Goal: Task Accomplishment & Management: Use online tool/utility

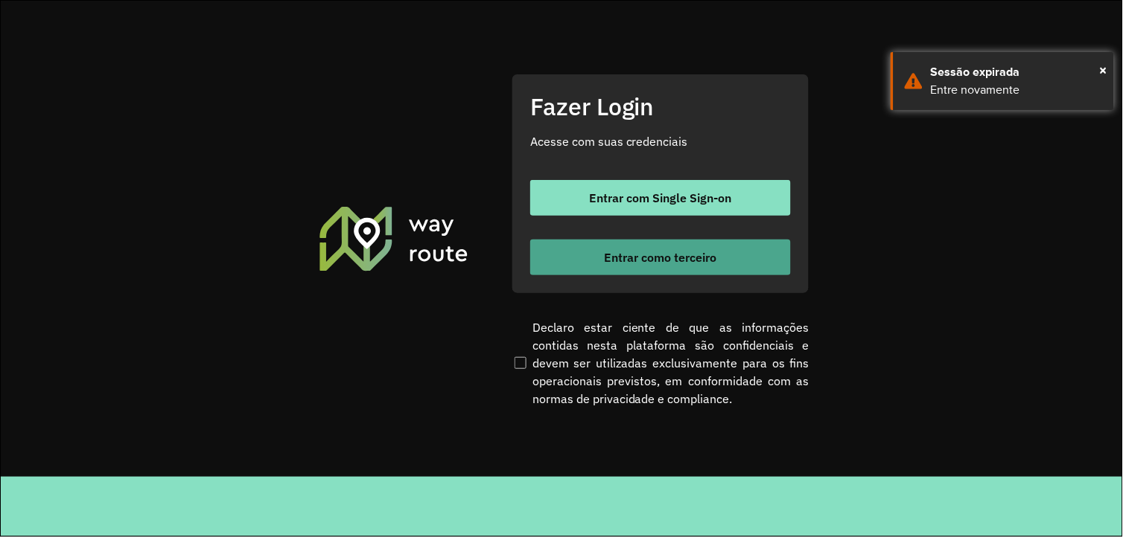
click at [636, 252] on span "Entrar como terceiro" at bounding box center [660, 258] width 112 height 12
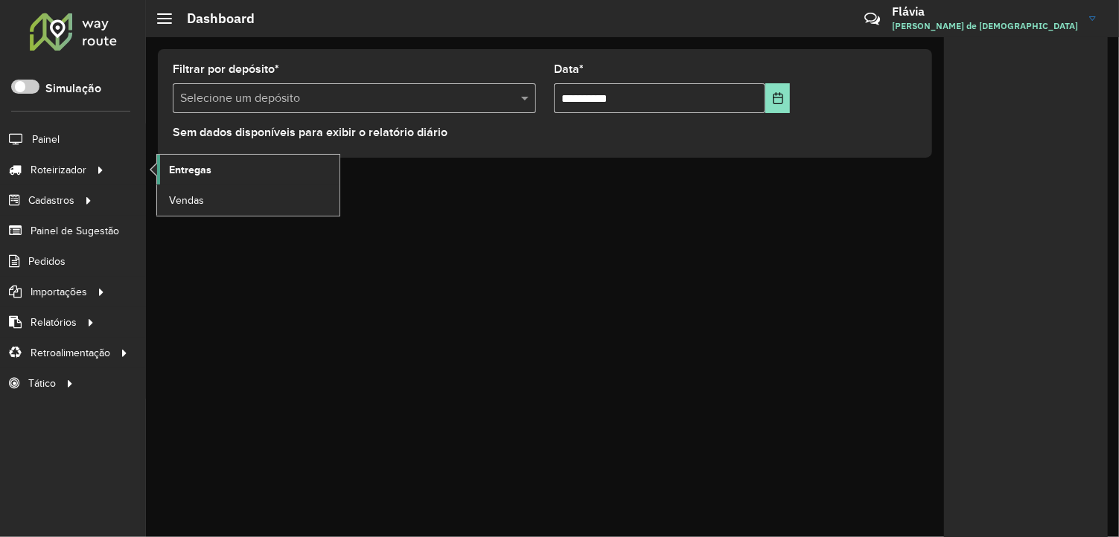
click at [182, 165] on span "Entregas" at bounding box center [190, 170] width 42 height 16
click at [184, 179] on link "Entregas" at bounding box center [248, 170] width 182 height 30
click at [159, 169] on link "Entregas" at bounding box center [248, 170] width 182 height 30
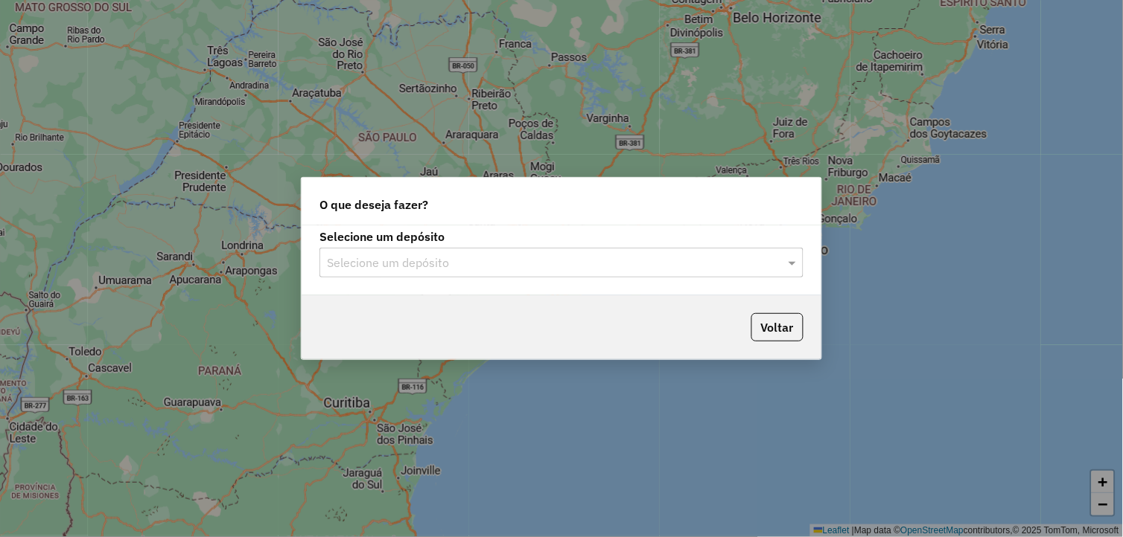
click at [424, 262] on input "text" at bounding box center [546, 264] width 439 height 18
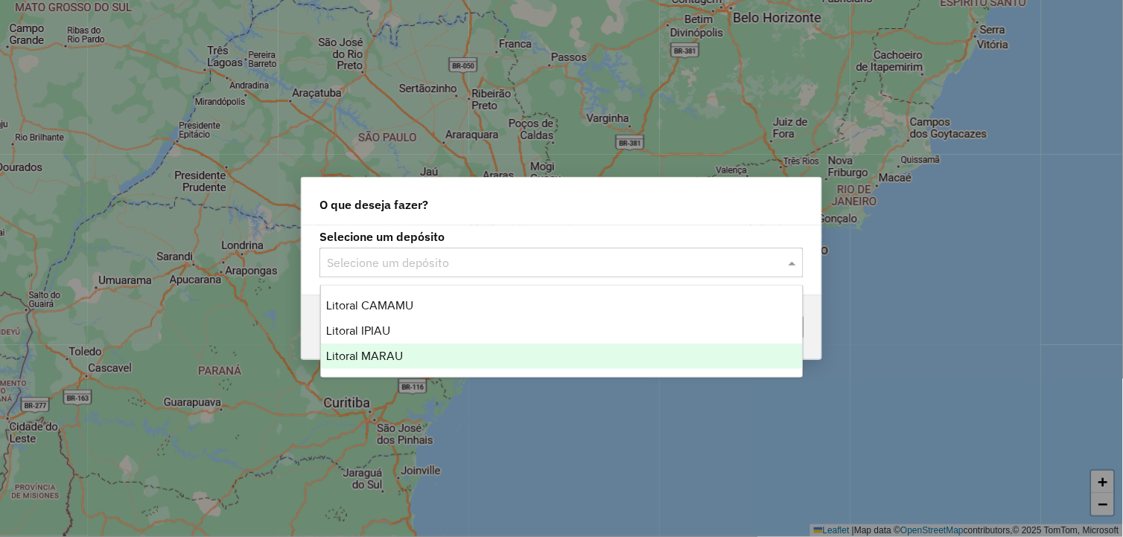
click at [361, 353] on span "Litoral MARAU" at bounding box center [365, 356] width 77 height 13
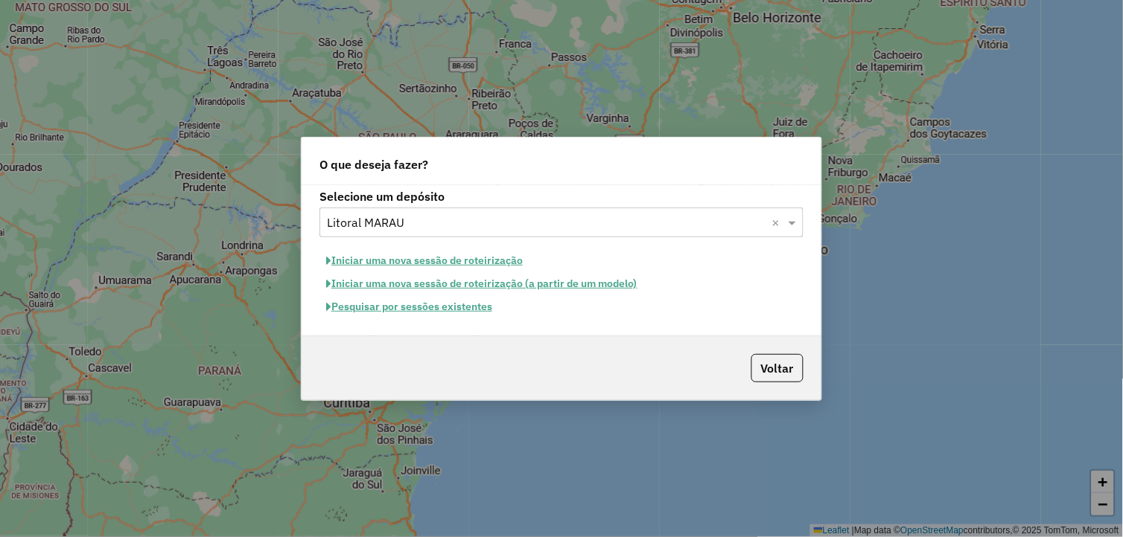
click at [423, 256] on button "Iniciar uma nova sessão de roteirização" at bounding box center [424, 260] width 210 height 23
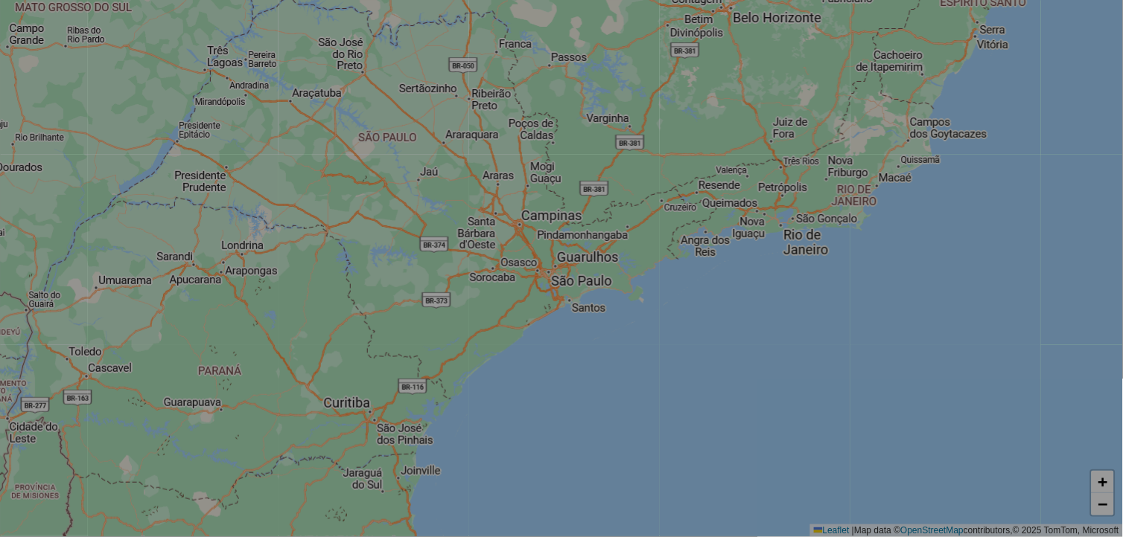
select select "*"
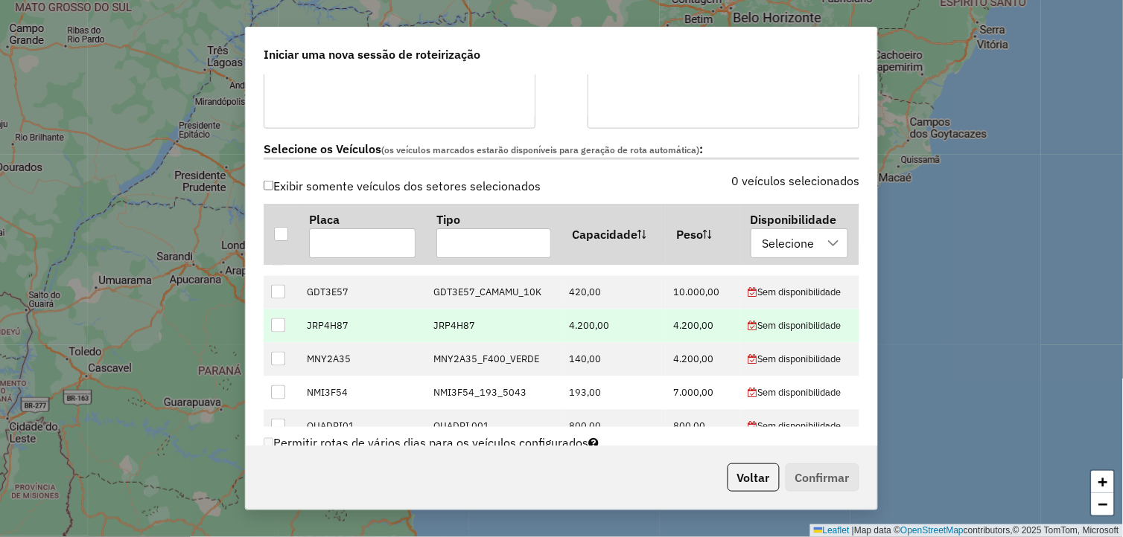
scroll to position [107, 0]
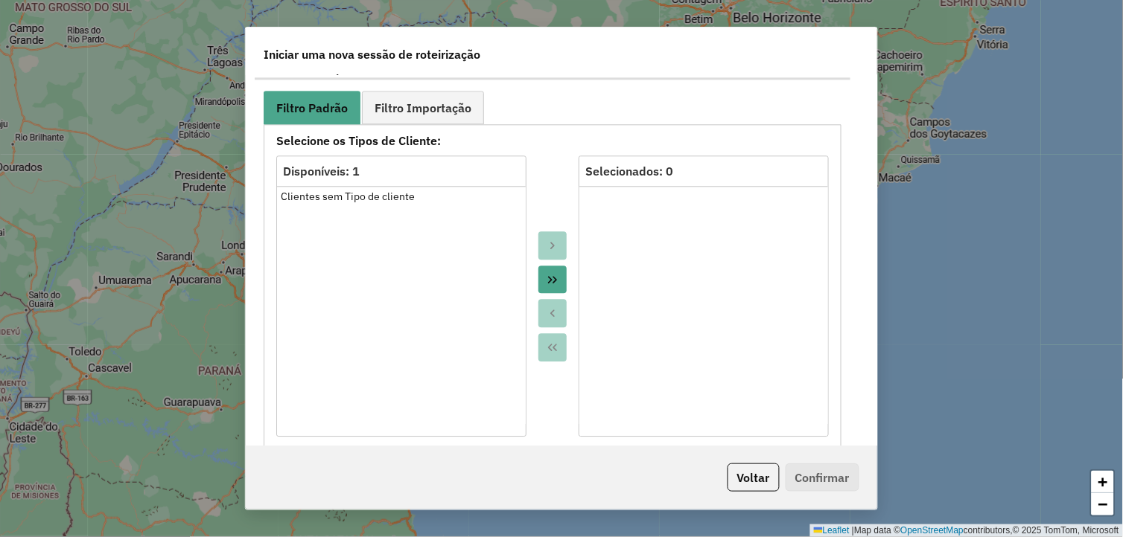
click at [547, 274] on icon "Move All to Target" at bounding box center [552, 280] width 12 height 12
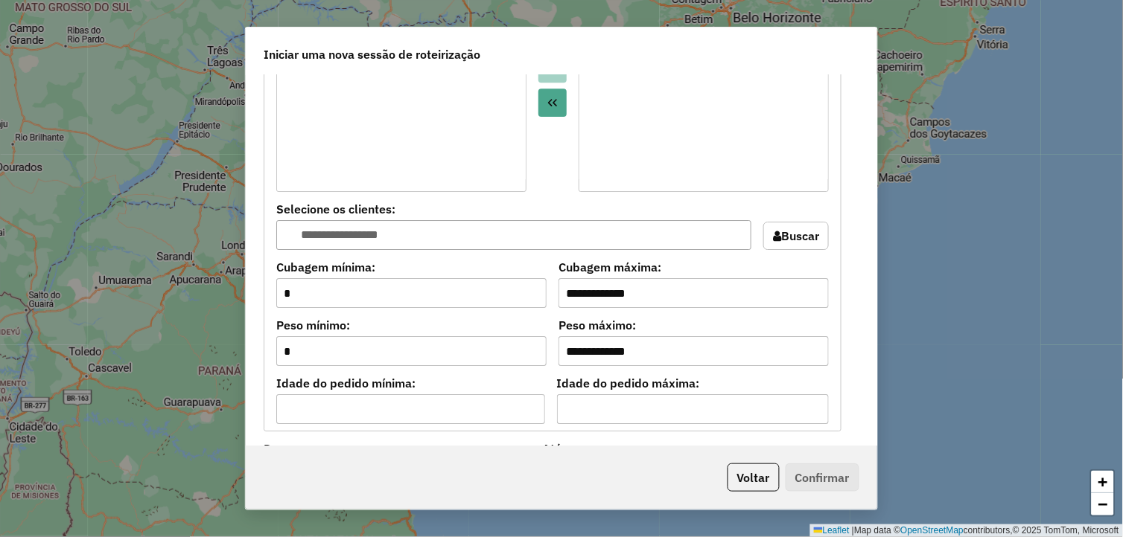
scroll to position [1323, 0]
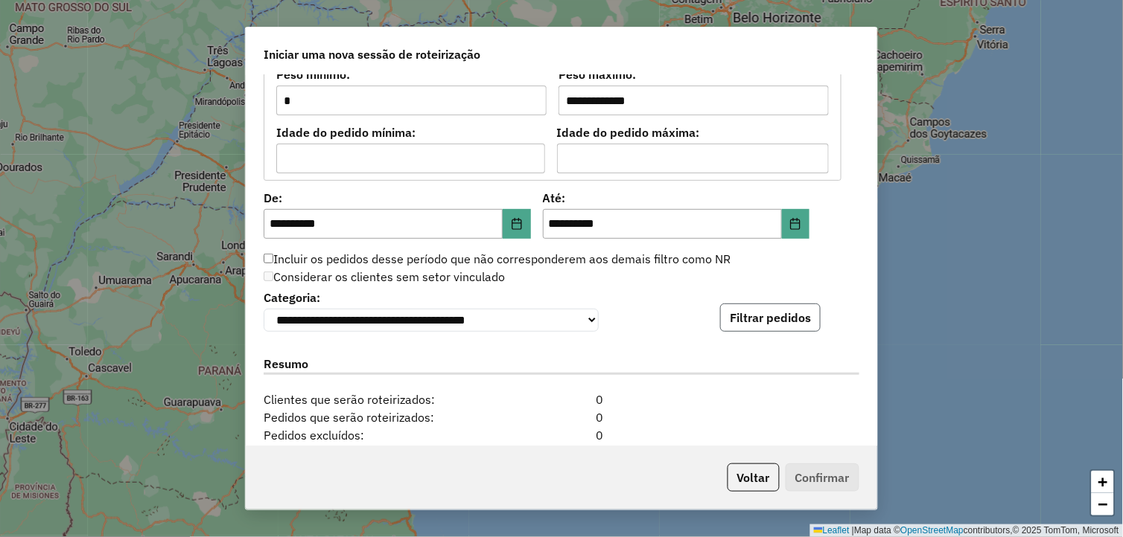
click at [739, 316] on button "Filtrar pedidos" at bounding box center [770, 318] width 100 height 28
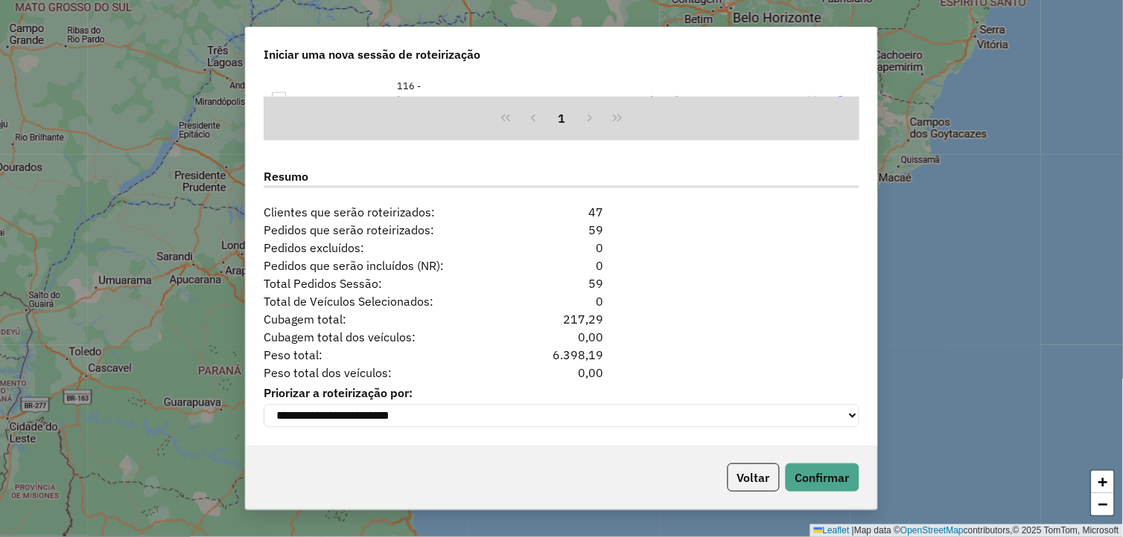
scroll to position [1822, 0]
click at [834, 472] on button "Confirmar" at bounding box center [822, 478] width 74 height 28
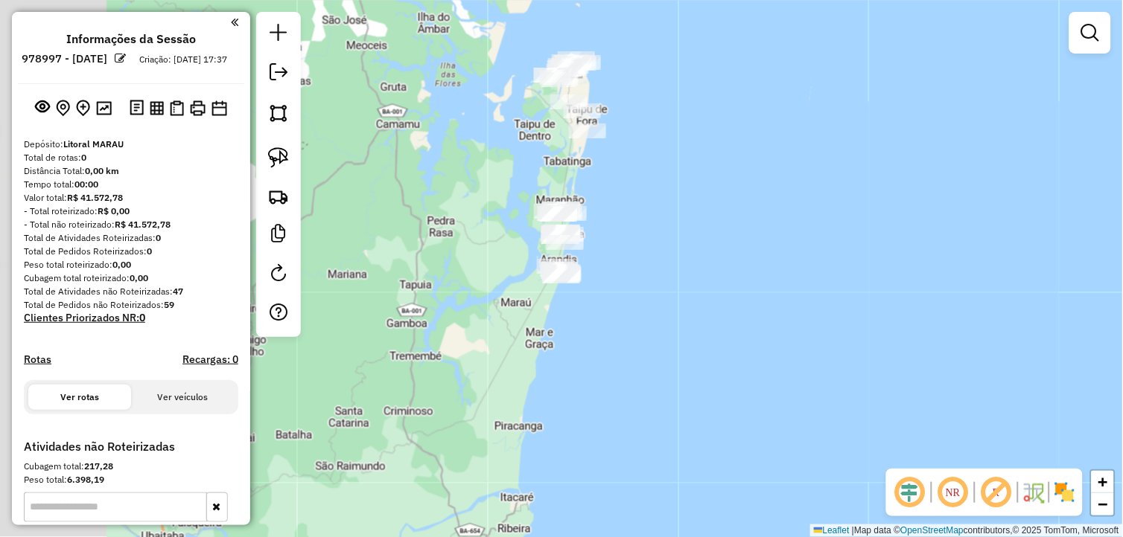
drag, startPoint x: 437, startPoint y: 341, endPoint x: 695, endPoint y: 360, distance: 259.0
click at [695, 360] on div "Janela de atendimento Grade de atendimento Capacidade Transportadoras Veículos …" at bounding box center [561, 268] width 1123 height 537
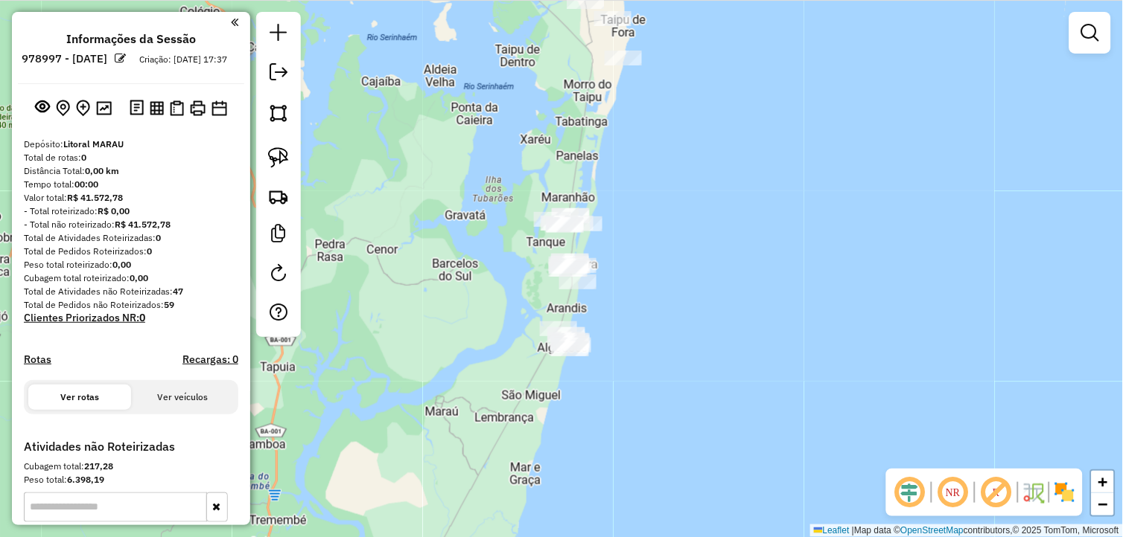
drag, startPoint x: 659, startPoint y: 194, endPoint x: 625, endPoint y: 274, distance: 87.1
click at [631, 275] on div "Janela de atendimento Grade de atendimento Capacidade Transportadoras Veículos …" at bounding box center [561, 268] width 1123 height 537
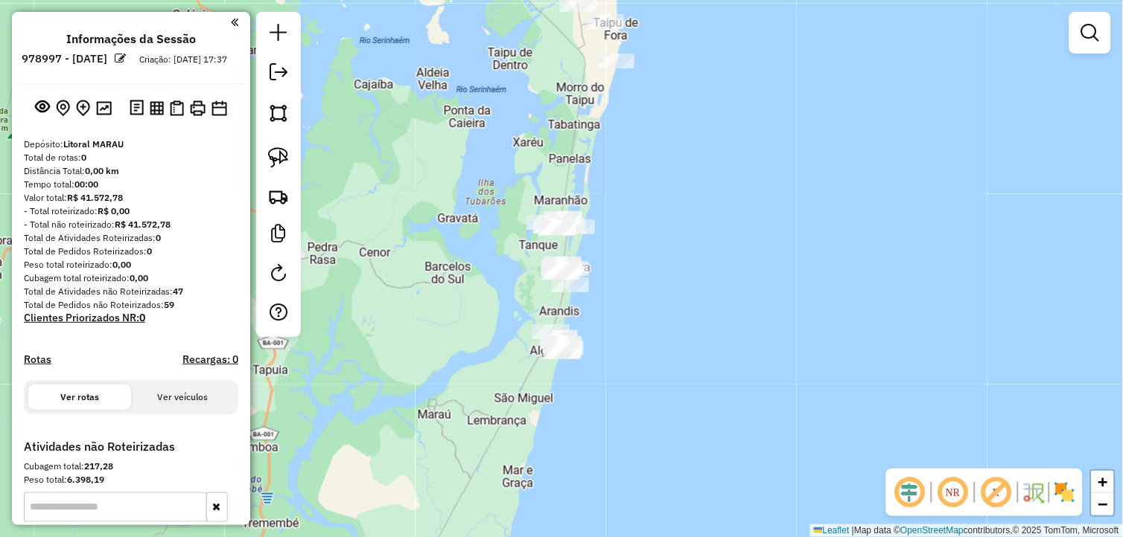
drag, startPoint x: 277, startPoint y: 154, endPoint x: 392, endPoint y: 179, distance: 117.4
click at [277, 154] on img at bounding box center [278, 157] width 21 height 21
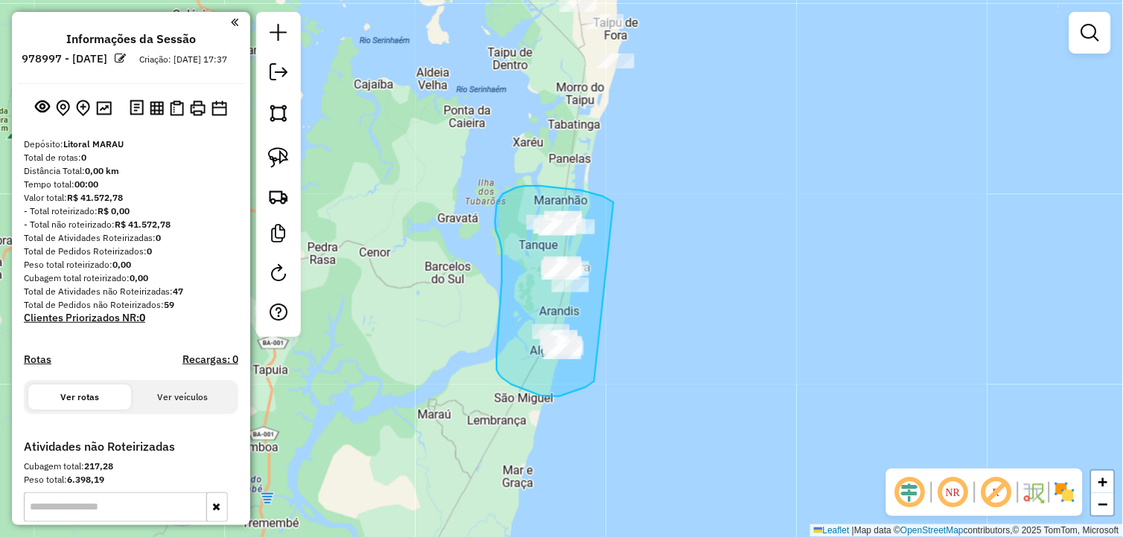
drag, startPoint x: 601, startPoint y: 197, endPoint x: 600, endPoint y: 377, distance: 180.9
click at [600, 377] on div "Janela de atendimento Grade de atendimento Capacidade Transportadoras Veículos …" at bounding box center [561, 268] width 1123 height 537
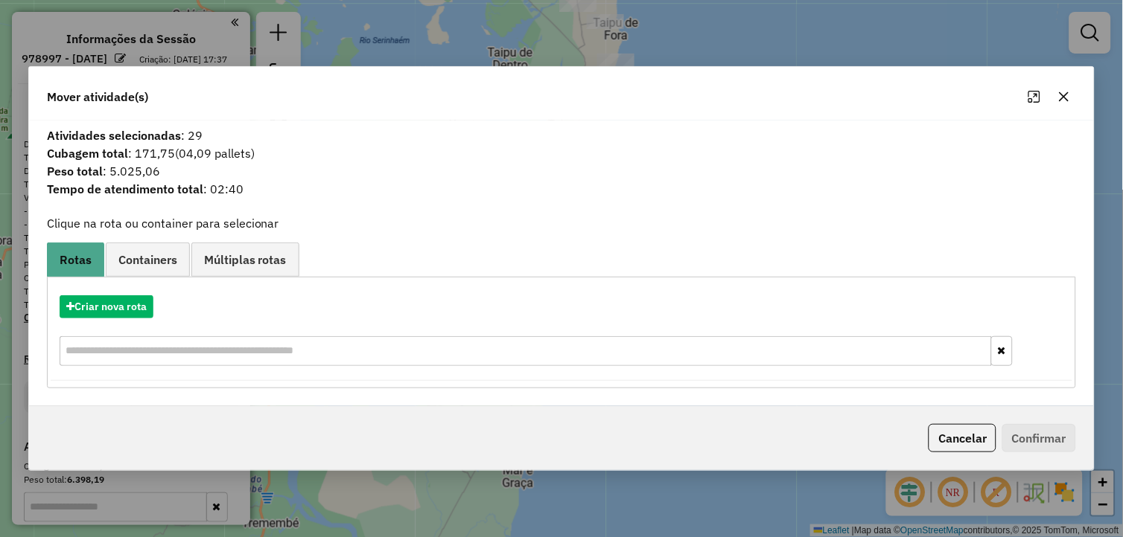
click at [1063, 94] on icon "button" at bounding box center [1064, 97] width 12 height 12
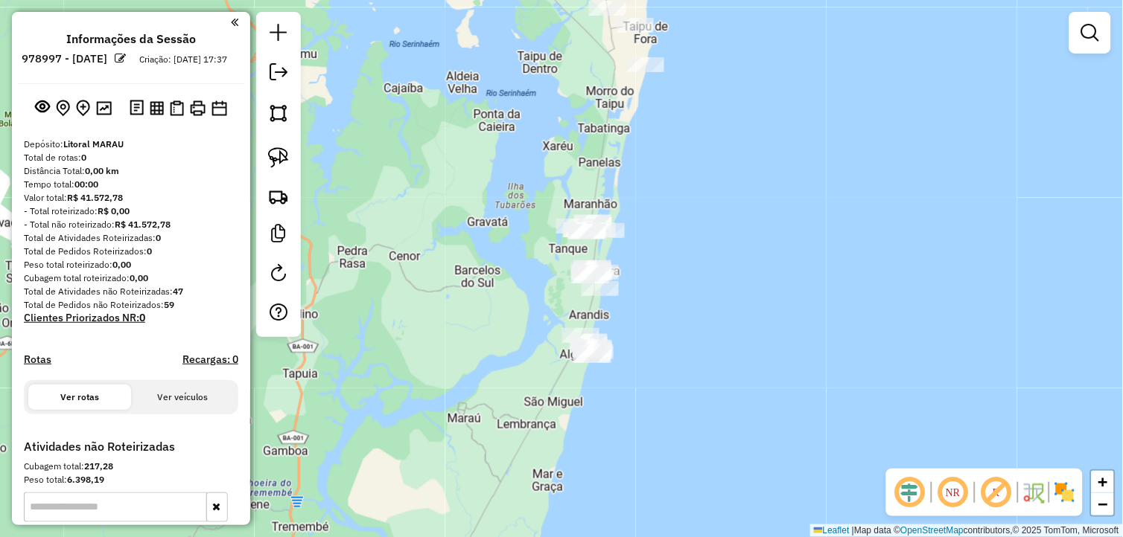
drag, startPoint x: 757, startPoint y: 232, endPoint x: 785, endPoint y: 235, distance: 28.4
click at [785, 235] on div "Janela de atendimento Grade de atendimento Capacidade Transportadoras Veículos …" at bounding box center [561, 268] width 1123 height 537
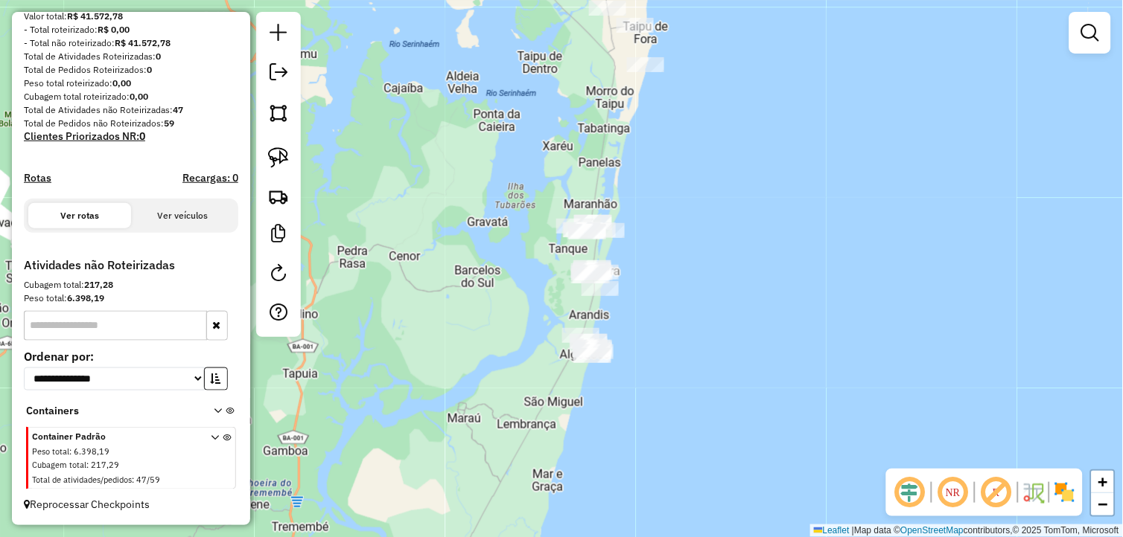
scroll to position [194, 0]
click at [214, 411] on icon at bounding box center [218, 414] width 8 height 14
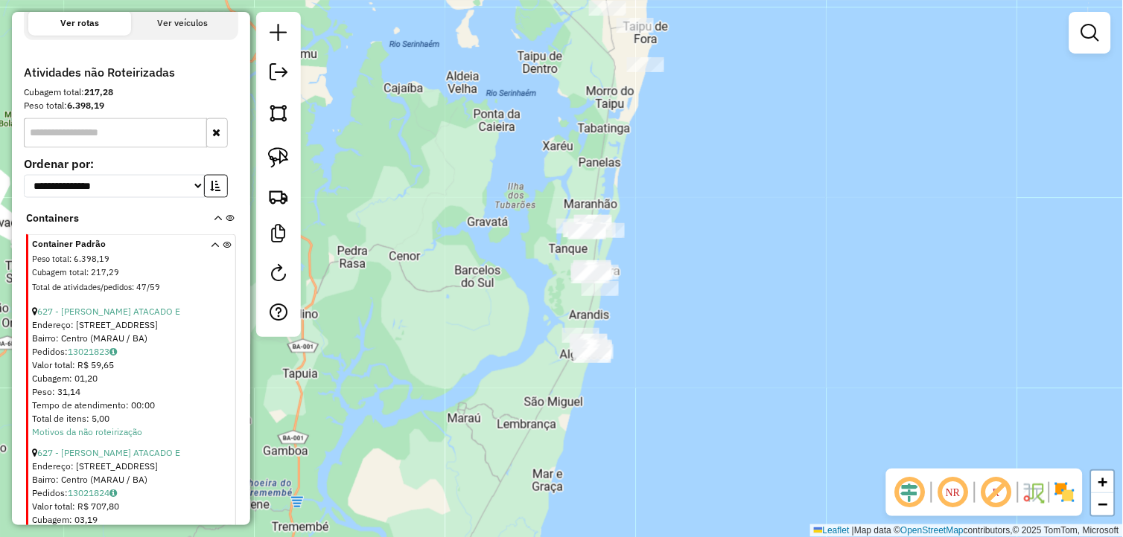
scroll to position [442, 0]
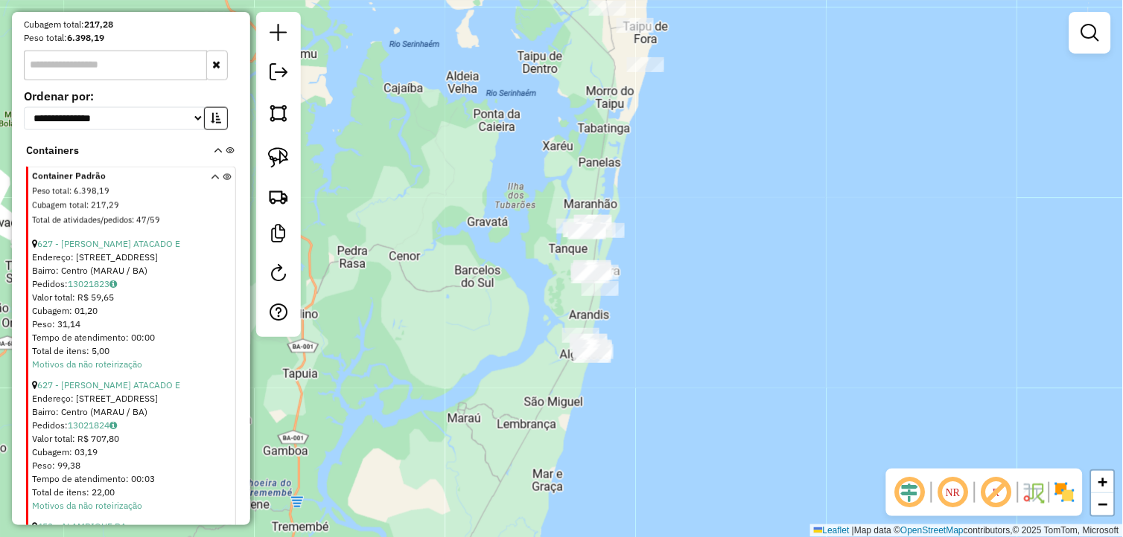
click at [92, 80] on input "text" at bounding box center [115, 66] width 183 height 30
click at [598, 173] on div "Janela de atendimento Grade de atendimento Capacidade Transportadoras Veículos …" at bounding box center [561, 268] width 1123 height 537
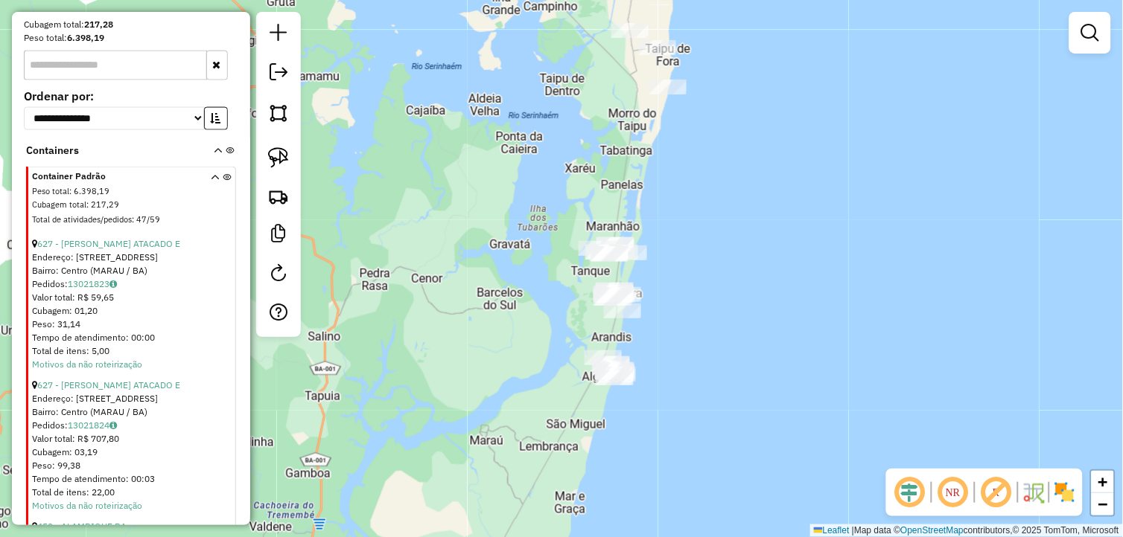
drag, startPoint x: 671, startPoint y: 274, endPoint x: 695, endPoint y: 300, distance: 34.8
click at [695, 299] on div "Janela de atendimento Grade de atendimento Capacidade Transportadoras Veículos …" at bounding box center [561, 268] width 1123 height 537
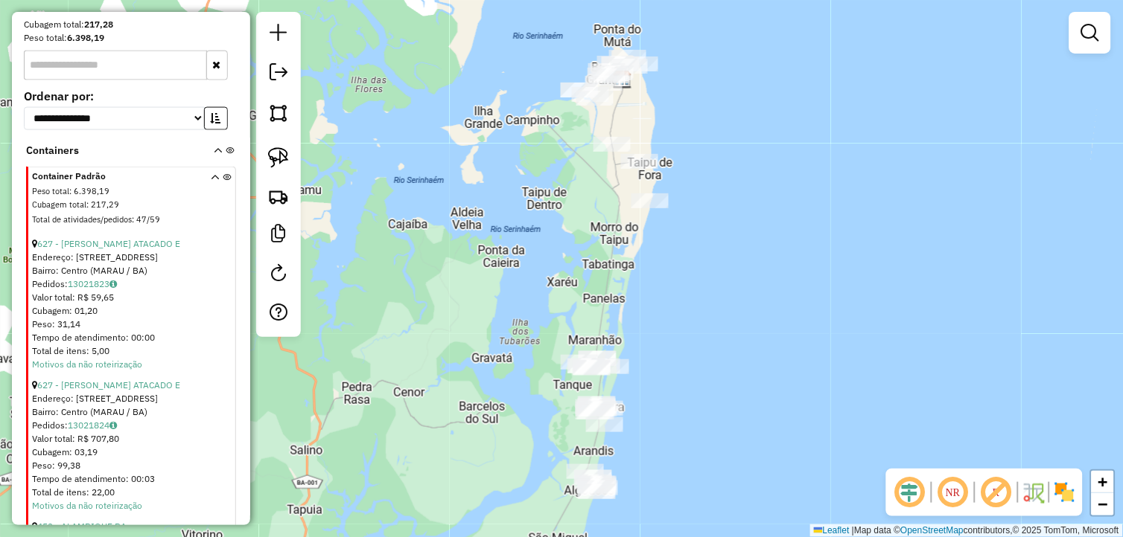
drag, startPoint x: 651, startPoint y: 191, endPoint x: 631, endPoint y: 300, distance: 110.7
click at [631, 300] on div "Janela de atendimento Grade de atendimento Capacidade Transportadoras Veículos …" at bounding box center [561, 268] width 1123 height 537
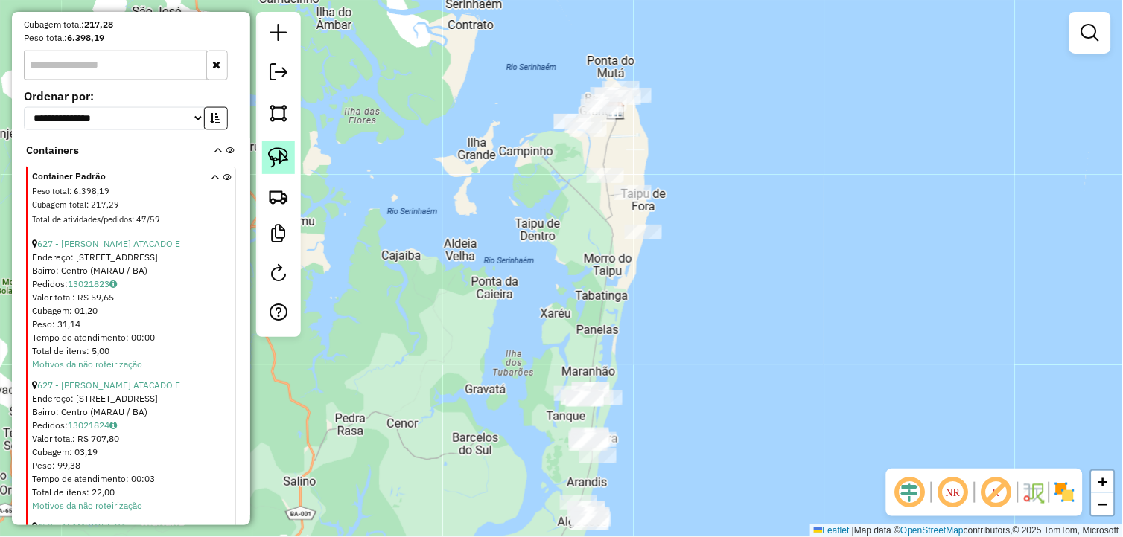
click at [277, 159] on img at bounding box center [278, 157] width 21 height 21
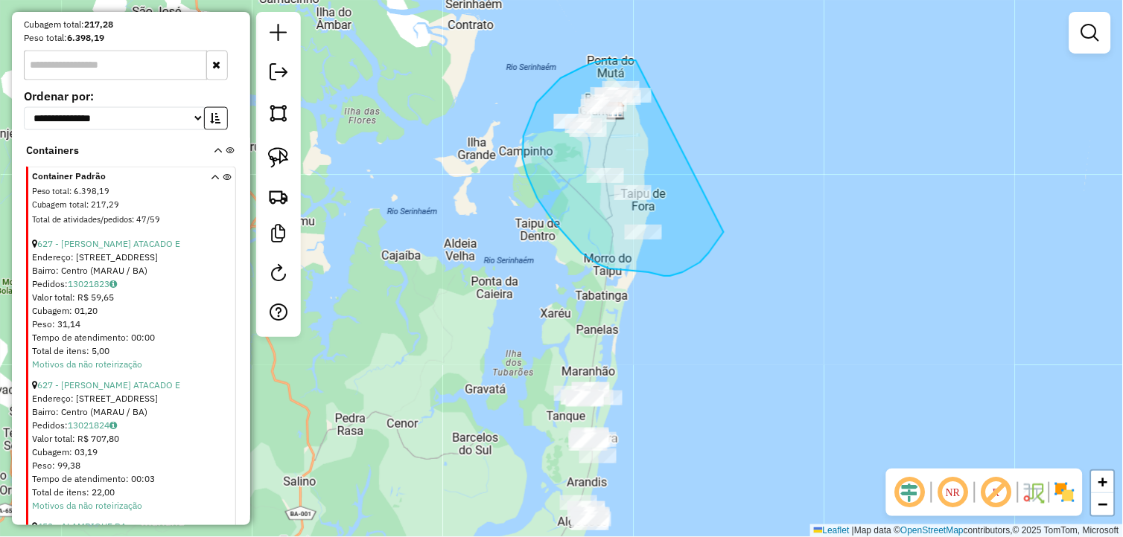
drag, startPoint x: 583, startPoint y: 67, endPoint x: 737, endPoint y: 182, distance: 192.1
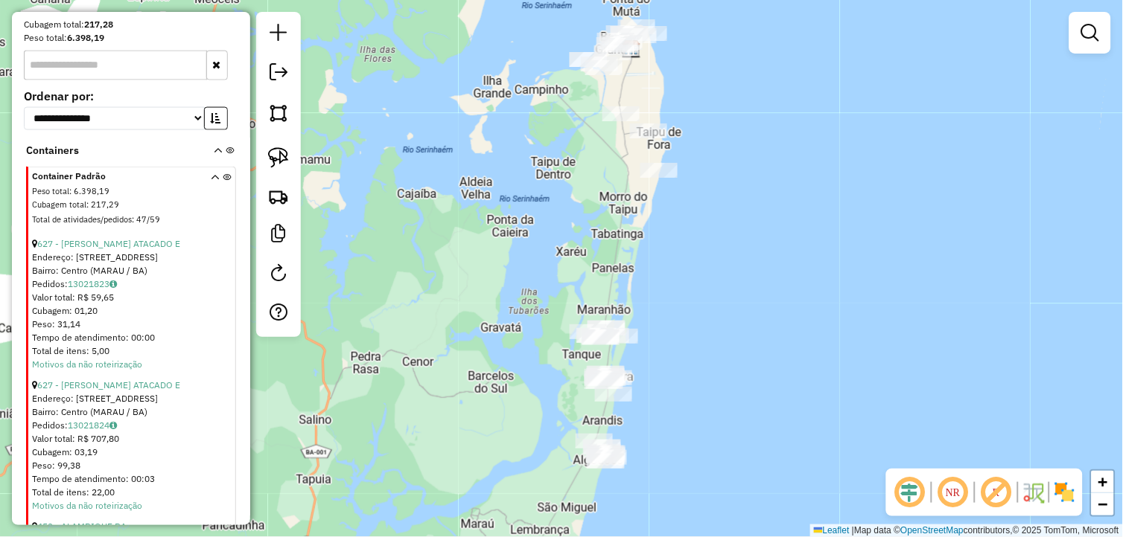
drag, startPoint x: 641, startPoint y: 307, endPoint x: 649, endPoint y: 248, distance: 60.1
click at [649, 248] on div "Janela de atendimento Grade de atendimento Capacidade Transportadoras Veículos …" at bounding box center [561, 268] width 1123 height 537
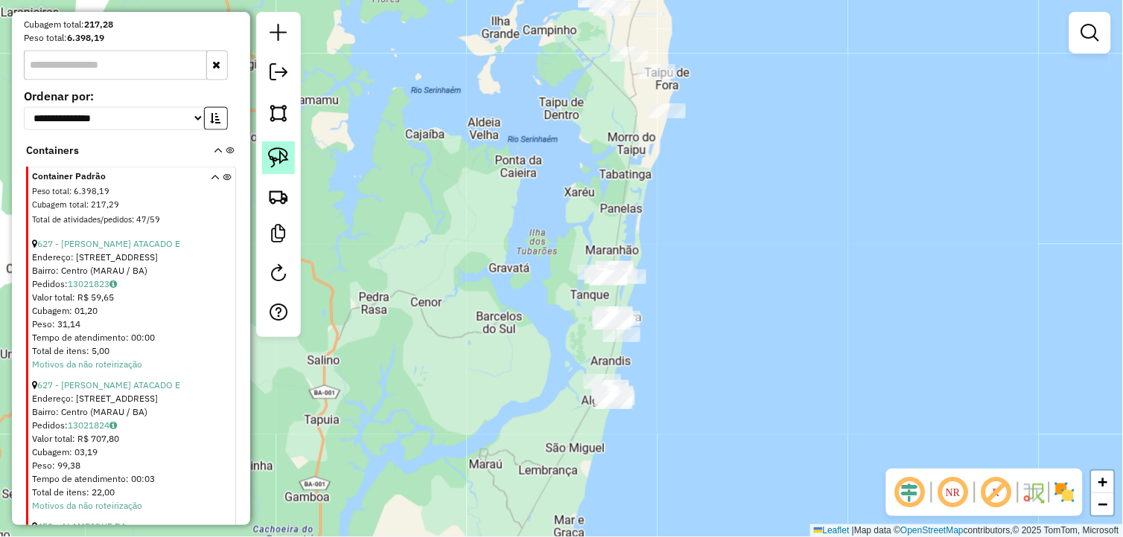
click at [281, 162] on img at bounding box center [278, 157] width 21 height 21
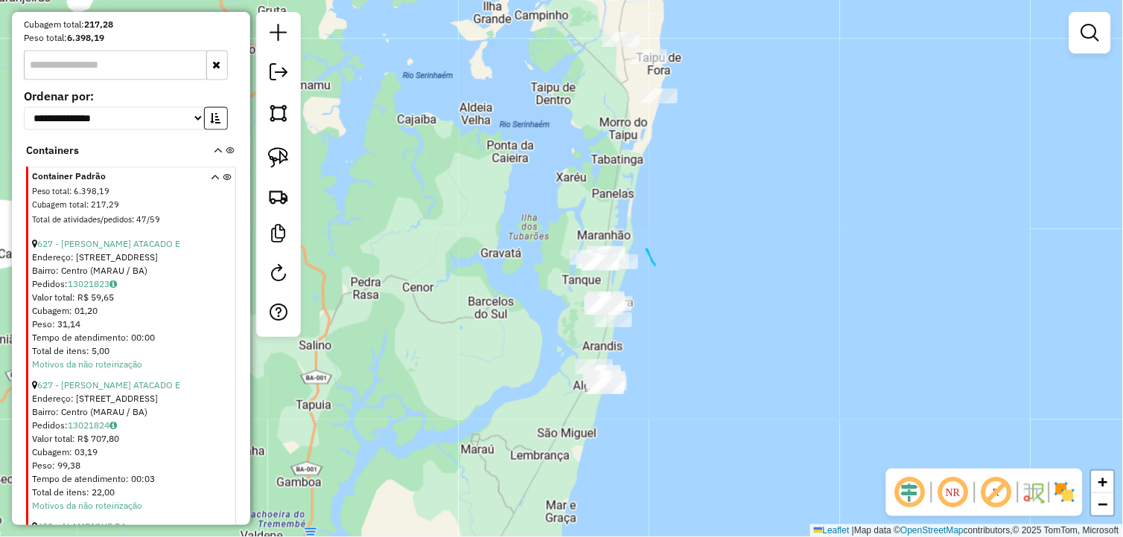
drag, startPoint x: 655, startPoint y: 266, endPoint x: 646, endPoint y: 249, distance: 18.7
click at [120, 80] on input "text" at bounding box center [115, 66] width 183 height 30
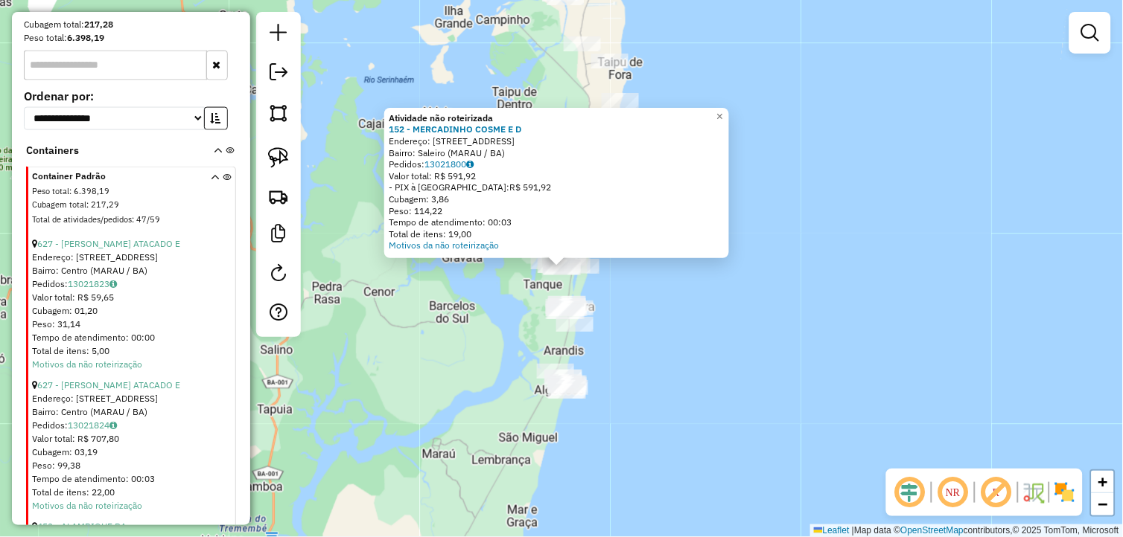
click at [702, 396] on div "Atividade não roteirizada 152 - MERCADINHO COSME E D Endereço: RUA NOVA 55 Bair…" at bounding box center [561, 268] width 1123 height 537
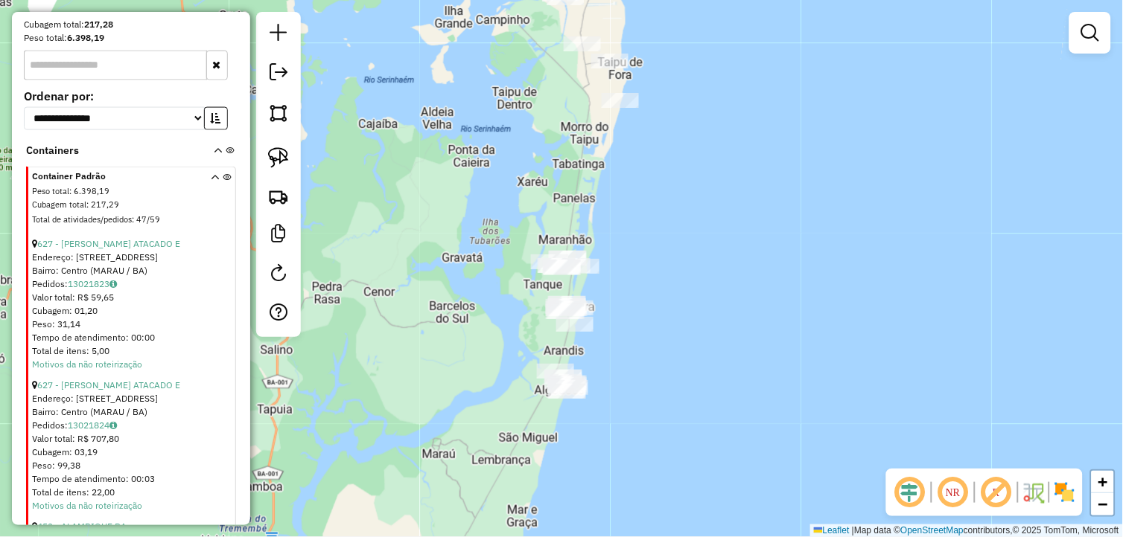
drag, startPoint x: 660, startPoint y: 391, endPoint x: 650, endPoint y: 354, distance: 38.7
click at [654, 354] on div "Janela de atendimento Grade de atendimento Capacidade Transportadoras Veículos …" at bounding box center [561, 268] width 1123 height 537
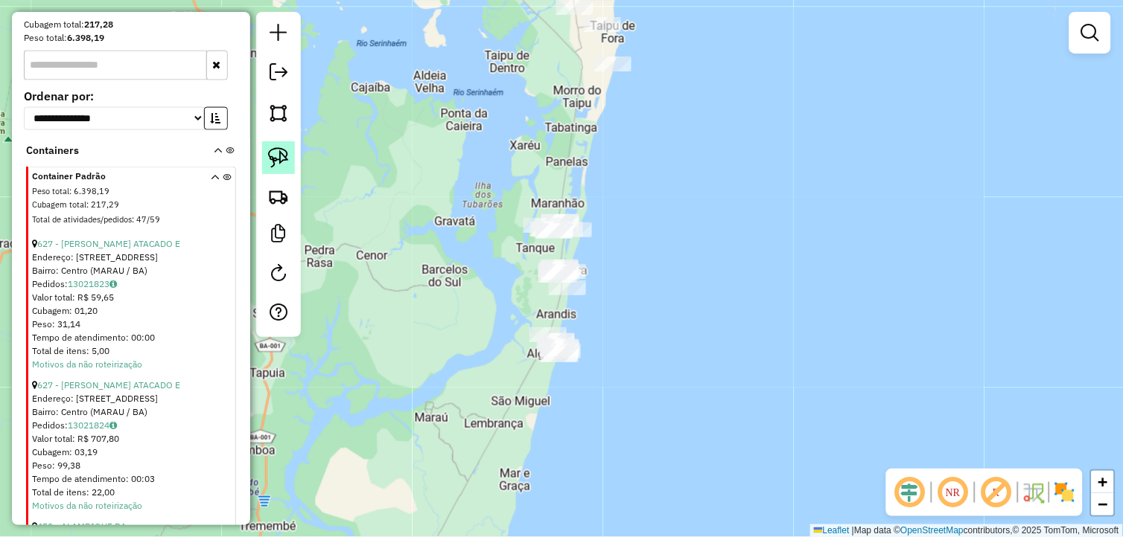
click at [268, 159] on img at bounding box center [278, 157] width 21 height 21
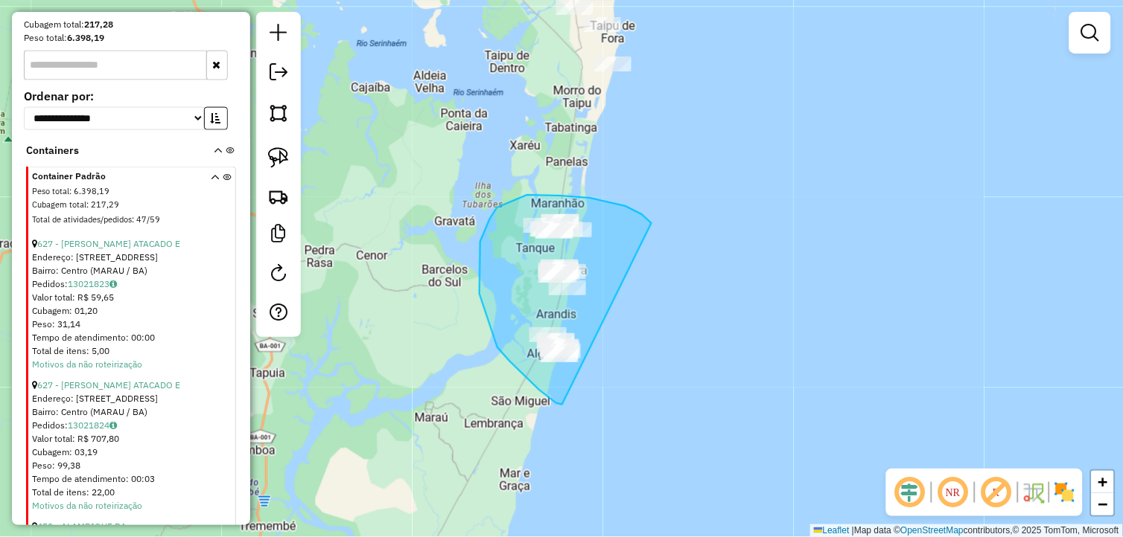
drag, startPoint x: 650, startPoint y: 221, endPoint x: 598, endPoint y: 396, distance: 182.5
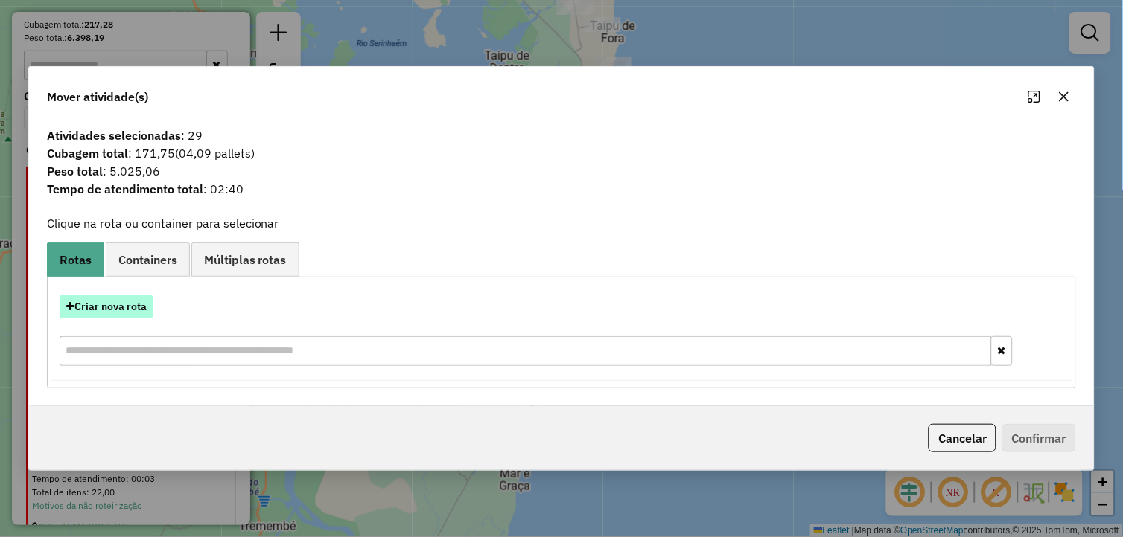
click at [139, 309] on button "Criar nova rota" at bounding box center [107, 307] width 94 height 23
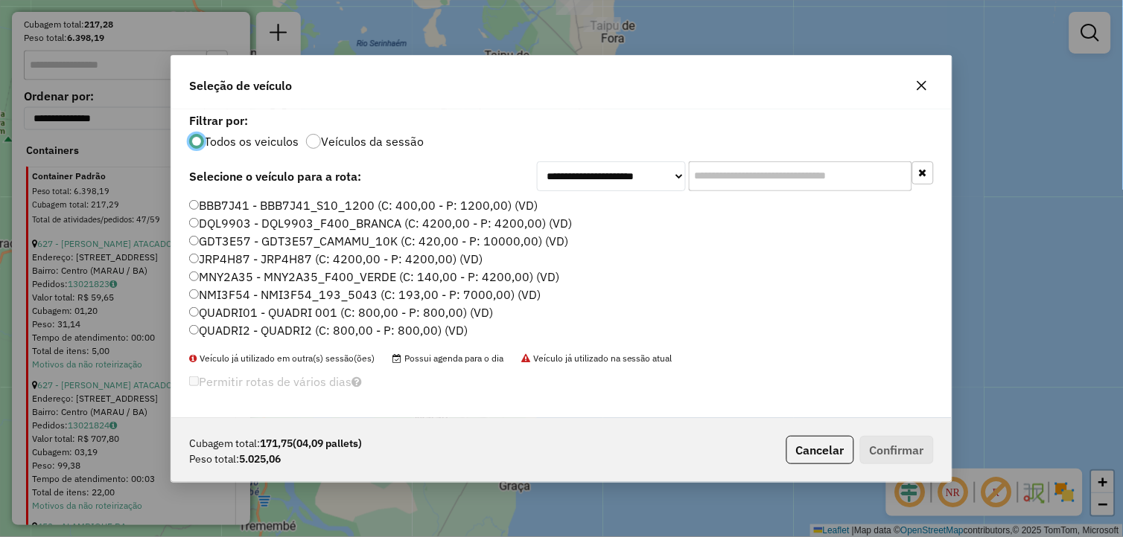
scroll to position [8, 4]
click at [268, 274] on label "MNY2A35 - MNY2A35_F400_VERDE (C: 140,00 - P: 4200,00) (VD)" at bounding box center [374, 277] width 370 height 18
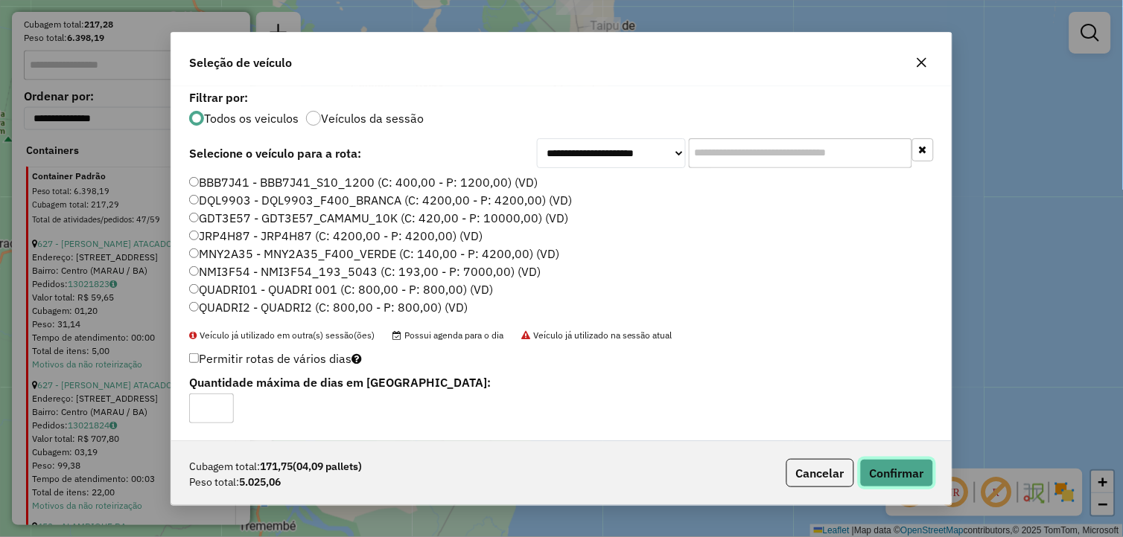
click at [894, 473] on button "Confirmar" at bounding box center [897, 473] width 74 height 28
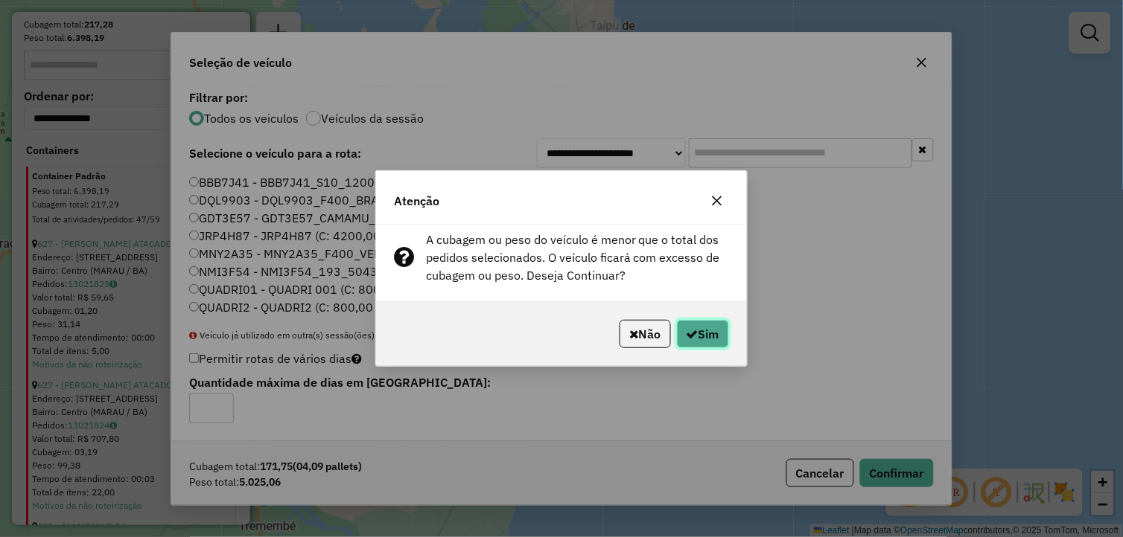
click at [709, 341] on button "Sim" at bounding box center [703, 334] width 52 height 28
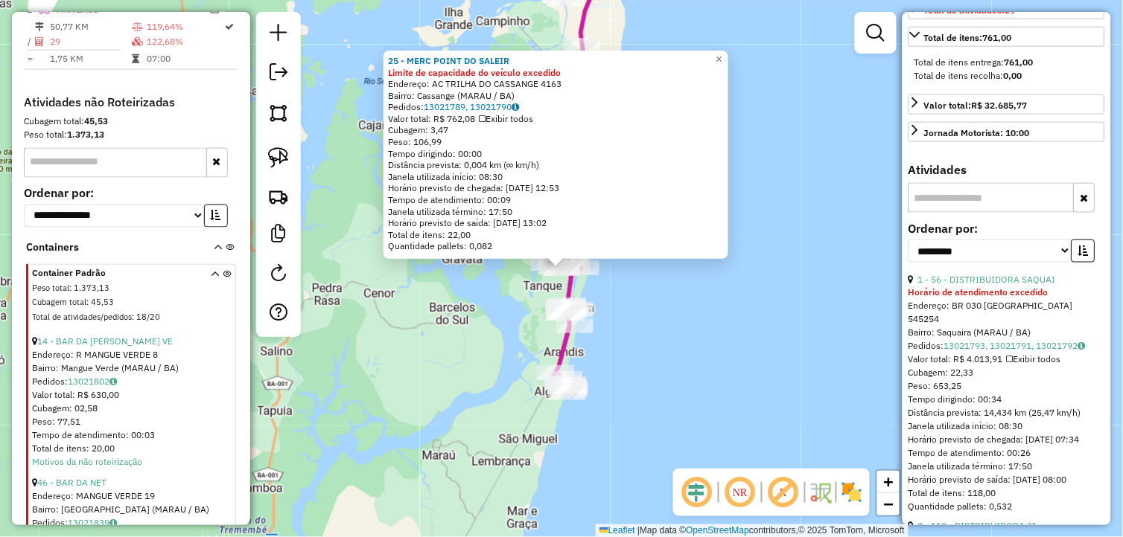
scroll to position [413, 0]
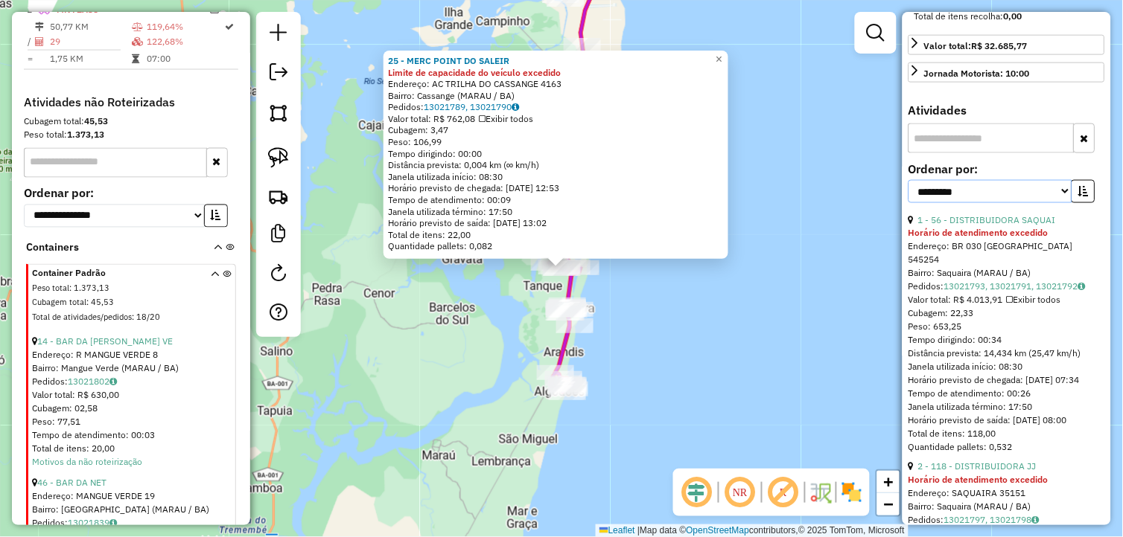
click at [1046, 203] on select "**********" at bounding box center [990, 191] width 164 height 23
select select "*********"
click at [908, 203] on select "**********" at bounding box center [990, 191] width 164 height 23
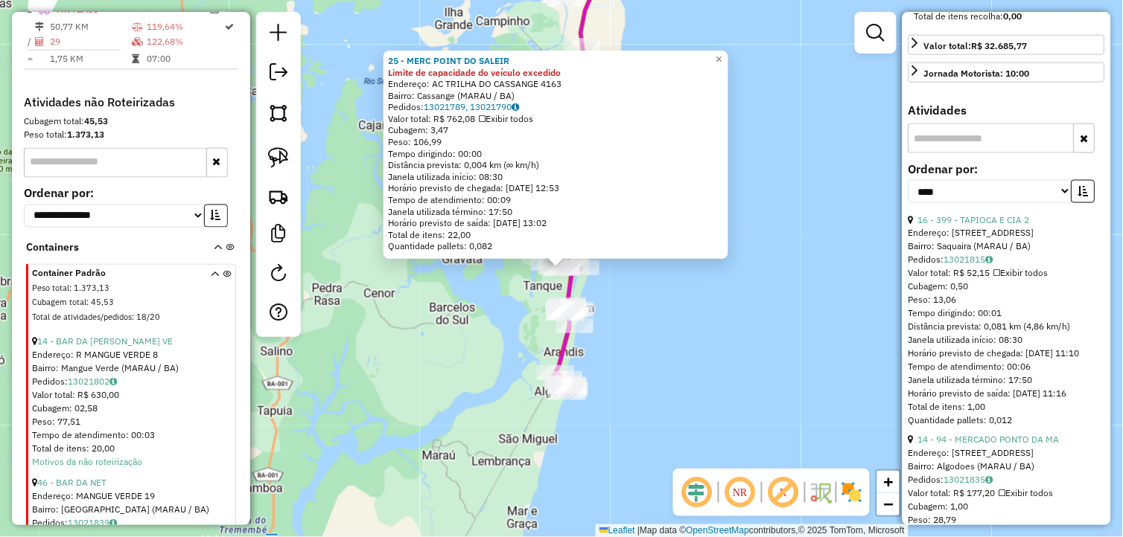
click at [1003, 153] on input "text" at bounding box center [991, 139] width 166 height 30
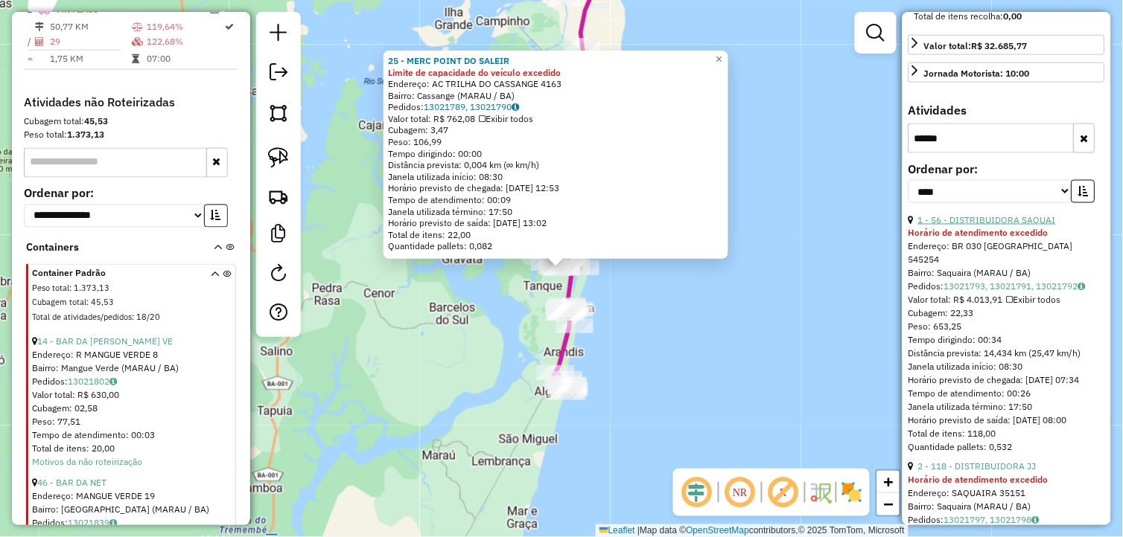
click at [1007, 226] on link "1 - 56 - DISTRIBUIDORA SAQUAI" at bounding box center [987, 219] width 138 height 11
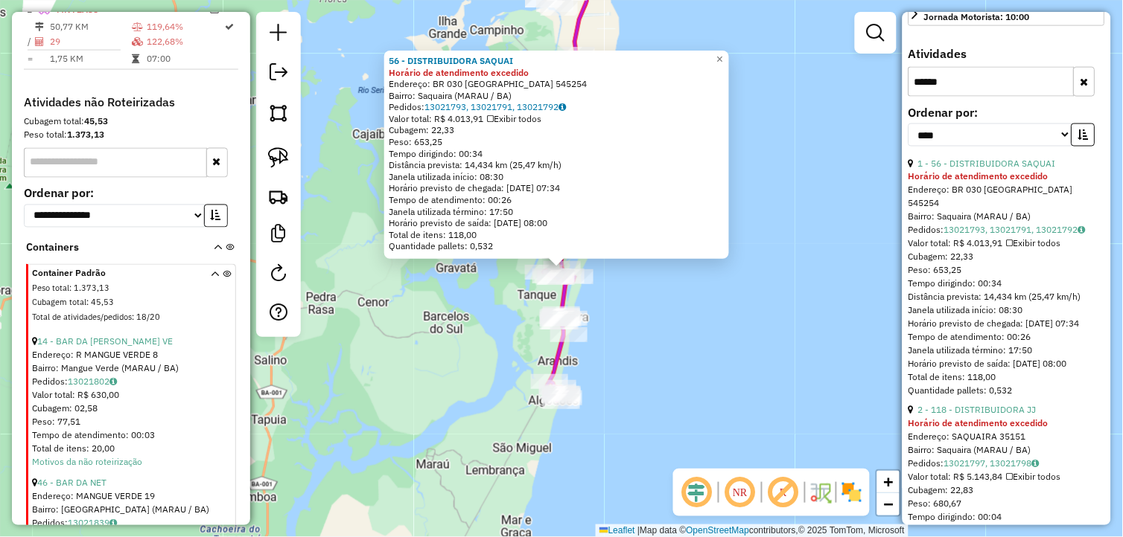
scroll to position [496, 0]
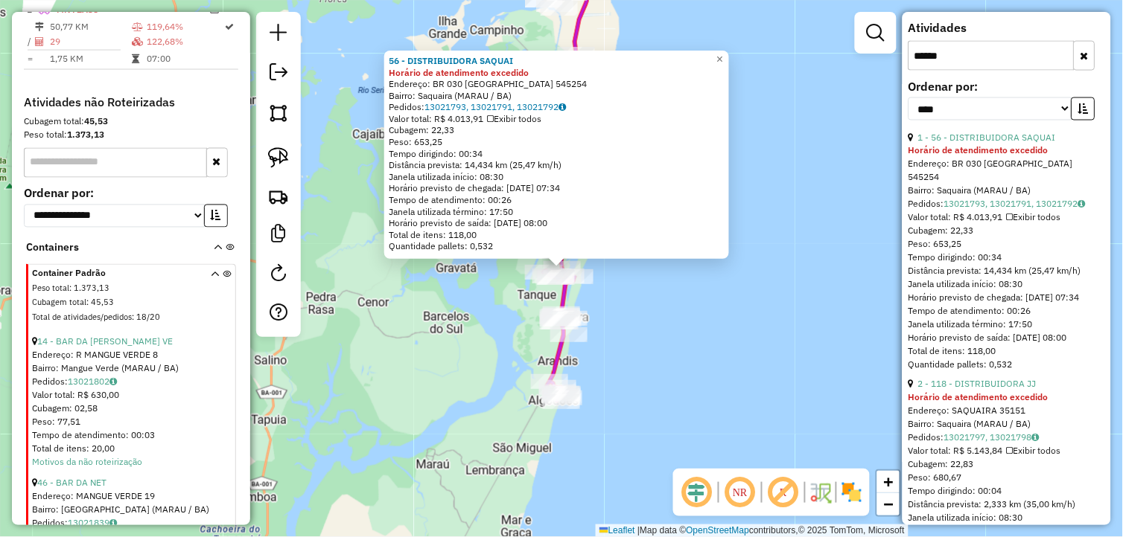
click at [962, 71] on input "******" at bounding box center [991, 56] width 166 height 30
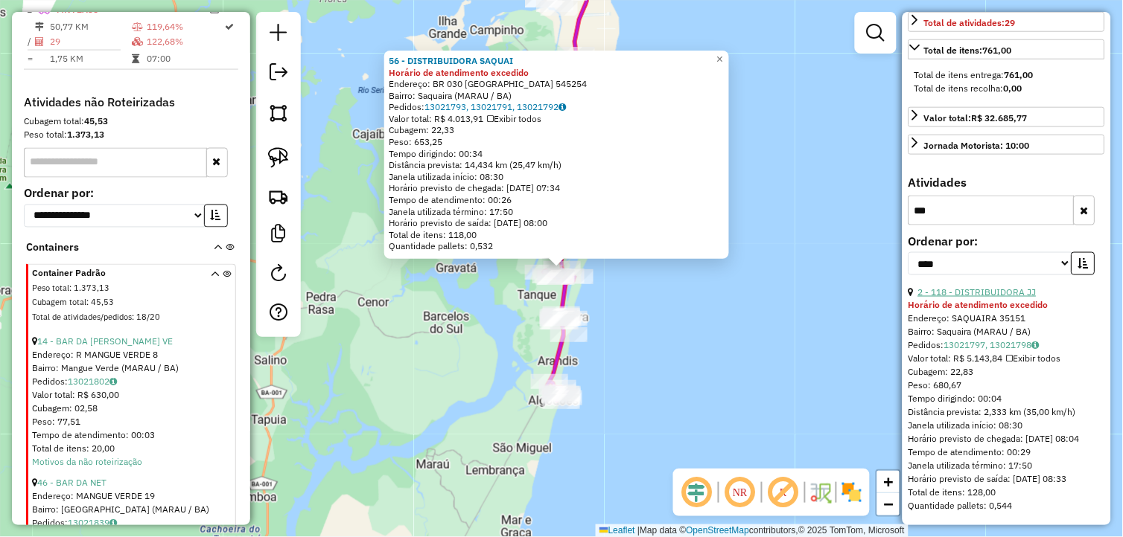
click at [1029, 287] on link "2 - 118 - DISTRIBUIDORA JJ" at bounding box center [977, 292] width 118 height 11
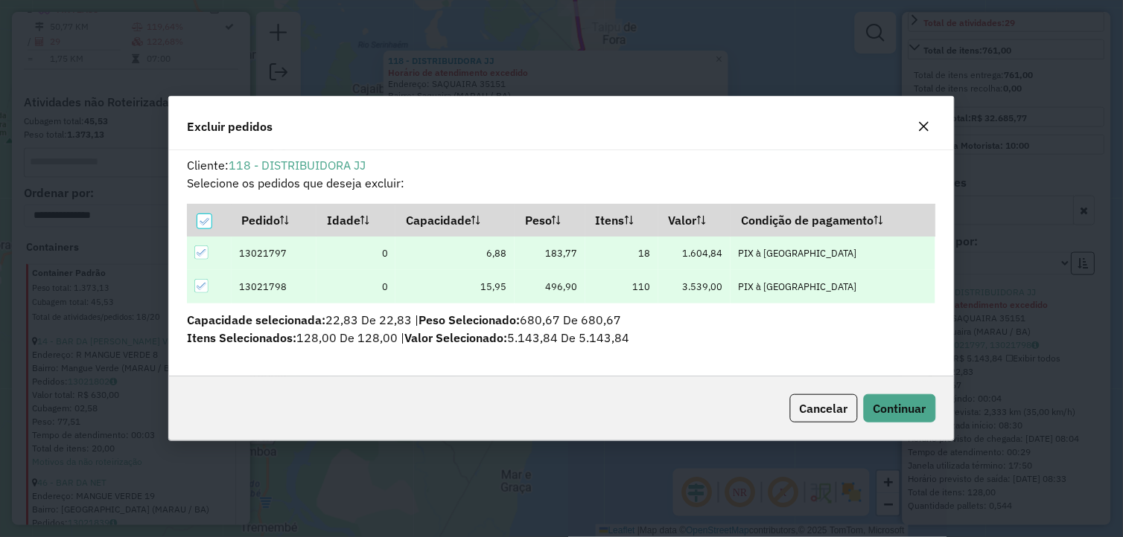
scroll to position [8, 4]
click at [866, 407] on button "Continuar" at bounding box center [900, 409] width 72 height 28
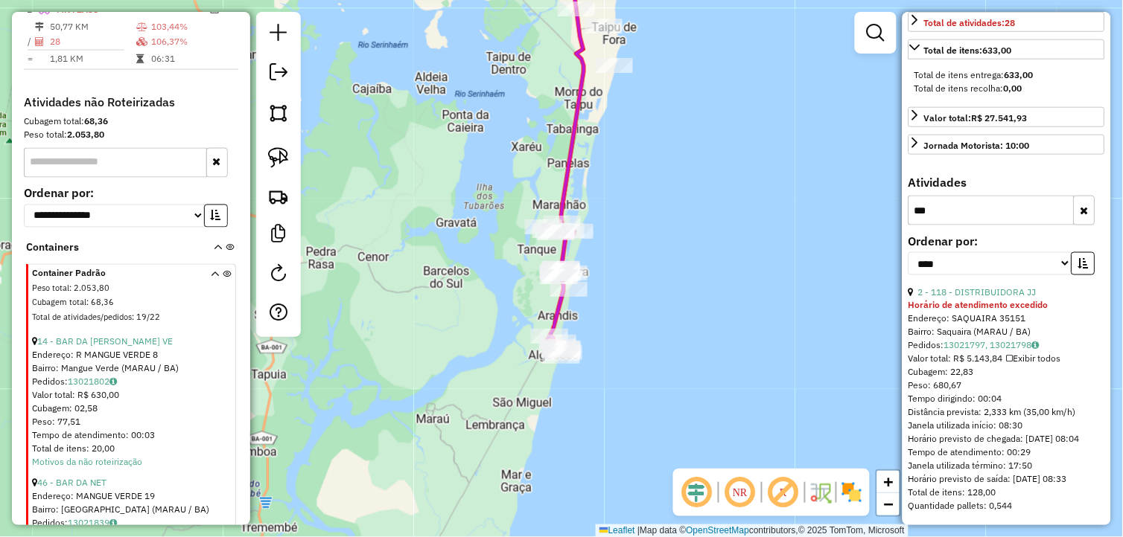
click at [947, 202] on input "***" at bounding box center [991, 211] width 166 height 30
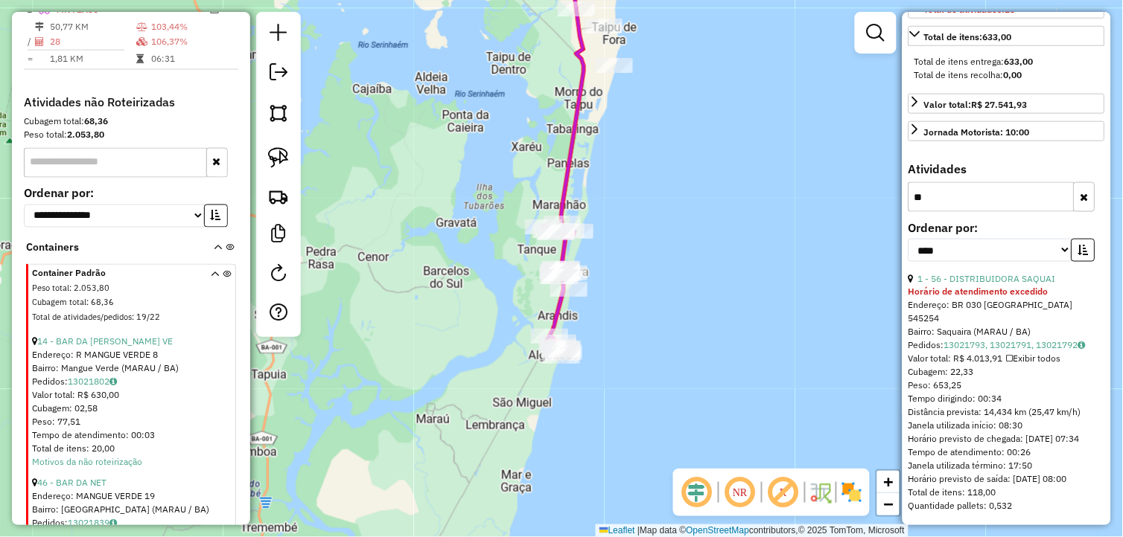
type input "**"
click at [995, 326] on div "Bairro: Saquaira (MARAU / BA)" at bounding box center [1006, 332] width 197 height 13
click at [1003, 273] on link "1 - 56 - DISTRIBUIDORA SAQUAI" at bounding box center [987, 278] width 138 height 11
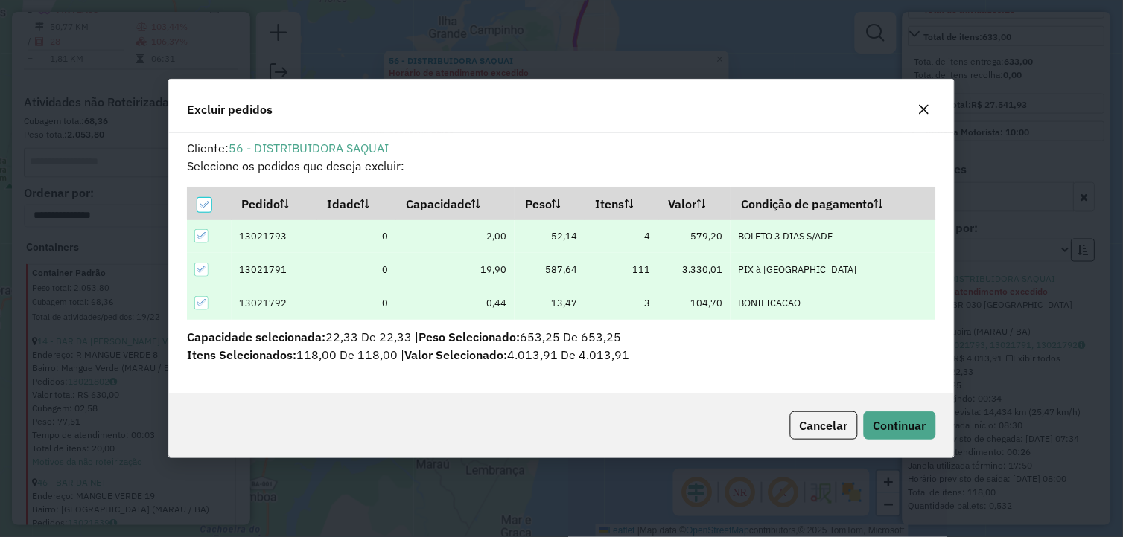
scroll to position [0, 0]
click at [884, 418] on span "Continuar" at bounding box center [899, 425] width 53 height 15
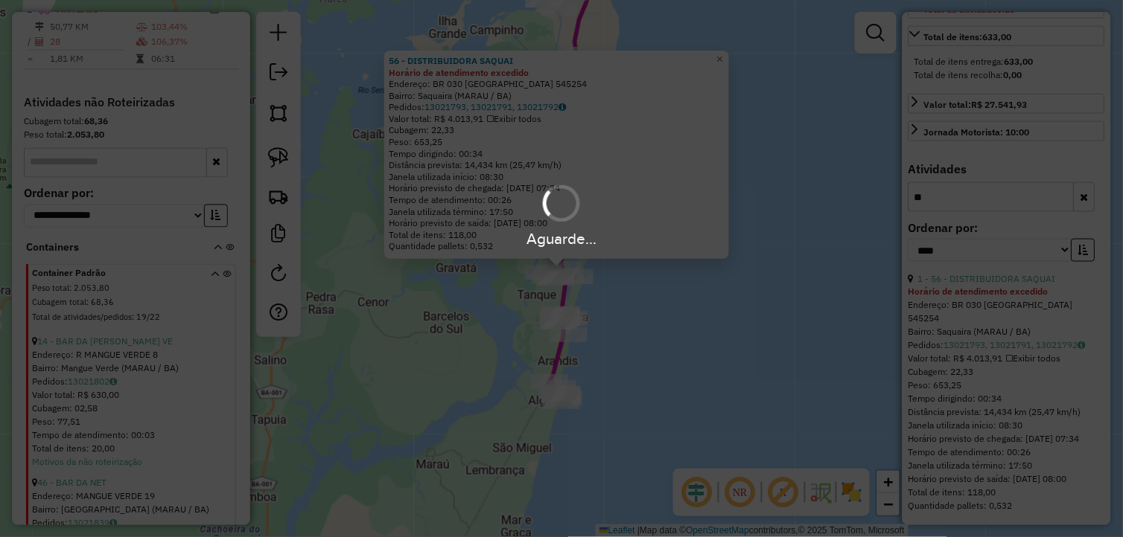
scroll to position [392, 0]
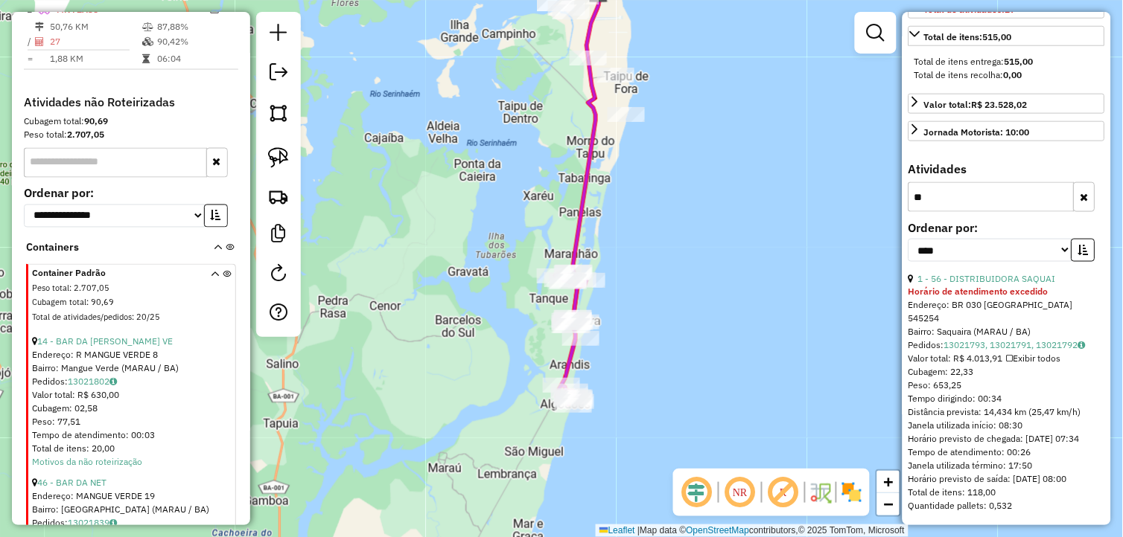
drag, startPoint x: 703, startPoint y: 358, endPoint x: 733, endPoint y: 374, distance: 33.6
click at [743, 373] on div "Janela de atendimento Grade de atendimento Capacidade Transportadoras Veículos …" at bounding box center [561, 268] width 1123 height 537
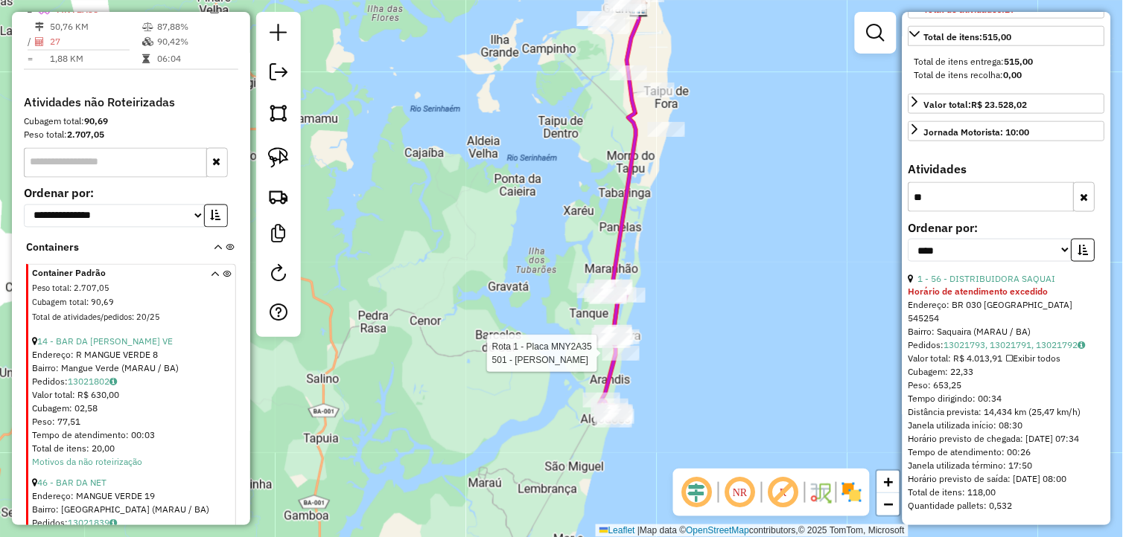
scroll to position [133, 0]
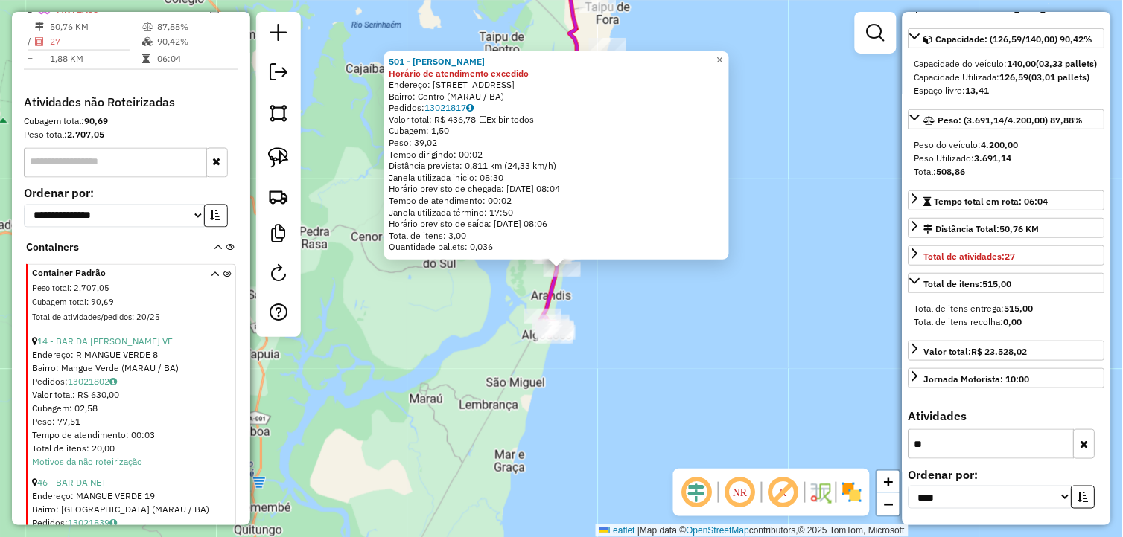
drag, startPoint x: 622, startPoint y: 313, endPoint x: 626, endPoint y: 365, distance: 52.3
click at [626, 363] on div "501 - FERNANDA MALANSKI Horário de atendimento excedido Endereço: Rua dos algod…" at bounding box center [561, 268] width 1123 height 537
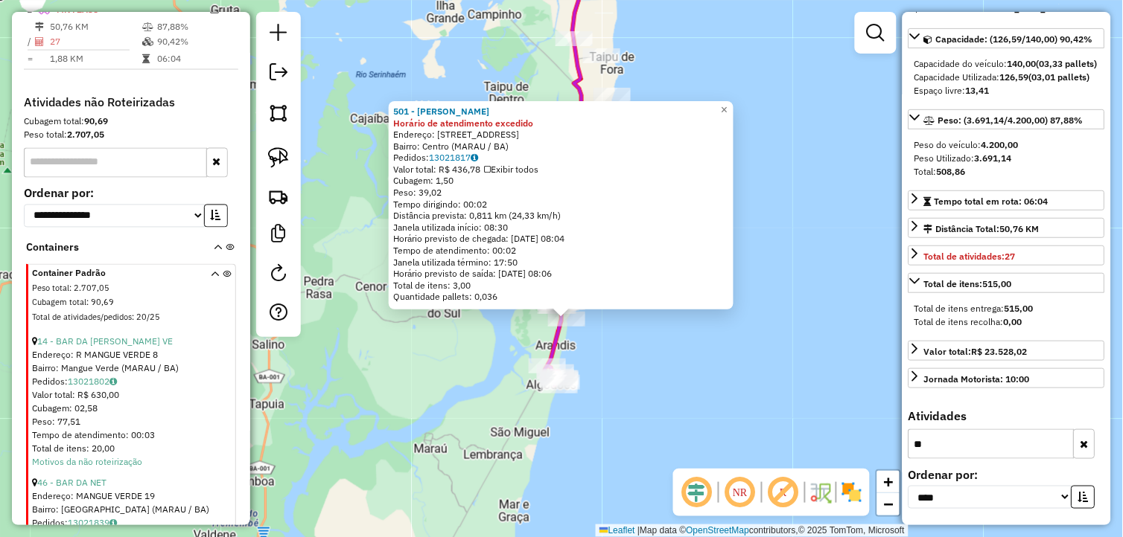
click at [623, 366] on div "501 - FERNANDA MALANSKI Horário de atendimento excedido Endereço: Rua dos algod…" at bounding box center [561, 268] width 1123 height 537
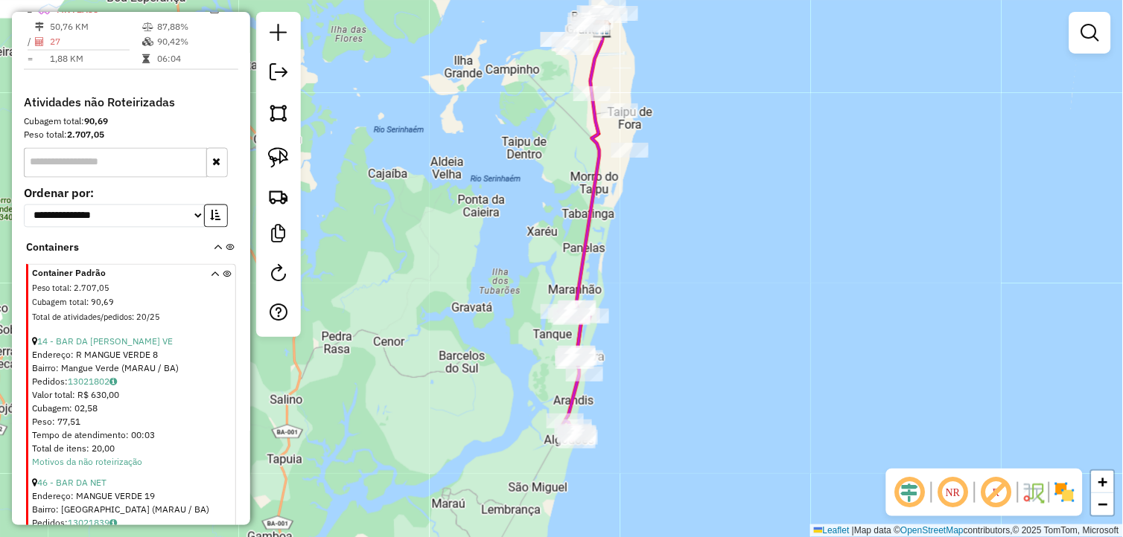
click at [641, 389] on div "Janela de atendimento Grade de atendimento Capacidade Transportadoras Veículos …" at bounding box center [561, 268] width 1123 height 537
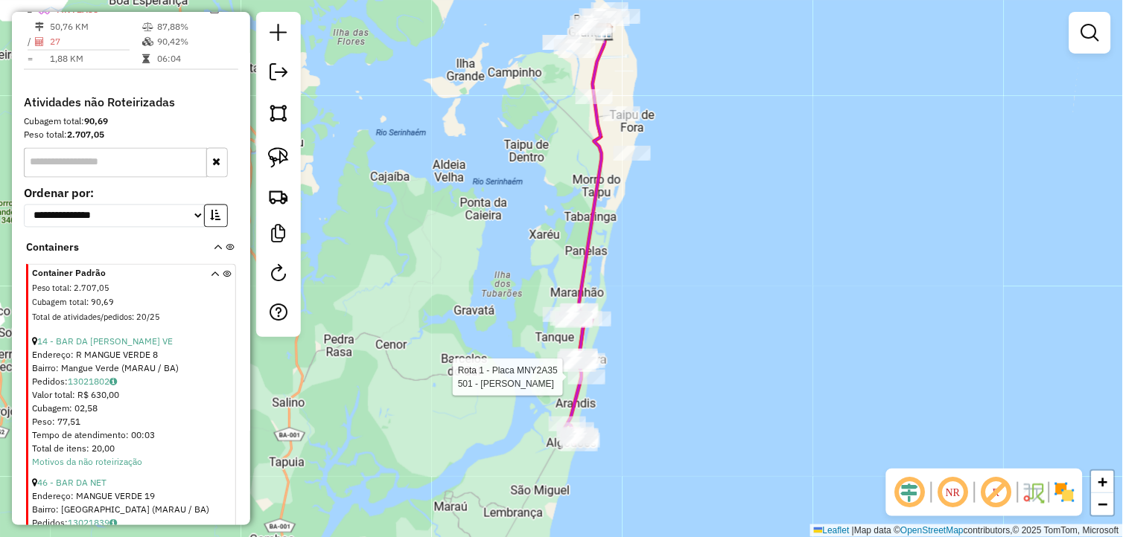
select select "*********"
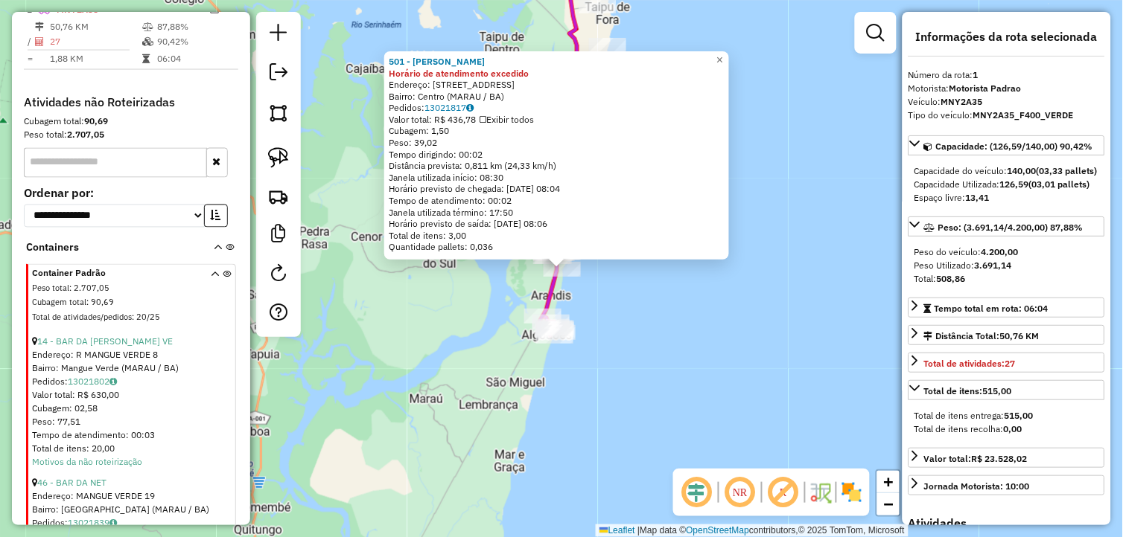
click at [686, 351] on div "501 - FERNANDA MALANSKI Horário de atendimento excedido Endereço: Rua dos algod…" at bounding box center [561, 268] width 1123 height 537
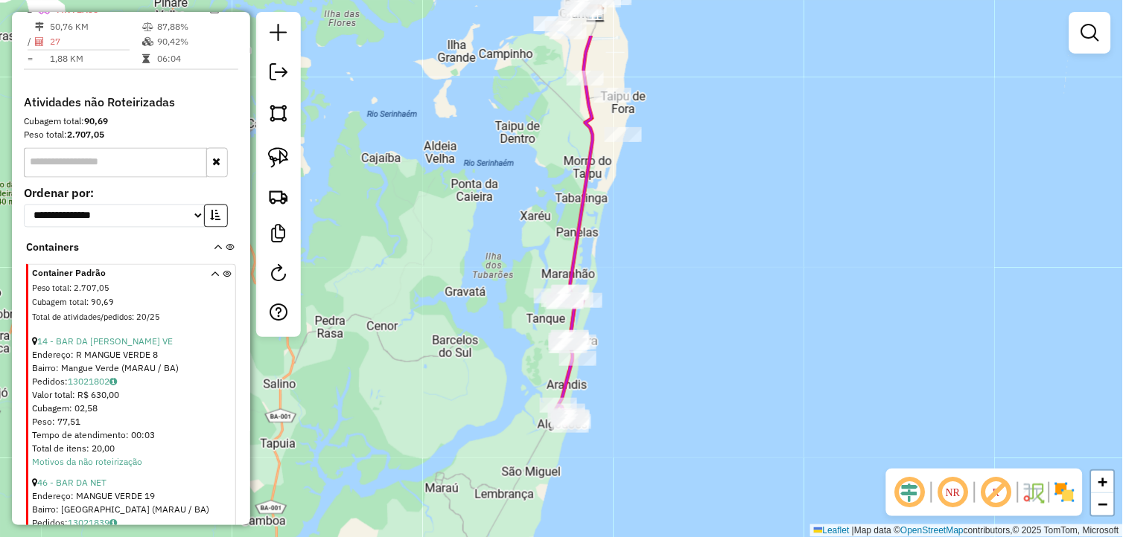
drag, startPoint x: 658, startPoint y: 292, endPoint x: 674, endPoint y: 382, distance: 91.4
click at [674, 382] on div "Janela de atendimento Grade de atendimento Capacidade Transportadoras Veículos …" at bounding box center [561, 268] width 1123 height 537
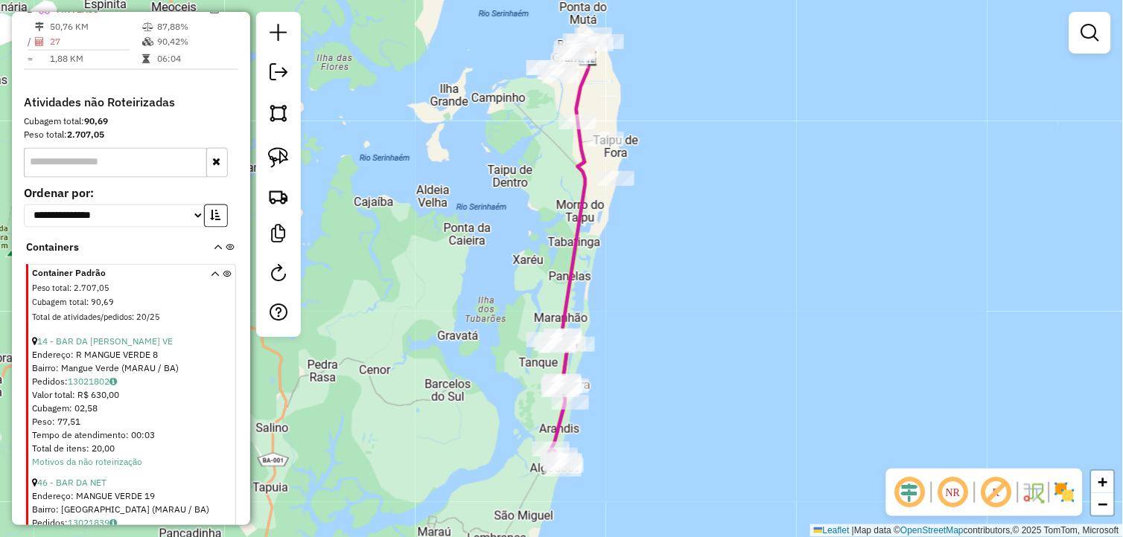
drag, startPoint x: 661, startPoint y: 285, endPoint x: 657, endPoint y: 368, distance: 82.8
click at [657, 368] on div "Janela de atendimento Grade de atendimento Capacidade Transportadoras Veículos …" at bounding box center [561, 268] width 1123 height 537
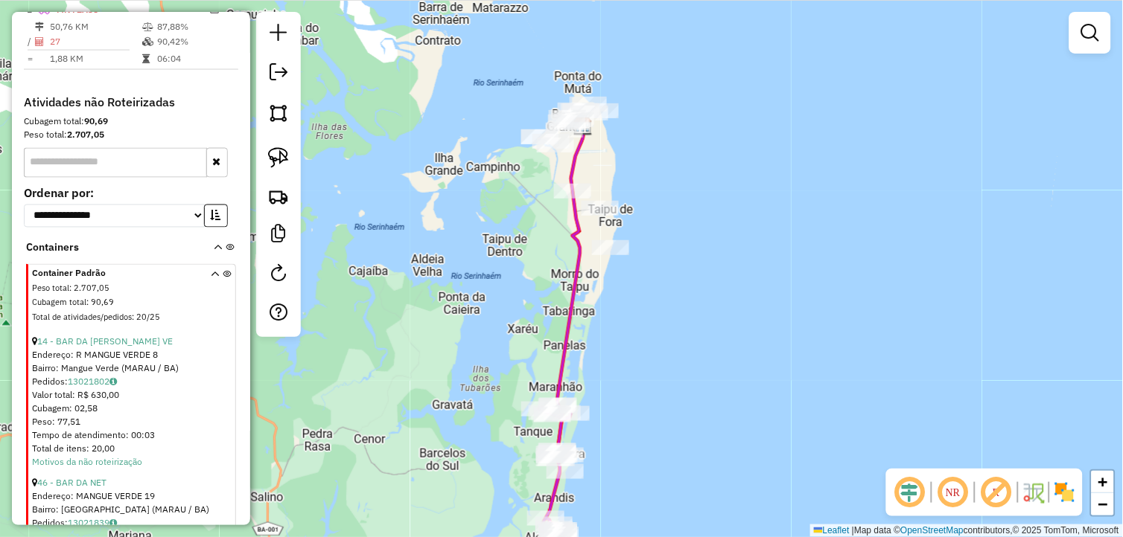
drag, startPoint x: 673, startPoint y: 307, endPoint x: 666, endPoint y: 343, distance: 36.4
click at [666, 343] on div "Janela de atendimento Grade de atendimento Capacidade Transportadoras Veículos …" at bounding box center [561, 268] width 1123 height 537
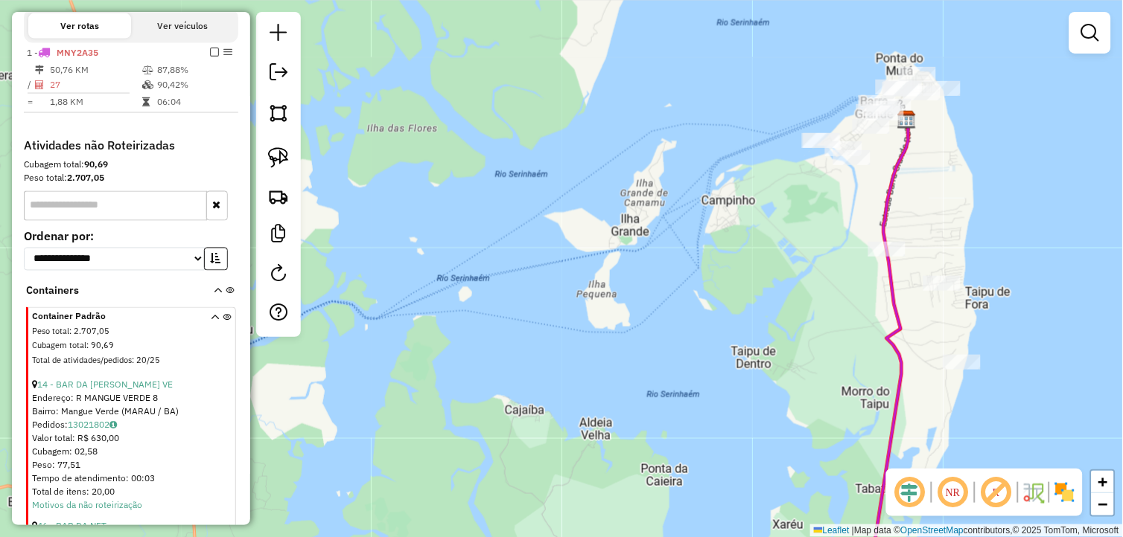
scroll to position [444, 0]
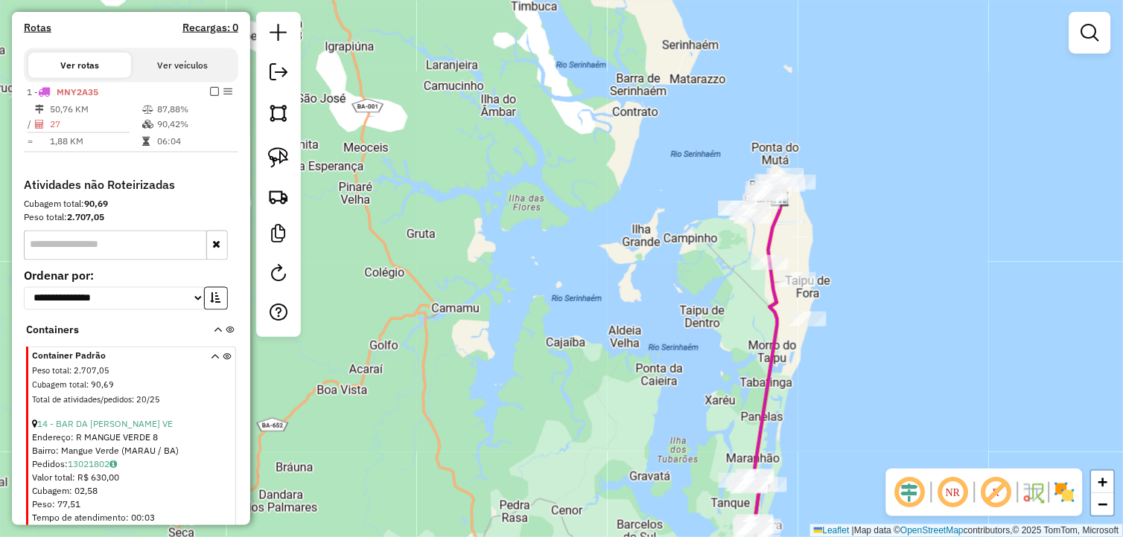
drag, startPoint x: 896, startPoint y: 385, endPoint x: 747, endPoint y: 355, distance: 151.1
click at [769, 368] on div "Janela de atendimento Grade de atendimento Capacidade Transportadoras Veículos …" at bounding box center [561, 268] width 1123 height 537
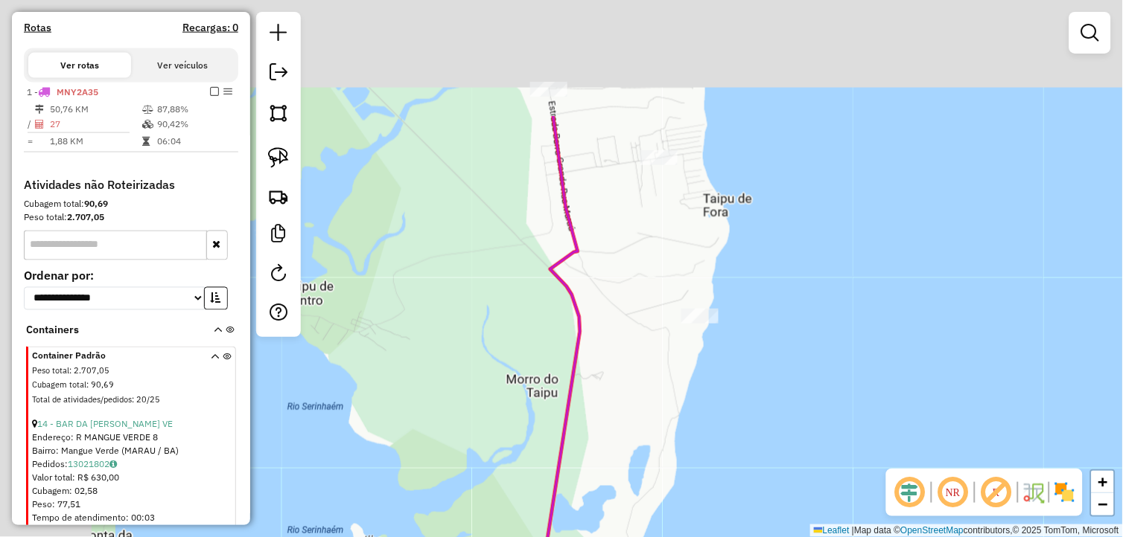
drag, startPoint x: 717, startPoint y: 406, endPoint x: 724, endPoint y: 422, distance: 17.0
click at [724, 422] on div "Janela de atendimento Grade de atendimento Capacidade Transportadoras Veículos …" at bounding box center [561, 268] width 1123 height 537
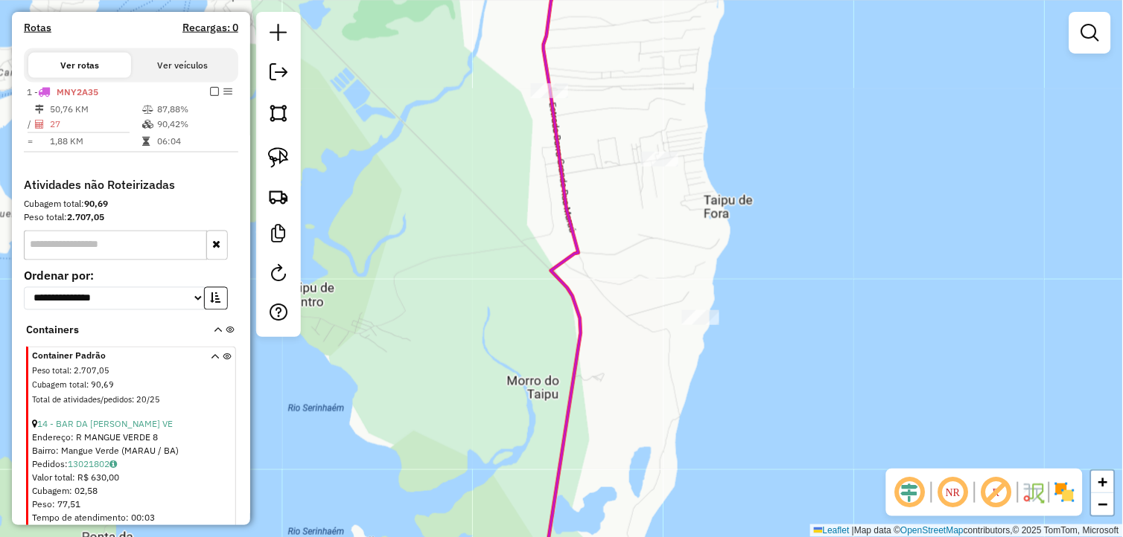
drag, startPoint x: 551, startPoint y: 238, endPoint x: 576, endPoint y: 288, distance: 55.9
click at [576, 288] on div "Janela de atendimento Grade de atendimento Capacidade Transportadoras Veículos …" at bounding box center [561, 268] width 1123 height 537
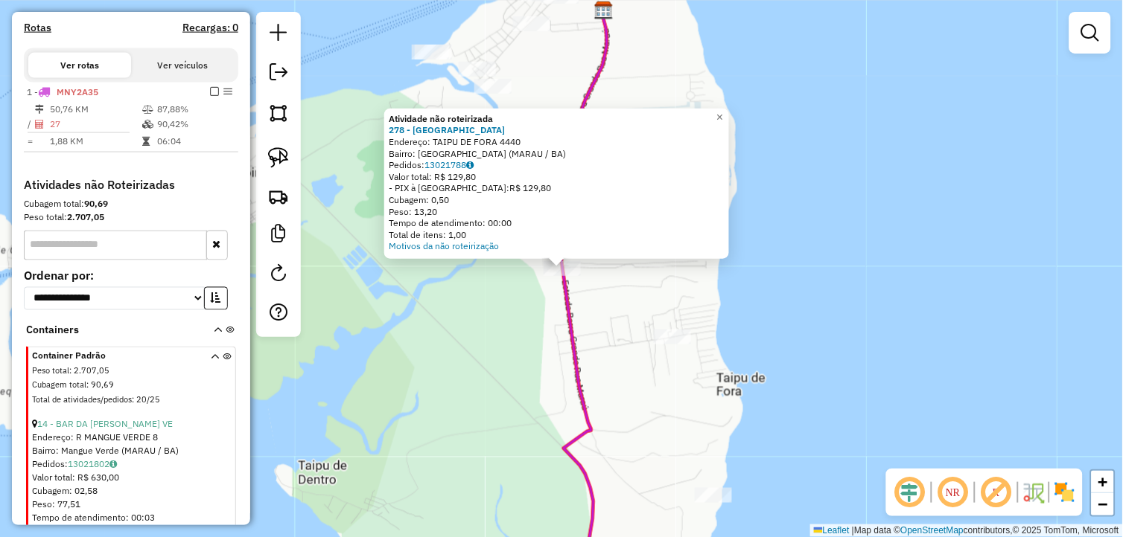
click at [534, 294] on div "Atividade não roteirizada 278 - BARRA HOME CENTER Endereço: TAIPU DE FORA 4440 …" at bounding box center [561, 268] width 1123 height 537
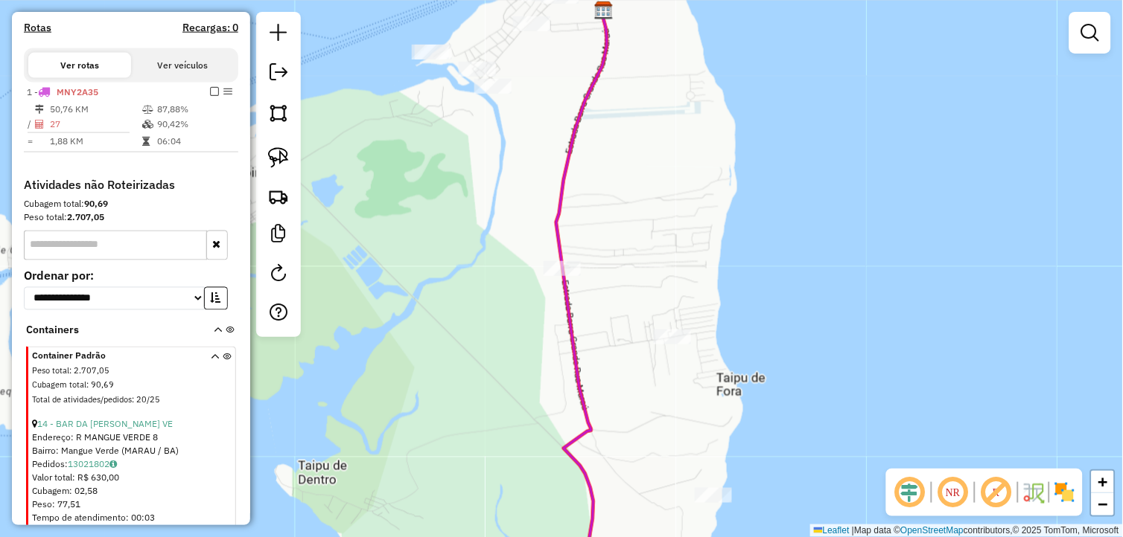
drag, startPoint x: 659, startPoint y: 363, endPoint x: 607, endPoint y: 255, distance: 119.2
click at [607, 255] on div "Janela de atendimento Grade de atendimento Capacidade Transportadoras Veículos …" at bounding box center [561, 268] width 1123 height 537
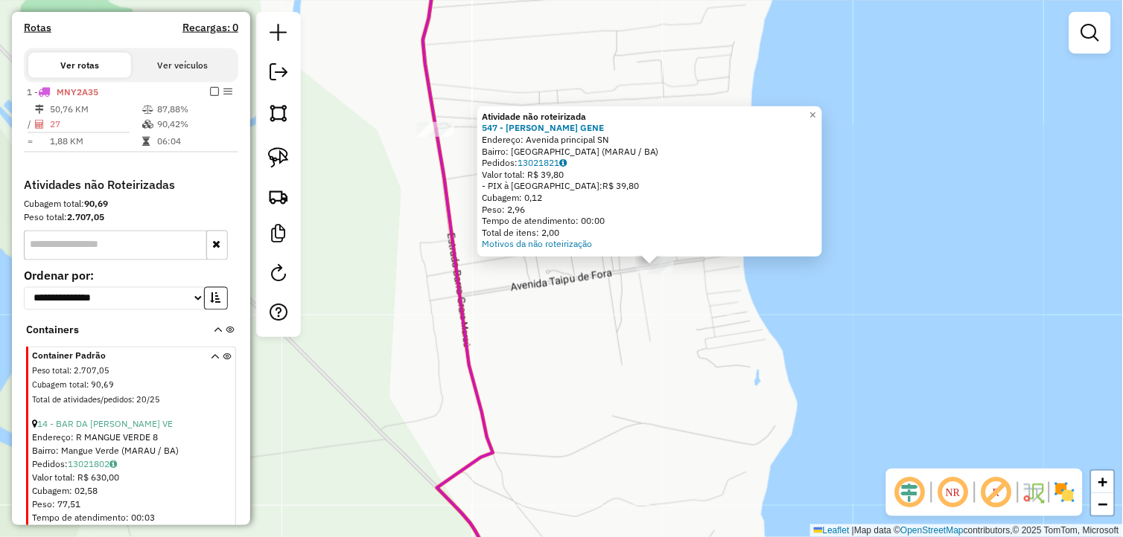
drag, startPoint x: 592, startPoint y: 339, endPoint x: 653, endPoint y: 338, distance: 61.0
click at [648, 339] on div "Atividade não roteirizada 547 - LUCAS LIMA GENE Endereço: Avenida principal SN …" at bounding box center [561, 268] width 1123 height 537
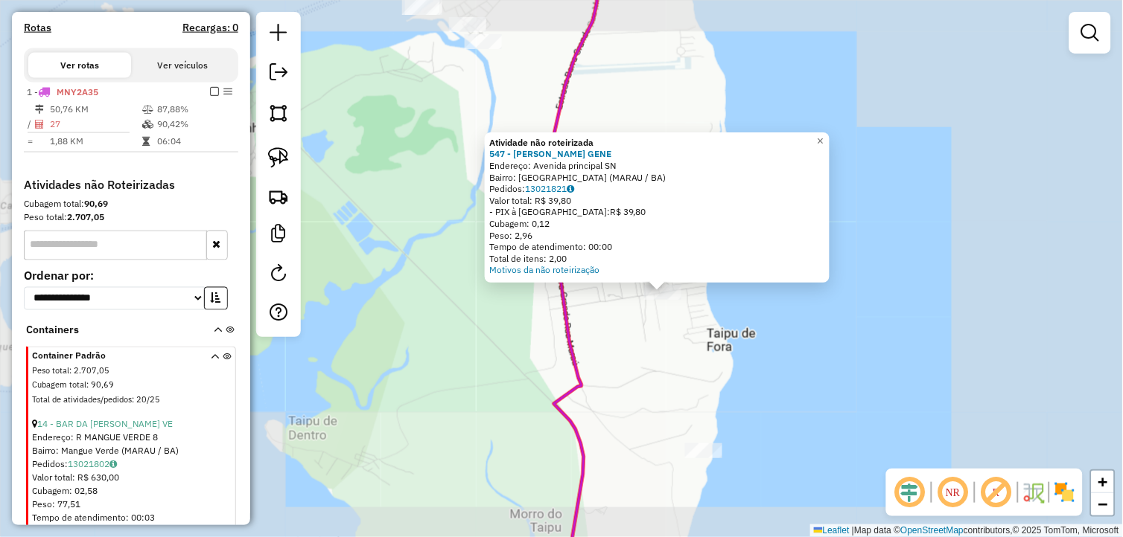
drag, startPoint x: 713, startPoint y: 376, endPoint x: 713, endPoint y: 384, distance: 8.2
click at [712, 376] on div "Atividade não roteirizada 547 - LUCAS LIMA GENE Endereço: Avenida principal SN …" at bounding box center [561, 268] width 1123 height 537
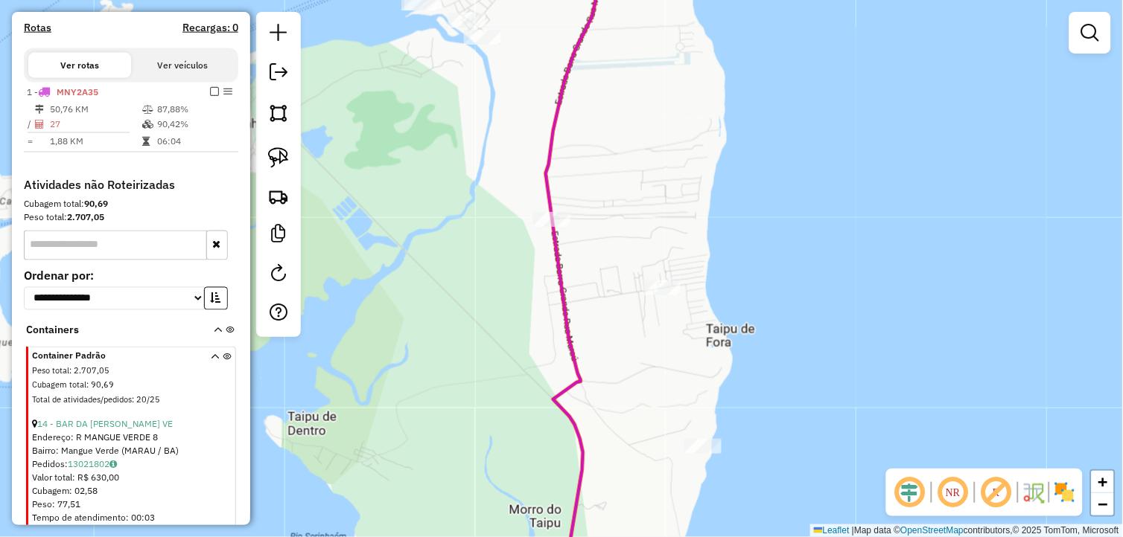
drag, startPoint x: 750, startPoint y: 383, endPoint x: 718, endPoint y: 330, distance: 61.8
click at [725, 320] on div "Janela de atendimento Grade de atendimento Capacidade Transportadoras Veículos …" at bounding box center [561, 268] width 1123 height 537
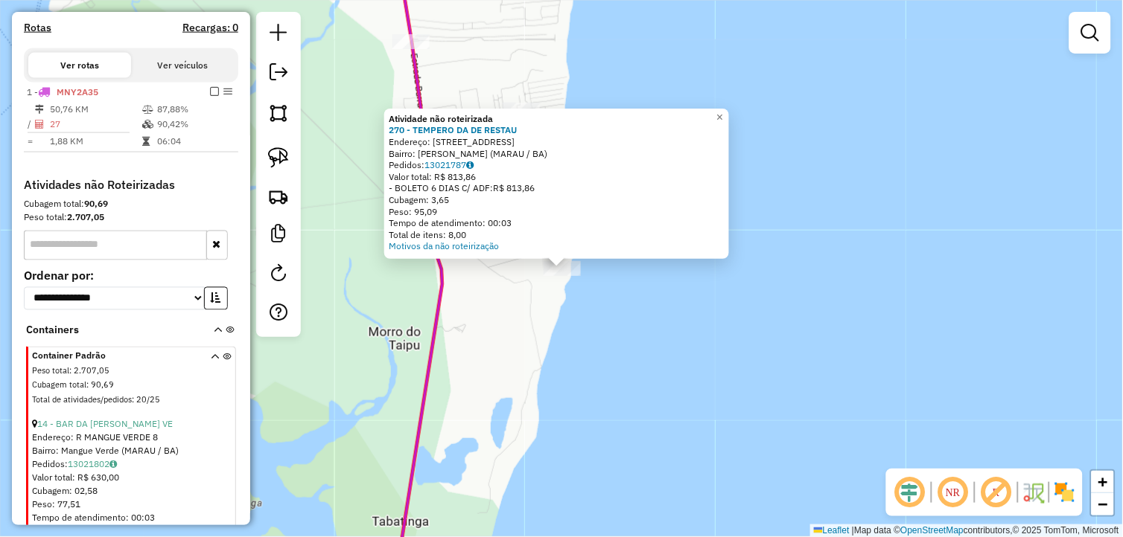
click at [634, 433] on div "Atividade não roteirizada 270 - TEMPERO DA DE RESTAU Endereço: RUA TAIPU DE FOR…" at bounding box center [561, 268] width 1123 height 537
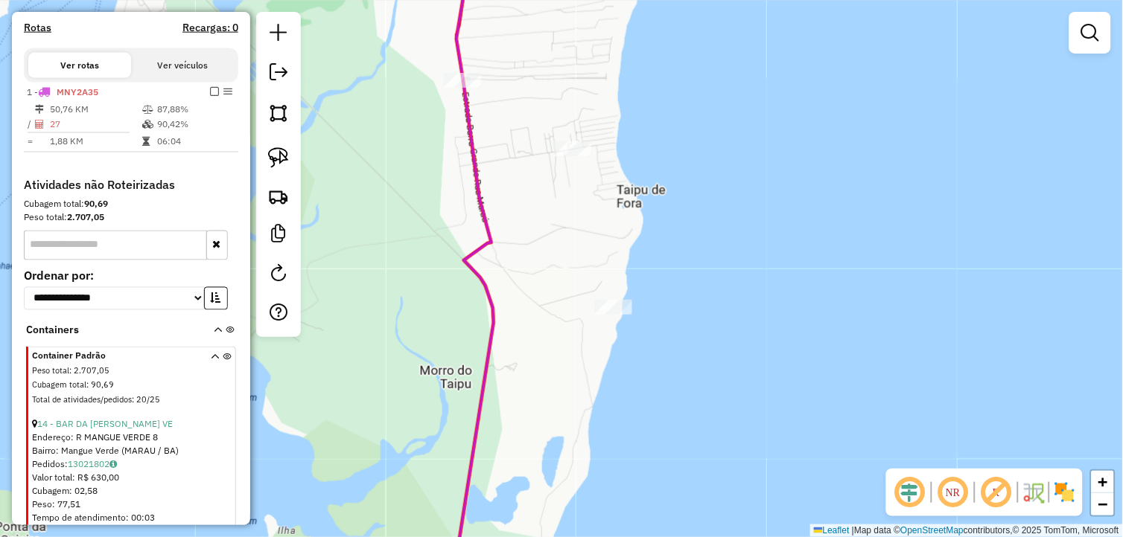
drag, startPoint x: 545, startPoint y: 377, endPoint x: 593, endPoint y: 331, distance: 66.9
click at [596, 415] on div "Janela de atendimento Grade de atendimento Capacidade Transportadoras Veículos …" at bounding box center [561, 268] width 1123 height 537
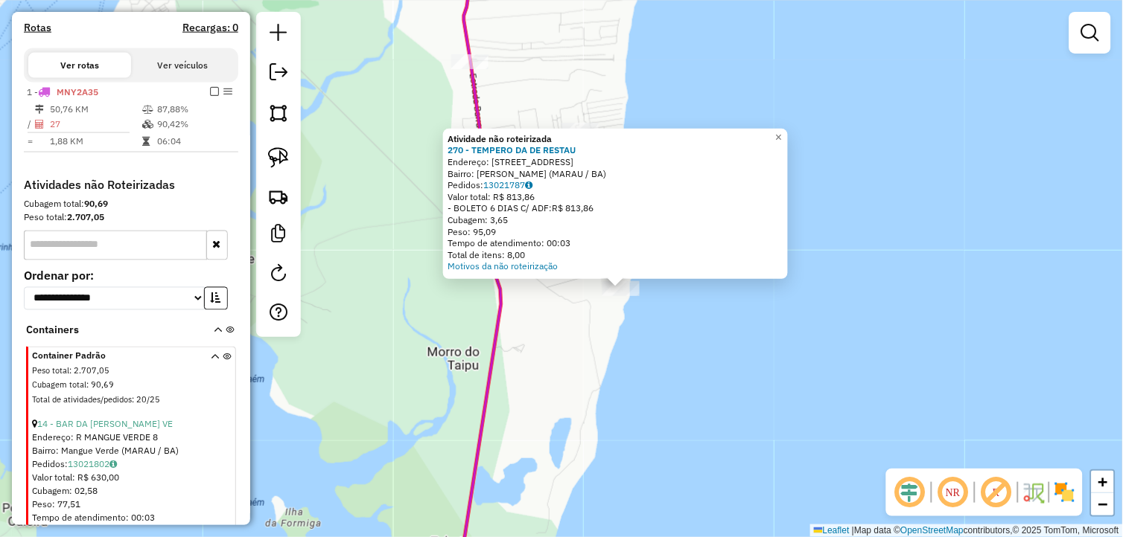
drag, startPoint x: 539, startPoint y: 333, endPoint x: 593, endPoint y: 351, distance: 56.5
click at [593, 351] on div "Atividade não roteirizada 270 - TEMPERO DA DE RESTAU Endereço: RUA TAIPU DE FOR…" at bounding box center [561, 268] width 1123 height 537
click at [597, 366] on div "Atividade não roteirizada 270 - TEMPERO DA DE RESTAU Endereço: RUA TAIPU DE FOR…" at bounding box center [561, 268] width 1123 height 537
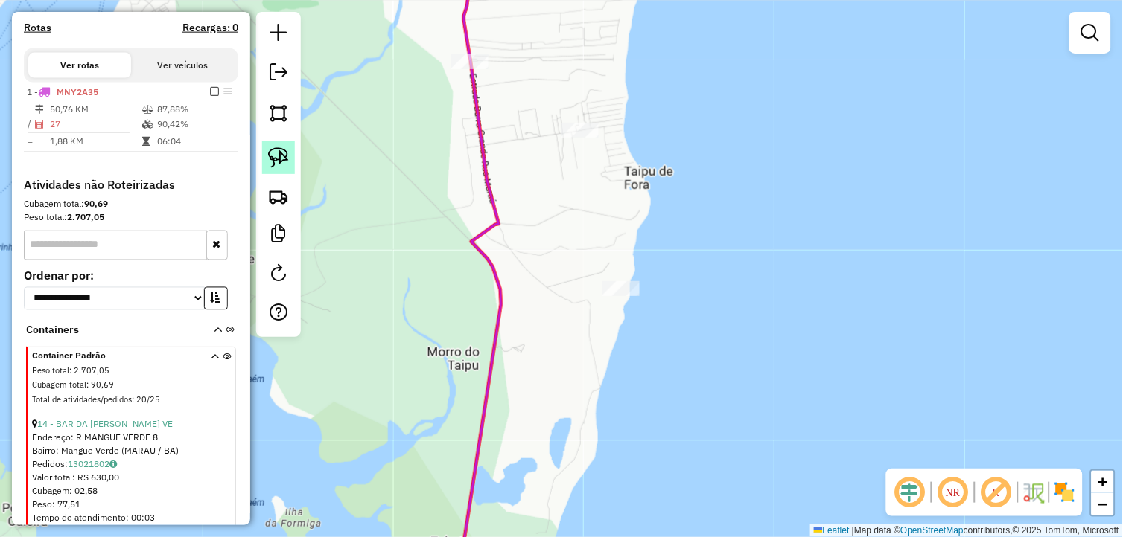
click at [280, 155] on img at bounding box center [278, 157] width 21 height 21
drag, startPoint x: 599, startPoint y: 257, endPoint x: 646, endPoint y: 304, distance: 66.9
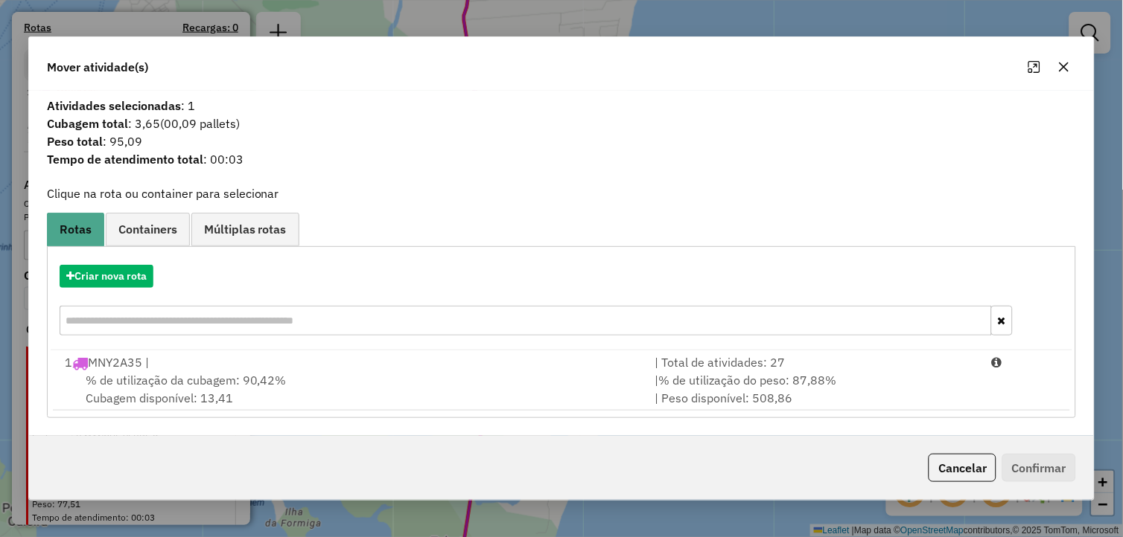
click at [263, 395] on div "% de utilização da cubagem: 90,42% Cubagem disponível: 13,41" at bounding box center [351, 389] width 590 height 36
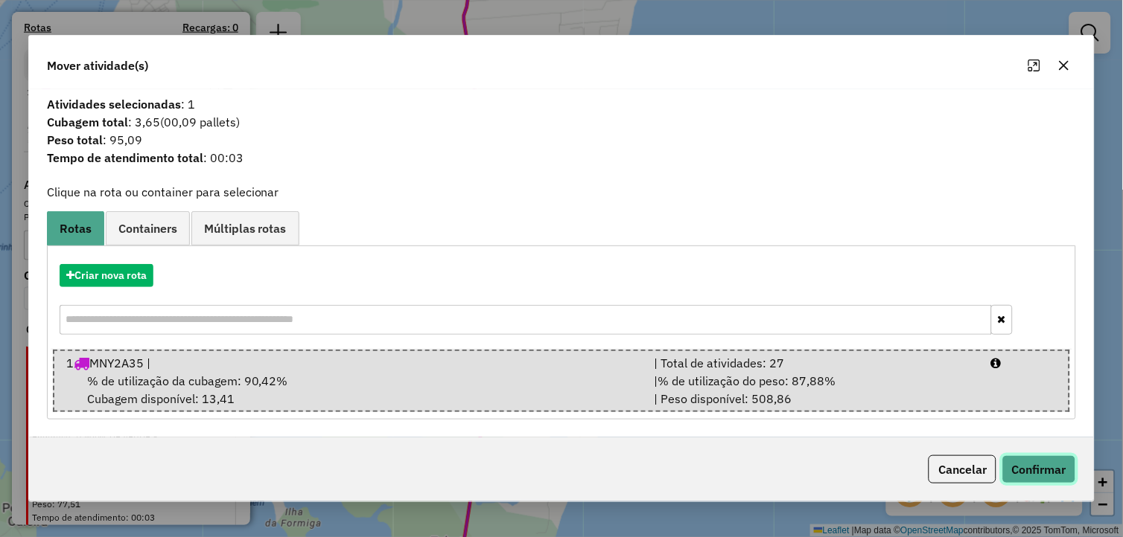
click at [1016, 465] on button "Confirmar" at bounding box center [1039, 470] width 74 height 28
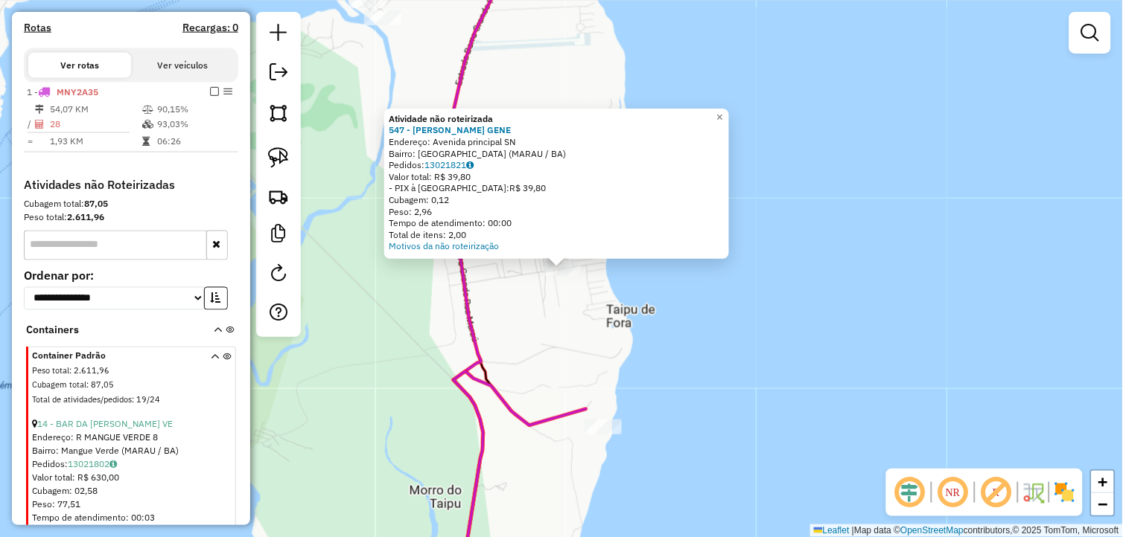
click at [561, 360] on div "Atividade não roteirizada 547 - LUCAS LIMA GENE Endereço: Avenida principal SN …" at bounding box center [561, 268] width 1123 height 537
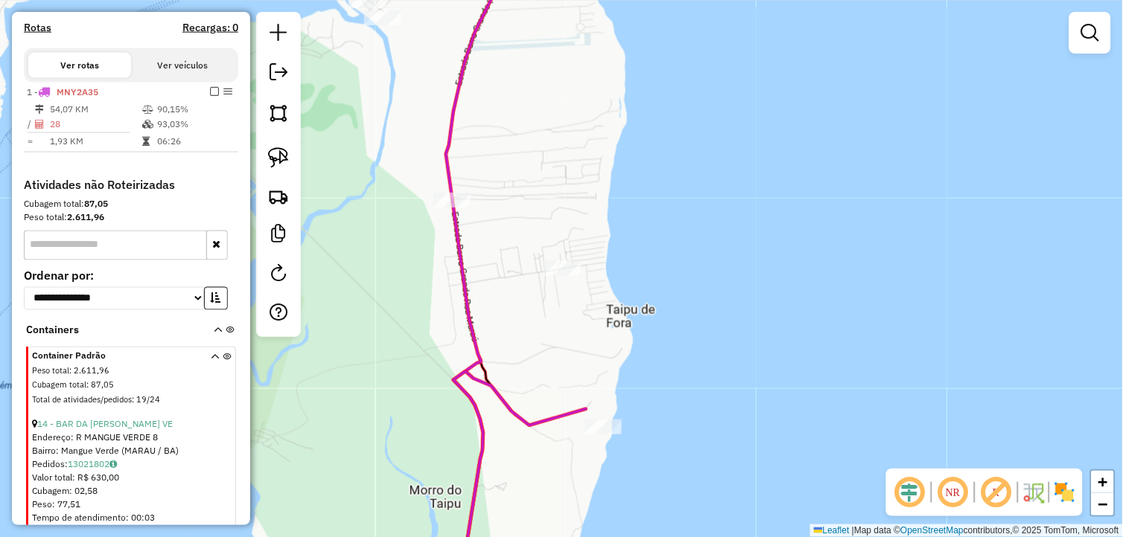
drag, startPoint x: 525, startPoint y: 347, endPoint x: 593, endPoint y: 406, distance: 90.8
click at [593, 406] on div "Janela de atendimento Grade de atendimento Capacidade Transportadoras Veículos …" at bounding box center [561, 268] width 1123 height 537
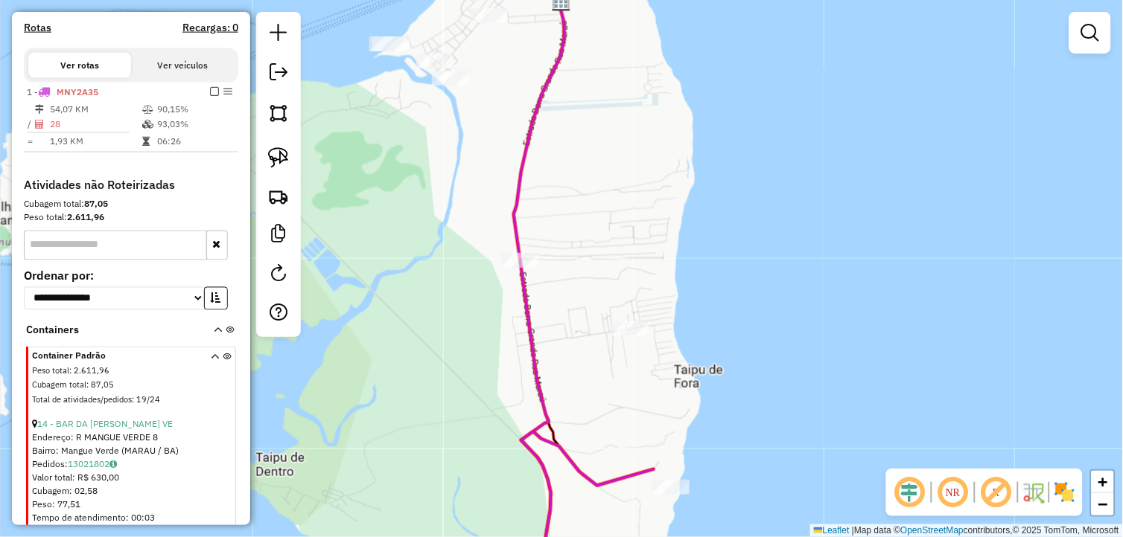
click at [534, 268] on div at bounding box center [519, 260] width 37 height 15
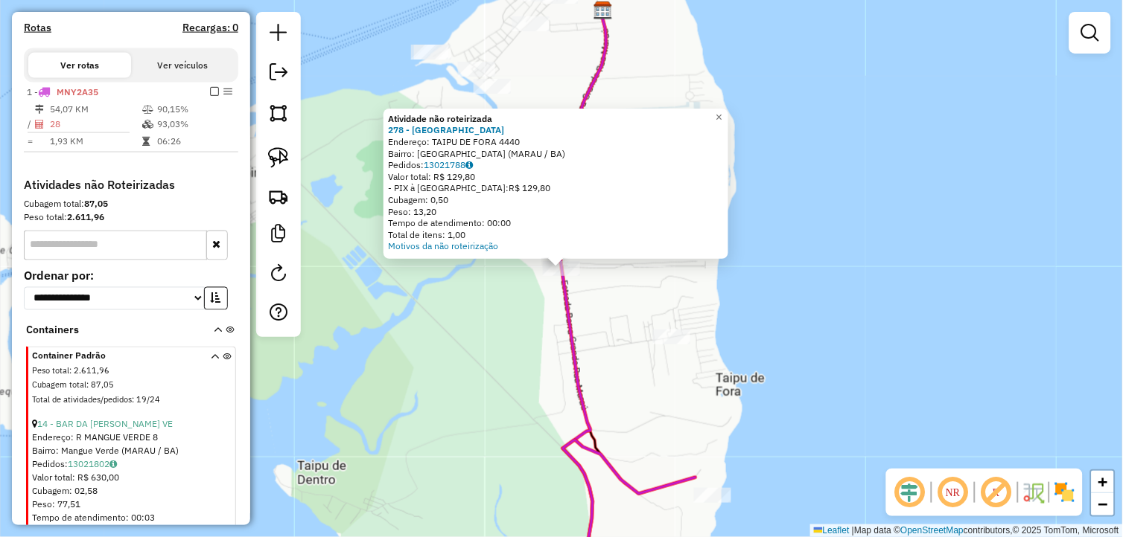
click at [599, 314] on div "Atividade não roteirizada 278 - BARRA HOME CENTER Endereço: TAIPU DE FORA 4440 …" at bounding box center [561, 268] width 1123 height 537
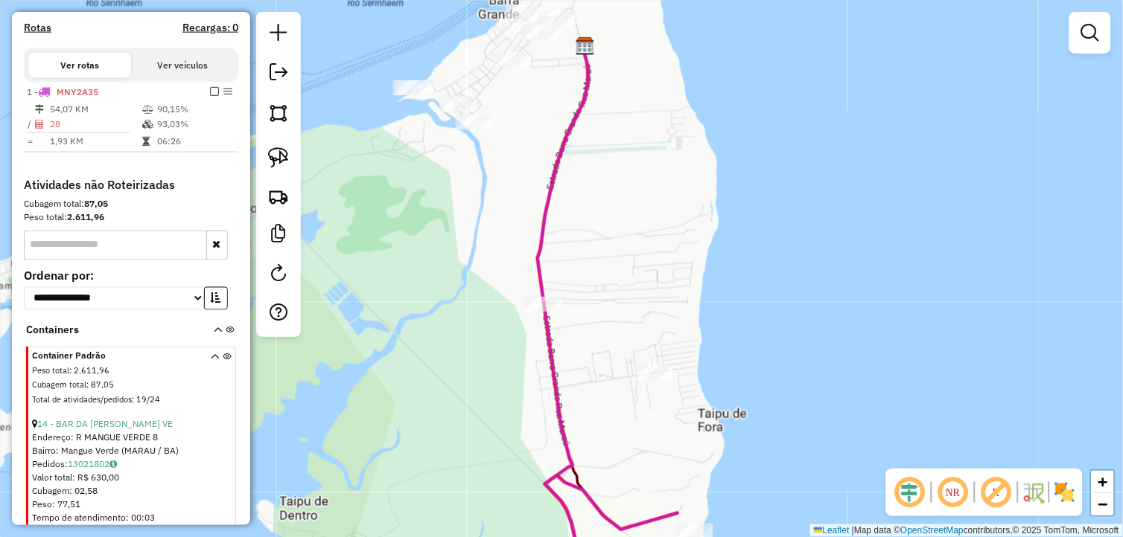
drag, startPoint x: 465, startPoint y: 299, endPoint x: 432, endPoint y: 348, distance: 58.4
click at [432, 348] on div "Janela de atendimento Grade de atendimento Capacidade Transportadoras Veículos …" at bounding box center [561, 268] width 1123 height 537
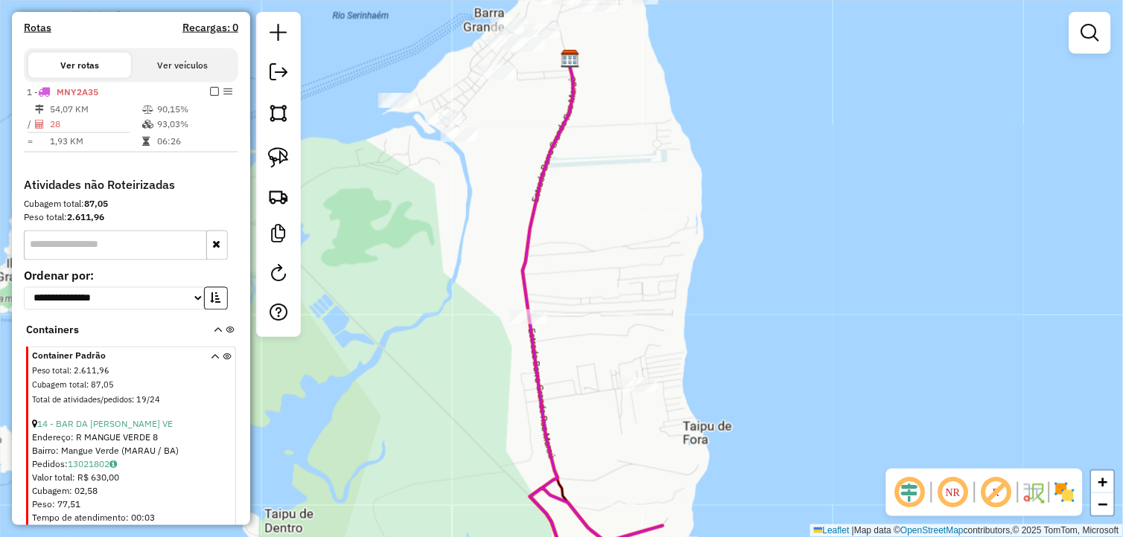
drag, startPoint x: 269, startPoint y: 150, endPoint x: 332, endPoint y: 170, distance: 66.4
click at [269, 150] on img at bounding box center [278, 157] width 21 height 21
drag, startPoint x: 604, startPoint y: 287, endPoint x: 489, endPoint y: 343, distance: 128.5
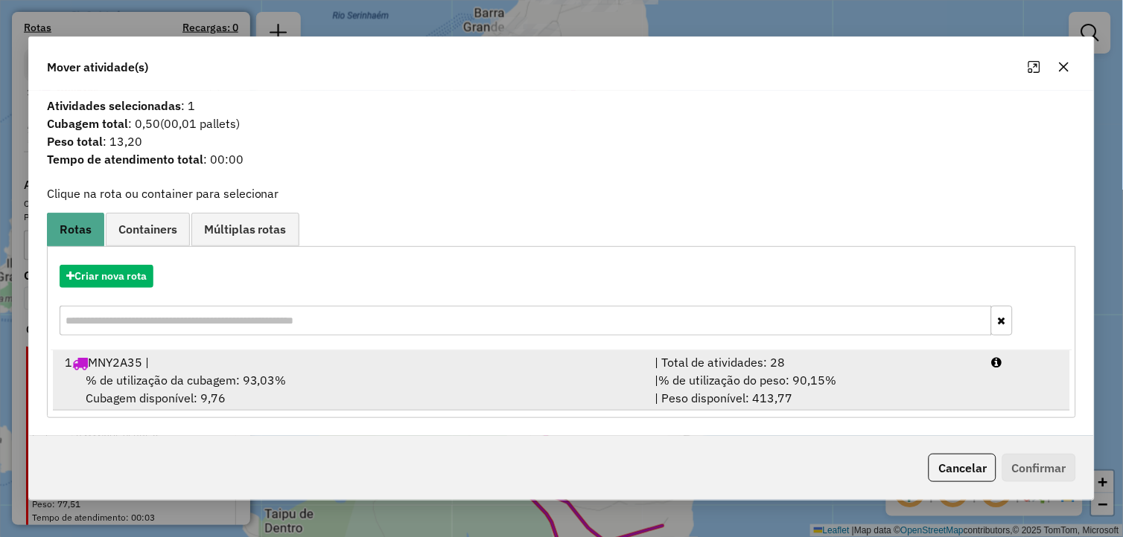
click at [261, 366] on div "1 MNY2A35 |" at bounding box center [351, 363] width 590 height 18
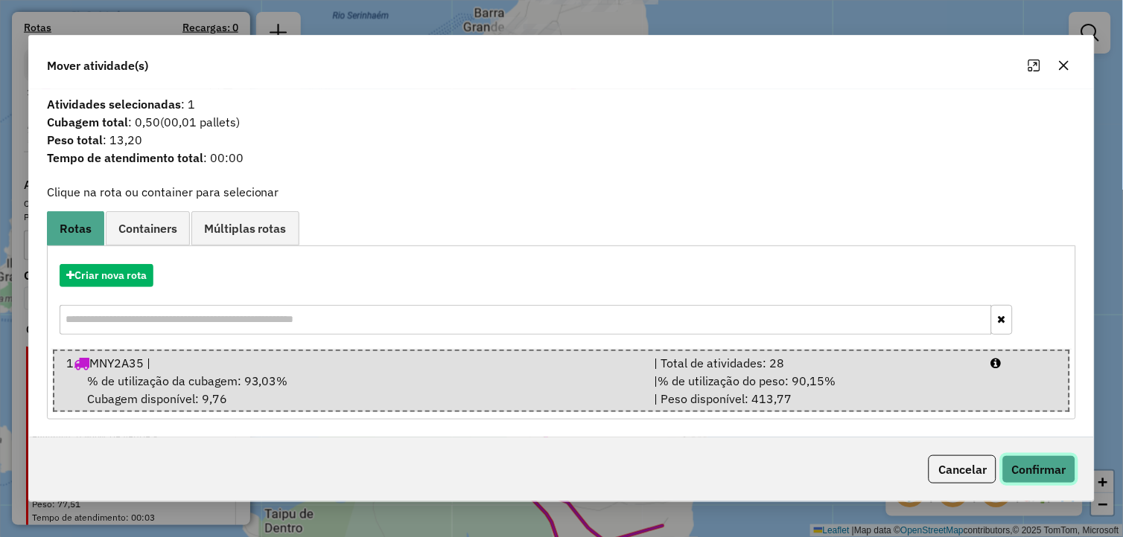
click at [1017, 462] on button "Confirmar" at bounding box center [1039, 470] width 74 height 28
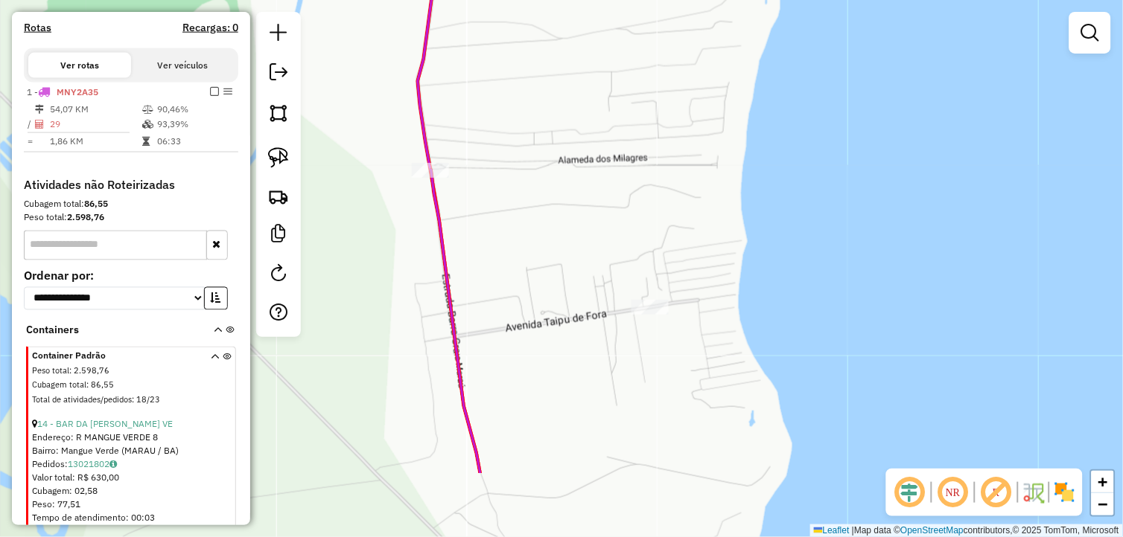
drag, startPoint x: 619, startPoint y: 418, endPoint x: 610, endPoint y: 247, distance: 170.7
click at [610, 247] on div "Janela de atendimento Grade de atendimento Capacidade Transportadoras Veículos …" at bounding box center [561, 268] width 1123 height 537
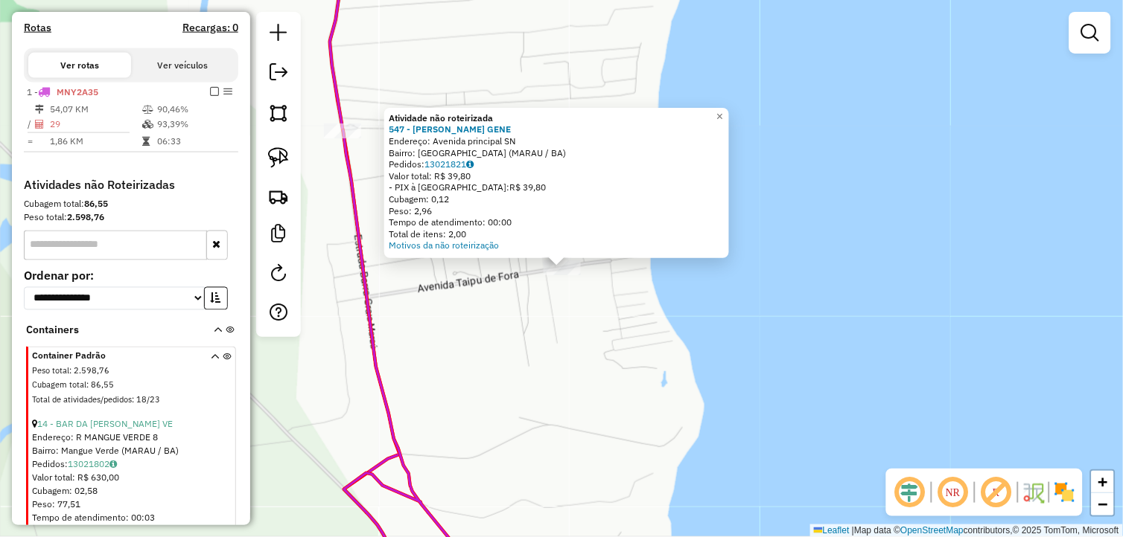
click at [517, 318] on div "Atividade não roteirizada 547 - LUCAS LIMA GENE Endereço: Avenida principal SN …" at bounding box center [561, 268] width 1123 height 537
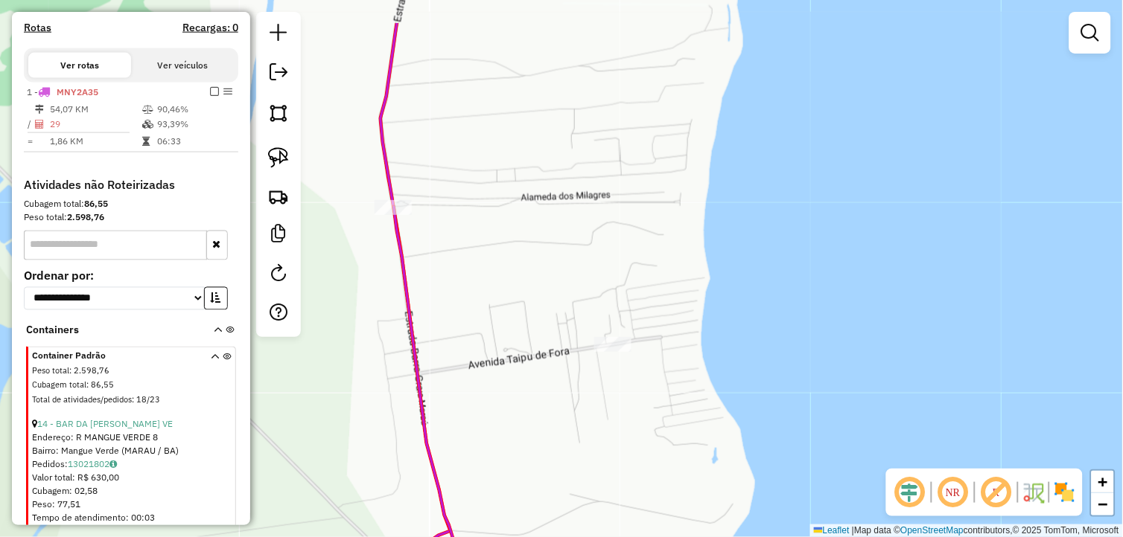
drag, startPoint x: 469, startPoint y: 187, endPoint x: 538, endPoint y: 281, distance: 116.6
click at [538, 281] on div "Janela de atendimento Grade de atendimento Capacidade Transportadoras Veículos …" at bounding box center [561, 268] width 1123 height 537
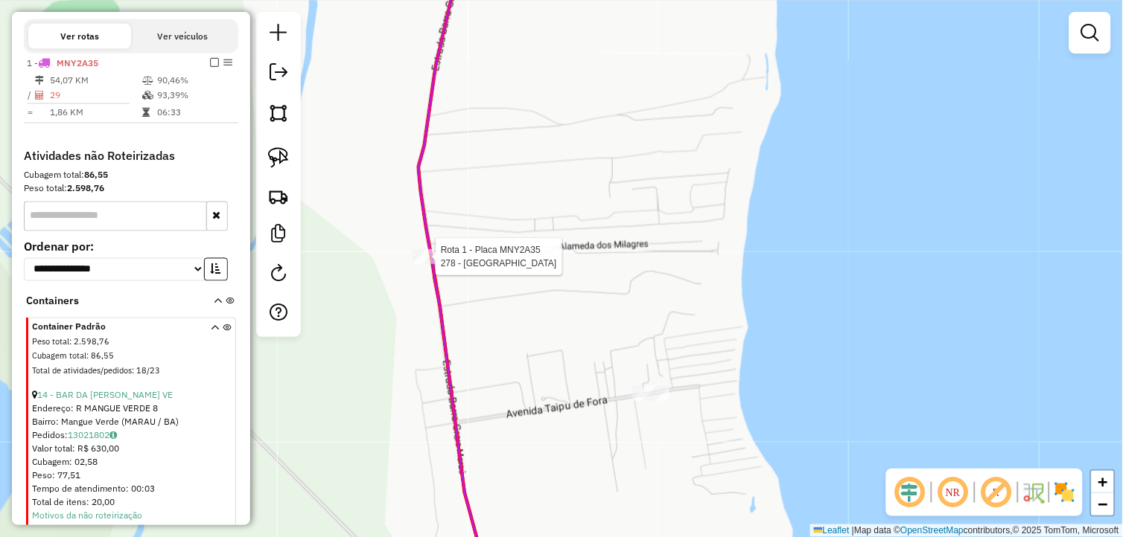
select select "*********"
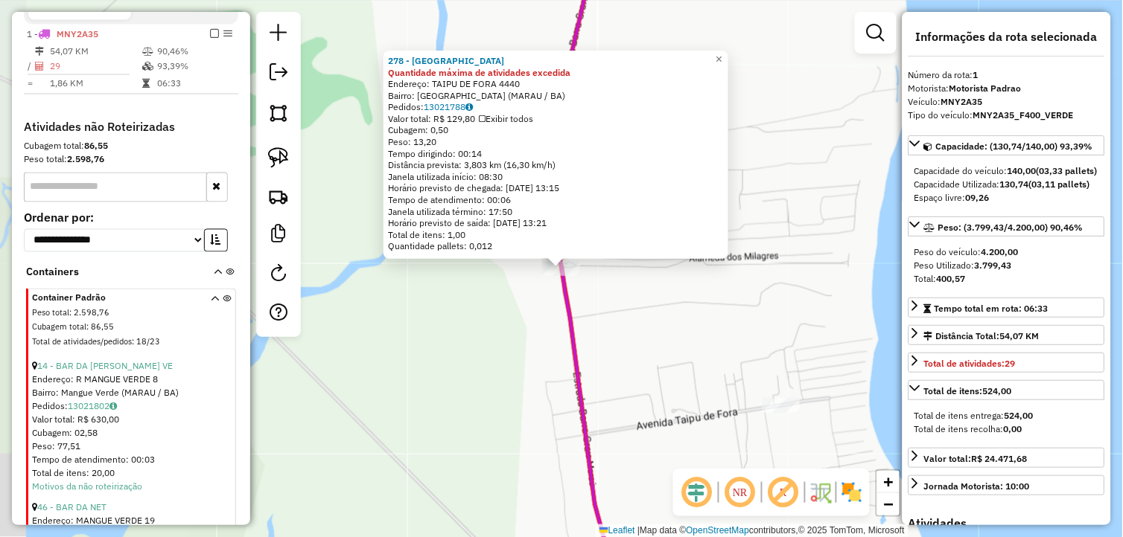
scroll to position [527, 0]
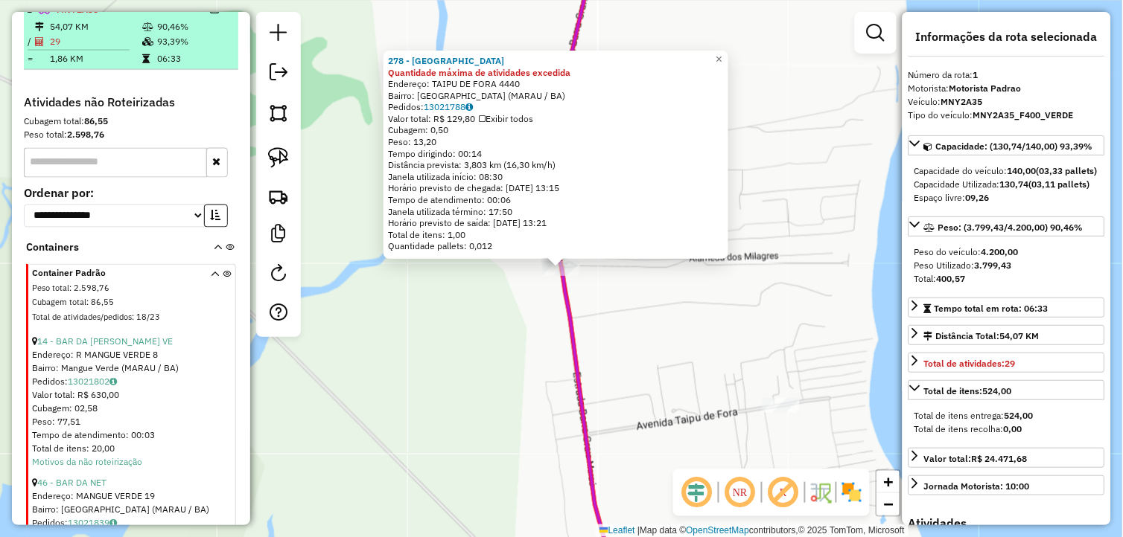
click at [213, 13] on em at bounding box center [214, 8] width 9 height 9
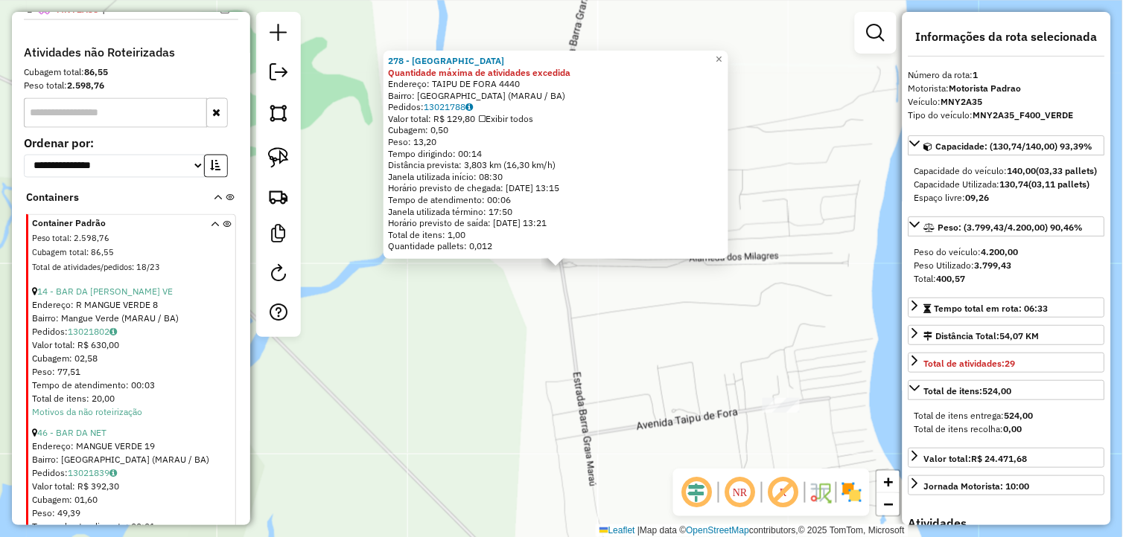
click at [542, 301] on div "278 - BARRA HOME CENTER Quantidade máxima de atividades excedida Endereço: TAIP…" at bounding box center [561, 268] width 1123 height 537
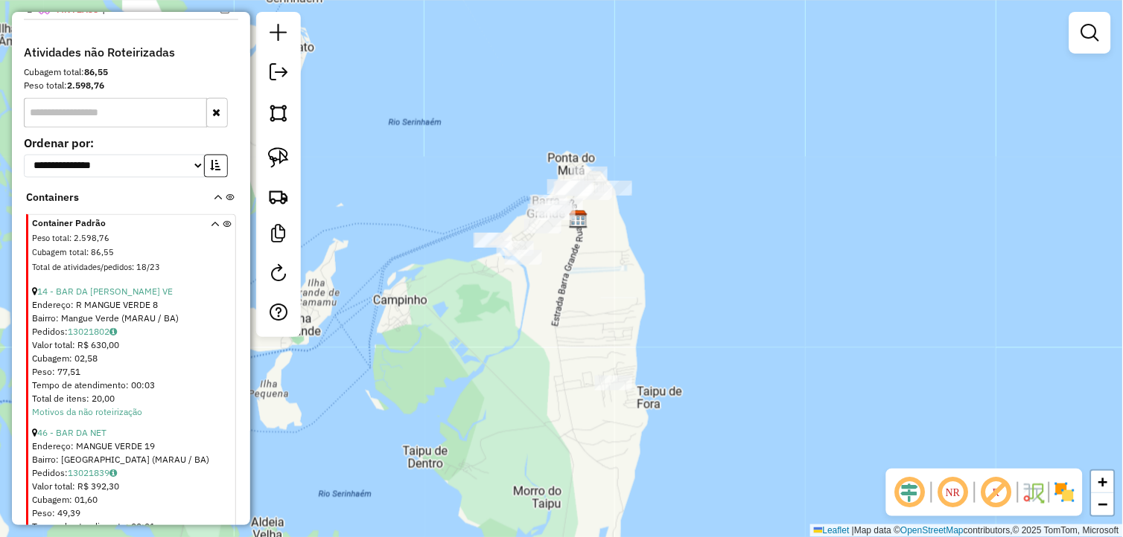
drag, startPoint x: 564, startPoint y: 232, endPoint x: 547, endPoint y: 322, distance: 91.6
click at [549, 315] on div "Janela de atendimento Grade de atendimento Capacidade Transportadoras Veículos …" at bounding box center [561, 268] width 1123 height 537
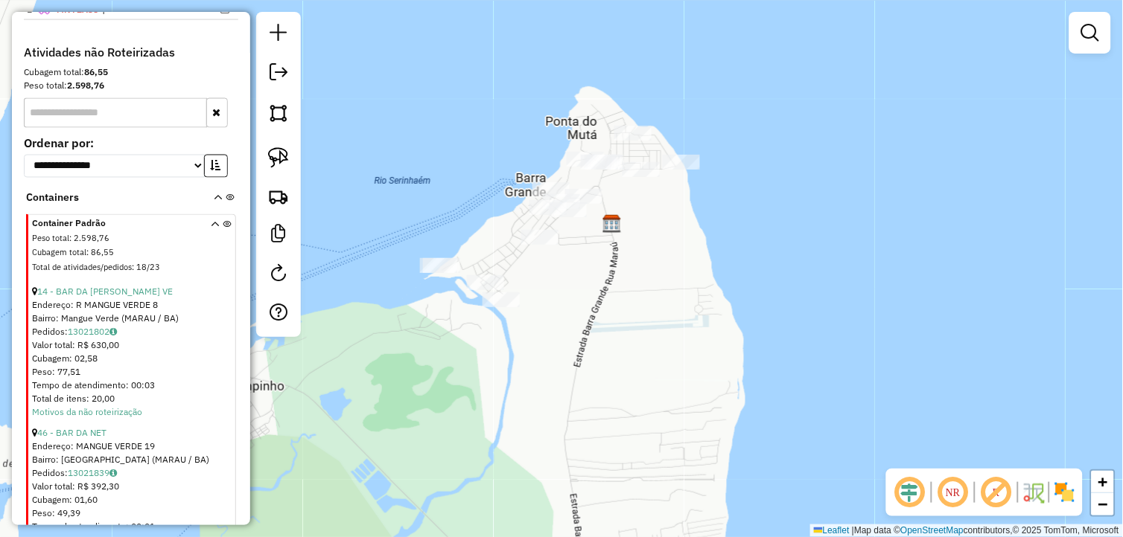
drag, startPoint x: 537, startPoint y: 303, endPoint x: 546, endPoint y: 340, distance: 38.1
click at [546, 340] on div "Janela de atendimento Grade de atendimento Capacidade Transportadoras Veículos …" at bounding box center [561, 268] width 1123 height 537
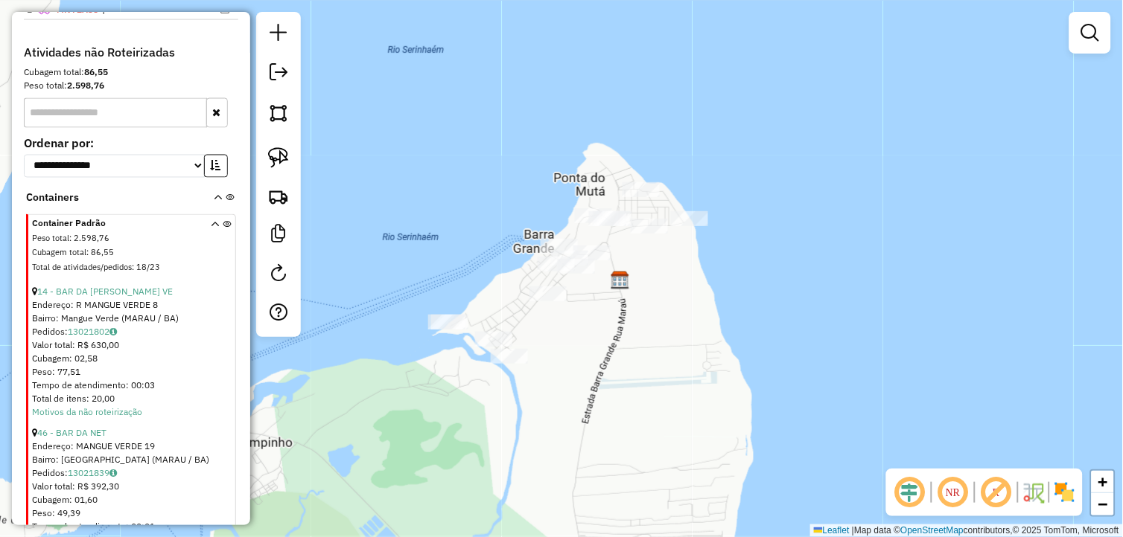
drag, startPoint x: 546, startPoint y: 340, endPoint x: 554, endPoint y: 397, distance: 57.2
click at [554, 397] on div "Janela de atendimento Grade de atendimento Capacidade Transportadoras Veículos …" at bounding box center [561, 268] width 1123 height 537
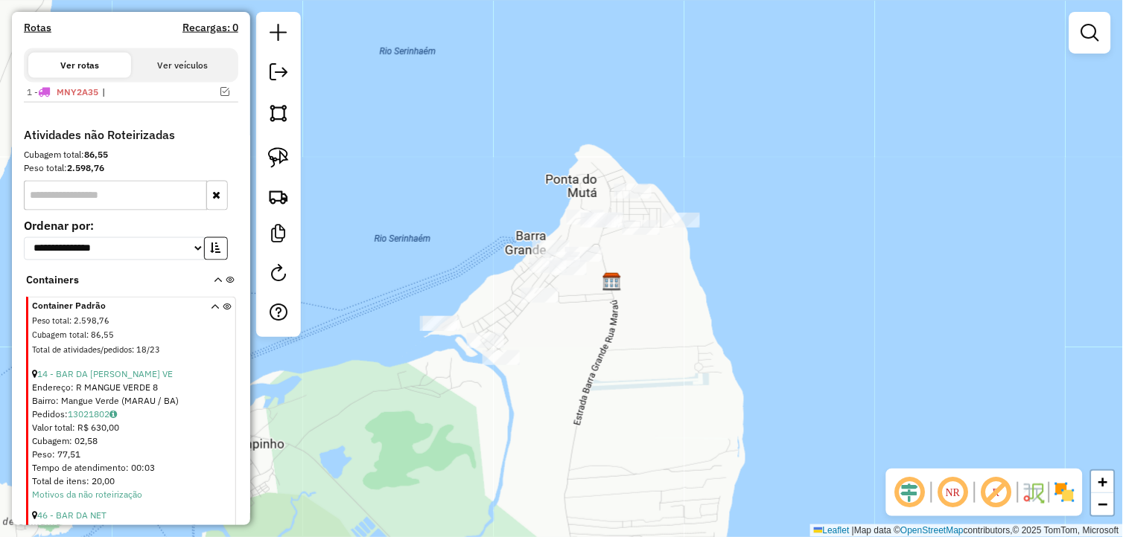
drag, startPoint x: 642, startPoint y: 369, endPoint x: 634, endPoint y: 371, distance: 8.3
click at [634, 371] on div "Janela de atendimento Grade de atendimento Capacidade Transportadoras Veículos …" at bounding box center [561, 268] width 1123 height 537
click at [128, 202] on input "text" at bounding box center [115, 196] width 183 height 30
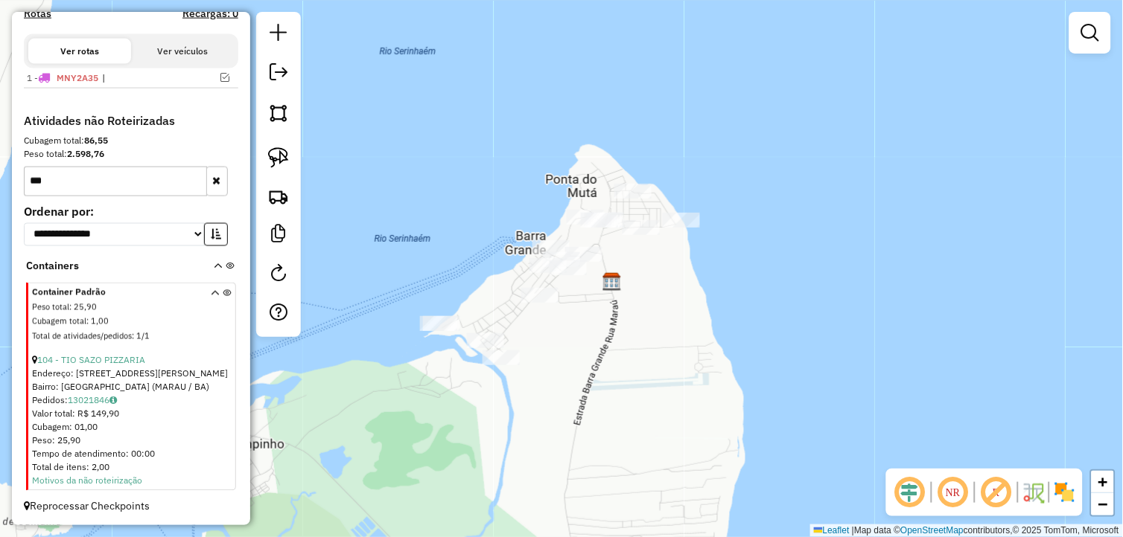
scroll to position [472, 0]
click at [94, 363] on link "104 - TIO SAZO PIZZARIA" at bounding box center [91, 359] width 108 height 11
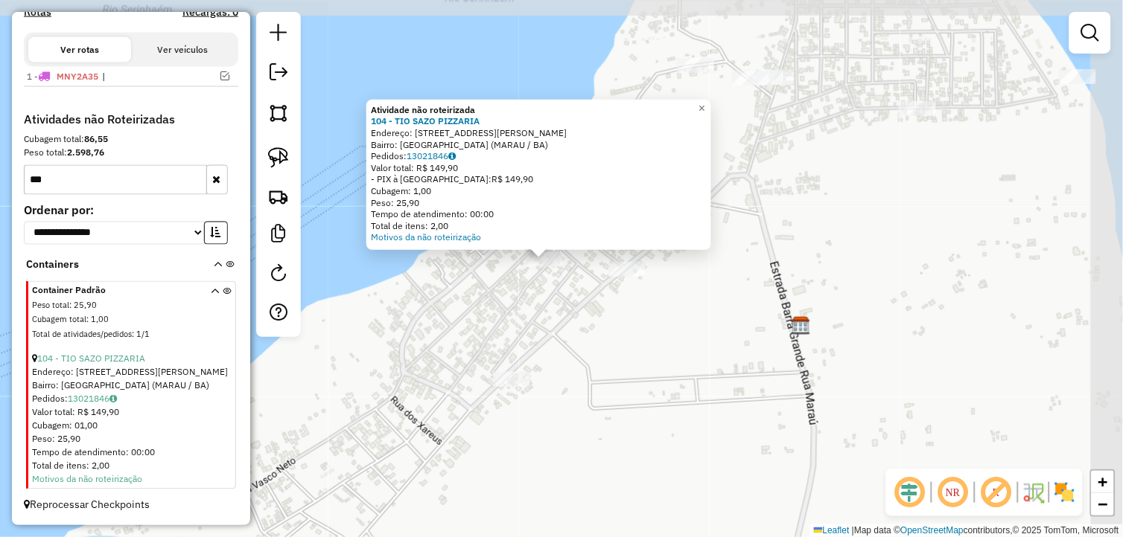
drag, startPoint x: 615, startPoint y: 299, endPoint x: 544, endPoint y: 331, distance: 77.9
click at [544, 331] on div "Atividade não roteirizada 104 - TIO SAZO PIZZARIA Endereço: AV AV JOSE MELO PIR…" at bounding box center [561, 268] width 1123 height 537
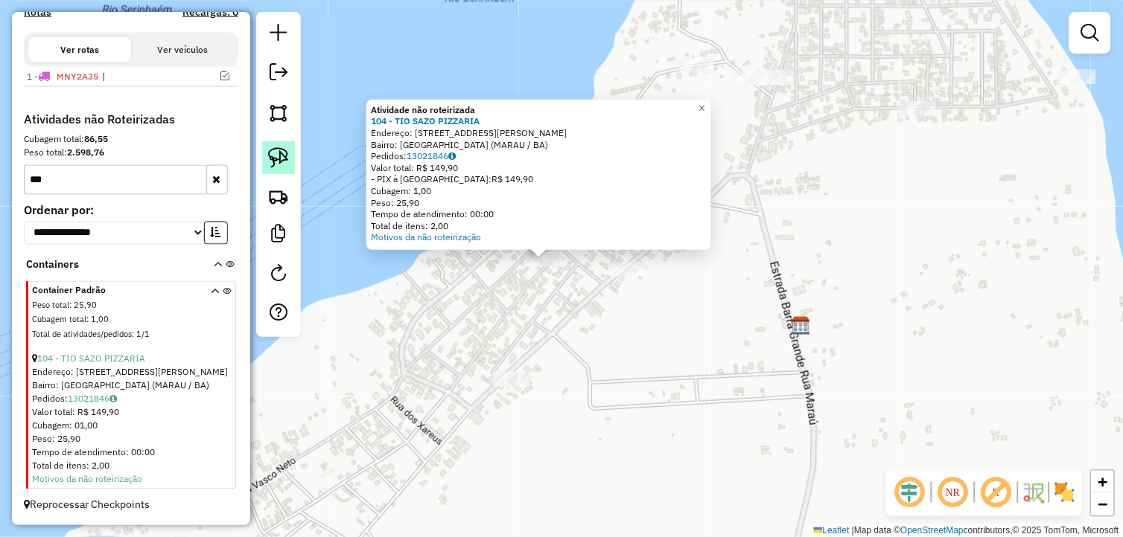
click at [278, 149] on img at bounding box center [278, 157] width 21 height 21
drag, startPoint x: 509, startPoint y: 283, endPoint x: 541, endPoint y: 246, distance: 48.5
click at [541, 246] on div "Atividade não roteirizada 104 - TIO SAZO PIZZARIA Endereço: AV AV JOSE MELO PIR…" at bounding box center [561, 268] width 1123 height 537
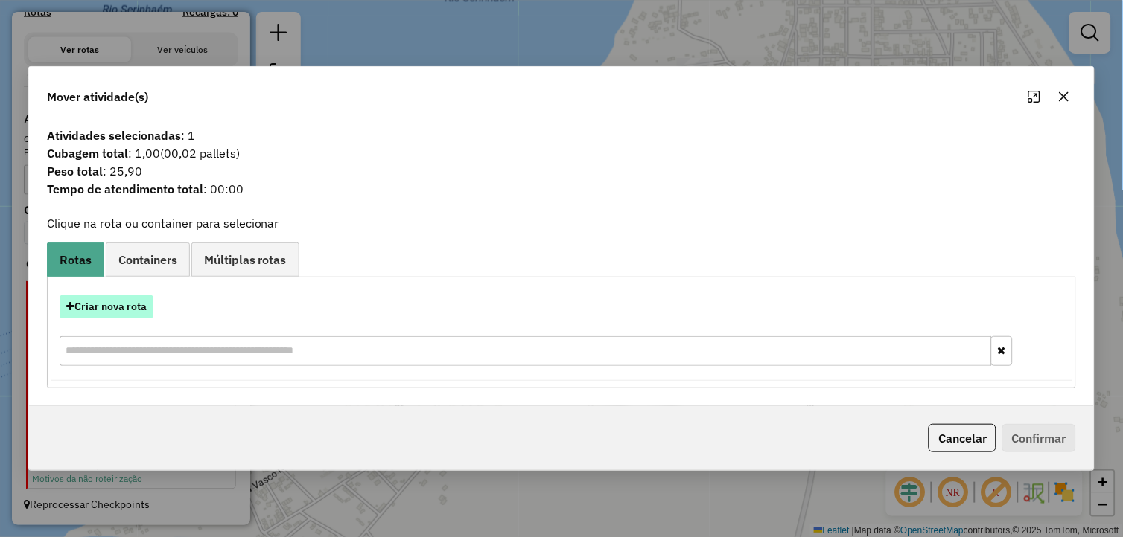
click at [119, 310] on button "Criar nova rota" at bounding box center [107, 307] width 94 height 23
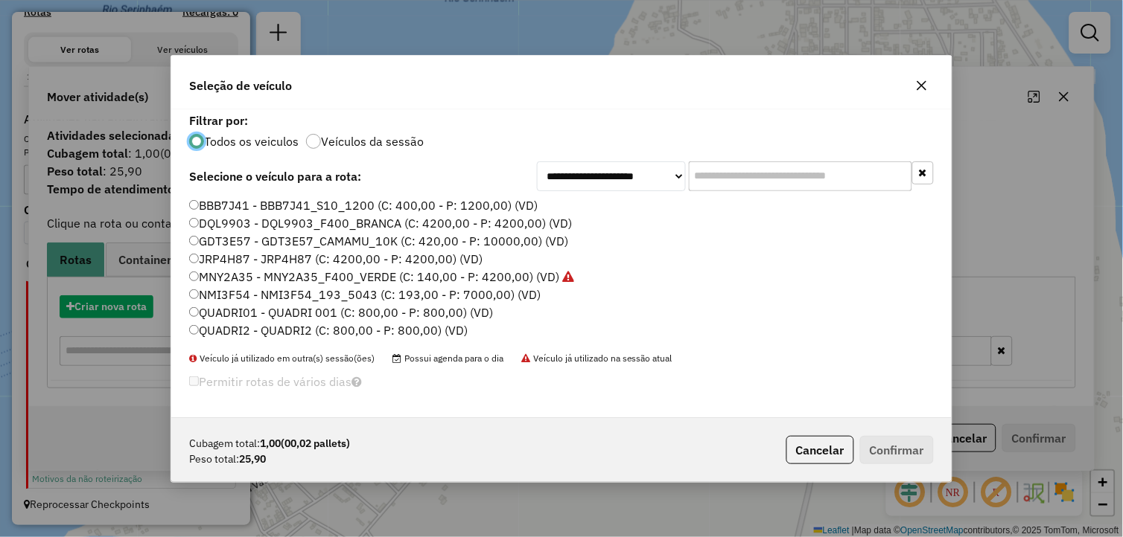
scroll to position [8, 4]
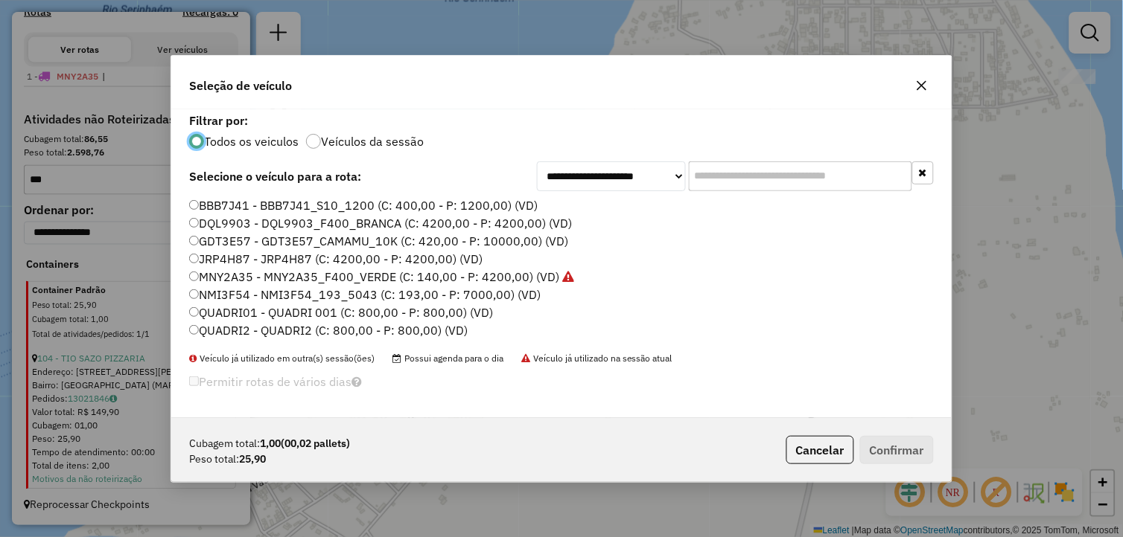
click at [272, 310] on label "QUADRI01 - QUADRI 001 (C: 800,00 - P: 800,00) (VD)" at bounding box center [341, 313] width 304 height 18
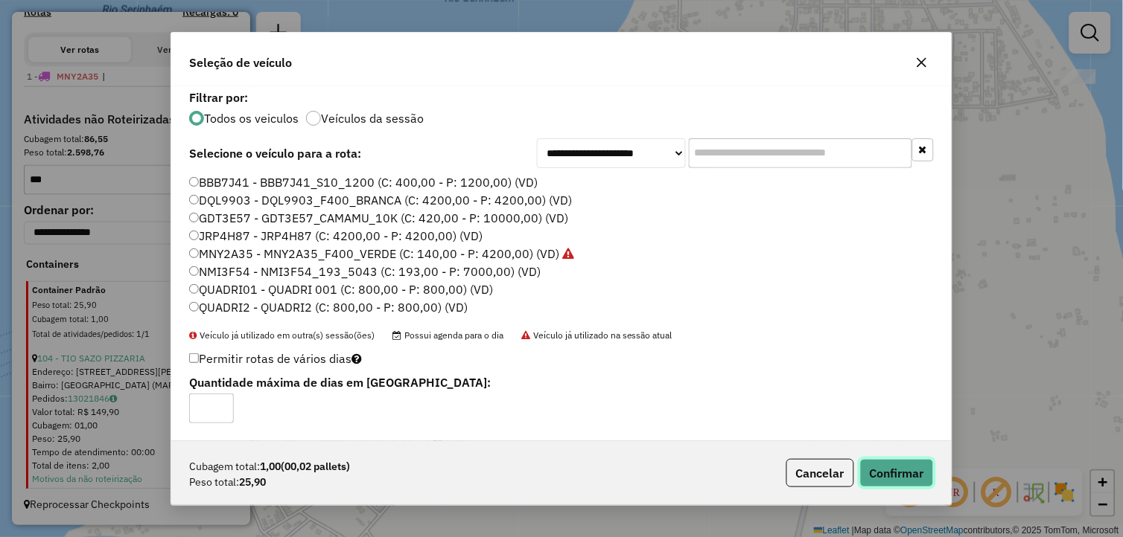
click at [893, 470] on button "Confirmar" at bounding box center [897, 473] width 74 height 28
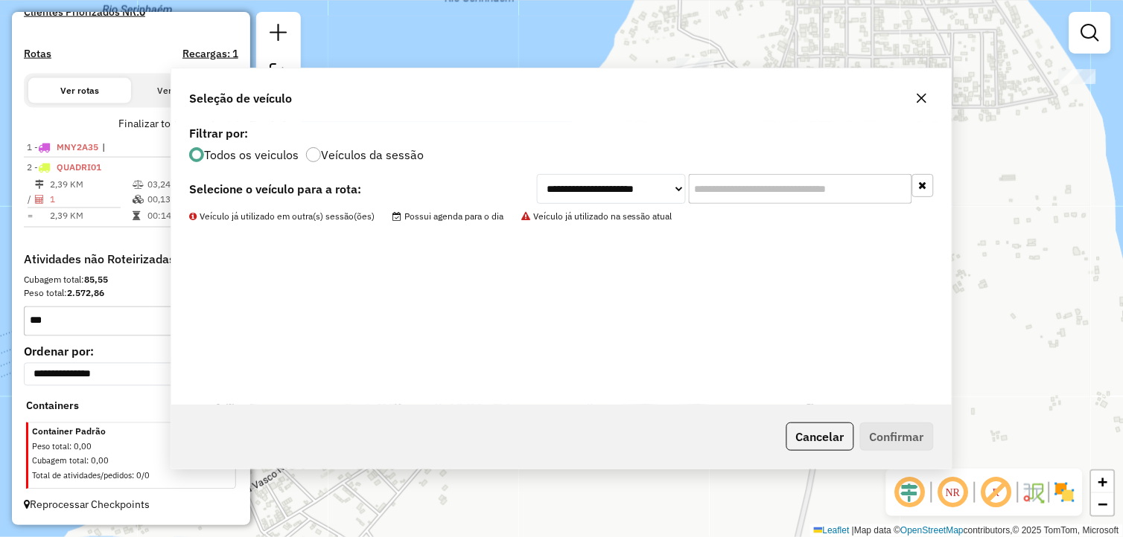
scroll to position [450, 0]
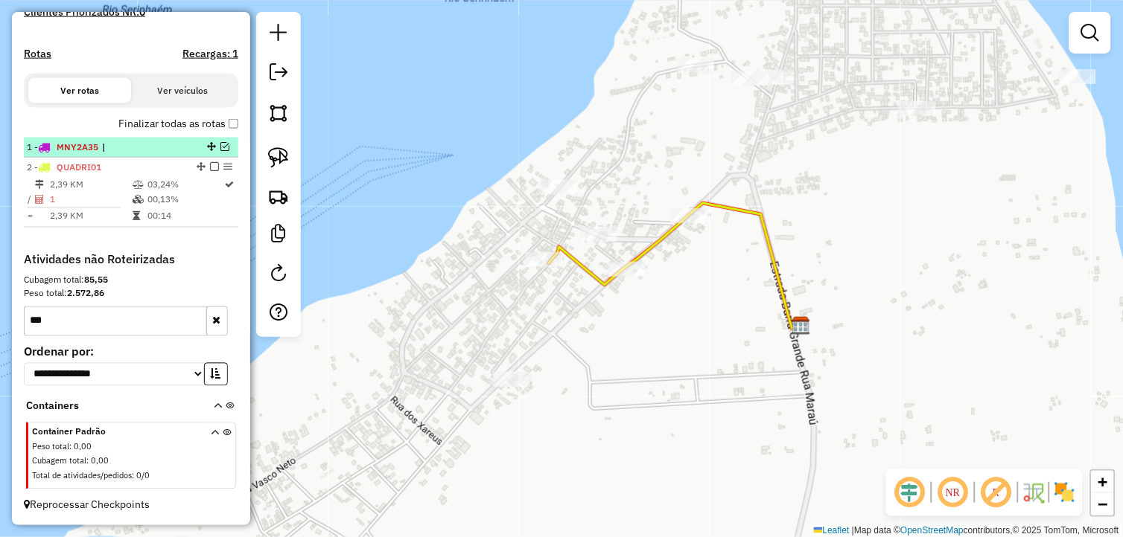
drag, startPoint x: 223, startPoint y: 166, endPoint x: 217, endPoint y: 144, distance: 22.4
click at [217, 144] on ul "1 - MNY2A35 | 2 - QUADRI01 2,39 KM 03,24% / 1 00,13% = 2,39 KM 00:14" at bounding box center [131, 183] width 214 height 90
drag, startPoint x: 217, startPoint y: 144, endPoint x: 211, endPoint y: 167, distance: 24.0
click at [210, 165] on em at bounding box center [214, 166] width 9 height 9
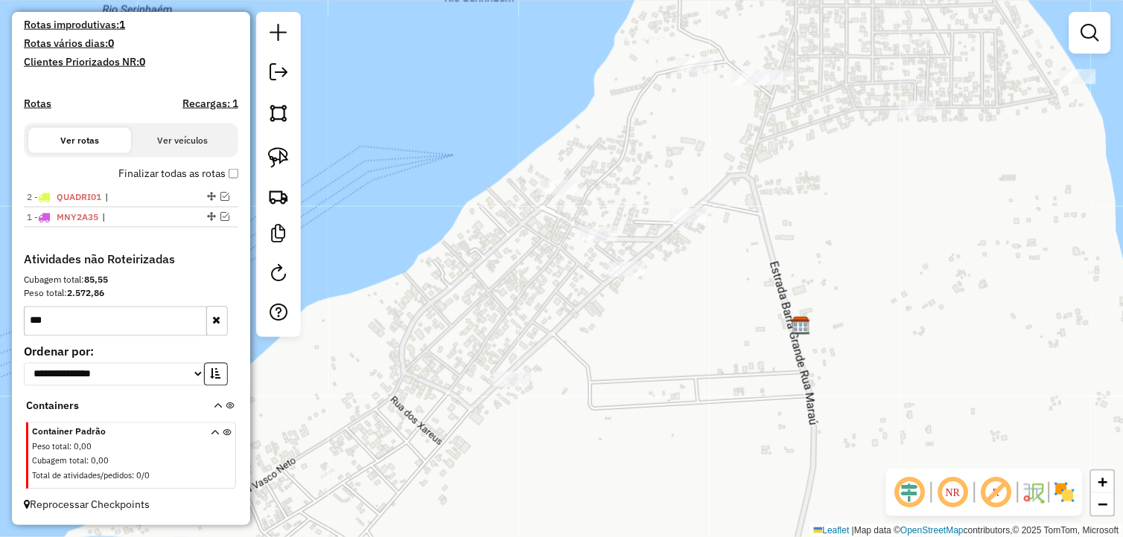
drag, startPoint x: 205, startPoint y: 211, endPoint x: 205, endPoint y: 182, distance: 29.0
click at [223, 195] on em at bounding box center [224, 196] width 9 height 9
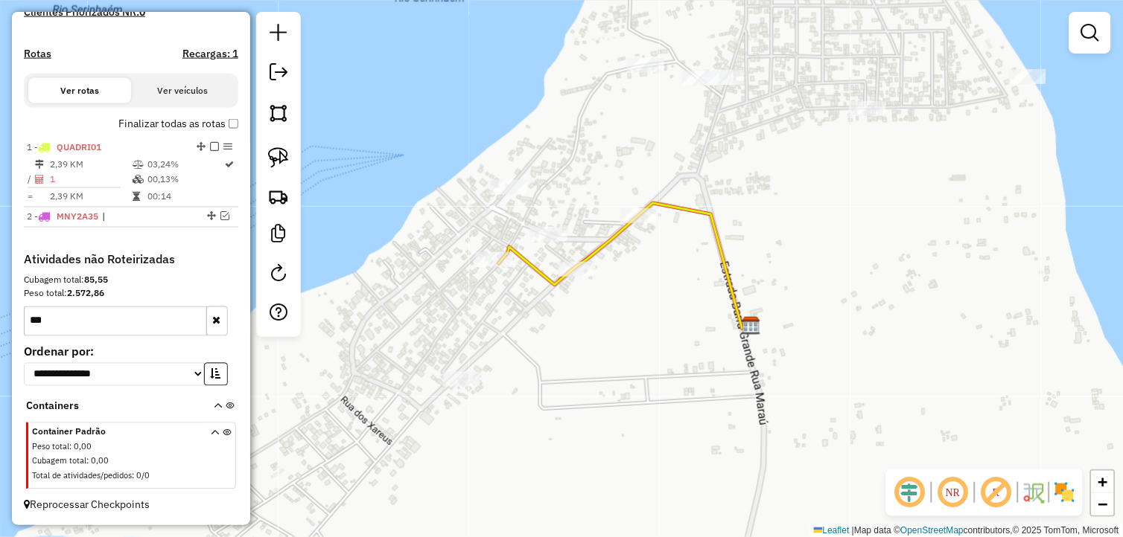
drag, startPoint x: 578, startPoint y: 331, endPoint x: 547, endPoint y: 305, distance: 40.2
click at [560, 329] on div "Janela de atendimento Grade de atendimento Capacidade Transportadoras Veículos …" at bounding box center [561, 268] width 1123 height 537
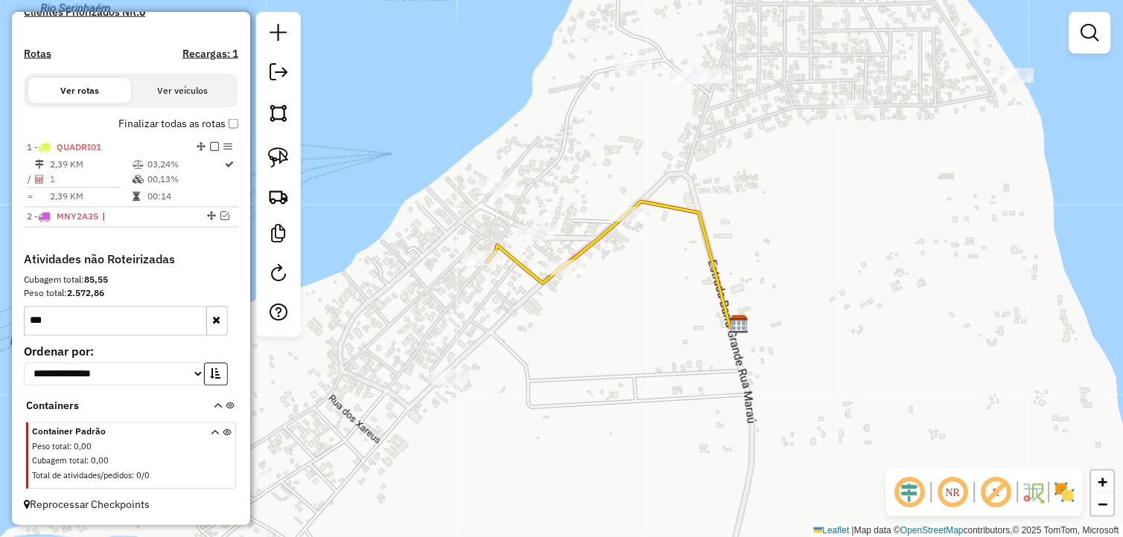
drag, startPoint x: 502, startPoint y: 328, endPoint x: 462, endPoint y: 322, distance: 41.5
click at [462, 322] on div "Janela de atendimento Grade de atendimento Capacidade Transportadoras Veículos …" at bounding box center [561, 268] width 1123 height 537
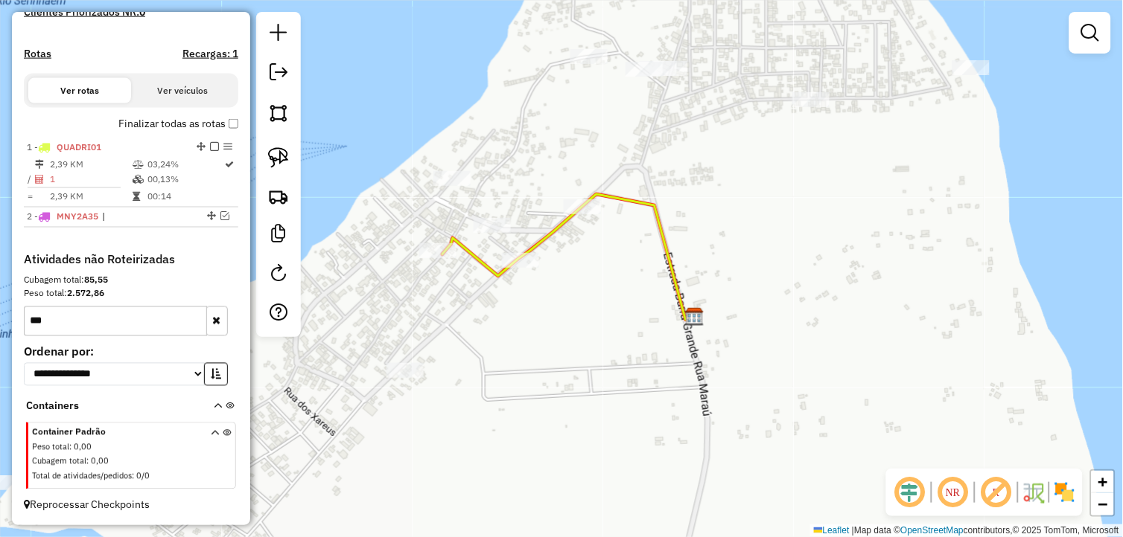
click at [88, 319] on input "***" at bounding box center [115, 322] width 183 height 30
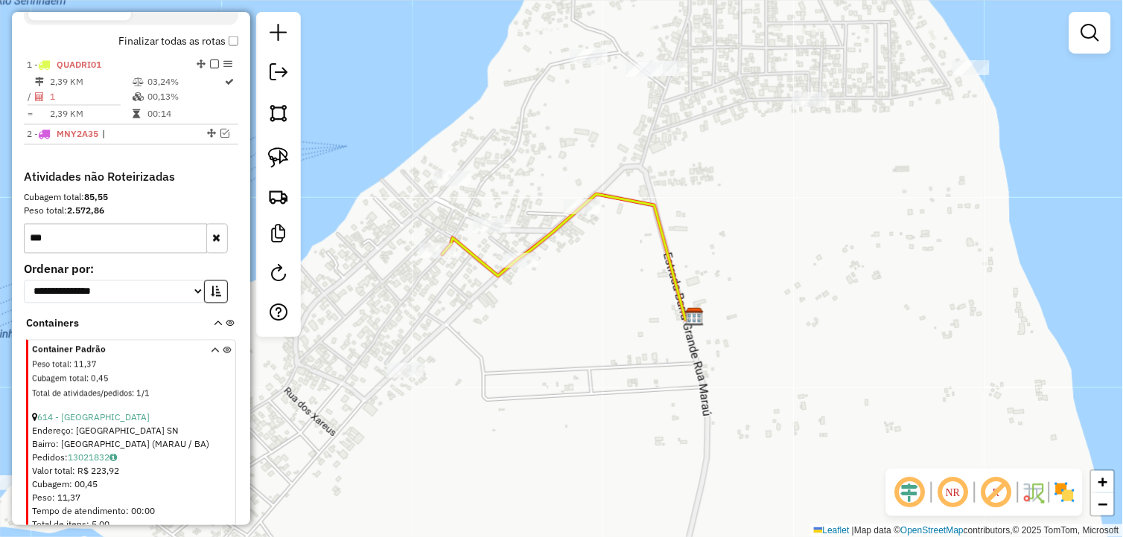
scroll to position [590, 0]
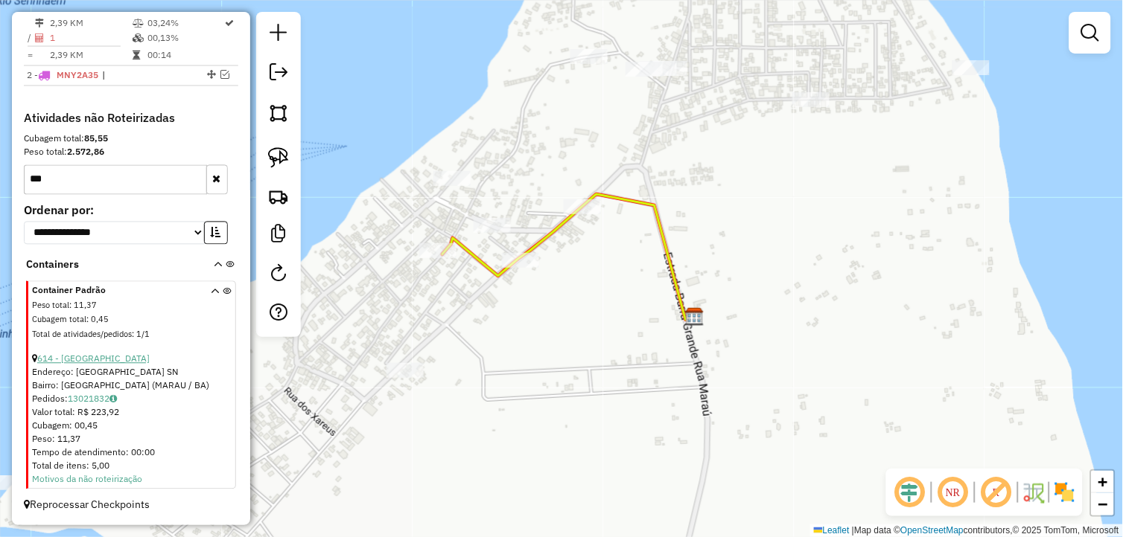
click at [109, 362] on link "614 - PABLITO BEACH BAR" at bounding box center [93, 359] width 112 height 11
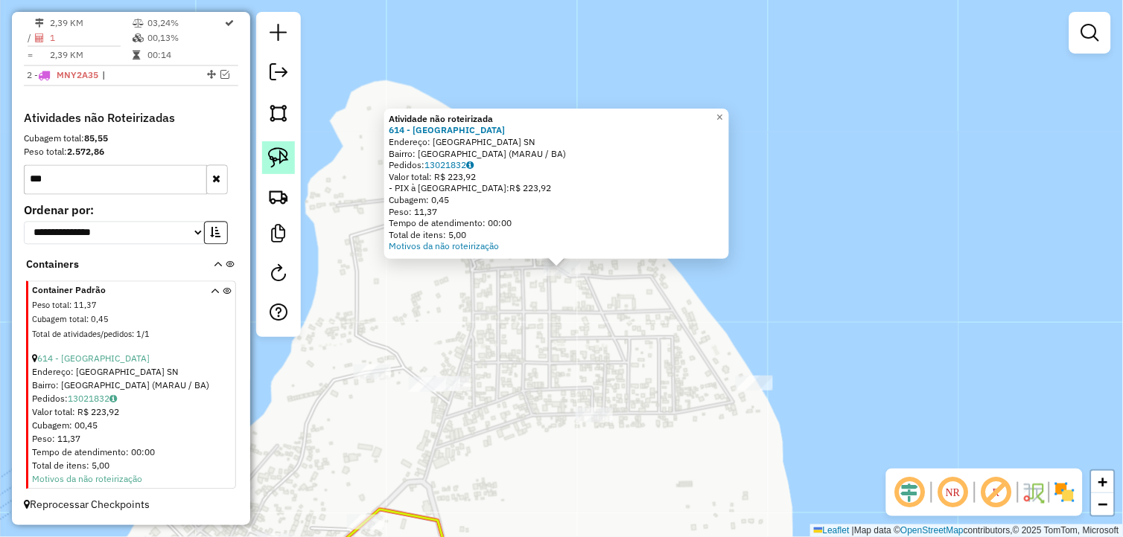
click at [281, 160] on img at bounding box center [278, 157] width 21 height 21
drag, startPoint x: 577, startPoint y: 308, endPoint x: 532, endPoint y: 258, distance: 67.5
click at [532, 258] on div "Atividade não roteirizada 614 - PABLITO BEACH BAR Endereço: Rua dos Flamboyants…" at bounding box center [561, 268] width 1123 height 537
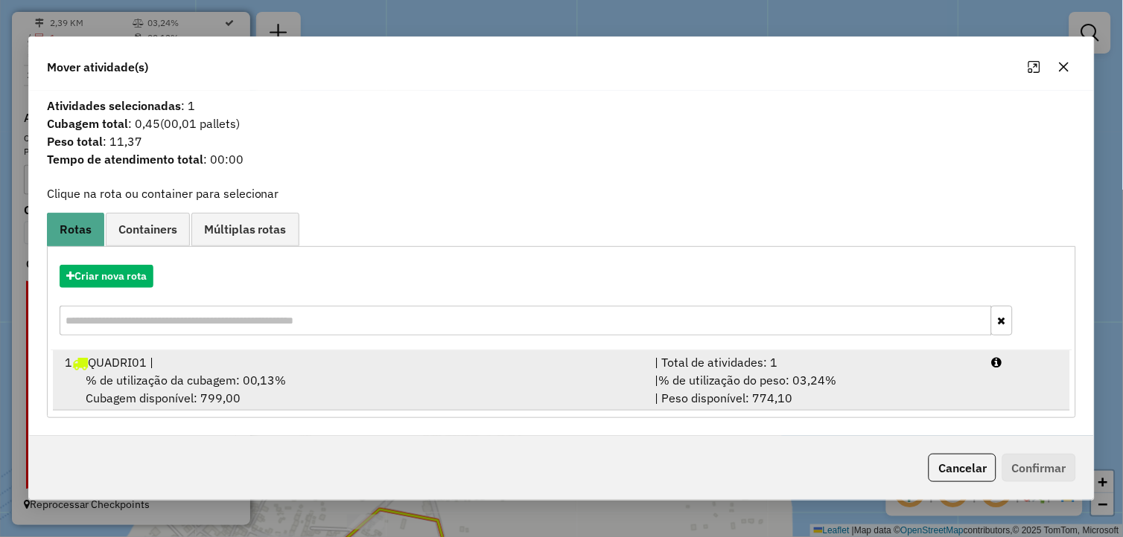
drag, startPoint x: 368, startPoint y: 369, endPoint x: 383, endPoint y: 371, distance: 15.0
click at [378, 371] on li "1 QUADRI01 | | Total de atividades: 1 % de utilização da cubagem: 00,13% Cubage…" at bounding box center [562, 381] width 1018 height 60
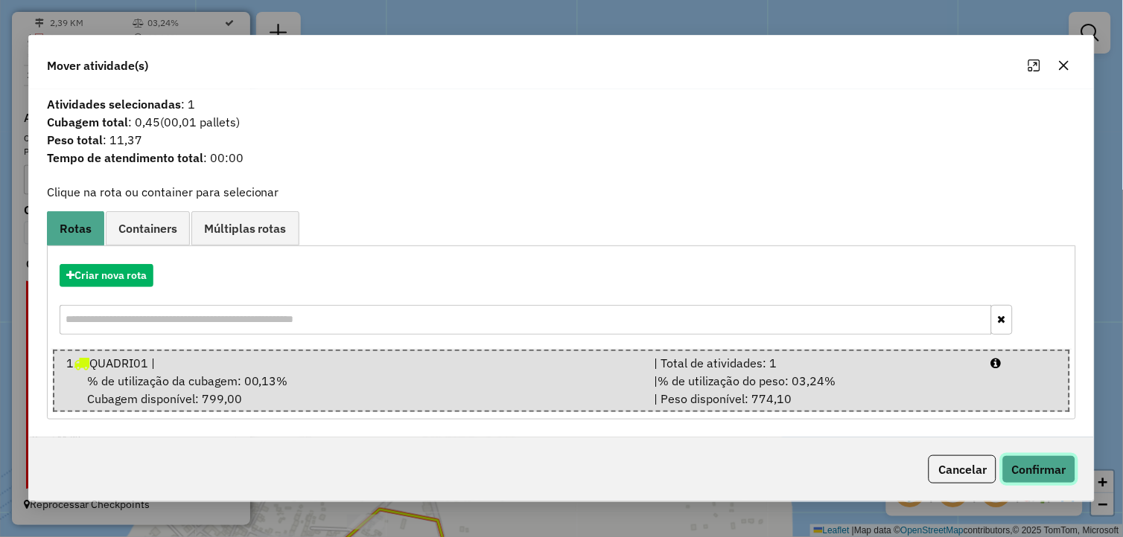
click at [1037, 465] on button "Confirmar" at bounding box center [1039, 470] width 74 height 28
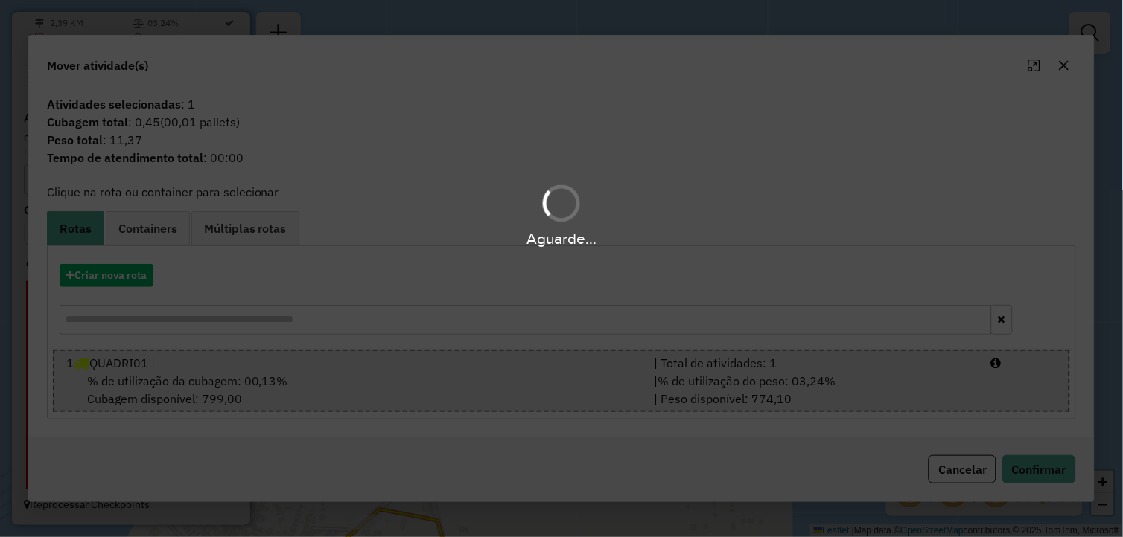
scroll to position [450, 0]
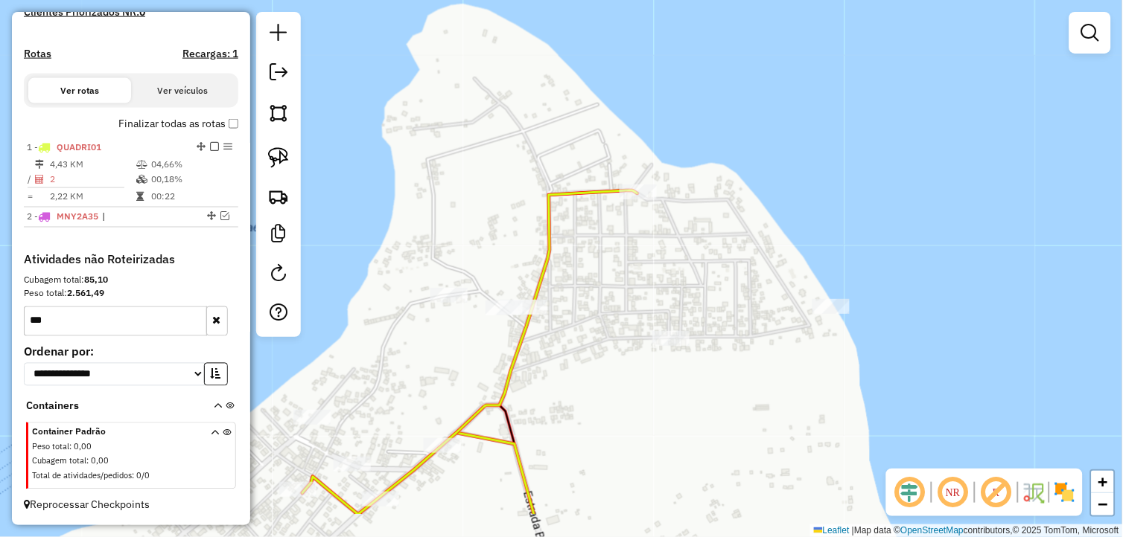
drag, startPoint x: 613, startPoint y: 307, endPoint x: 555, endPoint y: 296, distance: 58.5
click at [619, 299] on div "Janela de atendimento Grade de atendimento Capacidade Transportadoras Veículos …" at bounding box center [561, 268] width 1123 height 537
click at [71, 313] on input "***" at bounding box center [115, 322] width 183 height 30
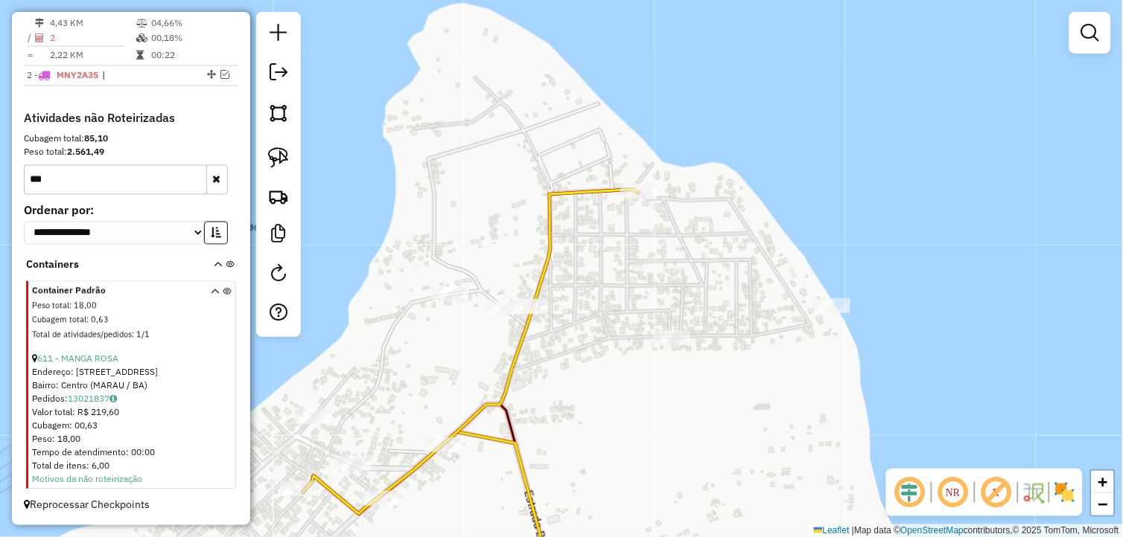
scroll to position [590, 0]
click at [110, 356] on link "611 - MANGA ROSA" at bounding box center [77, 359] width 81 height 11
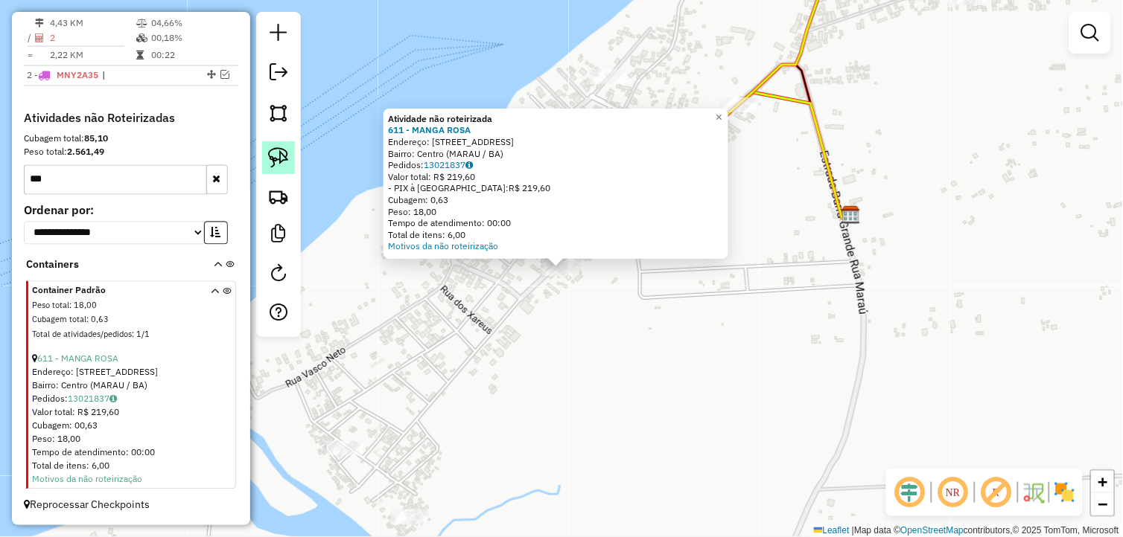
click at [277, 149] on img at bounding box center [278, 157] width 21 height 21
drag, startPoint x: 583, startPoint y: 281, endPoint x: 525, endPoint y: 248, distance: 67.0
click at [525, 248] on div "Atividade não roteirizada 611 - MANGA ROSA Endereço: Rua Doutora Lili 4464 Bair…" at bounding box center [561, 268] width 1123 height 537
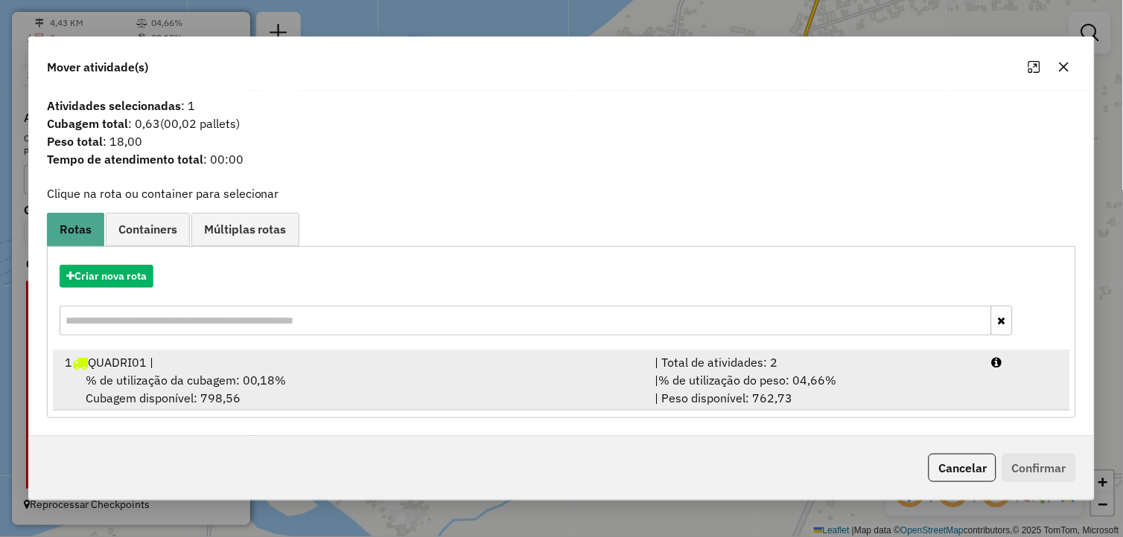
click at [235, 374] on span "% de utilização da cubagem: 00,18%" at bounding box center [186, 380] width 201 height 15
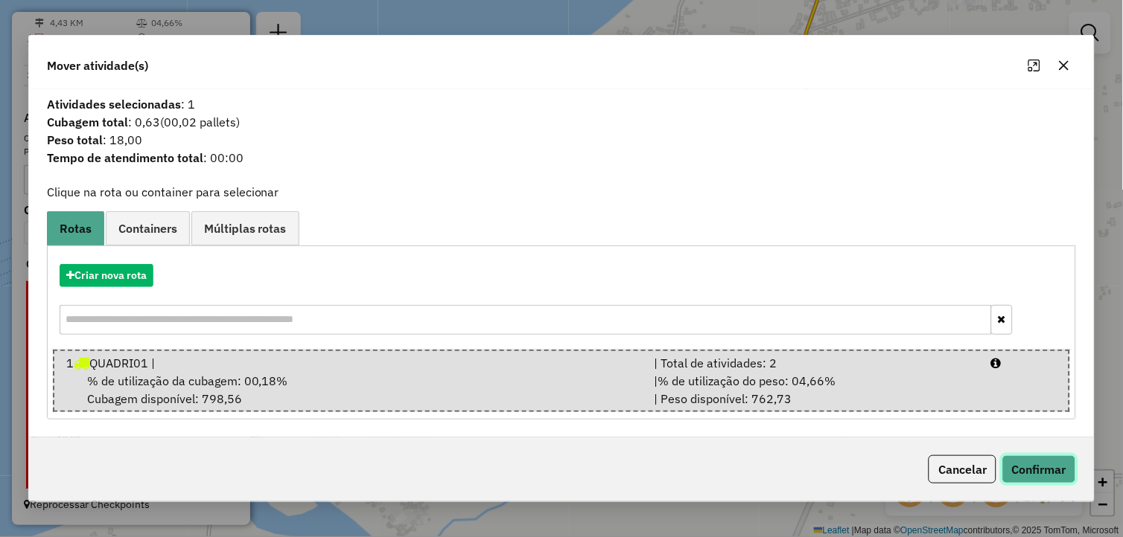
click at [1059, 475] on button "Confirmar" at bounding box center [1039, 470] width 74 height 28
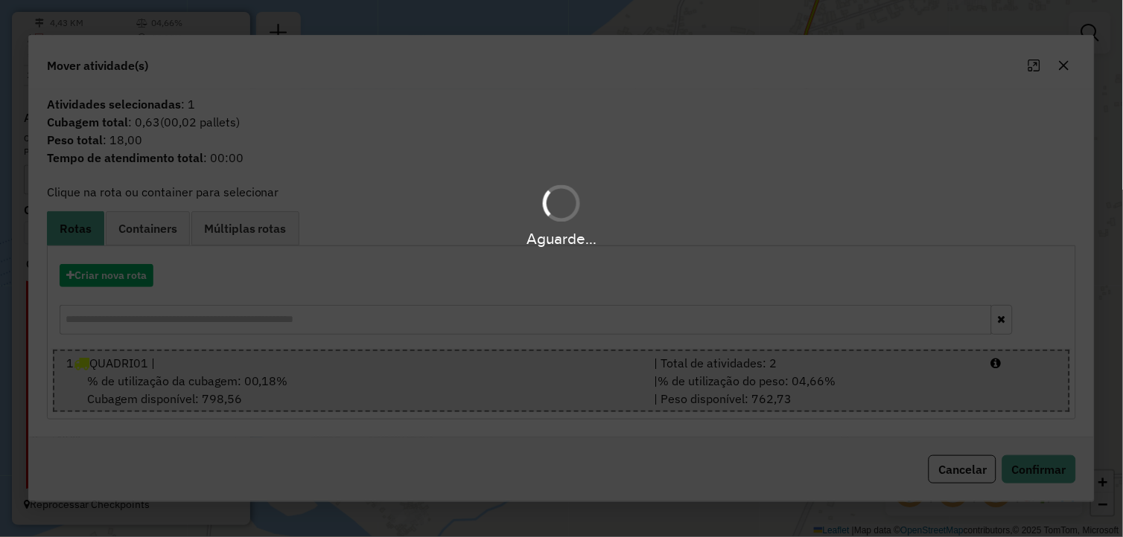
scroll to position [450, 0]
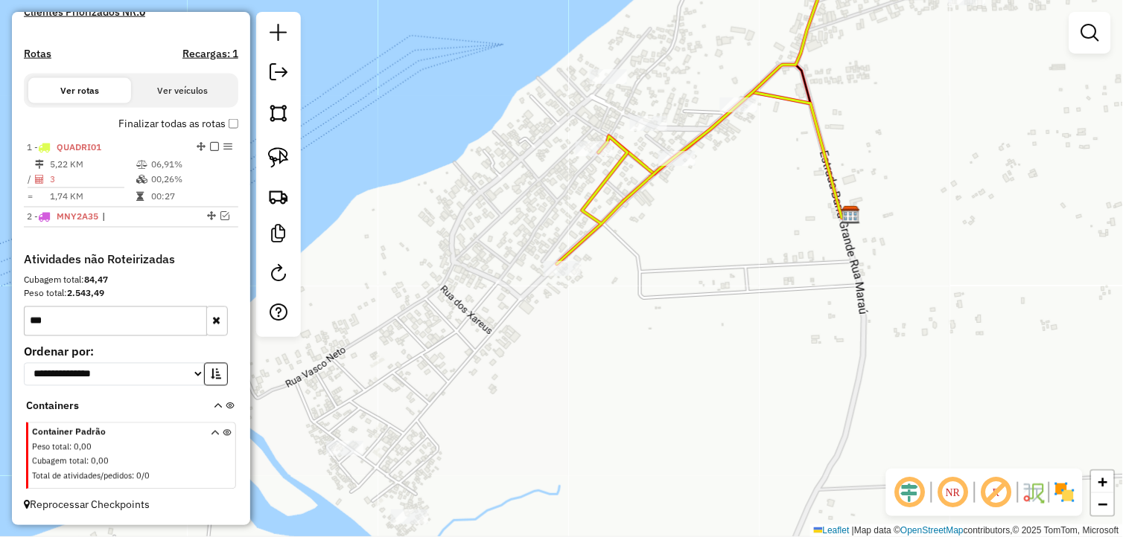
click at [99, 328] on input "***" at bounding box center [115, 322] width 183 height 30
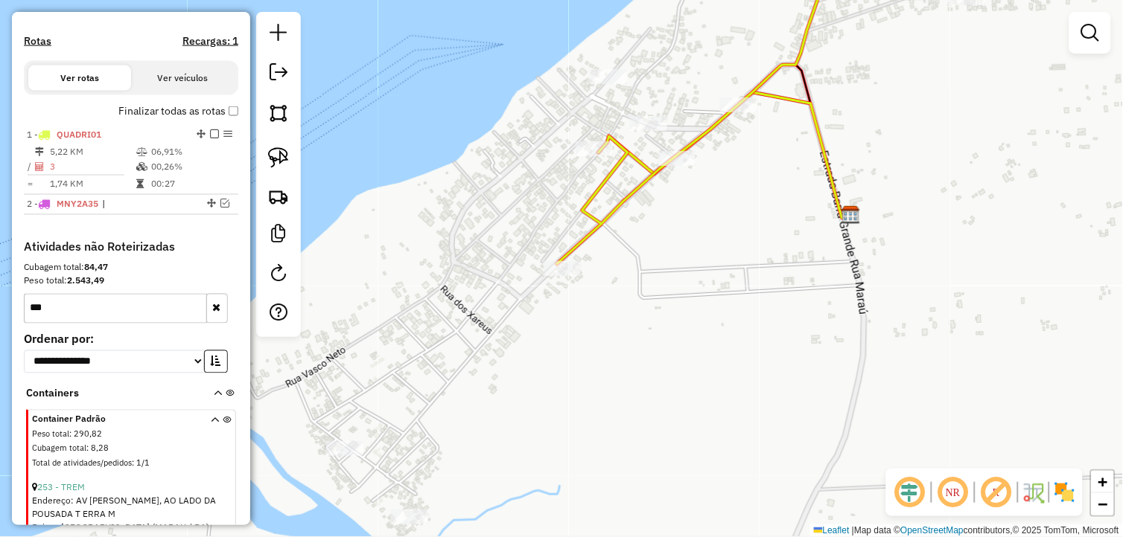
click at [100, 287] on strong "2.543,49" at bounding box center [85, 280] width 37 height 11
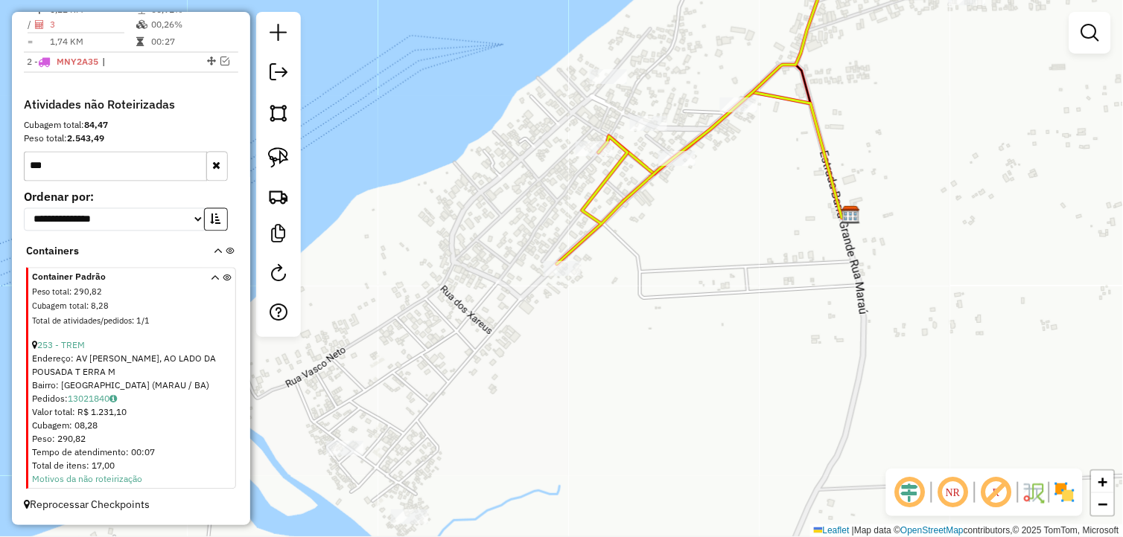
scroll to position [604, 0]
click at [76, 345] on link "253 - TREM" at bounding box center [61, 345] width 48 height 11
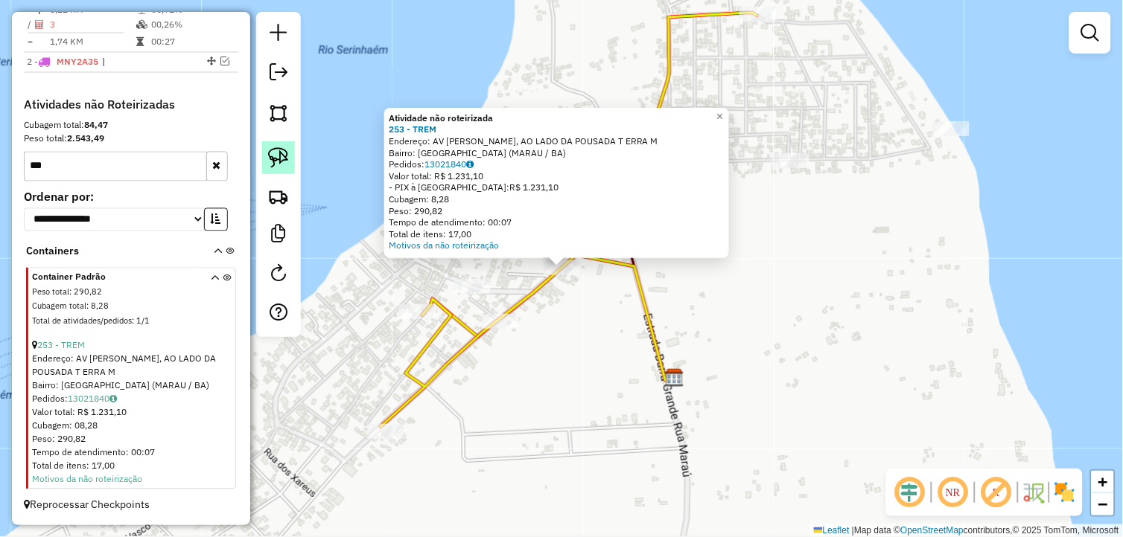
click at [277, 159] on img at bounding box center [278, 157] width 21 height 21
drag, startPoint x: 573, startPoint y: 305, endPoint x: 534, endPoint y: 263, distance: 57.4
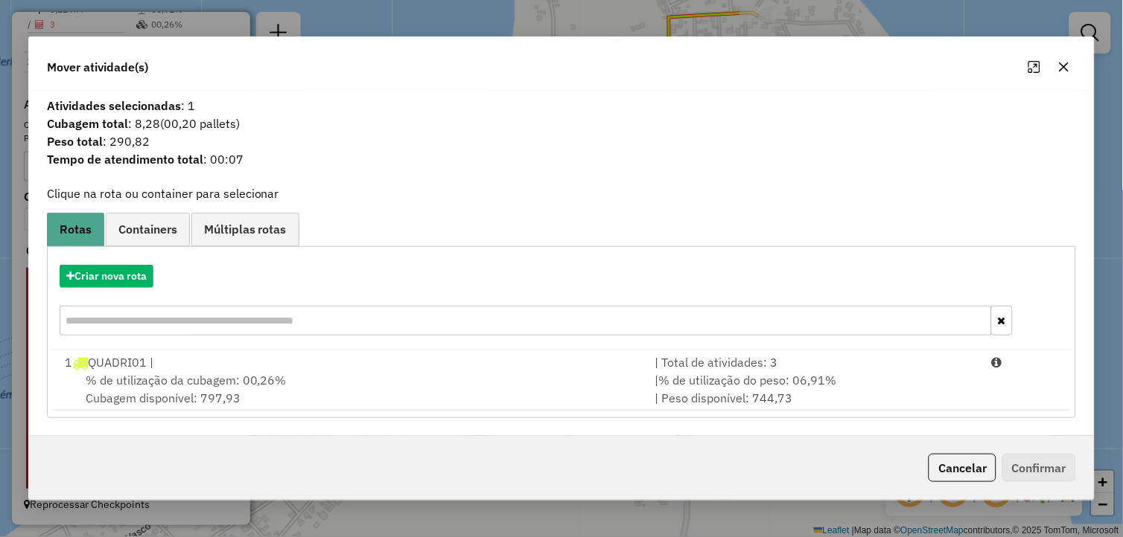
click at [264, 363] on div "1 QUADRI01 |" at bounding box center [351, 363] width 590 height 18
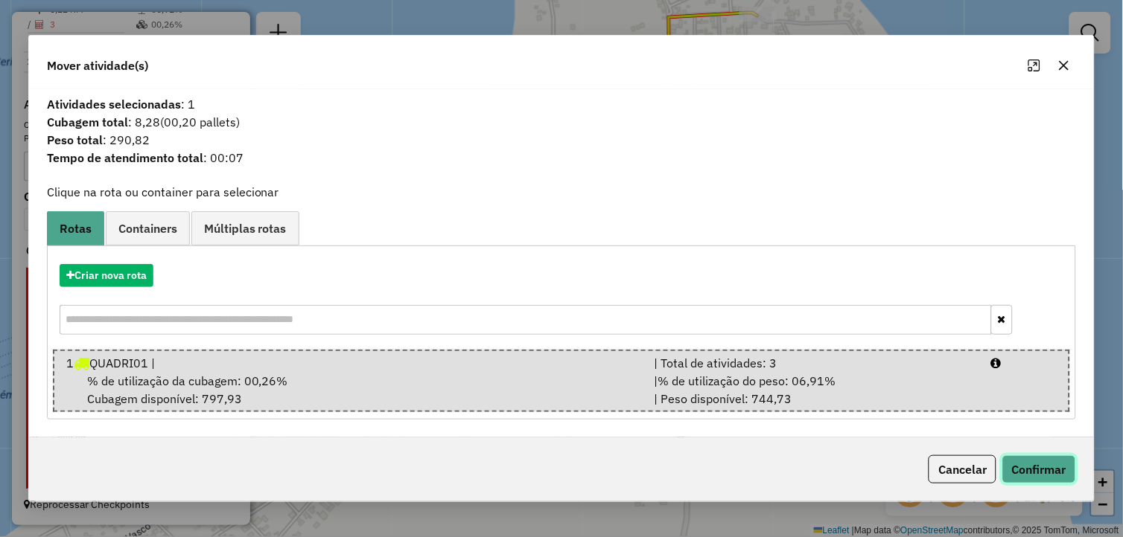
click at [1024, 474] on button "Confirmar" at bounding box center [1039, 470] width 74 height 28
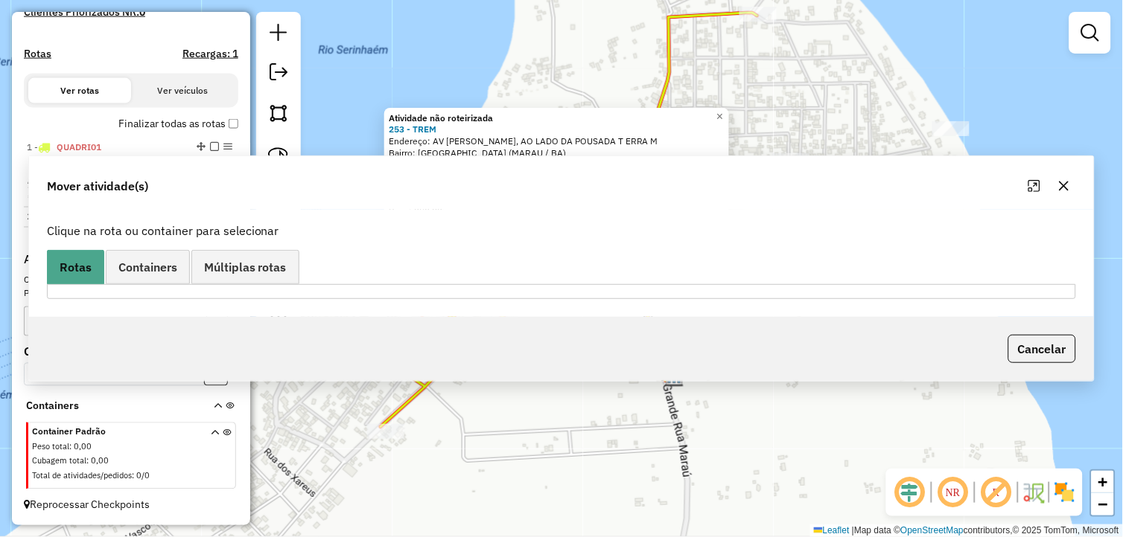
scroll to position [450, 0]
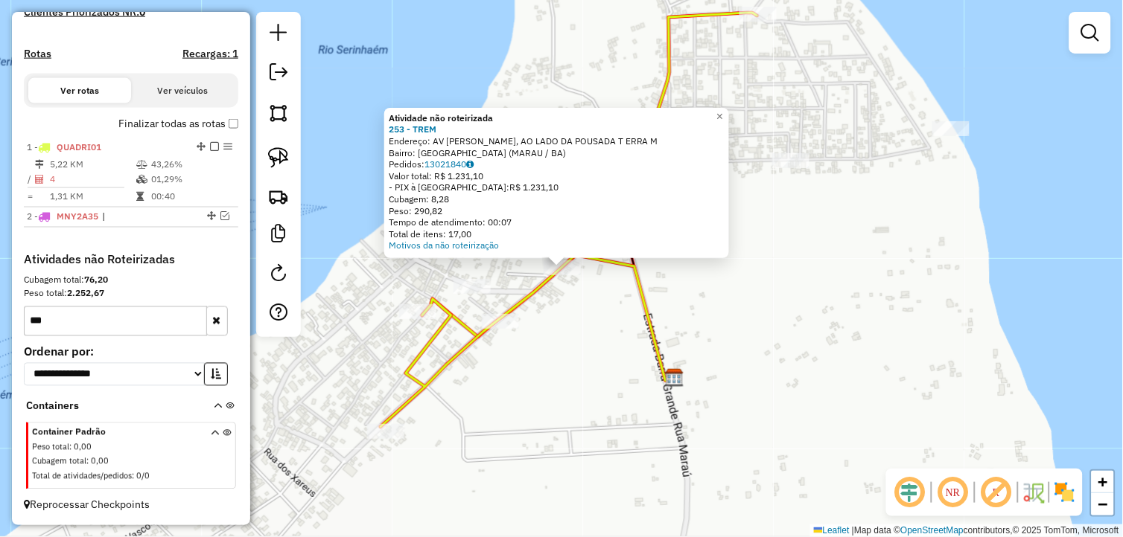
click at [86, 321] on input "***" at bounding box center [115, 322] width 183 height 30
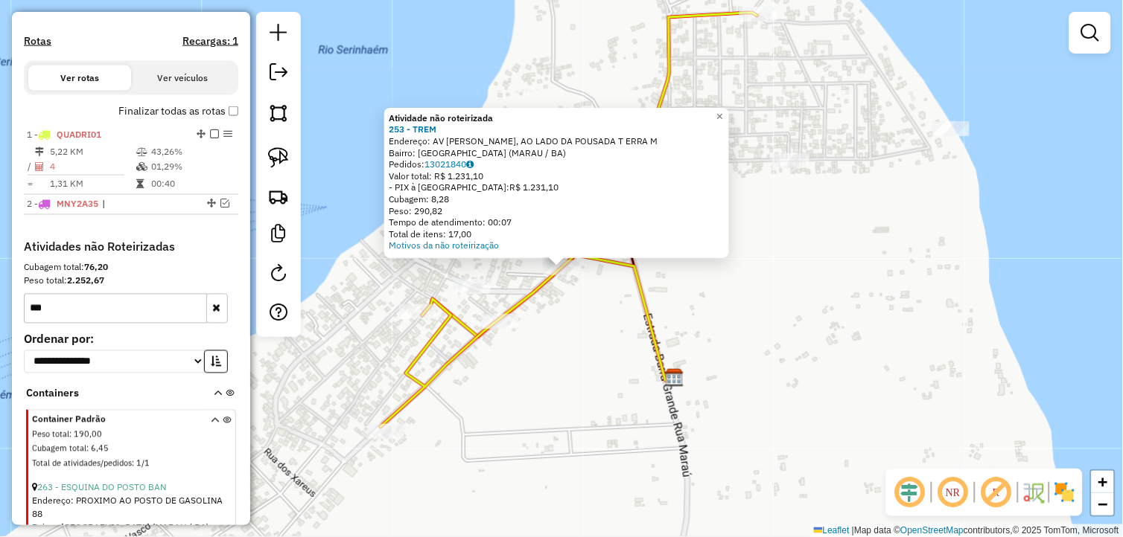
scroll to position [604, 0]
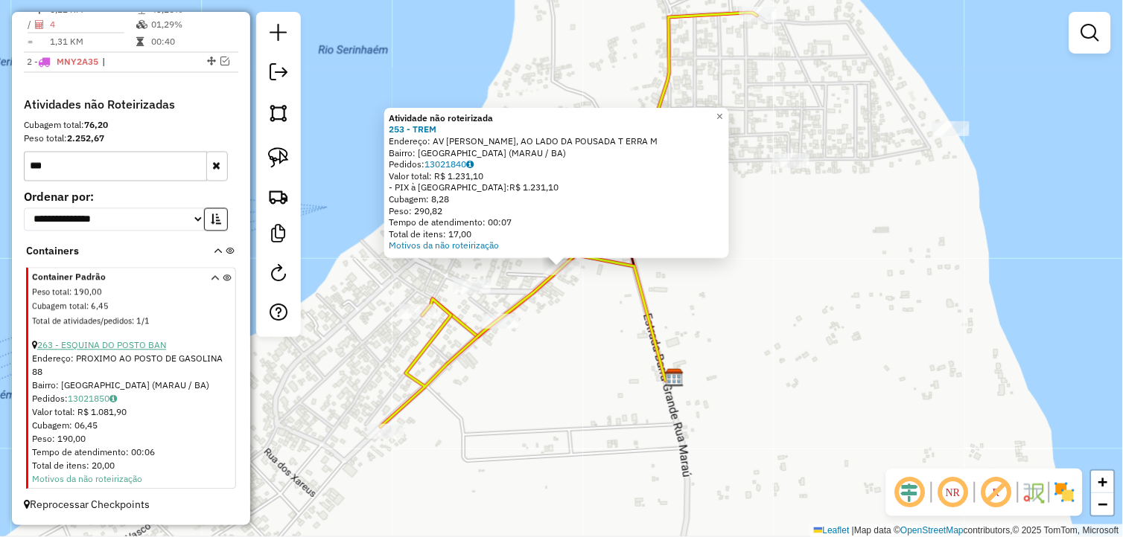
type input "***"
click at [122, 345] on link "263 - ESQUINA DO POSTO BAN" at bounding box center [101, 345] width 129 height 11
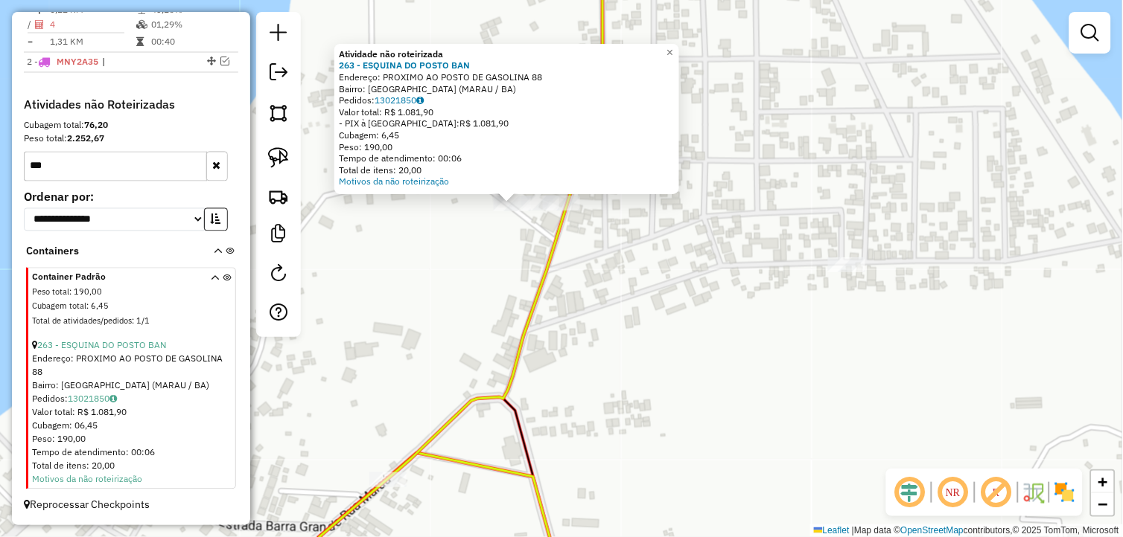
click at [519, 264] on div "Atividade não roteirizada 263 - ESQUINA DO POSTO BAN Endereço: PROXIMO AO POSTO…" at bounding box center [561, 268] width 1123 height 537
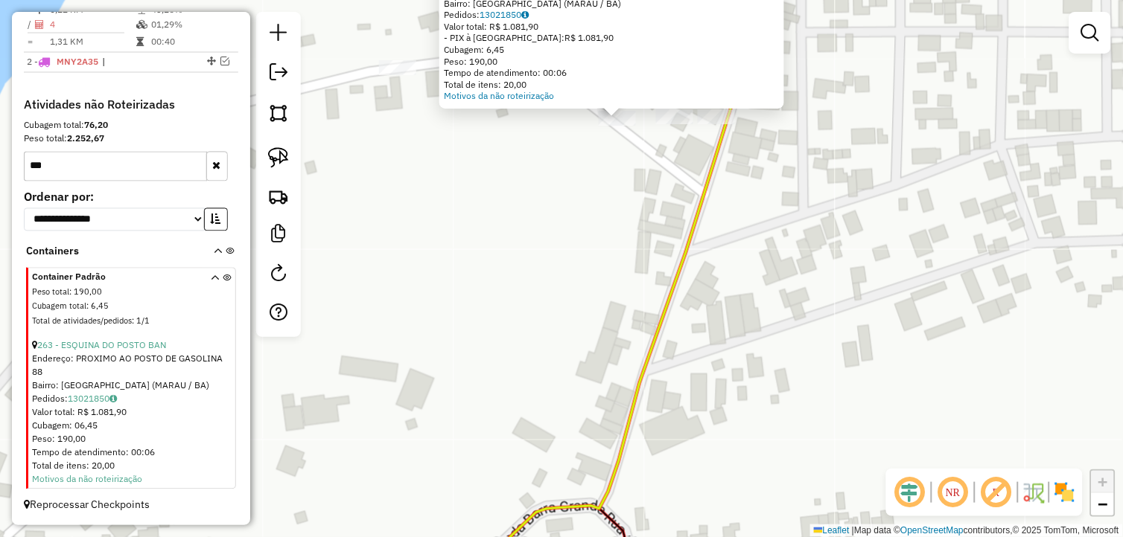
drag, startPoint x: 524, startPoint y: 271, endPoint x: 418, endPoint y: 372, distance: 146.4
click at [418, 372] on div "Atividade não roteirizada 263 - ESQUINA DO POSTO BAN Endereço: PROXIMO AO POSTO…" at bounding box center [561, 268] width 1123 height 537
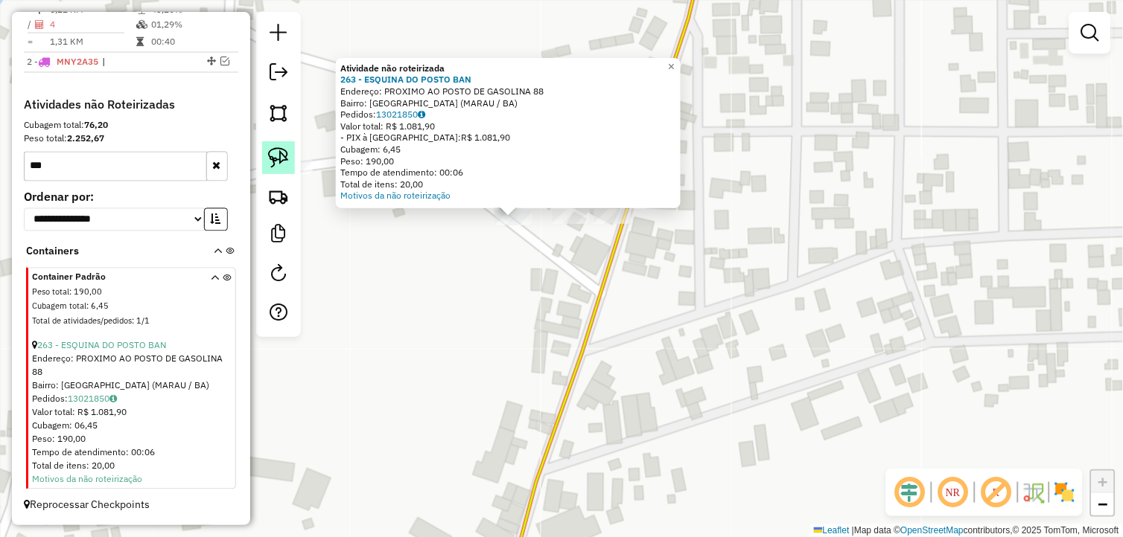
click at [275, 152] on img at bounding box center [278, 157] width 21 height 21
drag, startPoint x: 275, startPoint y: 152, endPoint x: 488, endPoint y: 246, distance: 232.9
click at [279, 152] on img at bounding box center [278, 157] width 21 height 21
drag, startPoint x: 523, startPoint y: 269, endPoint x: 478, endPoint y: 208, distance: 75.0
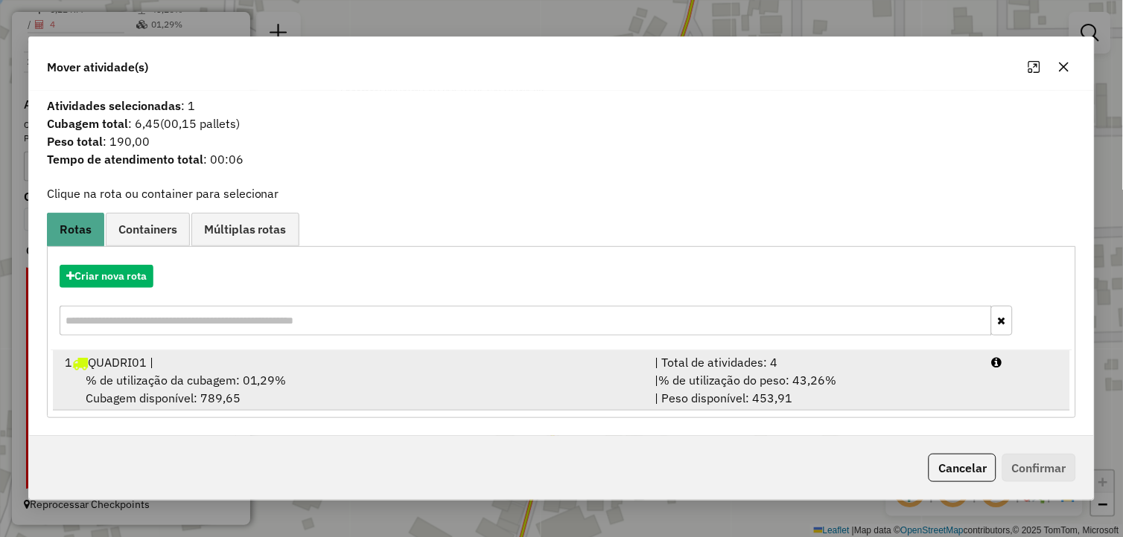
click at [239, 360] on div "1 QUADRI01 |" at bounding box center [351, 363] width 590 height 18
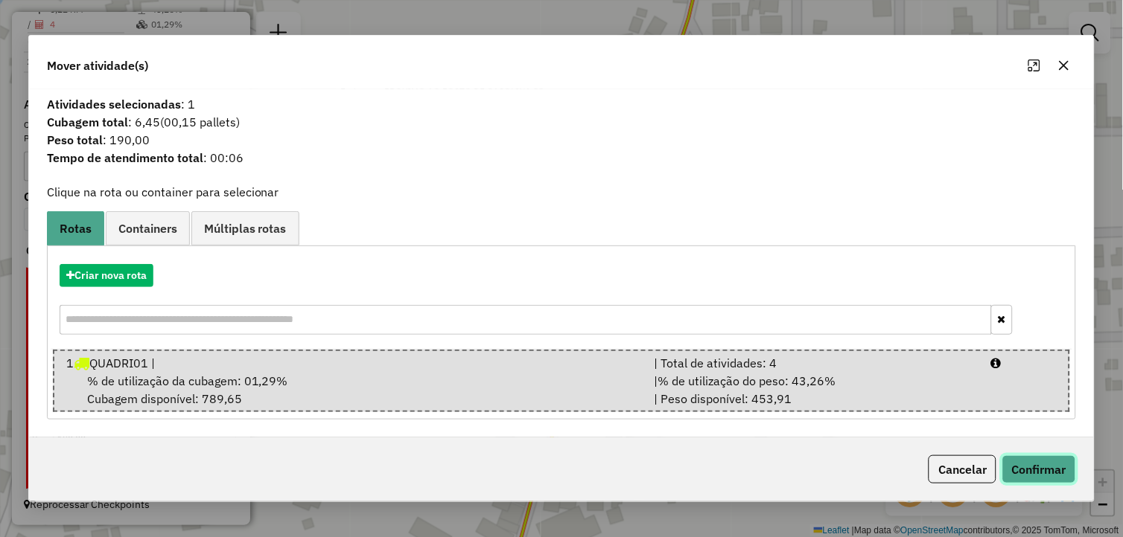
click at [1032, 476] on button "Confirmar" at bounding box center [1039, 470] width 74 height 28
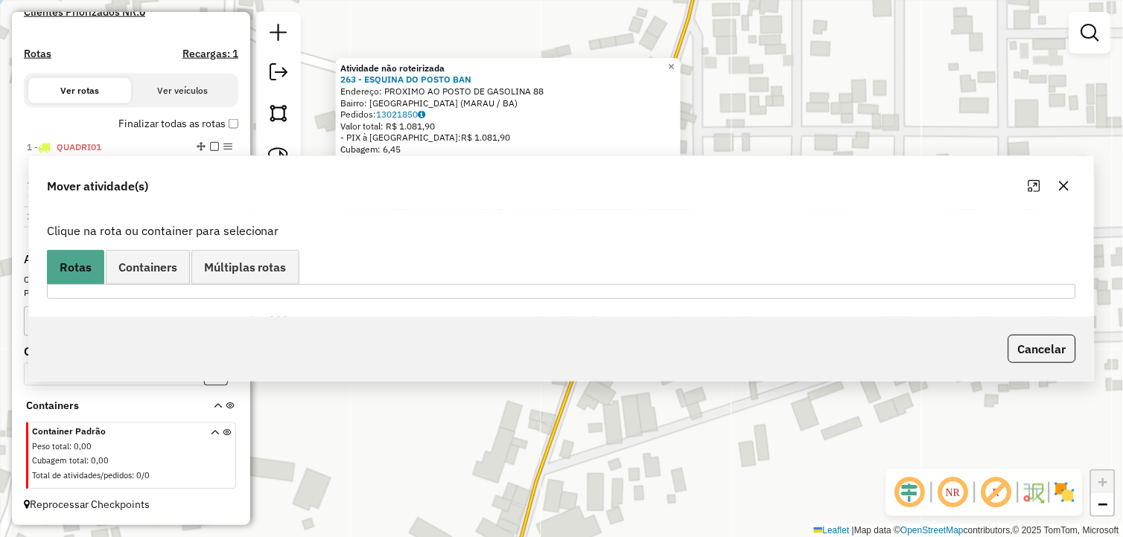
scroll to position [450, 0]
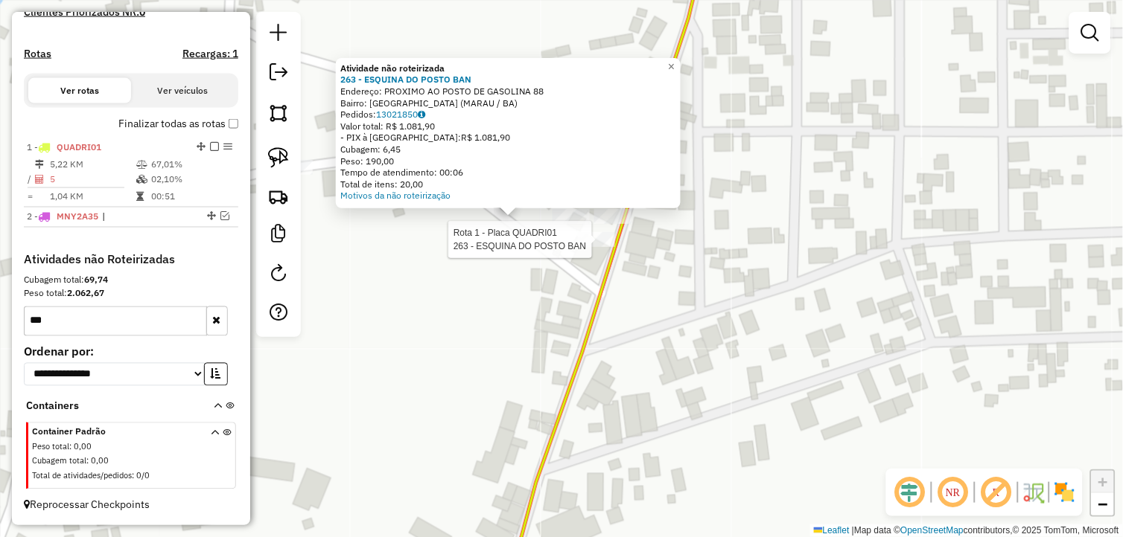
select select "*********"
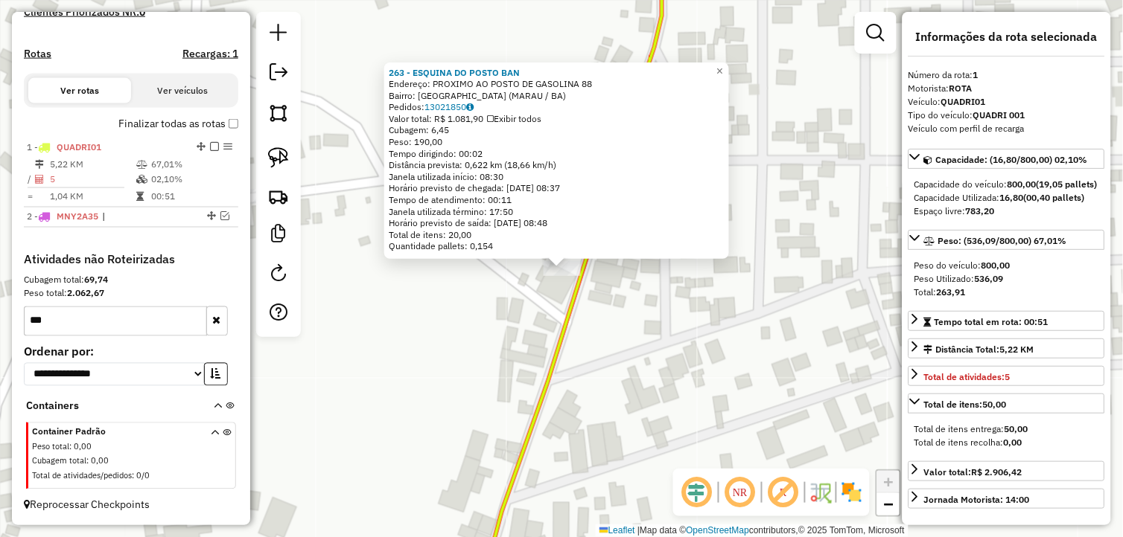
click at [698, 345] on div "263 - ESQUINA DO POSTO BAN Endereço: PROXIMO AO POSTO DE GASOLINA 88 Bairro: Ba…" at bounding box center [561, 268] width 1123 height 537
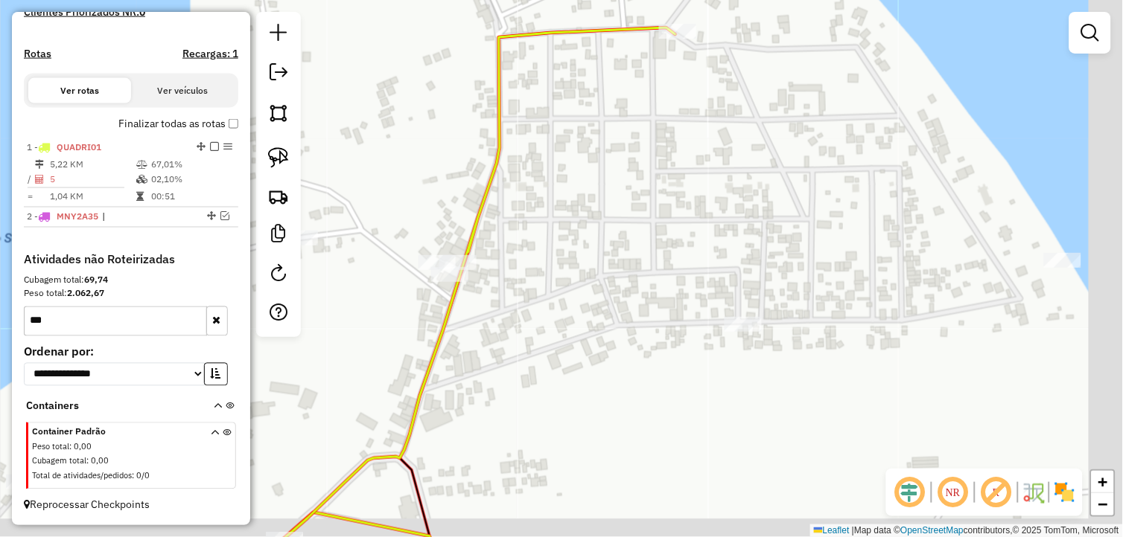
drag, startPoint x: 754, startPoint y: 375, endPoint x: 548, endPoint y: 333, distance: 210.5
click at [556, 335] on div "Janela de atendimento Grade de atendimento Capacidade Transportadoras Veículos …" at bounding box center [561, 268] width 1123 height 537
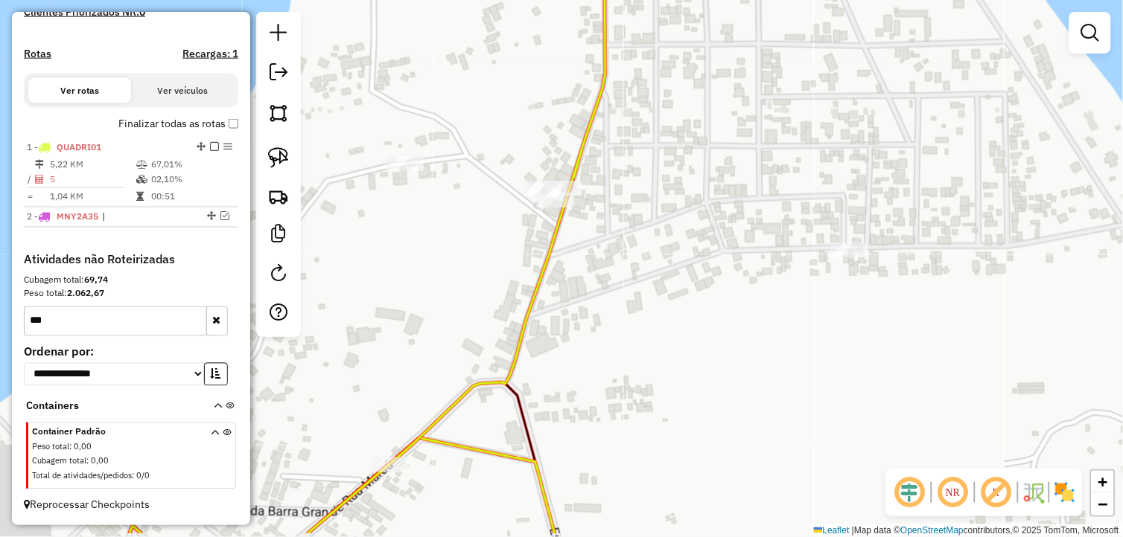
drag, startPoint x: 590, startPoint y: 261, endPoint x: 659, endPoint y: 235, distance: 73.7
click at [645, 240] on div "Janela de atendimento Grade de atendimento Capacidade Transportadoras Veículos …" at bounding box center [561, 268] width 1123 height 537
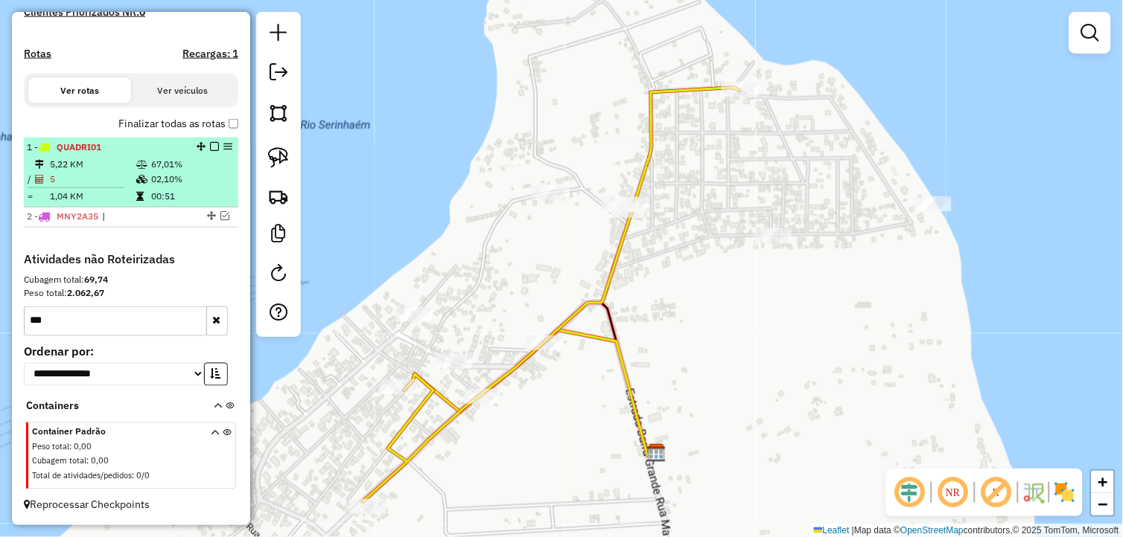
click at [210, 144] on em at bounding box center [214, 146] width 9 height 9
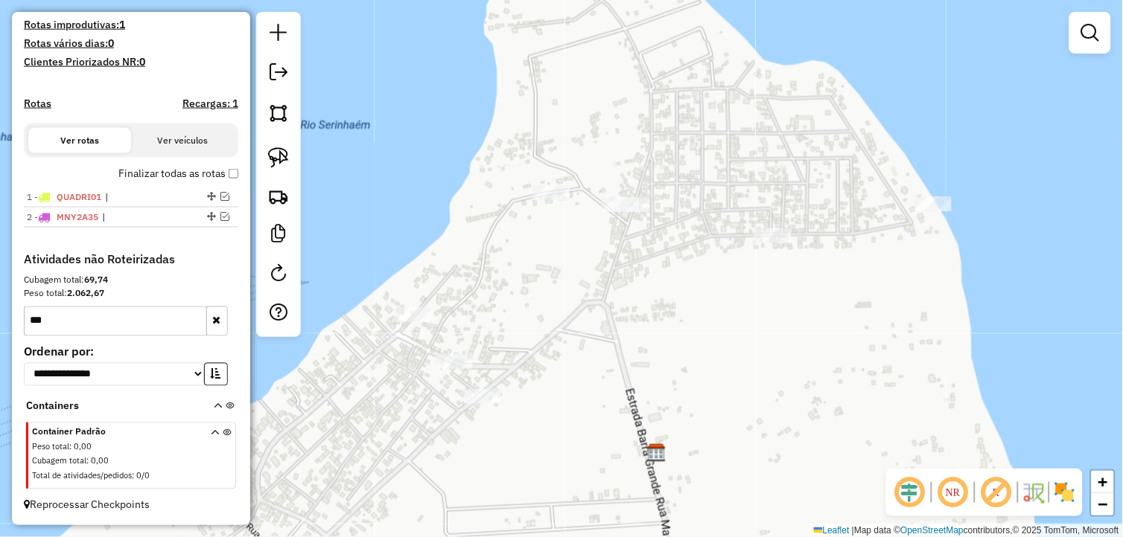
click at [671, 309] on div "Janela de atendimento Grade de atendimento Capacidade Transportadoras Veículos …" at bounding box center [561, 268] width 1123 height 537
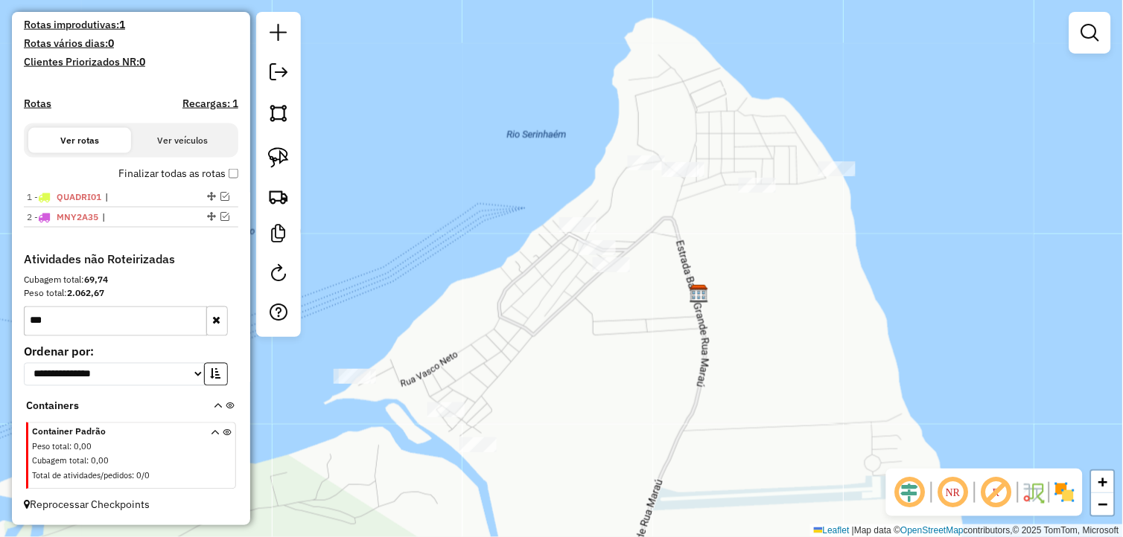
drag, startPoint x: 722, startPoint y: 340, endPoint x: 735, endPoint y: 277, distance: 64.7
click at [754, 259] on div "Janela de atendimento Grade de atendimento Capacidade Transportadoras Veículos …" at bounding box center [561, 268] width 1123 height 537
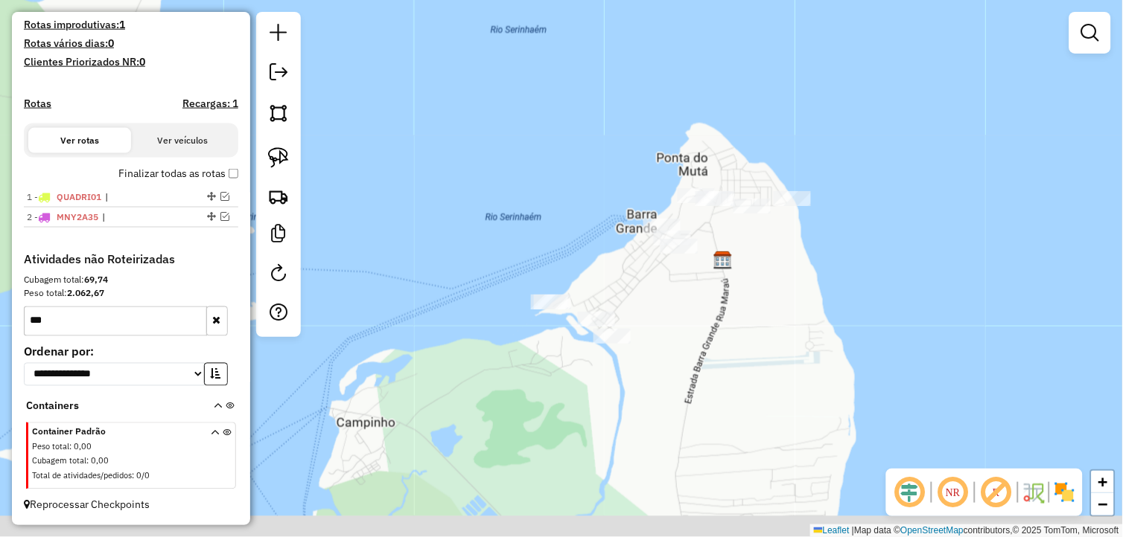
drag, startPoint x: 679, startPoint y: 331, endPoint x: 694, endPoint y: 289, distance: 45.0
click at [694, 289] on div "Janela de atendimento Grade de atendimento Capacidade Transportadoras Veículos …" at bounding box center [561, 268] width 1123 height 537
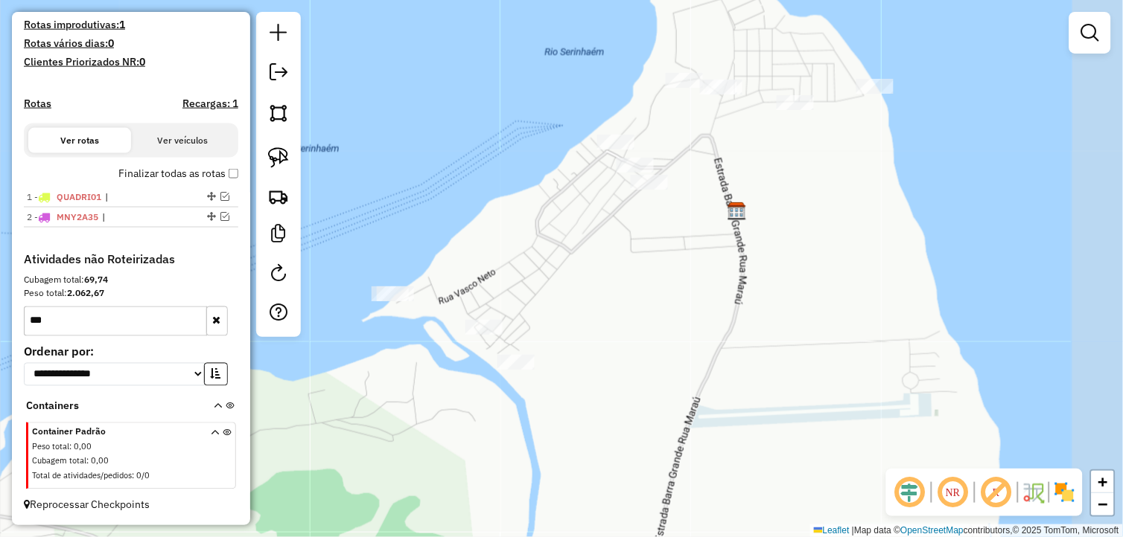
drag, startPoint x: 706, startPoint y: 289, endPoint x: 650, endPoint y: 316, distance: 62.3
click at [650, 316] on div "Janela de atendimento Grade de atendimento Capacidade Transportadoras Veículos …" at bounding box center [561, 268] width 1123 height 537
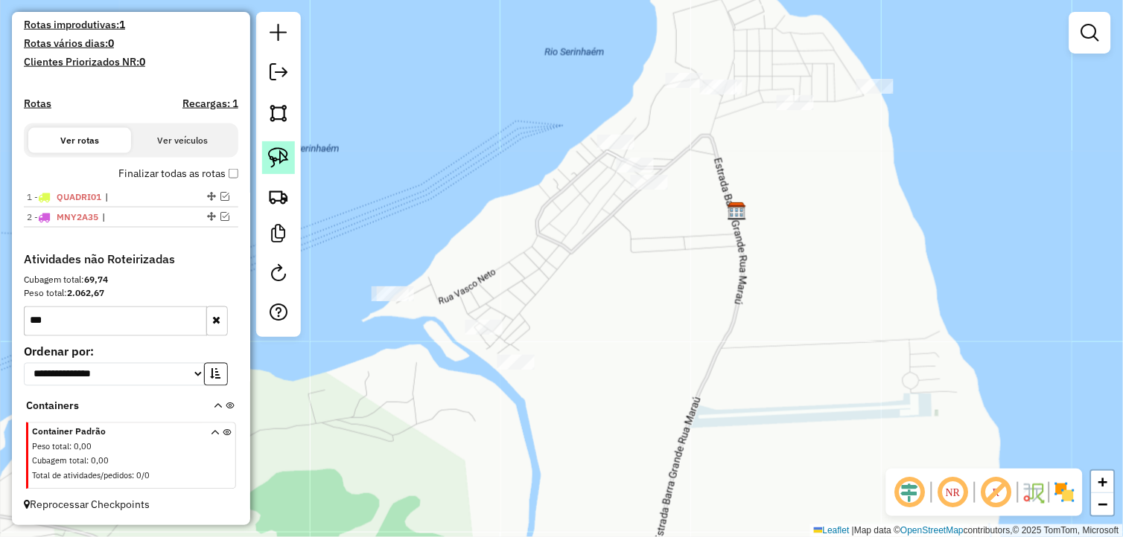
click at [281, 167] on img at bounding box center [278, 157] width 21 height 21
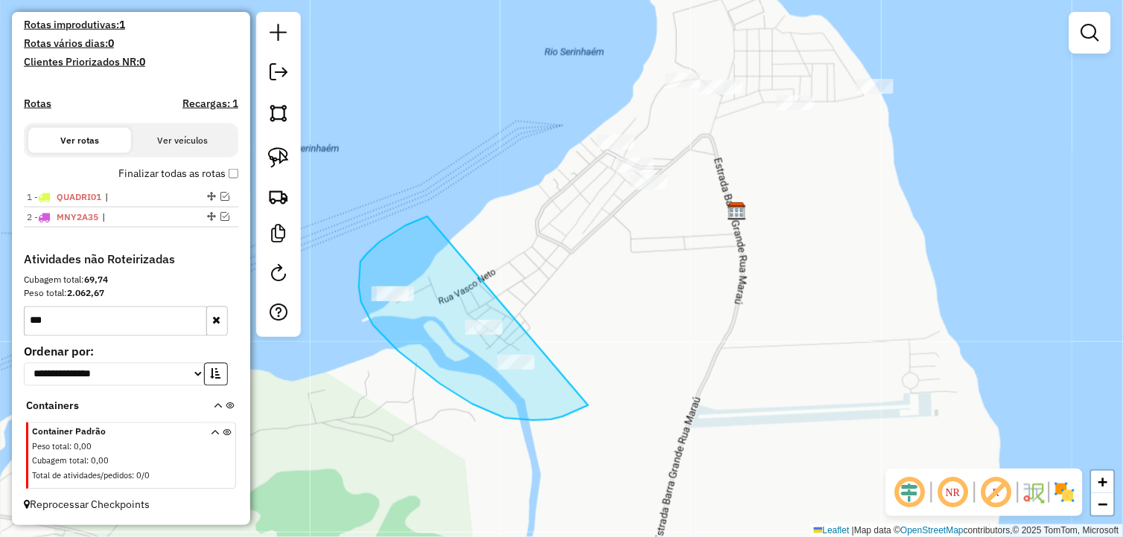
drag, startPoint x: 427, startPoint y: 217, endPoint x: 598, endPoint y: 370, distance: 229.3
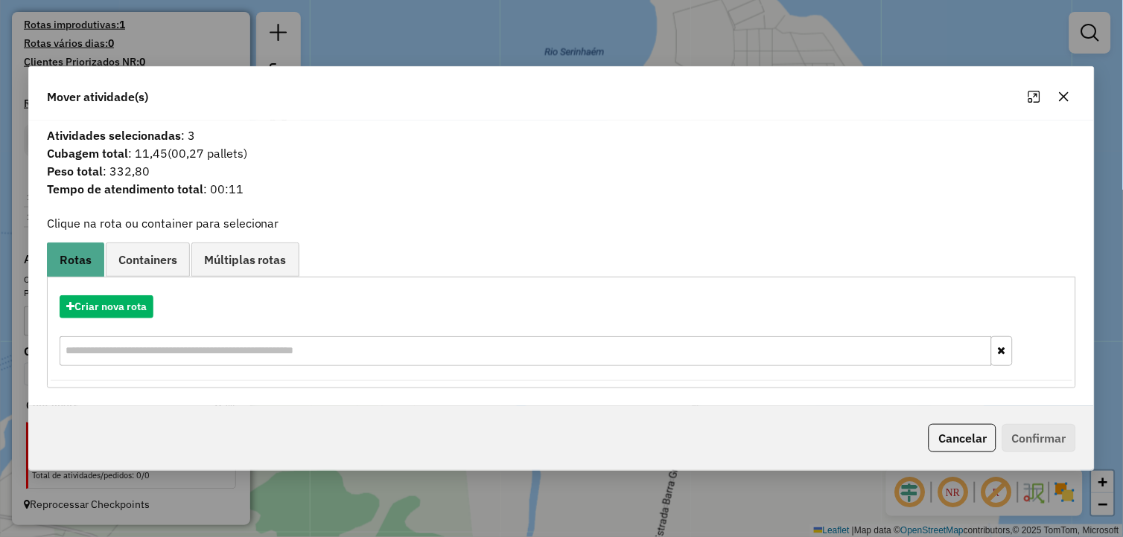
click at [1067, 101] on icon "button" at bounding box center [1064, 97] width 12 height 12
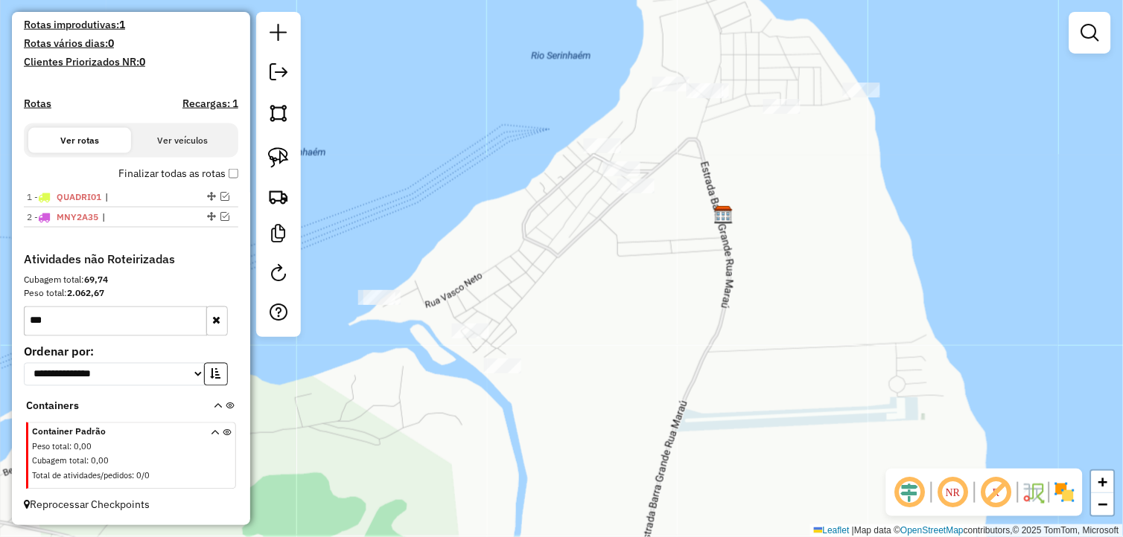
drag, startPoint x: 613, startPoint y: 284, endPoint x: 569, endPoint y: 299, distance: 47.3
click at [569, 299] on div "Janela de atendimento Grade de atendimento Capacidade Transportadoras Veículos …" at bounding box center [561, 268] width 1123 height 537
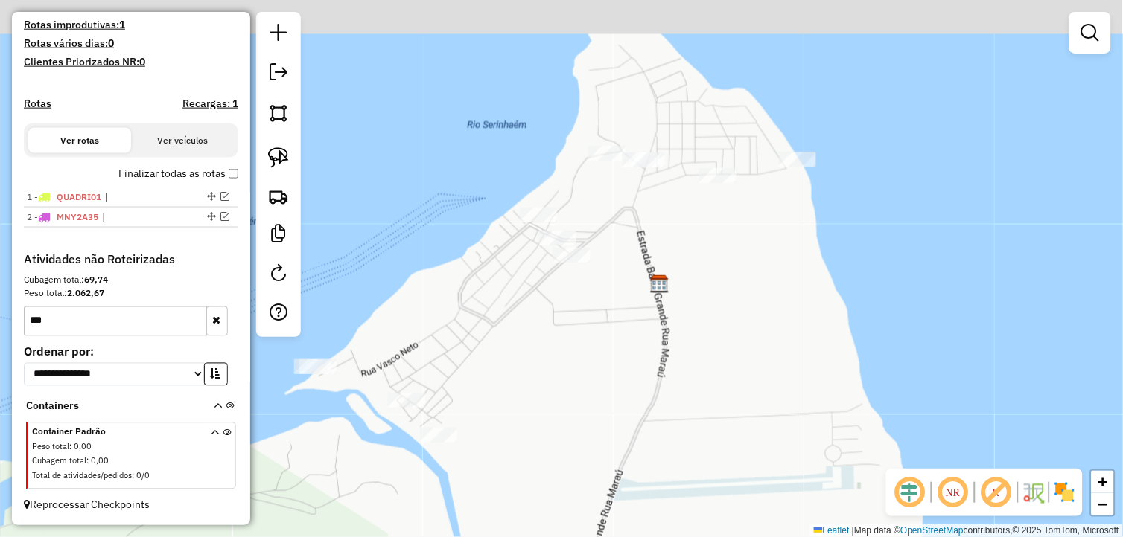
drag, startPoint x: 760, startPoint y: 259, endPoint x: 683, endPoint y: 304, distance: 89.4
click at [738, 319] on div "Janela de atendimento Grade de atendimento Capacidade Transportadoras Veículos …" at bounding box center [561, 268] width 1123 height 537
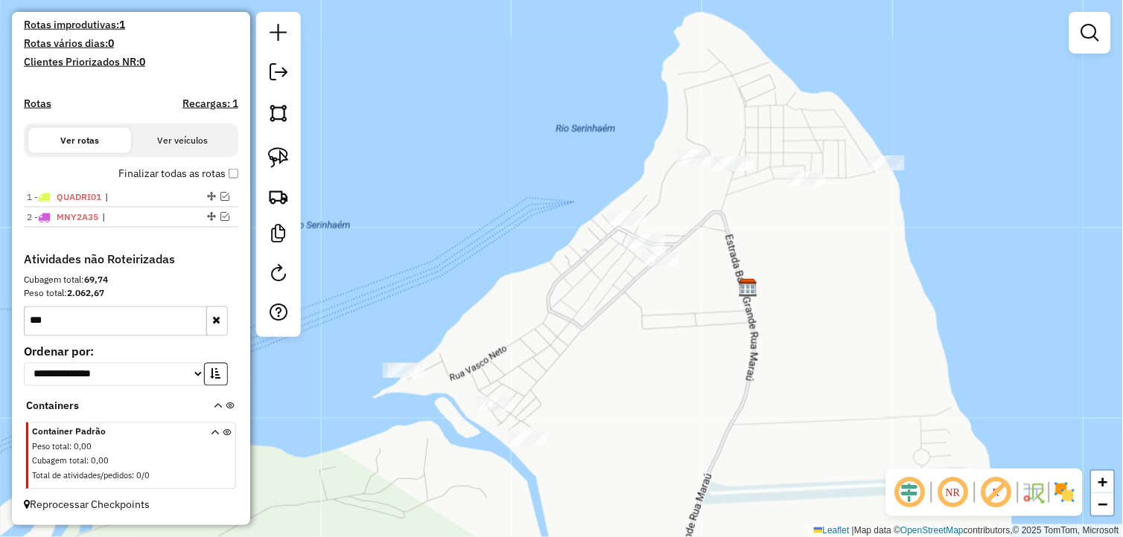
drag, startPoint x: 545, startPoint y: 271, endPoint x: 608, endPoint y: 257, distance: 64.8
click at [611, 257] on div "Janela de atendimento Grade de atendimento Capacidade Transportadoras Veículos …" at bounding box center [561, 268] width 1123 height 537
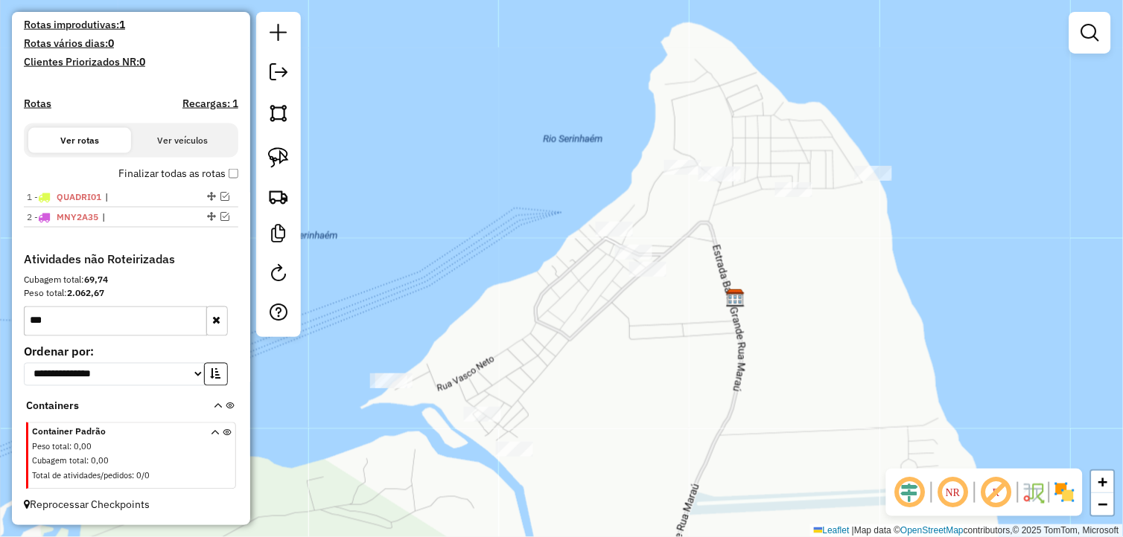
drag, startPoint x: 866, startPoint y: 293, endPoint x: 776, endPoint y: 319, distance: 94.3
click at [780, 319] on div "Janela de atendimento Grade de atendimento Capacidade Transportadoras Veículos …" at bounding box center [561, 268] width 1123 height 537
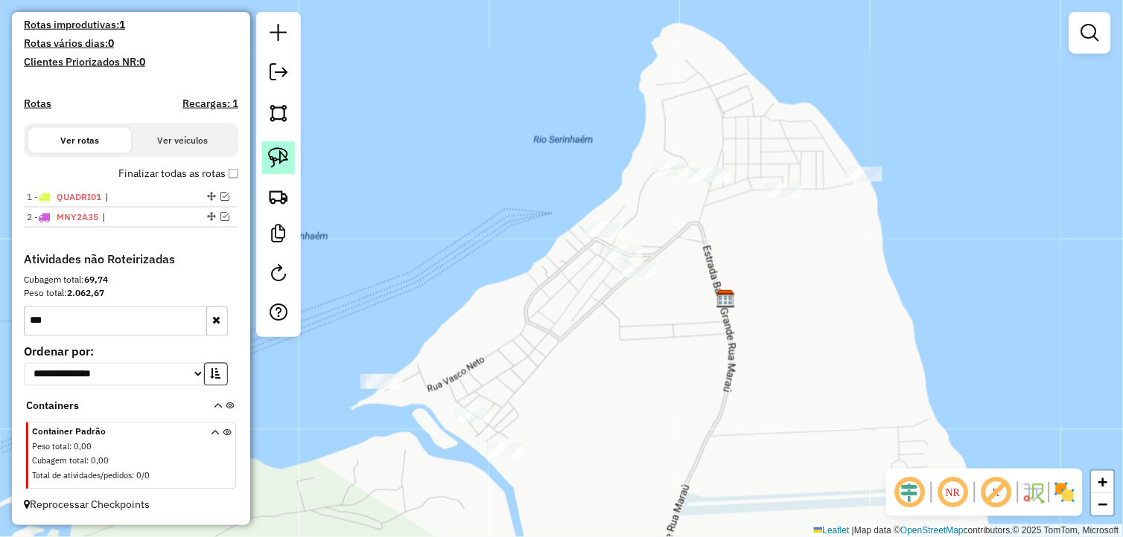
click at [278, 154] on img at bounding box center [278, 157] width 21 height 21
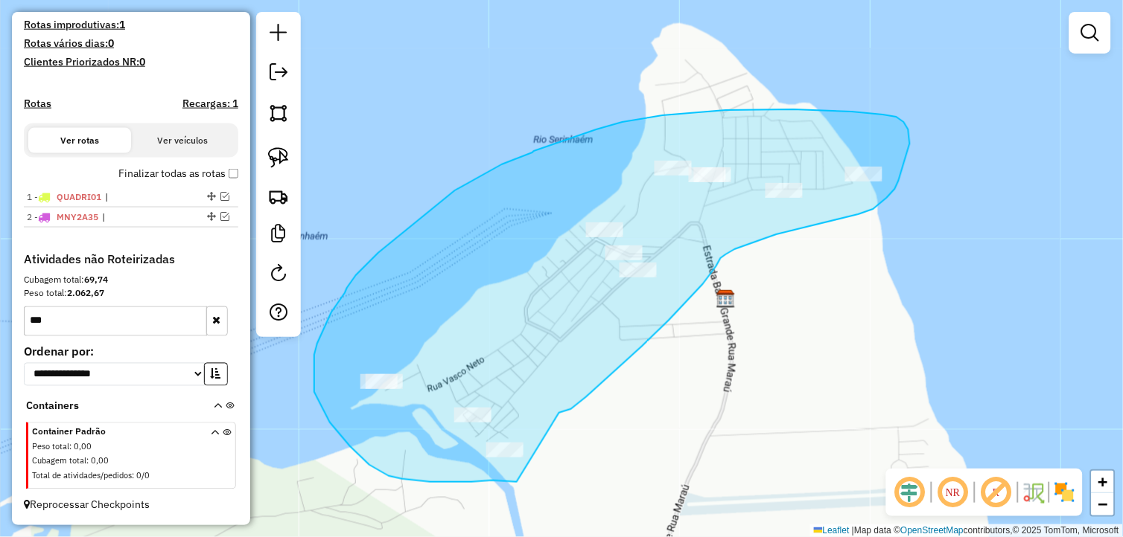
drag, startPoint x: 561, startPoint y: 413, endPoint x: 517, endPoint y: 482, distance: 81.4
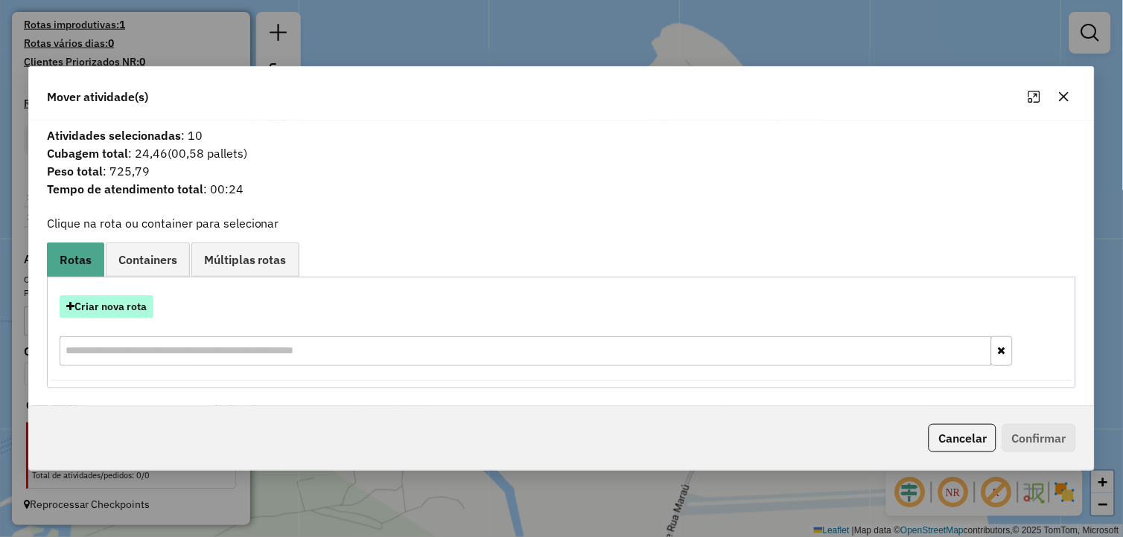
click at [125, 311] on button "Criar nova rota" at bounding box center [107, 307] width 94 height 23
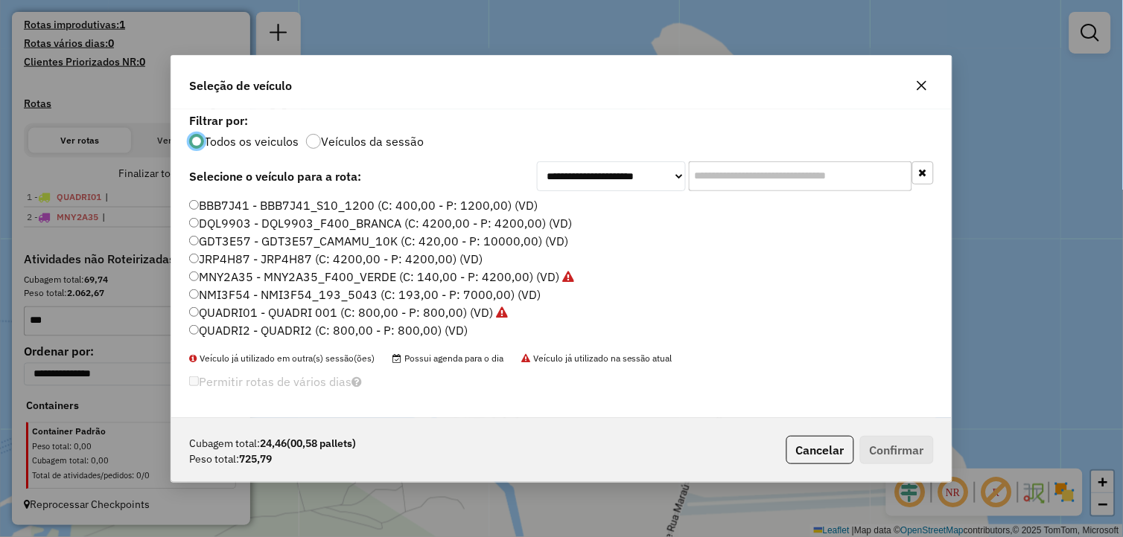
scroll to position [8, 4]
click at [275, 330] on label "QUADRI2 - QUADRI2 (C: 800,00 - P: 800,00) (VD)" at bounding box center [328, 331] width 278 height 18
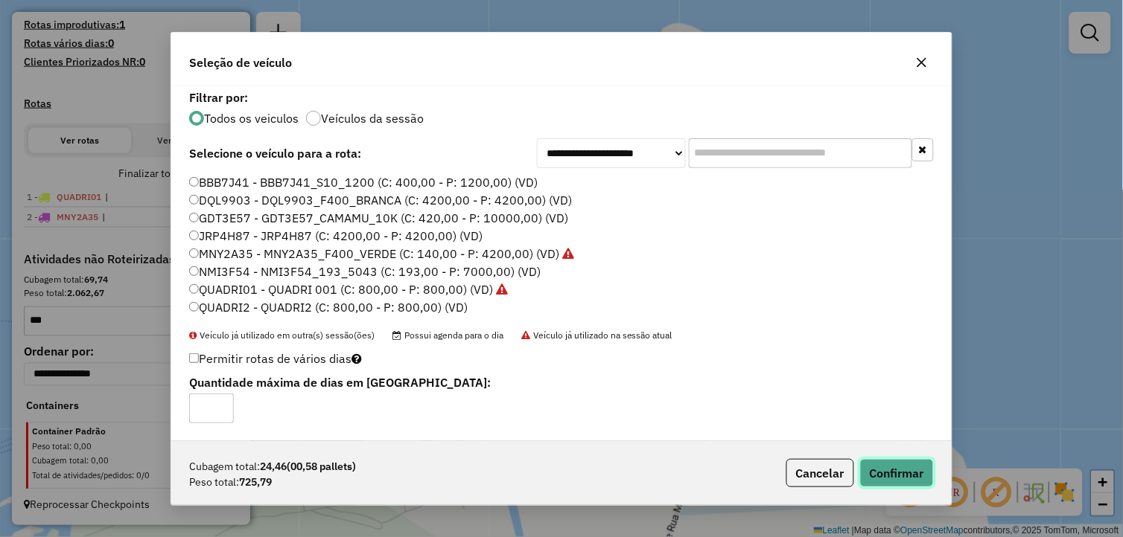
click at [893, 467] on button "Confirmar" at bounding box center [897, 473] width 74 height 28
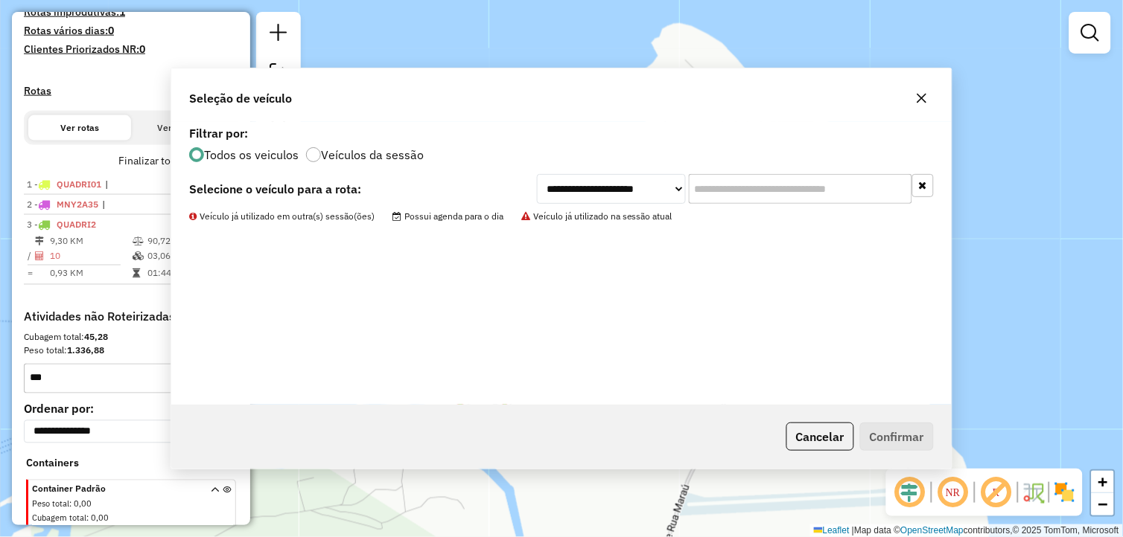
scroll to position [470, 0]
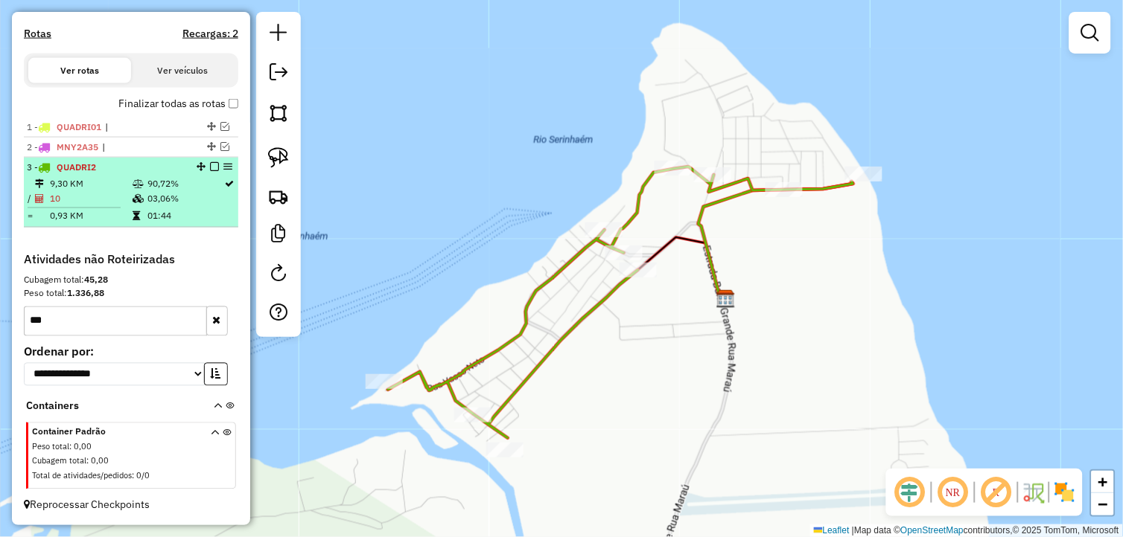
click at [210, 162] on em at bounding box center [214, 166] width 9 height 9
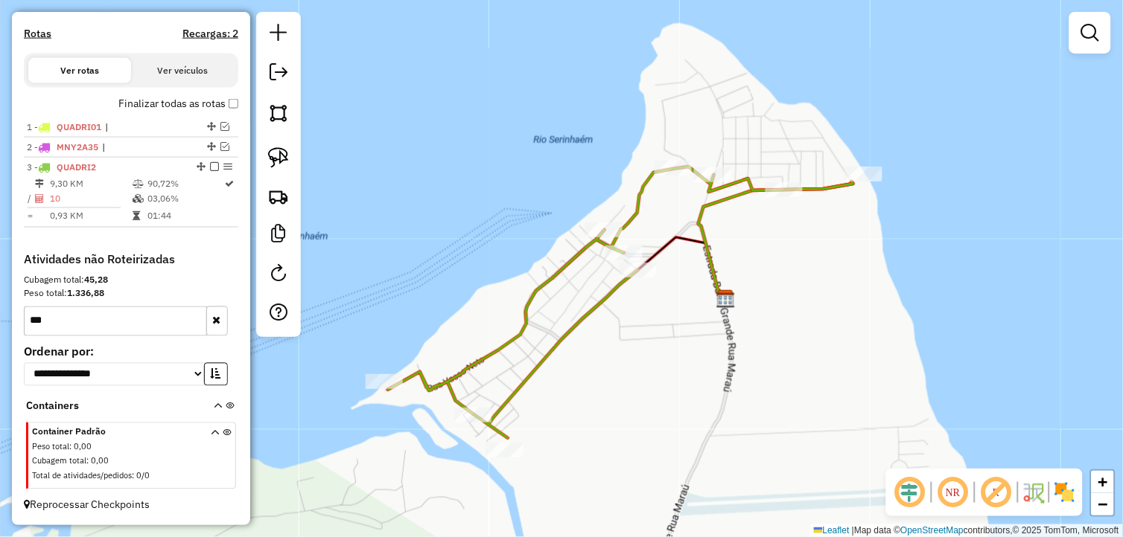
scroll to position [420, 0]
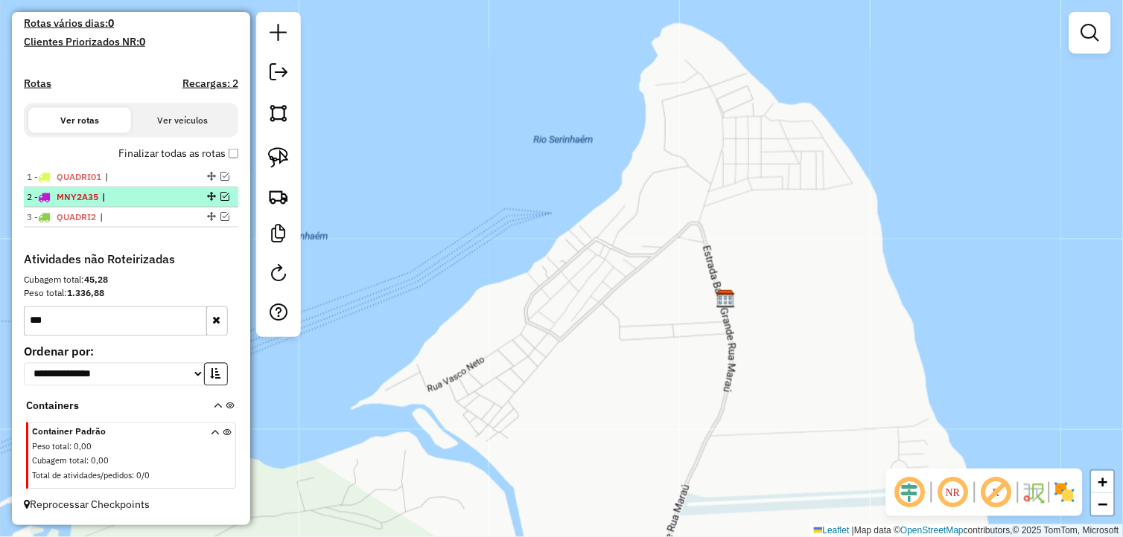
drag, startPoint x: 205, startPoint y: 220, endPoint x: 191, endPoint y: 198, distance: 25.8
drag, startPoint x: 208, startPoint y: 218, endPoint x: 206, endPoint y: 200, distance: 18.7
click at [206, 200] on ul "1 - QUADRI01 | 2 - MNY2A35 | 3 - QUADRI2 |" at bounding box center [131, 197] width 214 height 60
drag, startPoint x: 207, startPoint y: 212, endPoint x: 172, endPoint y: 194, distance: 39.6
click at [211, 307] on button "button" at bounding box center [217, 322] width 22 height 30
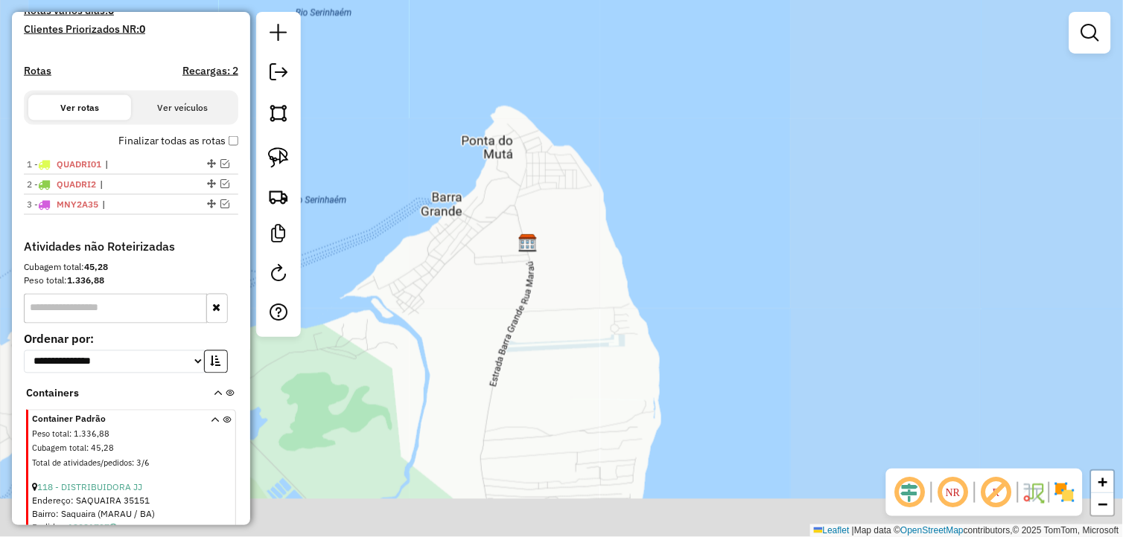
drag, startPoint x: 671, startPoint y: 357, endPoint x: 587, endPoint y: 314, distance: 94.6
click at [587, 315] on div "Janela de atendimento Grade de atendimento Capacidade Transportadoras Veículos …" at bounding box center [561, 268] width 1123 height 537
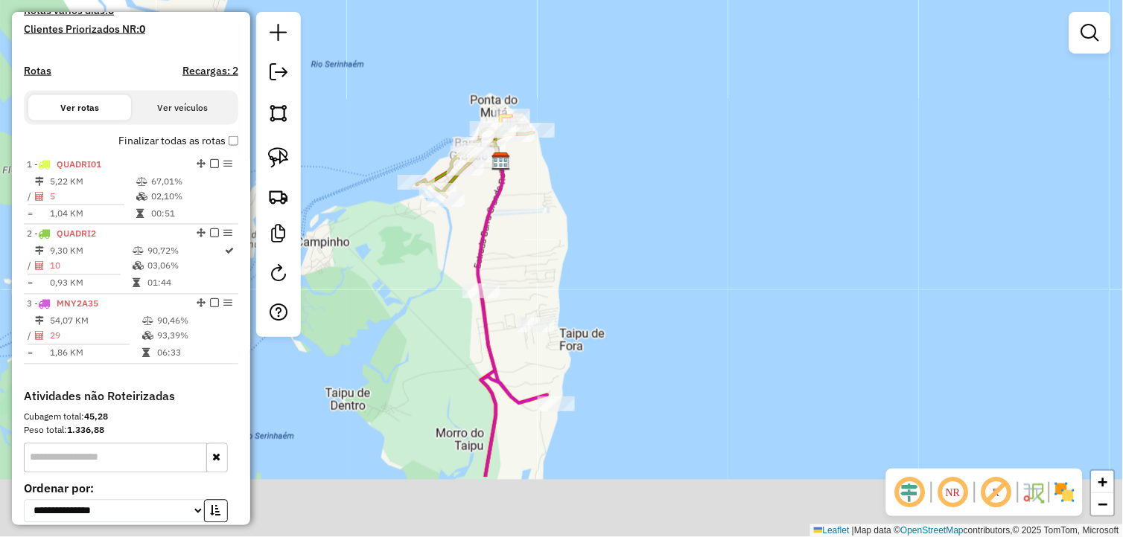
drag, startPoint x: 531, startPoint y: 355, endPoint x: 532, endPoint y: 240, distance: 114.6
click at [532, 240] on div "Janela de atendimento Grade de atendimento Capacidade Transportadoras Veículos …" at bounding box center [561, 268] width 1123 height 537
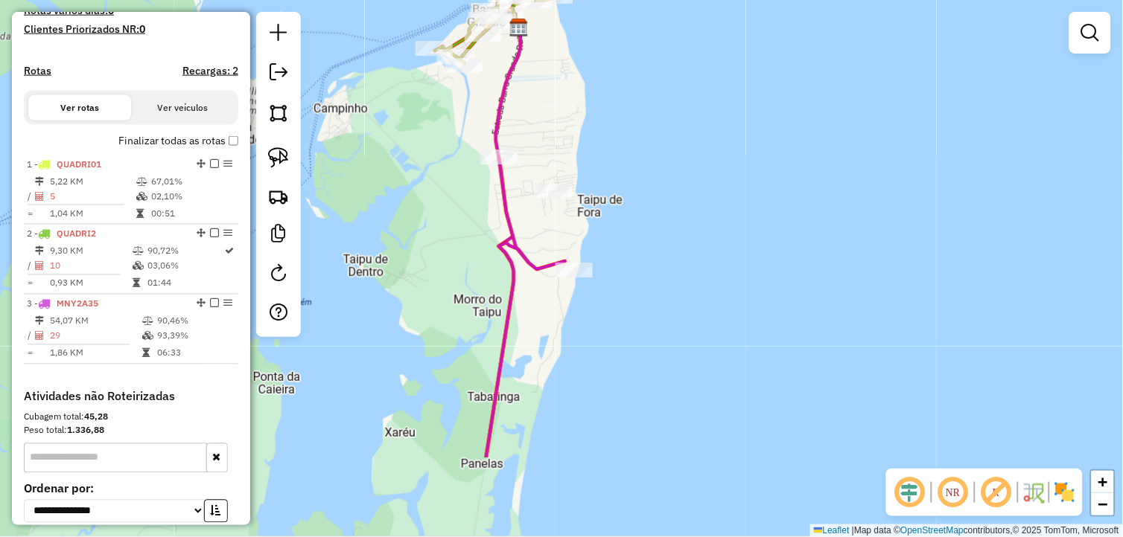
drag, startPoint x: 593, startPoint y: 229, endPoint x: 601, endPoint y: 188, distance: 42.5
click at [600, 191] on div "Janela de atendimento Grade de atendimento Capacidade Transportadoras Veículos …" at bounding box center [561, 268] width 1123 height 537
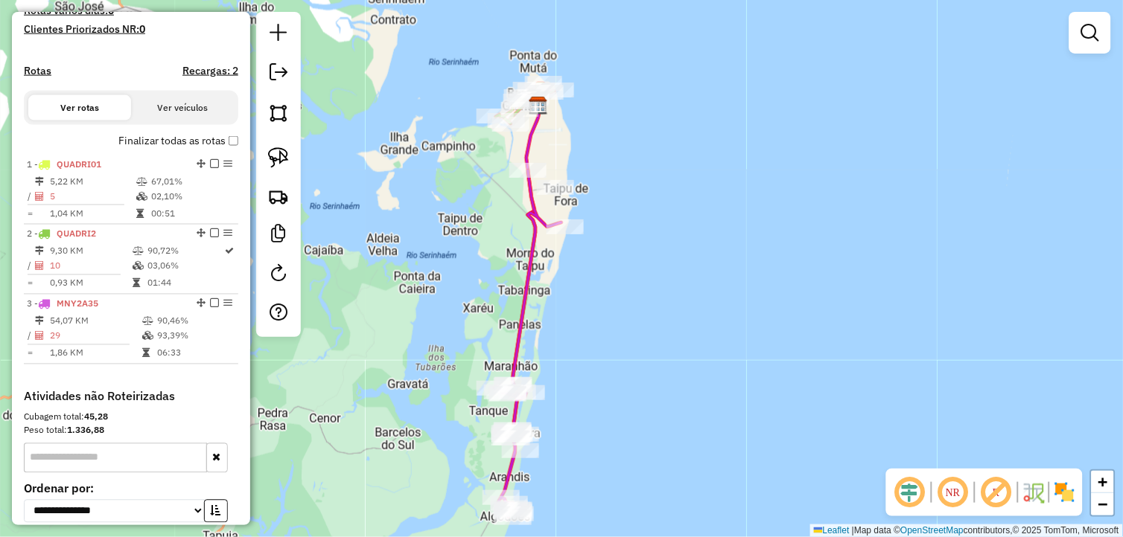
drag, startPoint x: 588, startPoint y: 301, endPoint x: 573, endPoint y: 259, distance: 44.3
click at [573, 259] on div "Janela de atendimento Grade de atendimento Capacidade Transportadoras Veículos …" at bounding box center [561, 268] width 1123 height 537
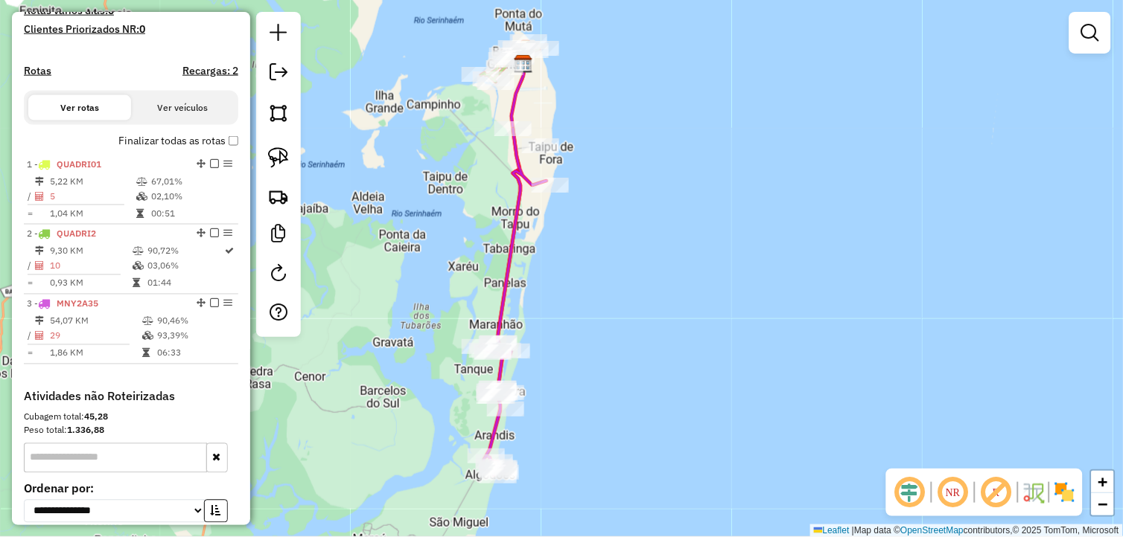
drag, startPoint x: 549, startPoint y: 400, endPoint x: 608, endPoint y: 268, distance: 144.3
click at [603, 278] on div "Janela de atendimento Grade de atendimento Capacidade Transportadoras Veículos …" at bounding box center [561, 268] width 1123 height 537
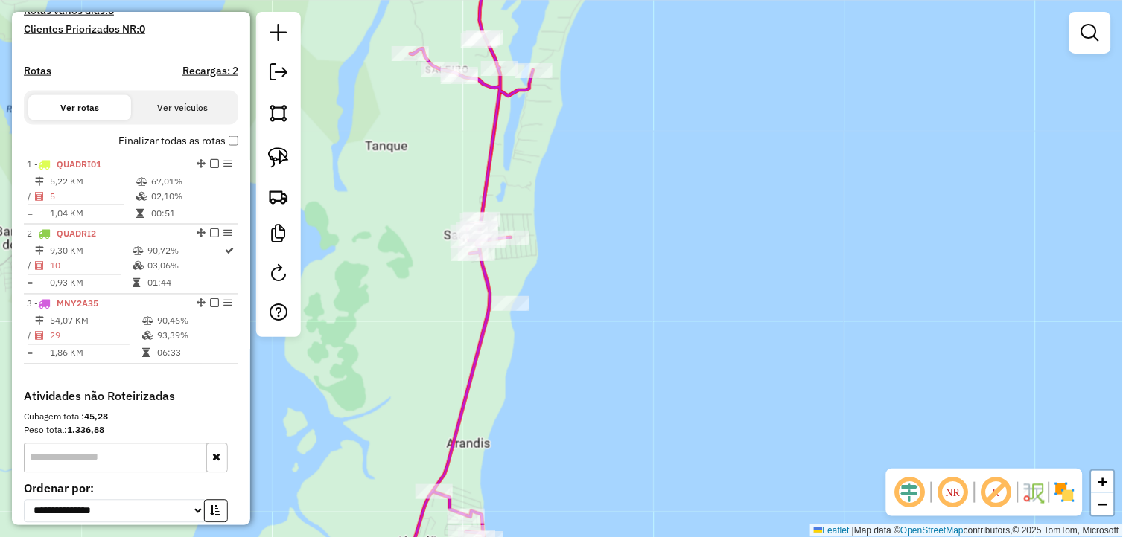
drag, startPoint x: 493, startPoint y: 167, endPoint x: 552, endPoint y: 191, distance: 63.5
click at [551, 191] on div "Janela de atendimento Grade de atendimento Capacidade Transportadoras Veículos …" at bounding box center [561, 268] width 1123 height 537
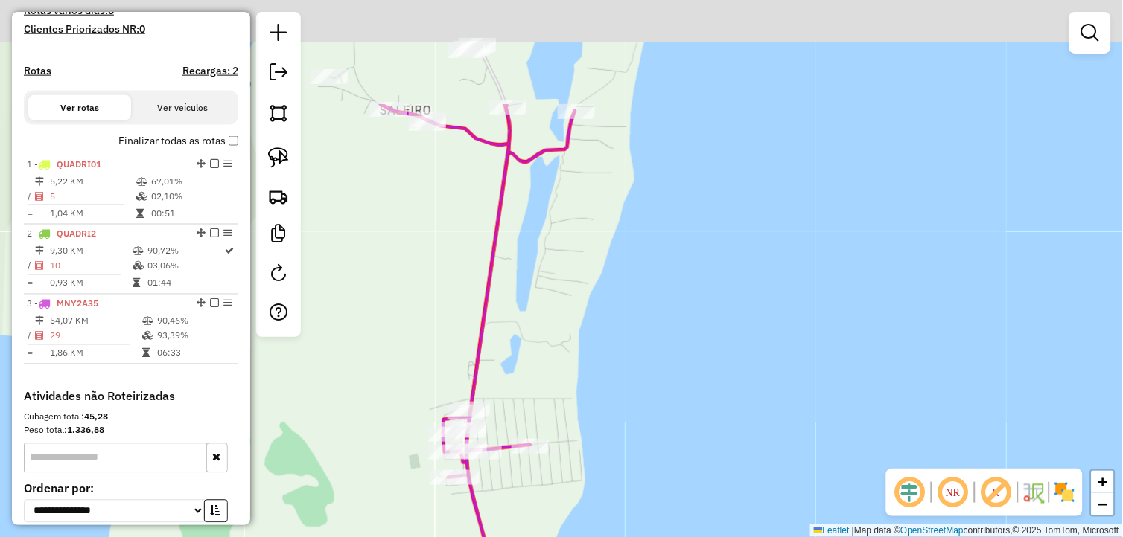
drag, startPoint x: 549, startPoint y: 226, endPoint x: 560, endPoint y: 263, distance: 38.7
click at [575, 361] on div "Janela de atendimento Grade de atendimento Capacidade Transportadoras Veículos …" at bounding box center [561, 268] width 1123 height 537
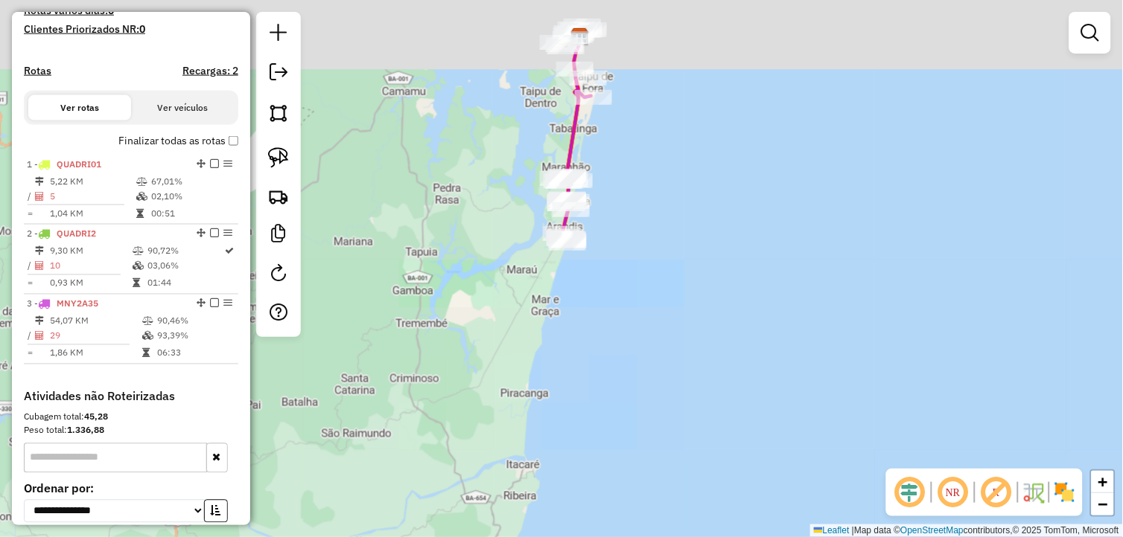
drag, startPoint x: 642, startPoint y: 146, endPoint x: 612, endPoint y: 406, distance: 261.6
click at [612, 406] on div "Janela de atendimento Grade de atendimento Capacidade Transportadoras Veículos …" at bounding box center [561, 268] width 1123 height 537
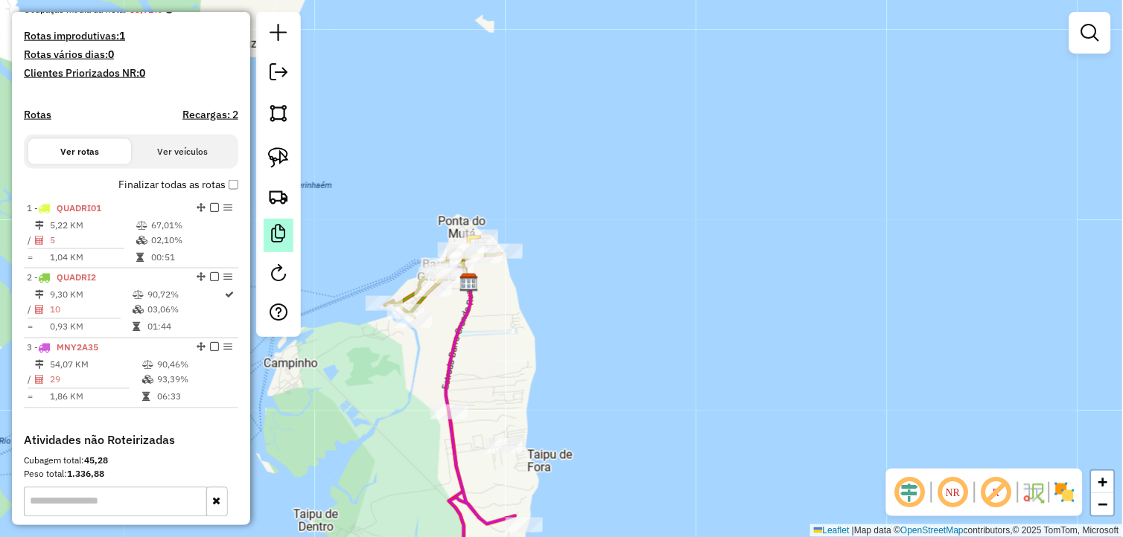
scroll to position [337, 0]
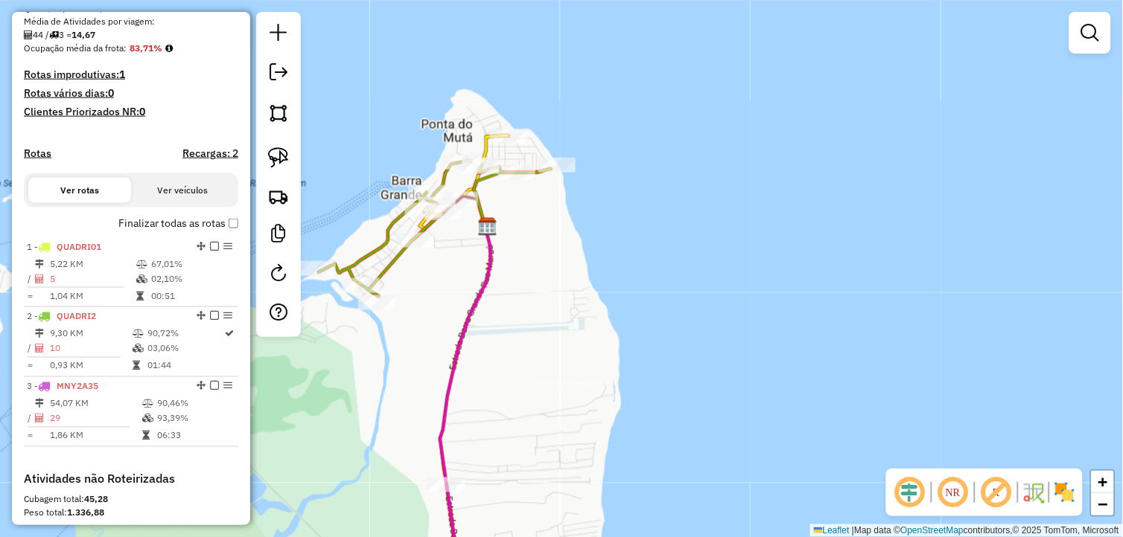
drag, startPoint x: 405, startPoint y: 321, endPoint x: 463, endPoint y: 318, distance: 58.1
click at [463, 318] on div "Janela de atendimento Grade de atendimento Capacidade Transportadoras Veículos …" at bounding box center [561, 268] width 1123 height 537
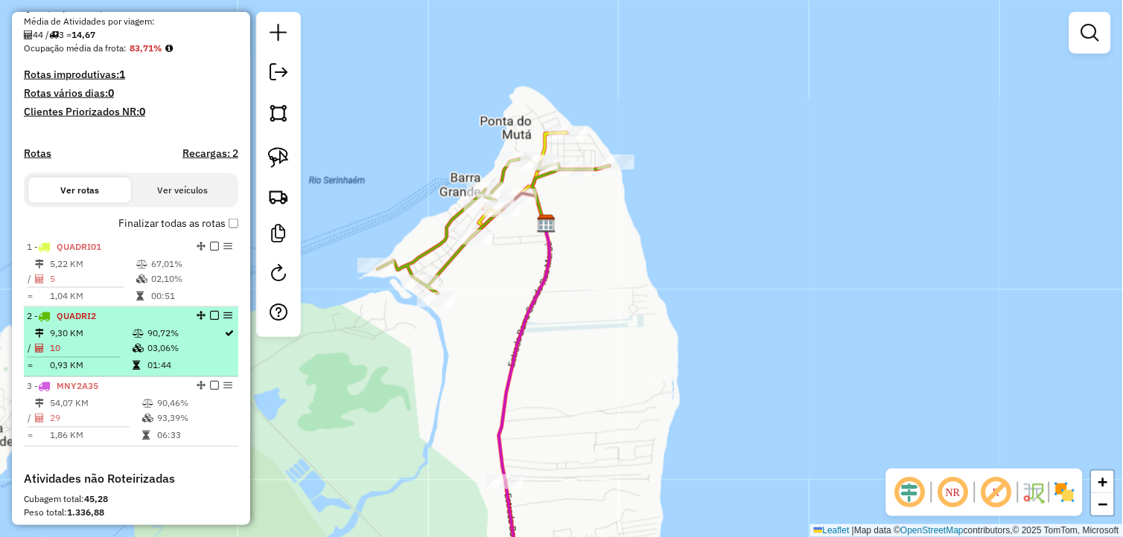
drag, startPoint x: 220, startPoint y: 326, endPoint x: 202, endPoint y: 381, distance: 57.9
click at [203, 377] on li "2 - QUADRI2 9,30 KM 90,72% / 10 03,06% = 0,93 KM 01:44" at bounding box center [131, 342] width 214 height 70
select select "*********"
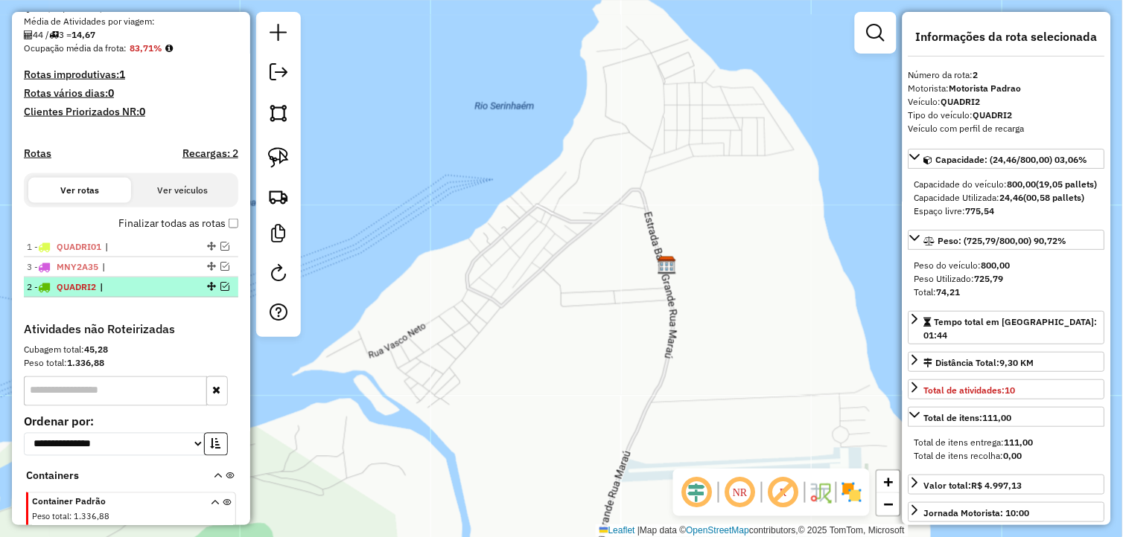
drag, startPoint x: 205, startPoint y: 277, endPoint x: 157, endPoint y: 306, distance: 56.4
drag, startPoint x: 553, startPoint y: 360, endPoint x: 514, endPoint y: 353, distance: 39.4
click at [546, 360] on div "Janela de atendimento Grade de atendimento Capacidade Transportadoras Veículos …" at bounding box center [561, 268] width 1123 height 537
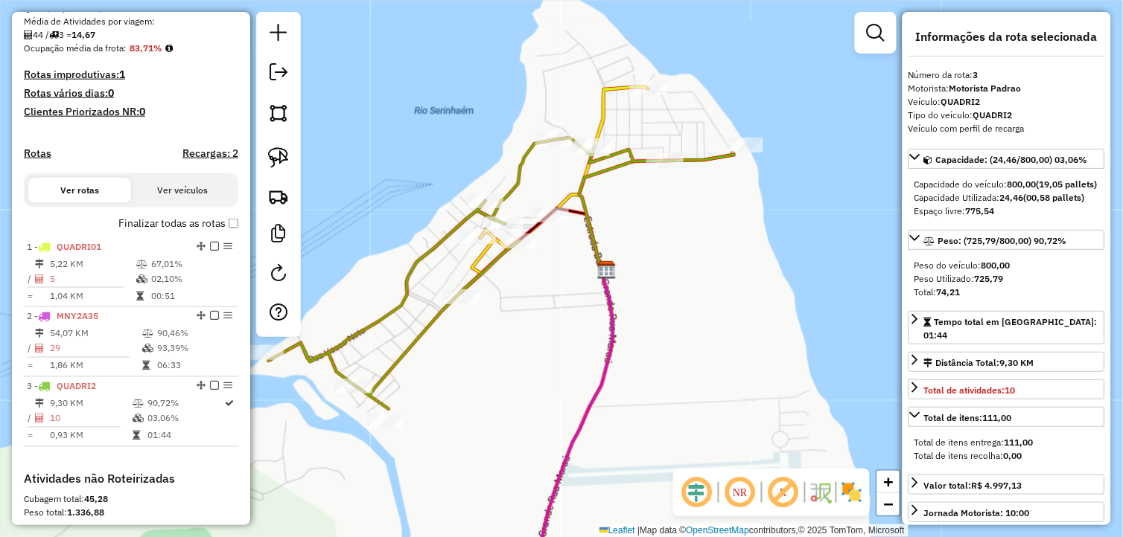
drag, startPoint x: 540, startPoint y: 430, endPoint x: 520, endPoint y: 430, distance: 20.8
click at [520, 430] on div "Janela de atendimento Grade de atendimento Capacidade Transportadoras Veículos …" at bounding box center [561, 268] width 1123 height 537
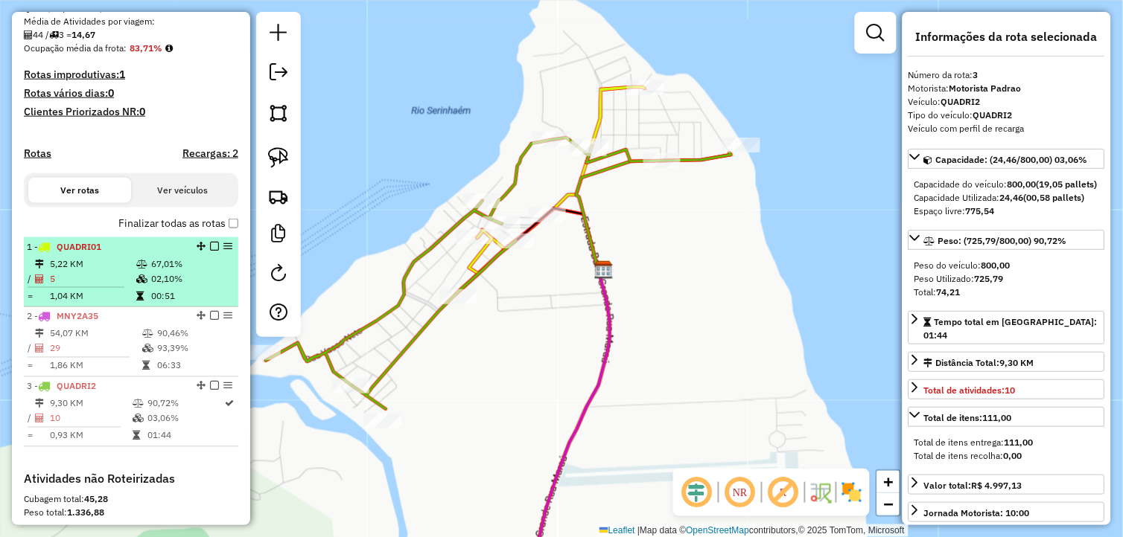
click at [124, 272] on td "5,22 KM" at bounding box center [92, 264] width 86 height 15
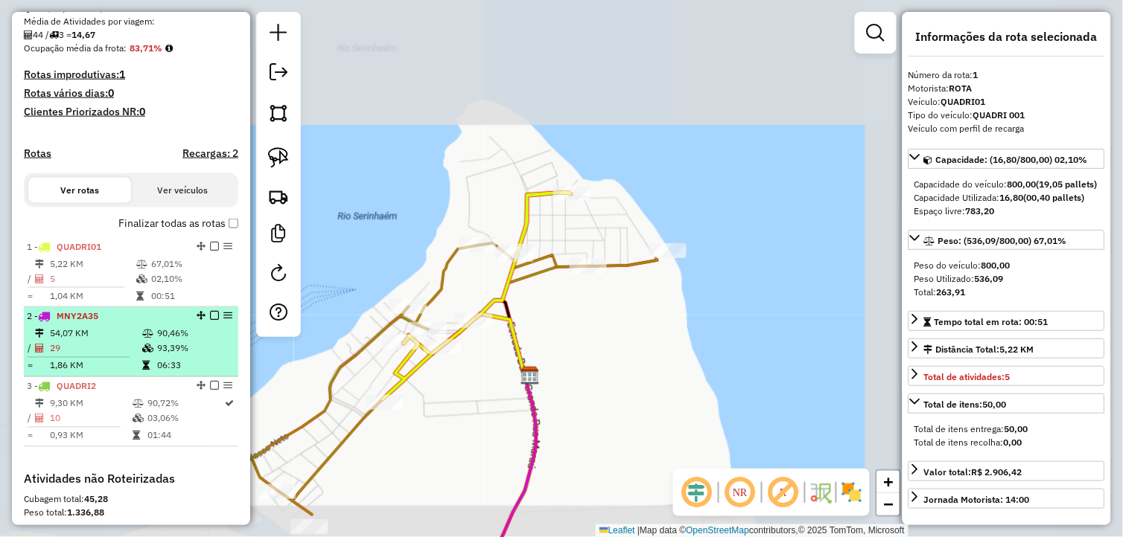
click at [168, 342] on td "90,46%" at bounding box center [193, 334] width 75 height 15
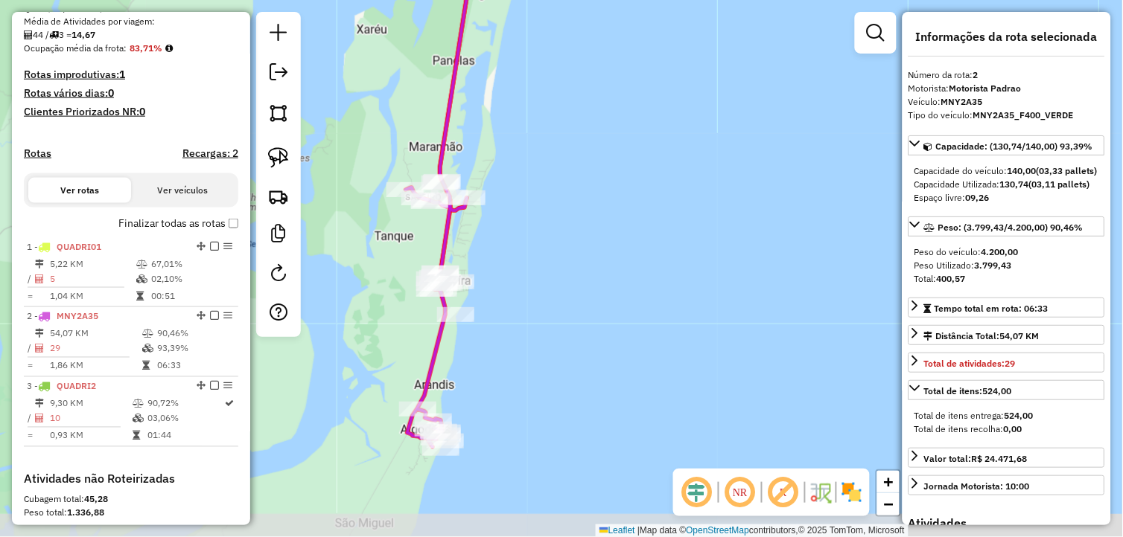
drag, startPoint x: 502, startPoint y: 462, endPoint x: 509, endPoint y: 409, distance: 53.3
click at [520, 420] on div "Janela de atendimento Grade de atendimento Capacidade Transportadoras Veículos …" at bounding box center [561, 268] width 1123 height 537
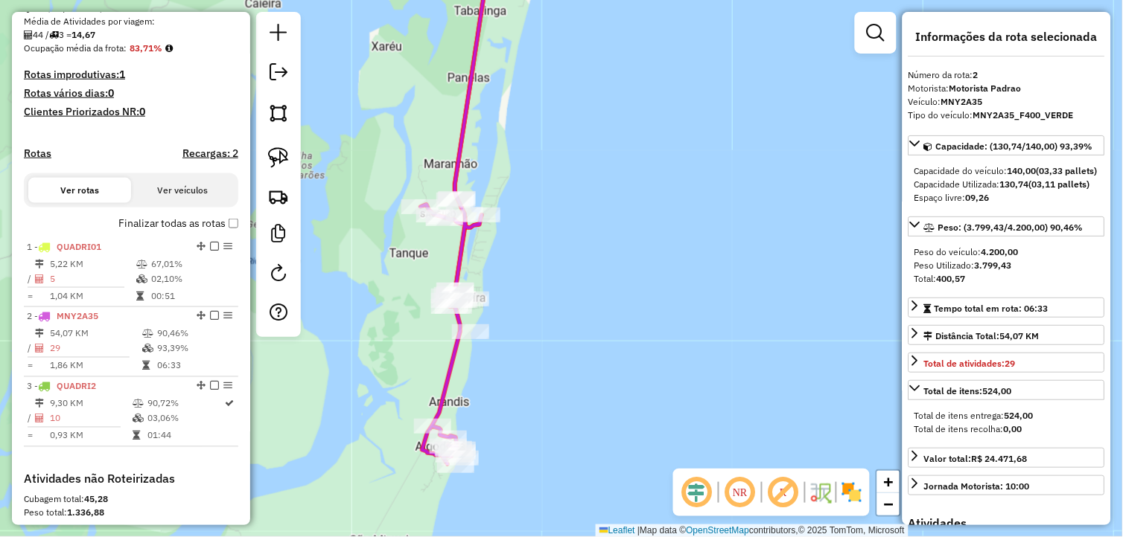
drag, startPoint x: 490, startPoint y: 227, endPoint x: 507, endPoint y: 250, distance: 28.7
click at [507, 250] on div "Janela de atendimento Grade de atendimento Capacidade Transportadoras Veículos …" at bounding box center [561, 268] width 1123 height 537
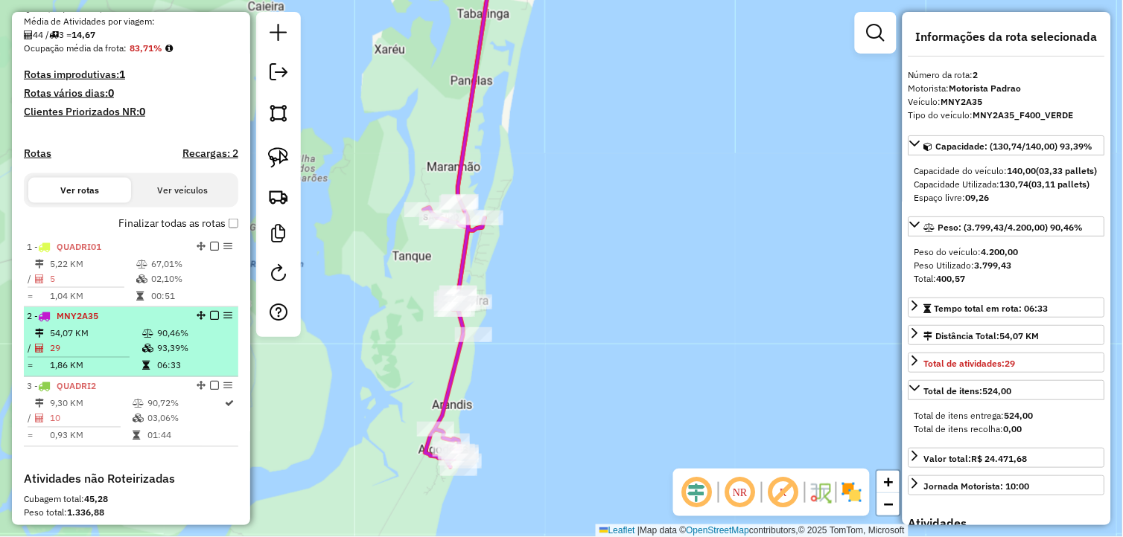
click at [167, 357] on td "93,39%" at bounding box center [193, 349] width 75 height 15
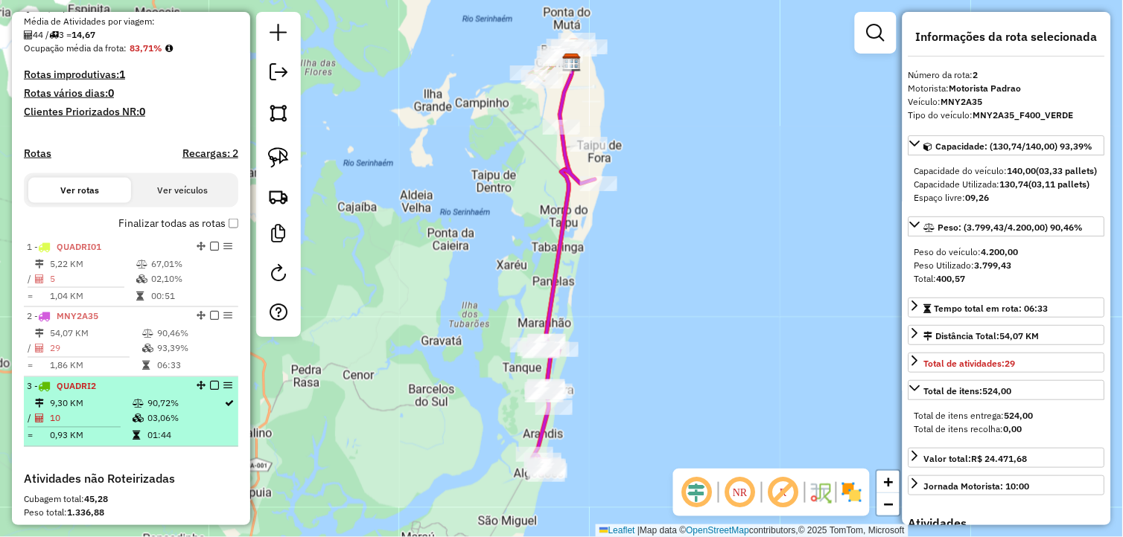
click at [147, 443] on td "01:44" at bounding box center [185, 436] width 77 height 15
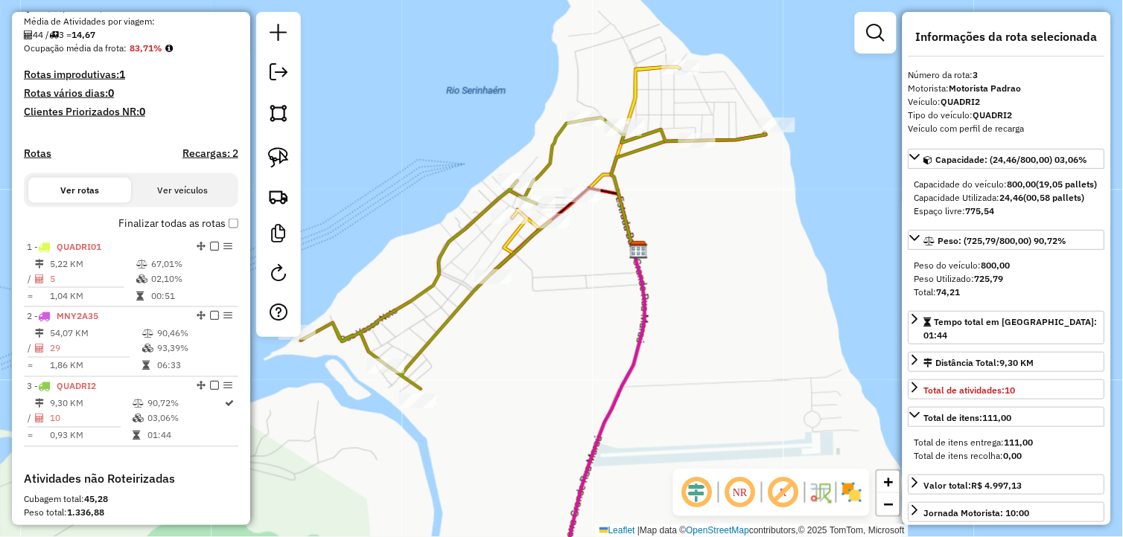
drag, startPoint x: 588, startPoint y: 374, endPoint x: 548, endPoint y: 351, distance: 46.7
click at [548, 351] on div "Janela de atendimento Grade de atendimento Capacidade Transportadoras Veículos …" at bounding box center [561, 268] width 1123 height 537
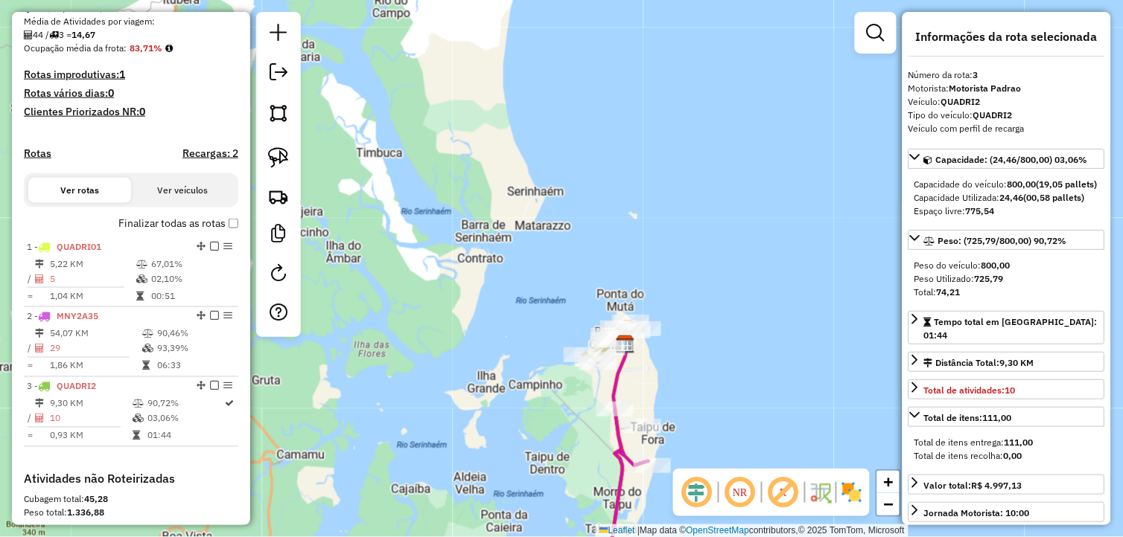
drag, startPoint x: 663, startPoint y: 403, endPoint x: 638, endPoint y: 373, distance: 39.2
click at [638, 373] on div "Janela de atendimento Grade de atendimento Capacidade Transportadoras Veículos …" at bounding box center [561, 268] width 1123 height 537
click at [286, 65] on em at bounding box center [278, 72] width 18 height 18
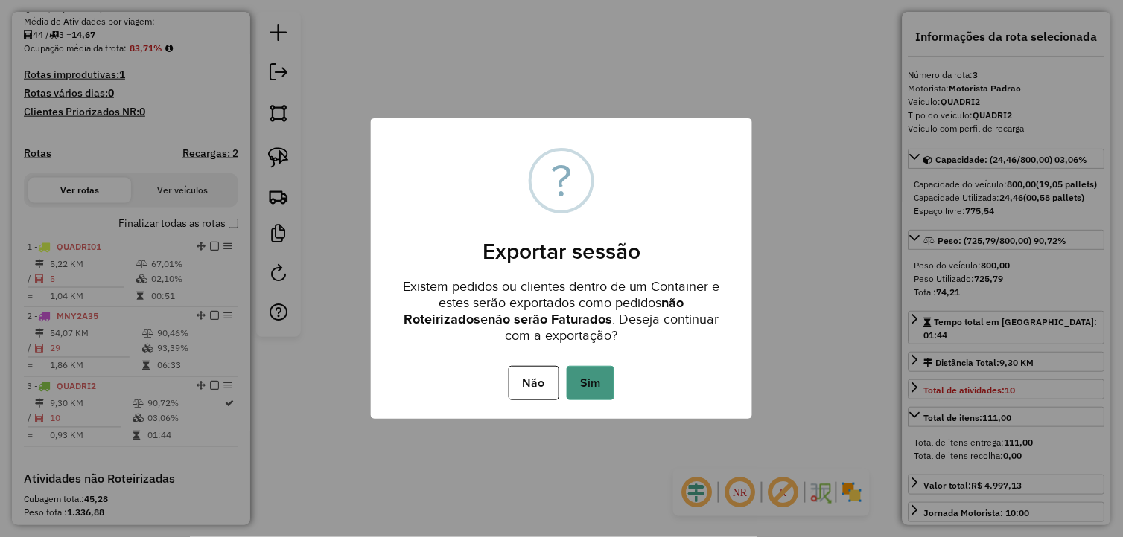
click at [581, 382] on button "Sim" at bounding box center [590, 383] width 48 height 34
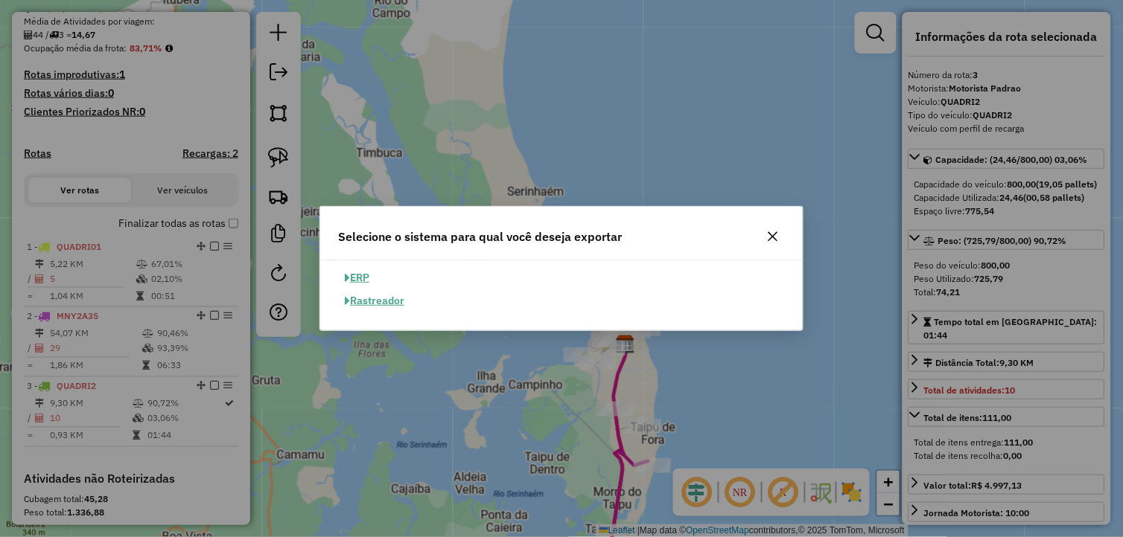
click at [367, 278] on button "ERP" at bounding box center [357, 278] width 38 height 23
select select "**"
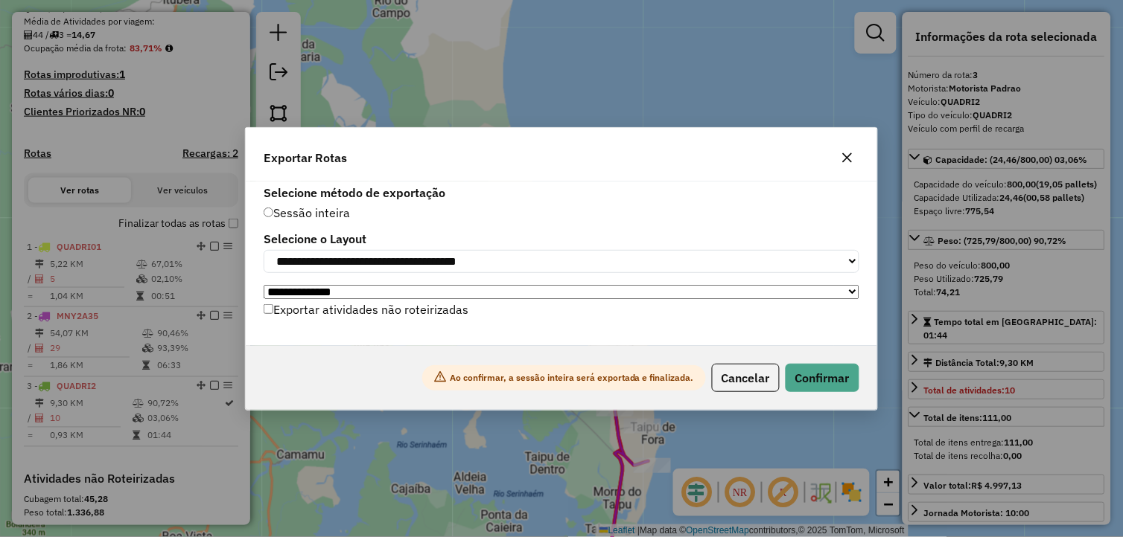
click at [859, 373] on div "Ao confirmar, a sessão inteira será exportada e finalizada. Cancelar Confirmar" at bounding box center [561, 378] width 631 height 64
click at [844, 382] on button "Confirmar" at bounding box center [822, 378] width 74 height 28
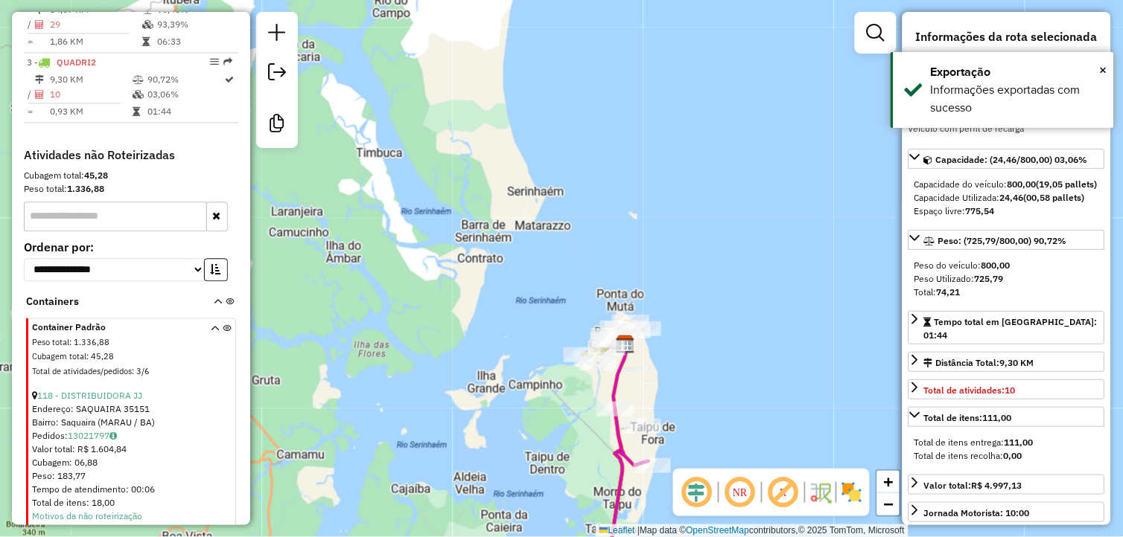
scroll to position [726, 0]
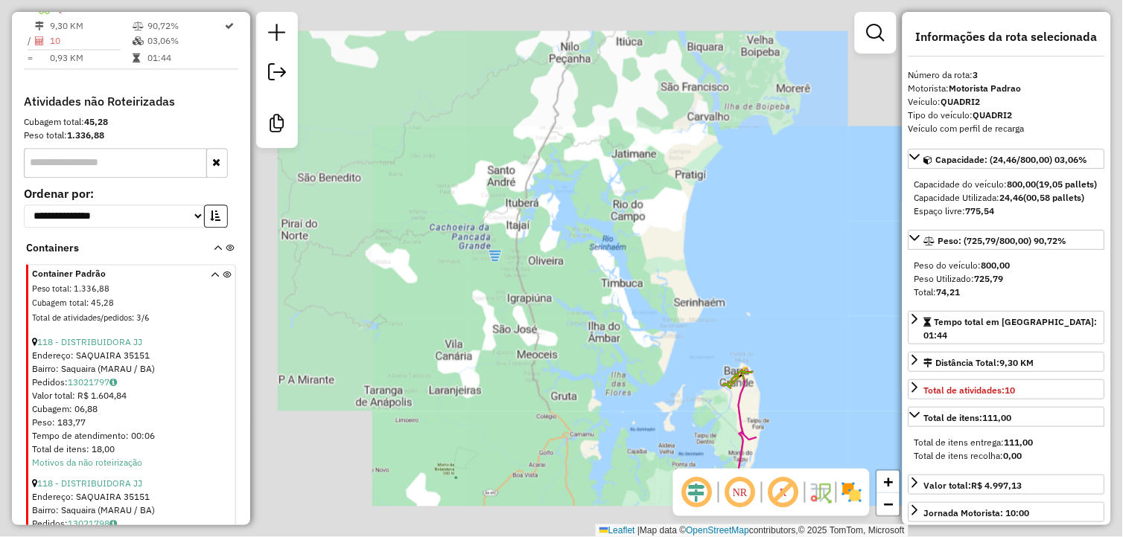
drag, startPoint x: 772, startPoint y: 374, endPoint x: 742, endPoint y: 309, distance: 72.0
click at [743, 314] on div "Janela de atendimento Grade de atendimento Capacidade Transportadoras Veículos …" at bounding box center [561, 268] width 1123 height 537
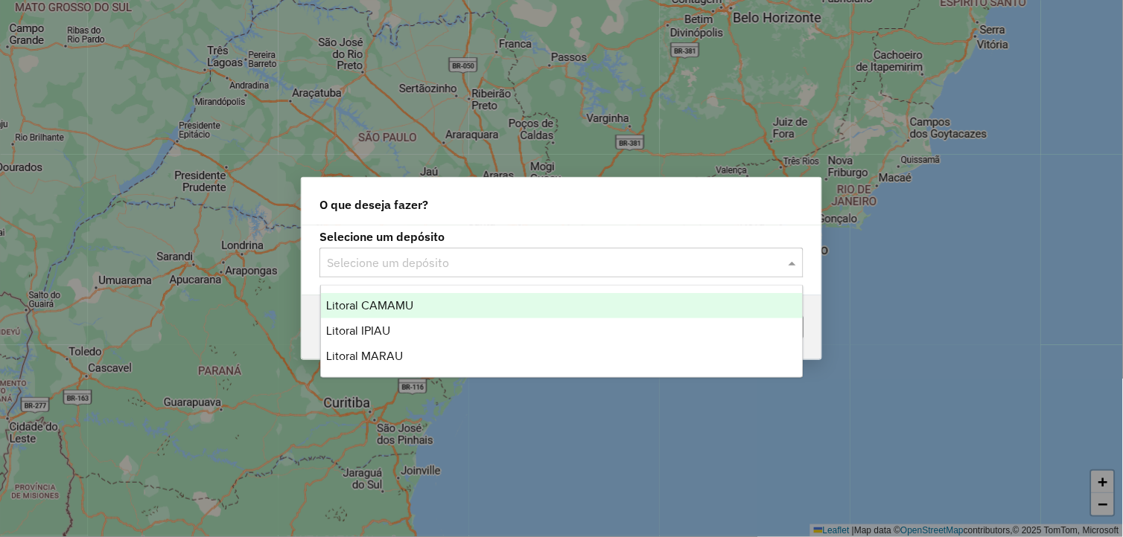
click at [405, 249] on div "Selecione um depósito" at bounding box center [561, 263] width 484 height 30
click at [422, 304] on div "Litoral CAMAMU" at bounding box center [562, 305] width 482 height 25
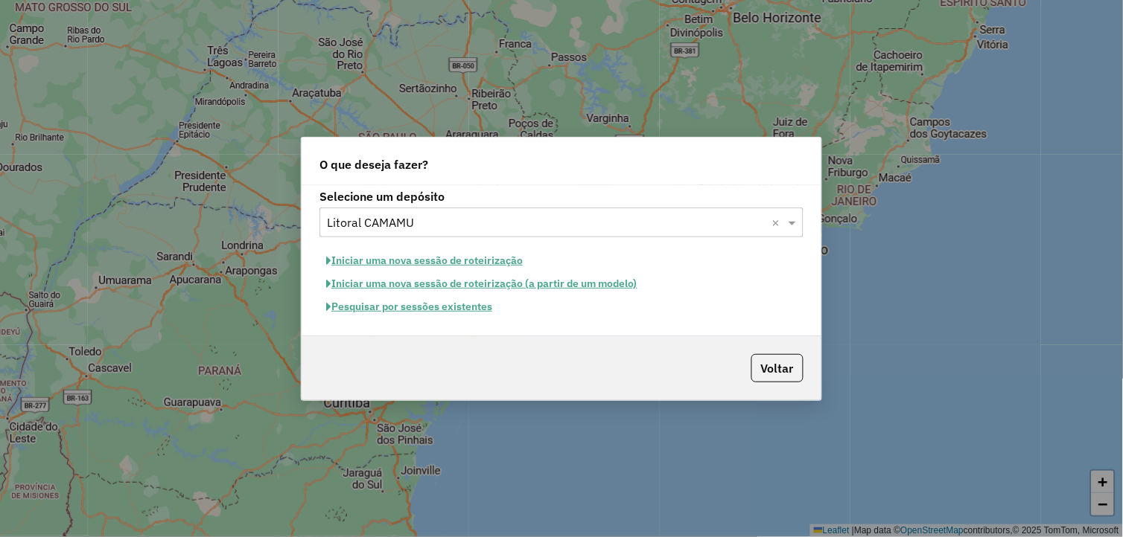
click at [474, 268] on button "Iniciar uma nova sessão de roteirização" at bounding box center [424, 260] width 210 height 23
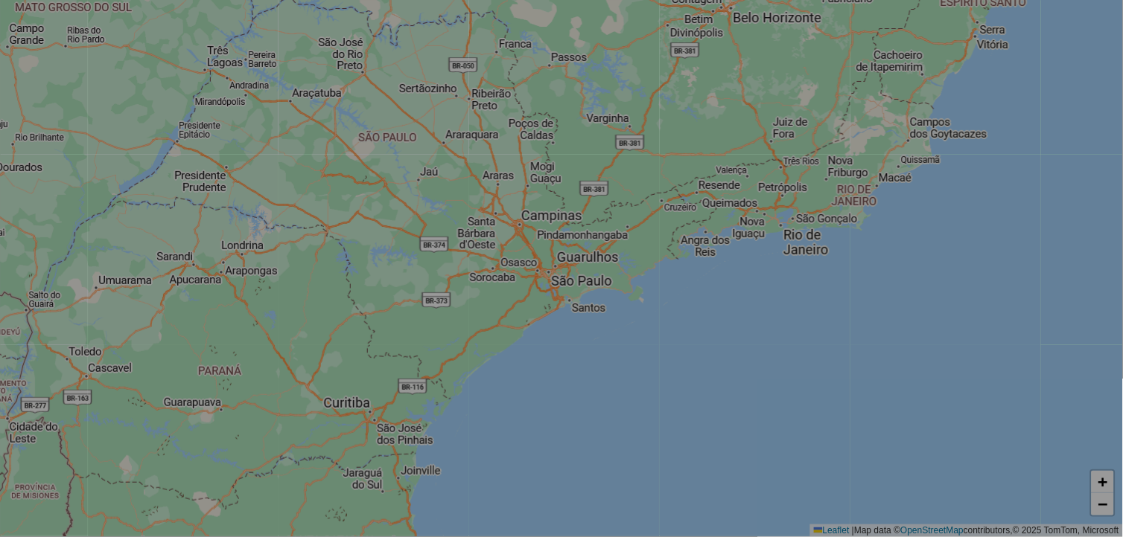
select select "*"
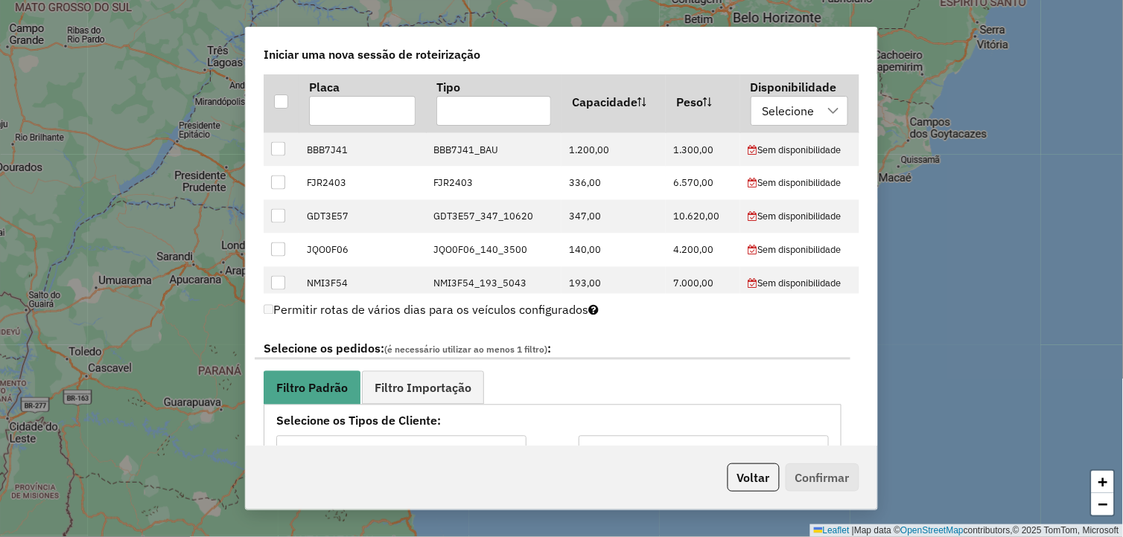
scroll to position [744, 0]
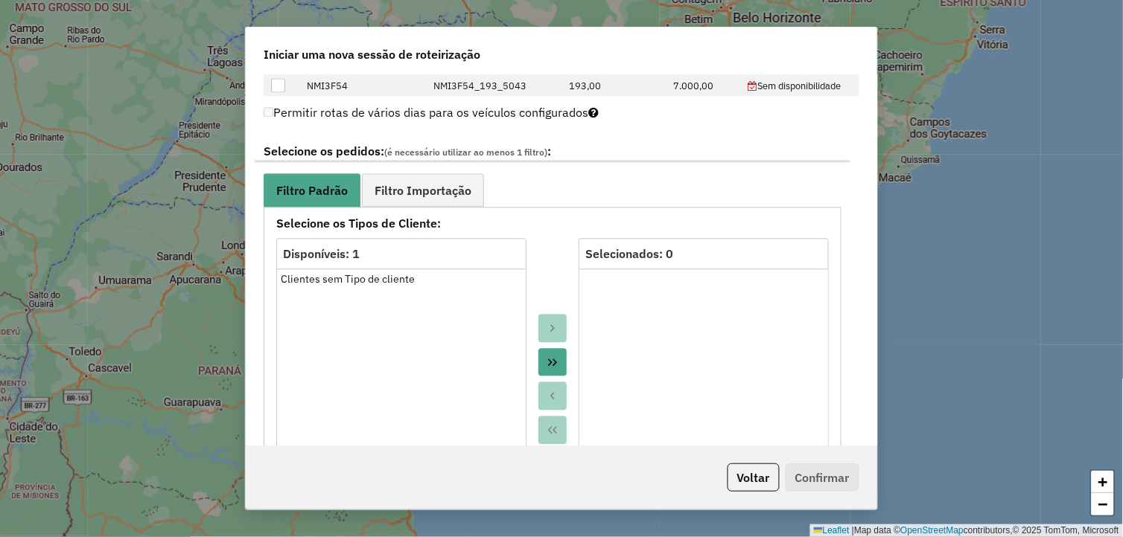
click at [555, 365] on icon "Move All to Target" at bounding box center [552, 363] width 12 height 12
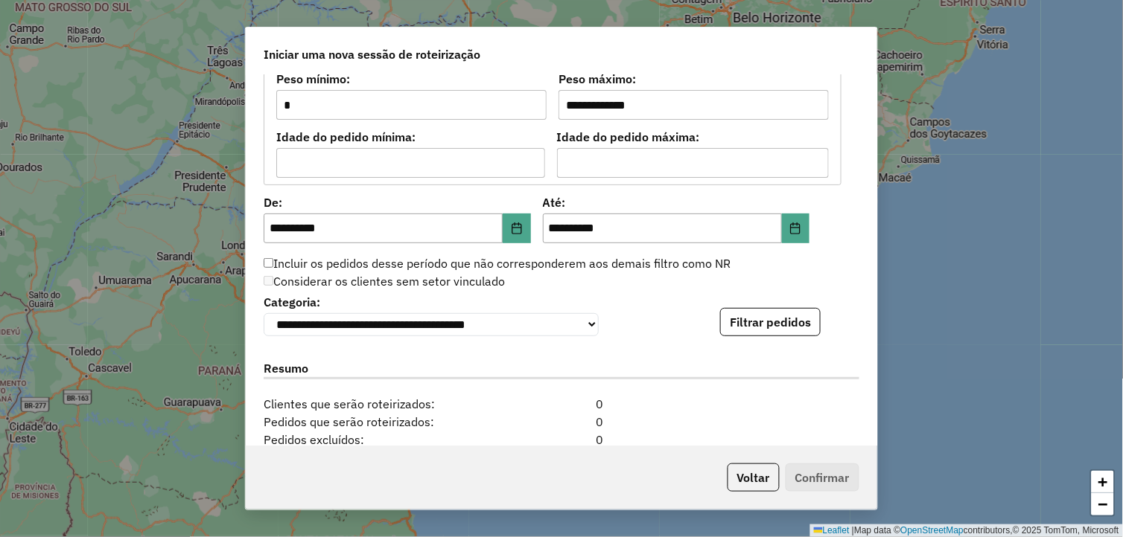
scroll to position [1323, 0]
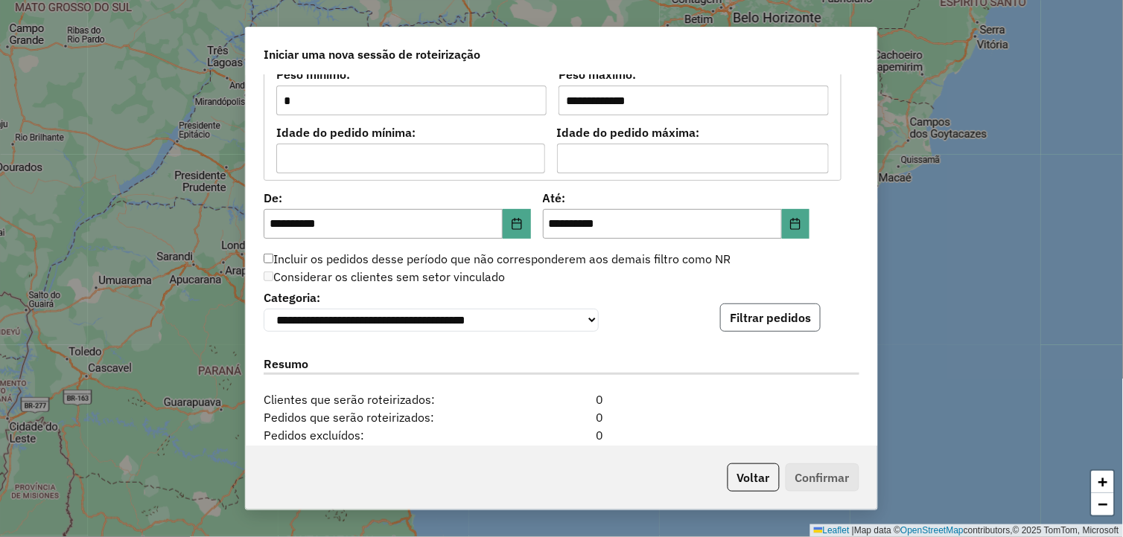
click at [747, 324] on button "Filtrar pedidos" at bounding box center [770, 318] width 100 height 28
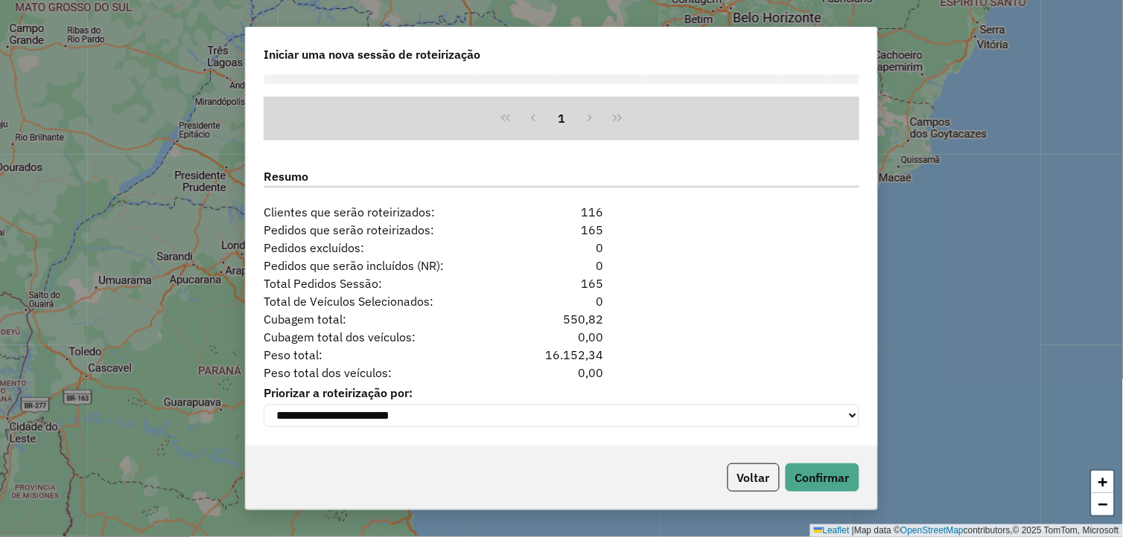
scroll to position [1822, 0]
click at [843, 467] on button "Confirmar" at bounding box center [822, 478] width 74 height 28
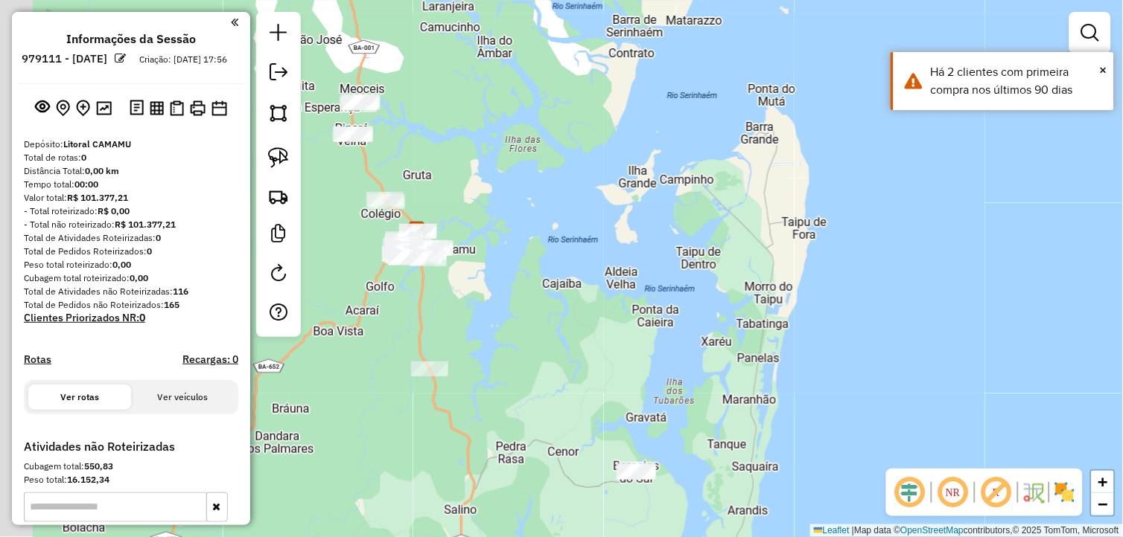
drag, startPoint x: 514, startPoint y: 284, endPoint x: 693, endPoint y: 311, distance: 180.7
click at [691, 310] on div "Janela de atendimento Grade de atendimento Capacidade Transportadoras Veículos …" at bounding box center [561, 268] width 1123 height 537
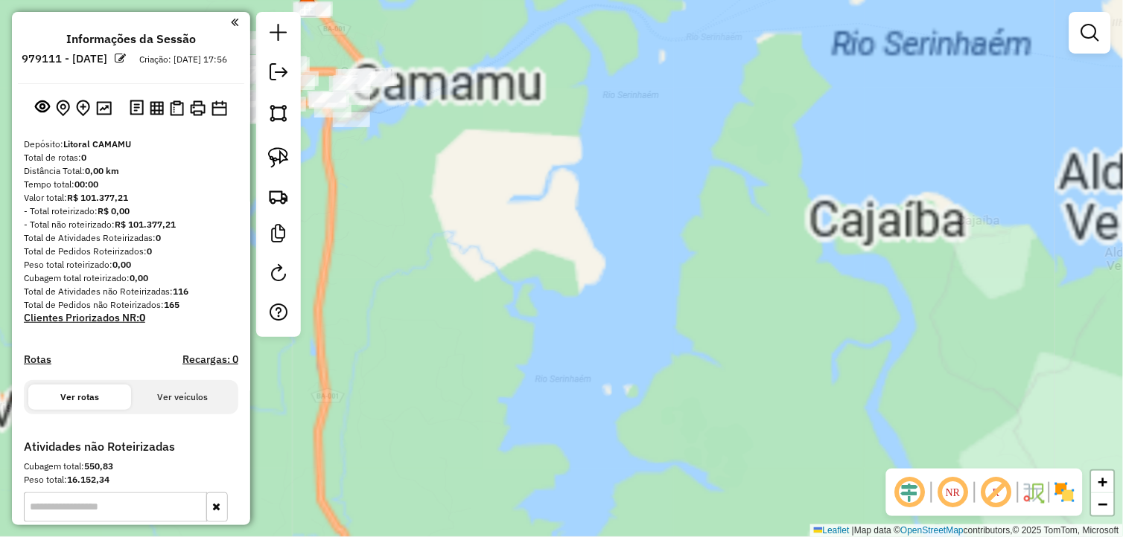
drag, startPoint x: 495, startPoint y: 269, endPoint x: 675, endPoint y: 337, distance: 192.5
click at [674, 336] on div "Janela de atendimento Grade de atendimento Capacidade Transportadoras Veículos …" at bounding box center [561, 268] width 1123 height 537
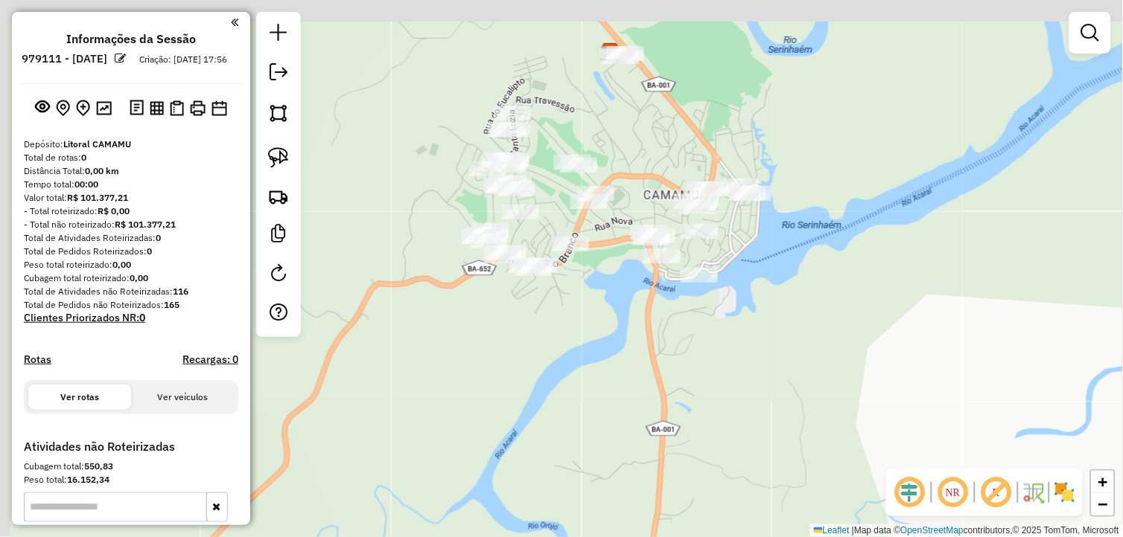
drag, startPoint x: 558, startPoint y: 320, endPoint x: 659, endPoint y: 421, distance: 142.6
click at [666, 449] on div "Janela de atendimento Grade de atendimento Capacidade Transportadoras Veículos …" at bounding box center [561, 268] width 1123 height 537
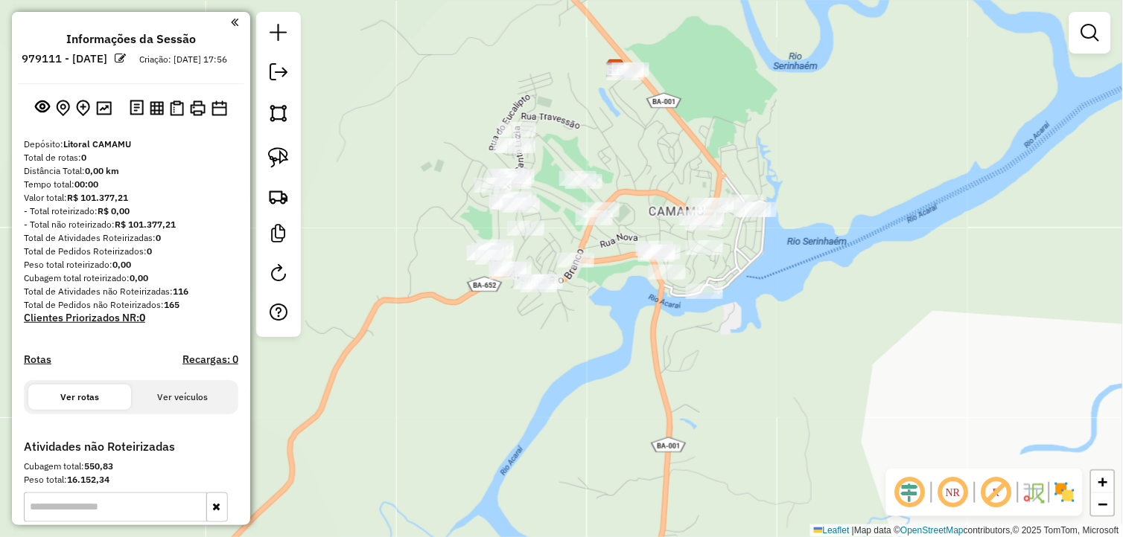
drag, startPoint x: 625, startPoint y: 418, endPoint x: 636, endPoint y: 407, distance: 14.7
click at [625, 421] on div "Janela de atendimento Grade de atendimento Capacidade Transportadoras Veículos …" at bounding box center [561, 268] width 1123 height 537
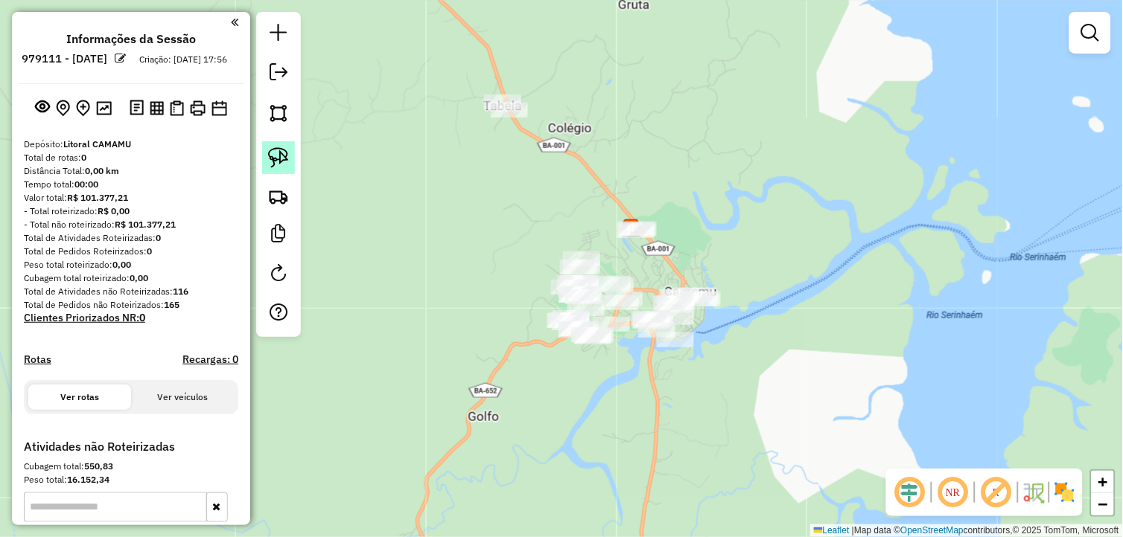
click at [278, 154] on img at bounding box center [278, 157] width 21 height 21
drag, startPoint x: 278, startPoint y: 154, endPoint x: 659, endPoint y: 244, distance: 390.9
click at [286, 157] on img at bounding box center [278, 157] width 21 height 21
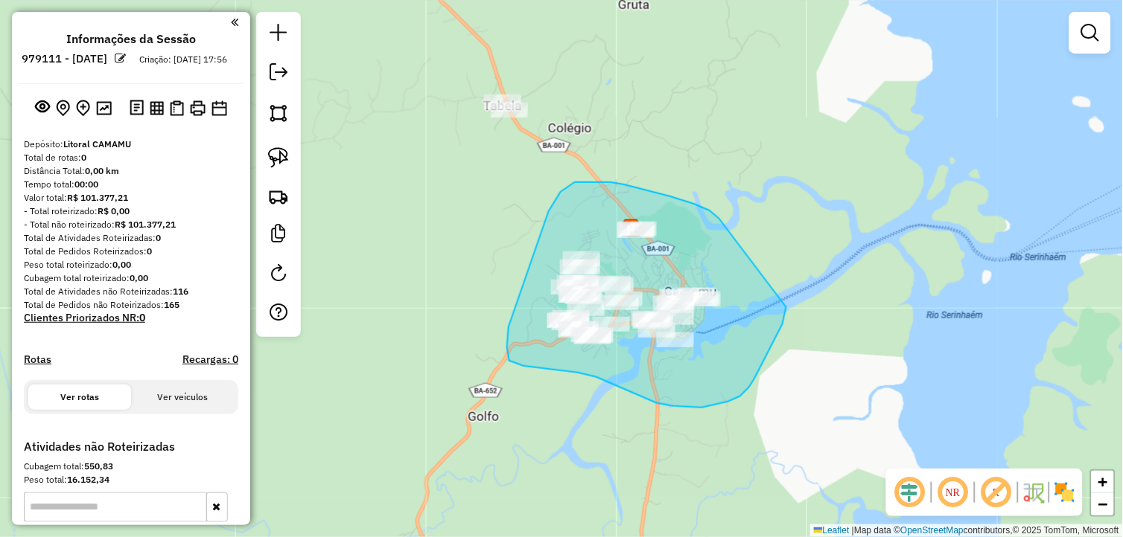
drag, startPoint x: 694, startPoint y: 204, endPoint x: 786, endPoint y: 307, distance: 138.7
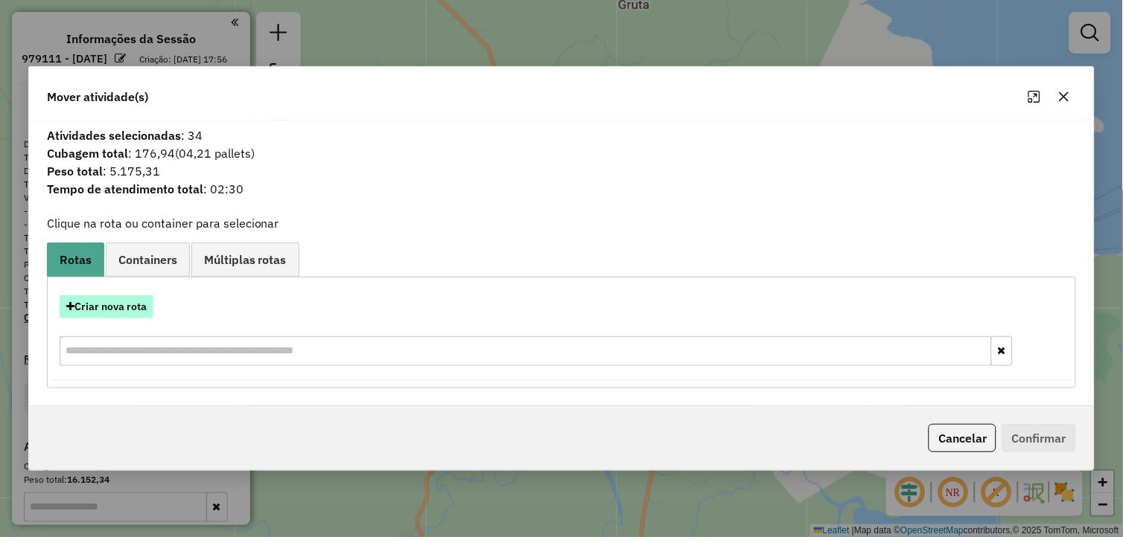
click at [138, 313] on button "Criar nova rota" at bounding box center [107, 307] width 94 height 23
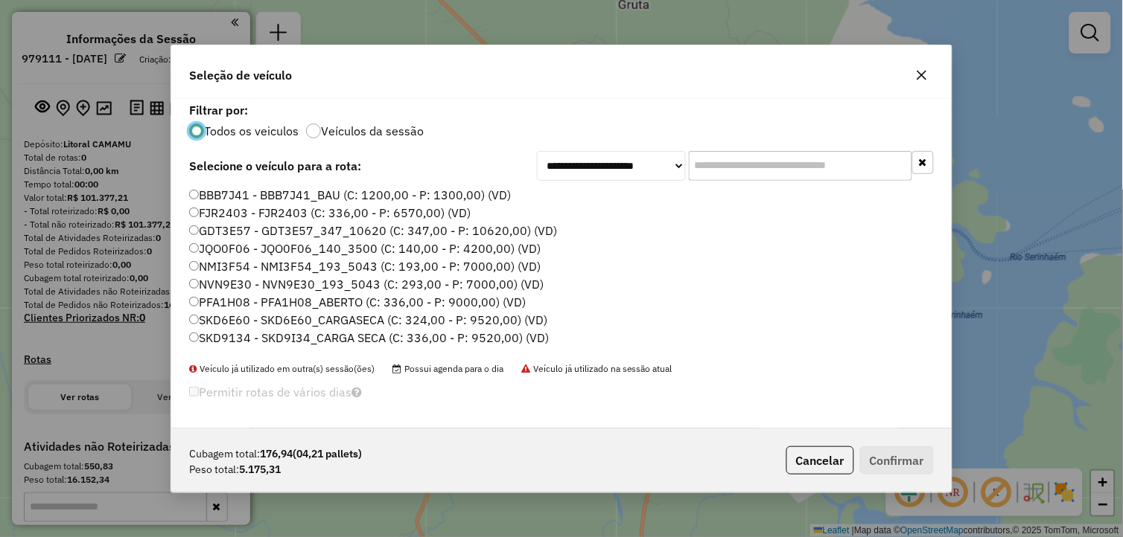
scroll to position [8, 4]
click at [244, 341] on label "SKD9134 - SKD9I34_CARGA SECA (C: 336,00 - P: 9520,00) (VD)" at bounding box center [369, 338] width 360 height 18
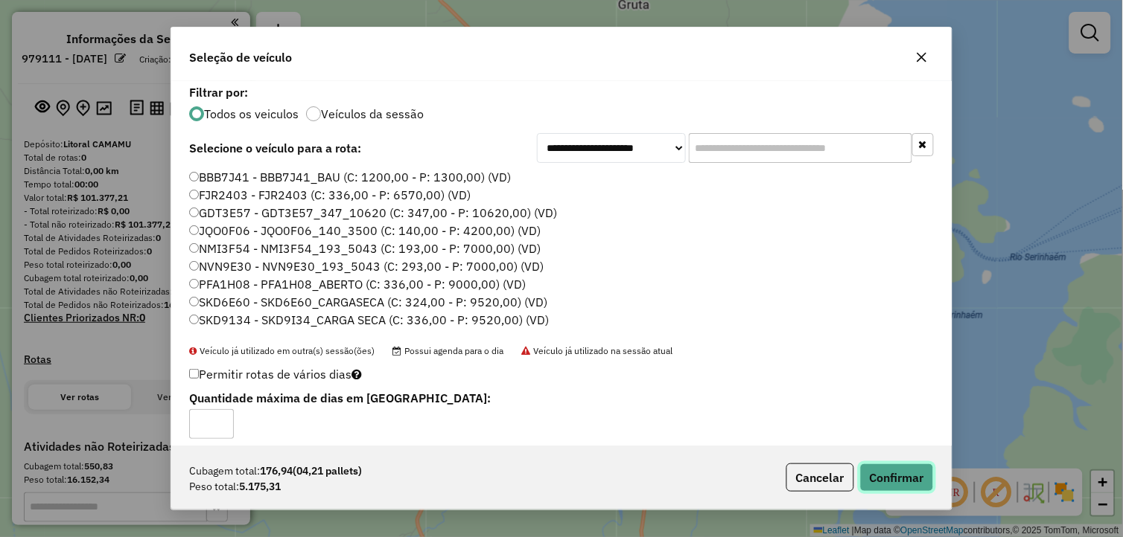
click at [883, 476] on button "Confirmar" at bounding box center [897, 478] width 74 height 28
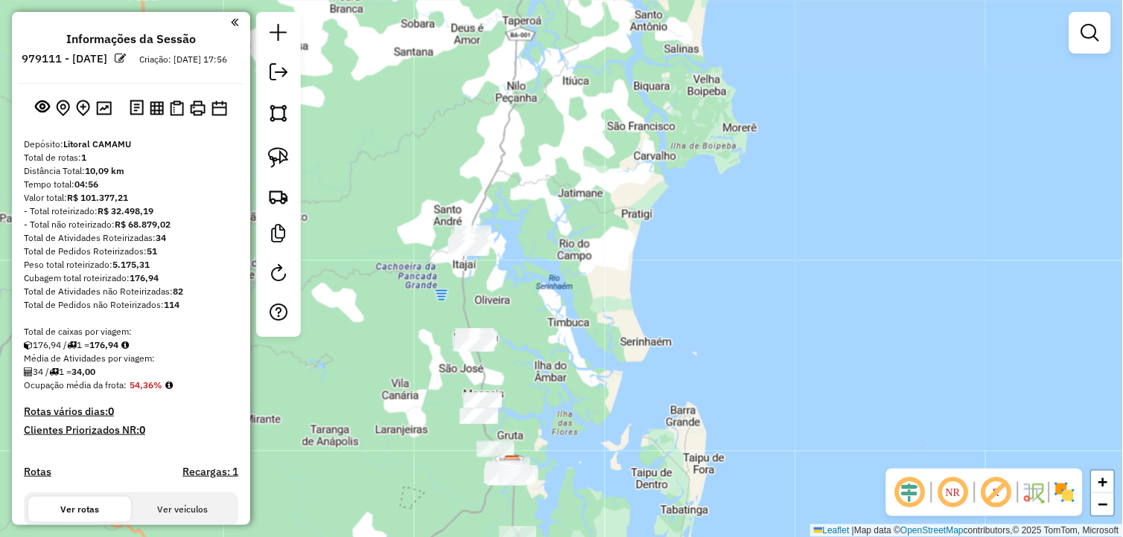
drag, startPoint x: 481, startPoint y: 127, endPoint x: 582, endPoint y: 382, distance: 274.7
click at [582, 382] on div "Janela de atendimento Grade de atendimento Capacidade Transportadoras Veículos …" at bounding box center [561, 268] width 1123 height 537
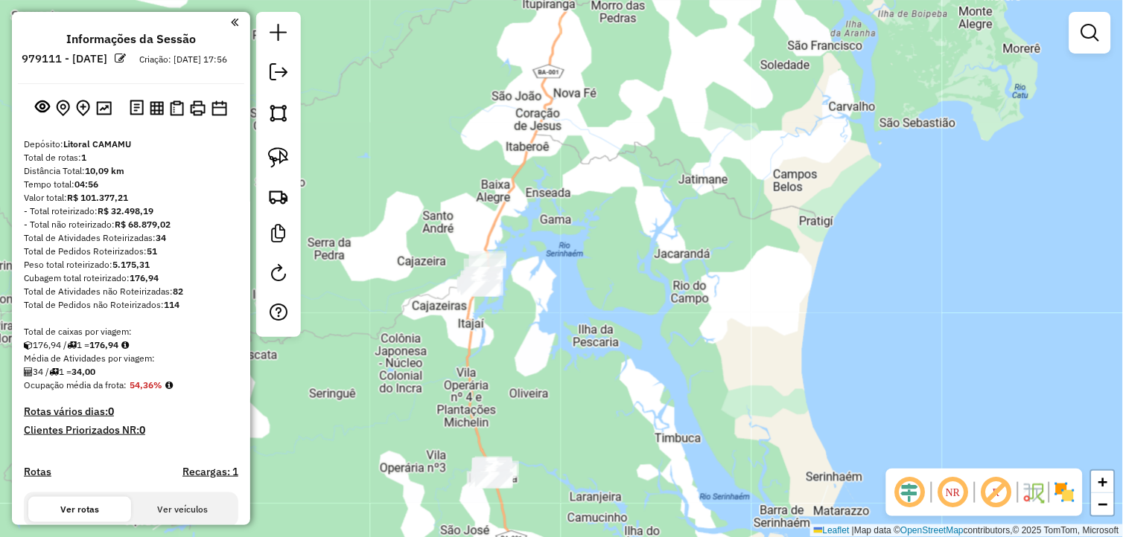
drag, startPoint x: 470, startPoint y: 286, endPoint x: 494, endPoint y: 341, distance: 60.0
click at [494, 341] on div "Janela de atendimento Grade de atendimento Capacidade Transportadoras Veículos …" at bounding box center [561, 268] width 1123 height 537
click at [281, 158] on img at bounding box center [278, 157] width 21 height 21
drag, startPoint x: 497, startPoint y: 225, endPoint x: 526, endPoint y: 268, distance: 52.0
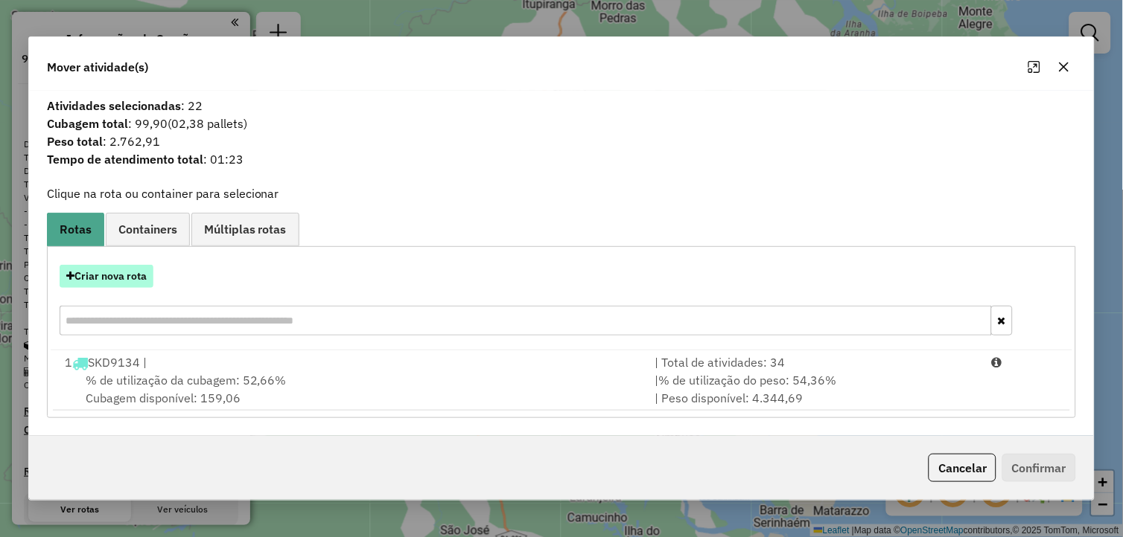
click at [106, 269] on button "Criar nova rota" at bounding box center [107, 276] width 94 height 23
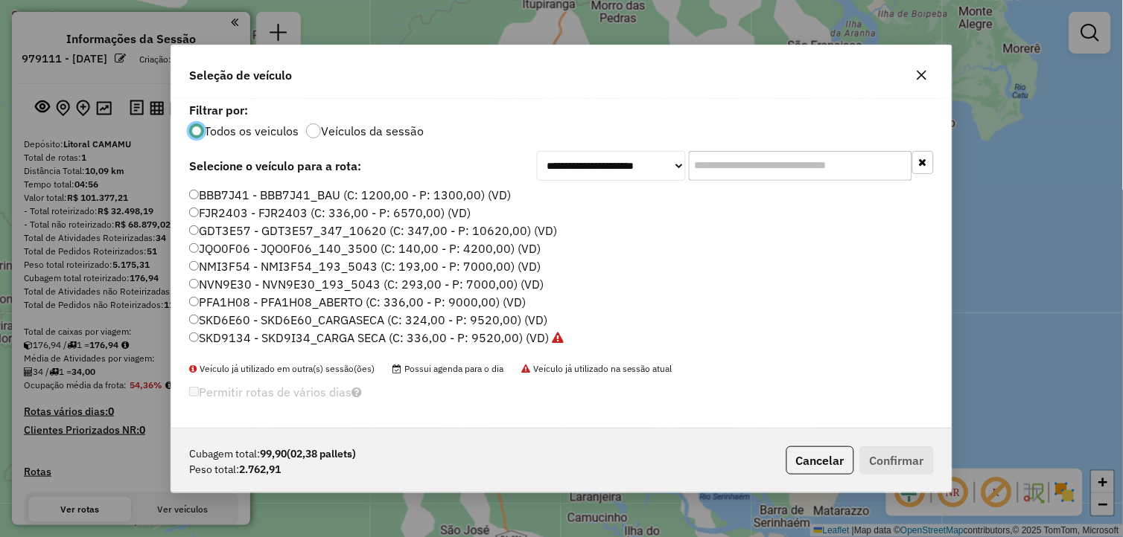
scroll to position [33, 0]
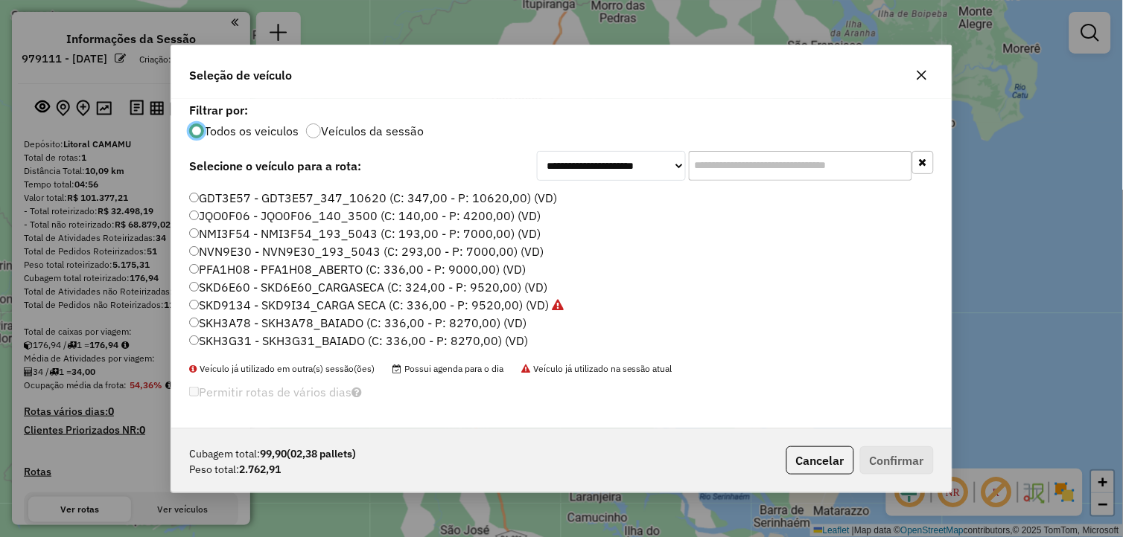
click at [295, 317] on label "SKH3A78 - SKH3A78_BAIADO (C: 336,00 - P: 8270,00) (VD)" at bounding box center [357, 323] width 337 height 18
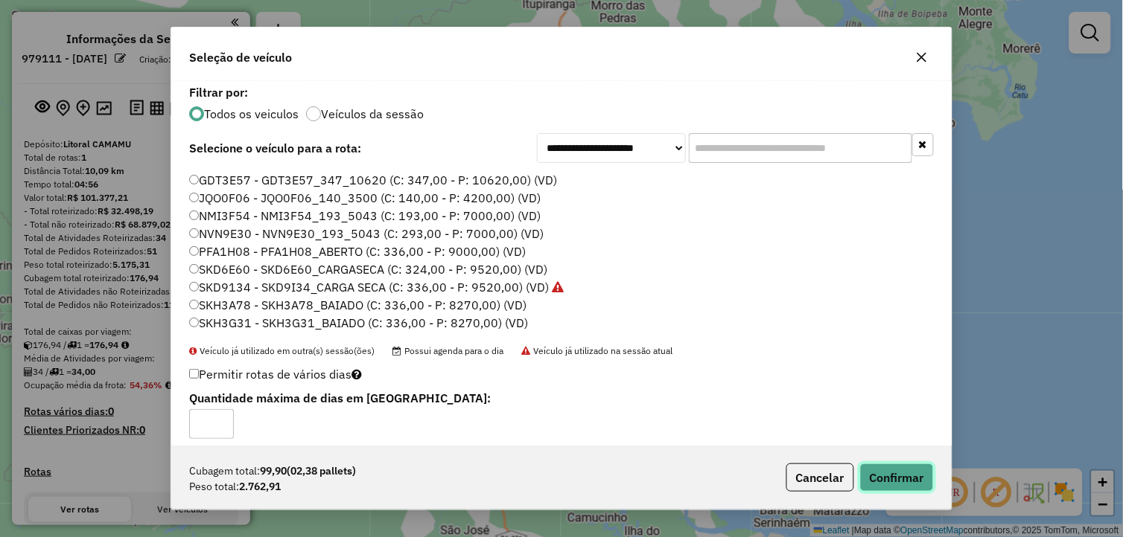
click at [884, 471] on button "Confirmar" at bounding box center [897, 478] width 74 height 28
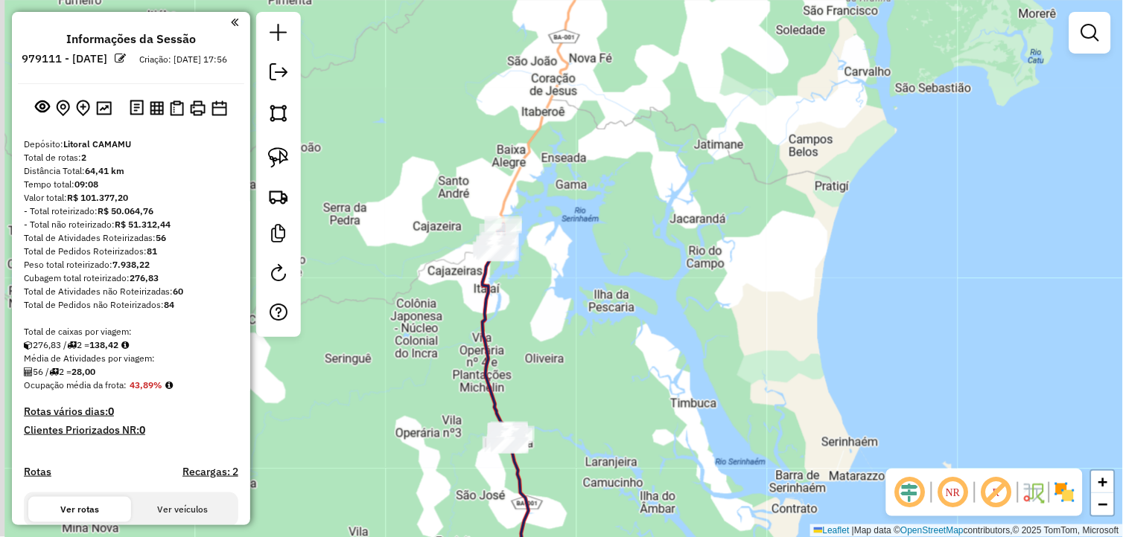
drag, startPoint x: 545, startPoint y: 318, endPoint x: 564, endPoint y: 216, distance: 103.7
click at [564, 216] on div "Janela de atendimento Grade de atendimento Capacidade Transportadoras Veículos …" at bounding box center [561, 268] width 1123 height 537
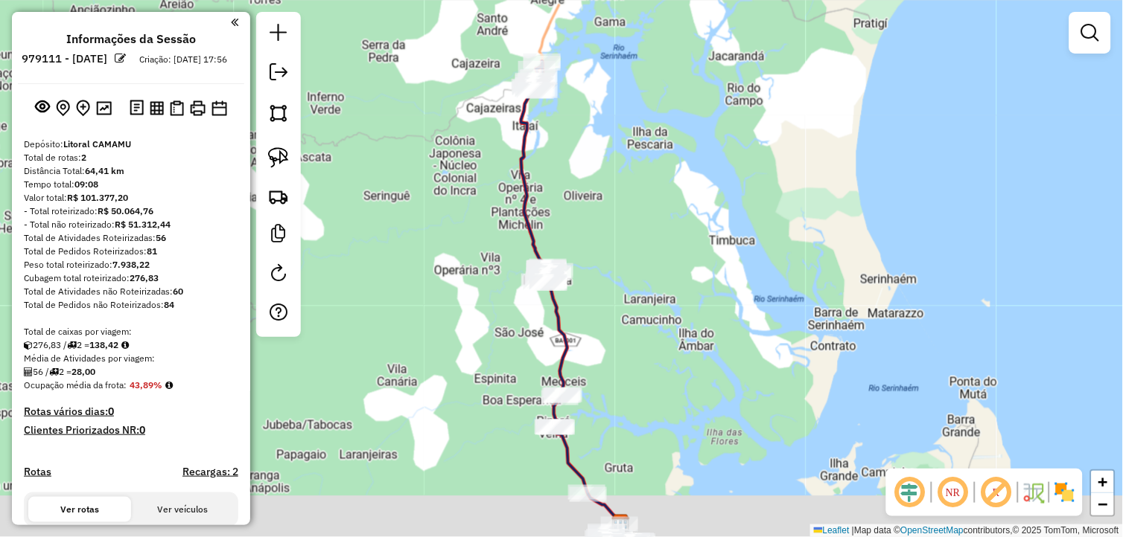
drag, startPoint x: 622, startPoint y: 344, endPoint x: 631, endPoint y: 310, distance: 34.7
click at [631, 310] on div "Janela de atendimento Grade de atendimento Capacidade Transportadoras Veículos …" at bounding box center [561, 268] width 1123 height 537
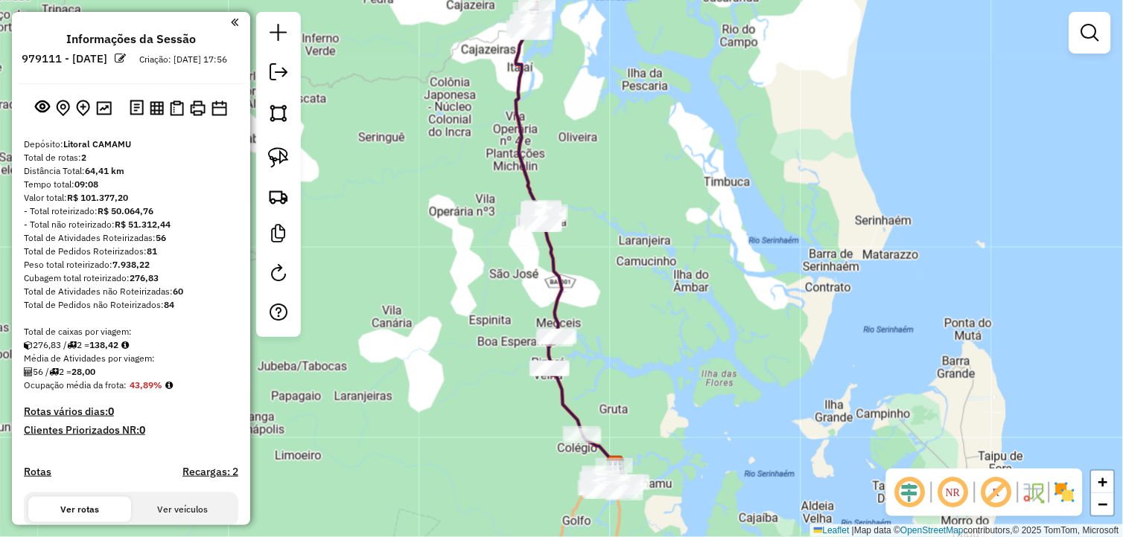
drag, startPoint x: 666, startPoint y: 366, endPoint x: 650, endPoint y: 347, distance: 24.8
click at [663, 350] on div "Janela de atendimento Grade de atendimento Capacidade Transportadoras Veículos …" at bounding box center [561, 268] width 1123 height 537
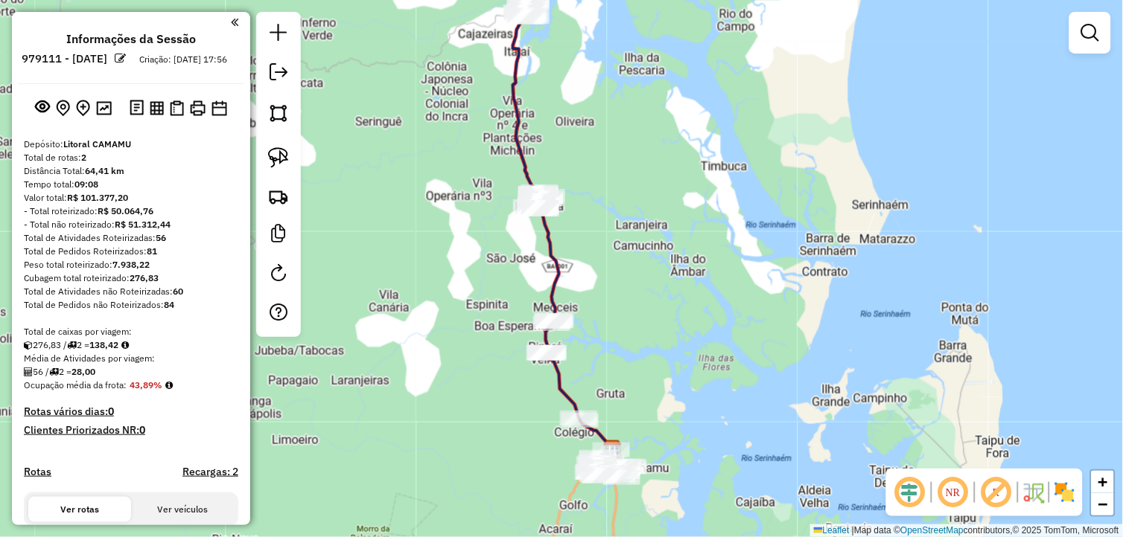
drag, startPoint x: 281, startPoint y: 162, endPoint x: 361, endPoint y: 164, distance: 79.7
click at [281, 162] on img at bounding box center [278, 157] width 21 height 21
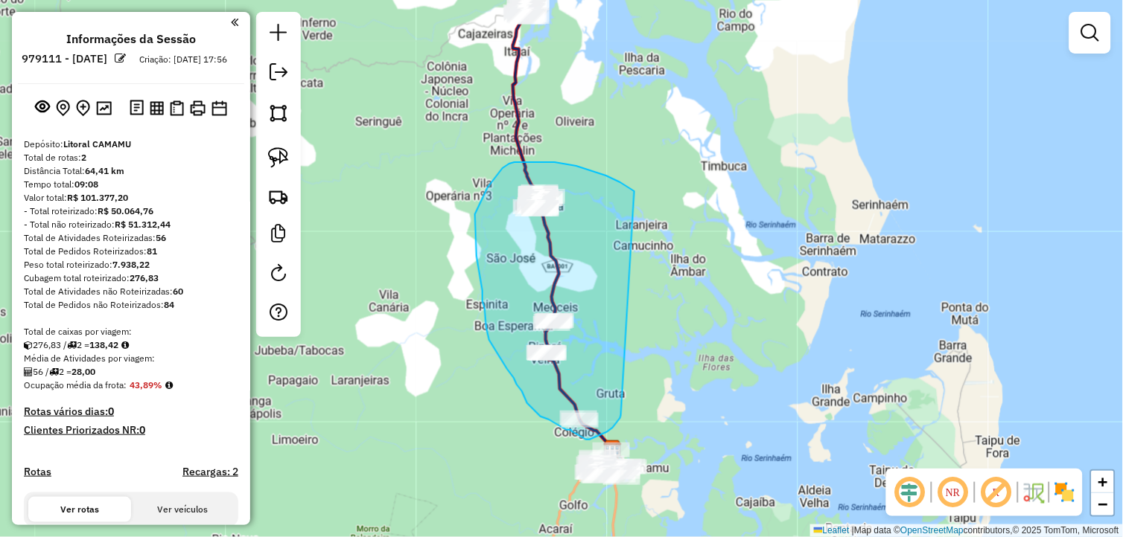
drag, startPoint x: 606, startPoint y: 176, endPoint x: 620, endPoint y: 404, distance: 229.0
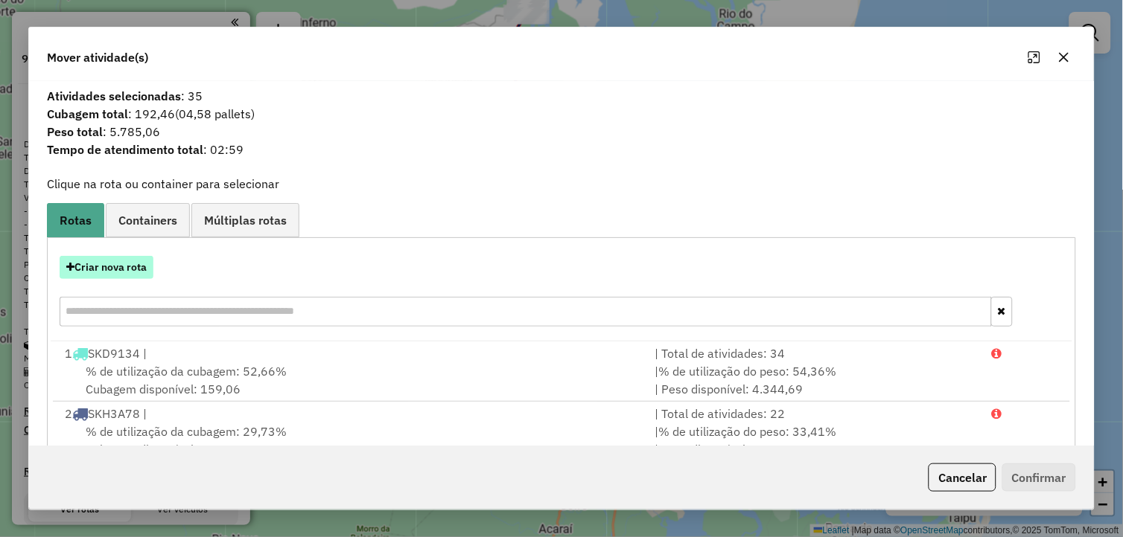
click at [138, 276] on button "Criar nova rota" at bounding box center [107, 267] width 94 height 23
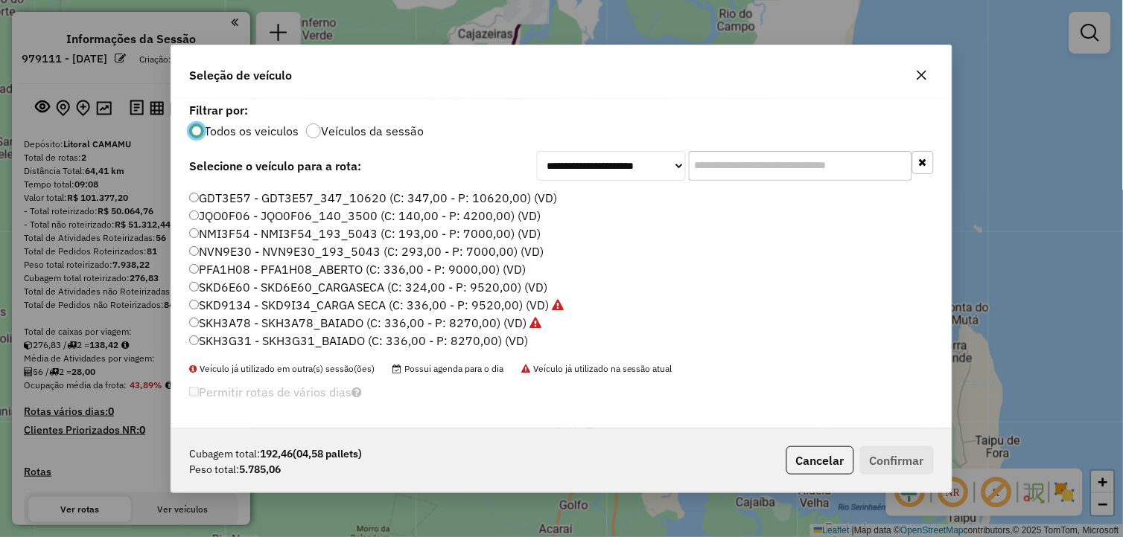
click at [243, 339] on label "SKH3G31 - SKH3G31_BAIADO (C: 336,00 - P: 8270,00) (VD)" at bounding box center [358, 341] width 339 height 18
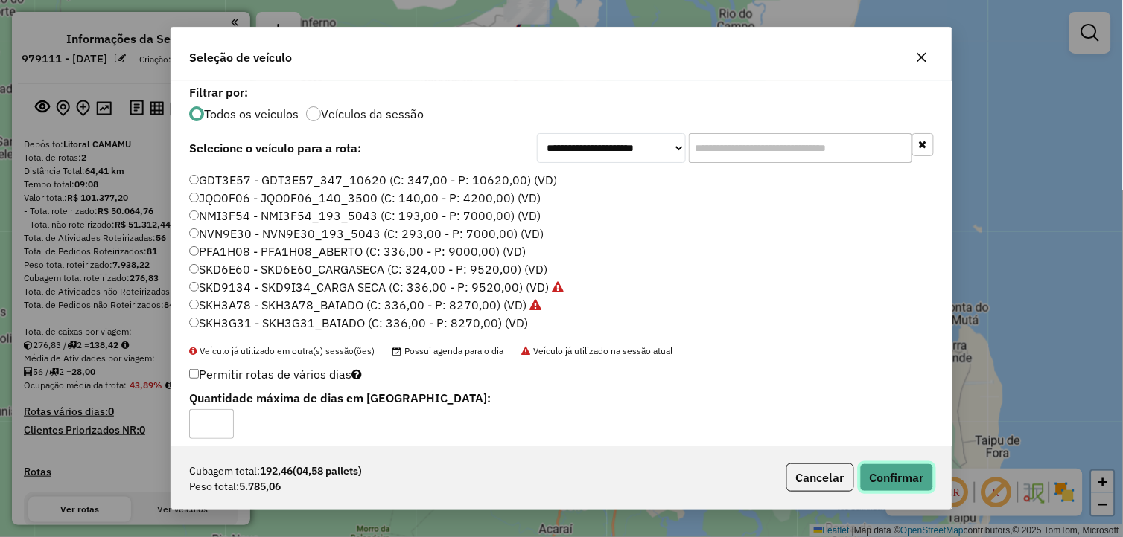
click at [917, 477] on button "Confirmar" at bounding box center [897, 478] width 74 height 28
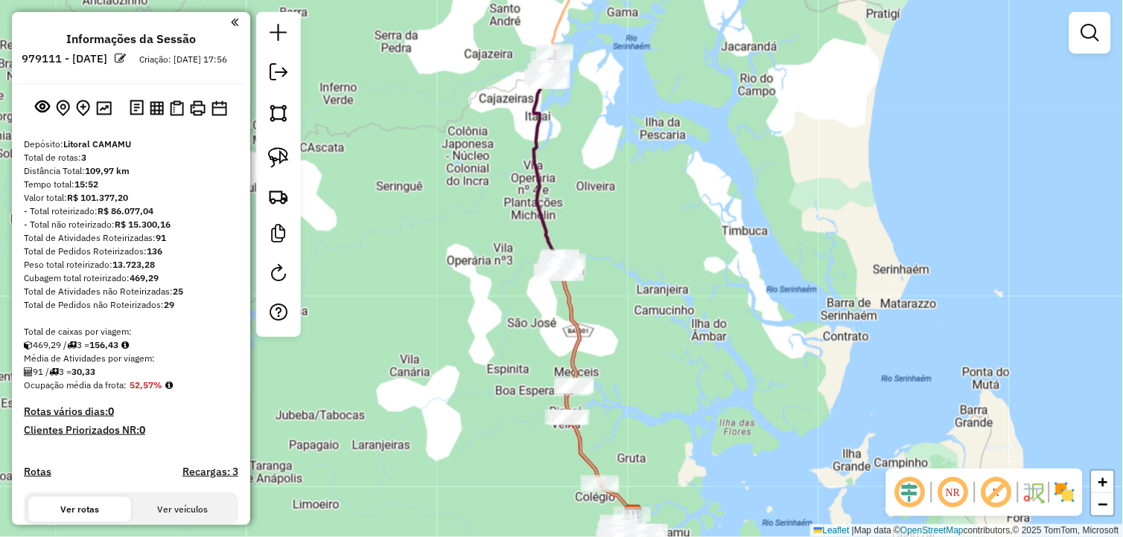
drag, startPoint x: 738, startPoint y: 284, endPoint x: 759, endPoint y: 348, distance: 68.0
click at [759, 348] on div "Janela de atendimento Grade de atendimento Capacidade Transportadoras Veículos …" at bounding box center [561, 268] width 1123 height 537
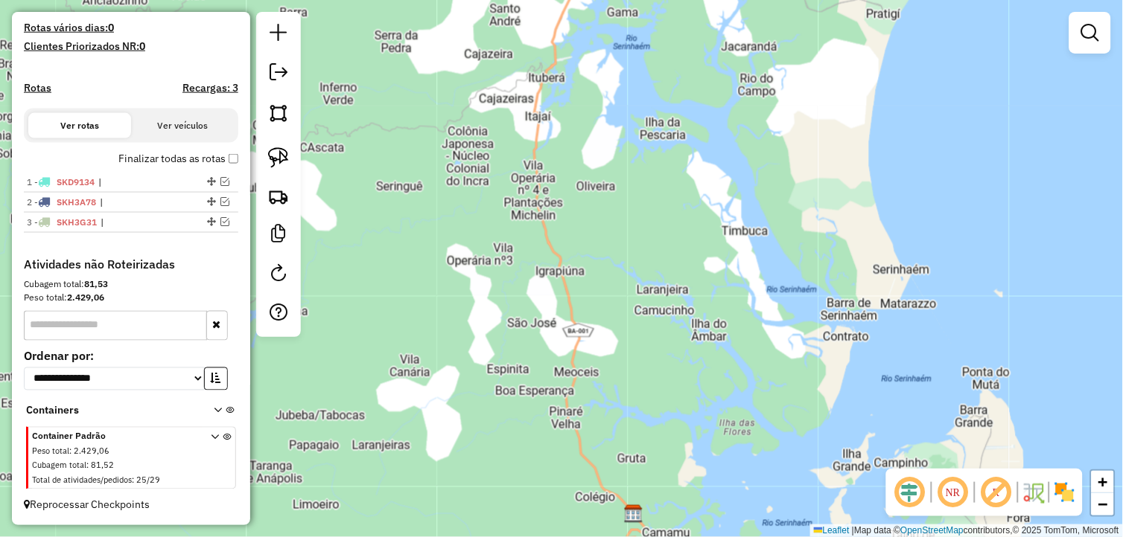
scroll to position [397, 0]
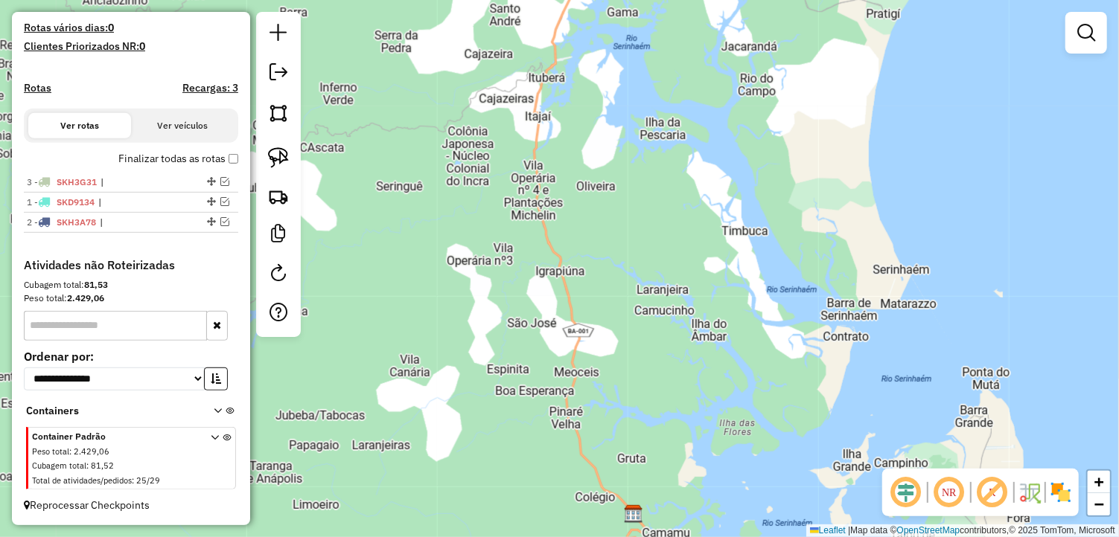
drag, startPoint x: 205, startPoint y: 219, endPoint x: 192, endPoint y: 175, distance: 45.9
drag, startPoint x: 205, startPoint y: 220, endPoint x: 206, endPoint y: 198, distance: 21.6
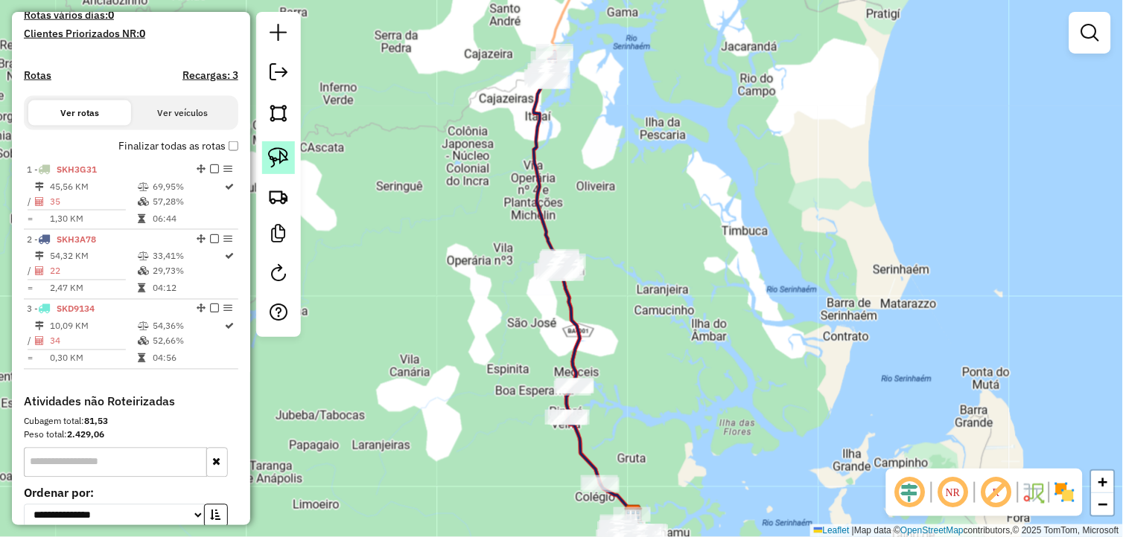
scroll to position [413, 0]
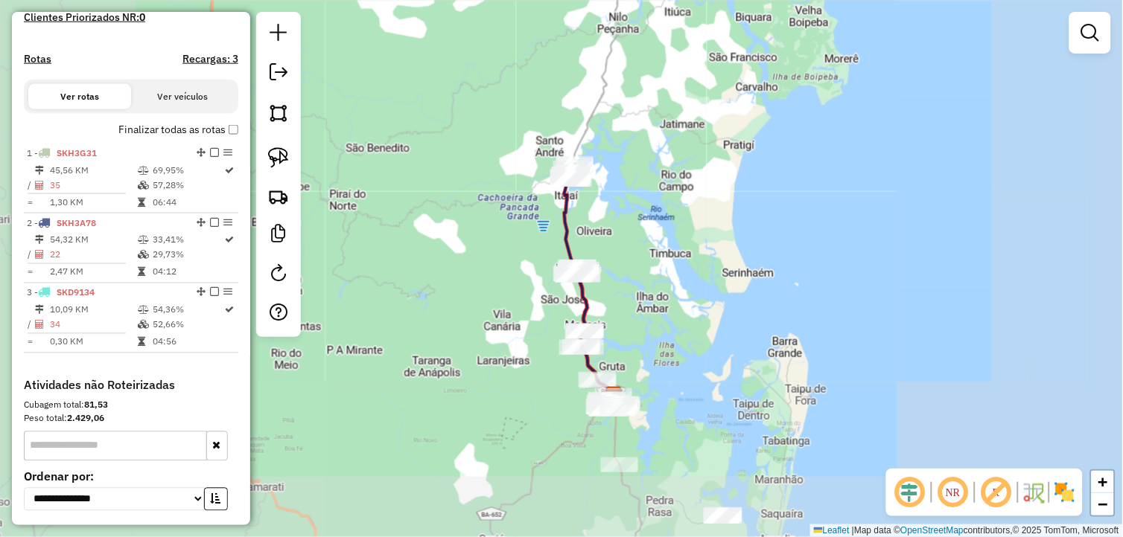
drag, startPoint x: 678, startPoint y: 336, endPoint x: 651, endPoint y: 310, distance: 37.4
click at [651, 310] on div "Janela de atendimento Grade de atendimento Capacidade Transportadoras Veículos …" at bounding box center [561, 268] width 1123 height 537
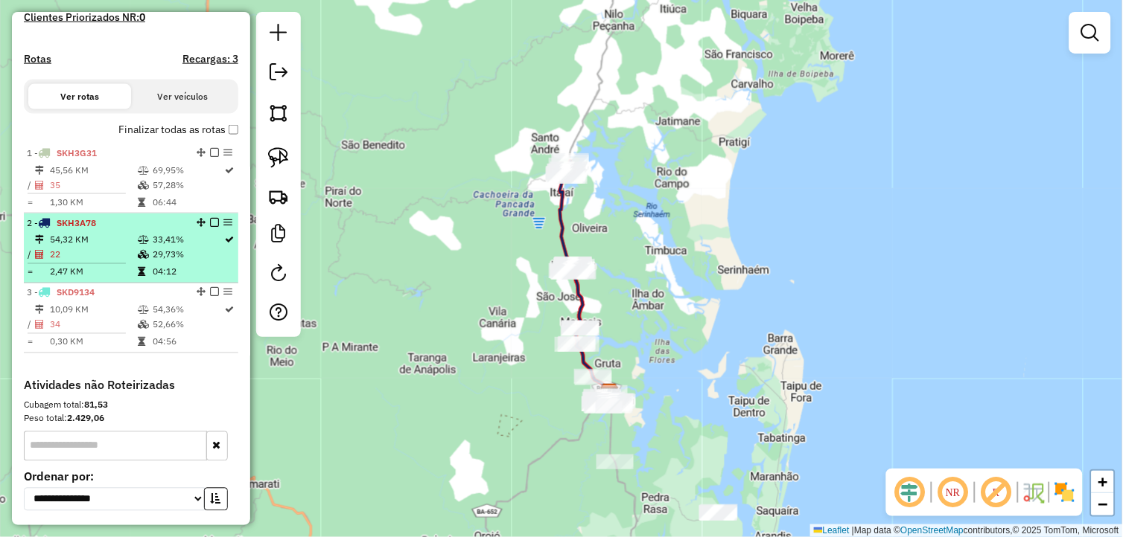
click at [164, 263] on td "29,73%" at bounding box center [188, 255] width 72 height 15
select select "**********"
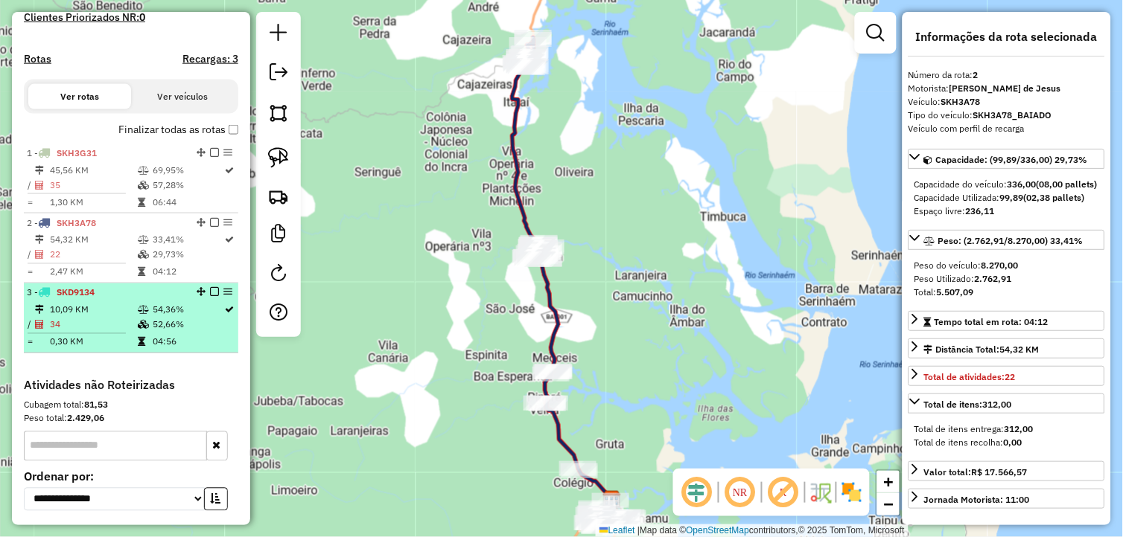
click at [135, 313] on li "3 - SKD9134 10,09 KM 54,36% / 34 52,66% = 0,30 KM 04:56" at bounding box center [131, 319] width 214 height 70
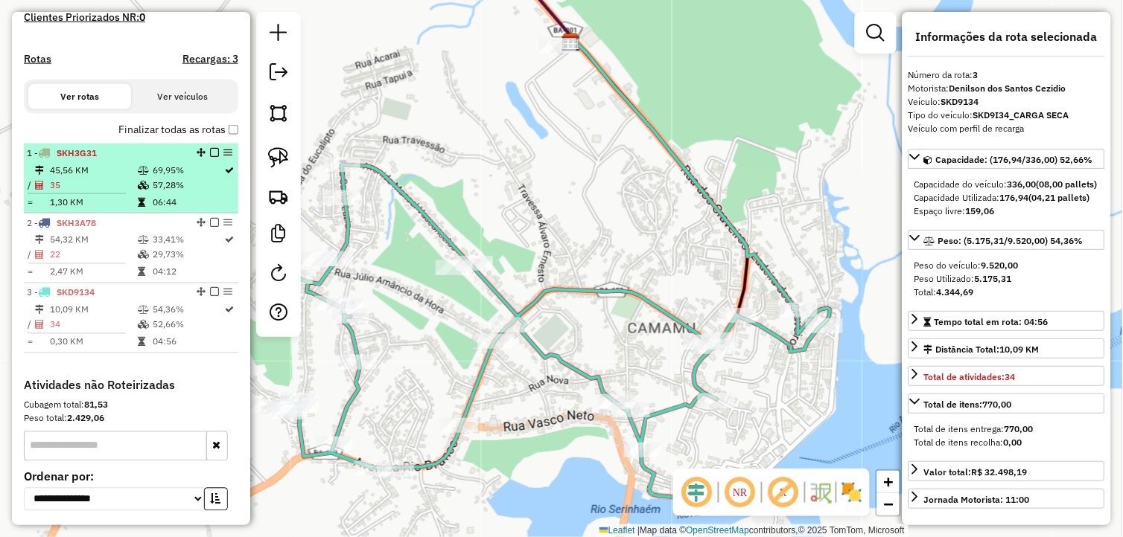
click at [147, 193] on td at bounding box center [144, 185] width 15 height 15
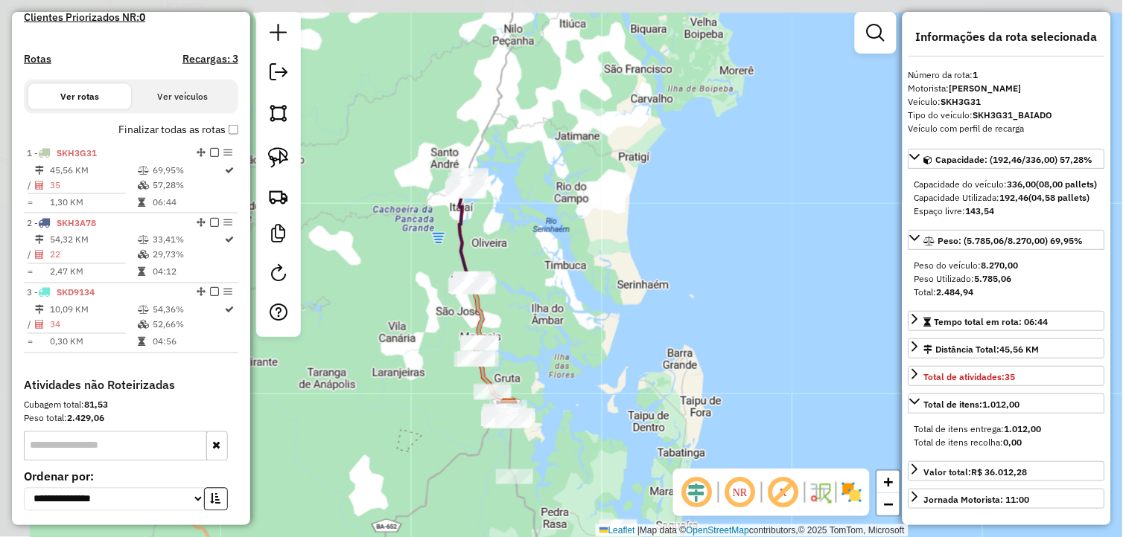
drag, startPoint x: 433, startPoint y: 168, endPoint x: 500, endPoint y: 264, distance: 116.7
click at [500, 264] on div "Janela de atendimento Grade de atendimento Capacidade Transportadoras Veículos …" at bounding box center [561, 268] width 1123 height 537
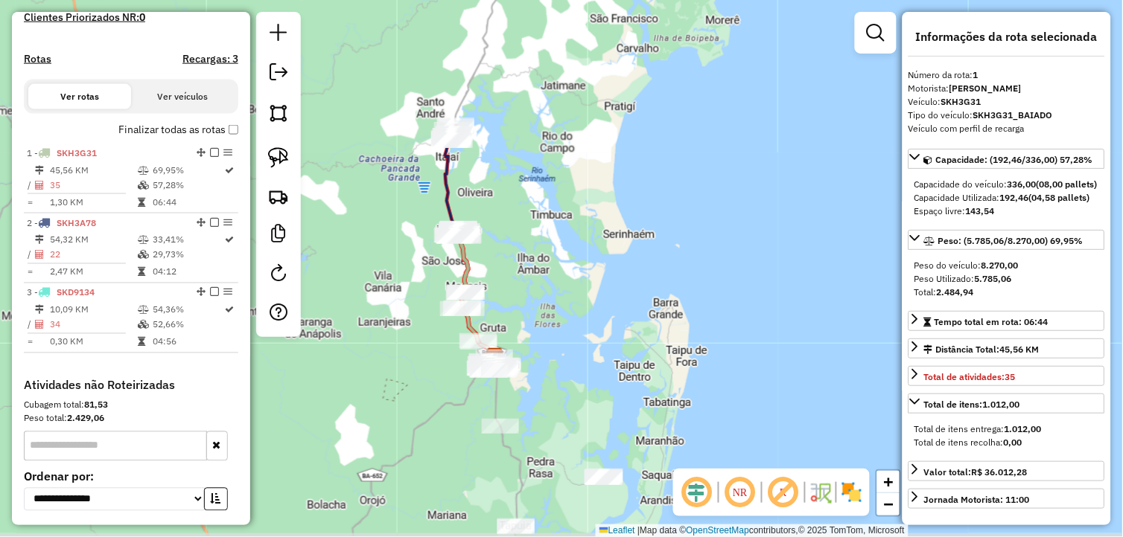
drag, startPoint x: 573, startPoint y: 339, endPoint x: 542, endPoint y: 269, distance: 76.0
click at [542, 269] on div "Janela de atendimento Grade de atendimento Capacidade Transportadoras Veículos …" at bounding box center [561, 268] width 1123 height 537
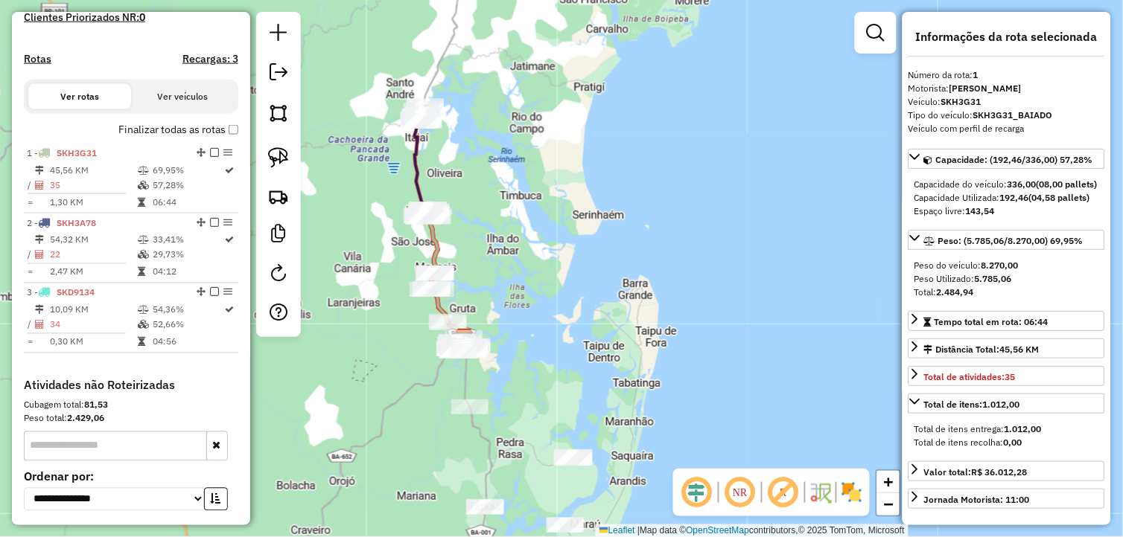
drag, startPoint x: 381, startPoint y: 420, endPoint x: 351, endPoint y: 400, distance: 36.1
click at [351, 400] on div "Janela de atendimento Grade de atendimento Capacidade Transportadoras Veículos …" at bounding box center [561, 268] width 1123 height 537
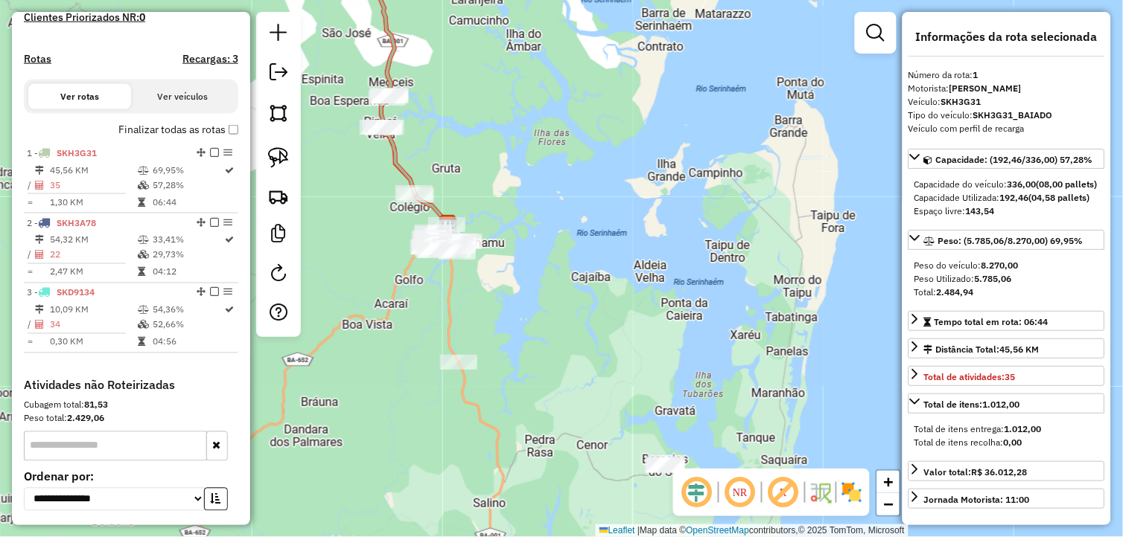
drag, startPoint x: 486, startPoint y: 473, endPoint x: 477, endPoint y: 441, distance: 33.2
click at [477, 441] on div "Janela de atendimento Grade de atendimento Capacidade Transportadoras Veículos …" at bounding box center [561, 268] width 1123 height 537
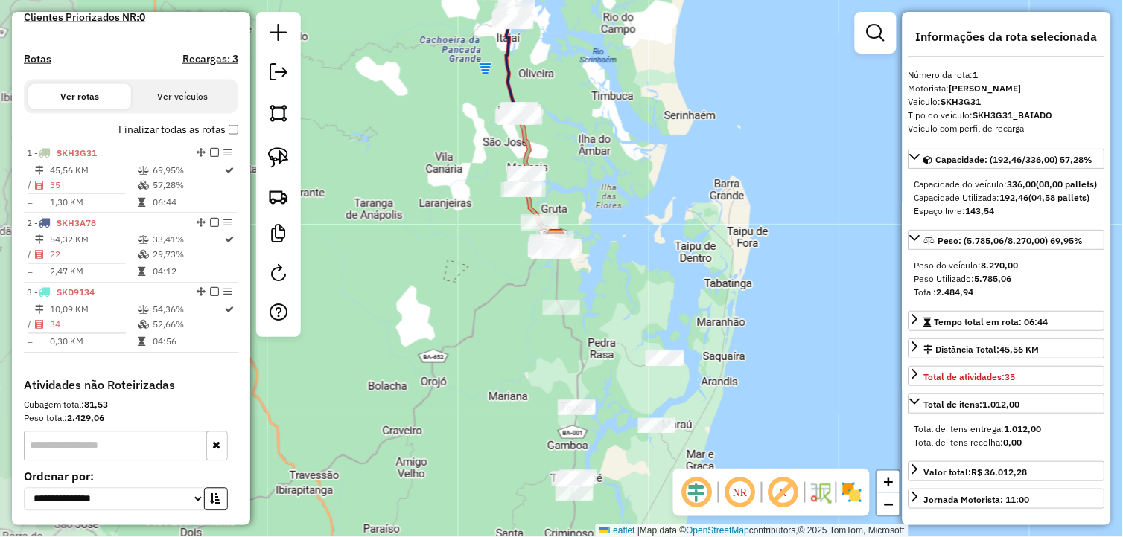
drag, startPoint x: 474, startPoint y: 415, endPoint x: 564, endPoint y: 336, distance: 119.2
click at [564, 336] on div "Janela de atendimento Grade de atendimento Capacidade Transportadoras Veículos …" at bounding box center [561, 268] width 1123 height 537
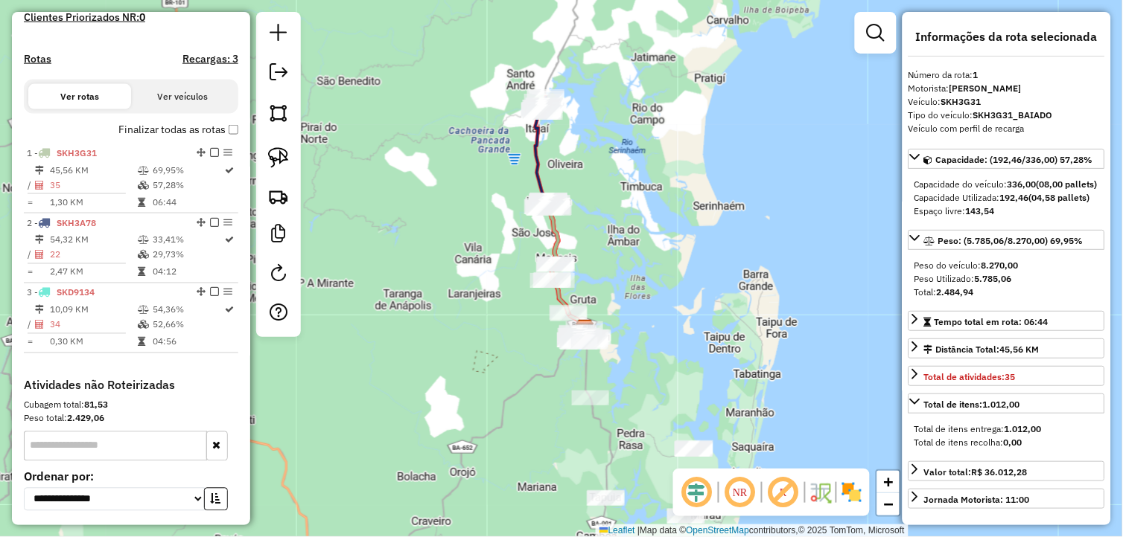
drag, startPoint x: 590, startPoint y: 172, endPoint x: 624, endPoint y: 280, distance: 113.2
click at [624, 280] on div "Janela de atendimento Grade de atendimento Capacidade Transportadoras Veículos …" at bounding box center [561, 268] width 1123 height 537
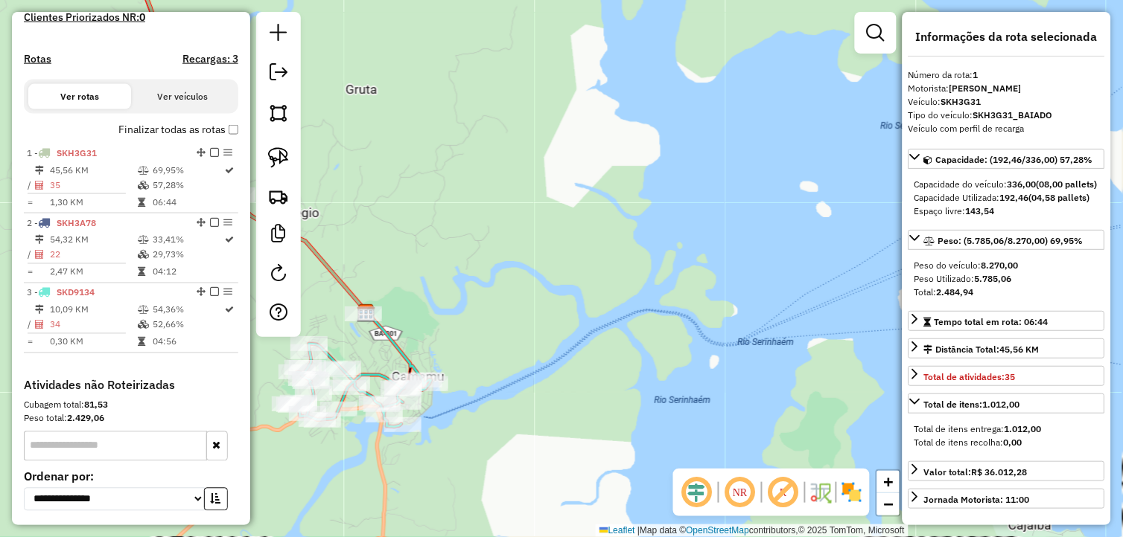
drag, startPoint x: 594, startPoint y: 350, endPoint x: 712, endPoint y: 206, distance: 186.1
click at [712, 207] on div "Janela de atendimento Grade de atendimento Capacidade Transportadoras Veículos …" at bounding box center [561, 268] width 1123 height 537
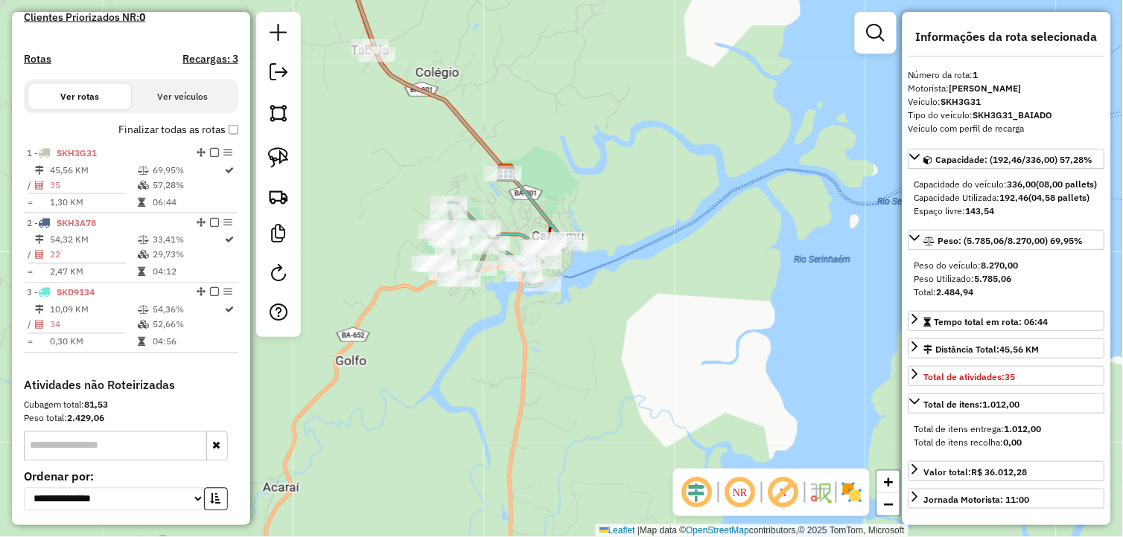
drag, startPoint x: 571, startPoint y: 266, endPoint x: 655, endPoint y: 191, distance: 112.3
click at [657, 191] on div "Janela de atendimento Grade de atendimento Capacidade Transportadoras Veículos …" at bounding box center [561, 268] width 1123 height 537
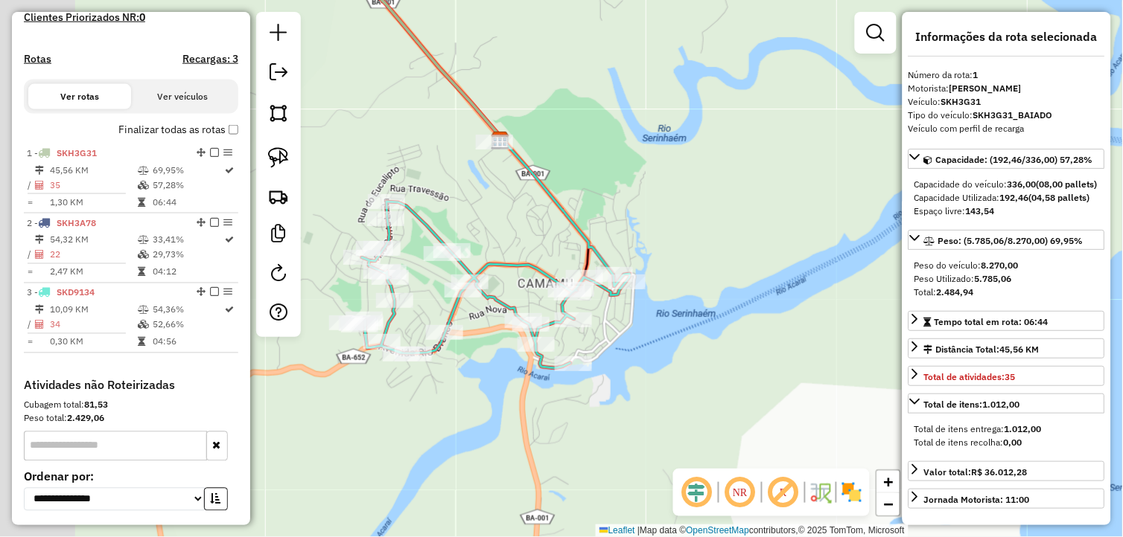
drag, startPoint x: 545, startPoint y: 217, endPoint x: 642, endPoint y: 222, distance: 96.9
click at [641, 222] on div "Janela de atendimento Grade de atendimento Capacidade Transportadoras Veículos …" at bounding box center [561, 268] width 1123 height 537
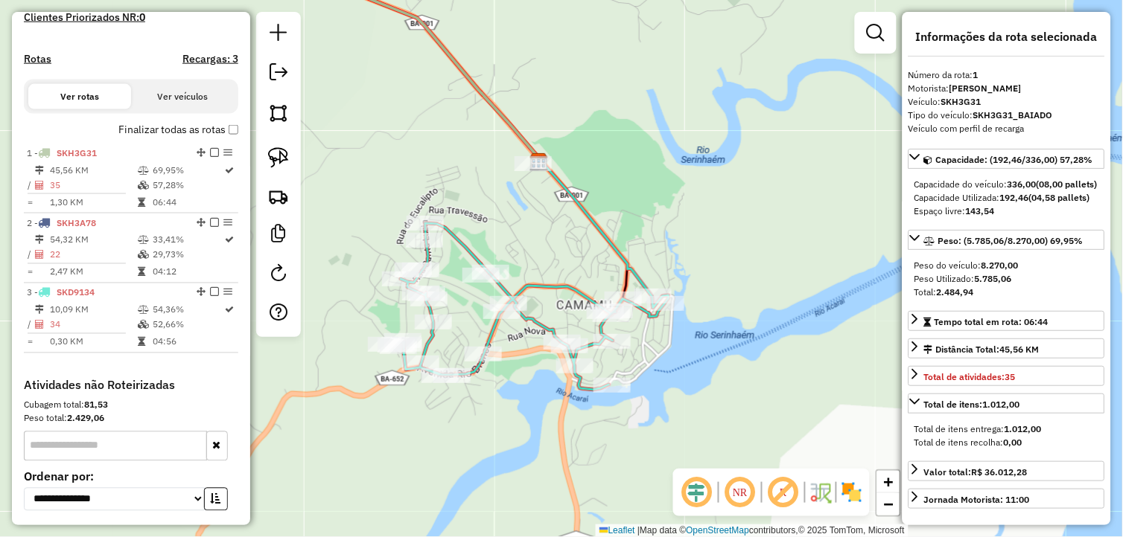
drag, startPoint x: 494, startPoint y: 189, endPoint x: 553, endPoint y: 279, distance: 108.0
click at [544, 263] on div "Janela de atendimento Grade de atendimento Capacidade Transportadoras Veículos …" at bounding box center [561, 268] width 1123 height 537
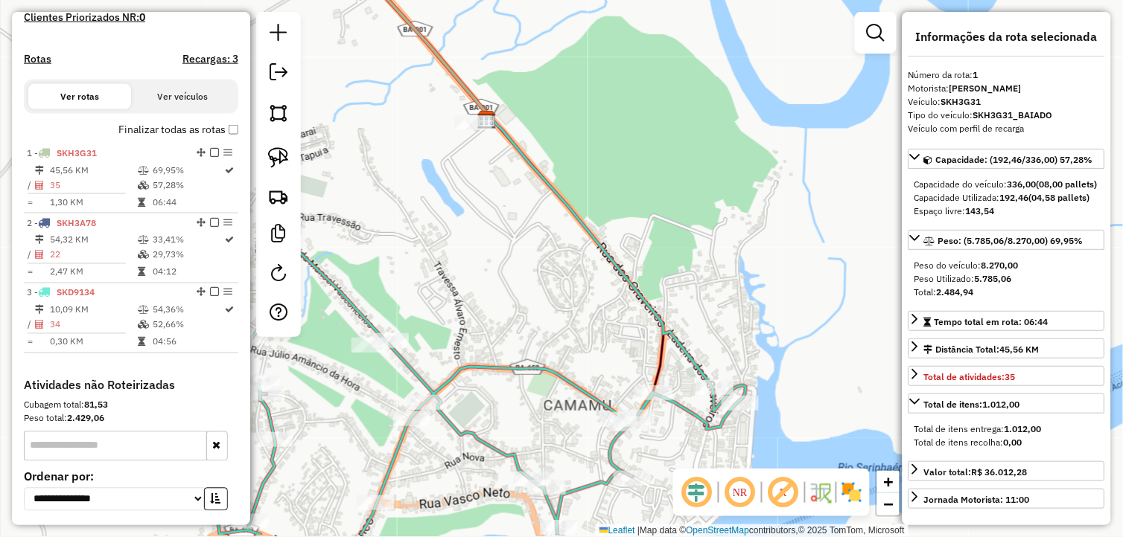
drag, startPoint x: 616, startPoint y: 322, endPoint x: 510, endPoint y: 264, distance: 120.2
click at [510, 264] on div "Janela de atendimento Grade de atendimento Capacidade Transportadoras Veículos …" at bounding box center [561, 268] width 1123 height 537
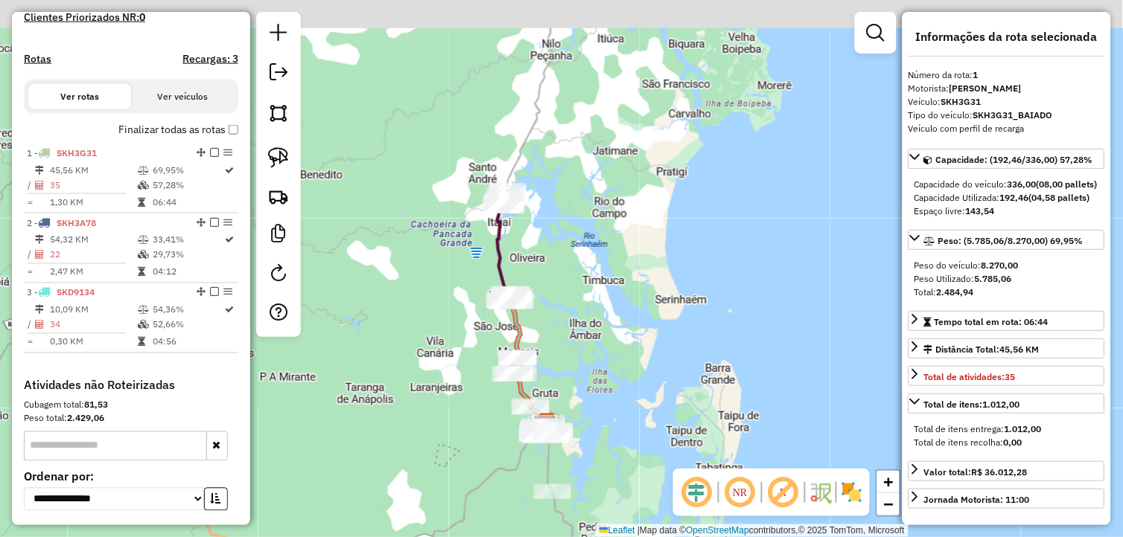
drag, startPoint x: 543, startPoint y: 261, endPoint x: 557, endPoint y: 381, distance: 121.3
click at [557, 381] on div "Janela de atendimento Grade de atendimento Capacidade Transportadoras Veículos …" at bounding box center [561, 268] width 1123 height 537
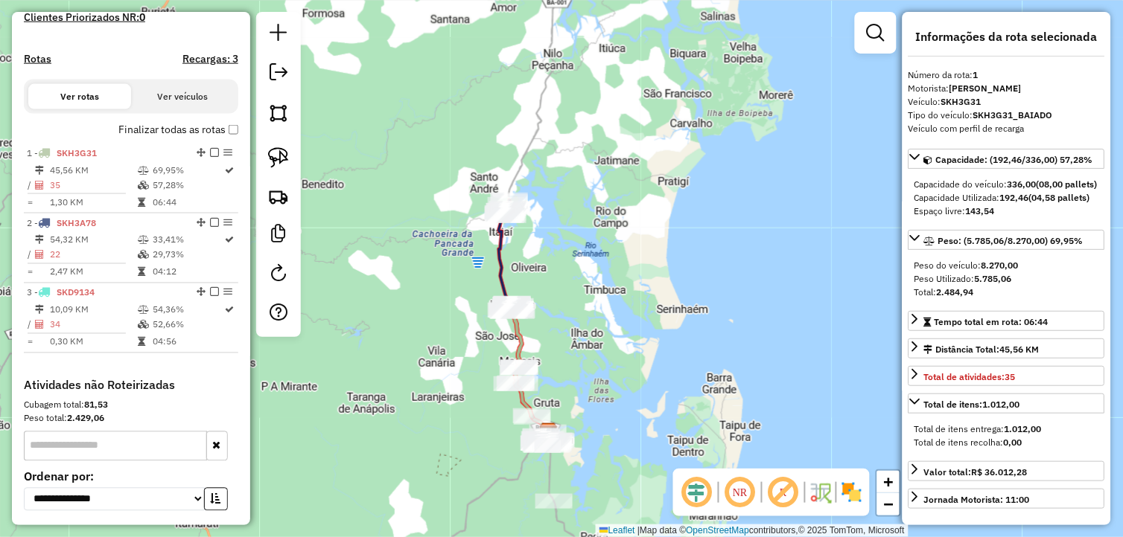
drag, startPoint x: 596, startPoint y: 421, endPoint x: 599, endPoint y: 361, distance: 59.6
click at [599, 361] on div "Janela de atendimento Grade de atendimento Capacidade Transportadoras Veículos …" at bounding box center [561, 268] width 1123 height 537
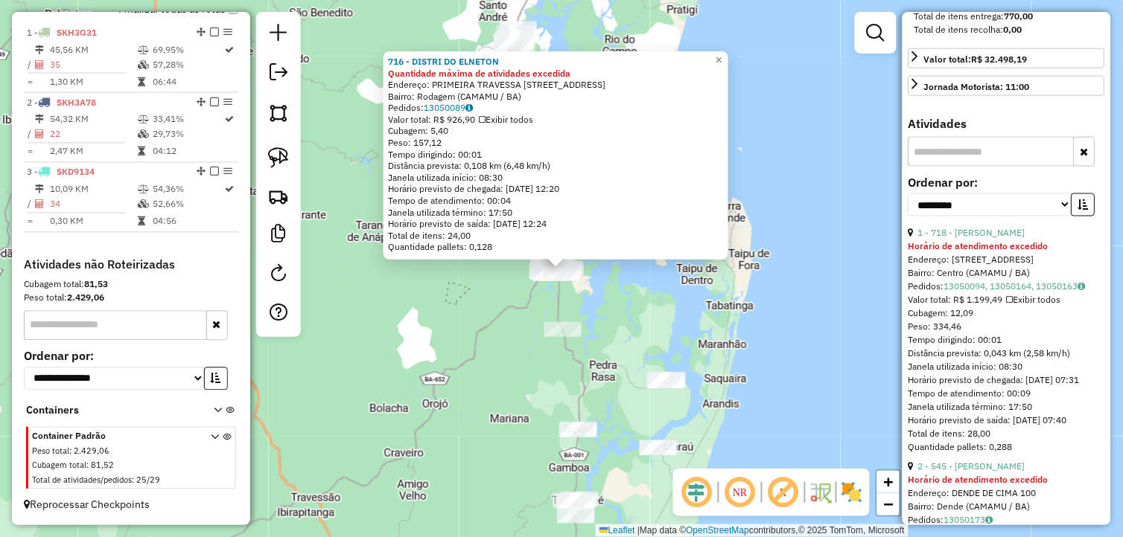
click at [962, 167] on input "text" at bounding box center [991, 152] width 166 height 30
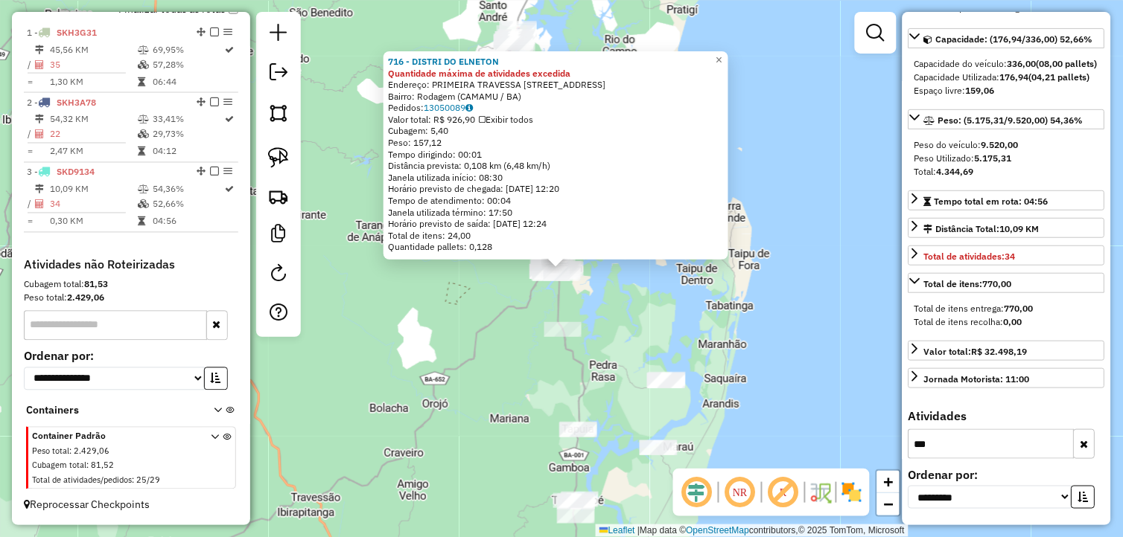
type input "***"
click at [700, 340] on div "716 - DISTRI DO ELNETON Quantidade máxima de atividades excedida Endereço: PRIM…" at bounding box center [561, 268] width 1123 height 537
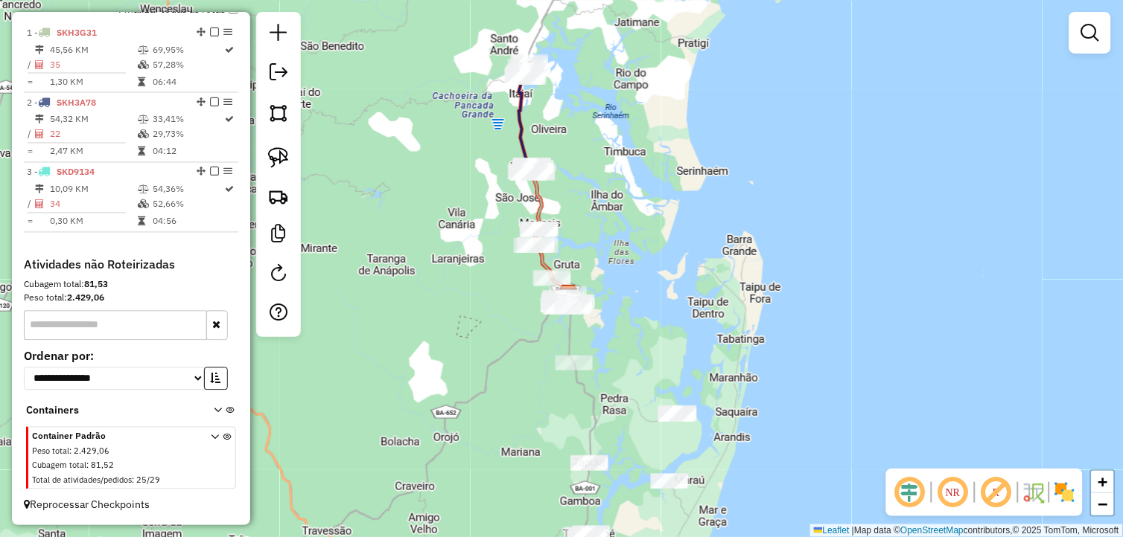
drag, startPoint x: 674, startPoint y: 304, endPoint x: 646, endPoint y: 325, distance: 35.0
click at [691, 352] on div "Janela de atendimento Grade de atendimento Capacidade Transportadoras Veículos …" at bounding box center [561, 268] width 1123 height 537
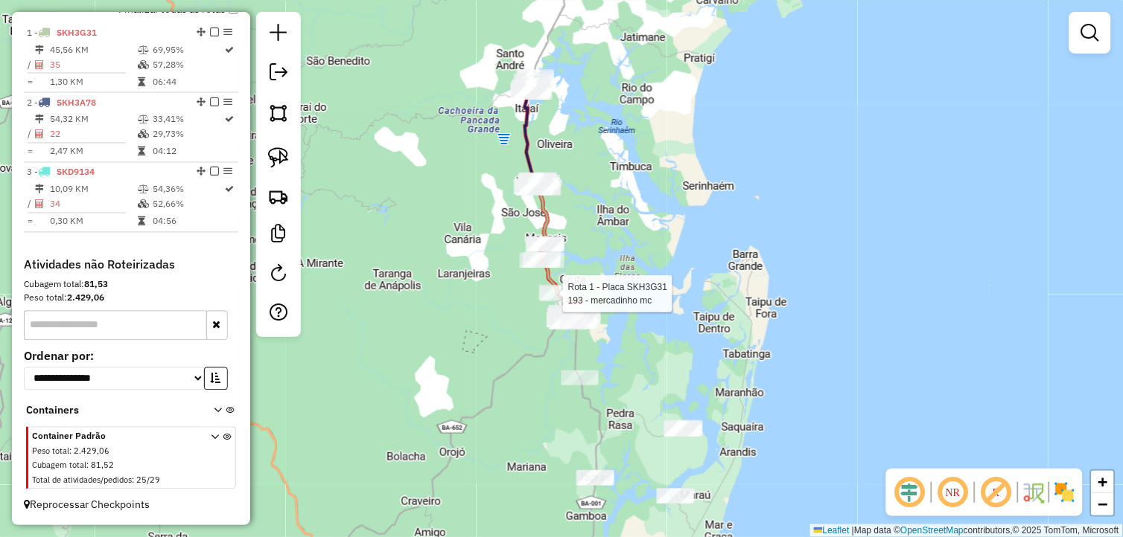
select select "**********"
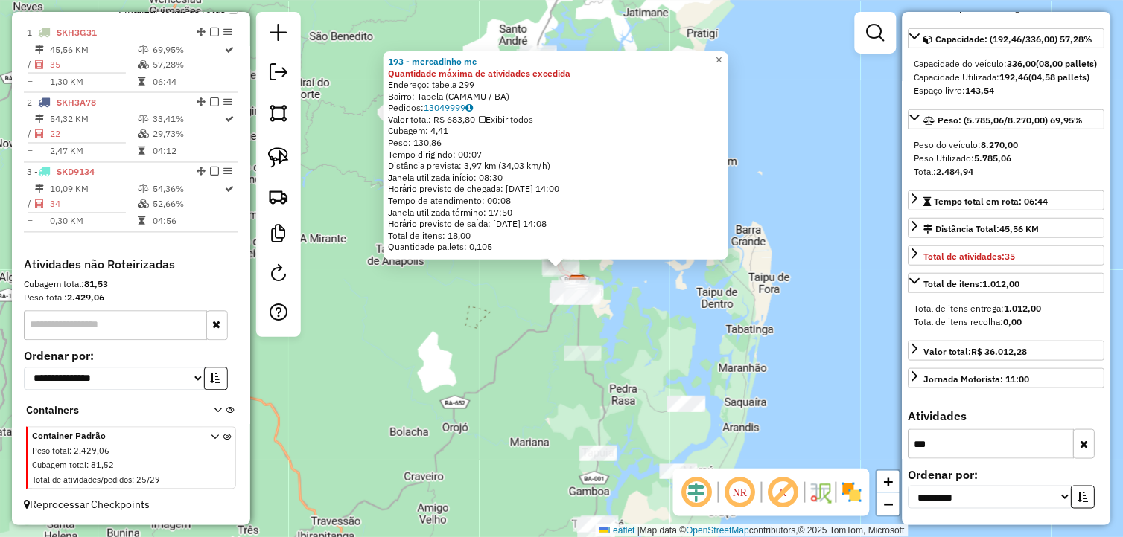
click at [691, 301] on div "193 - mercadinho mc Quantidade máxima de atividades excedida Endereço: tabela 2…" at bounding box center [561, 268] width 1123 height 537
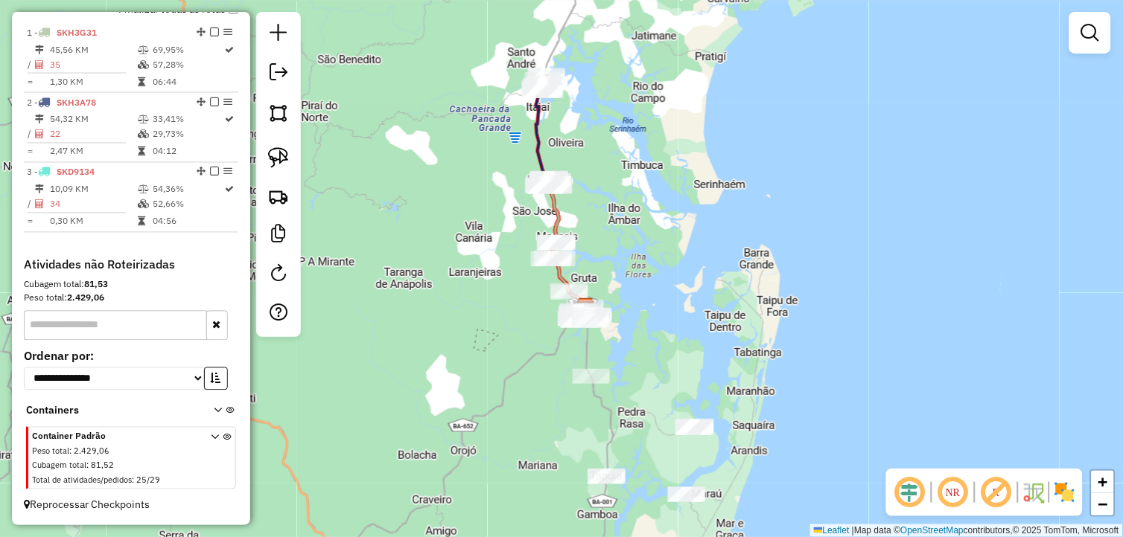
drag, startPoint x: 651, startPoint y: 301, endPoint x: 593, endPoint y: 228, distance: 93.8
click at [665, 342] on div "Janela de atendimento Grade de atendimento Capacidade Transportadoras Veículos …" at bounding box center [561, 268] width 1123 height 537
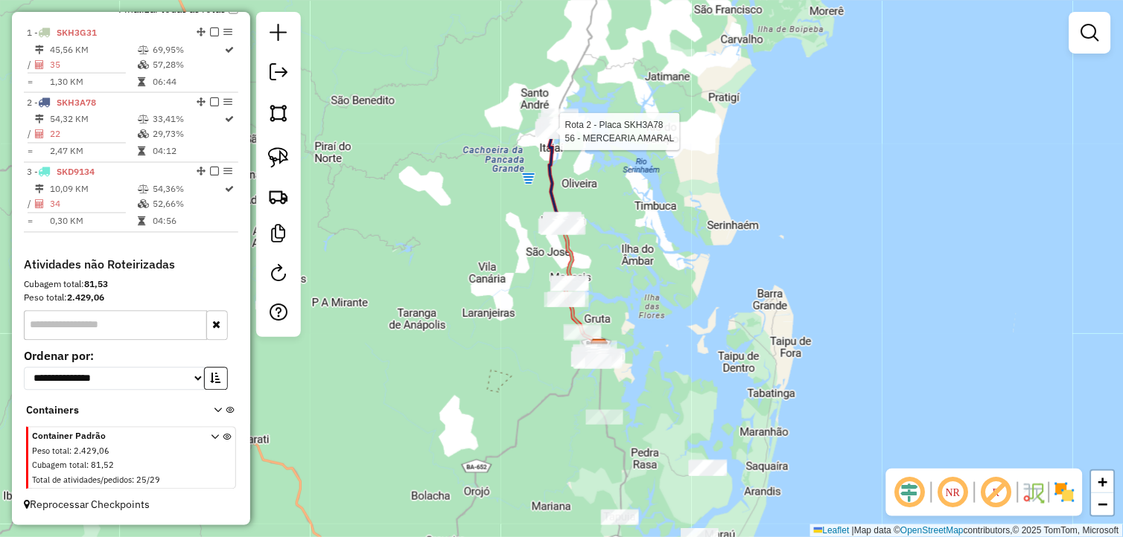
select select "**********"
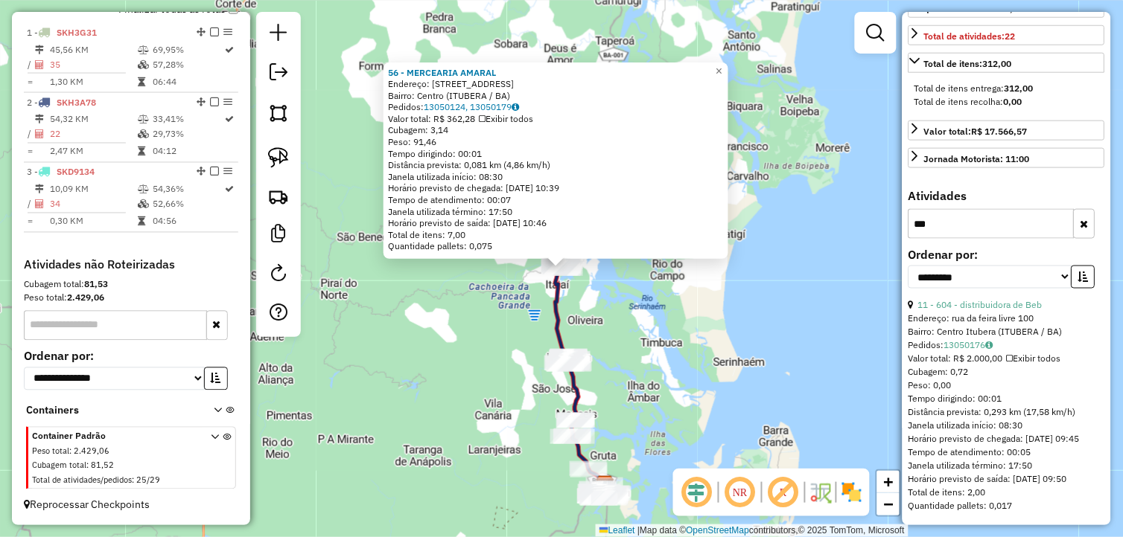
scroll to position [366, 0]
click at [747, 311] on div "56 - MERCEARIA AMARAL Endereço: R SANTO ANDRE 198 Bairro: Centro (ITUBERA / BA)…" at bounding box center [561, 268] width 1123 height 537
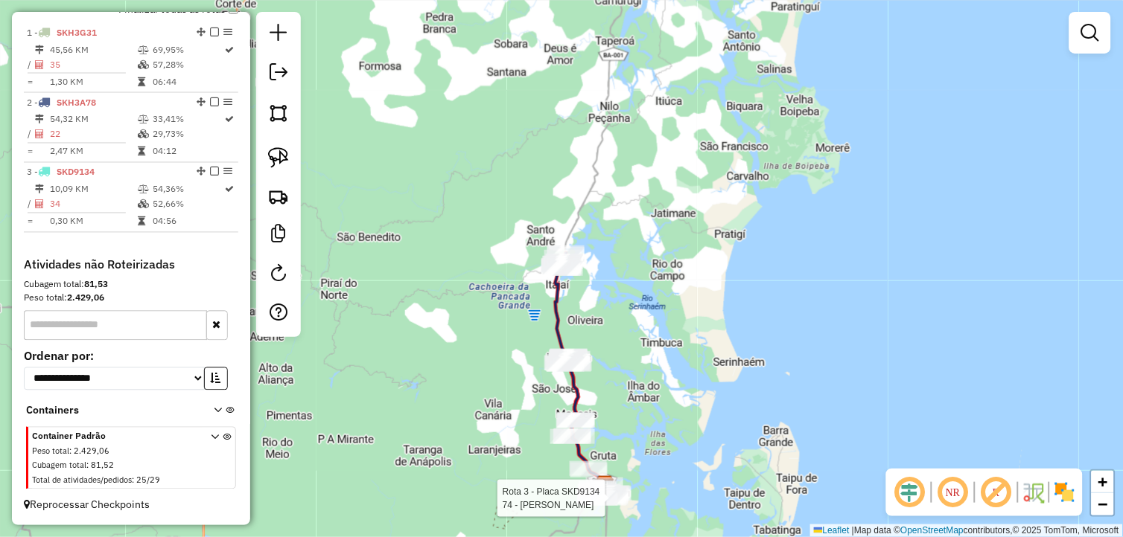
select select "**********"
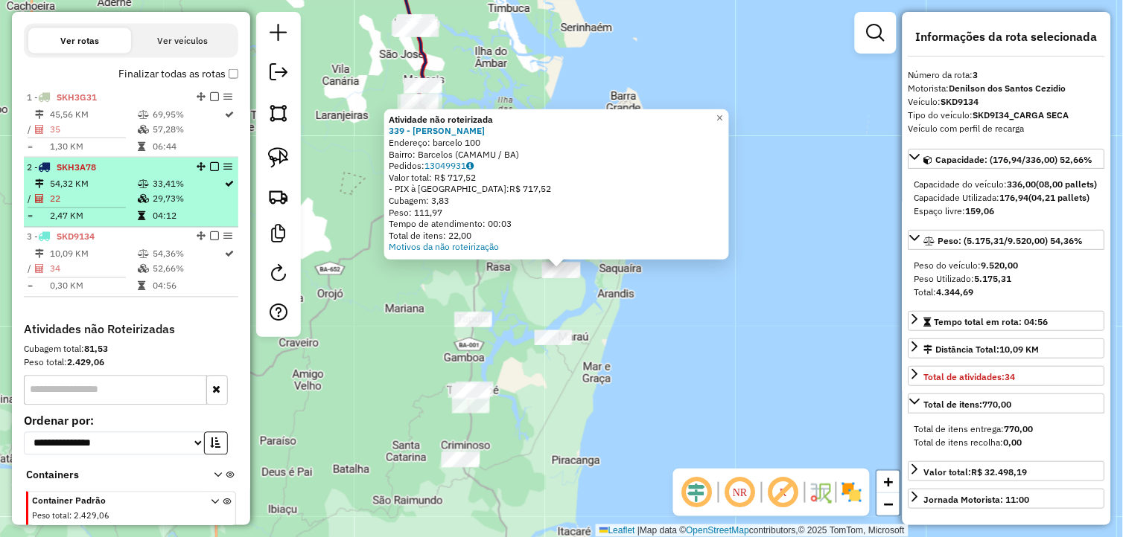
scroll to position [381, 0]
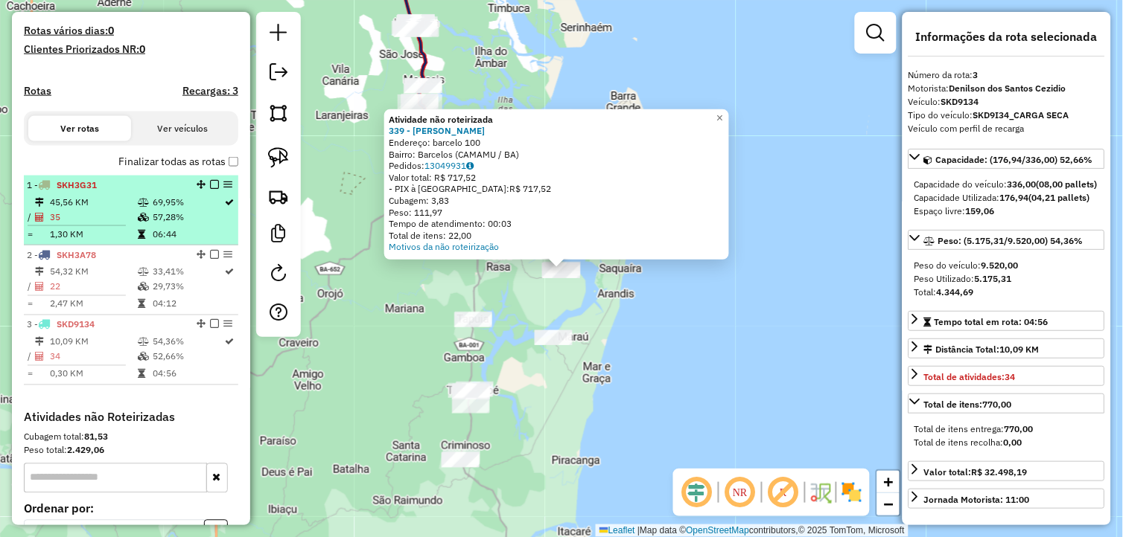
click at [121, 225] on td "35" at bounding box center [93, 217] width 88 height 15
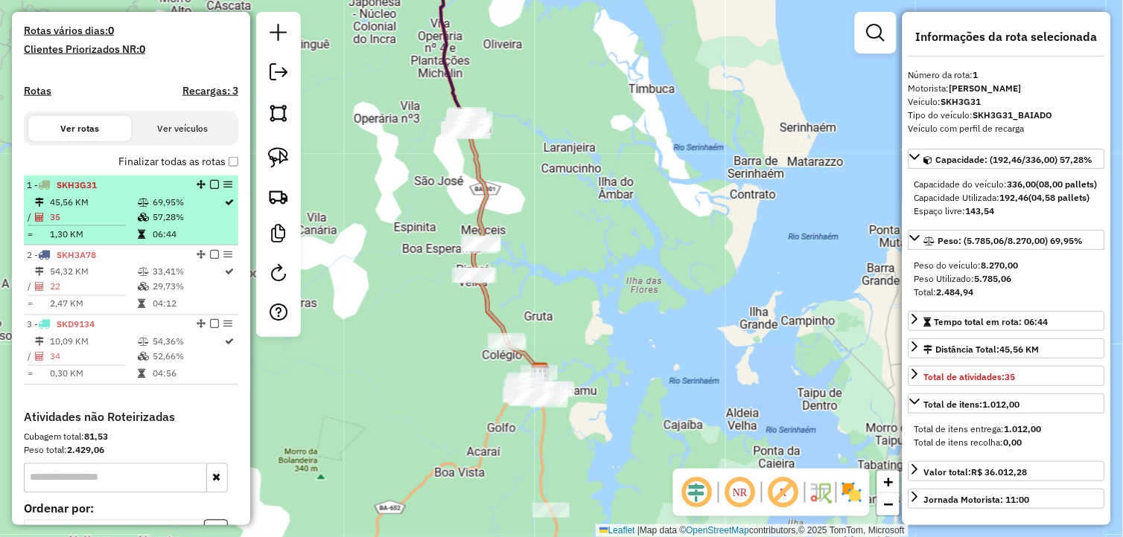
click at [192, 239] on td "06:44" at bounding box center [188, 234] width 72 height 15
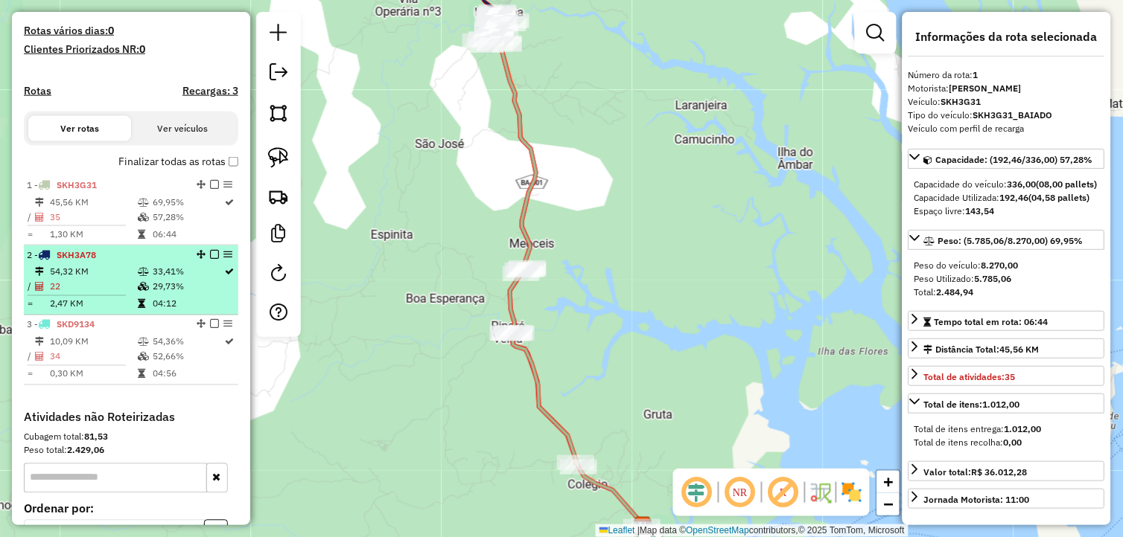
click at [188, 280] on td "33,41%" at bounding box center [188, 272] width 72 height 15
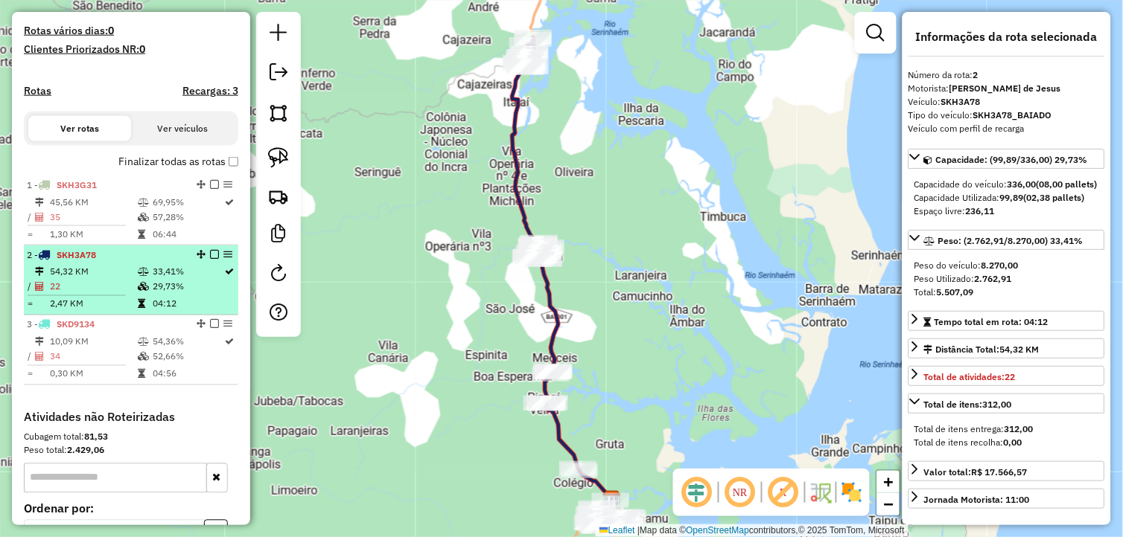
click at [185, 295] on td "29,73%" at bounding box center [188, 287] width 72 height 15
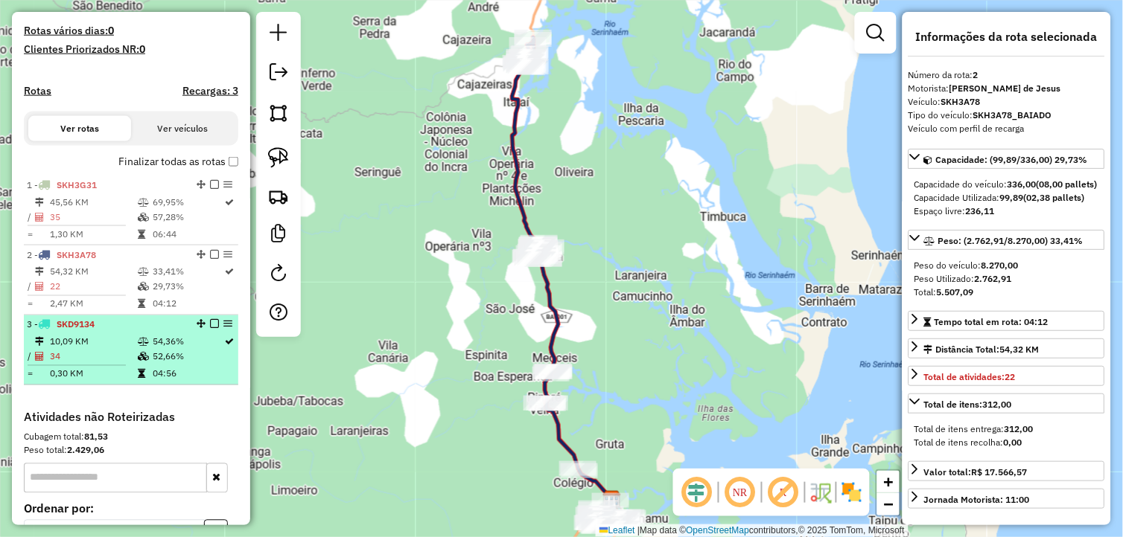
click at [142, 362] on icon at bounding box center [143, 357] width 11 height 9
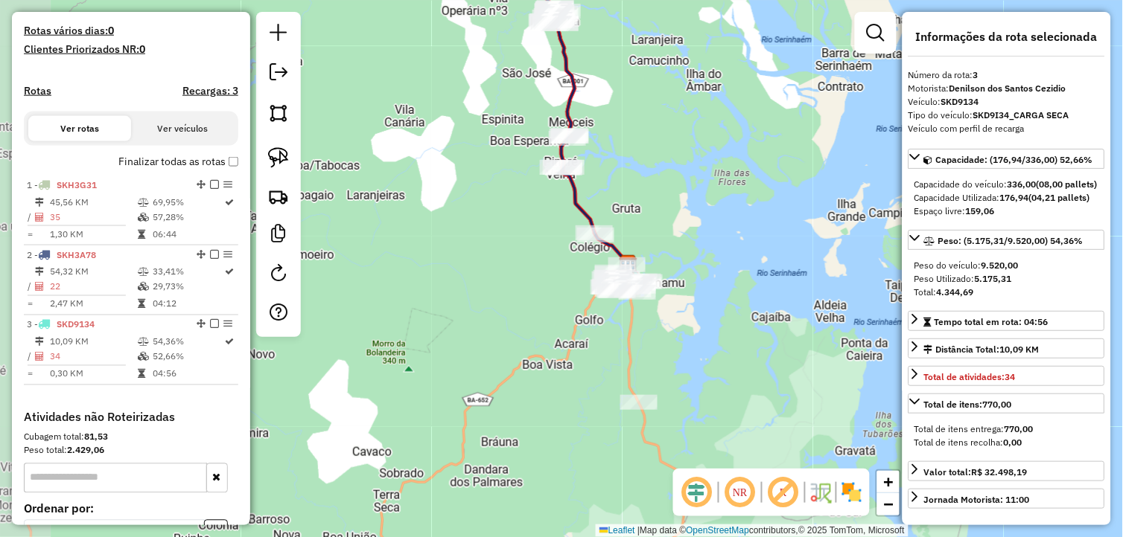
drag, startPoint x: 442, startPoint y: 339, endPoint x: 658, endPoint y: 361, distance: 217.0
click at [658, 361] on div "Janela de atendimento Grade de atendimento Capacidade Transportadoras Veículos …" at bounding box center [561, 268] width 1123 height 537
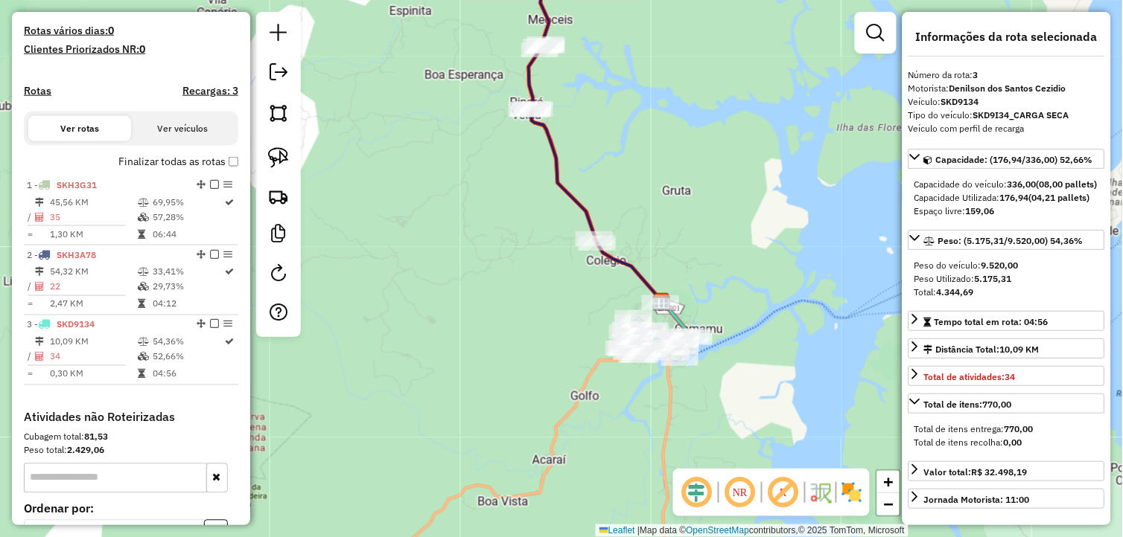
drag, startPoint x: 601, startPoint y: 61, endPoint x: 620, endPoint y: 190, distance: 130.1
click at [620, 189] on div "Janela de atendimento Grade de atendimento Capacidade Transportadoras Veículos …" at bounding box center [561, 268] width 1123 height 537
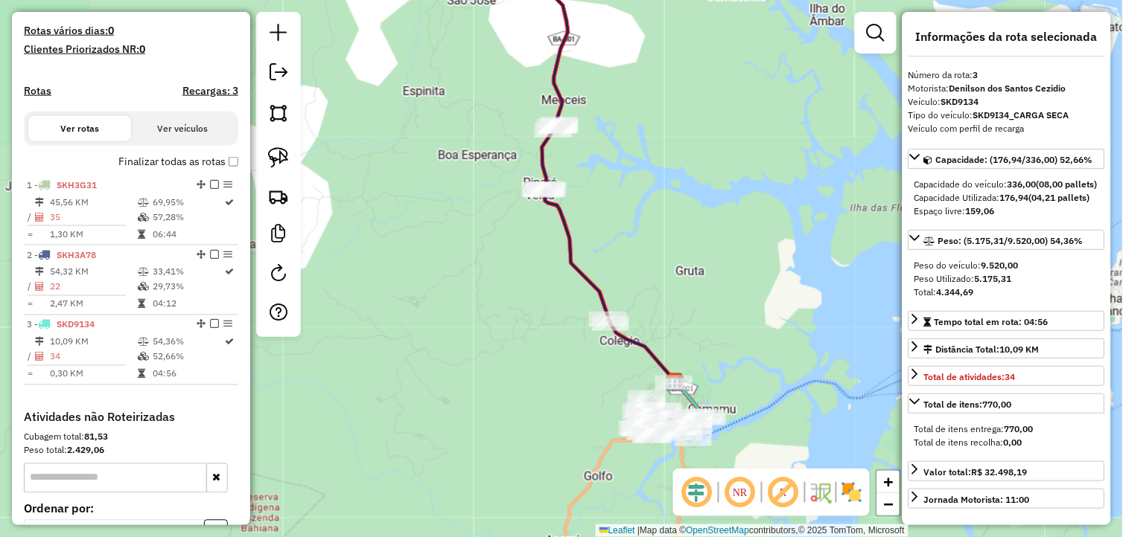
click at [620, 192] on div "Janela de atendimento Grade de atendimento Capacidade Transportadoras Veículos …" at bounding box center [561, 268] width 1123 height 537
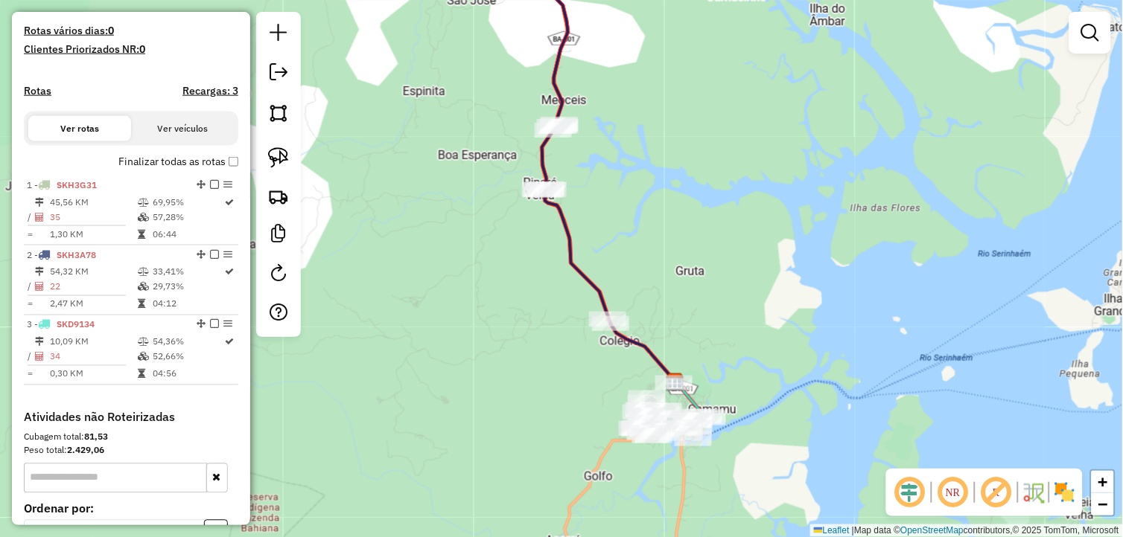
drag, startPoint x: 653, startPoint y: 244, endPoint x: 657, endPoint y: 261, distance: 17.0
click at [657, 258] on div "Janela de atendimento Grade de atendimento Capacidade Transportadoras Veículos …" at bounding box center [561, 268] width 1123 height 537
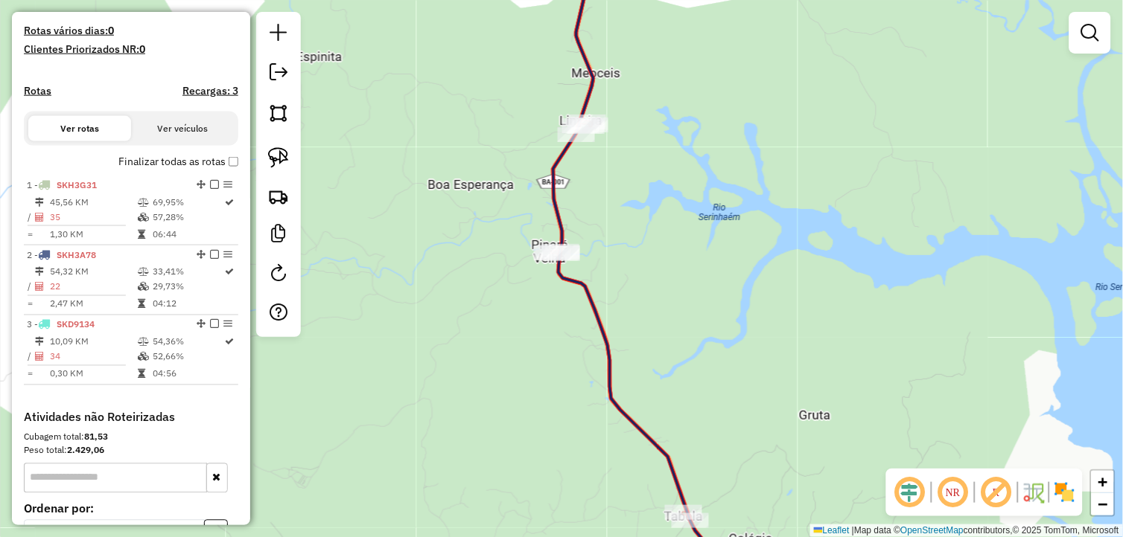
drag, startPoint x: 527, startPoint y: 299, endPoint x: 563, endPoint y: 335, distance: 51.1
click at [558, 338] on div "Janela de atendimento Grade de atendimento Capacidade Transportadoras Veículos …" at bounding box center [561, 268] width 1123 height 537
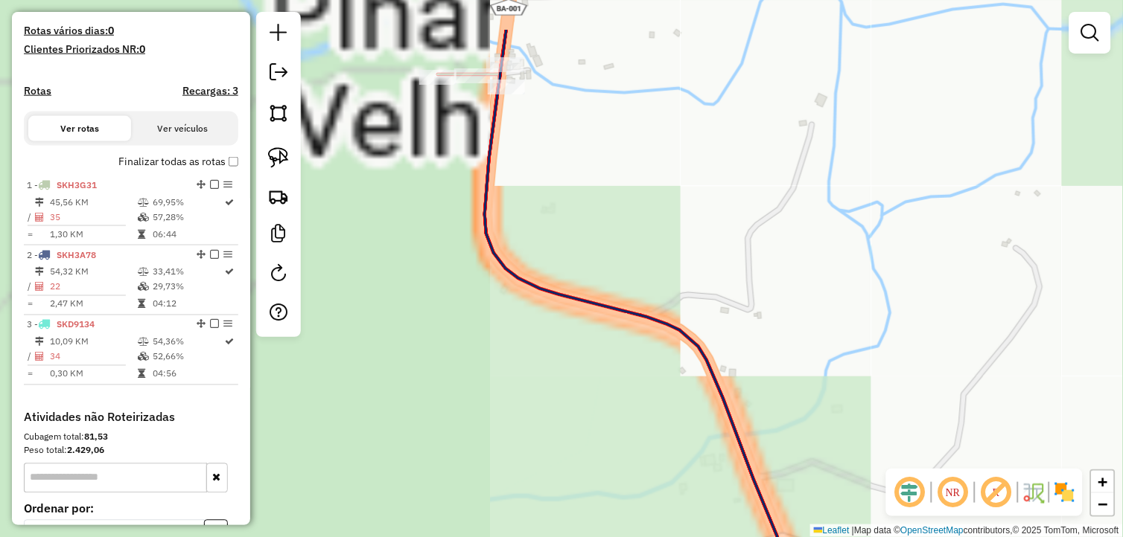
drag, startPoint x: 447, startPoint y: 243, endPoint x: 968, endPoint y: 328, distance: 528.7
click at [971, 326] on div "Janela de atendimento Grade de atendimento Capacidade Transportadoras Veículos …" at bounding box center [561, 268] width 1123 height 537
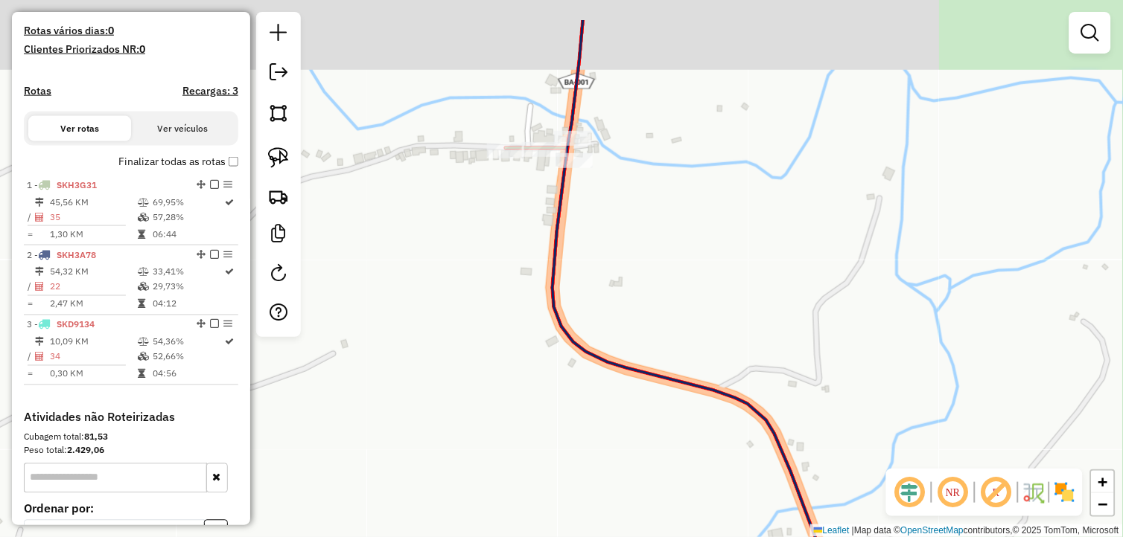
drag, startPoint x: 698, startPoint y: 300, endPoint x: 756, endPoint y: 377, distance: 96.2
click at [782, 409] on div "Janela de atendimento Grade de atendimento Capacidade Transportadoras Veículos …" at bounding box center [561, 268] width 1123 height 537
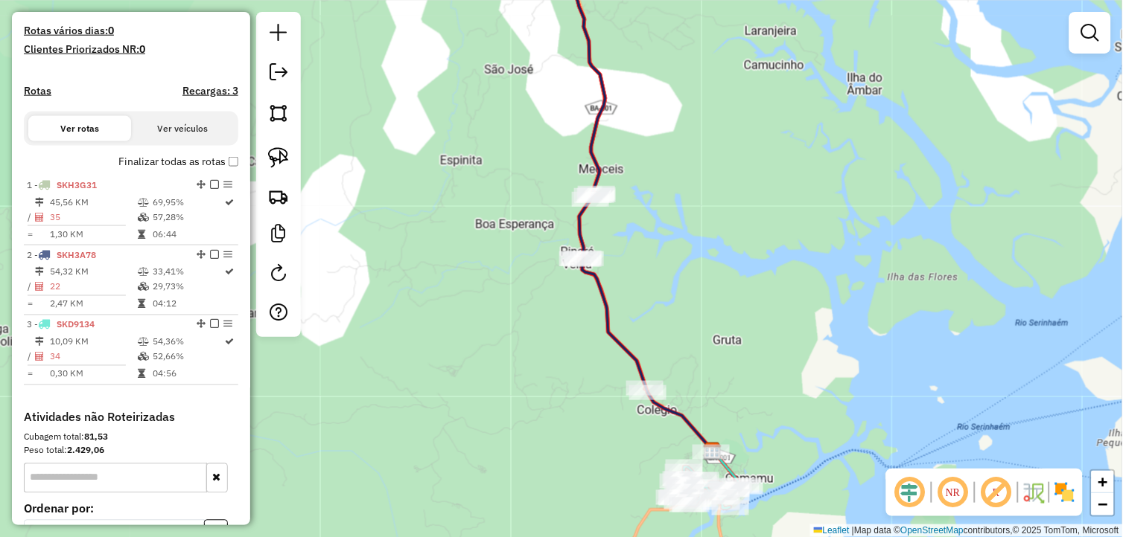
drag, startPoint x: 730, startPoint y: 351, endPoint x: 642, endPoint y: 244, distance: 138.0
click at [643, 246] on div "Janela de atendimento Grade de atendimento Capacidade Transportadoras Veículos …" at bounding box center [561, 268] width 1123 height 537
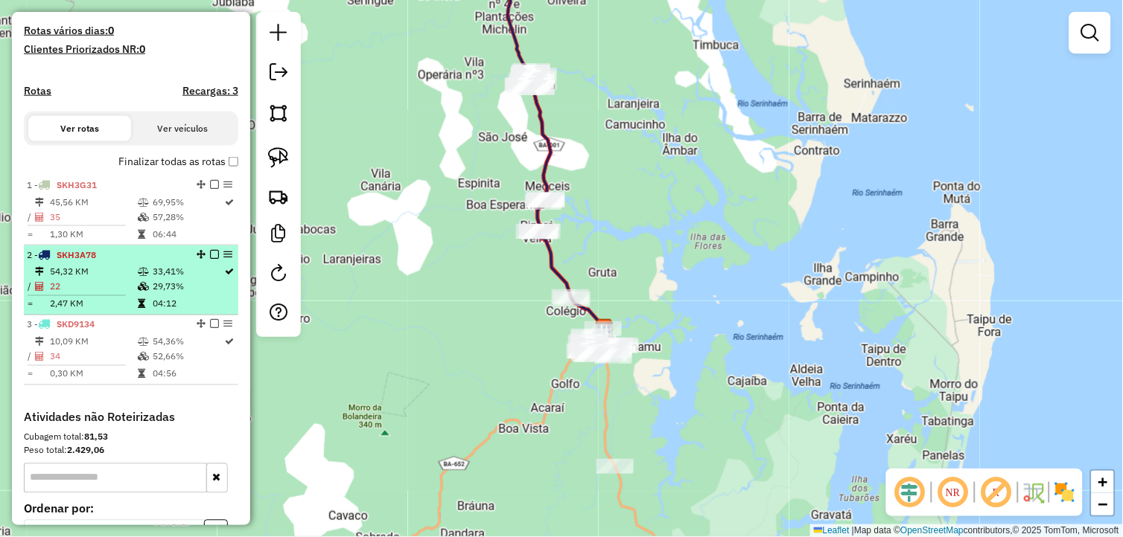
drag, startPoint x: 120, startPoint y: 287, endPoint x: 139, endPoint y: 278, distance: 21.0
click at [120, 280] on td "54,32 KM" at bounding box center [93, 272] width 88 height 15
select select "**********"
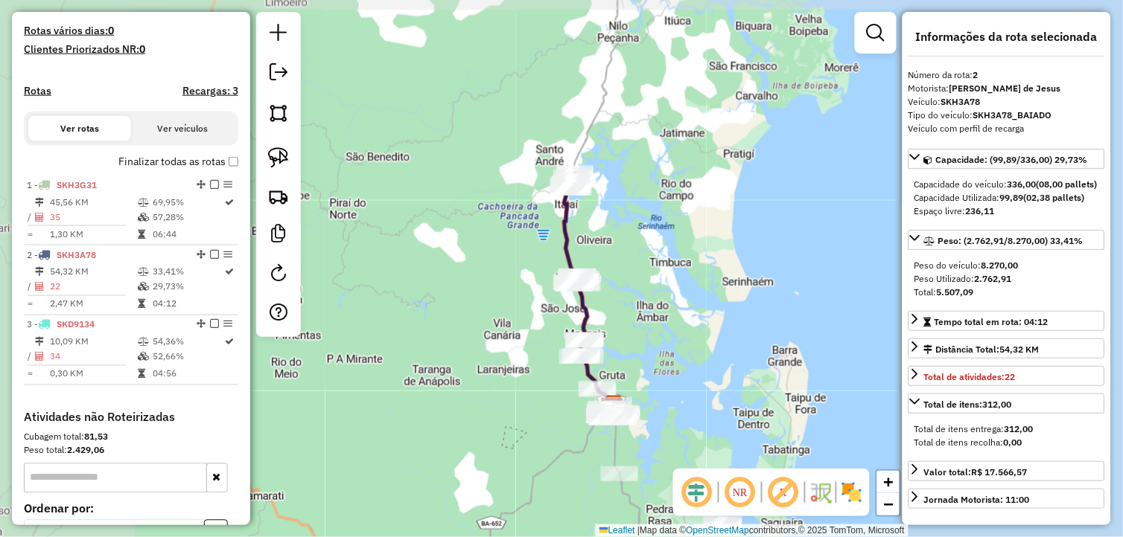
drag, startPoint x: 634, startPoint y: 326, endPoint x: 596, endPoint y: 208, distance: 123.6
click at [596, 209] on div "Janela de atendimento Grade de atendimento Capacidade Transportadoras Veículos …" at bounding box center [561, 268] width 1123 height 537
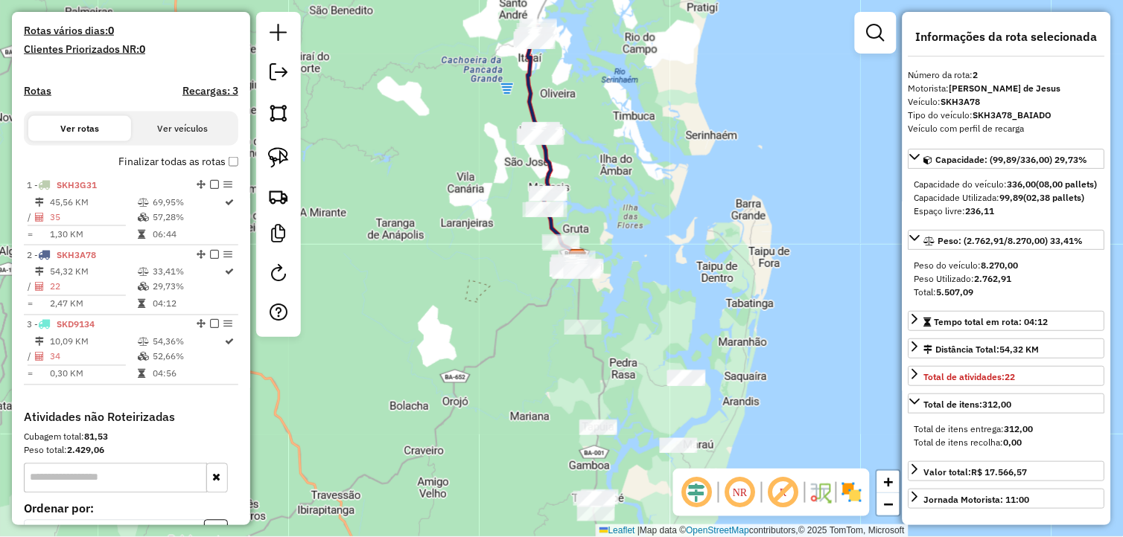
drag, startPoint x: 648, startPoint y: 296, endPoint x: 628, endPoint y: 246, distance: 53.5
click at [629, 246] on div "Janela de atendimento Grade de atendimento Capacidade Transportadoras Veículos …" at bounding box center [561, 268] width 1123 height 537
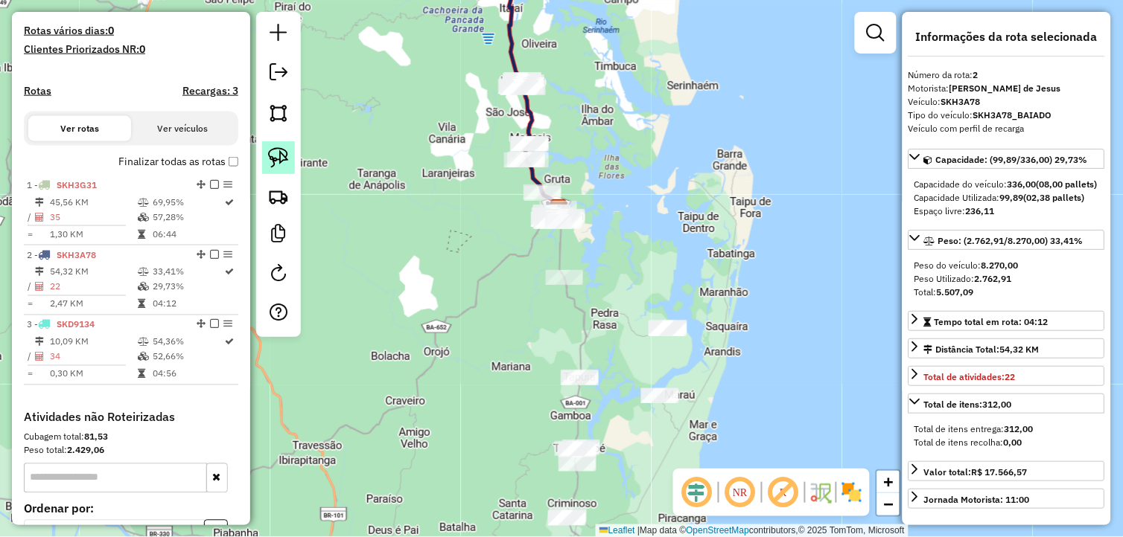
click at [286, 165] on img at bounding box center [278, 157] width 21 height 21
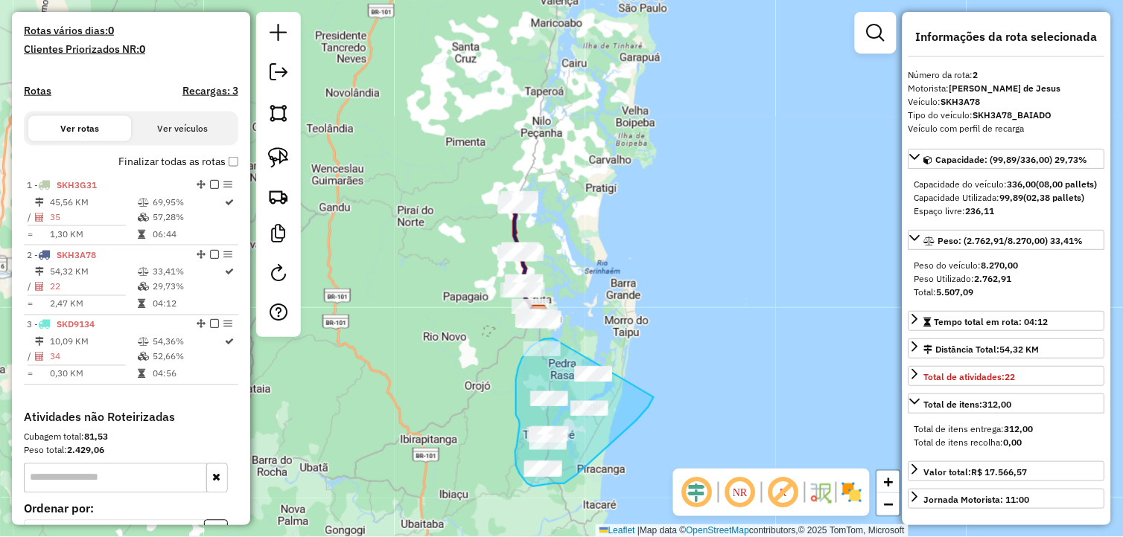
drag, startPoint x: 587, startPoint y: 258, endPoint x: 661, endPoint y: 365, distance: 130.5
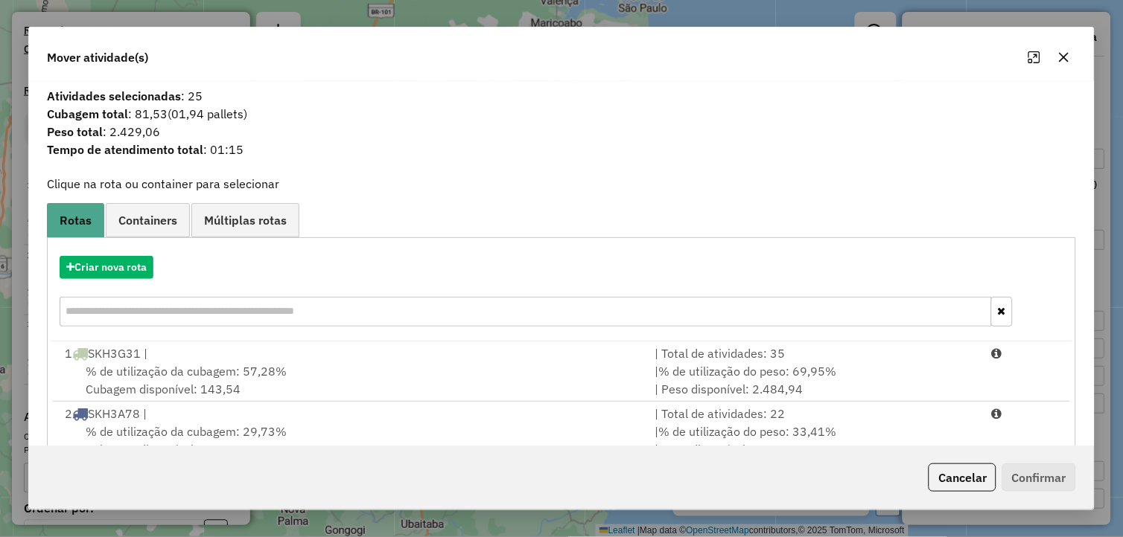
click at [415, 433] on div "% de utilização da cubagem: 29,73% Cubagem disponível: 236,11" at bounding box center [351, 441] width 590 height 36
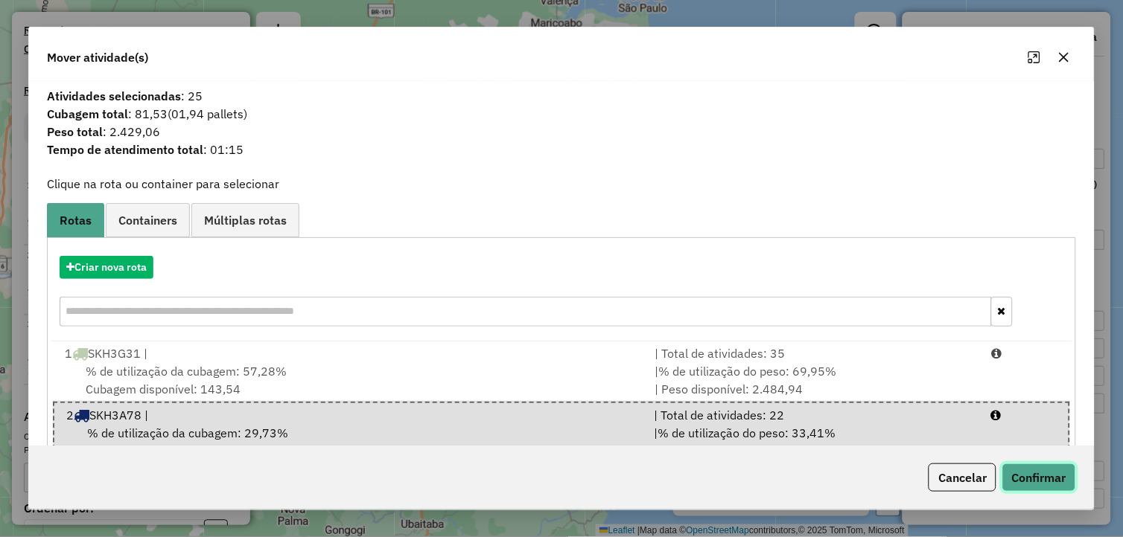
click at [1038, 477] on button "Confirmar" at bounding box center [1039, 478] width 74 height 28
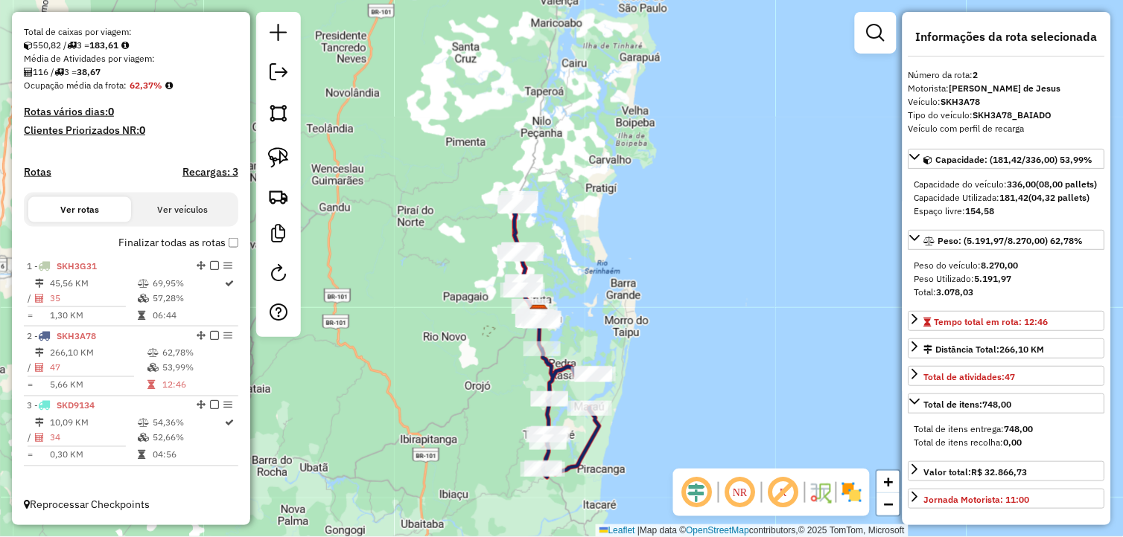
scroll to position [311, 0]
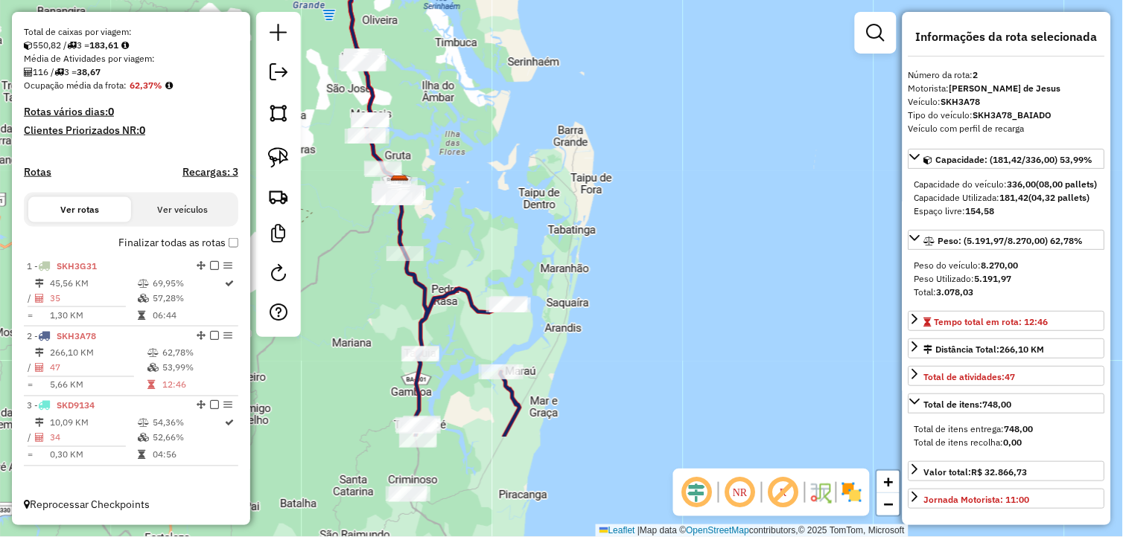
drag, startPoint x: 651, startPoint y: 380, endPoint x: 683, endPoint y: 224, distance: 158.8
click at [683, 224] on div "Janela de atendimento Grade de atendimento Capacidade Transportadoras Veículos …" at bounding box center [561, 268] width 1123 height 537
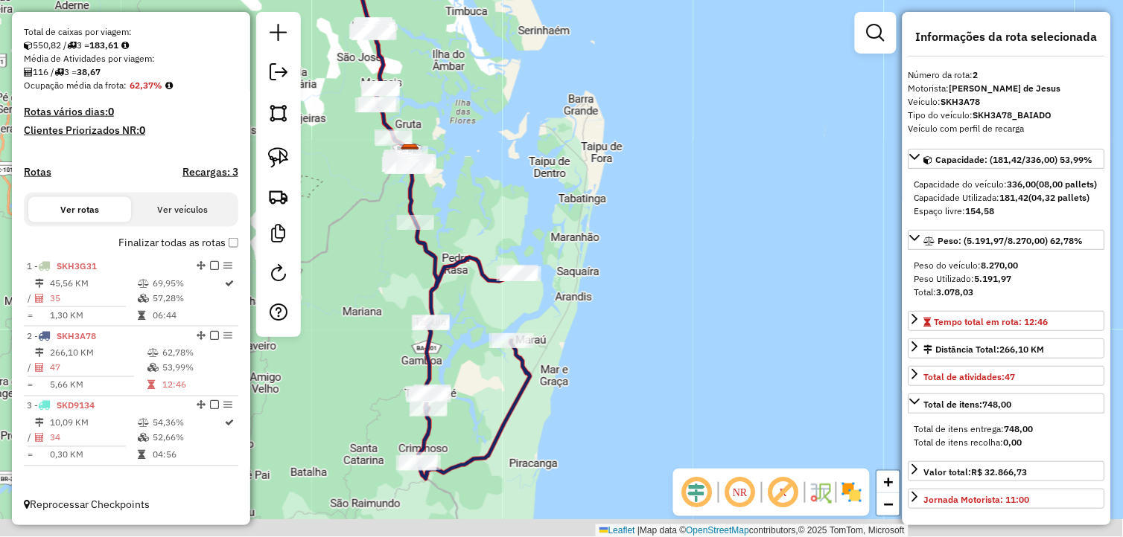
drag, startPoint x: 672, startPoint y: 255, endPoint x: 683, endPoint y: 223, distance: 33.7
click at [683, 223] on div "Janela de atendimento Grade de atendimento Capacidade Transportadoras Veículos …" at bounding box center [561, 268] width 1123 height 537
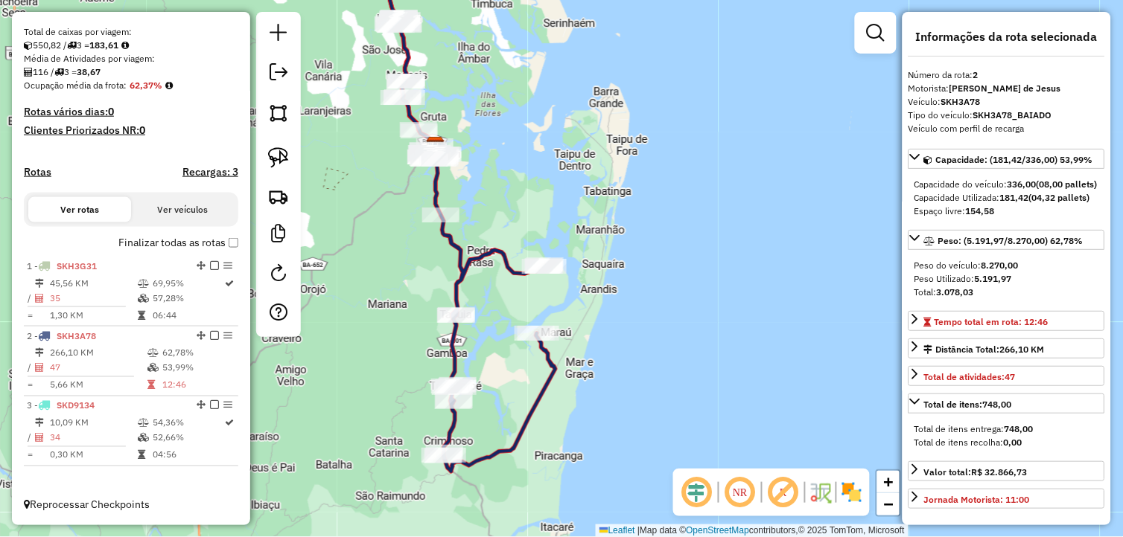
drag, startPoint x: 644, startPoint y: 226, endPoint x: 668, endPoint y: 221, distance: 25.1
click at [668, 221] on div "Janela de atendimento Grade de atendimento Capacidade Transportadoras Veículos …" at bounding box center [561, 268] width 1123 height 537
click at [287, 165] on img at bounding box center [278, 157] width 21 height 21
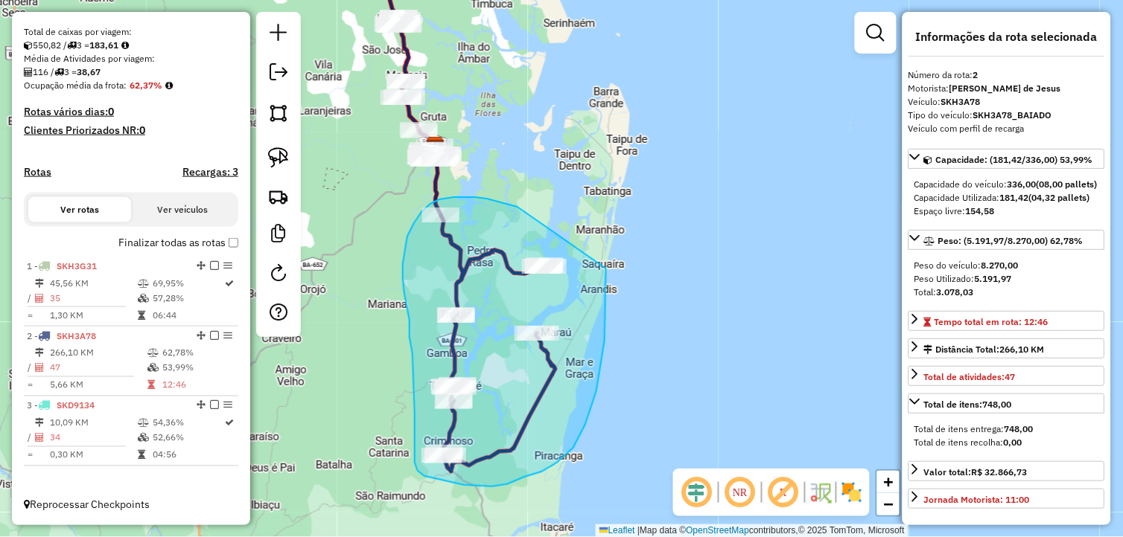
drag, startPoint x: 505, startPoint y: 203, endPoint x: 605, endPoint y: 268, distance: 119.6
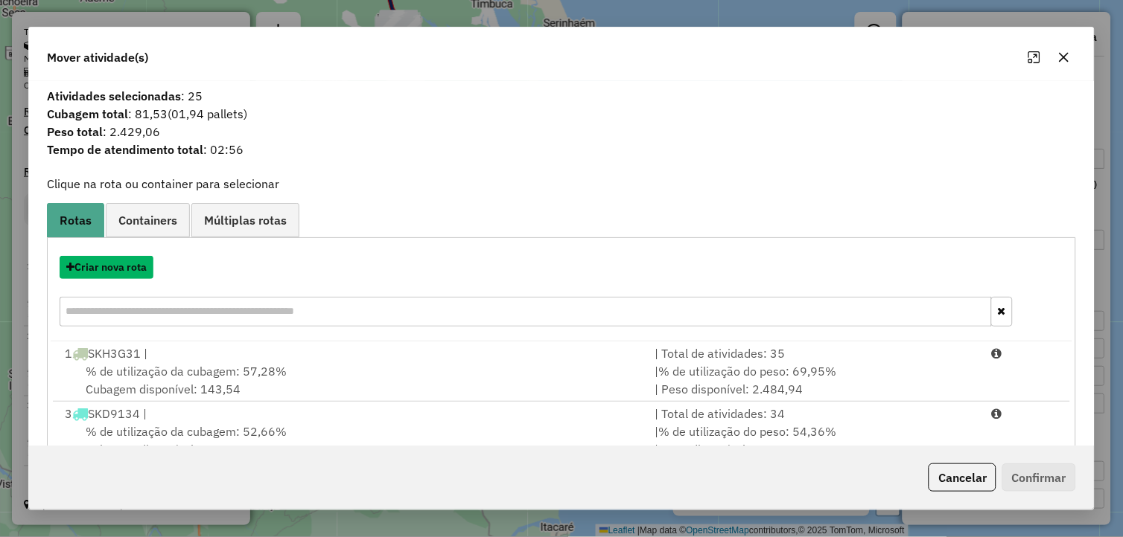
click at [140, 269] on button "Criar nova rota" at bounding box center [107, 267] width 94 height 23
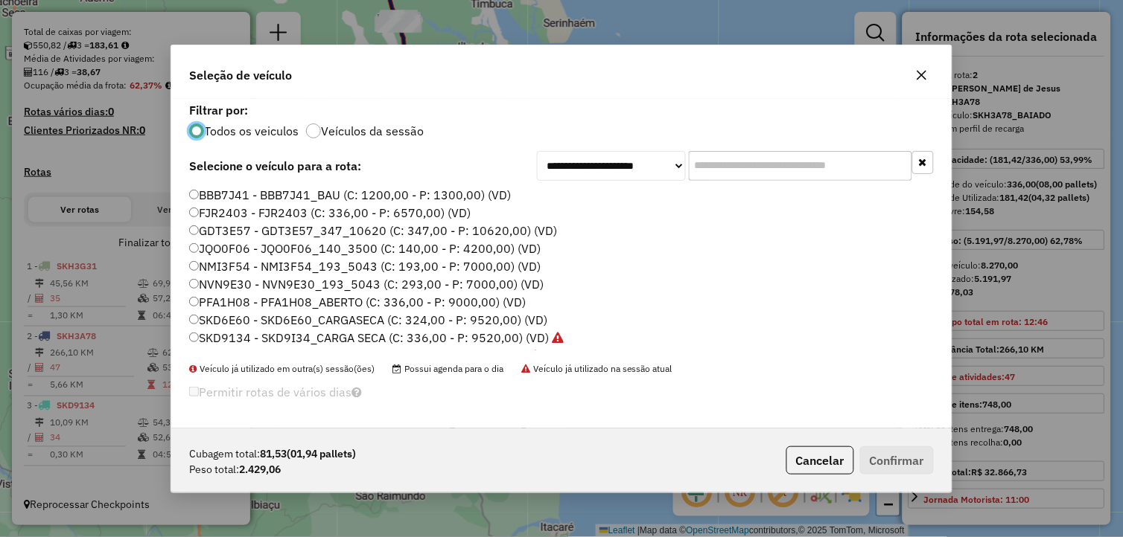
scroll to position [8, 4]
click at [921, 77] on icon "button" at bounding box center [922, 75] width 12 height 12
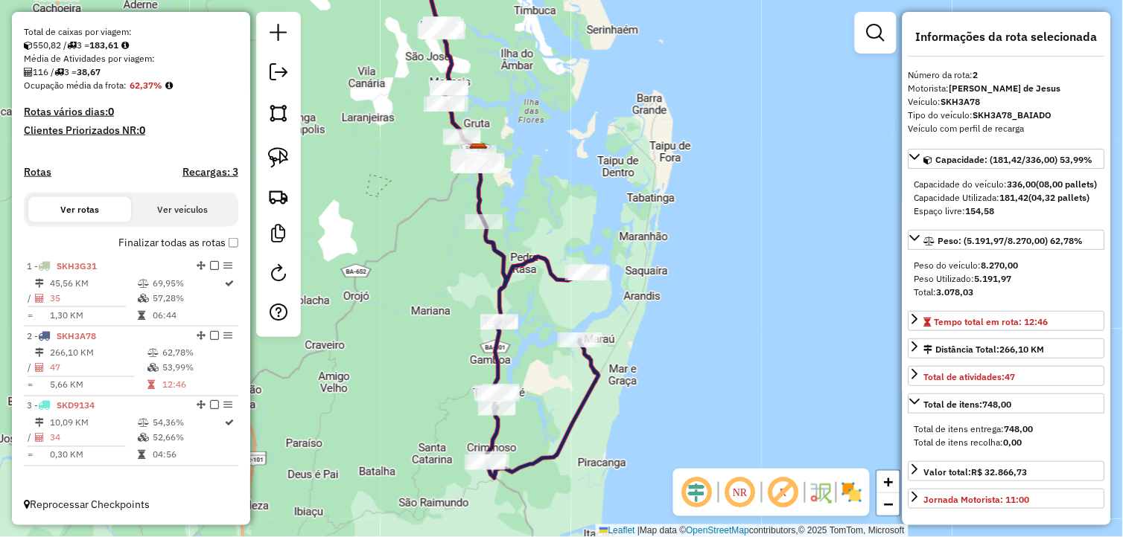
drag, startPoint x: 543, startPoint y: 304, endPoint x: 553, endPoint y: 305, distance: 9.8
click at [553, 305] on div "Janela de atendimento Grade de atendimento Capacidade Transportadoras Veículos …" at bounding box center [561, 268] width 1123 height 537
click at [281, 150] on img at bounding box center [278, 157] width 21 height 21
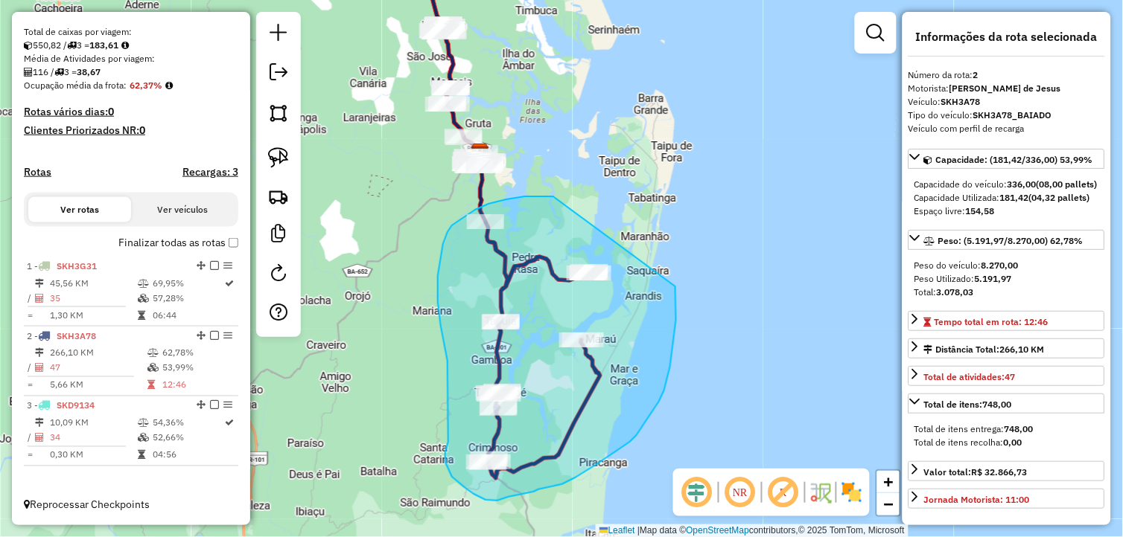
drag, startPoint x: 515, startPoint y: 198, endPoint x: 675, endPoint y: 287, distance: 182.9
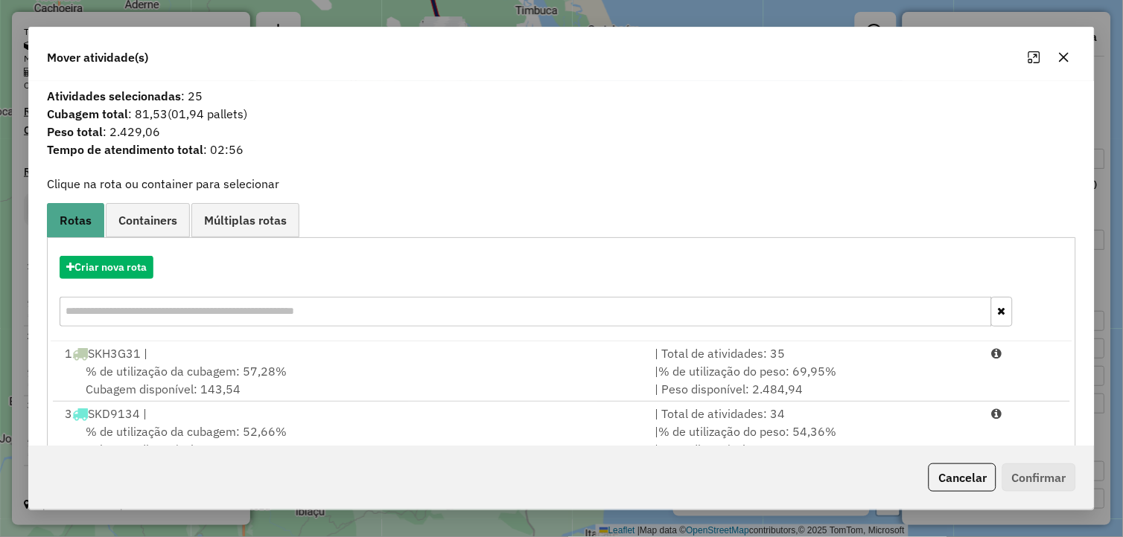
click at [170, 220] on span "Containers" at bounding box center [147, 220] width 59 height 12
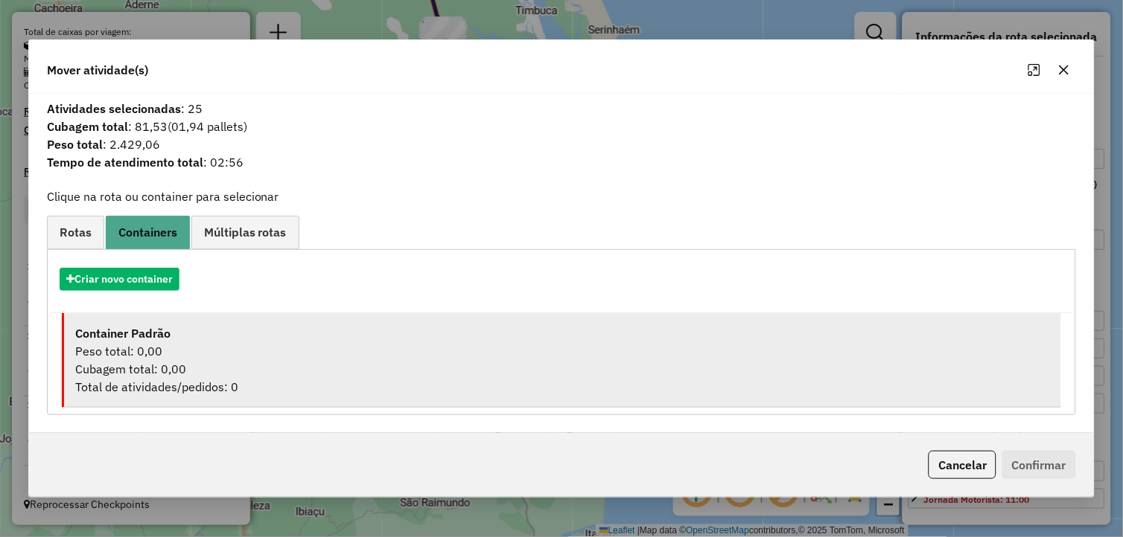
drag, startPoint x: 169, startPoint y: 351, endPoint x: 195, endPoint y: 345, distance: 26.6
click at [172, 351] on div "Peso total: 0,00" at bounding box center [562, 351] width 975 height 18
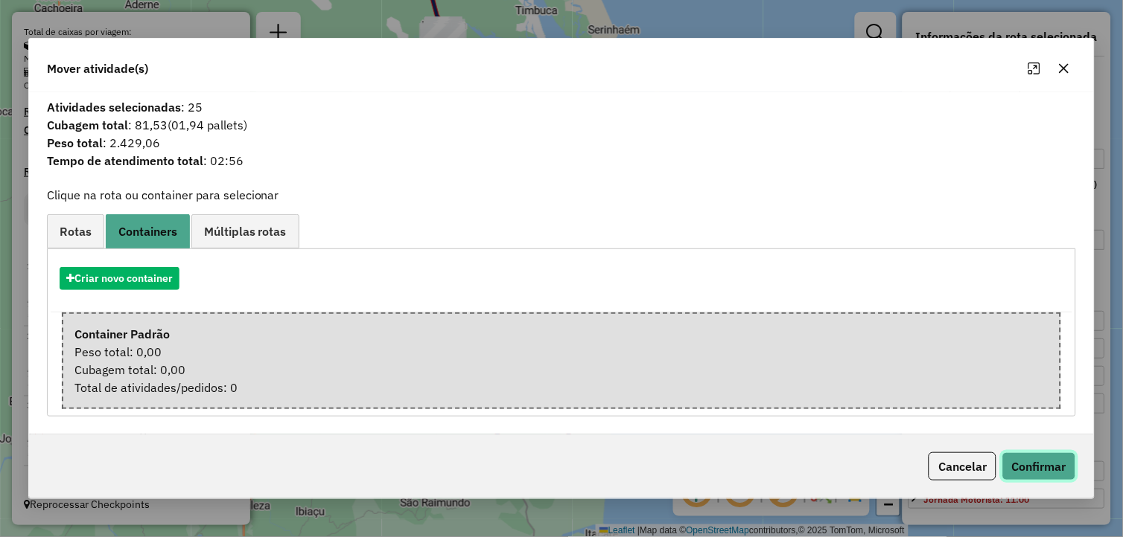
click at [1044, 466] on button "Confirmar" at bounding box center [1039, 467] width 74 height 28
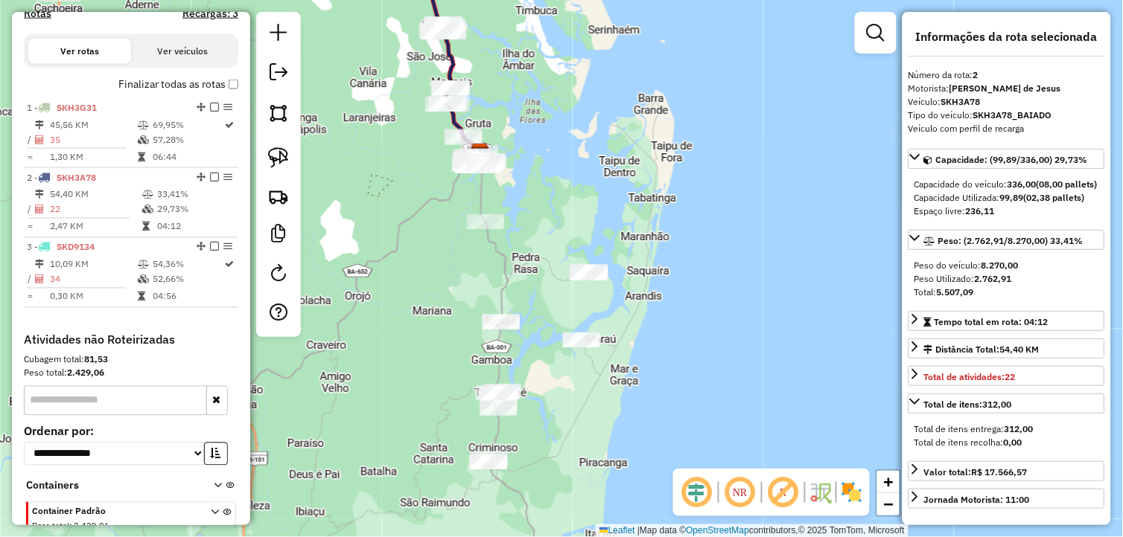
scroll to position [546, 0]
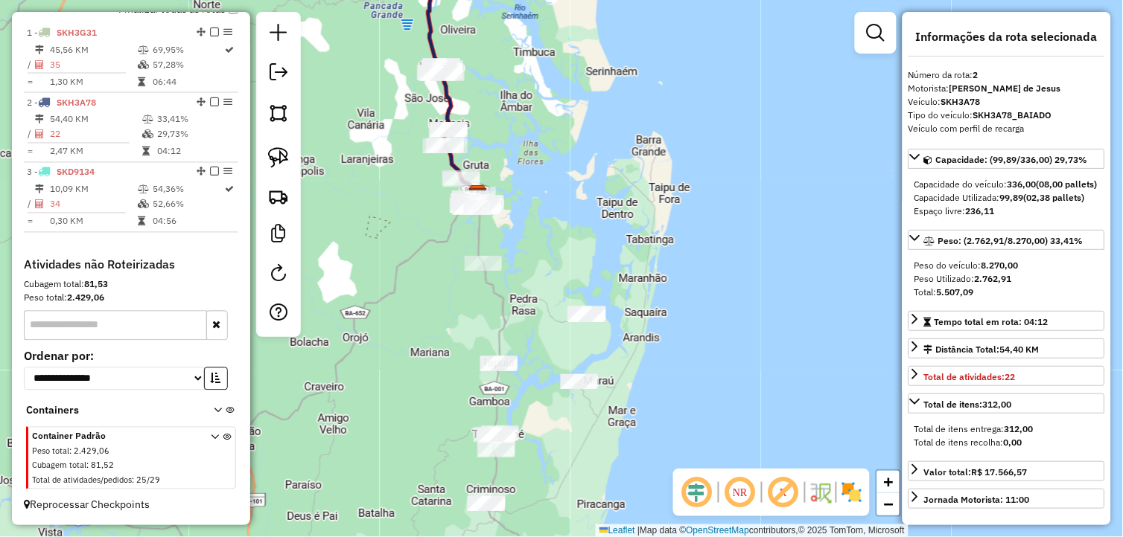
drag, startPoint x: 625, startPoint y: 142, endPoint x: 655, endPoint y: 329, distance: 189.2
click at [655, 328] on div "Janela de atendimento Grade de atendimento Capacidade Transportadoras Veículos …" at bounding box center [561, 268] width 1123 height 537
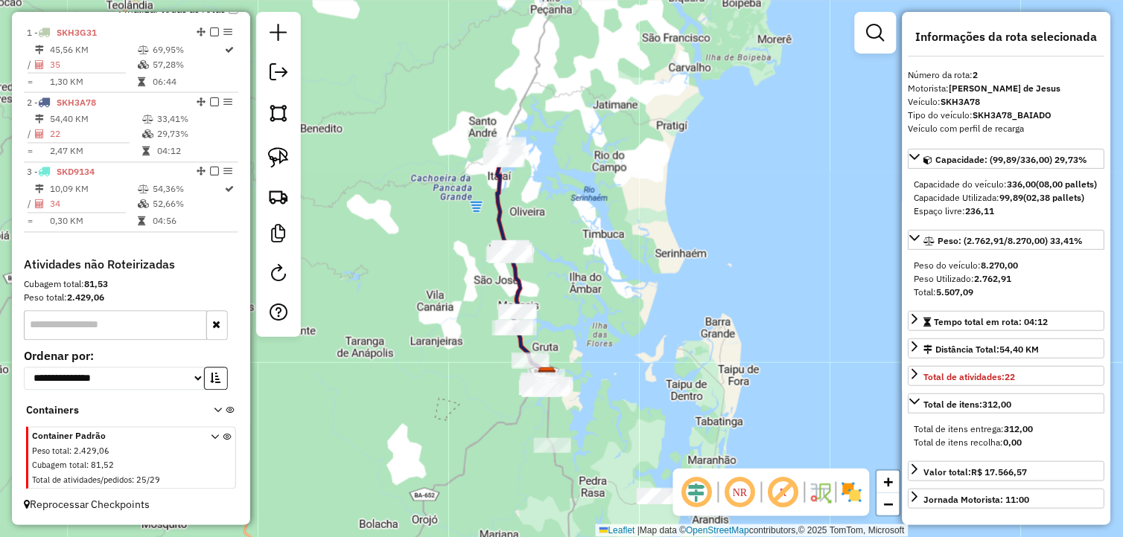
drag, startPoint x: 698, startPoint y: 255, endPoint x: 767, endPoint y: 328, distance: 100.0
click at [767, 324] on div "Janela de atendimento Grade de atendimento Capacidade Transportadoras Veículos …" at bounding box center [561, 268] width 1123 height 537
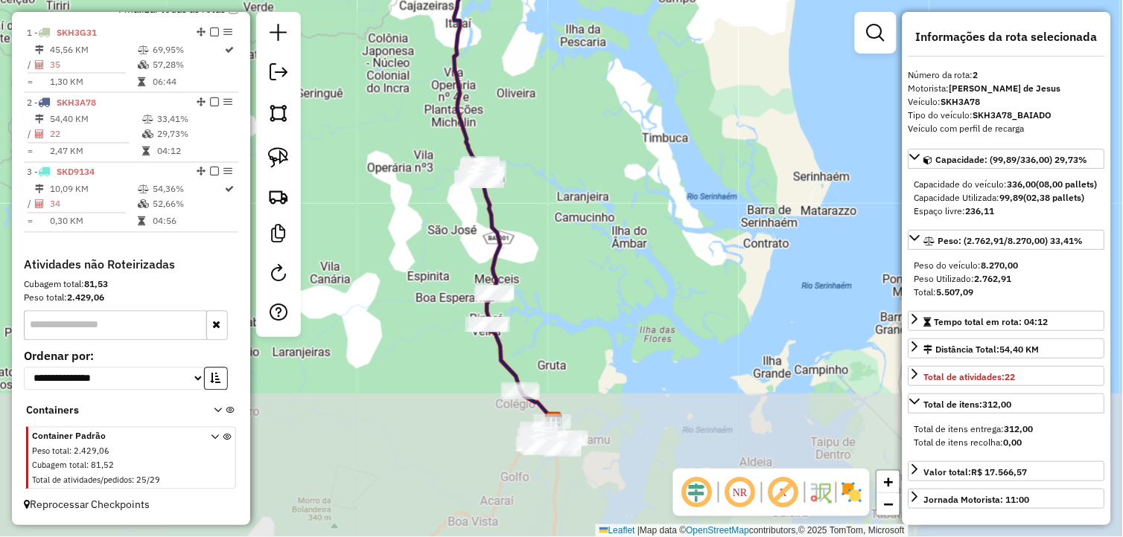
drag, startPoint x: 641, startPoint y: 211, endPoint x: 653, endPoint y: 179, distance: 34.2
click at [652, 180] on div "Janela de atendimento Grade de atendimento Capacidade Transportadoras Veículos …" at bounding box center [561, 268] width 1123 height 537
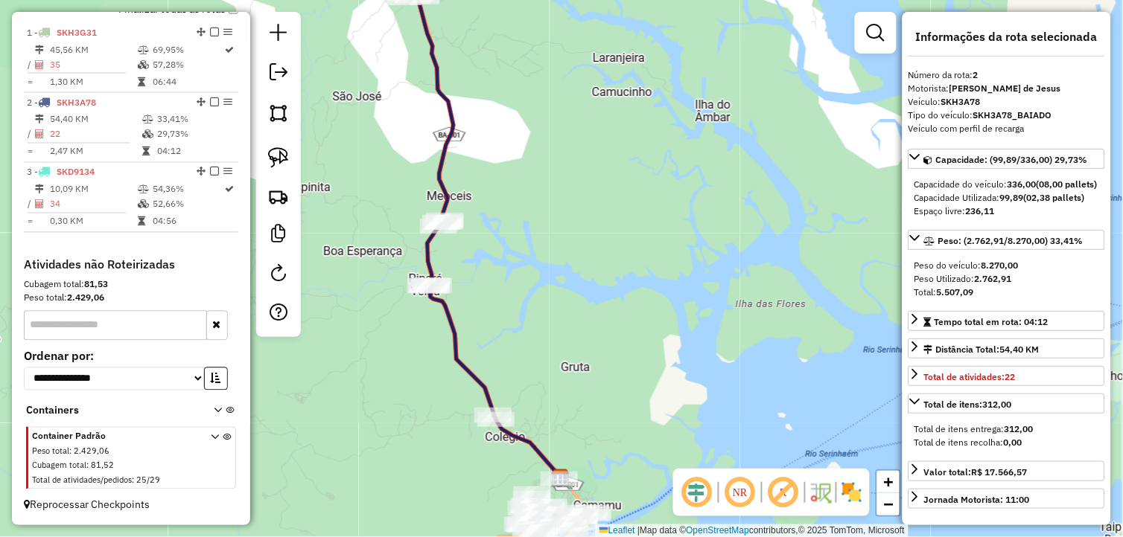
drag, startPoint x: 713, startPoint y: 186, endPoint x: 749, endPoint y: 116, distance: 78.6
click at [749, 116] on div "Janela de atendimento Grade de atendimento Capacidade Transportadoras Veículos …" at bounding box center [561, 268] width 1123 height 537
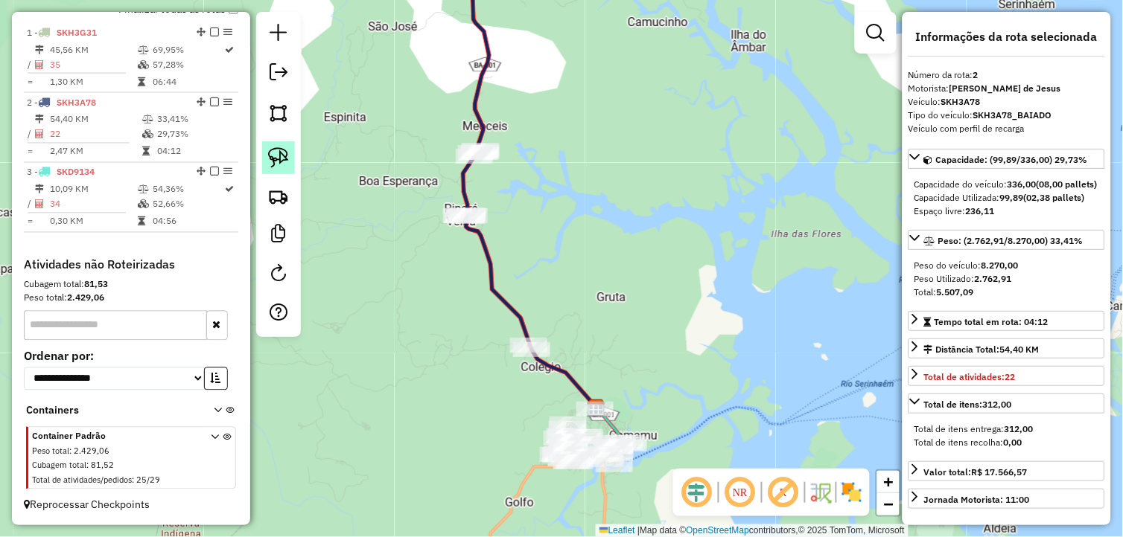
click at [281, 165] on img at bounding box center [278, 157] width 21 height 21
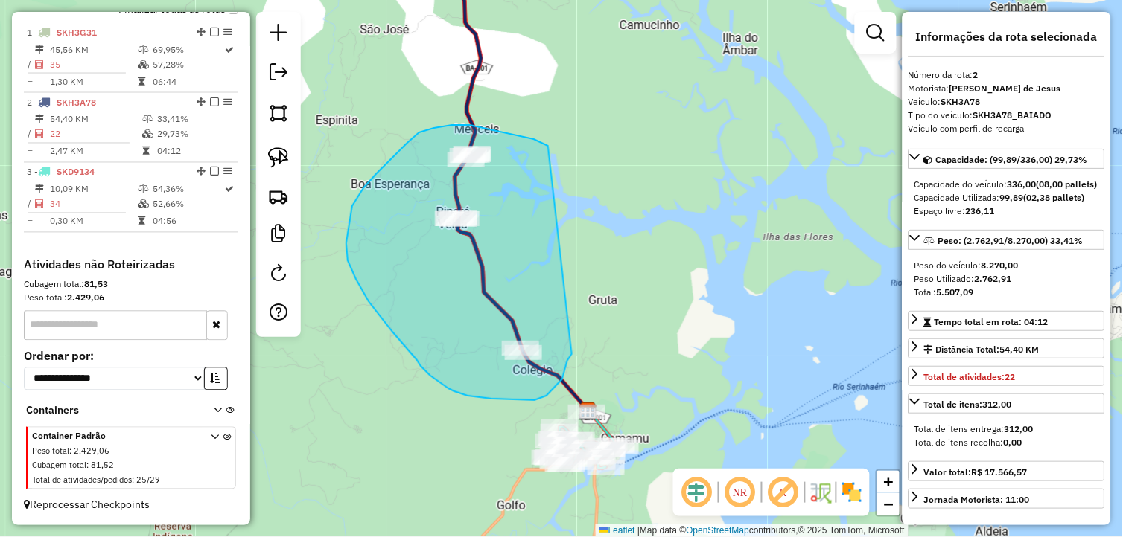
drag, startPoint x: 534, startPoint y: 139, endPoint x: 572, endPoint y: 354, distance: 218.5
click at [572, 354] on div "Janela de atendimento Grade de atendimento Capacidade Transportadoras Veículos …" at bounding box center [561, 268] width 1123 height 537
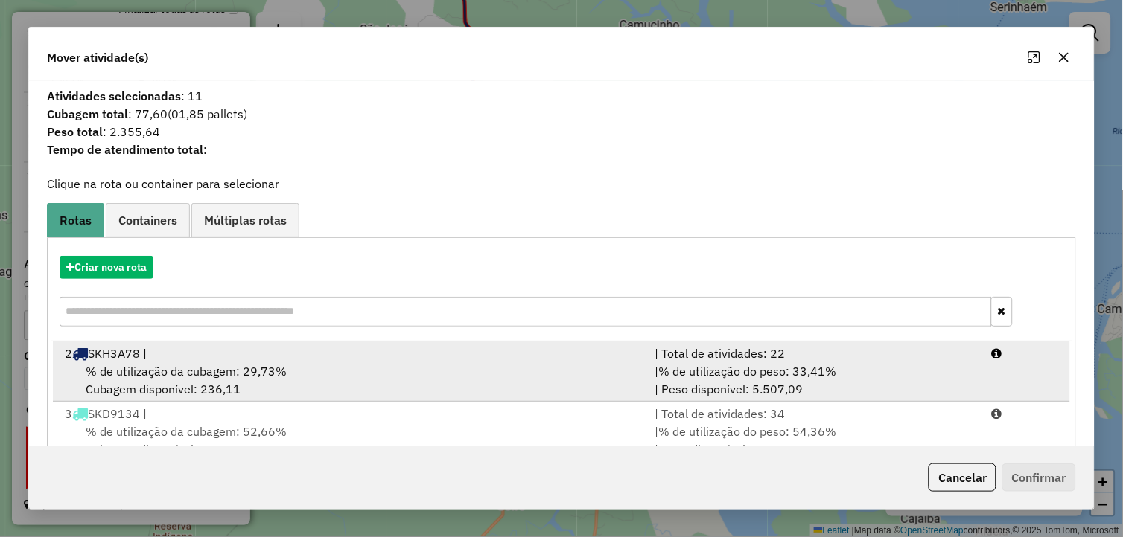
click at [270, 359] on div "2 SKH3A78 |" at bounding box center [351, 354] width 590 height 18
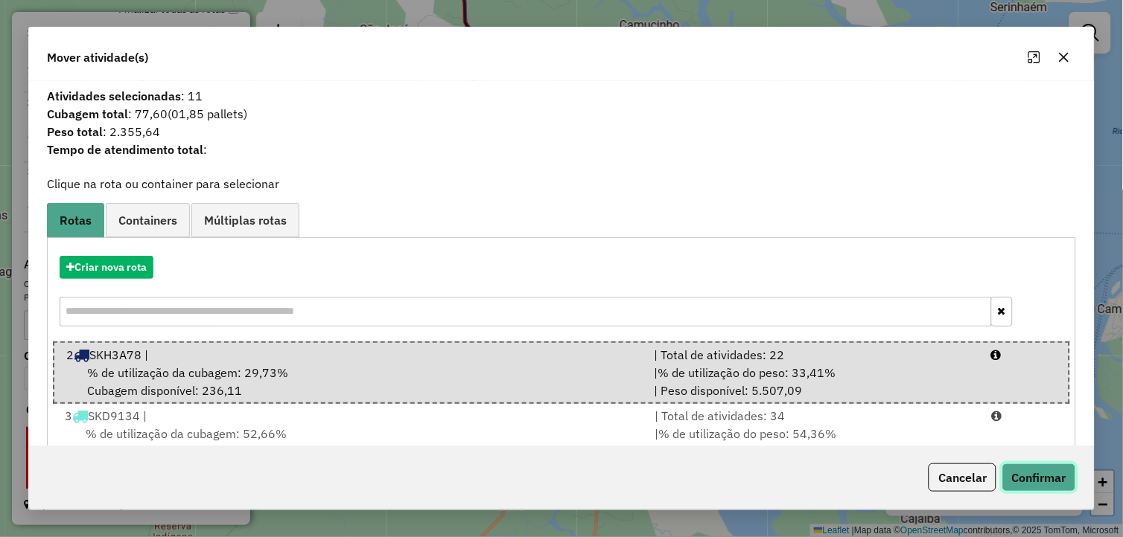
click at [1021, 487] on button "Confirmar" at bounding box center [1039, 478] width 74 height 28
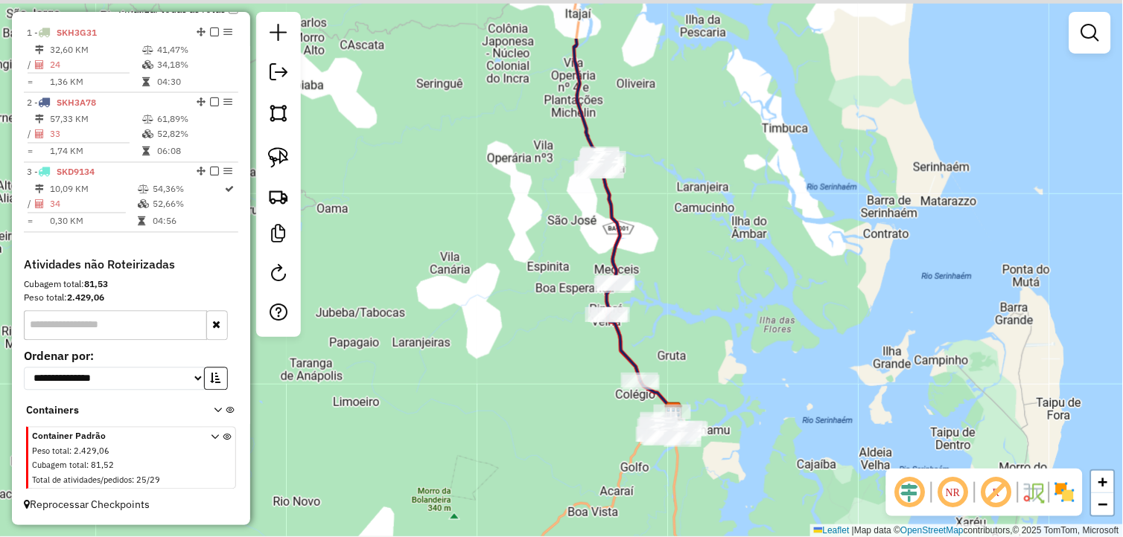
drag, startPoint x: 682, startPoint y: 221, endPoint x: 746, endPoint y: 307, distance: 107.5
click at [749, 310] on div "Janela de atendimento Grade de atendimento Capacidade Transportadoras Veículos …" at bounding box center [561, 268] width 1123 height 537
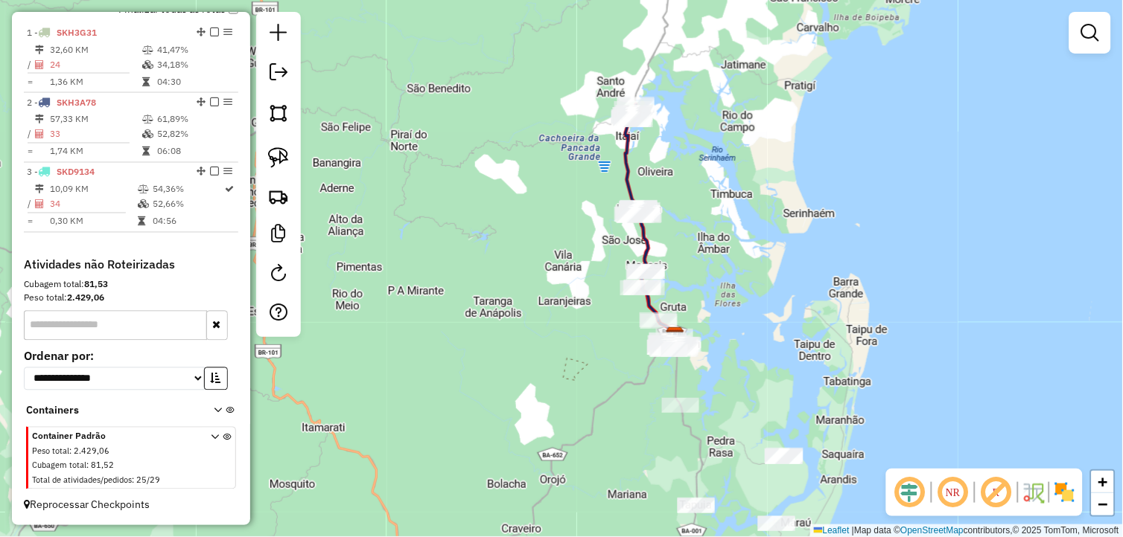
drag, startPoint x: 706, startPoint y: 159, endPoint x: 712, endPoint y: 173, distance: 16.3
click at [712, 173] on div "Janela de atendimento Grade de atendimento Capacidade Transportadoras Veículos …" at bounding box center [561, 268] width 1123 height 537
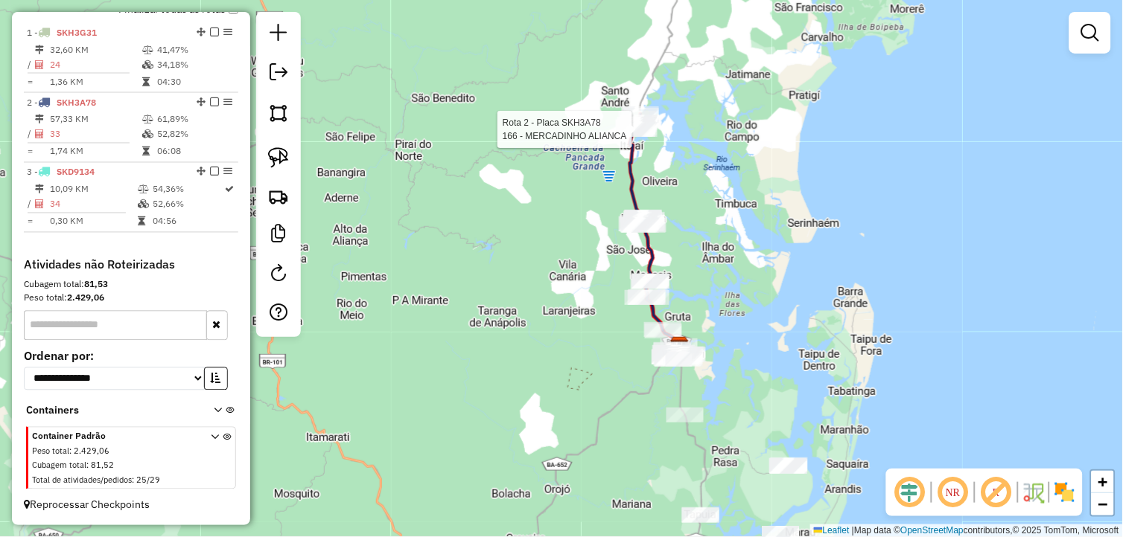
select select "**********"
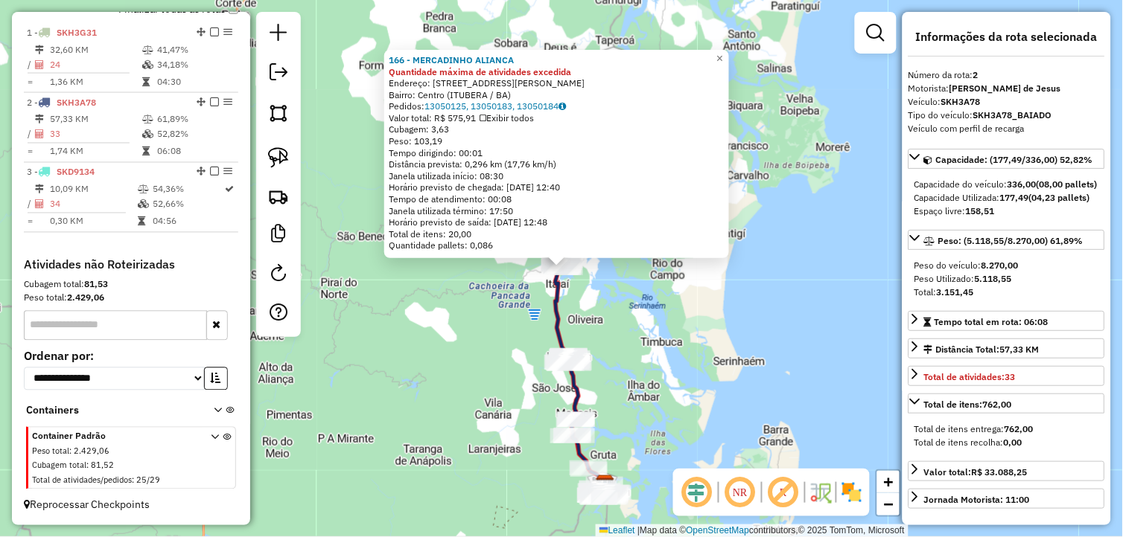
click at [624, 374] on div "166 - MERCADINHO ALIANCA Quantidade máxima de atividades excedida Endereço: RUA…" at bounding box center [561, 268] width 1123 height 537
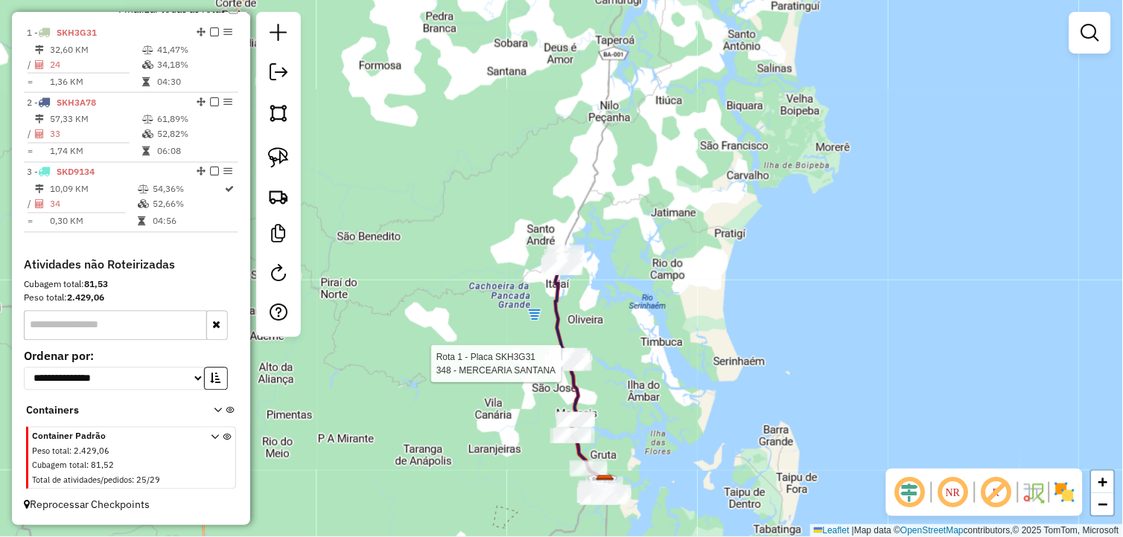
select select "**********"
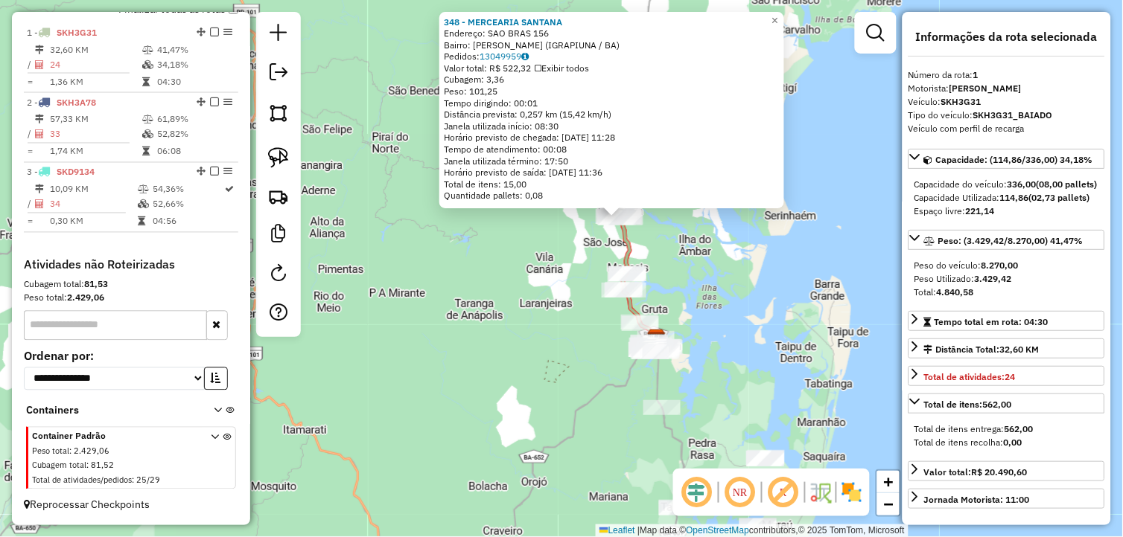
drag, startPoint x: 692, startPoint y: 374, endPoint x: 748, endPoint y: 317, distance: 79.5
click at [748, 317] on div "348 - MERCEARIA SANTANA Endereço: SAO BRAS 156 Bairro: Pascazio Lima (IGRAPIUNA…" at bounding box center [561, 268] width 1123 height 537
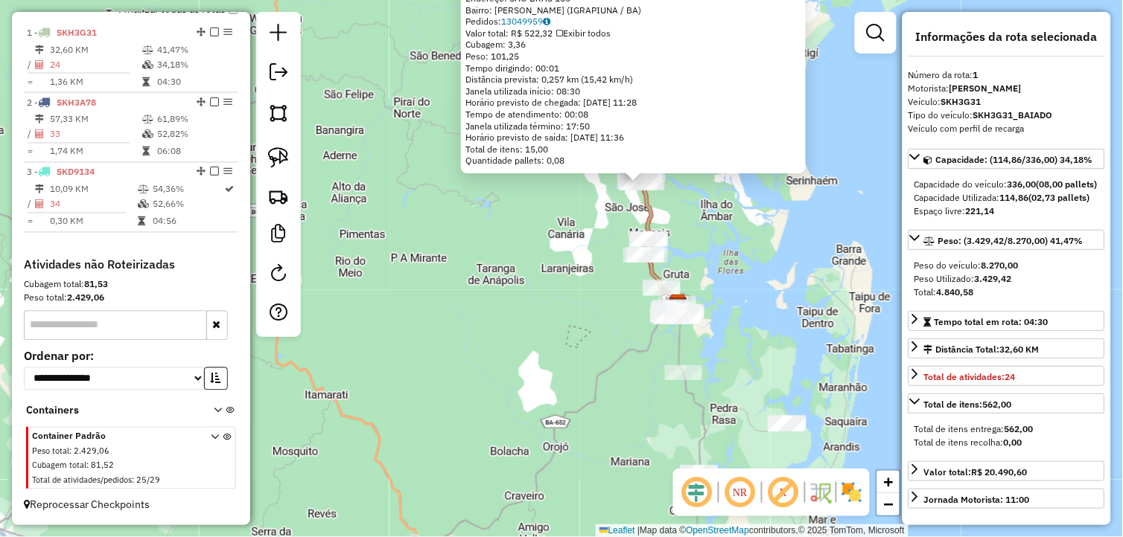
click at [738, 344] on div "348 - MERCEARIA SANTANA Endereço: SAO BRAS 156 Bairro: Pascazio Lima (IGRAPIUNA…" at bounding box center [561, 268] width 1123 height 537
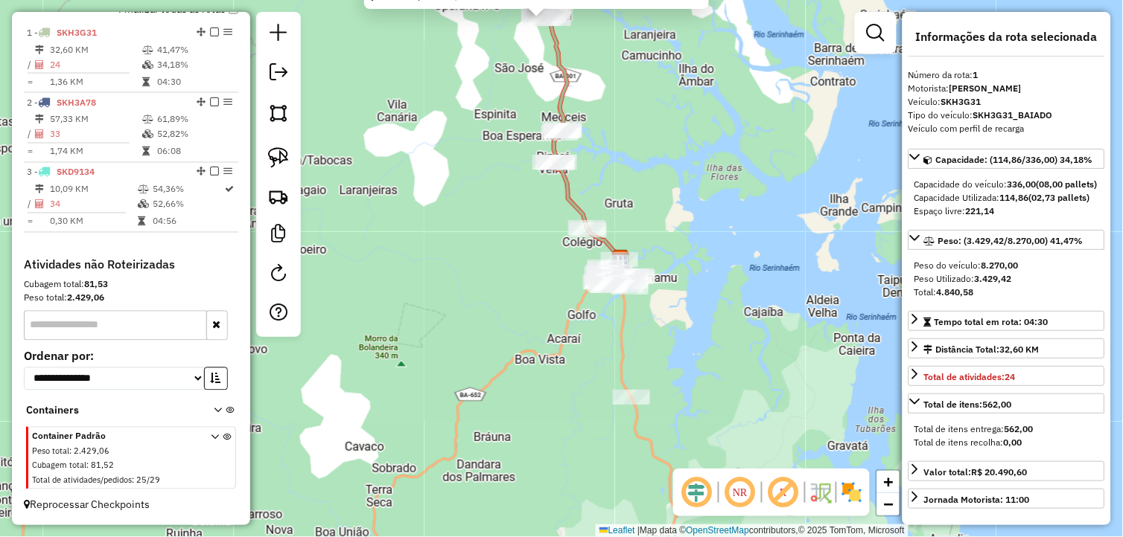
click at [674, 344] on div "348 - MERCEARIA SANTANA Endereço: SAO BRAS 156 Bairro: Pascazio Lima (IGRAPIUNA…" at bounding box center [561, 268] width 1123 height 537
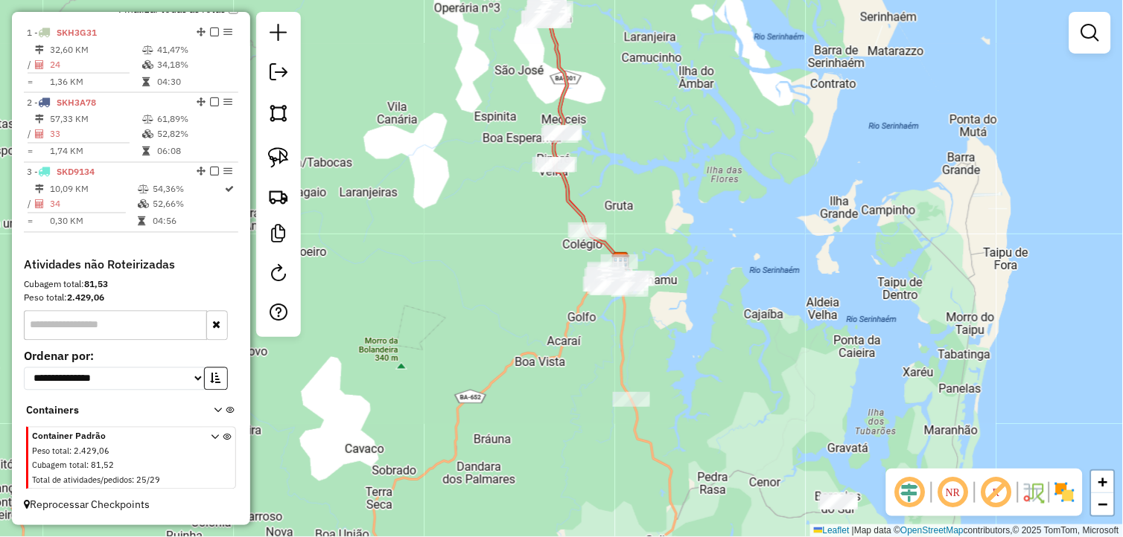
drag, startPoint x: 674, startPoint y: 344, endPoint x: 665, endPoint y: 377, distance: 34.9
click at [665, 377] on div "Janela de atendimento Grade de atendimento Capacidade Transportadoras Veículos …" at bounding box center [561, 268] width 1123 height 537
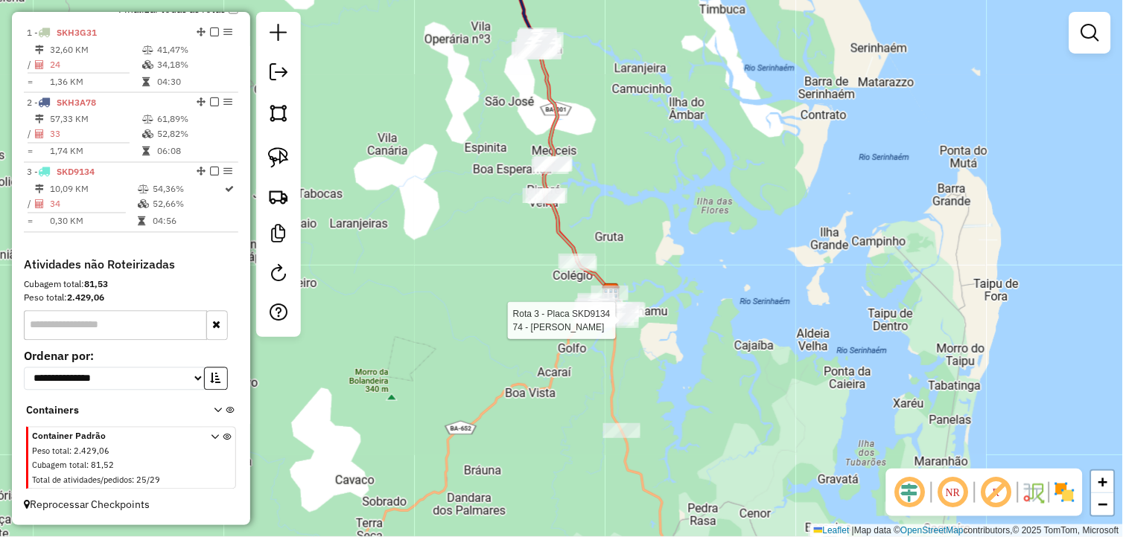
select select "**********"
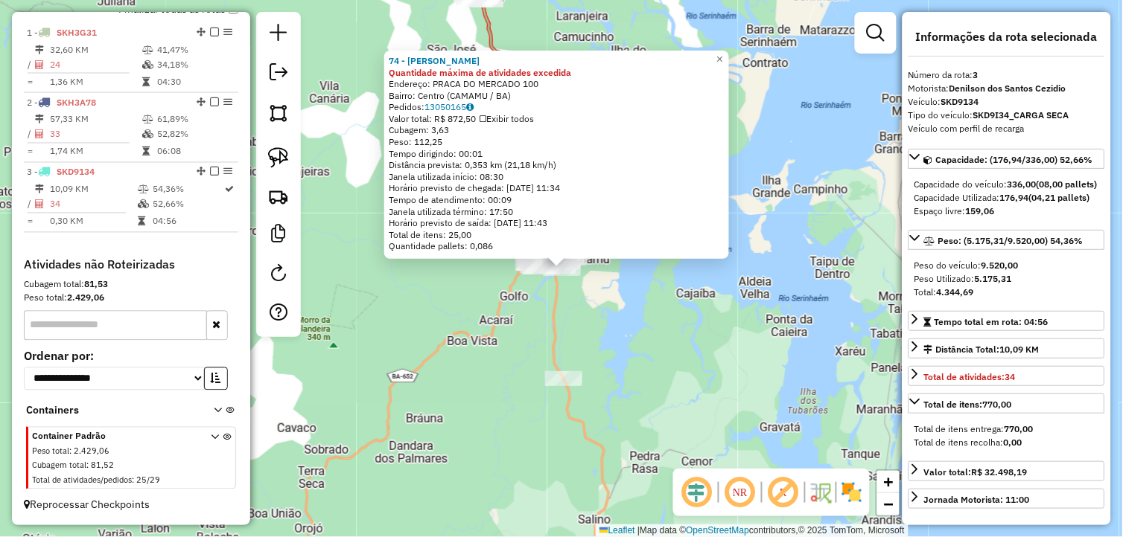
click at [591, 351] on div "74 - HAMILTON Quantidade máxima de atividades excedida Endereço: PRACA DO MERCA…" at bounding box center [561, 268] width 1123 height 537
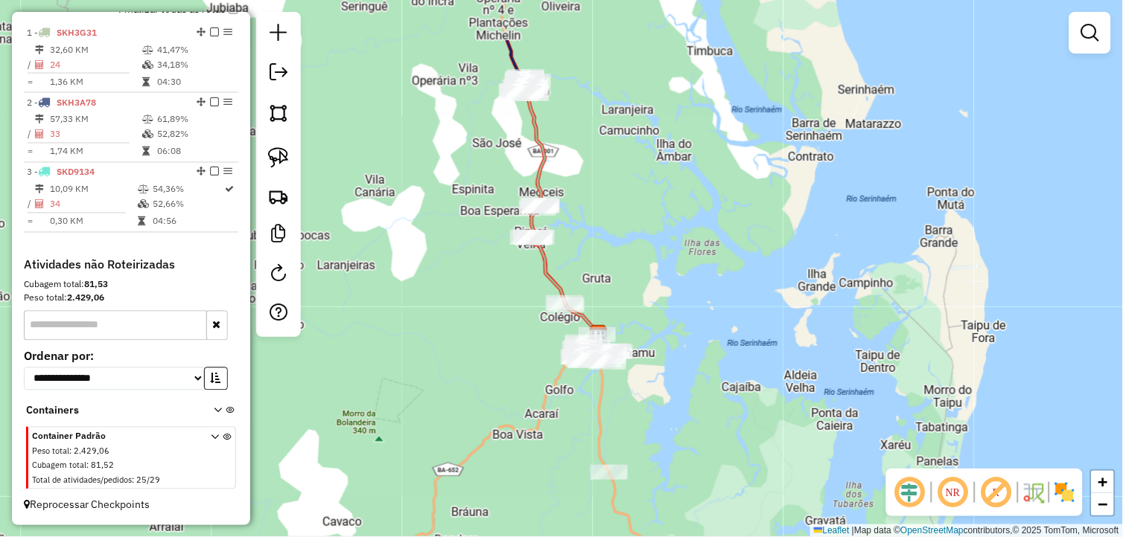
drag, startPoint x: 496, startPoint y: 318, endPoint x: 560, endPoint y: 432, distance: 130.7
click at [553, 437] on div "Janela de atendimento Grade de atendimento Capacidade Transportadoras Veículos …" at bounding box center [561, 268] width 1123 height 537
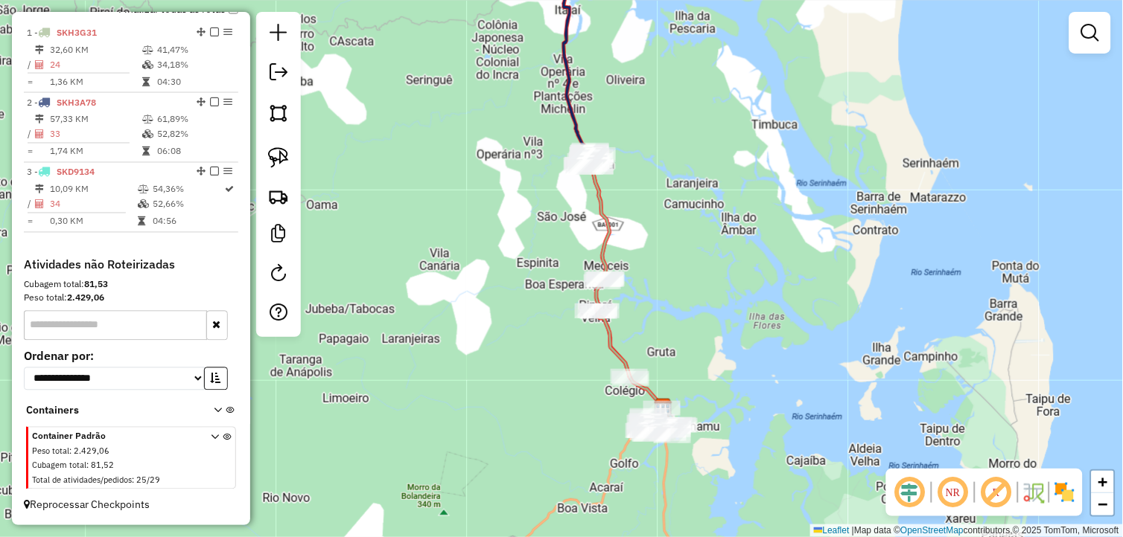
drag, startPoint x: 645, startPoint y: 216, endPoint x: 694, endPoint y: 254, distance: 61.5
click at [694, 254] on div "Janela de atendimento Grade de atendimento Capacidade Transportadoras Veículos …" at bounding box center [561, 268] width 1123 height 537
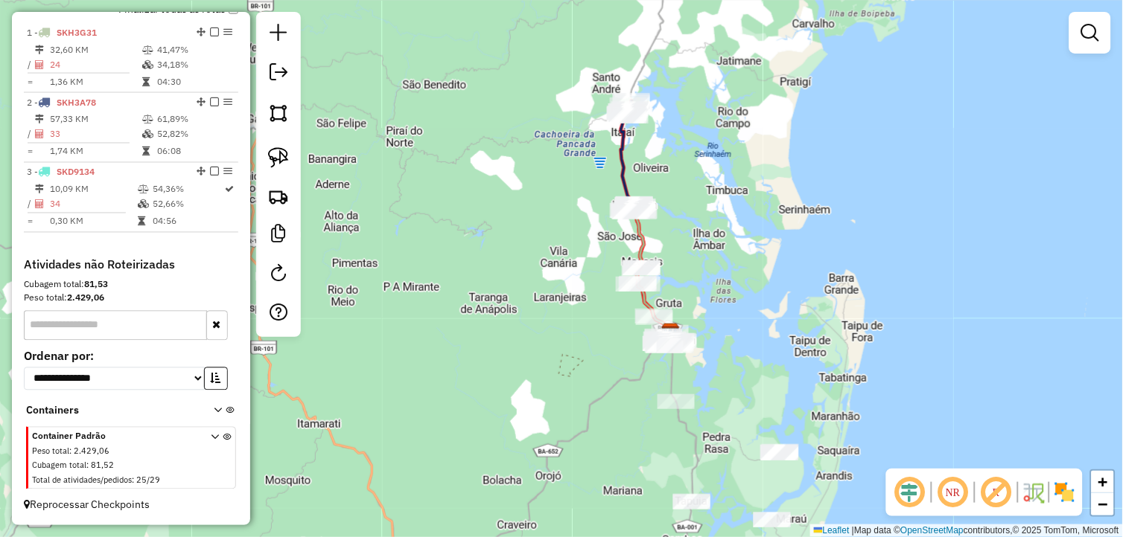
drag, startPoint x: 689, startPoint y: 229, endPoint x: 689, endPoint y: 243, distance: 14.1
click at [689, 243] on div "Janela de atendimento Grade de atendimento Capacidade Transportadoras Veículos …" at bounding box center [561, 268] width 1123 height 537
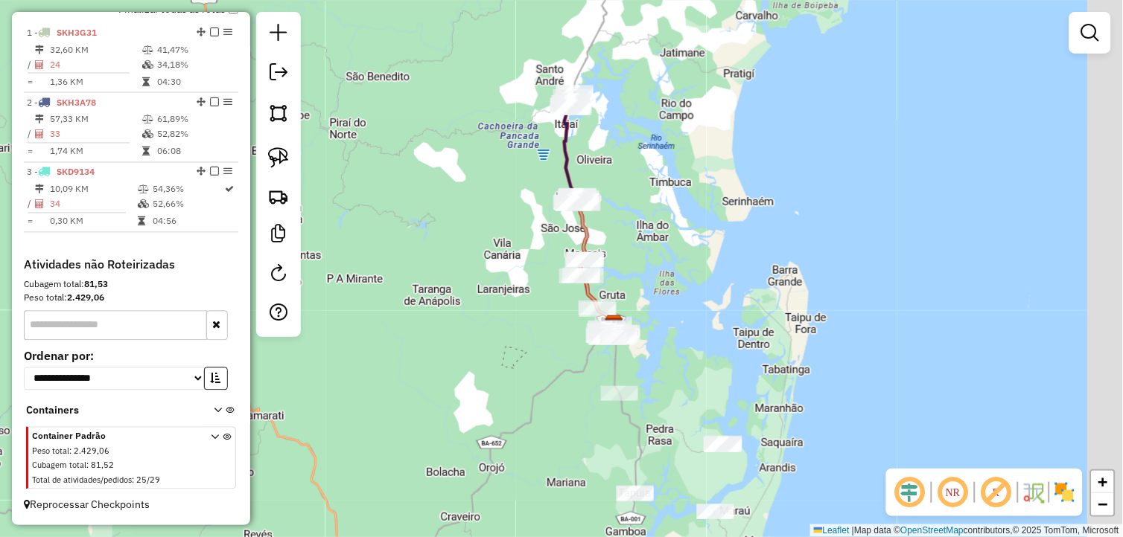
drag, startPoint x: 743, startPoint y: 264, endPoint x: 686, endPoint y: 255, distance: 57.9
click at [686, 255] on div "Janela de atendimento Grade de atendimento Capacidade Transportadoras Veículos …" at bounding box center [561, 268] width 1123 height 537
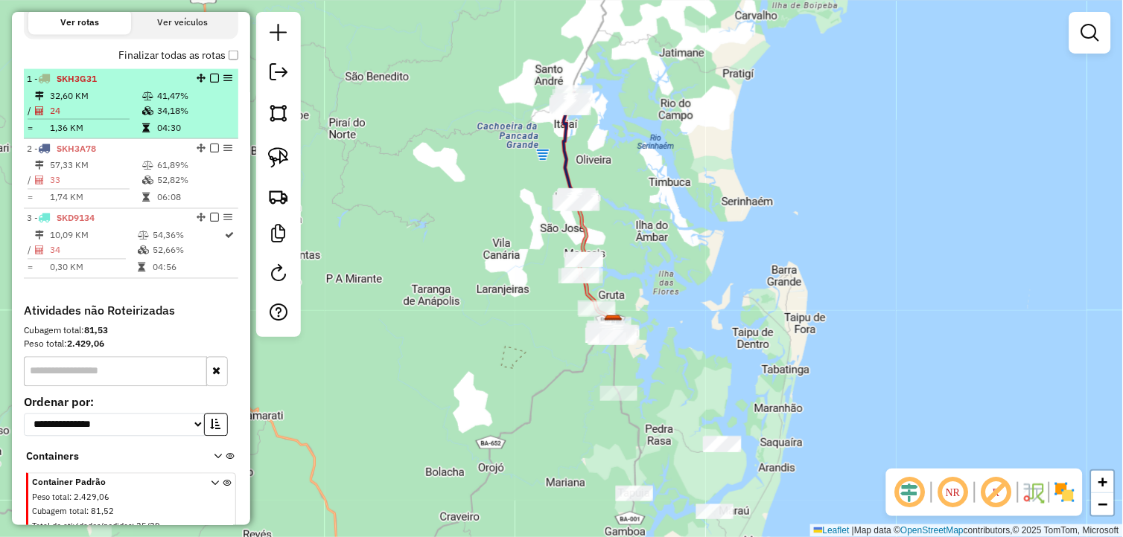
scroll to position [464, 0]
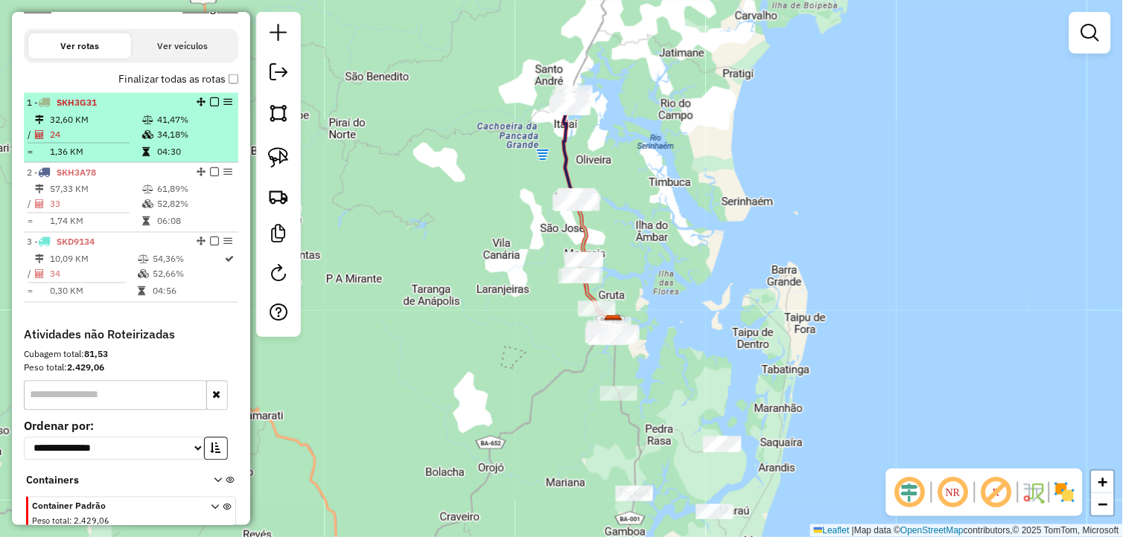
click at [165, 142] on td "34,18%" at bounding box center [193, 134] width 75 height 15
select select "**********"
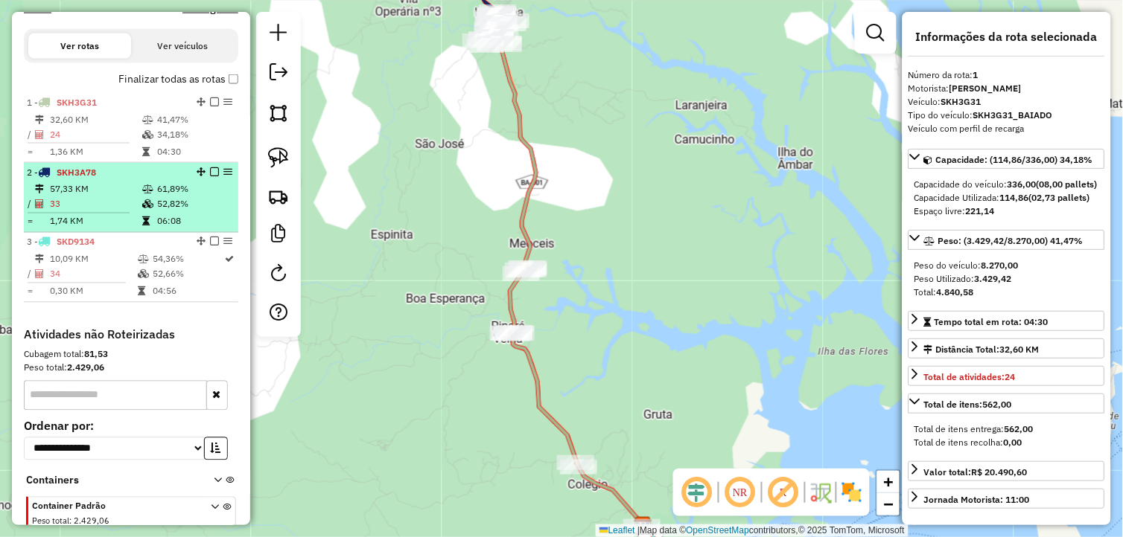
click at [86, 194] on td "57,33 KM" at bounding box center [95, 189] width 92 height 15
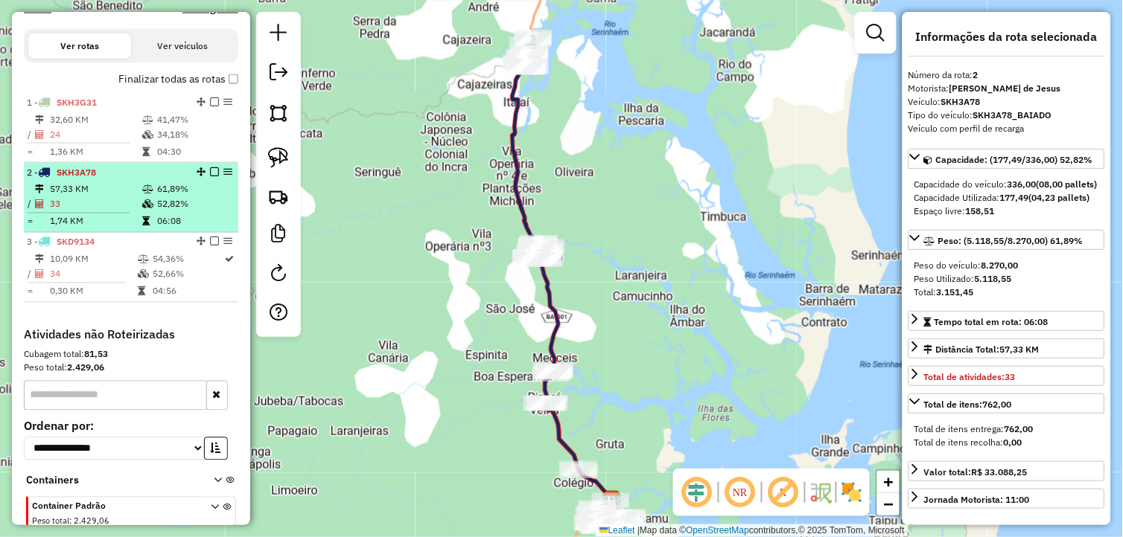
click at [98, 194] on li "2 - SKH3A78 57,33 KM 61,89% / 33 52,82% = 1,74 KM 06:08" at bounding box center [131, 198] width 214 height 70
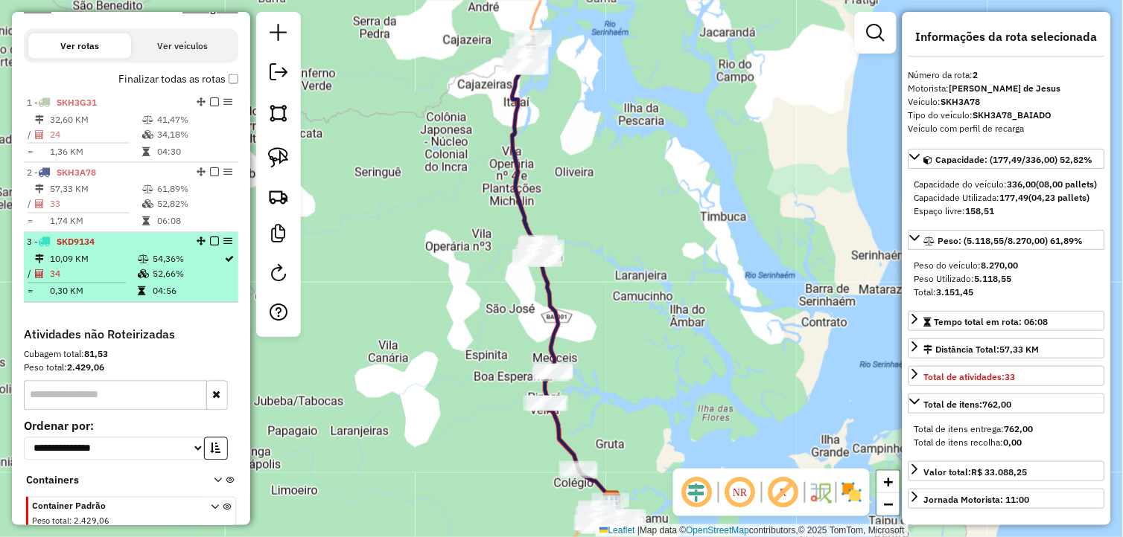
click at [138, 264] on icon at bounding box center [143, 259] width 11 height 9
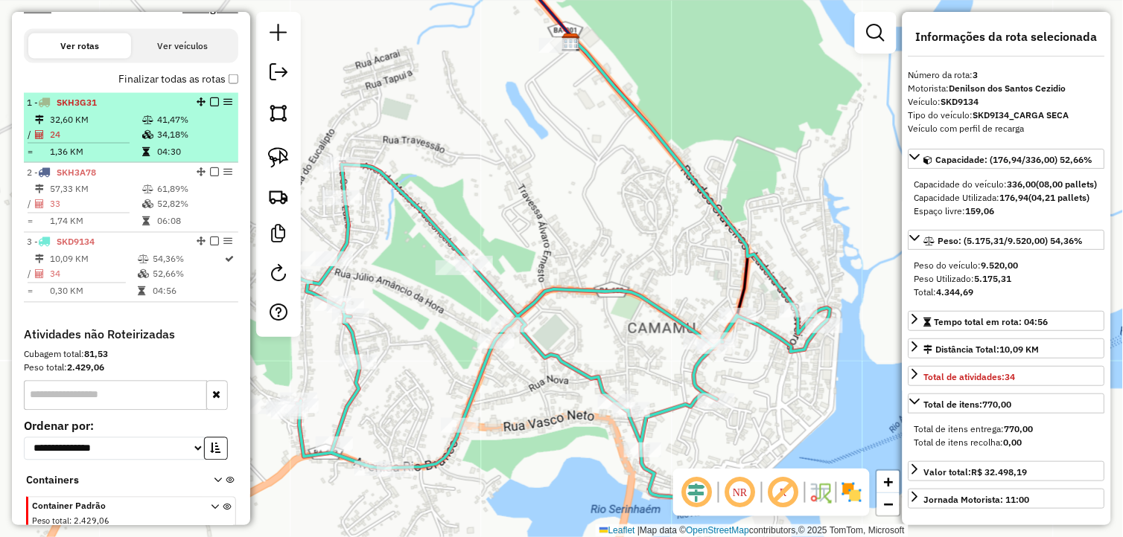
click at [169, 109] on div "1 - SKH3G31" at bounding box center [106, 102] width 158 height 13
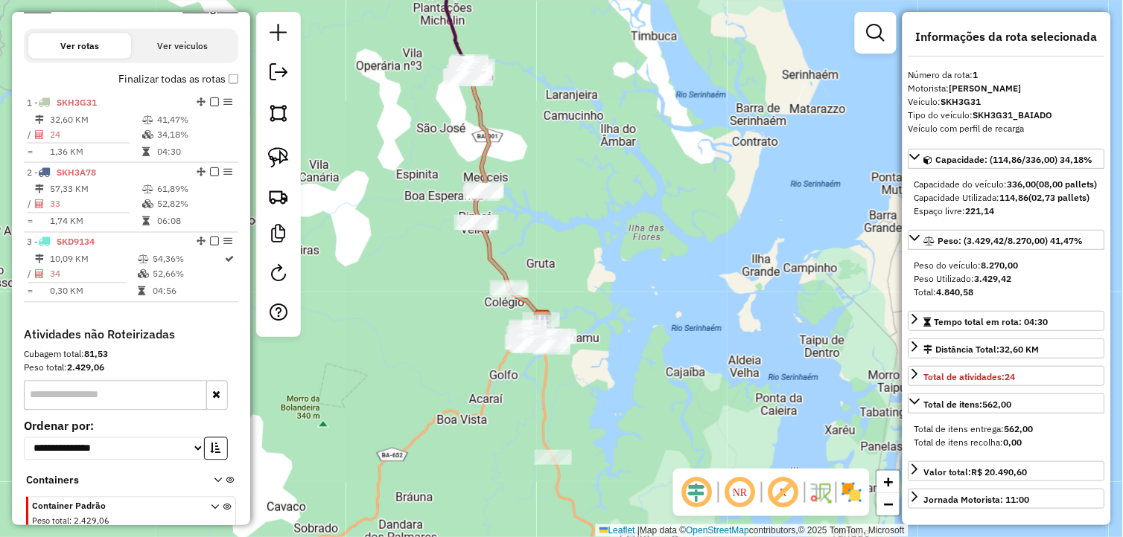
drag, startPoint x: 450, startPoint y: 159, endPoint x: 471, endPoint y: 214, distance: 58.9
click at [470, 214] on div "Janela de atendimento Grade de atendimento Capacidade Transportadoras Veículos …" at bounding box center [561, 268] width 1123 height 537
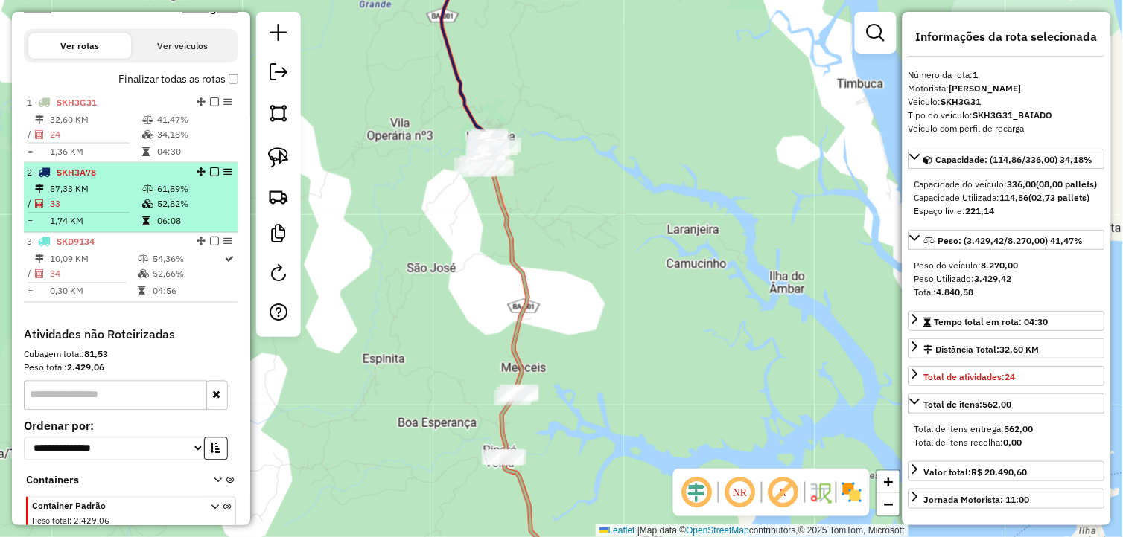
click at [151, 208] on td at bounding box center [148, 204] width 15 height 15
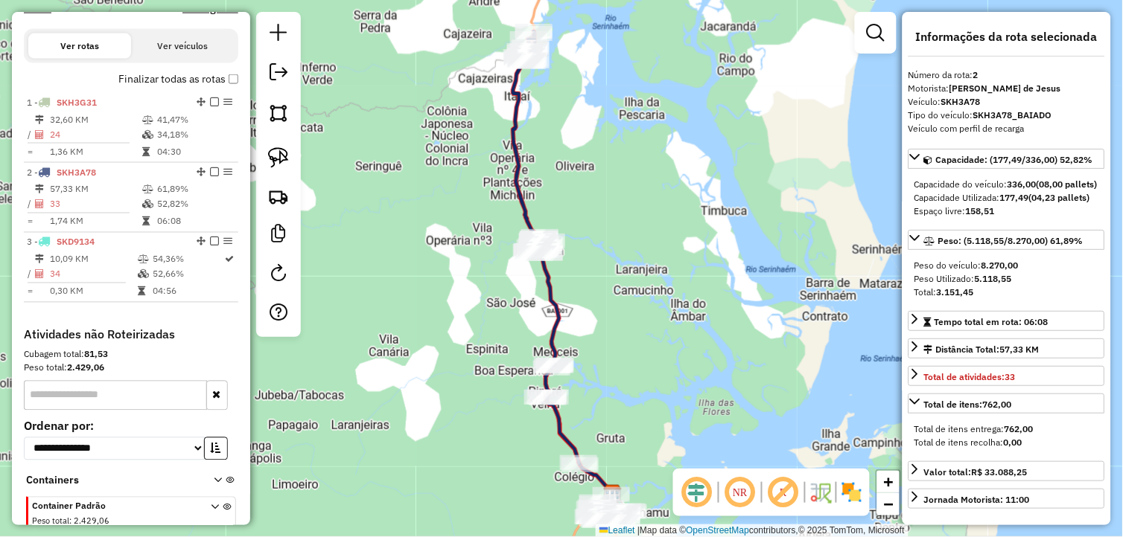
drag, startPoint x: 377, startPoint y: 281, endPoint x: 360, endPoint y: 211, distance: 72.2
click at [360, 211] on div "Janela de atendimento Grade de atendimento Capacidade Transportadoras Veículos …" at bounding box center [561, 268] width 1123 height 537
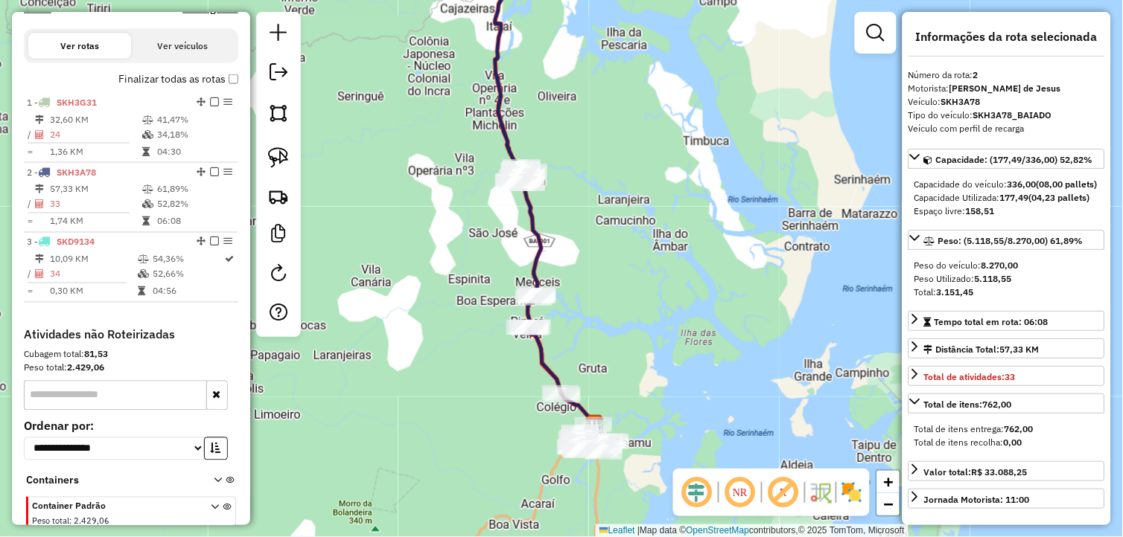
drag, startPoint x: 420, startPoint y: 264, endPoint x: 339, endPoint y: 232, distance: 87.0
click at [339, 232] on div "Janela de atendimento Grade de atendimento Capacidade Transportadoras Veículos …" at bounding box center [561, 268] width 1123 height 537
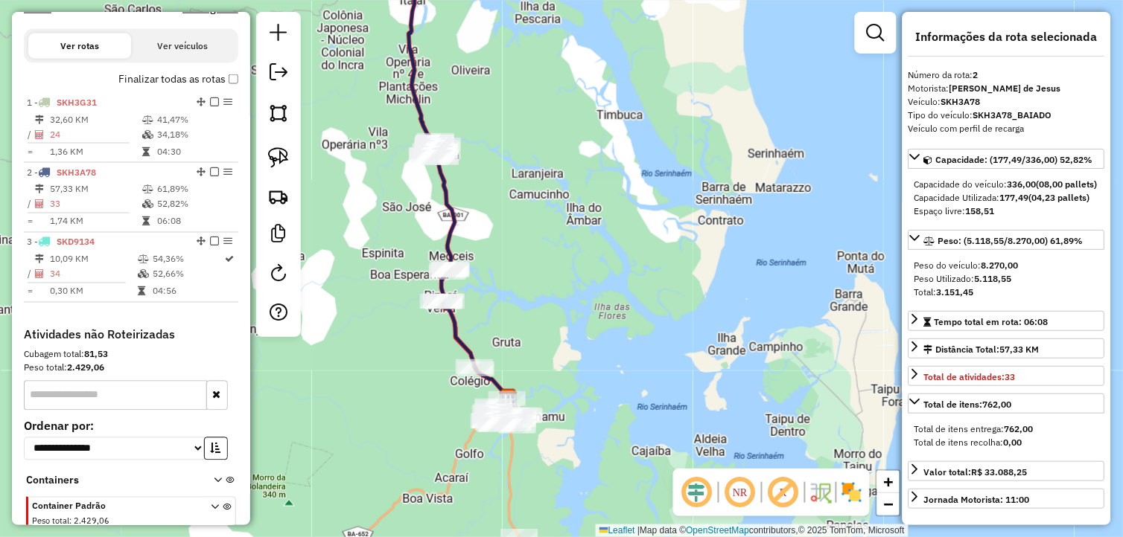
drag, startPoint x: 403, startPoint y: 258, endPoint x: 418, endPoint y: 272, distance: 21.1
click at [418, 272] on div "Janela de atendimento Grade de atendimento Capacidade Transportadoras Veículos …" at bounding box center [561, 268] width 1123 height 537
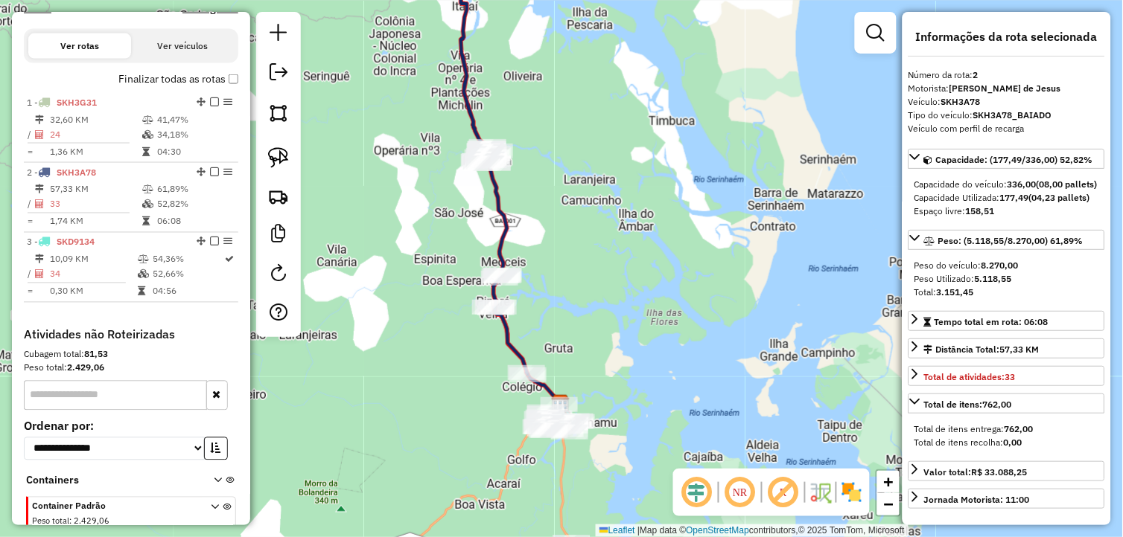
drag, startPoint x: 366, startPoint y: 266, endPoint x: 406, endPoint y: 264, distance: 39.5
click at [406, 264] on div "Janela de atendimento Grade de atendimento Capacidade Transportadoras Veículos …" at bounding box center [561, 268] width 1123 height 537
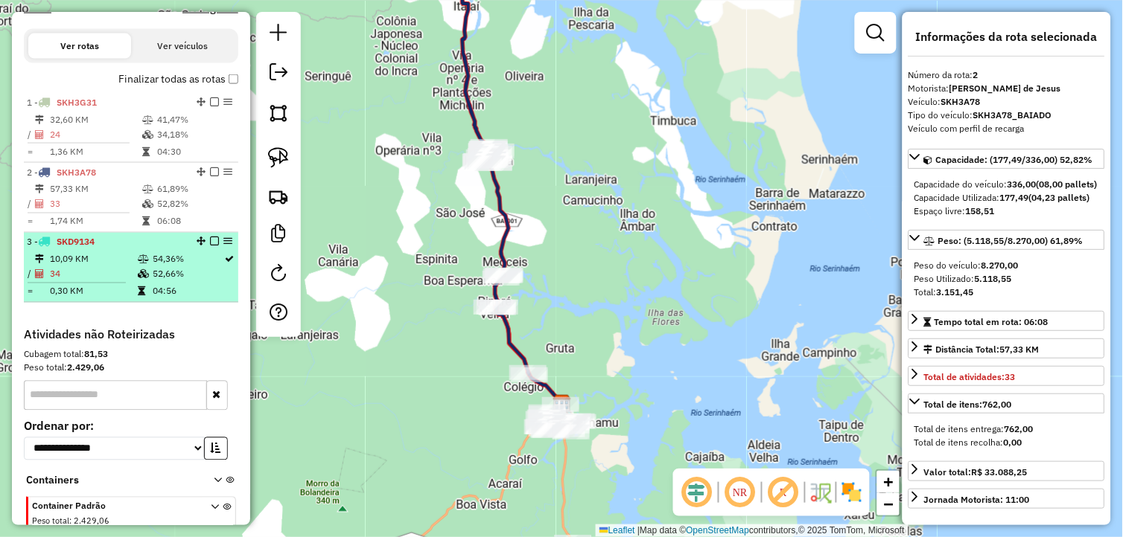
click at [141, 282] on td at bounding box center [144, 274] width 15 height 15
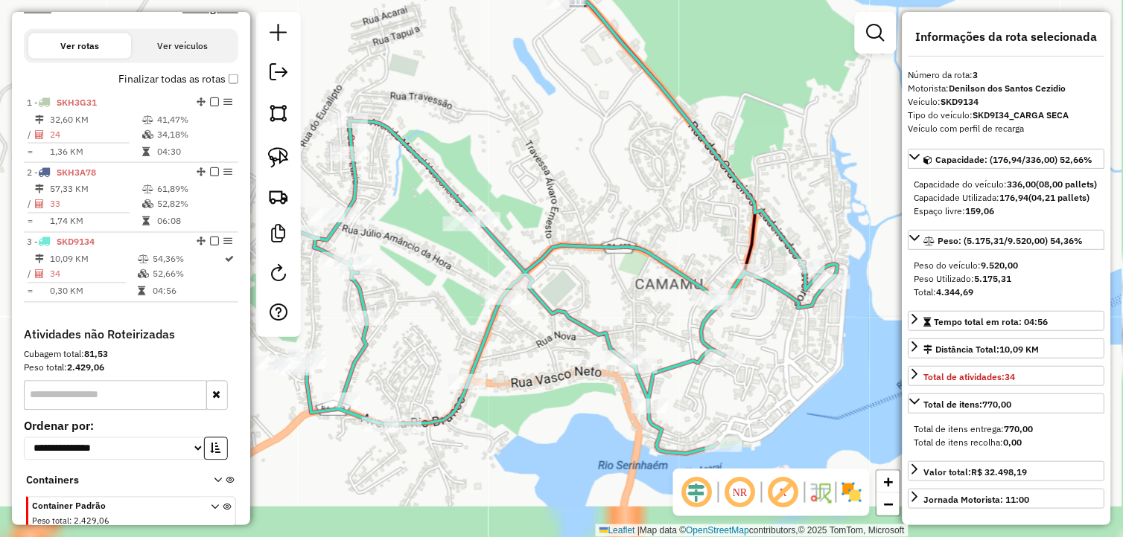
drag, startPoint x: 393, startPoint y: 306, endPoint x: 389, endPoint y: 172, distance: 134.0
click at [389, 173] on div "Janela de atendimento Grade de atendimento Capacidade Transportadoras Veículos …" at bounding box center [561, 268] width 1123 height 537
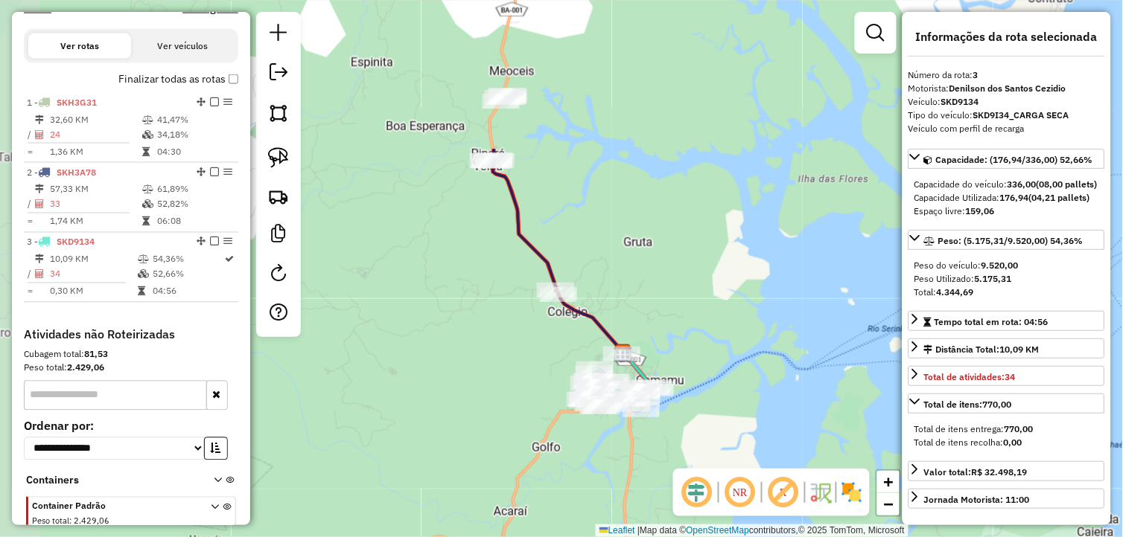
drag, startPoint x: 543, startPoint y: 128, endPoint x: 641, endPoint y: 344, distance: 236.9
click at [641, 344] on div "Janela de atendimento Grade de atendimento Capacidade Transportadoras Veículos …" at bounding box center [561, 268] width 1123 height 537
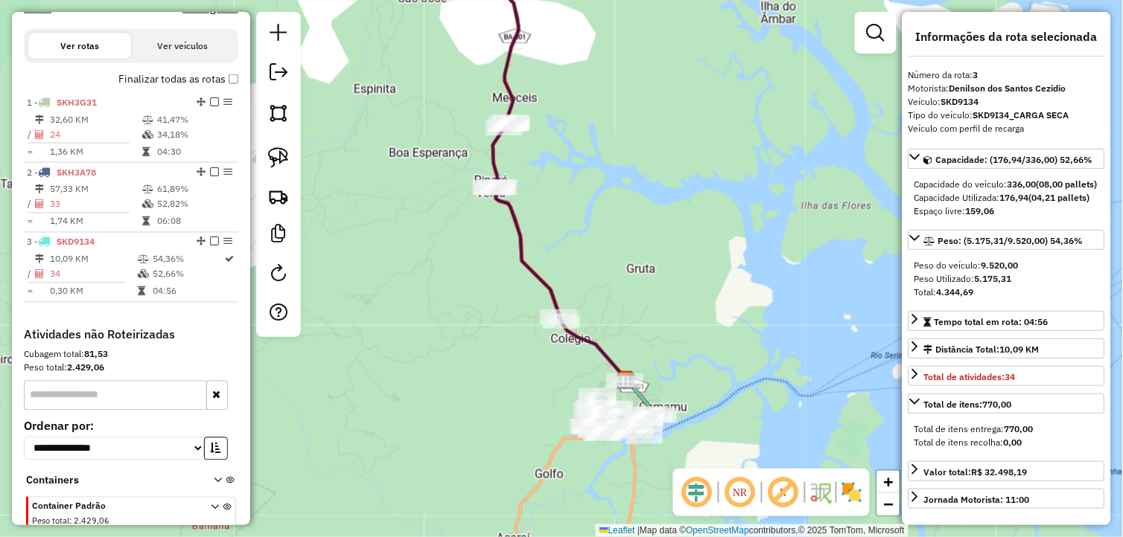
drag, startPoint x: 613, startPoint y: 226, endPoint x: 624, endPoint y: 351, distance: 126.3
click at [624, 351] on div "Janela de atendimento Grade de atendimento Capacidade Transportadoras Veículos …" at bounding box center [561, 268] width 1123 height 537
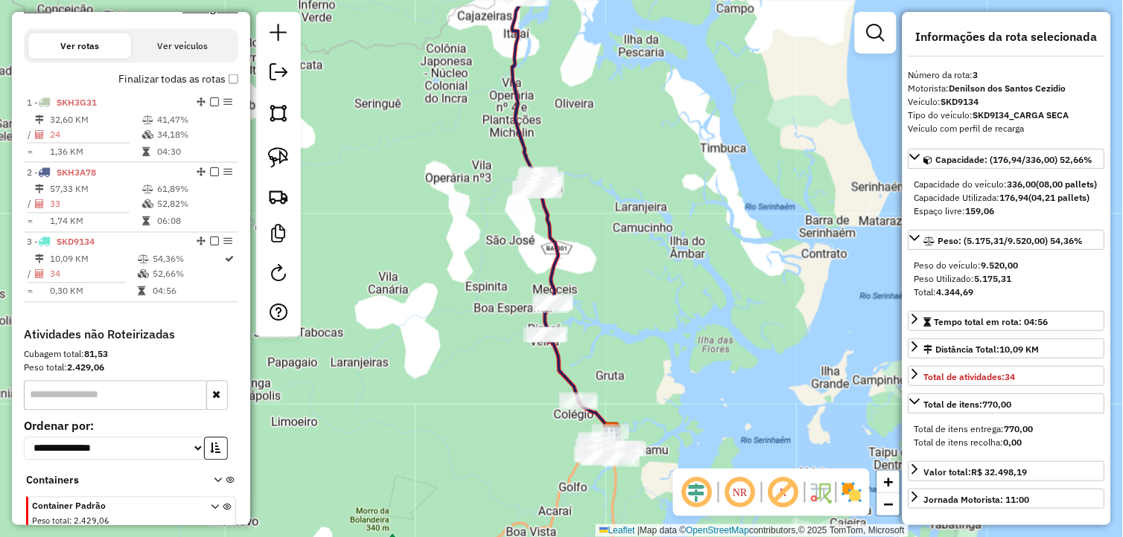
drag, startPoint x: 660, startPoint y: 302, endPoint x: 637, endPoint y: 351, distance: 53.6
click at [637, 351] on div "Janela de atendimento Grade de atendimento Capacidade Transportadoras Veículos …" at bounding box center [561, 268] width 1123 height 537
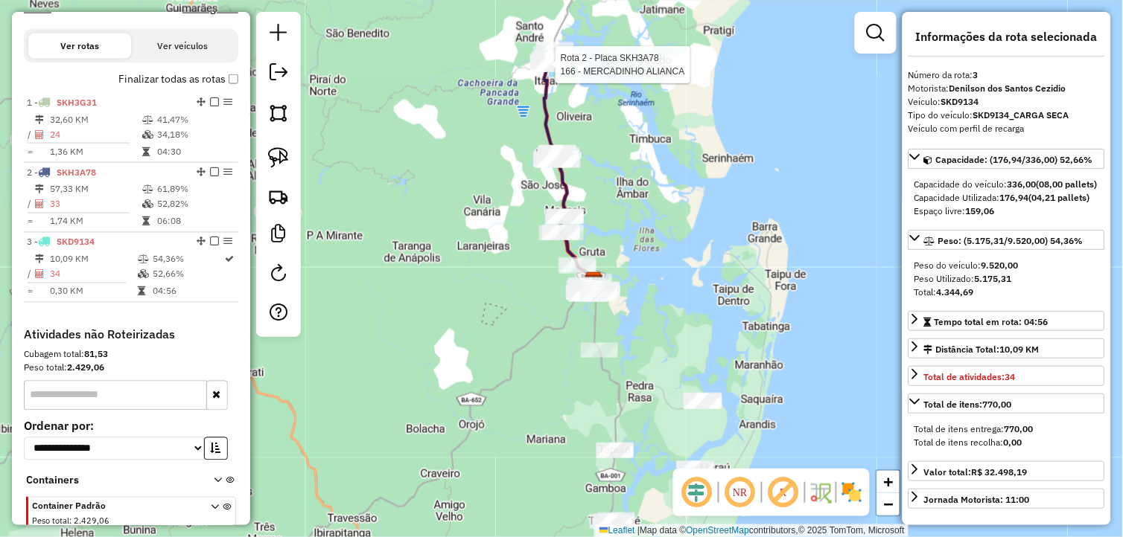
scroll to position [546, 0]
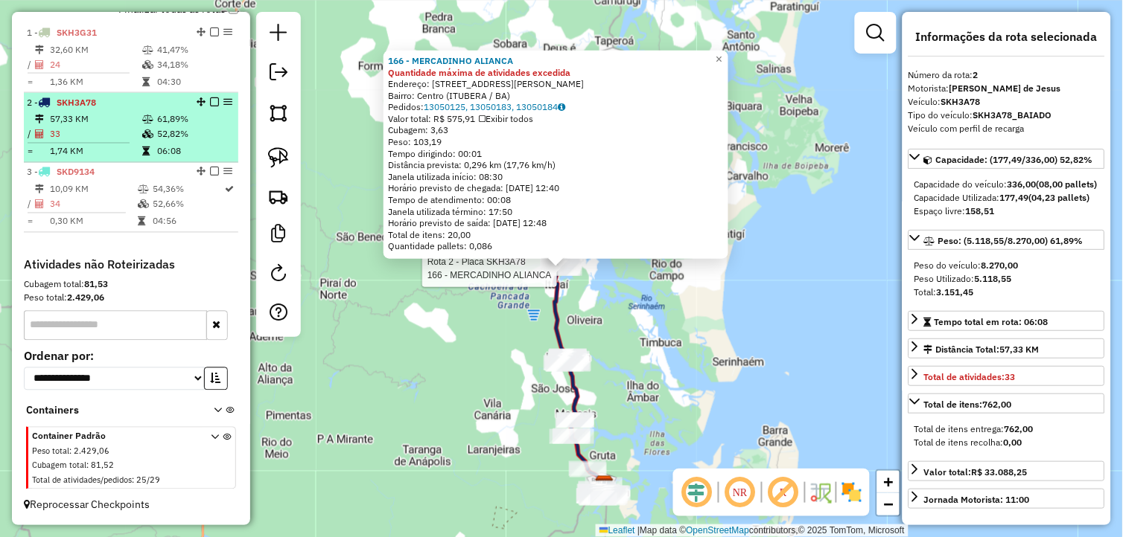
click at [146, 146] on td at bounding box center [148, 151] width 15 height 15
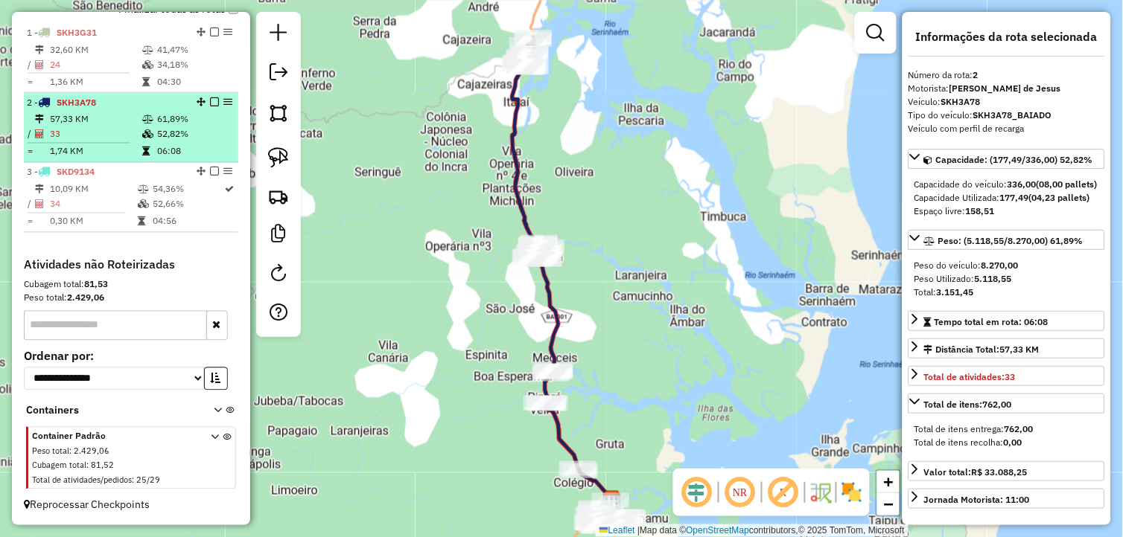
click at [110, 124] on td "57,33 KM" at bounding box center [95, 119] width 92 height 15
click at [77, 112] on td "57,33 KM" at bounding box center [95, 119] width 92 height 15
click at [173, 142] on table "57,33 KM 61,89% / 33 52,82% = 1,74 KM 06:08" at bounding box center [131, 135] width 208 height 47
click at [142, 136] on icon at bounding box center [147, 134] width 11 height 9
click at [212, 99] on em at bounding box center [214, 102] width 9 height 9
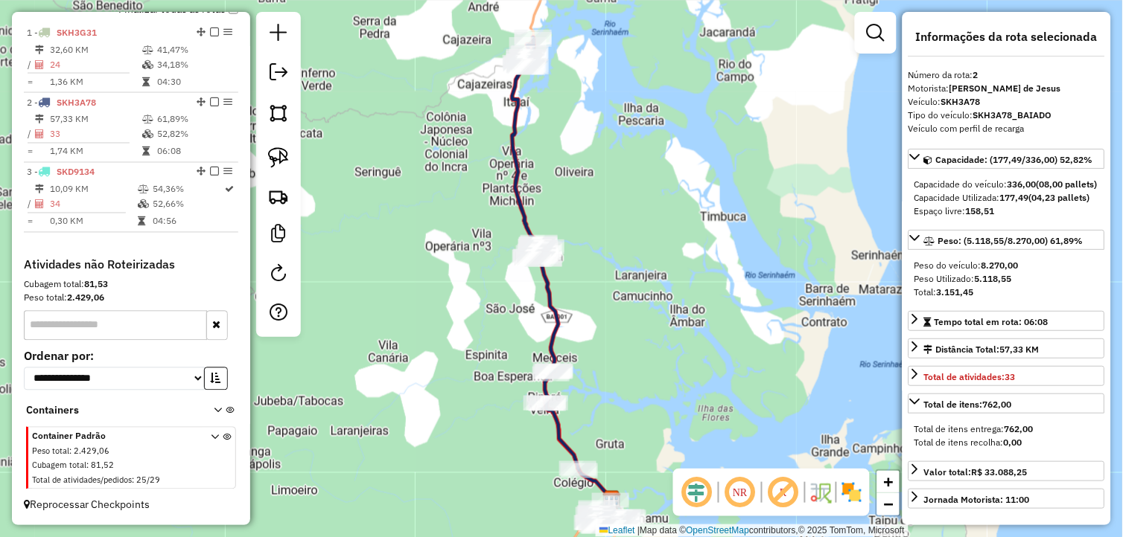
scroll to position [497, 0]
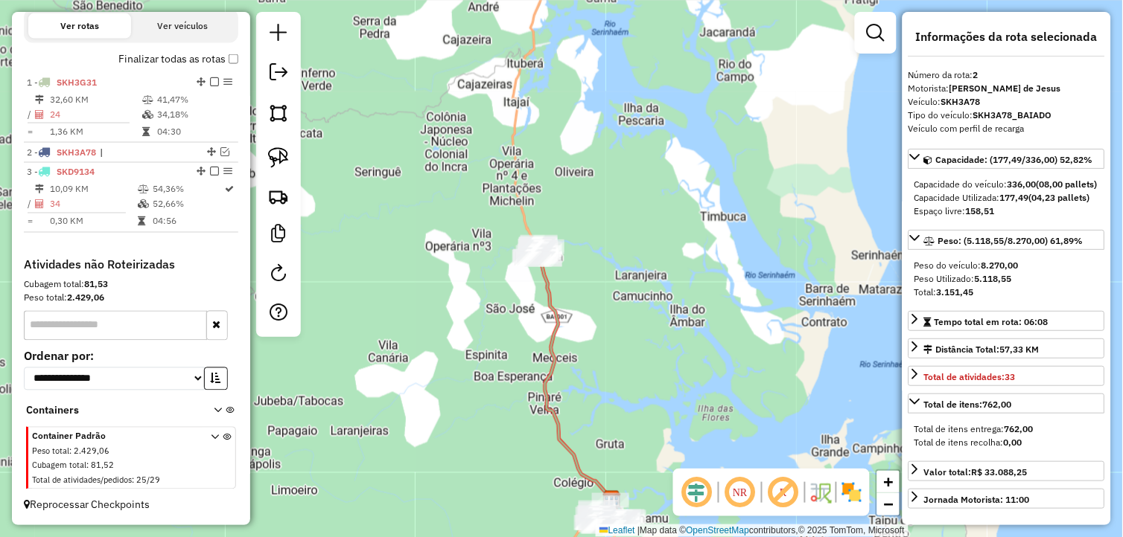
drag, startPoint x: 731, startPoint y: 311, endPoint x: 646, endPoint y: 224, distance: 121.6
click at [651, 224] on div "Janela de atendimento Grade de atendimento Capacidade Transportadoras Veículos …" at bounding box center [561, 268] width 1123 height 537
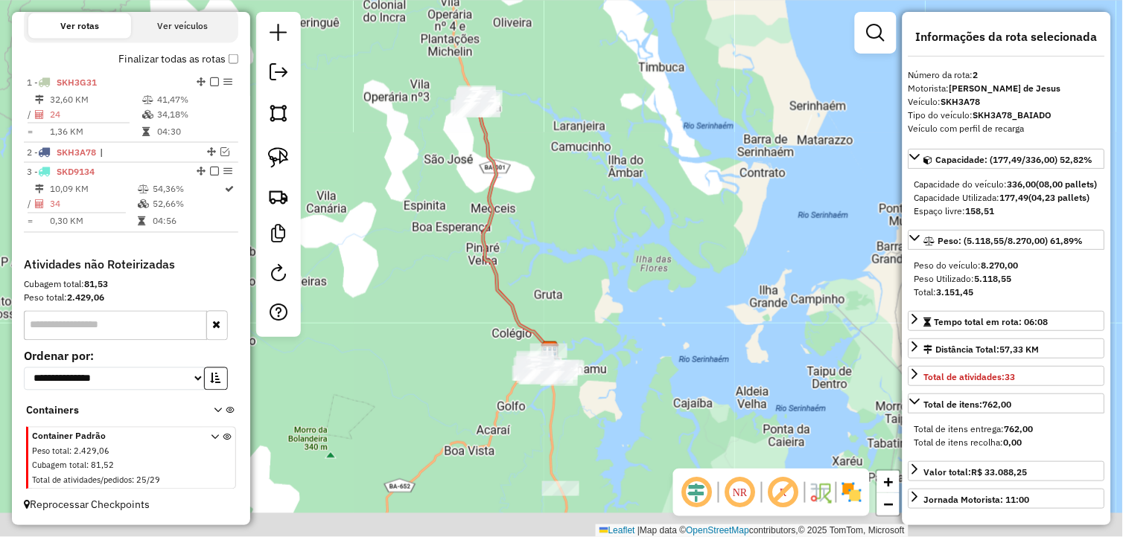
drag, startPoint x: 588, startPoint y: 261, endPoint x: 572, endPoint y: 216, distance: 47.6
click at [588, 227] on div "Janela de atendimento Grade de atendimento Capacidade Transportadoras Veículos …" at bounding box center [561, 268] width 1123 height 537
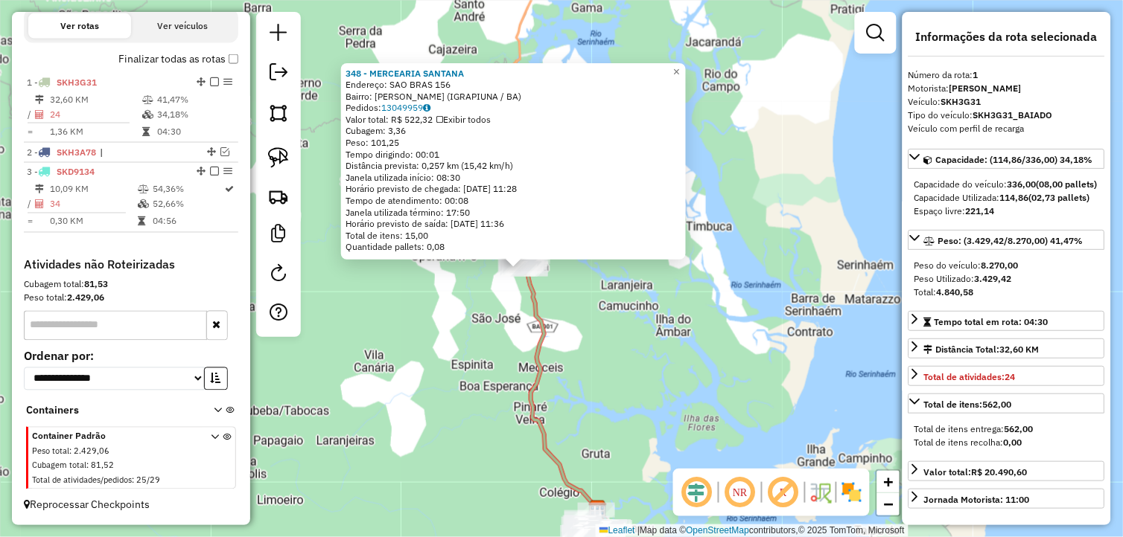
drag, startPoint x: 671, startPoint y: 358, endPoint x: 621, endPoint y: 365, distance: 50.3
click at [622, 365] on div "Rota 1 - Placa SKH3G31 348 - MERCEARIA SANTANA 348 - MERCEARIA SANTANA Endereço…" at bounding box center [561, 268] width 1123 height 537
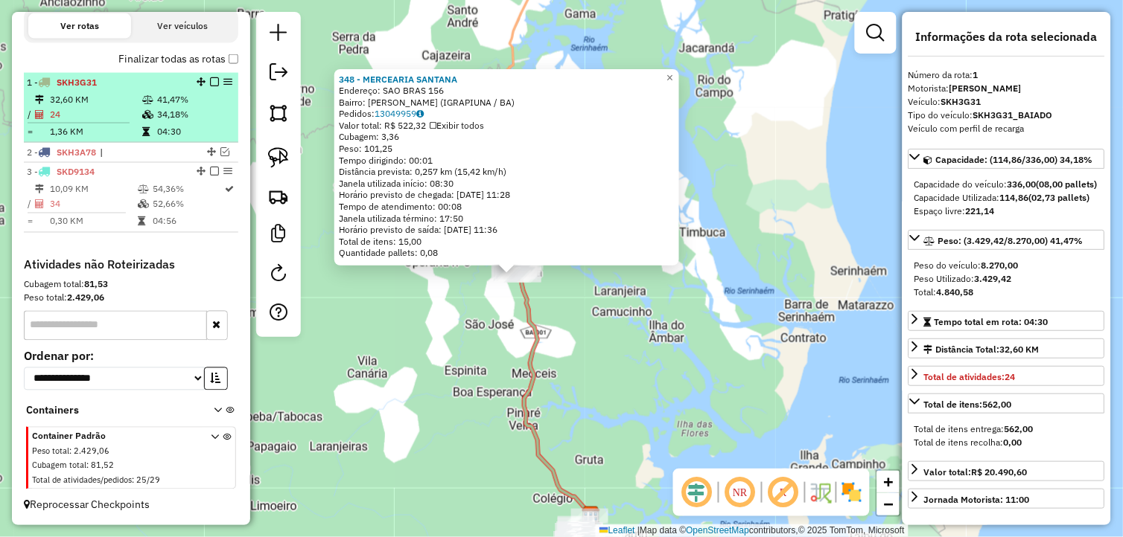
click at [199, 118] on td "34,18%" at bounding box center [193, 114] width 75 height 15
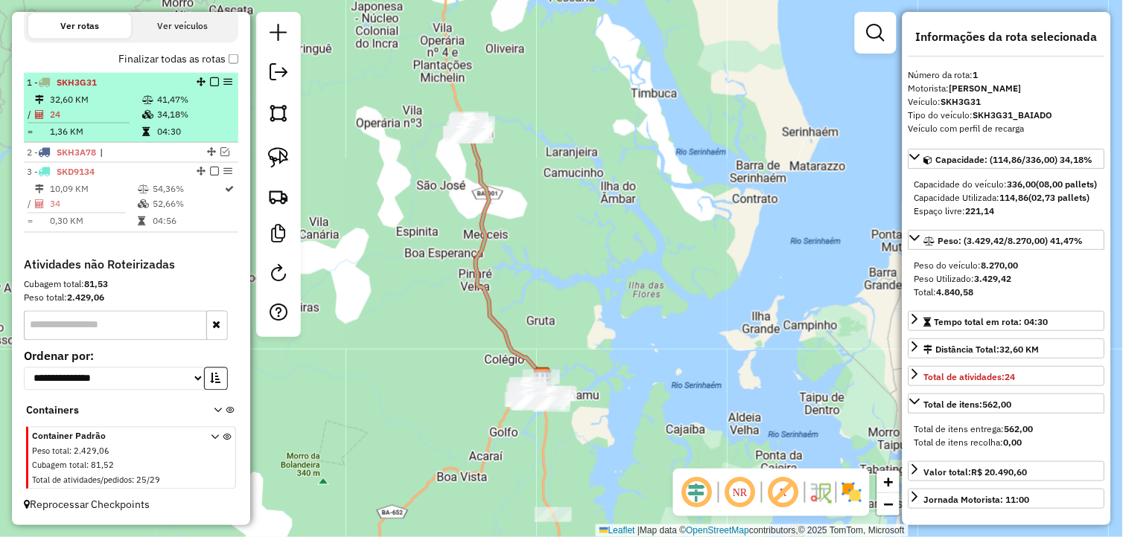
click at [172, 100] on td "41,47%" at bounding box center [193, 99] width 75 height 15
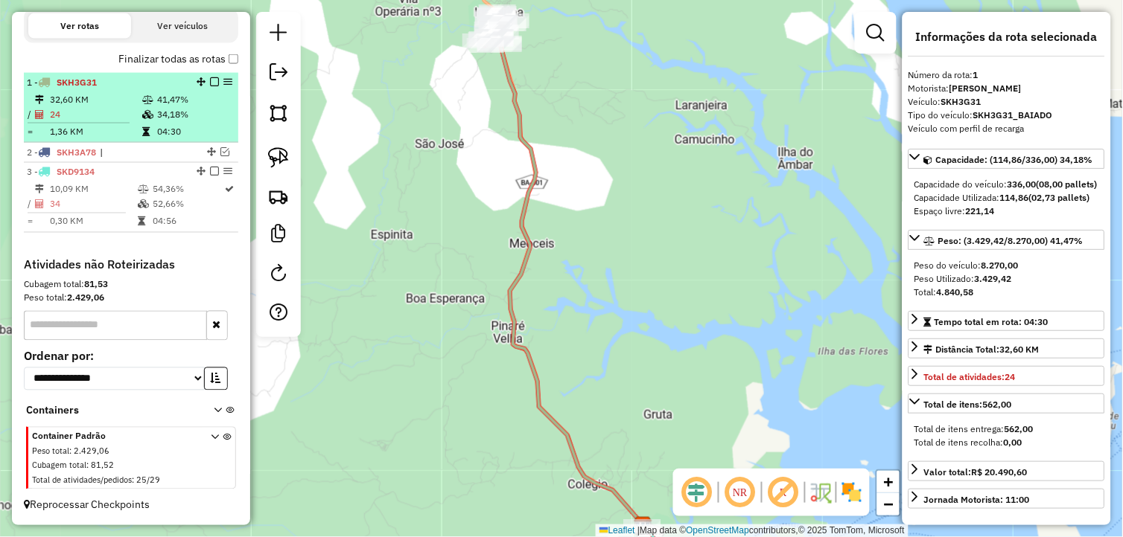
click at [210, 83] on em at bounding box center [214, 81] width 9 height 9
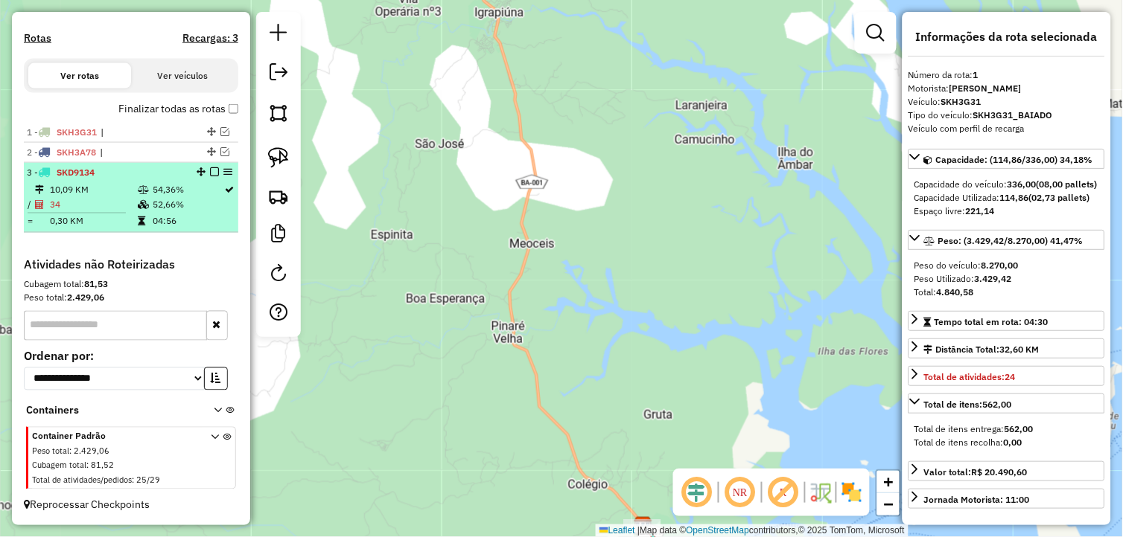
click at [167, 199] on td "52,66%" at bounding box center [188, 204] width 72 height 15
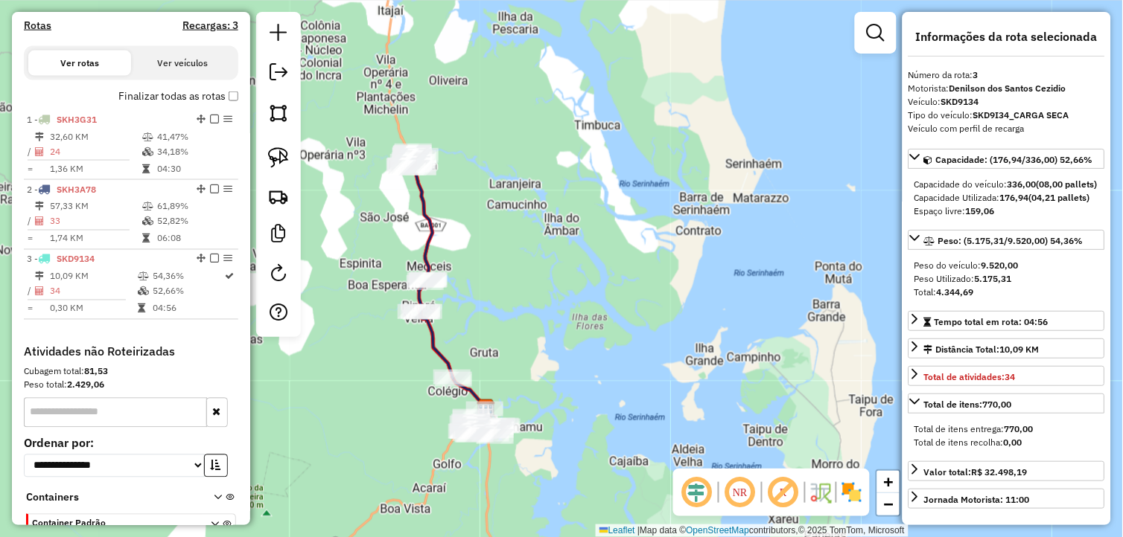
drag, startPoint x: 596, startPoint y: 204, endPoint x: 597, endPoint y: 403, distance: 198.8
click at [597, 403] on div "Janela de atendimento Grade de atendimento Capacidade Transportadoras Veículos …" at bounding box center [561, 268] width 1123 height 537
click at [273, 80] on em at bounding box center [278, 72] width 18 height 18
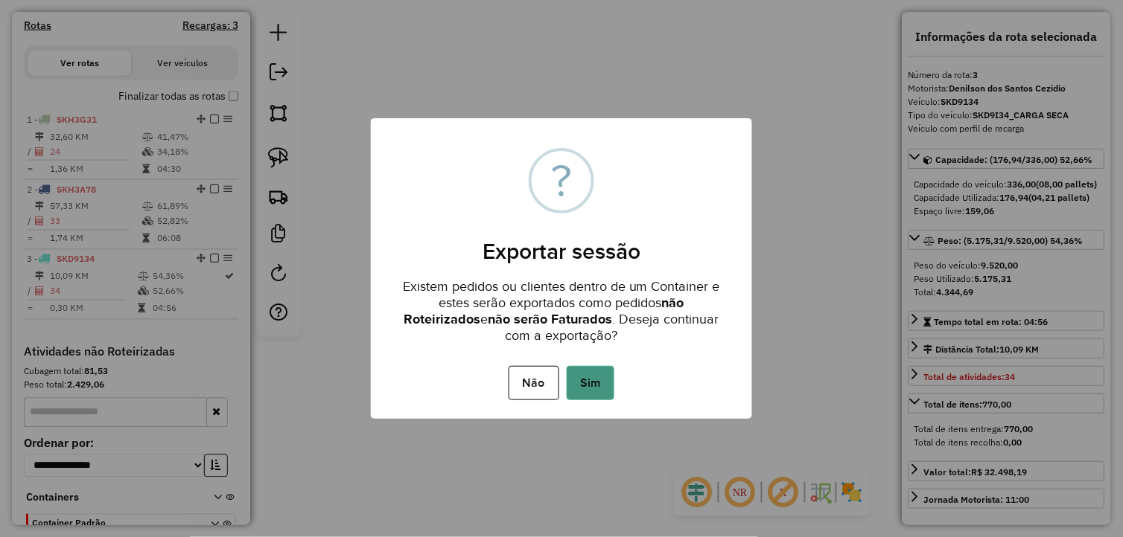
click at [598, 380] on button "Sim" at bounding box center [590, 383] width 48 height 34
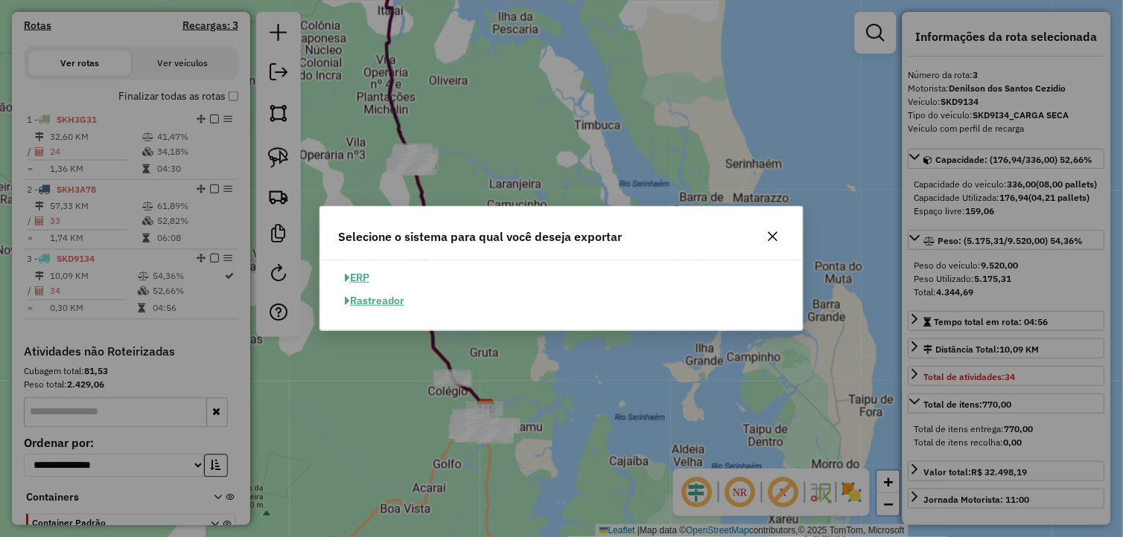
click at [356, 273] on button "ERP" at bounding box center [357, 278] width 38 height 23
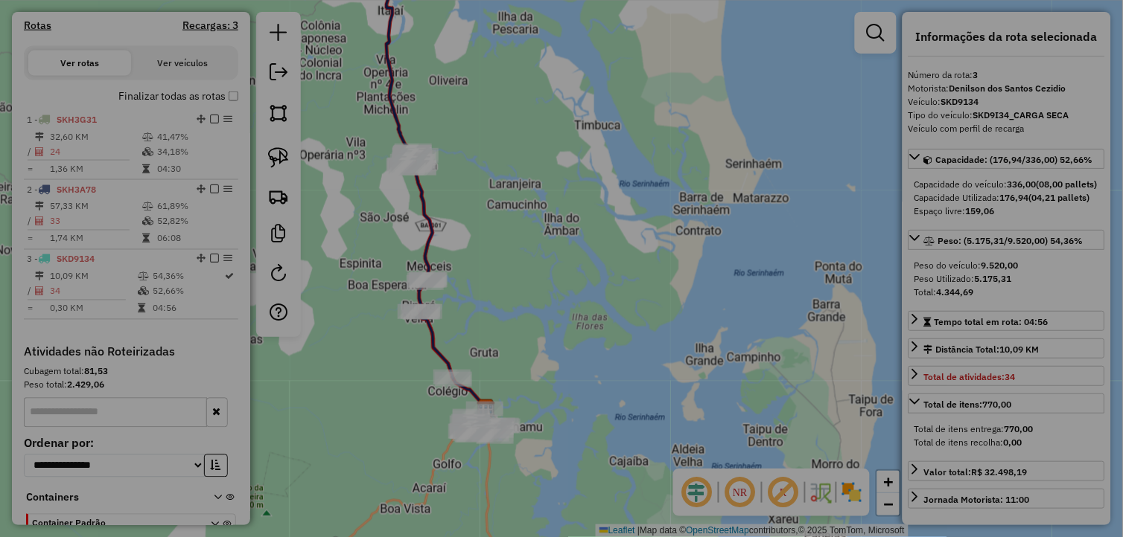
select select "**"
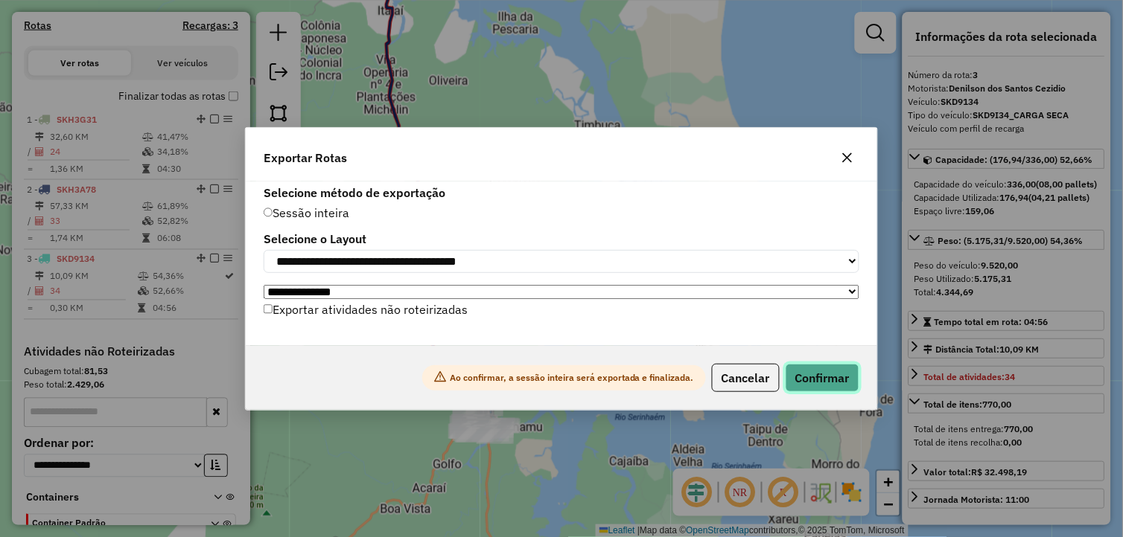
click at [839, 381] on button "Confirmar" at bounding box center [822, 378] width 74 height 28
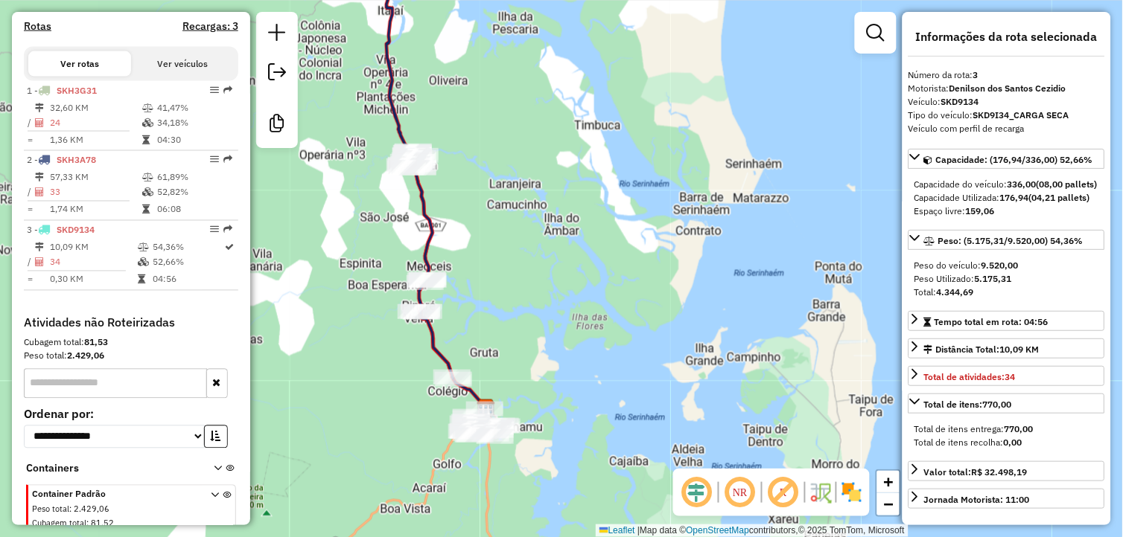
scroll to position [523, 0]
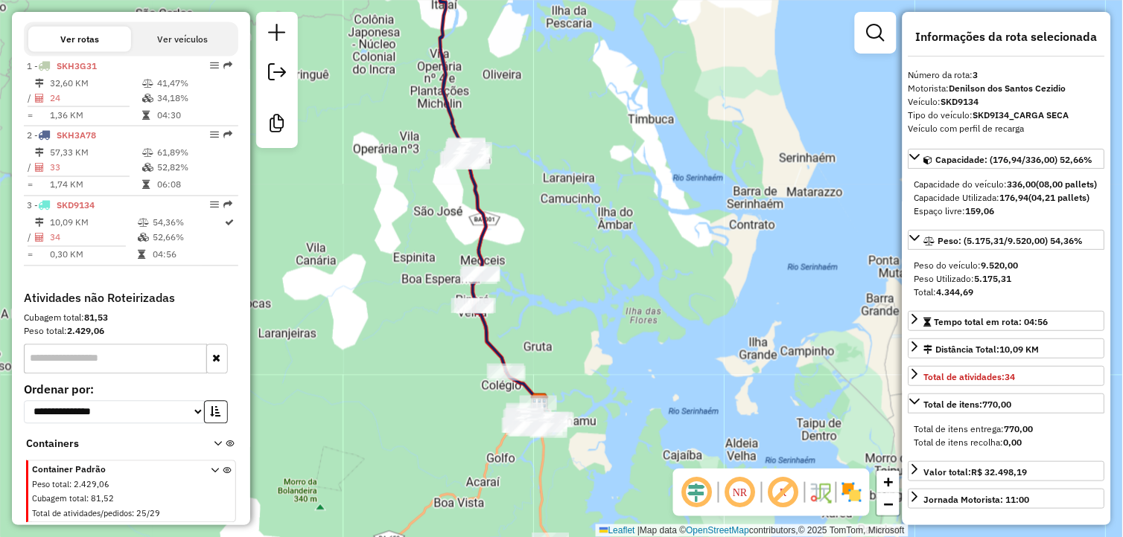
drag, startPoint x: 756, startPoint y: 341, endPoint x: 831, endPoint y: 332, distance: 75.0
click at [831, 332] on div "Janela de atendimento Grade de atendimento Capacidade Transportadoras Veículos …" at bounding box center [561, 268] width 1123 height 537
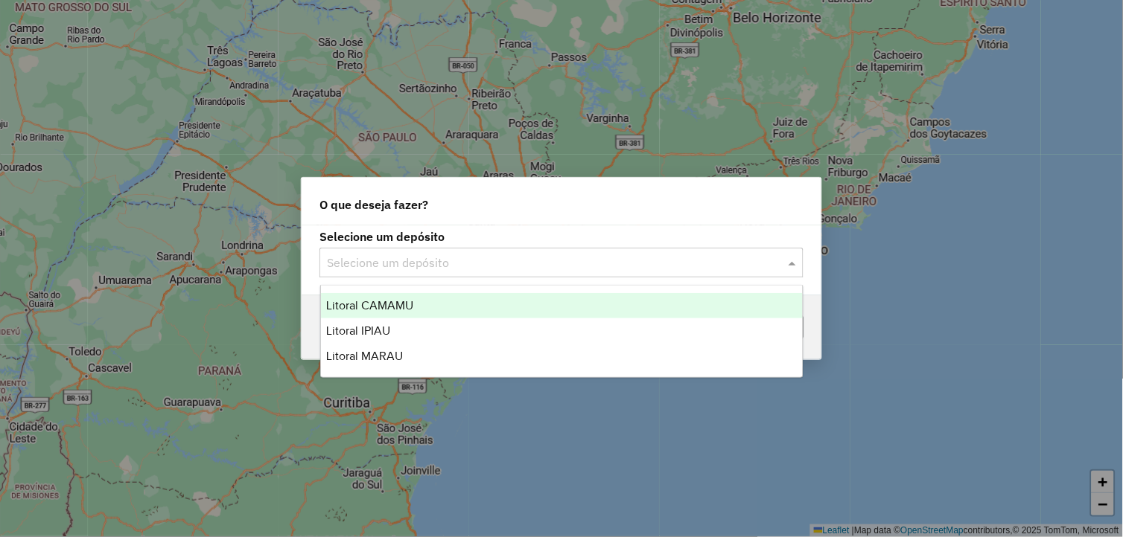
click at [472, 258] on input "text" at bounding box center [546, 264] width 439 height 18
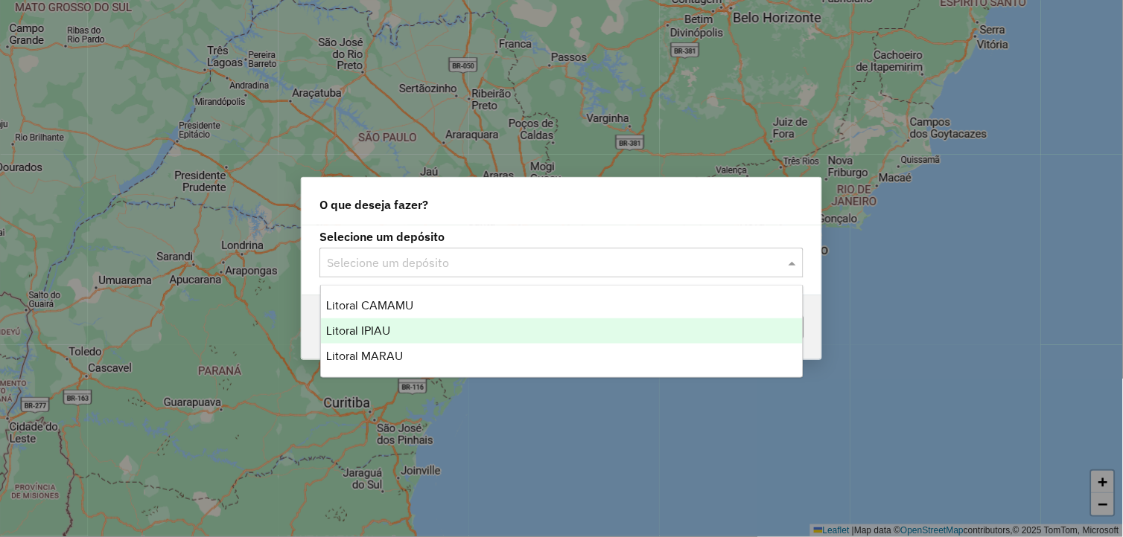
click at [430, 326] on div "Litoral IPIAU" at bounding box center [562, 331] width 482 height 25
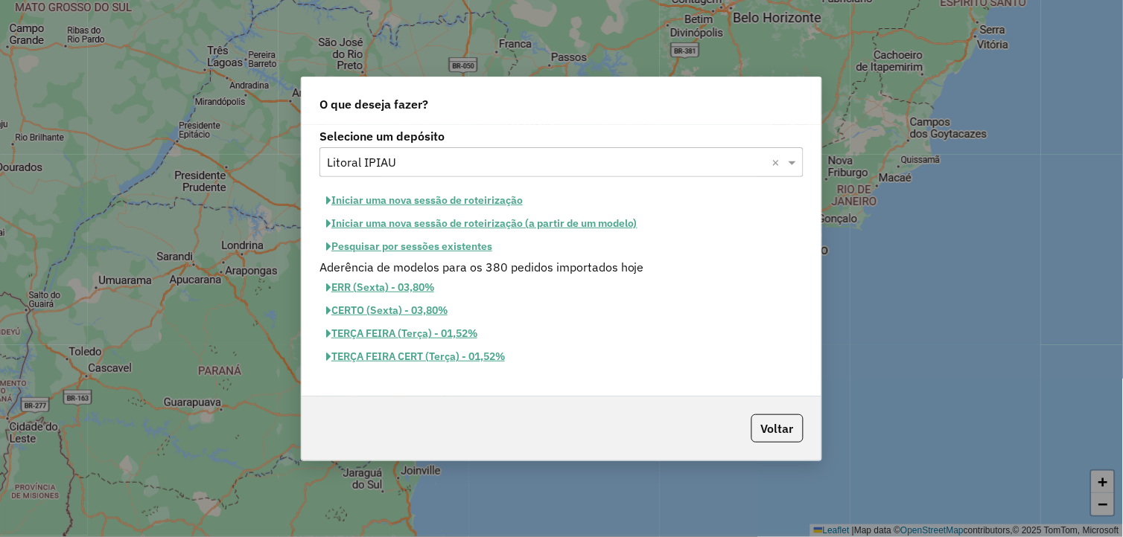
click at [462, 203] on button "Iniciar uma nova sessão de roteirização" at bounding box center [424, 200] width 210 height 23
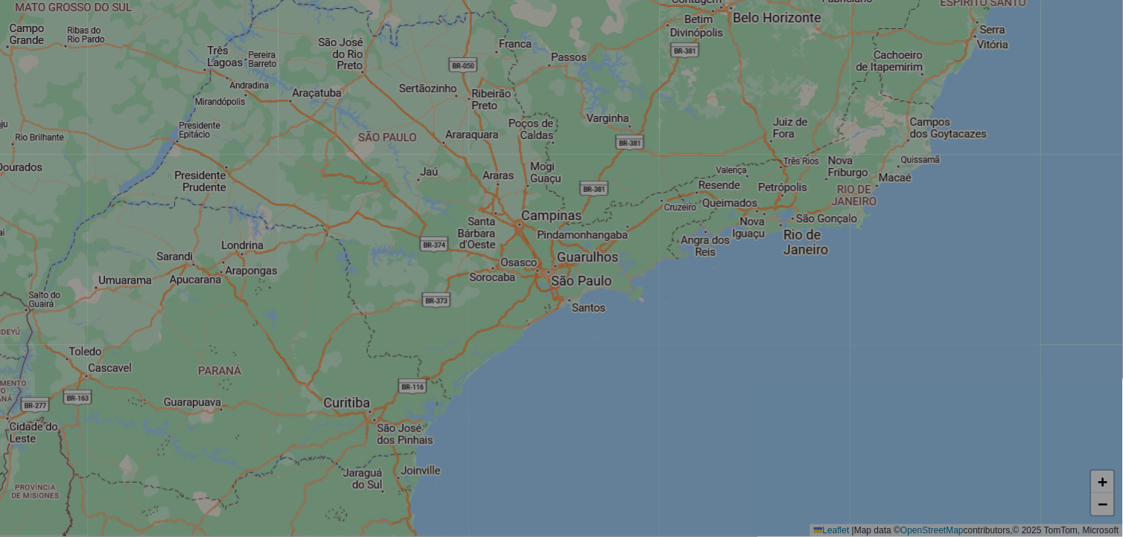
select select "*"
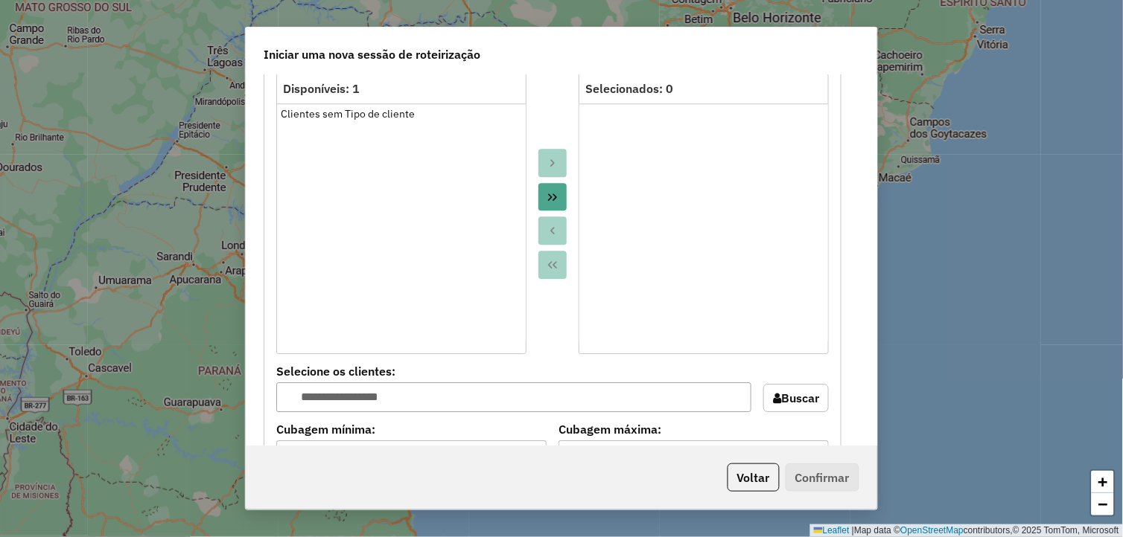
click at [554, 202] on button "Move All to Target" at bounding box center [552, 197] width 28 height 28
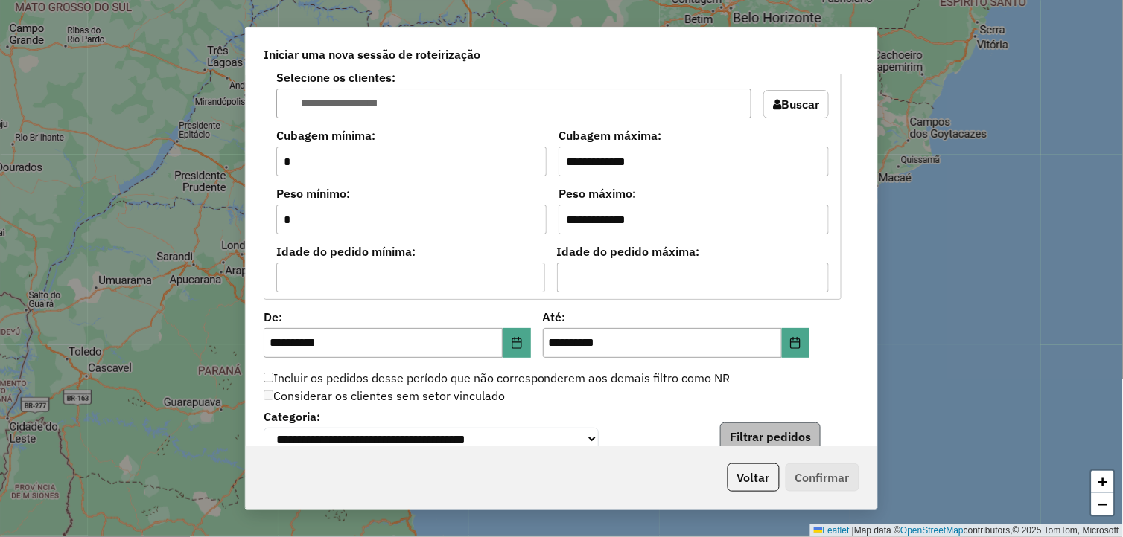
scroll to position [1405, 0]
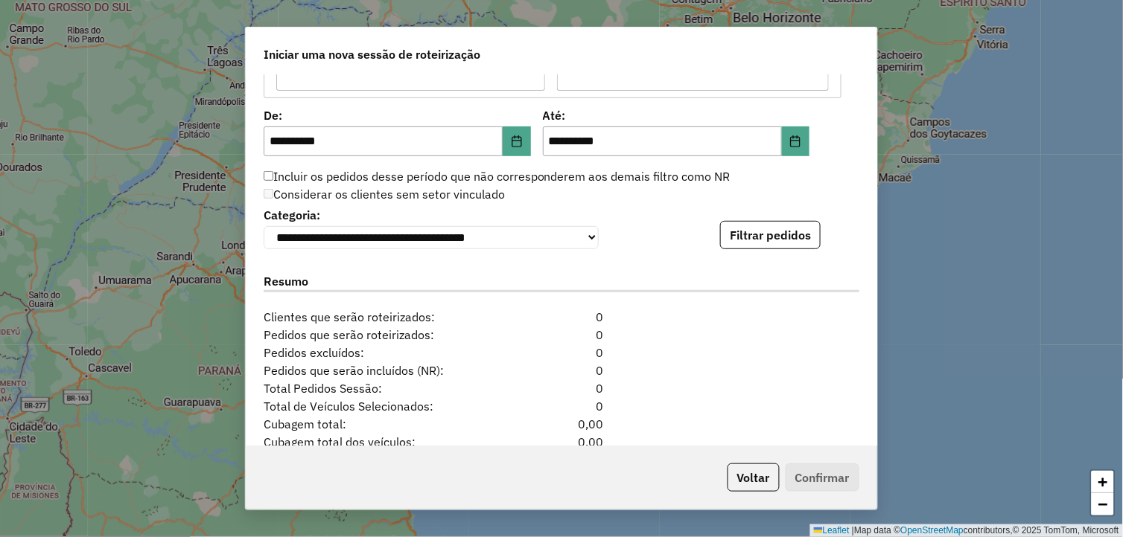
click at [784, 221] on div "**********" at bounding box center [562, 226] width 596 height 45
click at [777, 235] on button "Filtrar pedidos" at bounding box center [770, 235] width 100 height 28
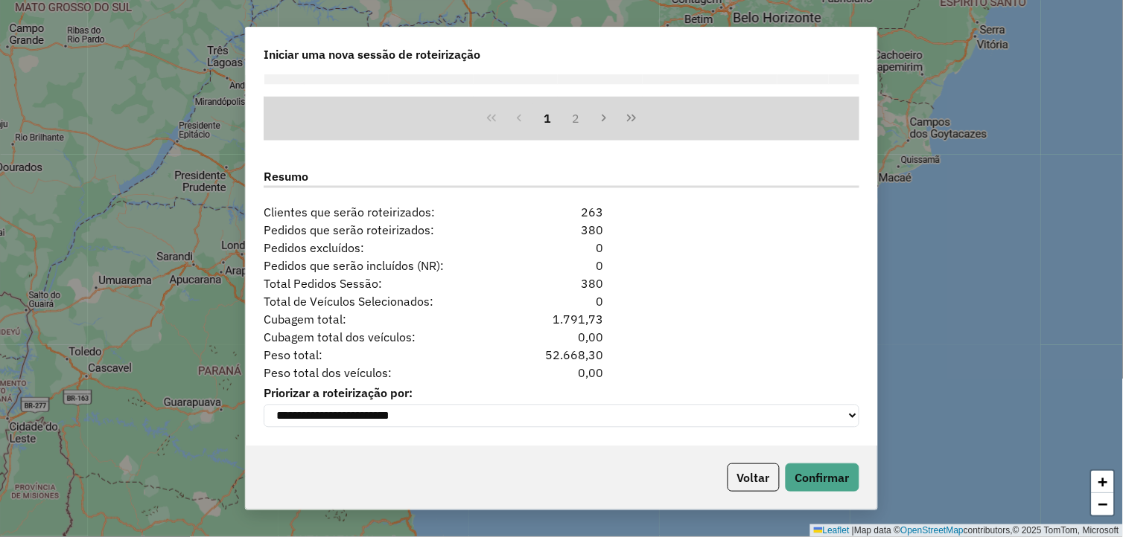
scroll to position [1822, 0]
click at [811, 467] on button "Confirmar" at bounding box center [822, 478] width 74 height 28
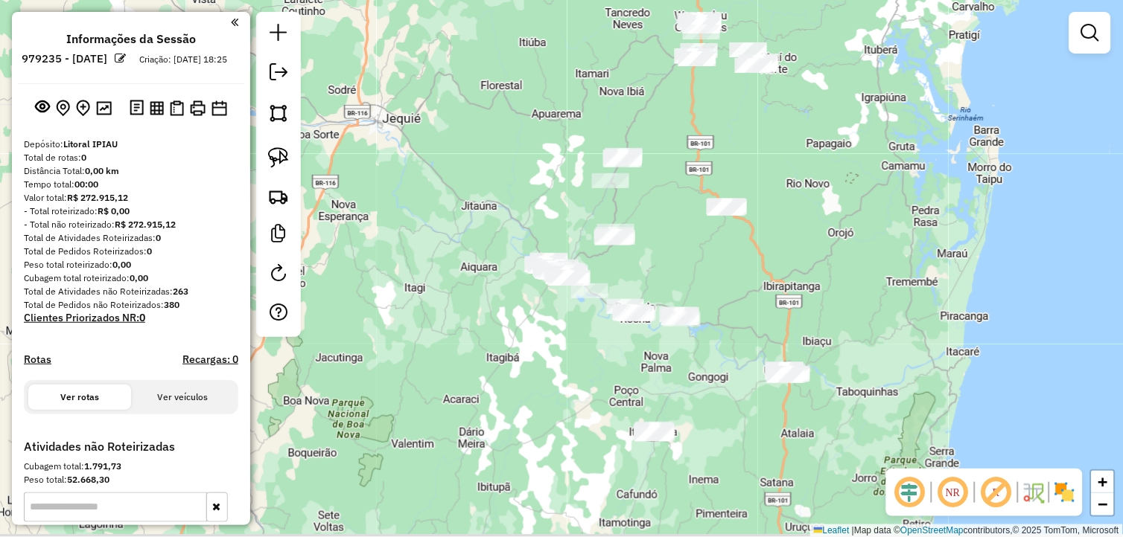
drag, startPoint x: 695, startPoint y: 441, endPoint x: 605, endPoint y: 405, distance: 96.5
click at [638, 424] on div "Janela de atendimento Grade de atendimento Capacidade Transportadoras Veículos …" at bounding box center [561, 268] width 1123 height 537
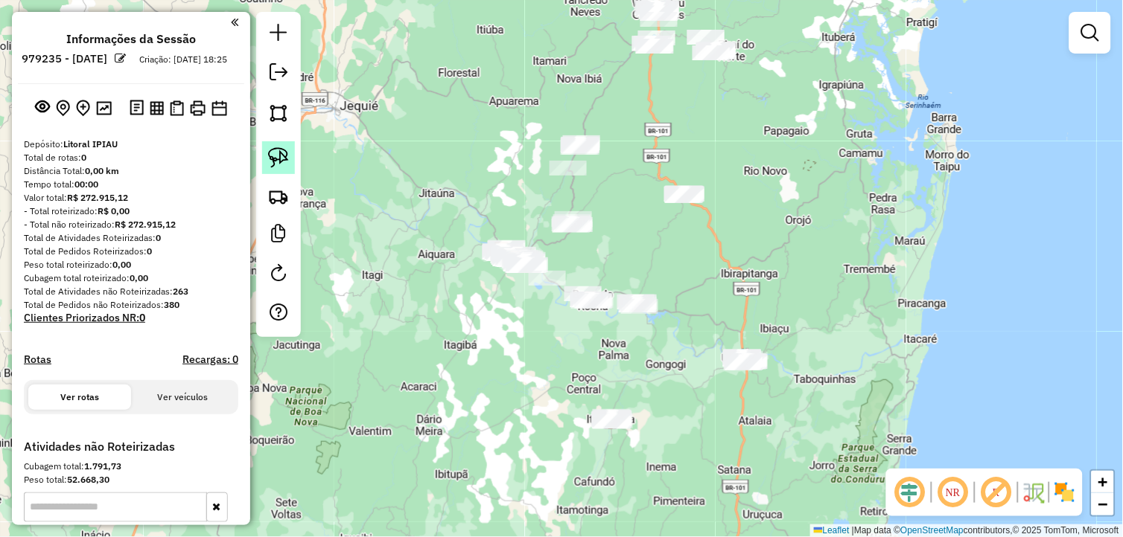
click at [293, 161] on link at bounding box center [278, 157] width 33 height 33
click at [272, 150] on img at bounding box center [278, 157] width 21 height 21
drag, startPoint x: 272, startPoint y: 150, endPoint x: 427, endPoint y: 240, distance: 179.1
click at [276, 151] on img at bounding box center [278, 157] width 21 height 21
drag, startPoint x: 585, startPoint y: 389, endPoint x: 649, endPoint y: 430, distance: 75.6
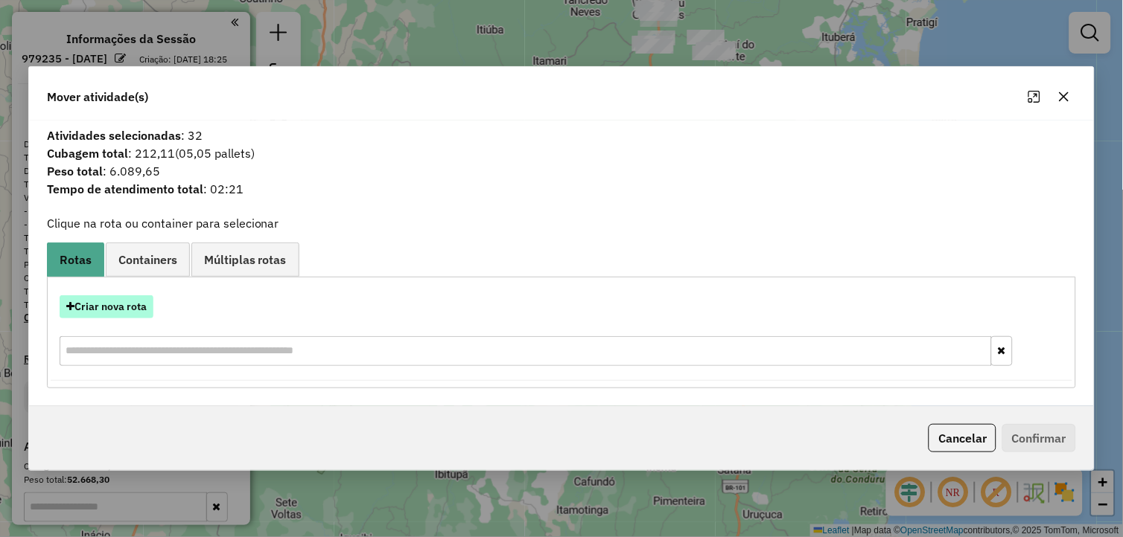
click at [125, 300] on button "Criar nova rota" at bounding box center [107, 307] width 94 height 23
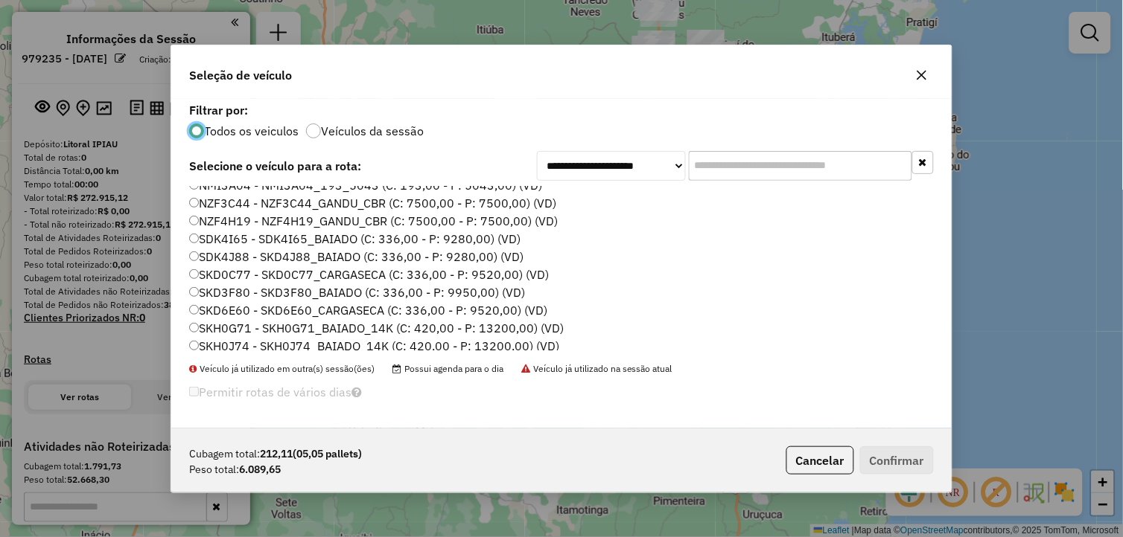
scroll to position [248, 0]
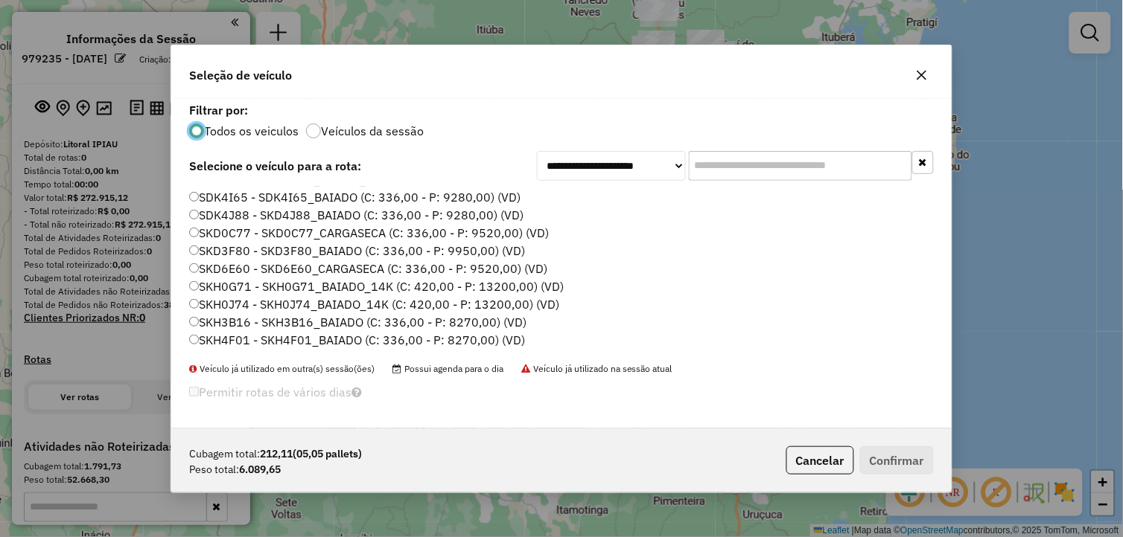
click at [269, 298] on label "SKH0J74 - SKH0J74_BAIADO_14K (C: 420,00 - P: 13200,00) (VD)" at bounding box center [374, 305] width 370 height 18
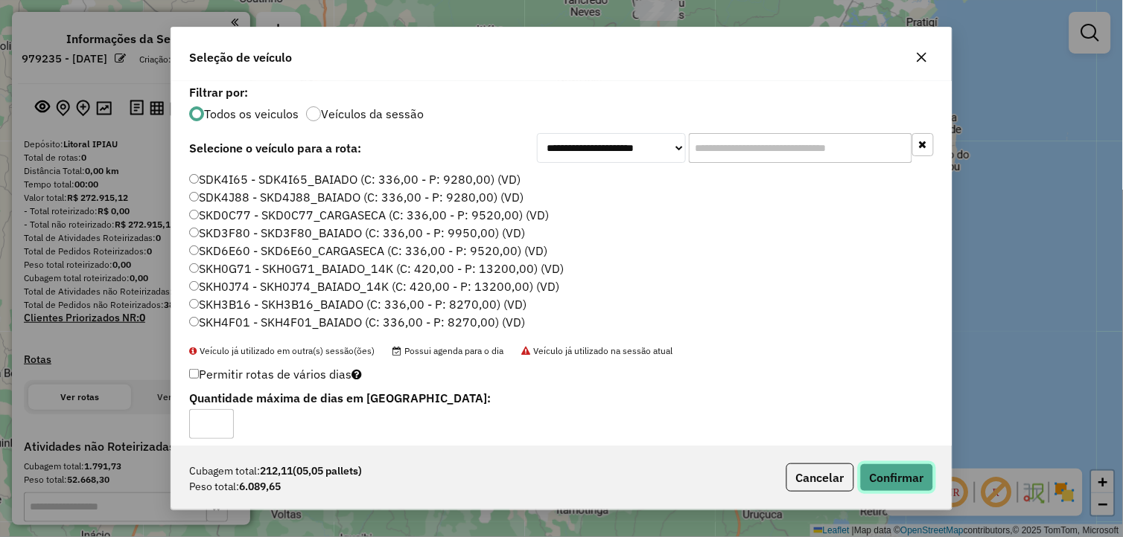
click at [912, 480] on button "Confirmar" at bounding box center [897, 478] width 74 height 28
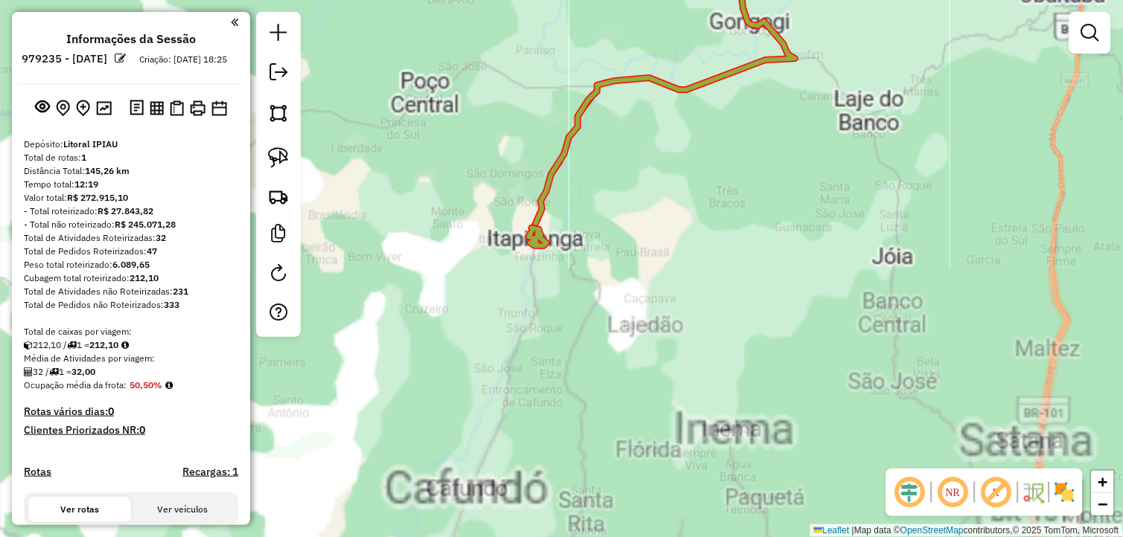
click at [587, 397] on div "Janela de atendimento Grade de atendimento Capacidade Transportadoras Veículos …" at bounding box center [561, 268] width 1123 height 537
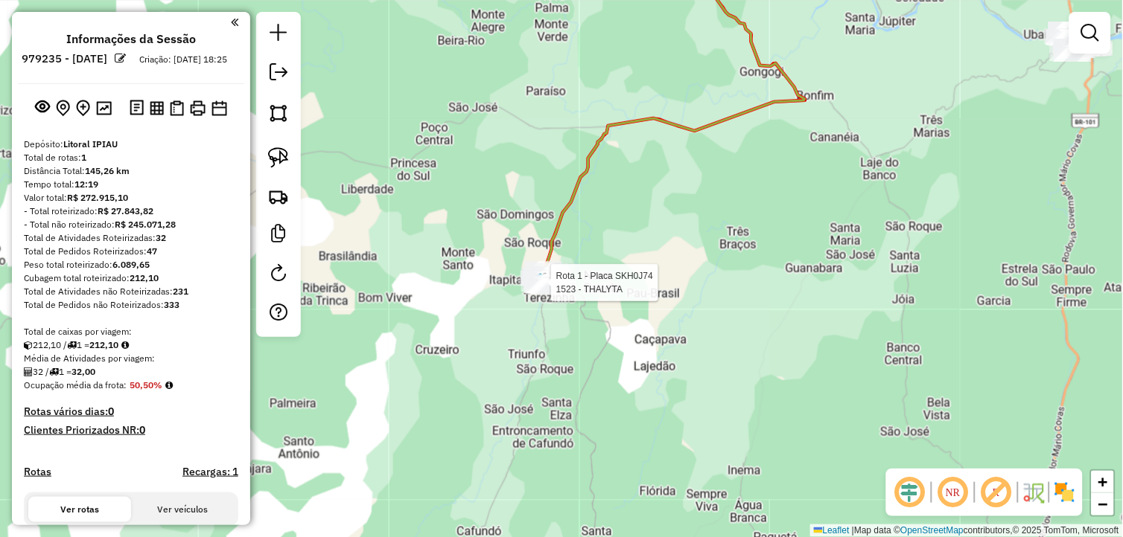
select select "**********"
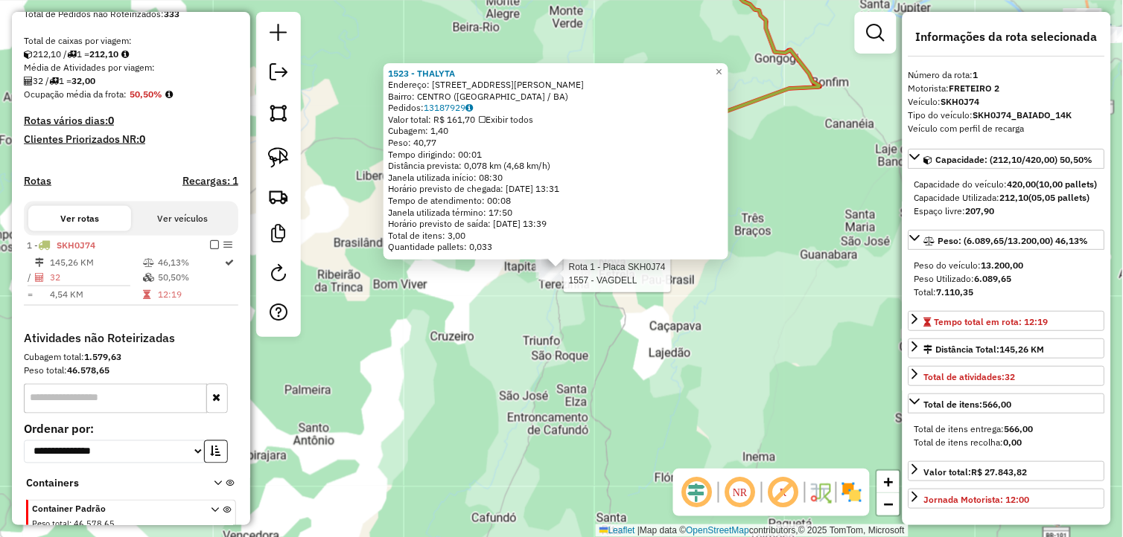
scroll to position [377, 0]
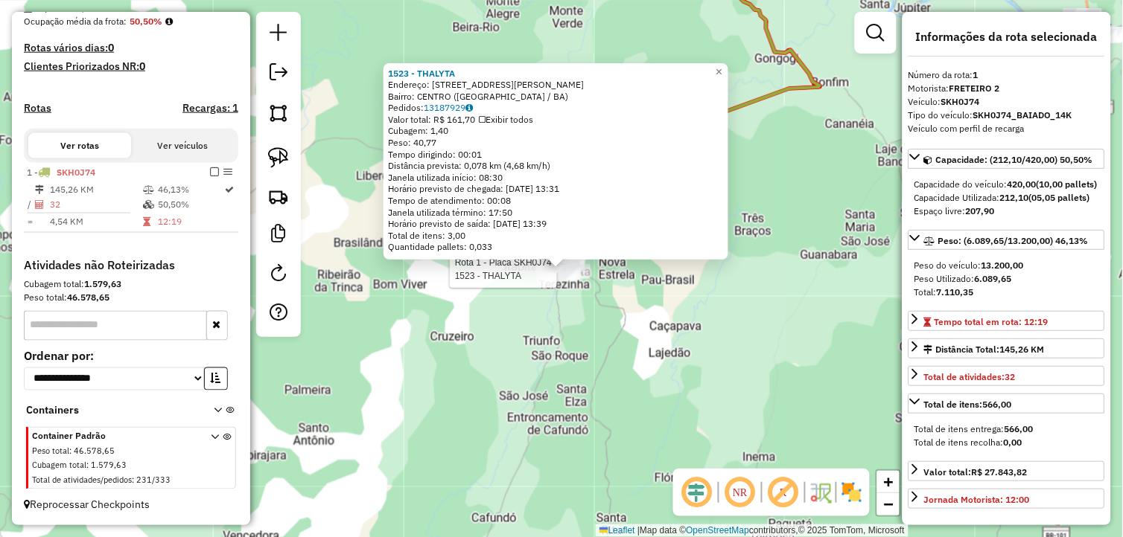
click at [628, 338] on div "Rota 1 - Placa SKH0J74 1523 - THALYTA 1523 - THALYTA Endereço: RUA EDUARDO QUIN…" at bounding box center [561, 268] width 1123 height 537
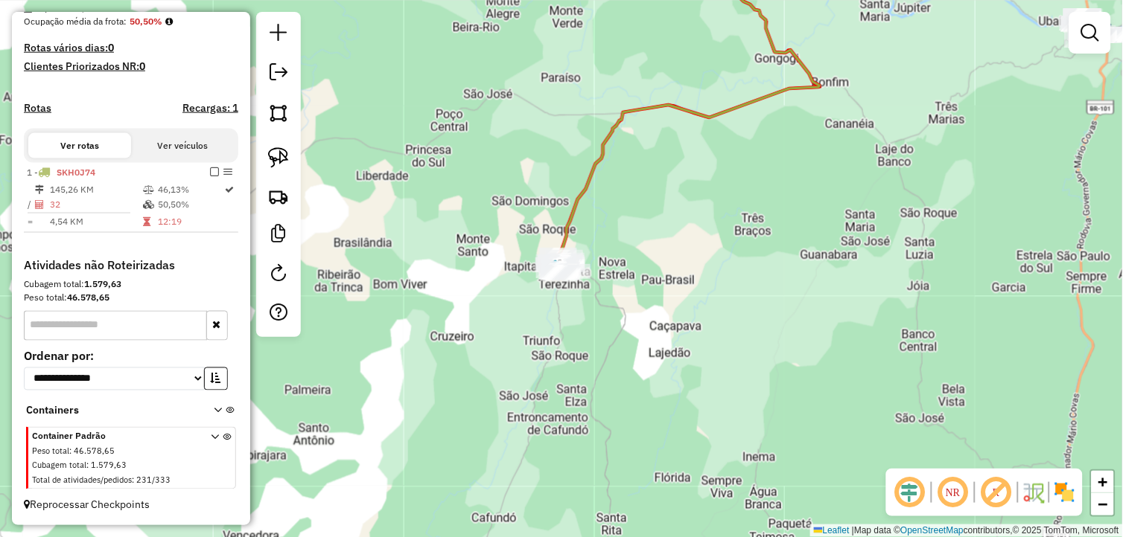
drag, startPoint x: 667, startPoint y: 317, endPoint x: 655, endPoint y: 321, distance: 12.5
click at [660, 321] on div "Janela de atendimento Grade de atendimento Capacidade Transportadoras Veículos …" at bounding box center [561, 268] width 1123 height 537
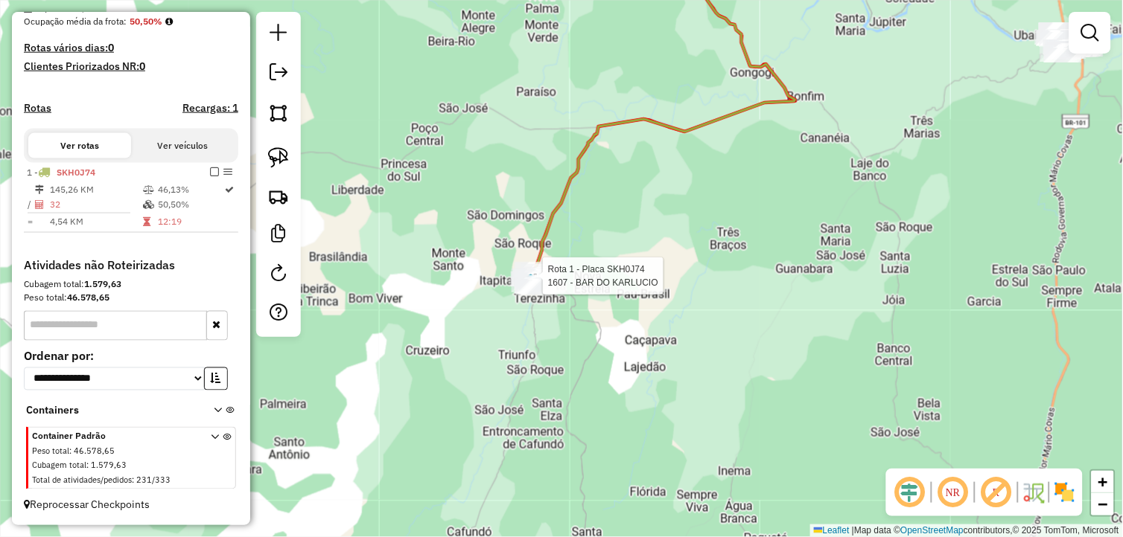
select select "**********"
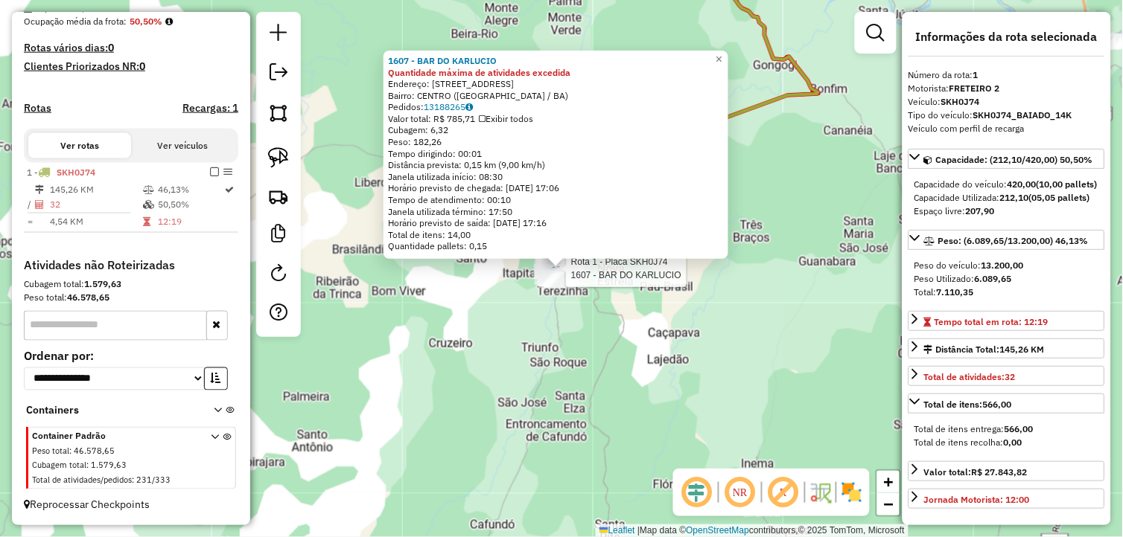
click at [211, 169] on em at bounding box center [214, 171] width 9 height 9
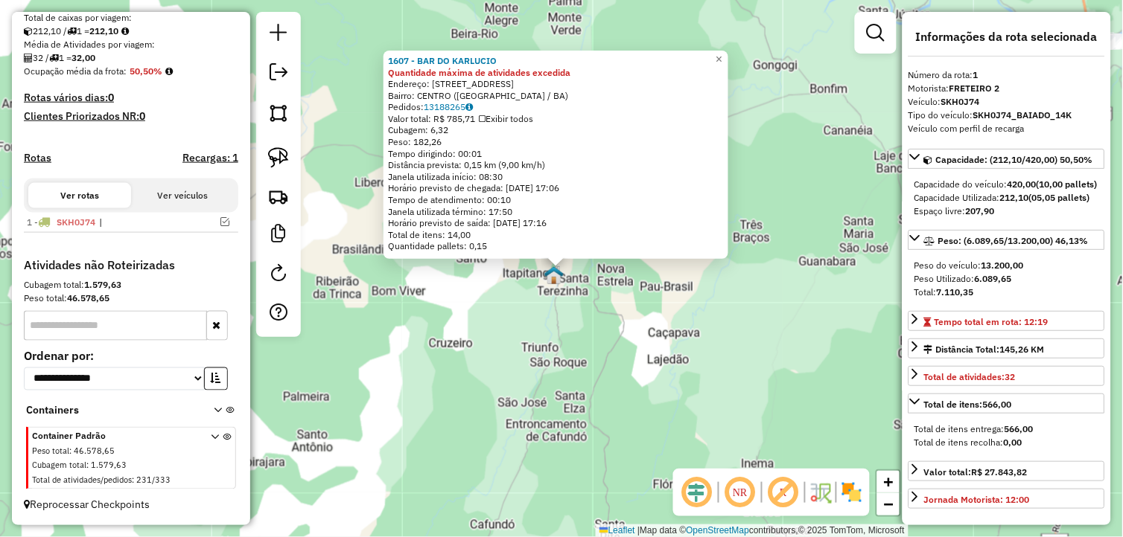
click at [562, 370] on div "1607 - BAR DO KARLUCIO Quantidade máxima de atividades excedida Endereço: RUA D…" at bounding box center [561, 268] width 1123 height 537
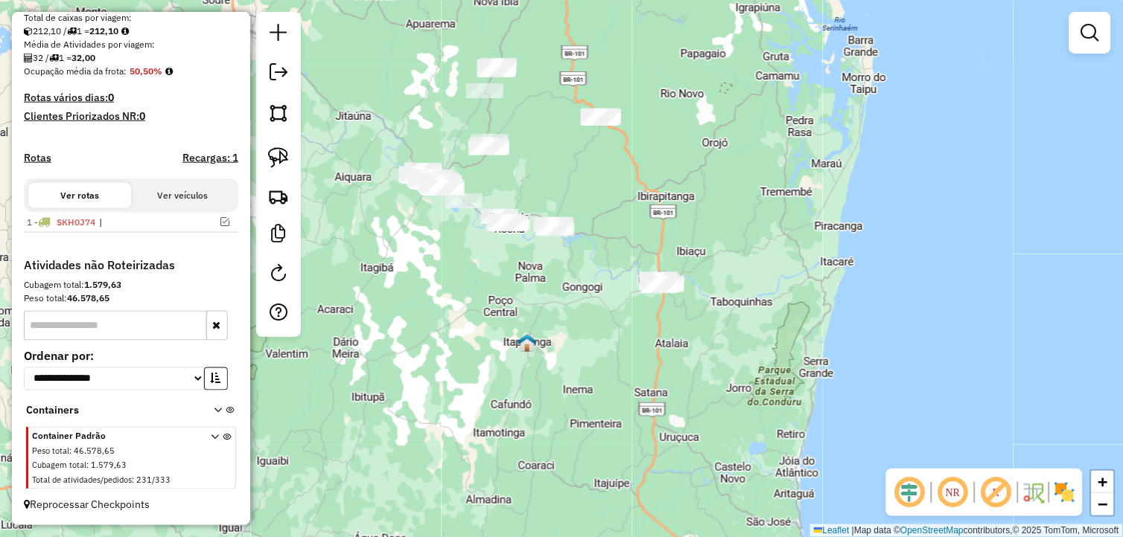
drag, startPoint x: 583, startPoint y: 324, endPoint x: 522, endPoint y: 338, distance: 62.7
click at [523, 338] on div "Janela de atendimento Grade de atendimento Capacidade Transportadoras Veículos …" at bounding box center [561, 268] width 1123 height 537
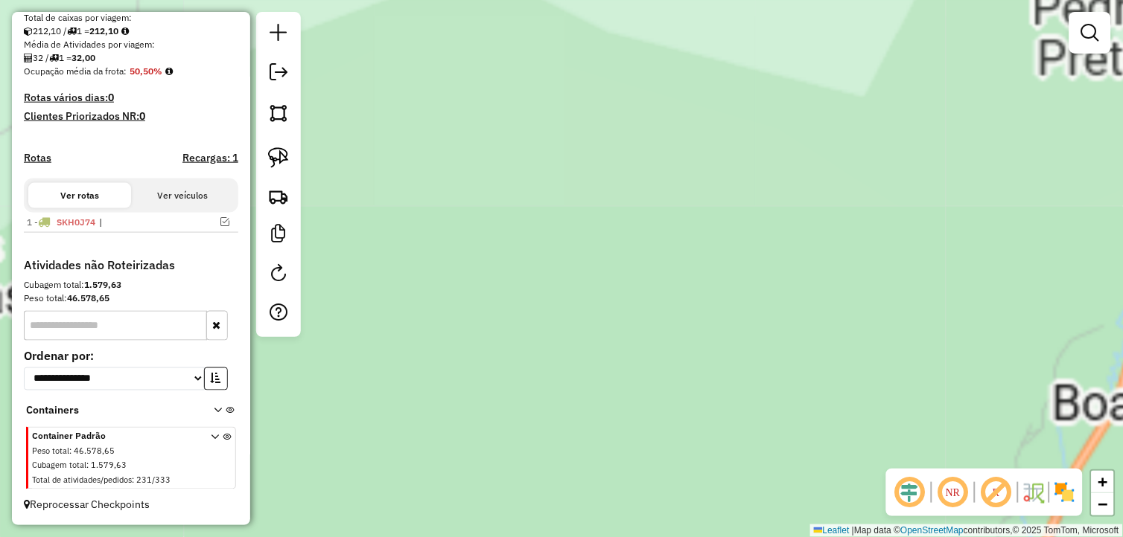
drag, startPoint x: 718, startPoint y: 255, endPoint x: 323, endPoint y: 421, distance: 428.7
click at [305, 434] on div "Janela de atendimento Grade de atendimento Capacidade Transportadoras Veículos …" at bounding box center [561, 268] width 1123 height 537
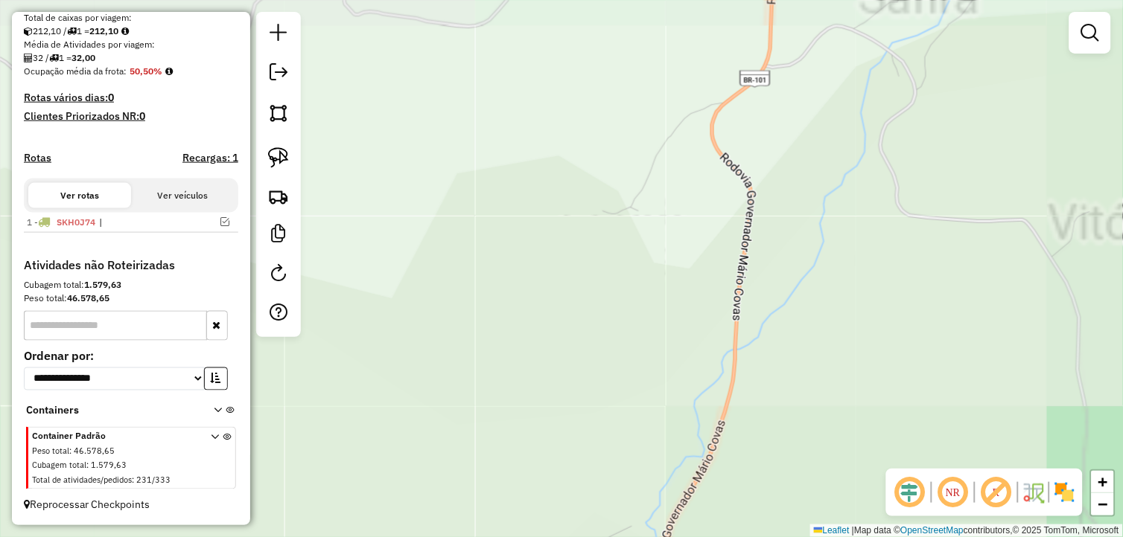
drag, startPoint x: 397, startPoint y: 389, endPoint x: 299, endPoint y: 430, distance: 106.2
click at [191, 488] on hb-router-mapa "**********" at bounding box center [561, 268] width 1123 height 537
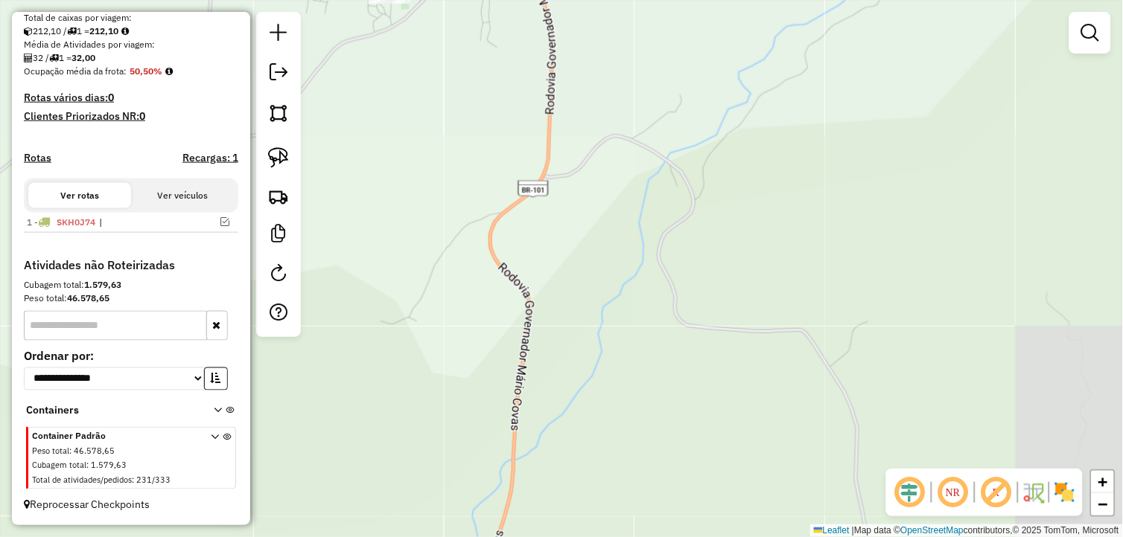
drag, startPoint x: 458, startPoint y: 264, endPoint x: 418, endPoint y: 521, distance: 259.8
click at [418, 520] on div "Janela de atendimento Grade de atendimento Capacidade Transportadoras Veículos …" at bounding box center [561, 268] width 1123 height 537
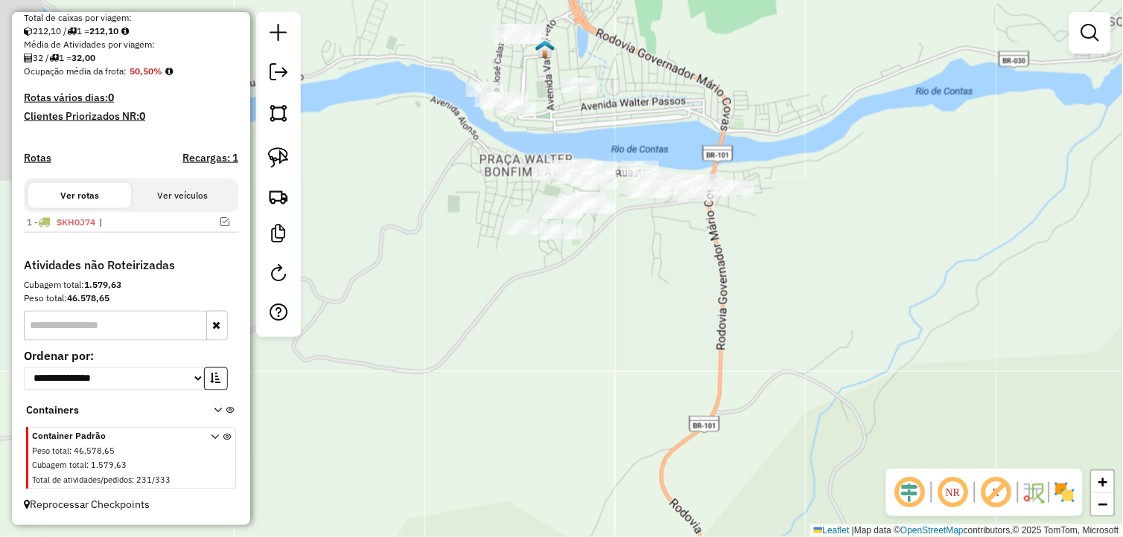
drag, startPoint x: 439, startPoint y: 347, endPoint x: 633, endPoint y: 331, distance: 194.2
click at [633, 331] on div "Janela de atendimento Grade de atendimento Capacidade Transportadoras Veículos …" at bounding box center [561, 268] width 1123 height 537
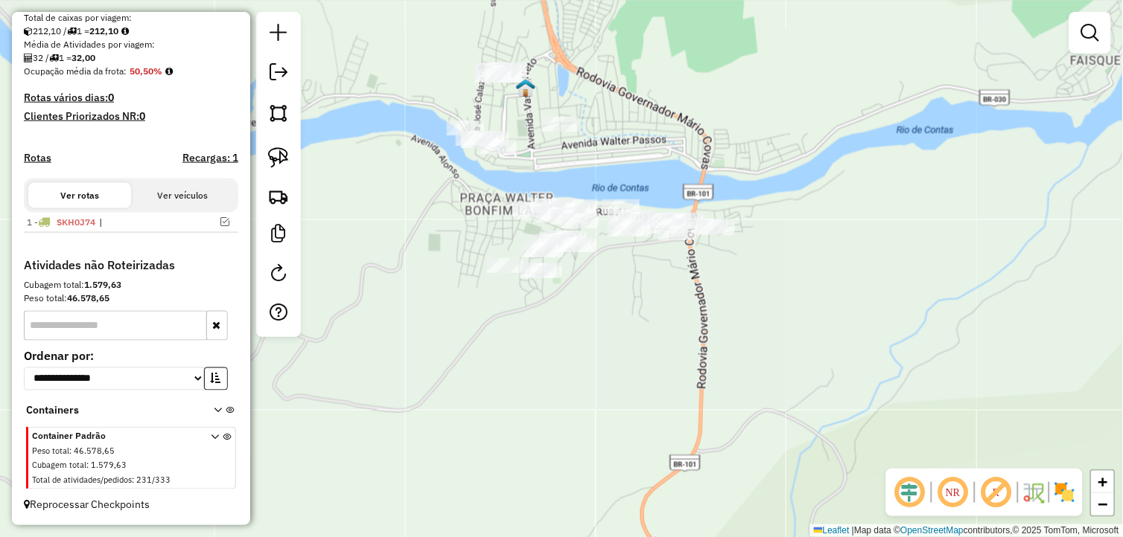
drag, startPoint x: 659, startPoint y: 340, endPoint x: 652, endPoint y: 348, distance: 10.6
click at [652, 348] on div "Janela de atendimento Grade de atendimento Capacidade Transportadoras Veículos …" at bounding box center [561, 268] width 1123 height 537
click at [276, 158] on img at bounding box center [278, 157] width 21 height 21
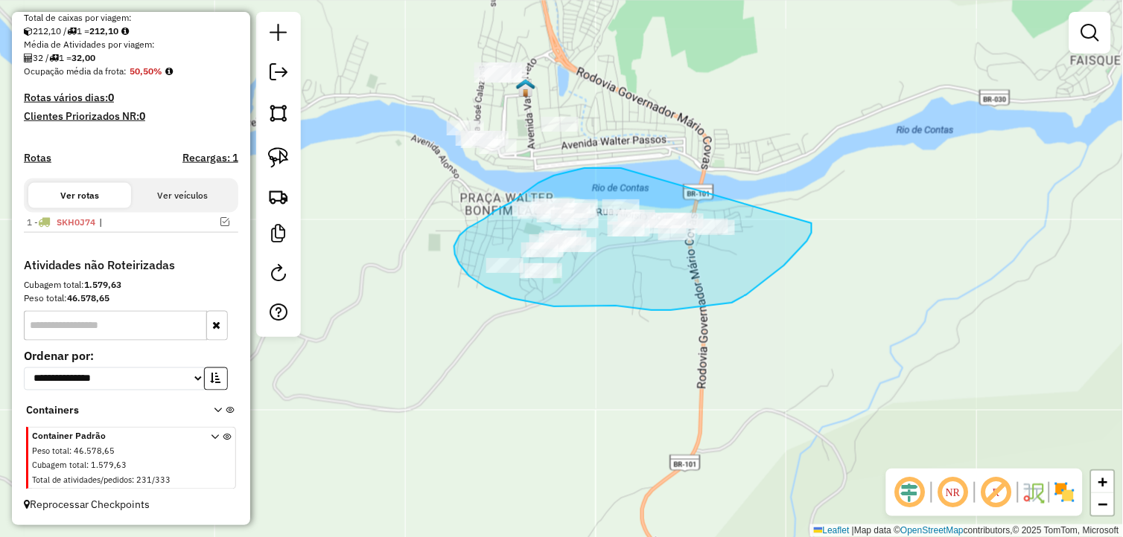
drag, startPoint x: 611, startPoint y: 168, endPoint x: 810, endPoint y: 217, distance: 204.7
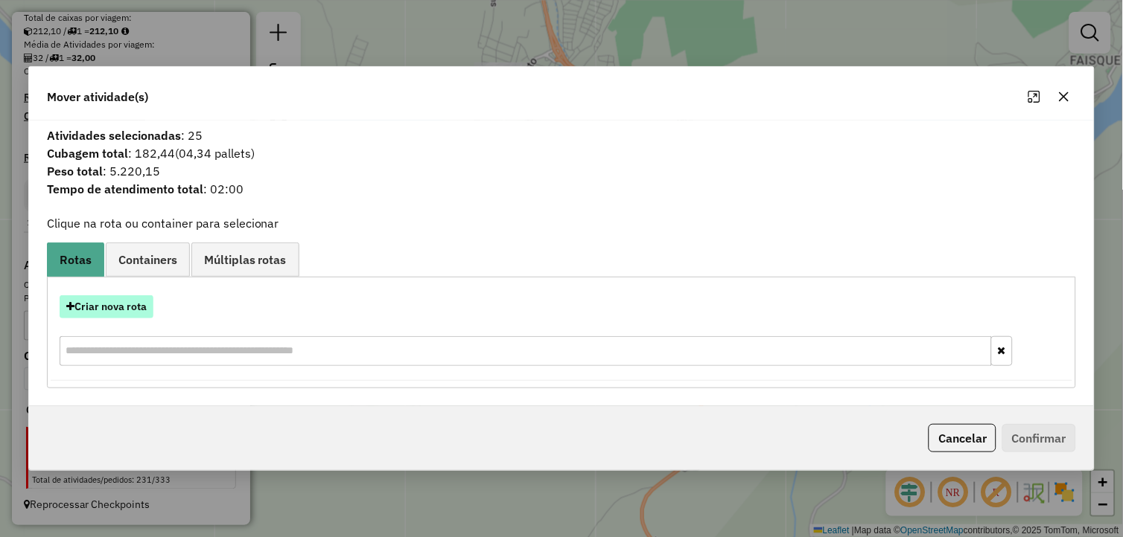
click at [144, 302] on button "Criar nova rota" at bounding box center [107, 307] width 94 height 23
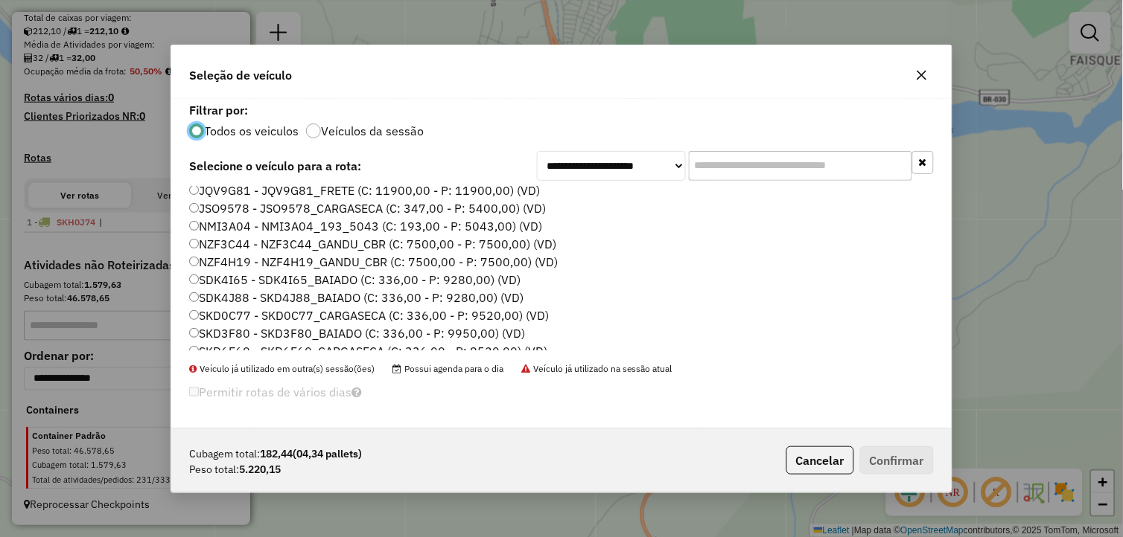
scroll to position [248, 0]
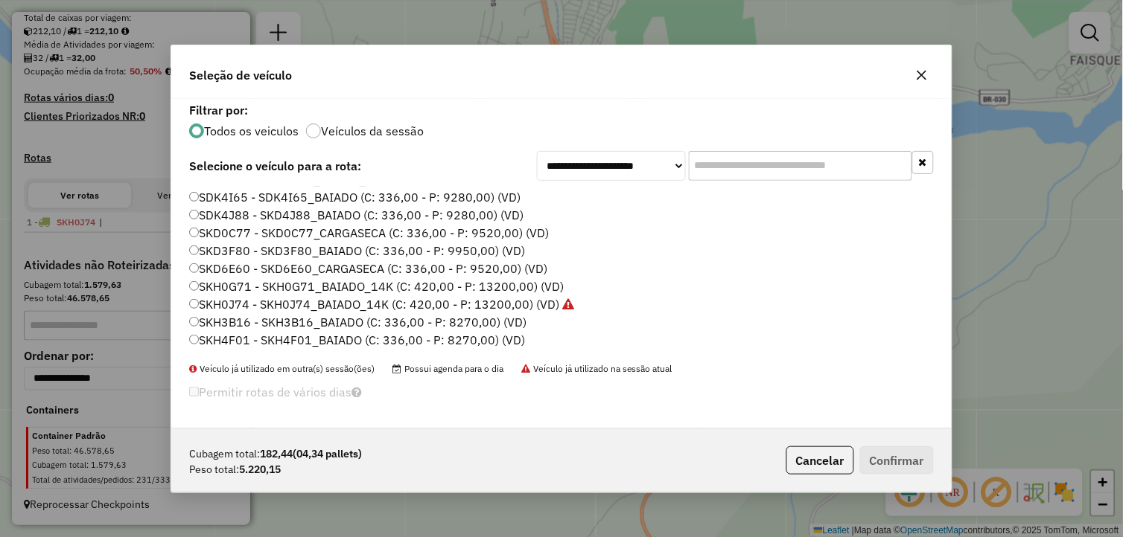
click at [247, 232] on label "SKD0C77 - SKD0C77_CARGASECA (C: 336,00 - P: 9520,00) (VD)" at bounding box center [369, 233] width 360 height 18
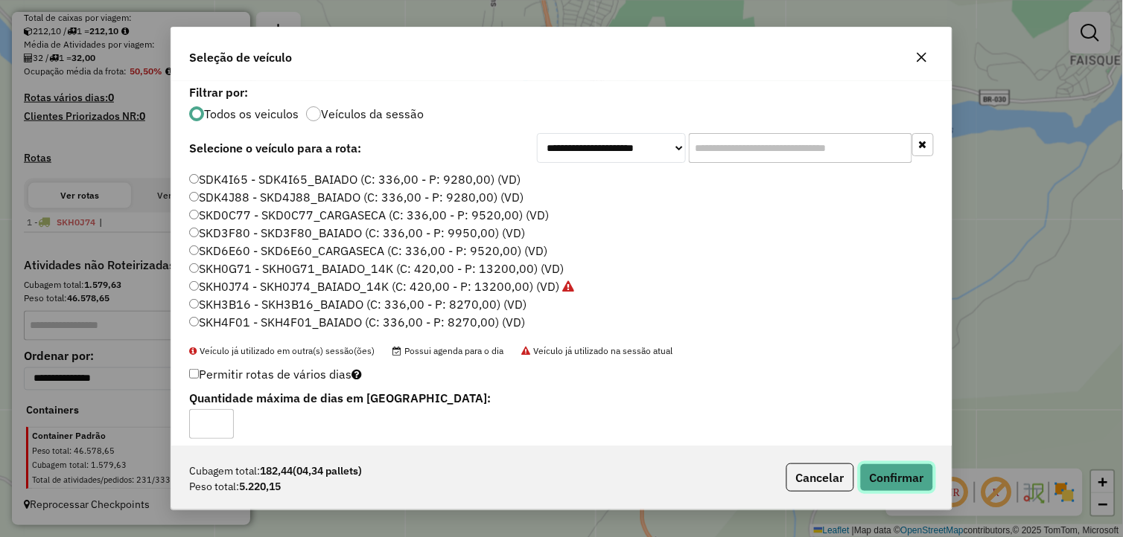
click at [903, 471] on button "Confirmar" at bounding box center [897, 478] width 74 height 28
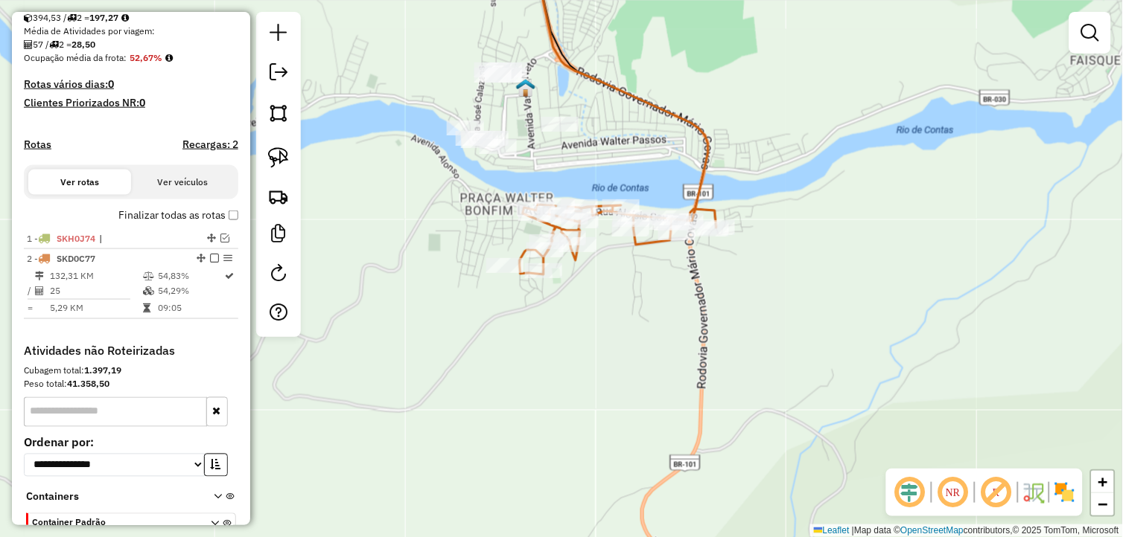
scroll to position [377, 0]
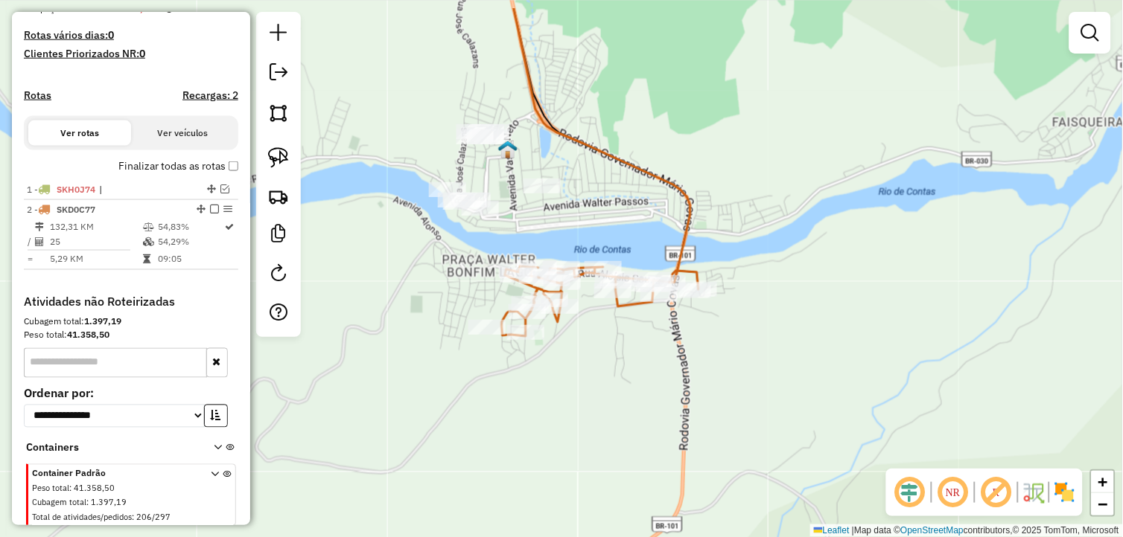
drag, startPoint x: 767, startPoint y: 329, endPoint x: 739, endPoint y: 398, distance: 74.8
click at [749, 397] on div "Janela de atendimento Grade de atendimento Capacidade Transportadoras Veículos …" at bounding box center [561, 268] width 1123 height 537
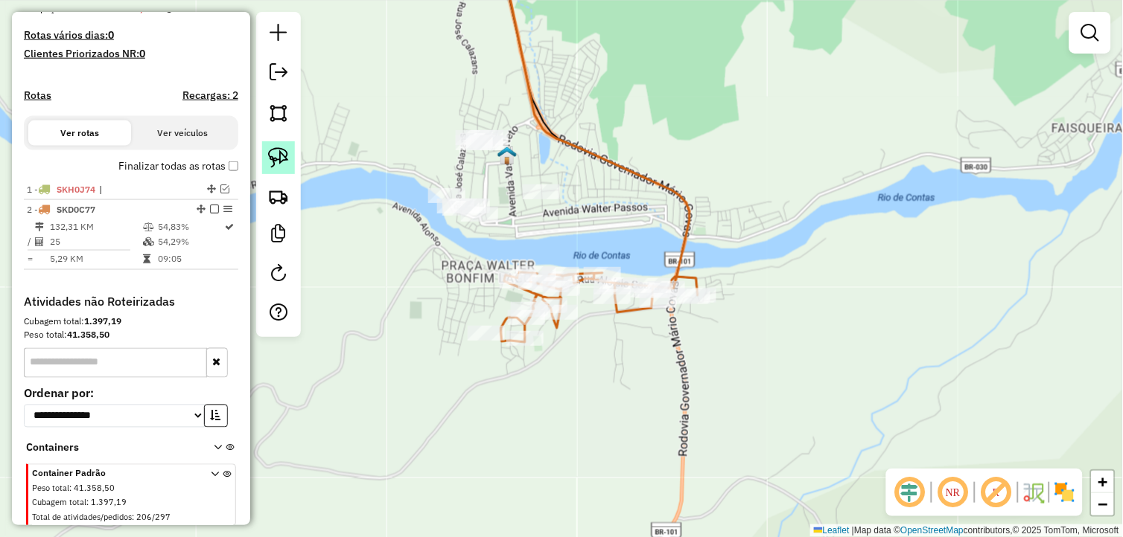
click at [278, 156] on img at bounding box center [278, 157] width 21 height 21
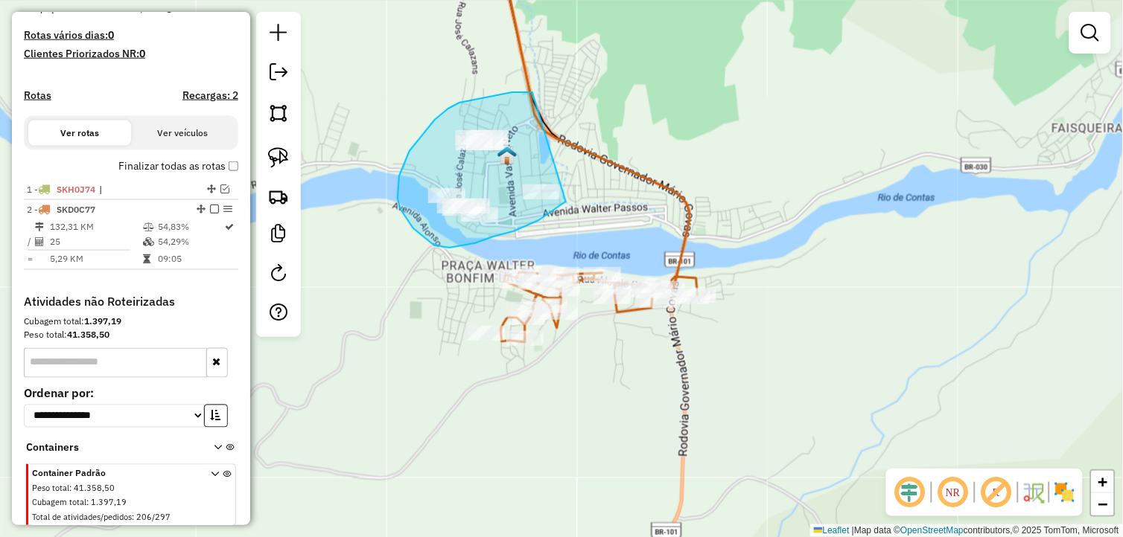
drag, startPoint x: 448, startPoint y: 109, endPoint x: 573, endPoint y: 197, distance: 152.8
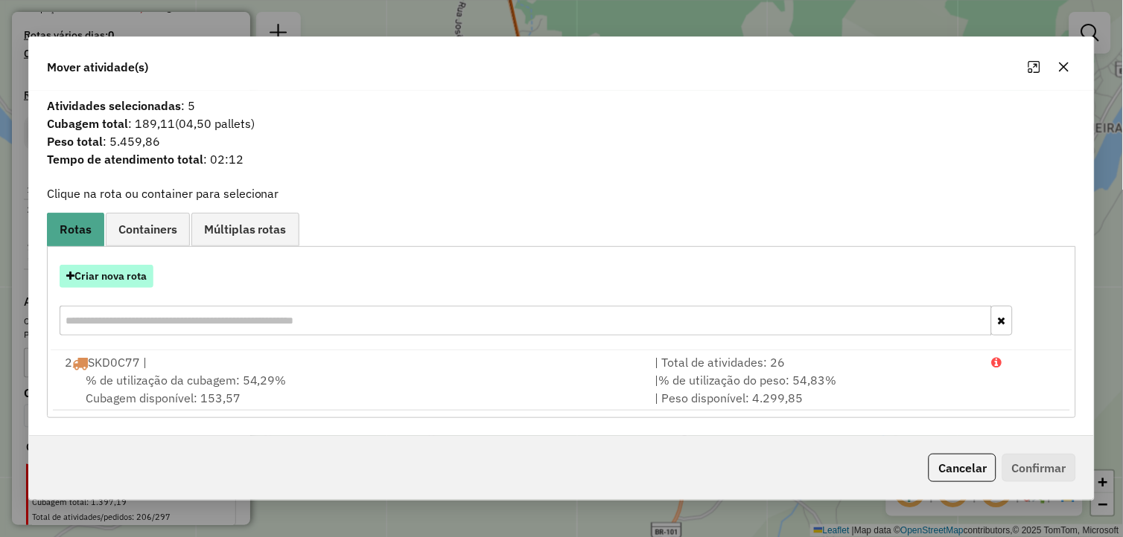
click at [104, 265] on button "Criar nova rota" at bounding box center [107, 276] width 94 height 23
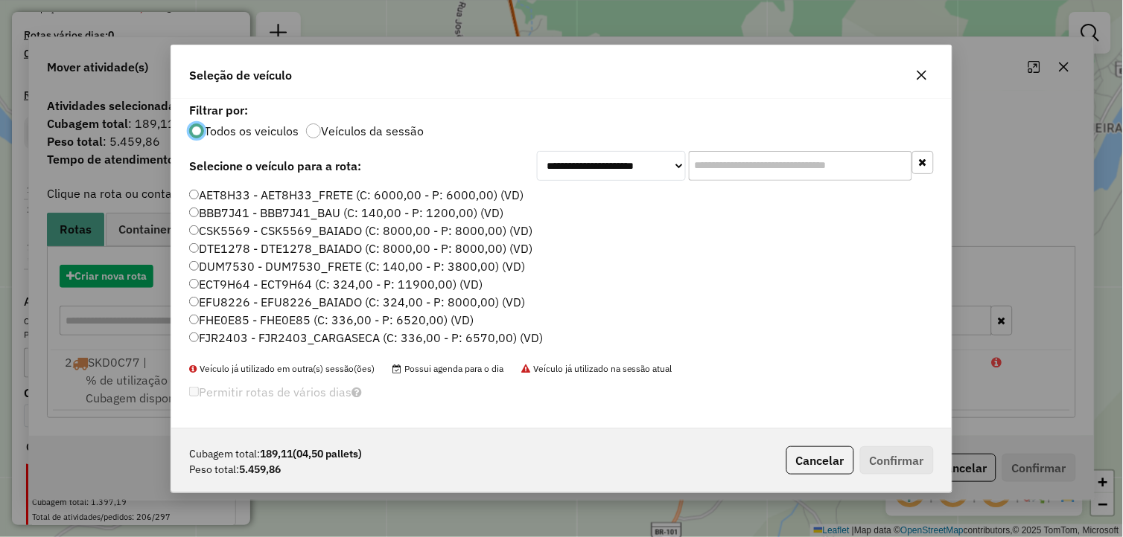
scroll to position [8, 4]
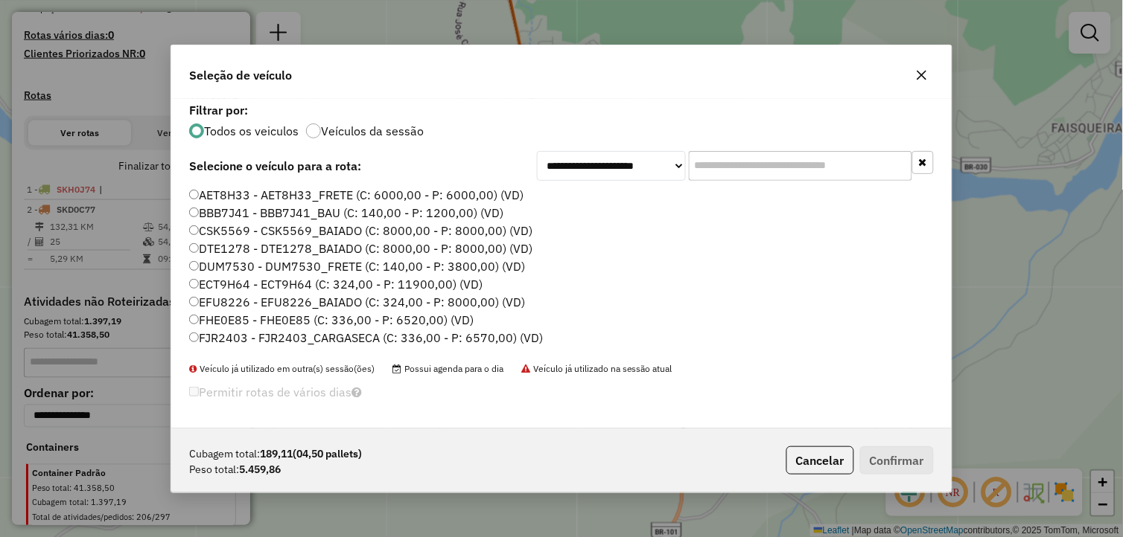
click at [247, 347] on label "JQV9G81 - JQV9G81_FRETE (C: 11900,00 - P: 11900,00) (VD)" at bounding box center [364, 356] width 351 height 18
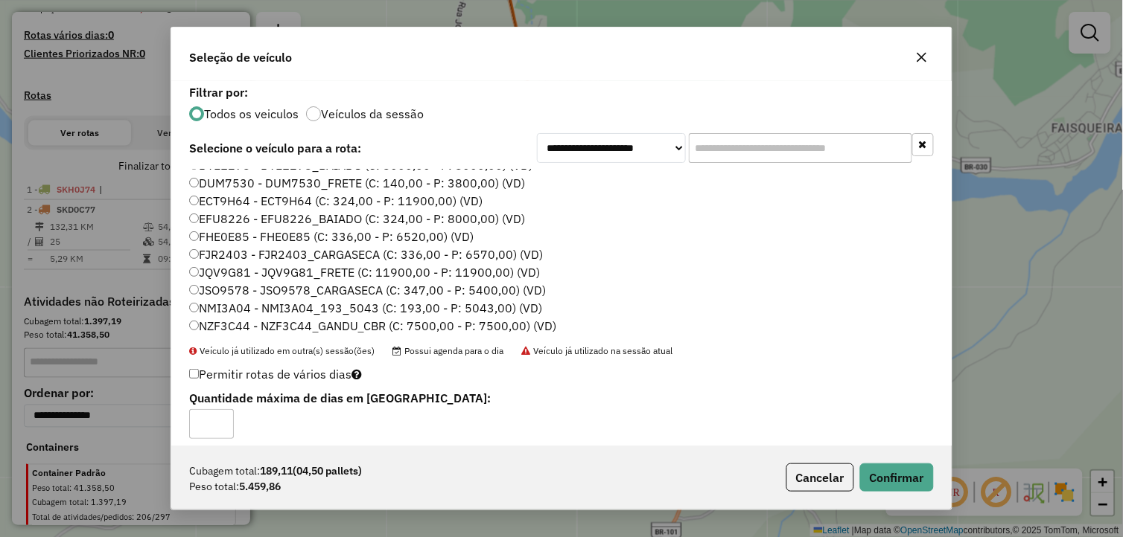
scroll to position [92, 0]
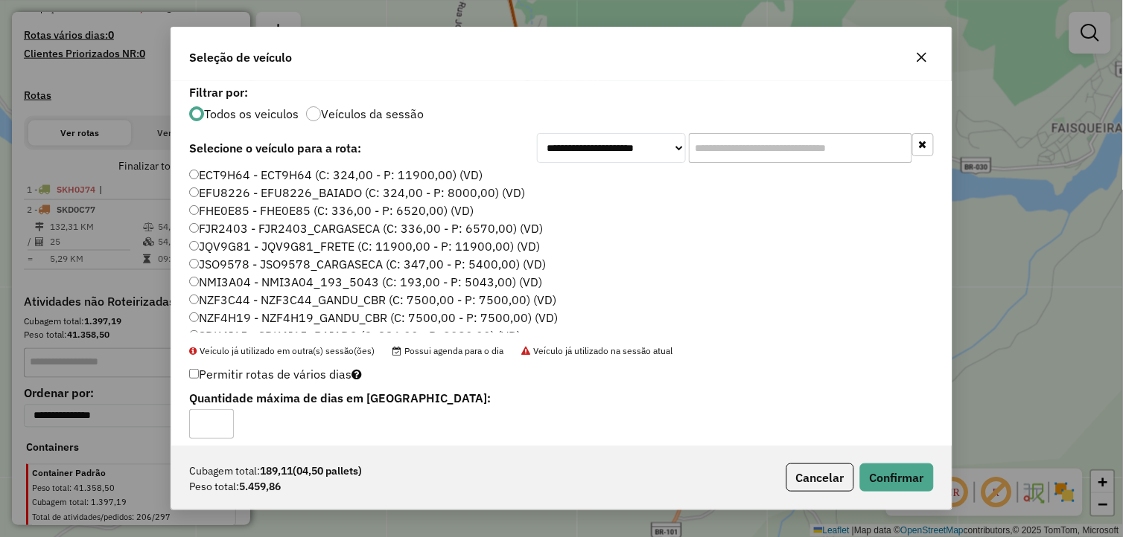
click at [258, 232] on label "FJR2403 - FJR2403_CARGASECA (C: 336,00 - P: 6570,00) (VD)" at bounding box center [366, 229] width 354 height 18
click at [903, 491] on button "Confirmar" at bounding box center [897, 478] width 74 height 28
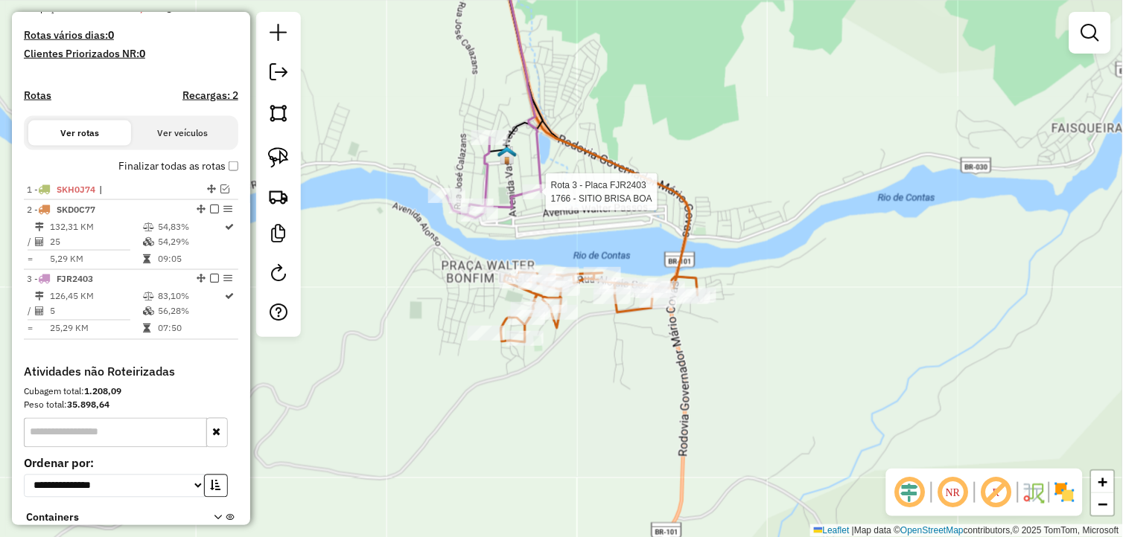
select select "**********"
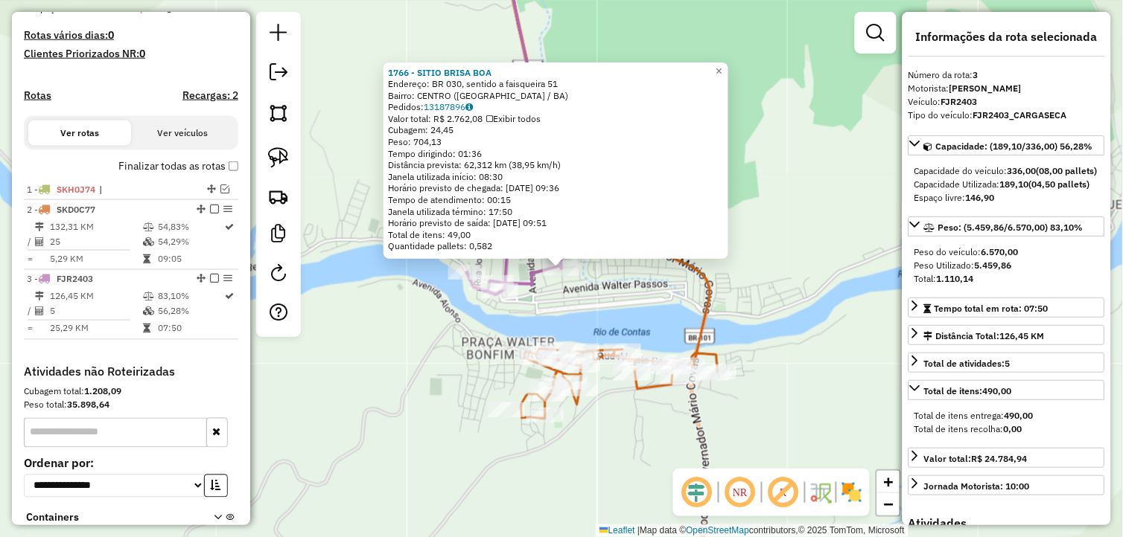
scroll to position [497, 0]
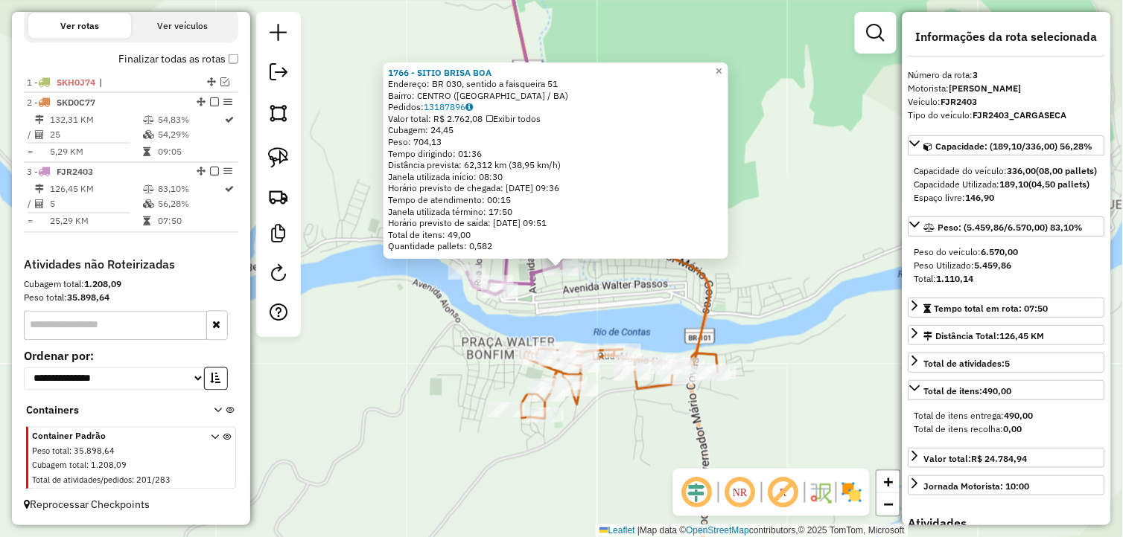
click at [778, 291] on div "1766 - SITIO BRISA BOA Endereço: BR 030, sentido a faisqueira 51 Bairro: CENTRO…" at bounding box center [561, 268] width 1123 height 537
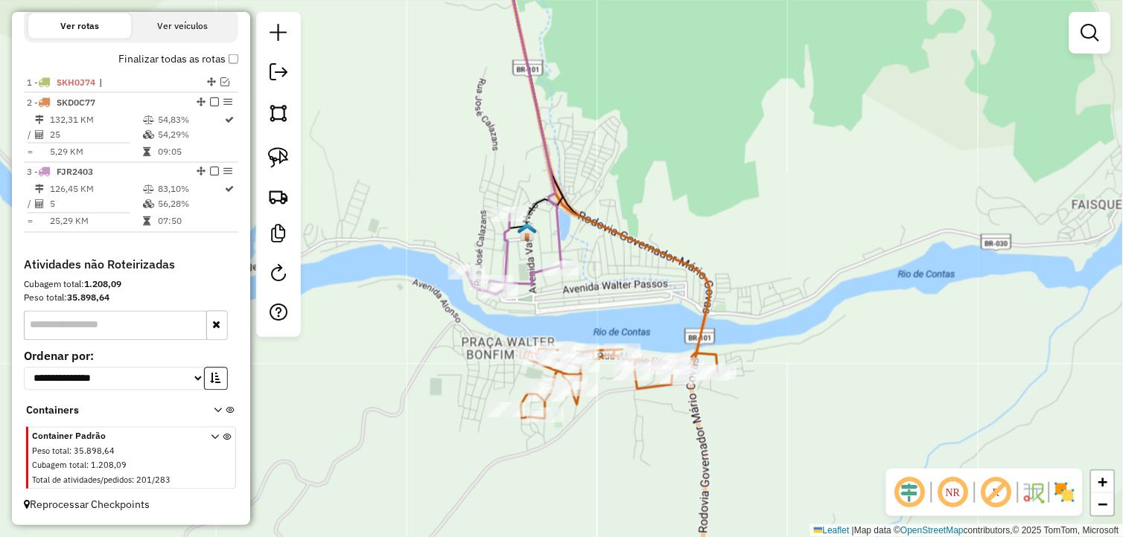
drag, startPoint x: 802, startPoint y: 301, endPoint x: 716, endPoint y: 305, distance: 86.4
click at [739, 308] on div "Janela de atendimento Grade de atendimento Capacidade Transportadoras Veículos …" at bounding box center [561, 268] width 1123 height 537
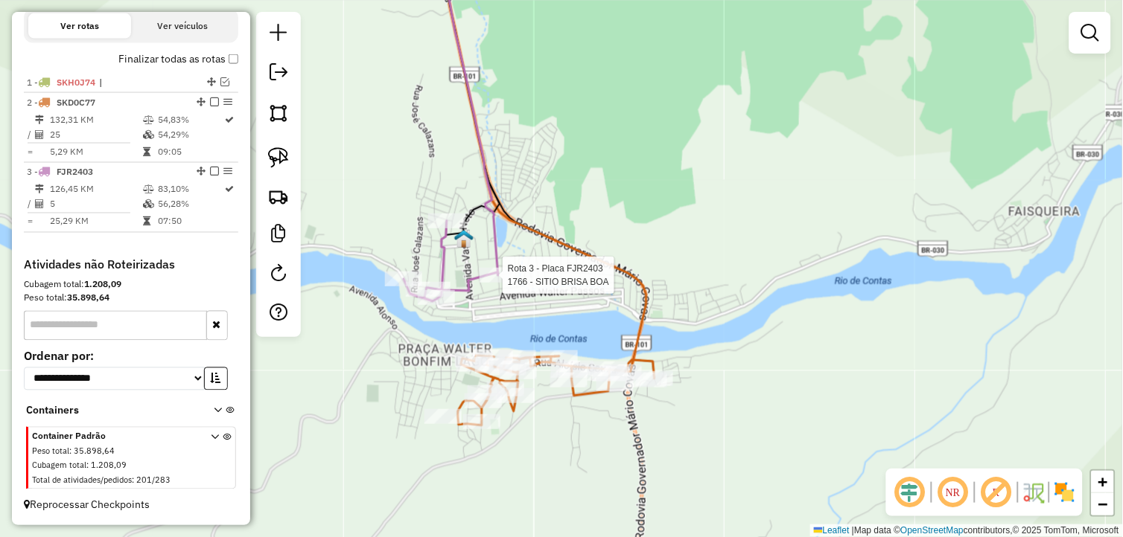
select select "**********"
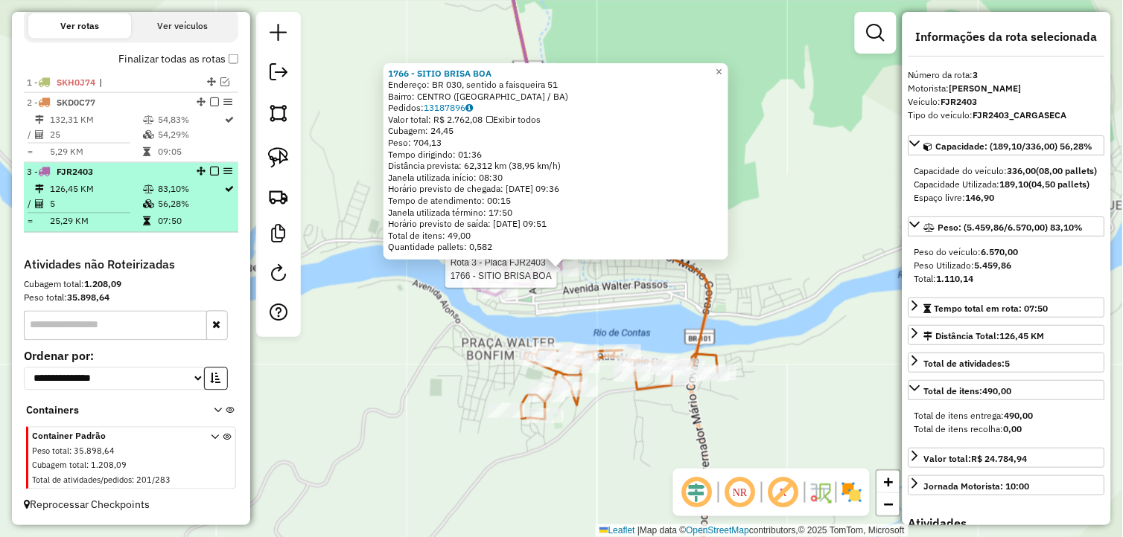
click at [130, 200] on td "5" at bounding box center [95, 204] width 93 height 15
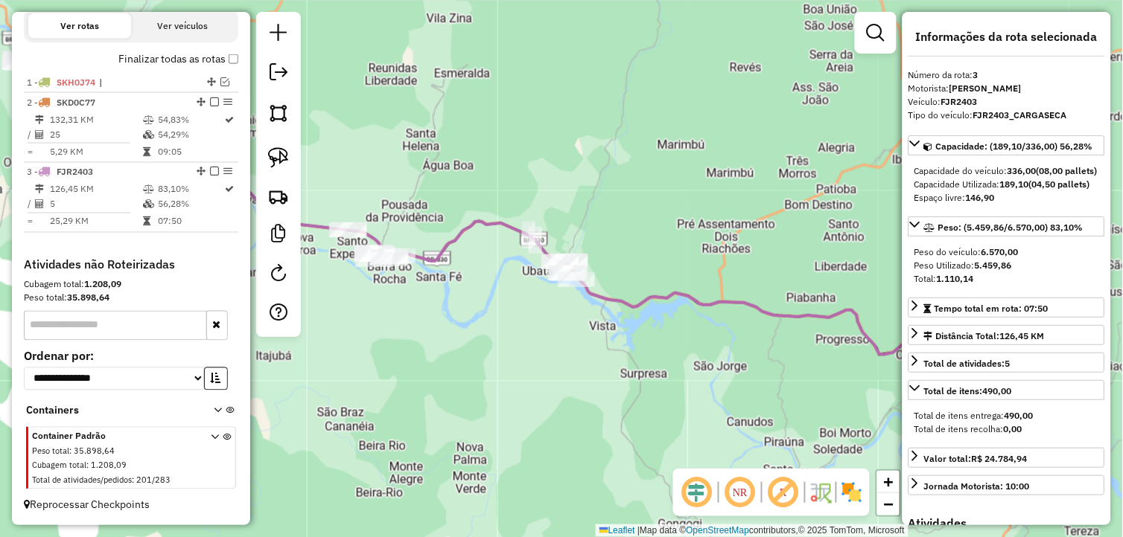
drag, startPoint x: 668, startPoint y: 347, endPoint x: 613, endPoint y: 353, distance: 54.7
click at [613, 353] on div "Janela de atendimento Grade de atendimento Capacidade Transportadoras Veículos …" at bounding box center [561, 268] width 1123 height 537
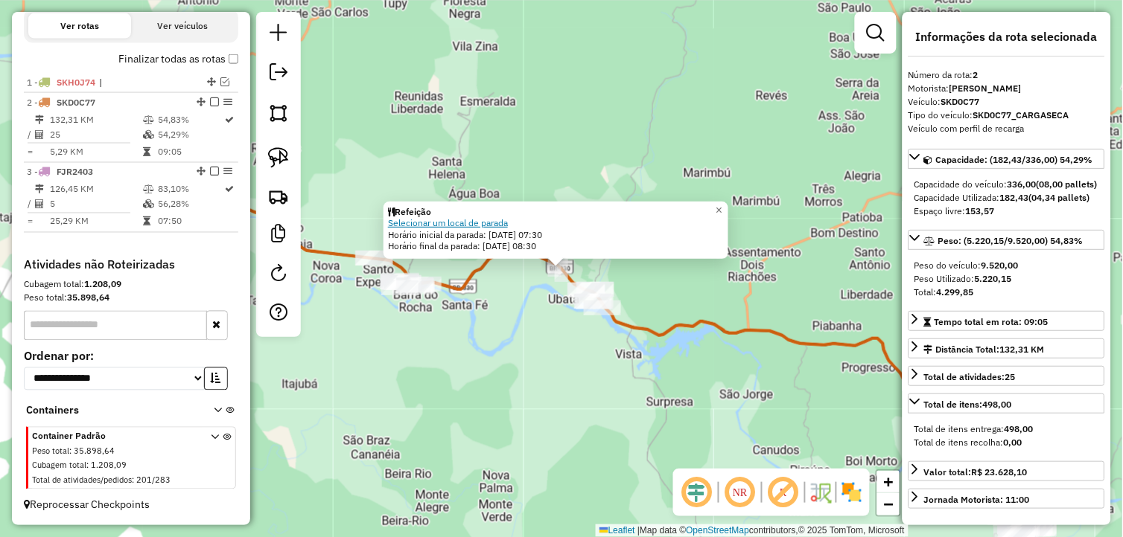
click at [497, 225] on link "Selecionar um local de parada" at bounding box center [448, 222] width 120 height 11
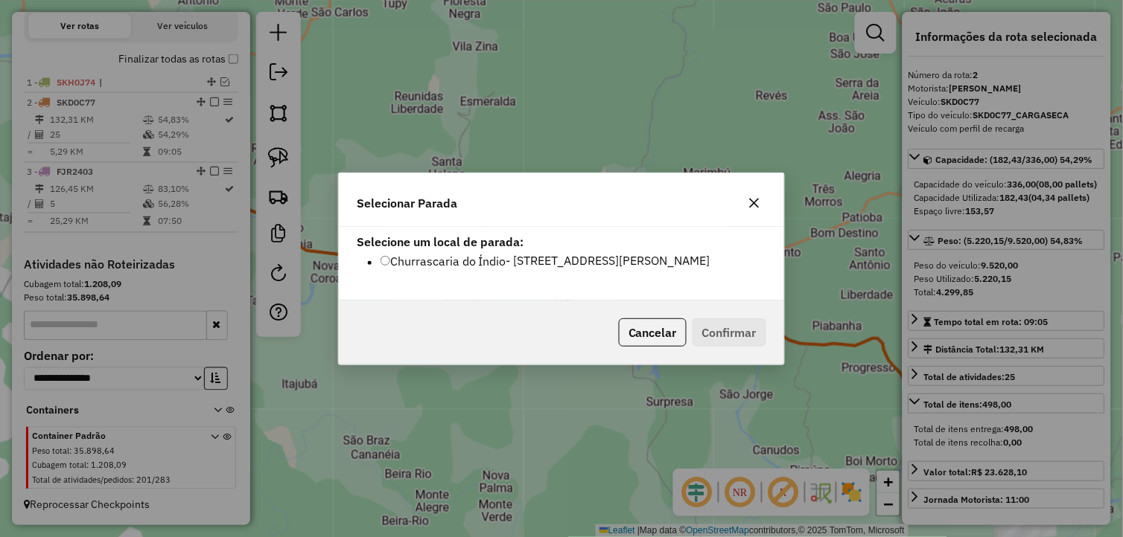
click at [761, 209] on button "button" at bounding box center [754, 203] width 24 height 24
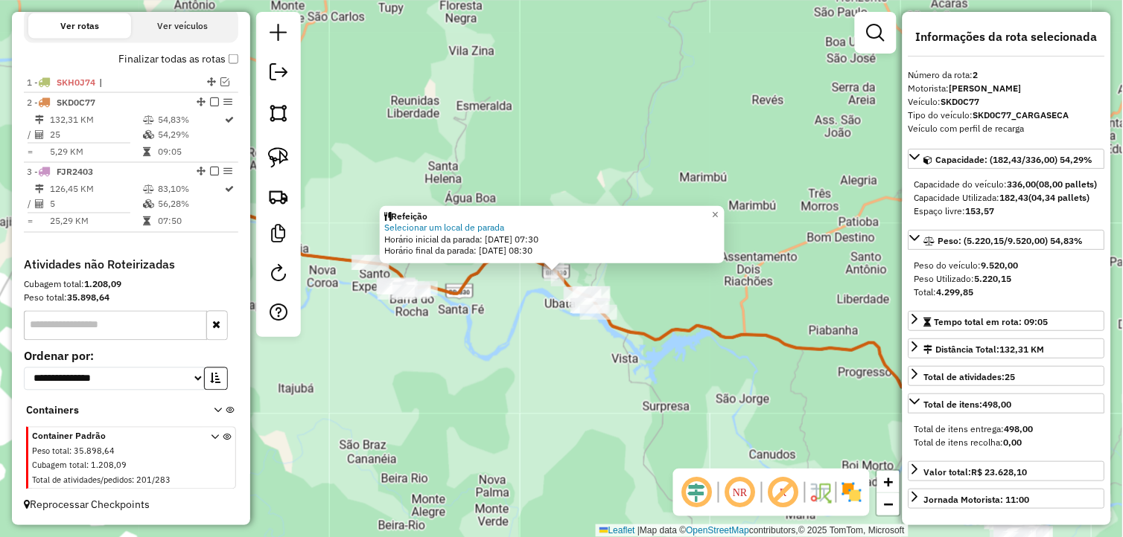
drag, startPoint x: 599, startPoint y: 360, endPoint x: 596, endPoint y: 369, distance: 9.7
click at [596, 369] on div "Refeição Selecionar um local de parada Horário inicial da parada: 14/08/2025 07…" at bounding box center [561, 268] width 1123 height 537
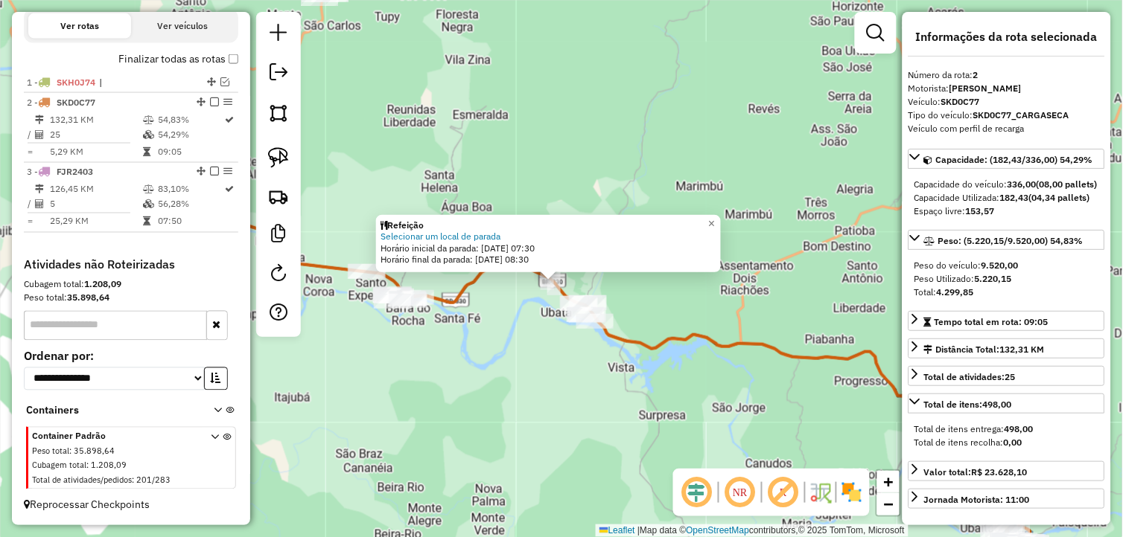
click at [596, 369] on div "Refeição Selecionar um local de parada Horário inicial da parada: 14/08/2025 07…" at bounding box center [561, 268] width 1123 height 537
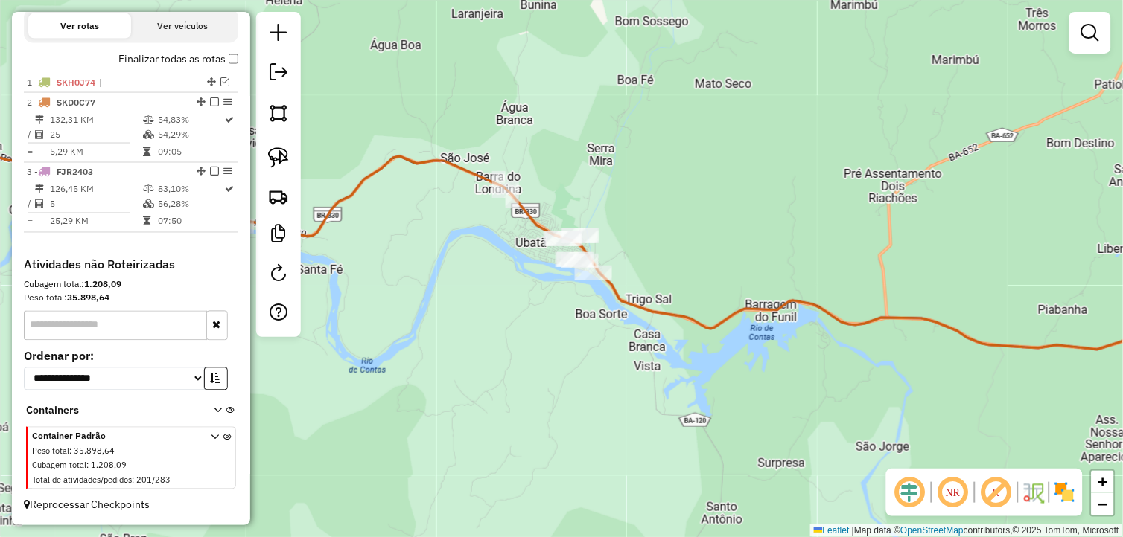
drag, startPoint x: 600, startPoint y: 391, endPoint x: 604, endPoint y: 398, distance: 8.1
click at [604, 398] on div "Janela de atendimento Grade de atendimento Capacidade Transportadoras Veículos …" at bounding box center [561, 268] width 1123 height 537
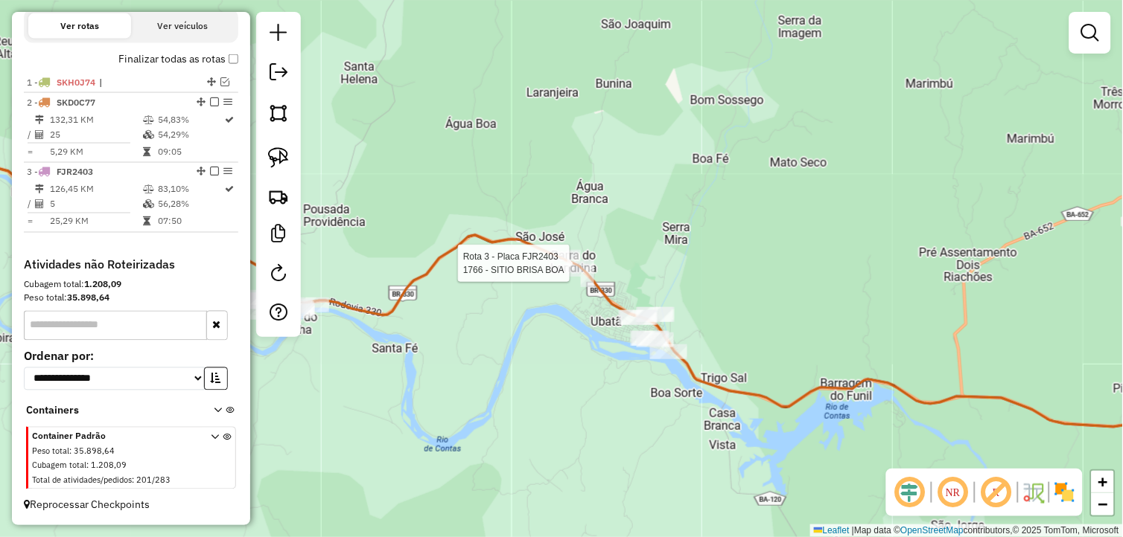
select select "**********"
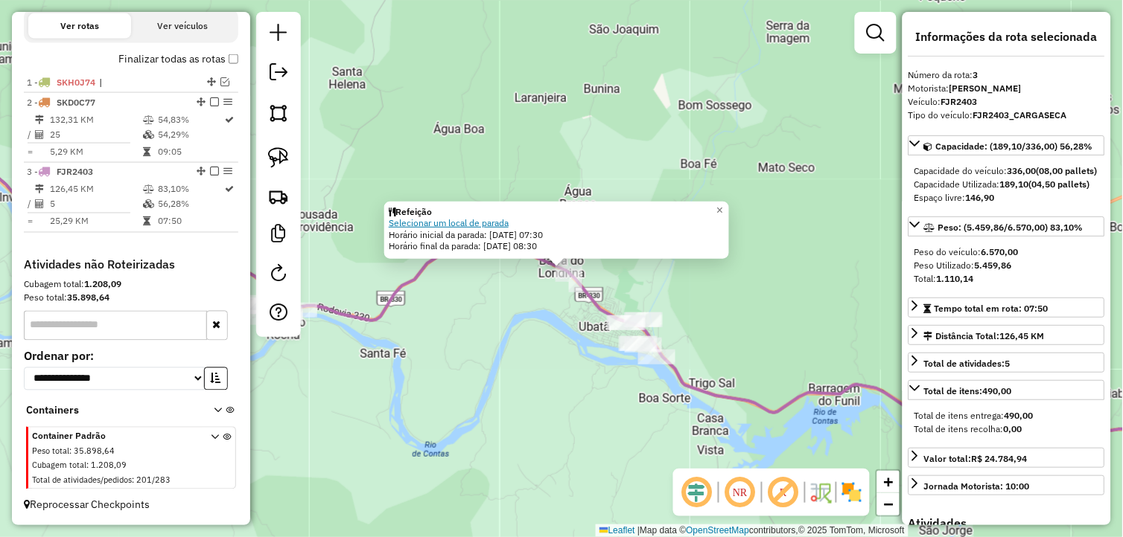
click at [502, 225] on link "Selecionar um local de parada" at bounding box center [449, 222] width 120 height 11
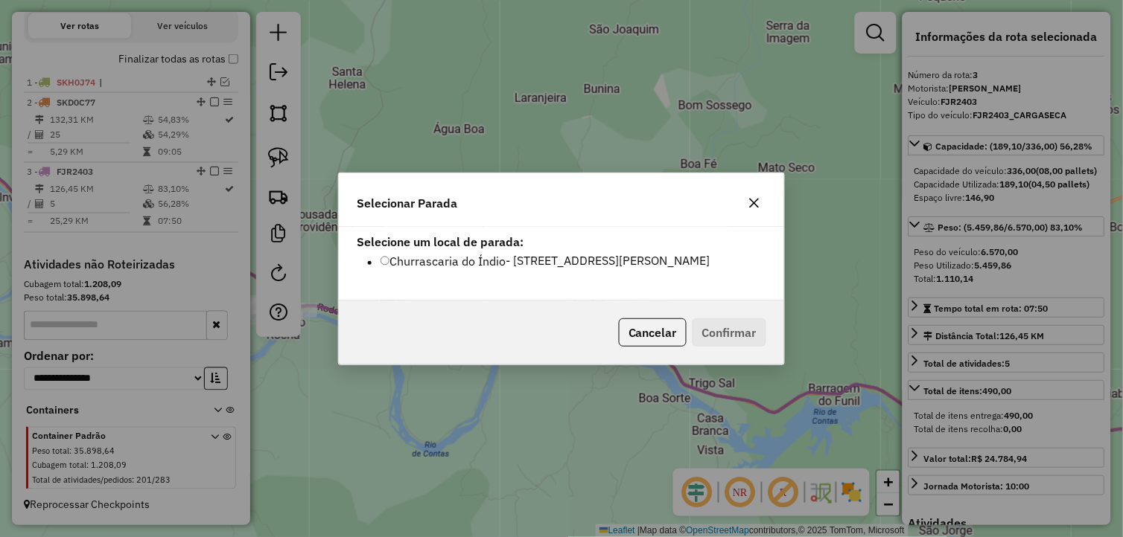
click at [761, 210] on button "button" at bounding box center [754, 203] width 24 height 24
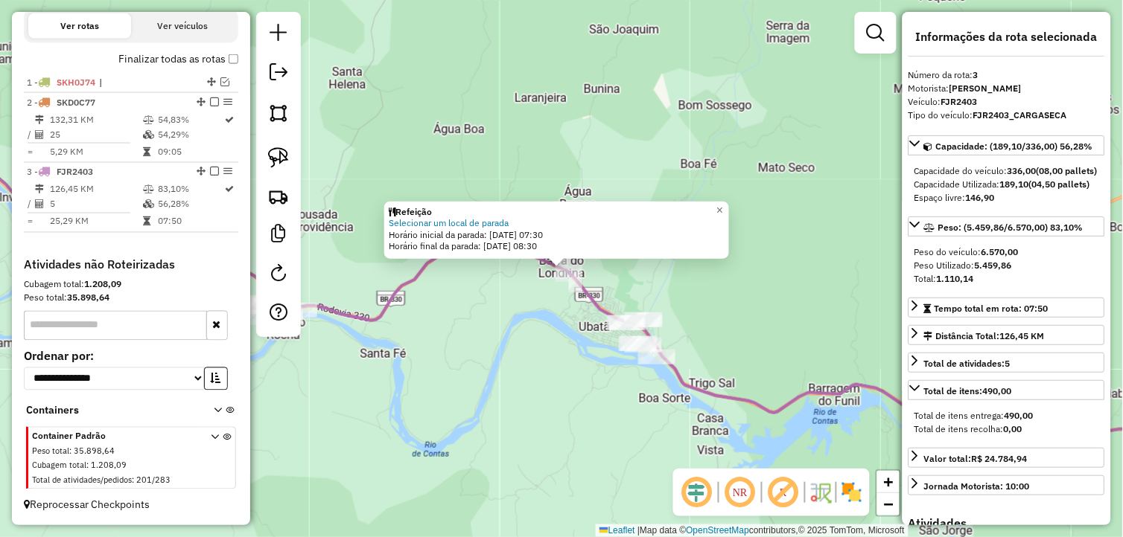
click at [771, 299] on div "Refeição Selecionar um local de parada Horário inicial da parada: 14/08/2025 07…" at bounding box center [561, 268] width 1123 height 537
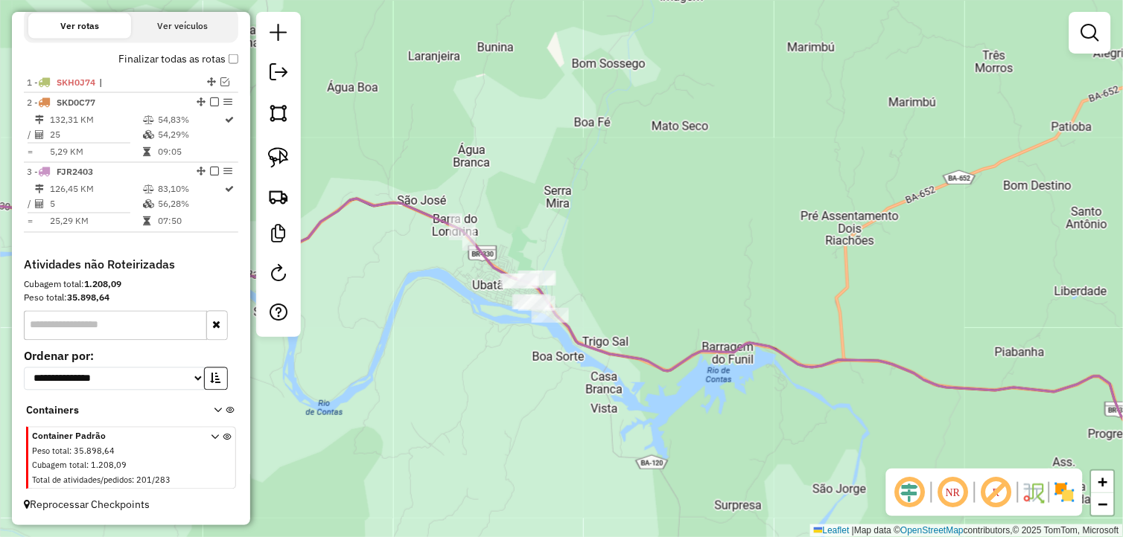
drag, startPoint x: 786, startPoint y: 335, endPoint x: 606, endPoint y: 267, distance: 192.7
click at [607, 267] on div "Janela de atendimento Grade de atendimento Capacidade Transportadoras Veículos …" at bounding box center [561, 268] width 1123 height 537
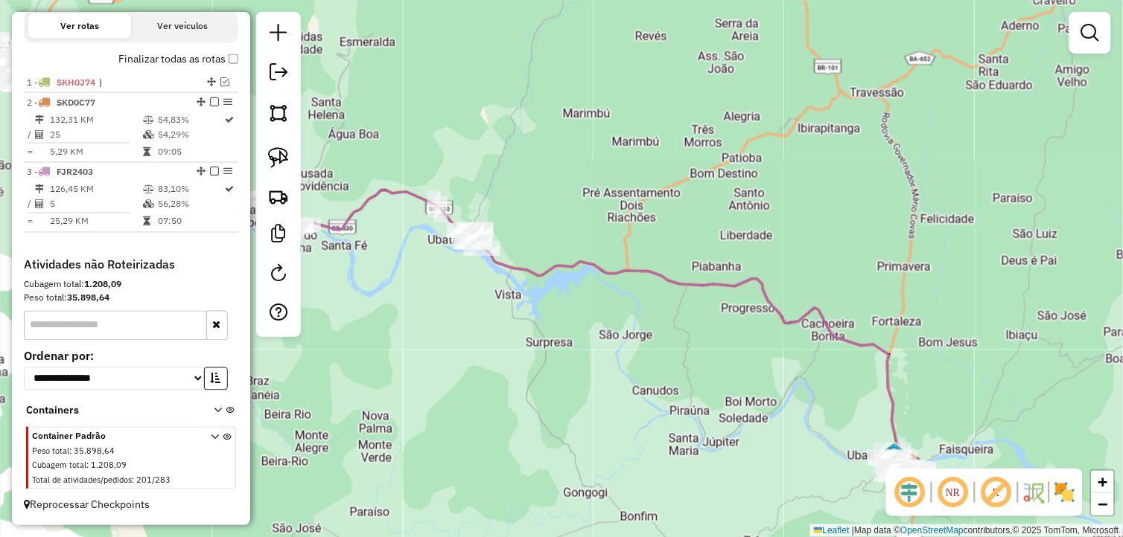
drag, startPoint x: 733, startPoint y: 344, endPoint x: 490, endPoint y: 216, distance: 274.4
click at [490, 216] on div "Janela de atendimento Grade de atendimento Capacidade Transportadoras Veículos …" at bounding box center [561, 268] width 1123 height 537
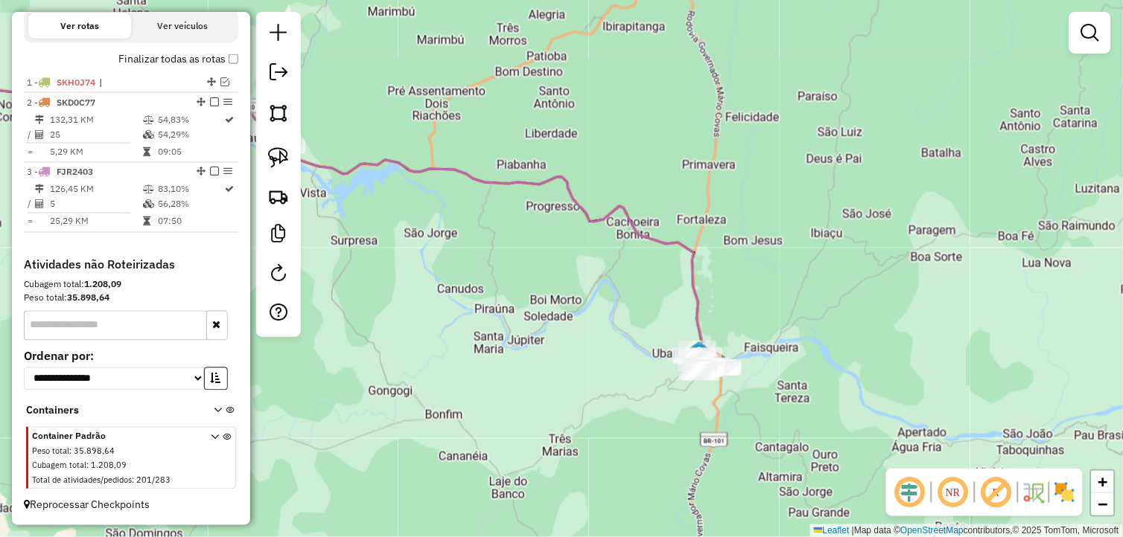
drag, startPoint x: 592, startPoint y: 305, endPoint x: 720, endPoint y: 323, distance: 129.3
click at [719, 323] on div "Janela de atendimento Grade de atendimento Capacidade Transportadoras Veículos …" at bounding box center [561, 268] width 1123 height 537
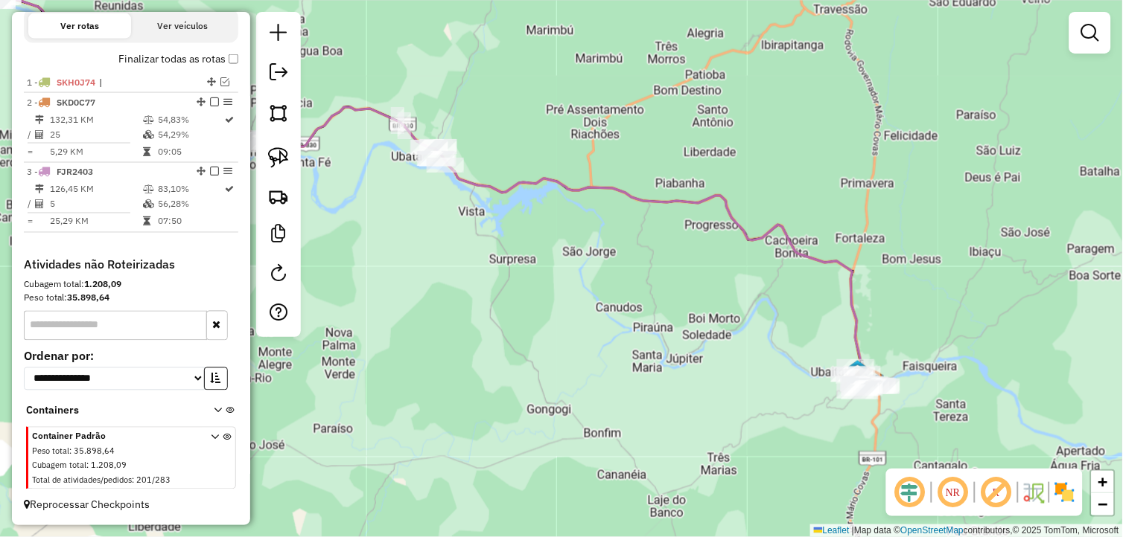
drag, startPoint x: 453, startPoint y: 217, endPoint x: 619, endPoint y: 328, distance: 200.3
click at [619, 328] on div "Janela de atendimento Grade de atendimento Capacidade Transportadoras Veículos …" at bounding box center [561, 268] width 1123 height 537
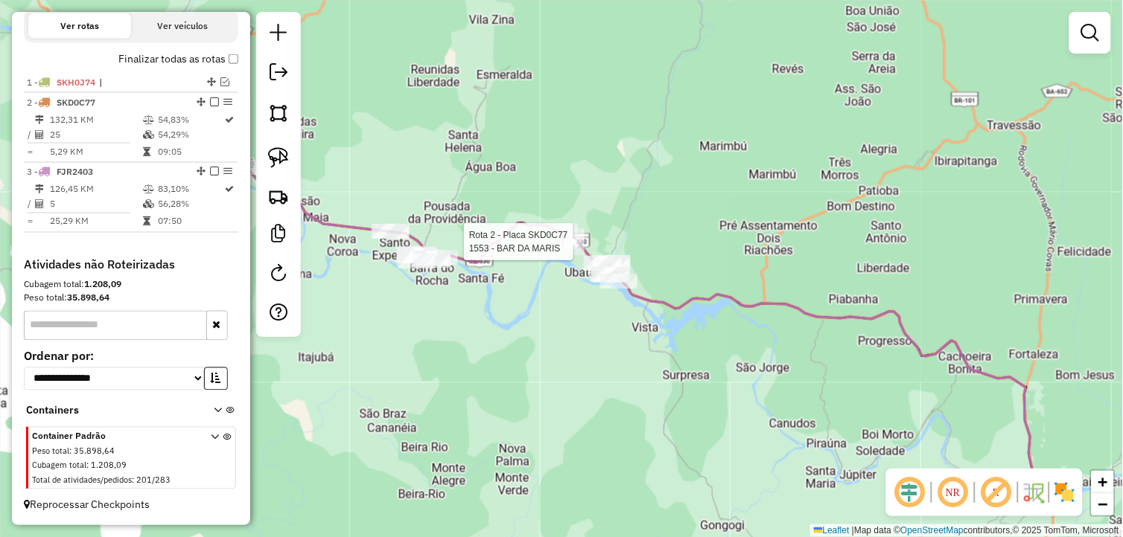
select select "**********"
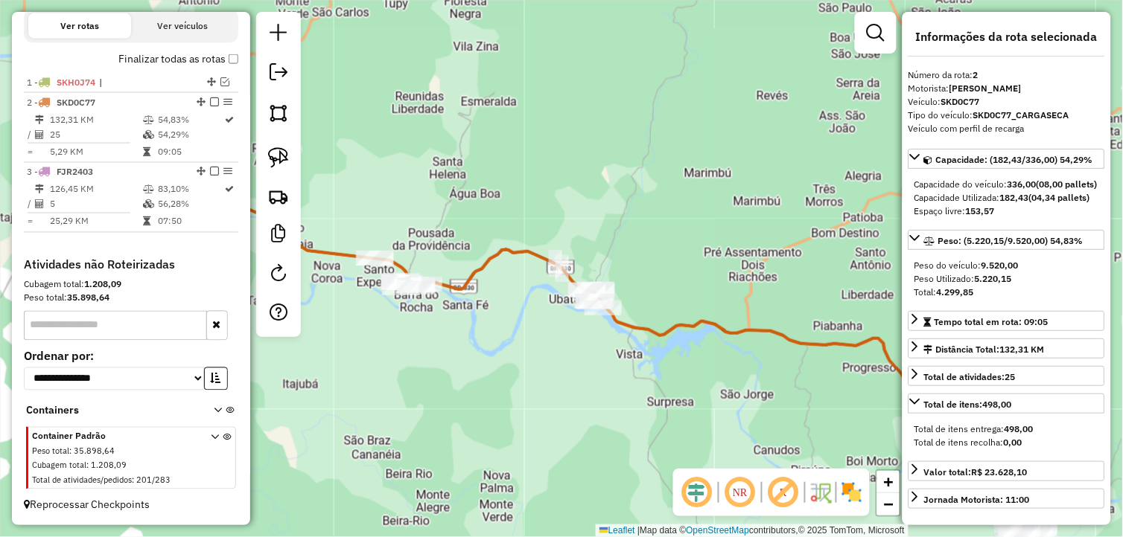
click at [674, 423] on div "Rota 2 - Placa SKD0C77 1553 - BAR DA MARIS Janela de atendimento Grade de atend…" at bounding box center [561, 268] width 1123 height 537
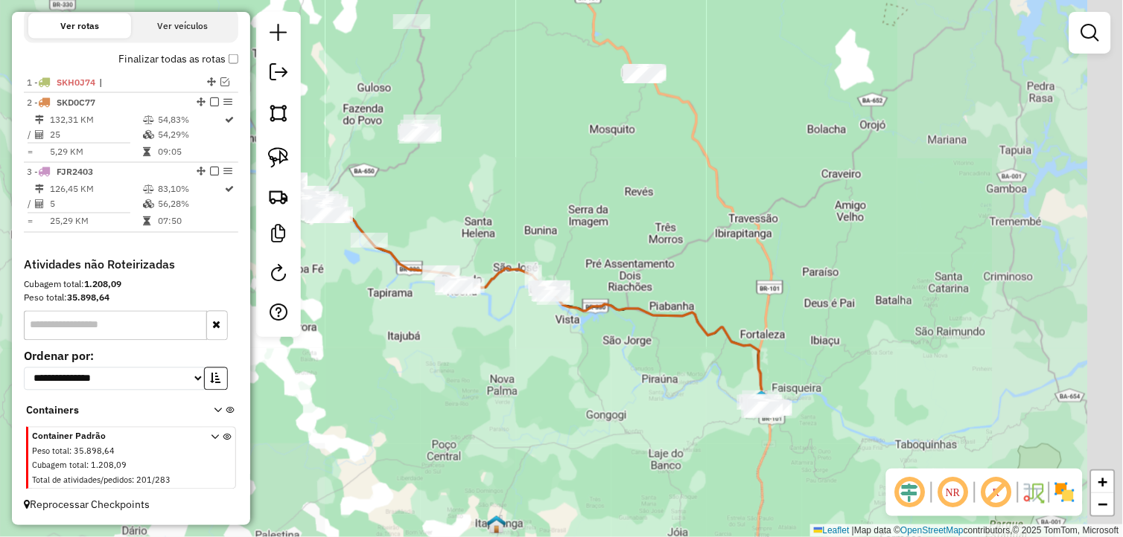
drag, startPoint x: 765, startPoint y: 403, endPoint x: 496, endPoint y: 262, distance: 303.3
click at [496, 262] on div "Janela de atendimento Grade de atendimento Capacidade Transportadoras Veículos …" at bounding box center [561, 268] width 1123 height 537
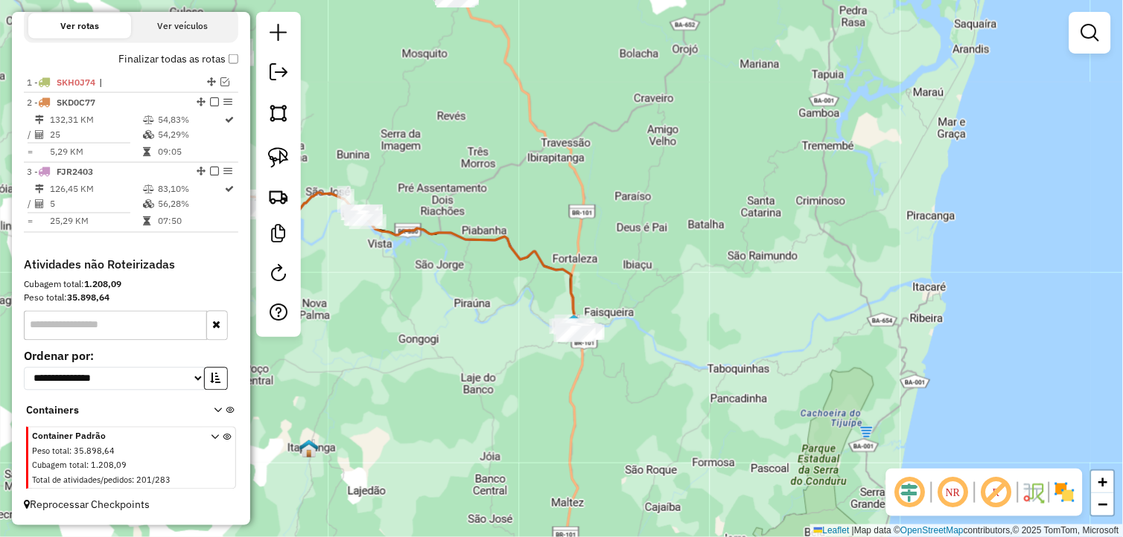
drag, startPoint x: 517, startPoint y: 343, endPoint x: 478, endPoint y: 365, distance: 45.0
click at [479, 363] on div "Janela de atendimento Grade de atendimento Capacidade Transportadoras Veículos …" at bounding box center [561, 268] width 1123 height 537
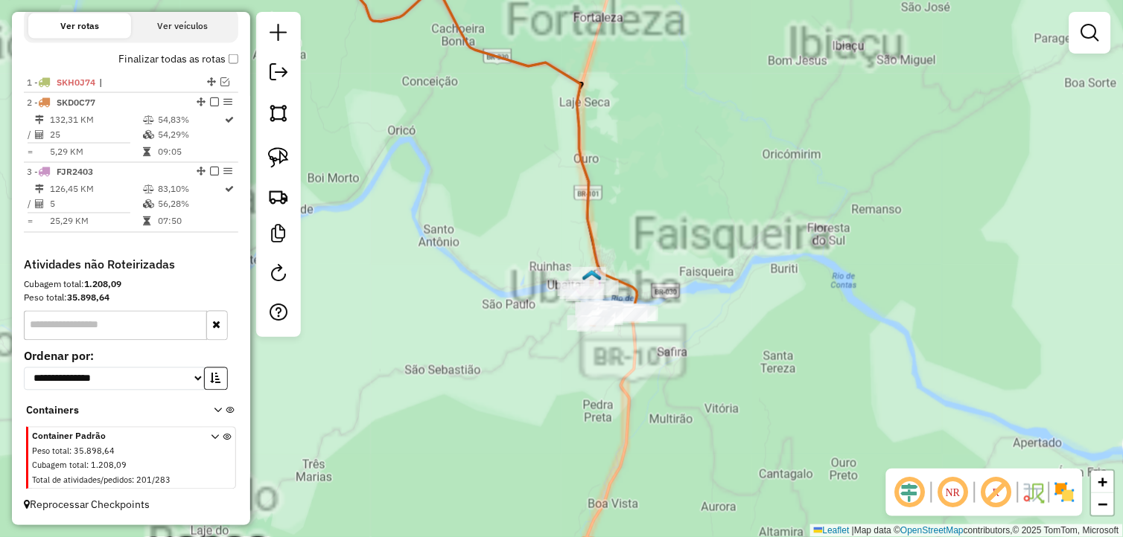
drag, startPoint x: 578, startPoint y: 389, endPoint x: 480, endPoint y: 374, distance: 98.6
click at [473, 387] on div "Janela de atendimento Grade de atendimento Capacidade Transportadoras Veículos …" at bounding box center [561, 268] width 1123 height 537
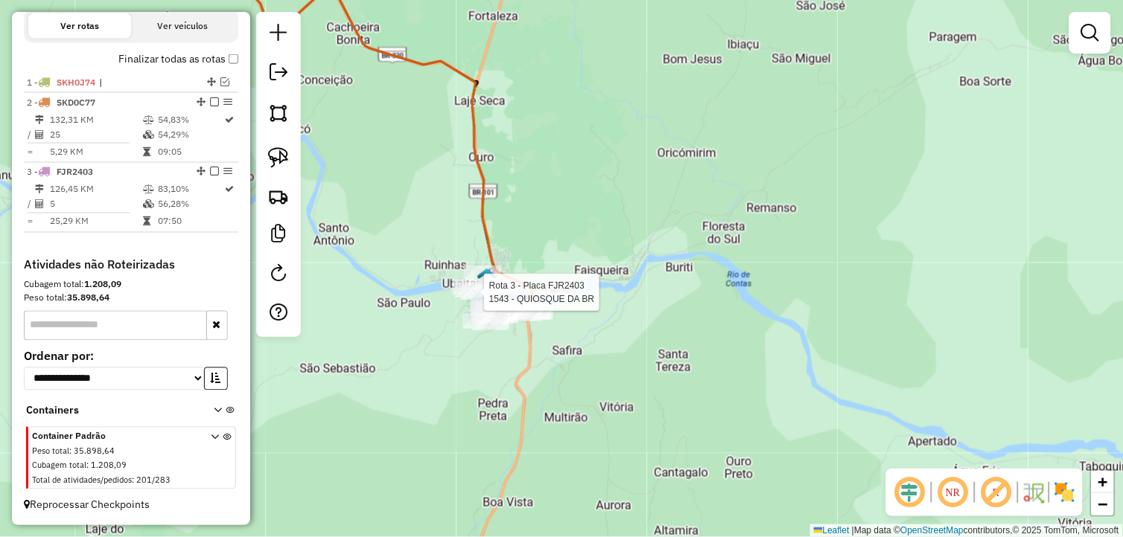
select select "**********"
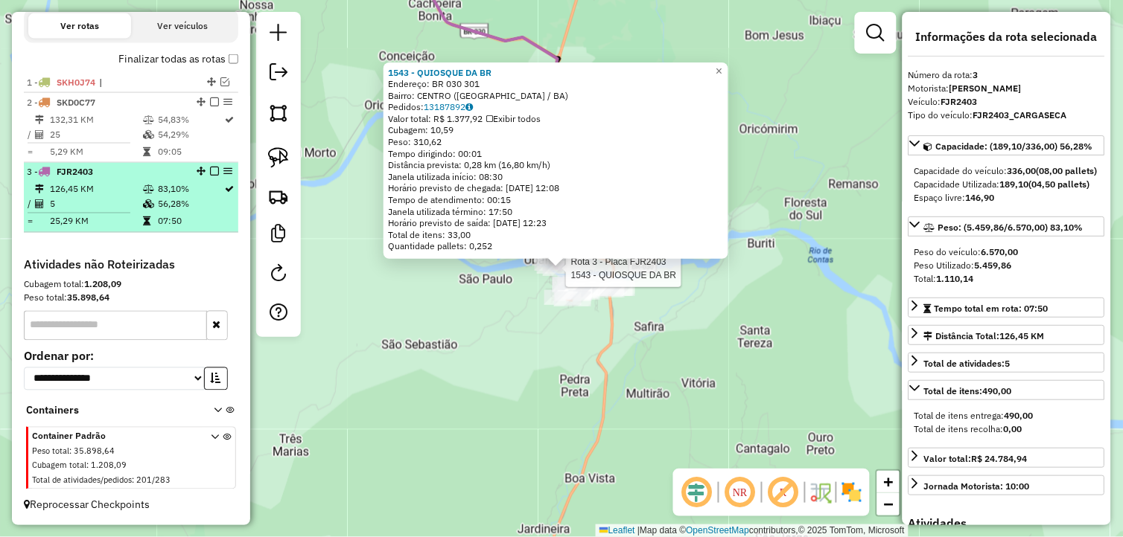
click at [210, 168] on em at bounding box center [214, 171] width 9 height 9
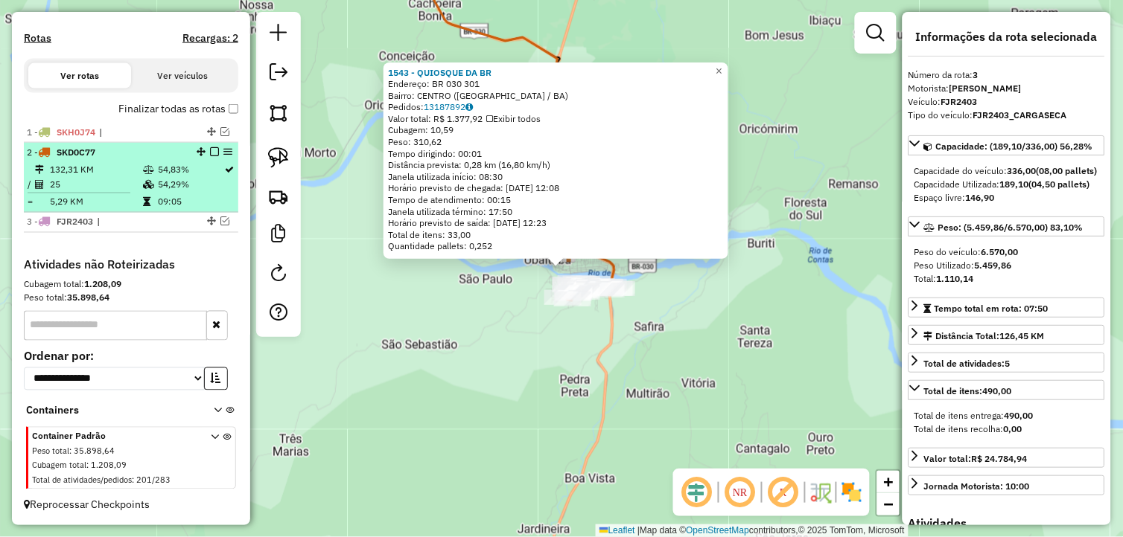
scroll to position [447, 0]
click at [164, 173] on td "54,83%" at bounding box center [190, 169] width 67 height 15
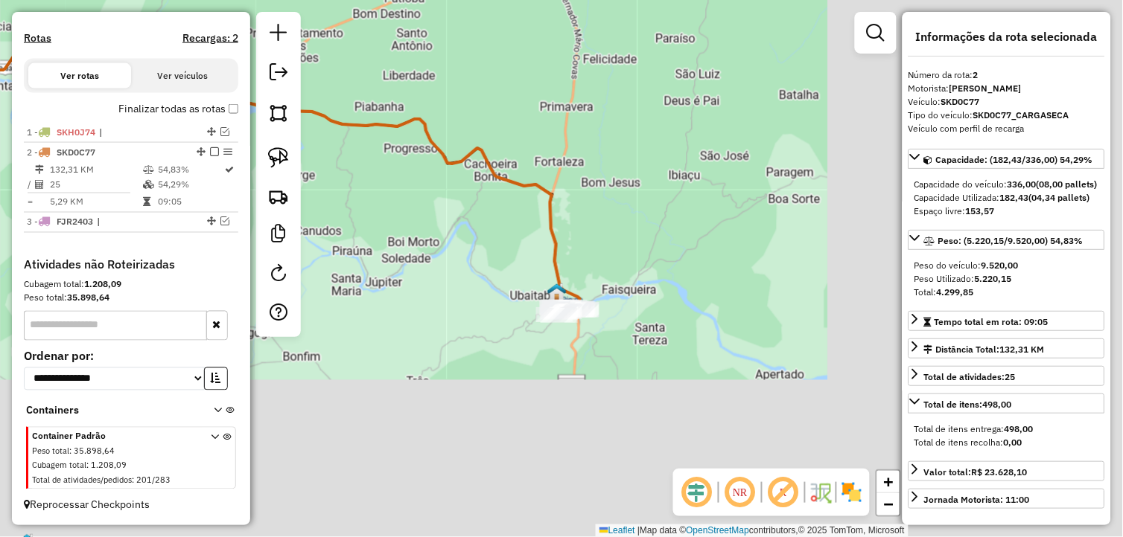
drag, startPoint x: 505, startPoint y: 278, endPoint x: 247, endPoint y: 196, distance: 270.3
click at [247, 196] on hb-router-mapa "Informações da Sessão 979235 - 14/08/2025 Criação: 13/08/2025 18:25 Depósito: L…" at bounding box center [561, 268] width 1123 height 537
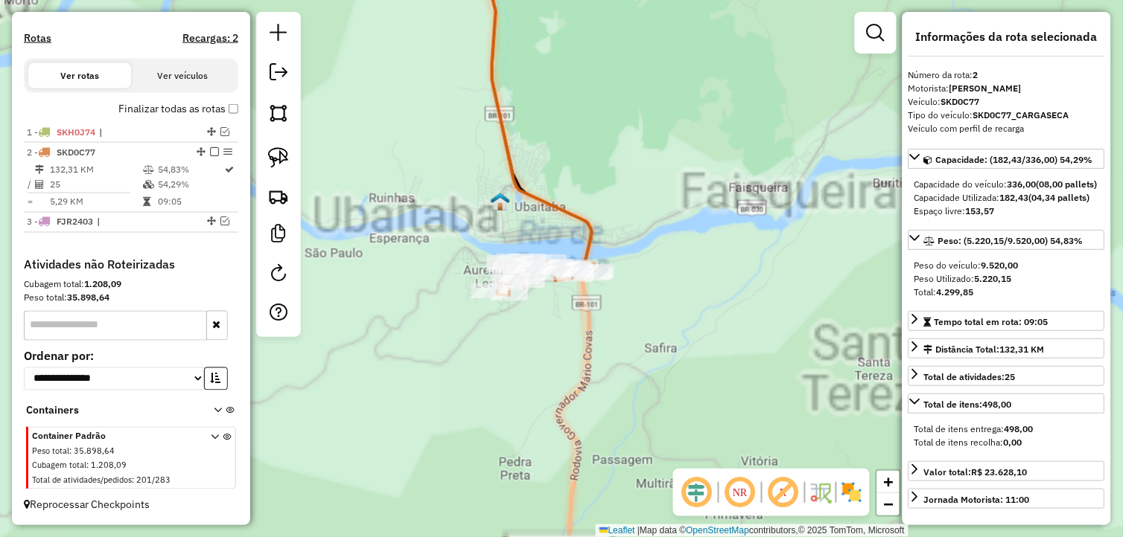
drag, startPoint x: 570, startPoint y: 348, endPoint x: 544, endPoint y: 360, distance: 28.3
click at [544, 360] on div "Janela de atendimento Grade de atendimento Capacidade Transportadoras Veículos …" at bounding box center [561, 268] width 1123 height 537
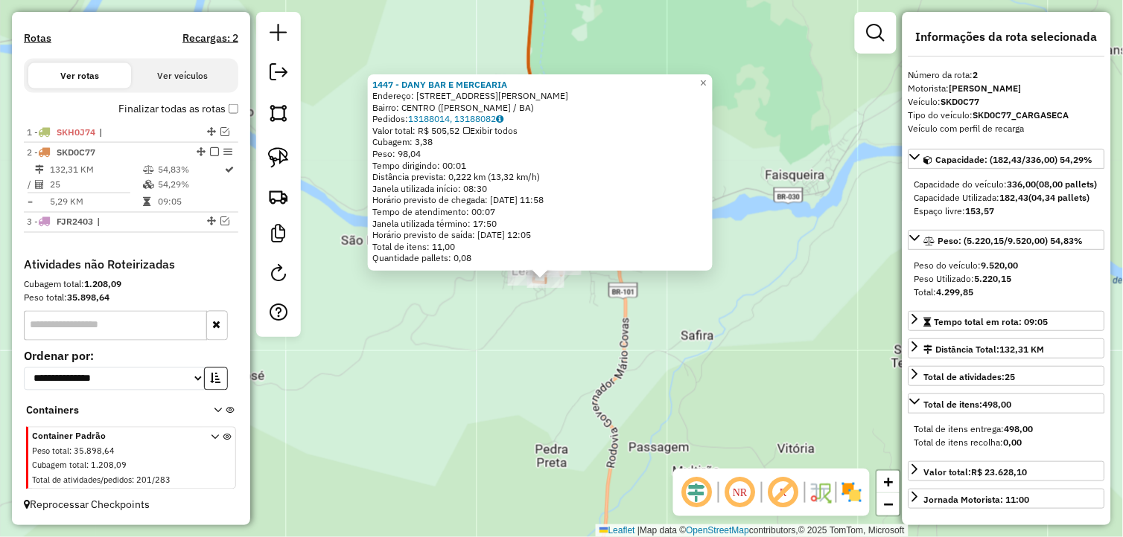
drag, startPoint x: 500, startPoint y: 314, endPoint x: 437, endPoint y: 342, distance: 68.6
click at [445, 344] on div "Rota 2 - Placa SKD0C77 1447 - DANY BAR E MERCEARIA 1447 - DANY BAR E MERCEARIA …" at bounding box center [561, 268] width 1123 height 537
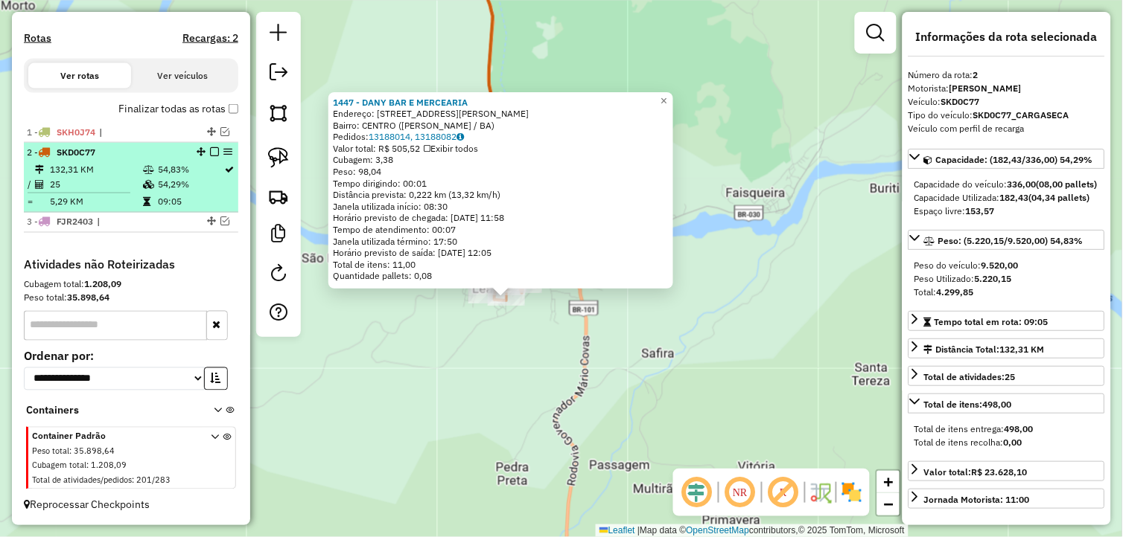
click at [210, 153] on em at bounding box center [214, 151] width 9 height 9
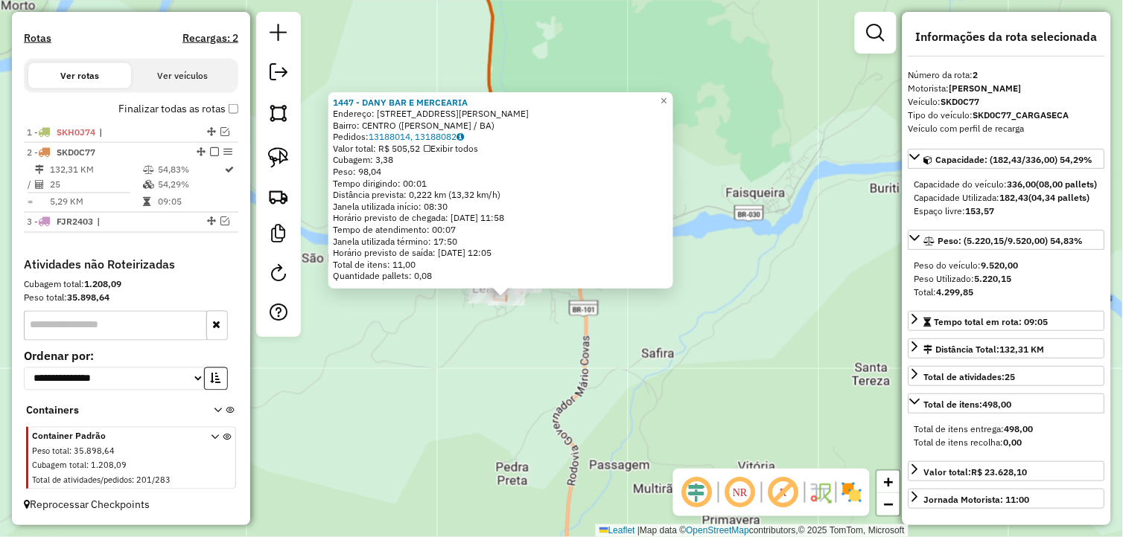
scroll to position [397, 0]
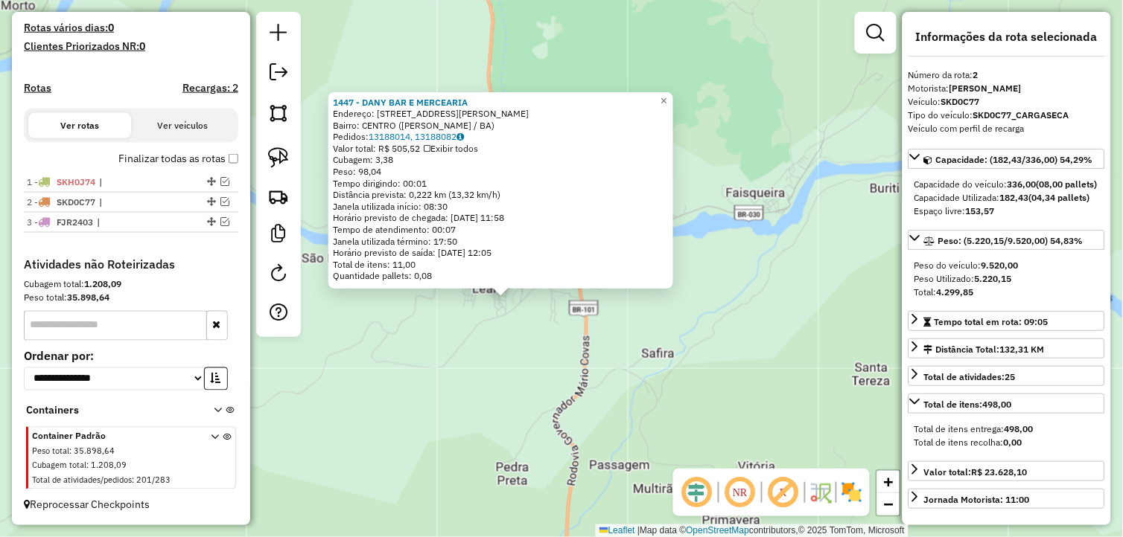
click at [445, 341] on div "1447 - DANY BAR E MERCEARIA Endereço: RUA JOSE NASCIMENTO 197 Bairro: CENTRO (A…" at bounding box center [561, 268] width 1123 height 537
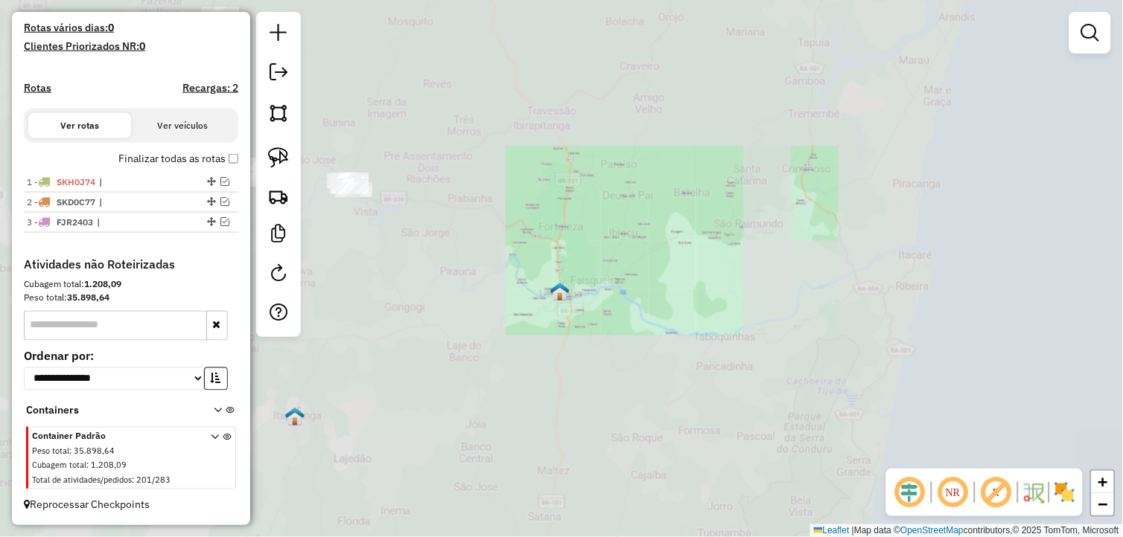
drag, startPoint x: 503, startPoint y: 316, endPoint x: 758, endPoint y: 274, distance: 258.1
click at [757, 274] on div "Janela de atendimento Grade de atendimento Capacidade Transportadoras Veículos …" at bounding box center [561, 268] width 1123 height 537
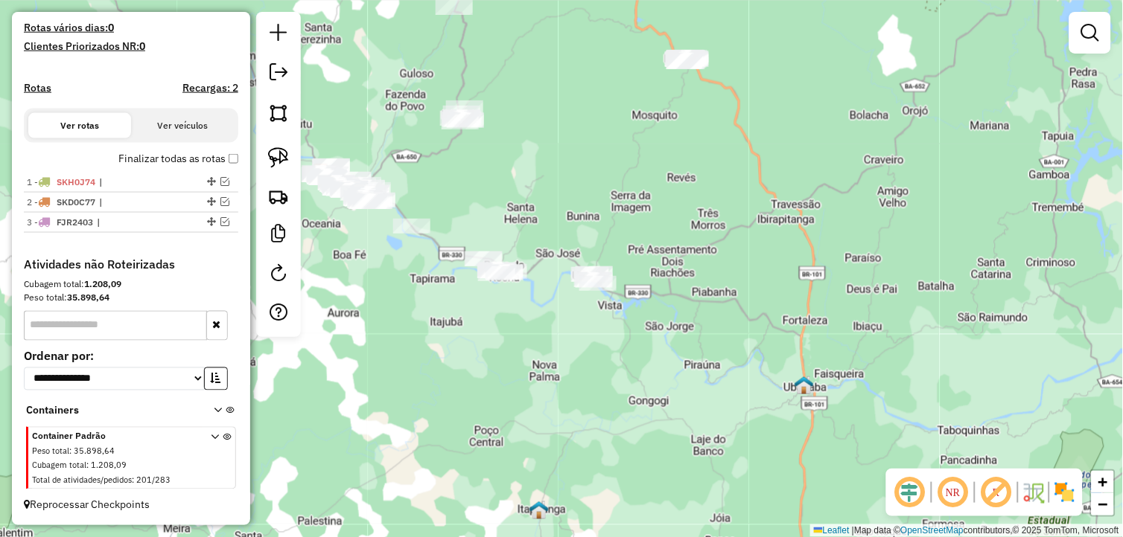
drag, startPoint x: 674, startPoint y: 343, endPoint x: 646, endPoint y: 345, distance: 27.6
click at [674, 357] on div "Janela de atendimento Grade de atendimento Capacidade Transportadoras Veículos …" at bounding box center [561, 268] width 1123 height 537
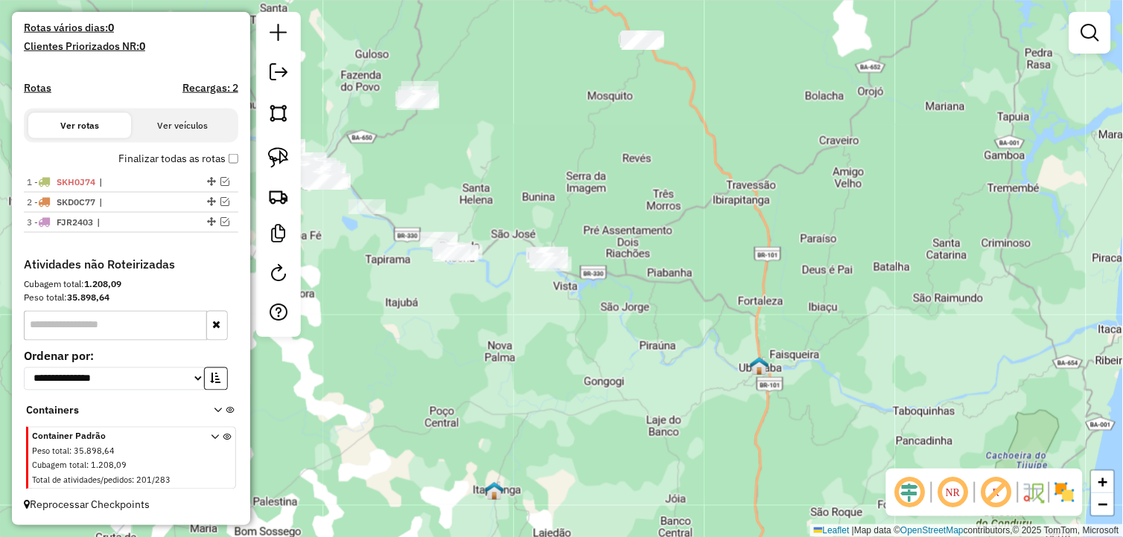
drag, startPoint x: 520, startPoint y: 291, endPoint x: 566, endPoint y: 330, distance: 60.2
click at [559, 325] on div "Janela de atendimento Grade de atendimento Capacidade Transportadoras Veículos …" at bounding box center [561, 268] width 1123 height 537
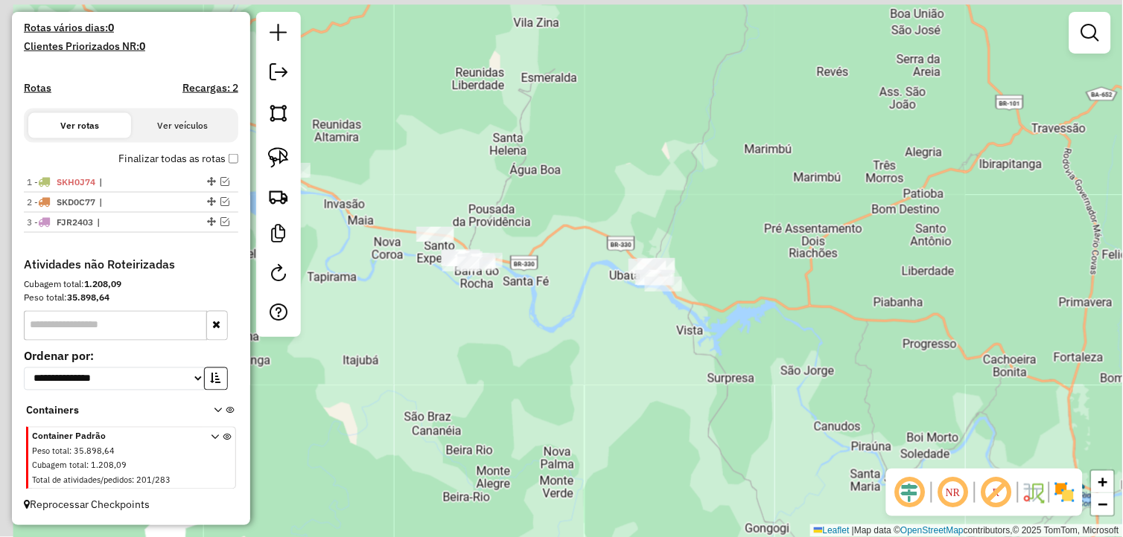
drag, startPoint x: 525, startPoint y: 316, endPoint x: 601, endPoint y: 339, distance: 80.3
click at [597, 341] on div "Janela de atendimento Grade de atendimento Capacidade Transportadoras Veículos …" at bounding box center [561, 268] width 1123 height 537
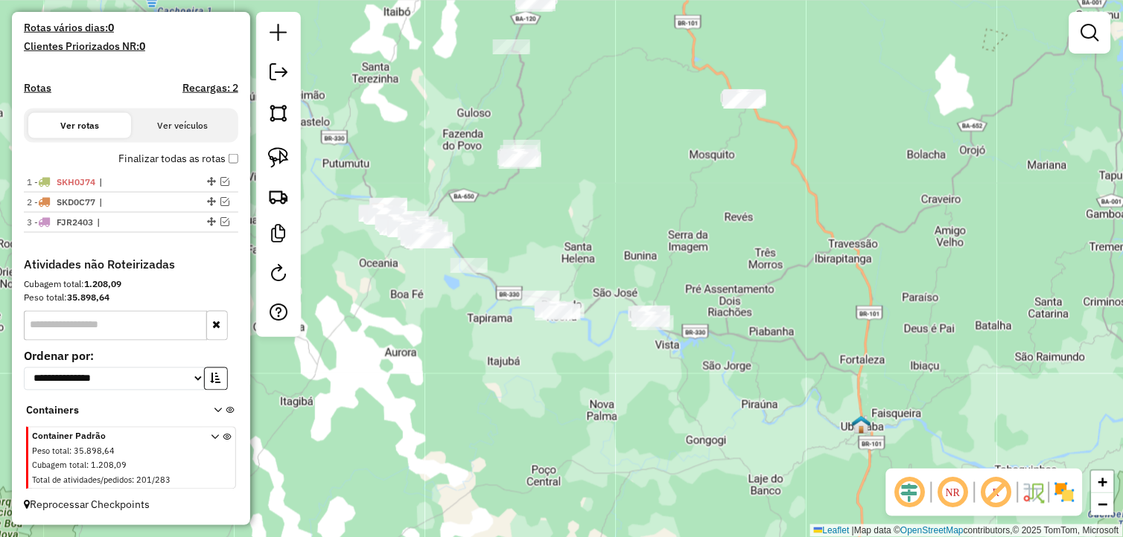
drag, startPoint x: 506, startPoint y: 325, endPoint x: 529, endPoint y: 325, distance: 23.1
click at [517, 328] on div "Janela de atendimento Grade de atendimento Capacidade Transportadoras Veículos …" at bounding box center [561, 268] width 1123 height 537
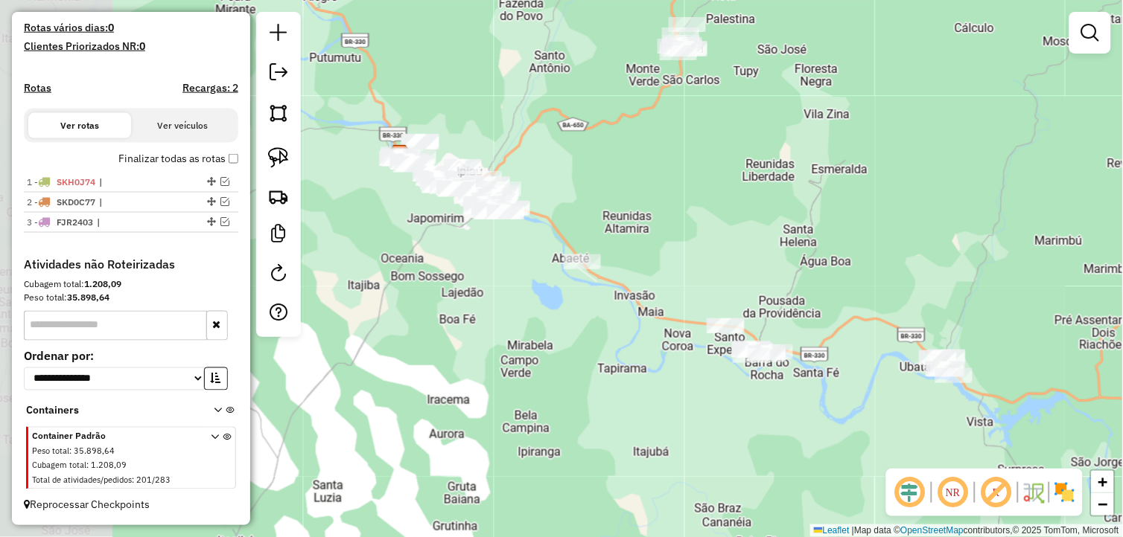
drag, startPoint x: 377, startPoint y: 300, endPoint x: 604, endPoint y: 377, distance: 240.6
click at [604, 377] on div "Janela de atendimento Grade de atendimento Capacidade Transportadoras Veículos …" at bounding box center [561, 268] width 1123 height 537
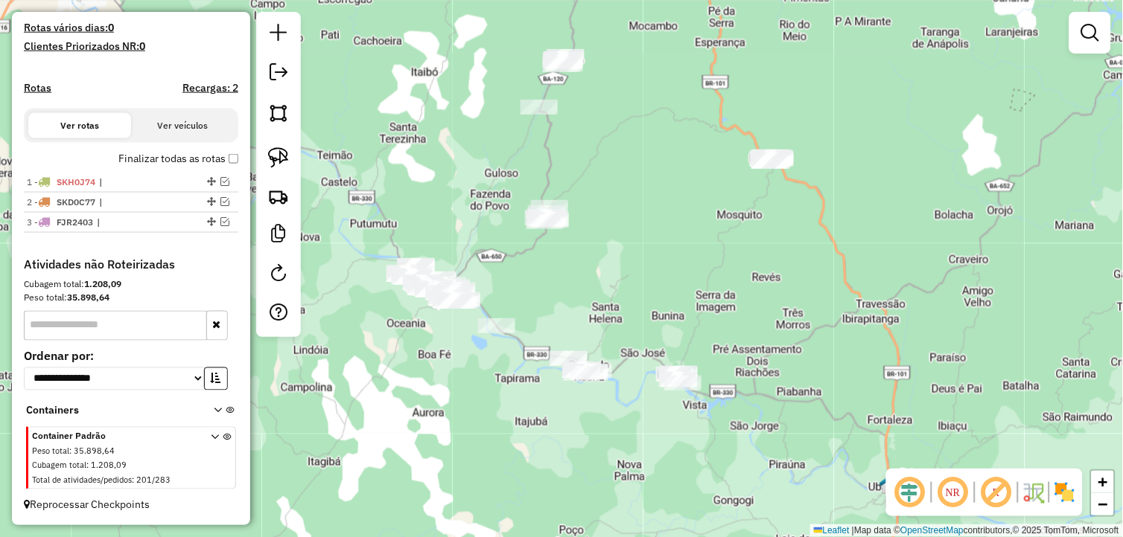
drag, startPoint x: 658, startPoint y: 239, endPoint x: 426, endPoint y: 225, distance: 232.7
click at [601, 284] on div "Janela de atendimento Grade de atendimento Capacidade Transportadoras Veículos …" at bounding box center [561, 268] width 1123 height 537
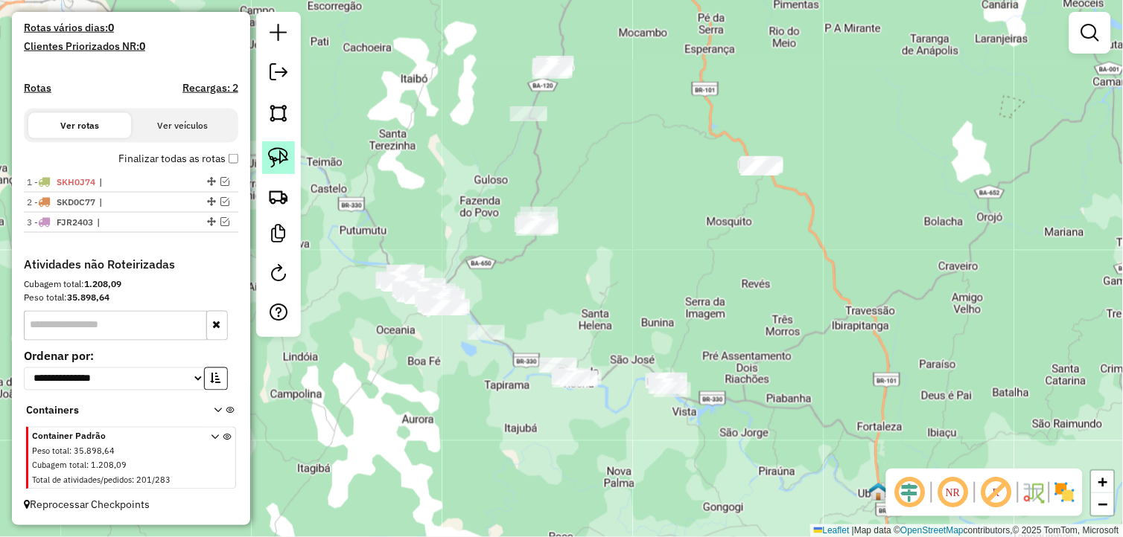
click at [280, 153] on img at bounding box center [278, 157] width 21 height 21
drag, startPoint x: 541, startPoint y: 190, endPoint x: 569, endPoint y: 237, distance: 54.4
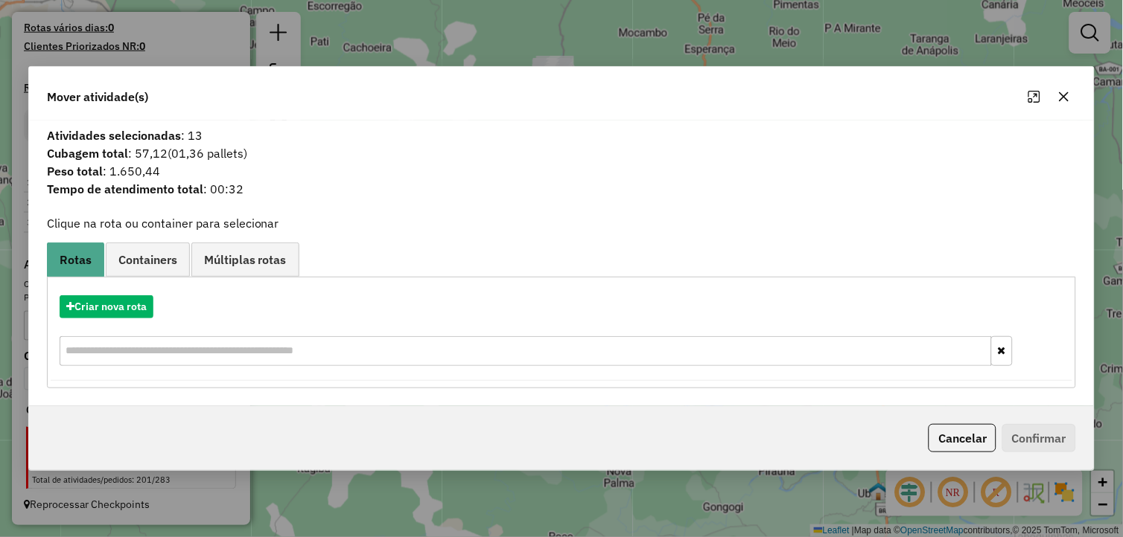
click at [1062, 98] on icon "button" at bounding box center [1064, 97] width 12 height 12
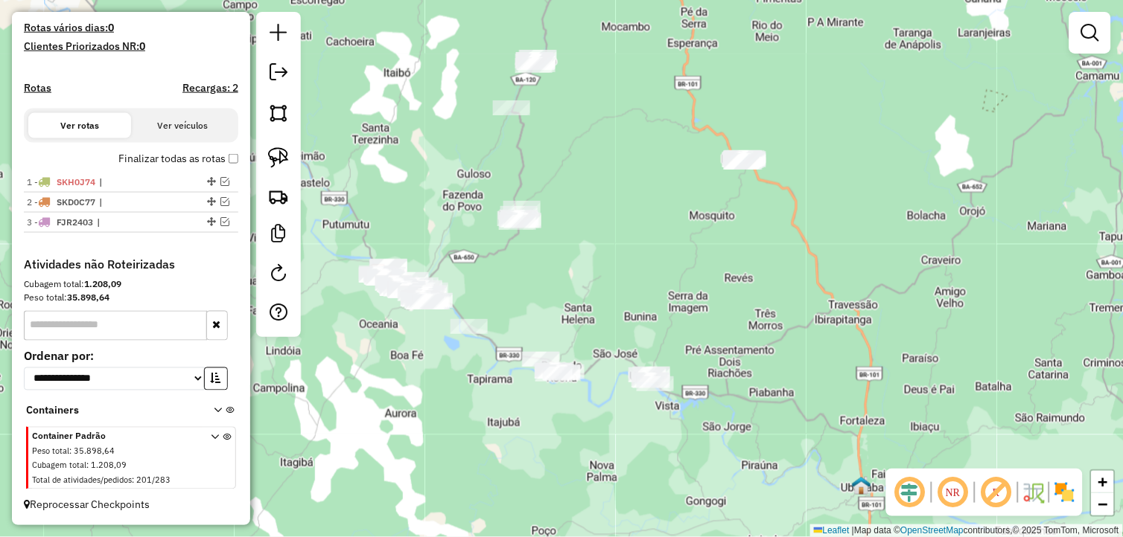
click at [573, 116] on div "Janela de atendimento Grade de atendimento Capacidade Transportadoras Veículos …" at bounding box center [561, 268] width 1123 height 537
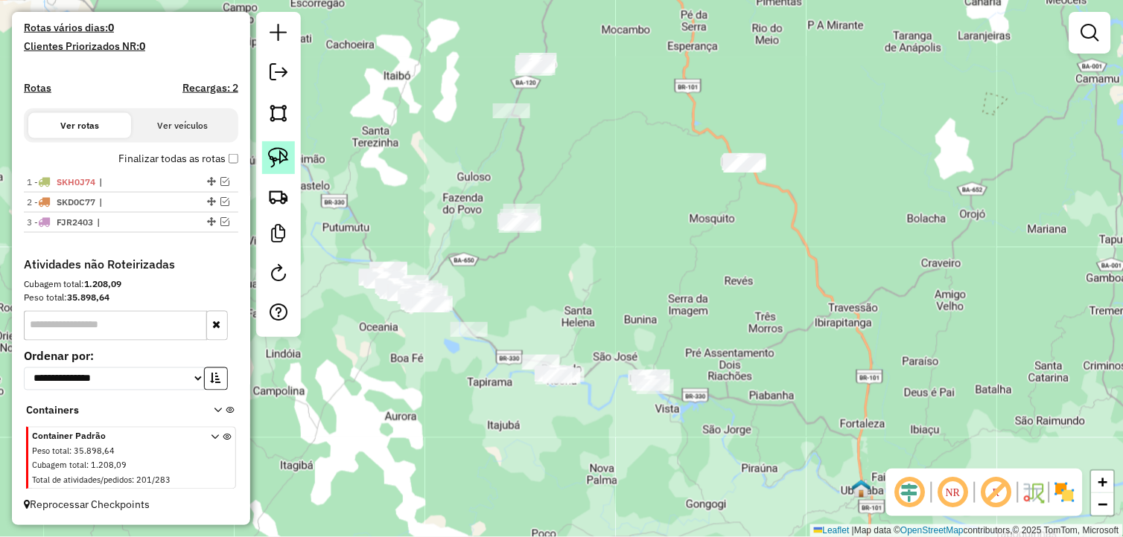
click at [280, 158] on img at bounding box center [278, 157] width 21 height 21
drag, startPoint x: 280, startPoint y: 158, endPoint x: 476, endPoint y: 182, distance: 198.0
click at [305, 165] on hb-router-mapa "**********" at bounding box center [561, 268] width 1123 height 537
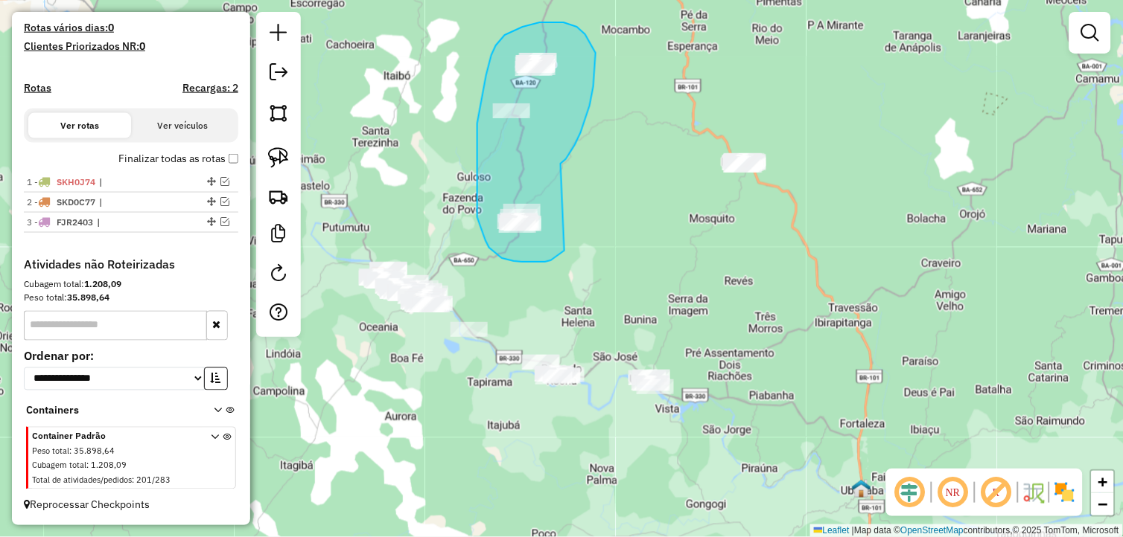
drag, startPoint x: 581, startPoint y: 133, endPoint x: 564, endPoint y: 251, distance: 119.5
click at [564, 251] on div "Janela de atendimento Grade de atendimento Capacidade Transportadoras Veículos …" at bounding box center [561, 268] width 1123 height 537
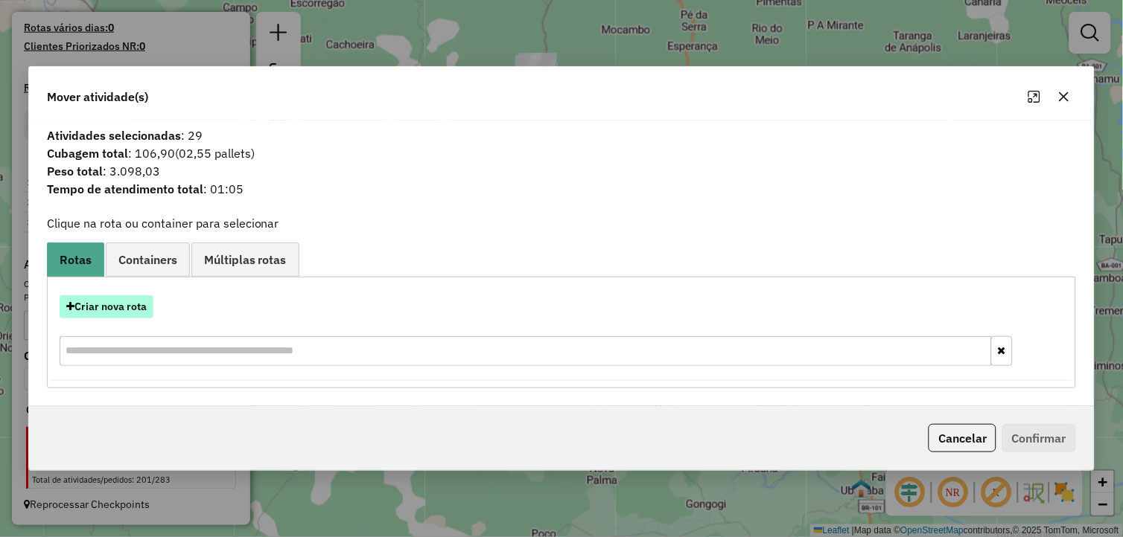
click at [114, 300] on button "Criar nova rota" at bounding box center [107, 307] width 94 height 23
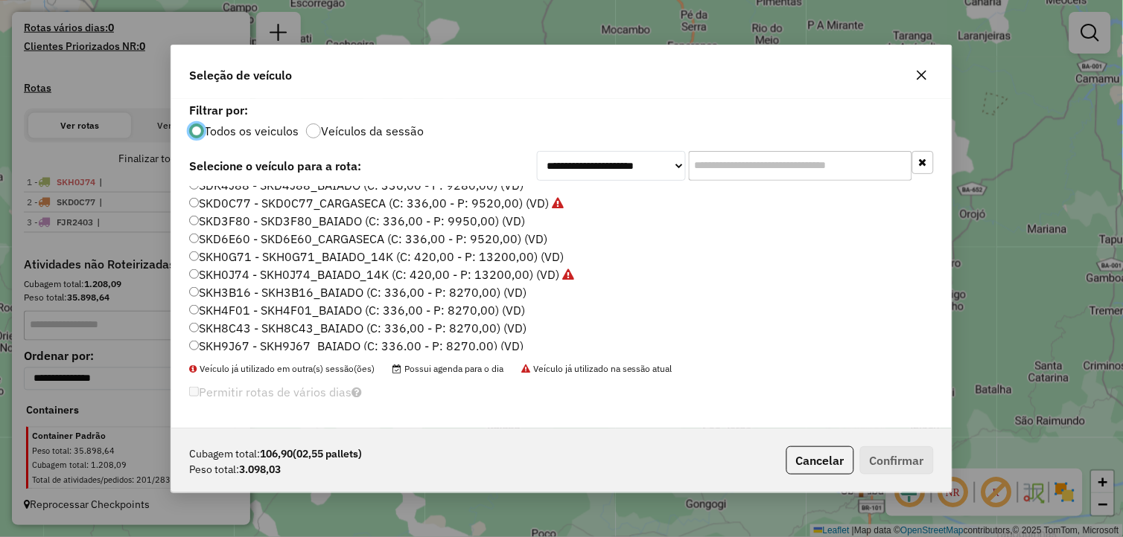
scroll to position [301, 0]
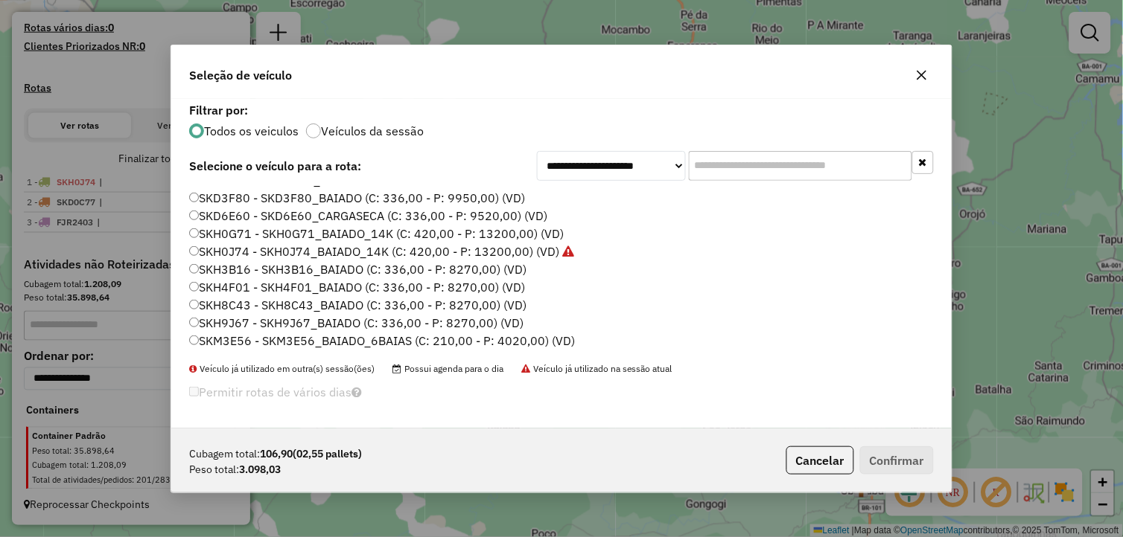
click at [258, 332] on label "SKM3E56 - SKM3E56_BAIADO_6BAIAS (C: 210,00 - P: 4020,00) (VD)" at bounding box center [382, 341] width 386 height 18
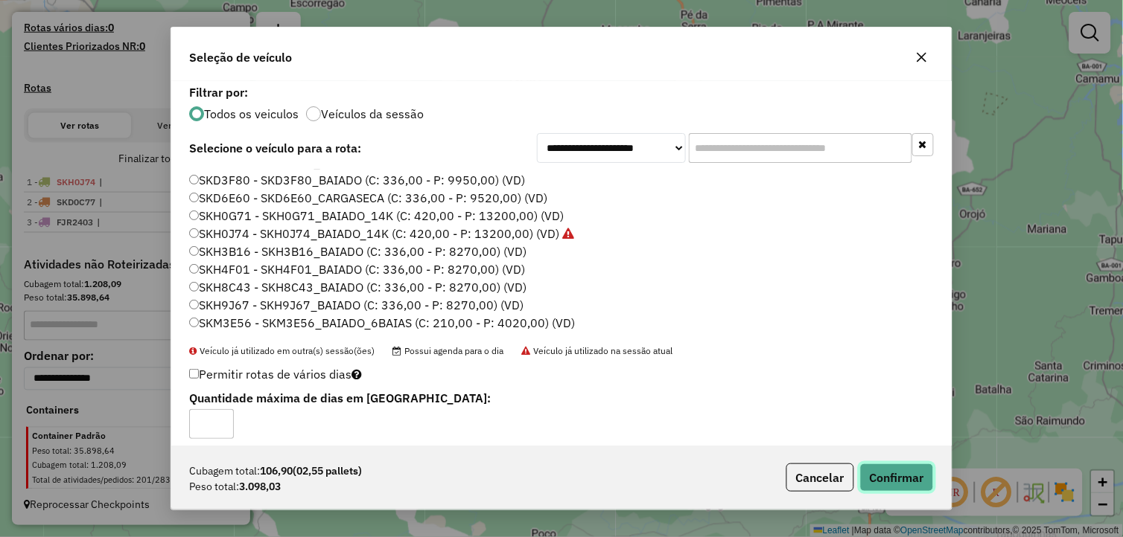
click at [898, 477] on button "Confirmar" at bounding box center [897, 478] width 74 height 28
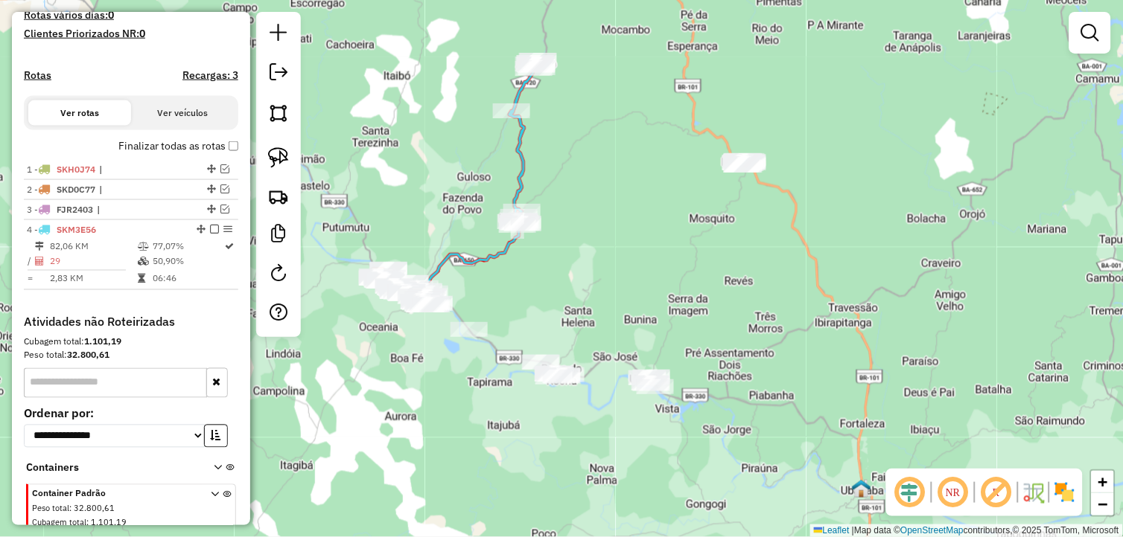
scroll to position [467, 0]
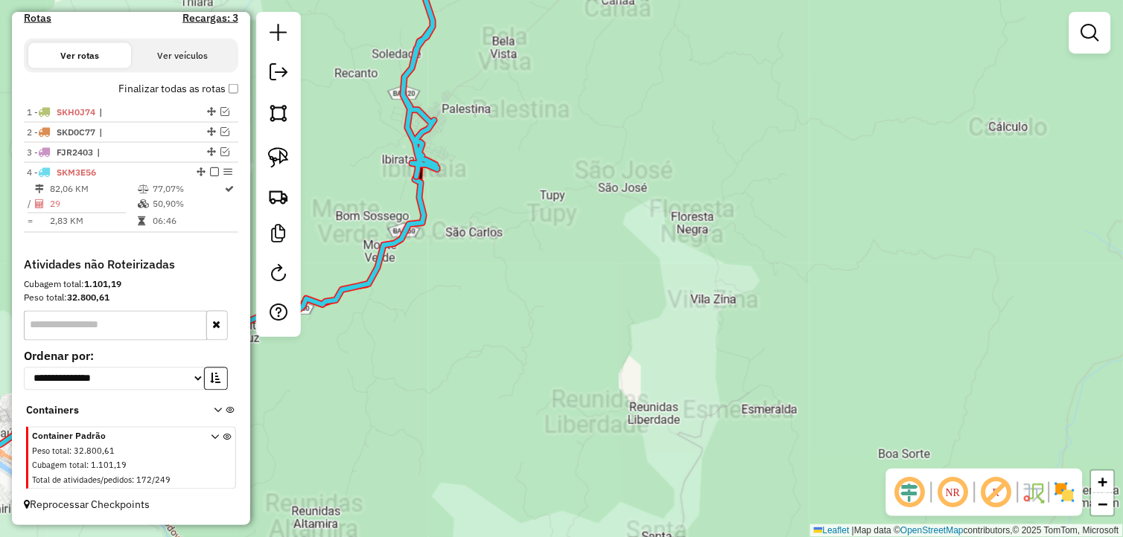
click at [577, 291] on div "Janela de atendimento Grade de atendimento Capacidade Transportadoras Veículos …" at bounding box center [561, 268] width 1123 height 537
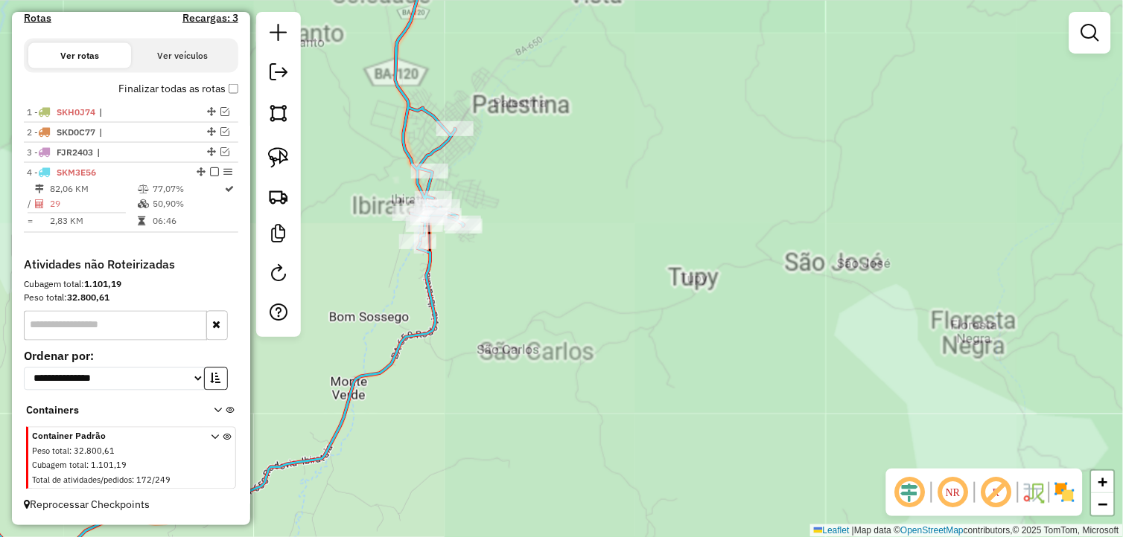
drag, startPoint x: 508, startPoint y: 269, endPoint x: 578, endPoint y: 303, distance: 77.6
click at [582, 303] on div "Janela de atendimento Grade de atendimento Capacidade Transportadoras Veículos …" at bounding box center [561, 268] width 1123 height 537
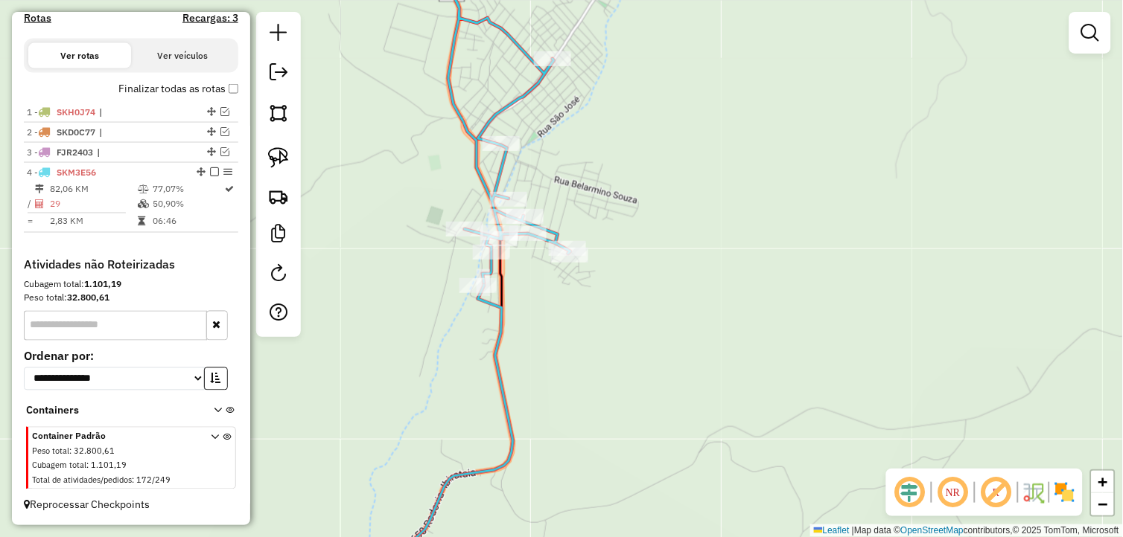
drag, startPoint x: 548, startPoint y: 293, endPoint x: 531, endPoint y: 290, distance: 17.4
click at [552, 296] on div "Janela de atendimento Grade de atendimento Capacidade Transportadoras Veículos …" at bounding box center [561, 268] width 1123 height 537
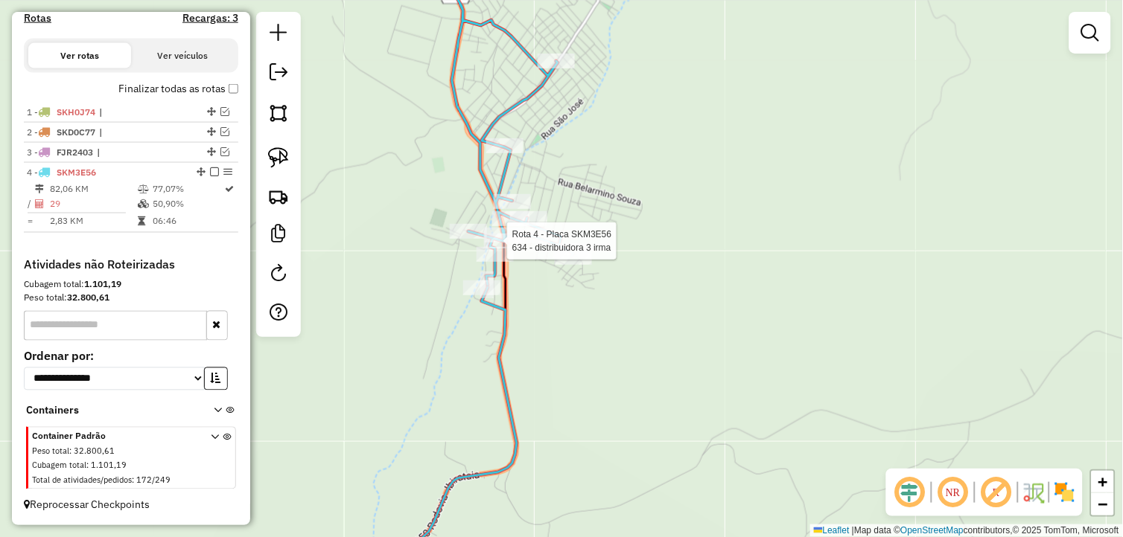
select select "**********"
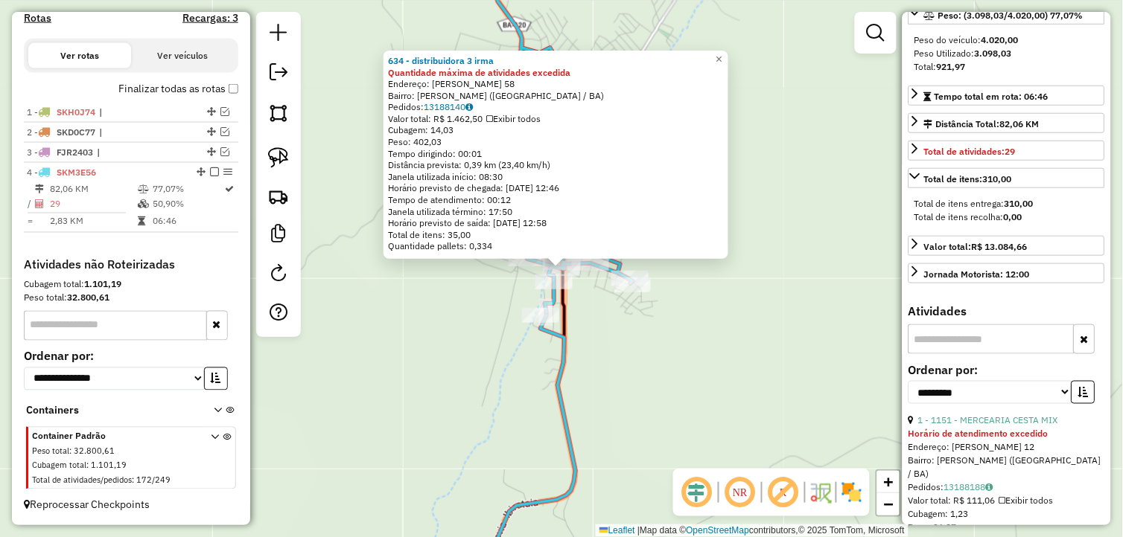
scroll to position [248, 0]
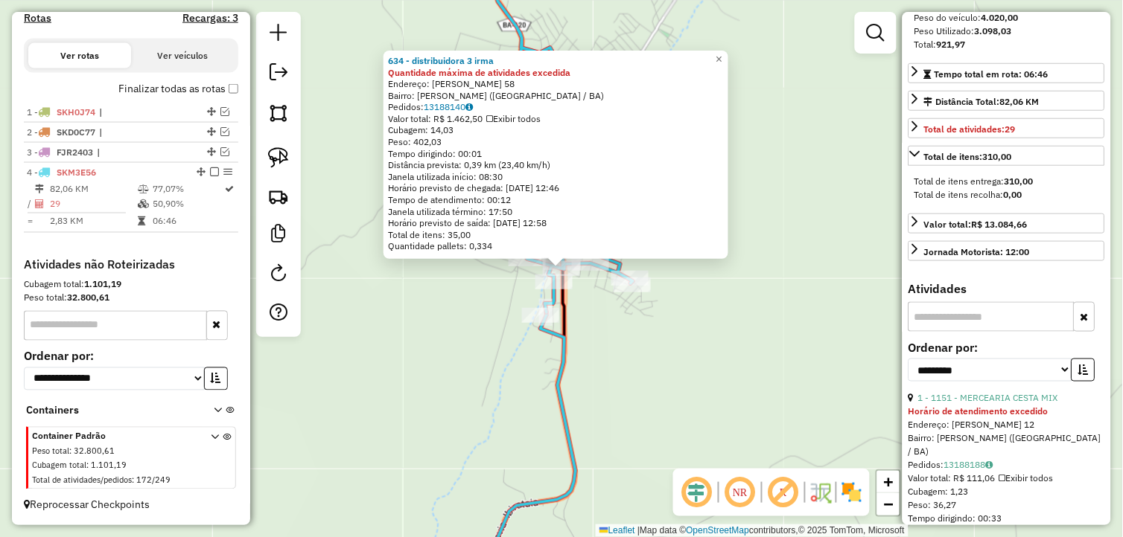
click at [1028, 332] on input "text" at bounding box center [991, 317] width 166 height 30
click at [739, 352] on div "634 - distribuidora 3 irma Quantidade máxima de atividades excedida Endereço: L…" at bounding box center [561, 268] width 1123 height 537
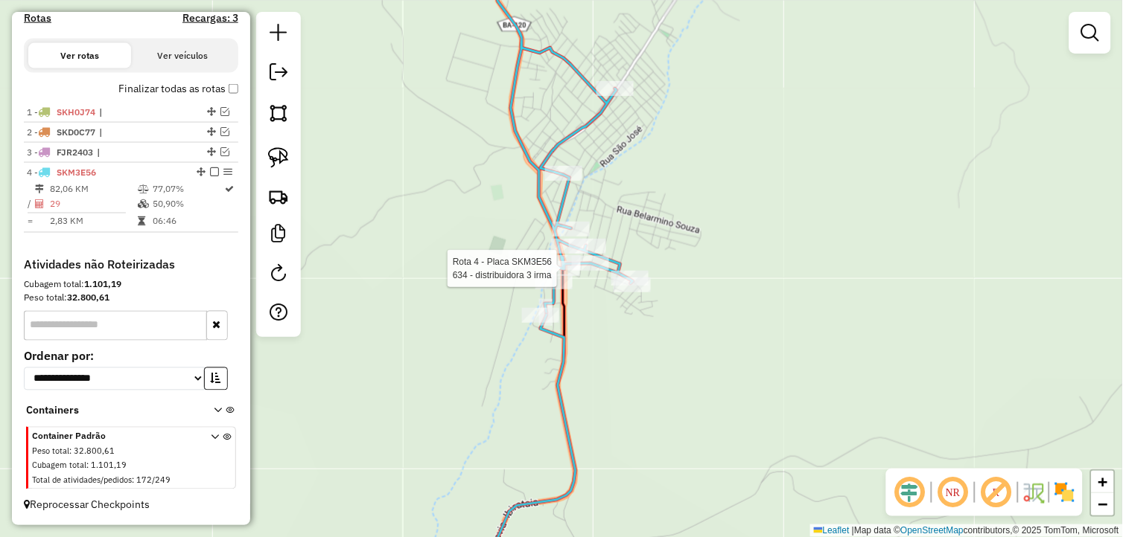
select select "**********"
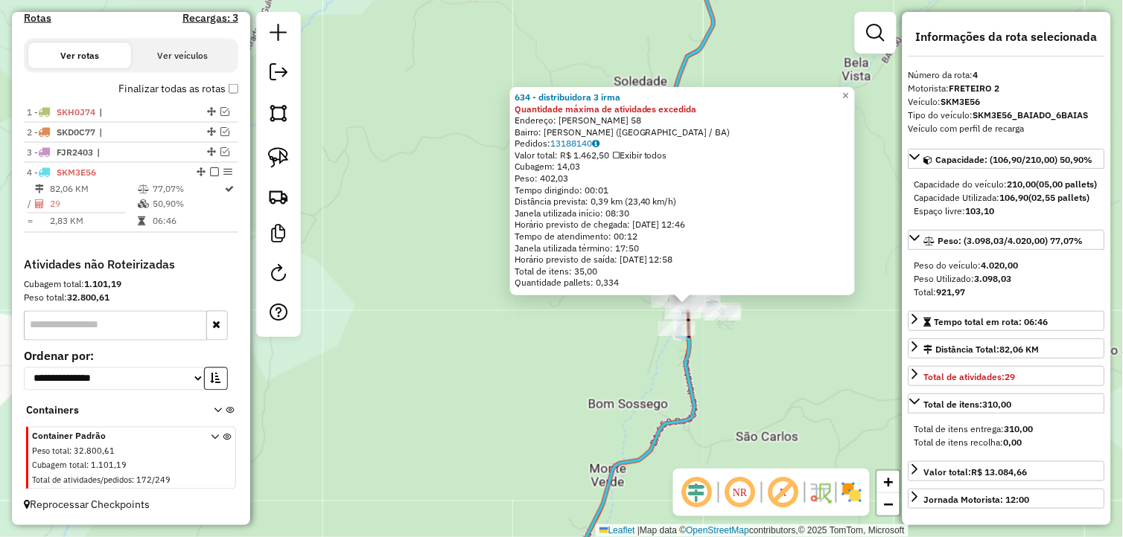
drag, startPoint x: 813, startPoint y: 343, endPoint x: 746, endPoint y: 342, distance: 67.0
click at [746, 342] on div "634 - distribuidora 3 irma Quantidade máxima de atividades excedida Endereço: L…" at bounding box center [561, 268] width 1123 height 537
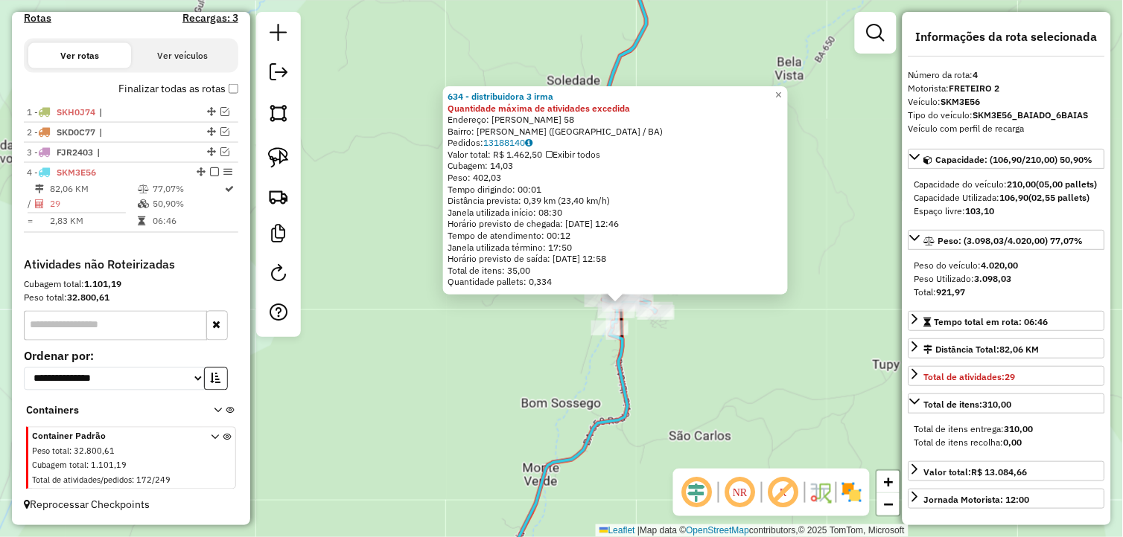
drag, startPoint x: 207, startPoint y: 168, endPoint x: 251, endPoint y: 183, distance: 46.4
click at [210, 168] on em at bounding box center [214, 171] width 9 height 9
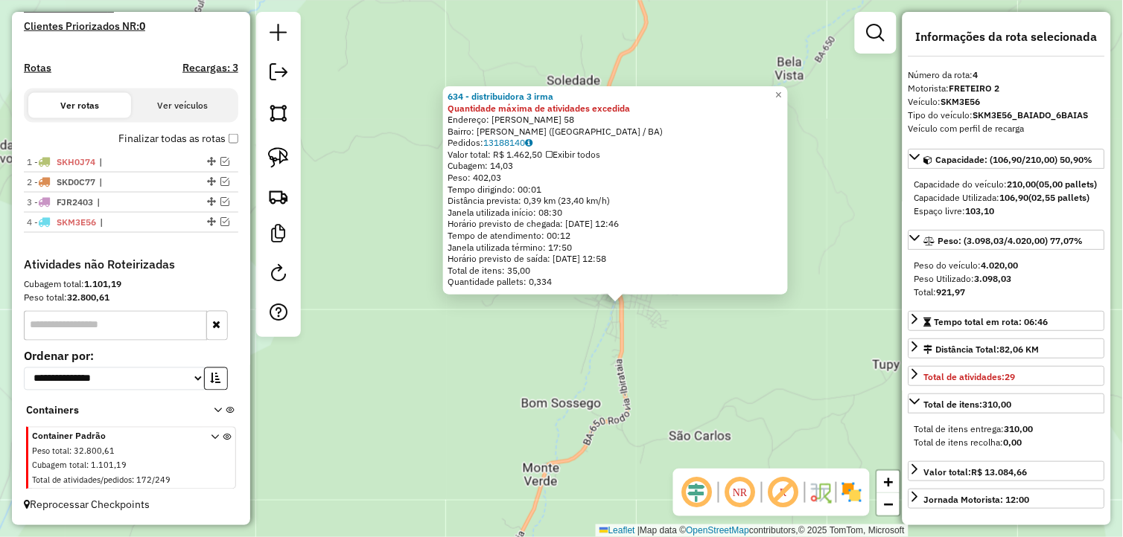
scroll to position [418, 0]
click at [536, 353] on div "634 - distribuidora 3 irma Quantidade máxima de atividades excedida Endereço: L…" at bounding box center [561, 268] width 1123 height 537
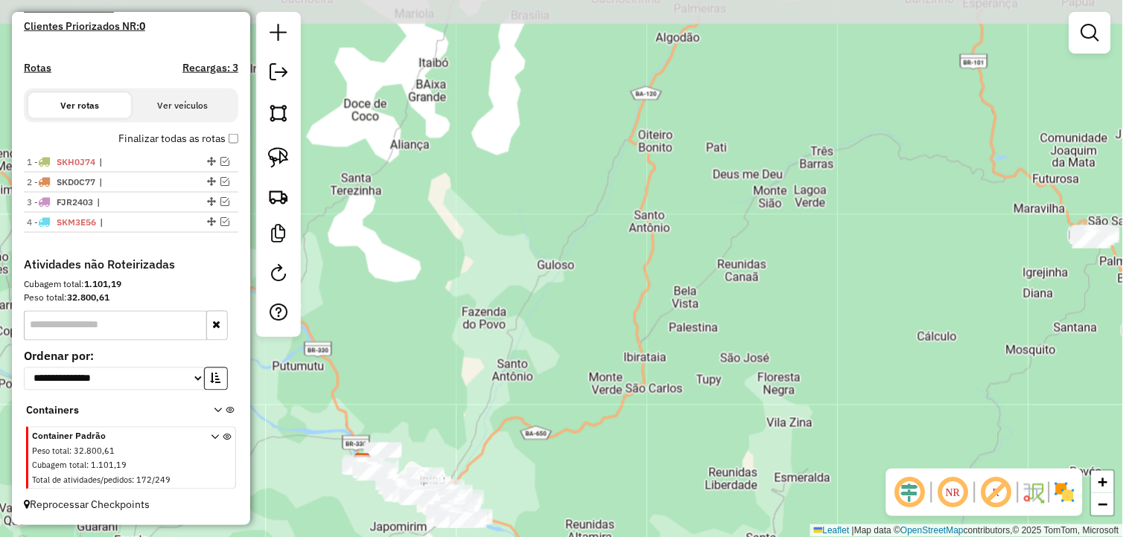
drag, startPoint x: 718, startPoint y: 228, endPoint x: 698, endPoint y: 257, distance: 34.9
click at [698, 257] on div "Janela de atendimento Grade de atendimento Capacidade Transportadoras Veículos …" at bounding box center [561, 268] width 1123 height 537
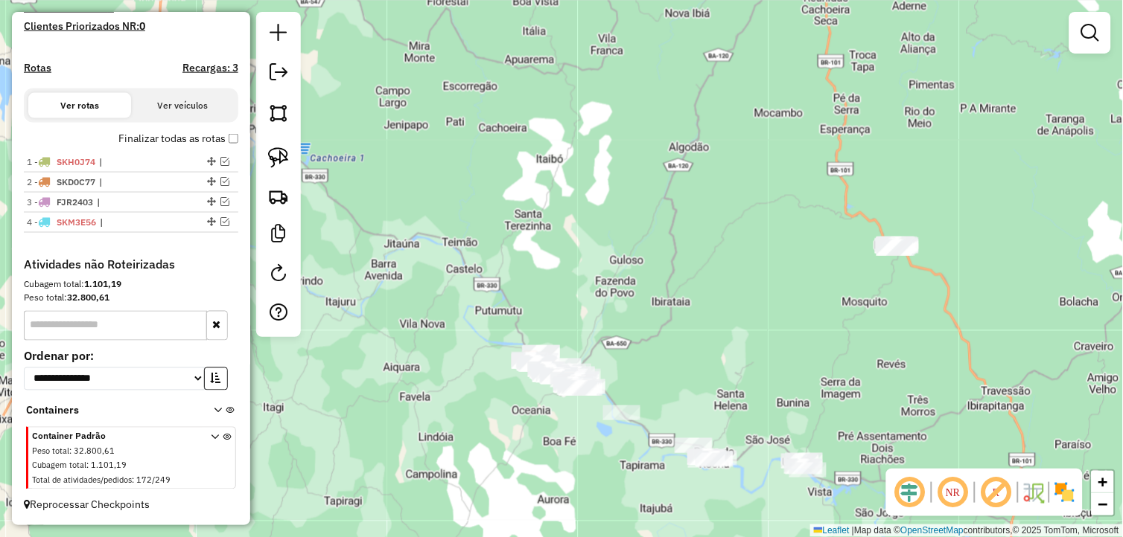
drag, startPoint x: 721, startPoint y: 272, endPoint x: 695, endPoint y: 286, distance: 28.6
click at [696, 286] on div "Janela de atendimento Grade de atendimento Capacidade Transportadoras Veículos …" at bounding box center [561, 268] width 1123 height 537
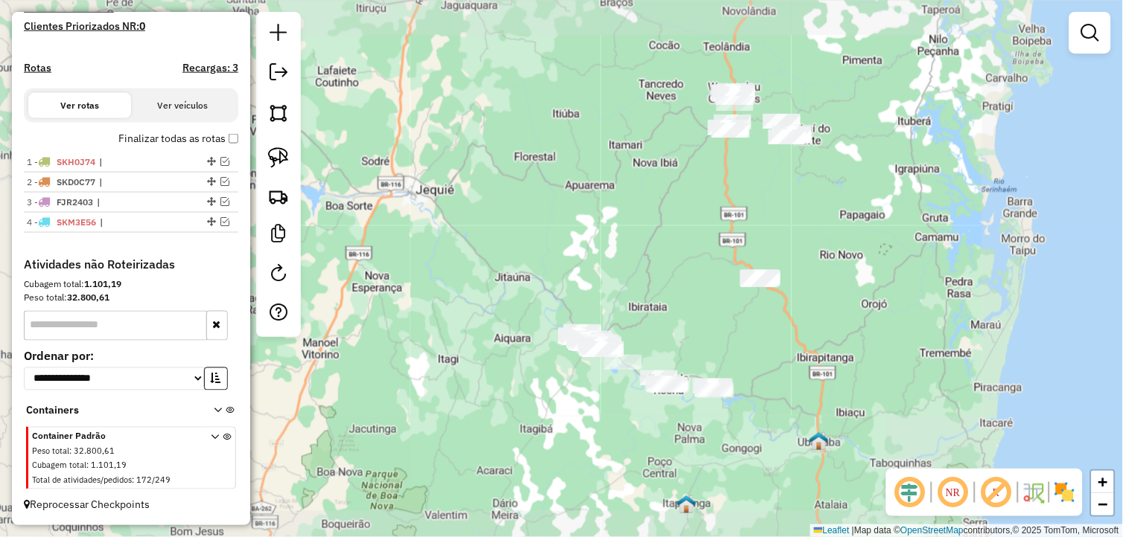
drag, startPoint x: 733, startPoint y: 338, endPoint x: 671, endPoint y: 307, distance: 69.6
click at [671, 307] on div "Janela de atendimento Grade de atendimento Capacidade Transportadoras Veículos …" at bounding box center [561, 268] width 1123 height 537
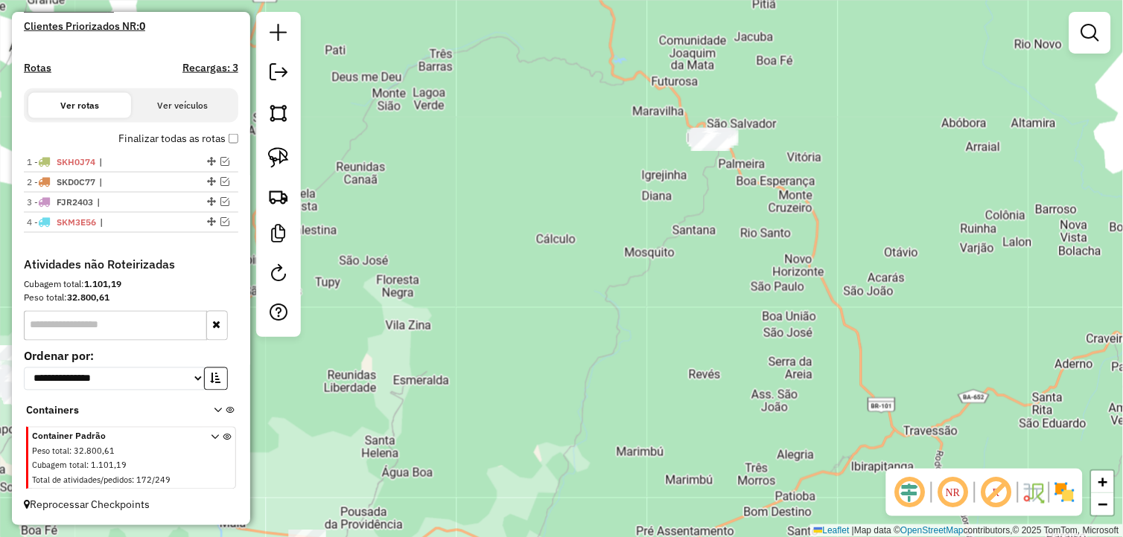
drag, startPoint x: 718, startPoint y: 263, endPoint x: 692, endPoint y: 317, distance: 60.3
click at [692, 317] on div "Janela de atendimento Grade de atendimento Capacidade Transportadoras Veículos …" at bounding box center [561, 268] width 1123 height 537
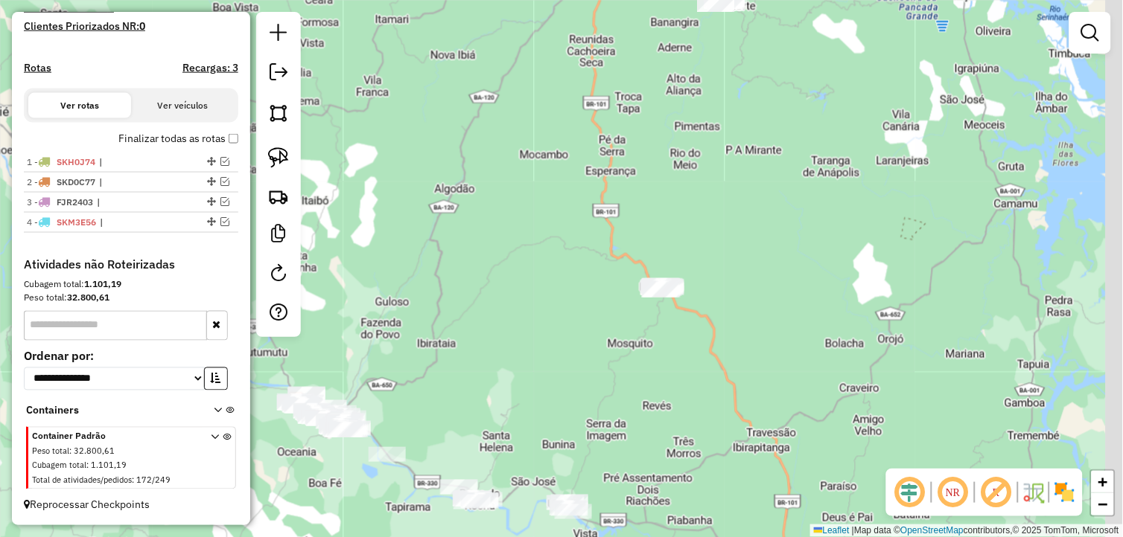
drag, startPoint x: 689, startPoint y: 286, endPoint x: 645, endPoint y: 352, distance: 79.5
click at [645, 352] on div "Janela de atendimento Grade de atendimento Capacidade Transportadoras Veículos …" at bounding box center [561, 268] width 1123 height 537
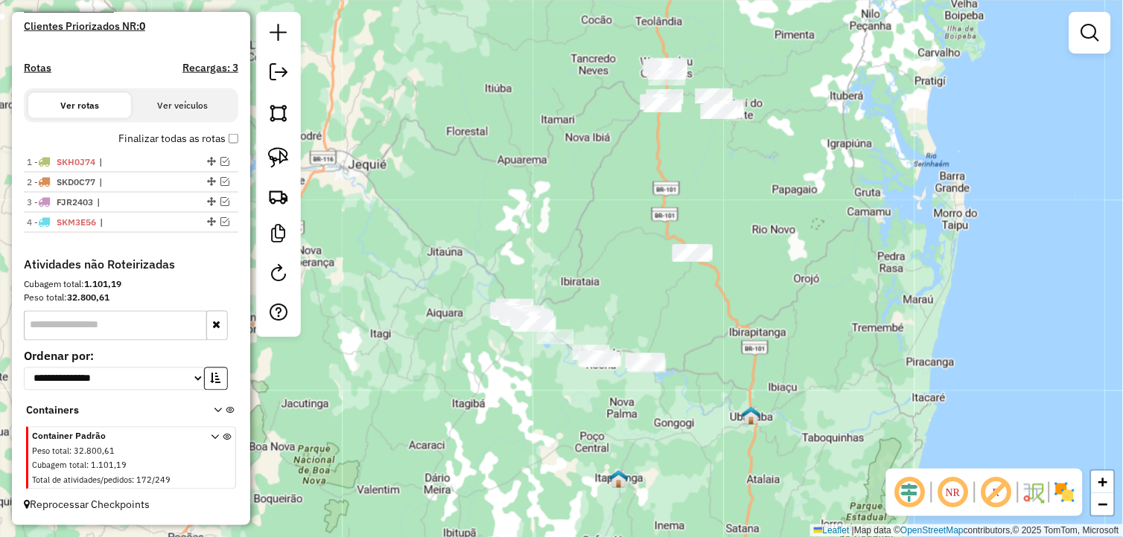
drag, startPoint x: 725, startPoint y: 179, endPoint x: 747, endPoint y: 142, distance: 42.8
click at [747, 143] on div "Janela de atendimento Grade de atendimento Capacidade Transportadoras Veículos …" at bounding box center [561, 268] width 1123 height 537
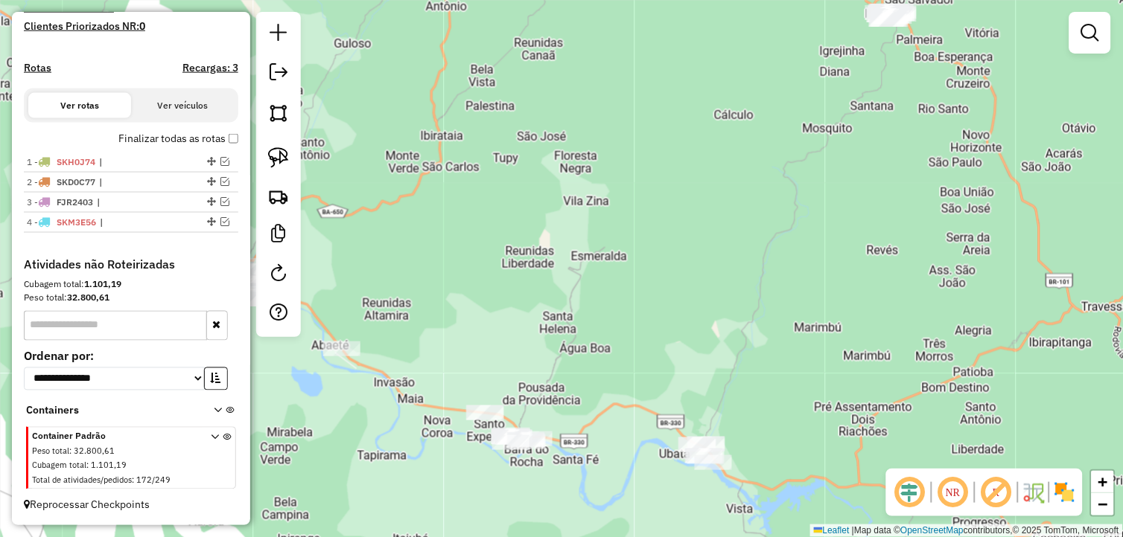
drag, startPoint x: 648, startPoint y: 275, endPoint x: 686, endPoint y: 345, distance: 79.3
click at [678, 356] on div "Janela de atendimento Grade de atendimento Capacidade Transportadoras Veículos …" at bounding box center [561, 268] width 1123 height 537
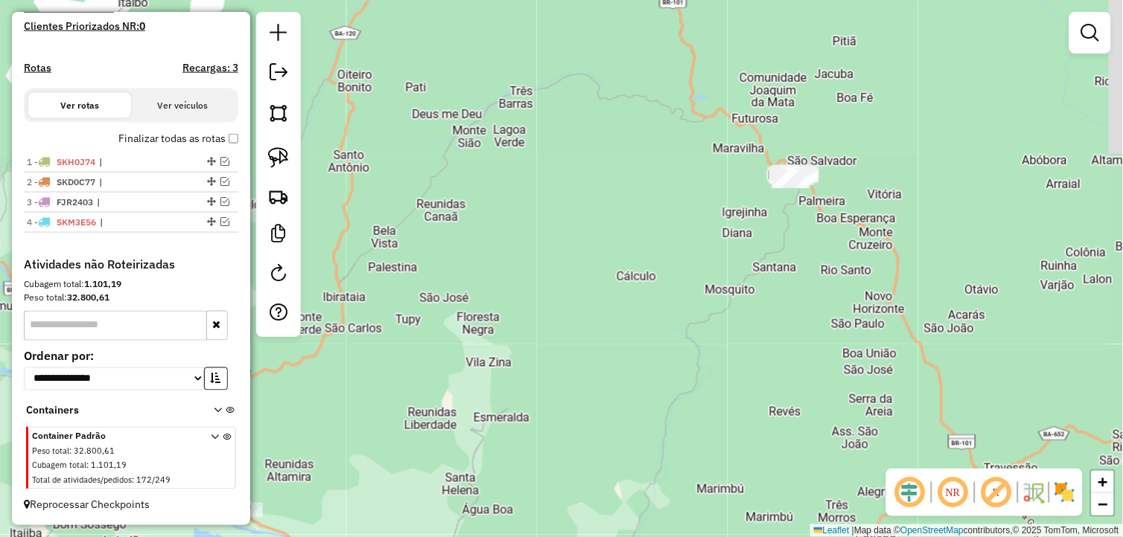
drag, startPoint x: 747, startPoint y: 188, endPoint x: 631, endPoint y: 363, distance: 209.6
click at [625, 374] on div "Janela de atendimento Grade de atendimento Capacidade Transportadoras Veículos …" at bounding box center [561, 268] width 1123 height 537
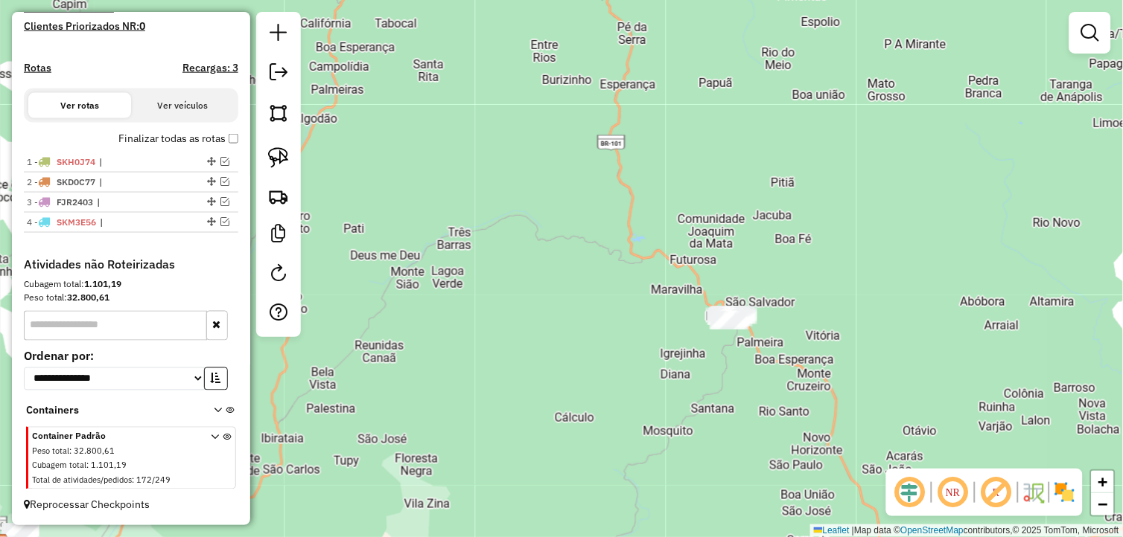
drag, startPoint x: 747, startPoint y: 92, endPoint x: 713, endPoint y: 191, distance: 104.8
click at [713, 191] on div "Janela de atendimento Grade de atendimento Capacidade Transportadoras Veículos …" at bounding box center [561, 268] width 1123 height 537
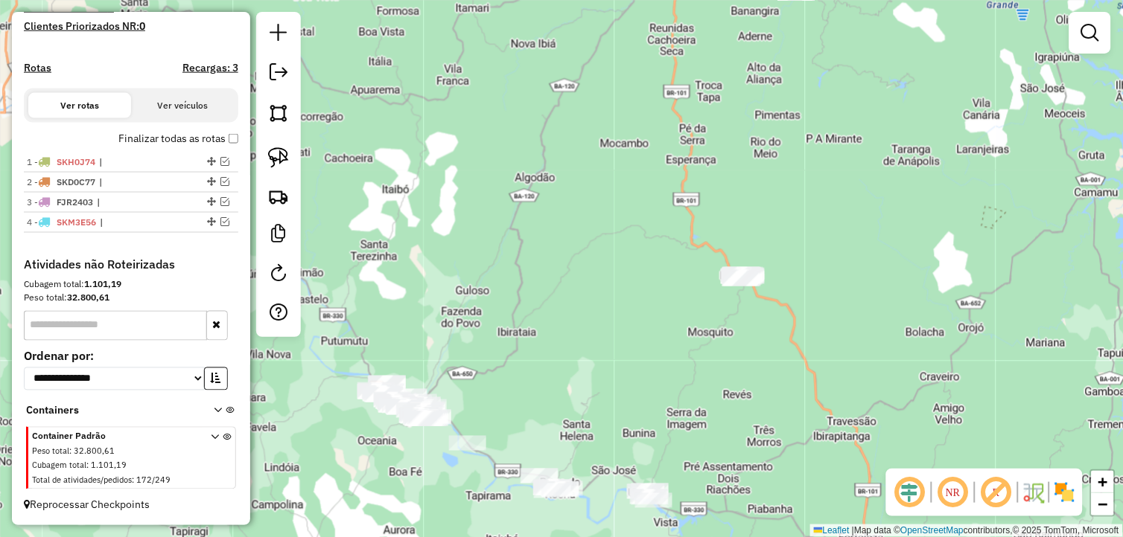
drag, startPoint x: 264, startPoint y: 156, endPoint x: 406, endPoint y: 180, distance: 144.9
click at [264, 156] on link at bounding box center [278, 157] width 33 height 33
drag, startPoint x: 759, startPoint y: 240, endPoint x: 785, endPoint y: 287, distance: 53.3
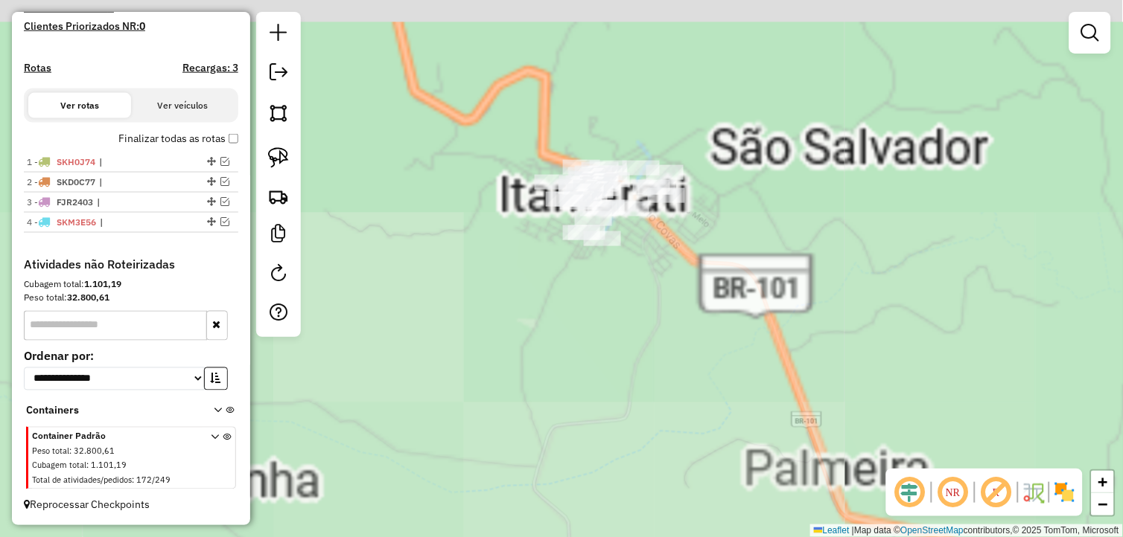
drag, startPoint x: 626, startPoint y: 194, endPoint x: 700, endPoint y: 360, distance: 180.9
click at [717, 407] on div "Janela de atendimento Grade de atendimento Capacidade Transportadoras Veículos …" at bounding box center [561, 268] width 1123 height 537
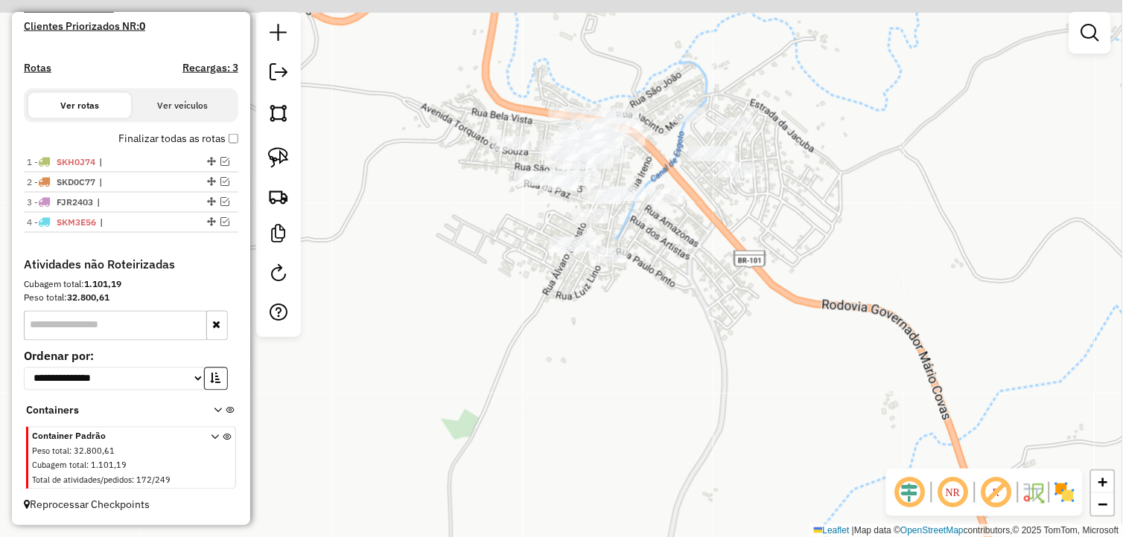
drag, startPoint x: 633, startPoint y: 276, endPoint x: 718, endPoint y: 347, distance: 109.9
click at [715, 346] on div "Janela de atendimento Grade de atendimento Capacidade Transportadoras Veículos …" at bounding box center [561, 268] width 1123 height 537
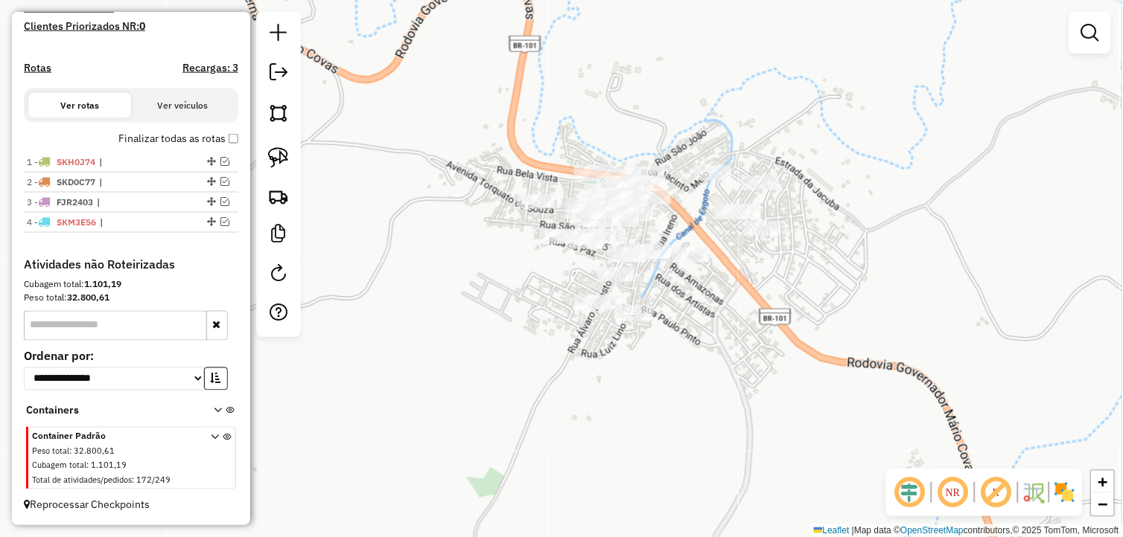
drag, startPoint x: 680, startPoint y: 325, endPoint x: 666, endPoint y: 368, distance: 45.9
click at [689, 378] on div "Janela de atendimento Grade de atendimento Capacidade Transportadoras Veículos …" at bounding box center [561, 268] width 1123 height 537
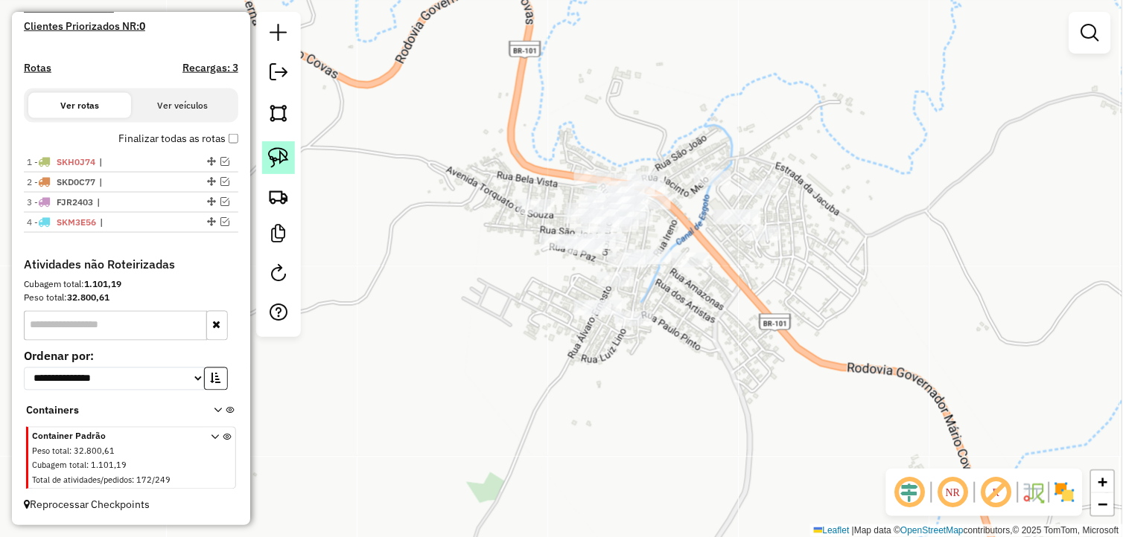
click at [266, 152] on link at bounding box center [278, 157] width 33 height 33
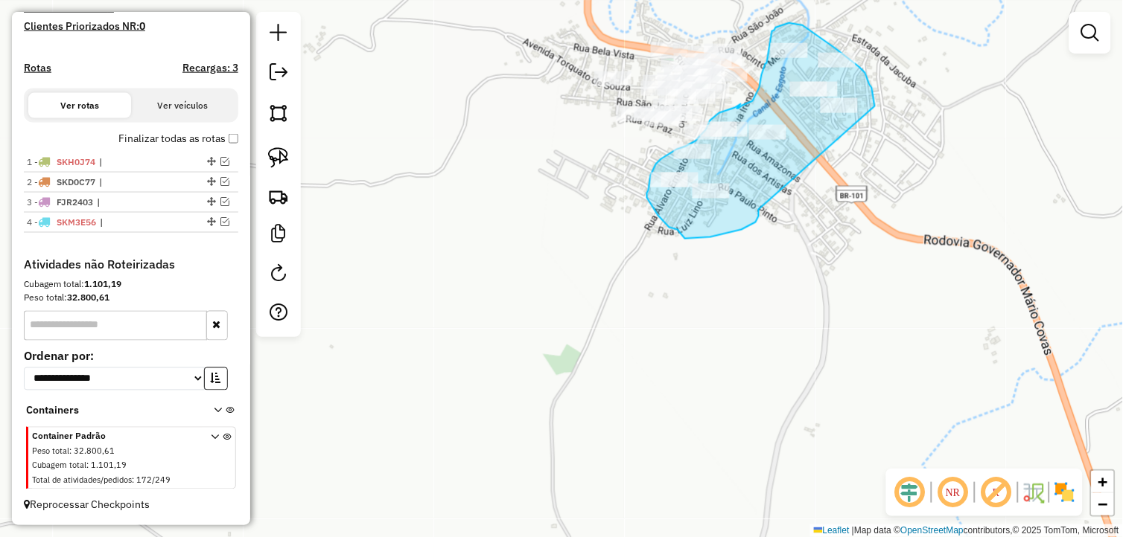
drag, startPoint x: 682, startPoint y: 341, endPoint x: 875, endPoint y: 106, distance: 303.6
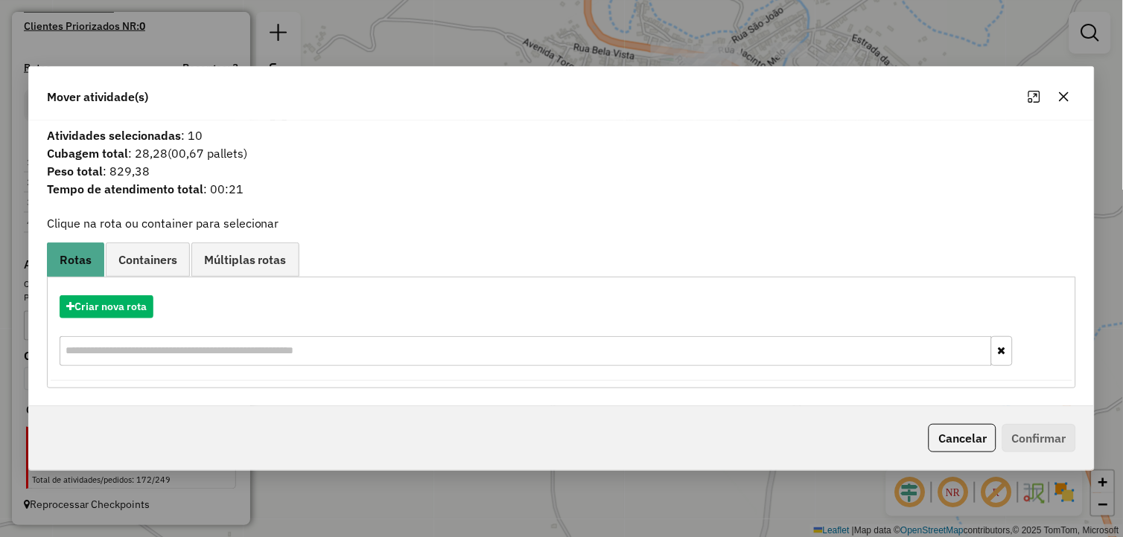
click at [94, 318] on div "Criar nova rota" at bounding box center [562, 332] width 1022 height 97
click at [102, 302] on button "Criar nova rota" at bounding box center [107, 307] width 94 height 23
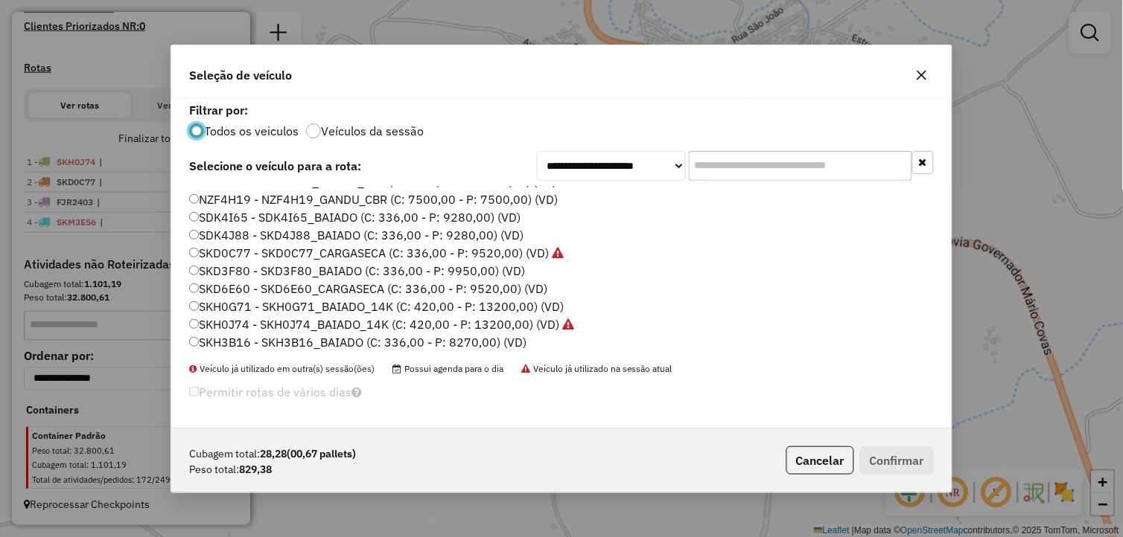
scroll to position [301, 0]
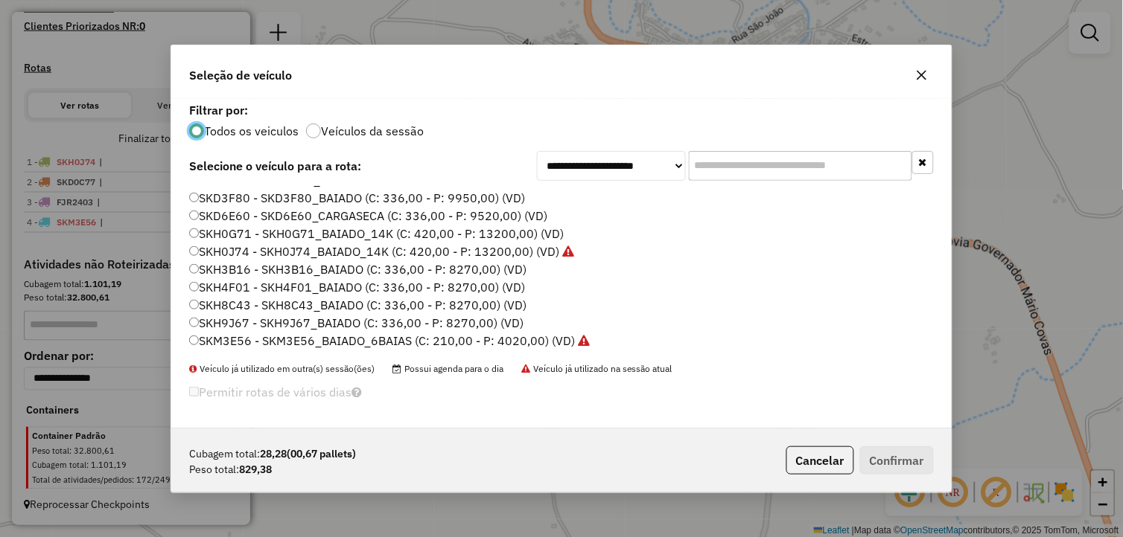
click at [307, 232] on label "SKH0G71 - SKH0G71_BAIADO_14K (C: 420,00 - P: 13200,00) (VD)" at bounding box center [376, 234] width 374 height 18
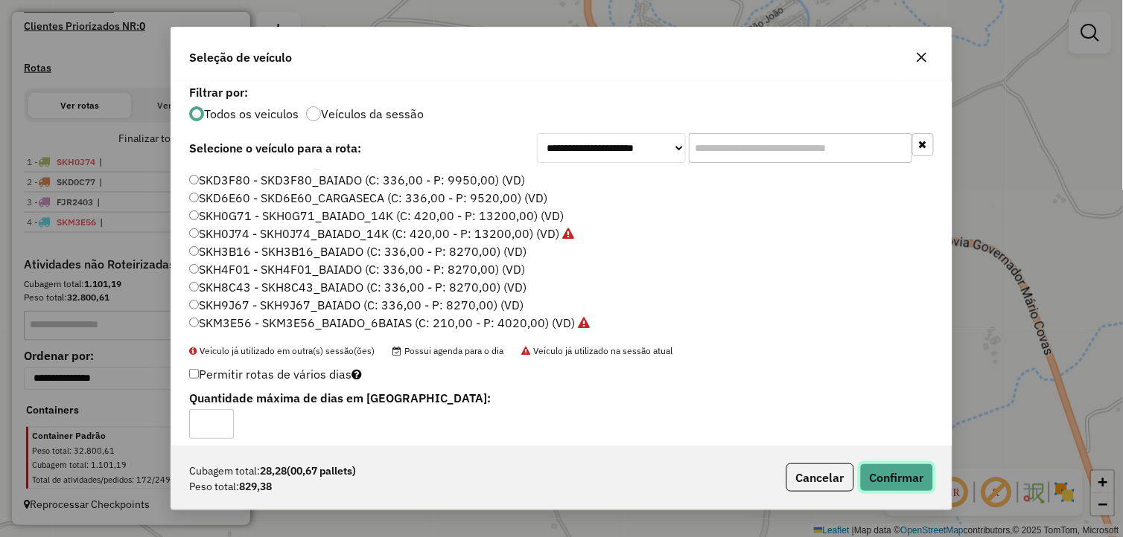
click at [920, 474] on button "Confirmar" at bounding box center [897, 478] width 74 height 28
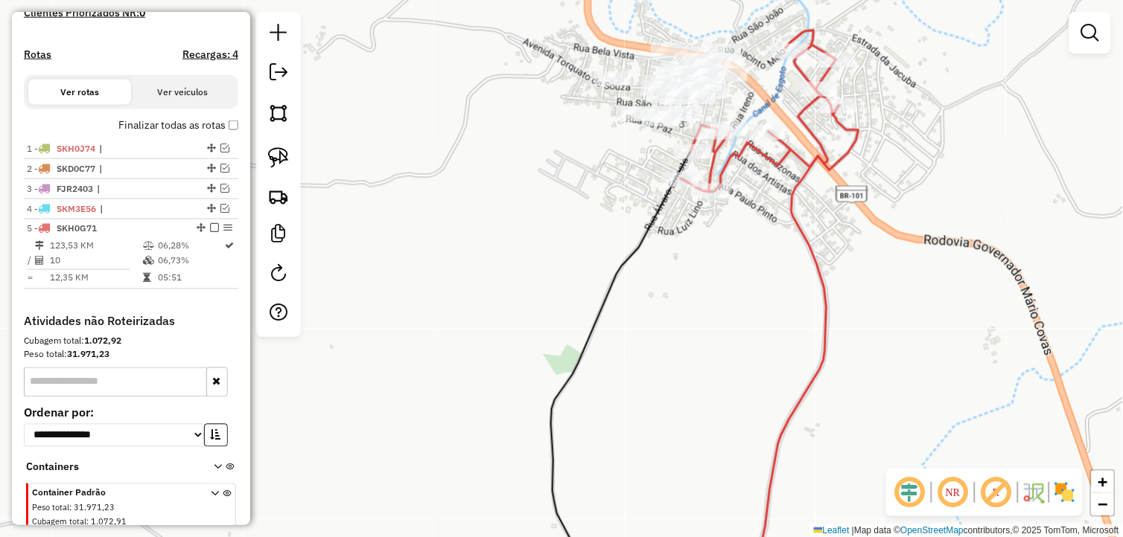
scroll to position [487, 0]
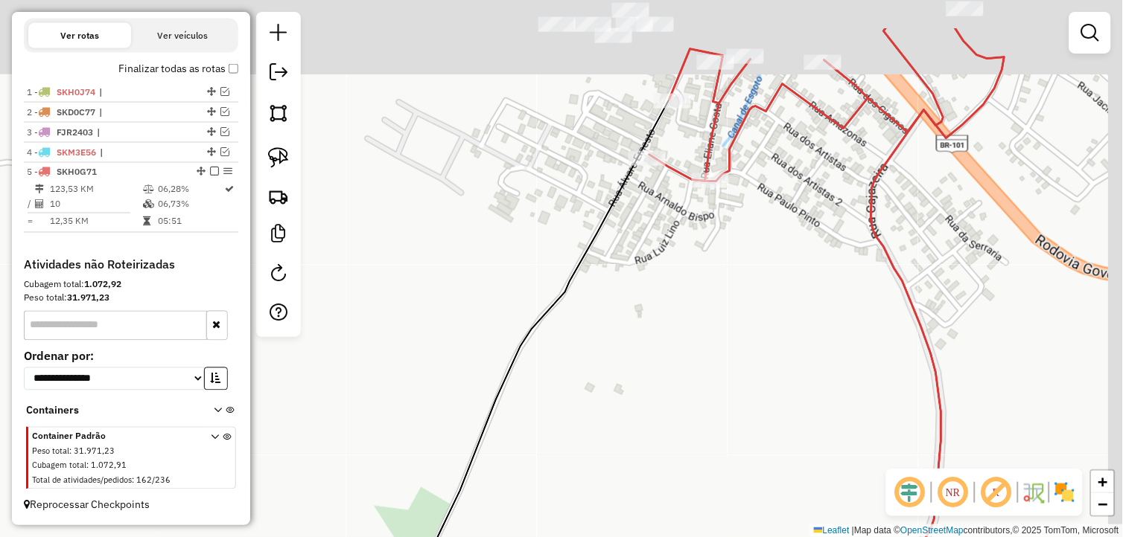
drag, startPoint x: 694, startPoint y: 266, endPoint x: 593, endPoint y: 425, distance: 188.4
click at [594, 425] on div "Janela de atendimento Grade de atendimento Capacidade Transportadoras Veículos …" at bounding box center [561, 268] width 1123 height 537
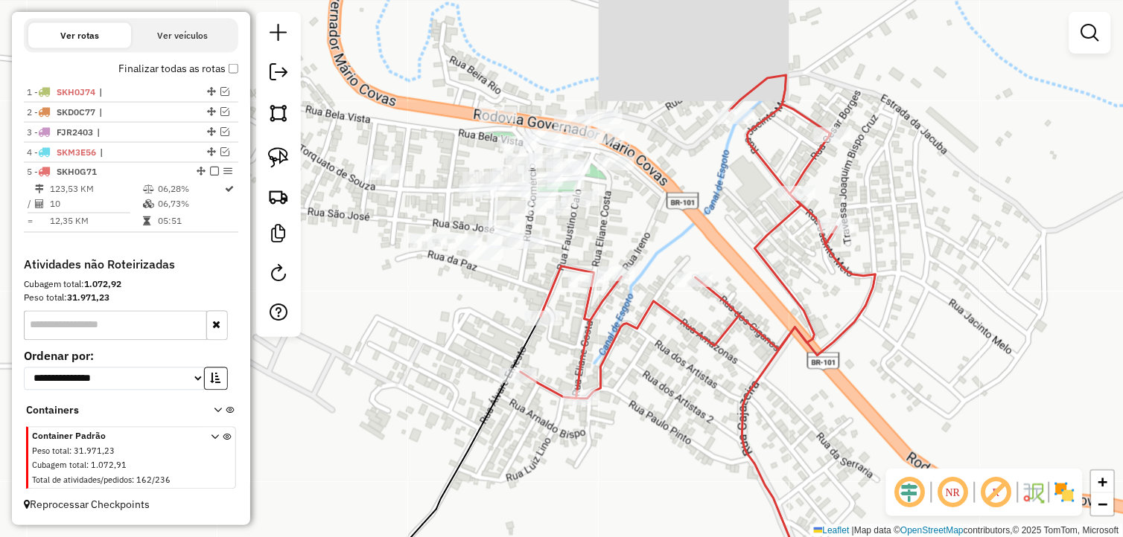
drag, startPoint x: 673, startPoint y: 367, endPoint x: 628, endPoint y: 462, distance: 104.6
click at [628, 466] on div "Janela de atendimento Grade de atendimento Capacidade Transportadoras Veículos …" at bounding box center [561, 268] width 1123 height 537
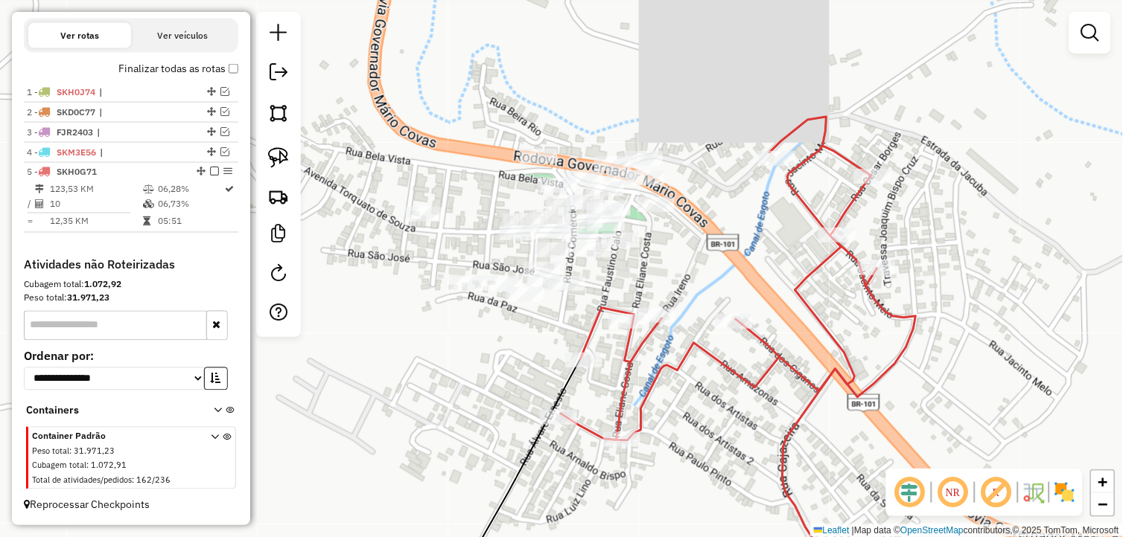
drag, startPoint x: 660, startPoint y: 274, endPoint x: 671, endPoint y: 274, distance: 11.2
click at [671, 274] on div "Janela de atendimento Grade de atendimento Capacidade Transportadoras Veículos …" at bounding box center [561, 268] width 1123 height 537
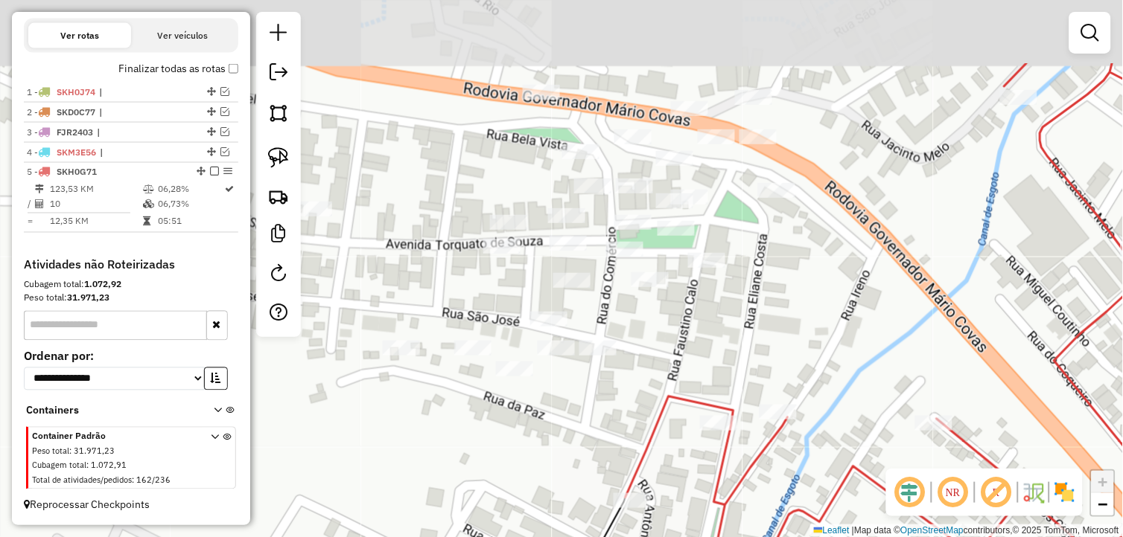
drag, startPoint x: 547, startPoint y: 354, endPoint x: 454, endPoint y: 457, distance: 138.6
click at [453, 459] on div "Janela de atendimento Grade de atendimento Capacidade Transportadoras Veículos …" at bounding box center [561, 268] width 1123 height 537
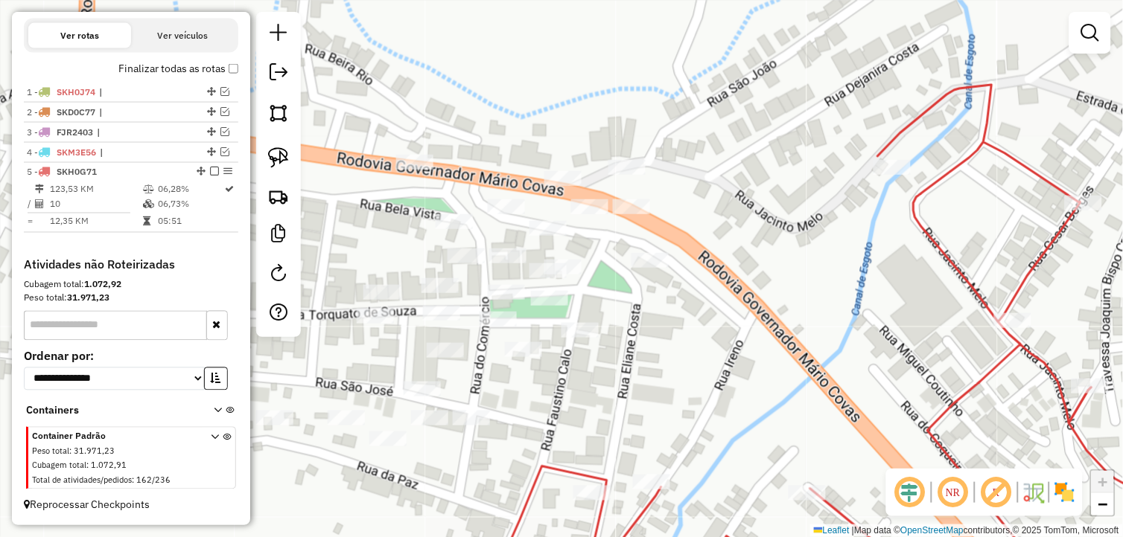
drag, startPoint x: 677, startPoint y: 369, endPoint x: 490, endPoint y: 353, distance: 188.3
click at [646, 408] on div "Janela de atendimento Grade de atendimento Capacidade Transportadoras Veículos …" at bounding box center [561, 268] width 1123 height 537
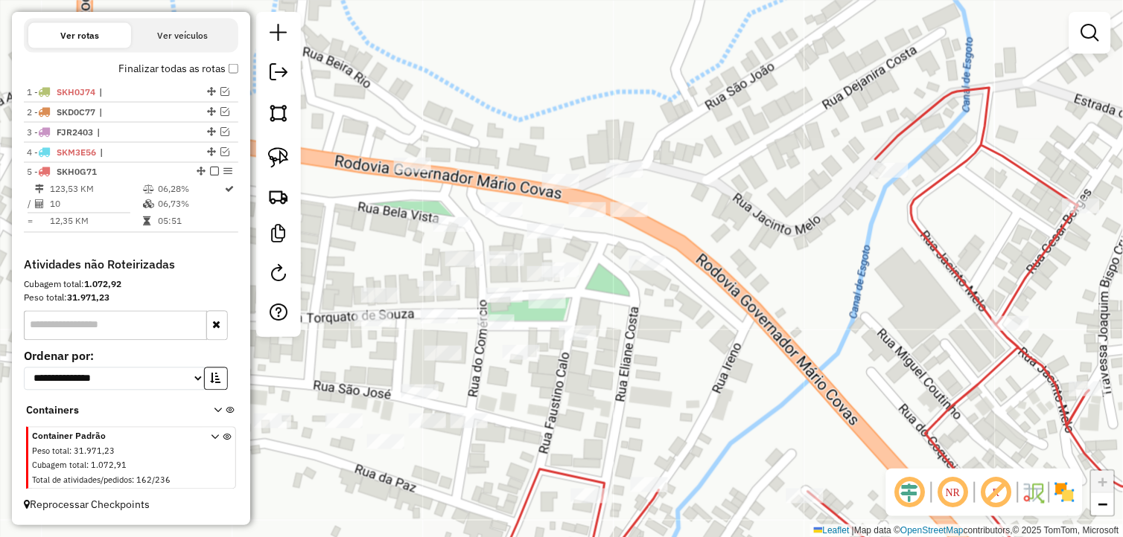
drag, startPoint x: 287, startPoint y: 157, endPoint x: 336, endPoint y: 146, distance: 50.4
click at [287, 157] on img at bounding box center [278, 157] width 21 height 21
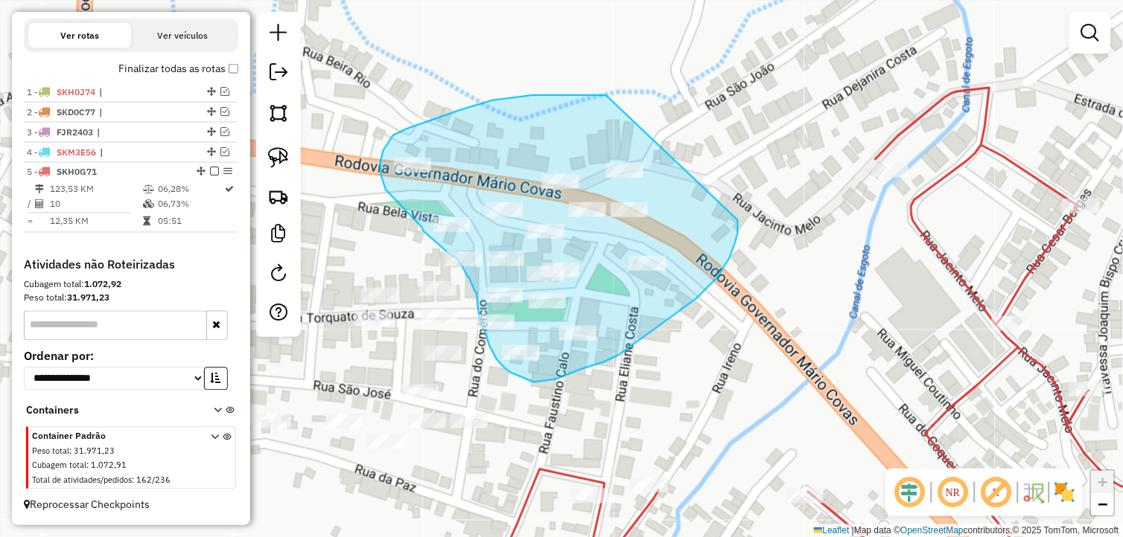
drag, startPoint x: 606, startPoint y: 95, endPoint x: 738, endPoint y: 220, distance: 181.2
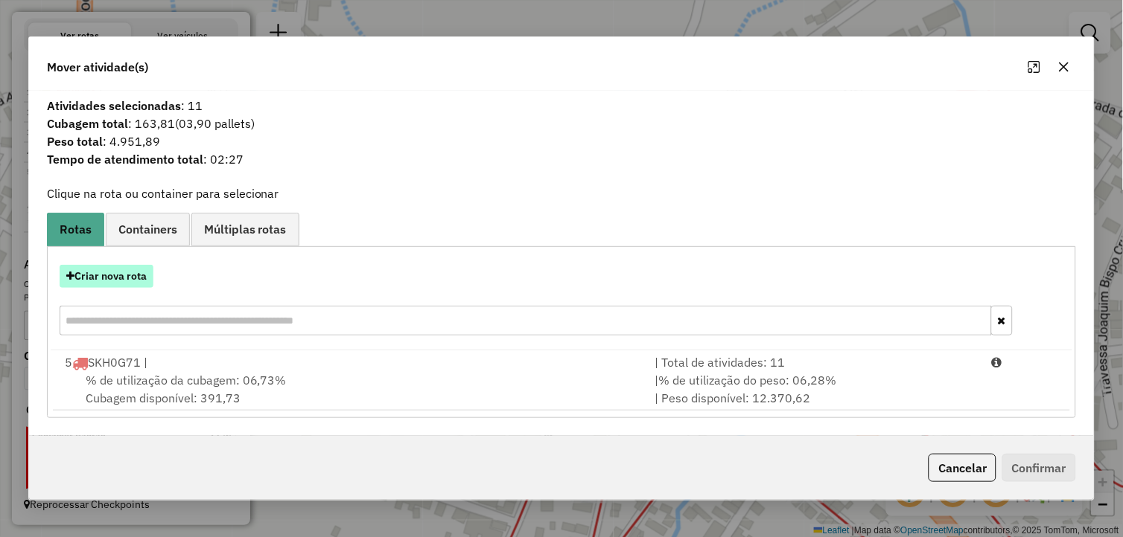
click at [124, 277] on button "Criar nova rota" at bounding box center [107, 276] width 94 height 23
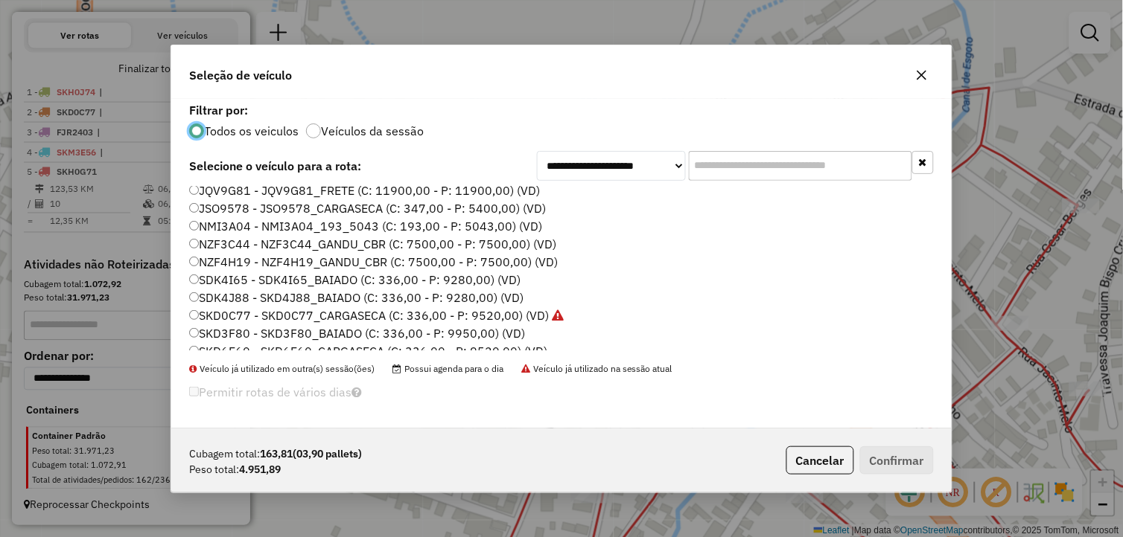
scroll to position [248, 0]
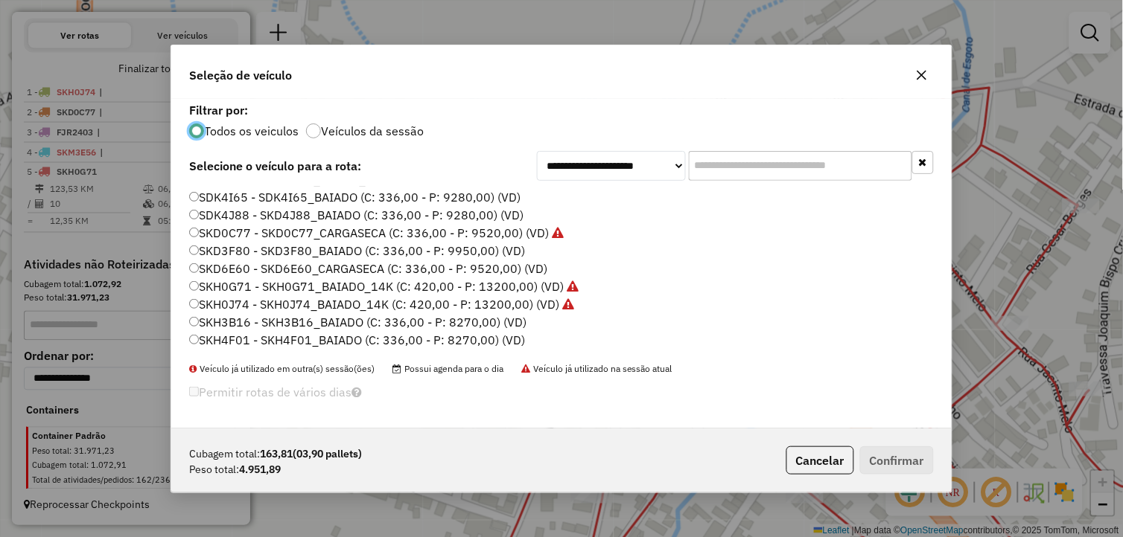
click at [254, 221] on label "SDK4J88 - SKD4J88_BAIADO (C: 336,00 - P: 9280,00) (VD)" at bounding box center [356, 215] width 334 height 18
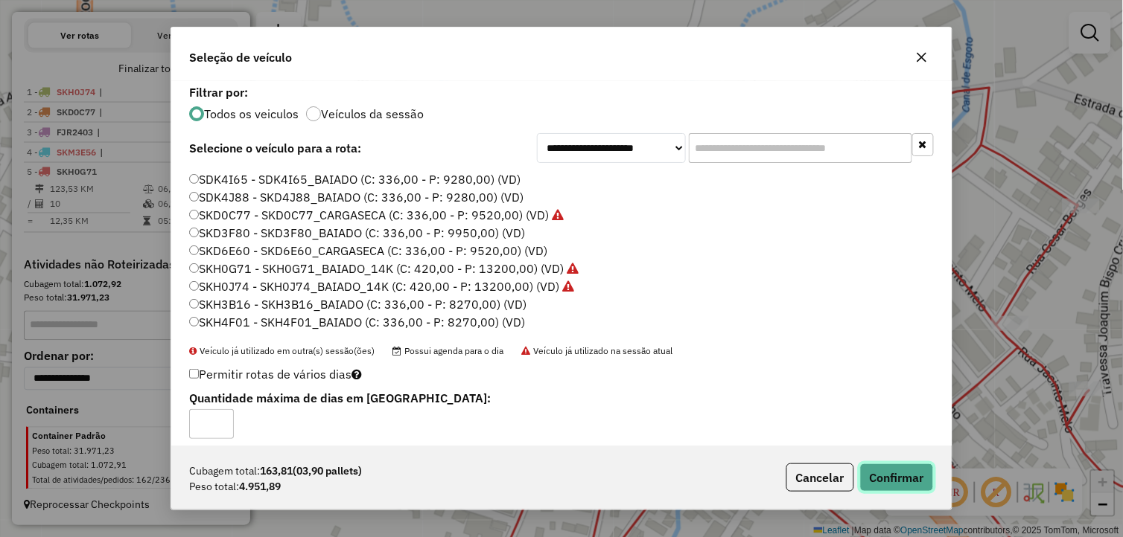
click at [908, 479] on button "Confirmar" at bounding box center [897, 478] width 74 height 28
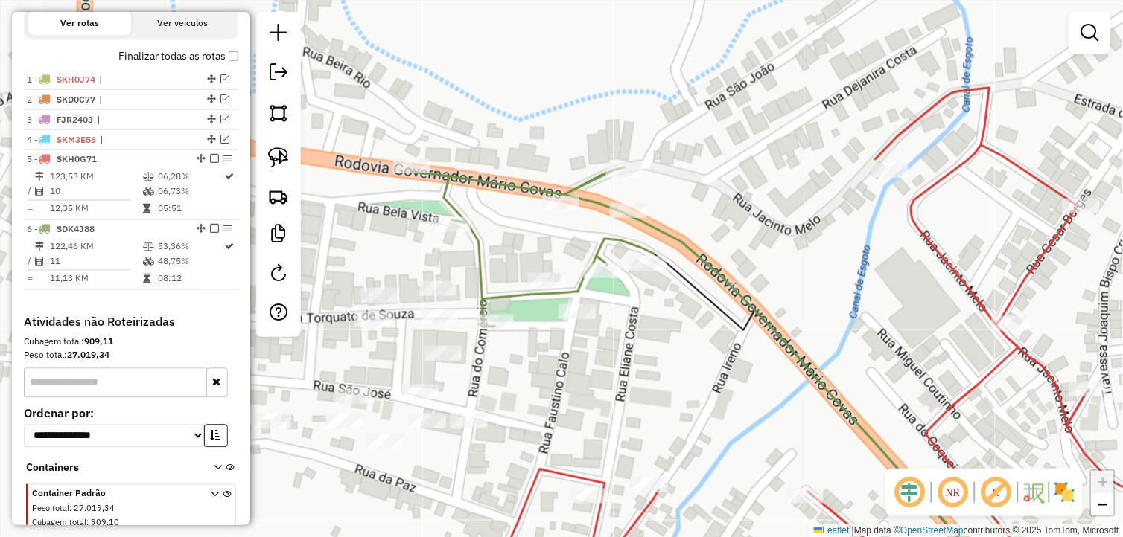
scroll to position [497, 0]
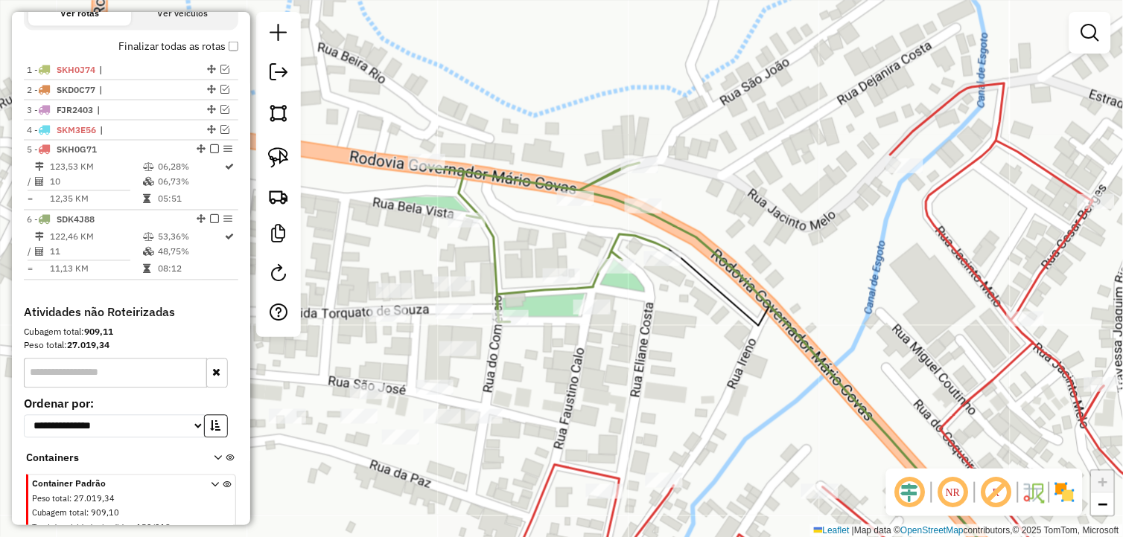
drag, startPoint x: 597, startPoint y: 369, endPoint x: 657, endPoint y: 346, distance: 63.9
click at [661, 346] on div "Janela de atendimento Grade de atendimento Capacidade Transportadoras Veículos …" at bounding box center [561, 268] width 1123 height 537
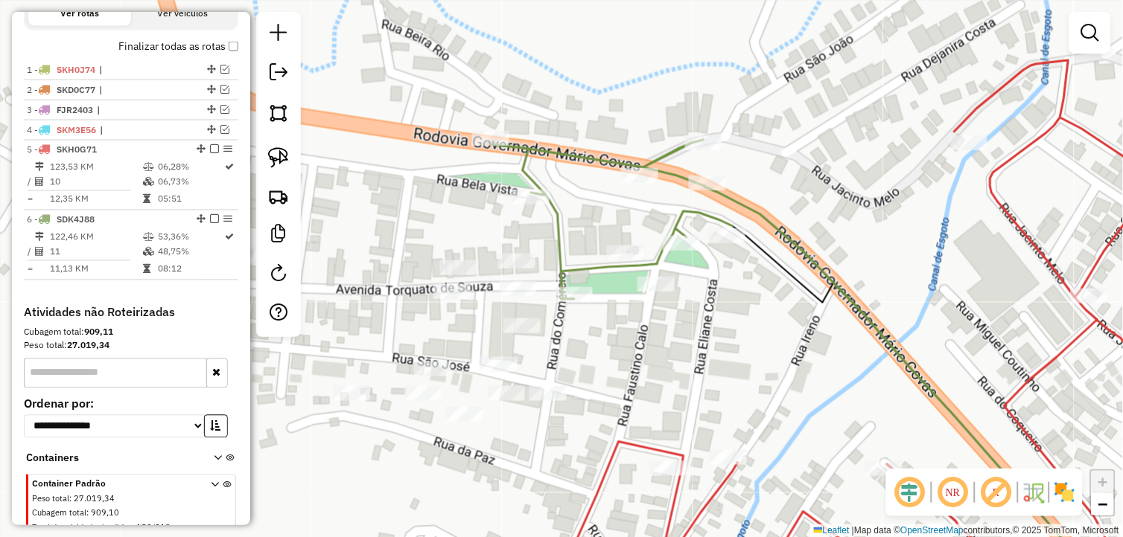
drag, startPoint x: 209, startPoint y: 231, endPoint x: 324, endPoint y: 257, distance: 117.6
click at [210, 224] on em at bounding box center [214, 219] width 9 height 9
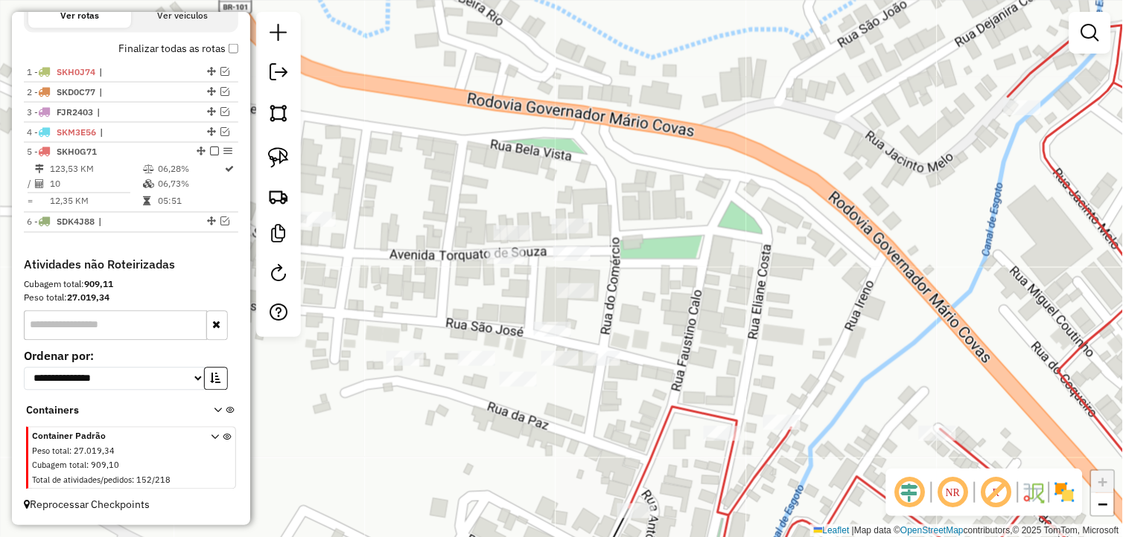
drag, startPoint x: 722, startPoint y: 346, endPoint x: 811, endPoint y: 227, distance: 148.9
click at [809, 235] on div "Janela de atendimento Grade de atendimento Capacidade Transportadoras Veículos …" at bounding box center [561, 268] width 1123 height 537
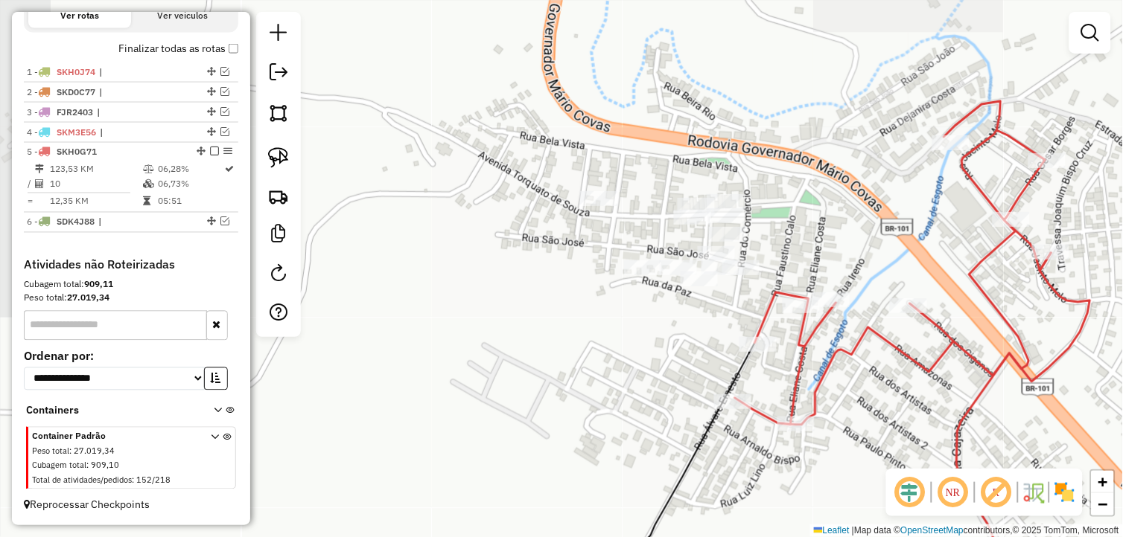
drag, startPoint x: 640, startPoint y: 345, endPoint x: 584, endPoint y: 322, distance: 60.8
click at [636, 350] on div "Janela de atendimento Grade de atendimento Capacidade Transportadoras Veículos …" at bounding box center [561, 268] width 1123 height 537
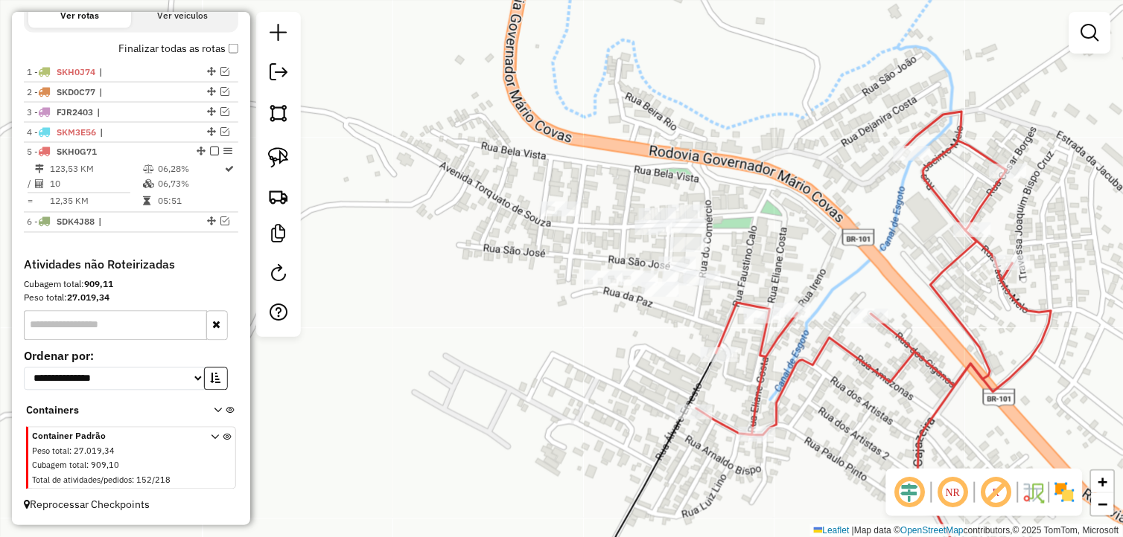
drag, startPoint x: 582, startPoint y: 150, endPoint x: 526, endPoint y: 130, distance: 59.3
click at [527, 130] on div "Janela de atendimento Grade de atendimento Capacidade Transportadoras Veículos …" at bounding box center [561, 268] width 1123 height 537
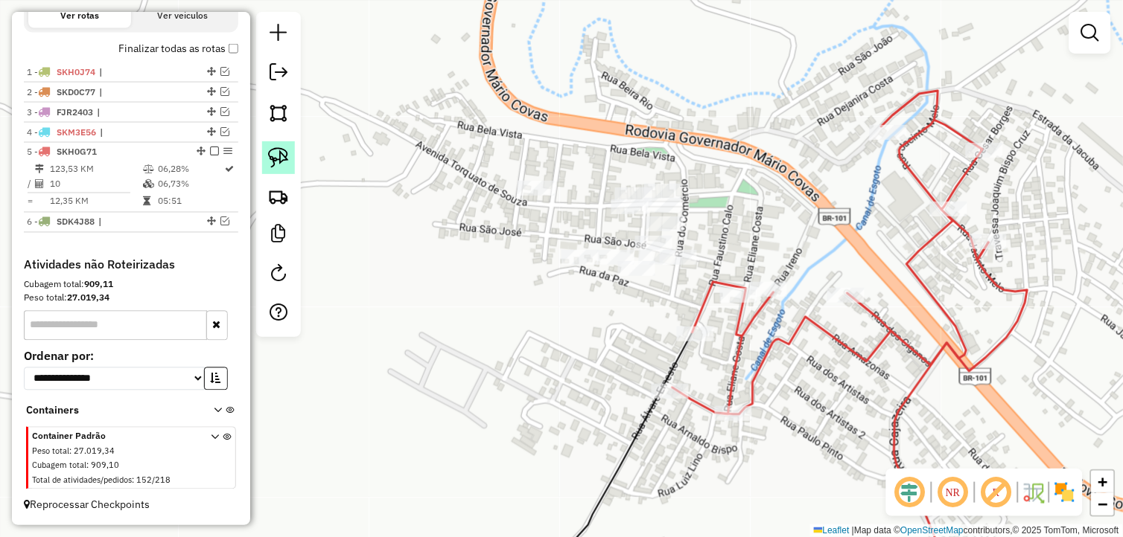
click at [278, 167] on img at bounding box center [278, 157] width 21 height 21
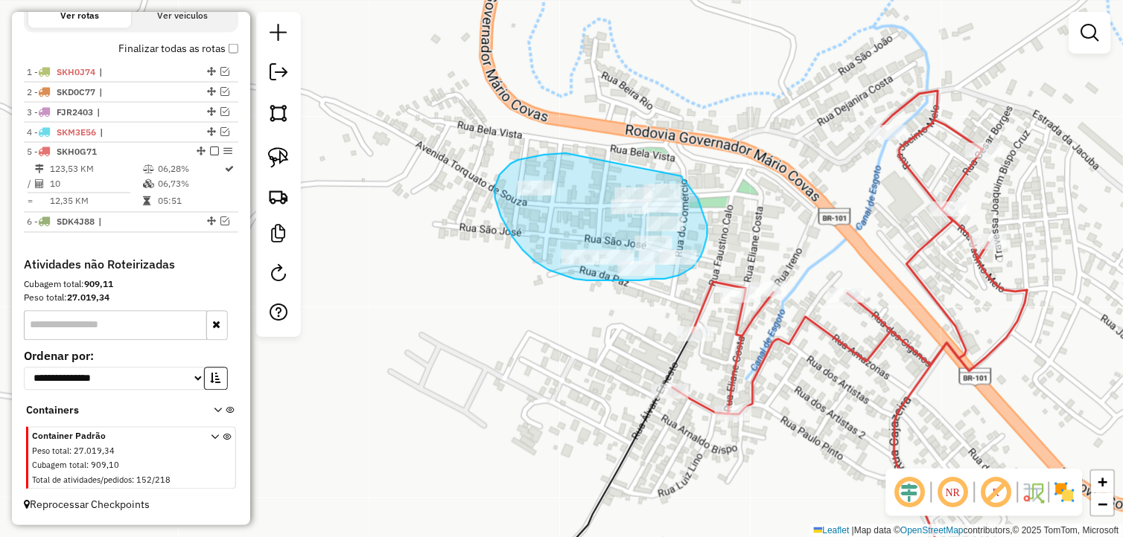
drag, startPoint x: 500, startPoint y: 175, endPoint x: 682, endPoint y: 176, distance: 182.4
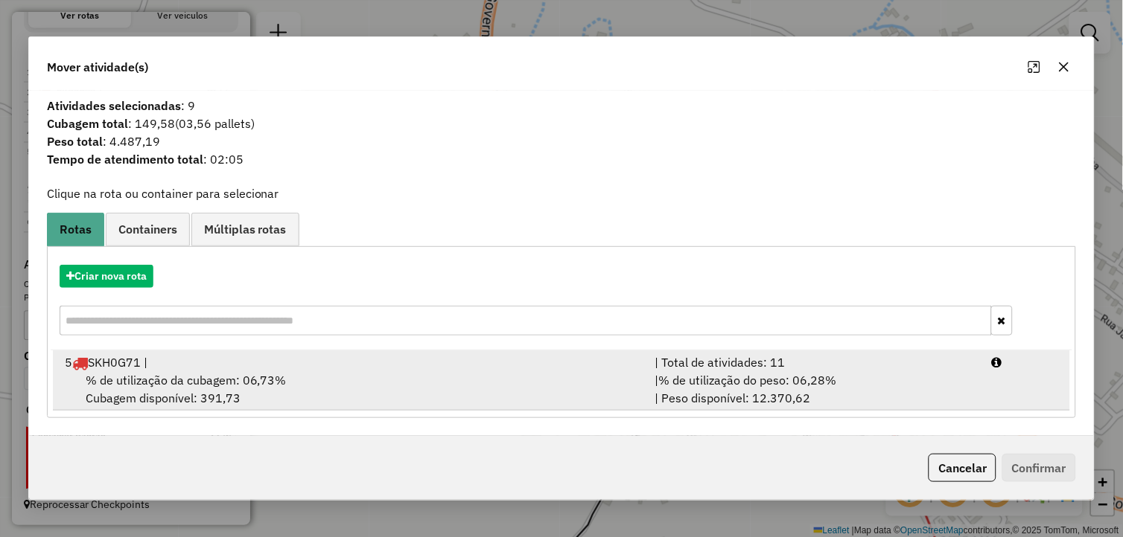
click at [196, 374] on span "% de utilização da cubagem: 06,73%" at bounding box center [186, 380] width 201 height 15
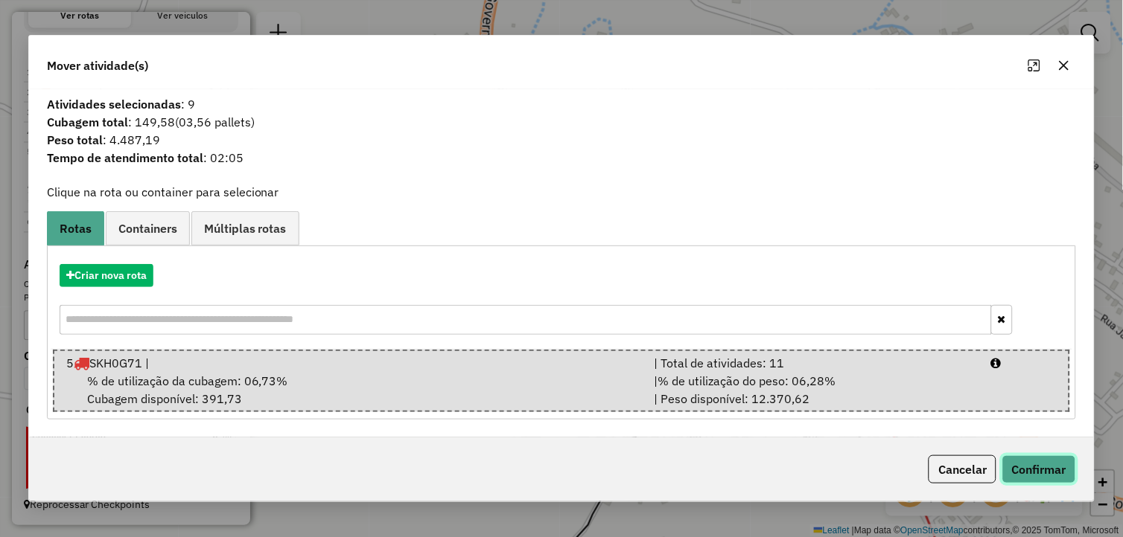
click at [1028, 463] on button "Confirmar" at bounding box center [1039, 470] width 74 height 28
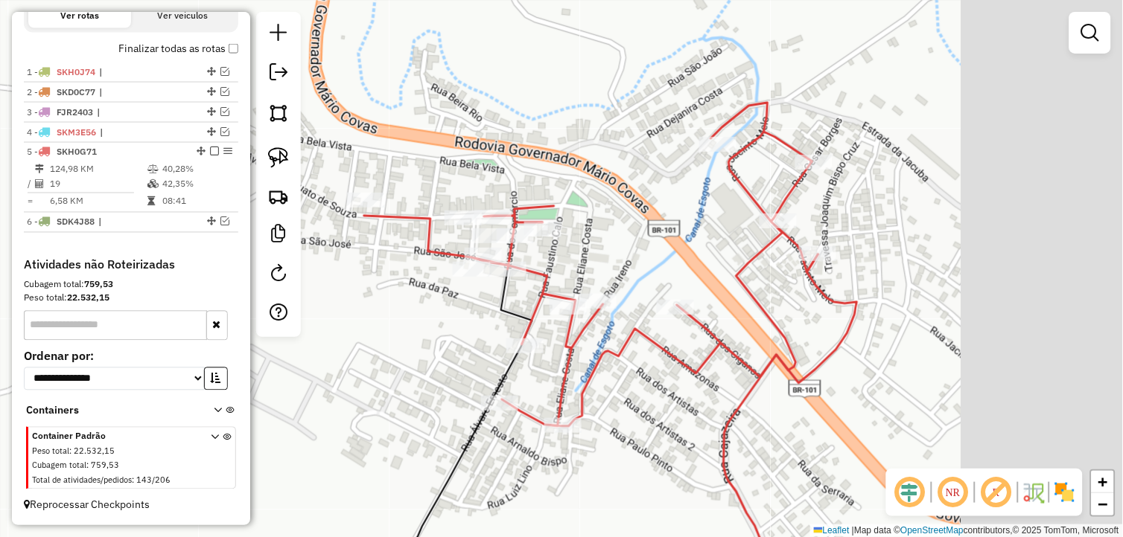
drag, startPoint x: 500, startPoint y: 322, endPoint x: 421, endPoint y: 336, distance: 80.0
click at [421, 336] on div "Janela de atendimento Grade de atendimento Capacidade Transportadoras Veículos …" at bounding box center [561, 268] width 1123 height 537
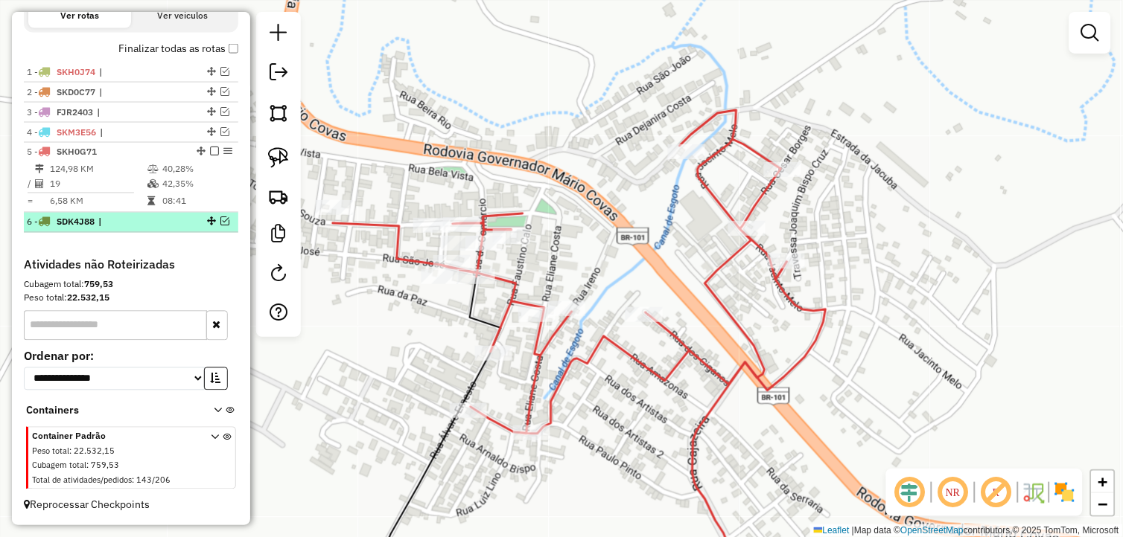
click at [221, 226] on em at bounding box center [224, 221] width 9 height 9
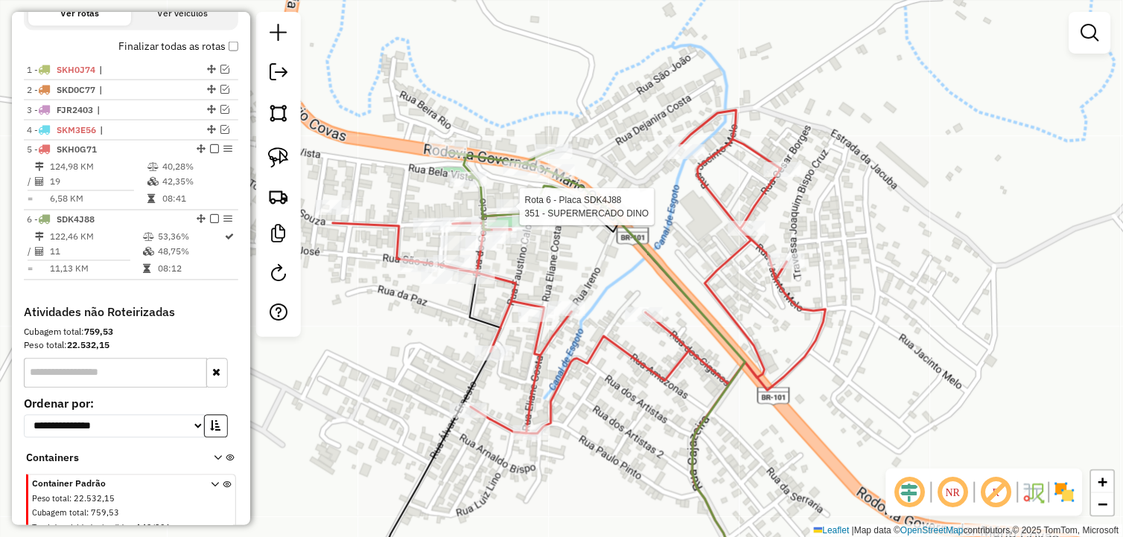
select select "**********"
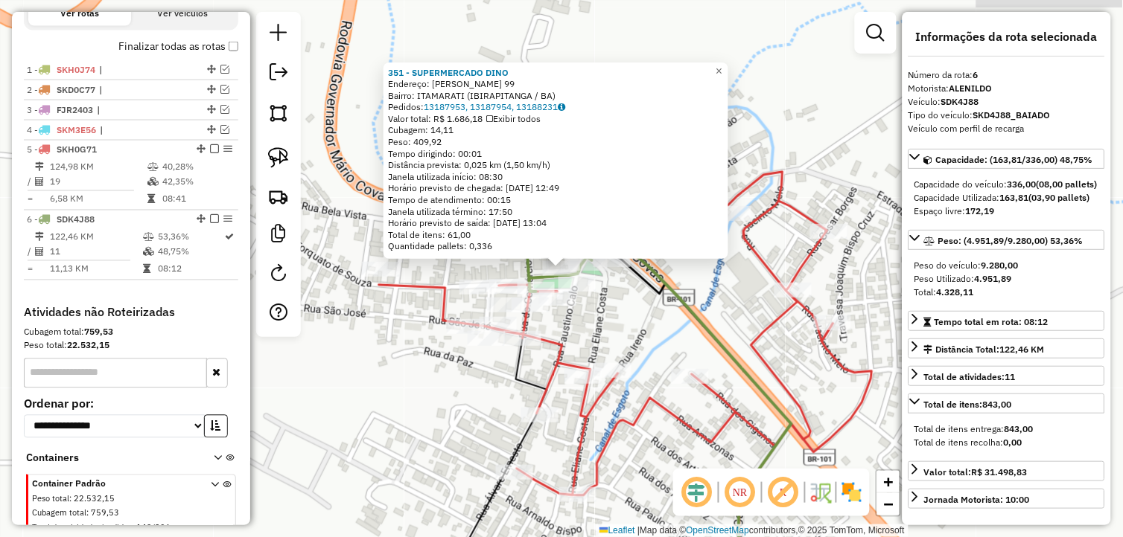
scroll to position [557, 0]
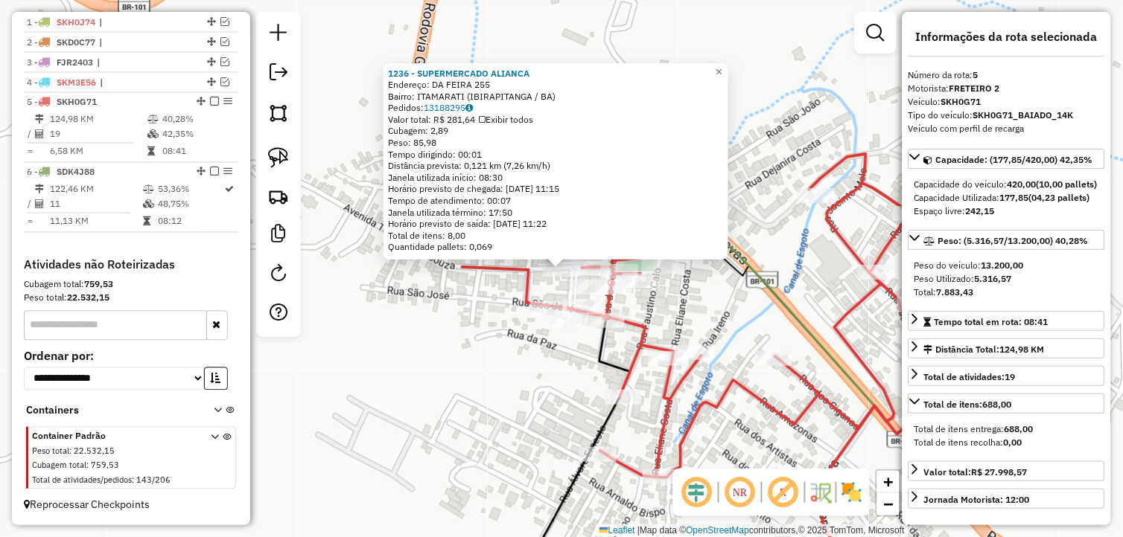
click at [694, 317] on div "Rota 5 - Placa SKH0G71 3150 - NILDO DRINKS 1236 - SUPERMERCADO ALIANCA Endereço…" at bounding box center [561, 268] width 1123 height 537
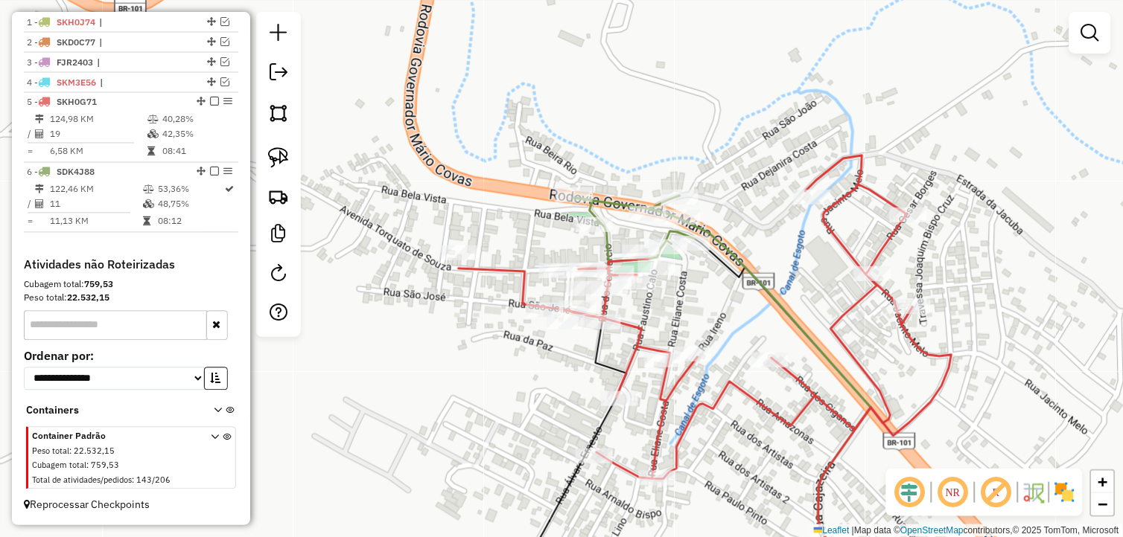
drag, startPoint x: 689, startPoint y: 319, endPoint x: 599, endPoint y: 356, distance: 97.5
click at [599, 356] on div "Janela de atendimento Grade de atendimento Capacidade Transportadoras Veículos …" at bounding box center [561, 268] width 1123 height 537
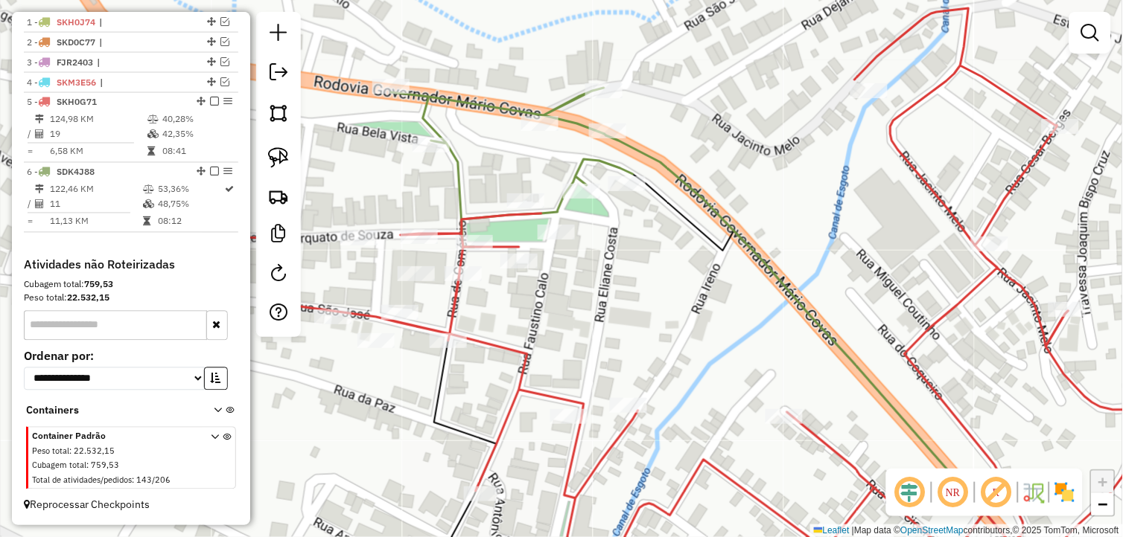
click at [564, 301] on div "Janela de atendimento Grade de atendimento Capacidade Transportadoras Veículos …" at bounding box center [561, 268] width 1123 height 537
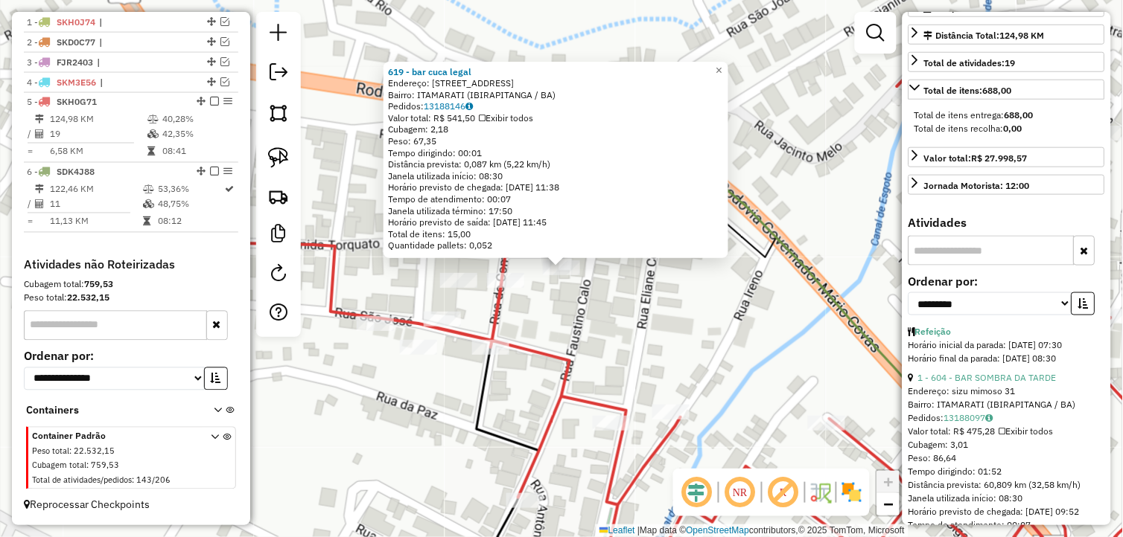
scroll to position [331, 0]
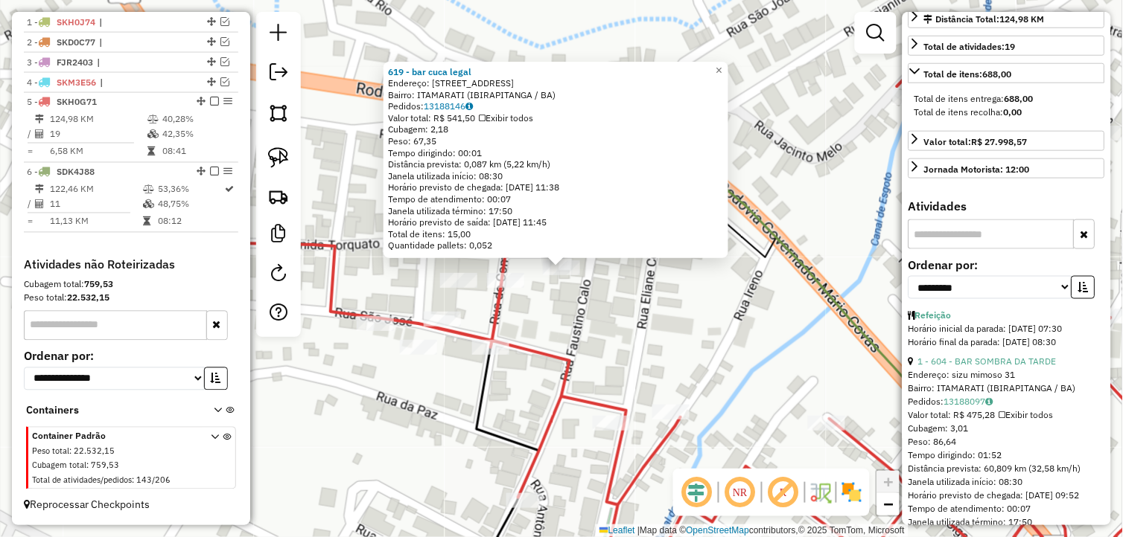
click at [1046, 310] on div "**********" at bounding box center [1006, 285] width 197 height 50
click at [1030, 299] on select "**********" at bounding box center [990, 287] width 164 height 23
click at [908, 299] on select "**********" at bounding box center [990, 287] width 164 height 23
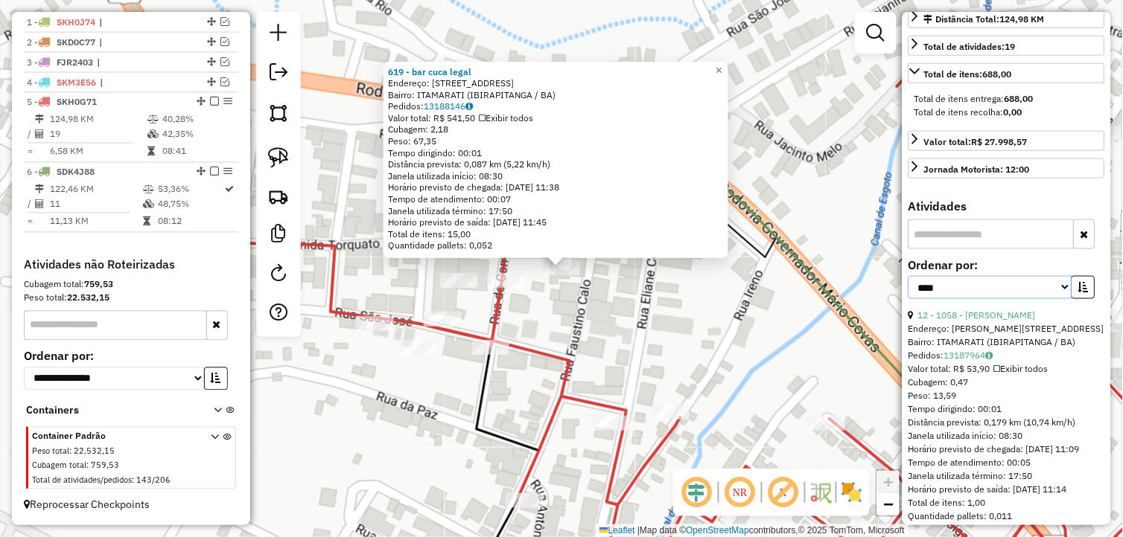
drag, startPoint x: 1059, startPoint y: 319, endPoint x: 1051, endPoint y: 322, distance: 8.3
click at [1059, 299] on select "**********" at bounding box center [990, 287] width 164 height 23
select select "**********"
click at [908, 299] on select "**********" at bounding box center [990, 287] width 164 height 23
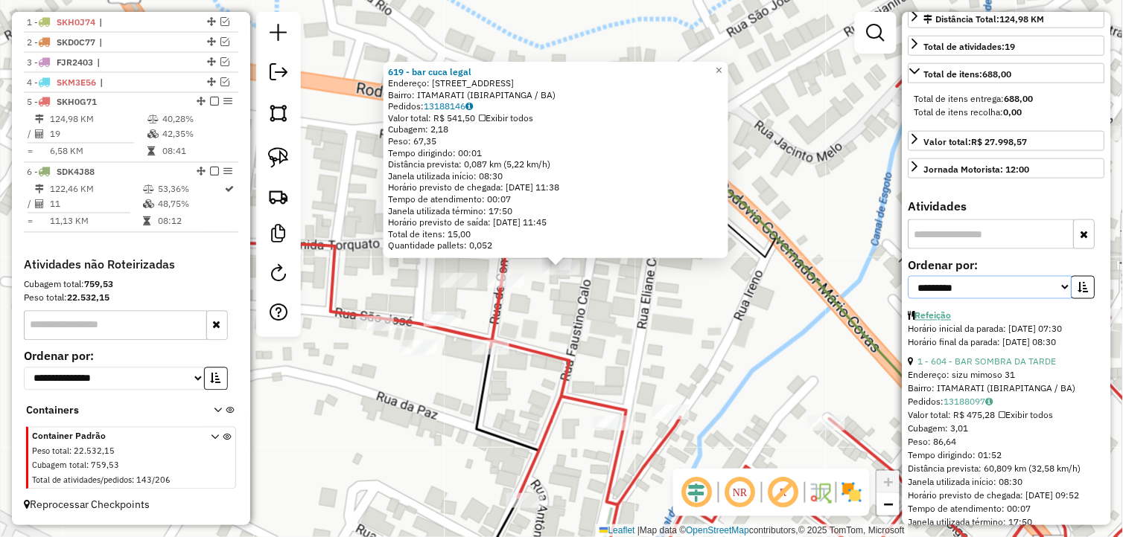
scroll to position [413, 0]
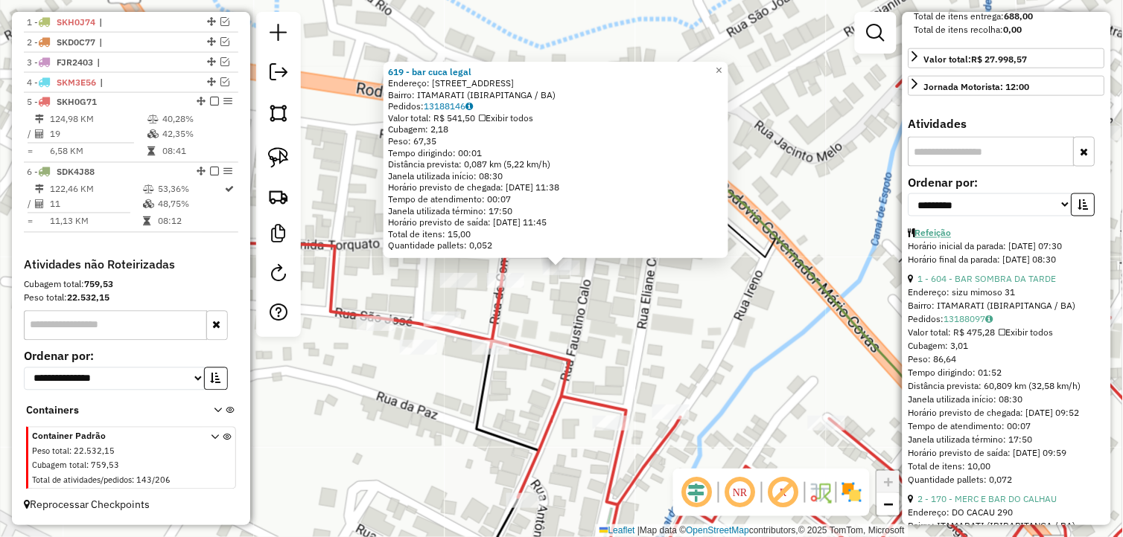
click at [944, 239] on strong "Refeição" at bounding box center [933, 233] width 36 height 11
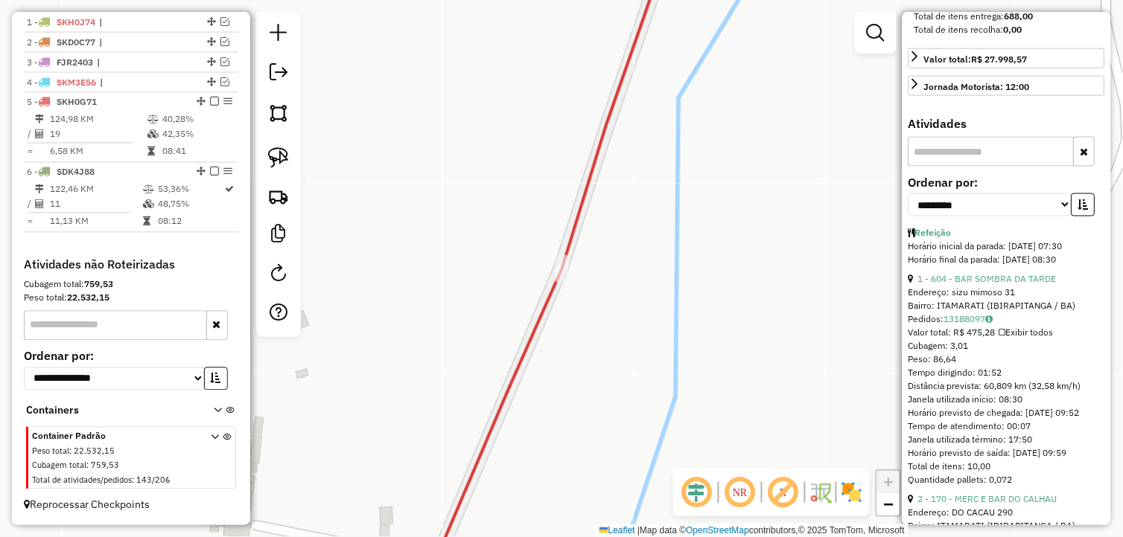
click at [938, 254] on div "Horário inicial da parada: 14/08/2025 07:30" at bounding box center [1006, 246] width 197 height 13
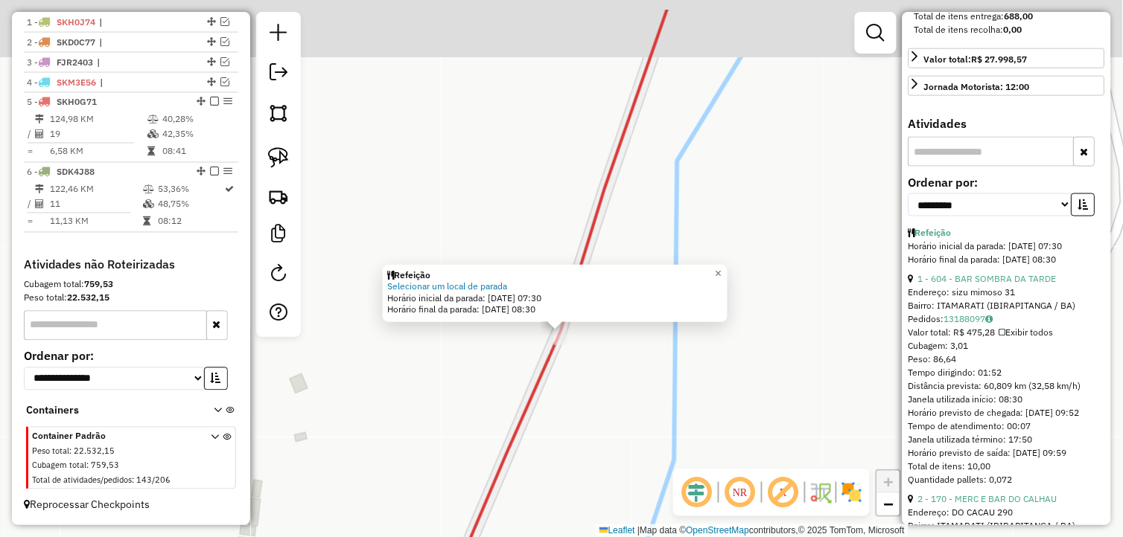
drag, startPoint x: 613, startPoint y: 296, endPoint x: 606, endPoint y: 360, distance: 64.4
click at [610, 360] on div "Refeição Selecionar um local de parada Horário inicial da parada: 14/08/2025 07…" at bounding box center [561, 268] width 1123 height 537
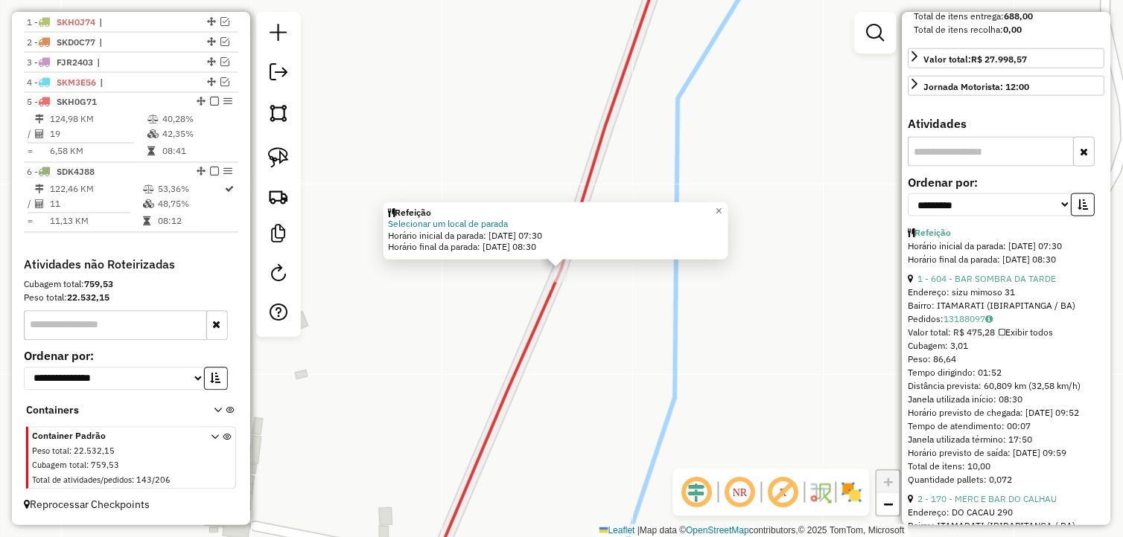
click at [504, 230] on div "Horário inicial da parada: 14/08/2025 07:30" at bounding box center [556, 236] width 336 height 12
click at [505, 226] on link "Selecionar um local de parada" at bounding box center [448, 223] width 120 height 11
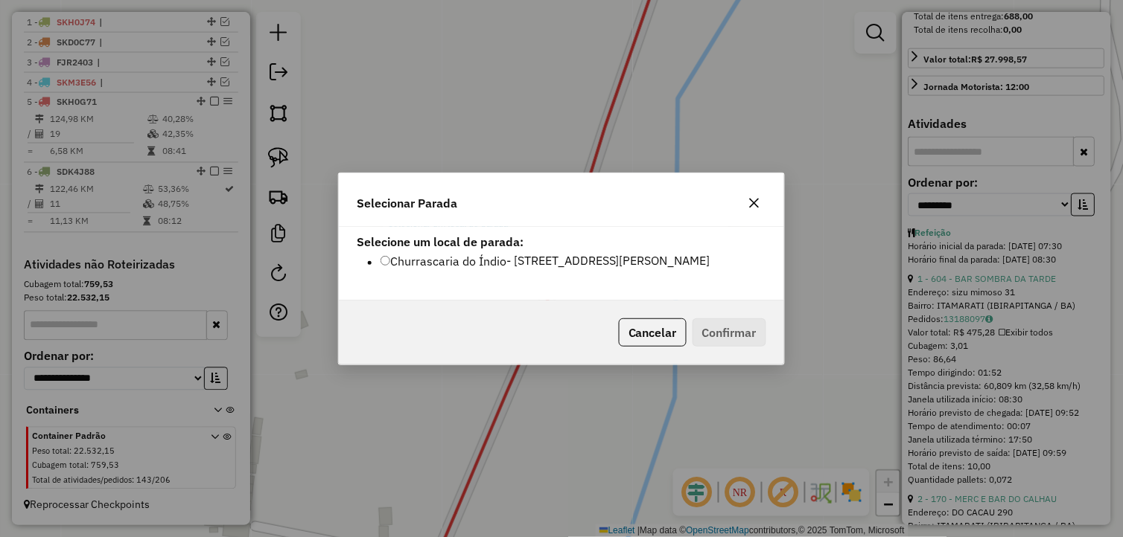
click at [760, 205] on icon "button" at bounding box center [754, 203] width 12 height 12
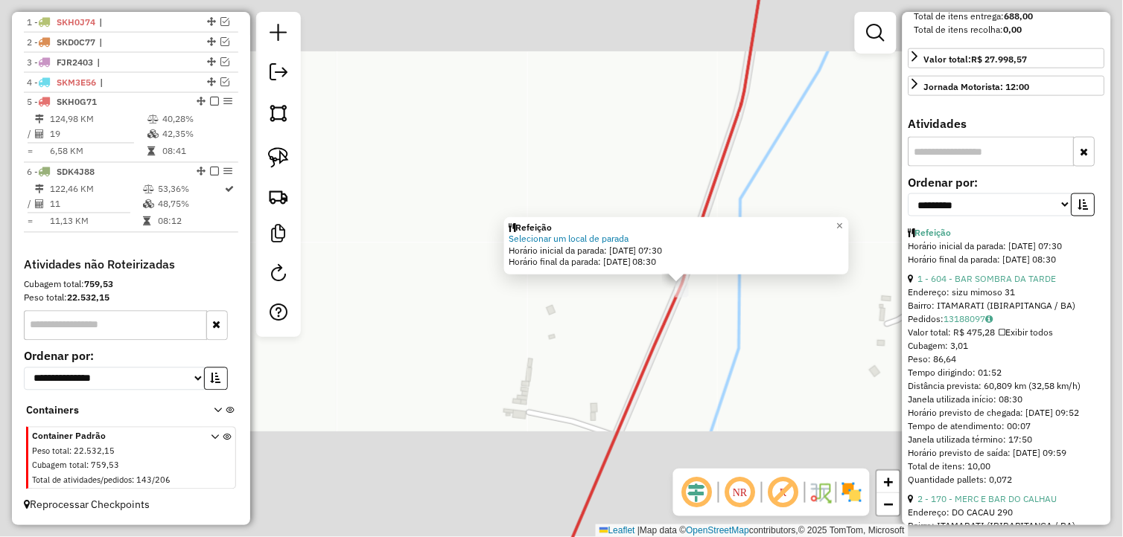
click at [834, 335] on div "Refeição Selecionar um local de parada Horário inicial da parada: 14/08/2025 07…" at bounding box center [561, 268] width 1123 height 537
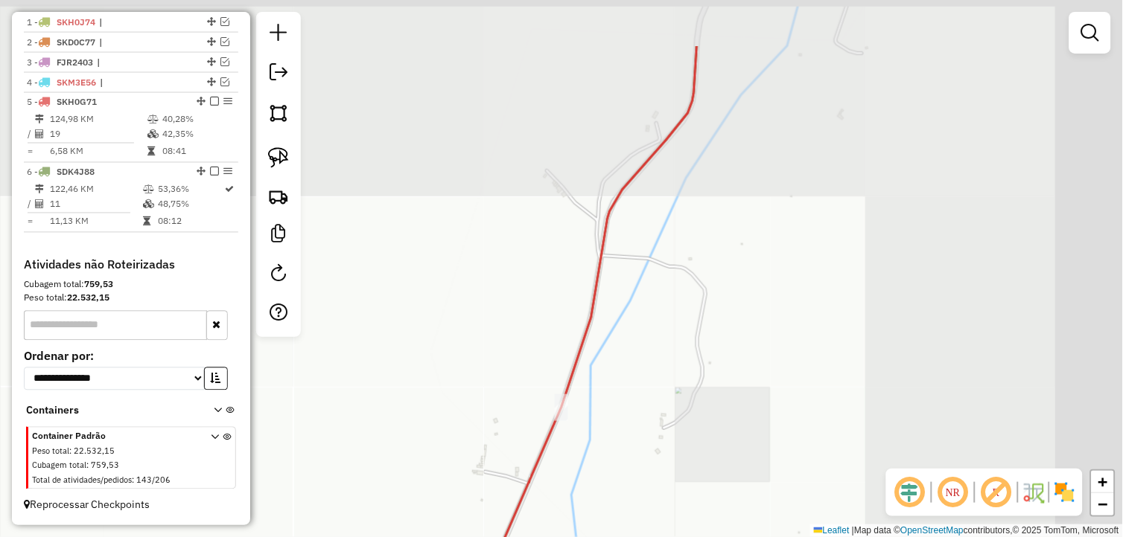
drag, startPoint x: 872, startPoint y: 316, endPoint x: 671, endPoint y: 405, distance: 219.6
click at [661, 418] on div "Janela de atendimento Grade de atendimento Capacidade Transportadoras Veículos …" at bounding box center [561, 268] width 1123 height 537
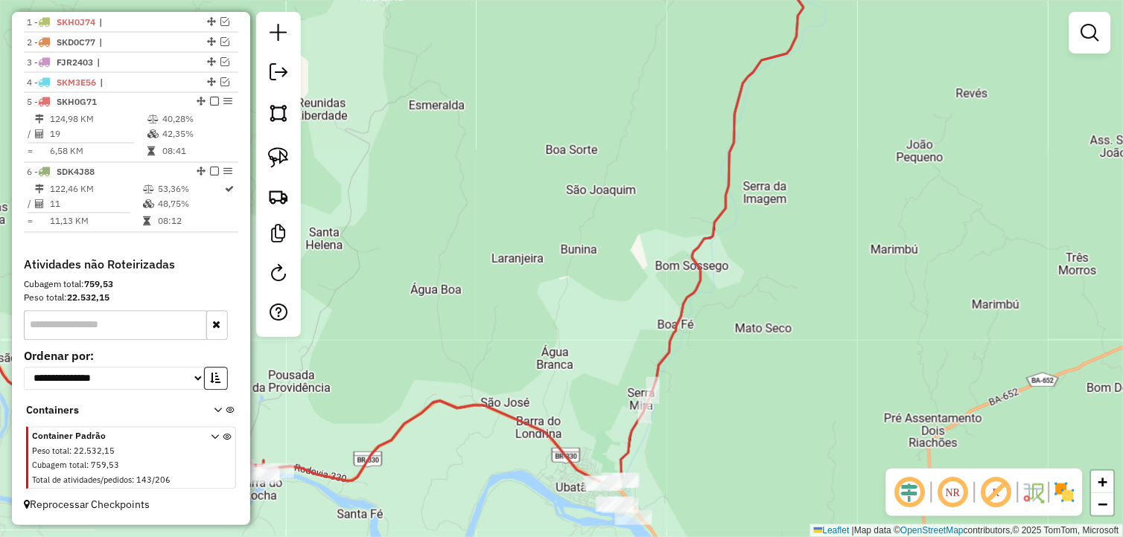
drag, startPoint x: 837, startPoint y: 336, endPoint x: 809, endPoint y: 281, distance: 61.6
click at [810, 281] on div "Janela de atendimento Grade de atendimento Capacidade Transportadoras Veículos …" at bounding box center [561, 268] width 1123 height 537
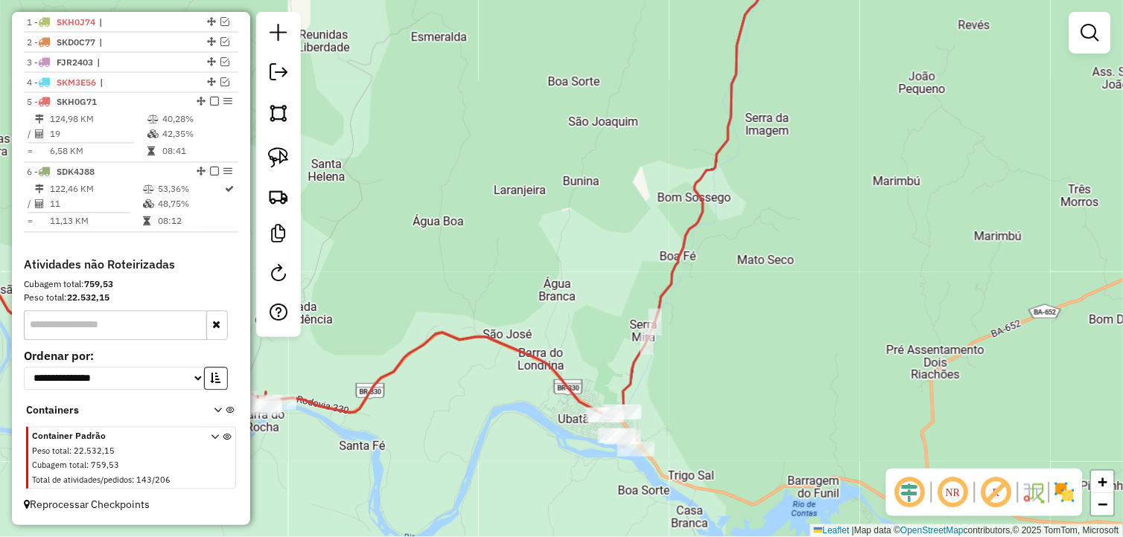
drag, startPoint x: 726, startPoint y: 395, endPoint x: 782, endPoint y: 278, distance: 129.5
click at [780, 280] on div "Janela de atendimento Grade de atendimento Capacidade Transportadoras Veículos …" at bounding box center [561, 268] width 1123 height 537
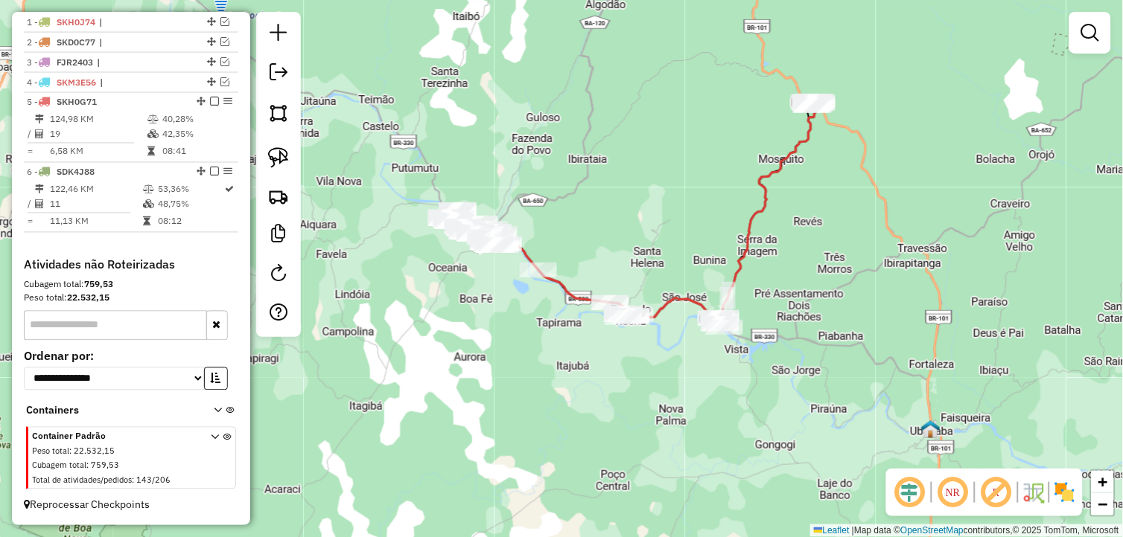
drag, startPoint x: 835, startPoint y: 266, endPoint x: 698, endPoint y: 450, distance: 229.9
click at [700, 451] on div "Janela de atendimento Grade de atendimento Capacidade Transportadoras Veículos …" at bounding box center [561, 268] width 1123 height 537
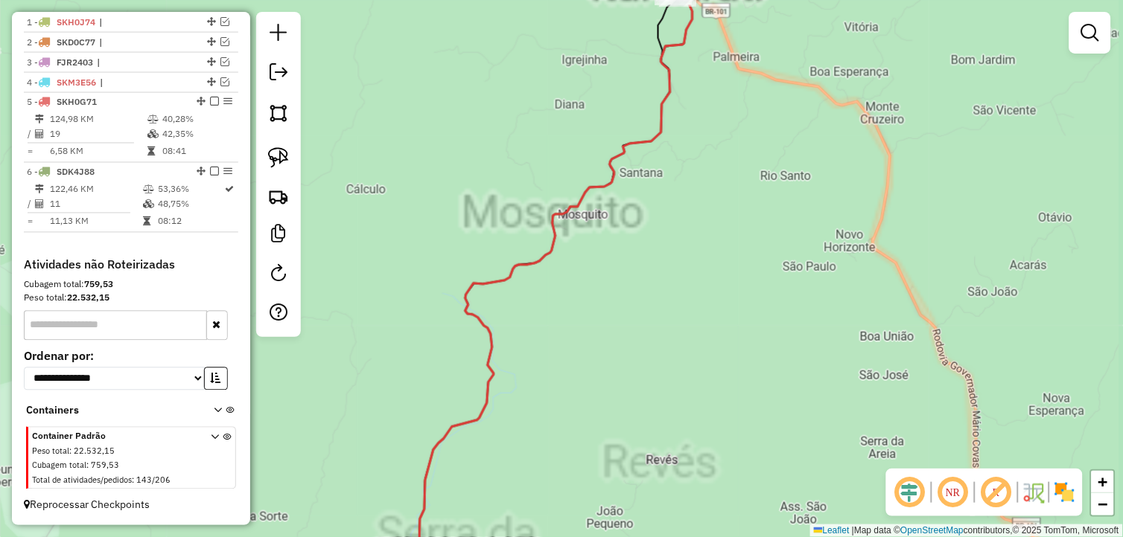
drag, startPoint x: 735, startPoint y: 242, endPoint x: 683, endPoint y: 573, distance: 335.3
click at [683, 537] on html "Aguarde... Pop-up bloqueado! Seu navegador bloqueou automáticamente a abertura …" at bounding box center [561, 268] width 1123 height 537
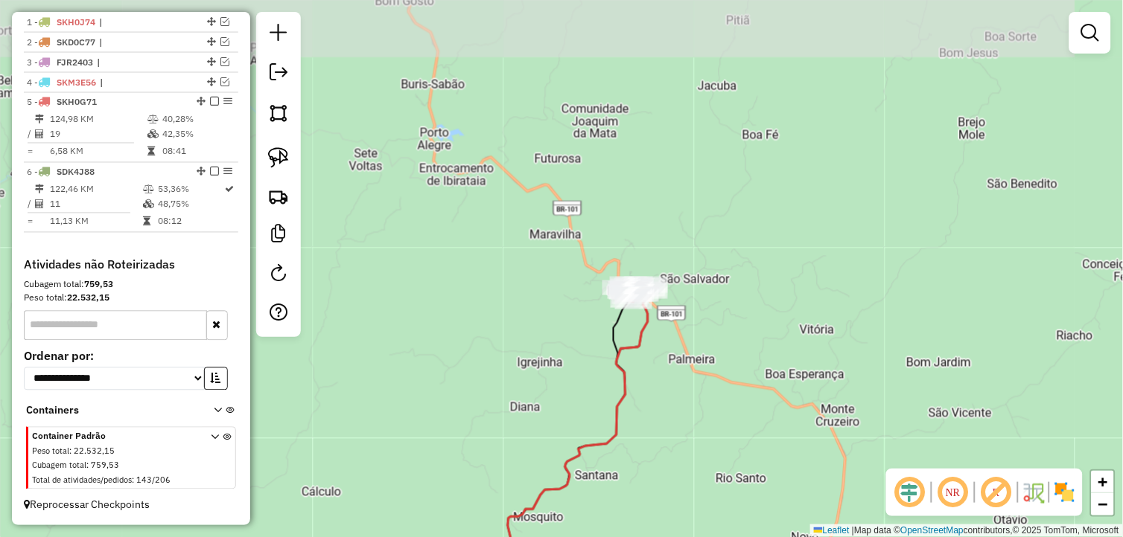
drag, startPoint x: 680, startPoint y: 345, endPoint x: 687, endPoint y: 442, distance: 97.1
click at [687, 441] on div "Janela de atendimento Grade de atendimento Capacidade Transportadoras Veículos …" at bounding box center [561, 268] width 1123 height 537
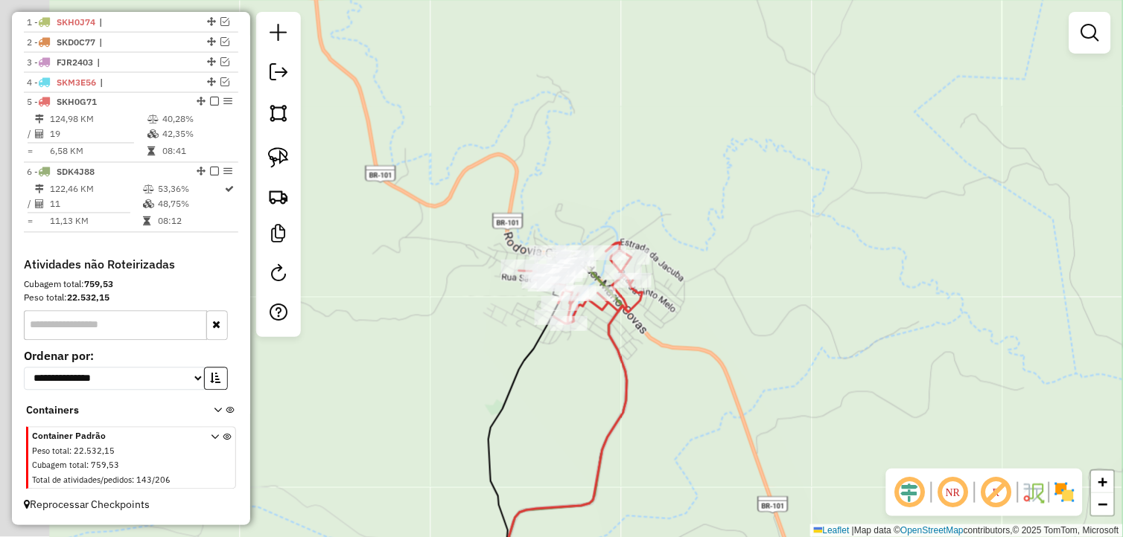
drag, startPoint x: 708, startPoint y: 403, endPoint x: 776, endPoint y: 433, distance: 74.7
click at [776, 433] on div "Janela de atendimento Grade de atendimento Capacidade Transportadoras Veículos …" at bounding box center [561, 268] width 1123 height 537
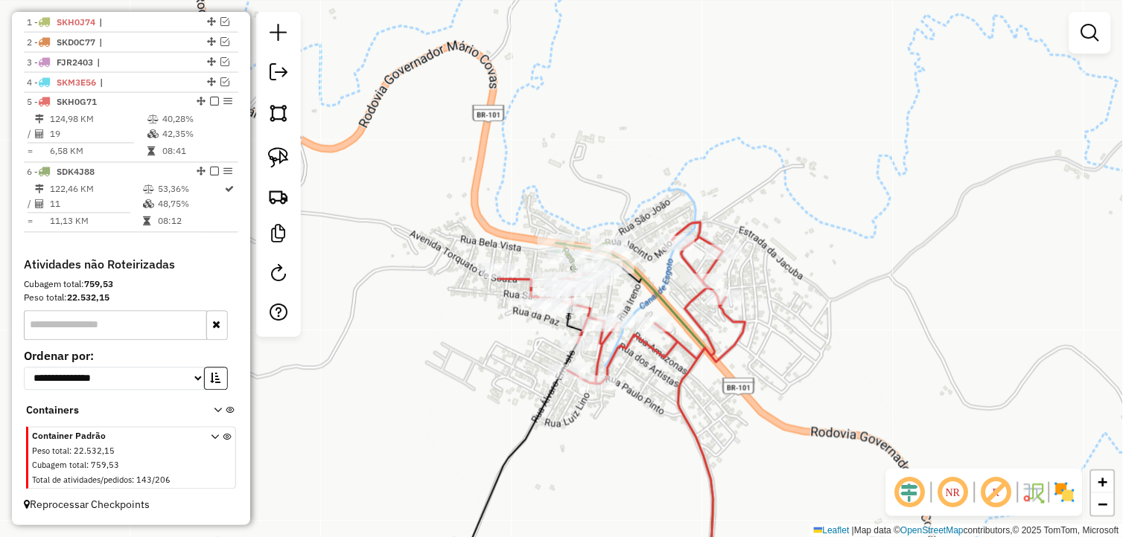
drag, startPoint x: 629, startPoint y: 450, endPoint x: 630, endPoint y: 462, distance: 11.2
click at [630, 462] on div "Janela de atendimento Grade de atendimento Capacidade Transportadoras Veículos …" at bounding box center [561, 268] width 1123 height 537
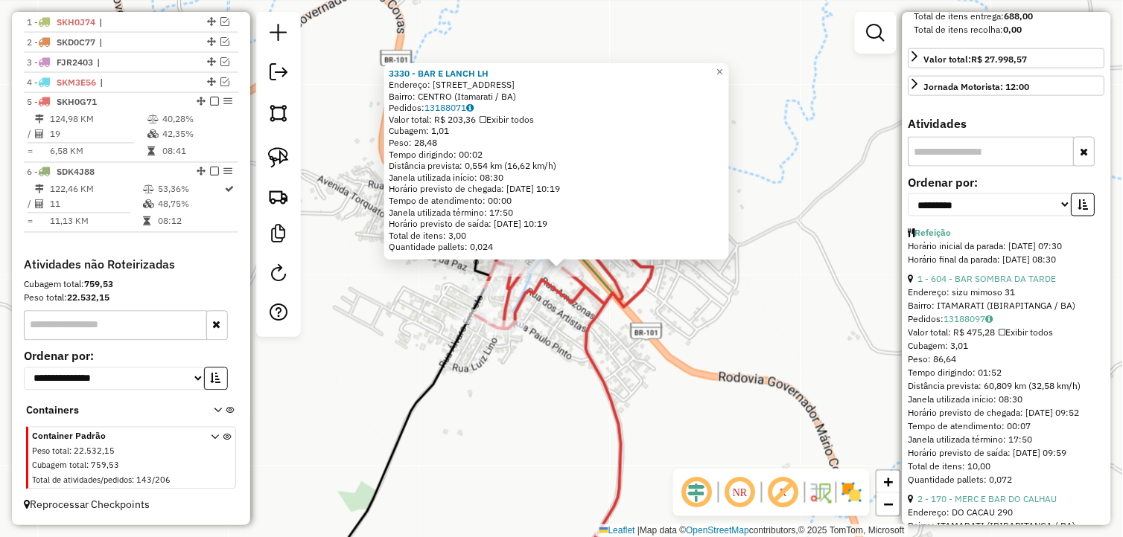
scroll to position [496, 0]
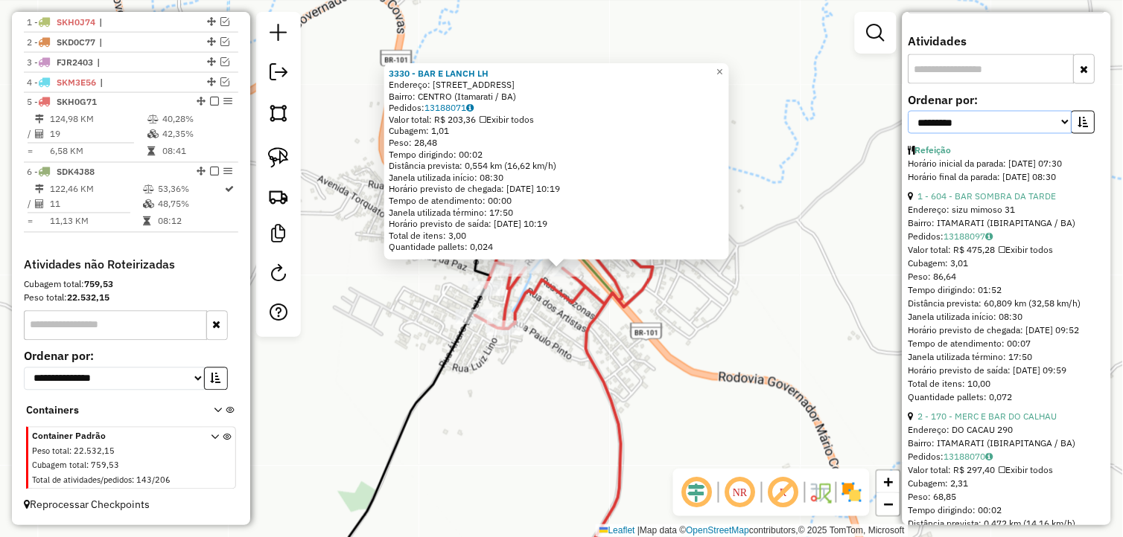
click at [1039, 134] on select "**********" at bounding box center [990, 122] width 164 height 23
select select "*********"
click at [908, 134] on select "**********" at bounding box center [990, 122] width 164 height 23
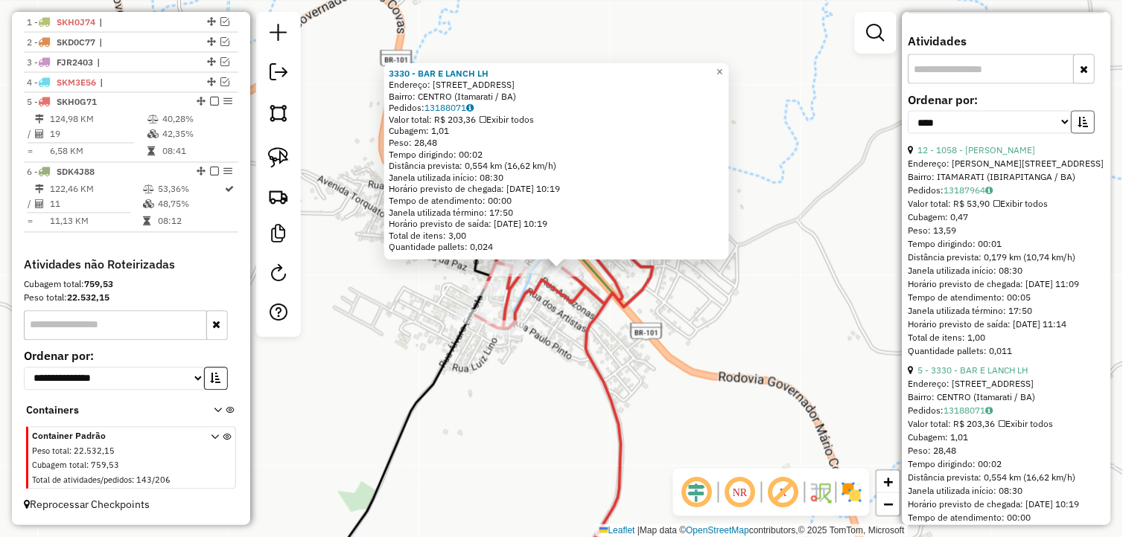
click at [1078, 127] on icon "button" at bounding box center [1083, 122] width 10 height 10
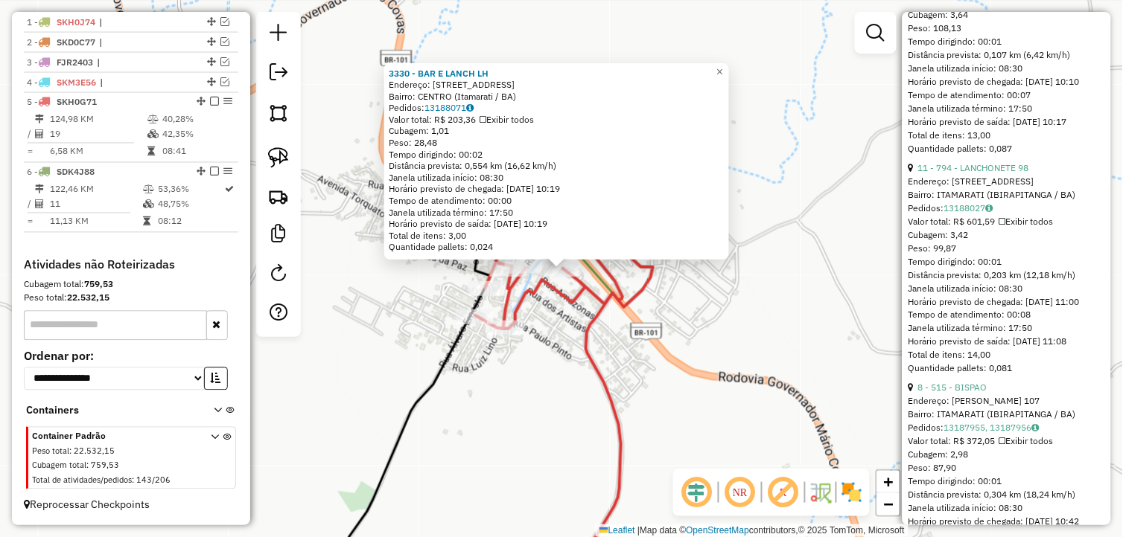
scroll to position [1654, 0]
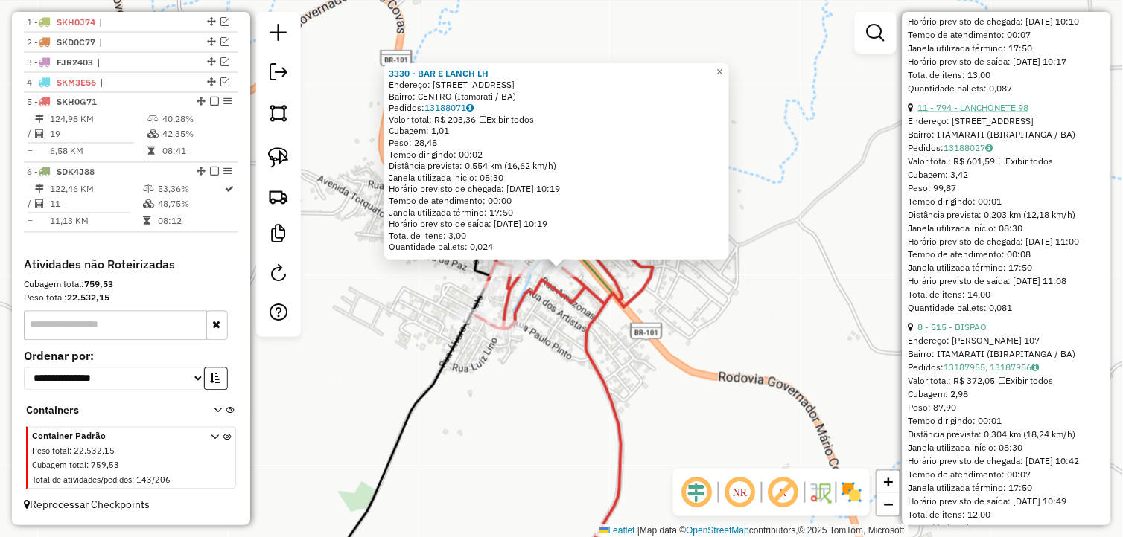
click at [972, 113] on link "11 - 794 - LANCHONETE 98" at bounding box center [973, 107] width 111 height 11
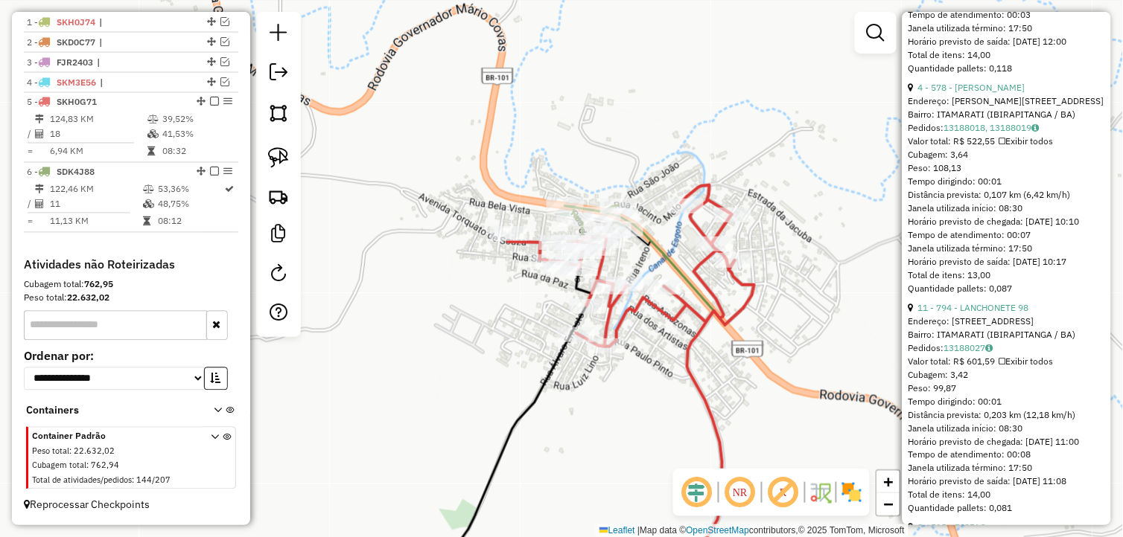
scroll to position [1465, 0]
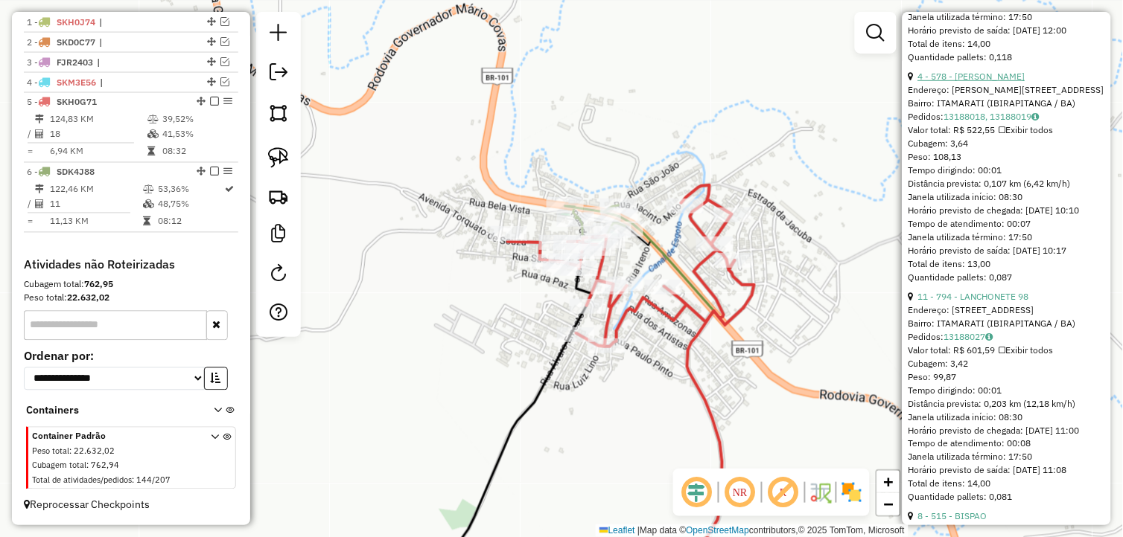
click at [993, 82] on link "4 - 578 - MERCADO SILVA" at bounding box center [971, 76] width 107 height 11
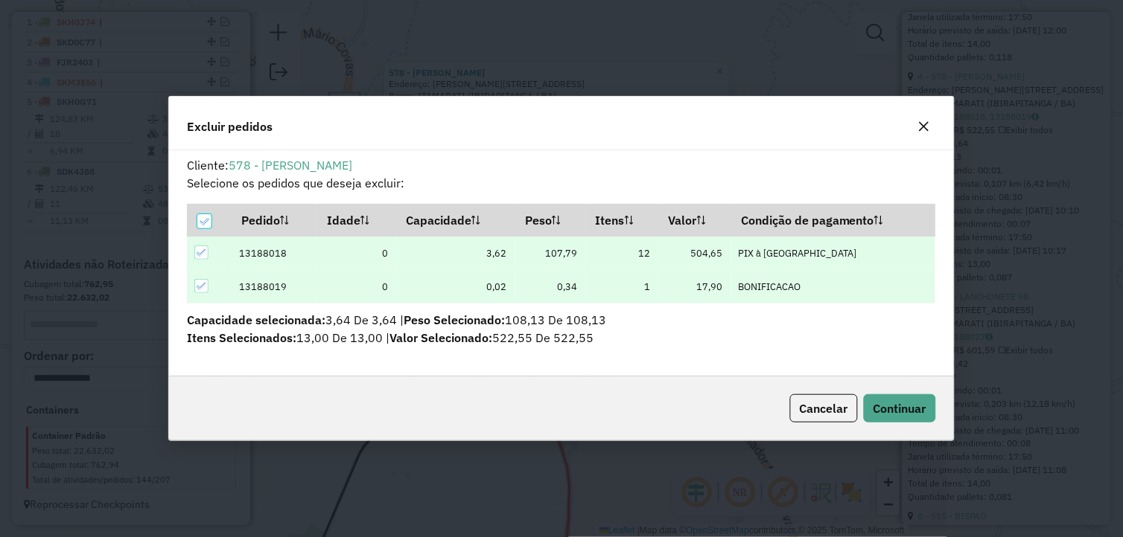
scroll to position [0, 0]
click at [897, 403] on span "Continuar" at bounding box center [899, 408] width 53 height 15
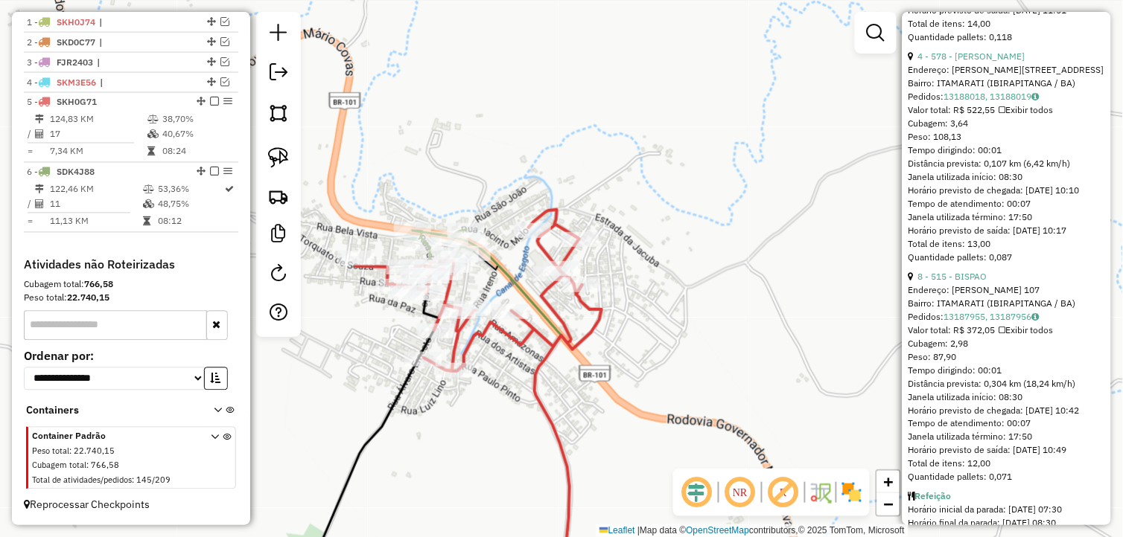
scroll to position [1510, 0]
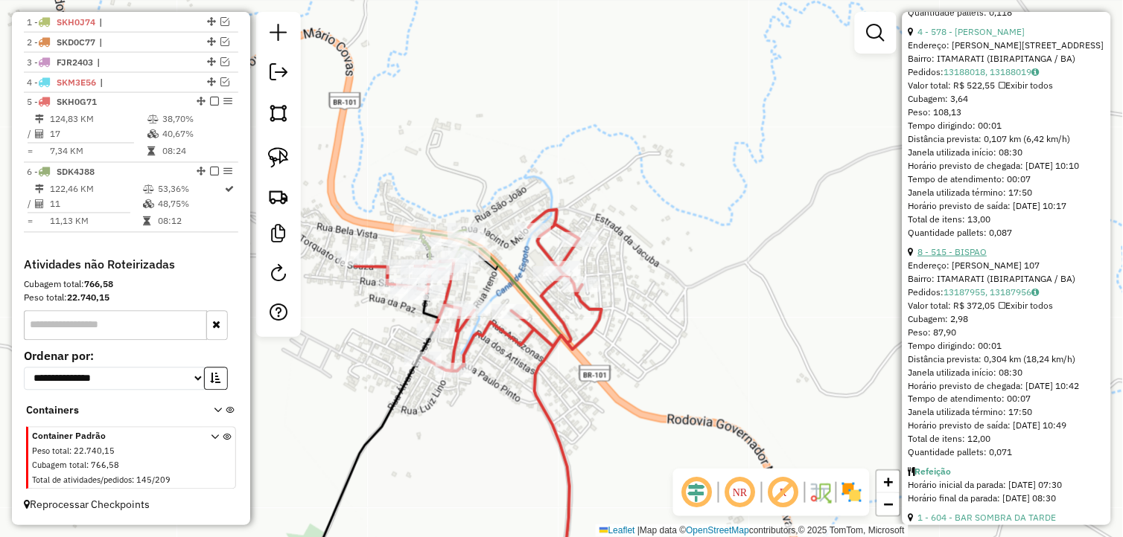
click at [965, 258] on link "8 - 515 - BISPAO" at bounding box center [952, 251] width 69 height 11
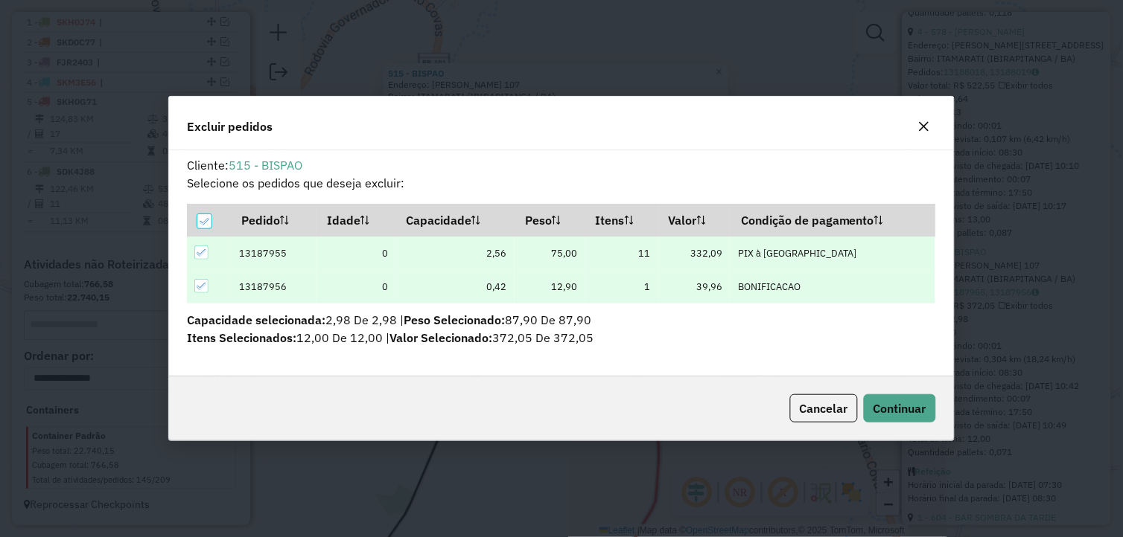
scroll to position [0, 0]
click at [894, 407] on span "Continuar" at bounding box center [899, 408] width 53 height 15
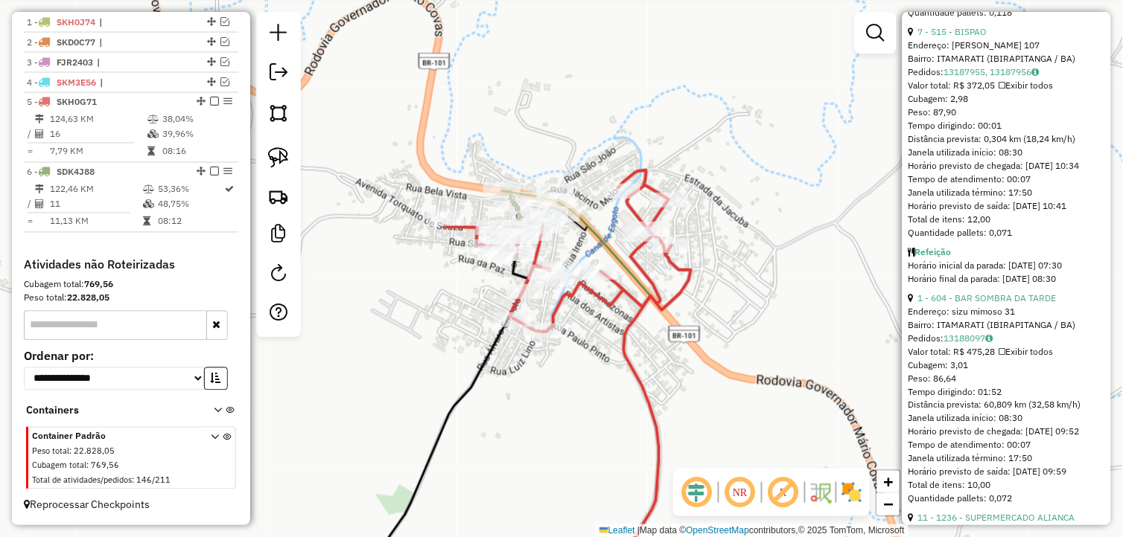
scroll to position [329, 0]
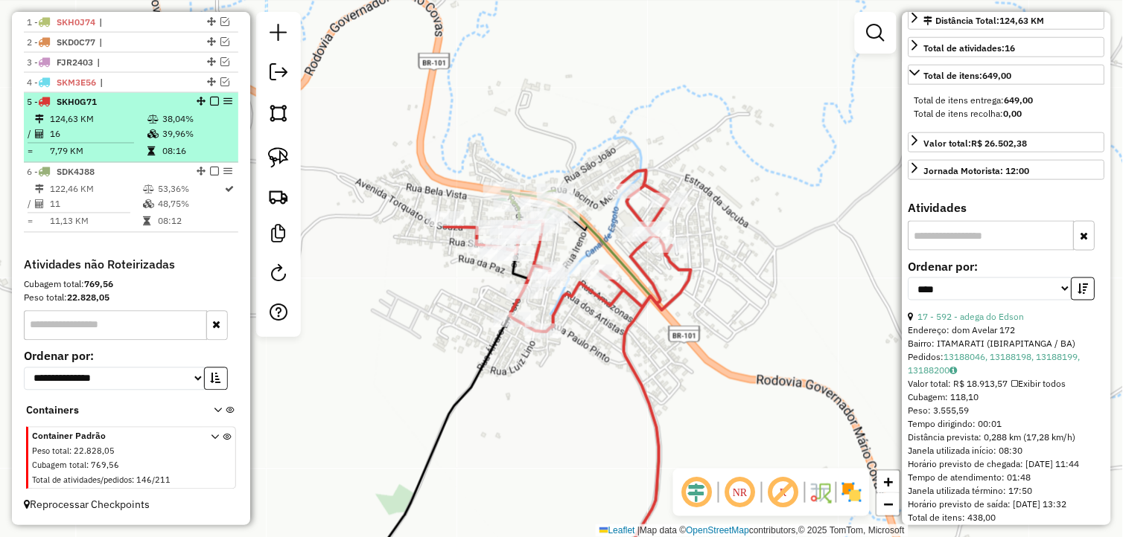
click at [210, 101] on em at bounding box center [214, 102] width 9 height 9
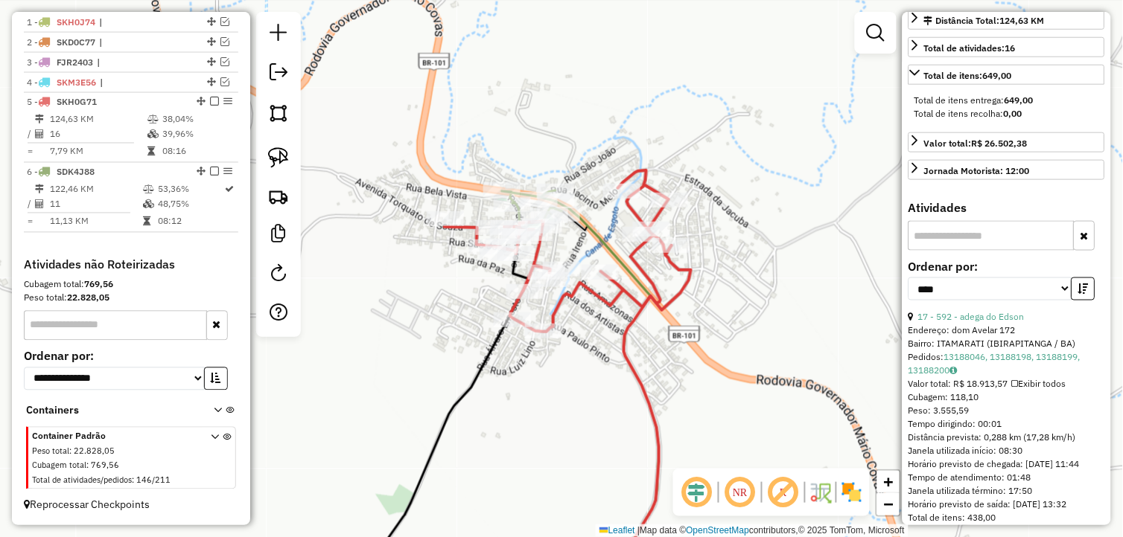
scroll to position [508, 0]
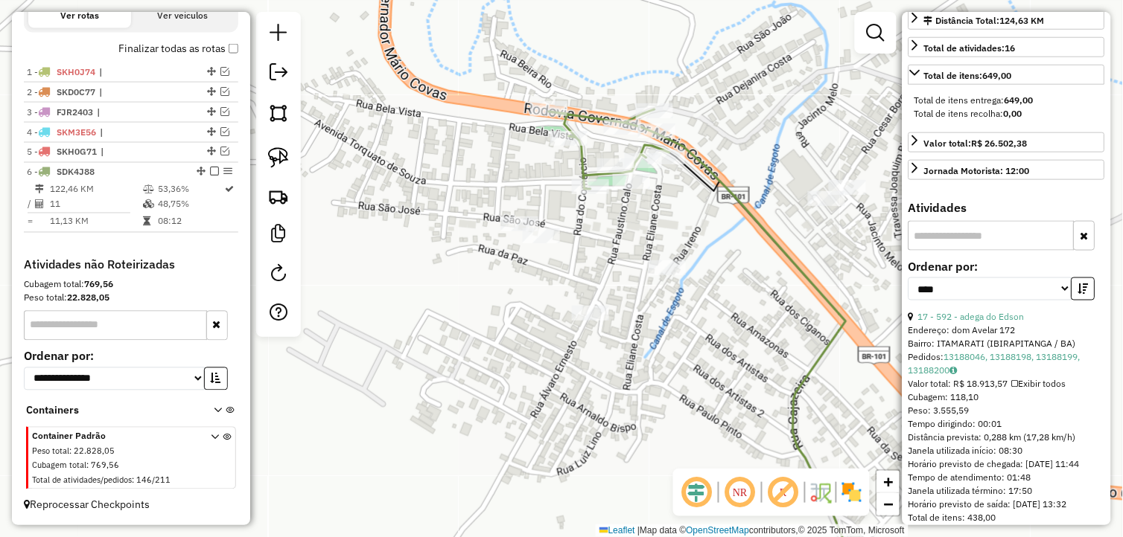
drag, startPoint x: 607, startPoint y: 325, endPoint x: 573, endPoint y: 323, distance: 34.3
click at [594, 328] on div "Janela de atendimento Grade de atendimento Capacidade Transportadoras Veículos …" at bounding box center [561, 268] width 1123 height 537
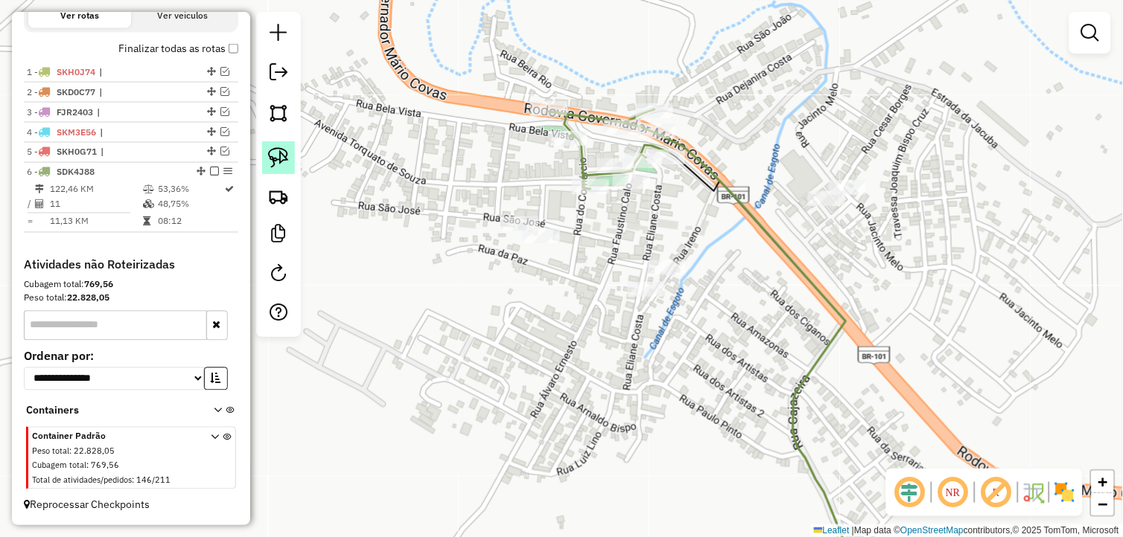
click at [278, 154] on img at bounding box center [278, 157] width 21 height 21
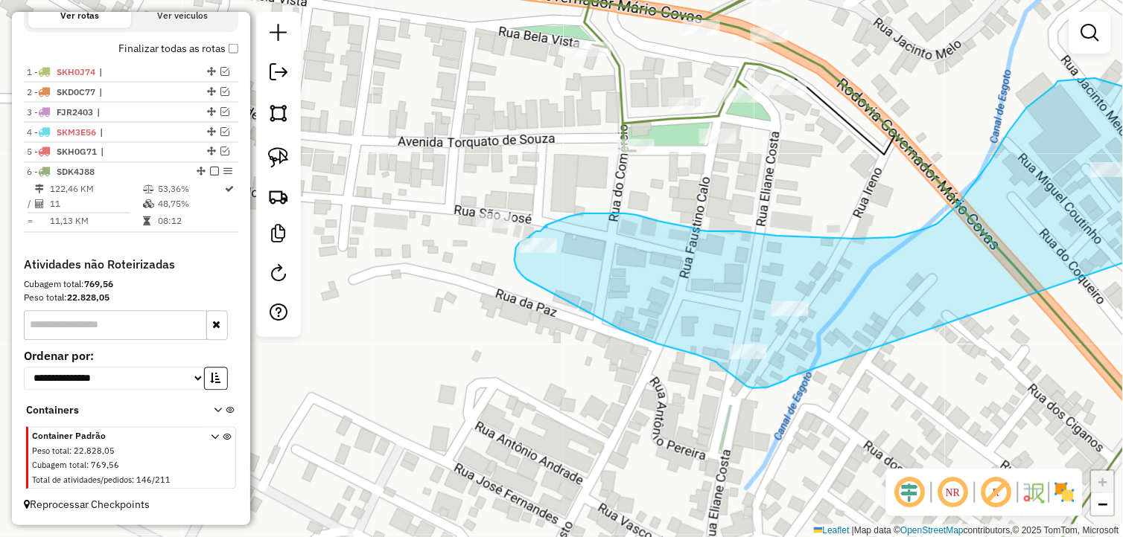
drag, startPoint x: 884, startPoint y: 208, endPoint x: 802, endPoint y: 368, distance: 179.8
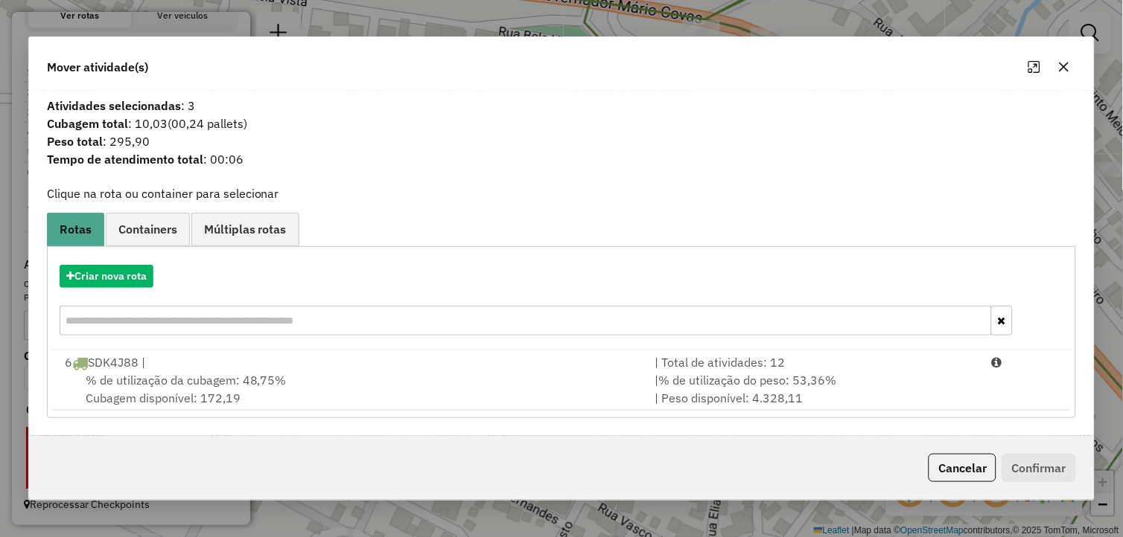
click at [322, 398] on div "% de utilização da cubagem: 48,75% Cubagem disponível: 172,19" at bounding box center [351, 389] width 590 height 36
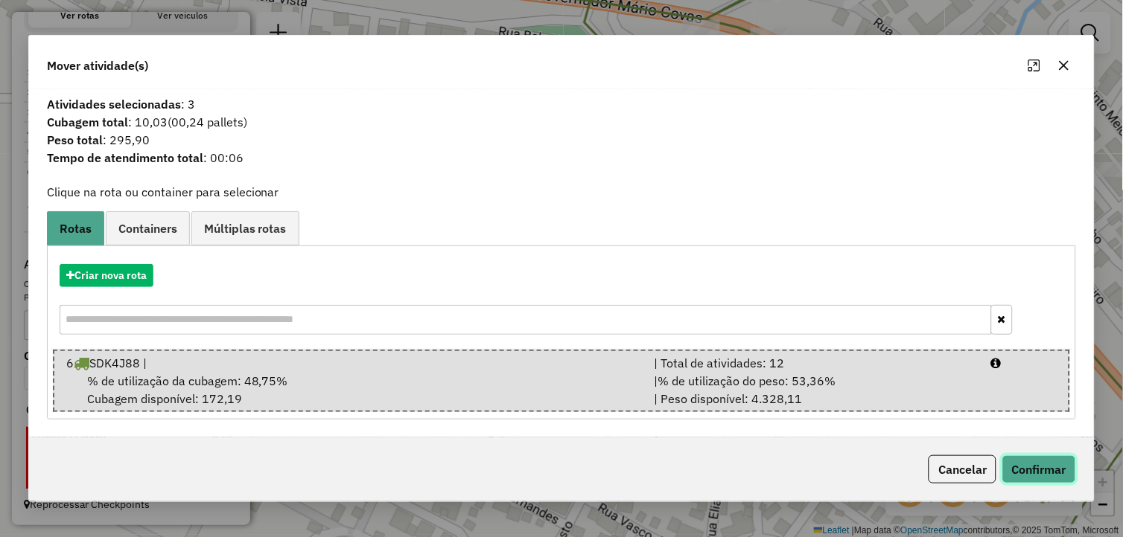
click at [1033, 459] on button "Confirmar" at bounding box center [1039, 470] width 74 height 28
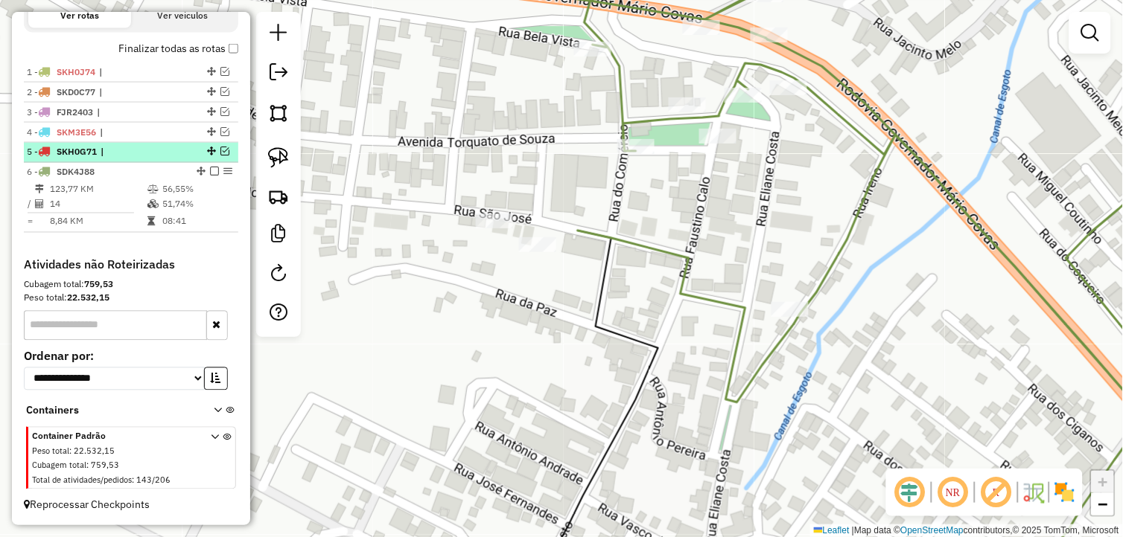
click at [222, 151] on em at bounding box center [224, 151] width 9 height 9
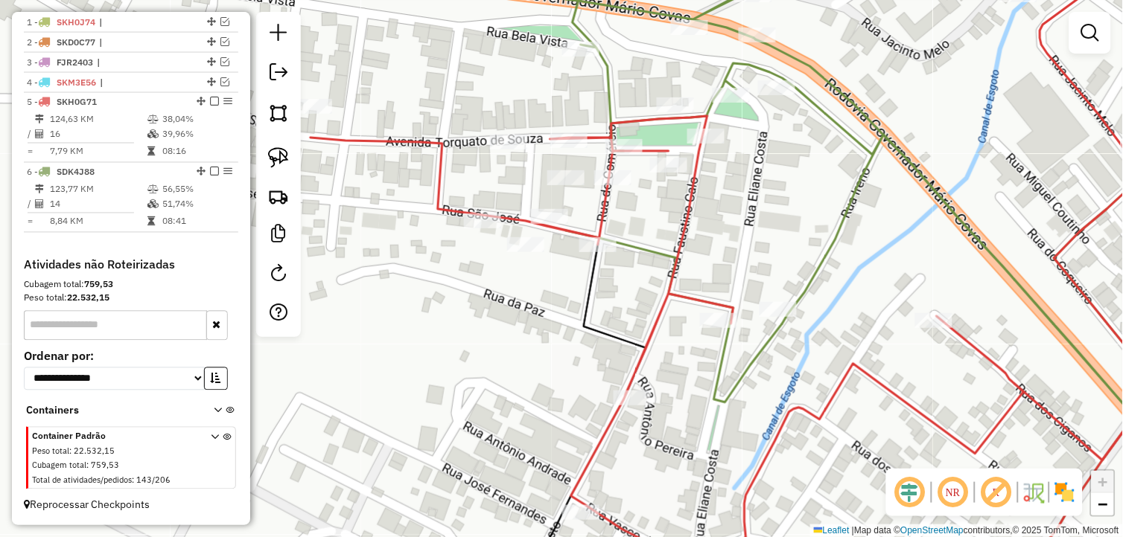
drag, startPoint x: 675, startPoint y: 345, endPoint x: 631, endPoint y: 348, distance: 44.0
click at [631, 348] on div "Janela de atendimento Grade de atendimento Capacidade Transportadoras Veículos …" at bounding box center [561, 268] width 1123 height 537
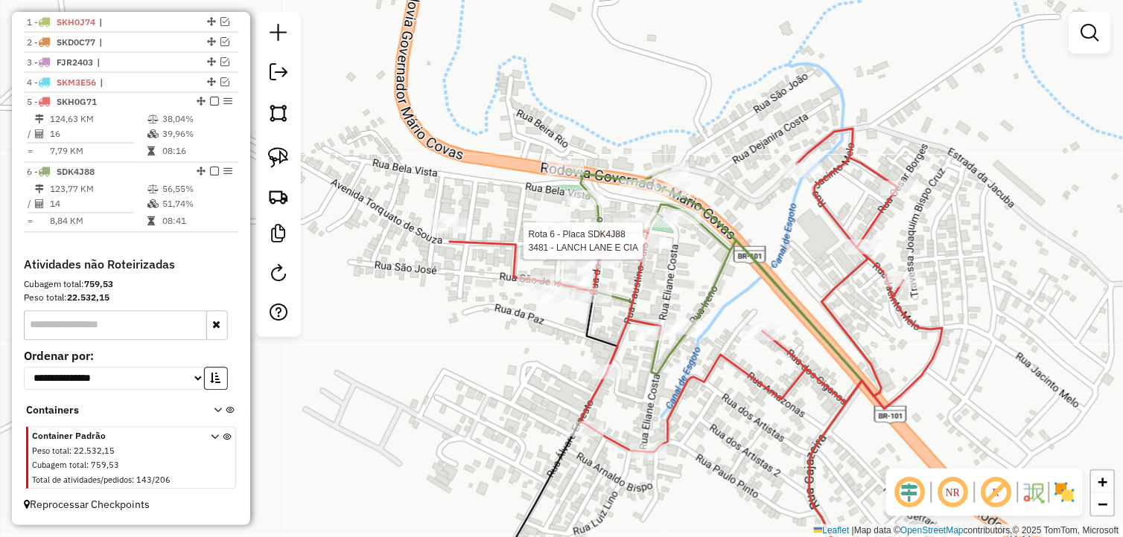
select select "*********"
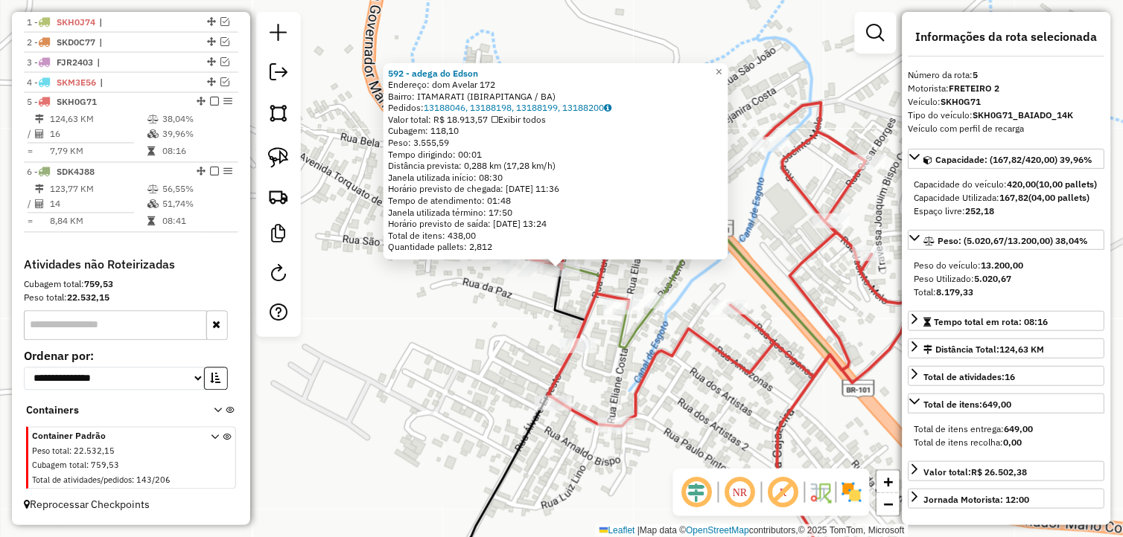
click at [689, 298] on div "592 - adega do Edson Endereço: dom Avelar 172 Bairro: ITAMARATI (IBIRAPITANGA /…" at bounding box center [561, 268] width 1123 height 537
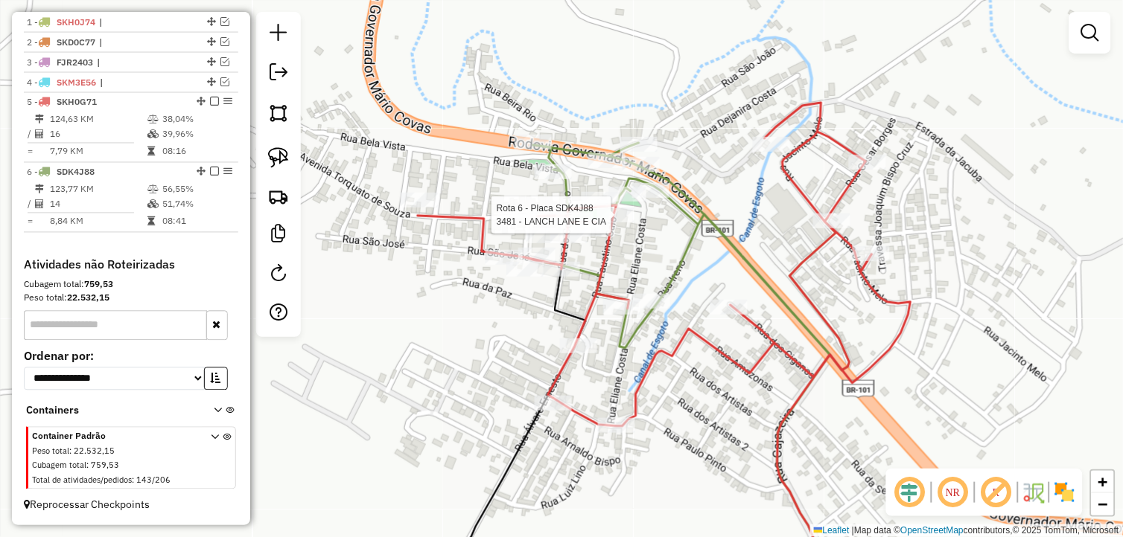
select select "*********"
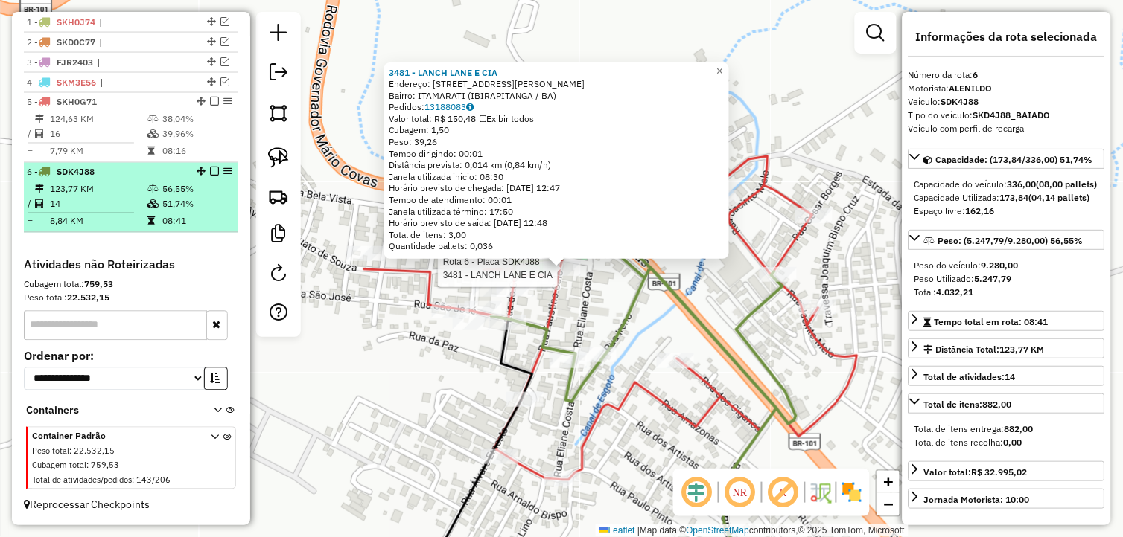
click at [210, 170] on em at bounding box center [214, 171] width 9 height 9
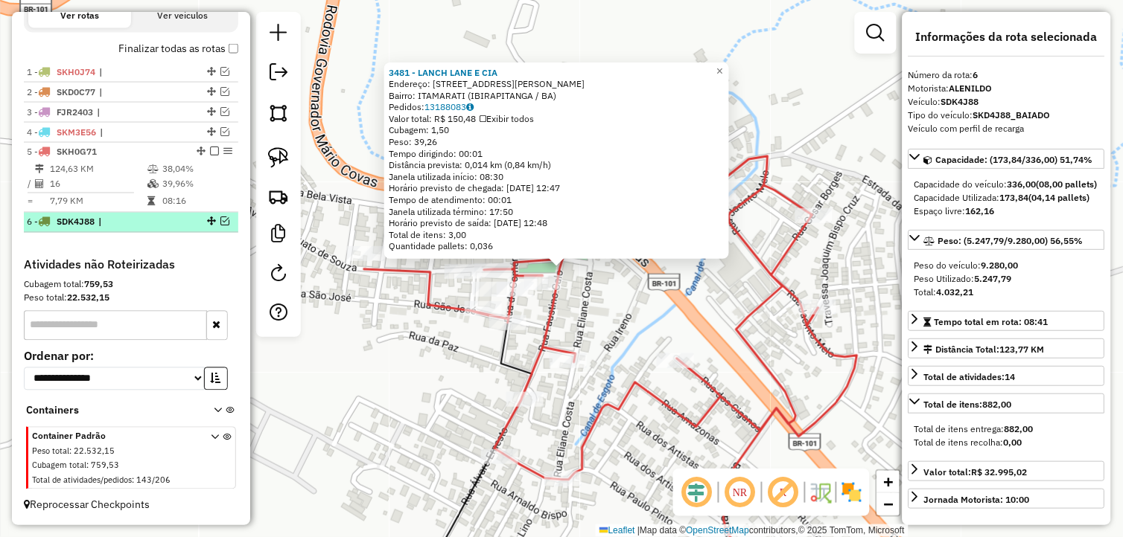
scroll to position [508, 0]
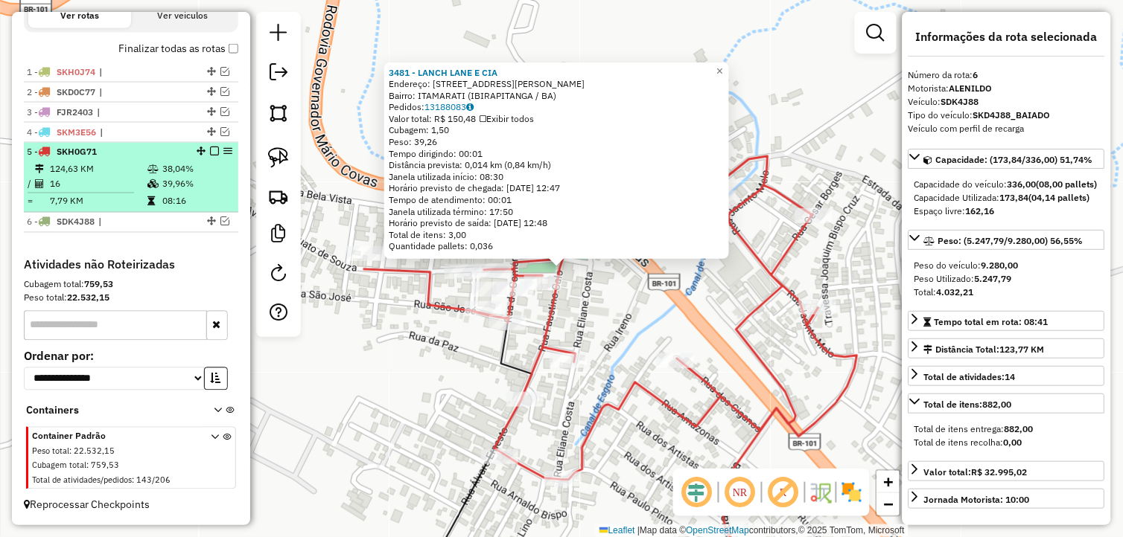
click at [150, 183] on icon at bounding box center [152, 184] width 11 height 9
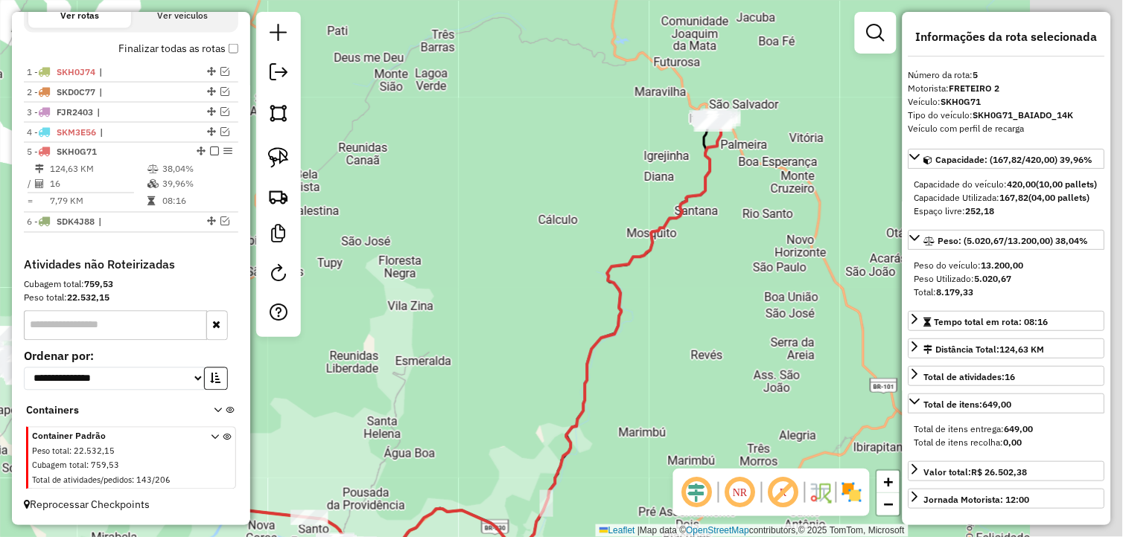
drag, startPoint x: 552, startPoint y: 341, endPoint x: 392, endPoint y: 393, distance: 169.0
click at [392, 393] on div "Janela de atendimento Grade de atendimento Capacidade Transportadoras Veículos …" at bounding box center [561, 268] width 1123 height 537
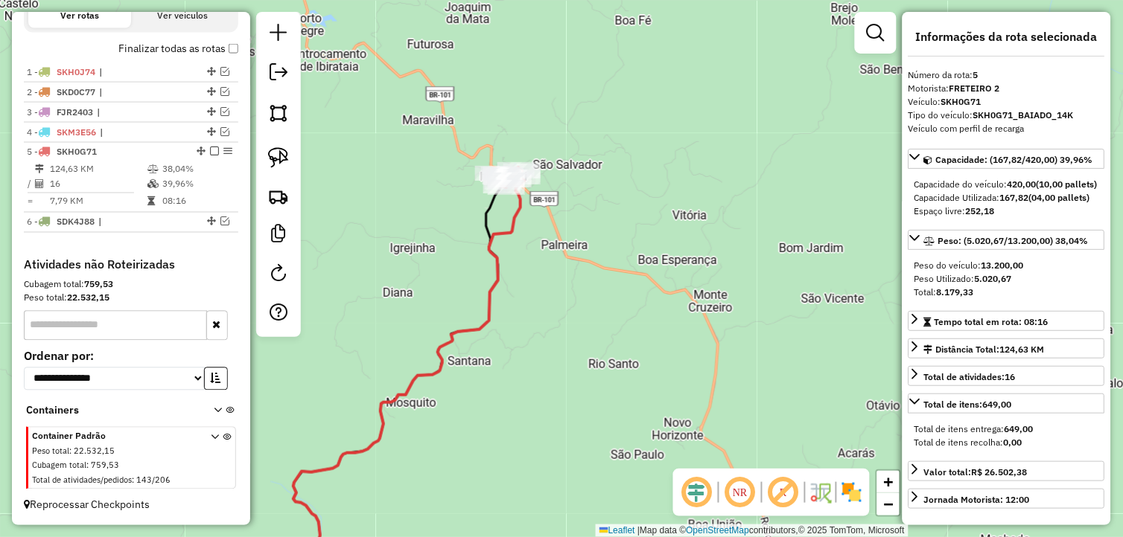
drag, startPoint x: 583, startPoint y: 227, endPoint x: 594, endPoint y: 356, distance: 129.3
click at [594, 356] on div "Janela de atendimento Grade de atendimento Capacidade Transportadoras Veículos …" at bounding box center [561, 268] width 1123 height 537
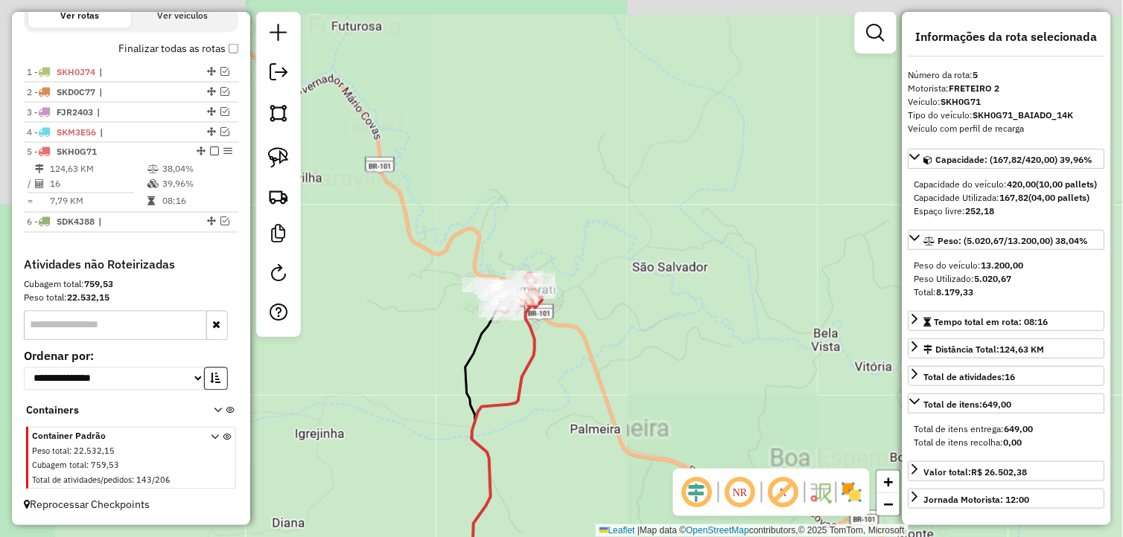
drag, startPoint x: 599, startPoint y: 313, endPoint x: 650, endPoint y: 354, distance: 64.6
click at [650, 352] on div "Janela de atendimento Grade de atendimento Capacidade Transportadoras Veículos …" at bounding box center [561, 268] width 1123 height 537
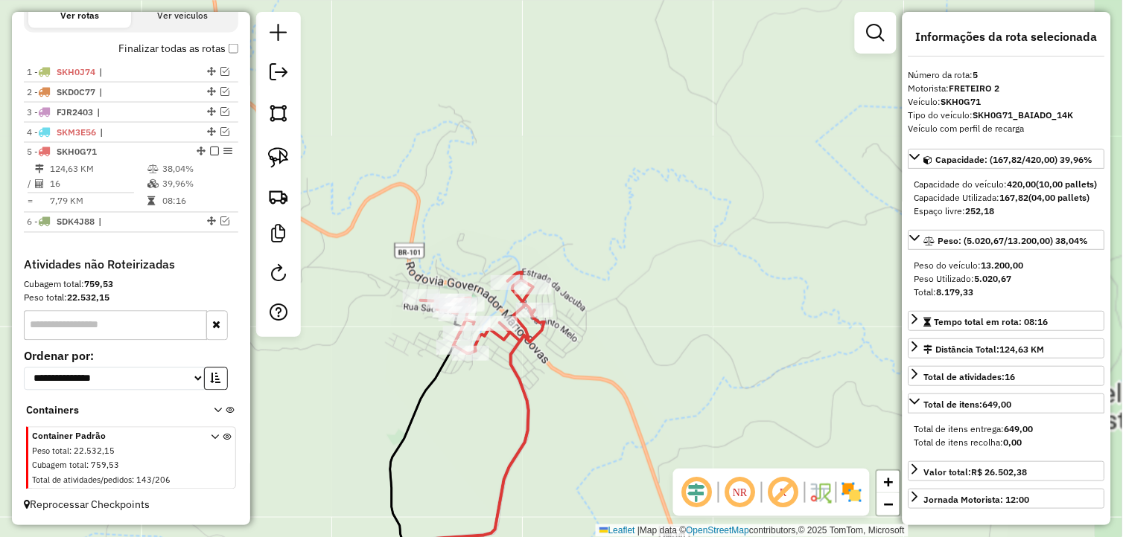
click at [621, 333] on div "Janela de atendimento Grade de atendimento Capacidade Transportadoras Veículos …" at bounding box center [561, 268] width 1123 height 537
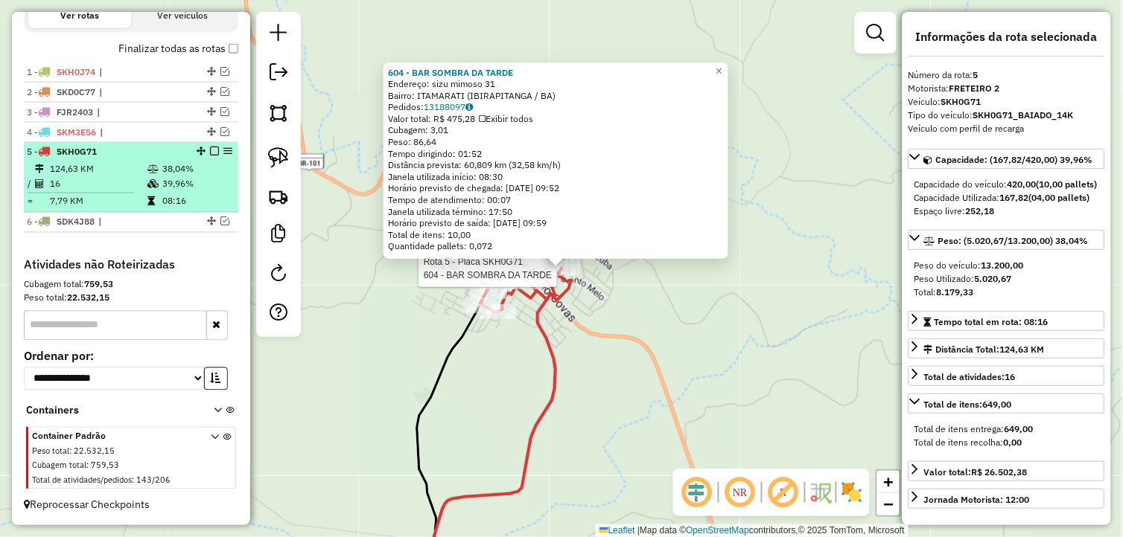
click at [210, 151] on em at bounding box center [214, 151] width 9 height 9
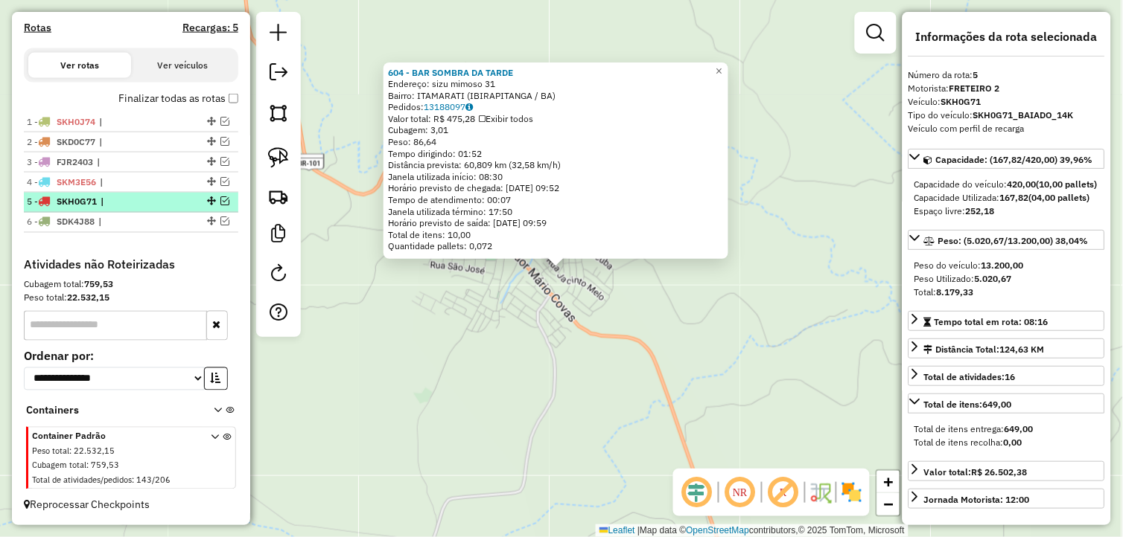
scroll to position [457, 0]
click at [584, 410] on div "604 - BAR SOMBRA DA TARDE Endereço: sizu mimoso 31 Bairro: ITAMARATI (IBIRAPITA…" at bounding box center [561, 268] width 1123 height 537
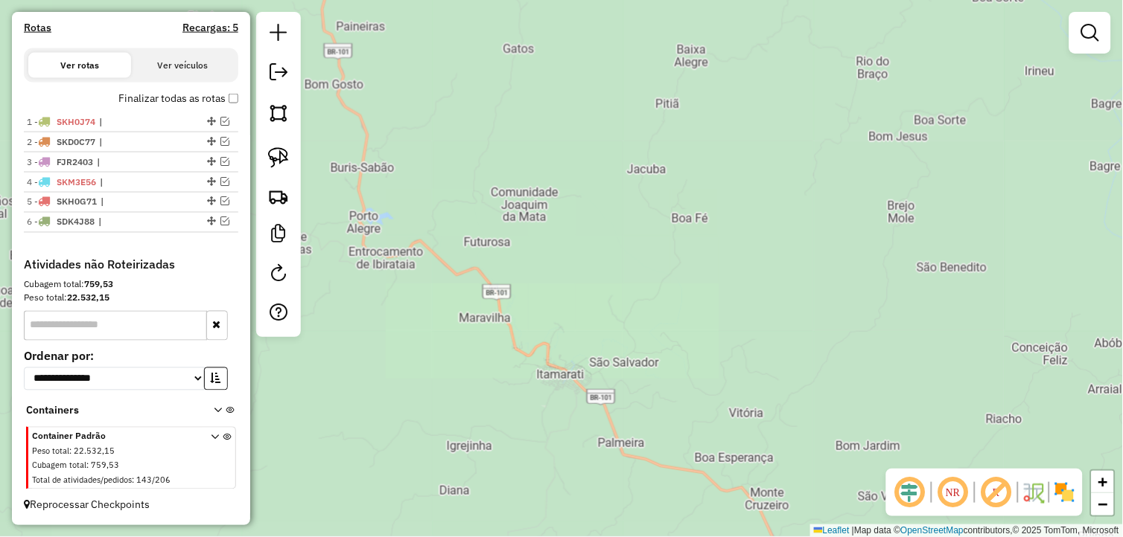
drag, startPoint x: 771, startPoint y: 212, endPoint x: 858, endPoint y: 113, distance: 131.4
click at [852, 125] on div "Janela de atendimento Grade de atendimento Capacidade Transportadoras Veículos …" at bounding box center [561, 268] width 1123 height 537
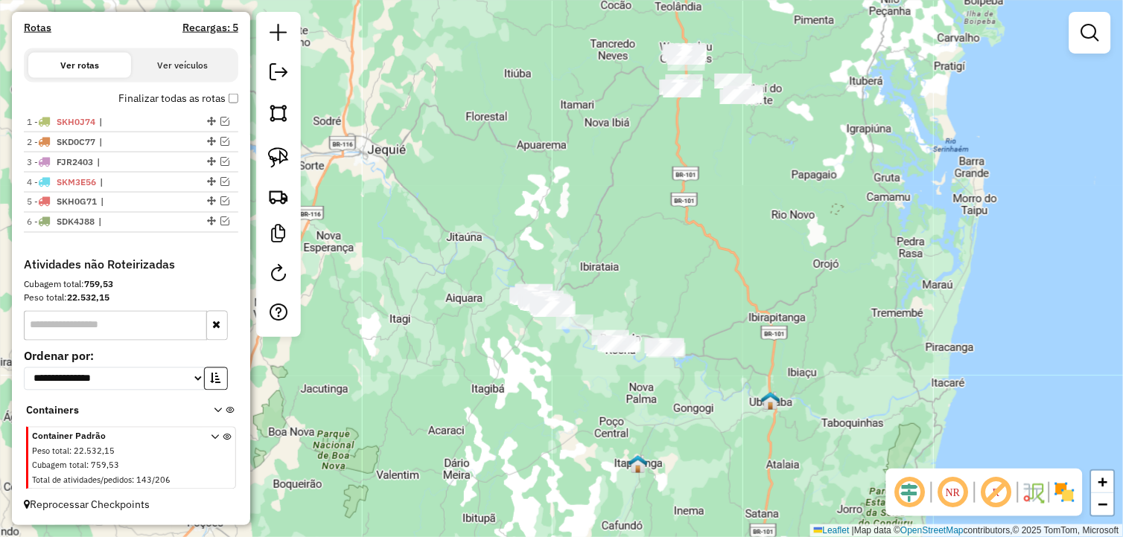
drag, startPoint x: 758, startPoint y: 325, endPoint x: 615, endPoint y: 432, distance: 178.2
click at [615, 432] on div "Janela de atendimento Grade de atendimento Capacidade Transportadoras Veículos …" at bounding box center [561, 268] width 1123 height 537
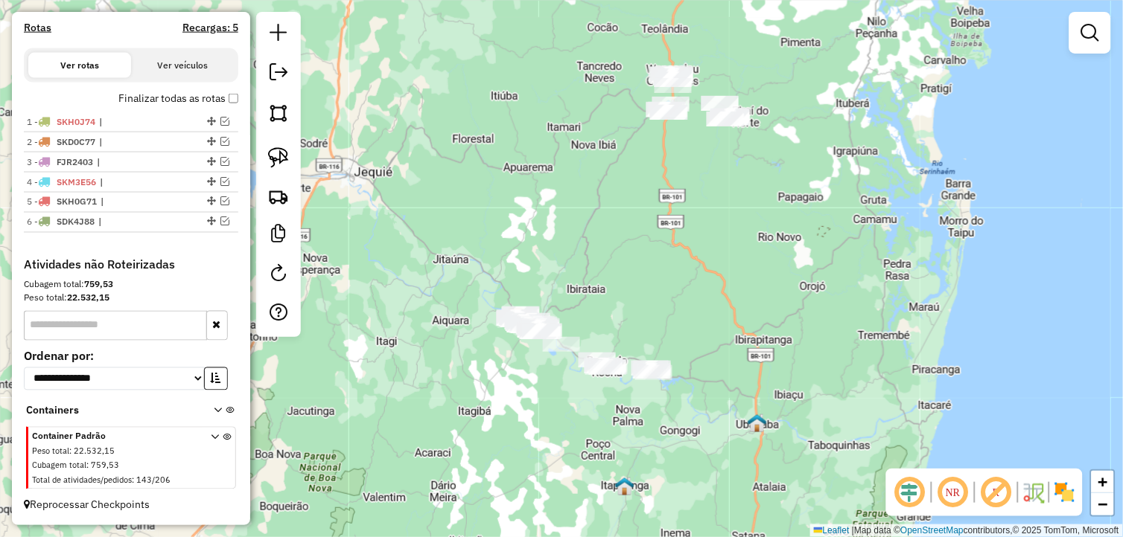
drag, startPoint x: 749, startPoint y: 160, endPoint x: 710, endPoint y: 232, distance: 81.9
click at [715, 227] on div "Janela de atendimento Grade de atendimento Capacidade Transportadoras Veículos …" at bounding box center [561, 268] width 1123 height 537
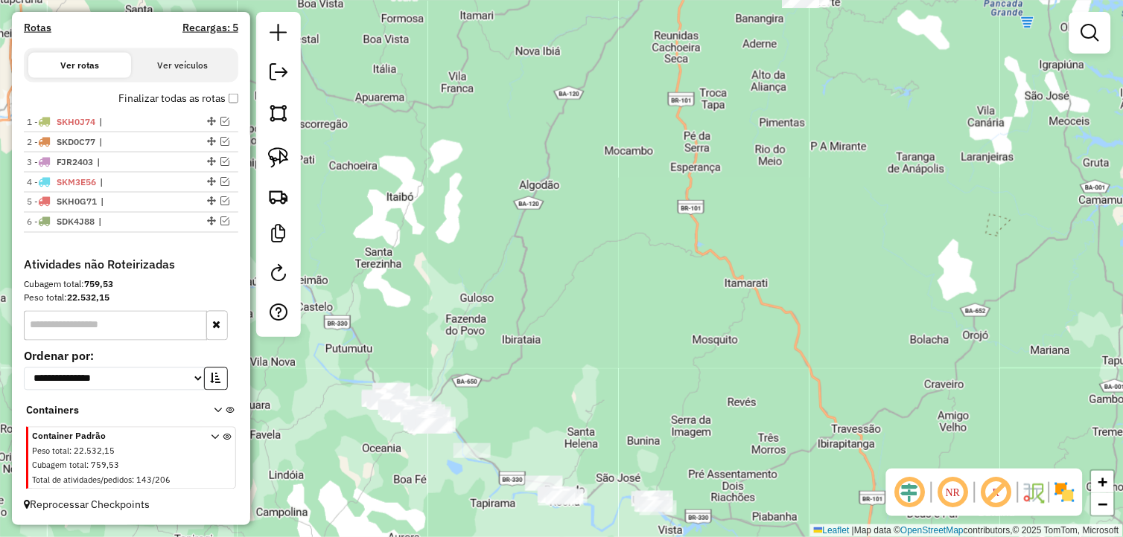
drag, startPoint x: 549, startPoint y: 354, endPoint x: 608, endPoint y: 259, distance: 111.7
click at [608, 259] on div "Janela de atendimento Grade de atendimento Capacidade Transportadoras Veículos …" at bounding box center [561, 268] width 1123 height 537
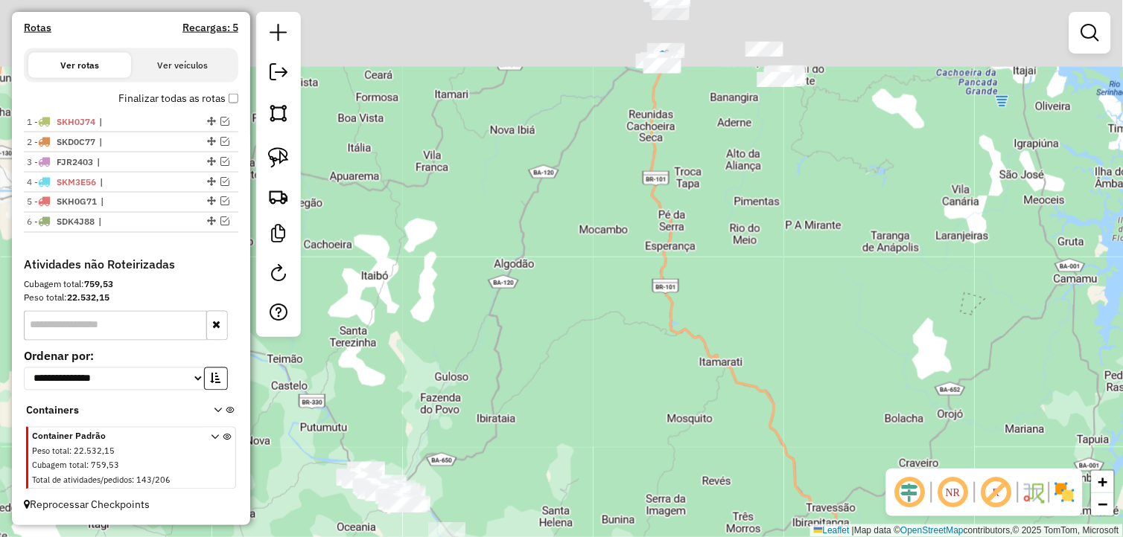
drag, startPoint x: 646, startPoint y: 324, endPoint x: 619, endPoint y: 406, distance: 87.1
click at [619, 406] on div "Janela de atendimento Grade de atendimento Capacidade Transportadoras Veículos …" at bounding box center [561, 268] width 1123 height 537
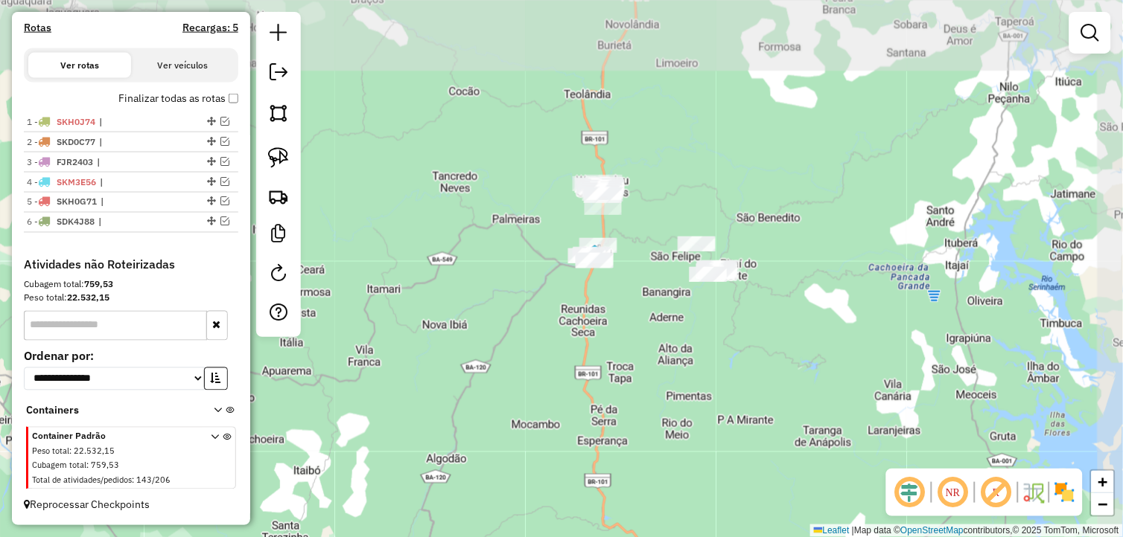
drag, startPoint x: 661, startPoint y: 211, endPoint x: 603, endPoint y: 368, distance: 167.5
click at [603, 368] on div "Janela de atendimento Grade de atendimento Capacidade Transportadoras Veículos …" at bounding box center [561, 268] width 1123 height 537
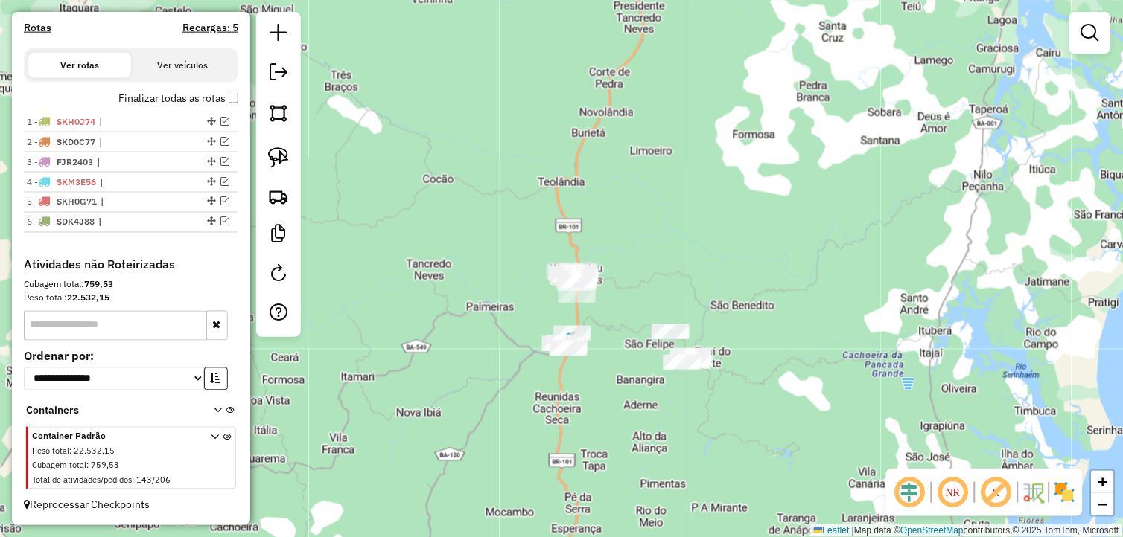
drag, startPoint x: 583, startPoint y: 275, endPoint x: 556, endPoint y: 367, distance: 95.4
click at [556, 367] on div "Janela de atendimento Grade de atendimento Capacidade Transportadoras Veículos …" at bounding box center [561, 268] width 1123 height 537
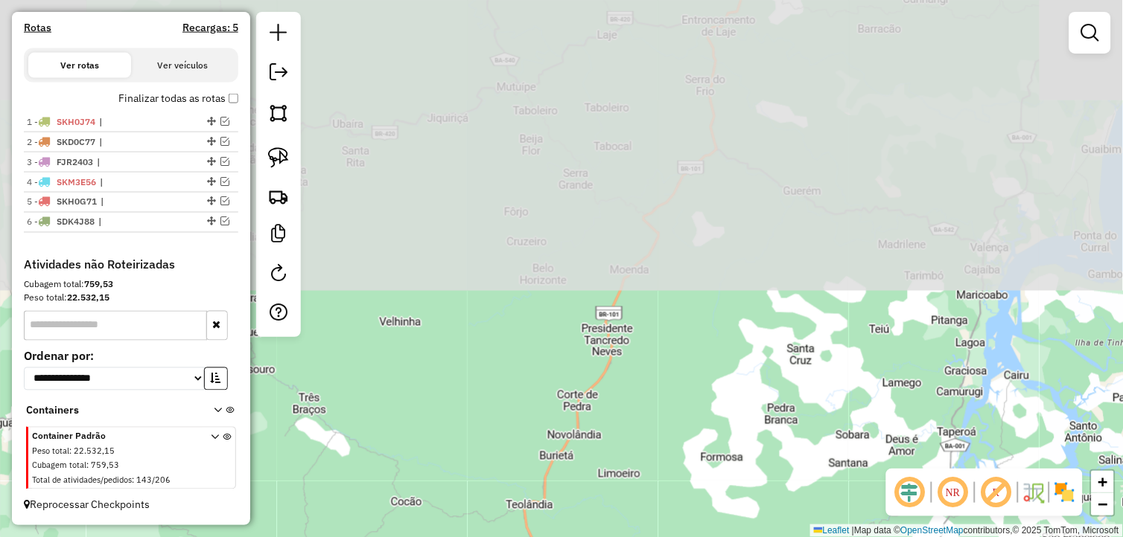
drag, startPoint x: 666, startPoint y: 189, endPoint x: 642, endPoint y: 485, distance: 297.3
click at [642, 485] on div "Janela de atendimento Grade de atendimento Capacidade Transportadoras Veículos …" at bounding box center [561, 268] width 1123 height 537
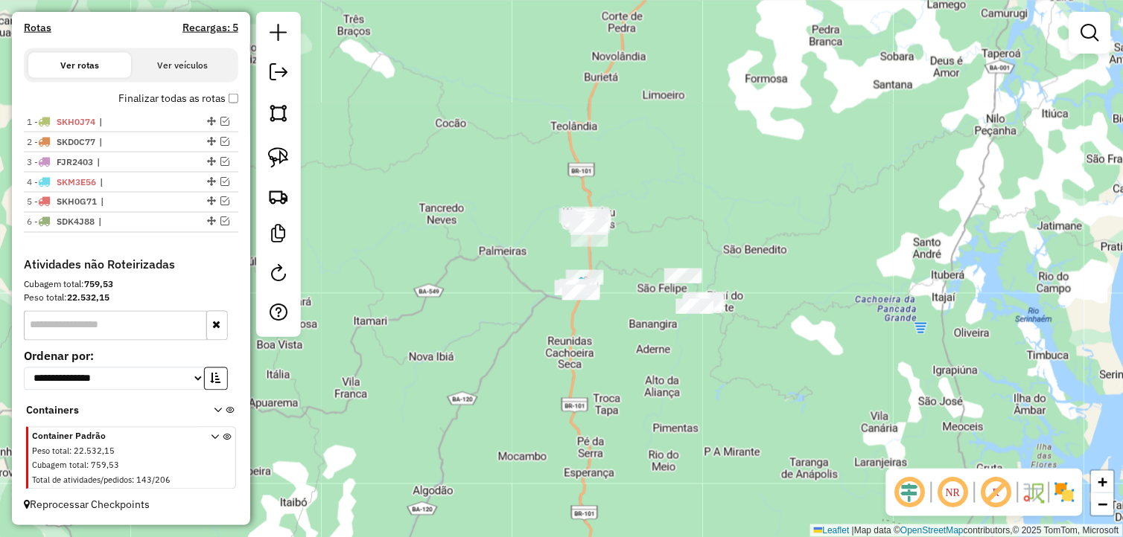
drag, startPoint x: 624, startPoint y: 442, endPoint x: 666, endPoint y: 63, distance: 381.3
click at [668, 57] on div "Janela de atendimento Grade de atendimento Capacidade Transportadoras Veículos …" at bounding box center [561, 268] width 1123 height 537
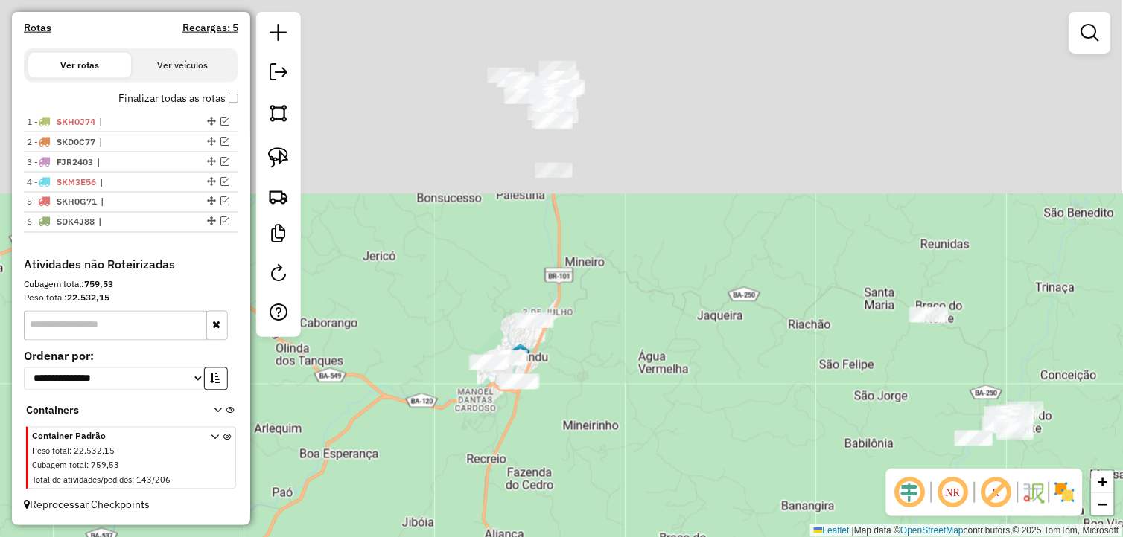
drag, startPoint x: 583, startPoint y: 244, endPoint x: 548, endPoint y: 399, distance: 158.7
click at [549, 459] on div "Janela de atendimento Grade de atendimento Capacidade Transportadoras Veículos …" at bounding box center [561, 268] width 1123 height 537
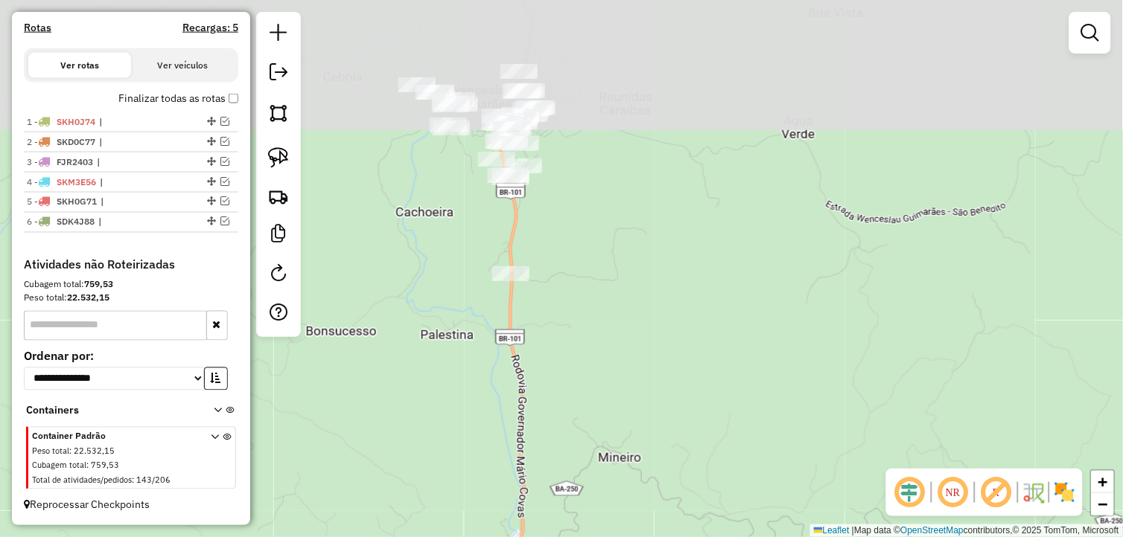
drag, startPoint x: 517, startPoint y: 228, endPoint x: 455, endPoint y: 418, distance: 199.9
click at [450, 429] on div "Janela de atendimento Grade de atendimento Capacidade Transportadoras Veículos …" at bounding box center [561, 268] width 1123 height 537
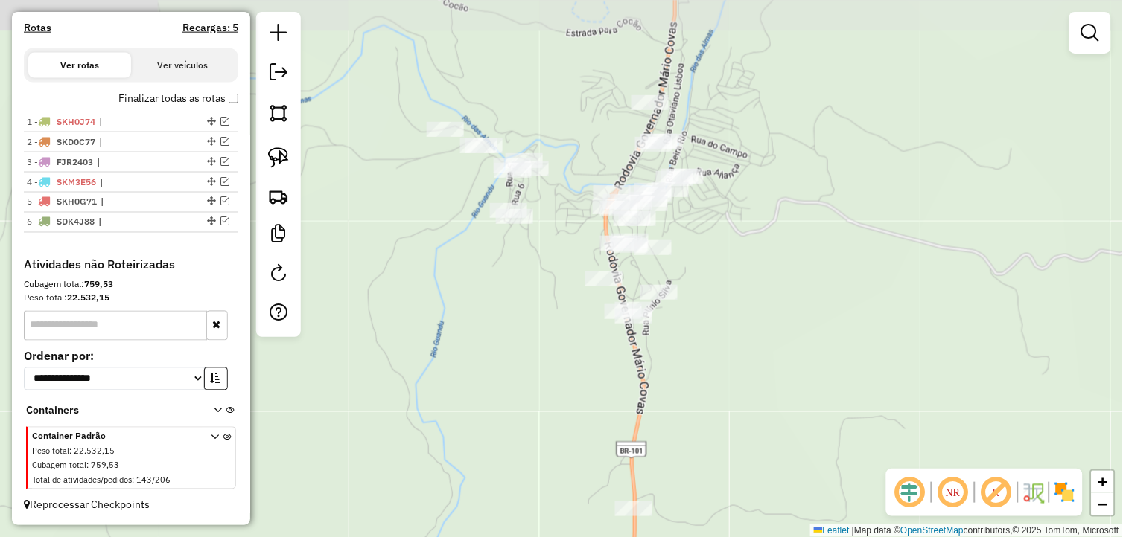
drag, startPoint x: 464, startPoint y: 246, endPoint x: 599, endPoint y: 435, distance: 233.2
click at [599, 435] on div "Janela de atendimento Grade de atendimento Capacidade Transportadoras Veículos …" at bounding box center [561, 268] width 1123 height 537
click at [283, 154] on img at bounding box center [278, 157] width 21 height 21
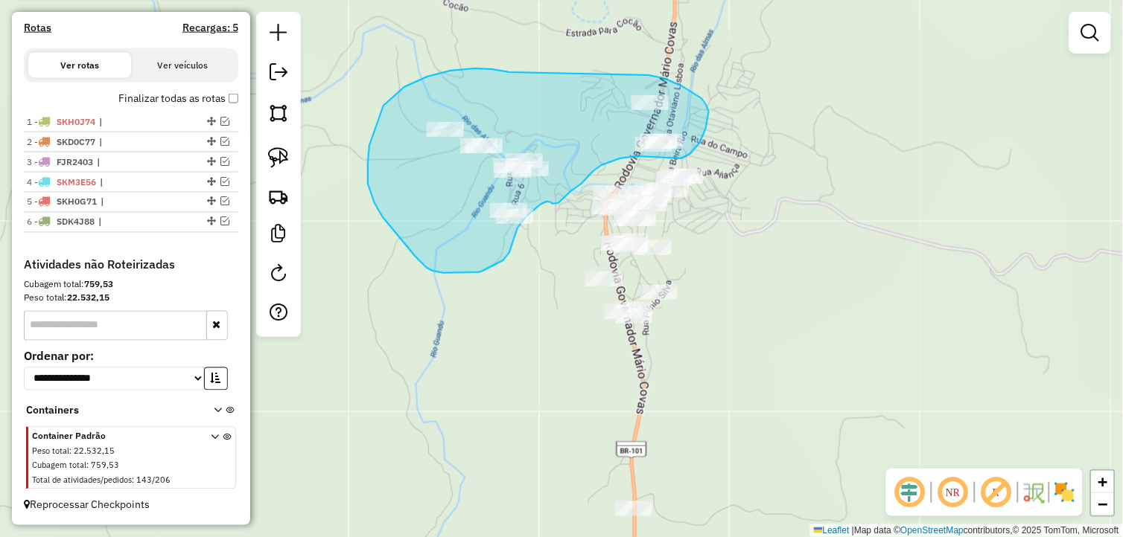
drag, startPoint x: 505, startPoint y: 71, endPoint x: 630, endPoint y: 73, distance: 125.1
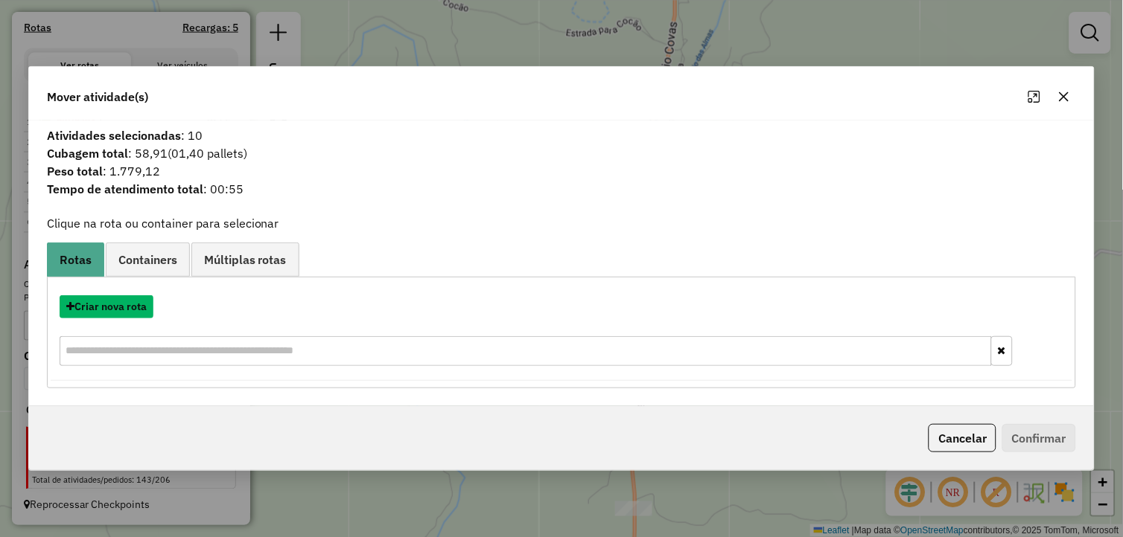
click at [144, 309] on button "Criar nova rota" at bounding box center [107, 307] width 94 height 23
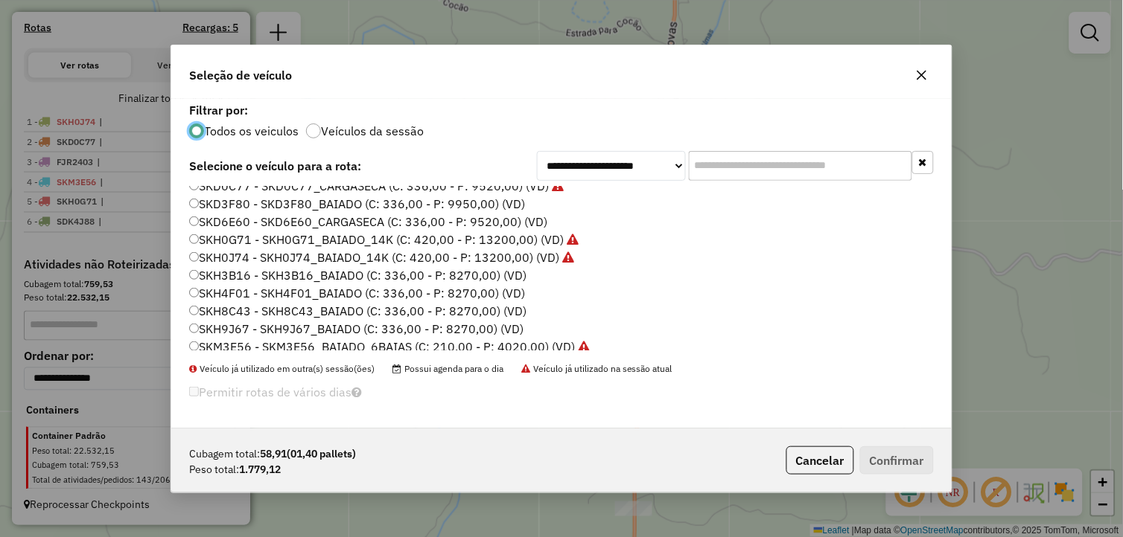
scroll to position [301, 0]
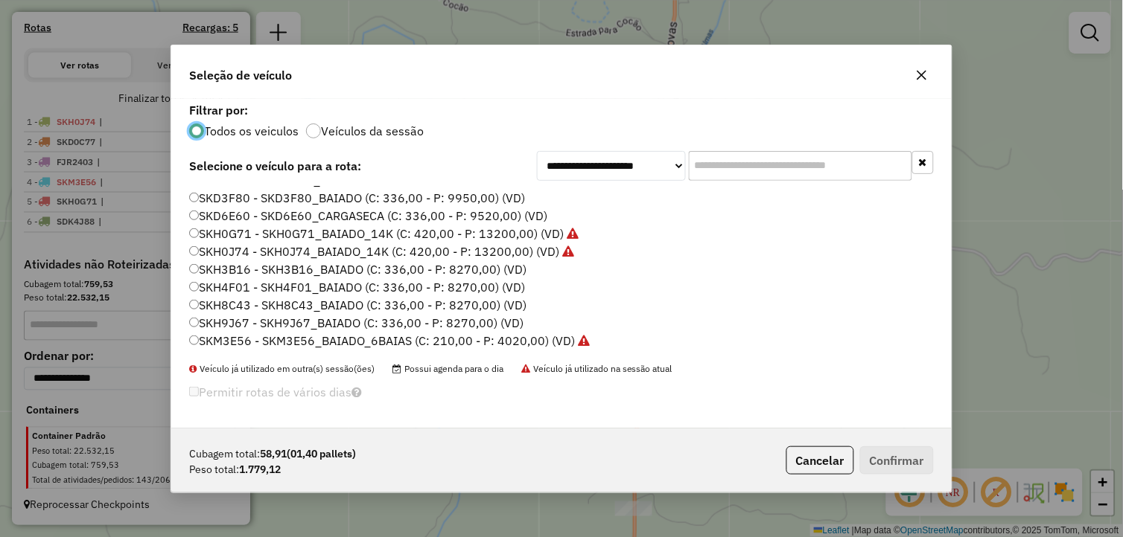
click at [267, 302] on label "SKH8C43 - SKH8C43_BAIADO (C: 336,00 - P: 8270,00) (VD)" at bounding box center [357, 305] width 337 height 18
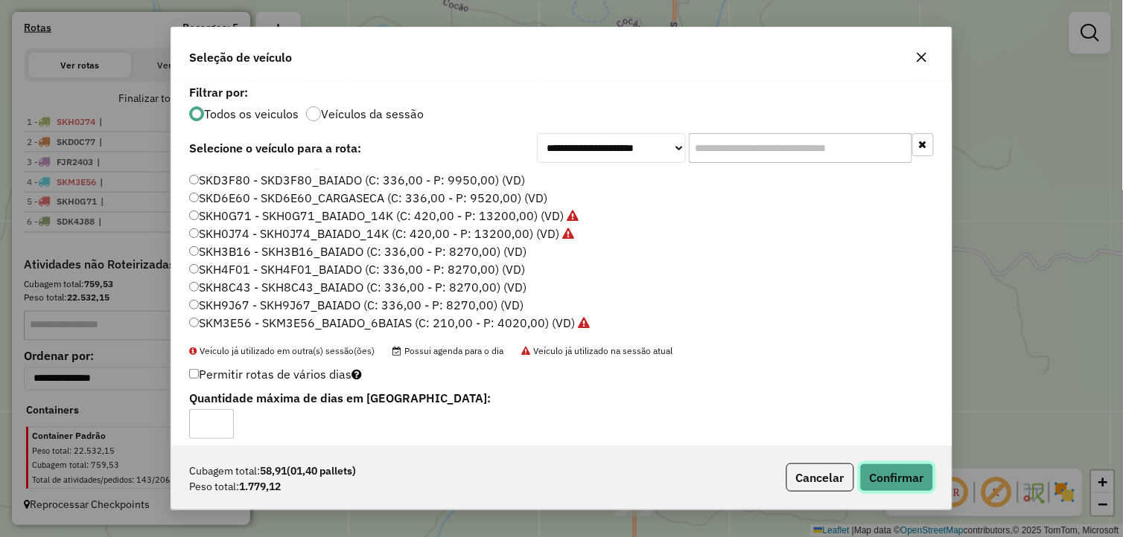
click at [903, 484] on button "Confirmar" at bounding box center [897, 478] width 74 height 28
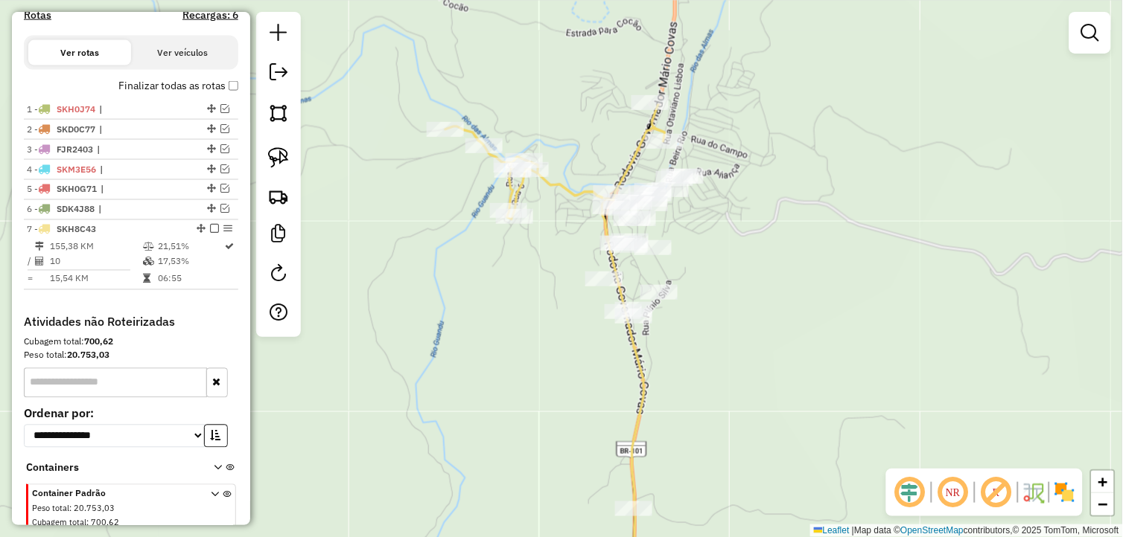
scroll to position [527, 0]
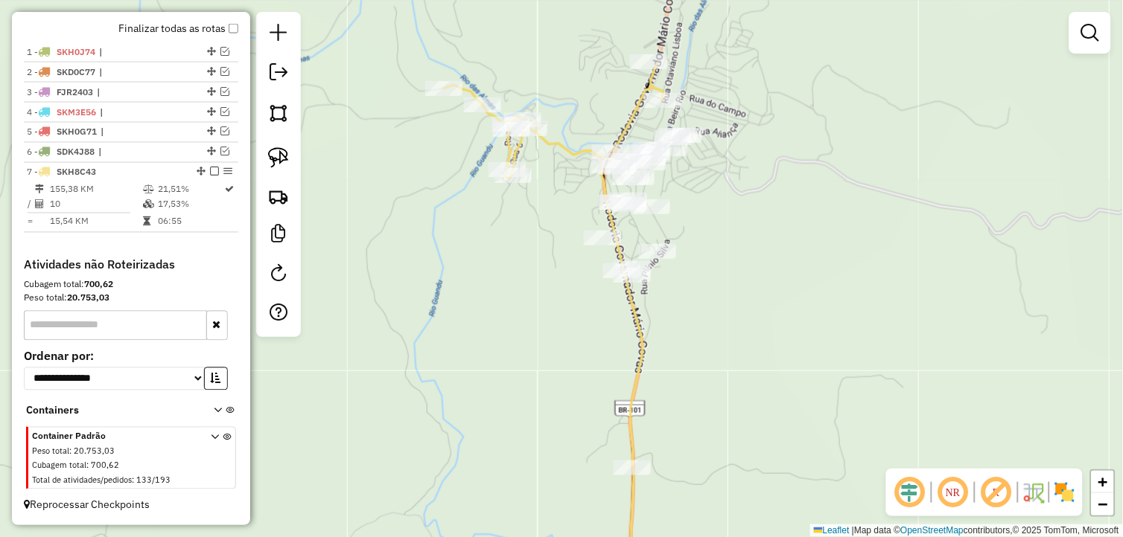
drag, startPoint x: 752, startPoint y: 325, endPoint x: 749, endPoint y: 283, distance: 42.5
click at [749, 287] on div "Janela de atendimento Grade de atendimento Capacidade Transportadoras Veículos …" at bounding box center [561, 268] width 1123 height 537
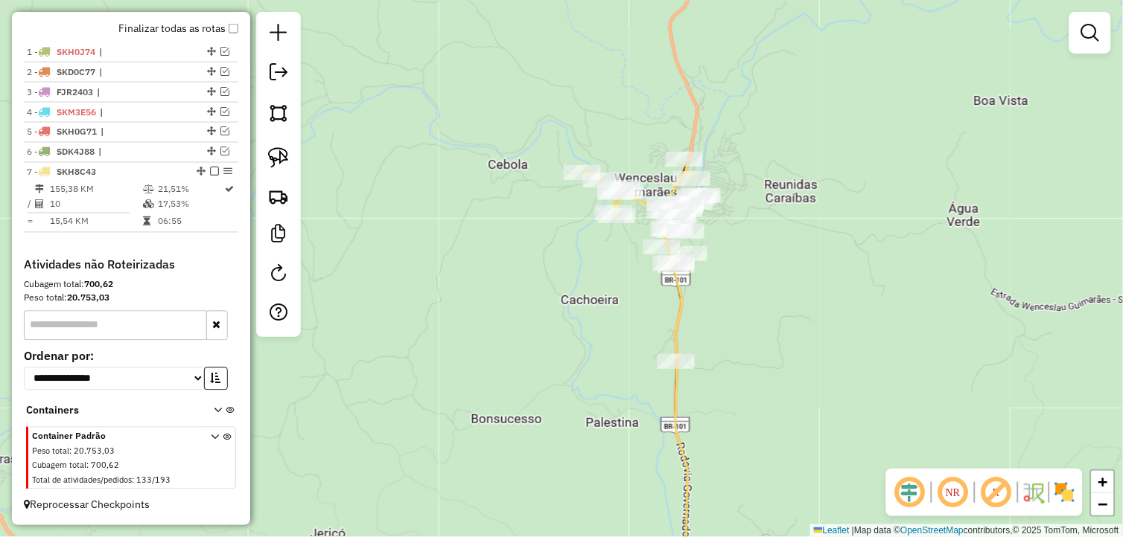
drag, startPoint x: 763, startPoint y: 333, endPoint x: 716, endPoint y: 348, distance: 49.0
click at [727, 348] on div "Janela de atendimento Grade de atendimento Capacidade Transportadoras Veículos …" at bounding box center [561, 268] width 1123 height 537
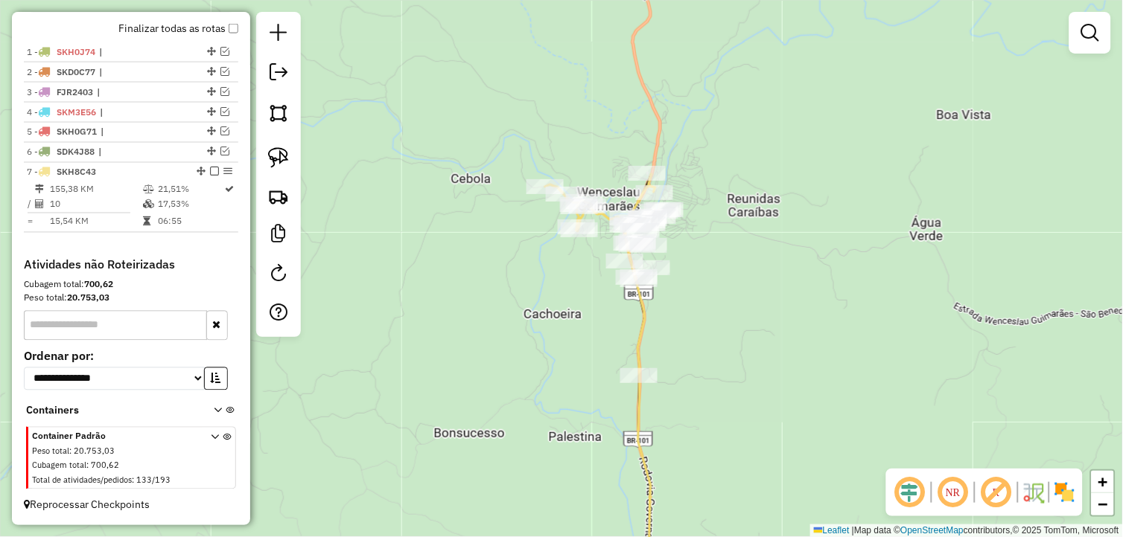
drag, startPoint x: 281, startPoint y: 157, endPoint x: 311, endPoint y: 177, distance: 35.9
click at [281, 157] on img at bounding box center [278, 157] width 21 height 21
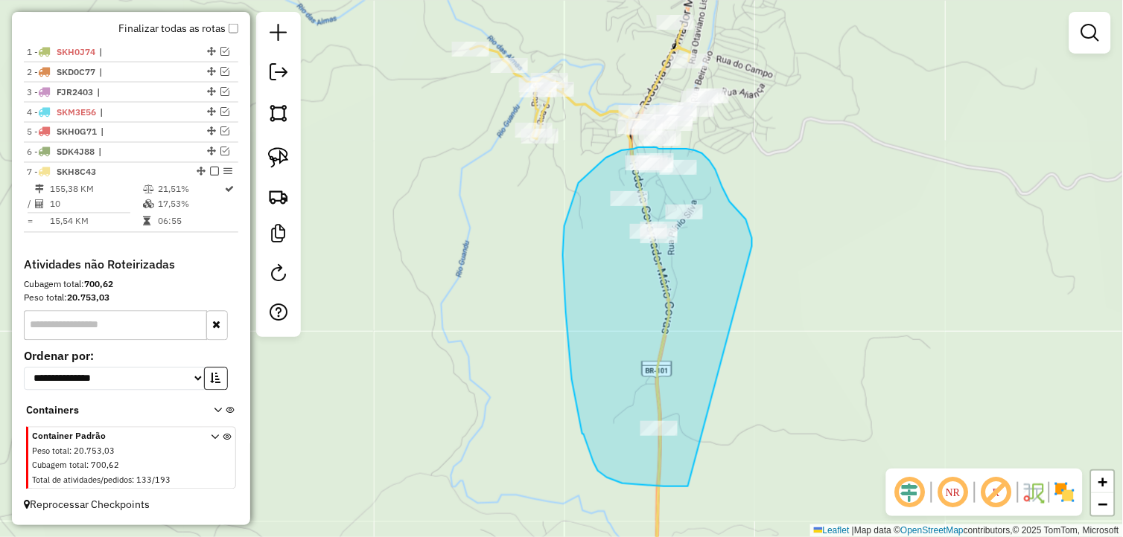
drag, startPoint x: 752, startPoint y: 246, endPoint x: 725, endPoint y: 482, distance: 237.5
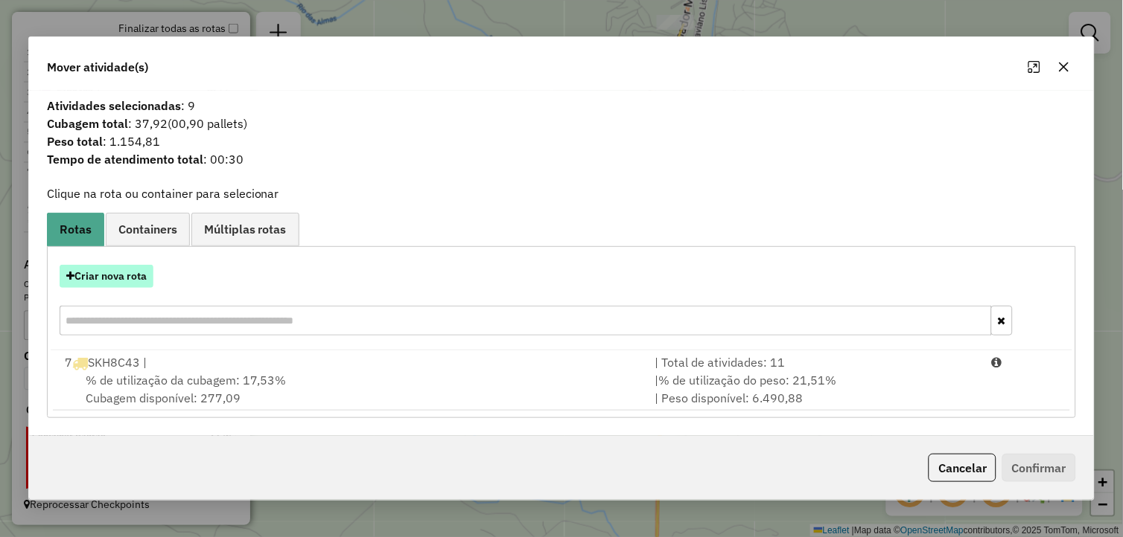
click at [138, 283] on button "Criar nova rota" at bounding box center [107, 276] width 94 height 23
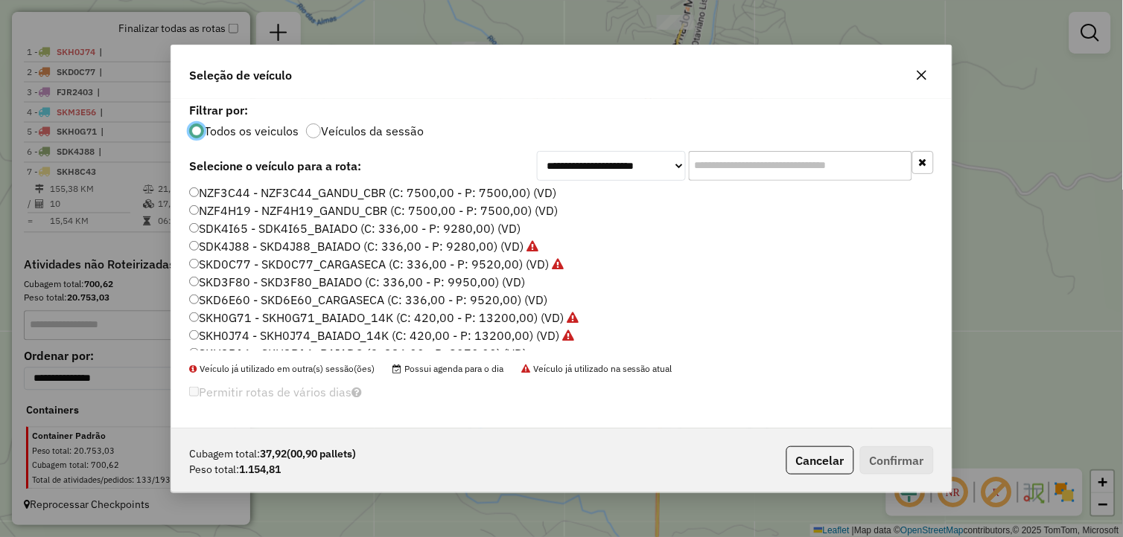
scroll to position [248, 0]
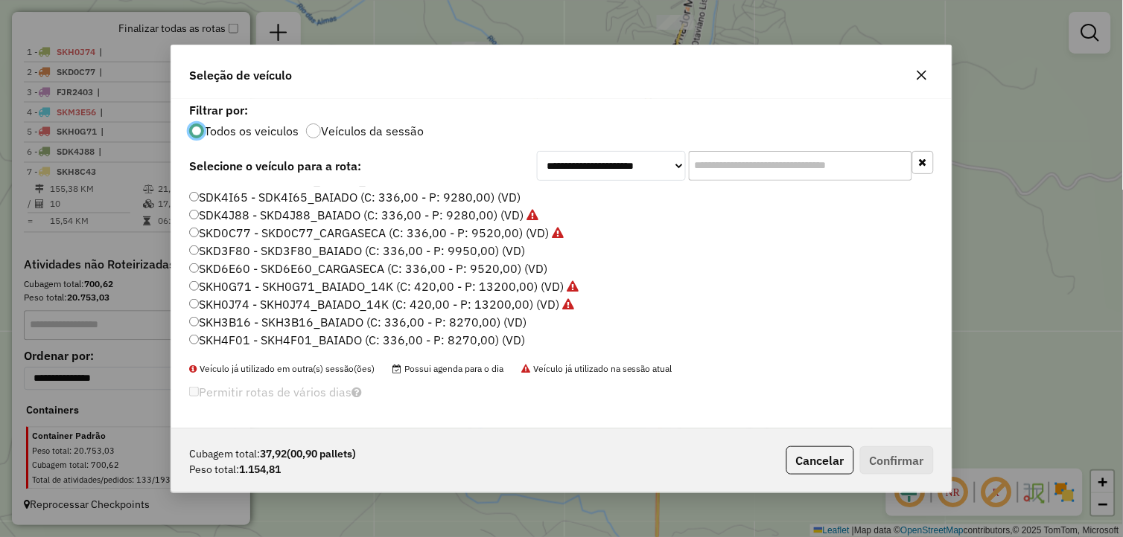
click at [256, 249] on label "SKD3F80 - SKD3F80_BAIADO (C: 336,00 - P: 9950,00) (VD)" at bounding box center [357, 251] width 336 height 18
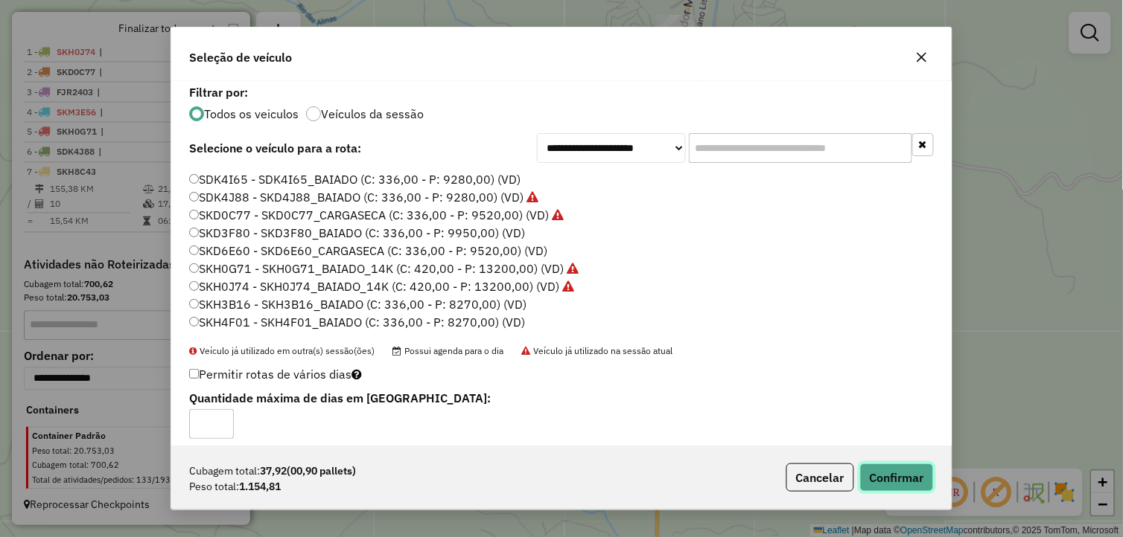
click at [875, 473] on button "Confirmar" at bounding box center [897, 478] width 74 height 28
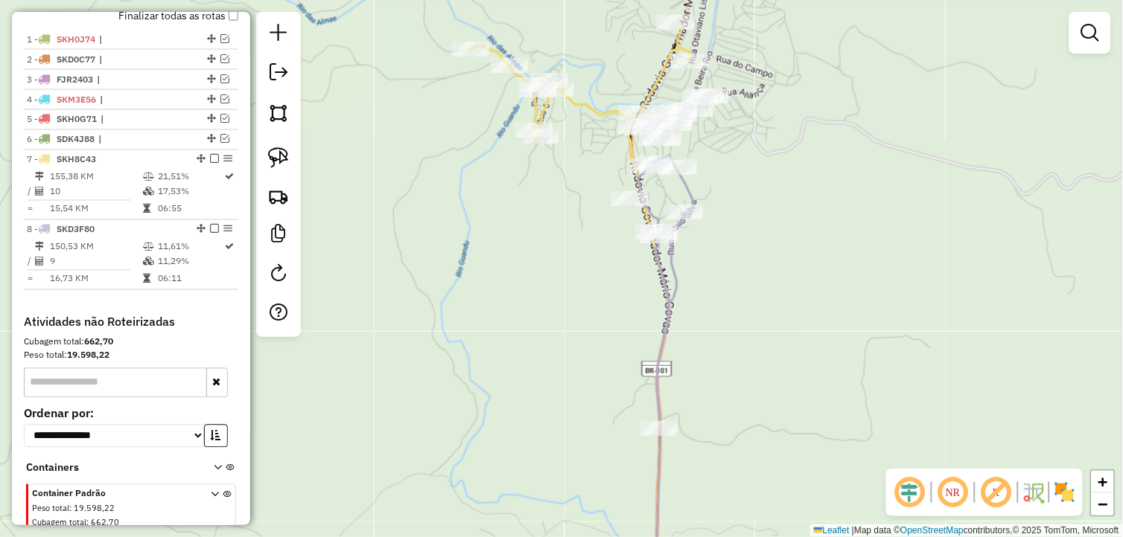
scroll to position [557, 0]
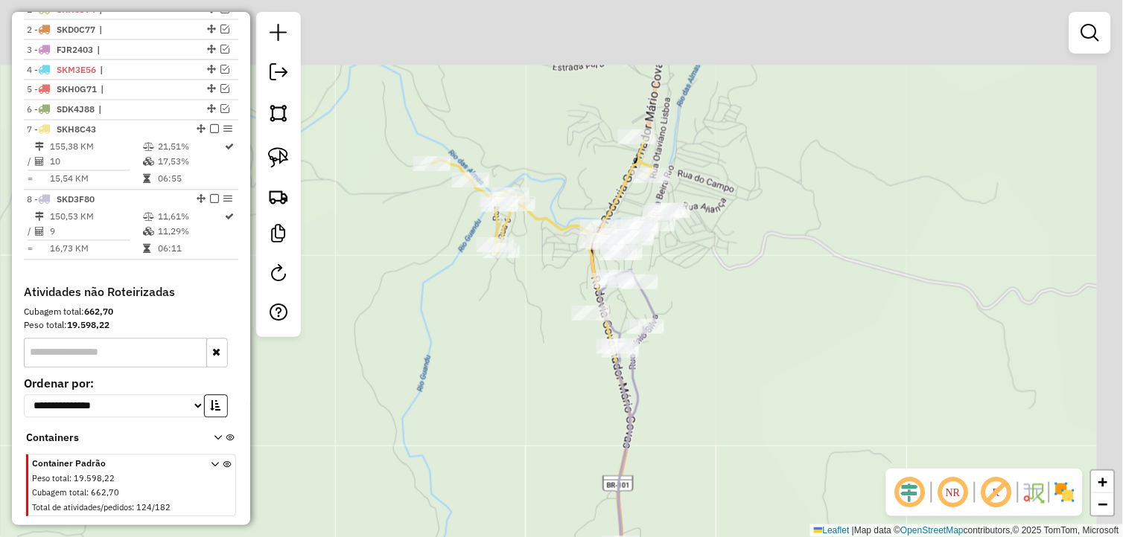
drag, startPoint x: 735, startPoint y: 194, endPoint x: 671, endPoint y: 345, distance: 163.1
click at [680, 347] on div "Janela de atendimento Grade de atendimento Capacidade Transportadoras Veículos …" at bounding box center [561, 268] width 1123 height 537
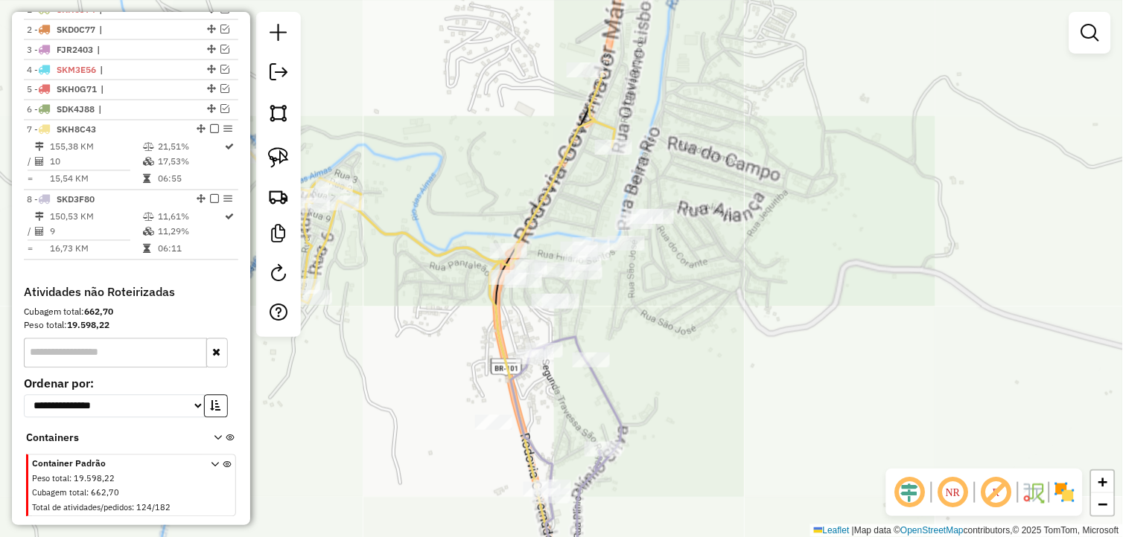
drag, startPoint x: 638, startPoint y: 314, endPoint x: 643, endPoint y: 343, distance: 29.5
click at [643, 343] on div "Janela de atendimento Grade de atendimento Capacidade Transportadoras Veículos …" at bounding box center [561, 268] width 1123 height 537
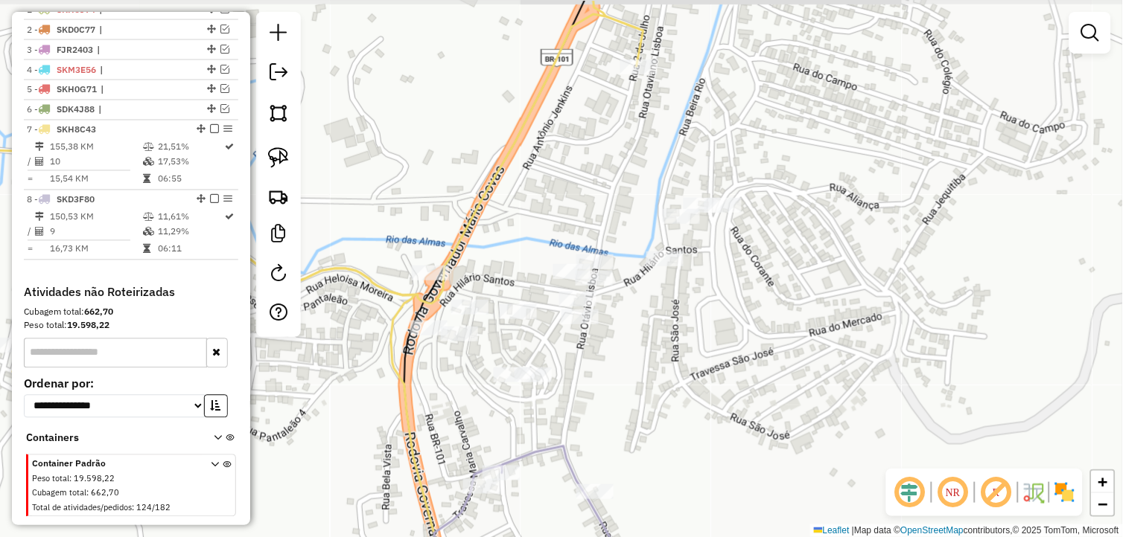
drag, startPoint x: 641, startPoint y: 318, endPoint x: 667, endPoint y: 345, distance: 37.4
click at [667, 345] on div "Janela de atendimento Grade de atendimento Capacidade Transportadoras Veículos …" at bounding box center [561, 268] width 1123 height 537
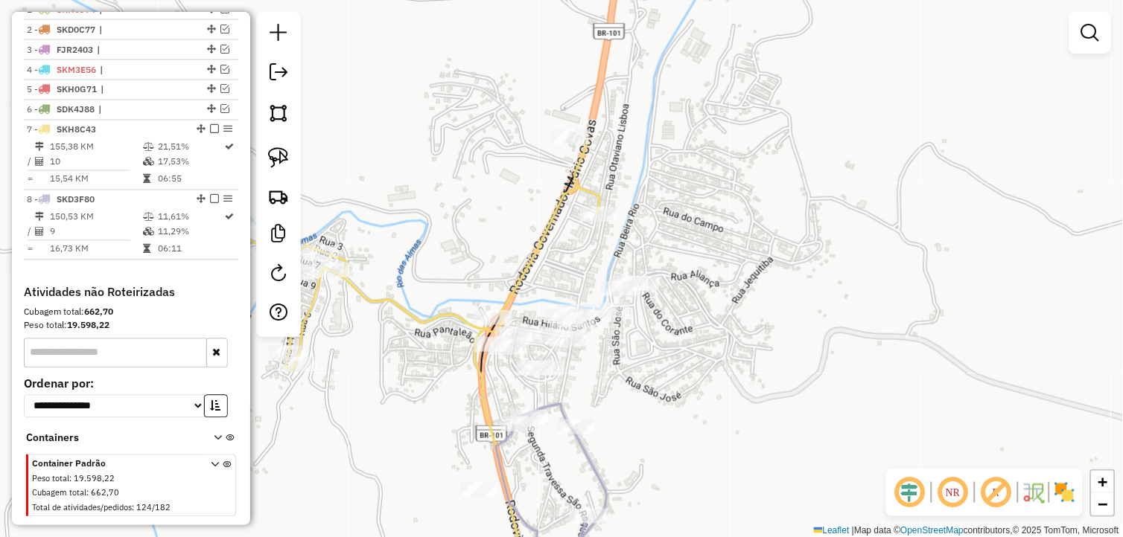
click at [674, 390] on div "Janela de atendimento Grade de atendimento Capacidade Transportadoras Veículos …" at bounding box center [561, 268] width 1123 height 537
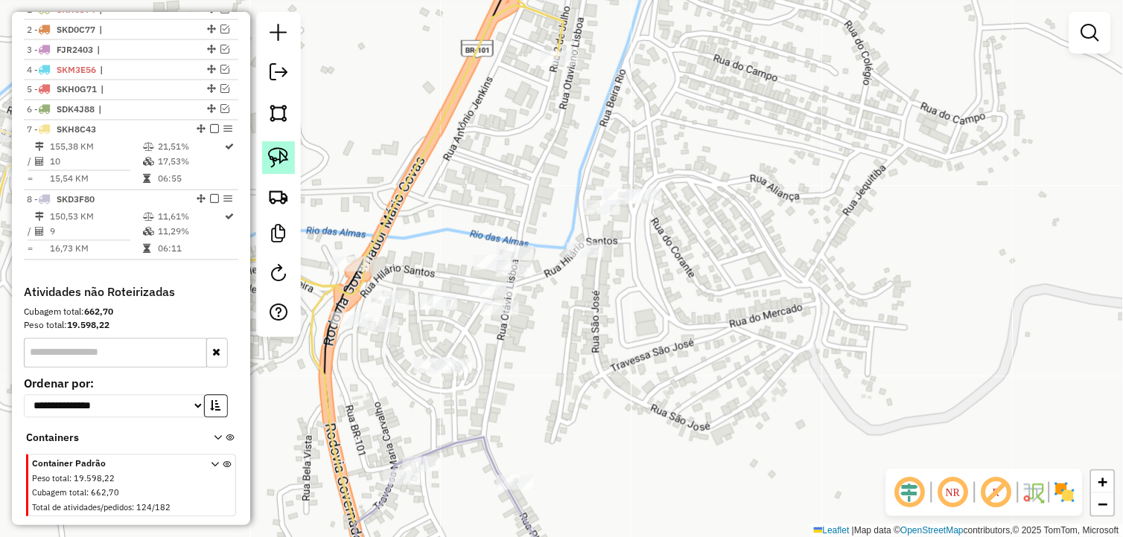
click at [284, 155] on img at bounding box center [278, 157] width 21 height 21
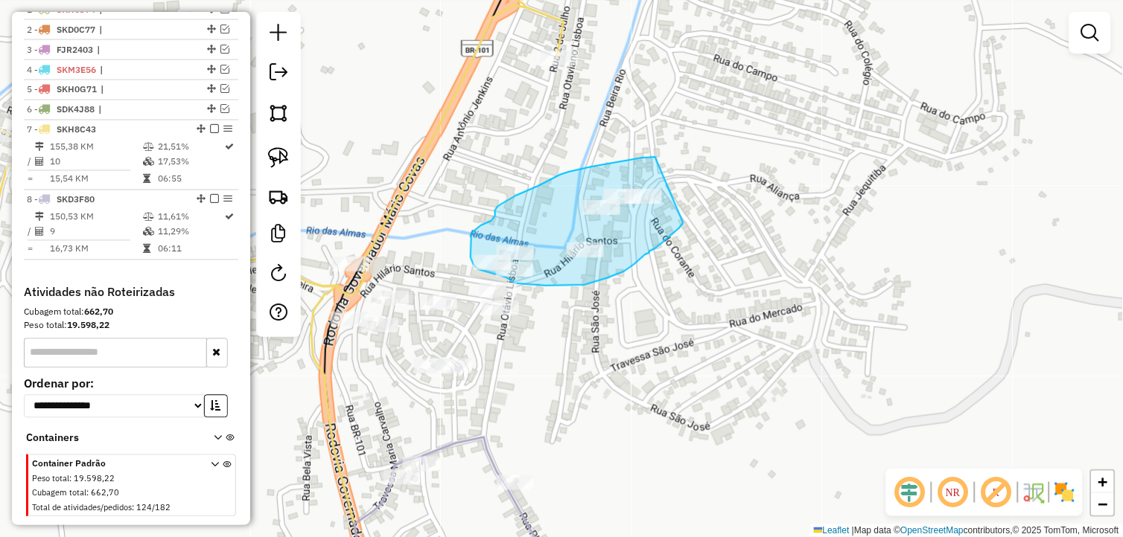
drag, startPoint x: 655, startPoint y: 157, endPoint x: 683, endPoint y: 222, distance: 70.4
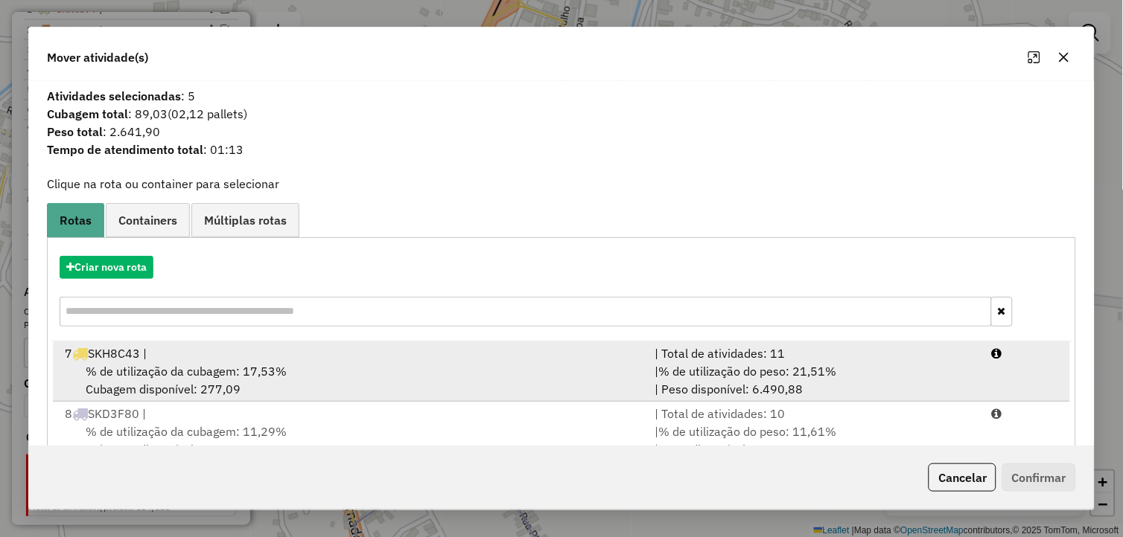
click at [226, 357] on div "7 SKH8C43 |" at bounding box center [351, 354] width 590 height 18
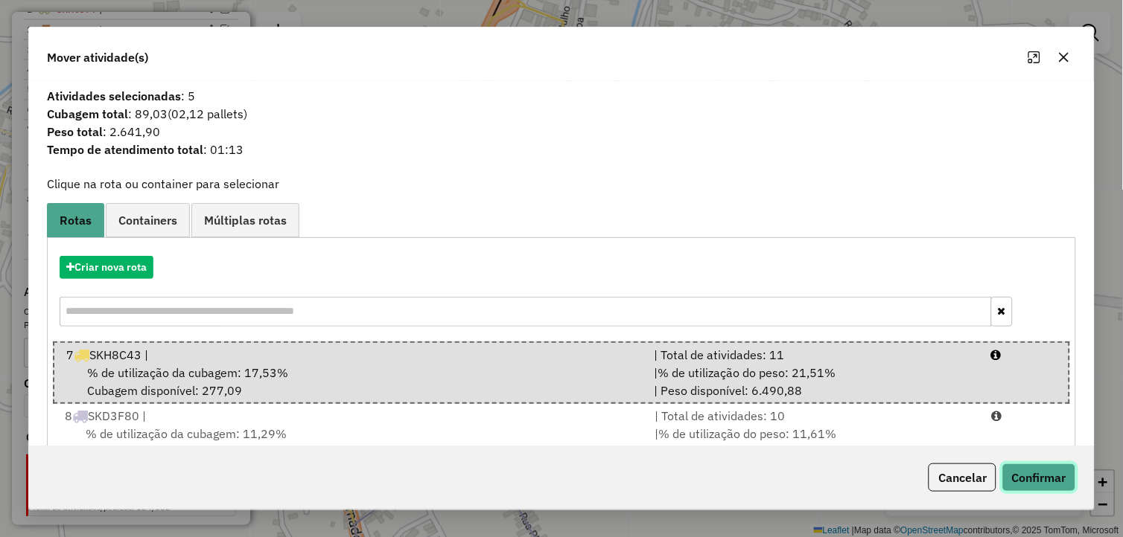
click at [1040, 479] on button "Confirmar" at bounding box center [1039, 478] width 74 height 28
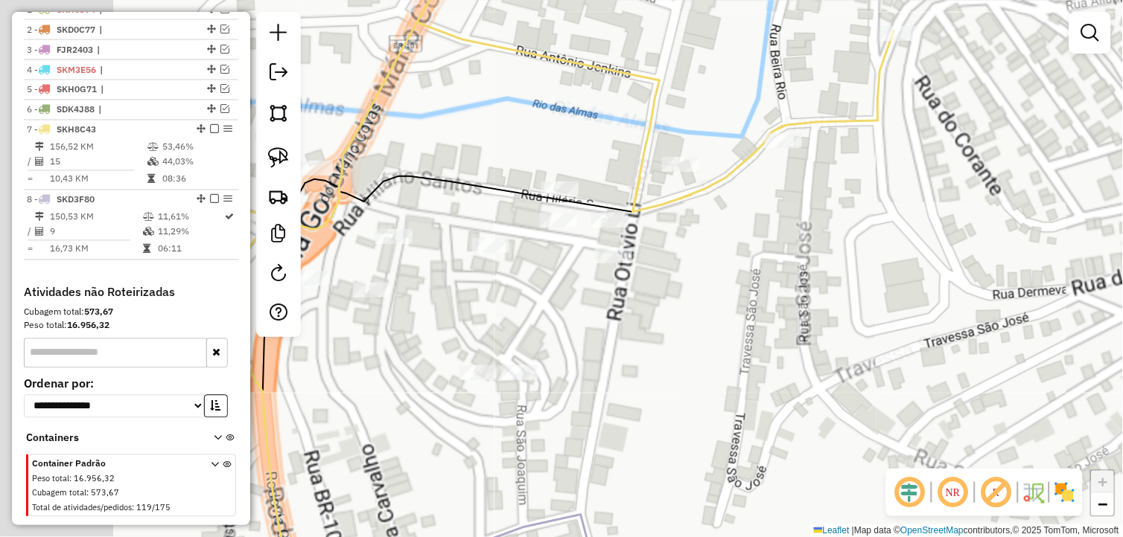
drag, startPoint x: 660, startPoint y: 328, endPoint x: 750, endPoint y: 308, distance: 91.6
click at [750, 308] on div "Janela de atendimento Grade de atendimento Capacidade Transportadoras Veículos …" at bounding box center [561, 268] width 1123 height 537
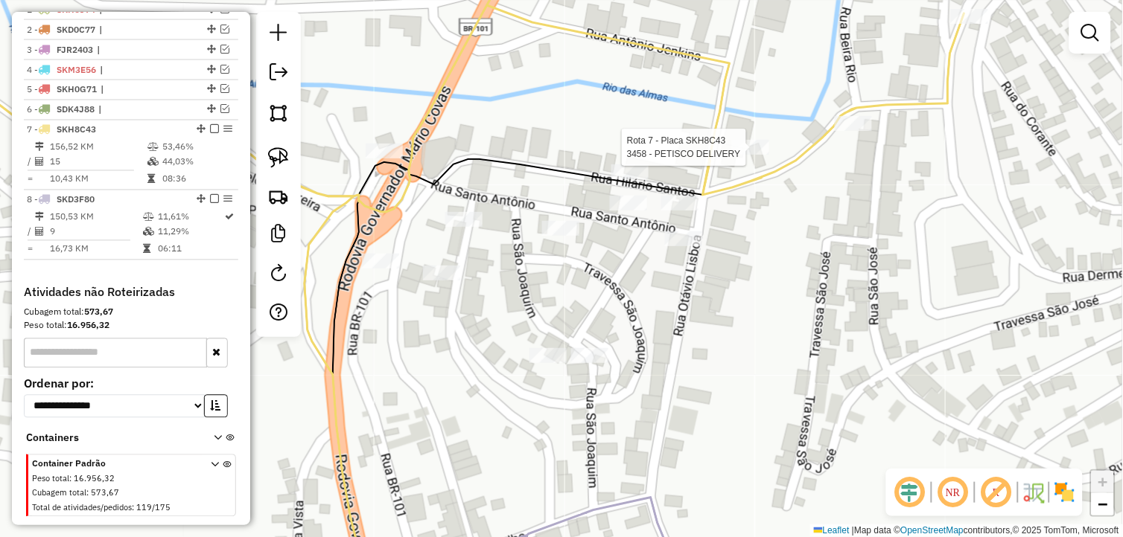
select select "*********"
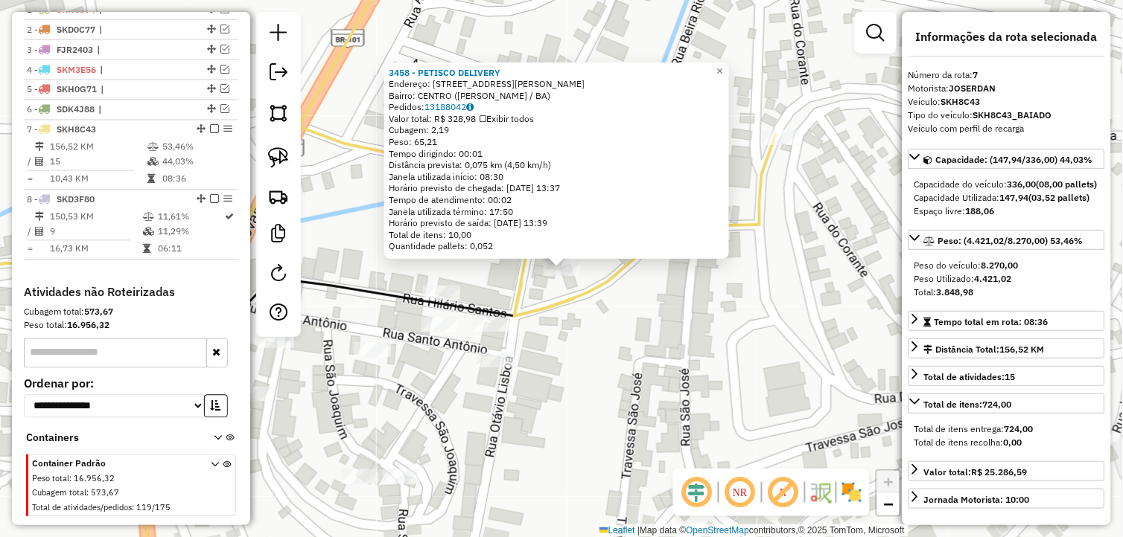
scroll to position [598, 0]
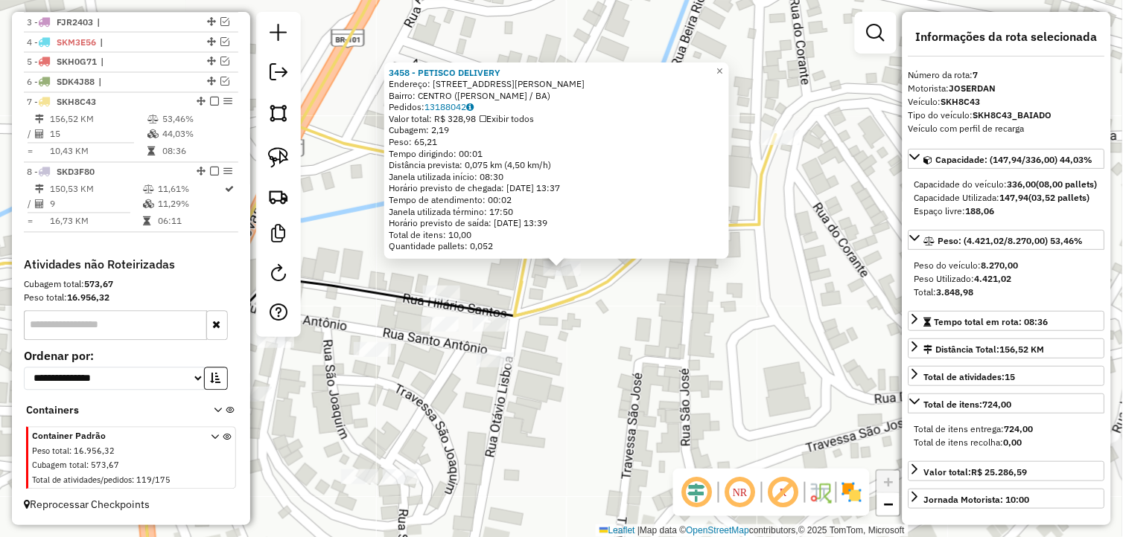
click at [732, 368] on div "3458 - PETISCO DELIVERY Endereço: Rua Otaviano Santos Lisboa 166 Bairro: CENTRO…" at bounding box center [561, 268] width 1123 height 537
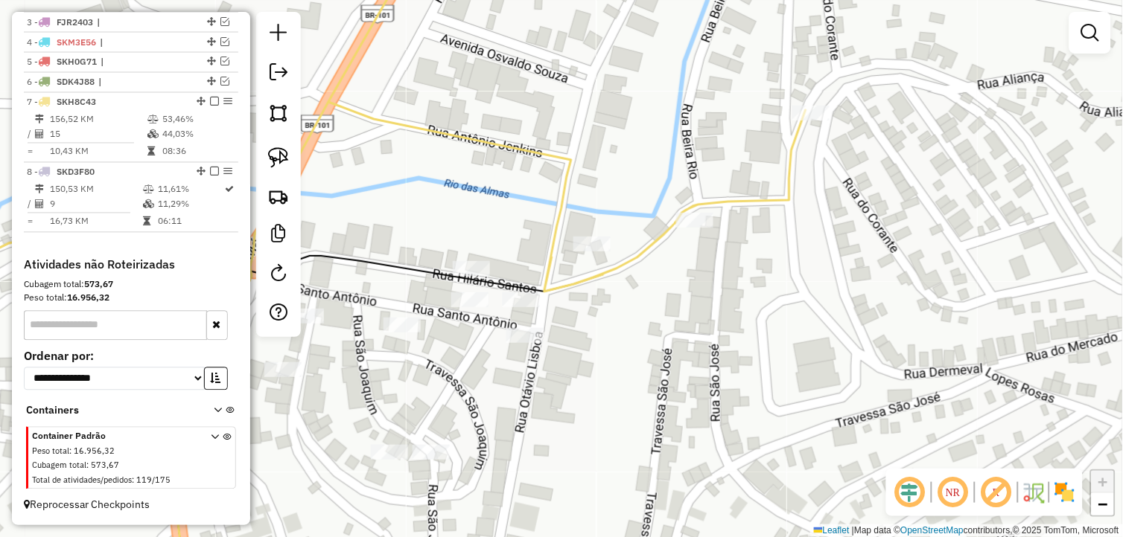
drag, startPoint x: 624, startPoint y: 398, endPoint x: 757, endPoint y: 298, distance: 166.5
click at [757, 298] on div "Janela de atendimento Grade de atendimento Capacidade Transportadoras Veículos …" at bounding box center [561, 268] width 1123 height 537
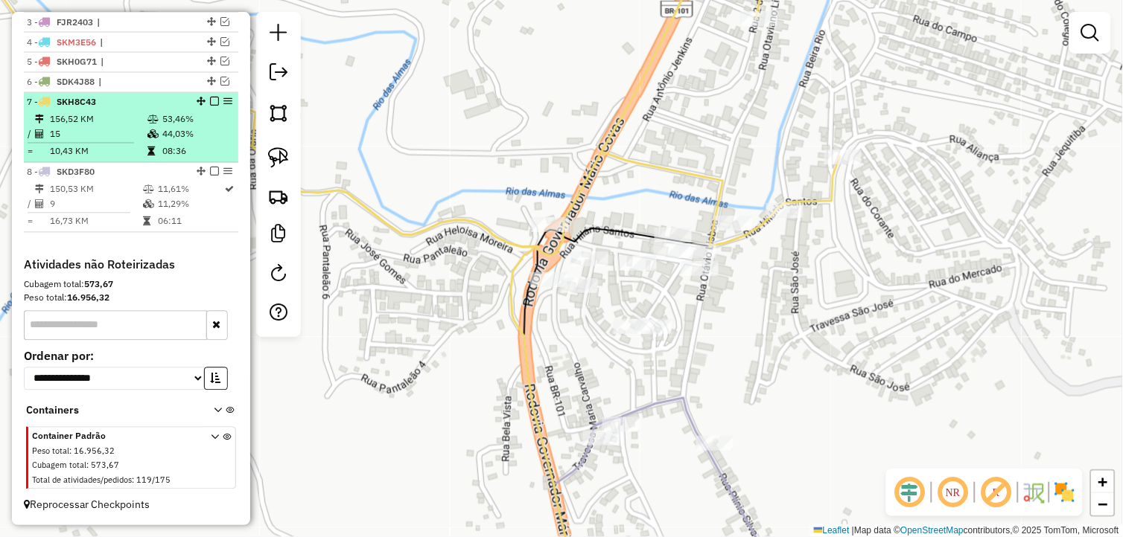
click at [211, 103] on em at bounding box center [214, 102] width 9 height 9
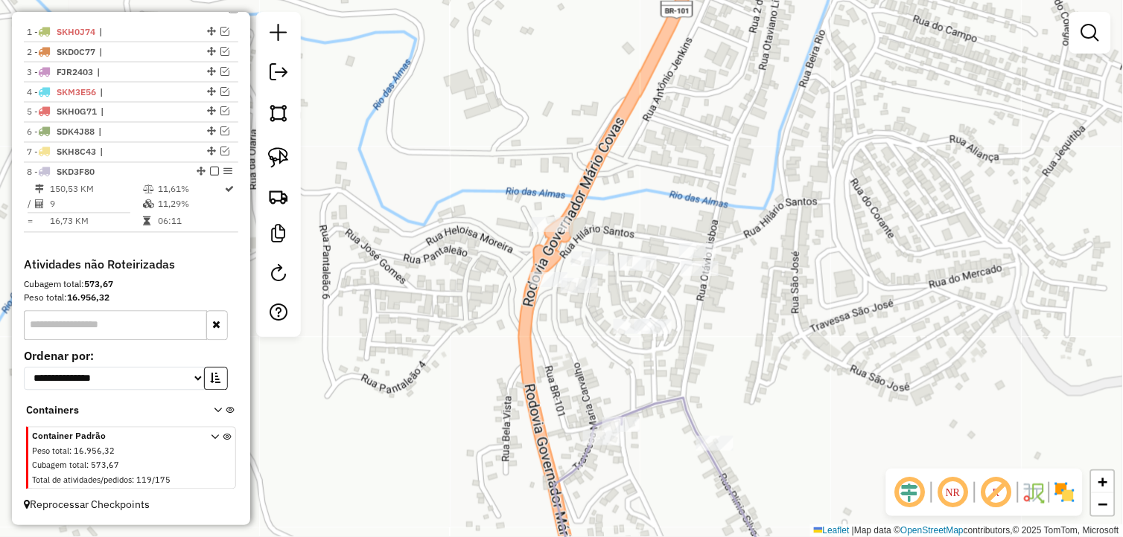
scroll to position [547, 0]
click at [273, 159] on img at bounding box center [278, 157] width 21 height 21
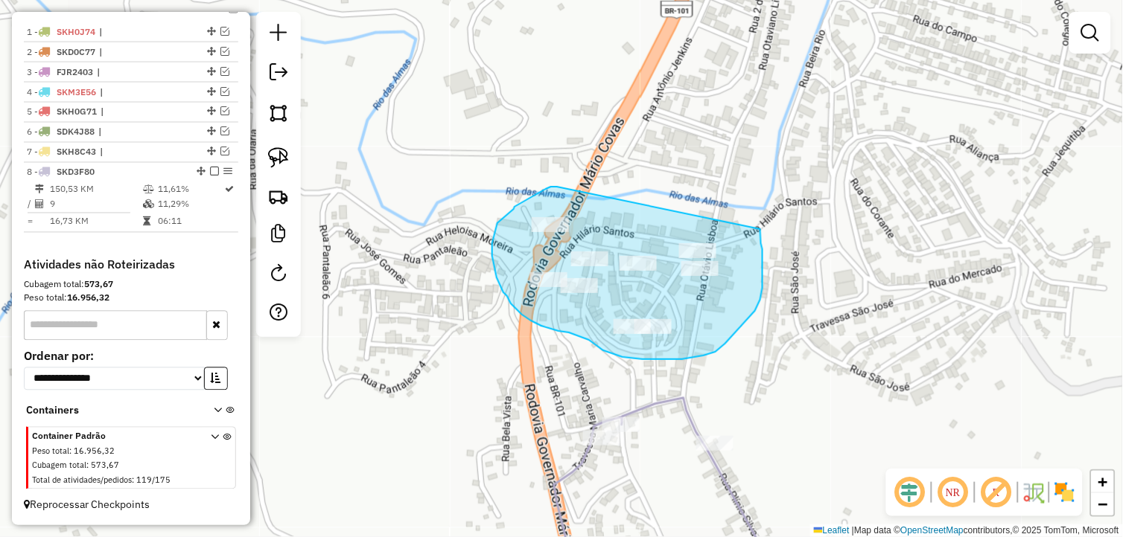
drag, startPoint x: 557, startPoint y: 187, endPoint x: 760, endPoint y: 229, distance: 207.6
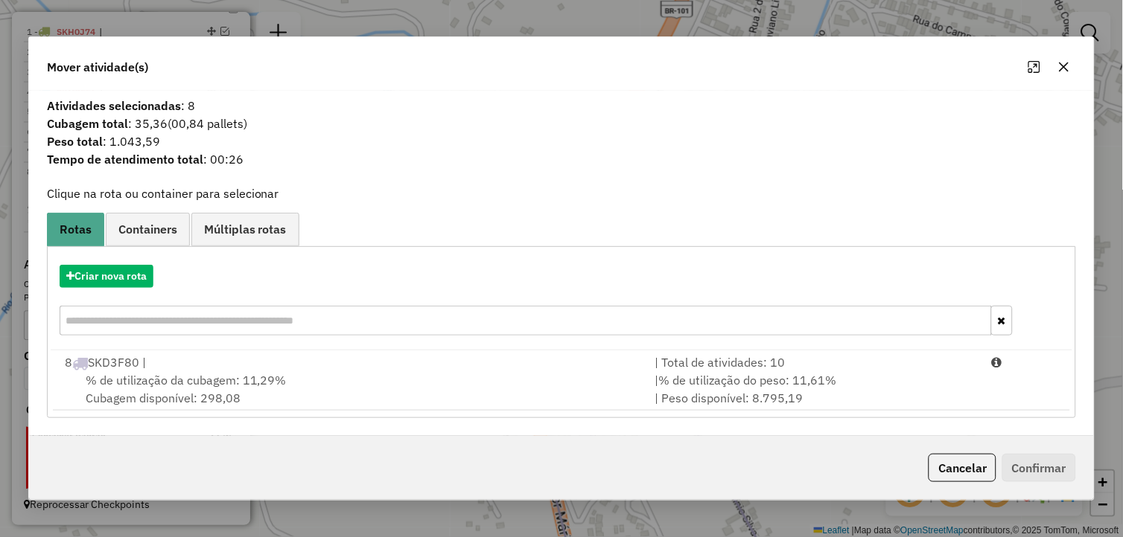
click at [374, 375] on div "% de utilização da cubagem: 11,29% Cubagem disponível: 298,08" at bounding box center [351, 389] width 590 height 36
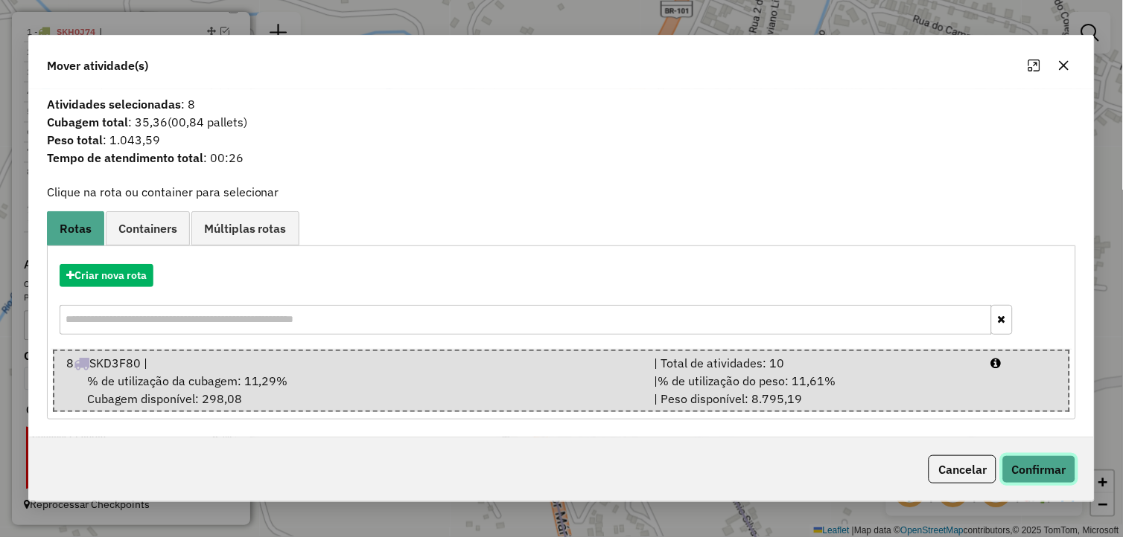
click at [1024, 473] on button "Confirmar" at bounding box center [1039, 470] width 74 height 28
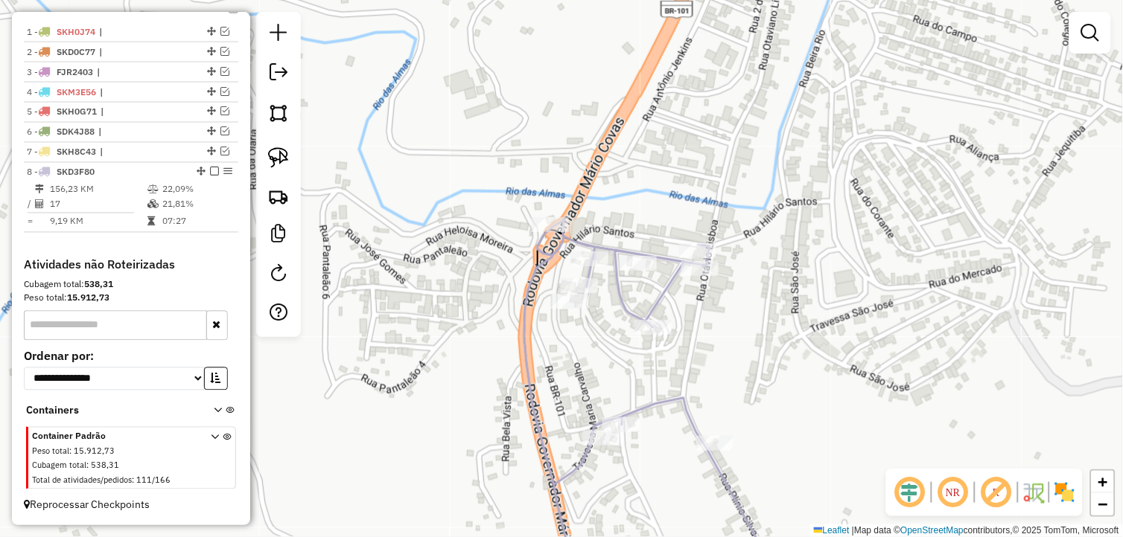
drag, startPoint x: 224, startPoint y: 150, endPoint x: 325, endPoint y: 175, distance: 103.6
click at [224, 150] on em at bounding box center [224, 151] width 9 height 9
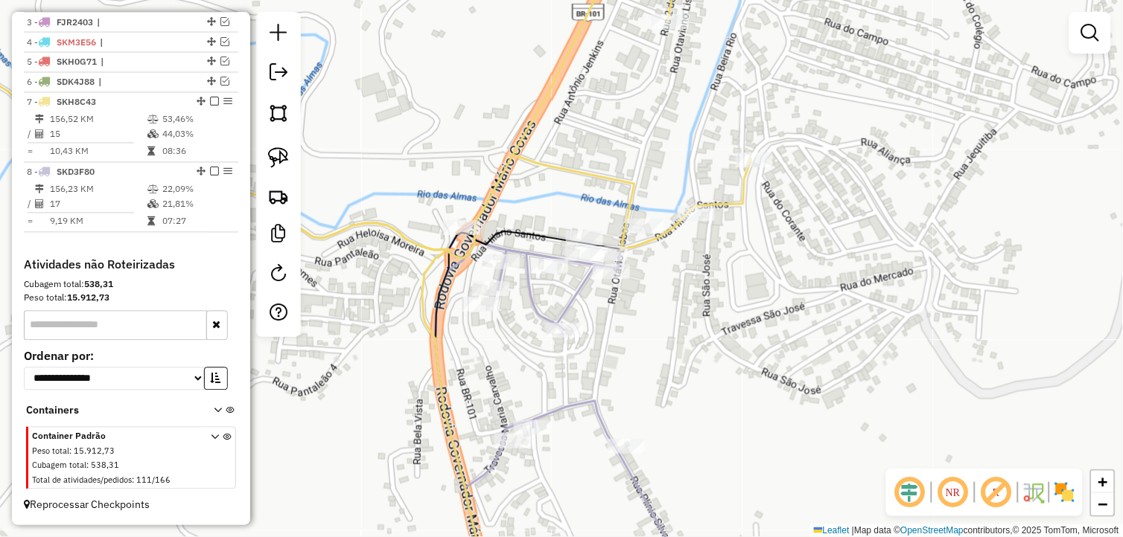
drag, startPoint x: 703, startPoint y: 320, endPoint x: 685, endPoint y: 321, distance: 17.9
click at [696, 320] on div "Janela de atendimento Grade de atendimento Capacidade Transportadoras Veículos …" at bounding box center [561, 268] width 1123 height 537
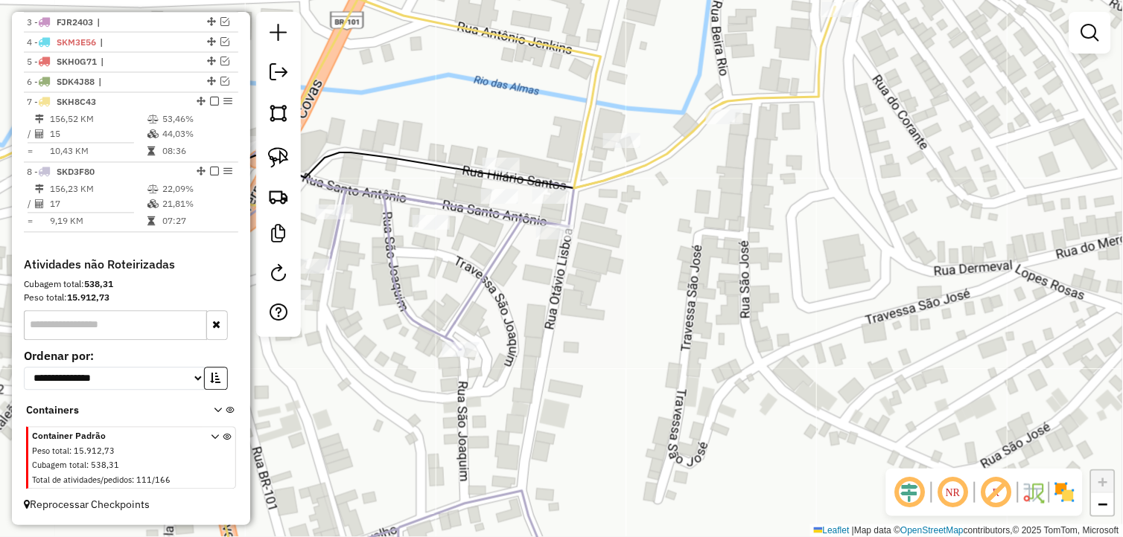
select select "*********"
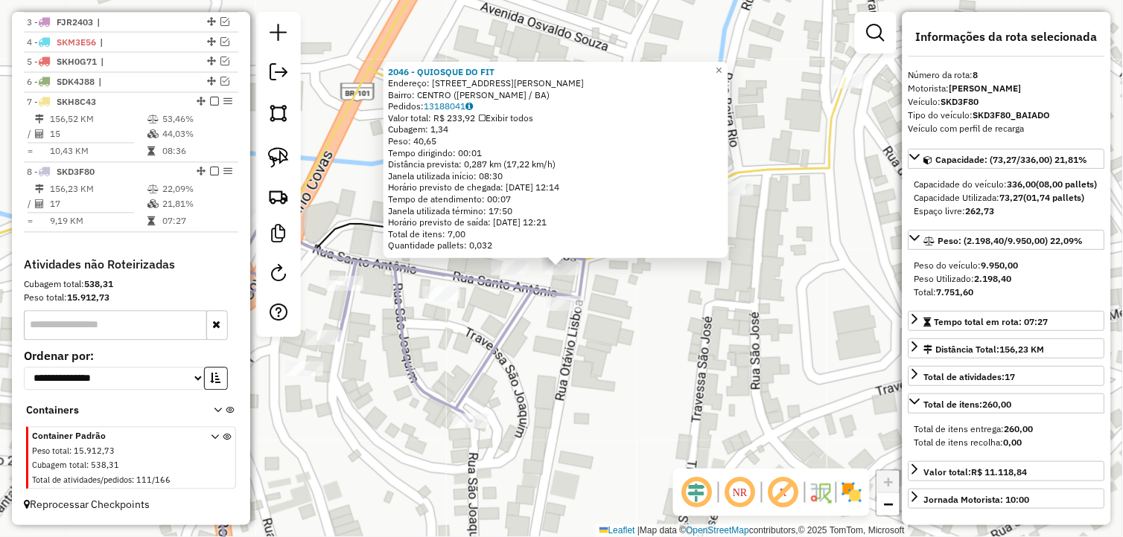
click at [658, 328] on div "2046 - QUIOSQUE DO FIT Endereço: RUA ALBERTO LIMA, 1 Bairro: CENTRO (WENCESLAU …" at bounding box center [561, 268] width 1123 height 537
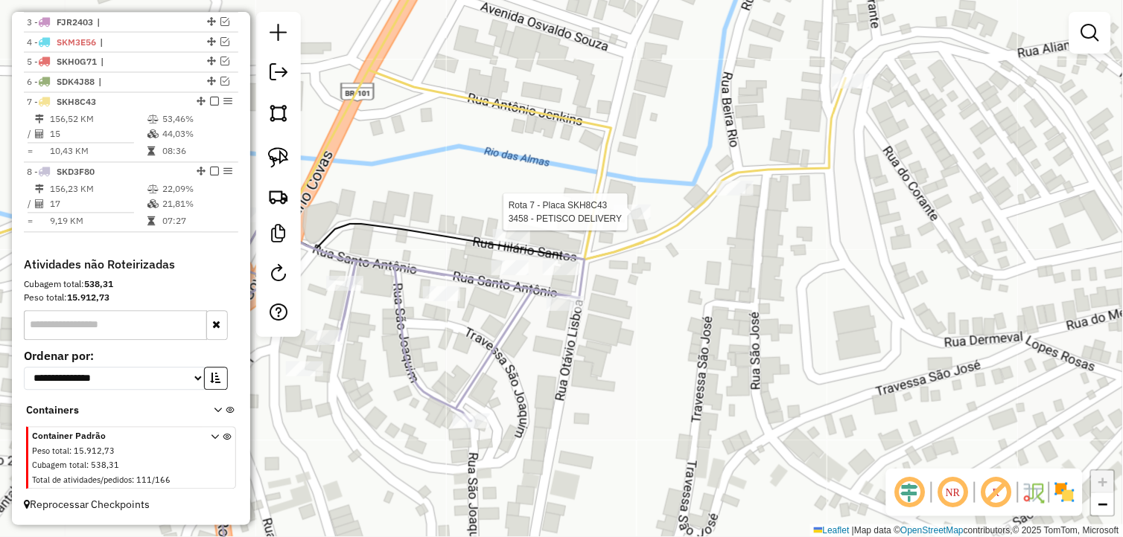
select select "*********"
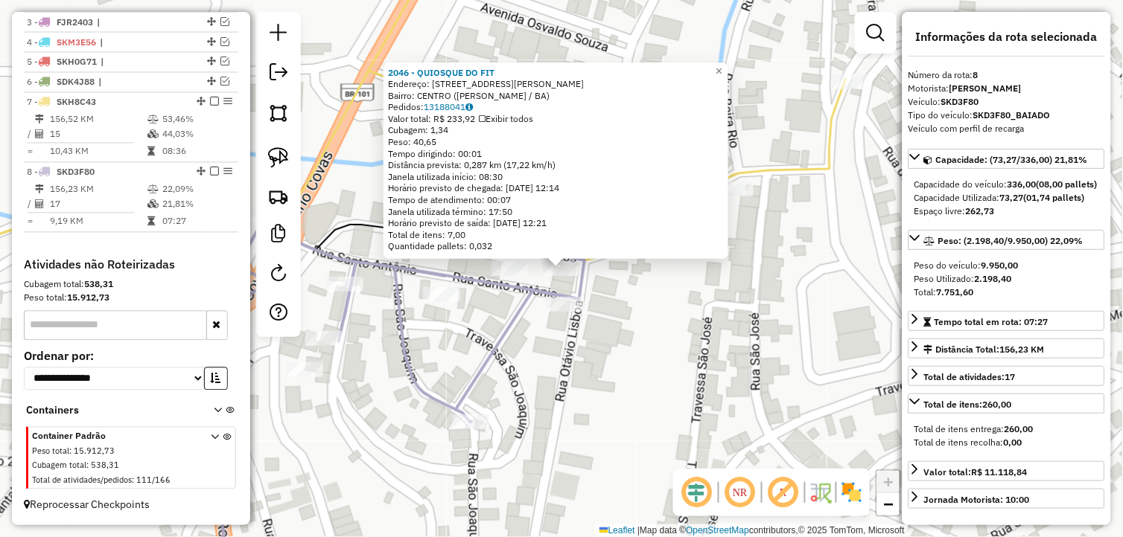
click at [641, 372] on div "2046 - QUIOSQUE DO FIT Endereço: RUA ALBERTO LIMA, 1 Bairro: CENTRO (WENCESLAU …" at bounding box center [561, 268] width 1123 height 537
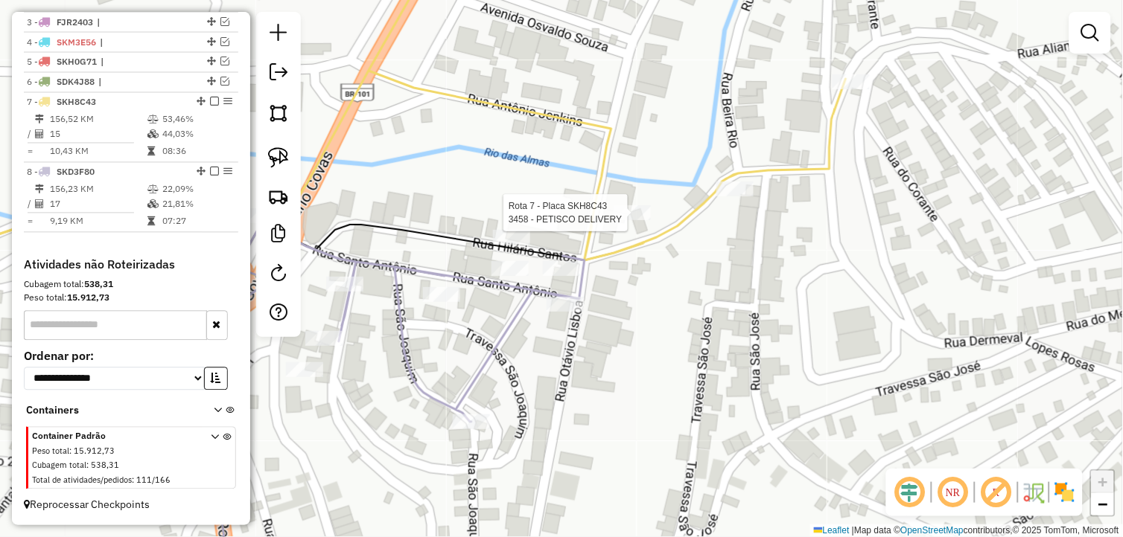
select select "*********"
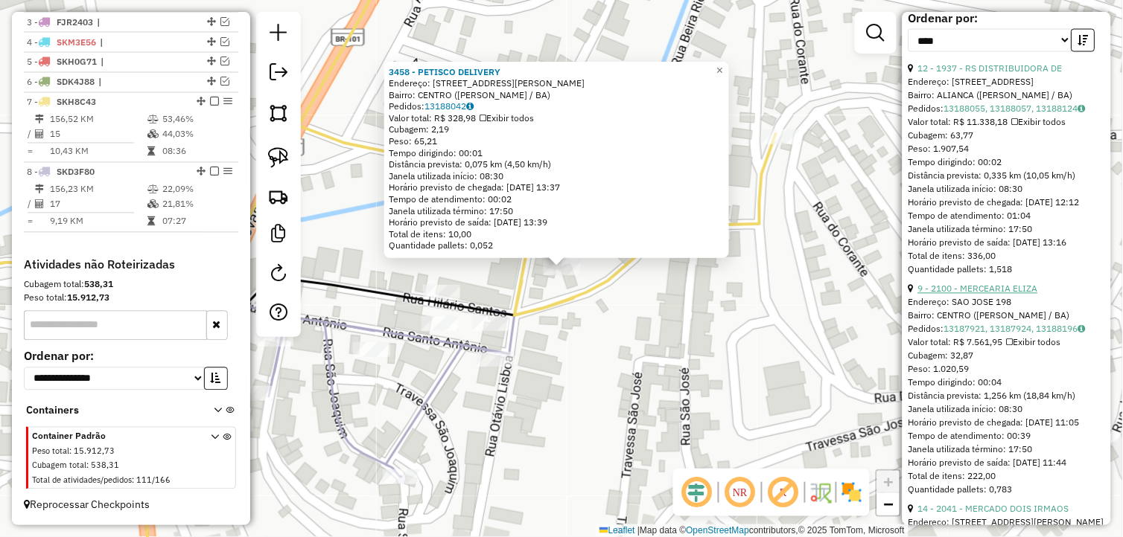
scroll to position [578, 0]
click at [1000, 294] on link "9 - 2100 - MERCEARIA ELIZA" at bounding box center [978, 288] width 120 height 11
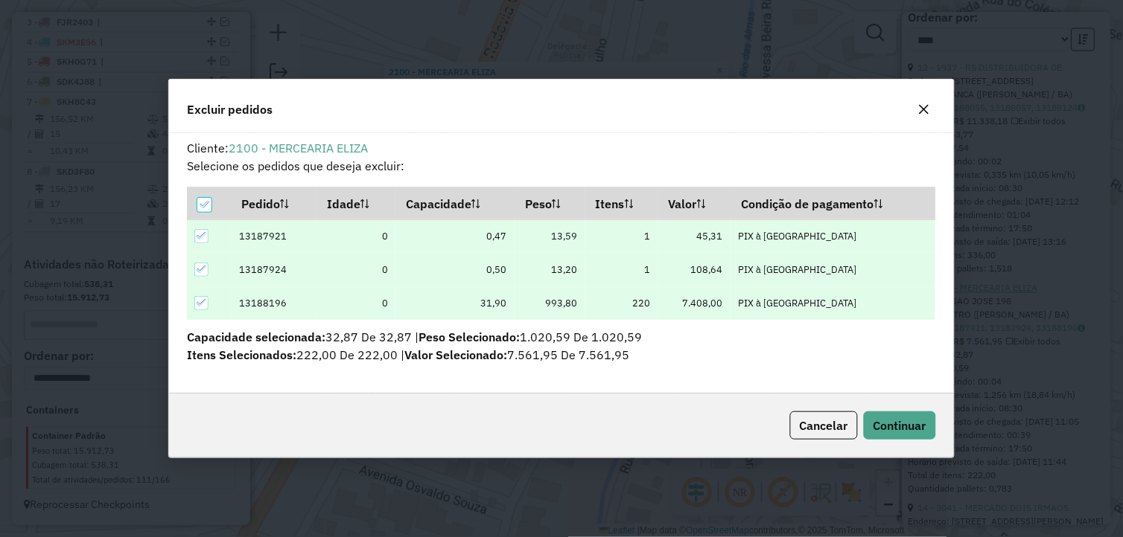
scroll to position [0, 0]
click at [910, 430] on span "Continuar" at bounding box center [899, 425] width 53 height 15
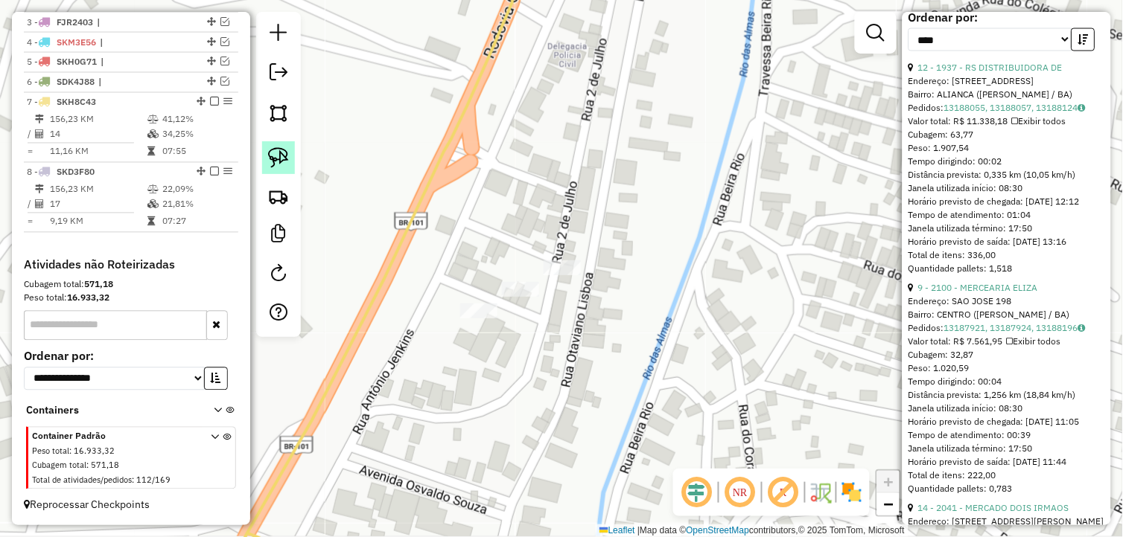
click at [277, 147] on img at bounding box center [278, 157] width 21 height 21
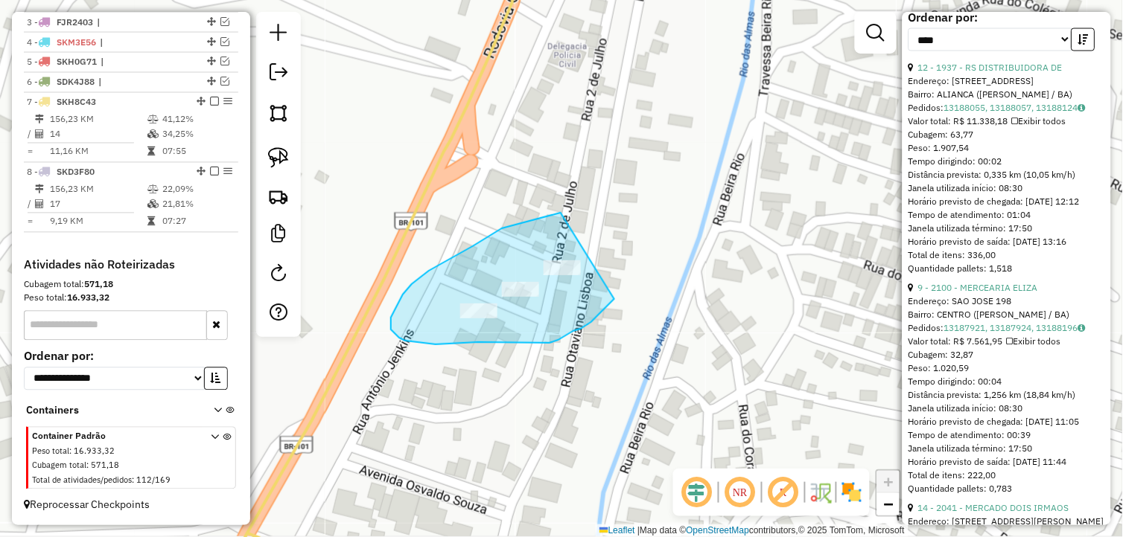
drag, startPoint x: 546, startPoint y: 217, endPoint x: 624, endPoint y: 281, distance: 100.9
click at [624, 281] on div "Janela de atendimento Grade de atendimento Capacidade Transportadoras Veículos …" at bounding box center [561, 268] width 1123 height 537
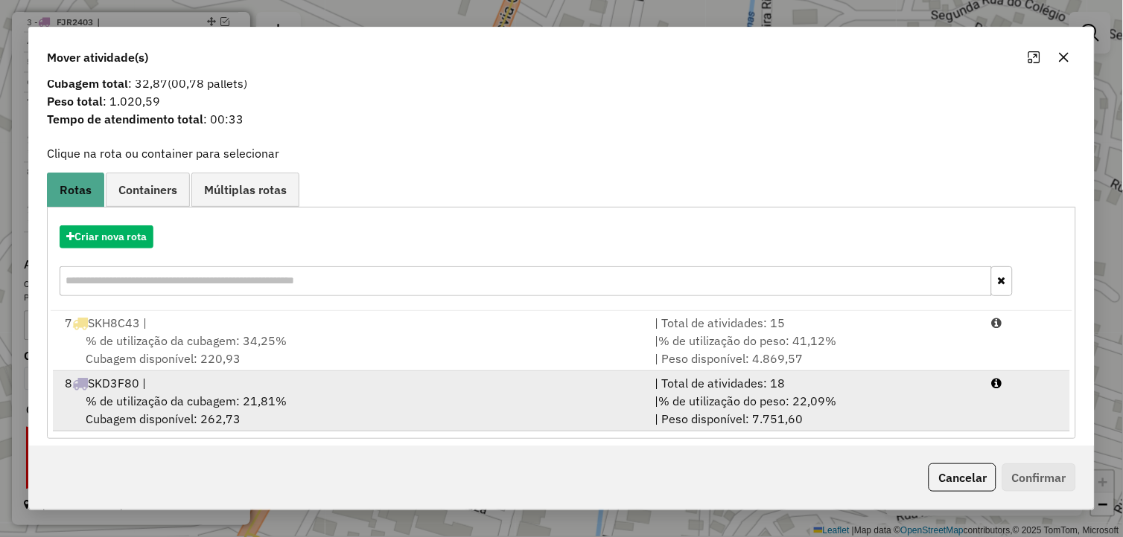
scroll to position [41, 0]
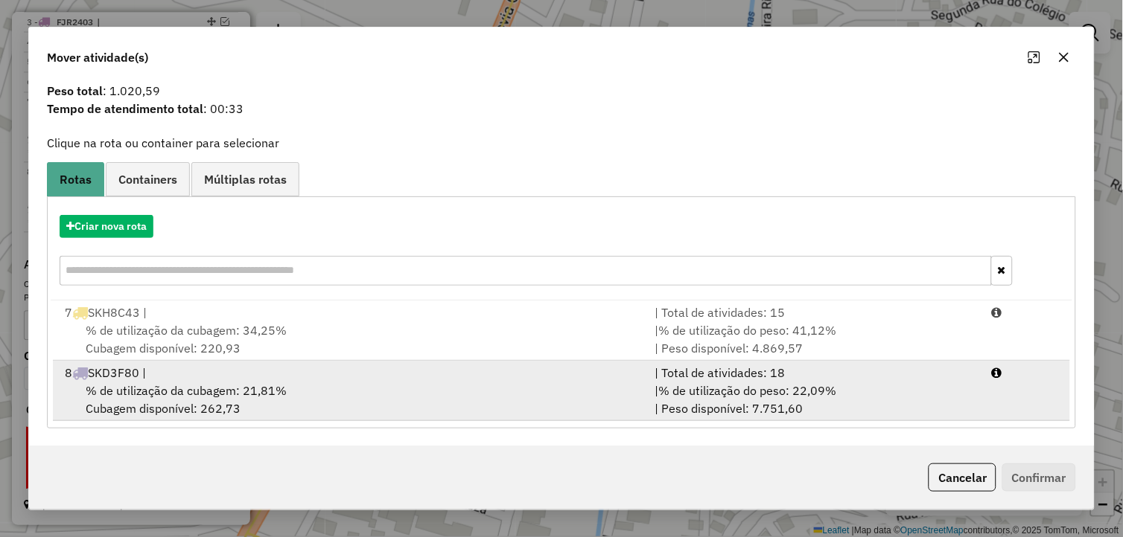
click at [333, 406] on div "% de utilização da cubagem: 21,81% Cubagem disponível: 262,73" at bounding box center [351, 400] width 590 height 36
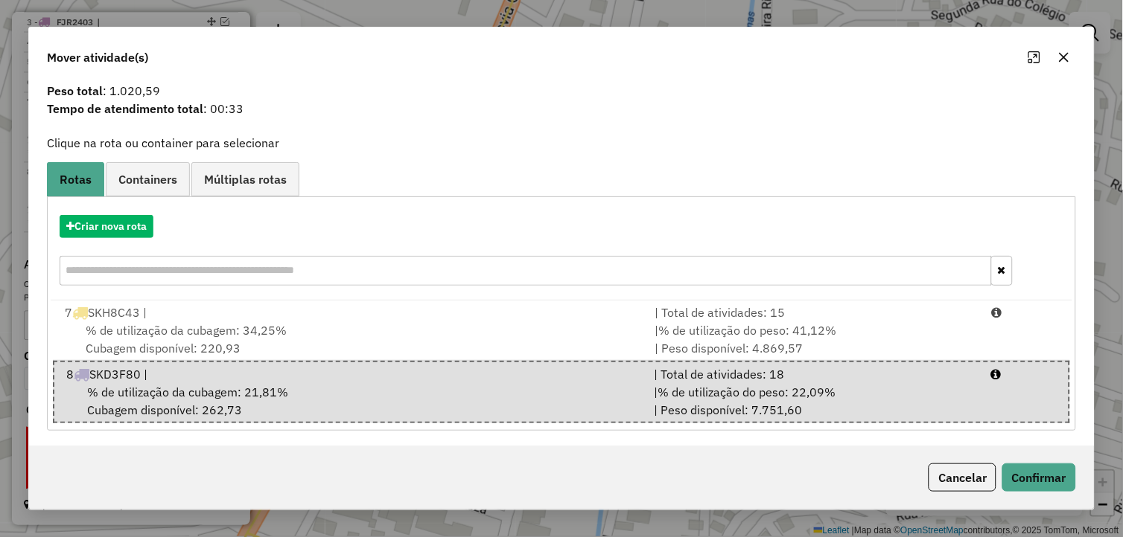
click at [1059, 63] on icon "button" at bounding box center [1064, 57] width 12 height 12
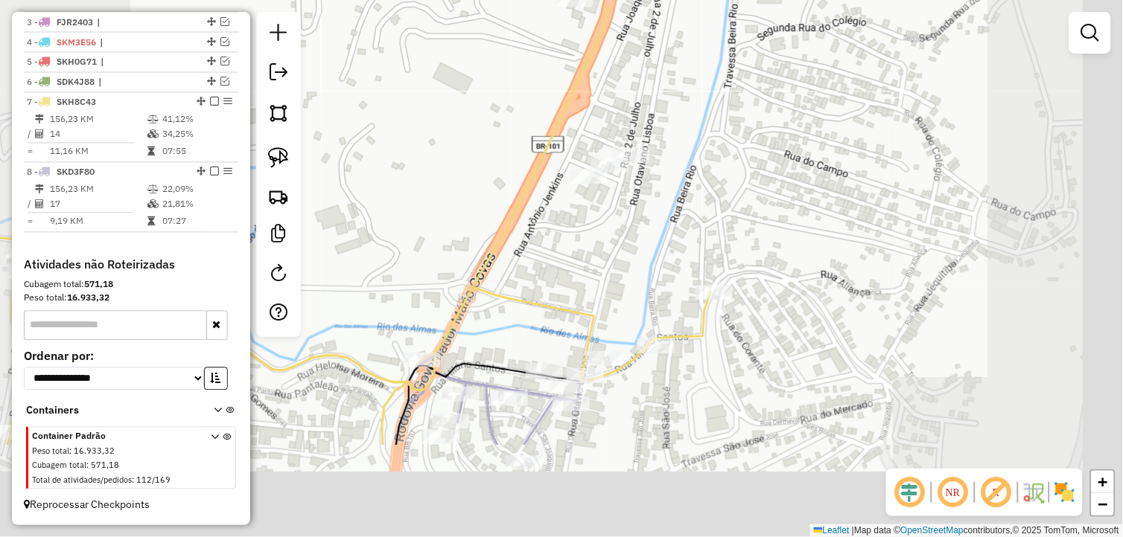
drag, startPoint x: 823, startPoint y: 292, endPoint x: 747, endPoint y: 194, distance: 124.6
click at [750, 171] on div "Janela de atendimento Grade de atendimento Capacidade Transportadoras Veículos …" at bounding box center [561, 268] width 1123 height 537
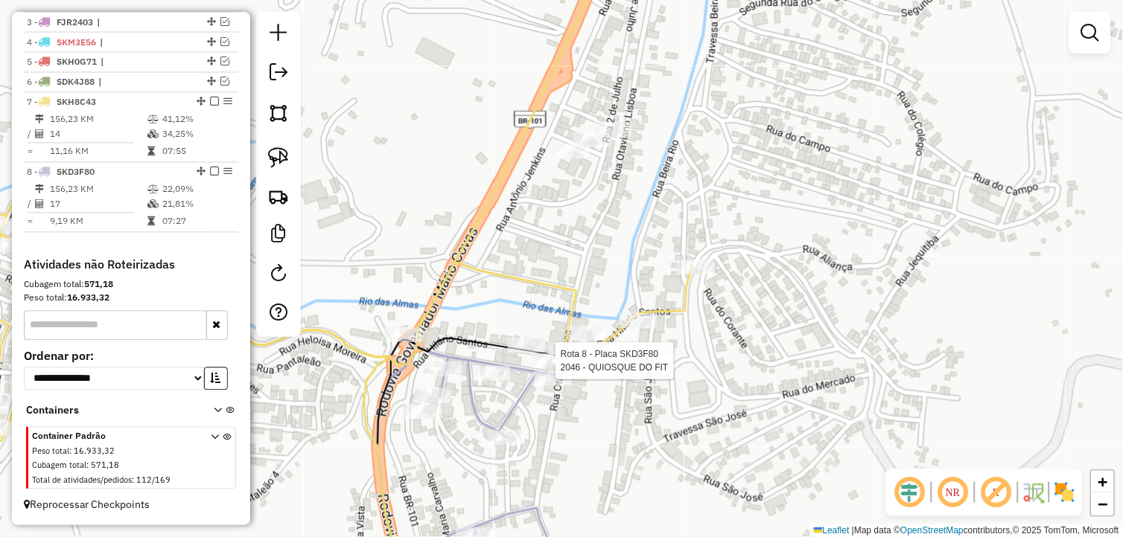
select select "*********"
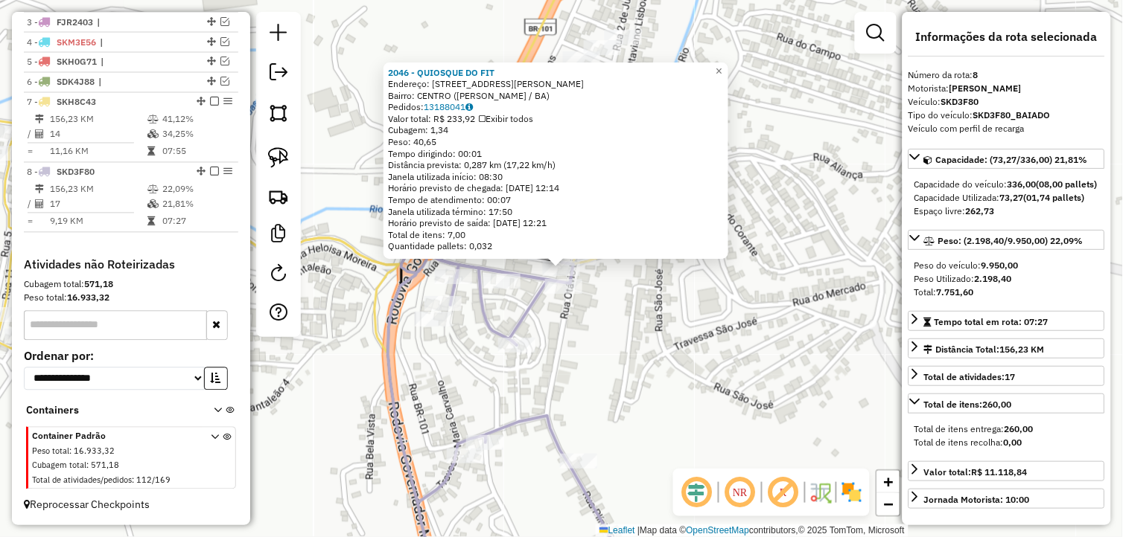
click at [639, 354] on div "2046 - QUIOSQUE DO FIT Endereço: RUA ALBERTO LIMA, 1 Bairro: CENTRO (WENCESLAU …" at bounding box center [561, 268] width 1123 height 537
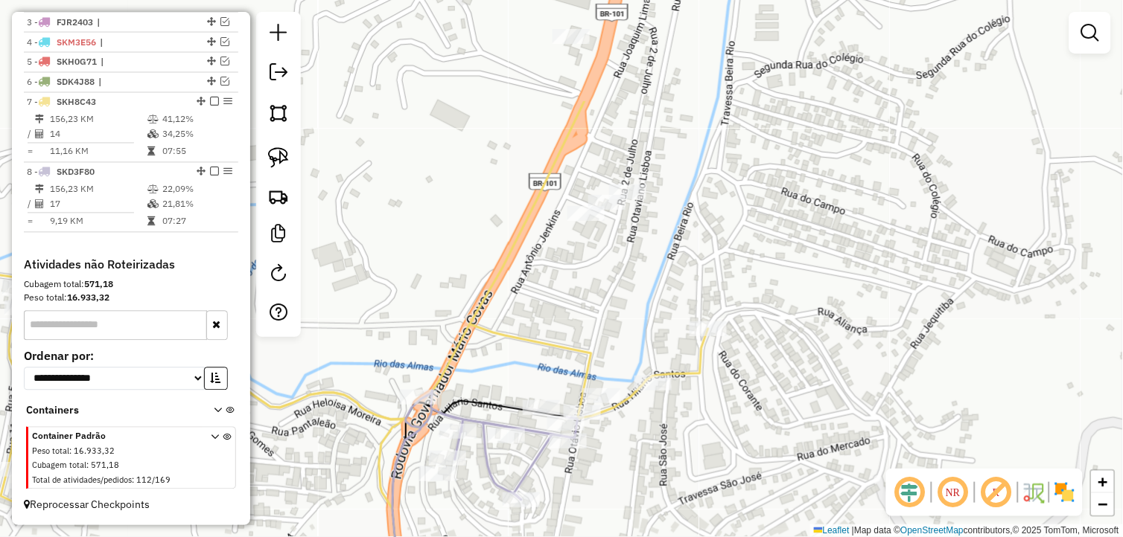
drag, startPoint x: 645, startPoint y: 135, endPoint x: 649, endPoint y: 299, distance: 164.6
click at [652, 298] on div "Janela de atendimento Grade de atendimento Capacidade Transportadoras Veículos …" at bounding box center [561, 268] width 1123 height 537
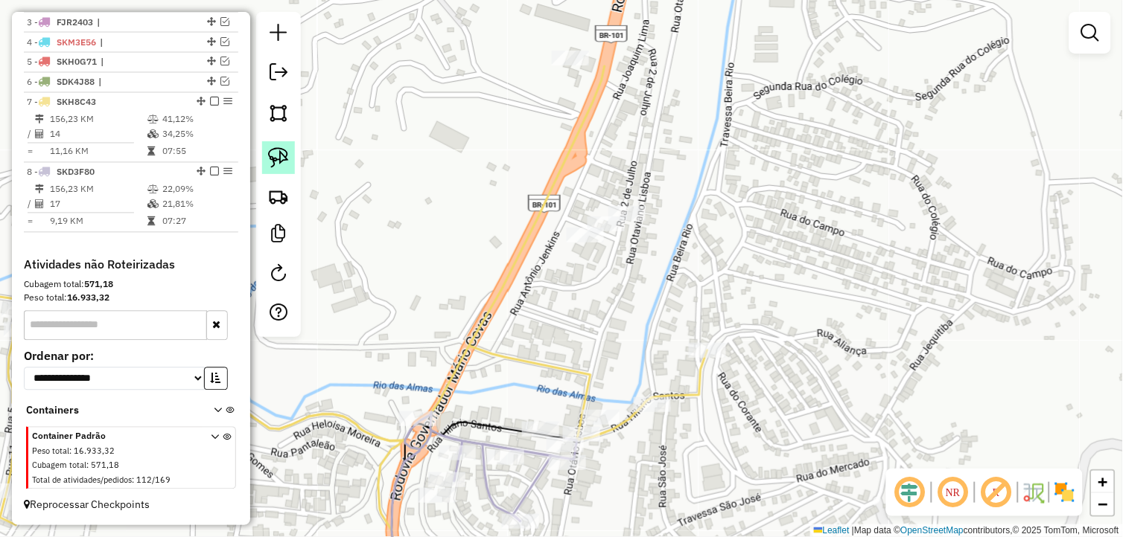
click at [286, 152] on img at bounding box center [278, 157] width 21 height 21
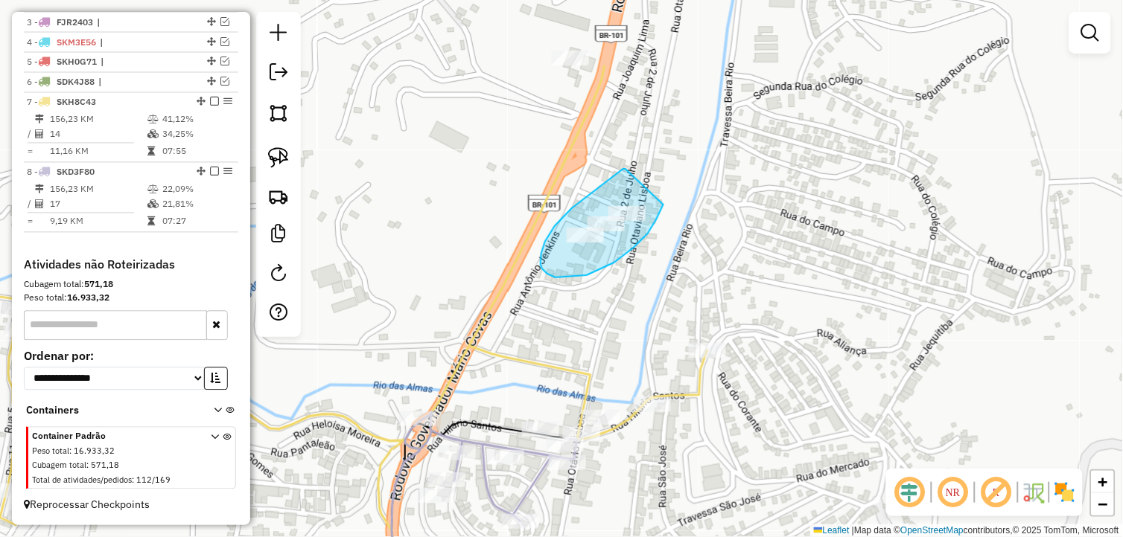
drag, startPoint x: 625, startPoint y: 169, endPoint x: 666, endPoint y: 200, distance: 51.1
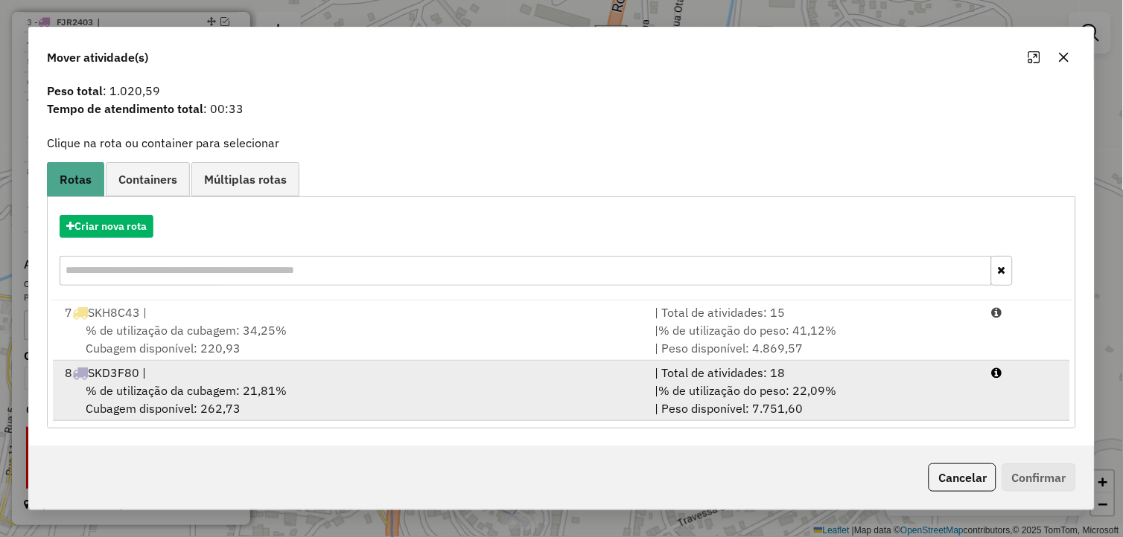
click at [310, 392] on div "% de utilização da cubagem: 21,81% Cubagem disponível: 262,73" at bounding box center [351, 400] width 590 height 36
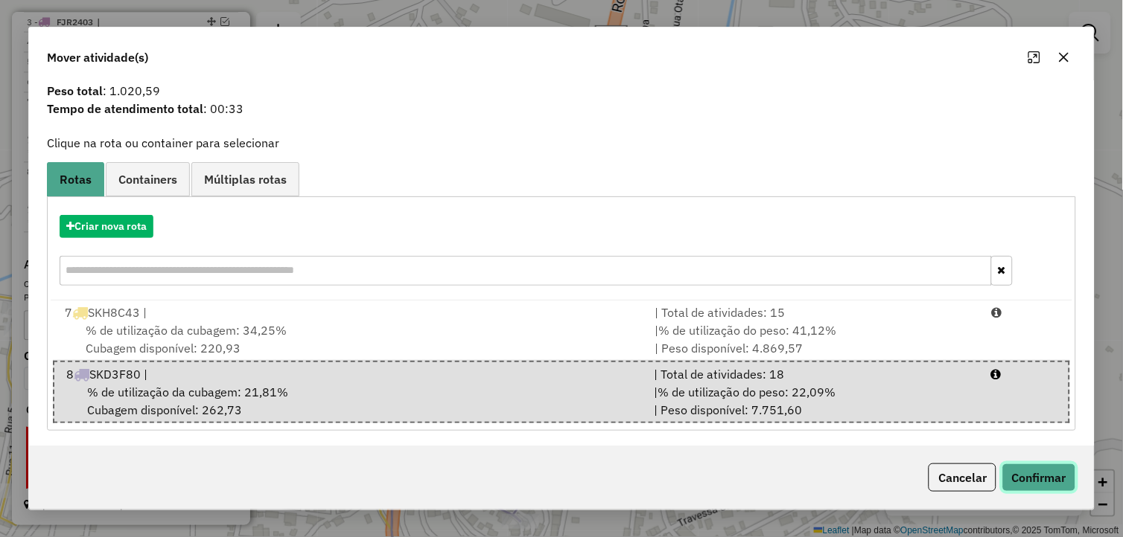
click at [1039, 473] on button "Confirmar" at bounding box center [1039, 478] width 74 height 28
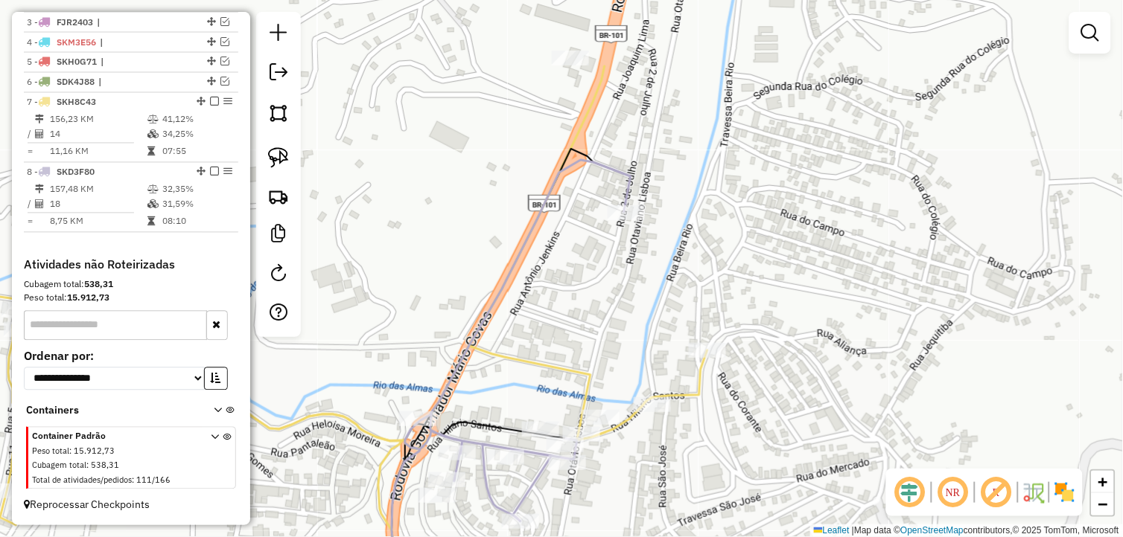
scroll to position [0, 0]
select select "*********"
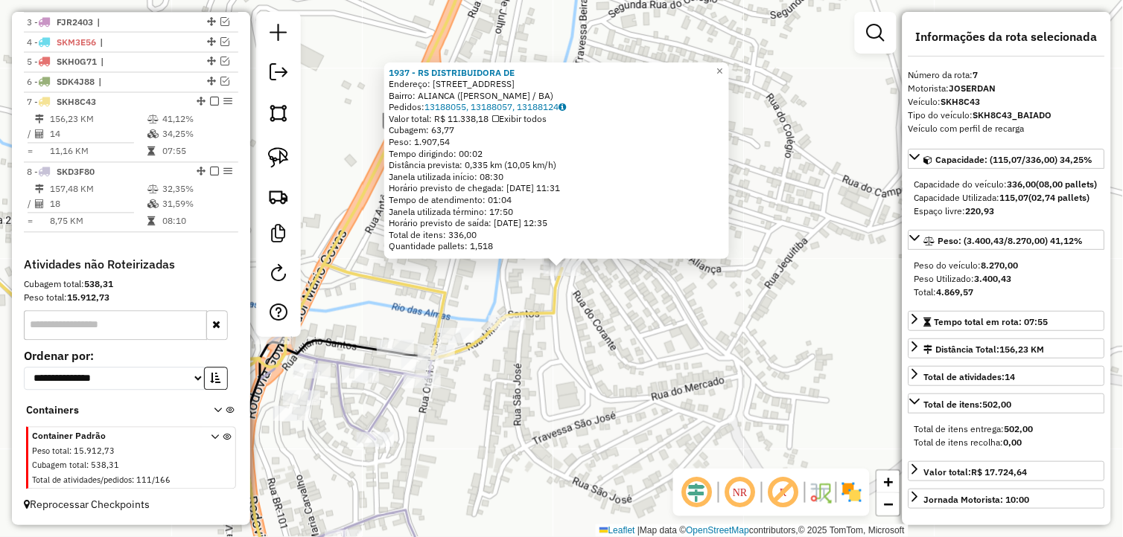
click at [750, 363] on div "1937 - RS DISTRIBUIDORA DE Endereço: RUA SAO JOSE 19 Bairro: ALIANCA (WENCESLAU…" at bounding box center [561, 268] width 1123 height 537
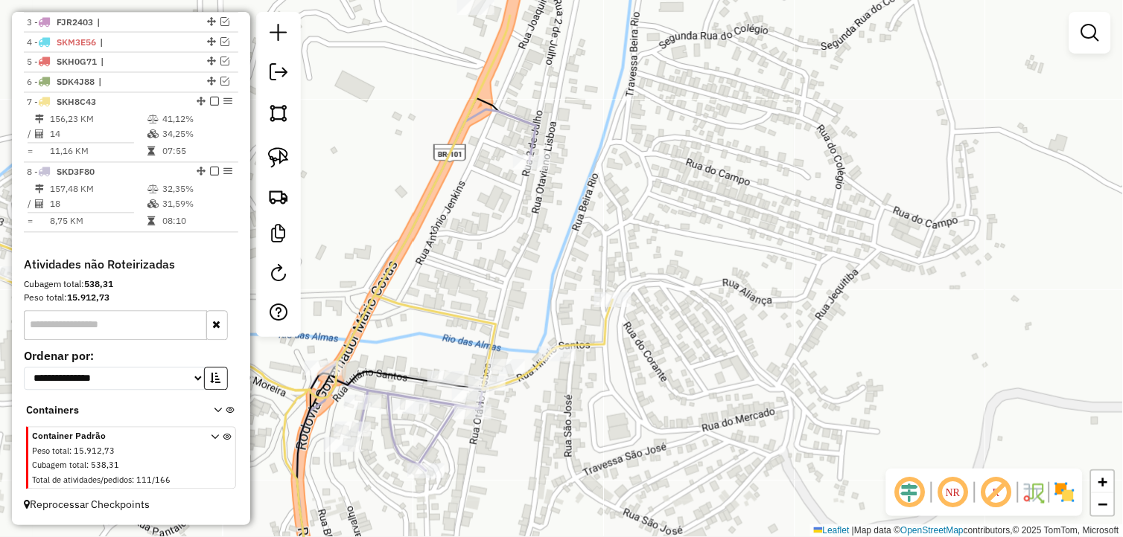
drag, startPoint x: 518, startPoint y: 233, endPoint x: 569, endPoint y: 264, distance: 59.5
click at [569, 264] on div "Janela de atendimento Grade de atendimento Capacidade Transportadoras Veículos …" at bounding box center [561, 268] width 1123 height 537
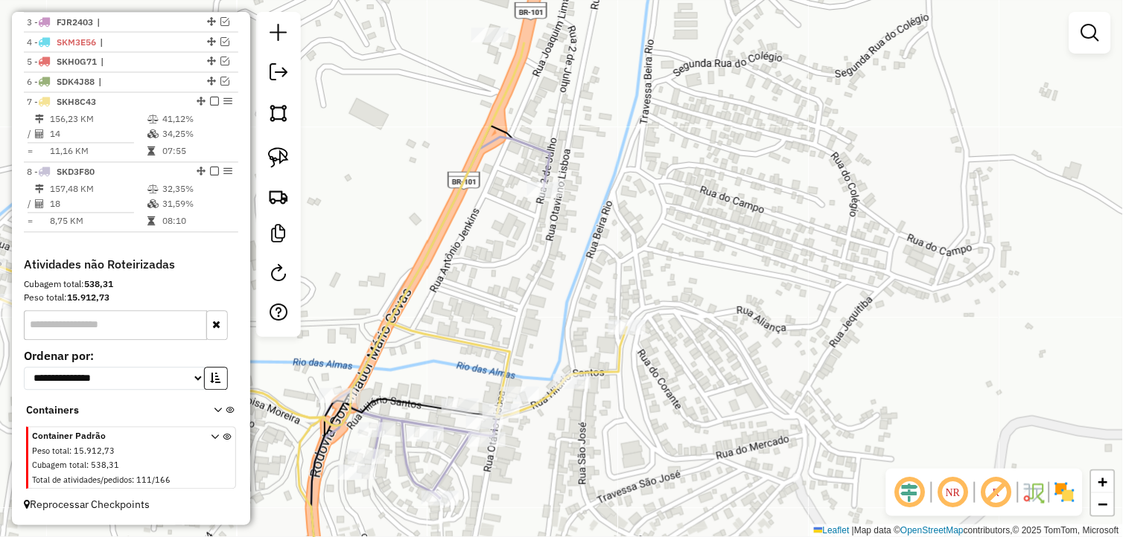
drag, startPoint x: 559, startPoint y: 266, endPoint x: 572, endPoint y: 296, distance: 33.0
click at [573, 296] on div "Janela de atendimento Grade de atendimento Capacidade Transportadoras Veículos …" at bounding box center [561, 268] width 1123 height 537
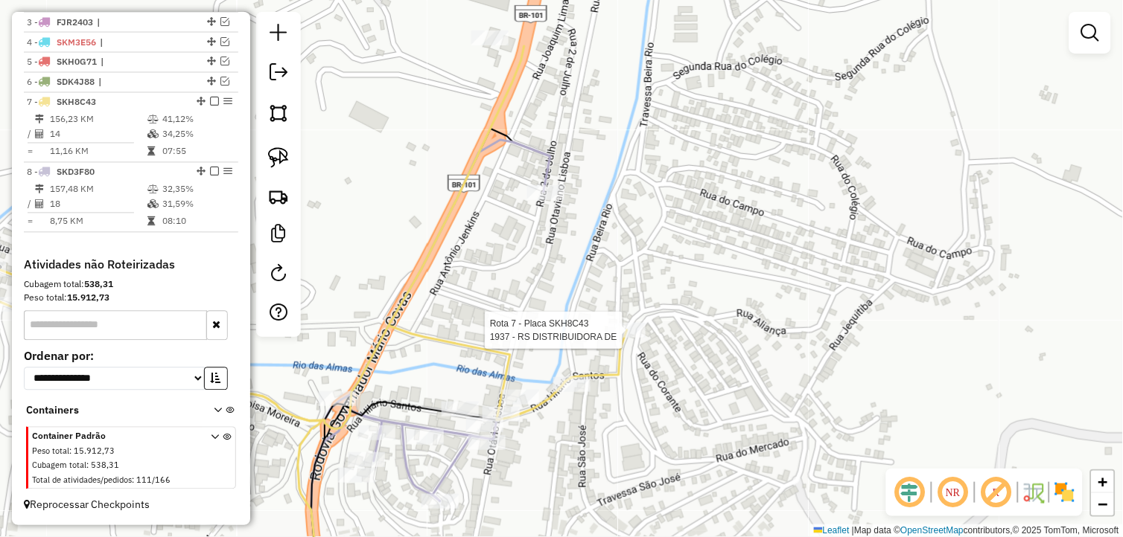
select select "*********"
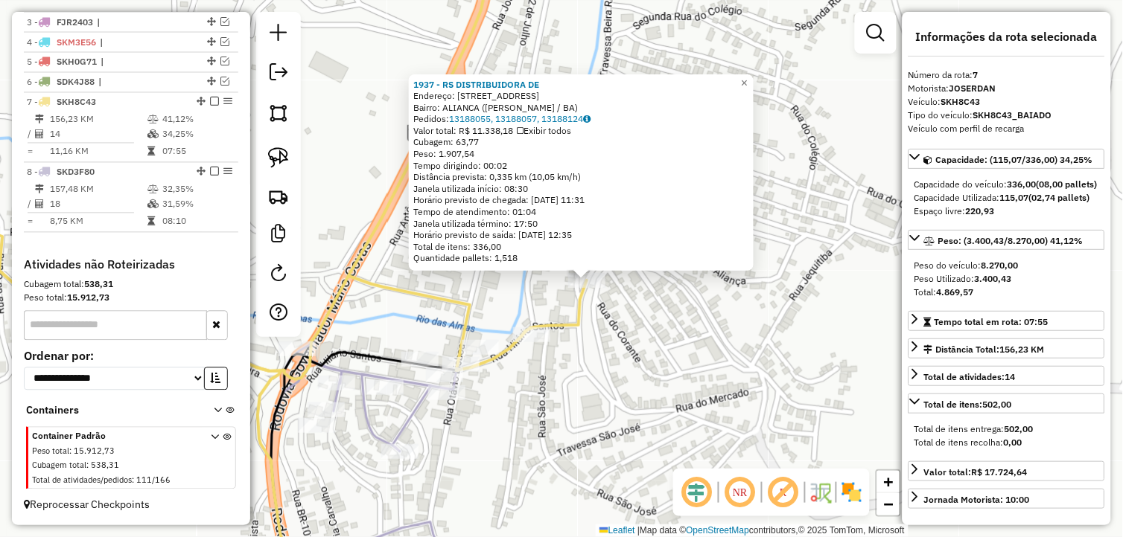
drag, startPoint x: 597, startPoint y: 348, endPoint x: 622, endPoint y: 360, distance: 27.3
click at [622, 360] on div "1937 - RS DISTRIBUIDORA DE Endereço: RUA SAO JOSE 19 Bairro: ALIANCA (WENCESLAU…" at bounding box center [561, 268] width 1123 height 537
click at [562, 336] on div "1937 - RS DISTRIBUIDORA DE Endereço: RUA SAO JOSE 19 Bairro: ALIANCA (WENCESLAU…" at bounding box center [561, 268] width 1123 height 537
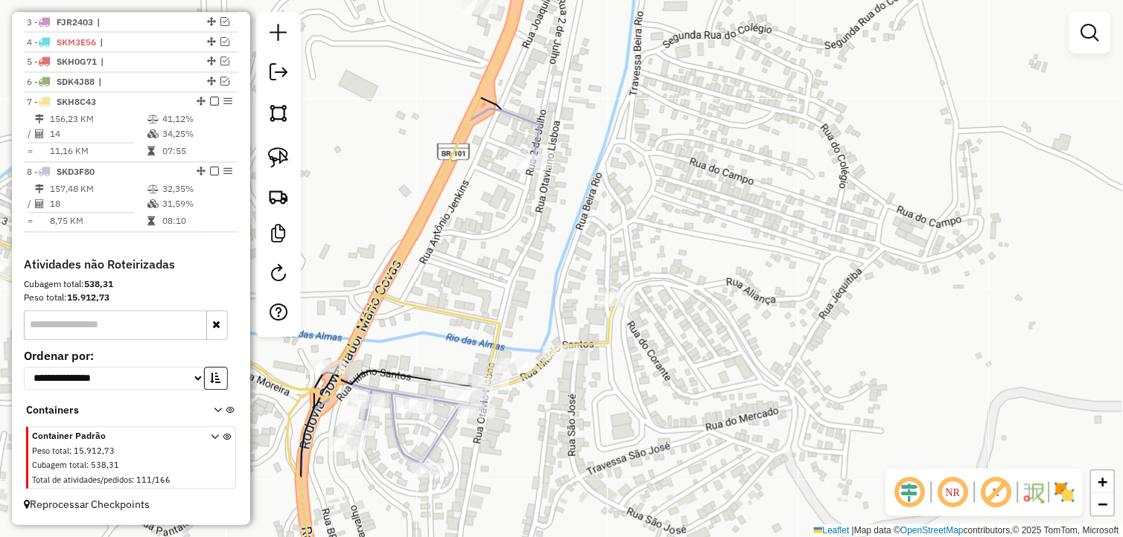
drag, startPoint x: 435, startPoint y: 287, endPoint x: 515, endPoint y: 323, distance: 88.3
click at [504, 325] on div "Janela de atendimento Grade de atendimento Capacidade Transportadoras Veículos …" at bounding box center [561, 268] width 1123 height 537
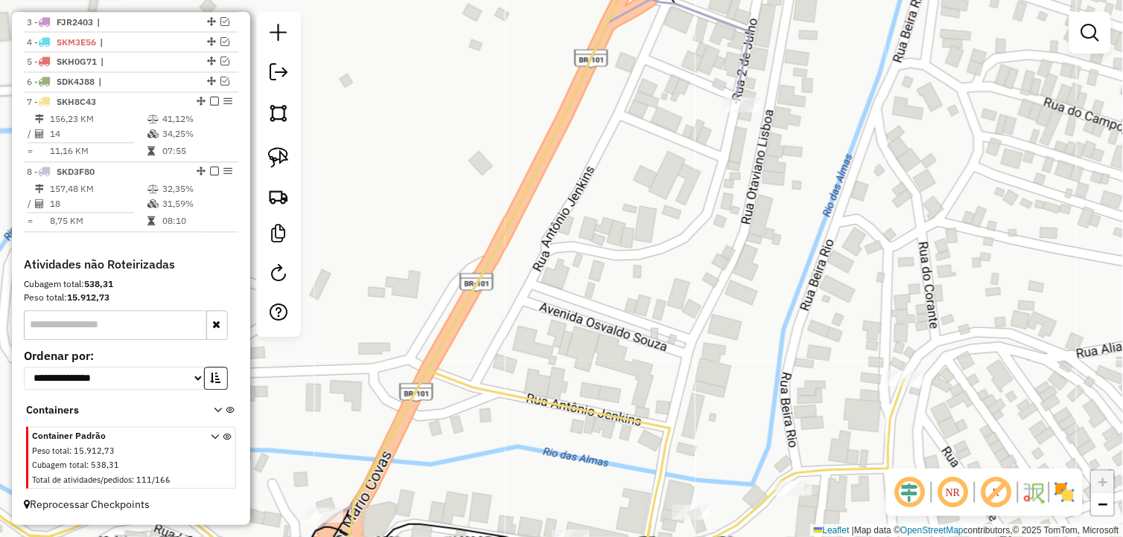
drag, startPoint x: 631, startPoint y: 296, endPoint x: 655, endPoint y: 114, distance: 184.0
click at [659, 138] on div "Janela de atendimento Grade de atendimento Capacidade Transportadoras Veículos …" at bounding box center [561, 268] width 1123 height 537
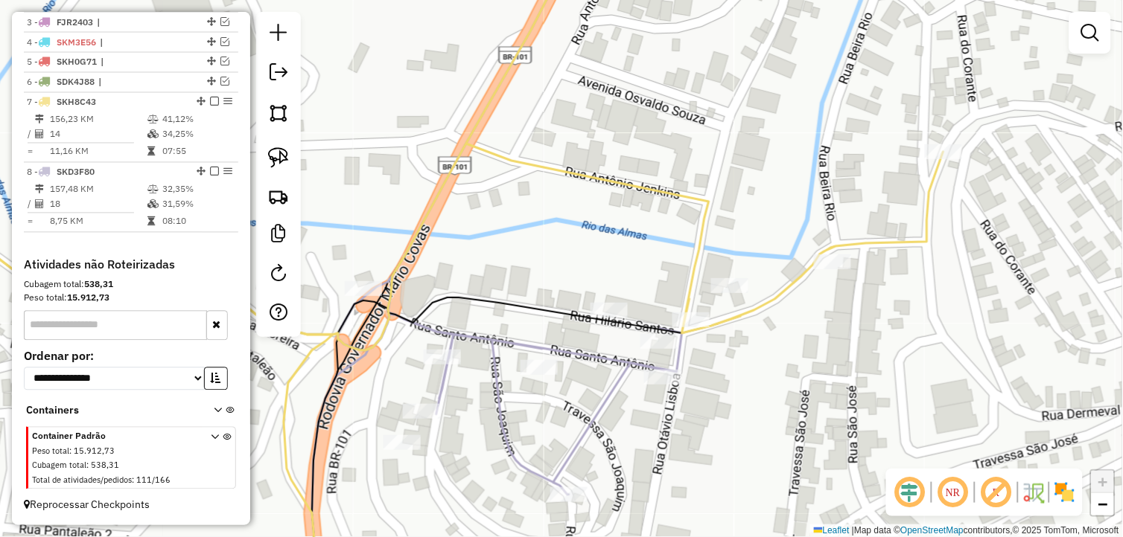
select select "*********"
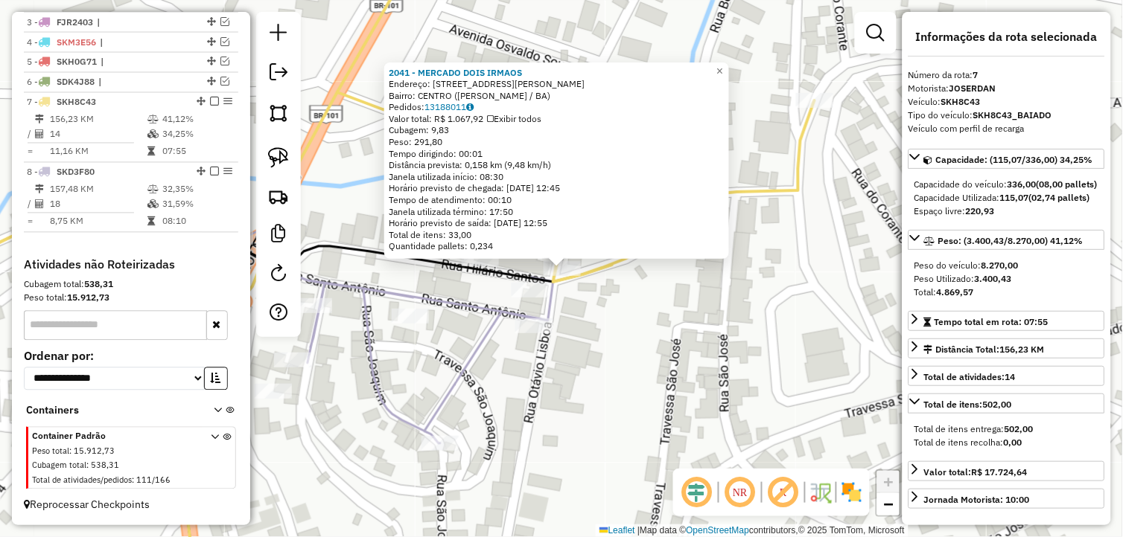
click at [626, 324] on div "2041 - MERCADO DOIS IRMAOS Endereço: RUA OTAVIANO SANTOS LISBOA, 37 Bairro: CEN…" at bounding box center [561, 268] width 1123 height 537
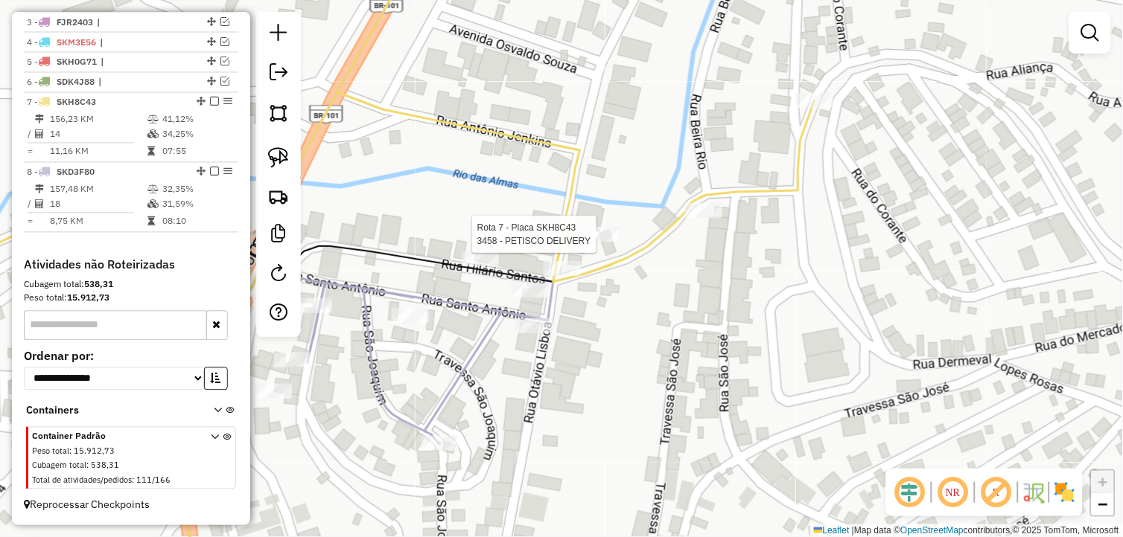
select select "*********"
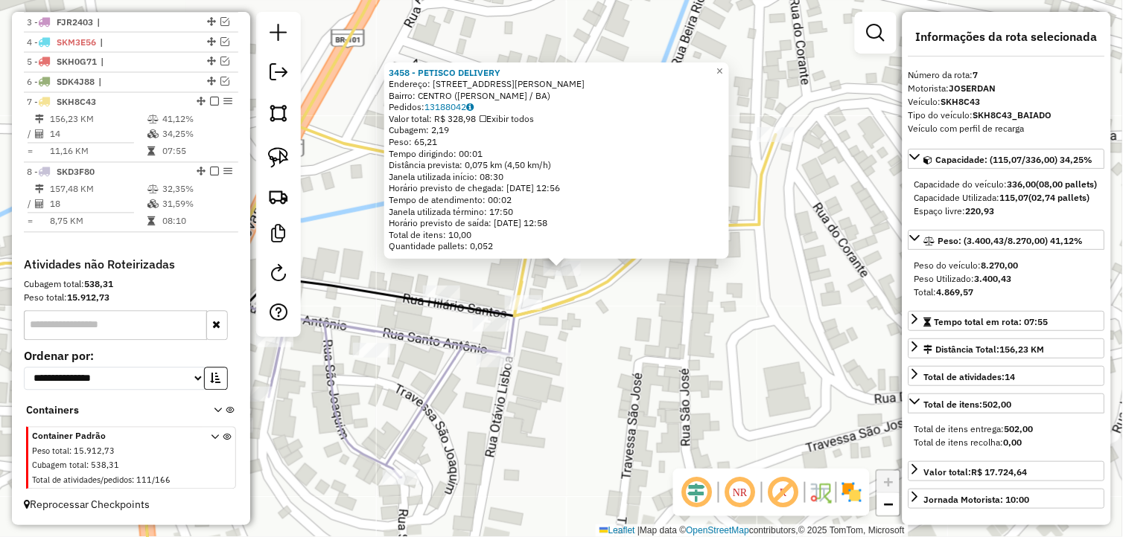
click at [578, 344] on div "3458 - PETISCO DELIVERY Endereço: Rua Otaviano Santos Lisboa 166 Bairro: CENTRO…" at bounding box center [561, 268] width 1123 height 537
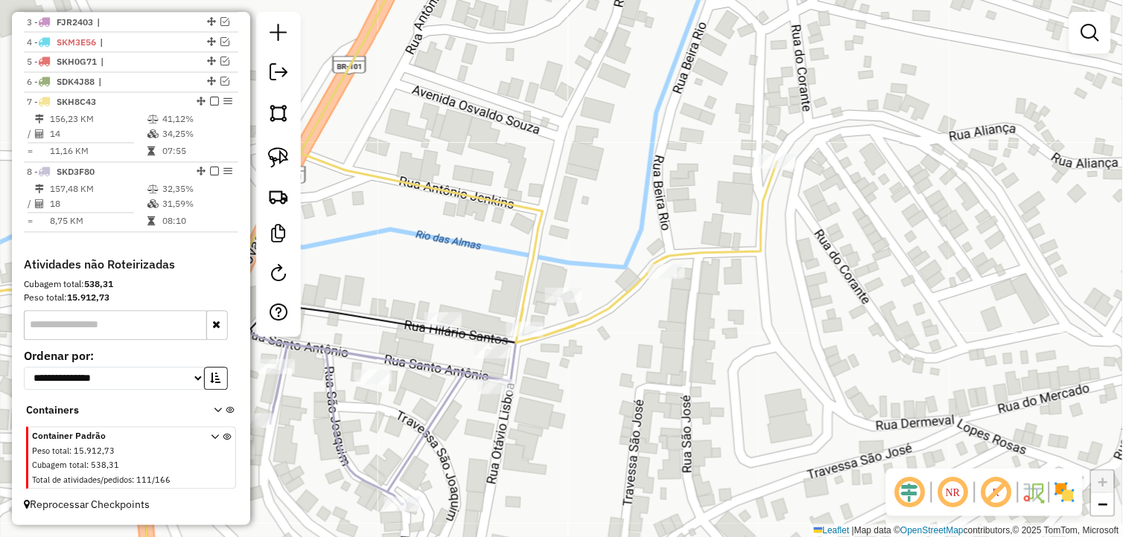
drag, startPoint x: 578, startPoint y: 346, endPoint x: 566, endPoint y: 375, distance: 31.1
click at [575, 377] on div "Janela de atendimento Grade de atendimento Capacidade Transportadoras Veículos …" at bounding box center [561, 268] width 1123 height 537
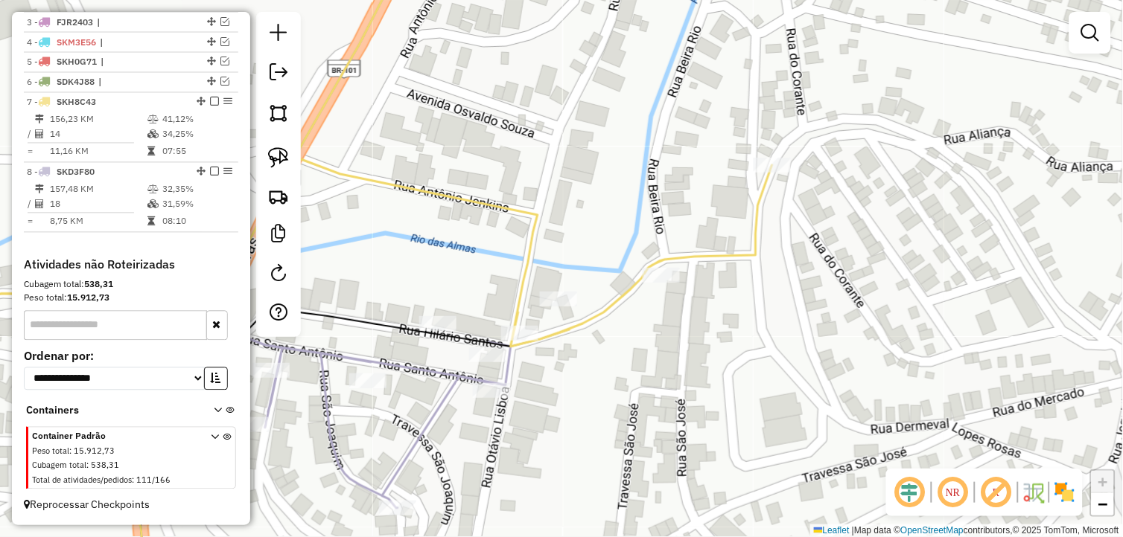
click at [295, 160] on div at bounding box center [278, 174] width 45 height 325
drag, startPoint x: 281, startPoint y: 154, endPoint x: 366, endPoint y: 179, distance: 88.3
click at [281, 154] on img at bounding box center [278, 157] width 21 height 21
drag, startPoint x: 552, startPoint y: 271, endPoint x: 573, endPoint y: 309, distance: 43.3
click at [574, 309] on div "Janela de atendimento Grade de atendimento Capacidade Transportadoras Veículos …" at bounding box center [561, 268] width 1123 height 537
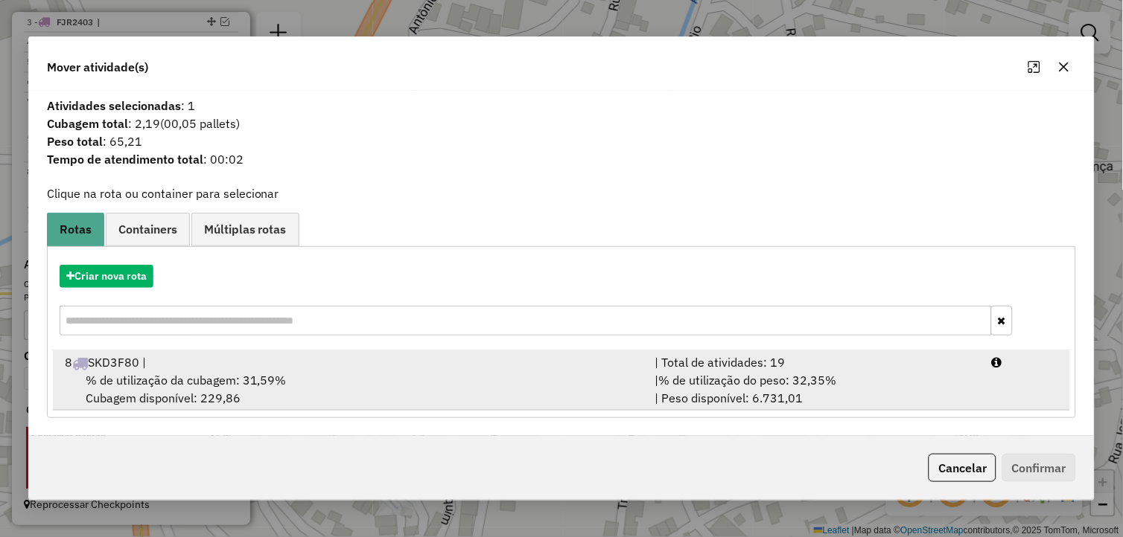
click at [310, 392] on div "% de utilização da cubagem: 31,59% Cubagem disponível: 229,86" at bounding box center [351, 389] width 590 height 36
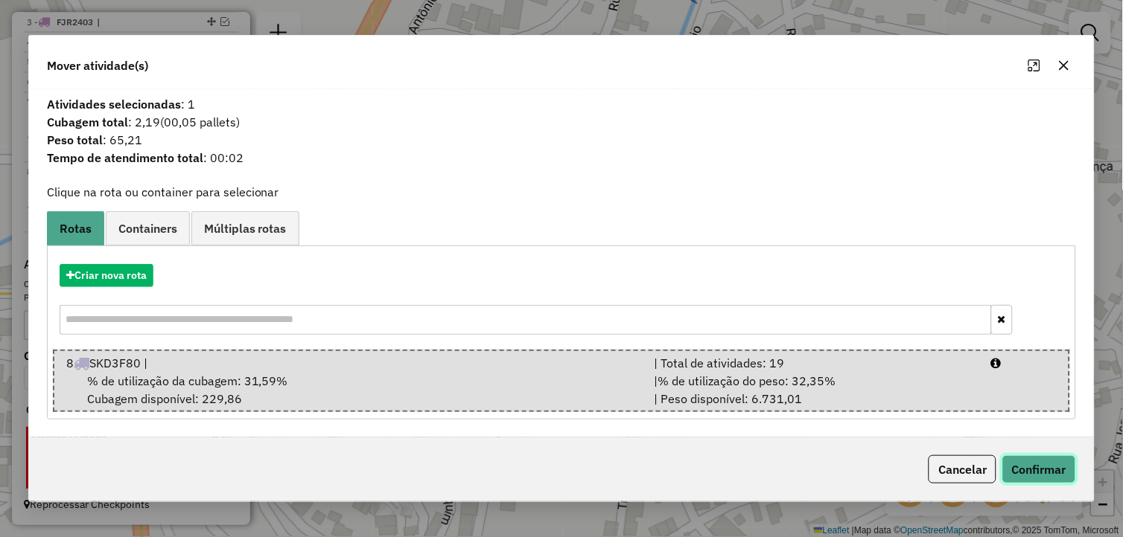
click at [1025, 459] on button "Confirmar" at bounding box center [1039, 470] width 74 height 28
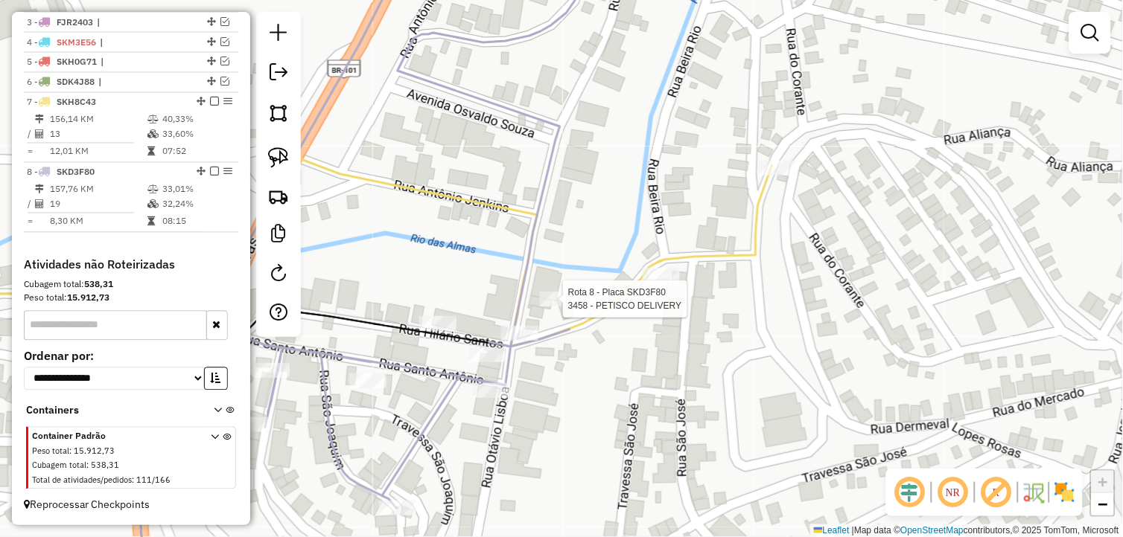
select select "*********"
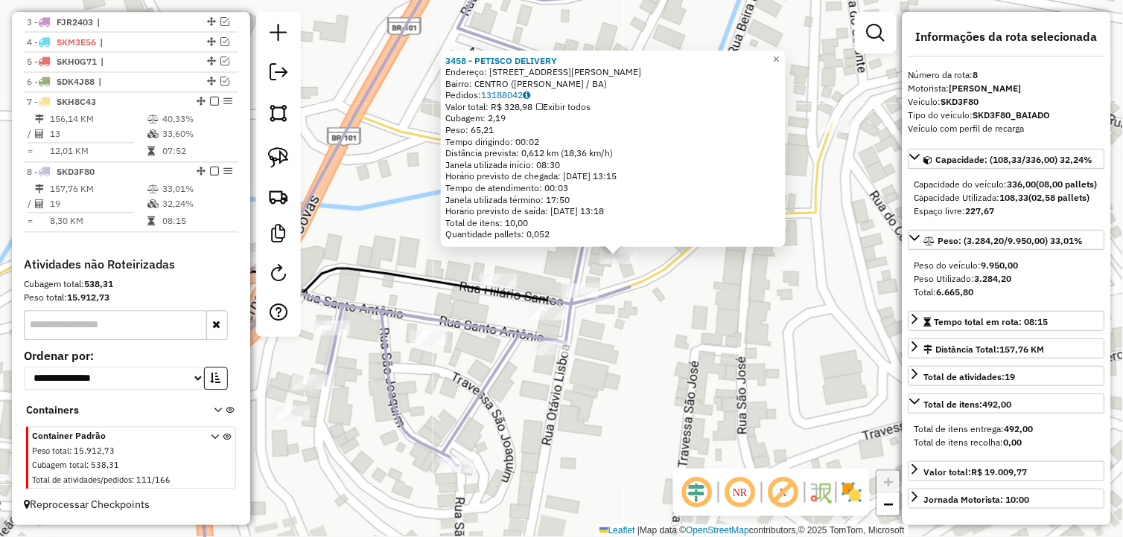
drag, startPoint x: 622, startPoint y: 374, endPoint x: 679, endPoint y: 362, distance: 58.7
click at [679, 362] on div "3458 - PETISCO DELIVERY Endereço: Rua Otaviano Santos Lisboa 166 Bairro: CENTRO…" at bounding box center [561, 268] width 1123 height 537
drag, startPoint x: 668, startPoint y: 360, endPoint x: 654, endPoint y: 353, distance: 16.6
click at [667, 360] on div "3458 - PETISCO DELIVERY Endereço: Rua Otaviano Santos Lisboa 166 Bairro: CENTRO…" at bounding box center [561, 268] width 1123 height 537
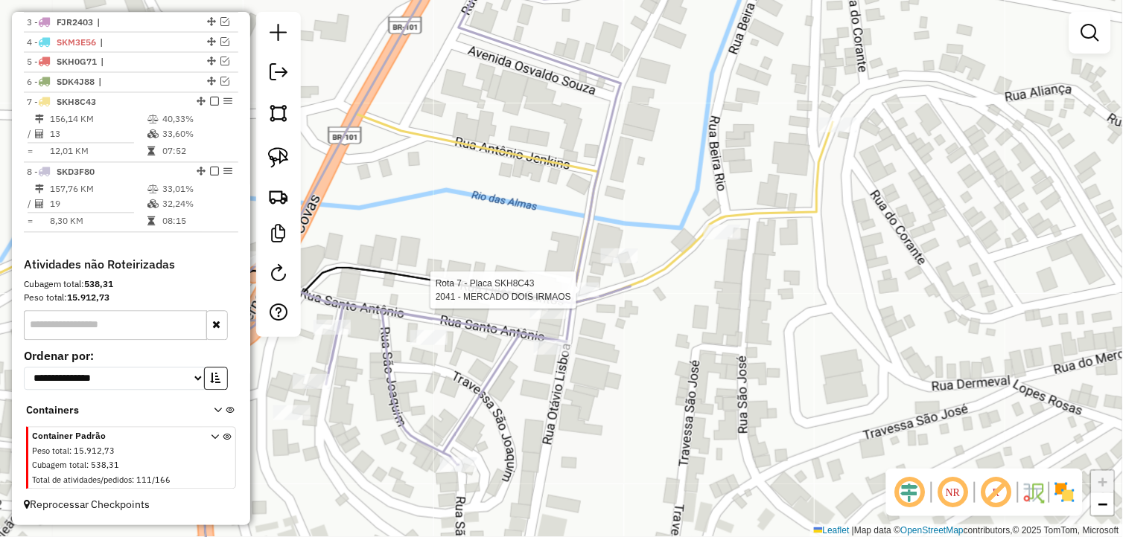
select select "*********"
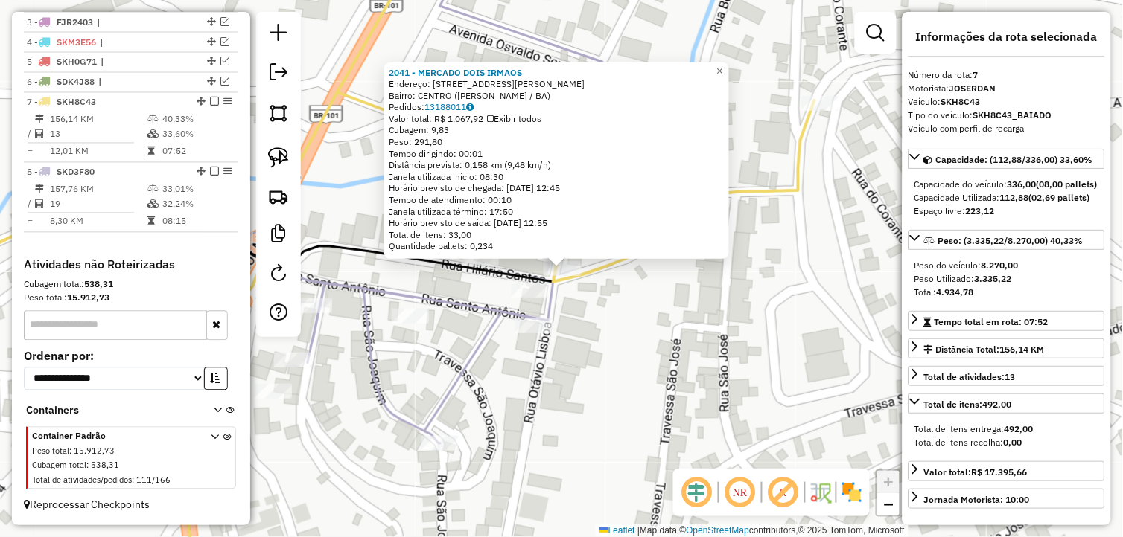
click at [660, 380] on div "2041 - MERCADO DOIS IRMAOS Endereço: RUA OTAVIANO SANTOS LISBOA, 37 Bairro: CEN…" at bounding box center [561, 268] width 1123 height 537
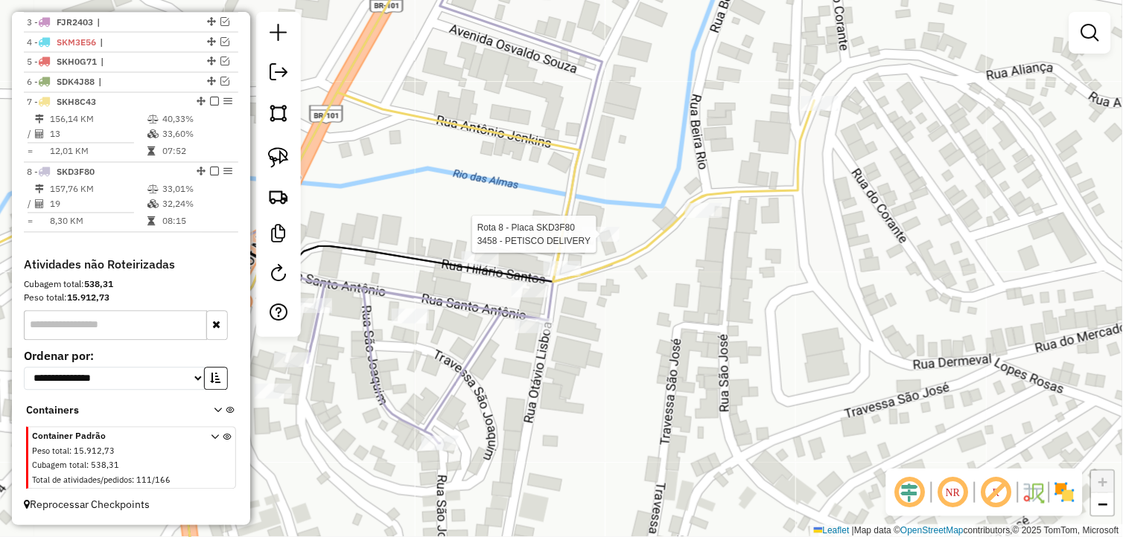
select select "*********"
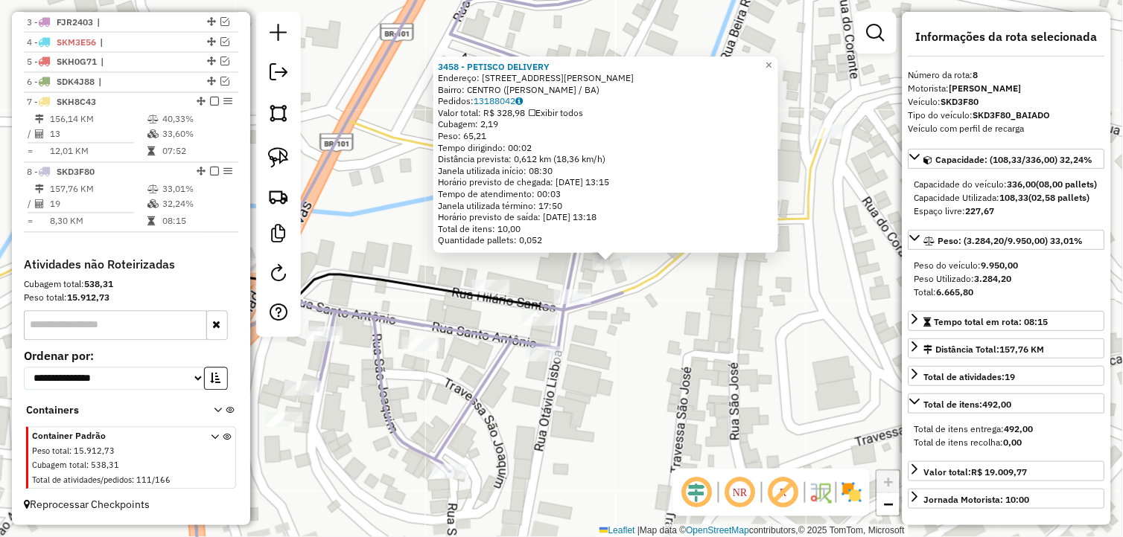
drag, startPoint x: 674, startPoint y: 376, endPoint x: 686, endPoint y: 370, distance: 14.0
click at [686, 370] on div "3458 - PETISCO DELIVERY Endereço: Rua Otaviano Santos Lisboa 166 Bairro: CENTRO…" at bounding box center [561, 268] width 1123 height 537
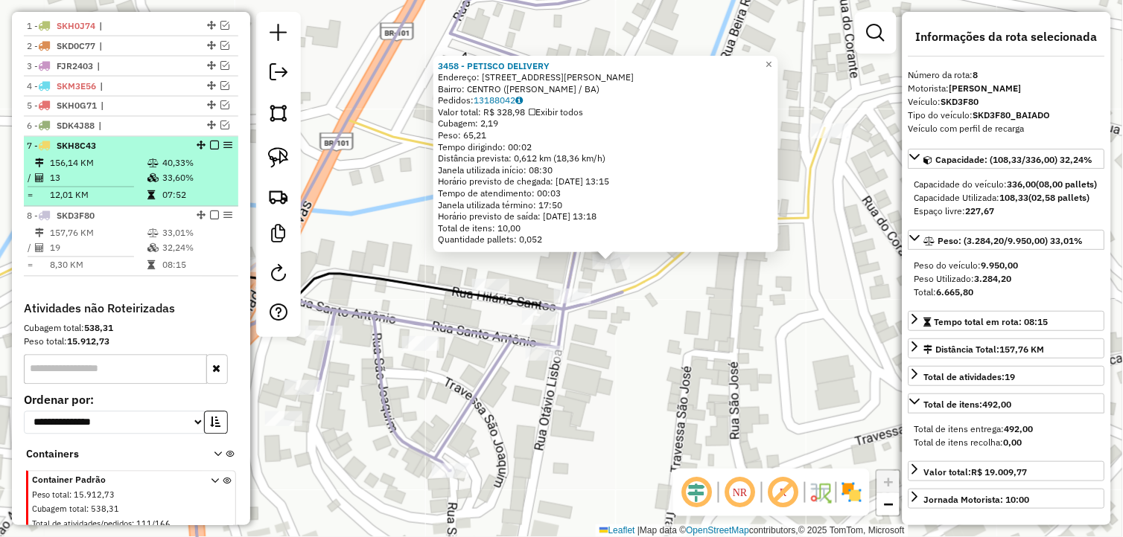
scroll to position [515, 0]
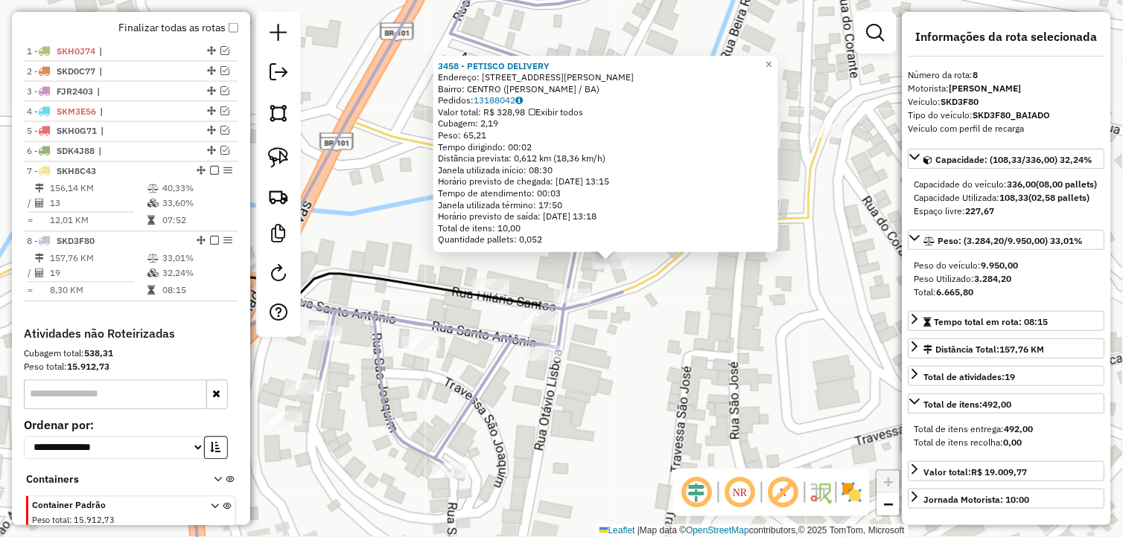
drag, startPoint x: 658, startPoint y: 325, endPoint x: 641, endPoint y: 341, distance: 23.7
click at [641, 341] on div "3458 - PETISCO DELIVERY Endereço: Rua Otaviano Santos Lisboa 166 Bairro: CENTRO…" at bounding box center [561, 268] width 1123 height 537
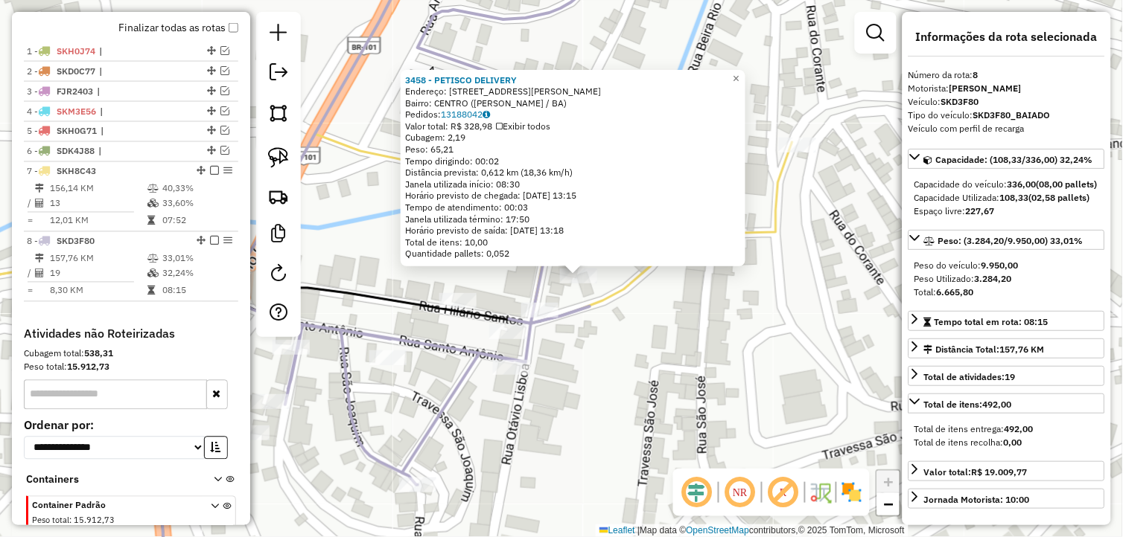
drag, startPoint x: 718, startPoint y: 333, endPoint x: 702, endPoint y: 331, distance: 15.8
click at [702, 331] on div "3458 - PETISCO DELIVERY Endereço: Rua Otaviano Santos Lisboa 166 Bairro: CENTRO…" at bounding box center [561, 268] width 1123 height 537
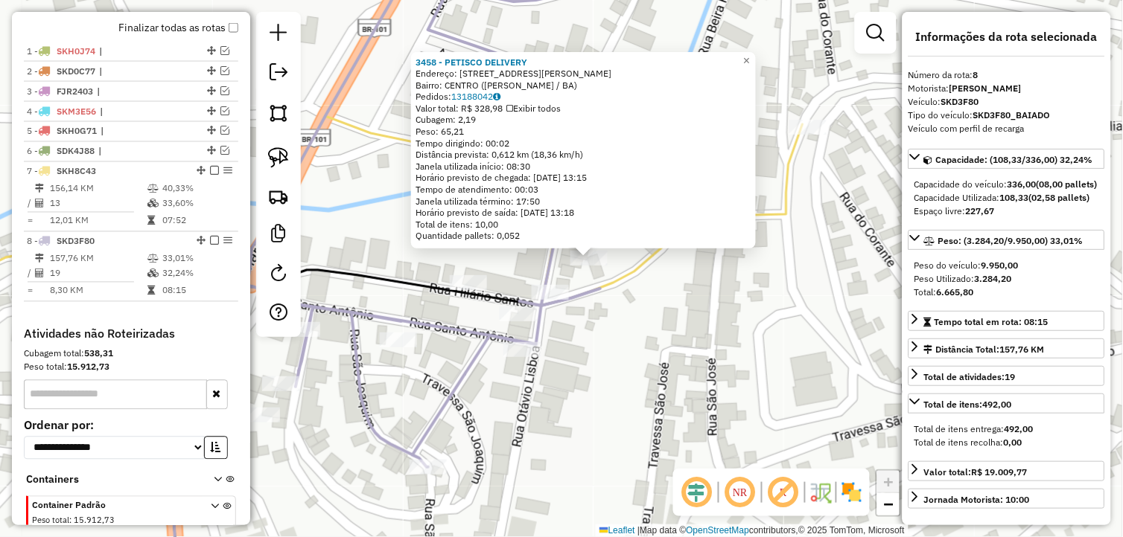
drag, startPoint x: 631, startPoint y: 353, endPoint x: 641, endPoint y: 335, distance: 20.7
click at [641, 335] on div "3458 - PETISCO DELIVERY Endereço: Rua Otaviano Santos Lisboa 166 Bairro: CENTRO…" at bounding box center [561, 268] width 1123 height 537
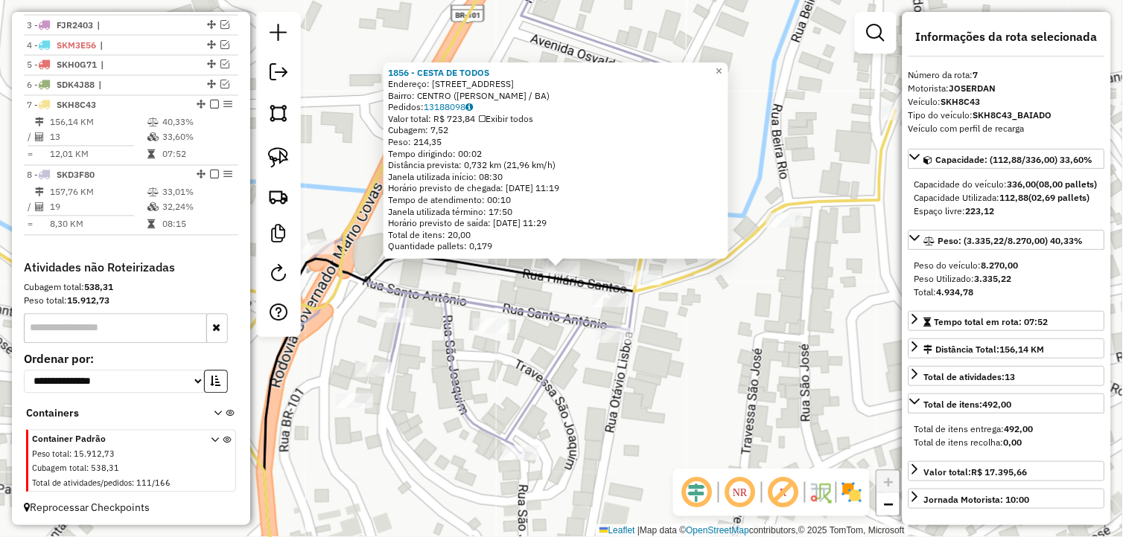
scroll to position [598, 0]
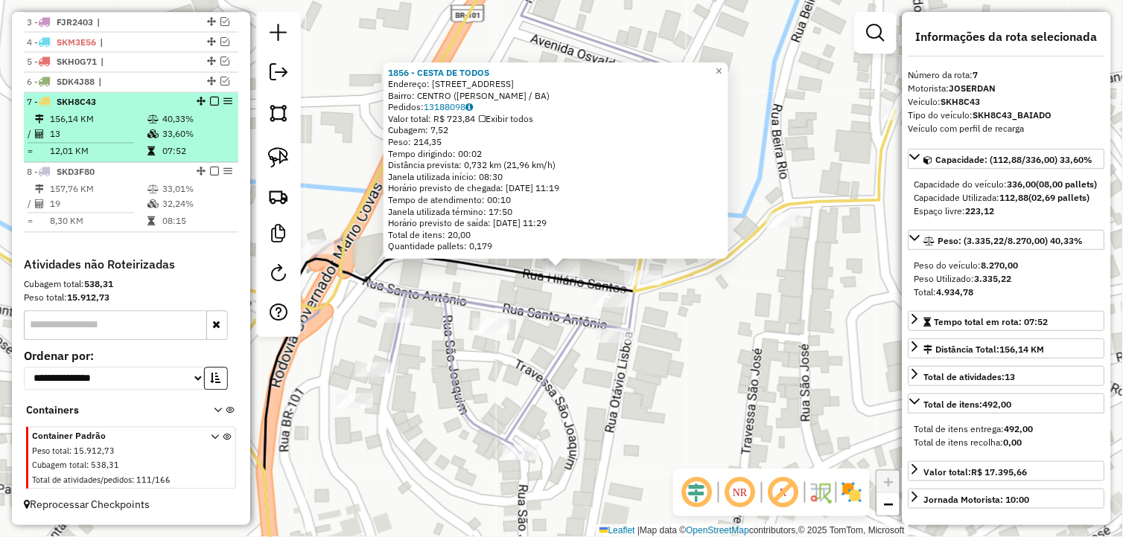
click at [184, 138] on td "33,60%" at bounding box center [197, 134] width 71 height 15
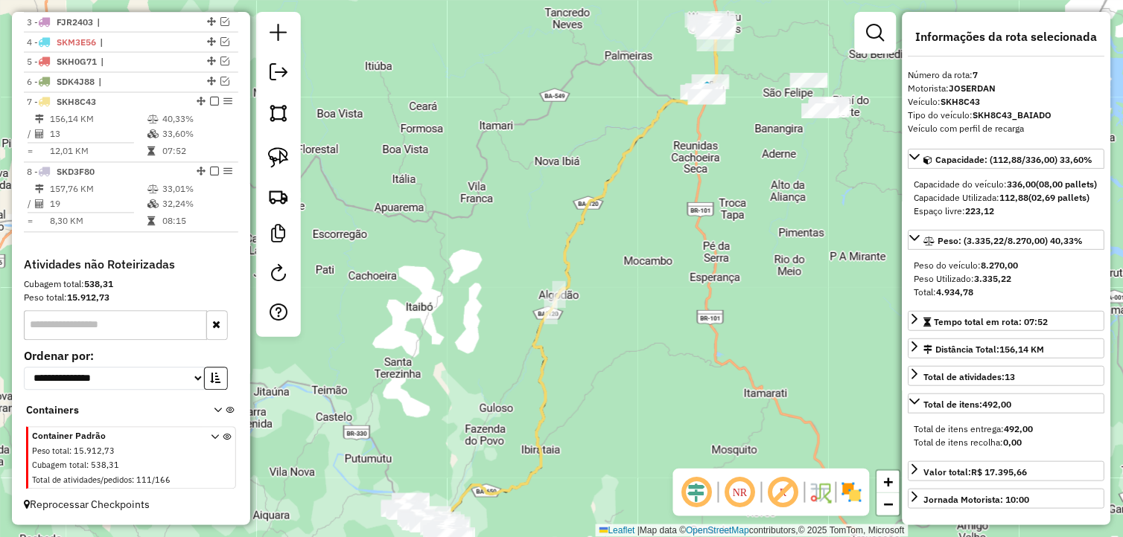
drag, startPoint x: 693, startPoint y: 198, endPoint x: 597, endPoint y: 359, distance: 187.3
click at [597, 359] on div "Janela de atendimento Grade de atendimento Capacidade Transportadoras Veículos …" at bounding box center [561, 268] width 1123 height 537
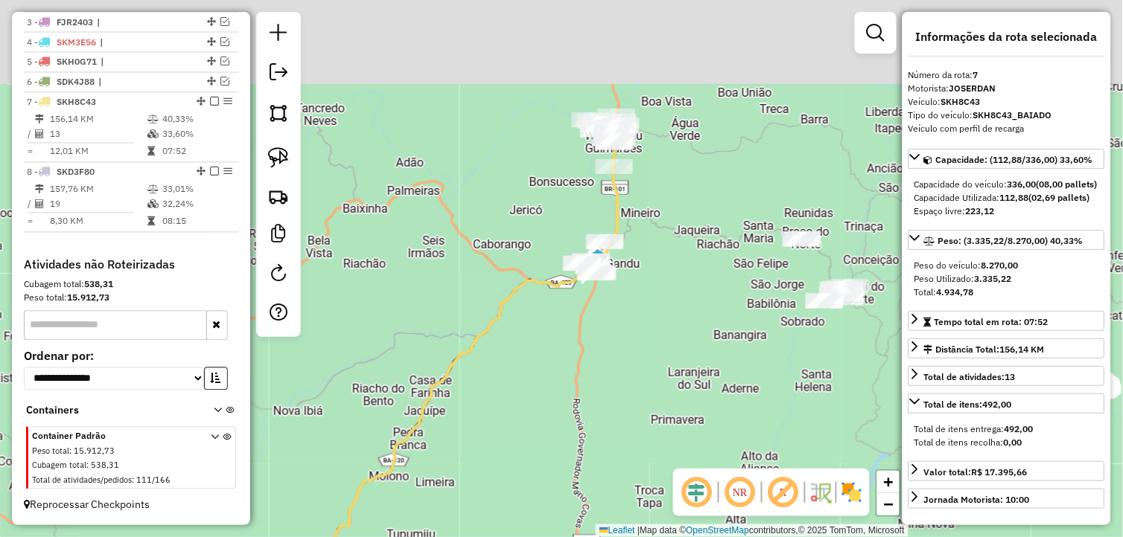
drag, startPoint x: 601, startPoint y: 322, endPoint x: 545, endPoint y: 419, distance: 112.4
click at [574, 424] on div "Janela de atendimento Grade de atendimento Capacidade Transportadoras Veículos …" at bounding box center [561, 268] width 1123 height 537
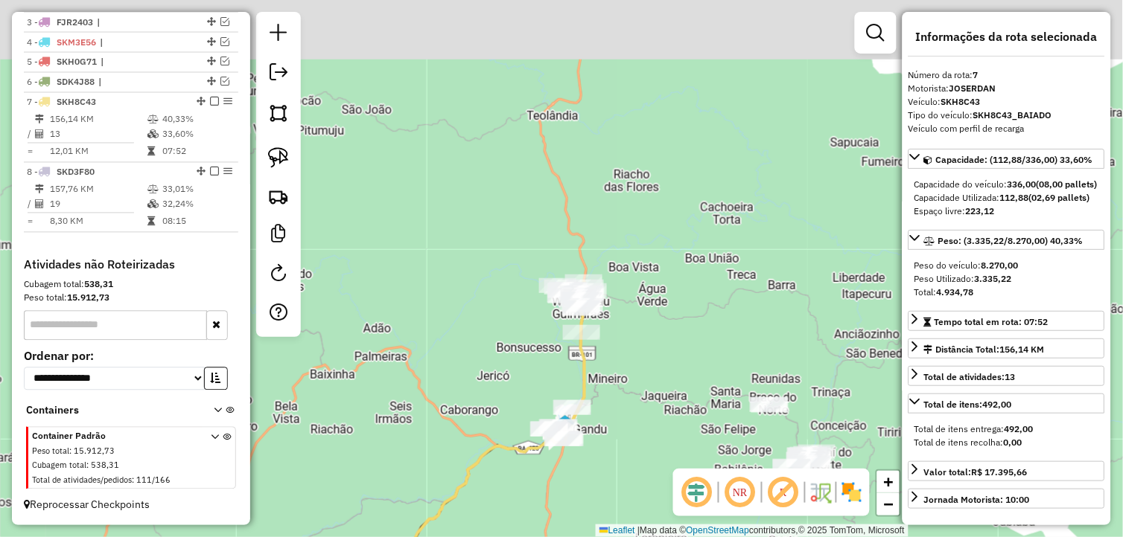
drag, startPoint x: 635, startPoint y: 383, endPoint x: 628, endPoint y: 421, distance: 38.6
click at [631, 421] on div "Janela de atendimento Grade de atendimento Capacidade Transportadoras Veículos …" at bounding box center [561, 268] width 1123 height 537
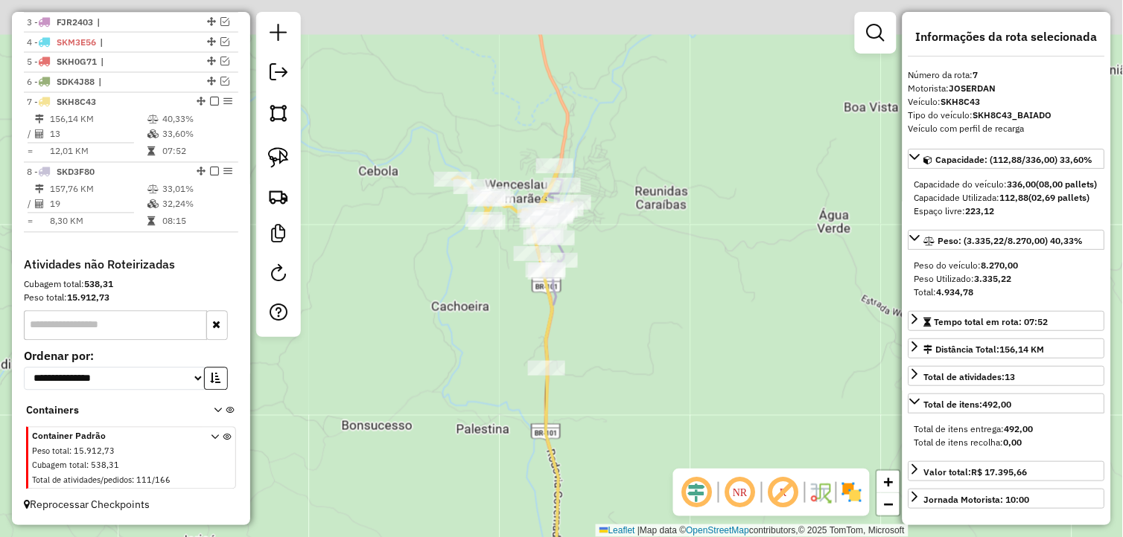
drag, startPoint x: 619, startPoint y: 313, endPoint x: 576, endPoint y: 378, distance: 77.8
click at [686, 418] on div "Janela de atendimento Grade de atendimento Capacidade Transportadoras Veículos …" at bounding box center [561, 268] width 1123 height 537
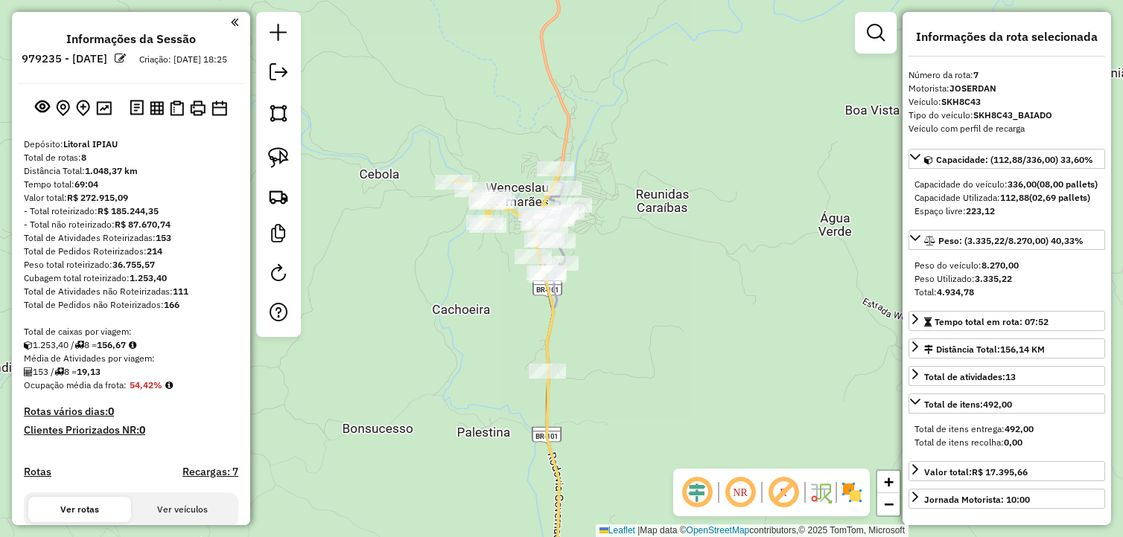
select select "*********"
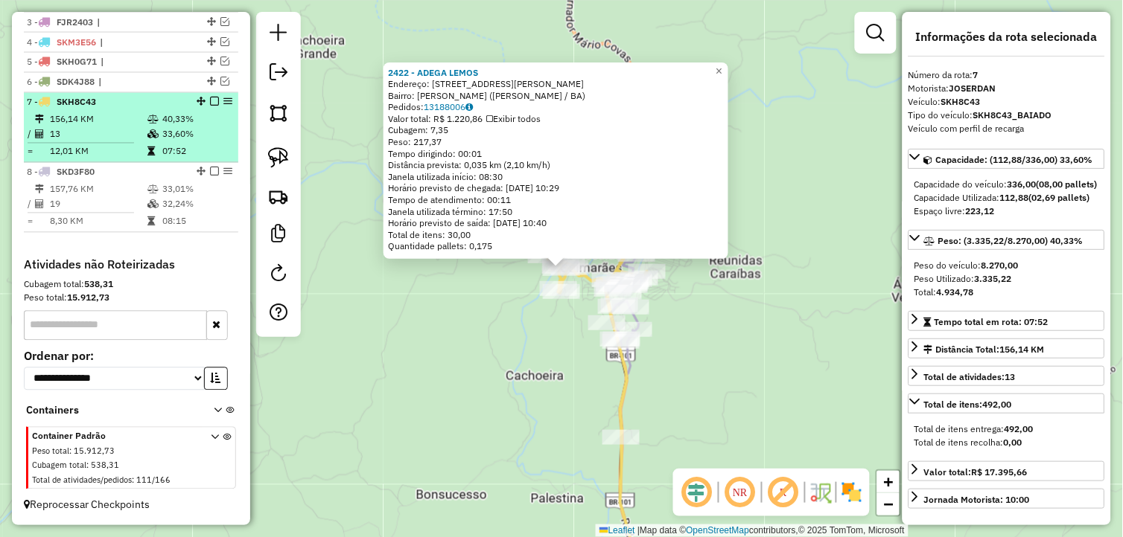
click at [210, 100] on em at bounding box center [214, 102] width 9 height 9
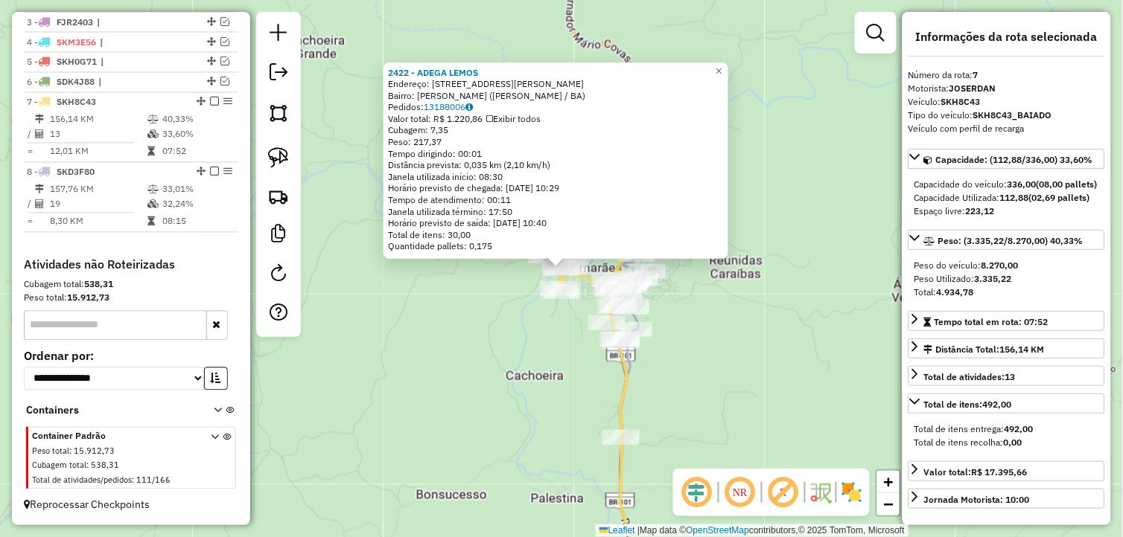
scroll to position [547, 0]
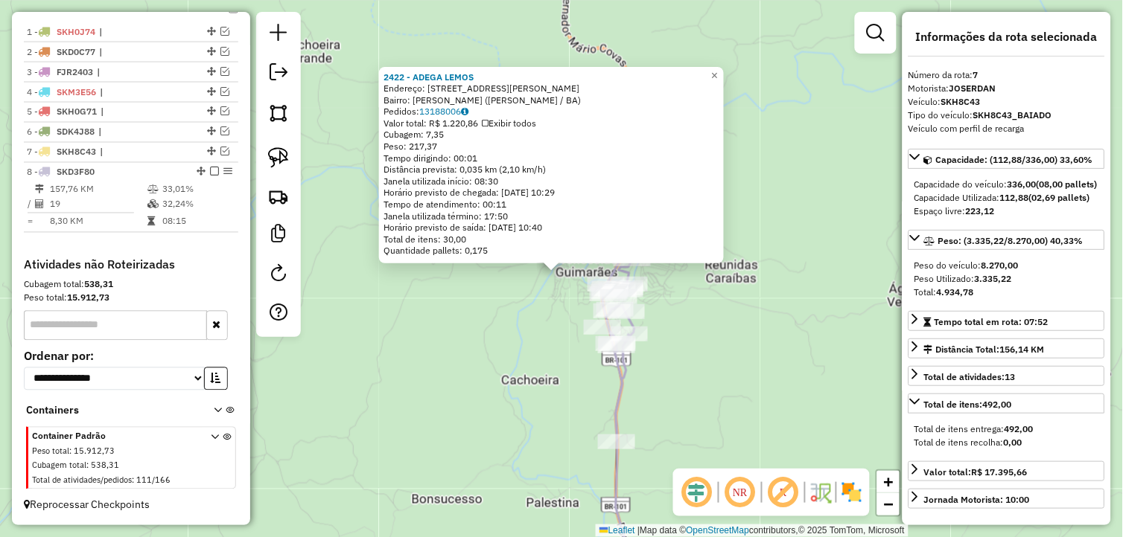
drag, startPoint x: 454, startPoint y: 325, endPoint x: 413, endPoint y: 330, distance: 41.3
click at [425, 340] on div "2422 - ADEGA LEMOS Endereço: [STREET_ADDRESS][PERSON_NAME] Bairro: [PERSON_NAME…" at bounding box center [561, 268] width 1123 height 537
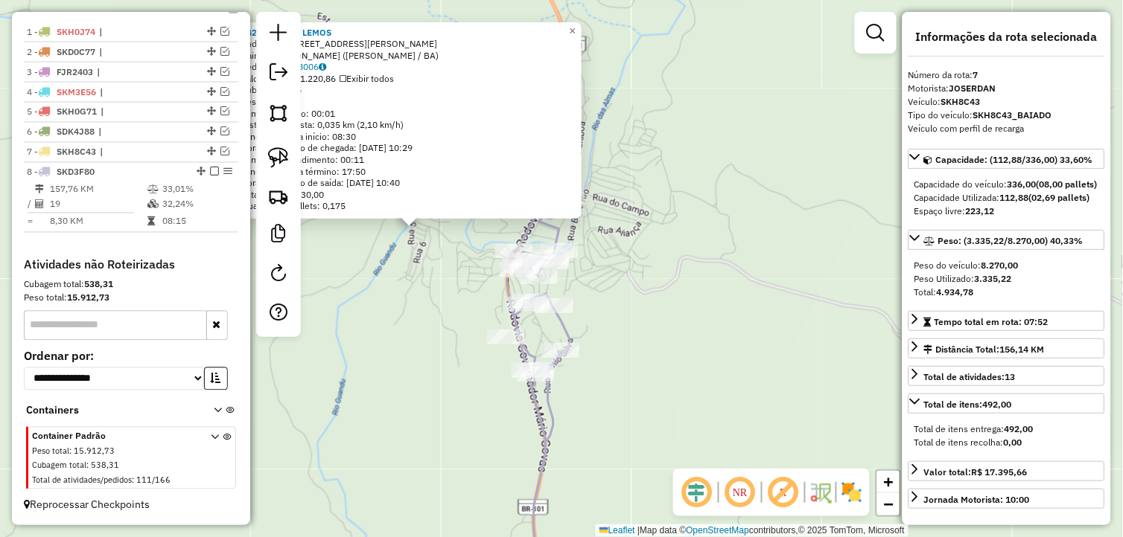
drag, startPoint x: 695, startPoint y: 355, endPoint x: 703, endPoint y: 356, distance: 7.5
click at [703, 357] on div "2422 - ADEGA LEMOS Endereço: [STREET_ADDRESS][PERSON_NAME] Bairro: [PERSON_NAME…" at bounding box center [561, 268] width 1123 height 537
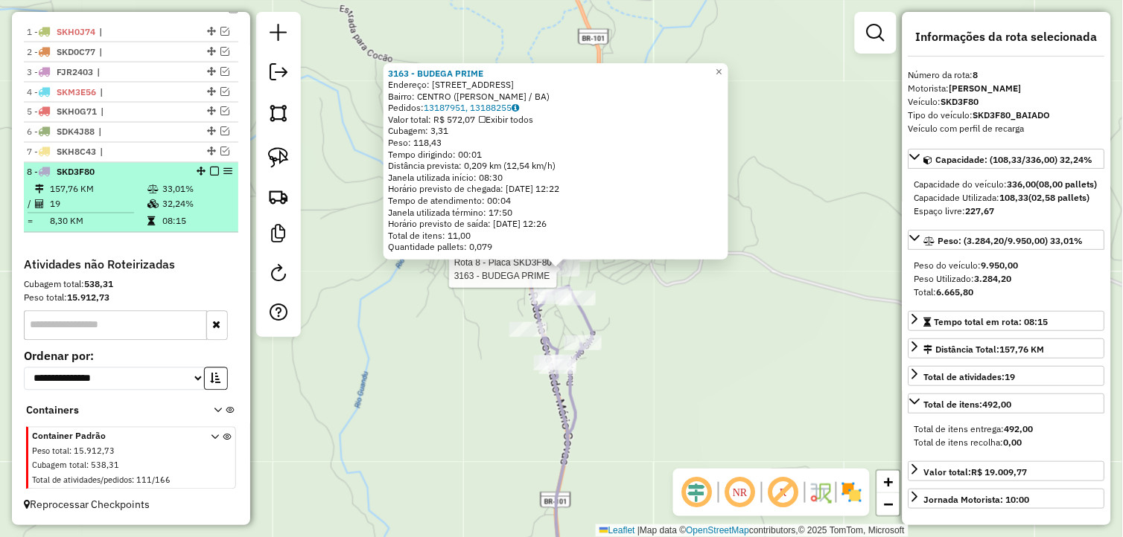
click at [210, 167] on em at bounding box center [214, 171] width 9 height 9
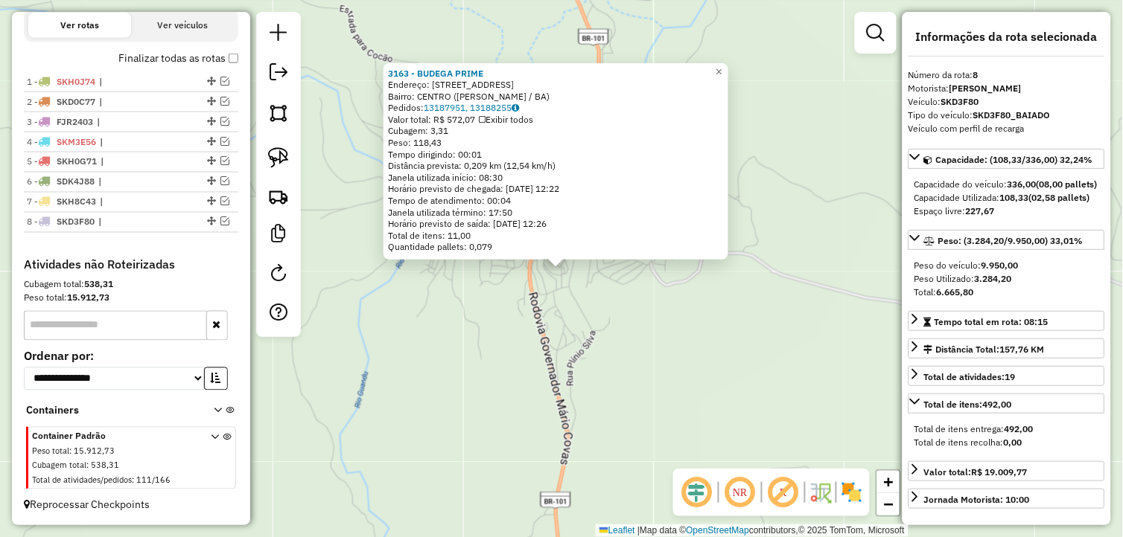
scroll to position [497, 0]
click at [454, 357] on div "3163 - BUDEGA PRIME Endereço: [STREET_ADDRESS] Bairro: CENTRO (WENCESLAU GUIMAR…" at bounding box center [561, 268] width 1123 height 537
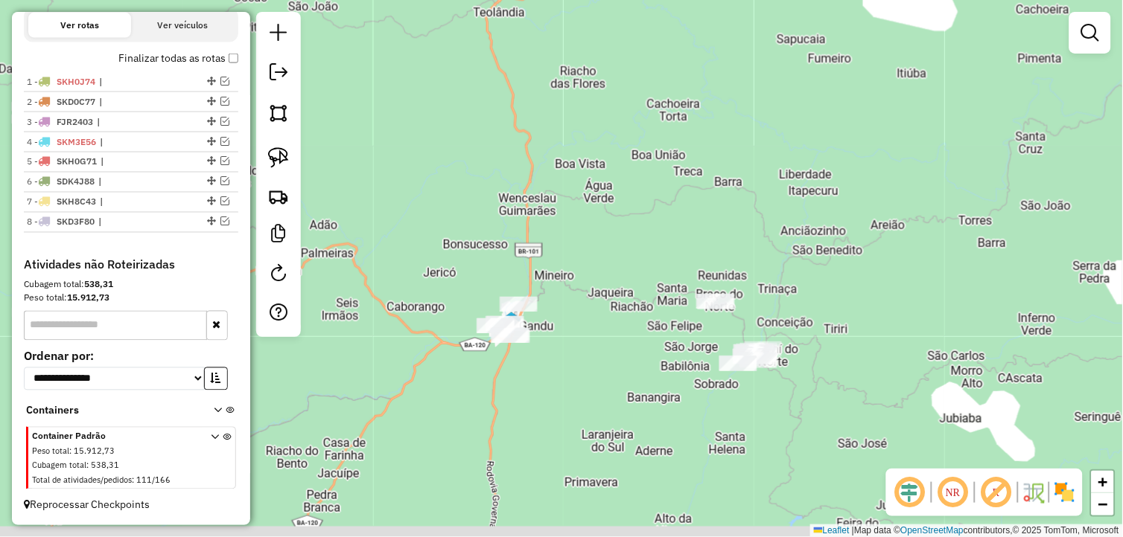
drag, startPoint x: 581, startPoint y: 390, endPoint x: 651, endPoint y: 194, distance: 207.9
click at [650, 197] on div "Janela de atendimento Grade de atendimento Capacidade Transportadoras Veículos …" at bounding box center [561, 268] width 1123 height 537
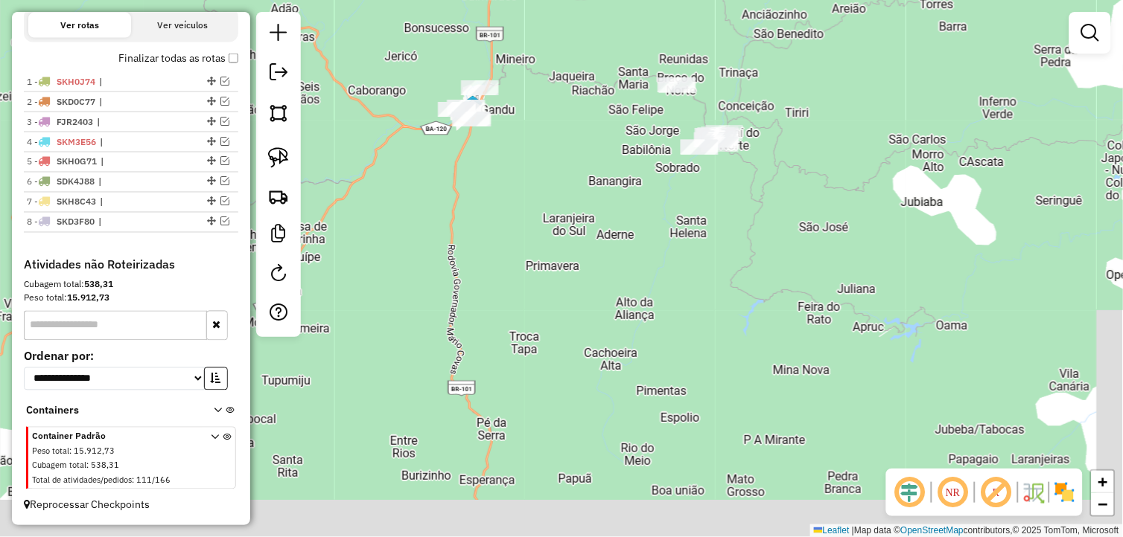
drag, startPoint x: 627, startPoint y: 357, endPoint x: 560, endPoint y: 223, distance: 149.8
click at [564, 191] on div "Janela de atendimento Grade de atendimento Capacidade Transportadoras Veículos …" at bounding box center [561, 268] width 1123 height 537
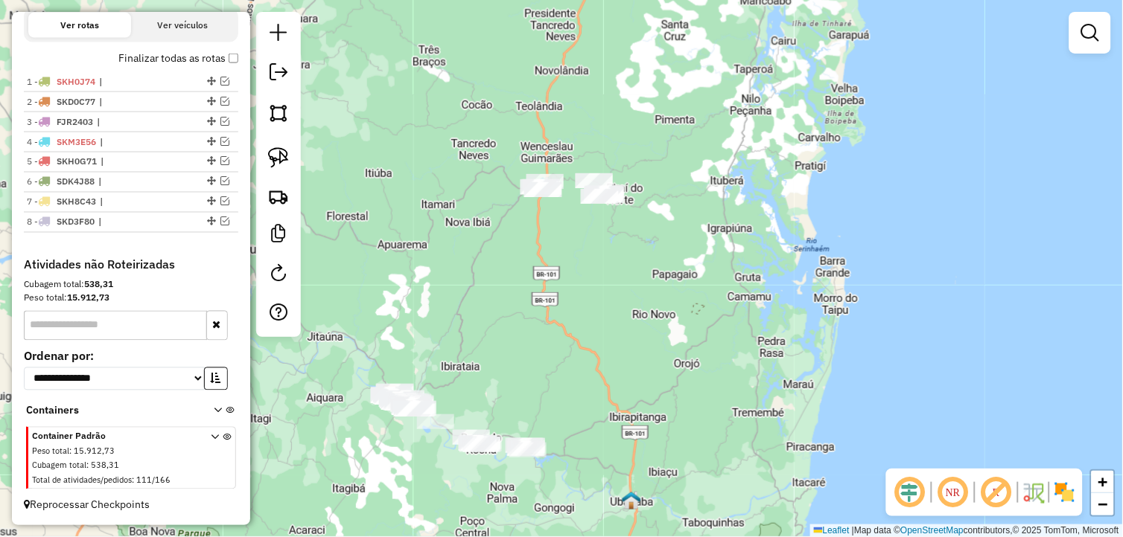
drag, startPoint x: 590, startPoint y: 333, endPoint x: 622, endPoint y: 220, distance: 116.9
click at [628, 217] on div "Janela de atendimento Grade de atendimento Capacidade Transportadoras Veículos …" at bounding box center [561, 268] width 1123 height 537
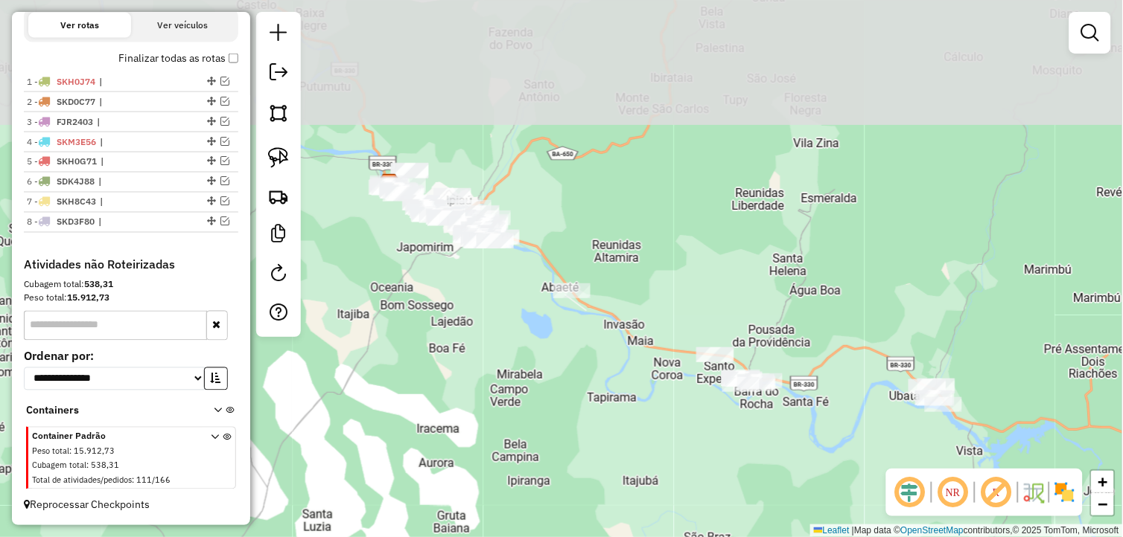
drag, startPoint x: 518, startPoint y: 218, endPoint x: 573, endPoint y: 390, distance: 180.6
click at [573, 390] on div "Janela de atendimento Grade de atendimento Capacidade Transportadoras Veículos …" at bounding box center [561, 268] width 1123 height 537
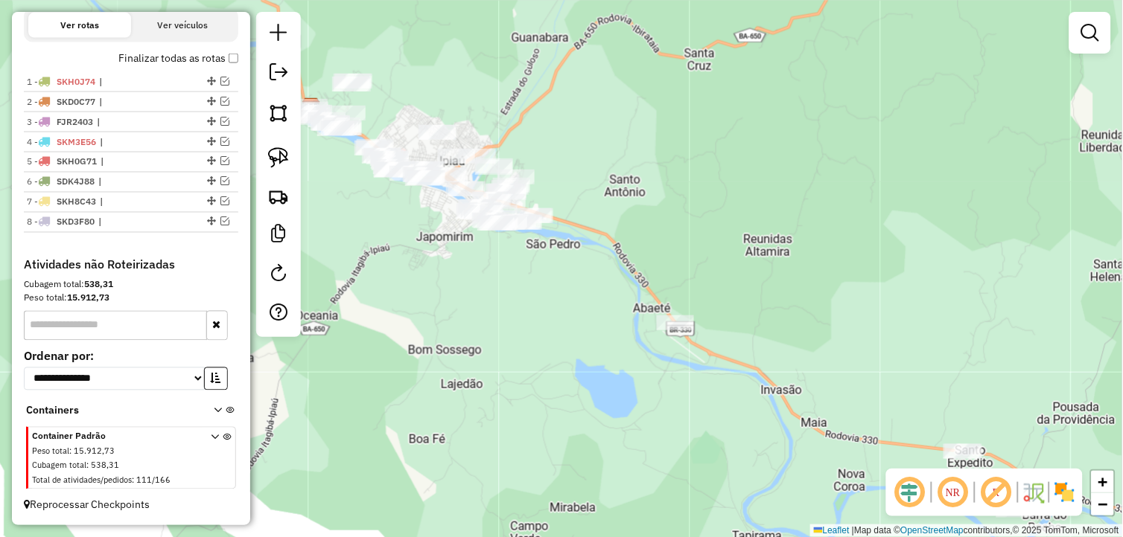
drag, startPoint x: 514, startPoint y: 315, endPoint x: 579, endPoint y: 392, distance: 100.9
click at [579, 392] on div "Janela de atendimento Grade de atendimento Capacidade Transportadoras Veículos …" at bounding box center [561, 268] width 1123 height 537
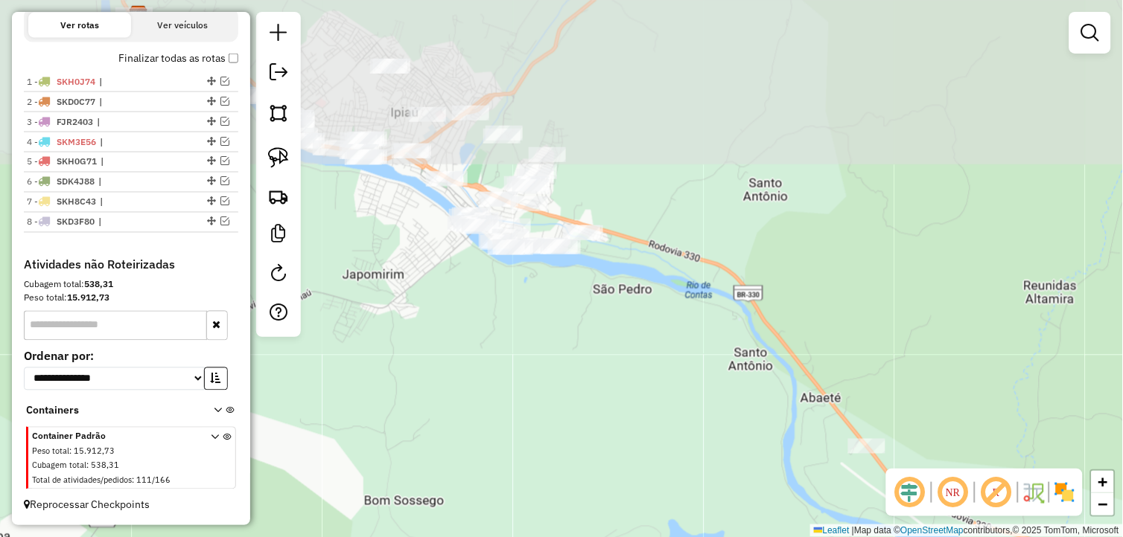
drag, startPoint x: 469, startPoint y: 238, endPoint x: 548, endPoint y: 398, distance: 178.4
click at [552, 406] on div "Janela de atendimento Grade de atendimento Capacidade Transportadoras Veículos …" at bounding box center [561, 268] width 1123 height 537
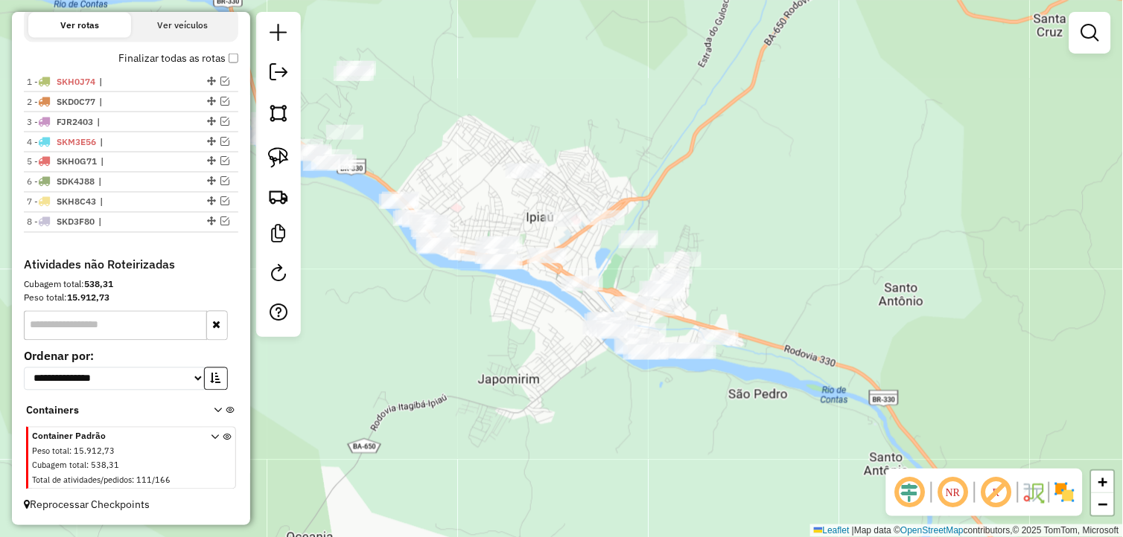
drag, startPoint x: 467, startPoint y: 306, endPoint x: 601, endPoint y: 427, distance: 179.7
click at [601, 427] on div "Janela de atendimento Grade de atendimento Capacidade Transportadoras Veículos …" at bounding box center [561, 268] width 1123 height 537
drag, startPoint x: 275, startPoint y: 162, endPoint x: 325, endPoint y: 176, distance: 51.8
click at [275, 162] on img at bounding box center [278, 157] width 21 height 21
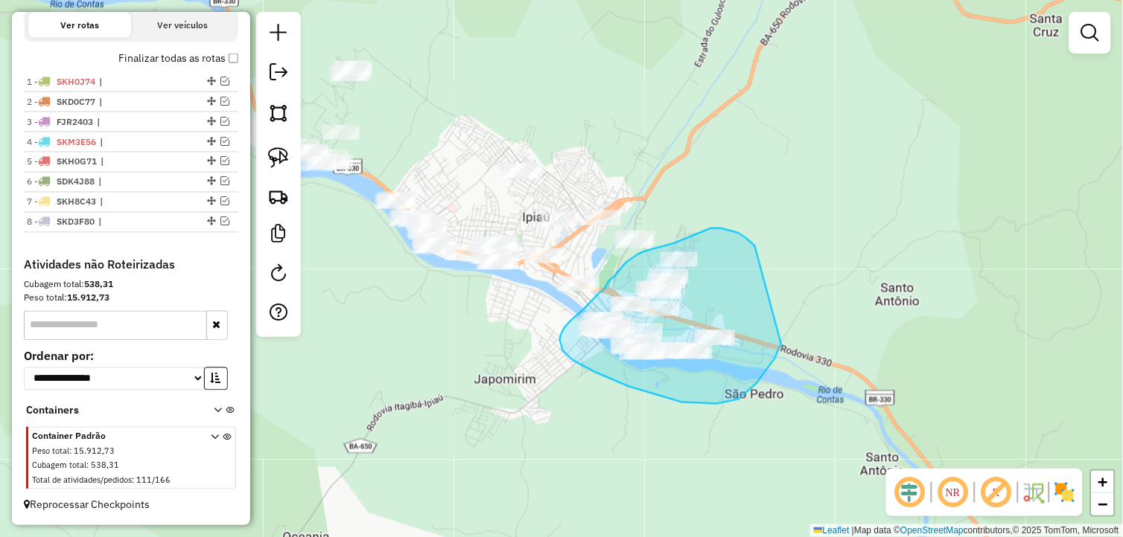
drag, startPoint x: 735, startPoint y: 233, endPoint x: 782, endPoint y: 346, distance: 122.2
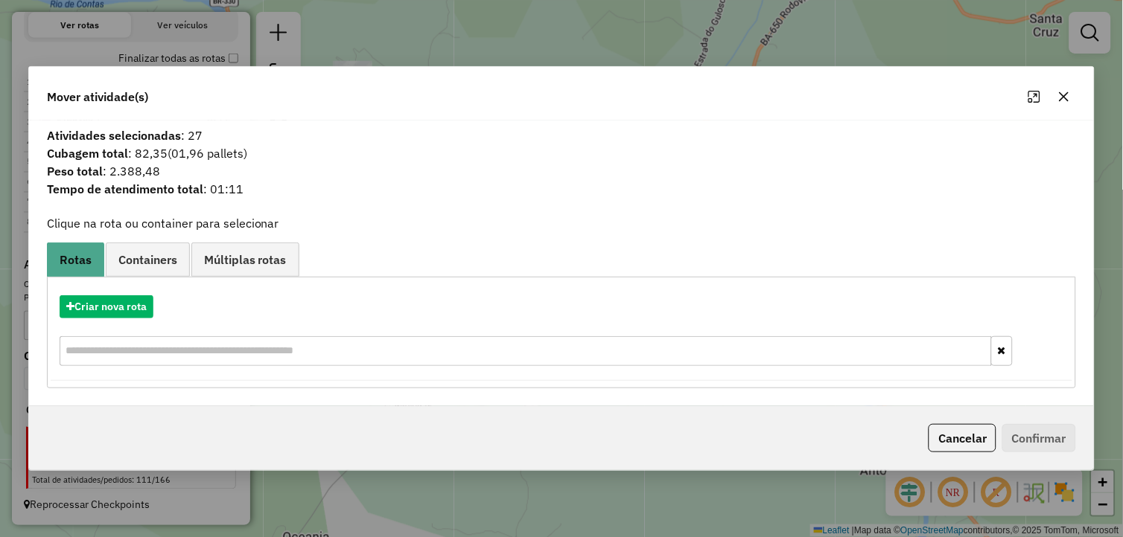
click at [1063, 99] on icon "button" at bounding box center [1064, 97] width 12 height 12
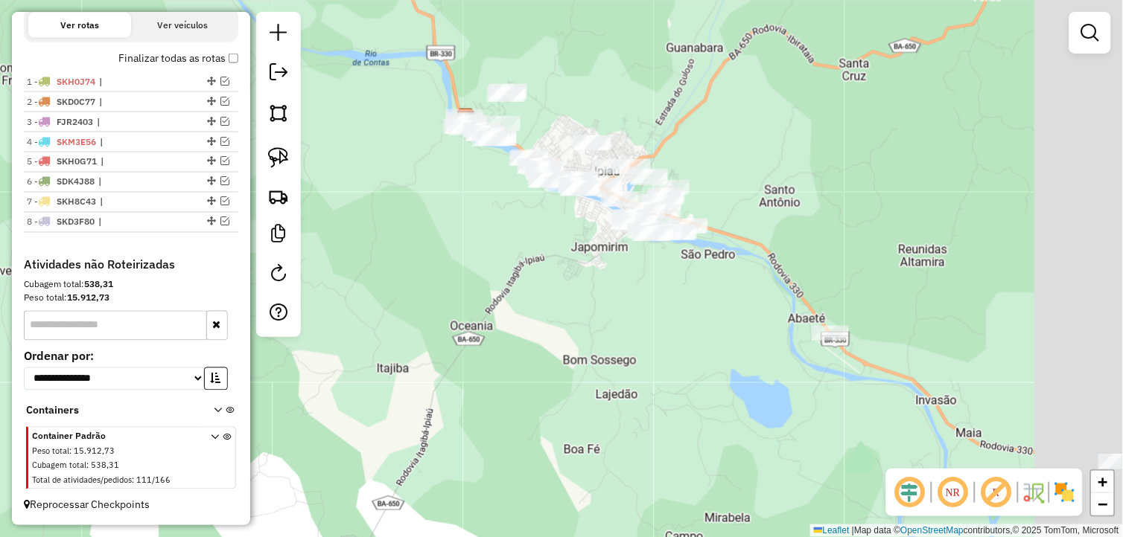
drag, startPoint x: 896, startPoint y: 320, endPoint x: 683, endPoint y: 182, distance: 253.3
click at [685, 182] on div "Janela de atendimento Grade de atendimento Capacidade Transportadoras Veículos …" at bounding box center [561, 268] width 1123 height 537
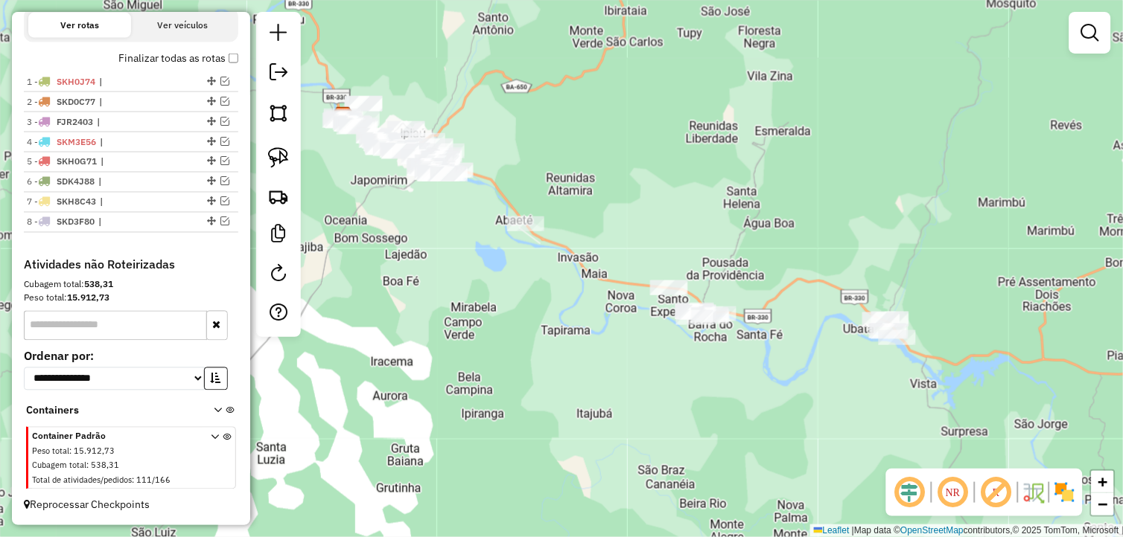
drag, startPoint x: 727, startPoint y: 231, endPoint x: 561, endPoint y: 217, distance: 166.5
click at [561, 217] on div "Janela de atendimento Grade de atendimento Capacidade Transportadoras Veículos …" at bounding box center [561, 268] width 1123 height 537
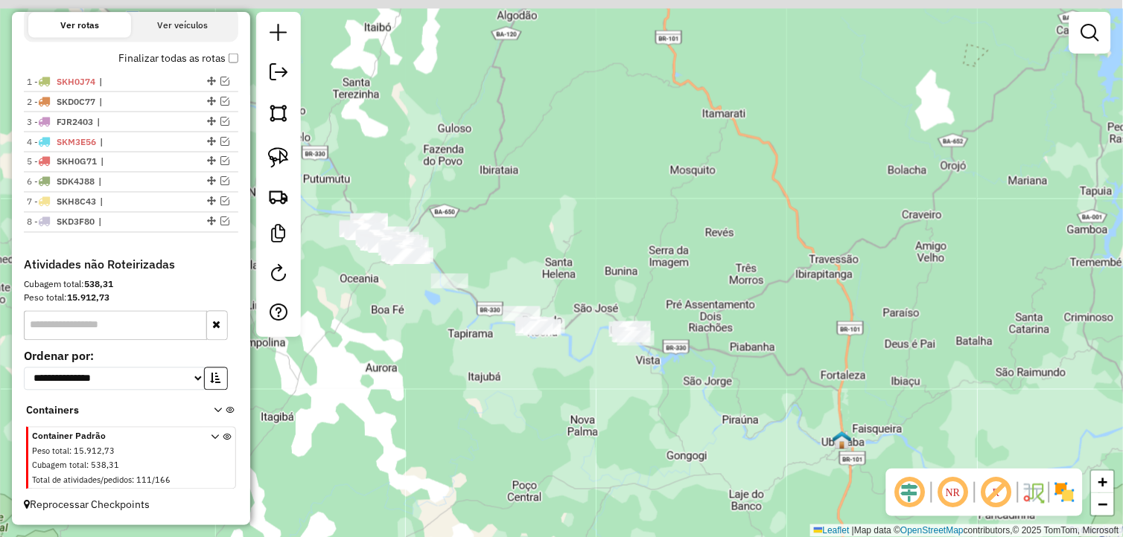
drag, startPoint x: 690, startPoint y: 202, endPoint x: 584, endPoint y: 310, distance: 151.1
click at [584, 310] on div "Janela de atendimento Grade de atendimento Capacidade Transportadoras Veículos …" at bounding box center [561, 268] width 1123 height 537
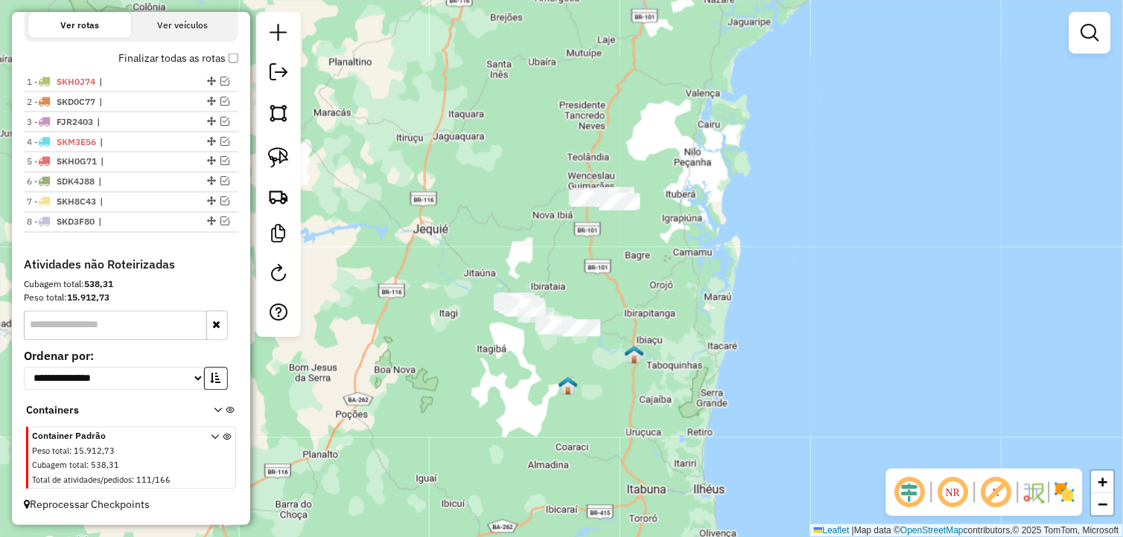
drag, startPoint x: 277, startPoint y: 162, endPoint x: 556, endPoint y: 211, distance: 283.3
click at [278, 162] on img at bounding box center [278, 157] width 21 height 21
drag, startPoint x: 671, startPoint y: 179, endPoint x: 639, endPoint y: 218, distance: 51.3
click at [639, 218] on div "Janela de atendimento Grade de atendimento Capacidade Transportadoras Veículos …" at bounding box center [561, 268] width 1123 height 537
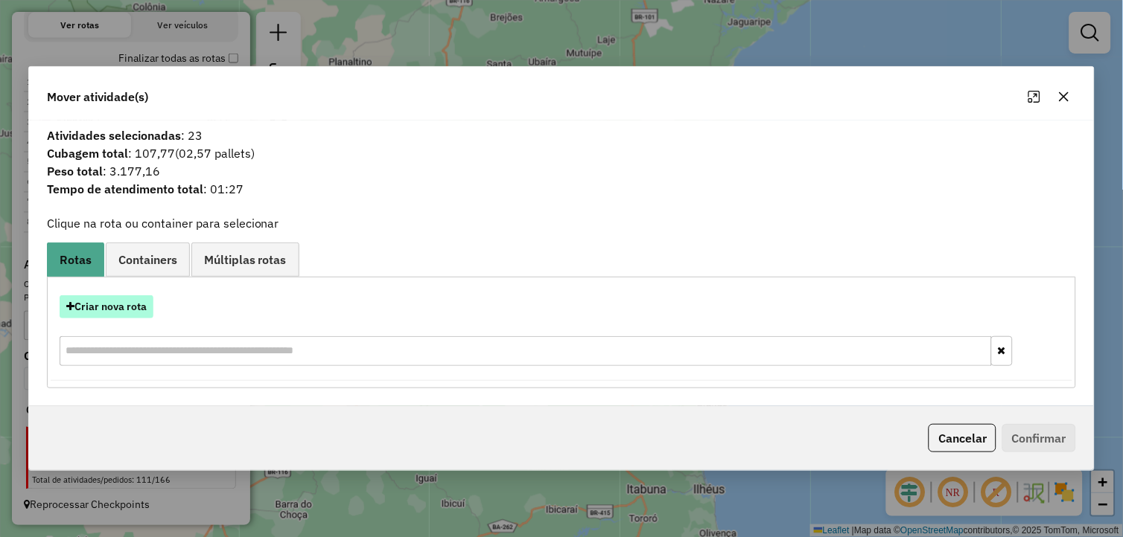
click at [113, 296] on button "Criar nova rota" at bounding box center [107, 307] width 94 height 23
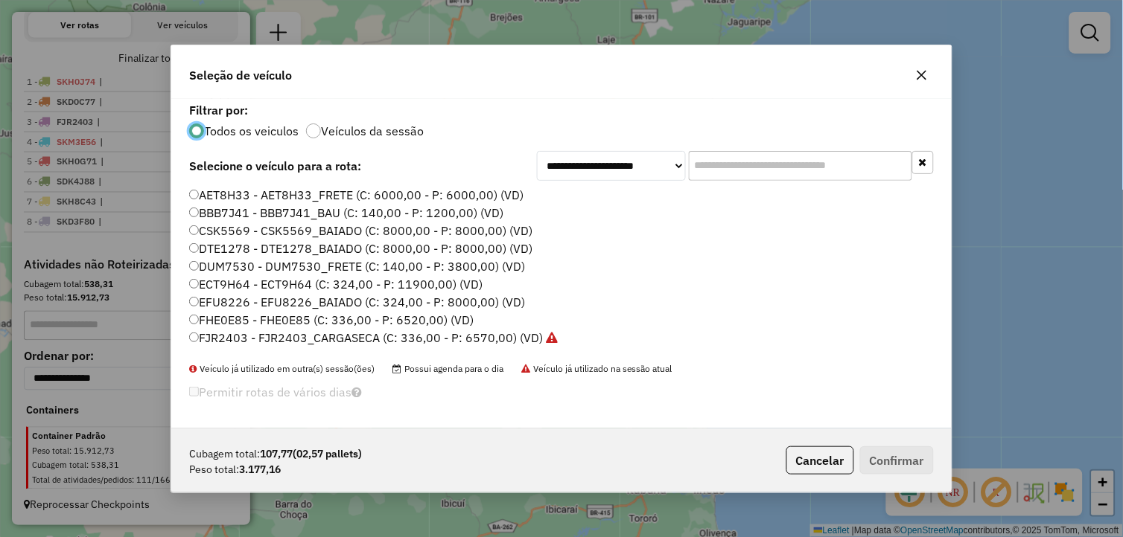
scroll to position [8, 4]
click at [234, 190] on label "AET8H33 - AET8H33_FRETE (C: 6000,00 - P: 6000,00) (VD)" at bounding box center [356, 195] width 334 height 18
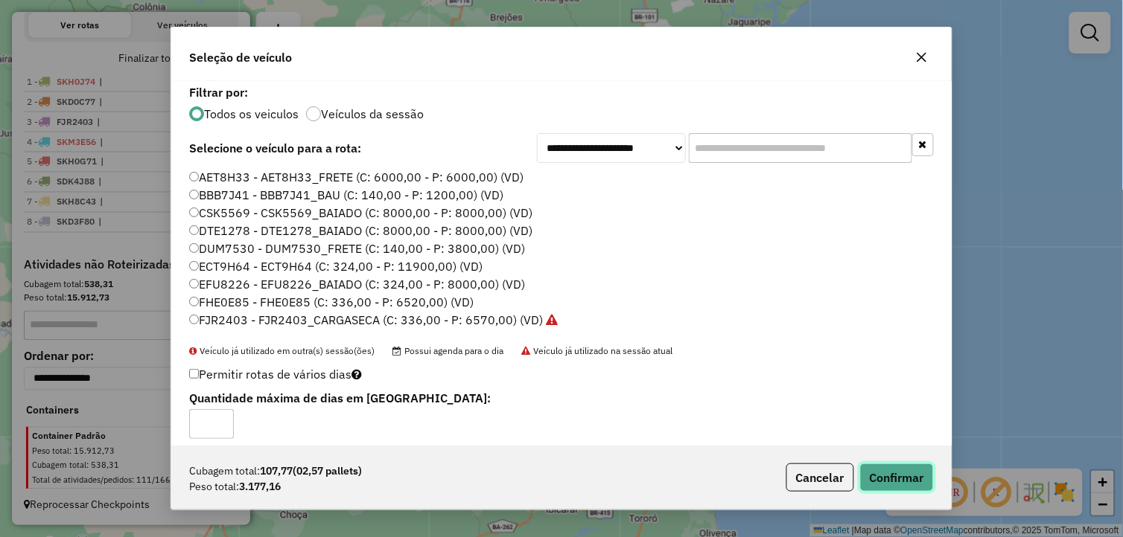
click at [910, 476] on button "Confirmar" at bounding box center [897, 478] width 74 height 28
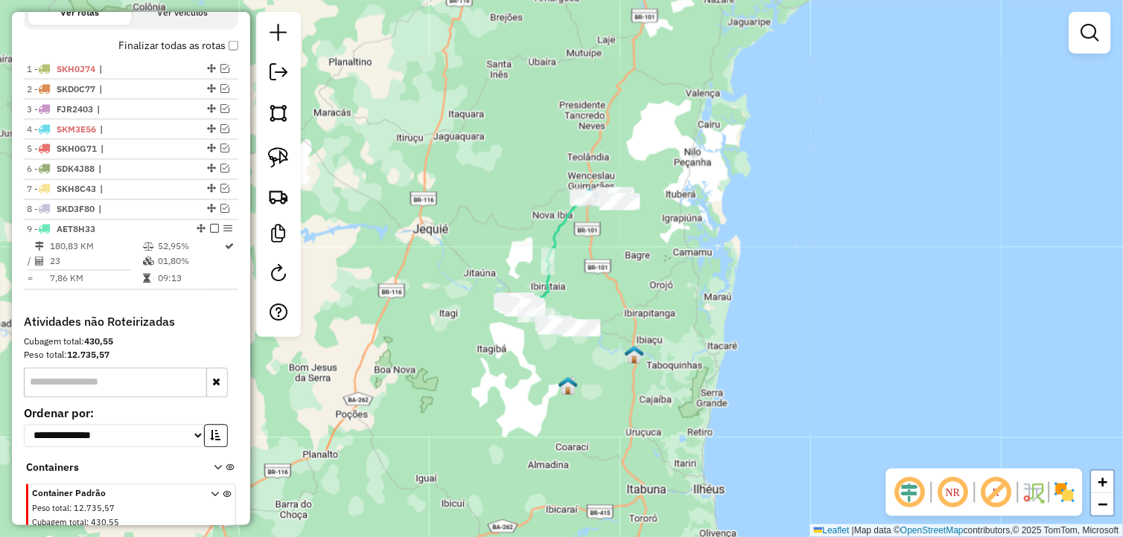
scroll to position [568, 0]
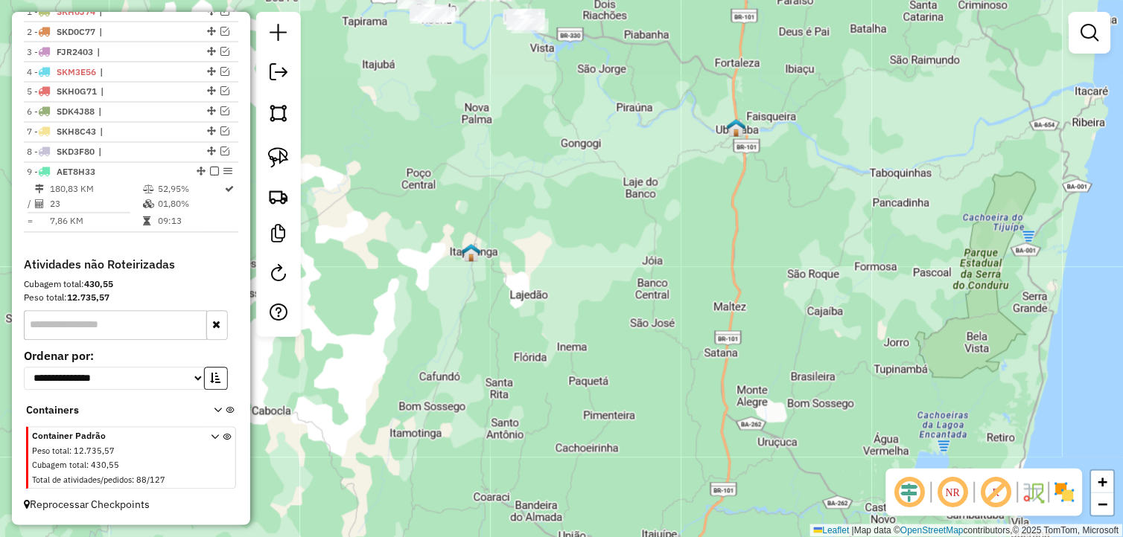
drag, startPoint x: 526, startPoint y: 240, endPoint x: 600, endPoint y: 429, distance: 202.2
click at [600, 429] on div "Janela de atendimento Grade de atendimento Capacidade Transportadoras Veículos …" at bounding box center [561, 268] width 1123 height 537
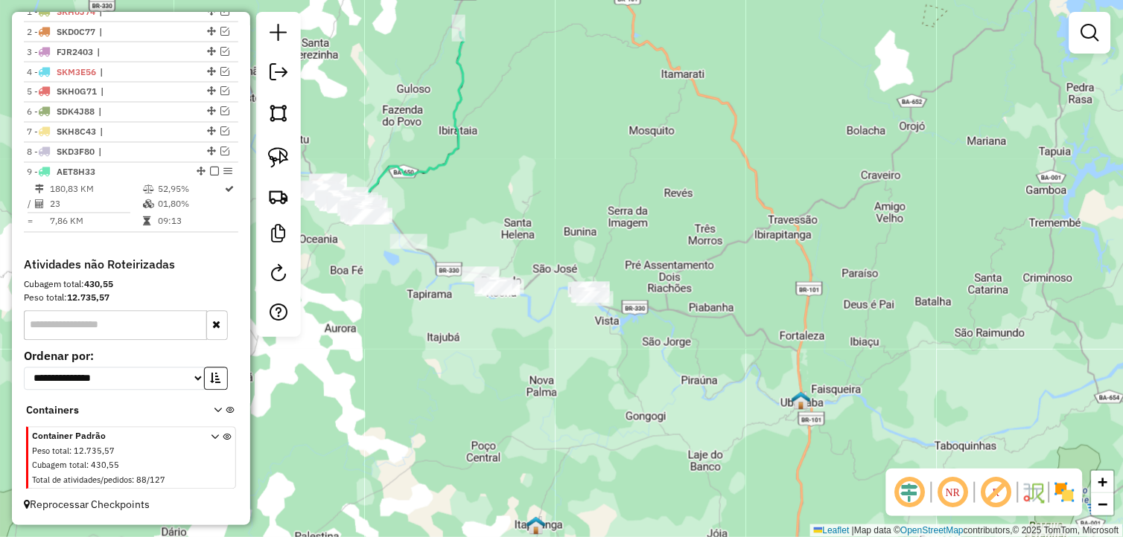
drag, startPoint x: 644, startPoint y: 292, endPoint x: 620, endPoint y: 373, distance: 84.6
click at [633, 378] on div "Janela de atendimento Grade de atendimento Capacidade Transportadoras Veículos …" at bounding box center [561, 268] width 1123 height 537
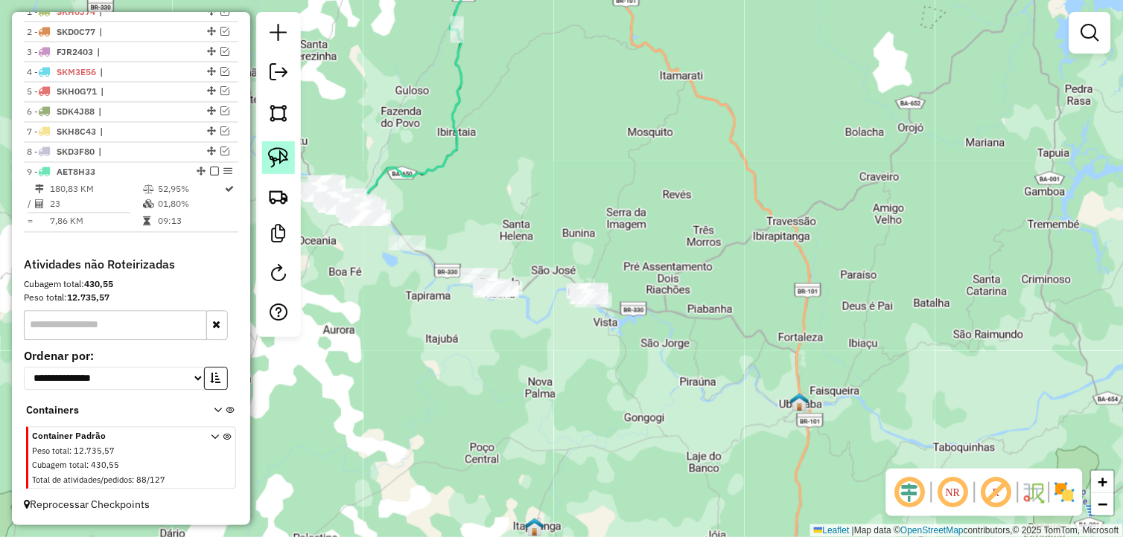
click at [281, 153] on img at bounding box center [278, 157] width 21 height 21
click at [283, 153] on img at bounding box center [278, 157] width 21 height 21
drag, startPoint x: 601, startPoint y: 240, endPoint x: 611, endPoint y: 316, distance: 76.5
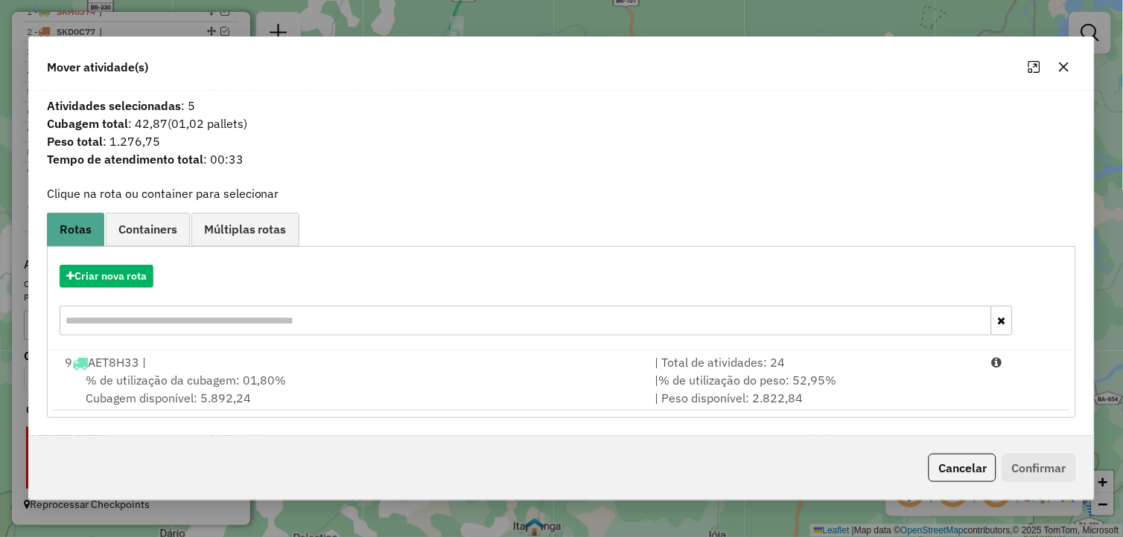
click at [1067, 66] on icon "button" at bounding box center [1064, 67] width 12 height 12
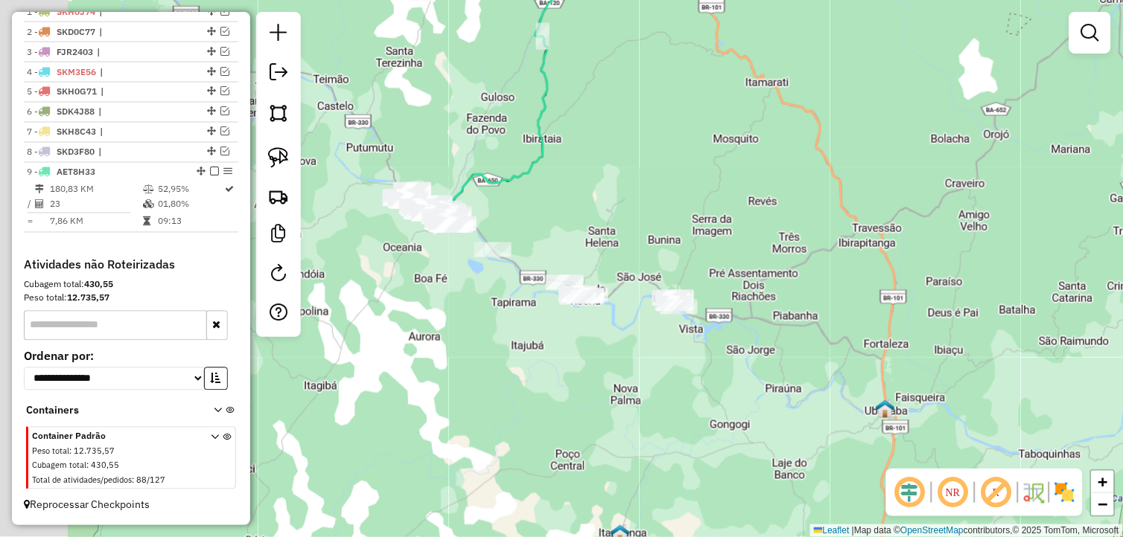
drag, startPoint x: 476, startPoint y: 361, endPoint x: 418, endPoint y: 278, distance: 101.6
click at [556, 366] on div "Janela de atendimento Grade de atendimento Capacidade Transportadoras Veículos …" at bounding box center [561, 268] width 1123 height 537
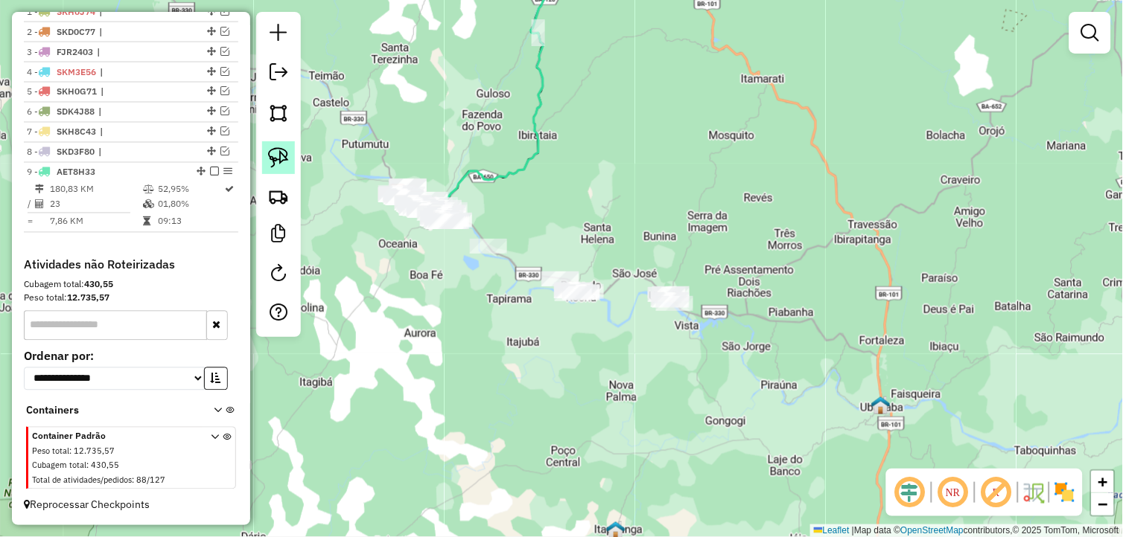
click at [269, 159] on img at bounding box center [278, 157] width 21 height 21
drag, startPoint x: 548, startPoint y: 246, endPoint x: 619, endPoint y: 283, distance: 79.6
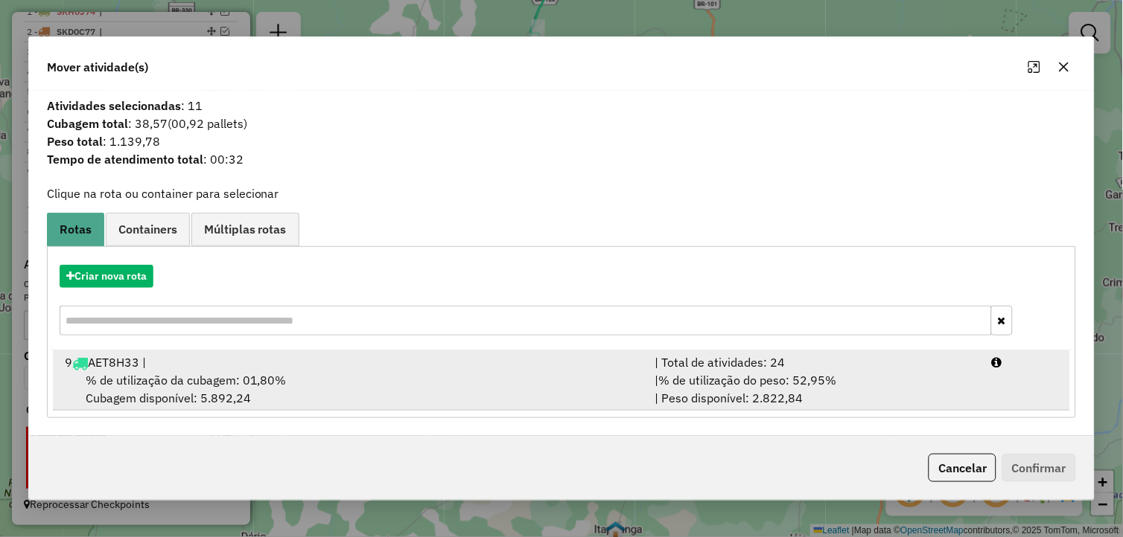
drag, startPoint x: 159, startPoint y: 357, endPoint x: 172, endPoint y: 357, distance: 12.7
click at [160, 357] on div "9 AET8H33 |" at bounding box center [351, 363] width 590 height 18
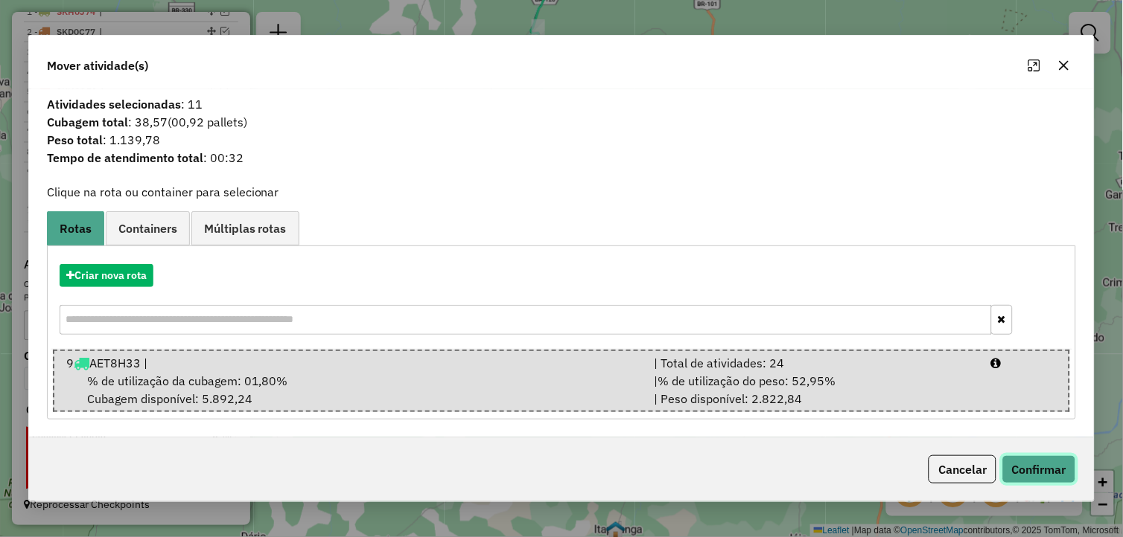
click at [1044, 481] on button "Confirmar" at bounding box center [1039, 470] width 74 height 28
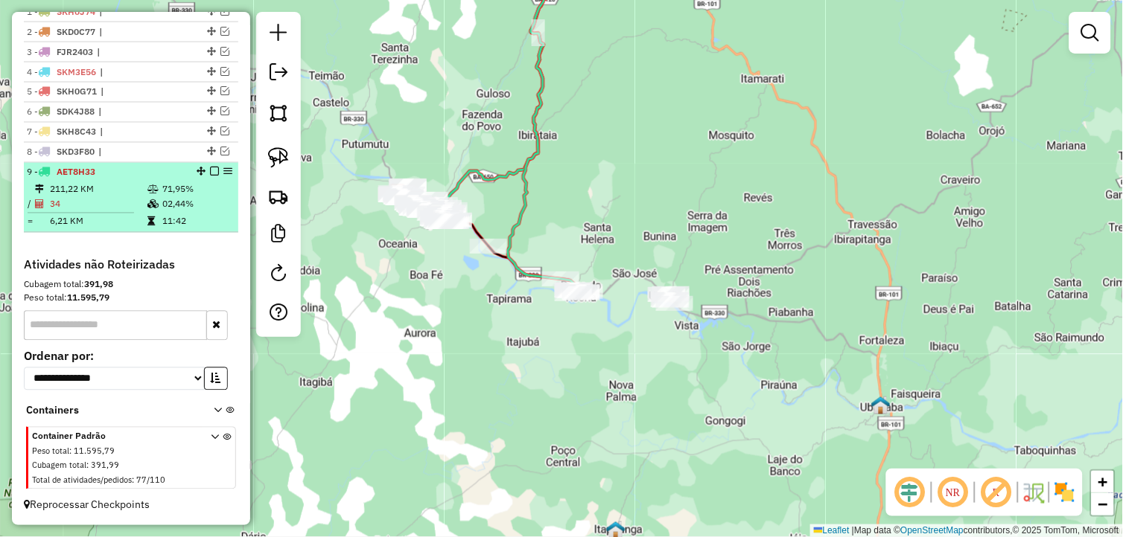
click at [211, 168] on em at bounding box center [214, 171] width 9 height 9
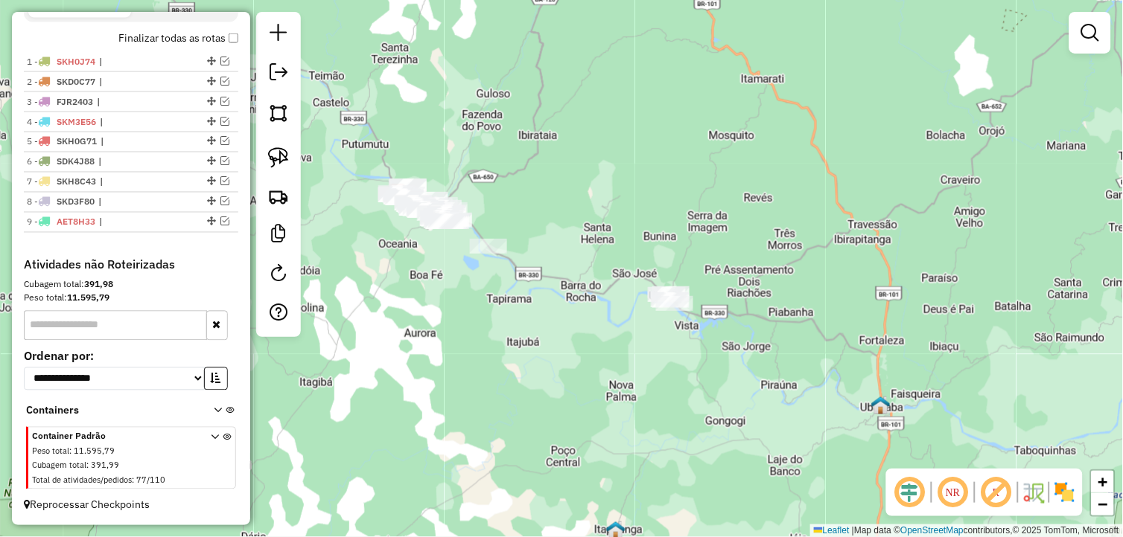
scroll to position [518, 0]
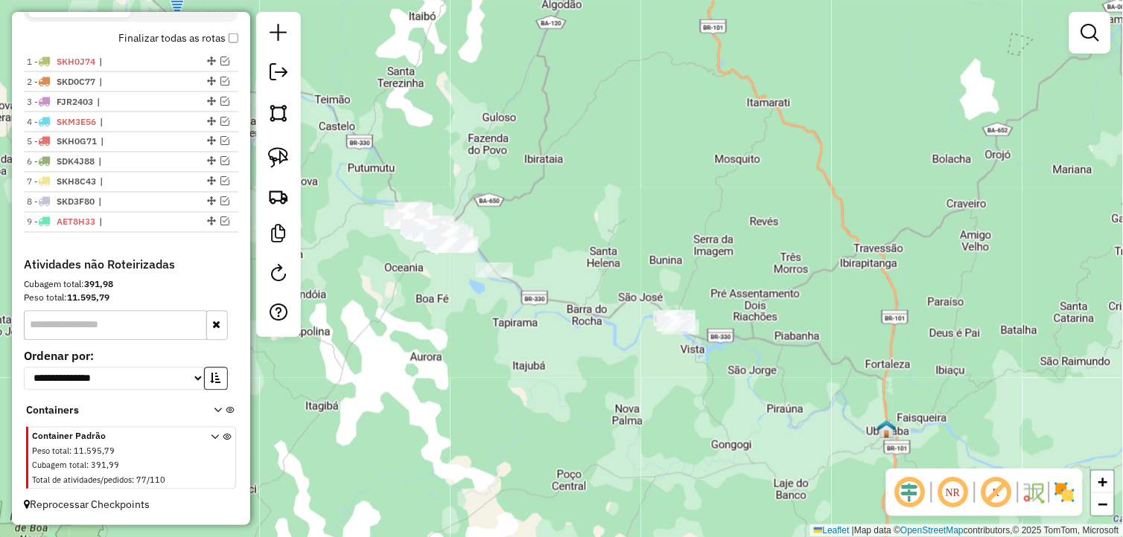
drag, startPoint x: 601, startPoint y: 343, endPoint x: 502, endPoint y: 326, distance: 100.5
click at [616, 386] on div "Janela de atendimento Grade de atendimento Capacidade Transportadoras Veículos …" at bounding box center [561, 268] width 1123 height 537
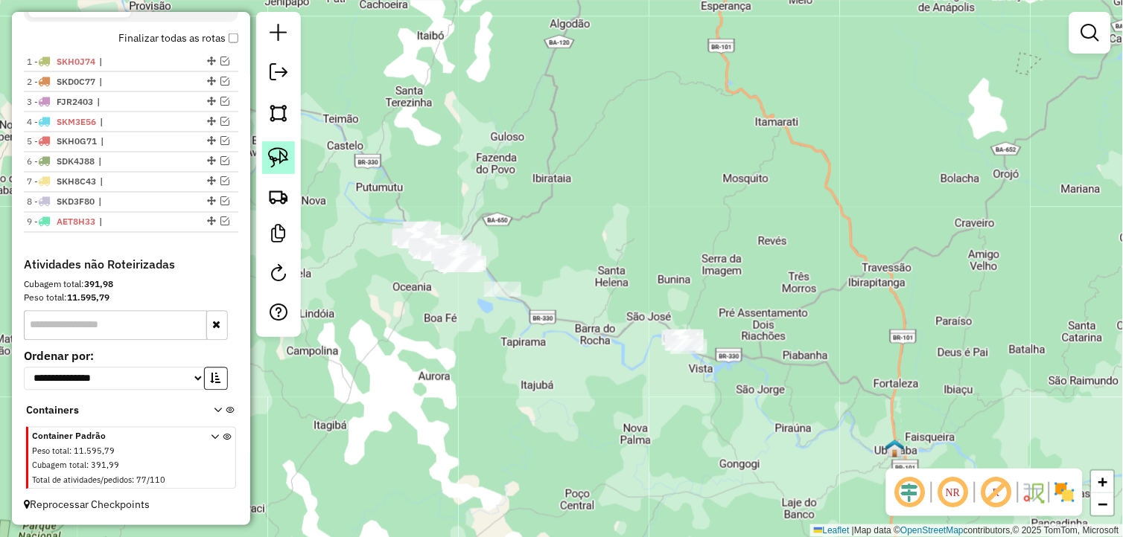
click at [281, 159] on img at bounding box center [278, 157] width 21 height 21
drag, startPoint x: 720, startPoint y: 310, endPoint x: 696, endPoint y: 374, distance: 68.3
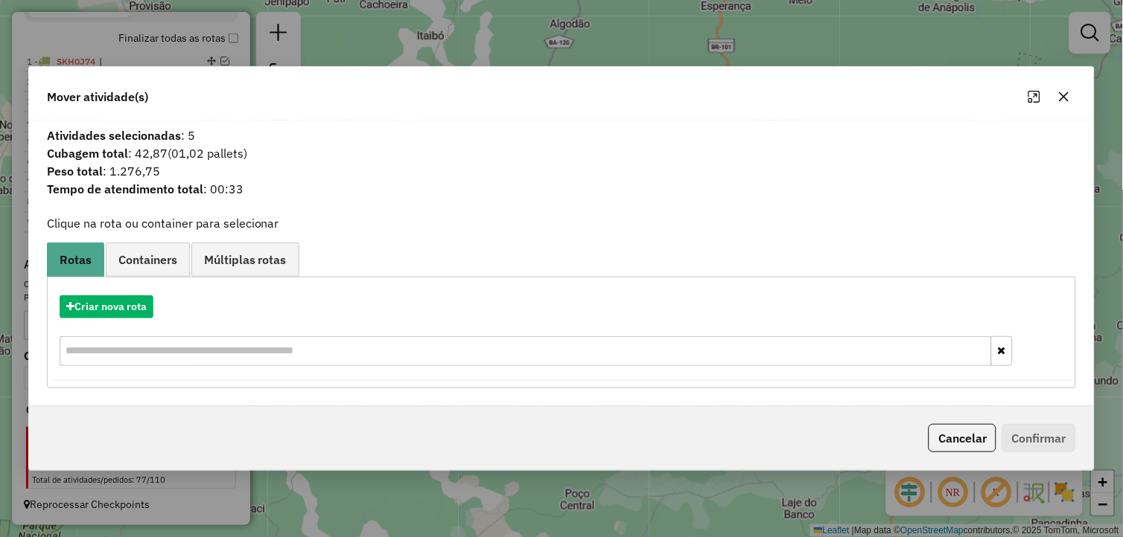
click at [127, 293] on div "Criar nova rota" at bounding box center [562, 332] width 1022 height 97
click at [125, 300] on button "Criar nova rota" at bounding box center [107, 307] width 94 height 23
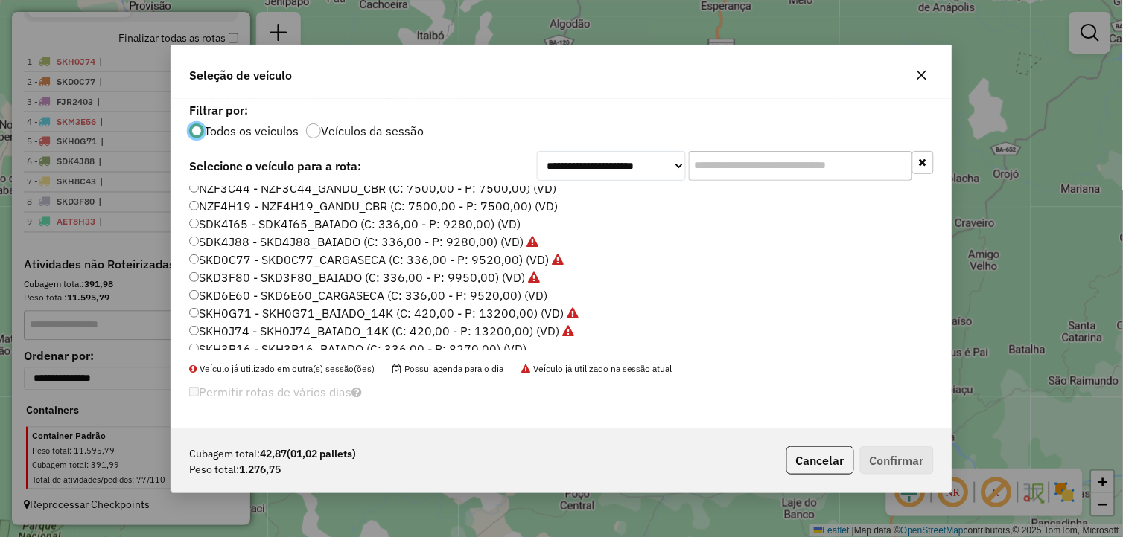
scroll to position [248, 0]
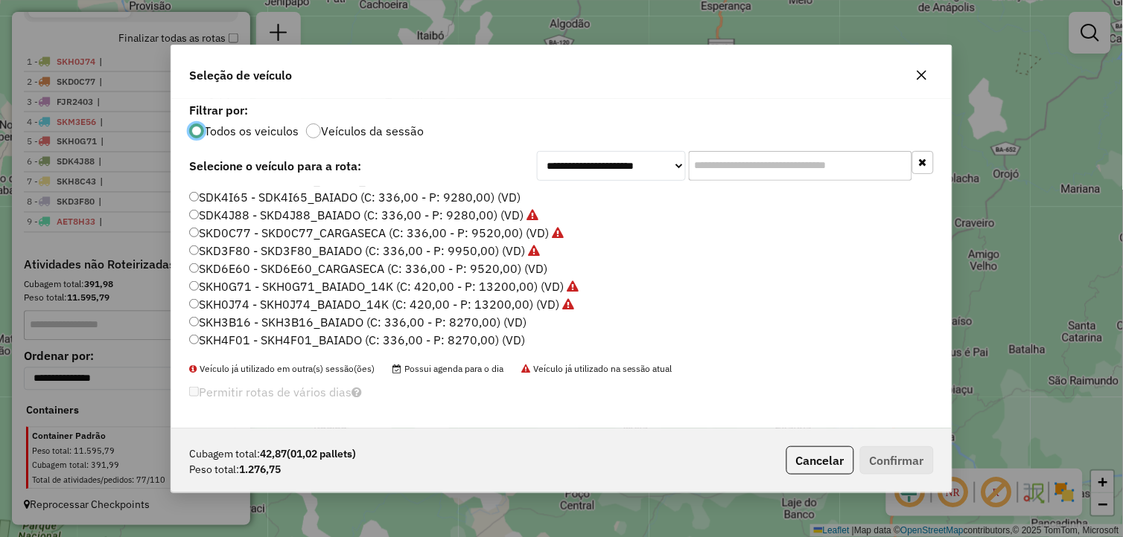
click at [274, 265] on label "SKD6E60 - SKD6E60_CARGASECA (C: 336,00 - P: 9520,00) (VD)" at bounding box center [368, 269] width 358 height 18
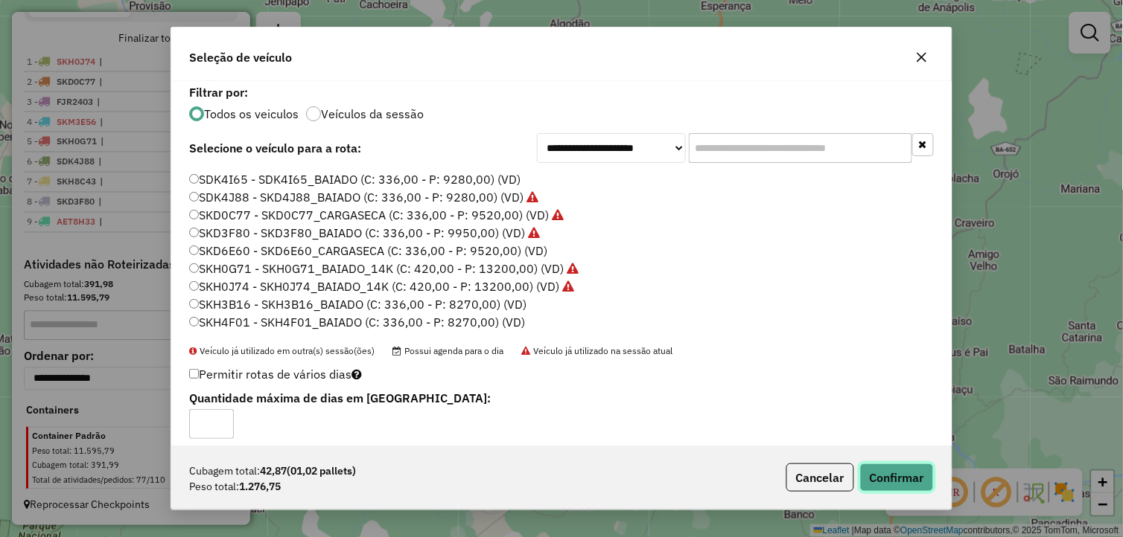
click at [881, 470] on button "Confirmar" at bounding box center [897, 478] width 74 height 28
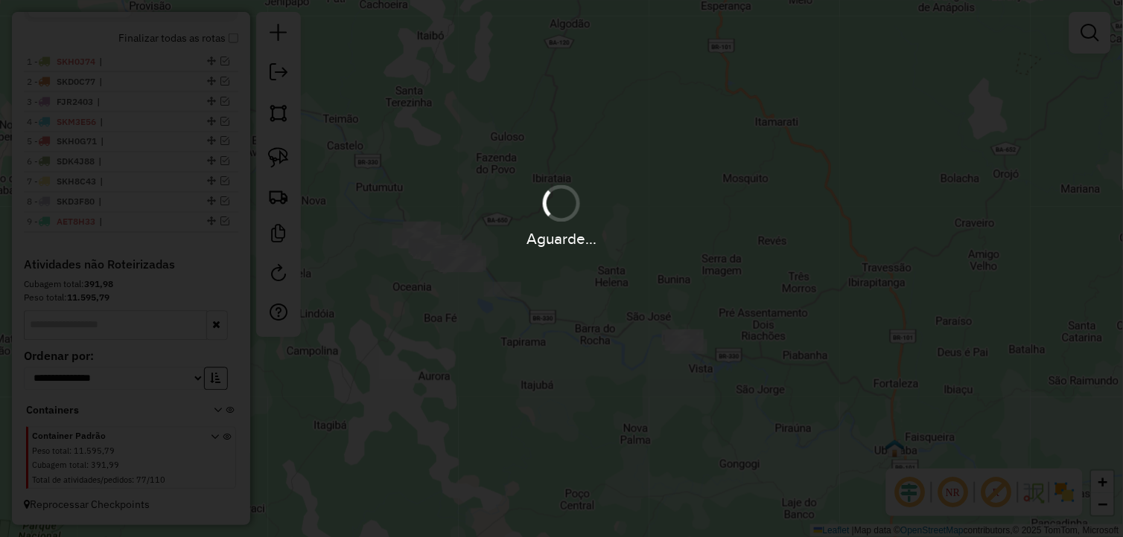
scroll to position [606, 0]
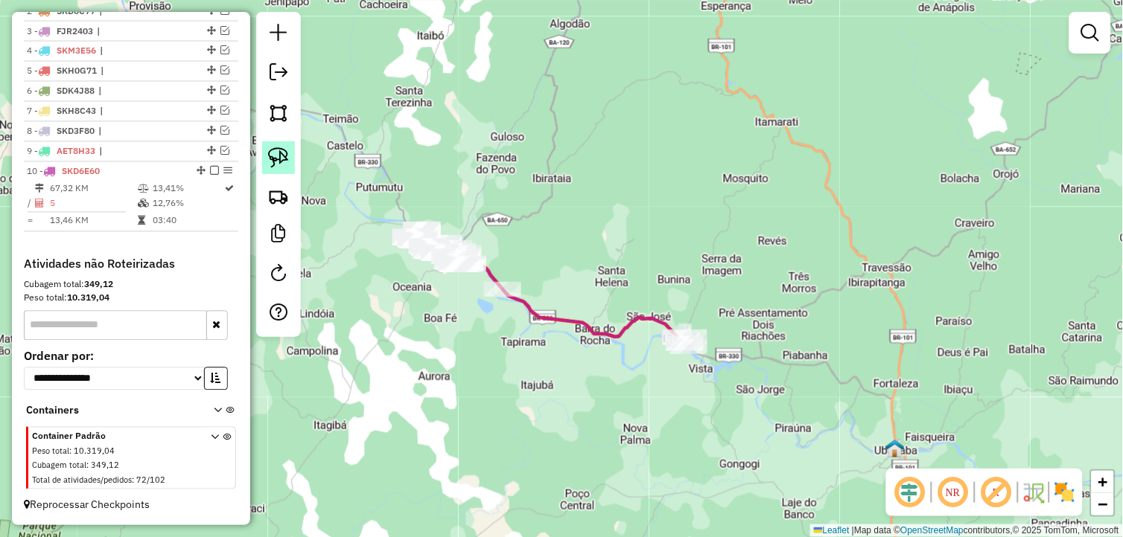
click at [274, 158] on img at bounding box center [278, 157] width 21 height 21
drag, startPoint x: 514, startPoint y: 257, endPoint x: 532, endPoint y: 305, distance: 51.8
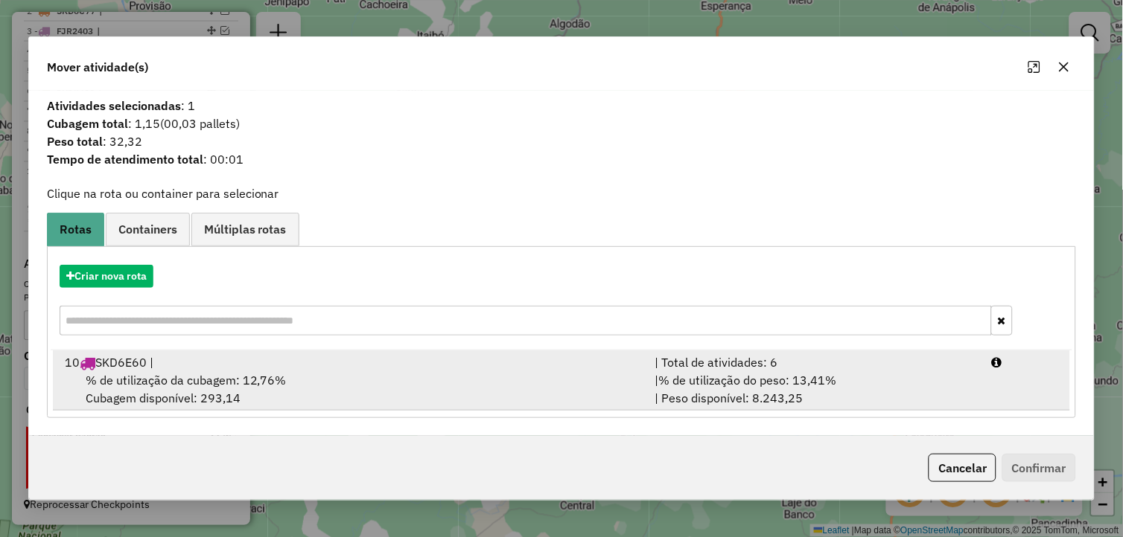
click at [261, 366] on div "10 SKD6E60 |" at bounding box center [351, 363] width 590 height 18
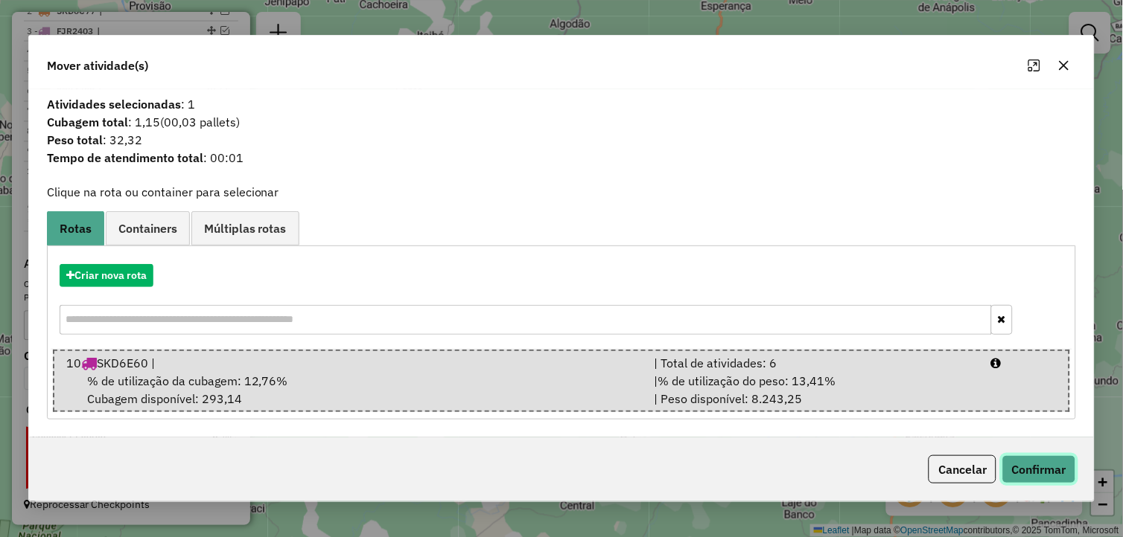
click at [1065, 469] on button "Confirmar" at bounding box center [1039, 470] width 74 height 28
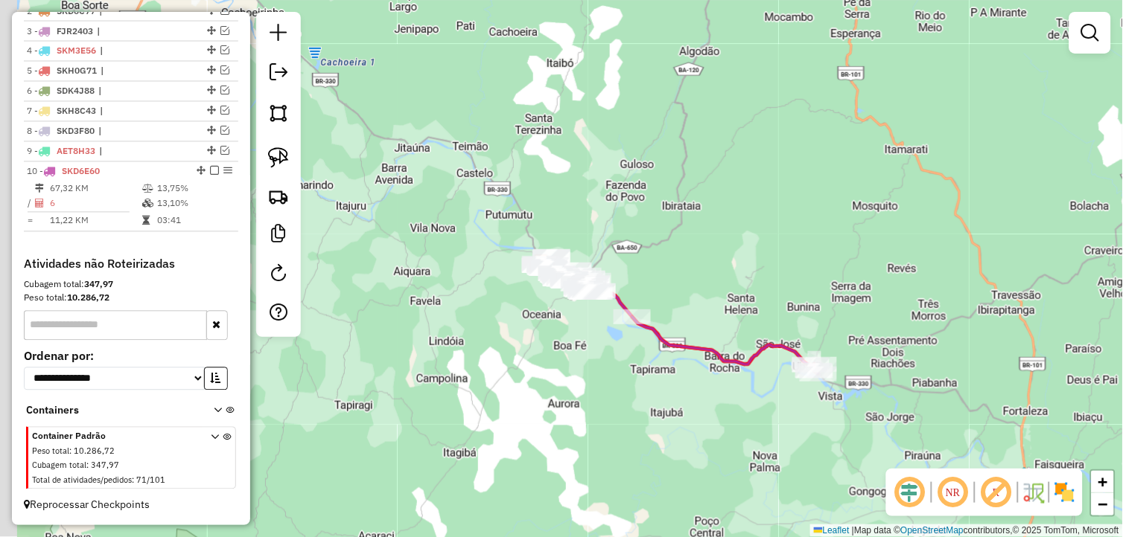
drag, startPoint x: 590, startPoint y: 383, endPoint x: 723, endPoint y: 411, distance: 135.5
click at [723, 411] on div "Janela de atendimento Grade de atendimento Capacidade Transportadoras Veículos …" at bounding box center [561, 268] width 1123 height 537
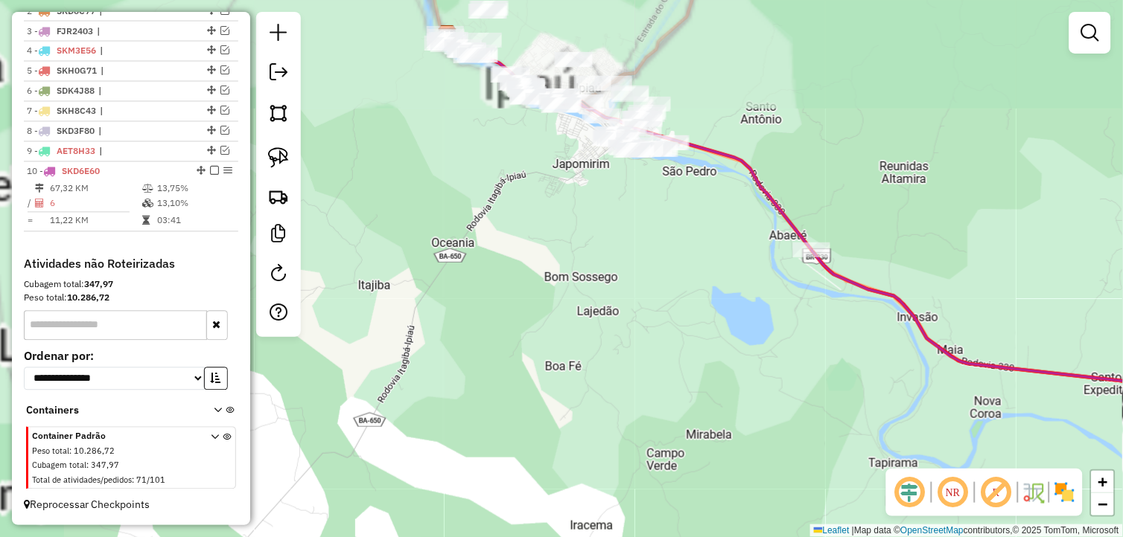
drag, startPoint x: 664, startPoint y: 380, endPoint x: 584, endPoint y: 450, distance: 106.0
click at [672, 459] on div "Janela de atendimento Grade de atendimento Capacidade Transportadoras Veículos …" at bounding box center [561, 268] width 1123 height 537
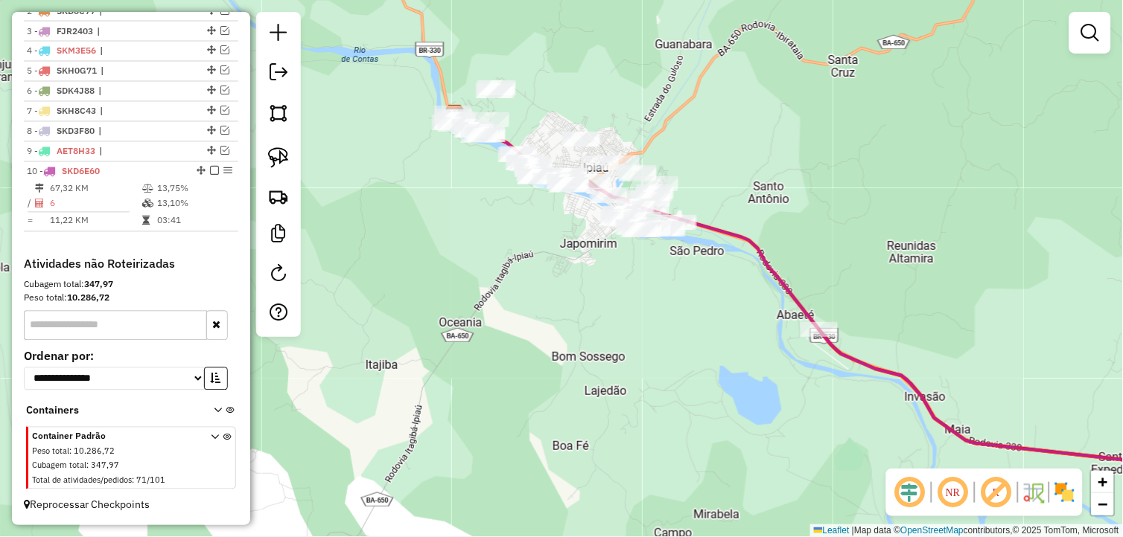
click at [216, 410] on icon at bounding box center [218, 414] width 8 height 14
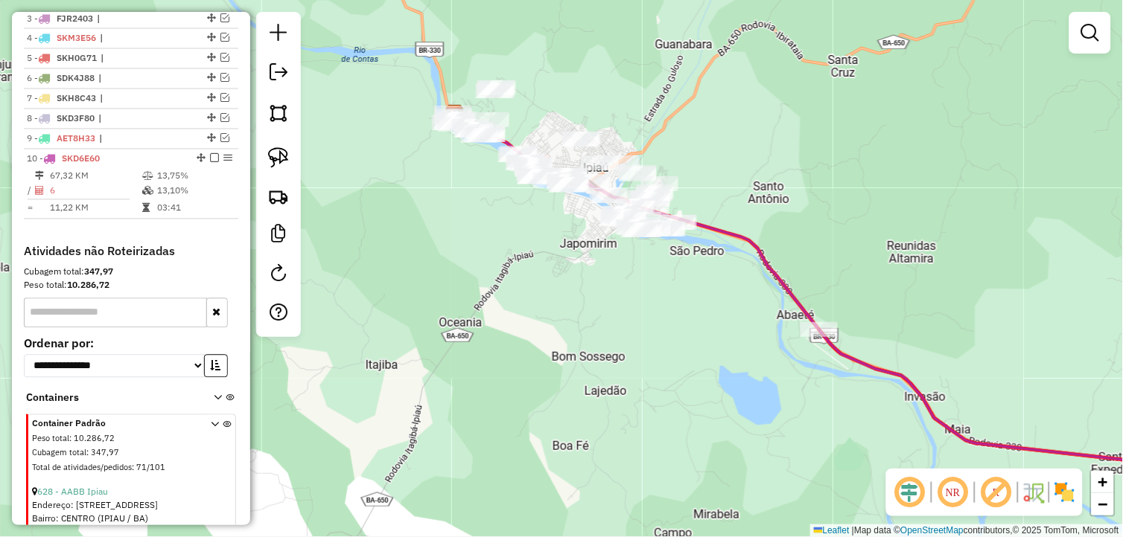
scroll to position [616, 0]
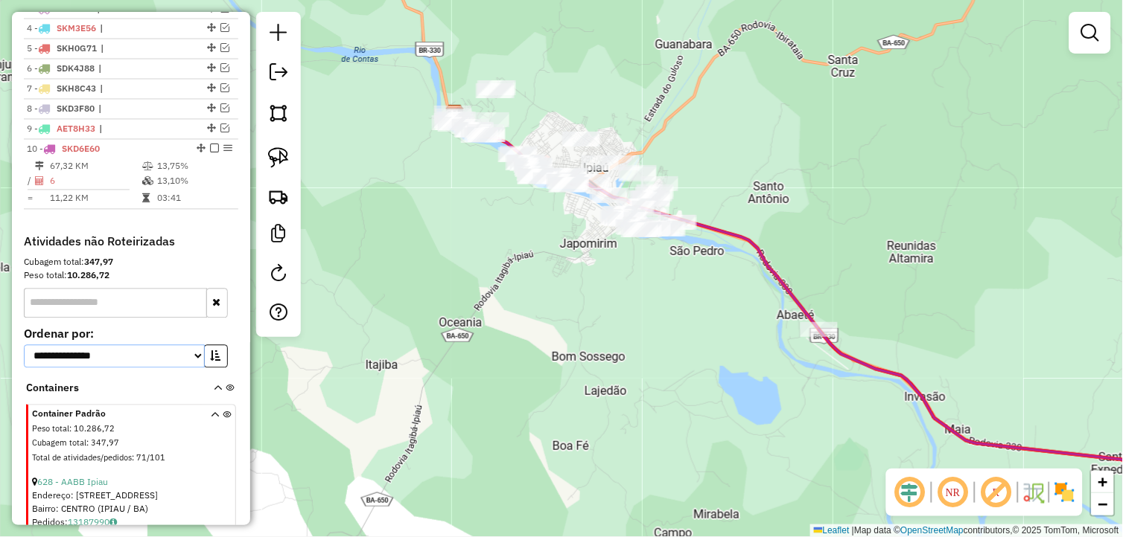
click at [183, 368] on select "**********" at bounding box center [114, 356] width 181 height 23
select select "*********"
click at [24, 357] on select "**********" at bounding box center [114, 356] width 181 height 23
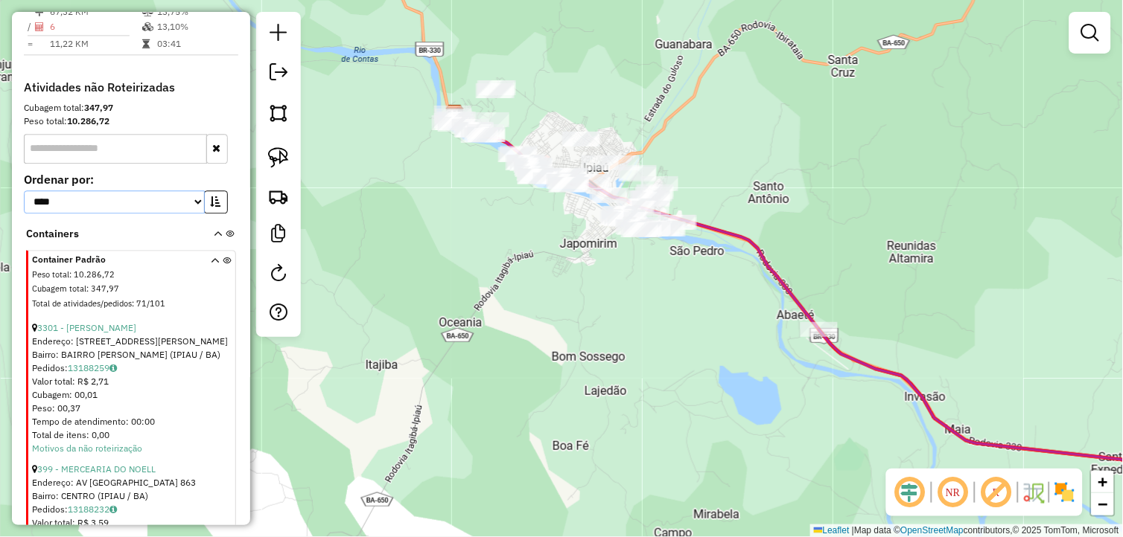
scroll to position [782, 0]
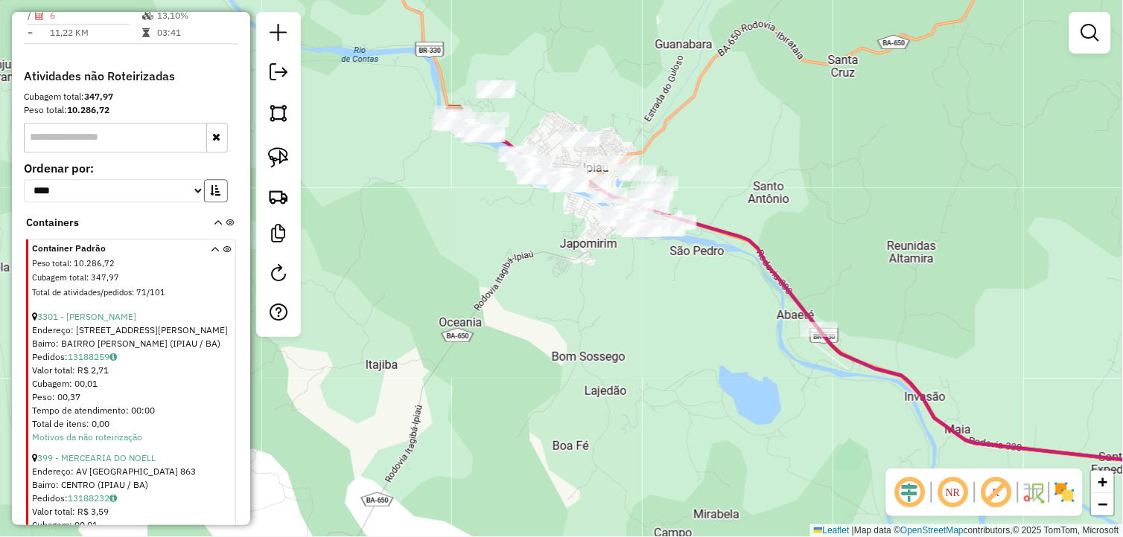
click at [212, 196] on icon "button" at bounding box center [216, 190] width 10 height 10
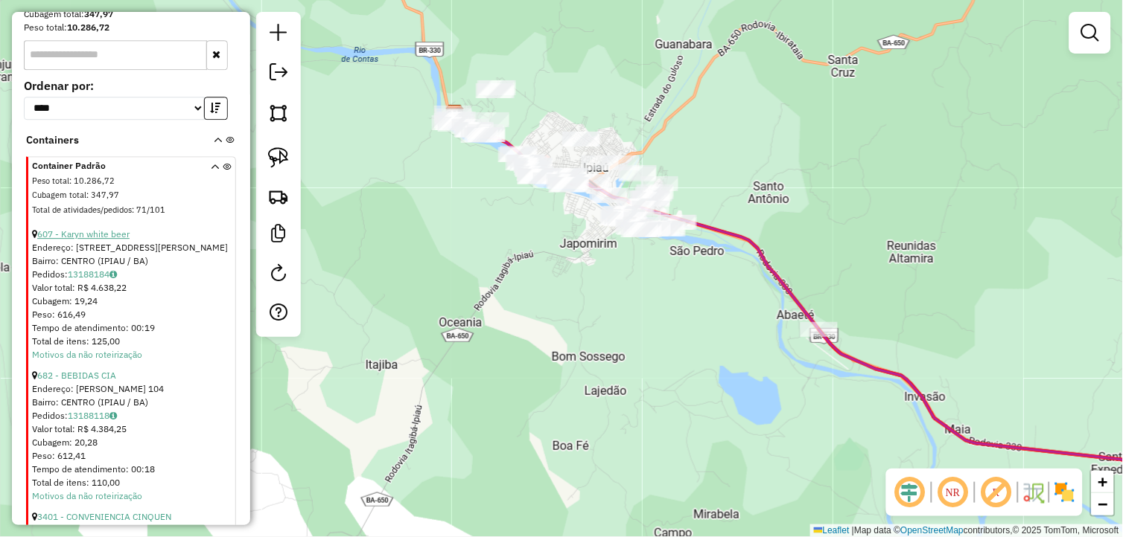
click at [102, 240] on link "607 - Karyn white beer" at bounding box center [83, 234] width 92 height 11
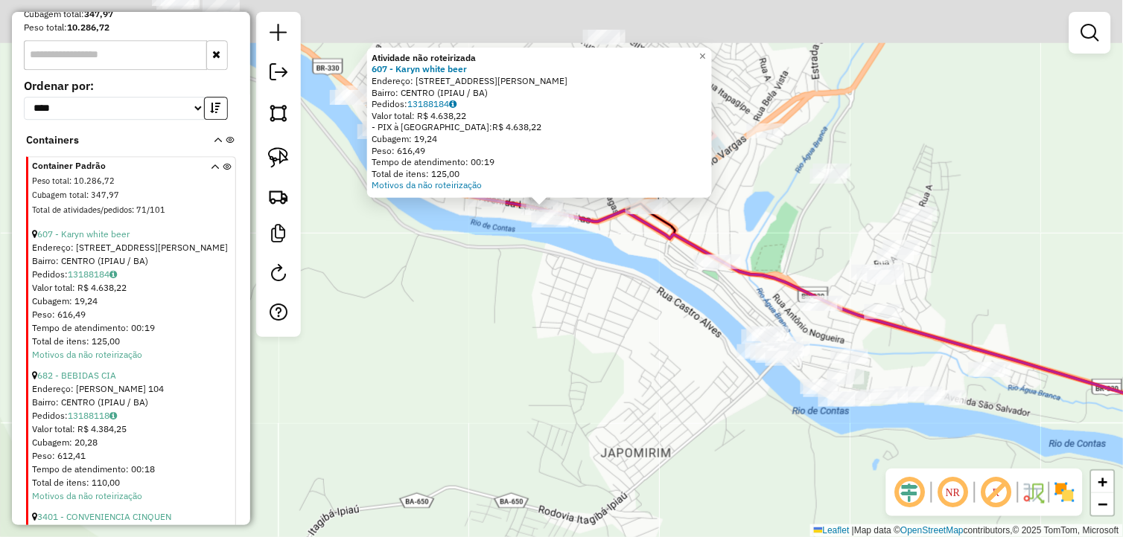
drag, startPoint x: 628, startPoint y: 233, endPoint x: 541, endPoint y: 352, distance: 147.6
click at [554, 399] on div "Atividade não roteirizada 607 - Karyn white beer Endereço: [STREET_ADDRESS] Bai…" at bounding box center [561, 268] width 1123 height 537
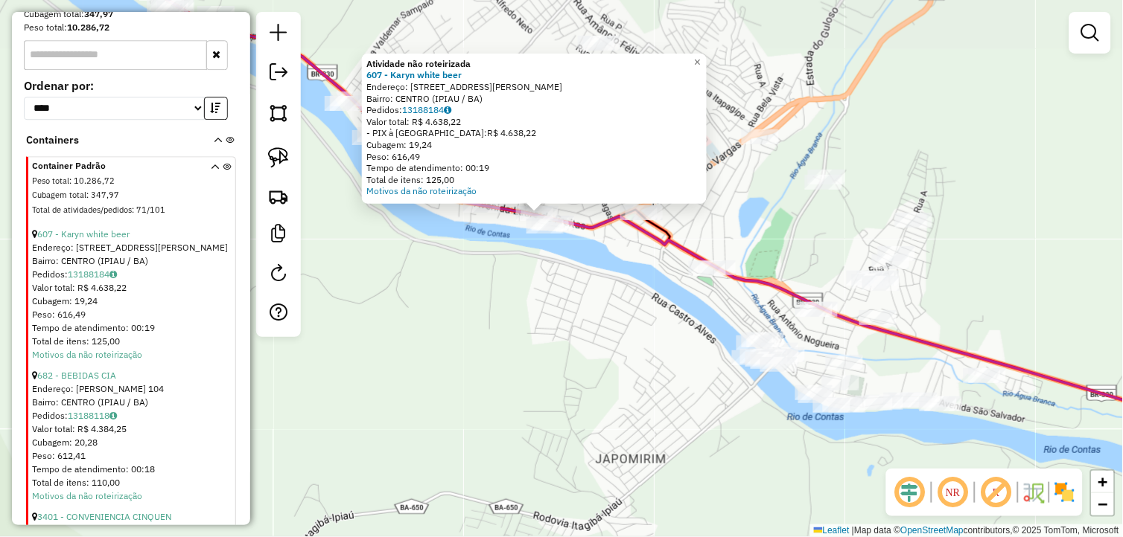
click at [542, 316] on div "Atividade não roteirizada 607 - Karyn white beer Endereço: [STREET_ADDRESS] Bai…" at bounding box center [561, 268] width 1123 height 537
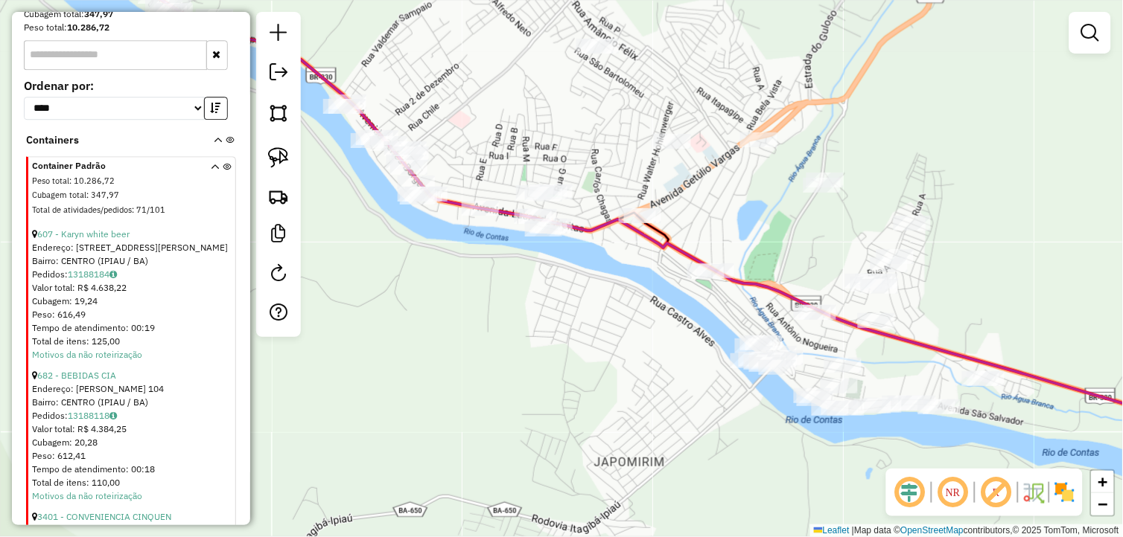
drag, startPoint x: 577, startPoint y: 288, endPoint x: 546, endPoint y: 319, distance: 43.7
click at [549, 319] on div "Janela de atendimento Grade de atendimento Capacidade Transportadoras Veículos …" at bounding box center [561, 268] width 1123 height 537
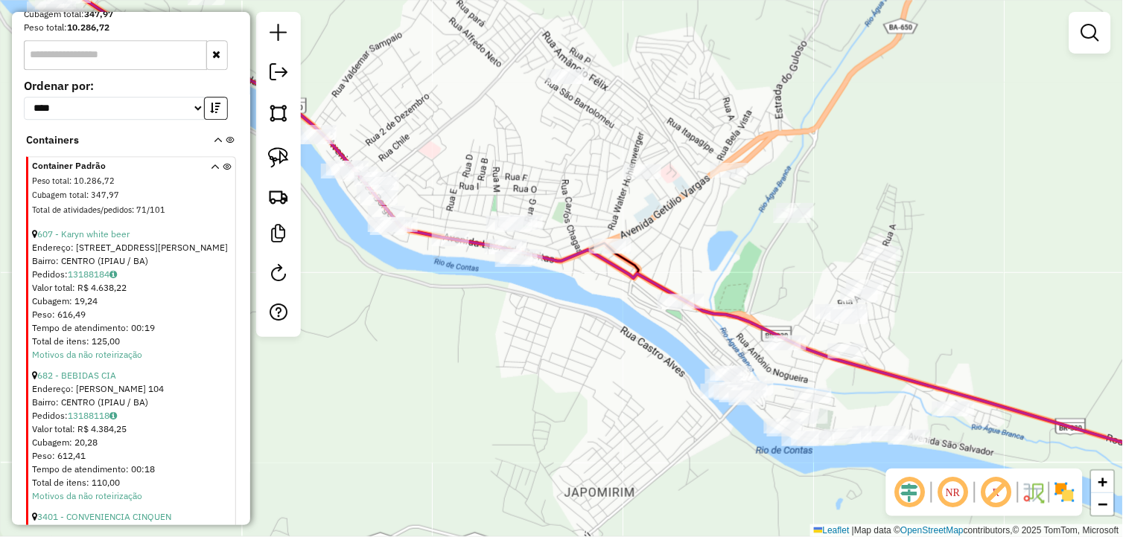
drag, startPoint x: 278, startPoint y: 159, endPoint x: 455, endPoint y: 272, distance: 209.2
click at [280, 162] on img at bounding box center [278, 157] width 21 height 21
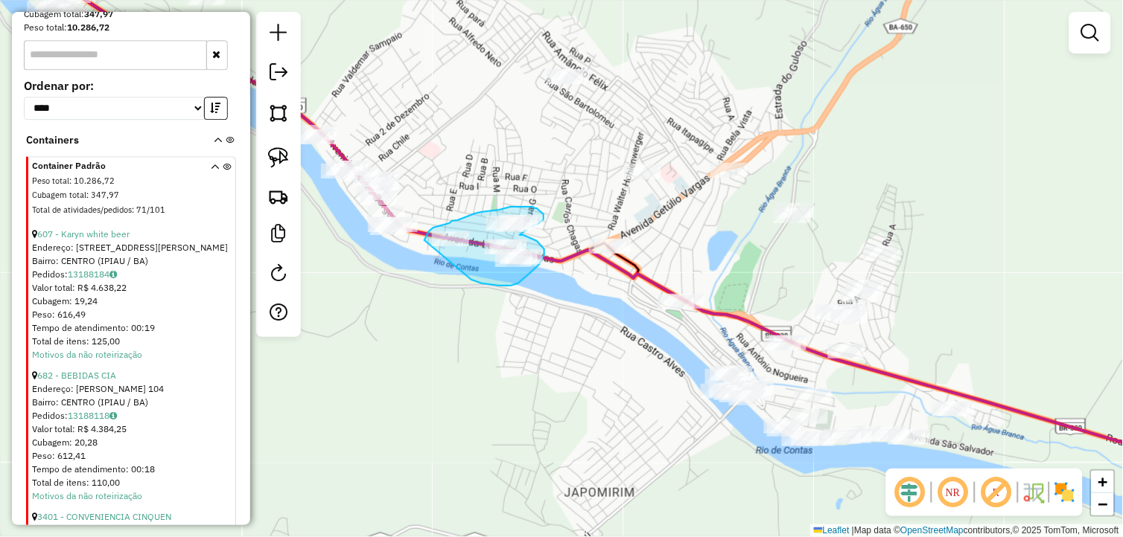
drag, startPoint x: 479, startPoint y: 283, endPoint x: 427, endPoint y: 255, distance: 58.9
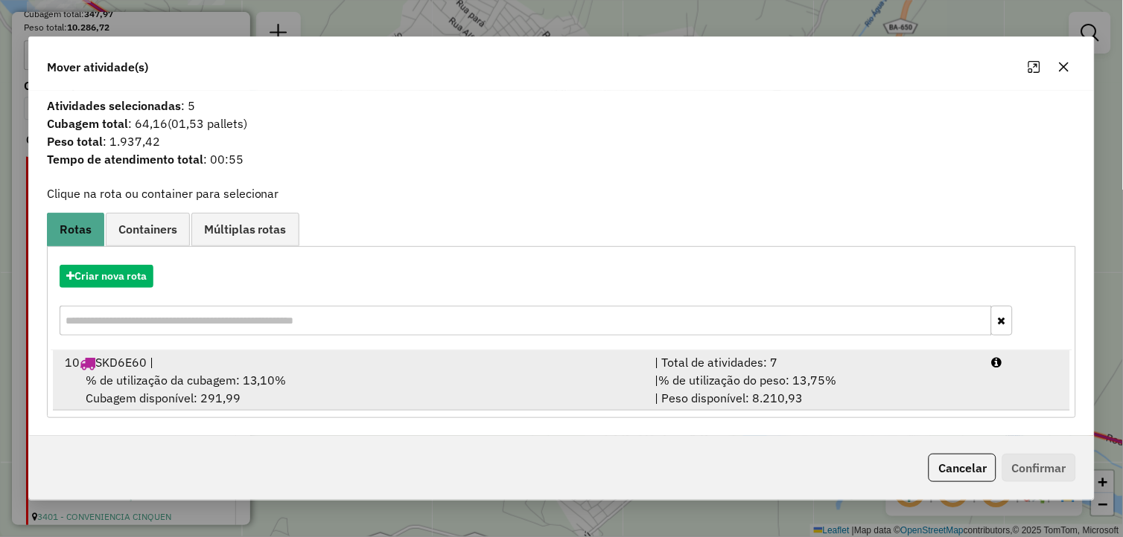
click at [285, 383] on div "% de utilização da cubagem: 13,10% Cubagem disponível: 291,99" at bounding box center [351, 389] width 590 height 36
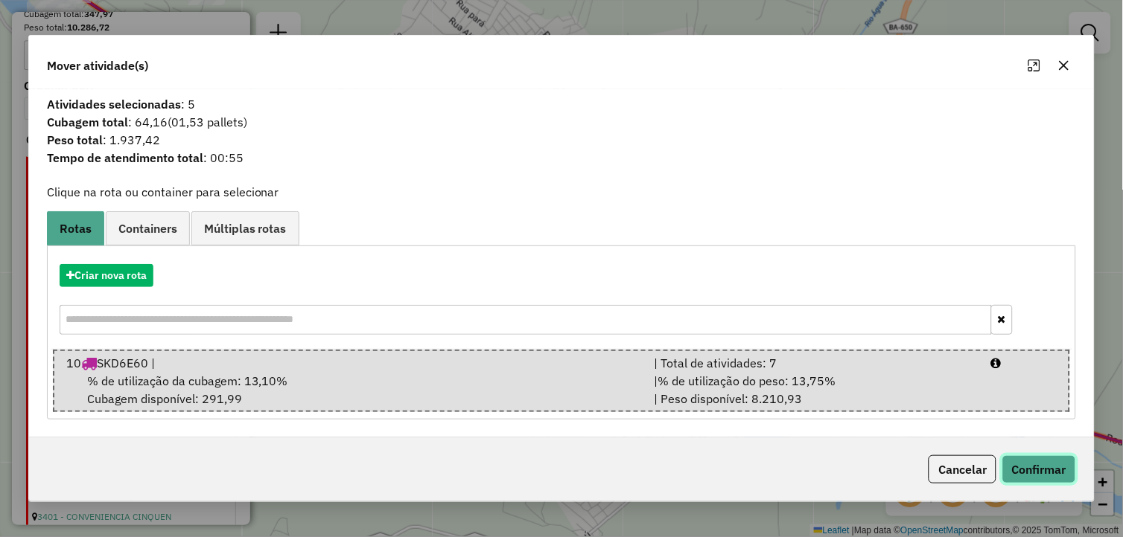
click at [1021, 469] on button "Confirmar" at bounding box center [1039, 470] width 74 height 28
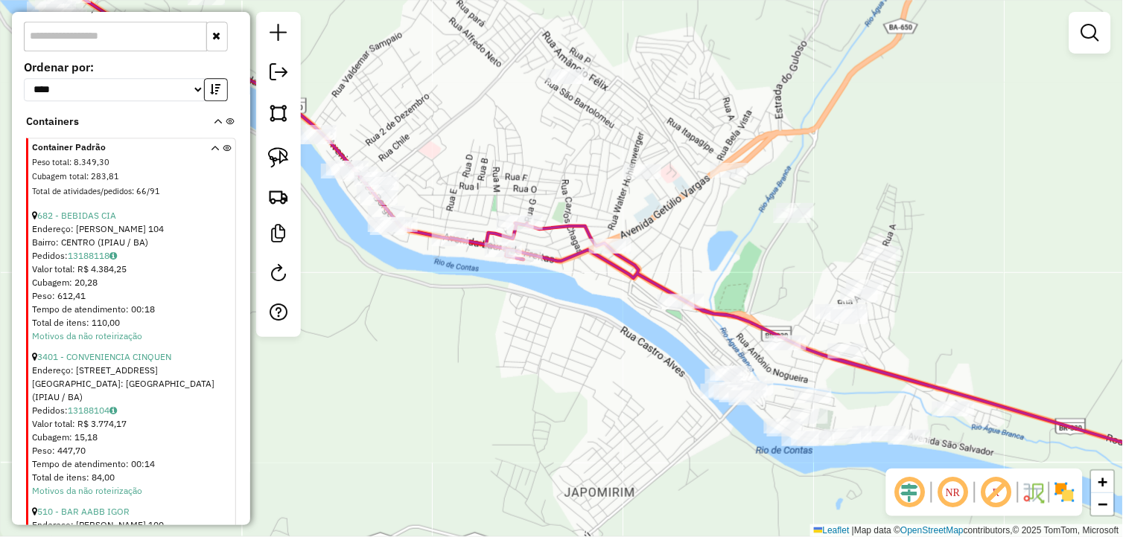
scroll to position [846, 0]
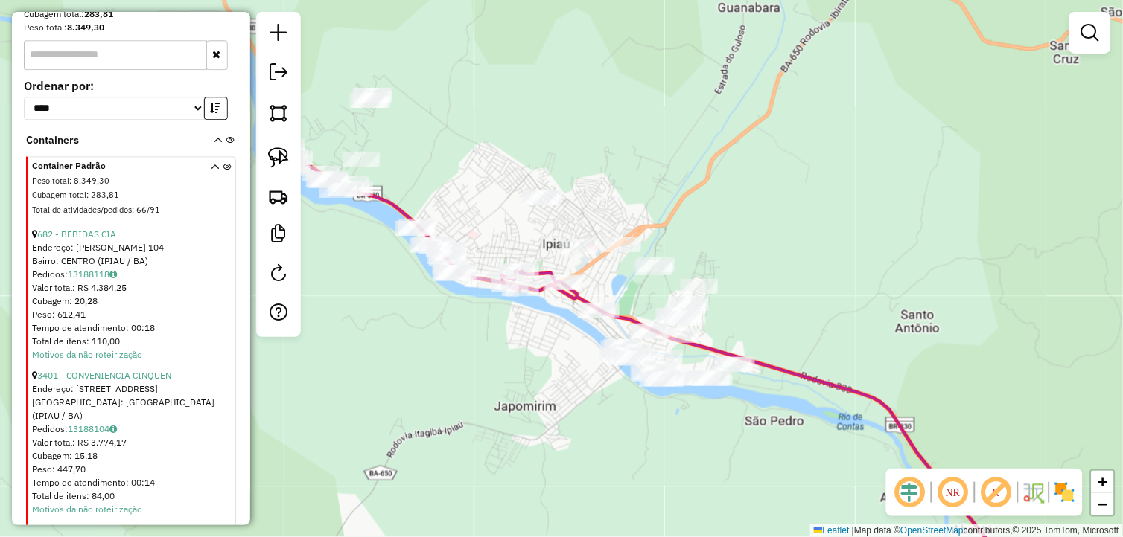
drag, startPoint x: 622, startPoint y: 384, endPoint x: 588, endPoint y: 377, distance: 34.3
click at [588, 377] on div "Janela de atendimento Grade de atendimento Capacidade Transportadoras Veículos …" at bounding box center [561, 268] width 1123 height 537
select select "*********"
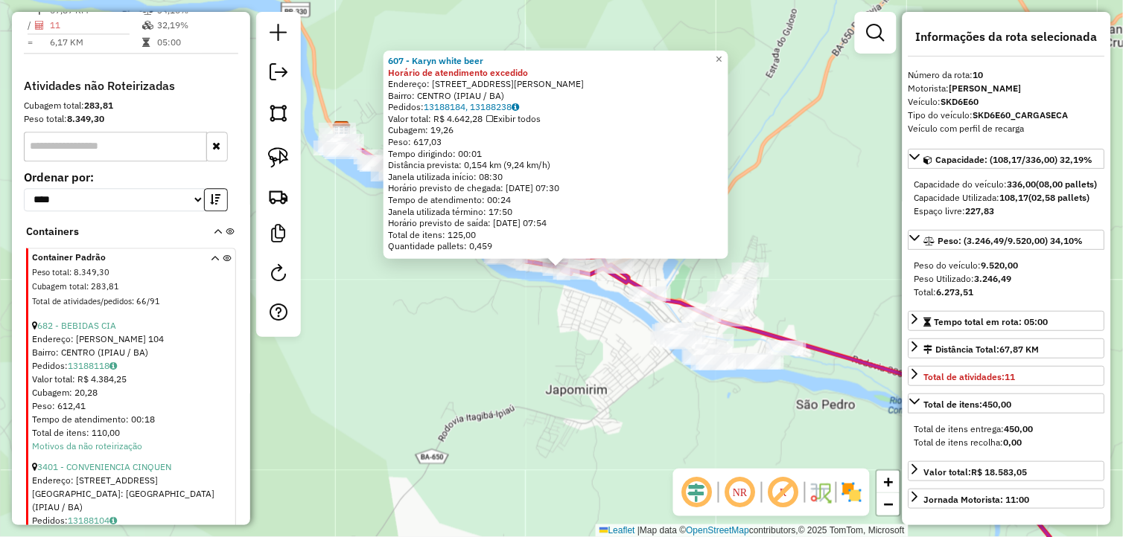
scroll to position [738, 0]
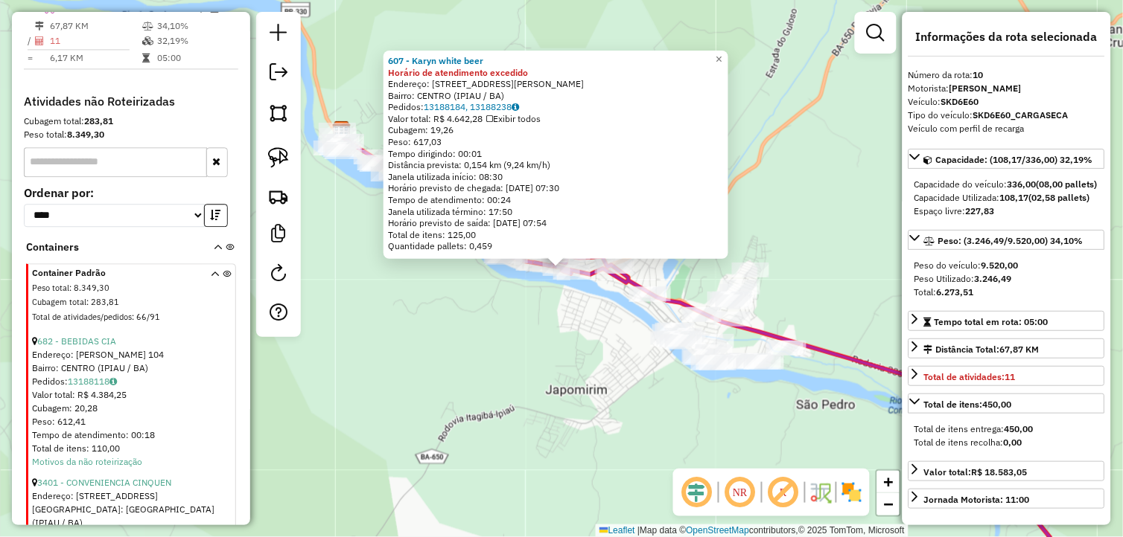
click at [592, 398] on div "607 - Karyn white beer Horário de atendimento excedido Endereço: [STREET_ADDRES…" at bounding box center [561, 268] width 1123 height 537
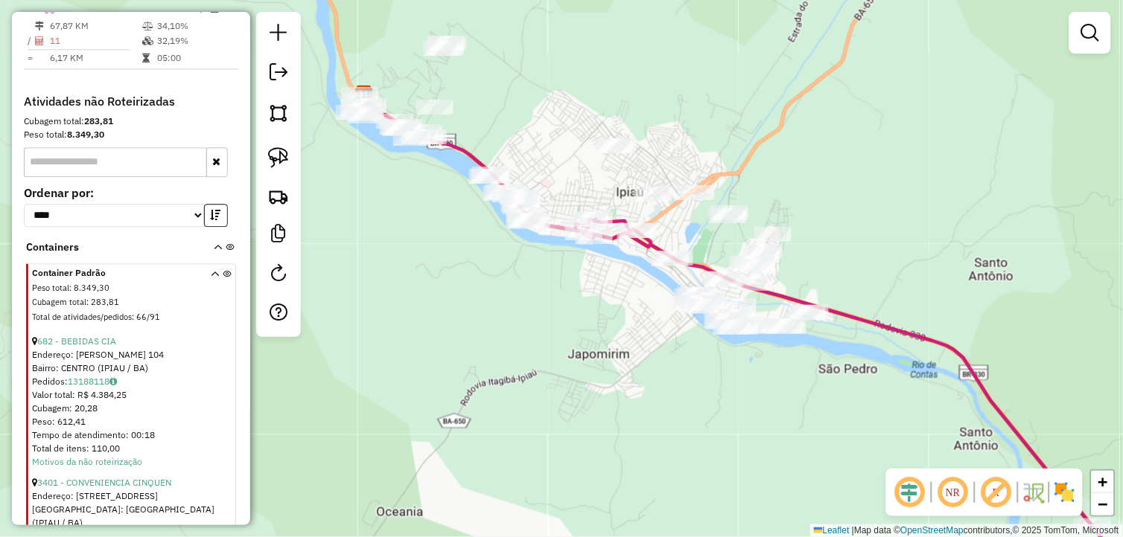
drag, startPoint x: 558, startPoint y: 373, endPoint x: 581, endPoint y: 337, distance: 42.1
click at [581, 337] on div "Janela de atendimento Grade de atendimento Capacidade Transportadoras Veículos …" at bounding box center [561, 268] width 1123 height 537
click at [489, 306] on div "Janela de atendimento Grade de atendimento Capacidade Transportadoras Veículos …" at bounding box center [561, 268] width 1123 height 537
click at [98, 347] on link "682 - BEBIDAS CIA" at bounding box center [76, 341] width 79 height 11
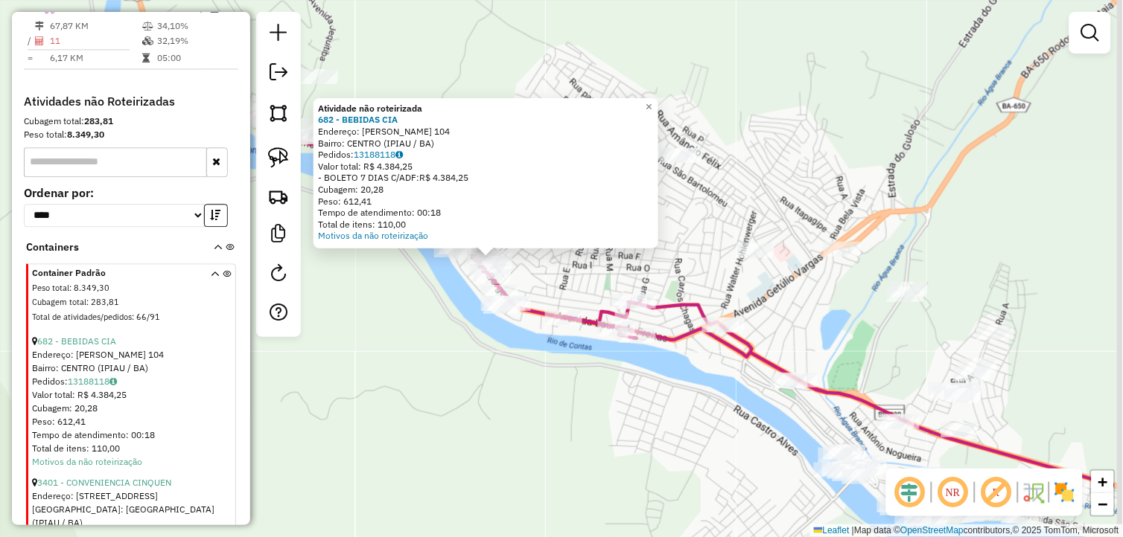
drag, startPoint x: 592, startPoint y: 329, endPoint x: 455, endPoint y: 433, distance: 171.7
click at [464, 441] on div "Atividade não roteirizada 682 - BEBIDAS CIA Endereço: SALVADOR DA MATA 104 Bair…" at bounding box center [561, 268] width 1123 height 537
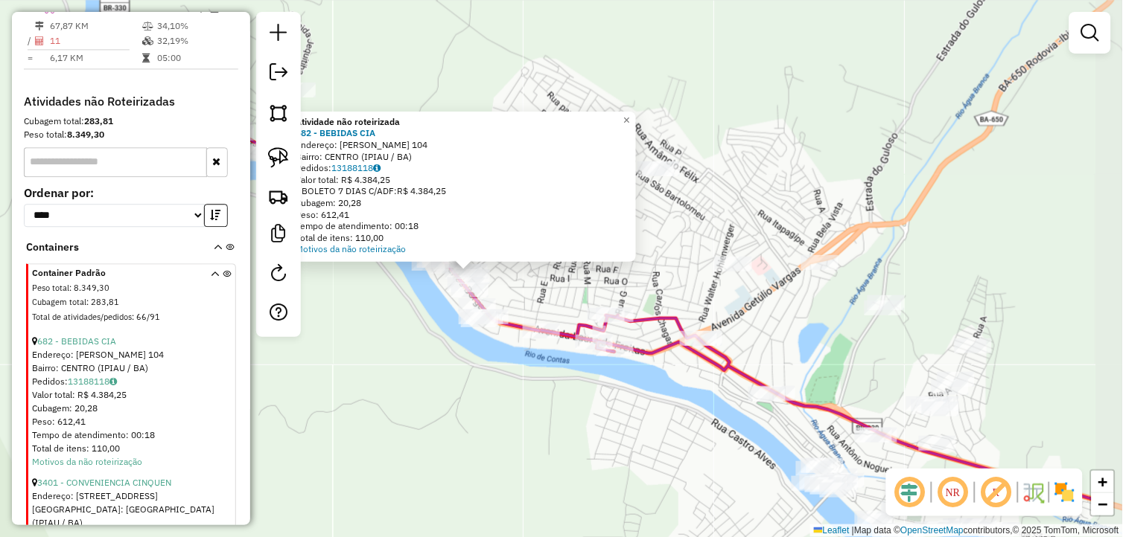
click at [455, 429] on div "Atividade não roteirizada 682 - BEBIDAS CIA Endereço: SALVADOR DA MATA 104 Bair…" at bounding box center [561, 268] width 1123 height 537
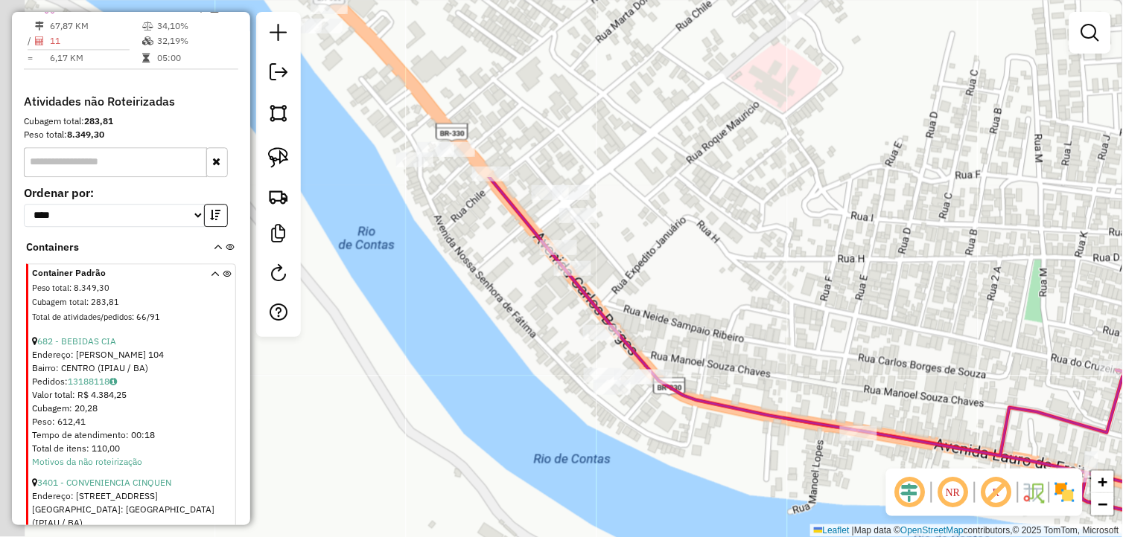
drag, startPoint x: 430, startPoint y: 317, endPoint x: 493, endPoint y: 497, distance: 190.7
click at [493, 497] on div "Janela de atendimento Grade de atendimento Capacidade Transportadoras Veículos …" at bounding box center [561, 268] width 1123 height 537
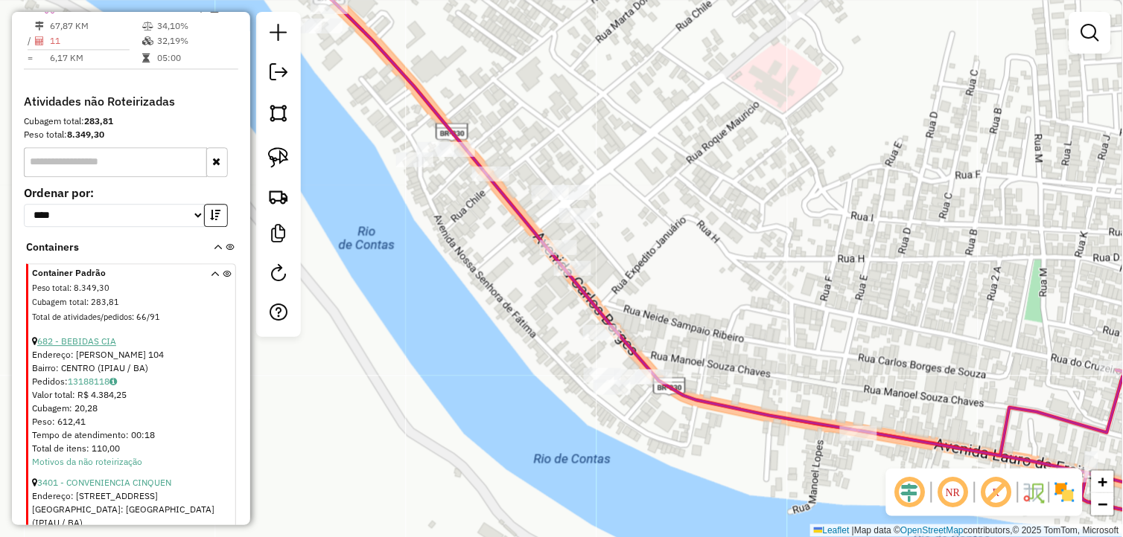
click at [112, 347] on link "682 - BEBIDAS CIA" at bounding box center [76, 341] width 79 height 11
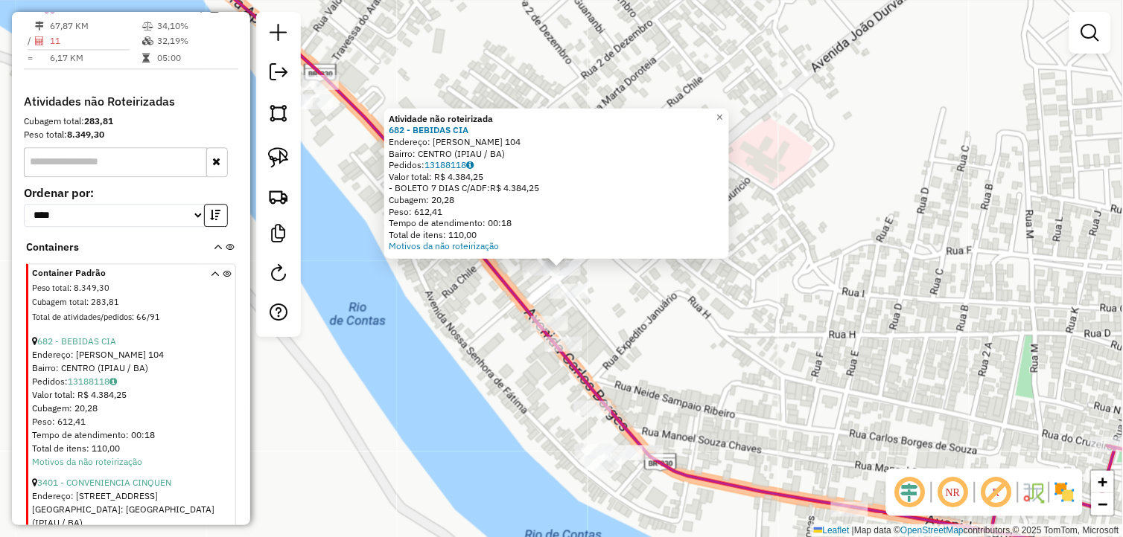
drag, startPoint x: 484, startPoint y: 301, endPoint x: 519, endPoint y: 293, distance: 35.9
click at [486, 301] on div "Atividade não roteirizada 682 - BEBIDAS CIA Endereço: SALVADOR DA MATA 104 Bair…" at bounding box center [561, 268] width 1123 height 537
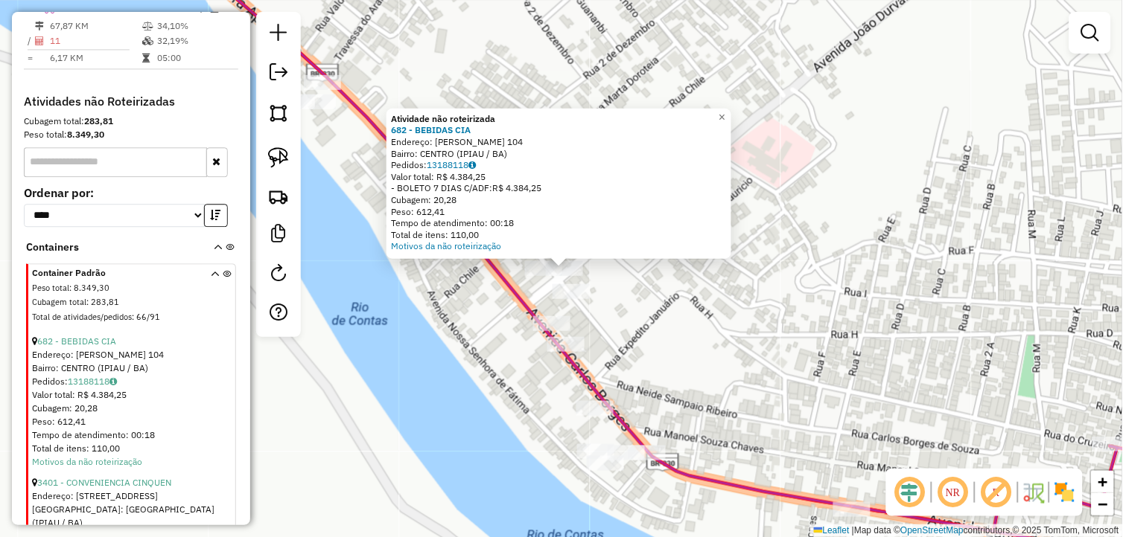
click at [476, 281] on div "Atividade não roteirizada 682 - BEBIDAS CIA Endereço: SALVADOR DA MATA 104 Bair…" at bounding box center [561, 268] width 1123 height 537
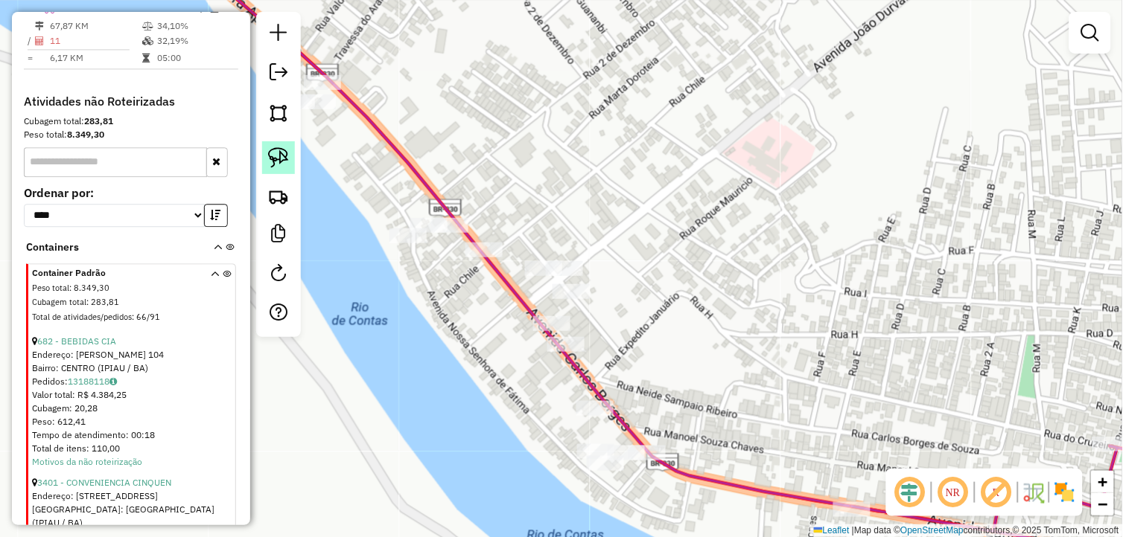
click at [264, 159] on link at bounding box center [278, 157] width 33 height 33
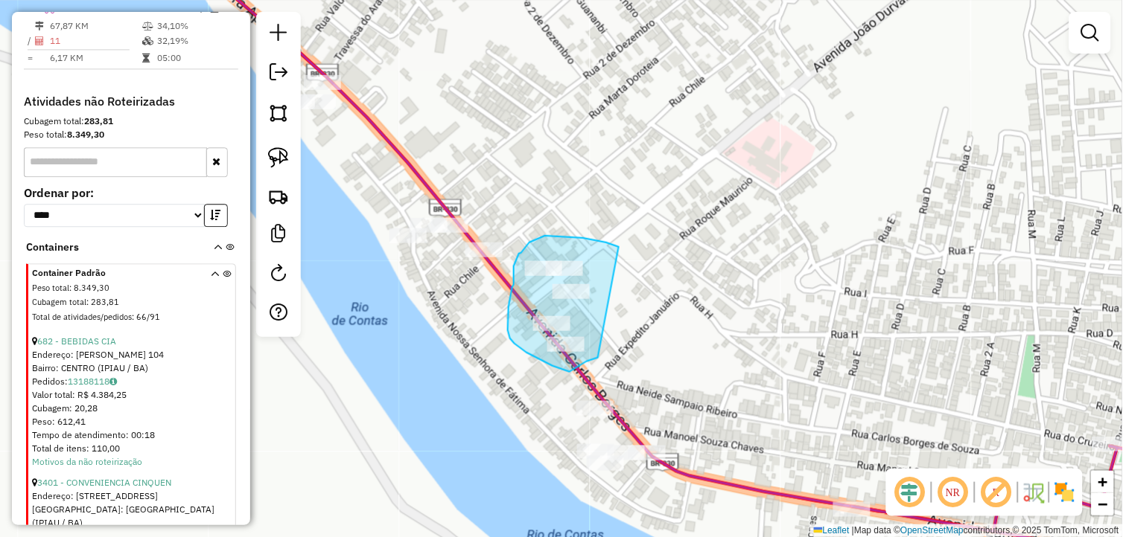
drag, startPoint x: 607, startPoint y: 243, endPoint x: 598, endPoint y: 358, distance: 115.0
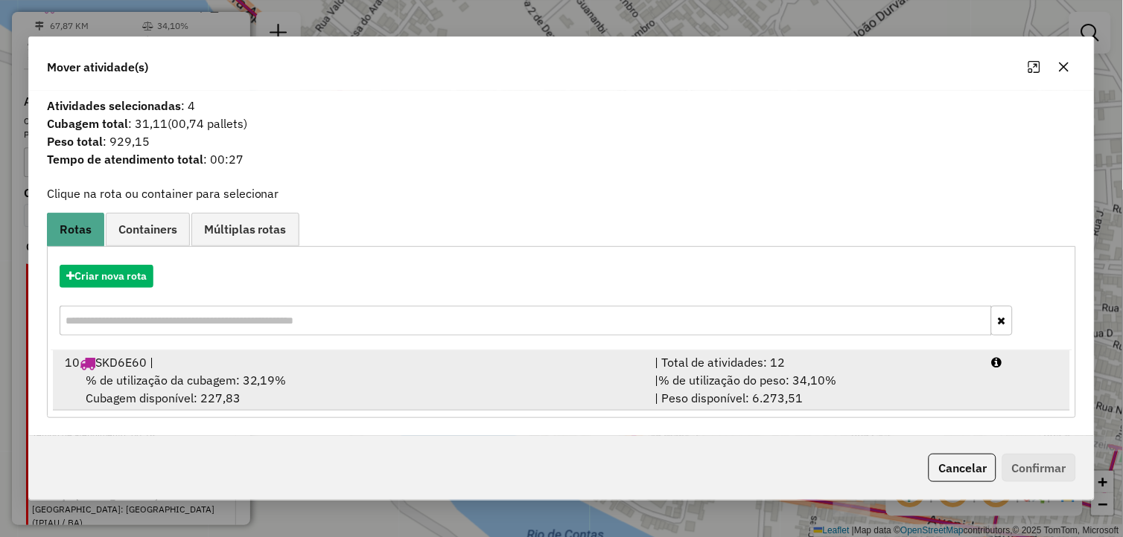
click at [316, 368] on div "10 SKD6E60 |" at bounding box center [351, 363] width 590 height 18
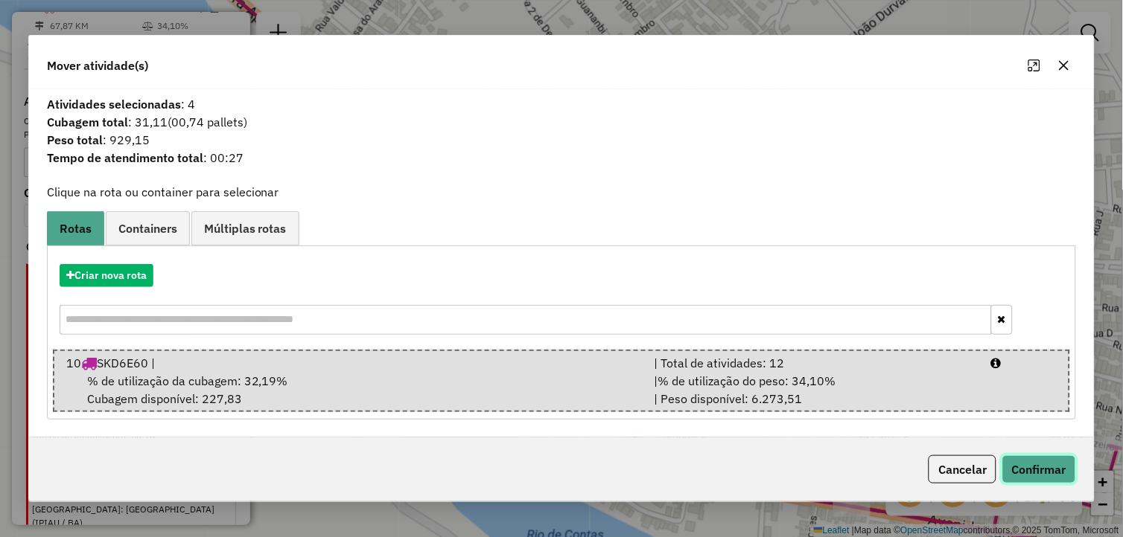
click at [1056, 470] on button "Confirmar" at bounding box center [1039, 470] width 74 height 28
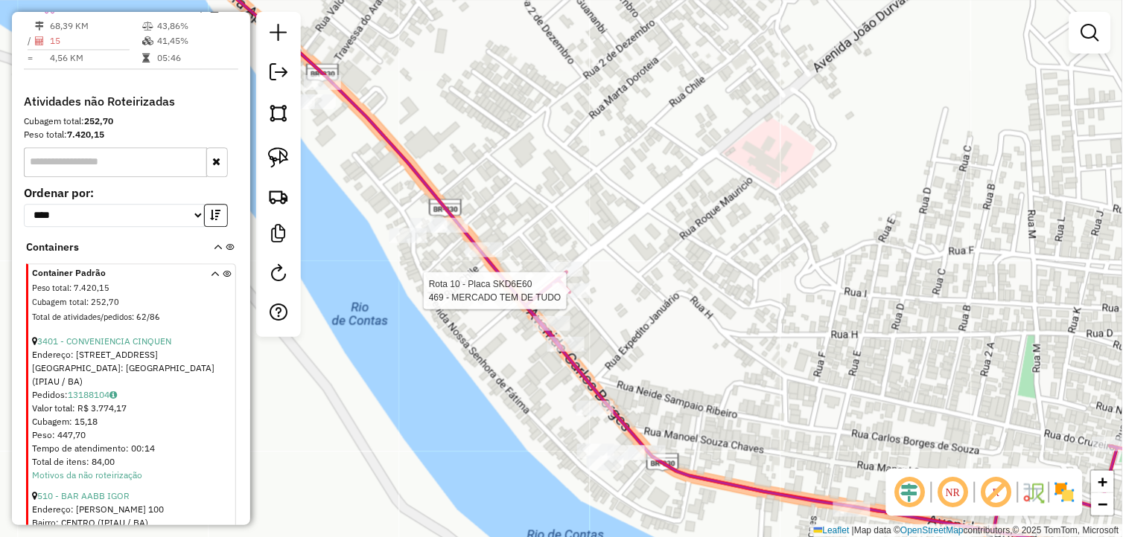
select select "*********"
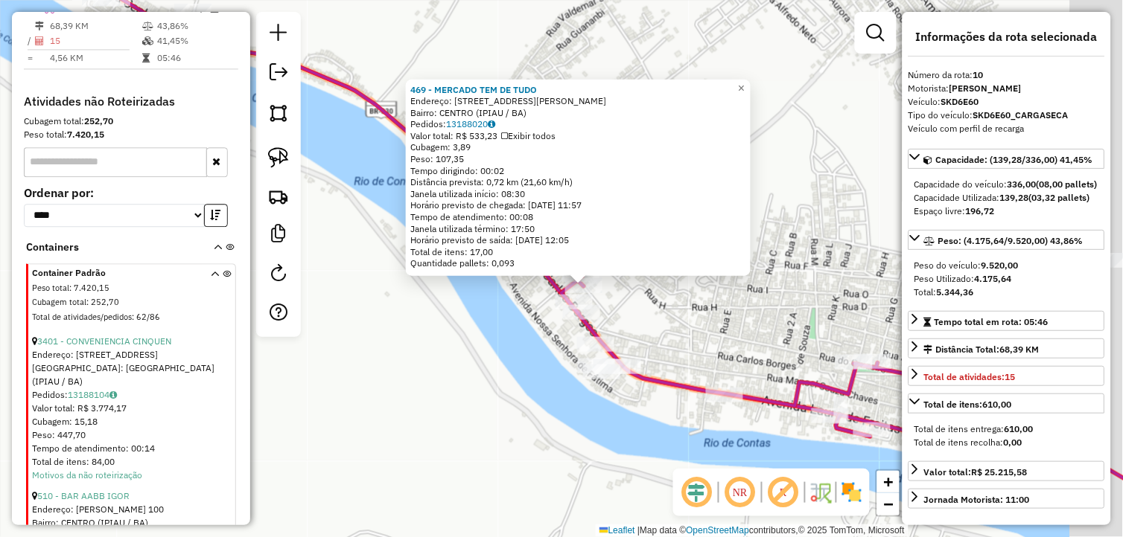
drag, startPoint x: 794, startPoint y: 380, endPoint x: 668, endPoint y: 353, distance: 127.9
click at [687, 359] on div "469 - MERCADO TEM DE TUDO Endereço: AV [PERSON_NAME] 951 Bairro: CENTRO (IPIAU …" at bounding box center [561, 268] width 1123 height 537
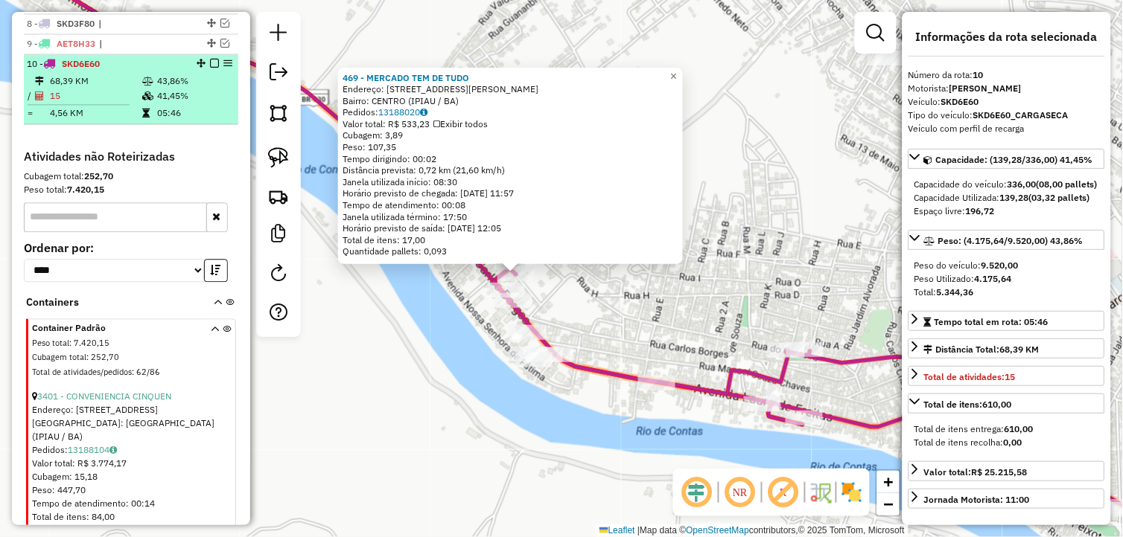
scroll to position [656, 0]
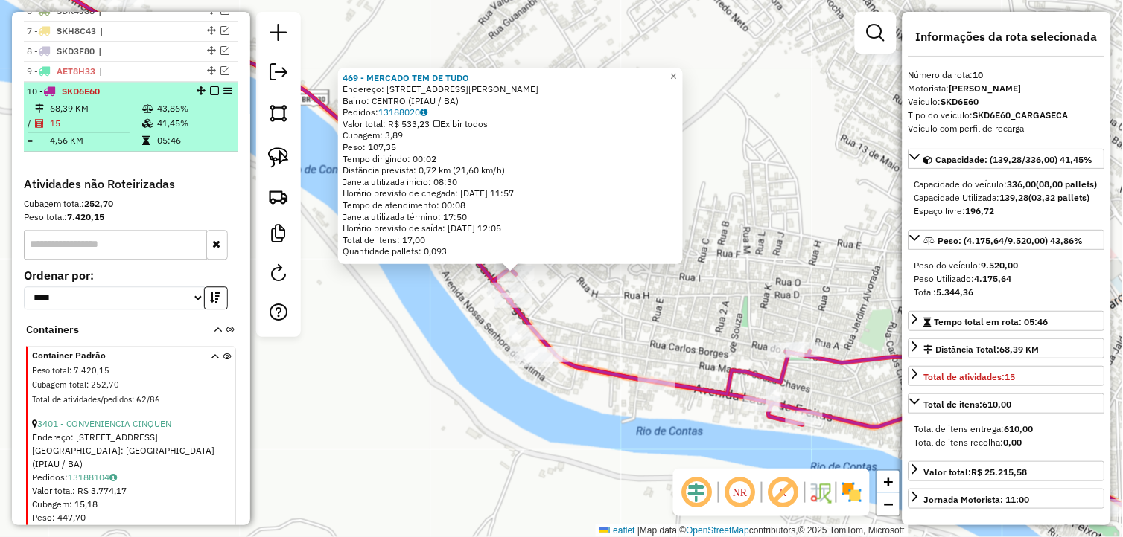
click at [204, 95] on div at bounding box center [210, 90] width 45 height 9
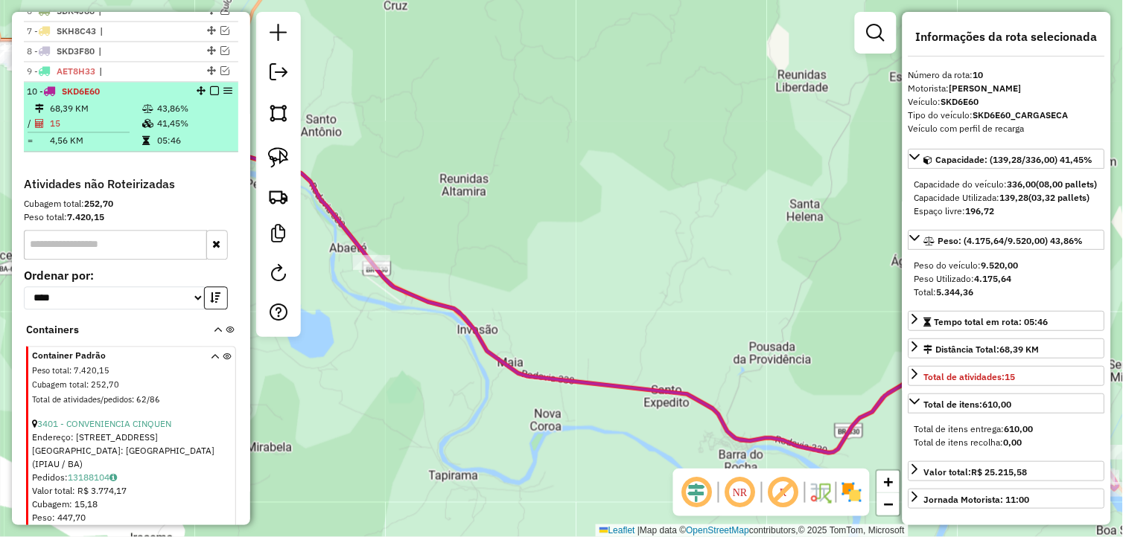
click at [210, 95] on em at bounding box center [214, 90] width 9 height 9
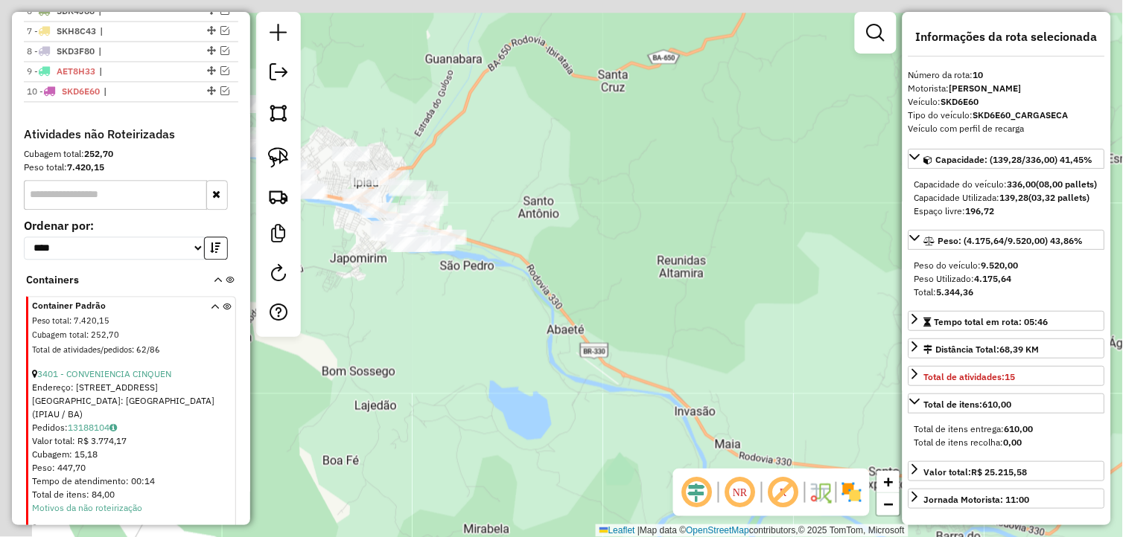
drag, startPoint x: 363, startPoint y: 310, endPoint x: 674, endPoint y: 420, distance: 330.5
click at [673, 421] on div "Janela de atendimento Grade de atendimento Capacidade Transportadoras Veículos …" at bounding box center [561, 268] width 1123 height 537
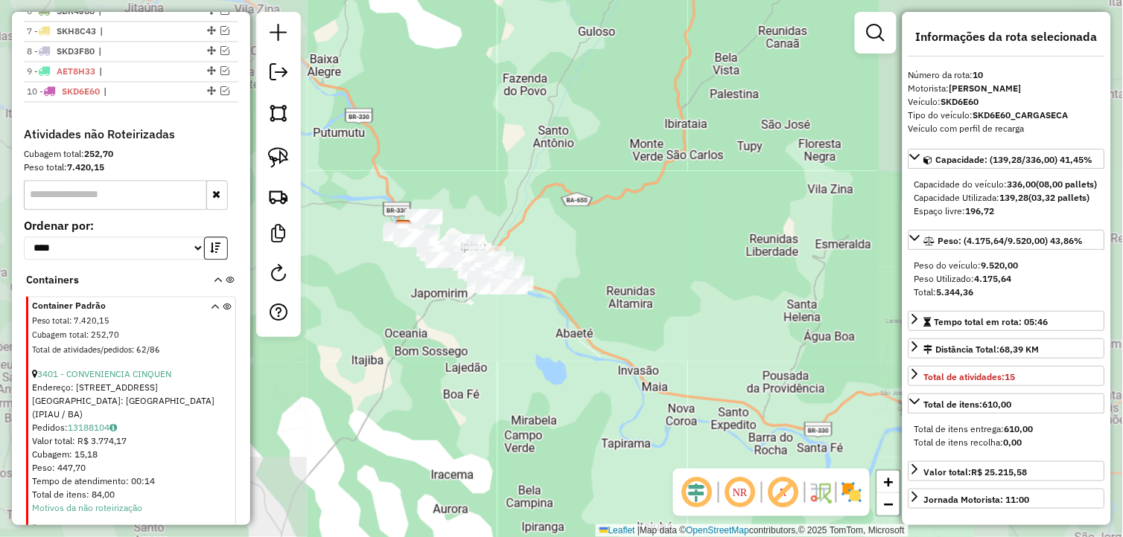
drag, startPoint x: 405, startPoint y: 284, endPoint x: 465, endPoint y: 313, distance: 66.3
click at [465, 313] on div "Janela de atendimento Grade de atendimento Capacidade Transportadoras Veículos …" at bounding box center [561, 268] width 1123 height 537
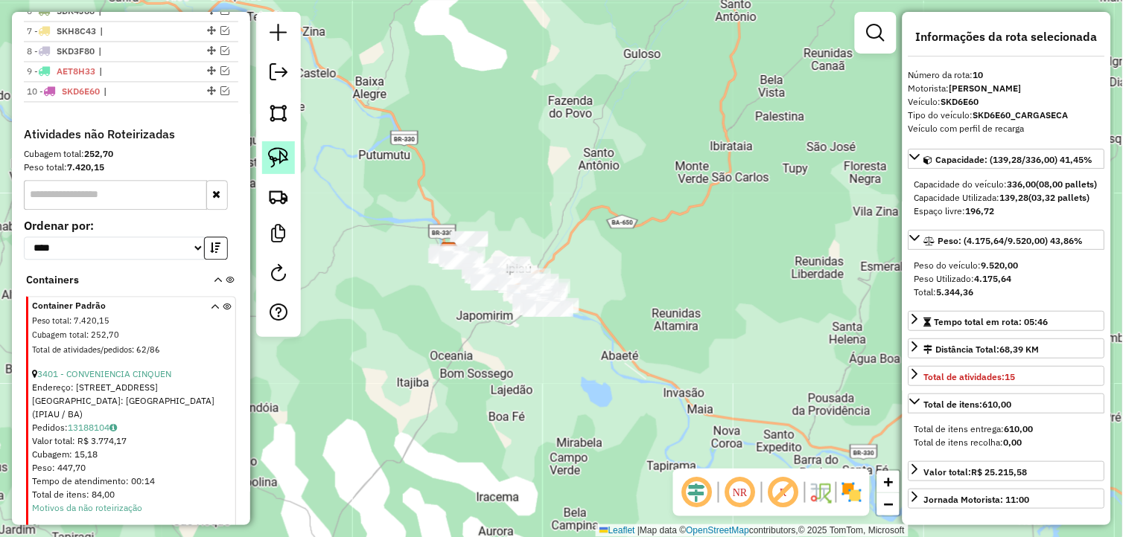
click at [269, 153] on img at bounding box center [278, 157] width 21 height 21
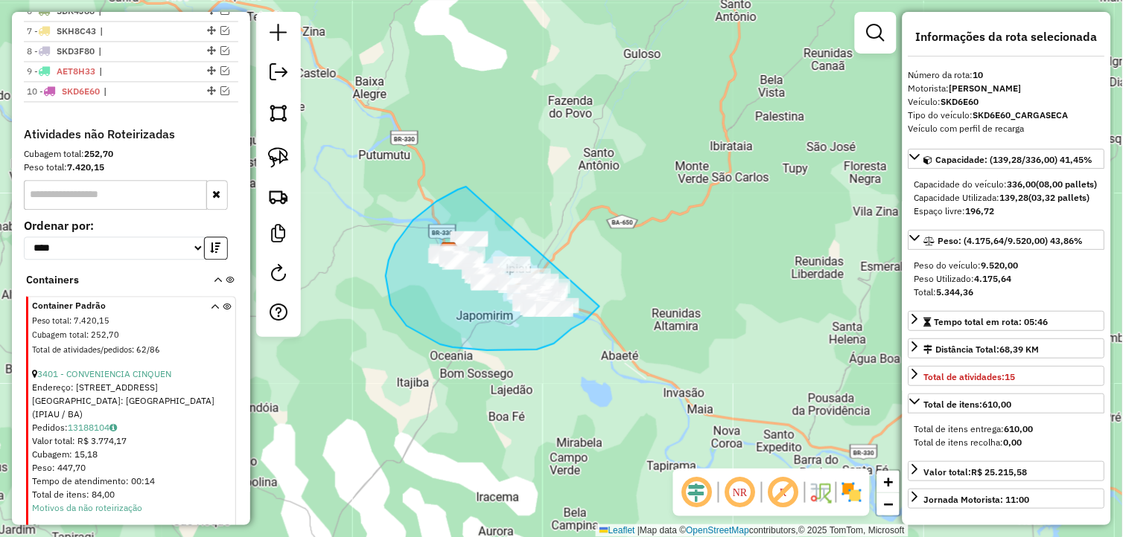
drag, startPoint x: 466, startPoint y: 187, endPoint x: 609, endPoint y: 288, distance: 175.2
click at [609, 288] on div "Janela de atendimento Grade de atendimento Capacidade Transportadoras Veículos …" at bounding box center [561, 268] width 1123 height 537
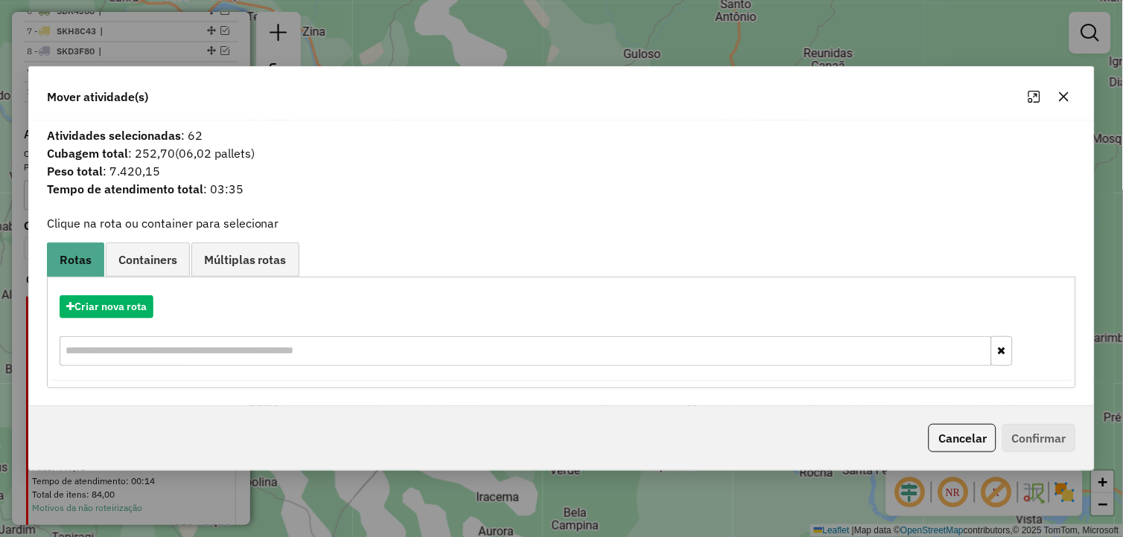
click at [1062, 98] on icon "button" at bounding box center [1064, 97] width 12 height 12
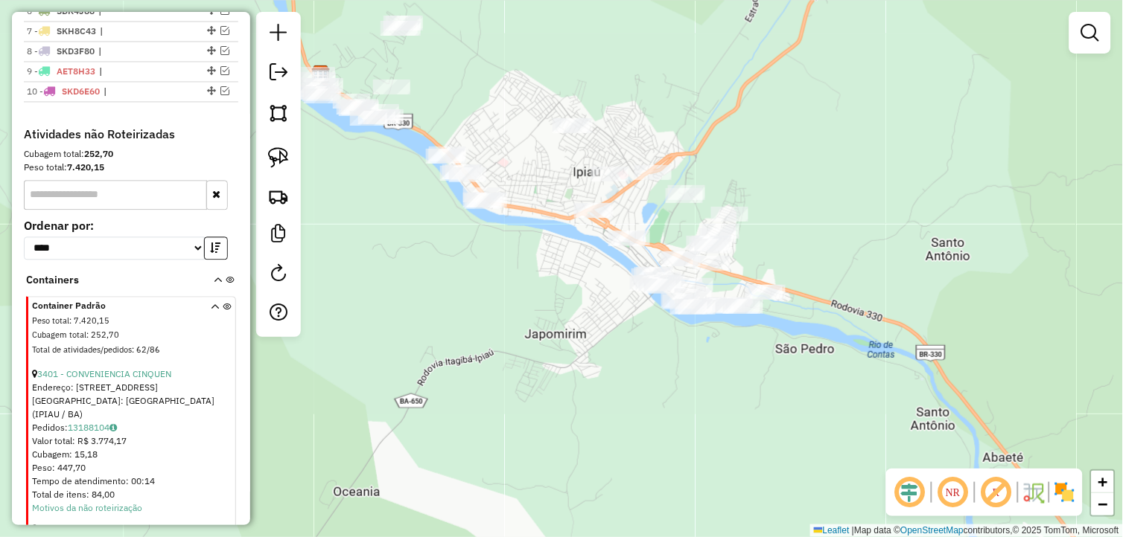
drag, startPoint x: 581, startPoint y: 295, endPoint x: 590, endPoint y: 376, distance: 81.6
click at [590, 376] on div "Janela de atendimento Grade de atendimento Capacidade Transportadoras Veículos …" at bounding box center [561, 268] width 1123 height 537
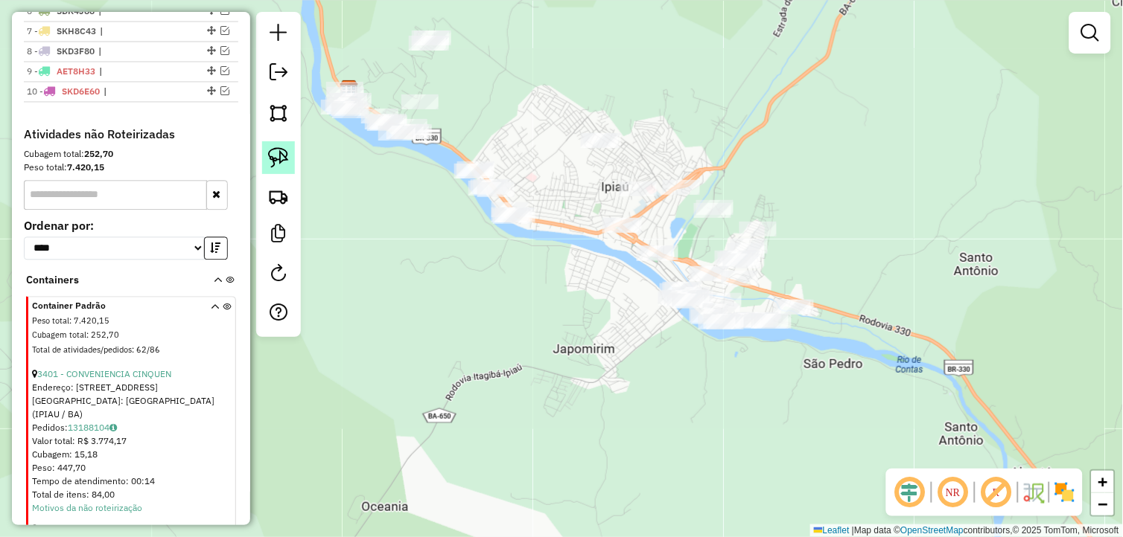
click at [276, 156] on img at bounding box center [278, 157] width 21 height 21
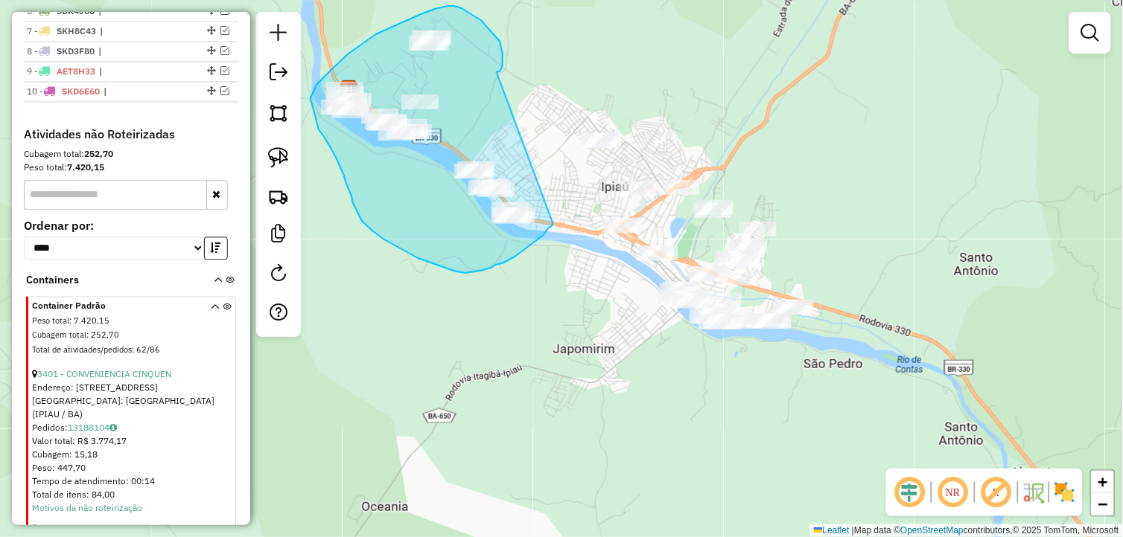
drag, startPoint x: 497, startPoint y: 72, endPoint x: 553, endPoint y: 224, distance: 162.1
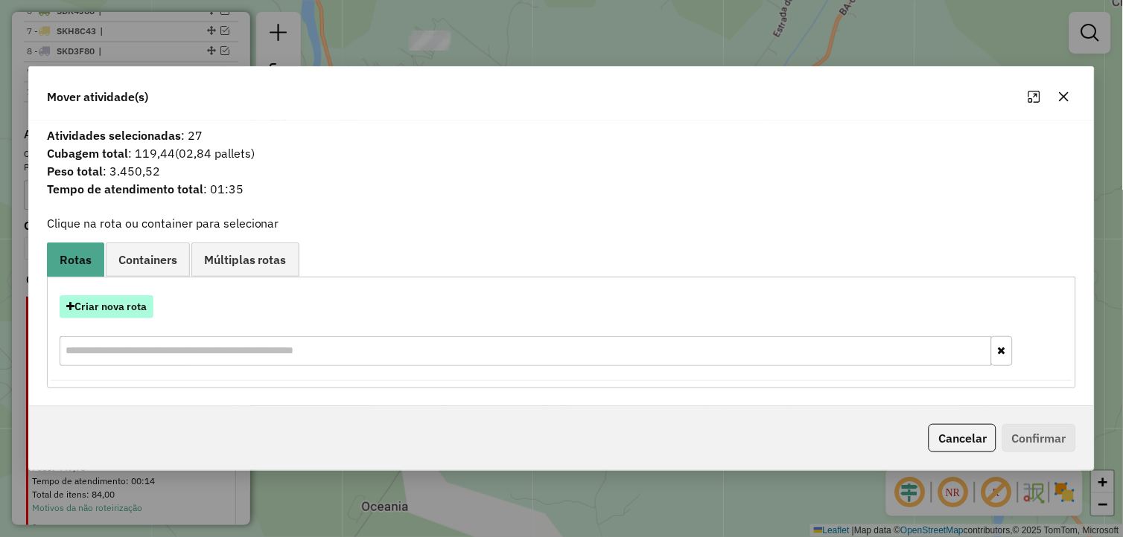
click at [82, 299] on button "Criar nova rota" at bounding box center [107, 307] width 94 height 23
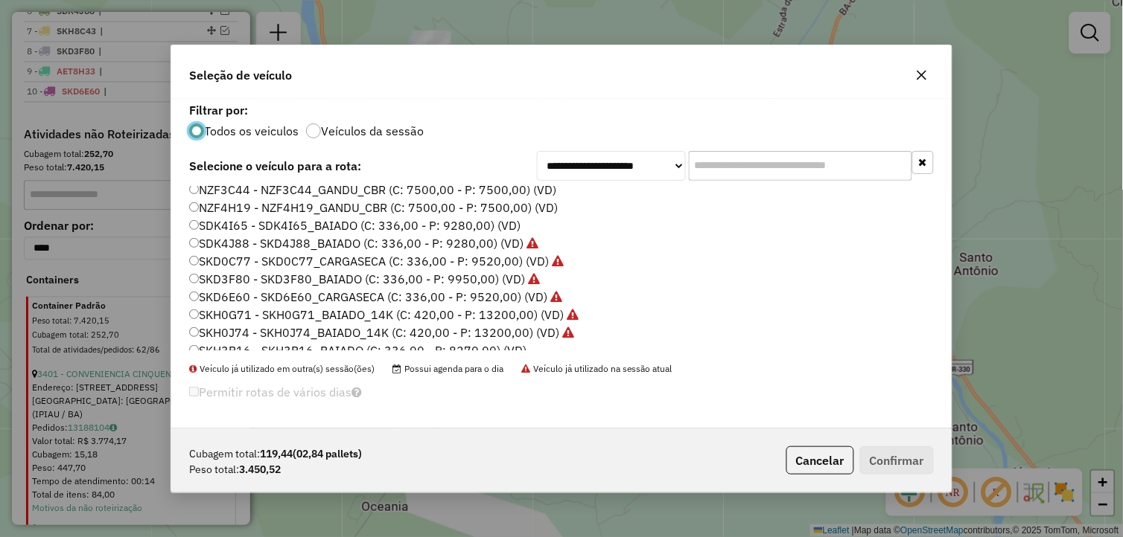
scroll to position [248, 0]
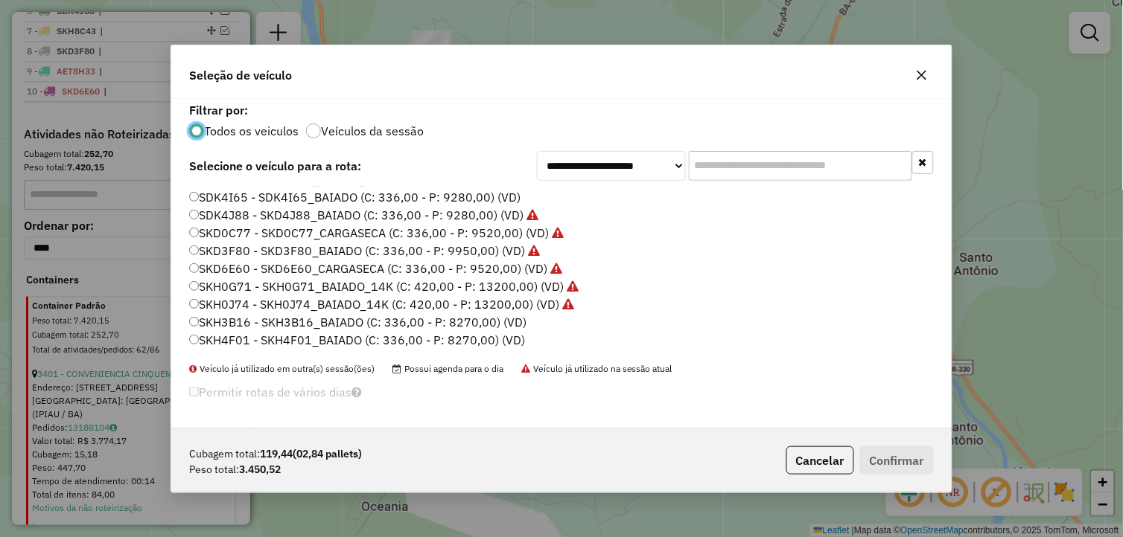
click at [249, 336] on label "SKH4F01 - SKH4F01_BAIADO (C: 336,00 - P: 8270,00) (VD)" at bounding box center [357, 340] width 336 height 18
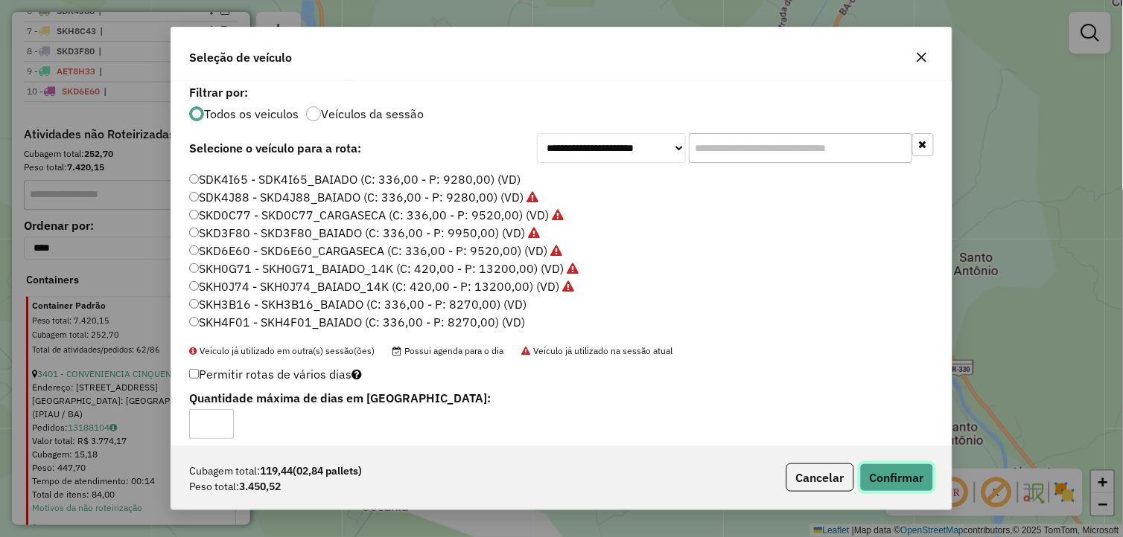
click at [888, 470] on button "Confirmar" at bounding box center [897, 478] width 74 height 28
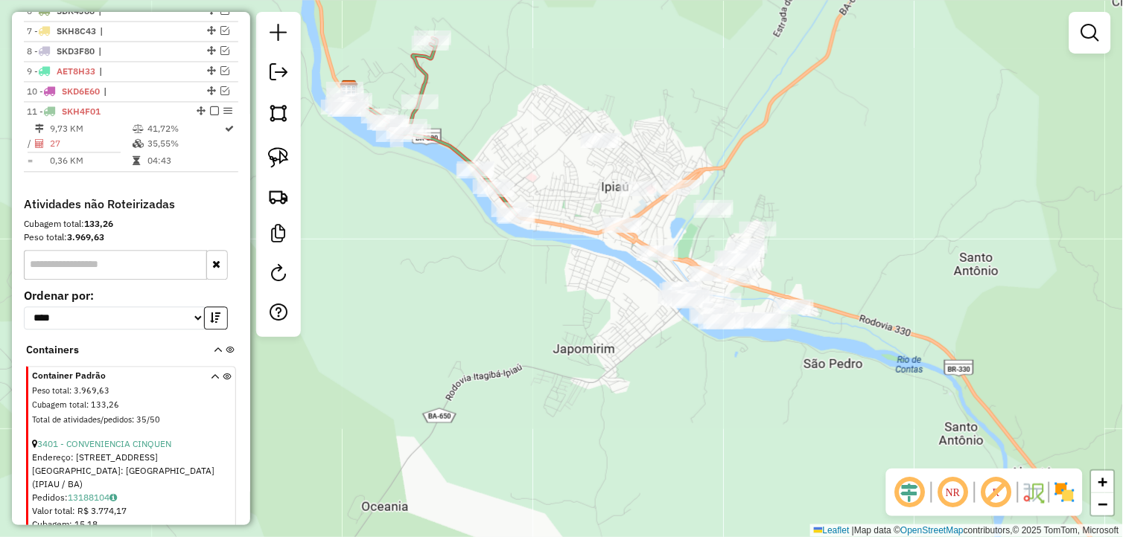
drag, startPoint x: 633, startPoint y: 353, endPoint x: 503, endPoint y: 383, distance: 132.9
click at [500, 385] on div "Janela de atendimento Grade de atendimento Capacidade Transportadoras Veículos …" at bounding box center [561, 268] width 1123 height 537
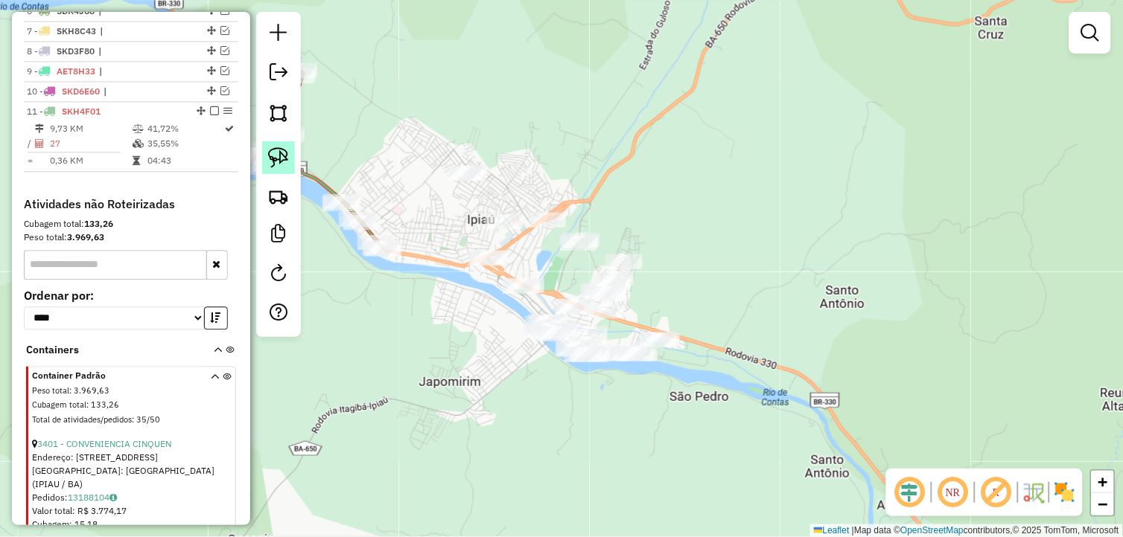
click at [276, 150] on img at bounding box center [278, 157] width 21 height 21
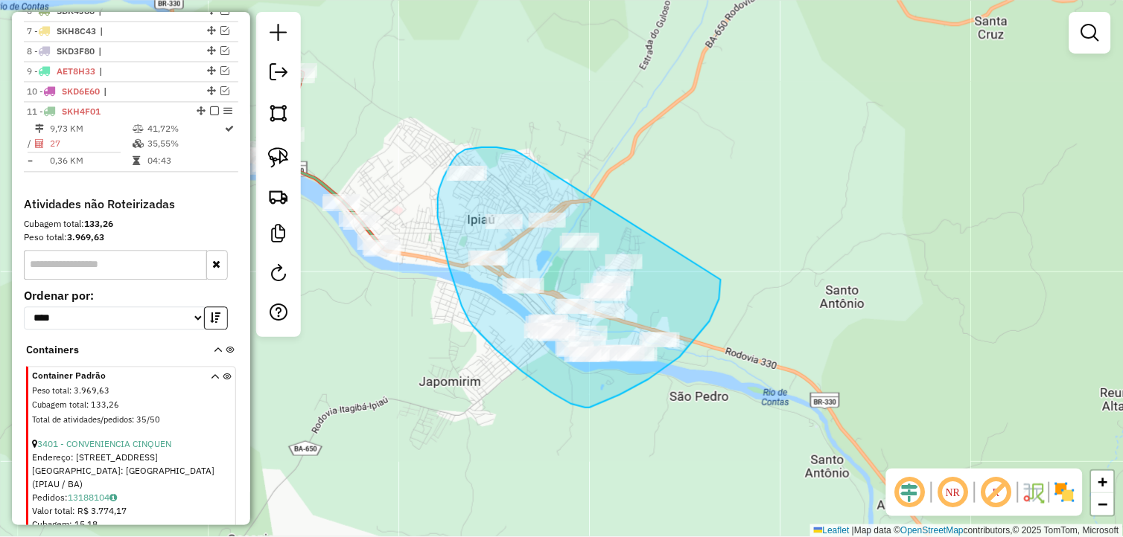
drag, startPoint x: 517, startPoint y: 152, endPoint x: 721, endPoint y: 280, distance: 240.8
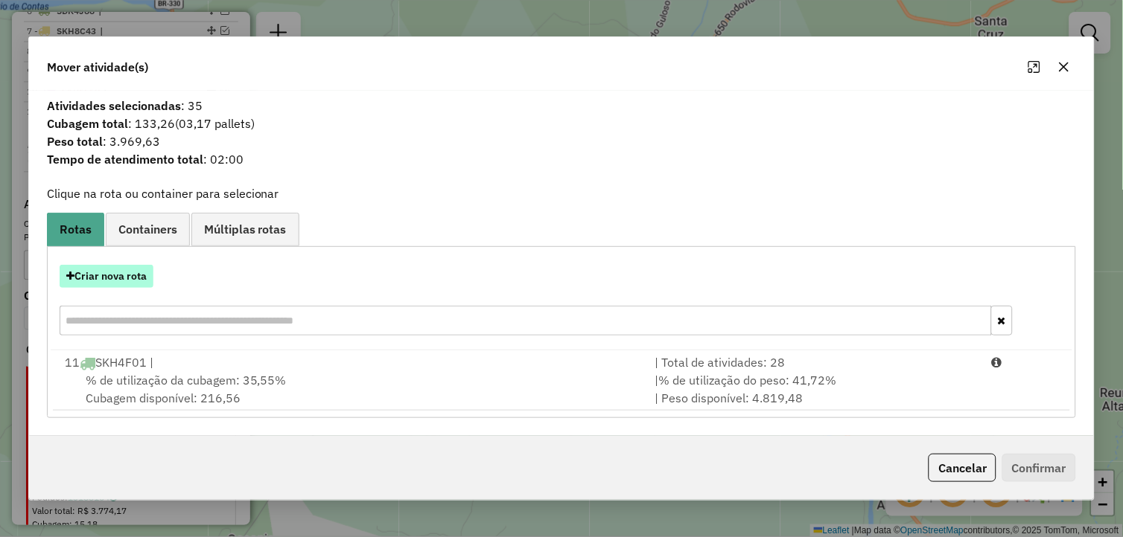
click at [131, 276] on button "Criar nova rota" at bounding box center [107, 276] width 94 height 23
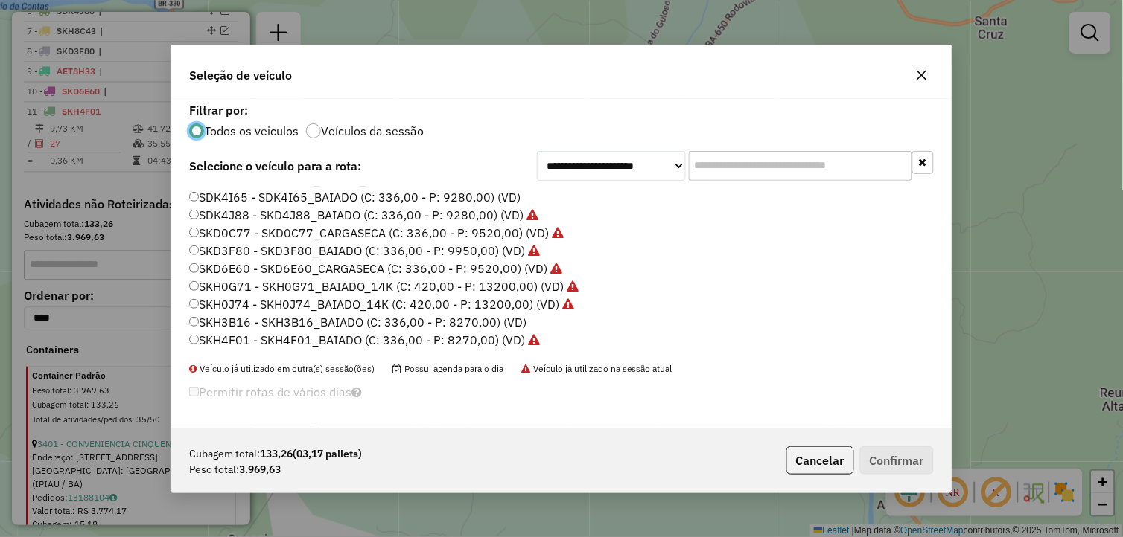
click at [266, 317] on label "SKH3B16 - SKH3B16_BAIADO (C: 336,00 - P: 8270,00) (VD)" at bounding box center [357, 322] width 337 height 18
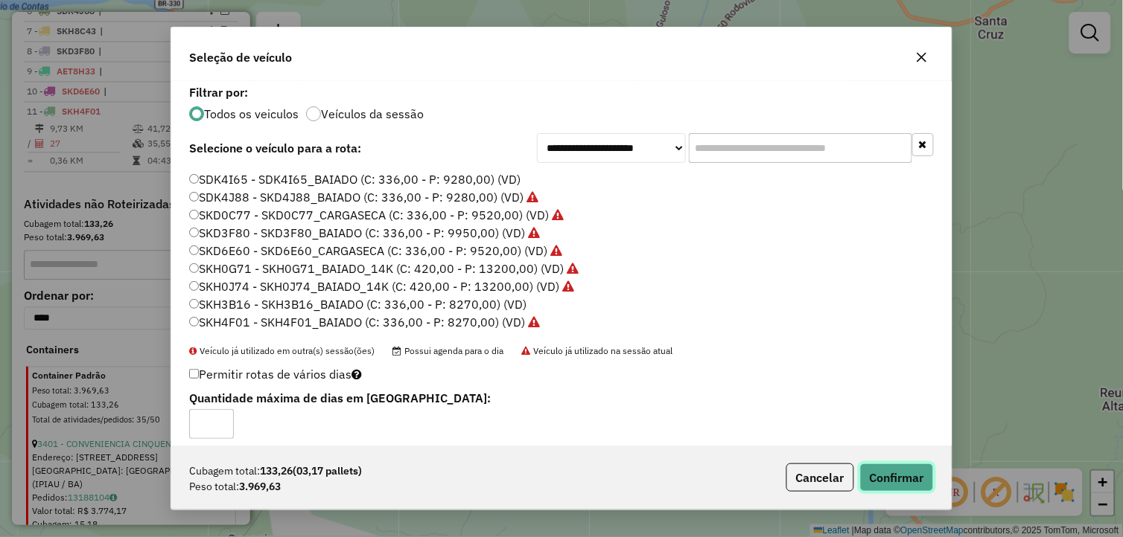
click at [875, 473] on button "Confirmar" at bounding box center [897, 478] width 74 height 28
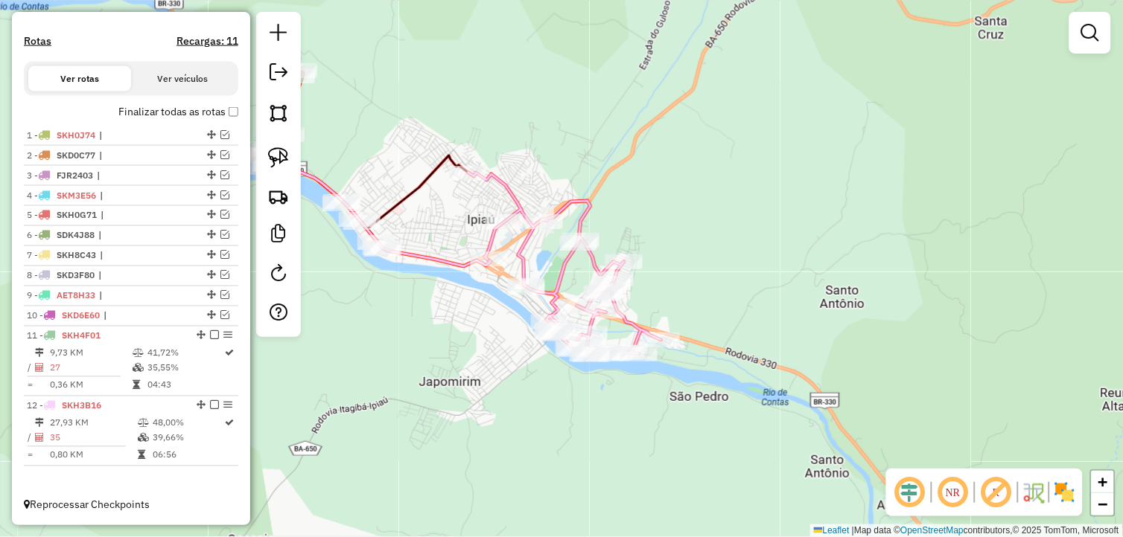
scroll to position [444, 0]
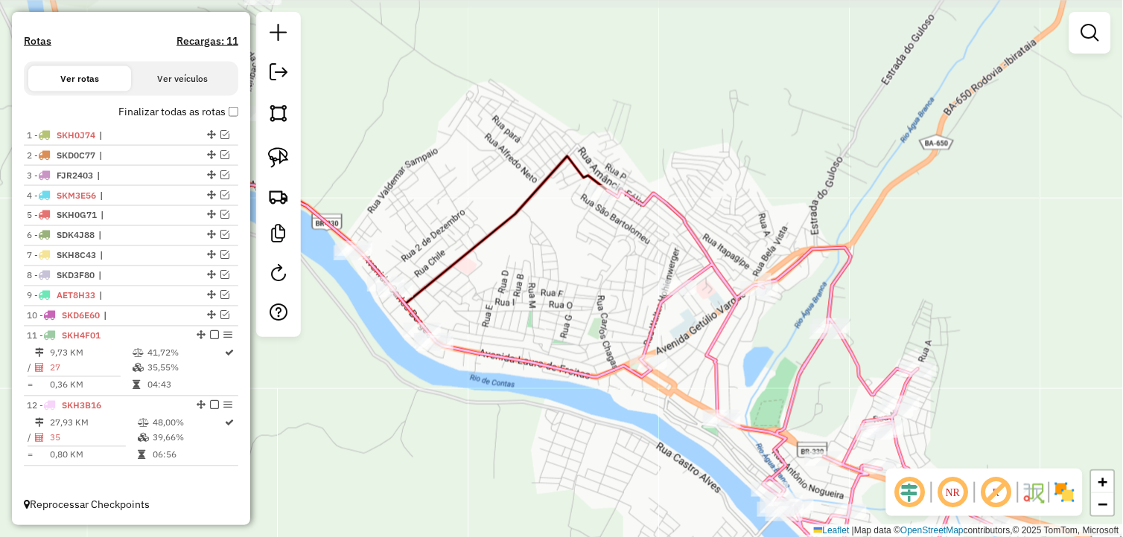
drag, startPoint x: 420, startPoint y: 264, endPoint x: 570, endPoint y: 433, distance: 225.6
click at [570, 433] on div "Janela de atendimento Grade de atendimento Capacidade Transportadoras Veículos …" at bounding box center [561, 268] width 1123 height 537
drag, startPoint x: 281, startPoint y: 158, endPoint x: 367, endPoint y: 173, distance: 87.6
click at [281, 158] on img at bounding box center [278, 157] width 21 height 21
drag, startPoint x: 587, startPoint y: 160, endPoint x: 655, endPoint y: 217, distance: 88.8
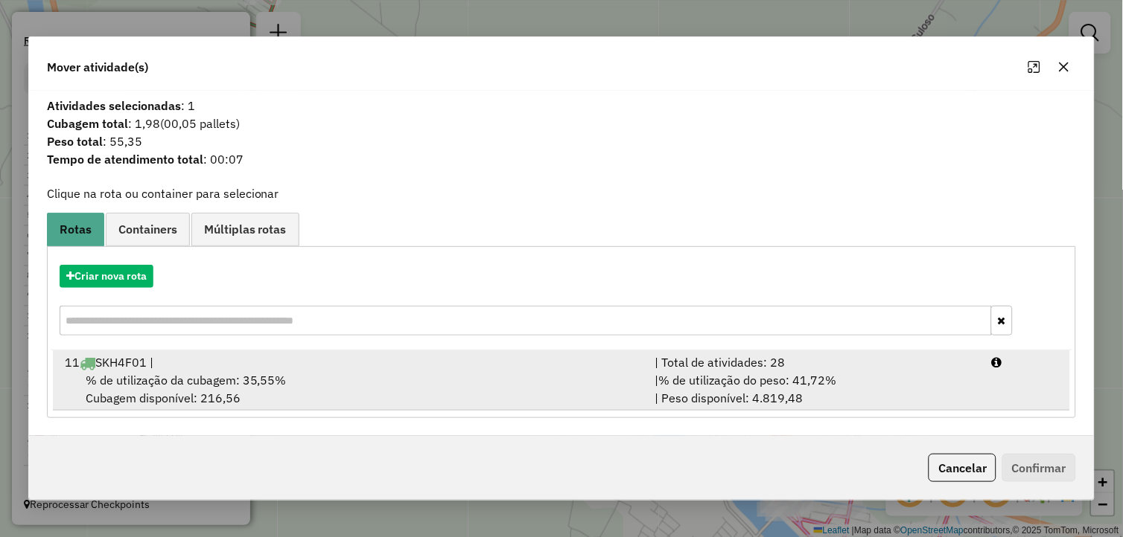
click at [377, 362] on div "11 SKH4F01 |" at bounding box center [351, 363] width 590 height 18
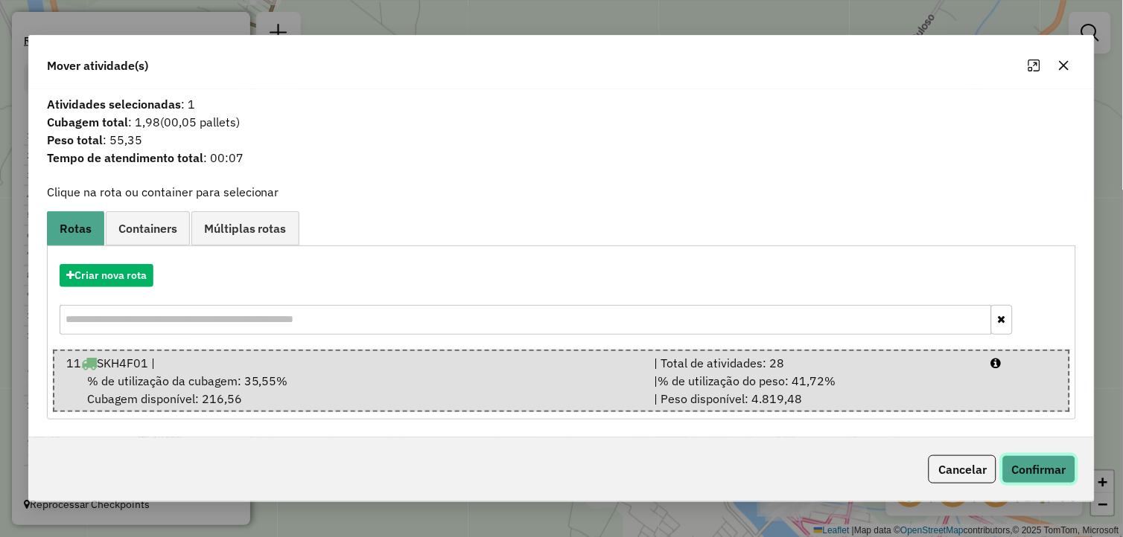
click at [1052, 473] on button "Confirmar" at bounding box center [1039, 470] width 74 height 28
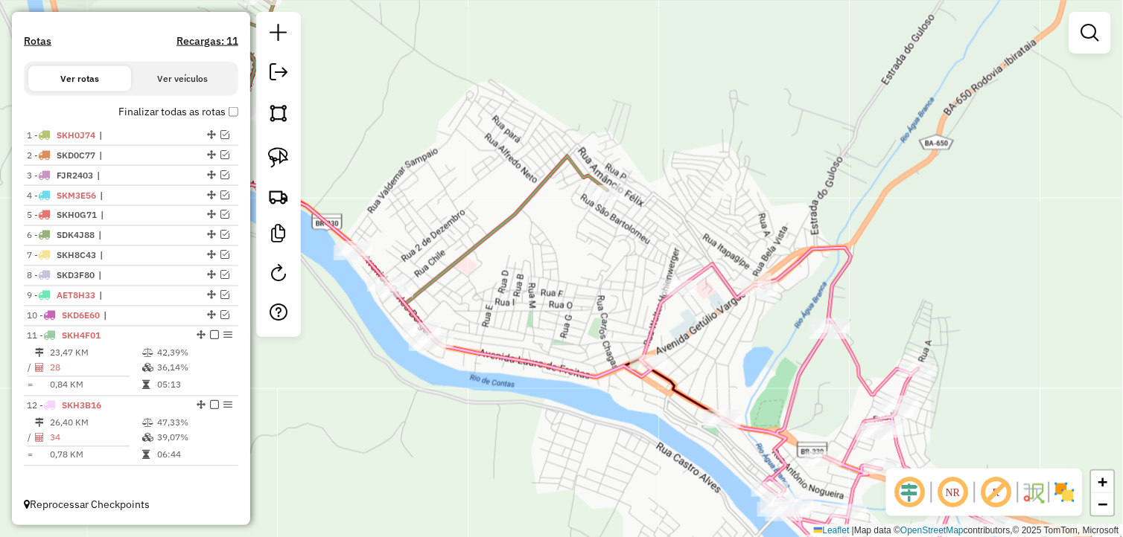
drag, startPoint x: 450, startPoint y: 395, endPoint x: 523, endPoint y: 366, distance: 78.1
click at [523, 366] on div "Janela de atendimento Grade de atendimento Capacidade Transportadoras Veículos …" at bounding box center [561, 268] width 1123 height 537
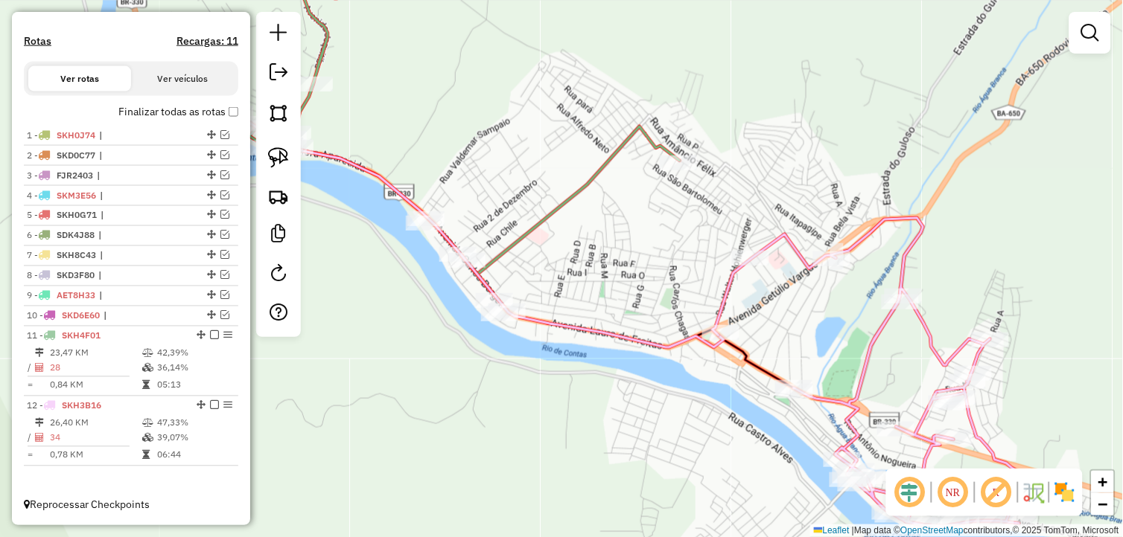
select select "*********"
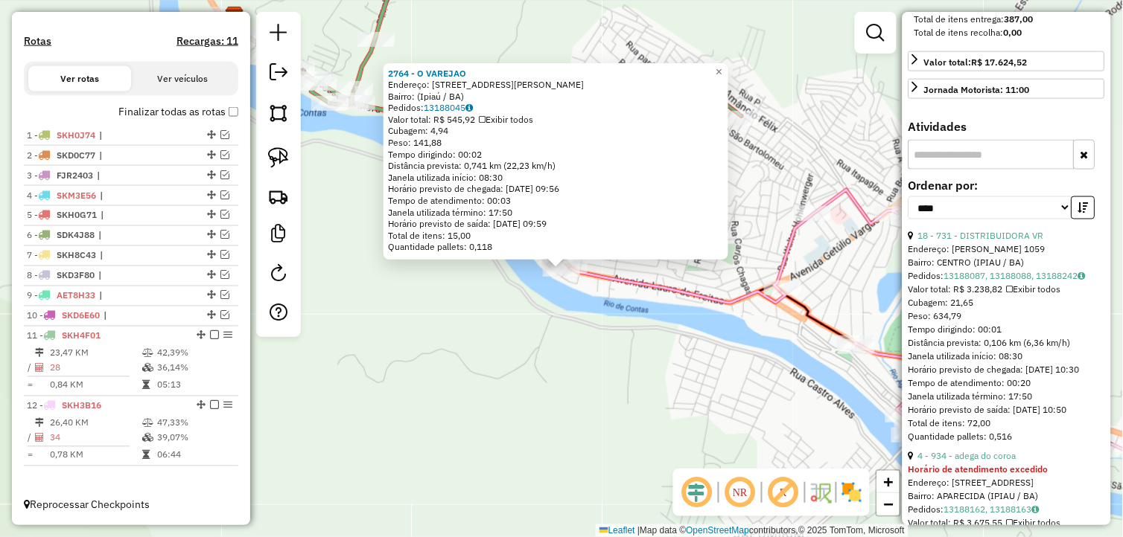
scroll to position [578, 0]
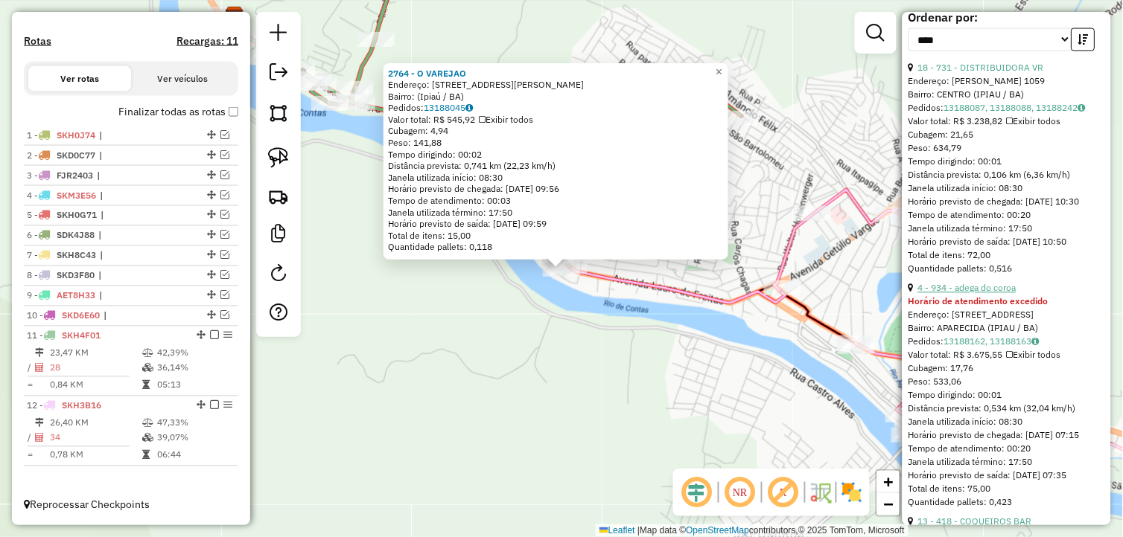
click at [999, 294] on link "4 - 934 - adega do coroa" at bounding box center [967, 288] width 98 height 11
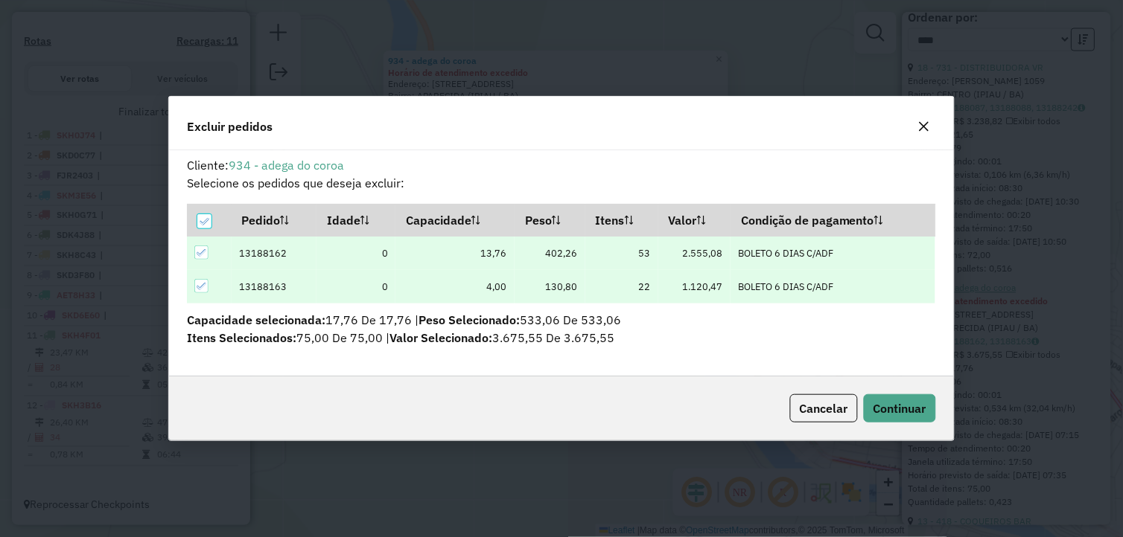
scroll to position [0, 0]
click at [920, 123] on icon "button" at bounding box center [924, 127] width 10 height 10
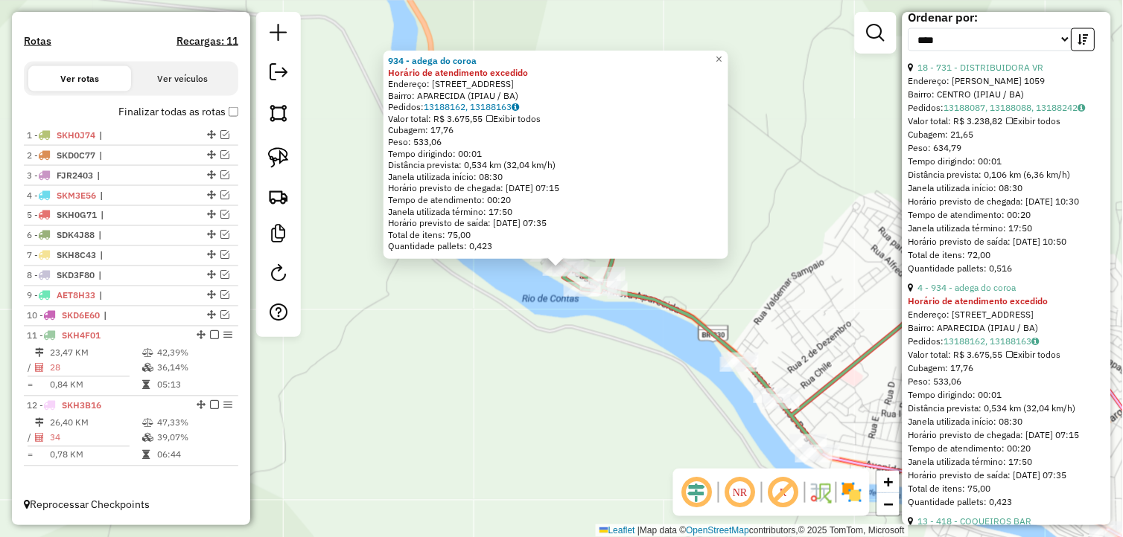
click at [1000, 363] on div "Valor total: R$ 3.675,55 Exibir todos" at bounding box center [1006, 355] width 197 height 13
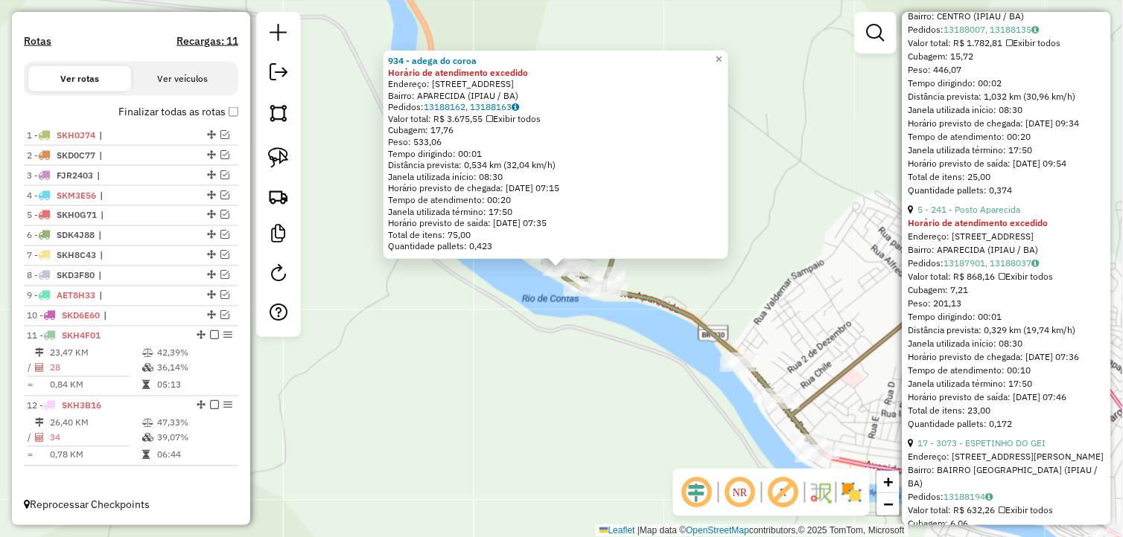
scroll to position [1158, 0]
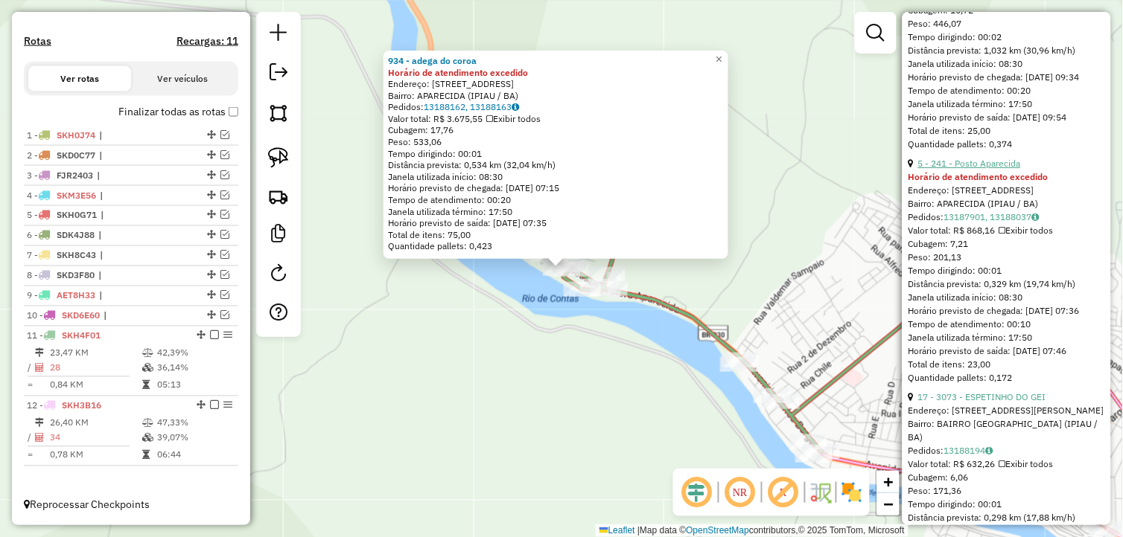
click at [1000, 169] on link "5 - 241 - Posto Aparecida" at bounding box center [969, 163] width 103 height 11
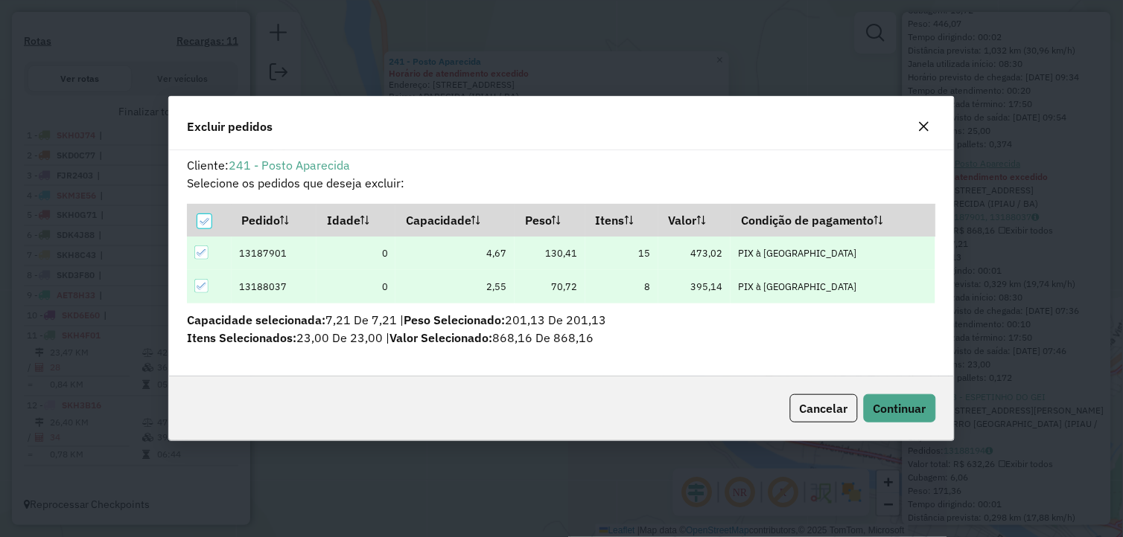
scroll to position [0, 0]
click at [909, 411] on span "Continuar" at bounding box center [899, 408] width 53 height 15
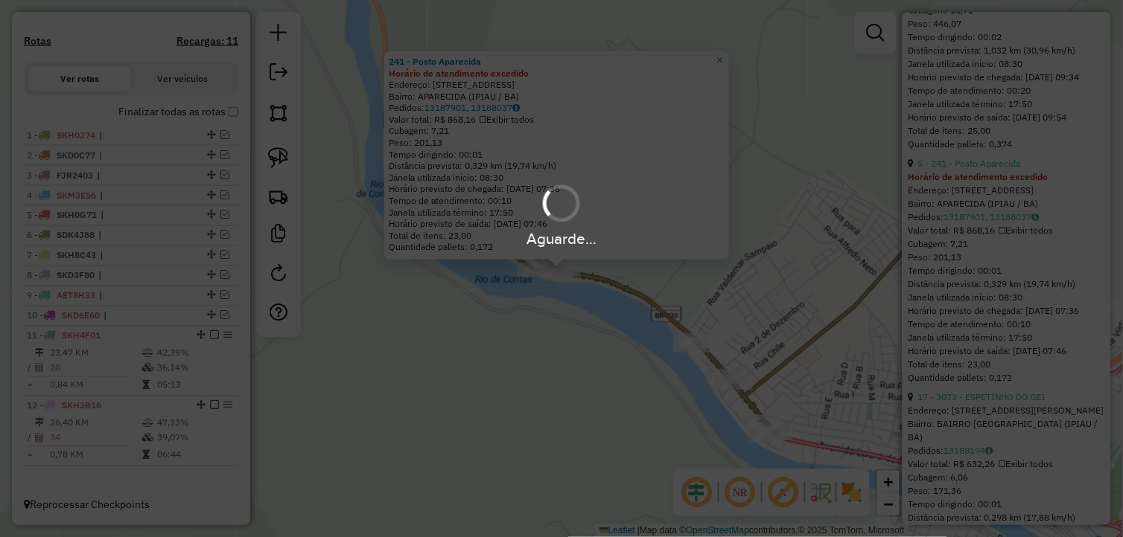
select select "*********"
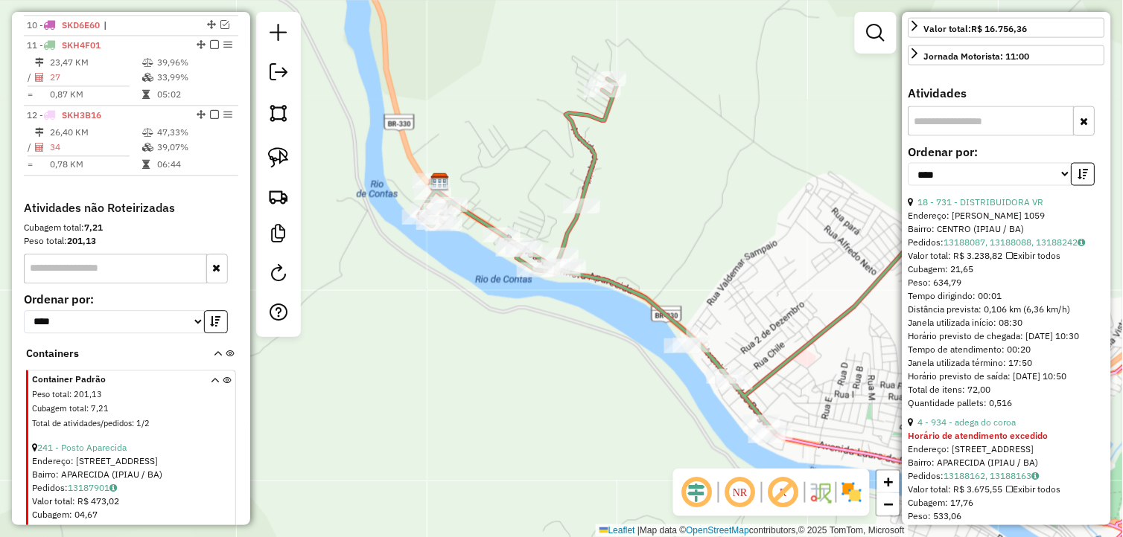
scroll to position [758, 0]
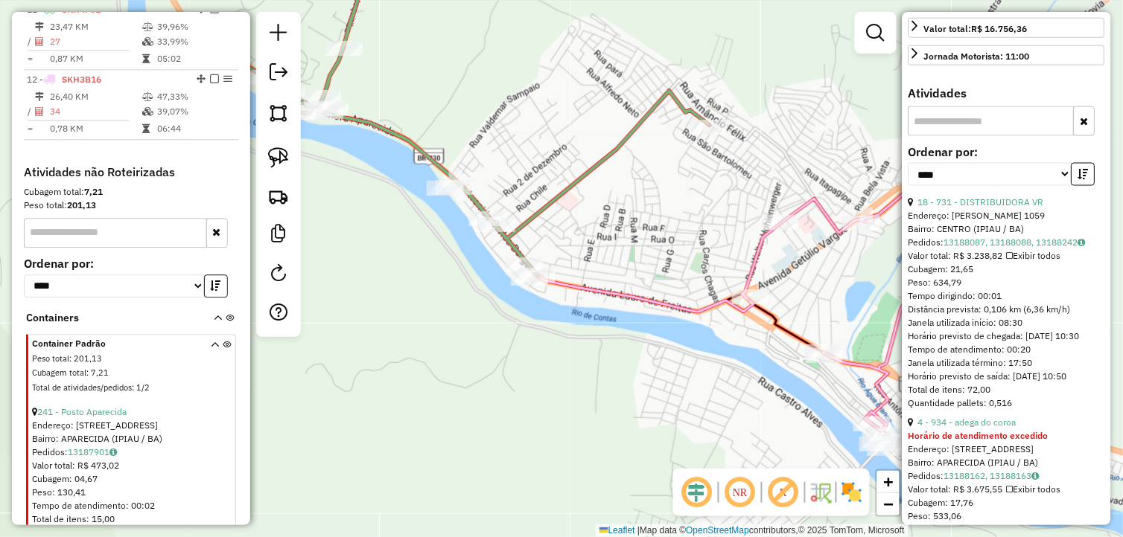
drag, startPoint x: 813, startPoint y: 365, endPoint x: 605, endPoint y: 233, distance: 246.0
click at [597, 234] on div "Janela de atendimento Grade de atendimento Capacidade Transportadoras Veículos …" at bounding box center [561, 268] width 1123 height 537
drag, startPoint x: 621, startPoint y: 235, endPoint x: 537, endPoint y: 236, distance: 83.4
click at [537, 236] on div "Janela de atendimento Grade de atendimento Capacidade Transportadoras Veículos …" at bounding box center [561, 268] width 1123 height 537
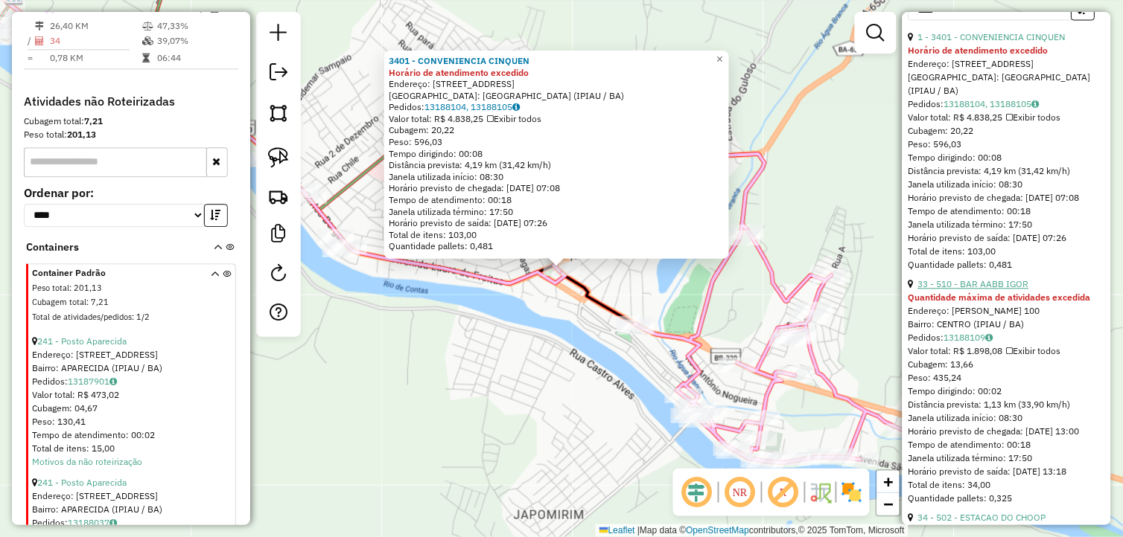
scroll to position [775, 0]
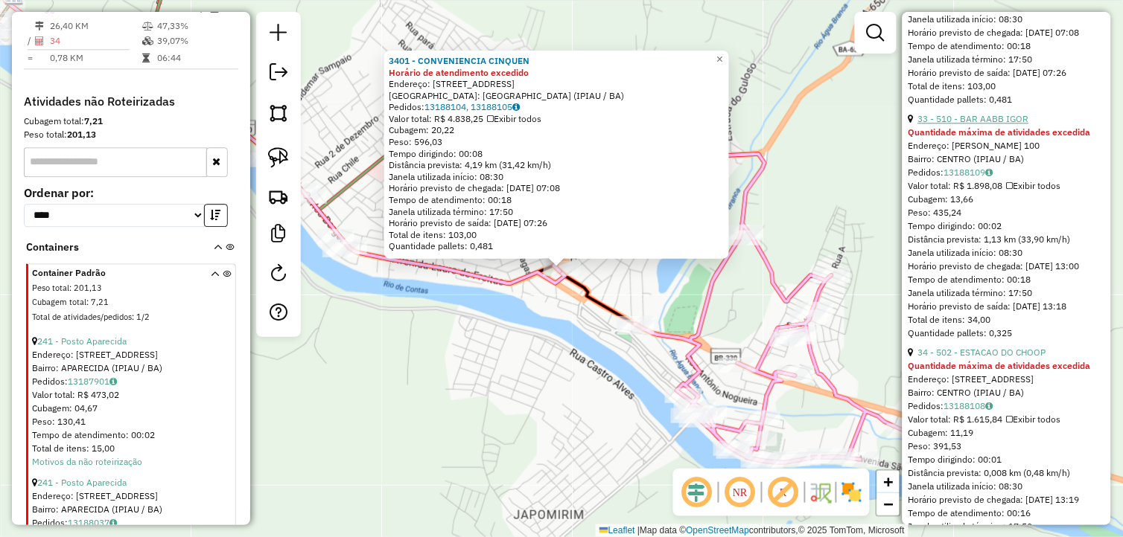
click at [988, 124] on link "33 - 510 - BAR AABB IGOR" at bounding box center [973, 118] width 111 height 11
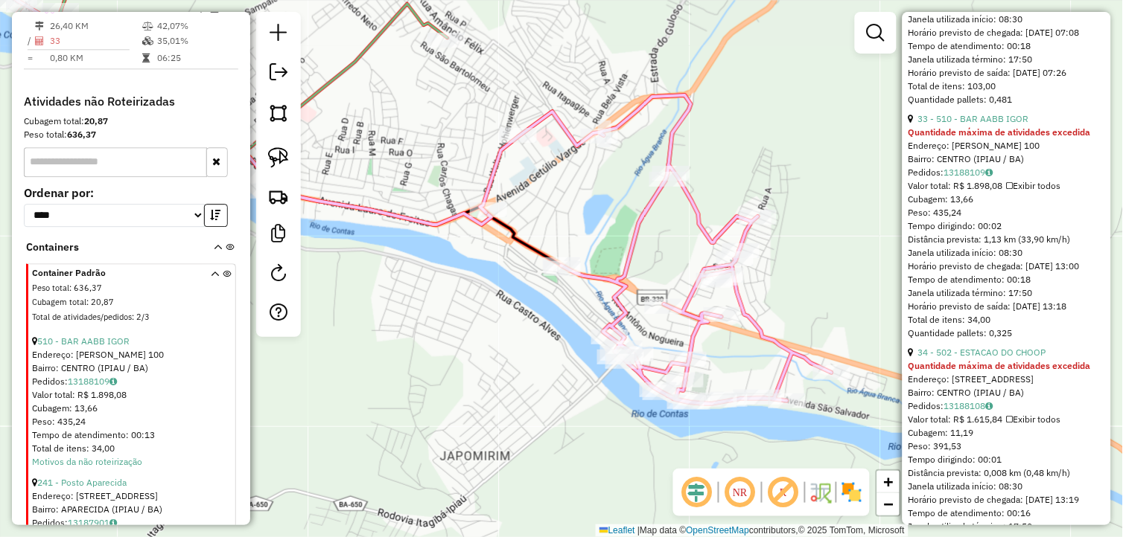
scroll to position [527, 0]
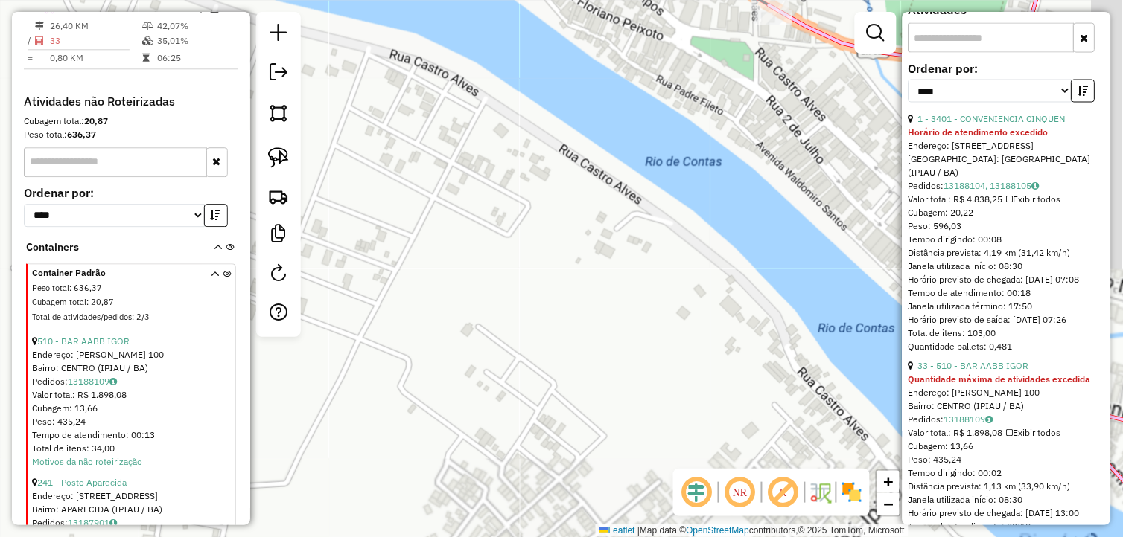
drag, startPoint x: 594, startPoint y: 252, endPoint x: 422, endPoint y: 376, distance: 212.2
click at [430, 371] on div "Janela de atendimento Grade de atendimento Capacidade Transportadoras Veículos …" at bounding box center [561, 268] width 1123 height 537
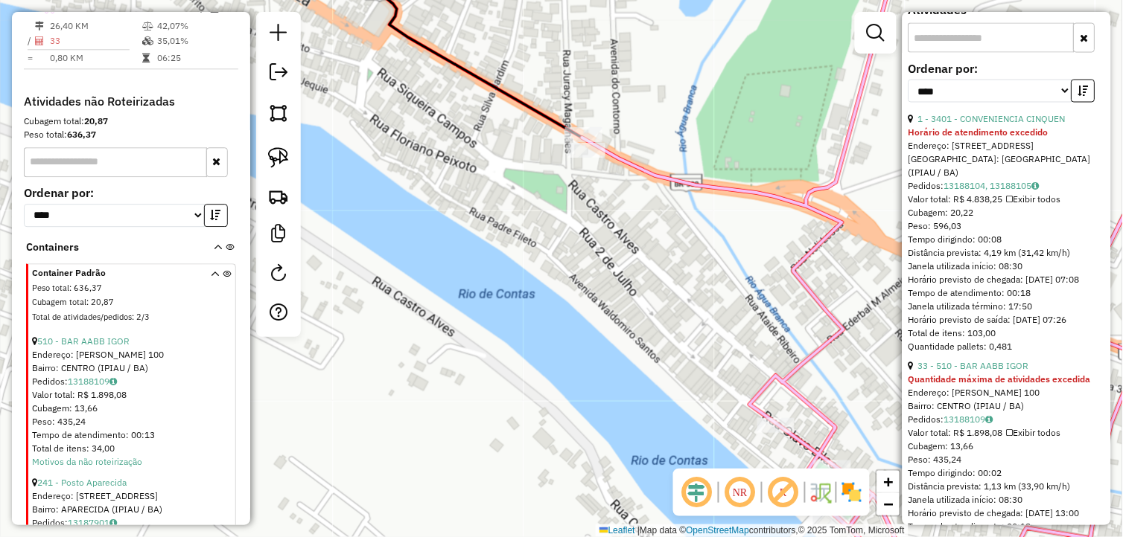
drag, startPoint x: 511, startPoint y: 273, endPoint x: 630, endPoint y: 287, distance: 119.1
click at [630, 287] on div "Janela de atendimento Grade de atendimento Capacidade Transportadoras Veículos …" at bounding box center [561, 268] width 1123 height 537
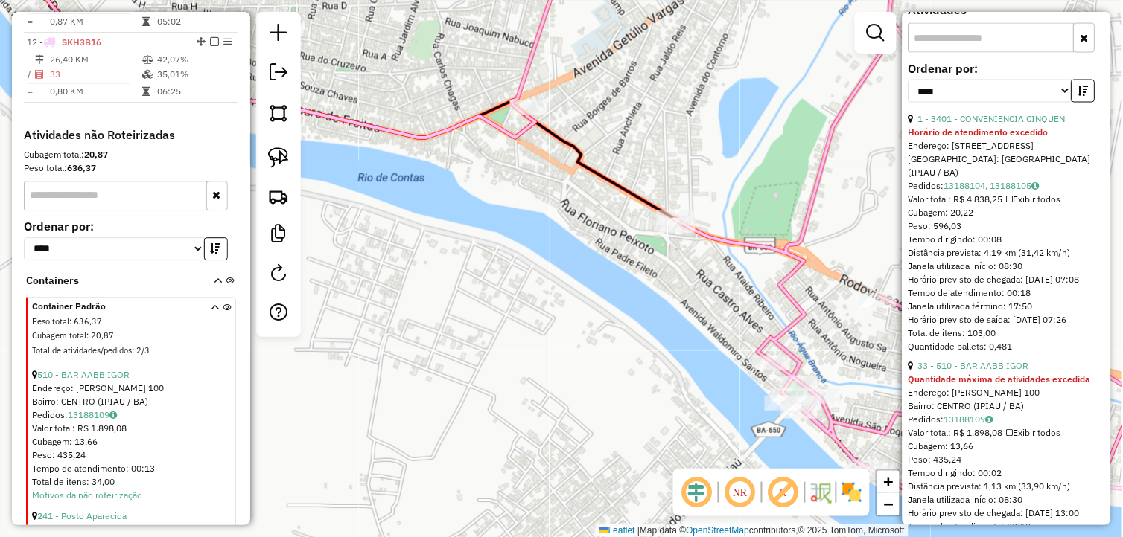
scroll to position [746, 0]
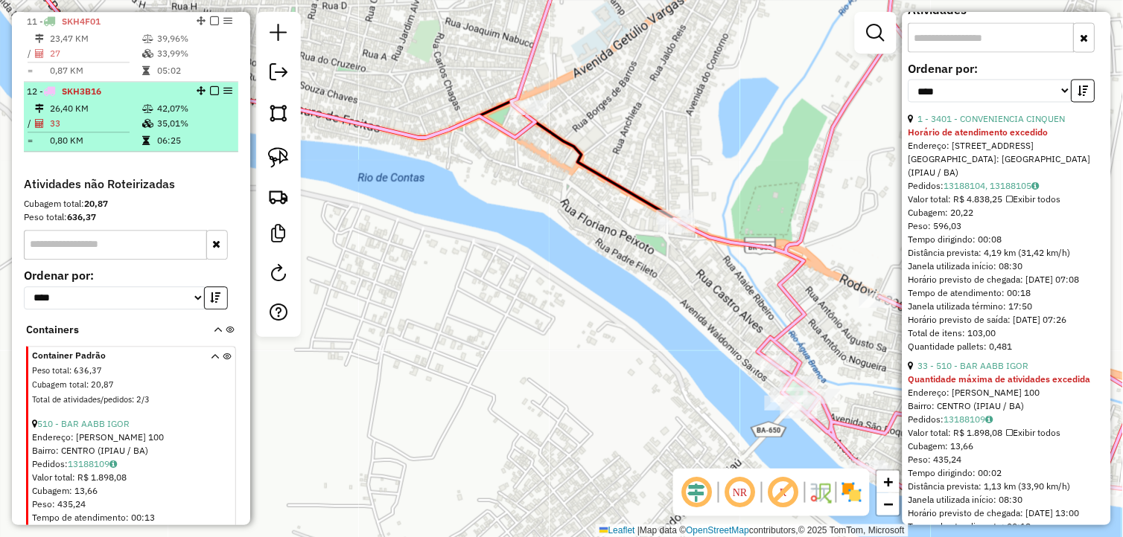
click at [211, 95] on em at bounding box center [214, 90] width 9 height 9
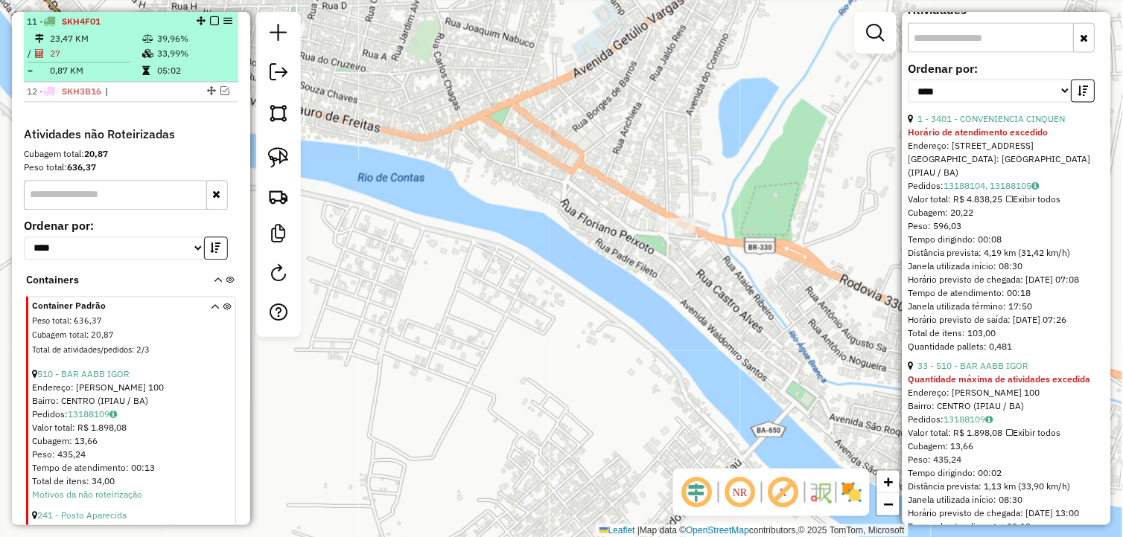
click at [210, 25] on em at bounding box center [214, 20] width 9 height 9
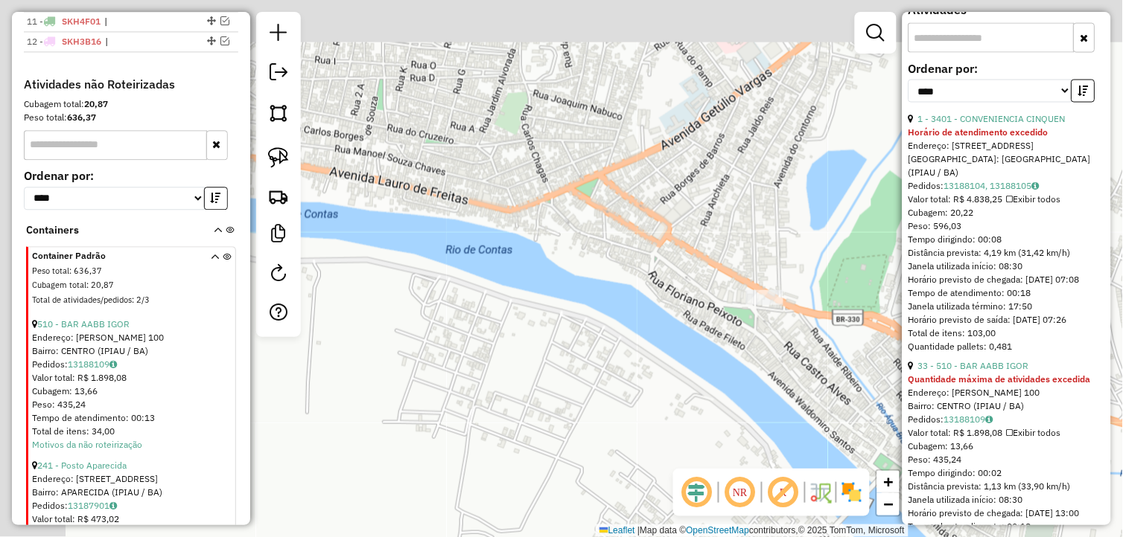
drag, startPoint x: 531, startPoint y: 287, endPoint x: 652, endPoint y: 393, distance: 160.9
click at [651, 393] on div "Janela de atendimento Grade de atendimento Capacidade Transportadoras Veículos …" at bounding box center [561, 268] width 1123 height 537
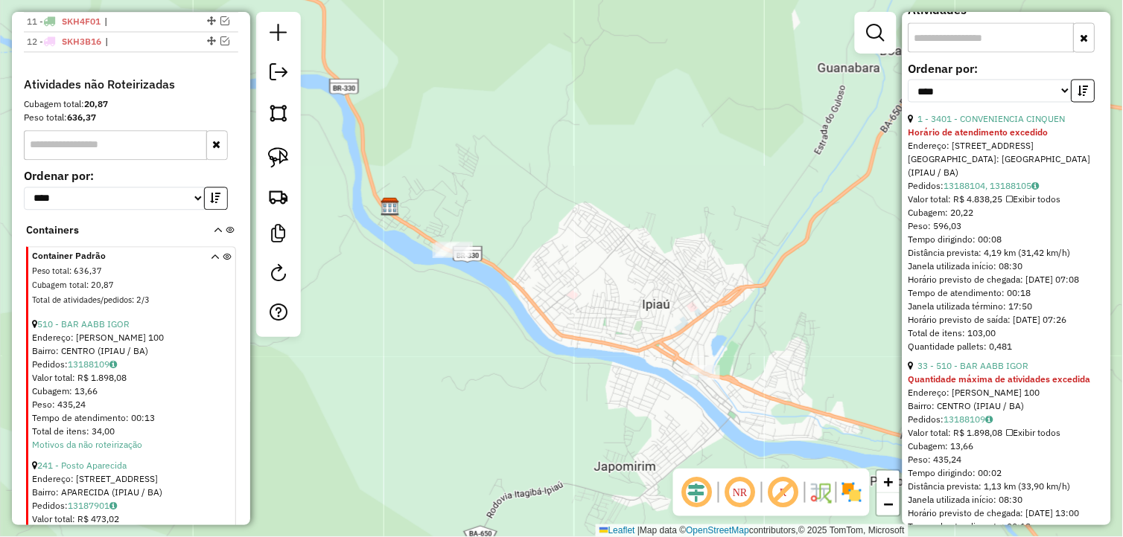
drag, startPoint x: 607, startPoint y: 358, endPoint x: 599, endPoint y: 318, distance: 41.0
click at [606, 322] on div "Janela de atendimento Grade de atendimento Capacidade Transportadoras Veículos …" at bounding box center [561, 268] width 1123 height 537
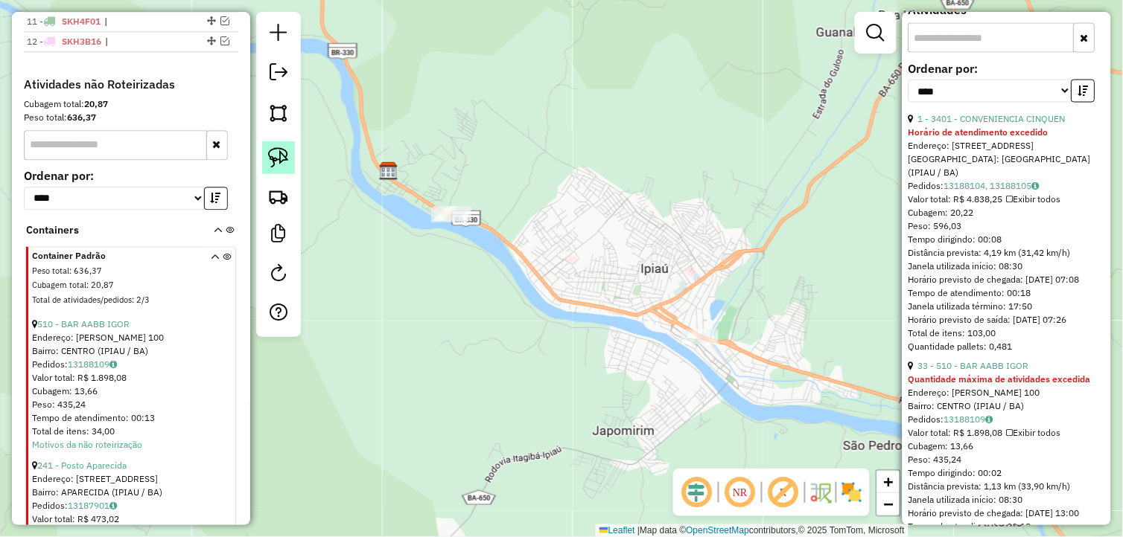
click at [273, 158] on img at bounding box center [278, 157] width 21 height 21
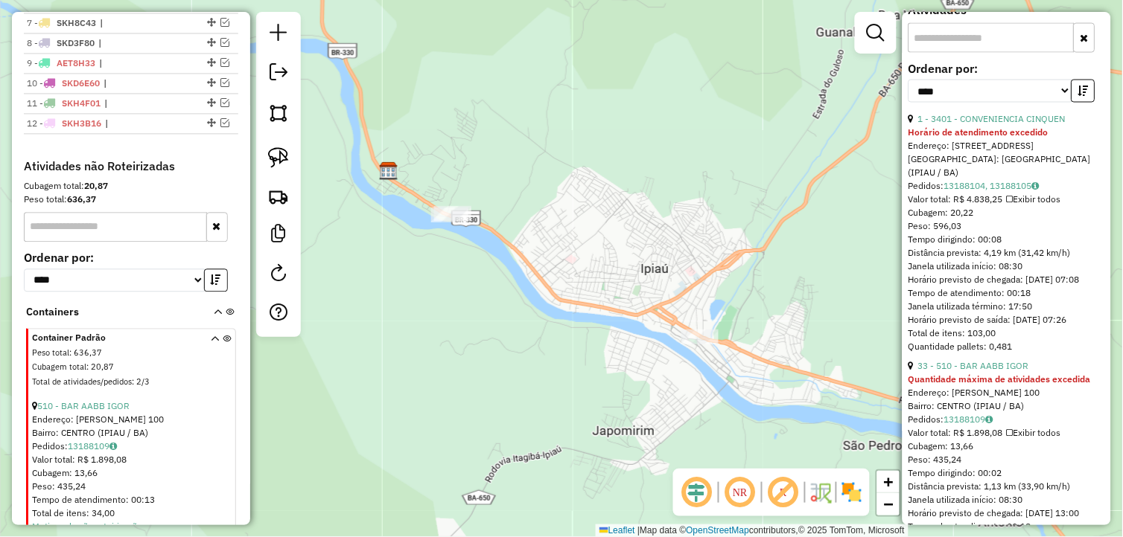
scroll to position [663, 0]
click at [221, 88] on em at bounding box center [224, 83] width 9 height 9
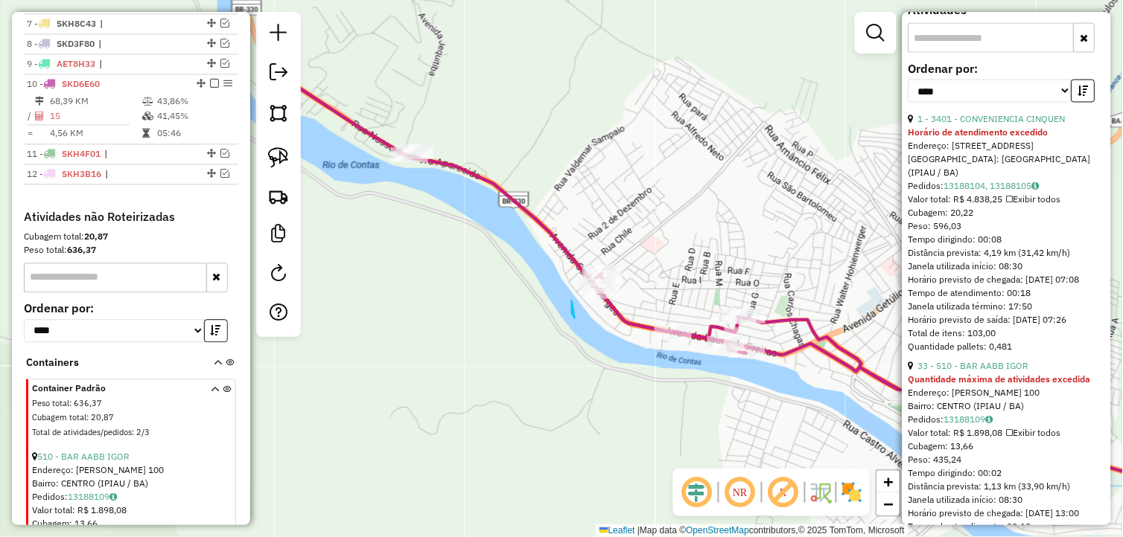
drag, startPoint x: 572, startPoint y: 306, endPoint x: 584, endPoint y: 328, distance: 25.0
click at [278, 155] on img at bounding box center [278, 157] width 21 height 21
drag, startPoint x: 278, startPoint y: 153, endPoint x: 299, endPoint y: 147, distance: 21.9
click at [292, 150] on link at bounding box center [278, 157] width 33 height 33
drag, startPoint x: 432, startPoint y: 123, endPoint x: 430, endPoint y: 179, distance: 55.9
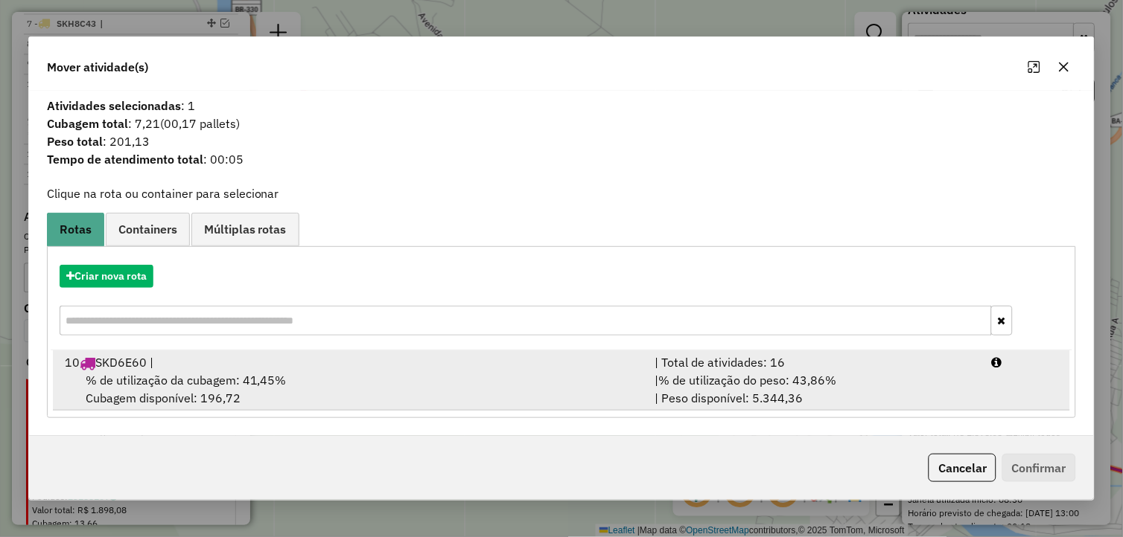
click at [514, 400] on div "% de utilização da cubagem: 41,45% Cubagem disponível: 196,72" at bounding box center [351, 389] width 590 height 36
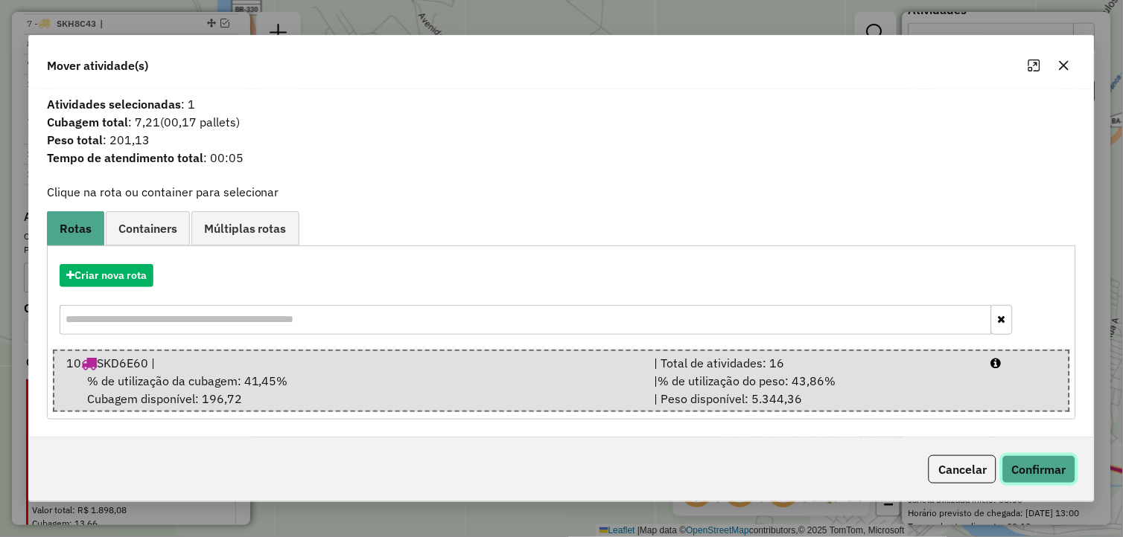
click at [1035, 462] on button "Confirmar" at bounding box center [1039, 470] width 74 height 28
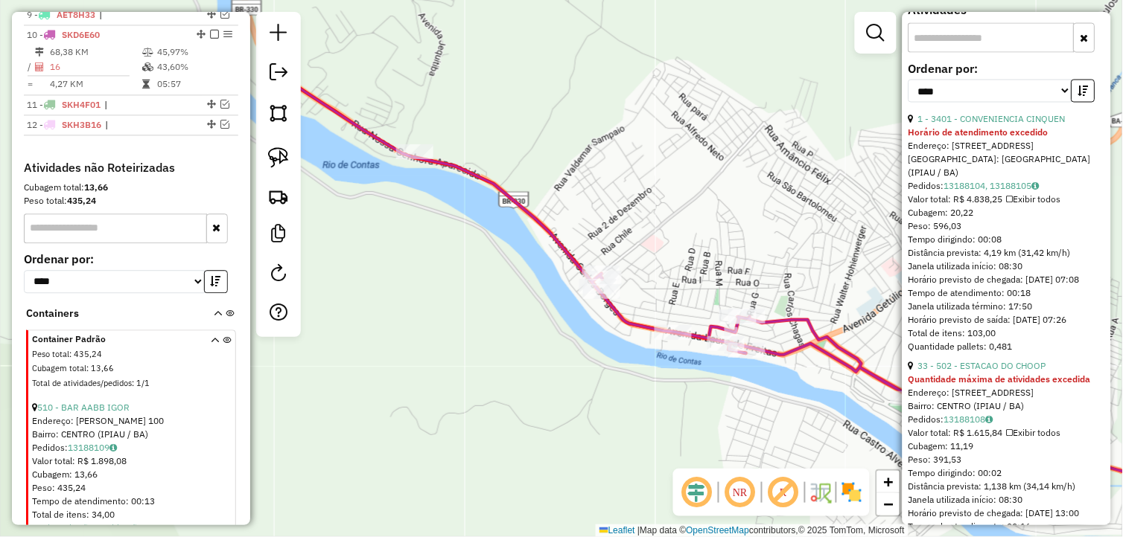
scroll to position [774, 0]
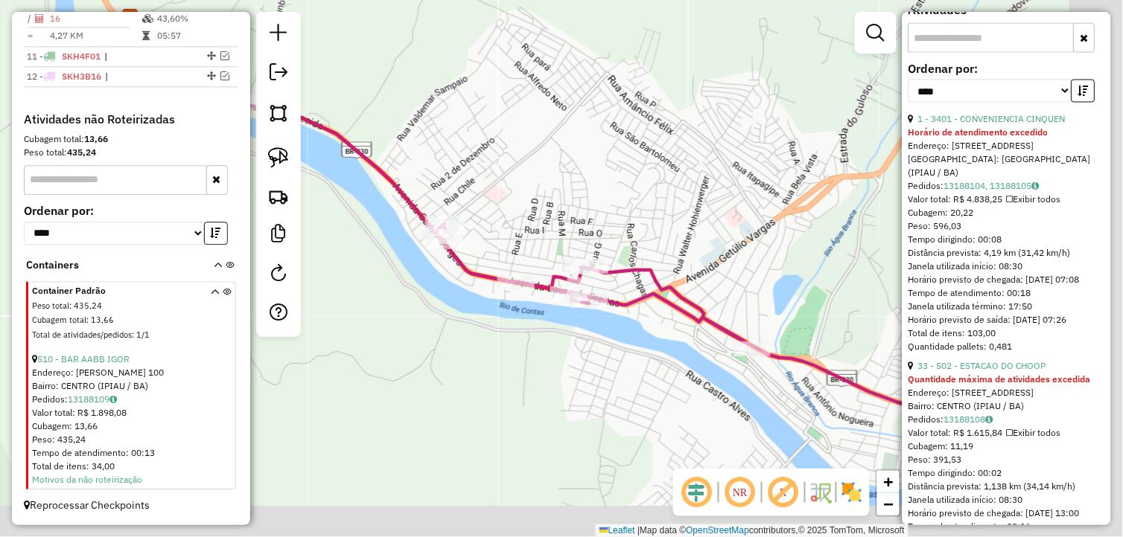
drag, startPoint x: 787, startPoint y: 435, endPoint x: 507, endPoint y: 351, distance: 292.3
click at [499, 362] on div "Janela de atendimento Grade de atendimento Capacidade Transportadoras Veículos …" at bounding box center [561, 268] width 1123 height 537
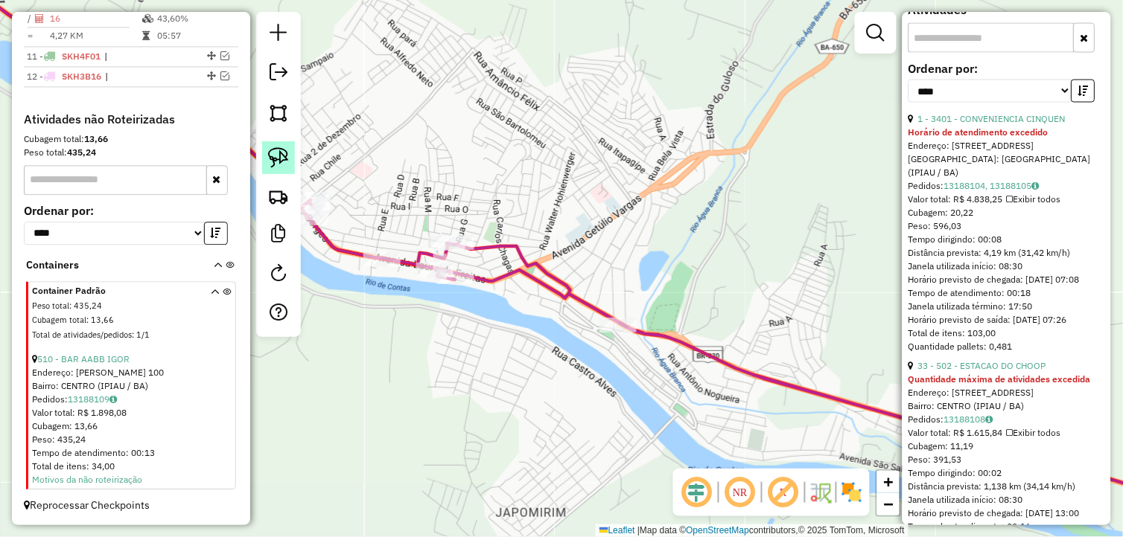
click at [273, 160] on img at bounding box center [278, 157] width 21 height 21
drag, startPoint x: 273, startPoint y: 160, endPoint x: 625, endPoint y: 295, distance: 377.0
click at [285, 162] on img at bounding box center [278, 157] width 21 height 21
drag, startPoint x: 631, startPoint y: 284, endPoint x: 648, endPoint y: 343, distance: 61.3
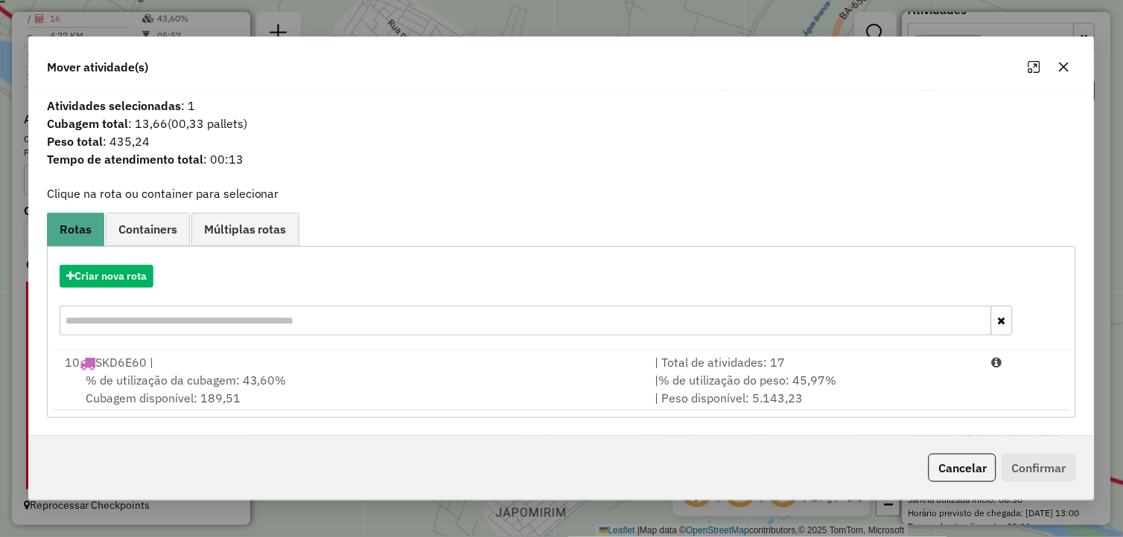
click at [420, 368] on div "10 SKD6E60 |" at bounding box center [351, 363] width 590 height 18
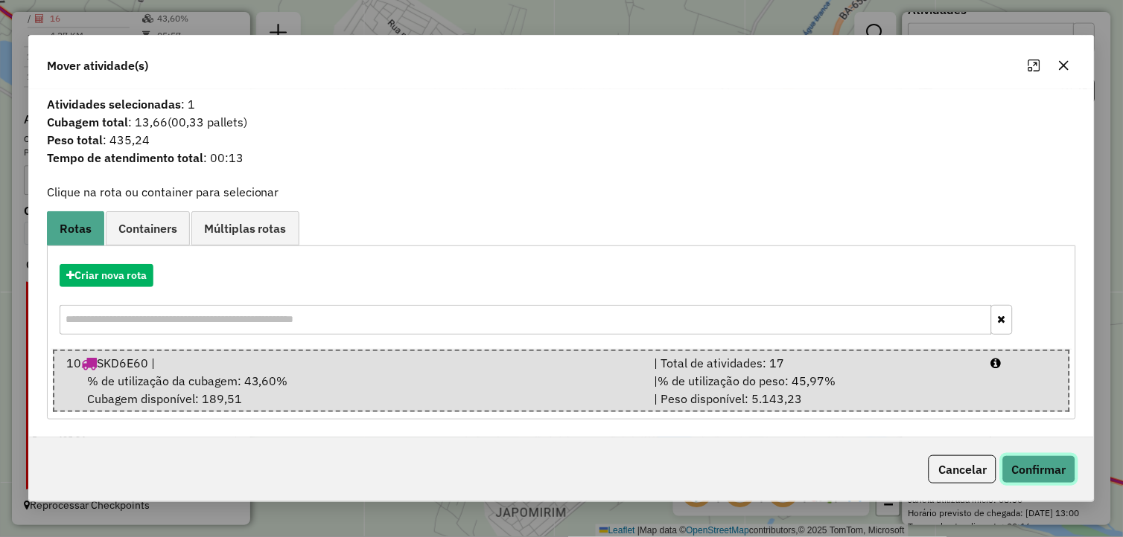
click at [1054, 473] on button "Confirmar" at bounding box center [1039, 470] width 74 height 28
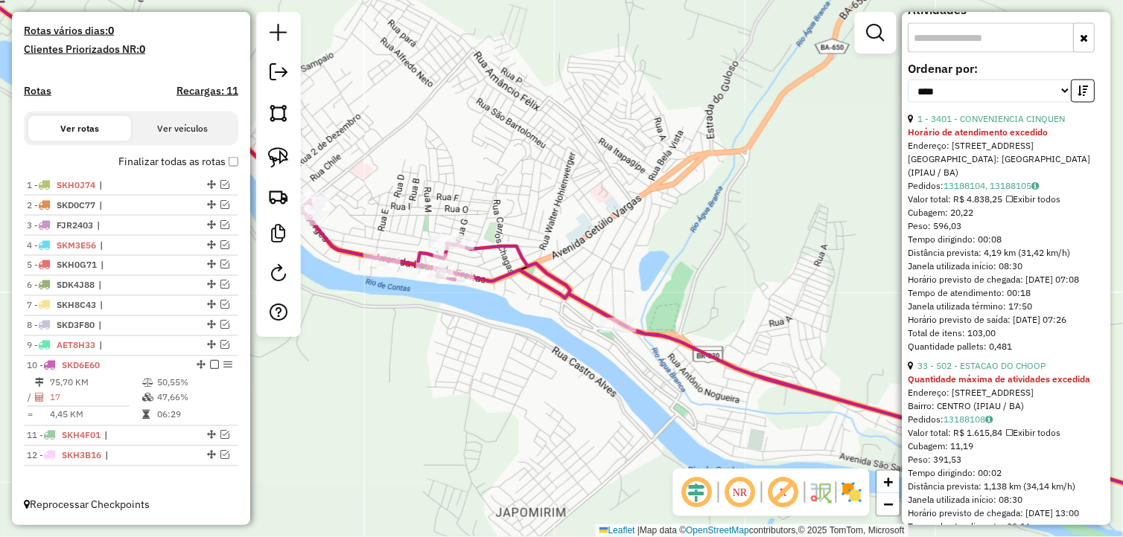
scroll to position [393, 0]
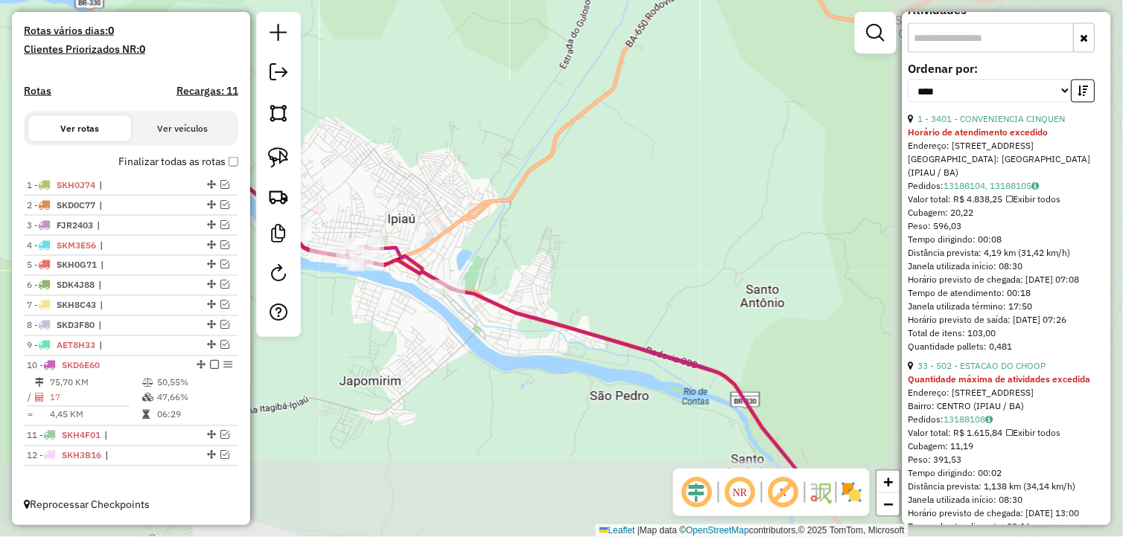
drag, startPoint x: 638, startPoint y: 374, endPoint x: 466, endPoint y: 333, distance: 176.9
click at [466, 333] on div "Janela de atendimento Grade de atendimento Capacidade Transportadoras Veículos …" at bounding box center [561, 268] width 1123 height 537
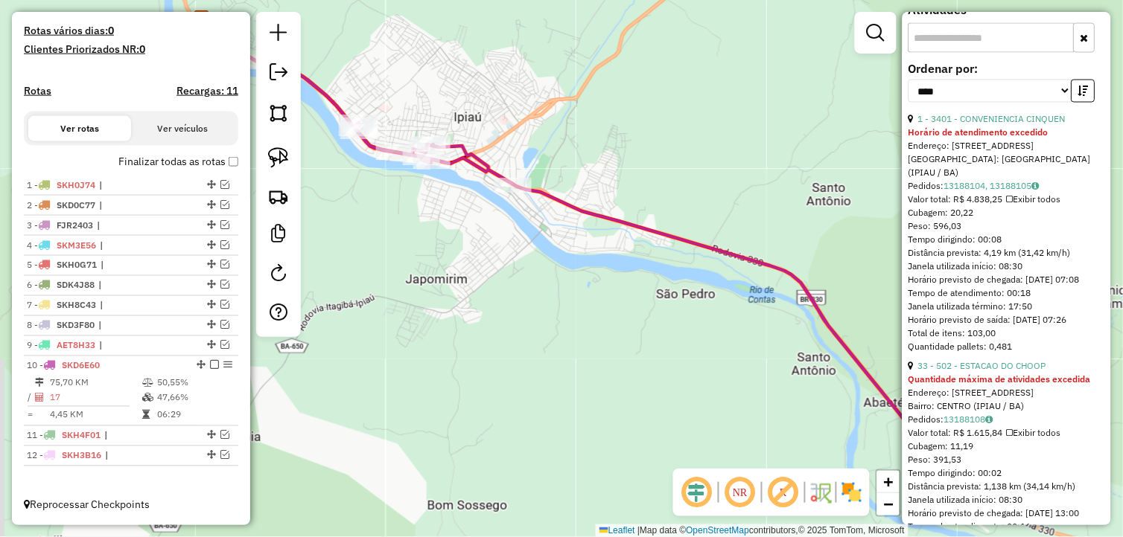
drag, startPoint x: 586, startPoint y: 304, endPoint x: 607, endPoint y: 269, distance: 40.1
click at [607, 269] on div "Janela de atendimento Grade de atendimento Capacidade Transportadoras Veículos …" at bounding box center [561, 268] width 1123 height 537
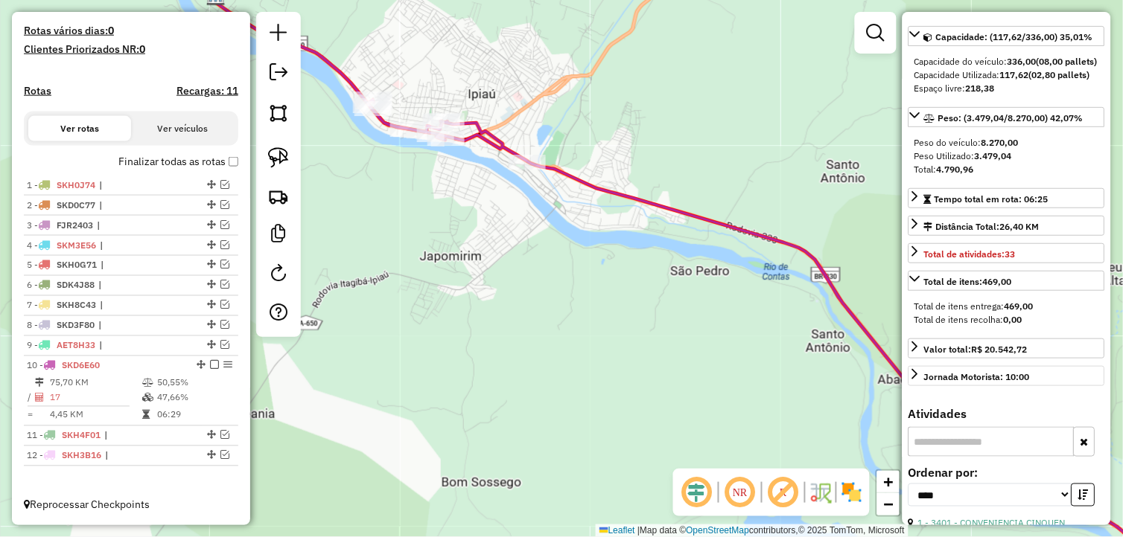
scroll to position [31, 0]
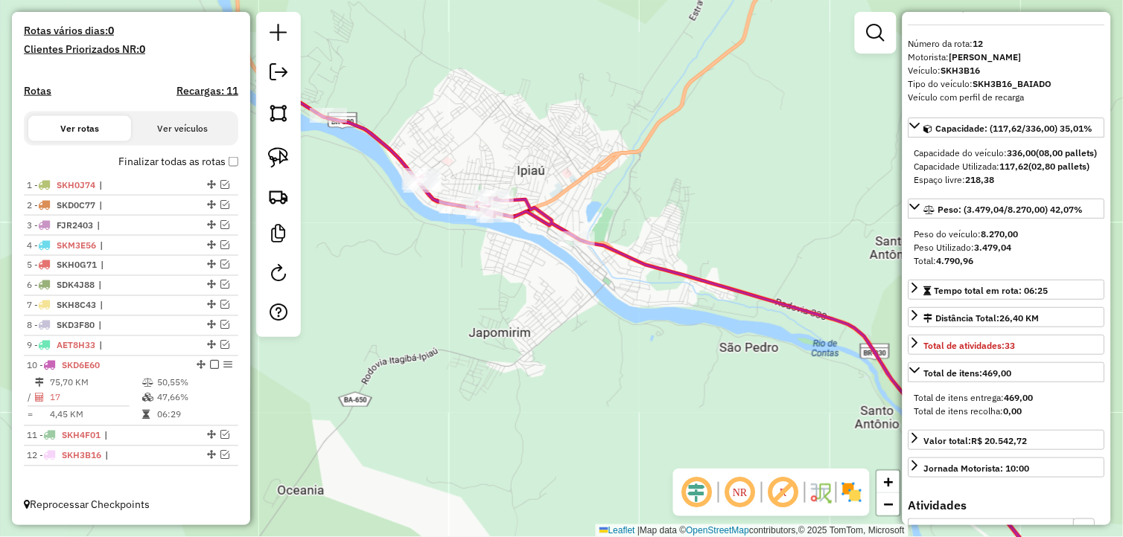
drag, startPoint x: 686, startPoint y: 293, endPoint x: 735, endPoint y: 370, distance: 91.1
click at [735, 370] on div "Janela de atendimento Grade de atendimento Capacidade Transportadoras Veículos …" at bounding box center [561, 268] width 1123 height 537
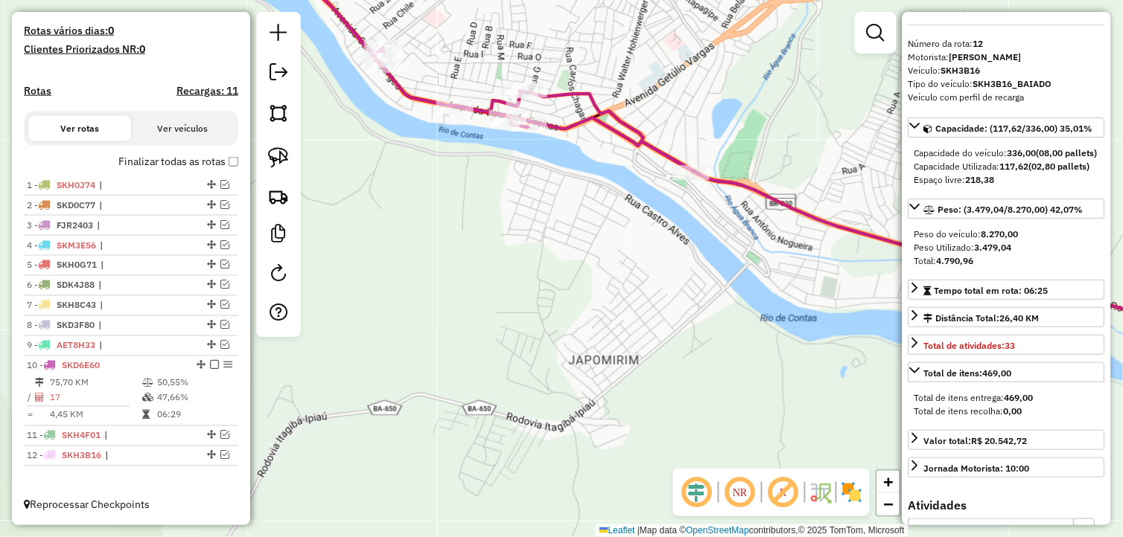
drag, startPoint x: 540, startPoint y: 264, endPoint x: 593, endPoint y: 318, distance: 74.8
click at [593, 318] on div "Janela de atendimento Grade de atendimento Capacidade Transportadoras Veículos …" at bounding box center [561, 268] width 1123 height 537
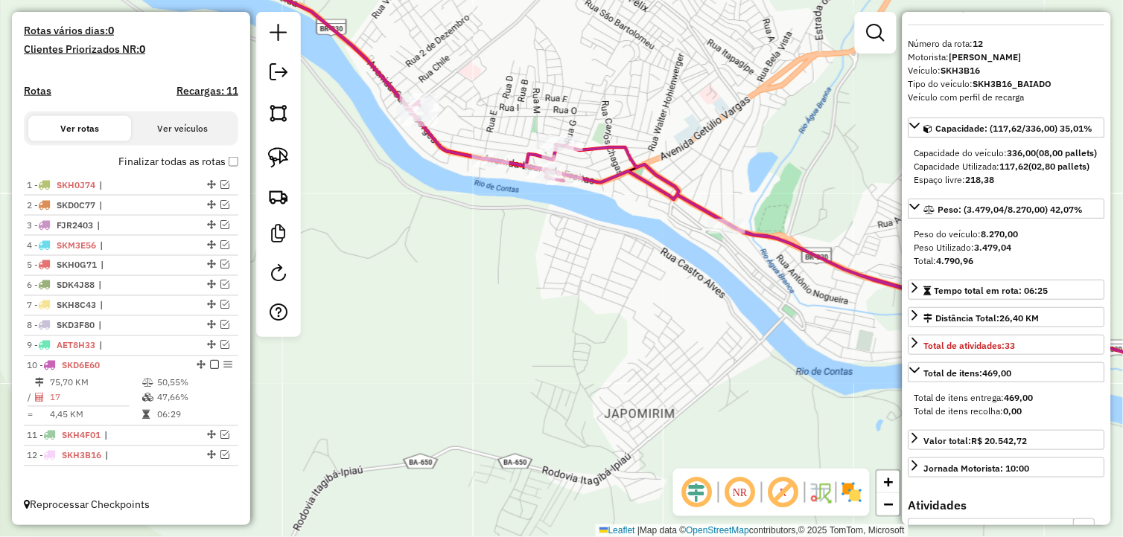
drag, startPoint x: 631, startPoint y: 332, endPoint x: 494, endPoint y: 308, distance: 139.8
click at [494, 308] on div "Janela de atendimento Grade de atendimento Capacidade Transportadoras Veículos …" at bounding box center [561, 268] width 1123 height 537
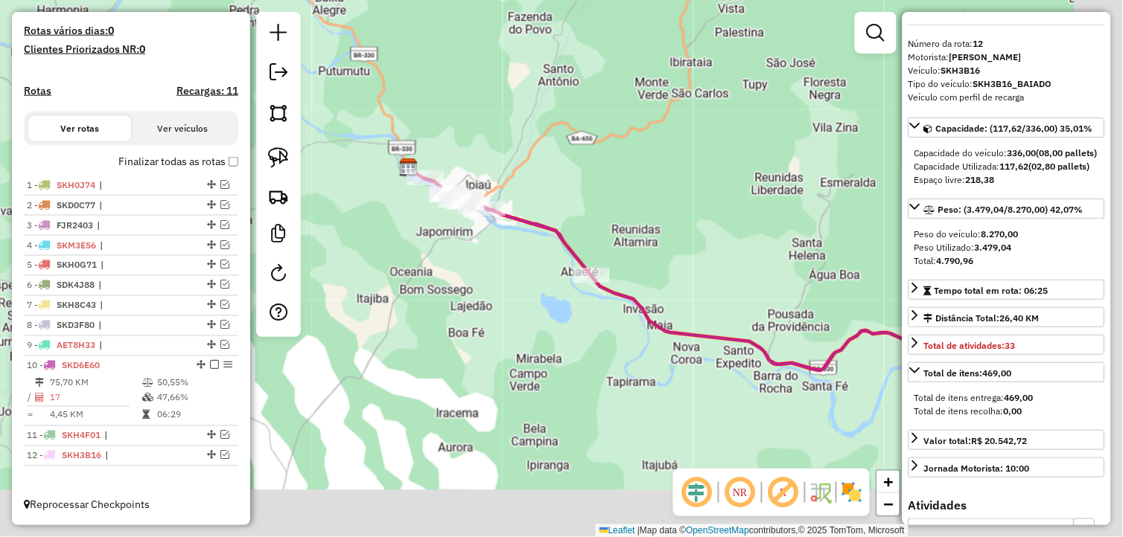
drag, startPoint x: 559, startPoint y: 299, endPoint x: 542, endPoint y: 269, distance: 34.3
click at [542, 269] on div "Janela de atendimento Grade de atendimento Capacidade Transportadoras Veículos …" at bounding box center [561, 268] width 1123 height 537
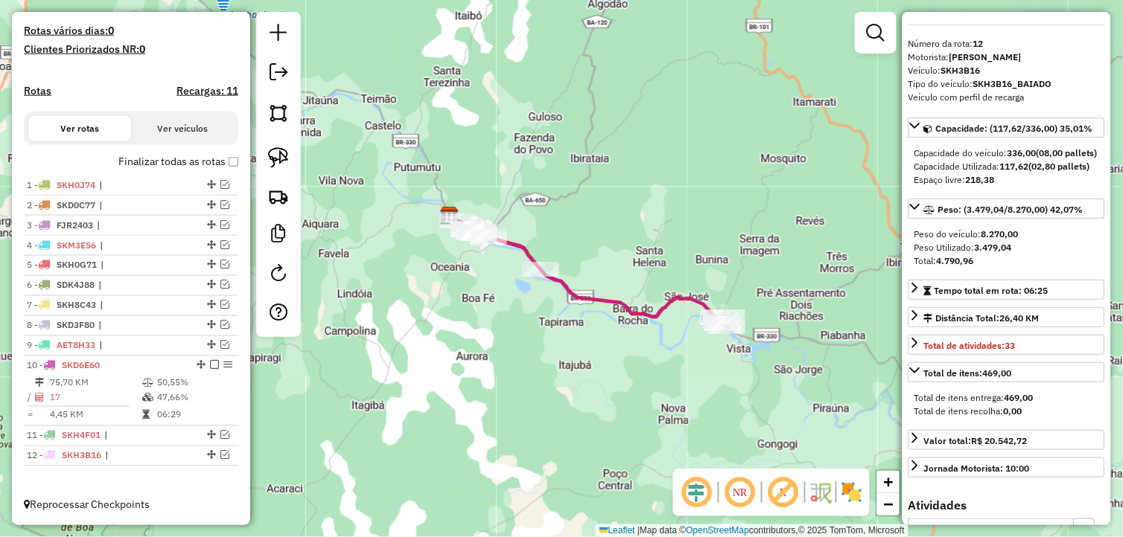
drag, startPoint x: 715, startPoint y: 368, endPoint x: 645, endPoint y: 345, distance: 73.0
click at [645, 345] on div "Janela de atendimento Grade de atendimento Capacidade Transportadoras Veículos …" at bounding box center [561, 268] width 1123 height 537
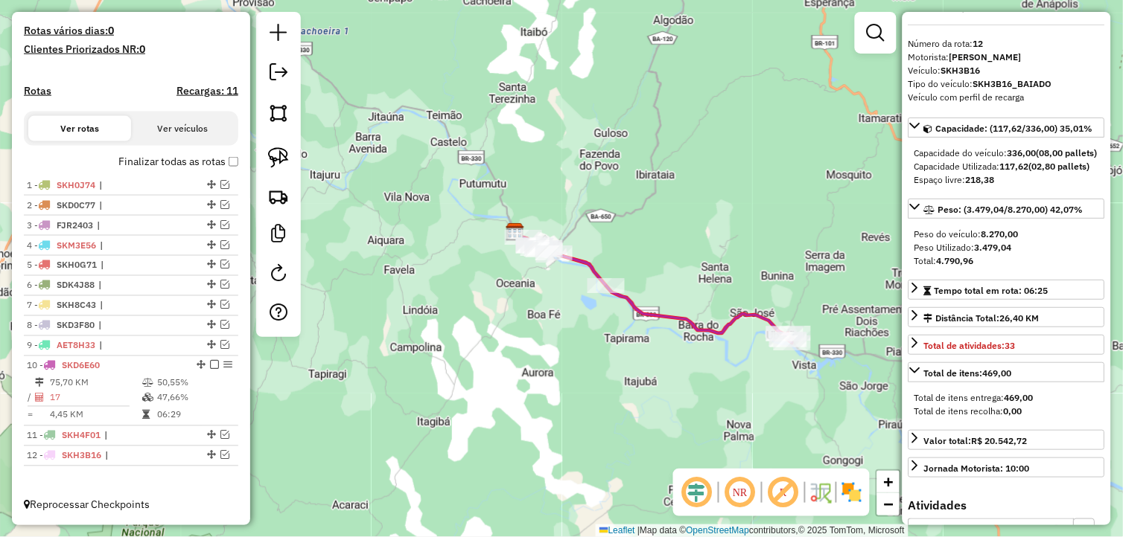
drag, startPoint x: 564, startPoint y: 335, endPoint x: 636, endPoint y: 350, distance: 73.0
click at [633, 351] on div "Janela de atendimento Grade de atendimento Capacidade Transportadoras Veículos …" at bounding box center [561, 268] width 1123 height 537
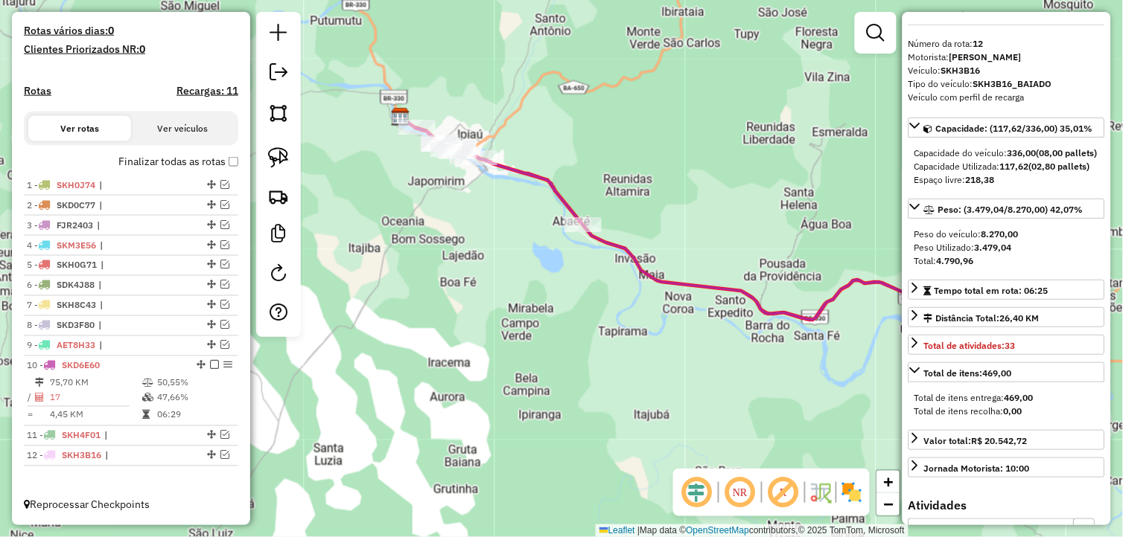
drag, startPoint x: 500, startPoint y: 269, endPoint x: 540, endPoint y: 286, distance: 43.4
click at [540, 286] on div "Janela de atendimento Grade de atendimento Capacidade Transportadoras Veículos …" at bounding box center [561, 268] width 1123 height 537
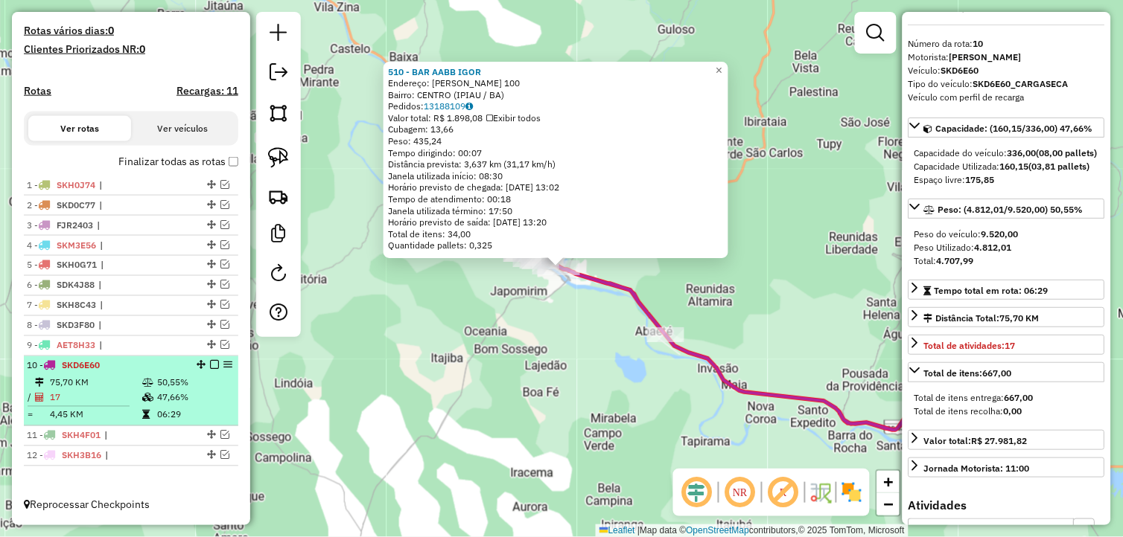
click at [144, 373] on div "10 - SKD6E60" at bounding box center [106, 366] width 158 height 13
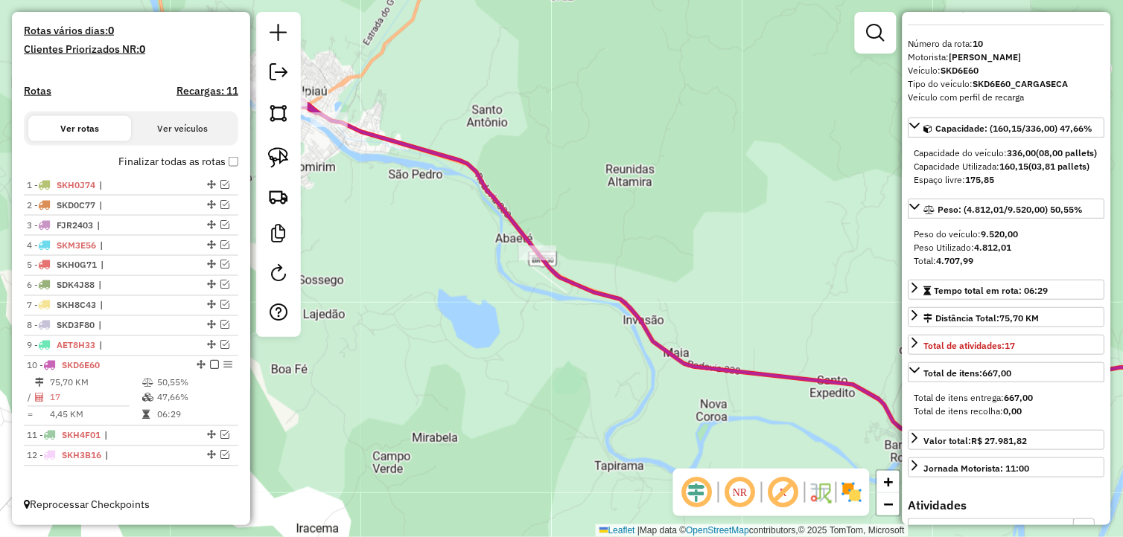
drag, startPoint x: 533, startPoint y: 336, endPoint x: 666, endPoint y: 343, distance: 133.4
click at [664, 343] on div "Janela de atendimento Grade de atendimento Capacidade Transportadoras Veículos …" at bounding box center [561, 268] width 1123 height 537
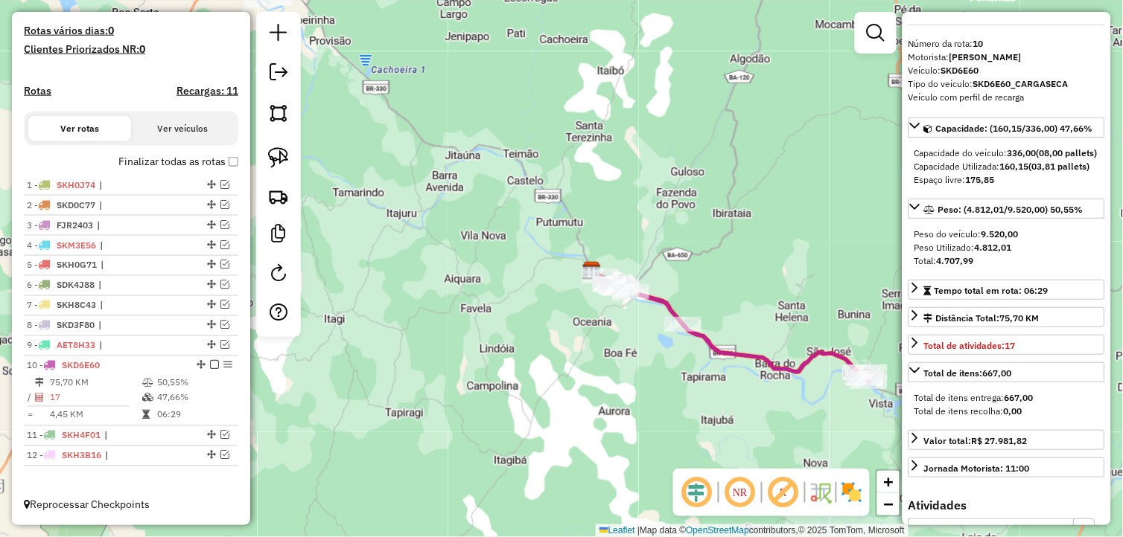
drag, startPoint x: 588, startPoint y: 375, endPoint x: 598, endPoint y: 368, distance: 11.8
click at [590, 375] on div "Janela de atendimento Grade de atendimento Capacidade Transportadoras Veículos …" at bounding box center [561, 268] width 1123 height 537
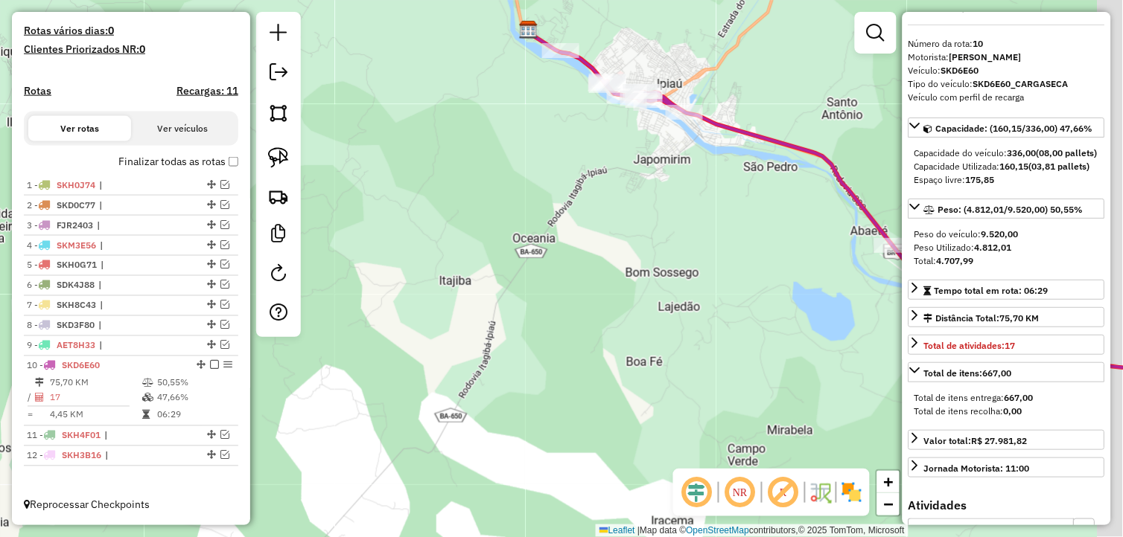
drag, startPoint x: 585, startPoint y: 286, endPoint x: 471, endPoint y: 368, distance: 140.3
click at [471, 368] on div "Janela de atendimento Grade de atendimento Capacidade Transportadoras Veículos …" at bounding box center [561, 268] width 1123 height 537
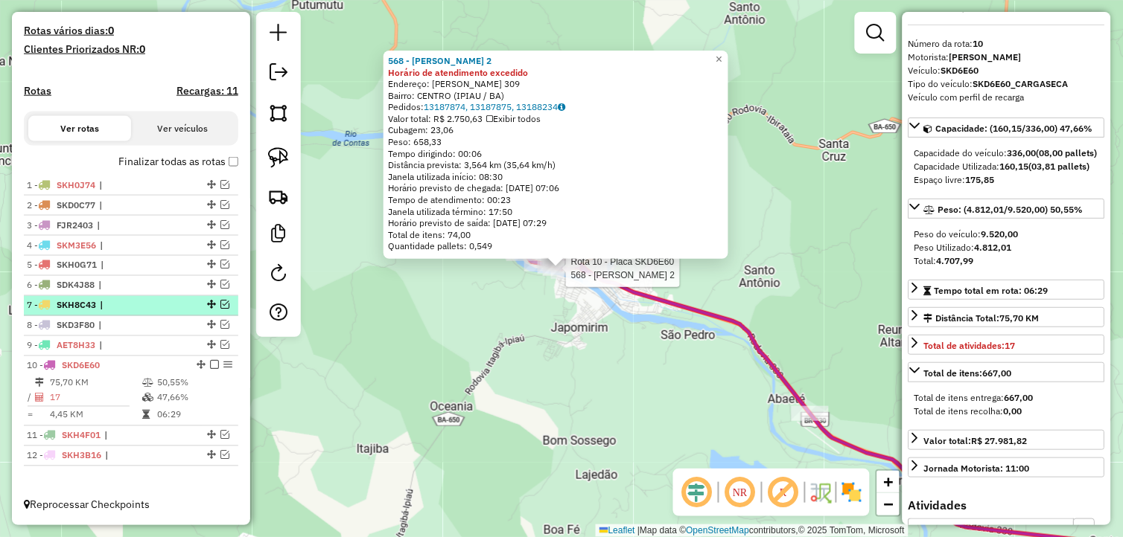
click at [211, 361] on em at bounding box center [214, 365] width 9 height 9
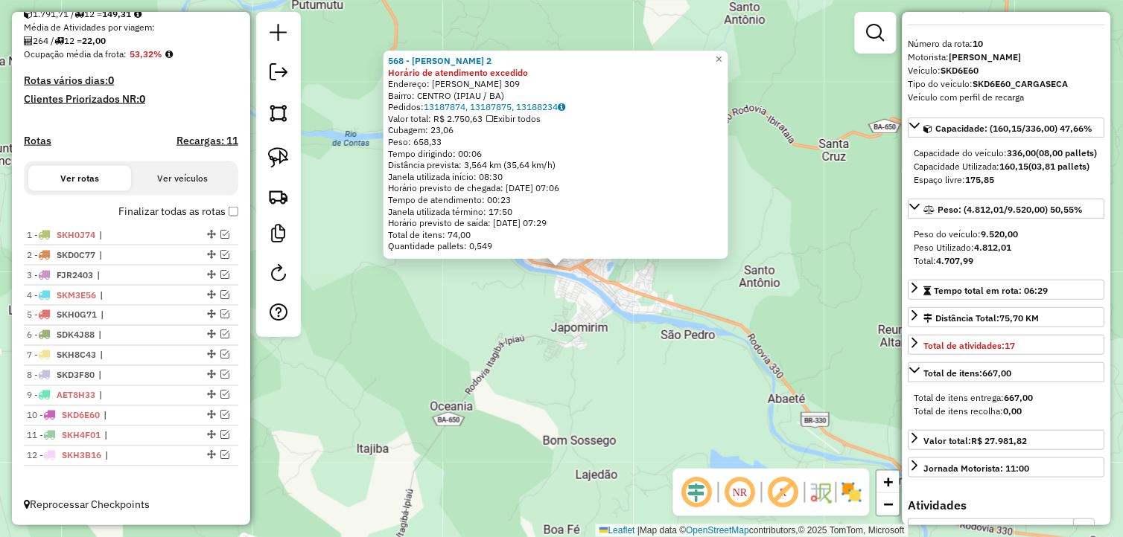
scroll to position [344, 0]
drag, startPoint x: 530, startPoint y: 369, endPoint x: 538, endPoint y: 361, distance: 11.6
click at [538, 361] on div "568 - [PERSON_NAME] 2 Horário de atendimento excedido Endereço: Lauro de freita…" at bounding box center [561, 268] width 1123 height 537
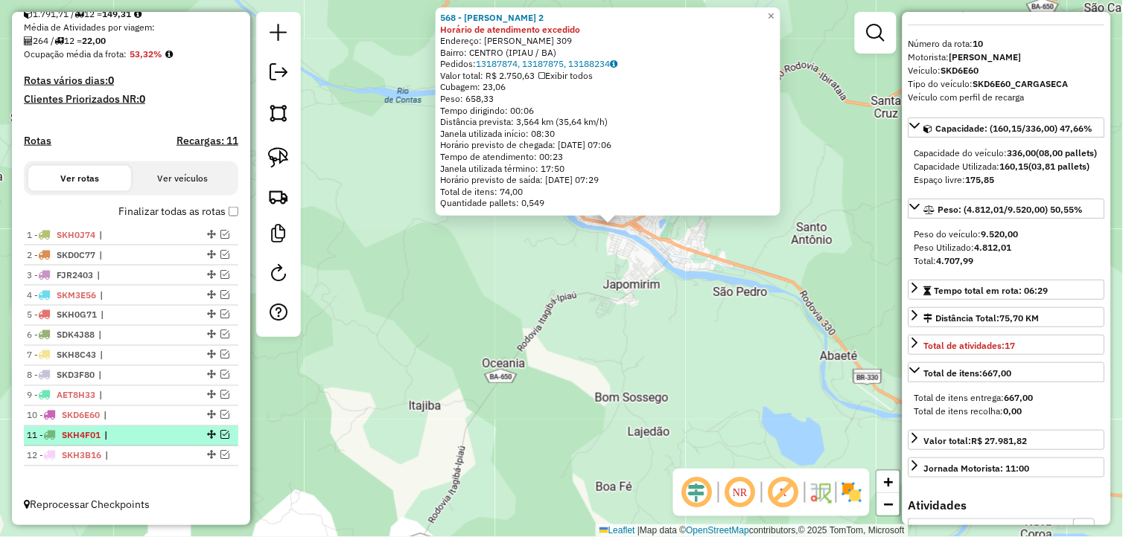
click at [220, 434] on em at bounding box center [224, 435] width 9 height 9
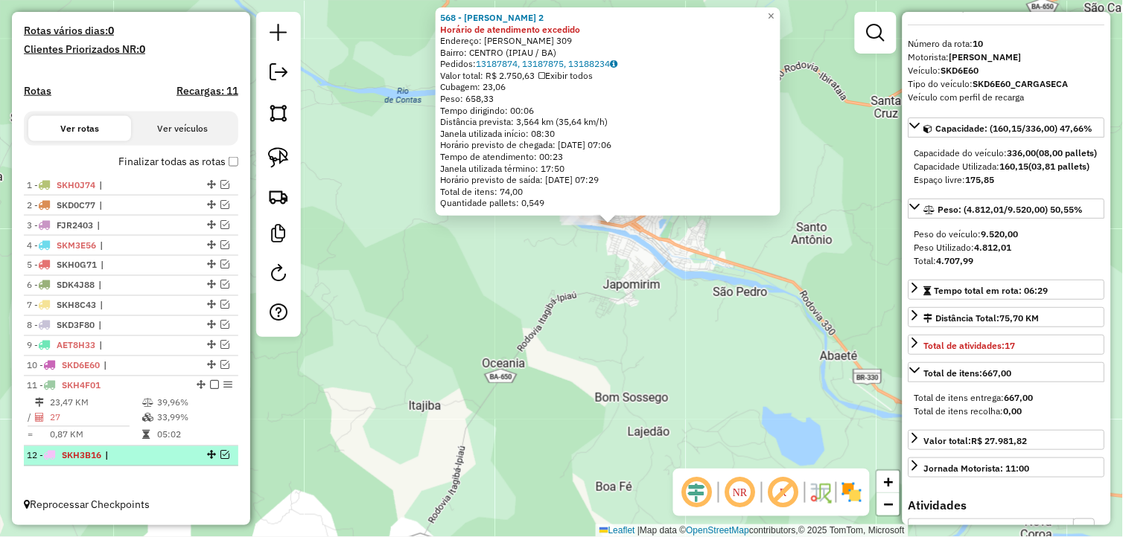
click at [220, 459] on em at bounding box center [224, 455] width 9 height 9
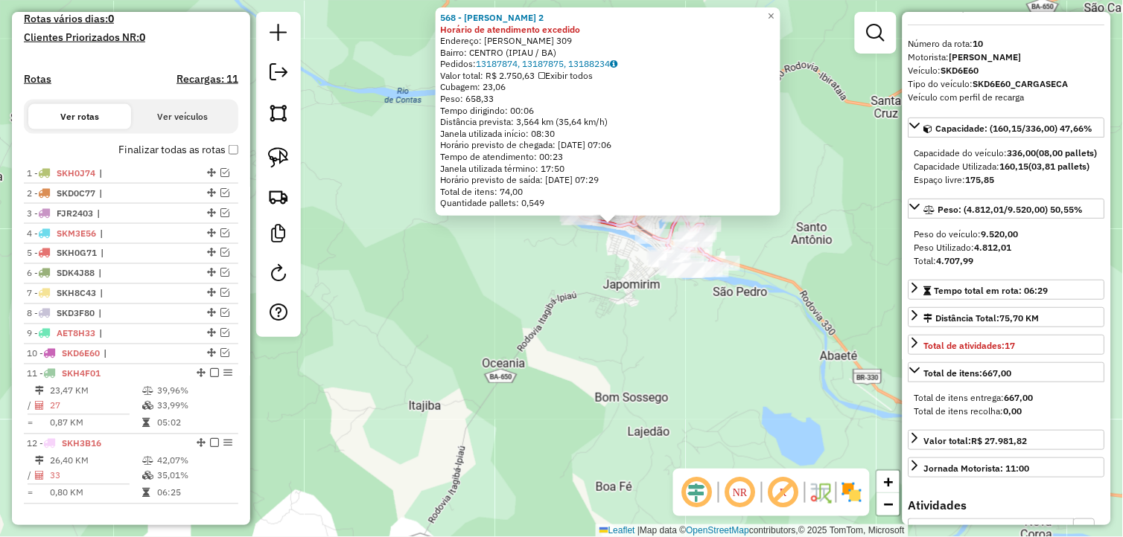
scroll to position [444, 0]
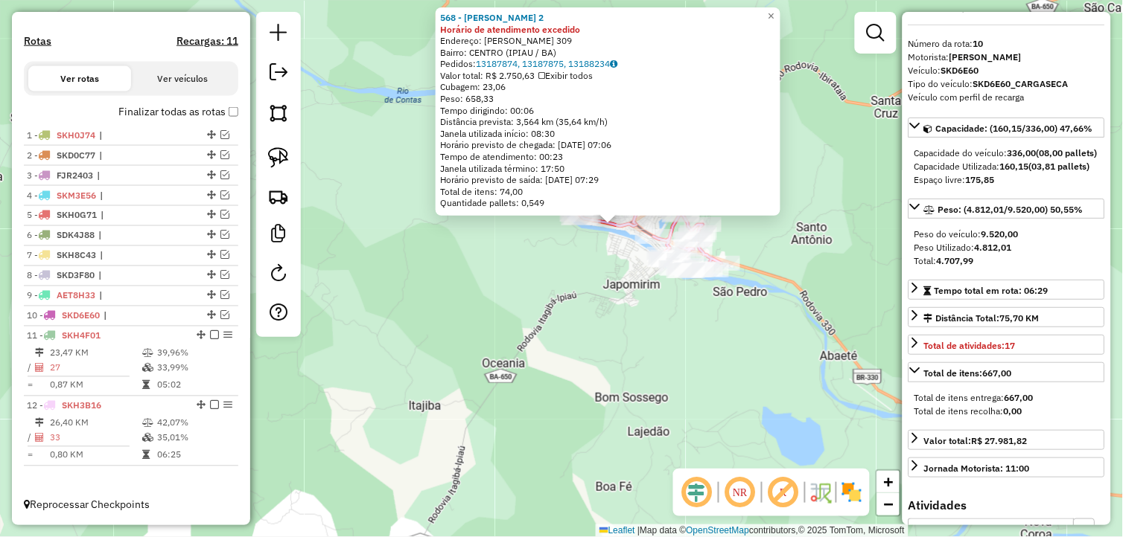
click at [374, 462] on div "568 - [PERSON_NAME] 2 Horário de atendimento excedido Endereço: Lauro de freita…" at bounding box center [561, 268] width 1123 height 537
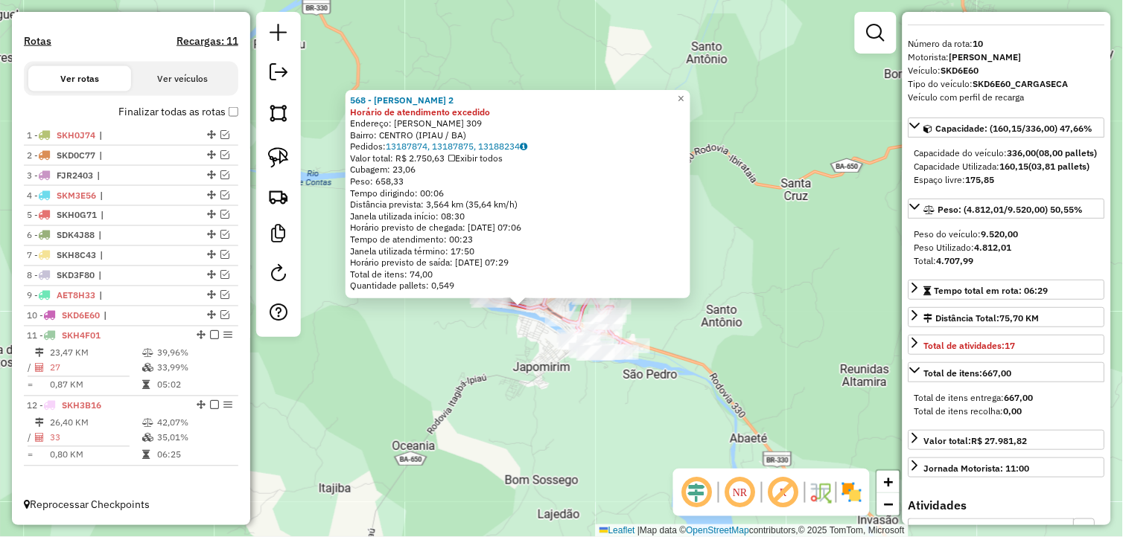
click at [390, 435] on div "568 - [PERSON_NAME] 2 Horário de atendimento excedido Endereço: Lauro de freita…" at bounding box center [561, 268] width 1123 height 537
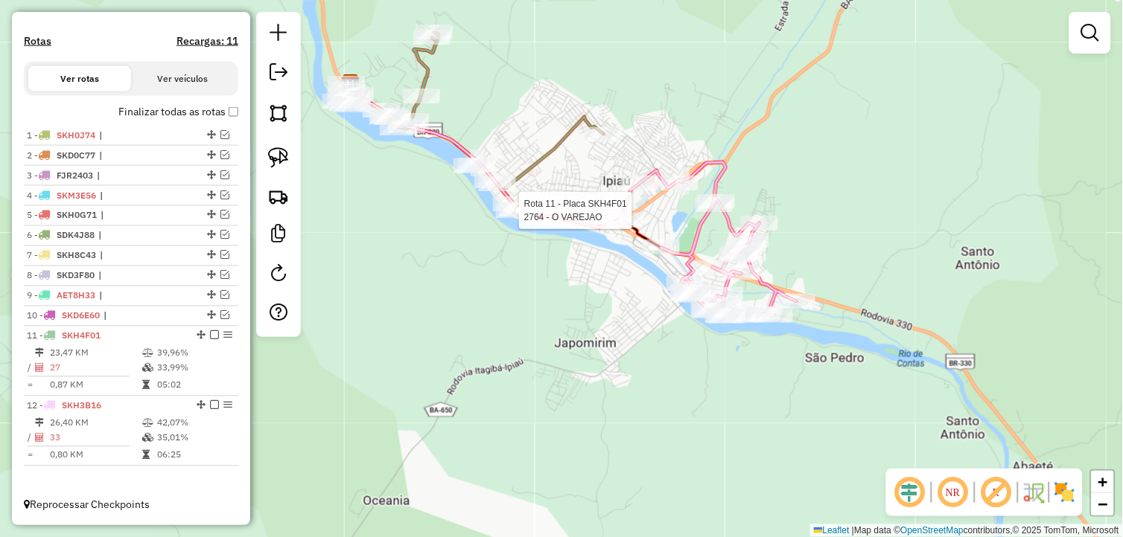
select select "*********"
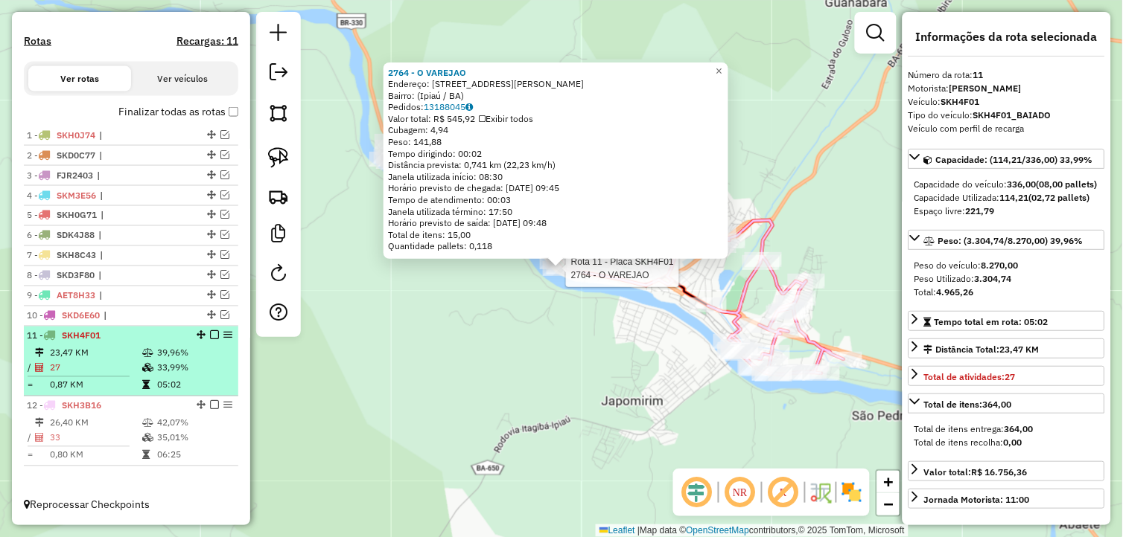
click at [210, 335] on em at bounding box center [214, 335] width 9 height 9
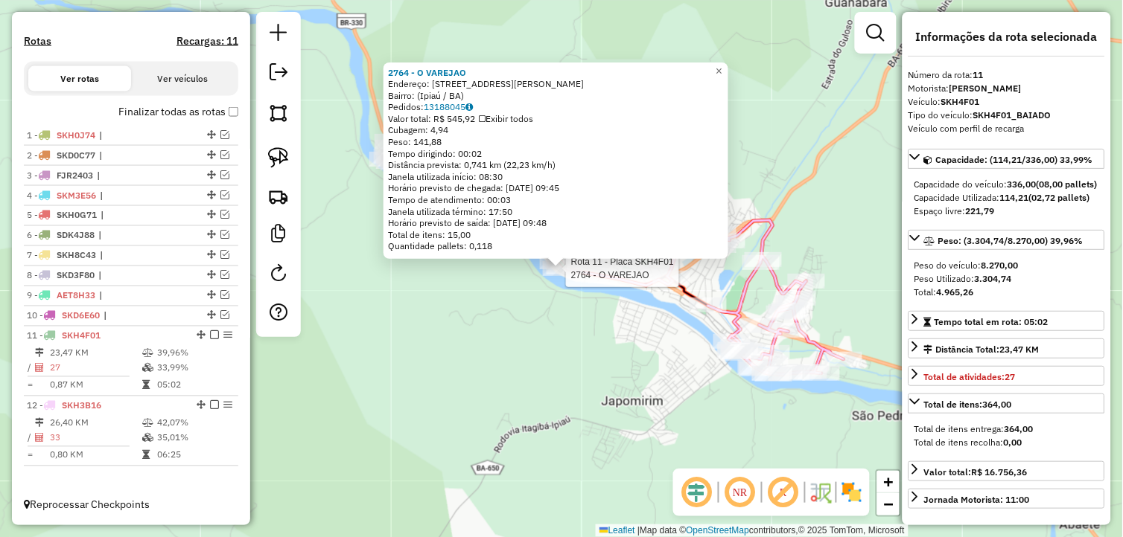
scroll to position [393, 0]
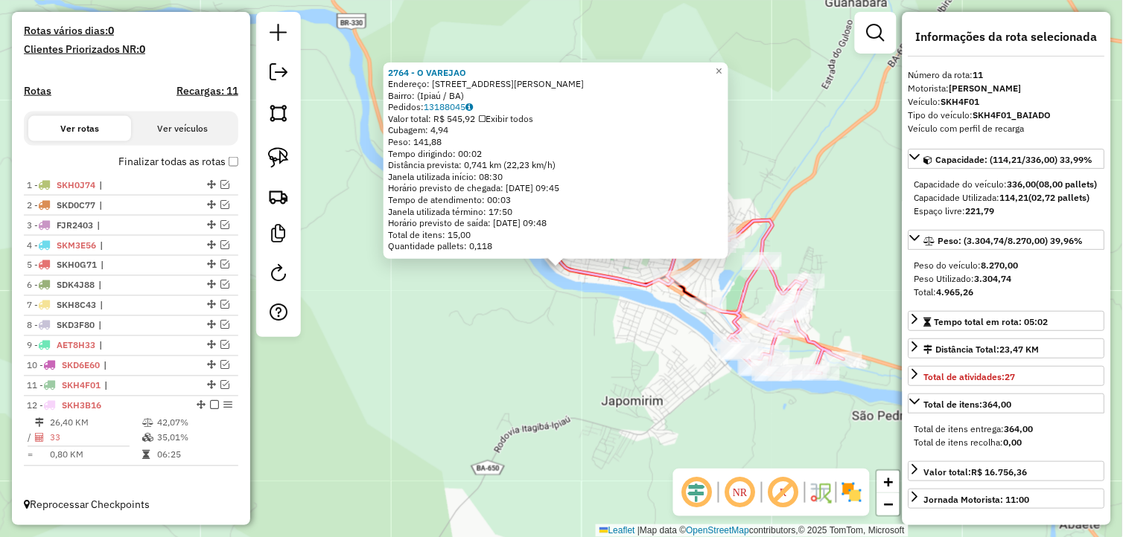
drag, startPoint x: 481, startPoint y: 424, endPoint x: 454, endPoint y: 421, distance: 27.0
click at [470, 425] on div "2764 - O VAREJAO Endereço: [STREET_ADDRESS][PERSON_NAME] Bairro: ([GEOGRAPHIC_D…" at bounding box center [561, 268] width 1123 height 537
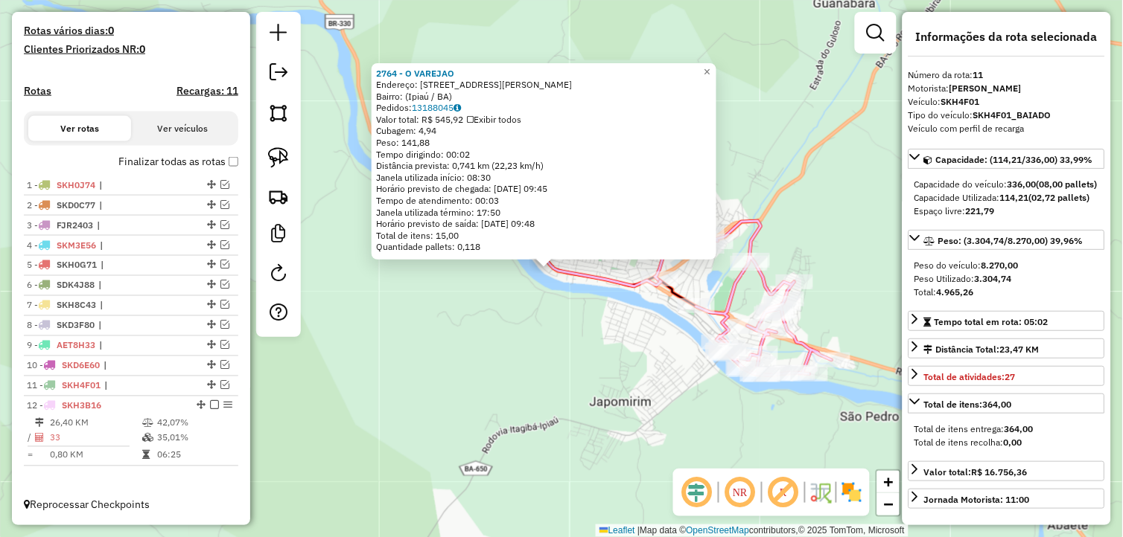
drag, startPoint x: 157, startPoint y: 447, endPoint x: 243, endPoint y: 444, distance: 85.7
click at [158, 447] on table "26,40 KM 42,07% / 33 35,01% = 0,80 KM 06:25" at bounding box center [131, 439] width 208 height 47
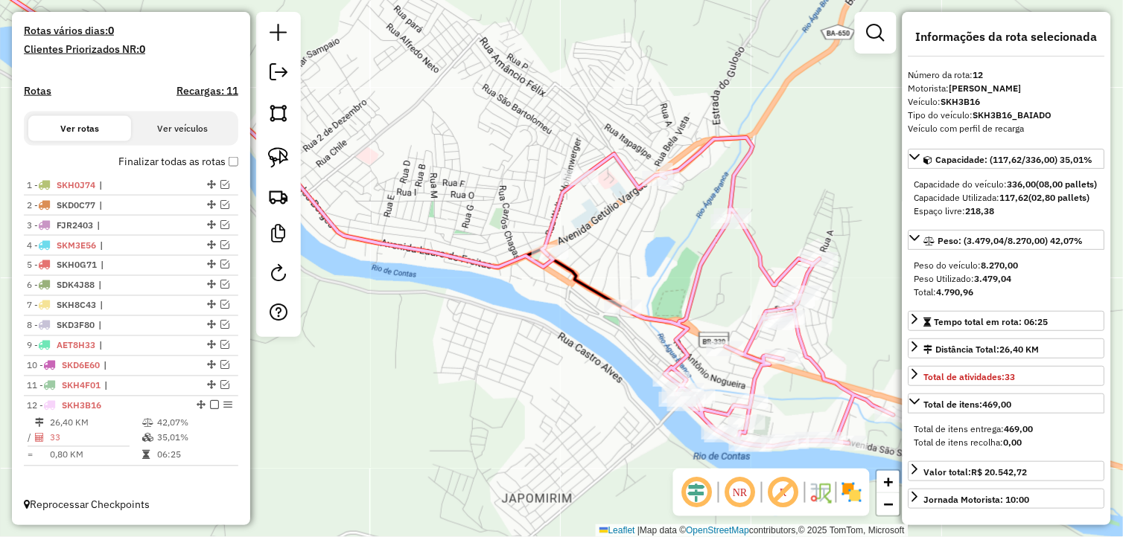
drag, startPoint x: 551, startPoint y: 363, endPoint x: 435, endPoint y: 310, distance: 126.6
click at [435, 310] on div "Janela de atendimento Grade de atendimento Capacidade Transportadoras Veículos …" at bounding box center [561, 268] width 1123 height 537
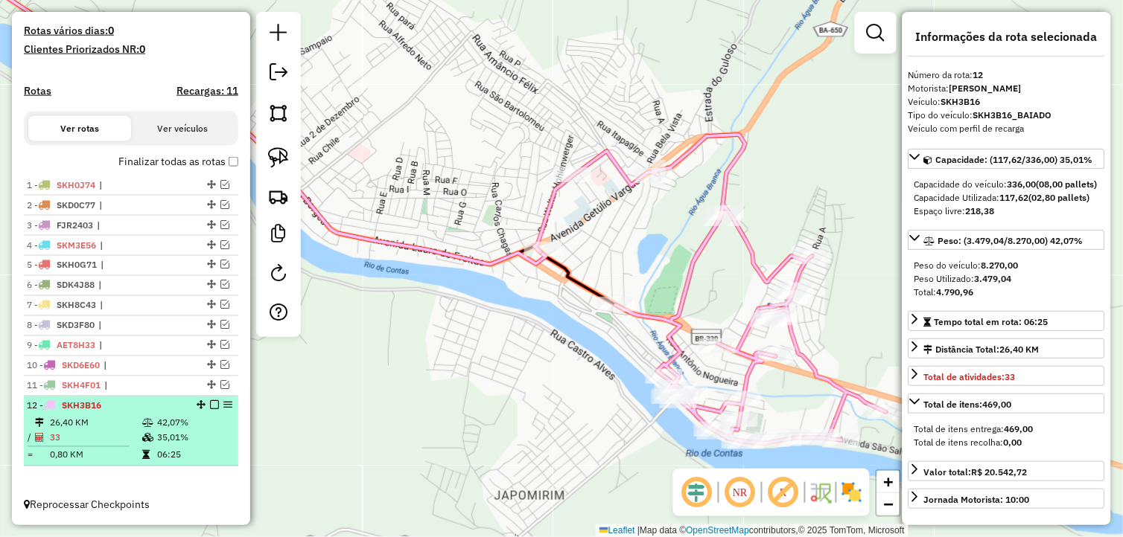
click at [159, 419] on td "42,07%" at bounding box center [193, 423] width 75 height 15
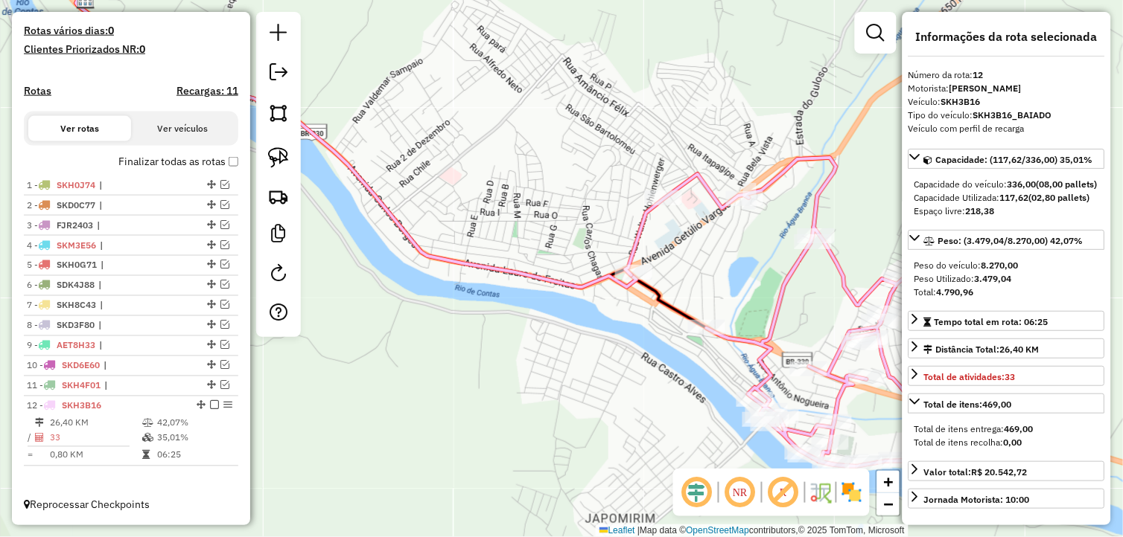
drag, startPoint x: 434, startPoint y: 392, endPoint x: 398, endPoint y: 356, distance: 50.5
click at [398, 356] on div "Janela de atendimento Grade de atendimento Capacidade Transportadoras Veículos …" at bounding box center [561, 268] width 1123 height 537
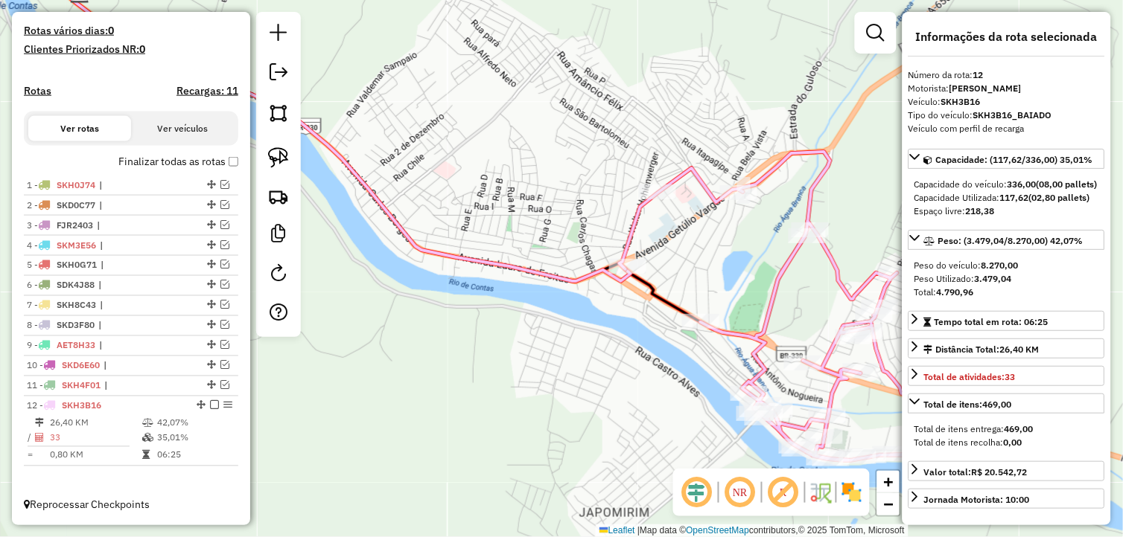
drag, startPoint x: 470, startPoint y: 360, endPoint x: 450, endPoint y: 339, distance: 27.9
click at [459, 348] on div "Janela de atendimento Grade de atendimento Capacidade Transportadoras Veículos …" at bounding box center [561, 268] width 1123 height 537
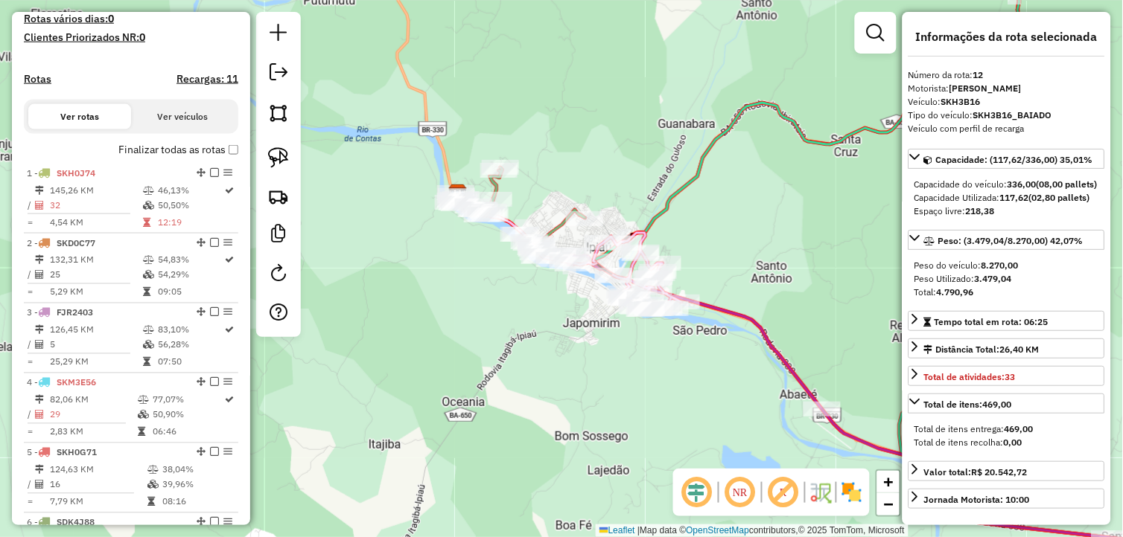
scroll to position [344, 0]
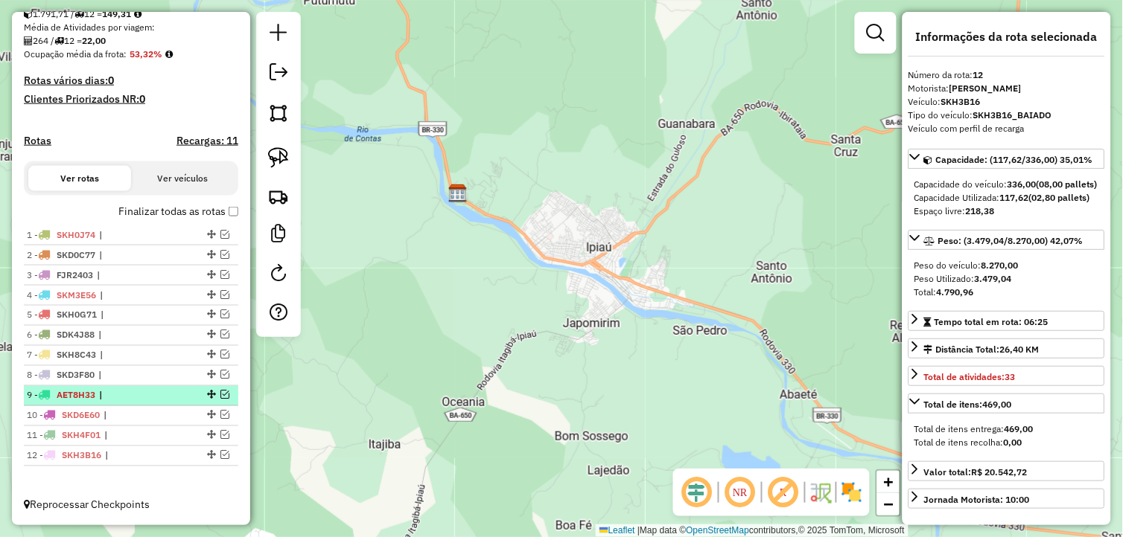
click at [220, 392] on em at bounding box center [224, 395] width 9 height 9
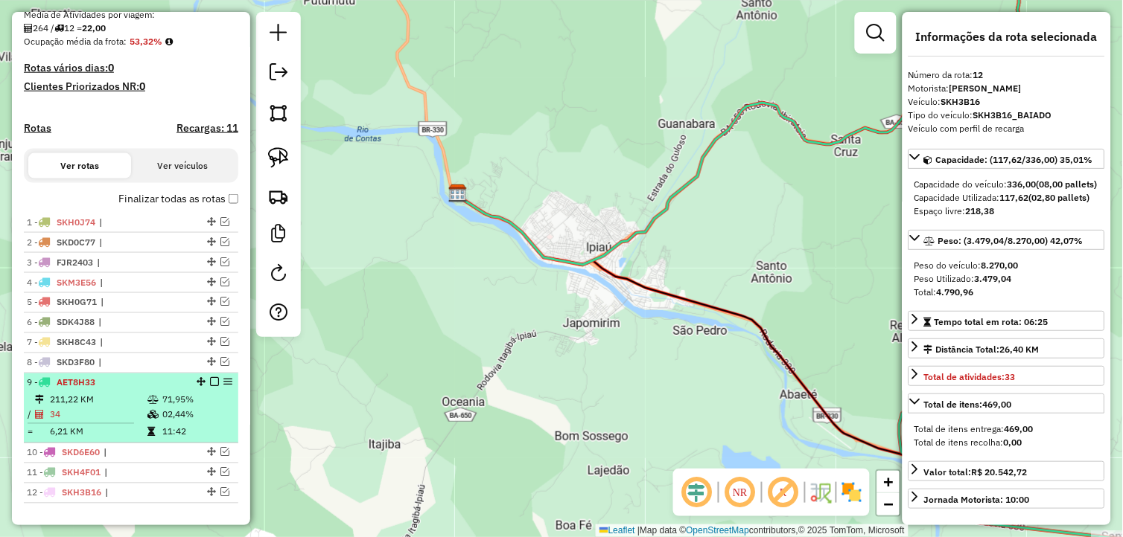
click at [165, 390] on div "9 - AET8H33" at bounding box center [106, 383] width 158 height 13
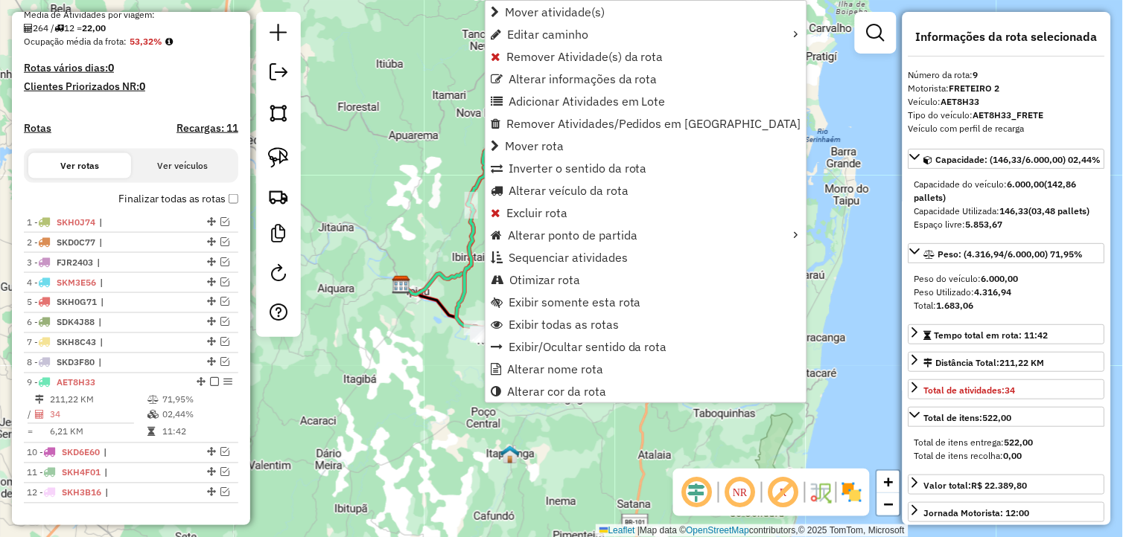
scroll to position [393, 0]
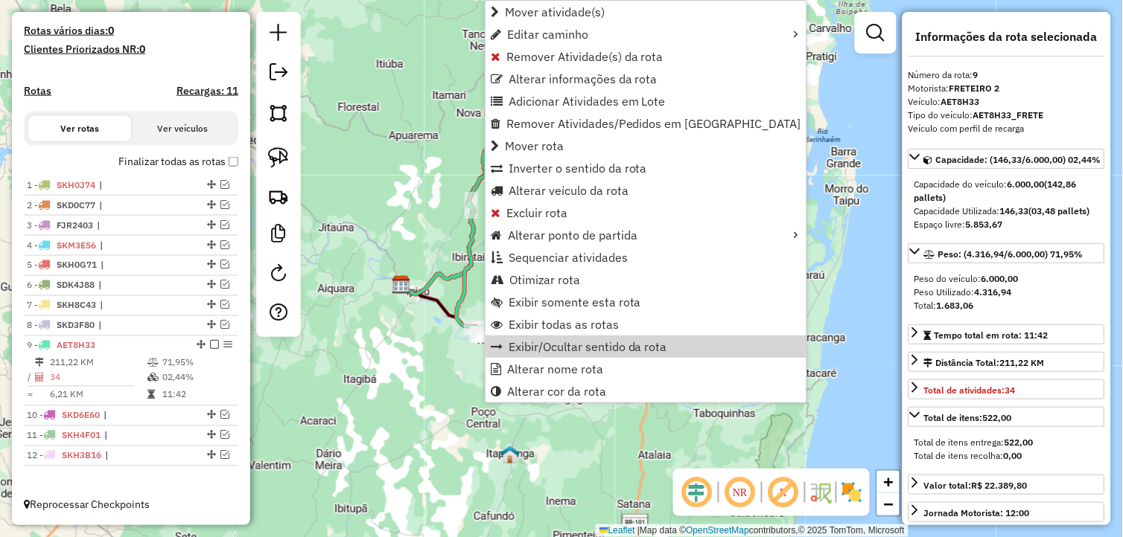
click at [439, 354] on div "Rota 9 - Placa AET8H33 1014 - mercearia val e lia Janela de atendimento Grade d…" at bounding box center [561, 268] width 1123 height 537
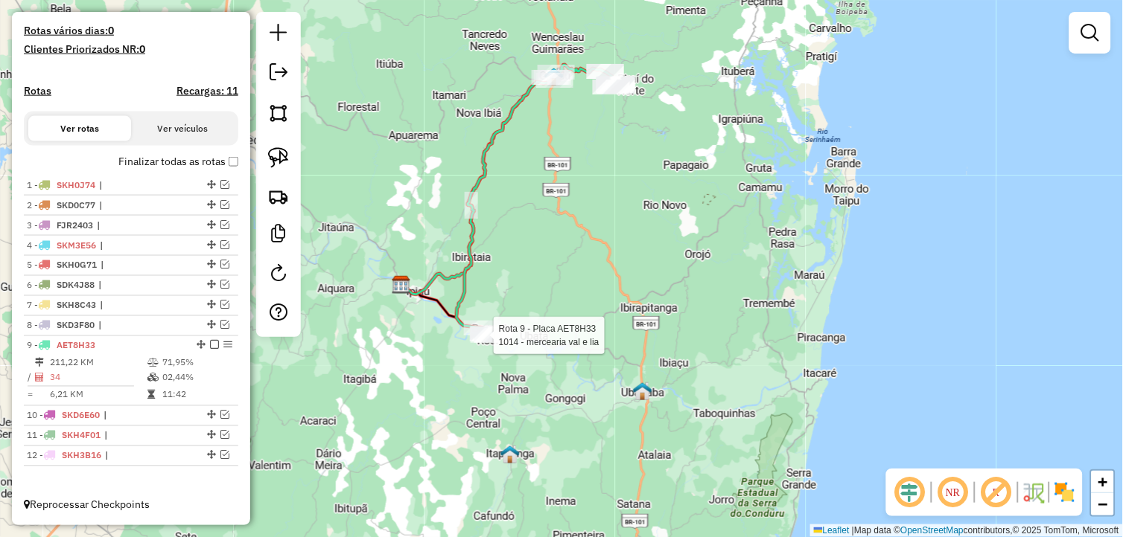
select select "*********"
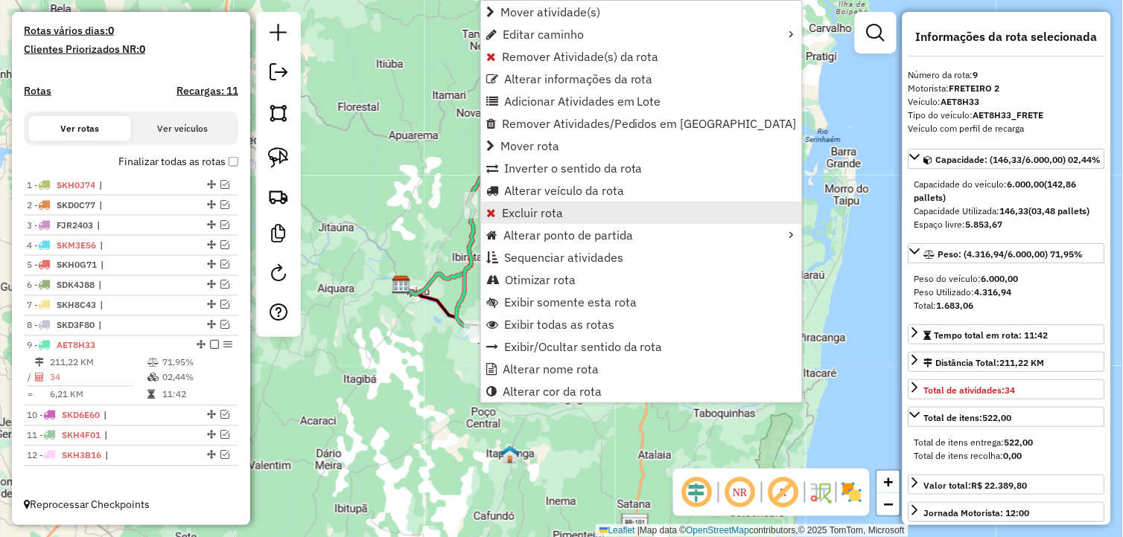
click at [538, 211] on span "Excluir rota" at bounding box center [532, 213] width 61 height 12
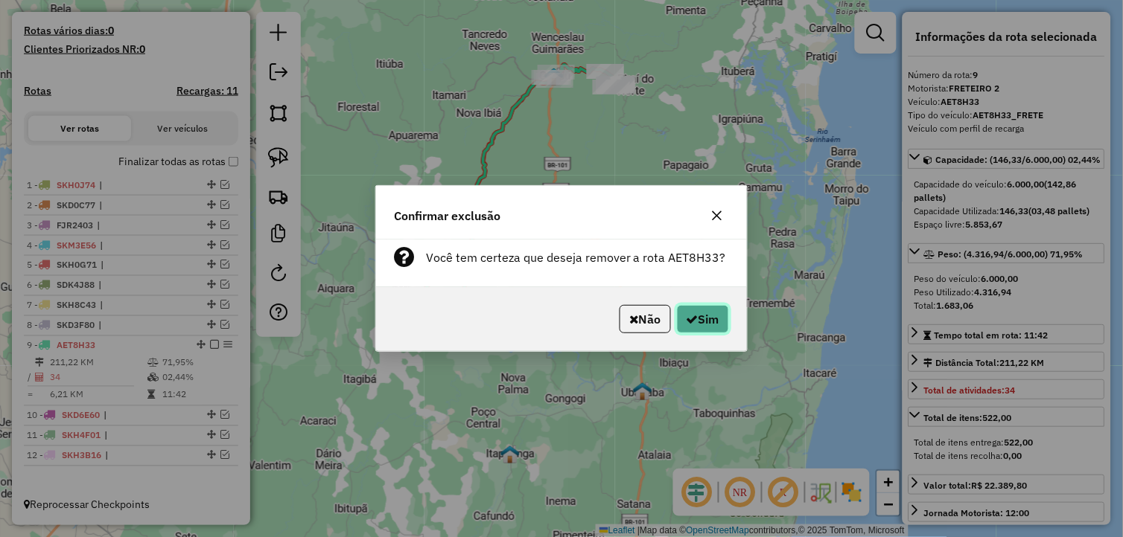
click at [688, 322] on icon "button" at bounding box center [692, 319] width 12 height 12
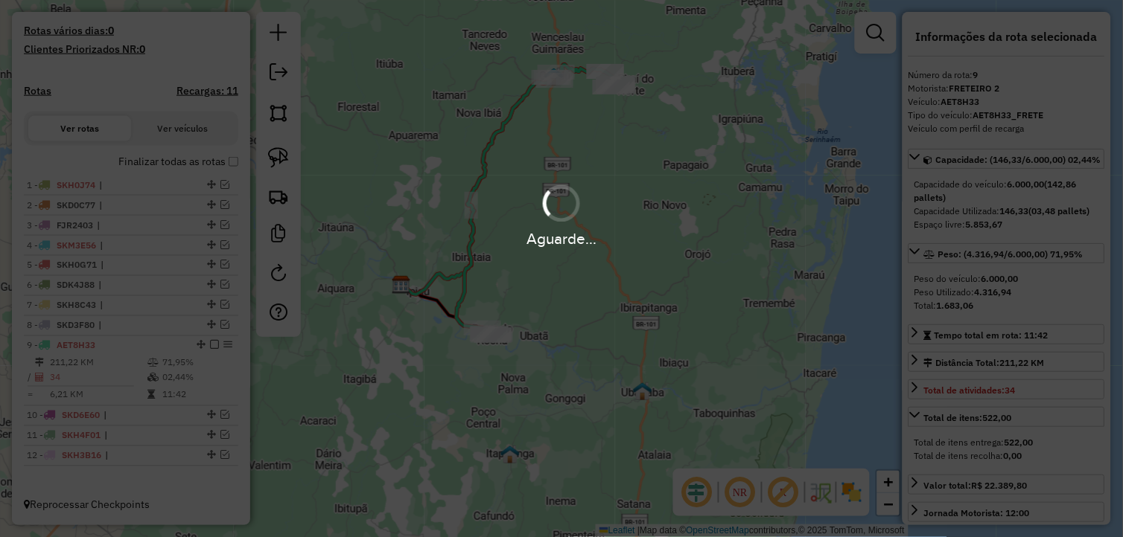
select select "*********"
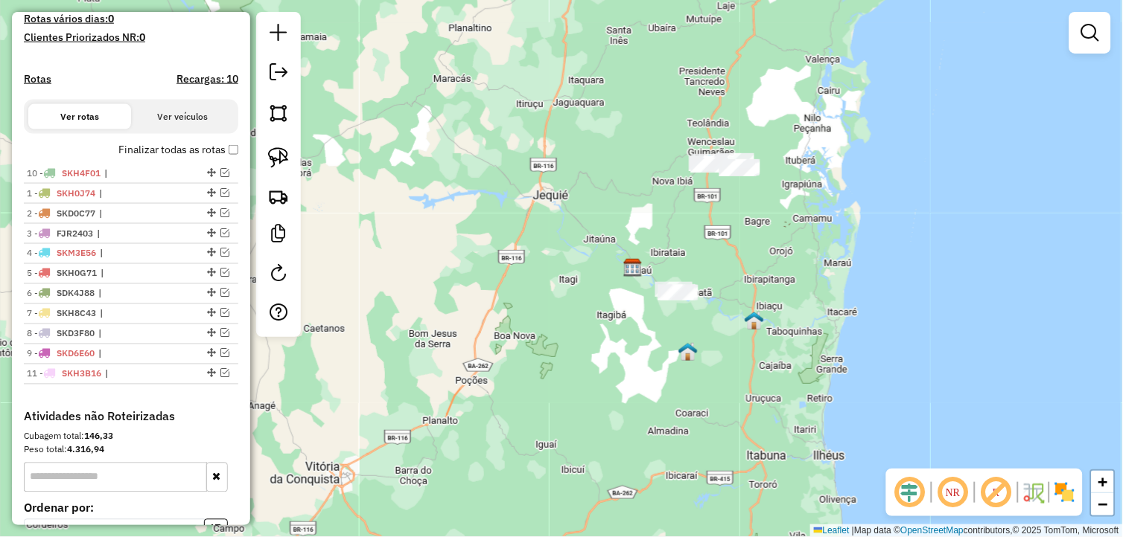
drag, startPoint x: 207, startPoint y: 366, endPoint x: 153, endPoint y: 180, distance: 193.2
drag, startPoint x: 208, startPoint y: 266, endPoint x: 145, endPoint y: 385, distance: 134.9
drag, startPoint x: 206, startPoint y: 361, endPoint x: 166, endPoint y: 395, distance: 52.8
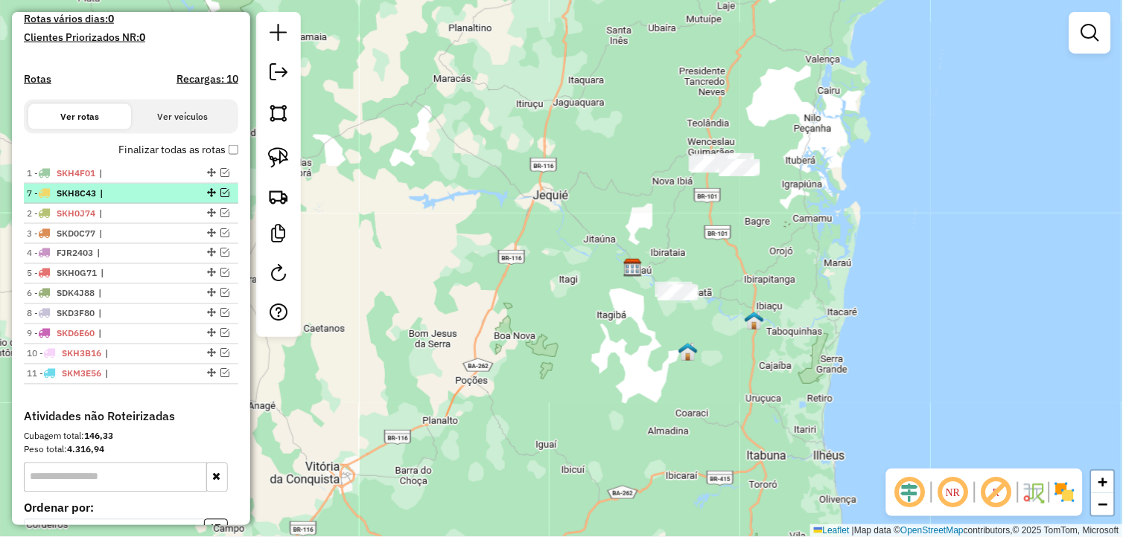
drag, startPoint x: 207, startPoint y: 306, endPoint x: 165, endPoint y: 202, distance: 111.6
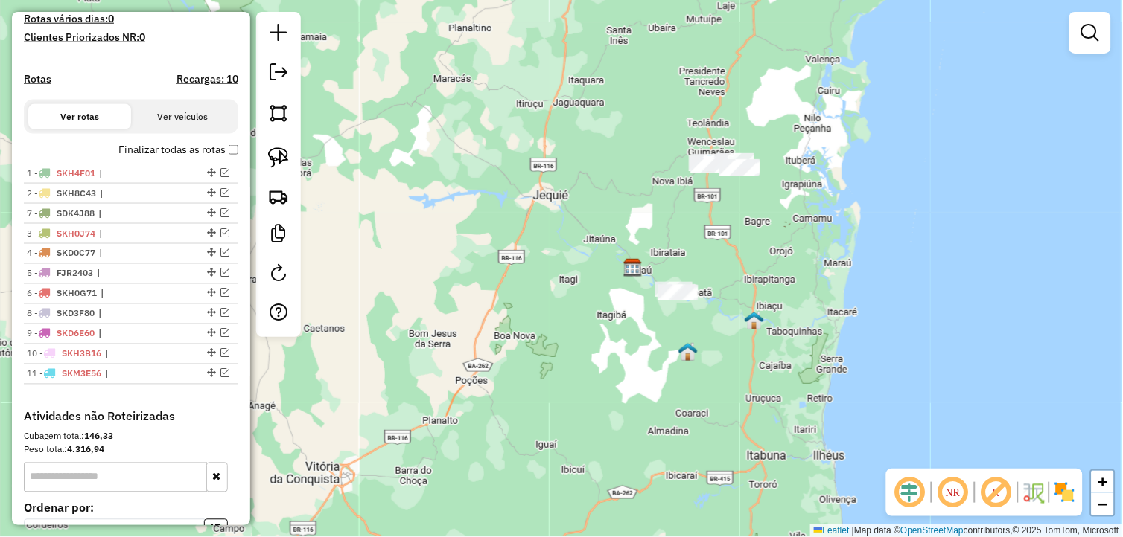
drag, startPoint x: 205, startPoint y: 302, endPoint x: 201, endPoint y: 221, distance: 81.3
drag, startPoint x: 209, startPoint y: 324, endPoint x: 191, endPoint y: 242, distance: 83.8
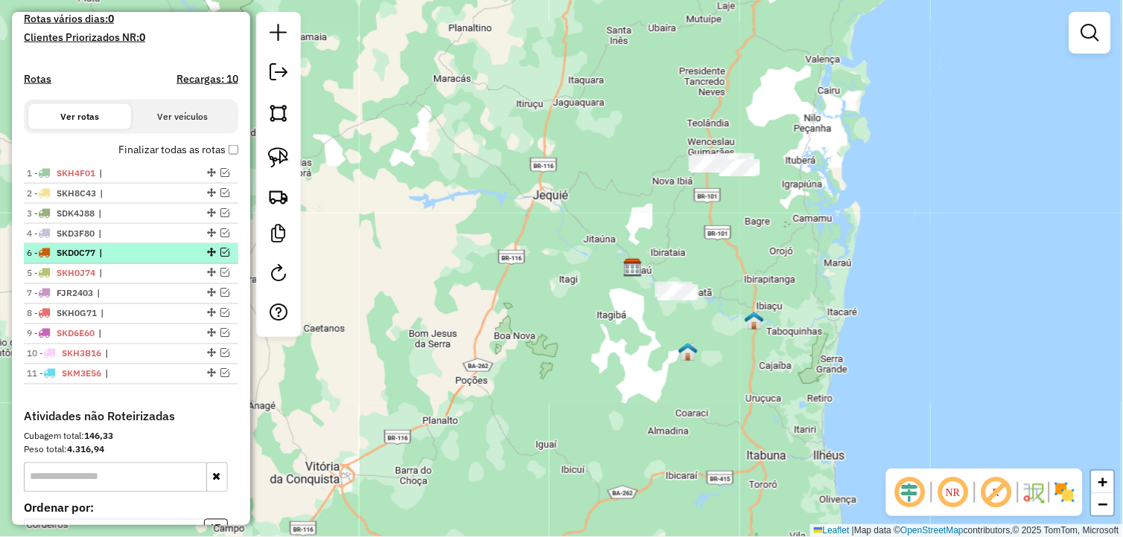
drag, startPoint x: 207, startPoint y: 284, endPoint x: 204, endPoint y: 263, distance: 21.8
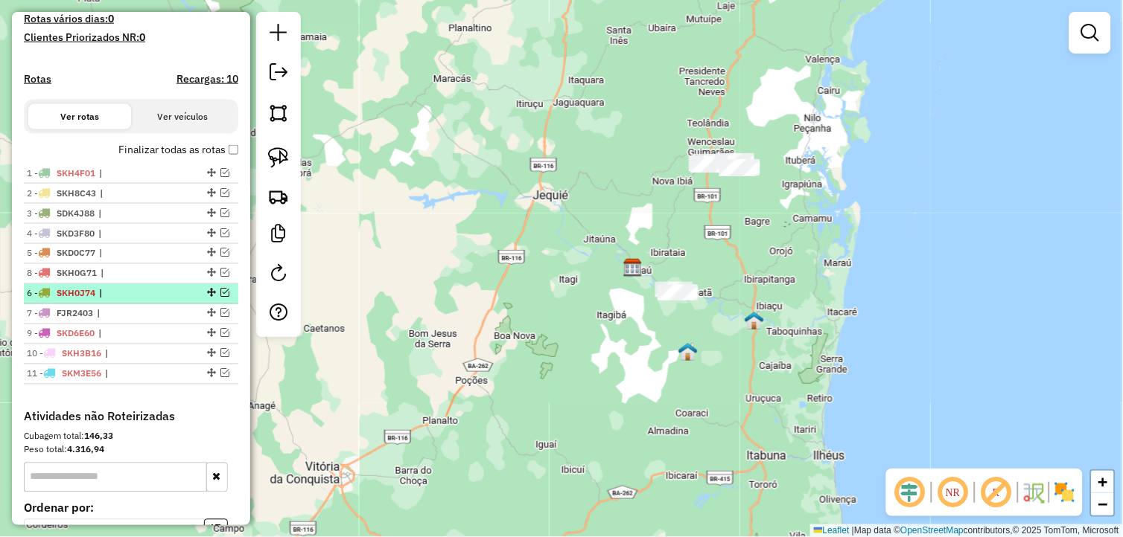
drag, startPoint x: 205, startPoint y: 322, endPoint x: 198, endPoint y: 301, distance: 21.9
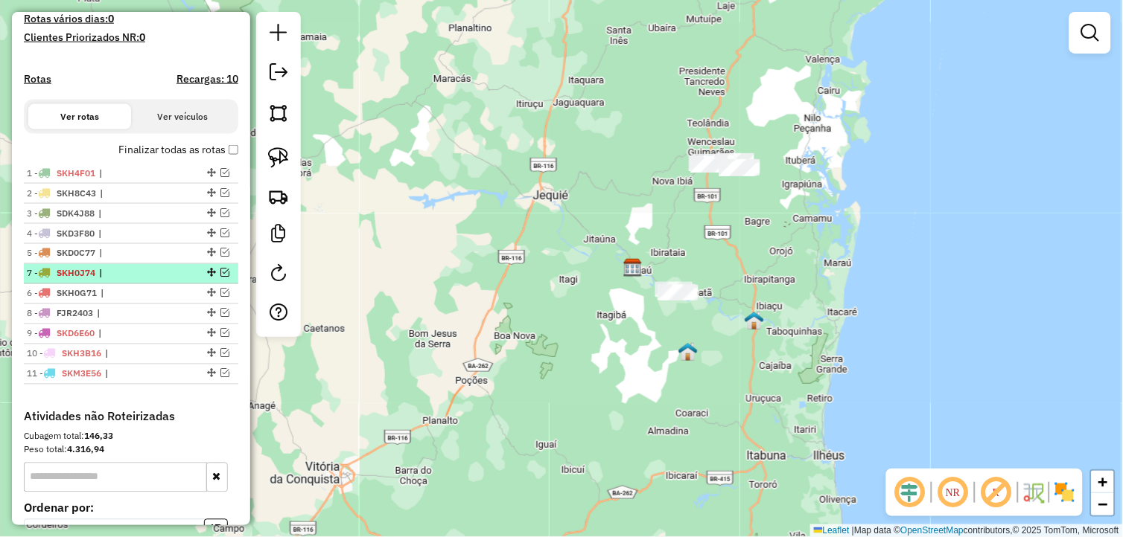
drag, startPoint x: 208, startPoint y: 306, endPoint x: 181, endPoint y: 280, distance: 37.9
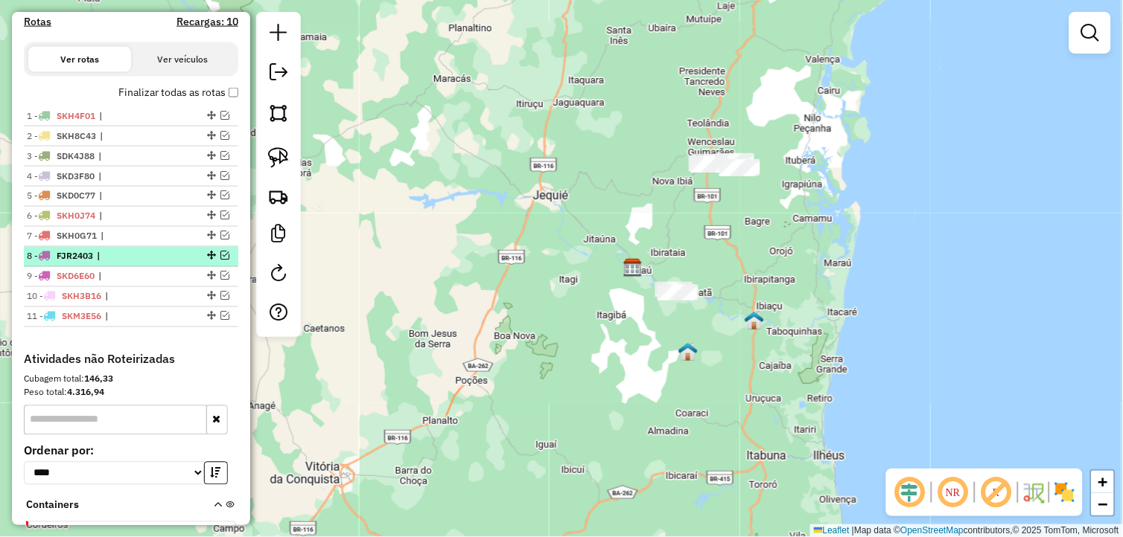
scroll to position [476, 0]
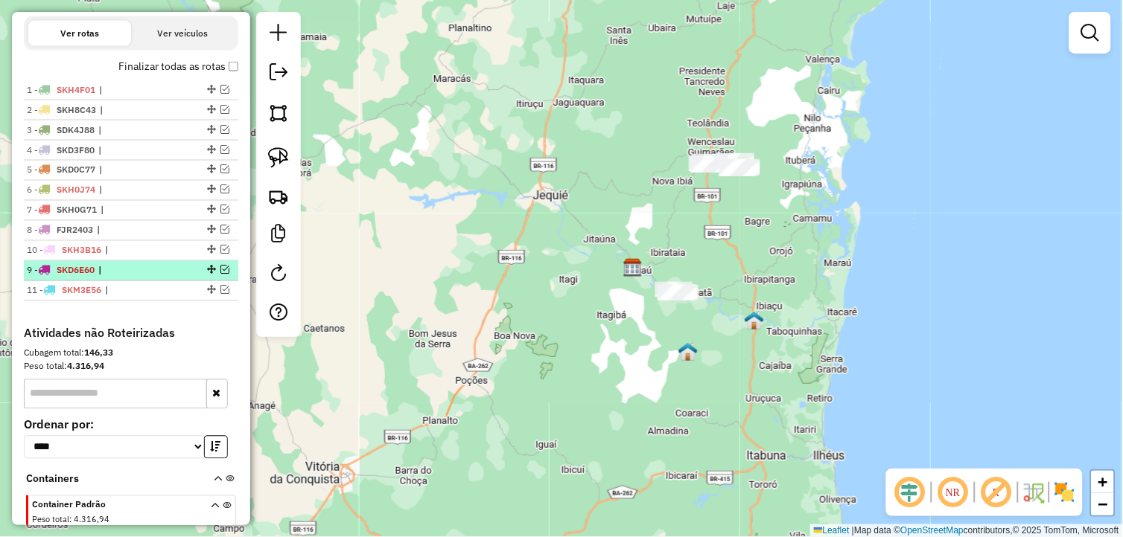
drag, startPoint x: 206, startPoint y: 284, endPoint x: 206, endPoint y: 264, distance: 20.1
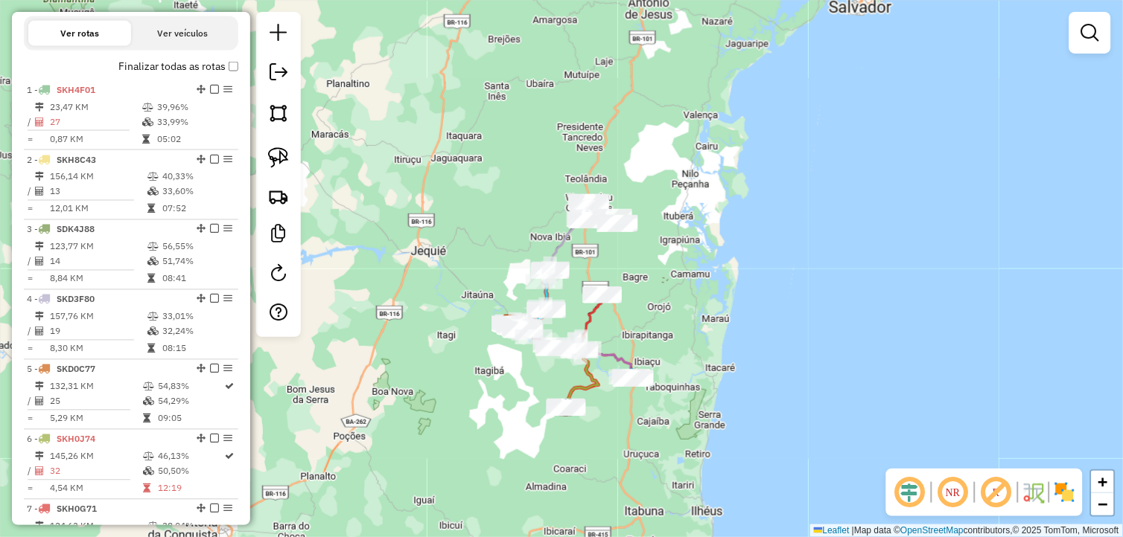
drag, startPoint x: 587, startPoint y: 214, endPoint x: 465, endPoint y: 269, distance: 134.2
click at [464, 269] on div "Janela de atendimento Grade de atendimento Capacidade Transportadoras Veículos …" at bounding box center [561, 268] width 1123 height 537
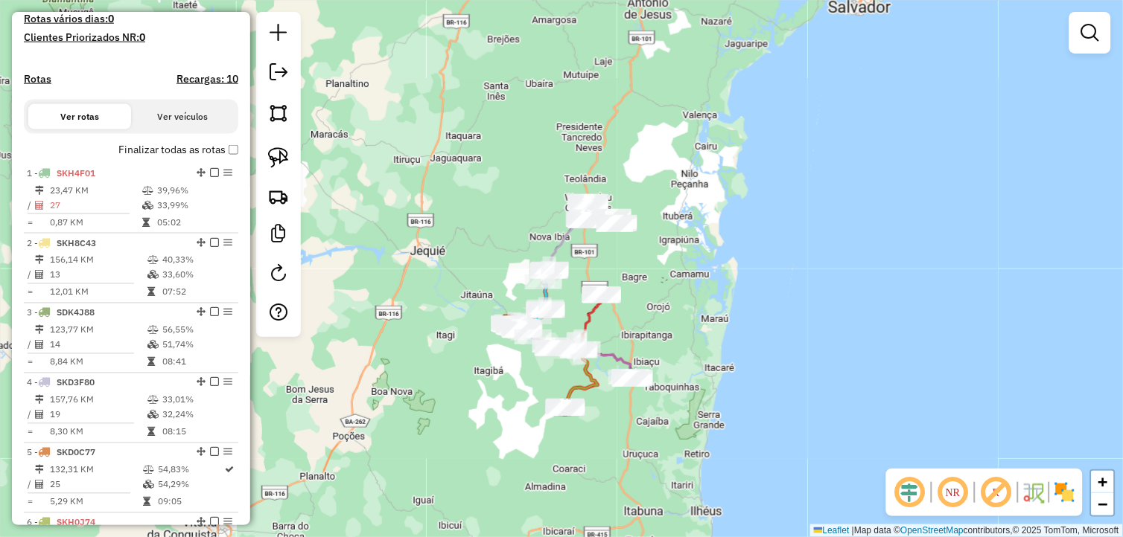
scroll to position [63, 0]
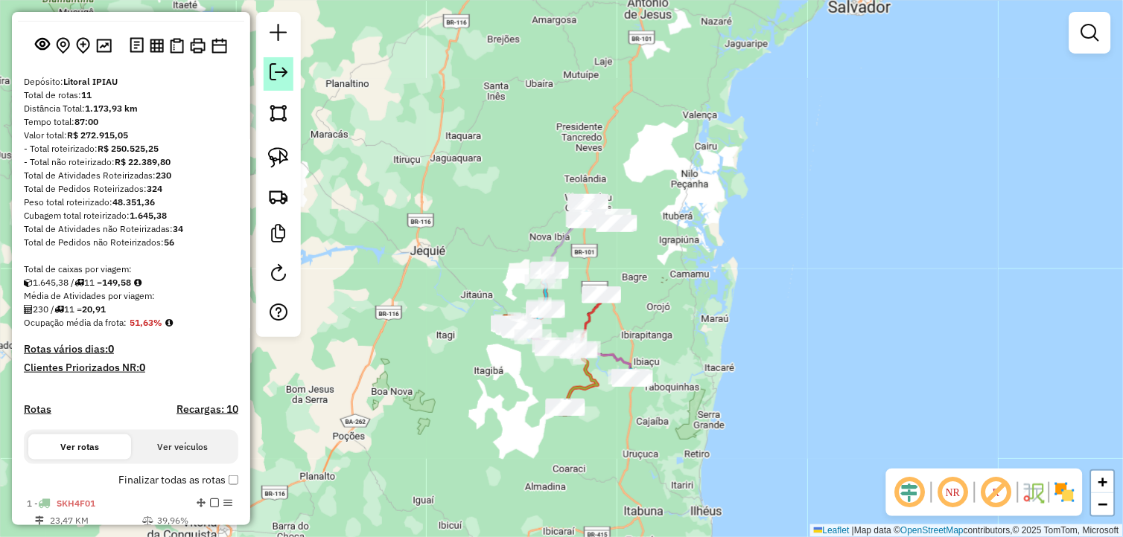
click at [286, 78] on em at bounding box center [278, 72] width 18 height 18
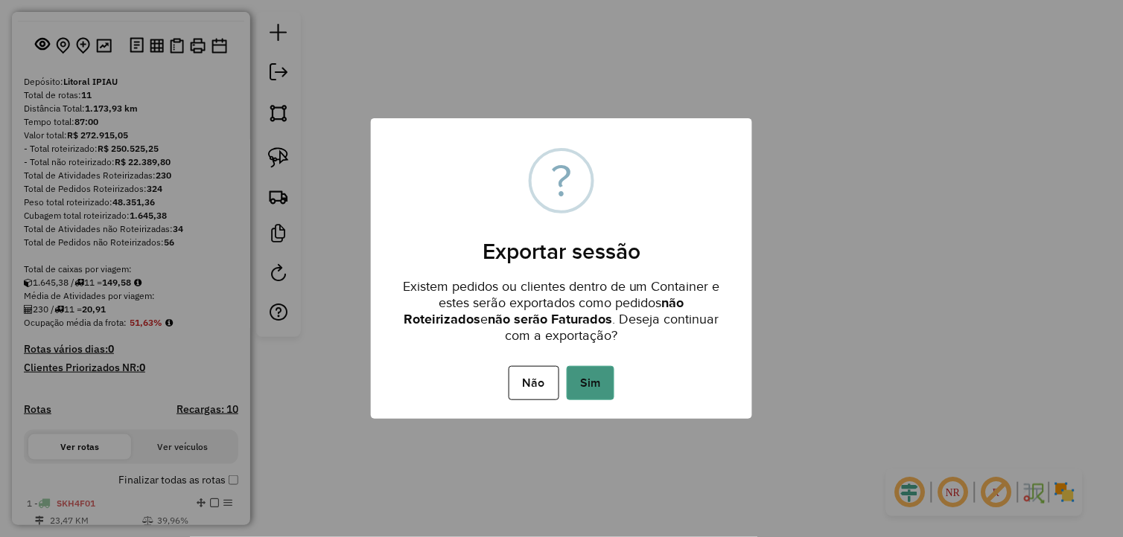
click at [601, 366] on button "Sim" at bounding box center [590, 383] width 48 height 34
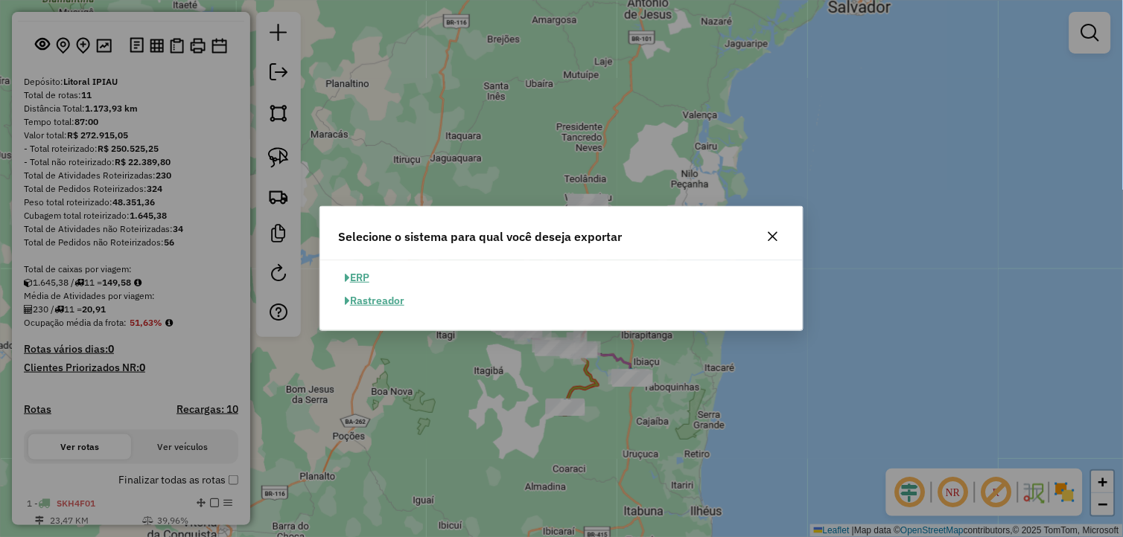
click at [360, 277] on button "ERP" at bounding box center [357, 278] width 38 height 23
select select "**"
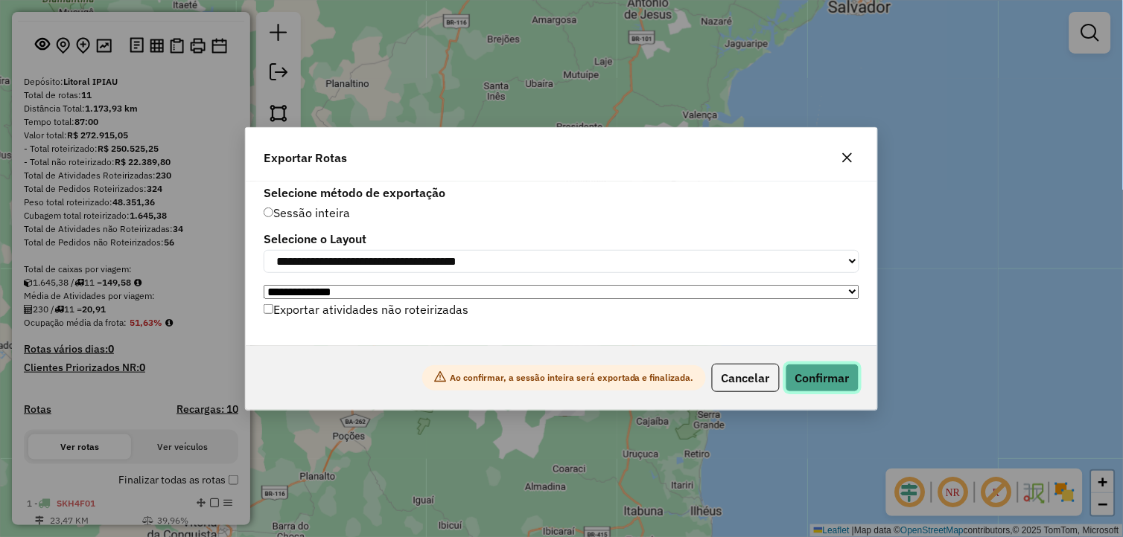
click at [837, 378] on button "Confirmar" at bounding box center [822, 378] width 74 height 28
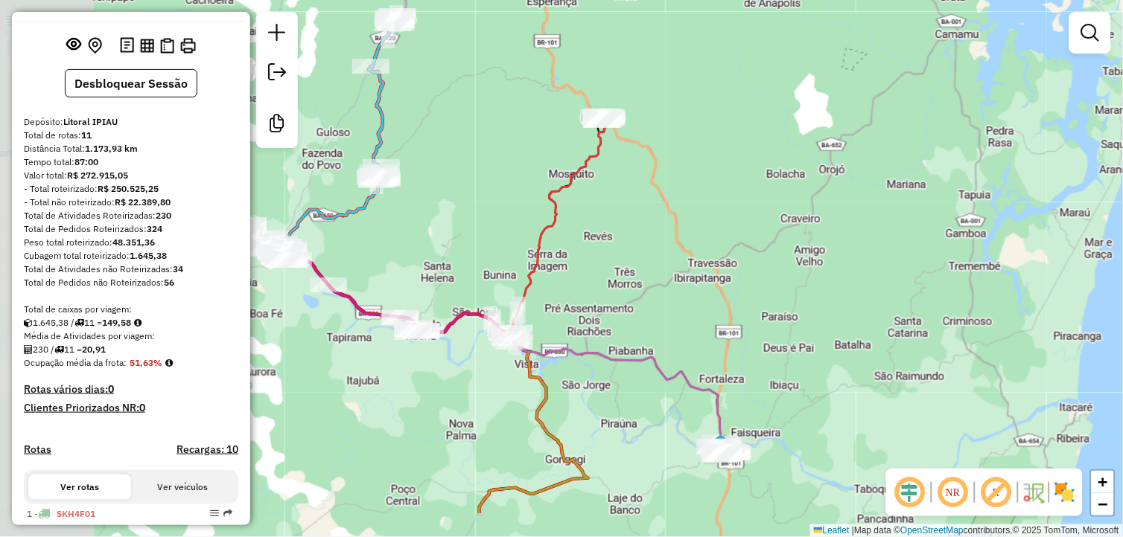
drag, startPoint x: 577, startPoint y: 354, endPoint x: 705, endPoint y: 274, distance: 151.2
click at [705, 275] on div "Janela de atendimento Grade de atendimento Capacidade Transportadoras Veículos …" at bounding box center [561, 268] width 1123 height 537
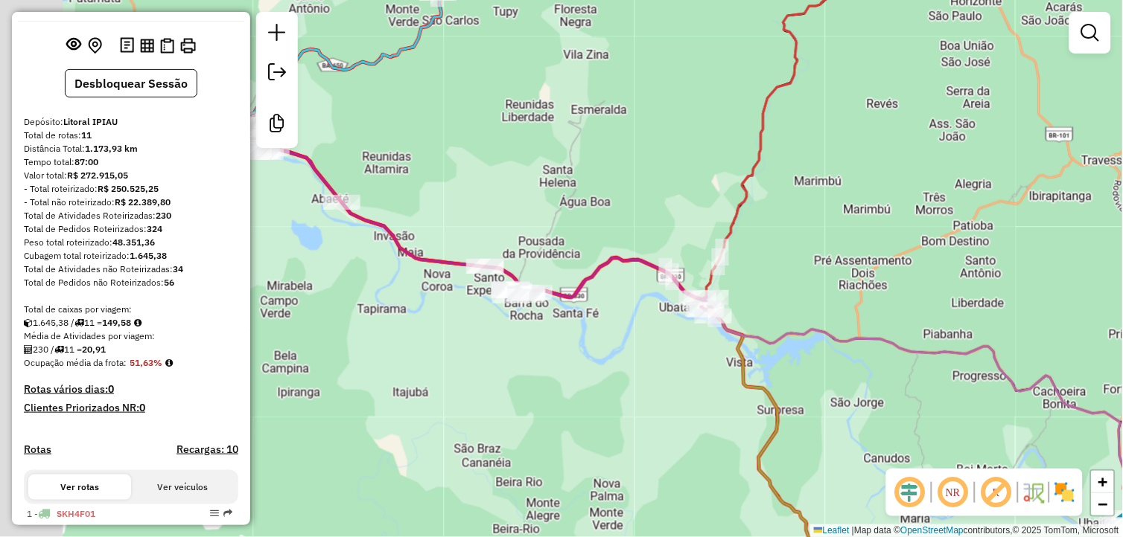
click at [671, 368] on div "Janela de atendimento Grade de atendimento Capacidade Transportadoras Veículos …" at bounding box center [561, 268] width 1123 height 537
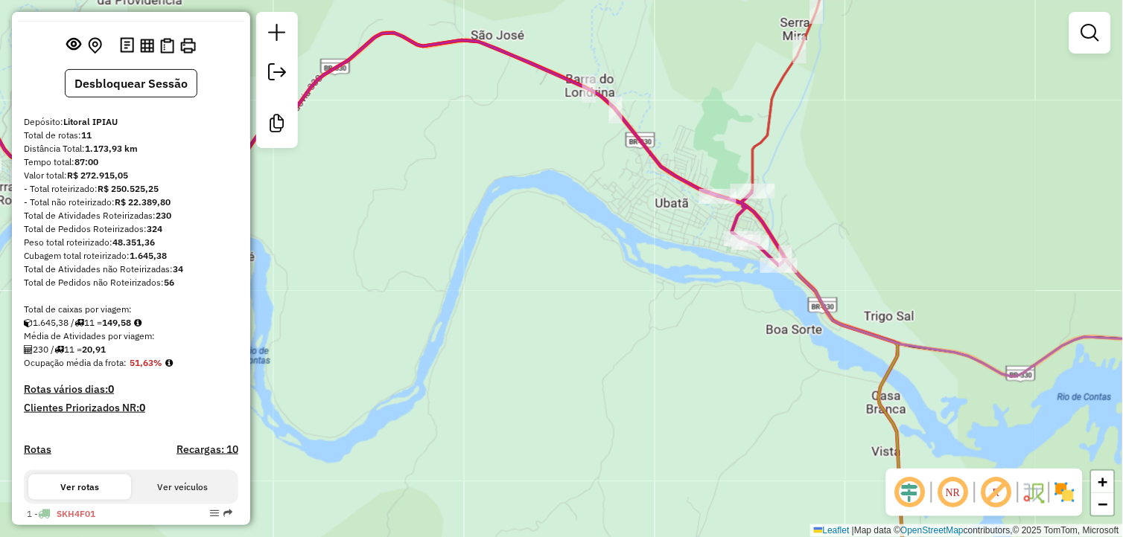
drag, startPoint x: 718, startPoint y: 308, endPoint x: 711, endPoint y: 346, distance: 38.7
click at [711, 346] on div "Janela de atendimento Grade de atendimento Capacidade Transportadoras Veículos …" at bounding box center [561, 268] width 1123 height 537
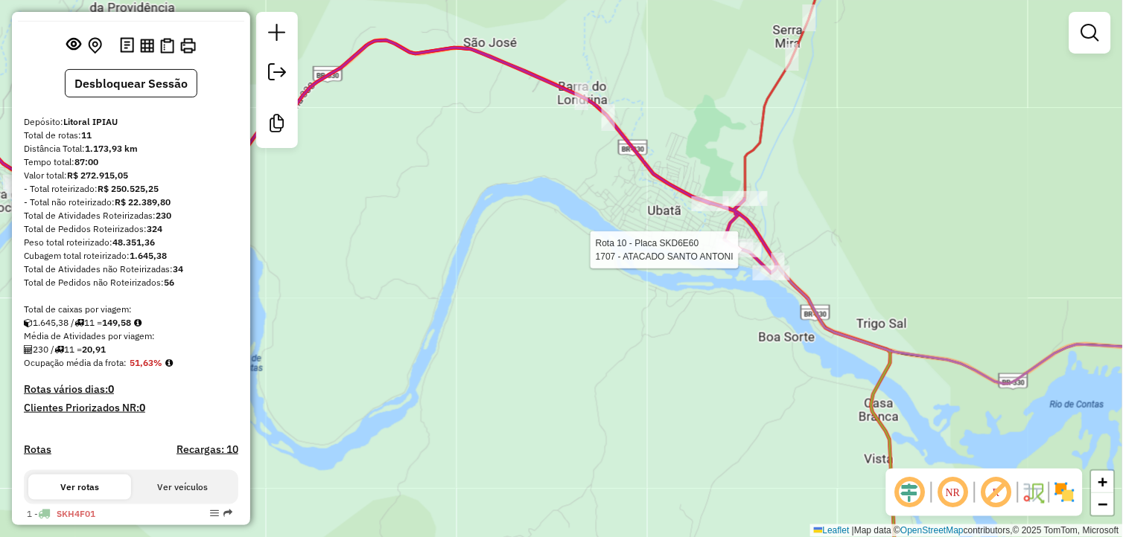
select select "*********"
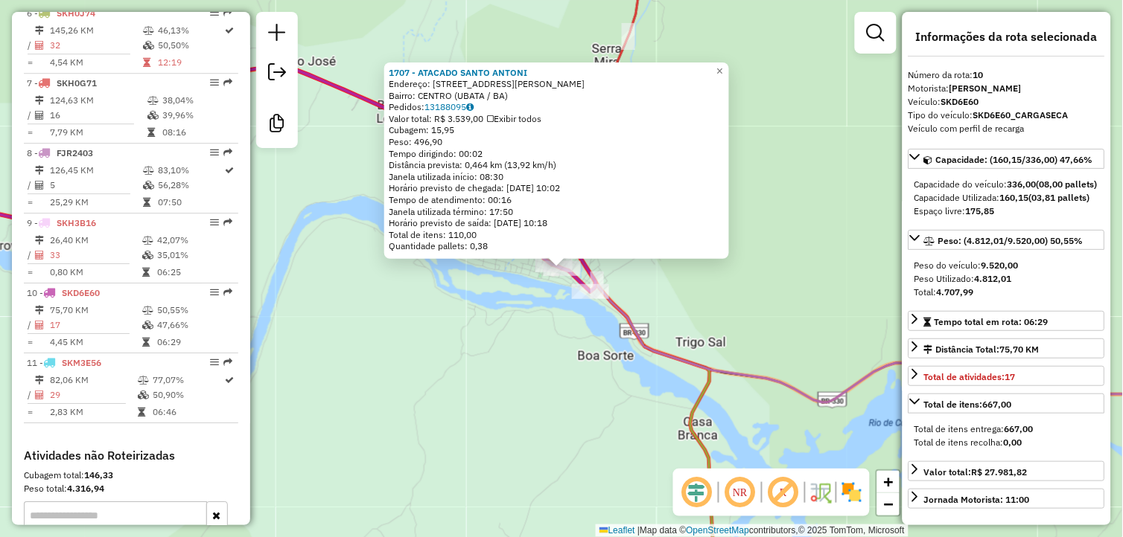
scroll to position [1196, 0]
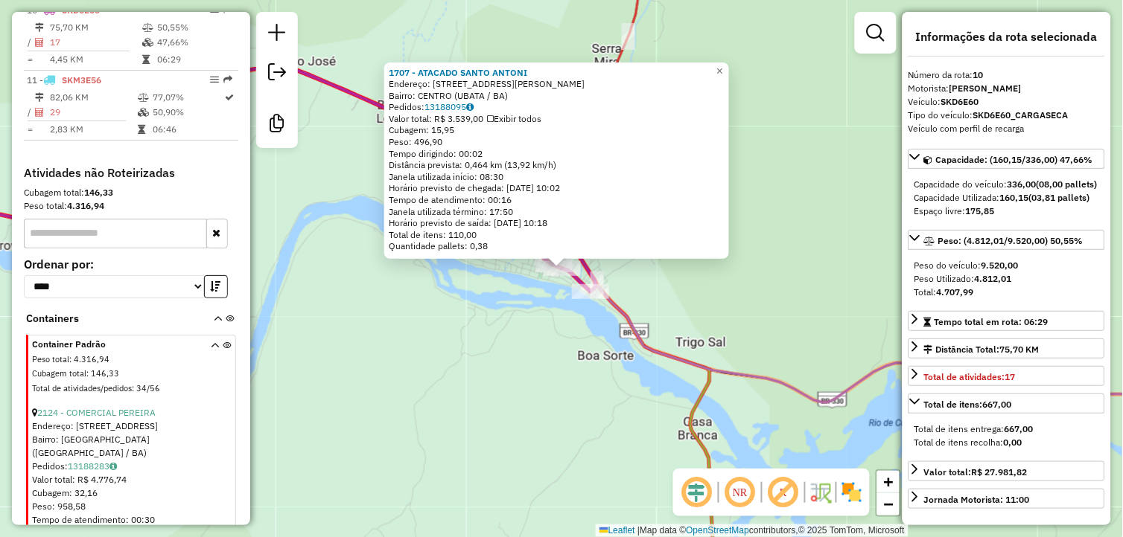
click at [506, 363] on div "1707 - ATACADO [PERSON_NAME]: [STREET_ADDRESS][PERSON_NAME] Bairro: [GEOGRAPHIC…" at bounding box center [561, 268] width 1123 height 537
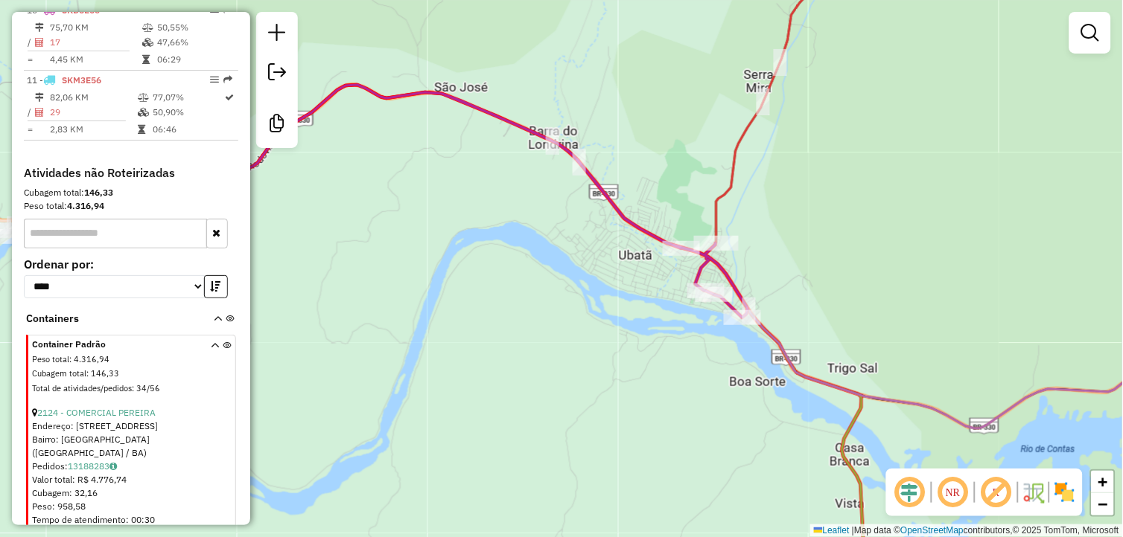
drag, startPoint x: 639, startPoint y: 378, endPoint x: 969, endPoint y: 424, distance: 333.7
click at [972, 427] on div "Janela de atendimento Grade de atendimento Capacidade Transportadoras Veículos …" at bounding box center [561, 268] width 1123 height 537
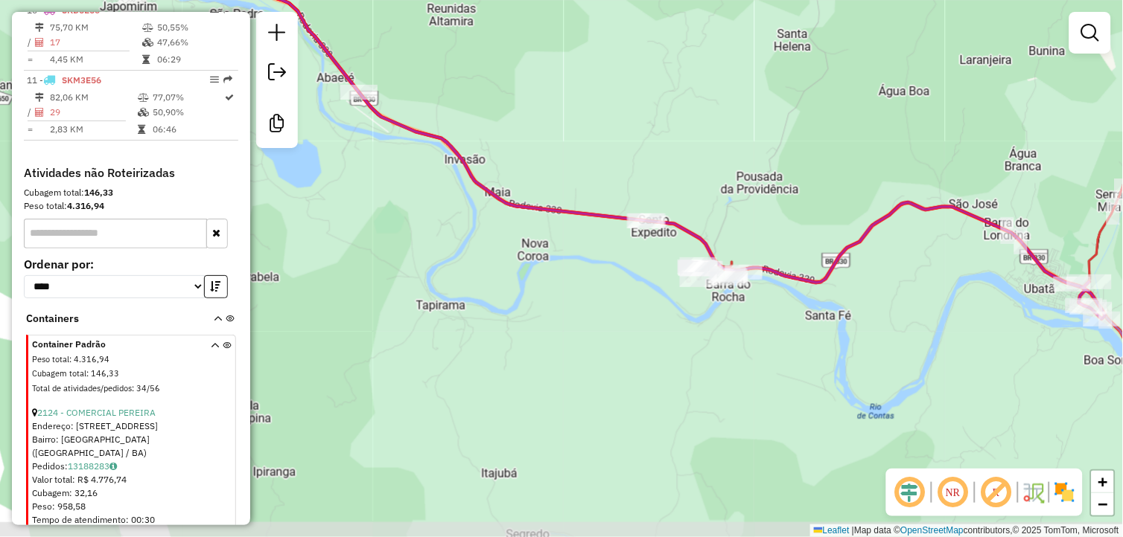
drag, startPoint x: 734, startPoint y: 352, endPoint x: 867, endPoint y: 331, distance: 134.9
click at [867, 331] on div "Janela de atendimento Grade de atendimento Capacidade Transportadoras Veículos …" at bounding box center [561, 268] width 1123 height 537
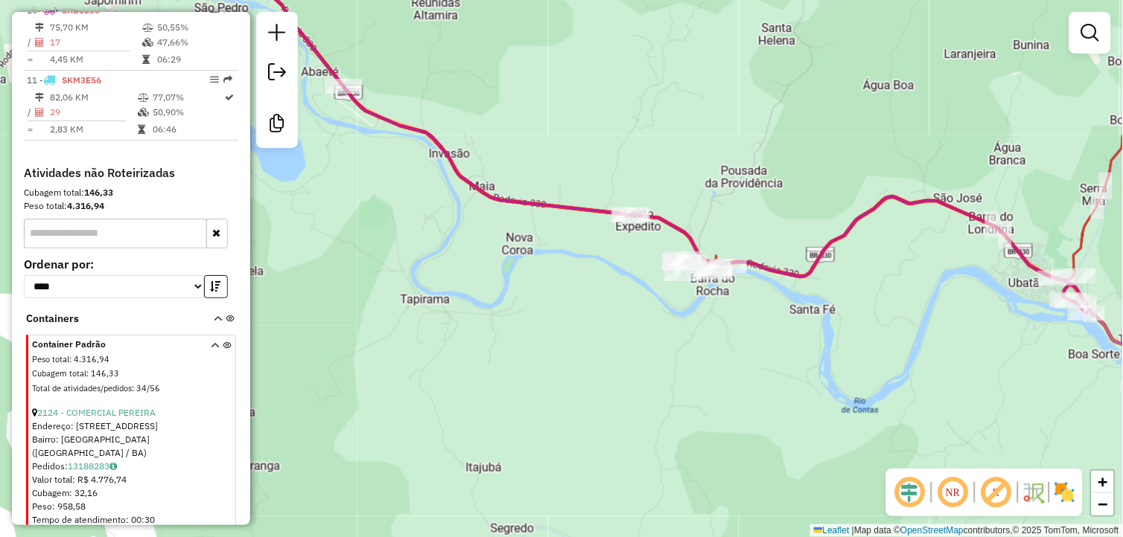
drag, startPoint x: 776, startPoint y: 328, endPoint x: 523, endPoint y: 305, distance: 254.2
click at [511, 306] on div "Janela de atendimento Grade de atendimento Capacidade Transportadoras Veículos …" at bounding box center [561, 268] width 1123 height 537
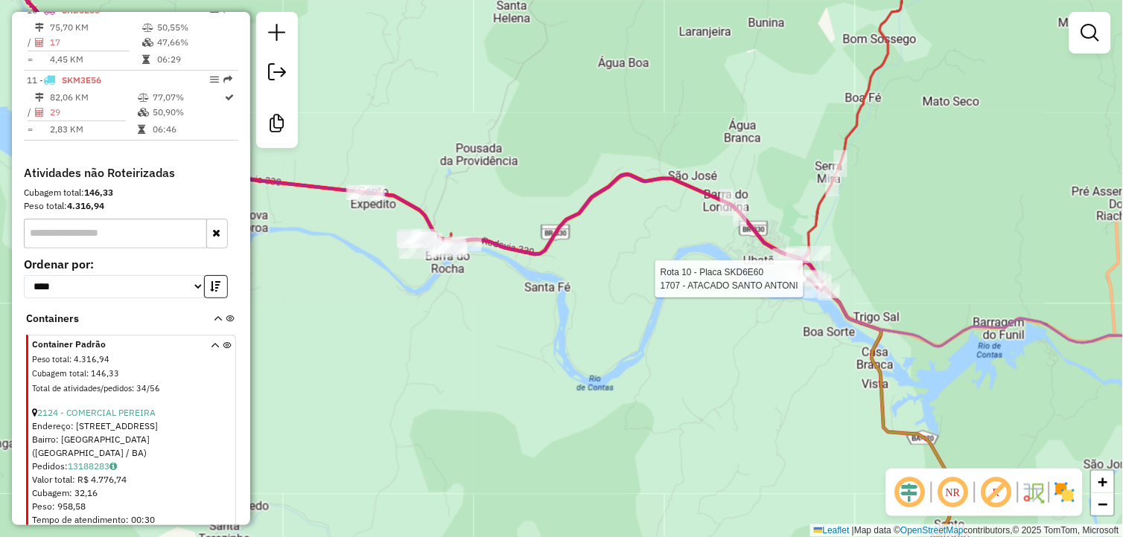
select select "*********"
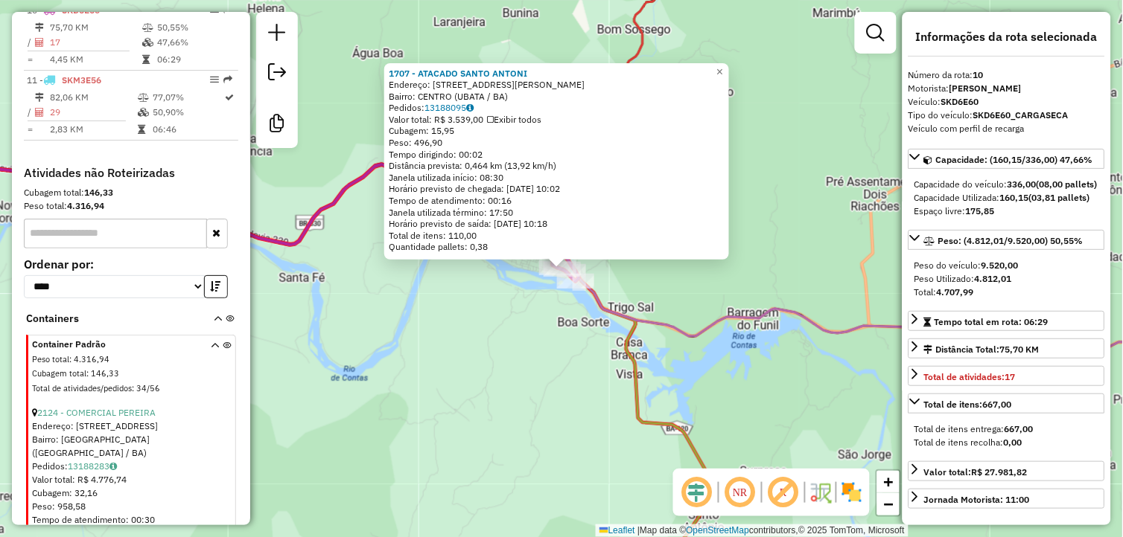
click at [514, 377] on div "1707 - ATACADO [PERSON_NAME]: [STREET_ADDRESS][PERSON_NAME] Bairro: [GEOGRAPHIC…" at bounding box center [561, 268] width 1123 height 537
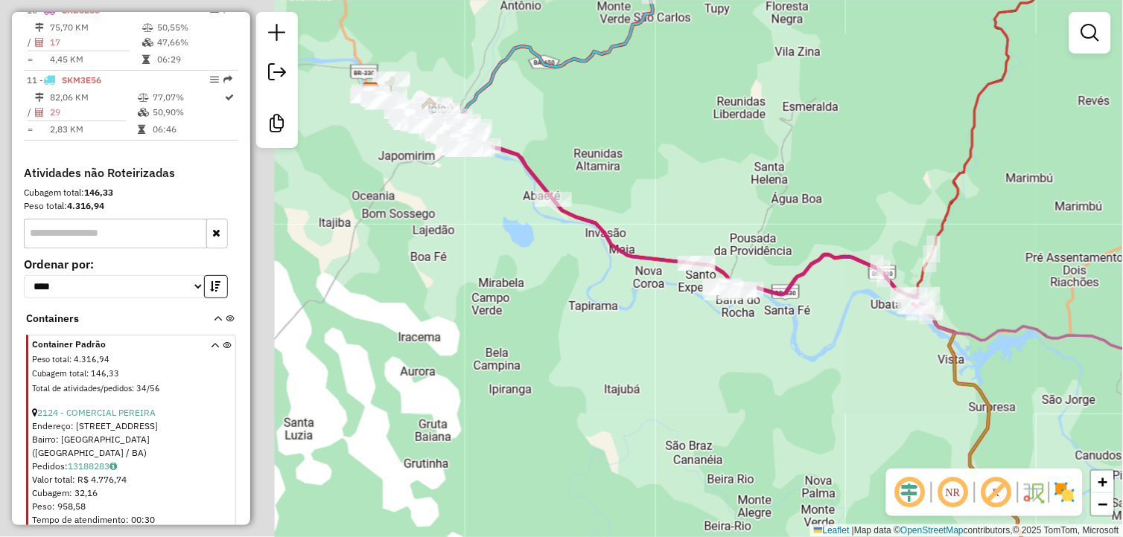
drag, startPoint x: 462, startPoint y: 368, endPoint x: 790, endPoint y: 356, distance: 328.5
click at [831, 356] on div "Janela de atendimento Grade de atendimento Capacidade Transportadoras Veículos …" at bounding box center [561, 268] width 1123 height 537
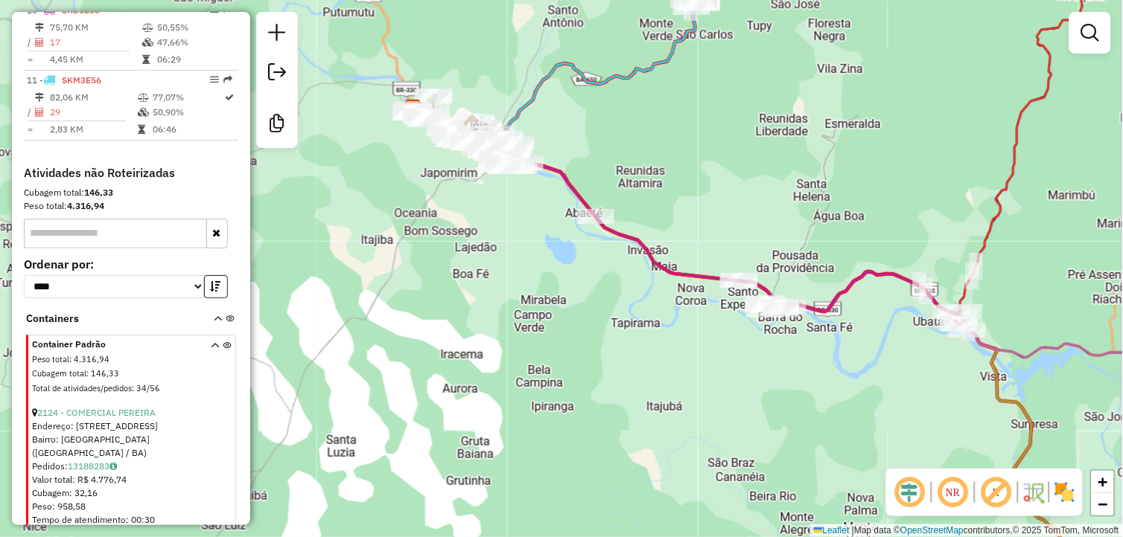
drag, startPoint x: 608, startPoint y: 333, endPoint x: 620, endPoint y: 343, distance: 15.3
click at [620, 343] on div "Janela de atendimento Grade de atendimento Capacidade Transportadoras Veículos …" at bounding box center [561, 268] width 1123 height 537
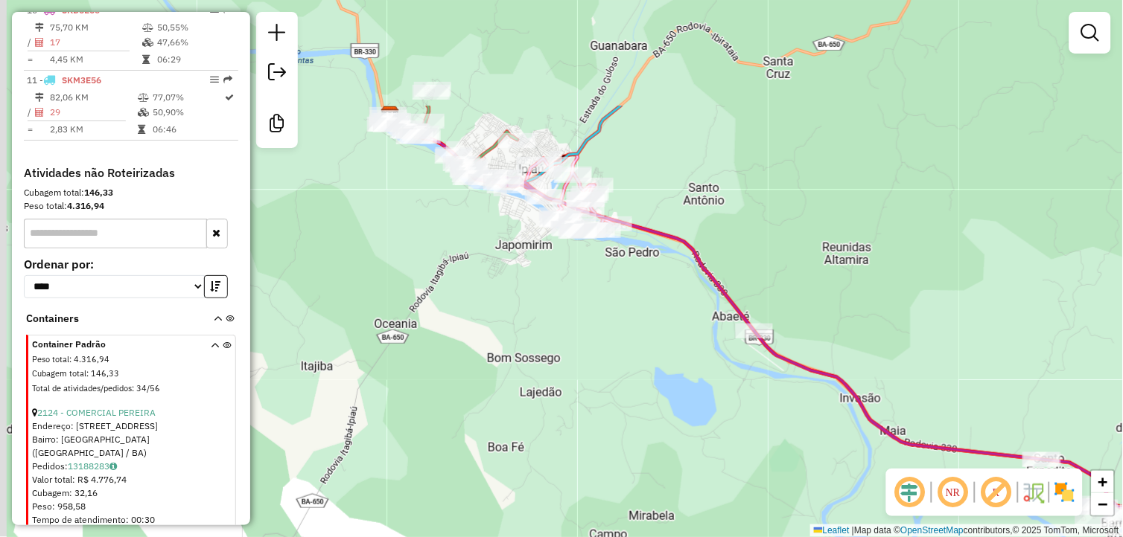
drag, startPoint x: 555, startPoint y: 374, endPoint x: 564, endPoint y: 400, distance: 27.5
click at [564, 403] on div "Janela de atendimento Grade de atendimento Capacidade Transportadoras Veículos …" at bounding box center [561, 268] width 1123 height 537
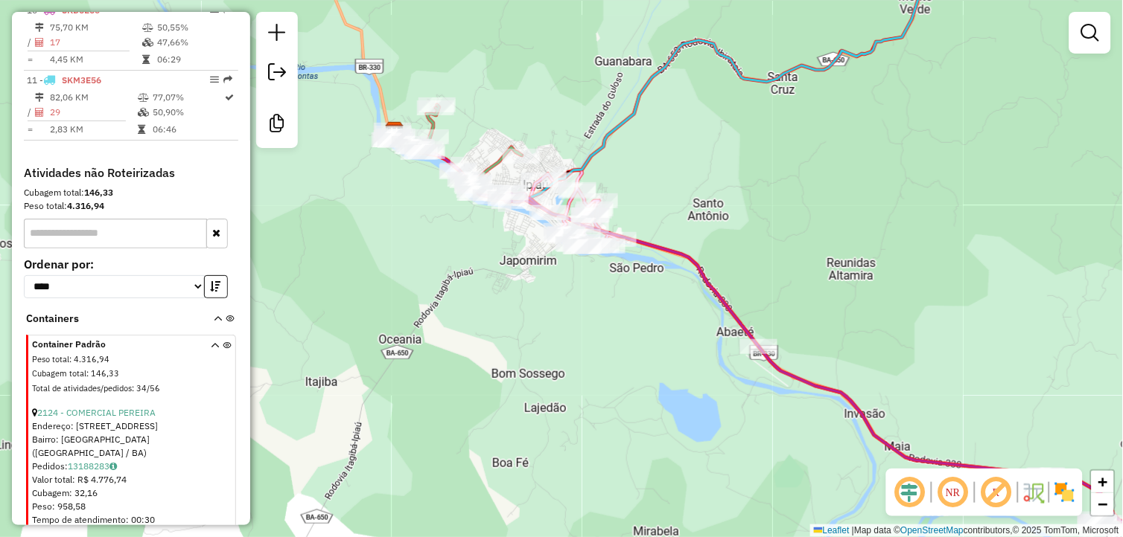
drag, startPoint x: 679, startPoint y: 395, endPoint x: 641, endPoint y: 376, distance: 42.6
click at [628, 386] on div "Janela de atendimento Grade de atendimento Capacidade Transportadoras Veículos …" at bounding box center [561, 268] width 1123 height 537
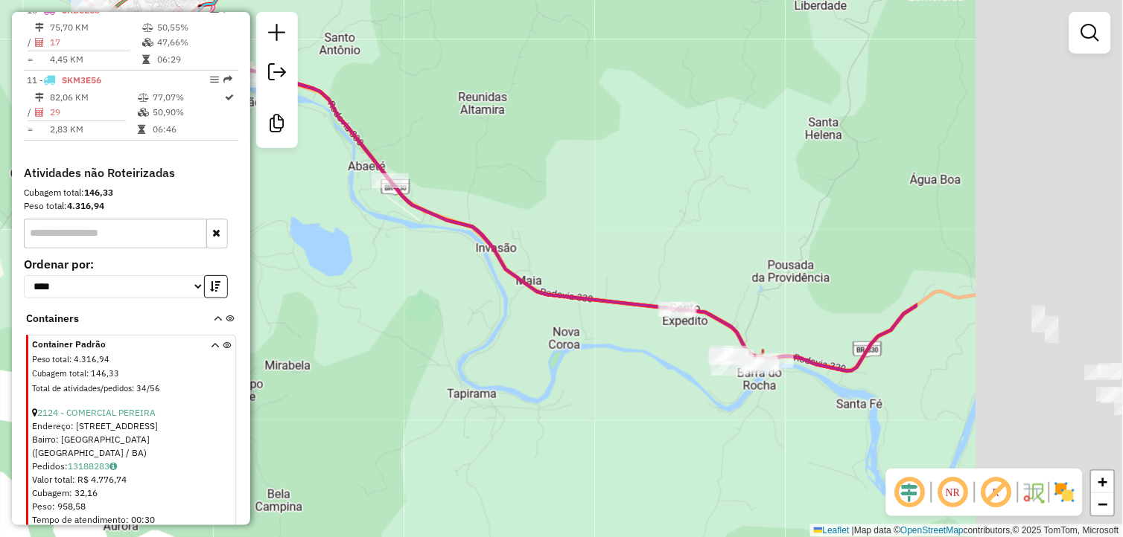
drag, startPoint x: 877, startPoint y: 350, endPoint x: 546, endPoint y: 189, distance: 367.6
click at [546, 189] on div "Janela de atendimento Grade de atendimento Capacidade Transportadoras Veículos …" at bounding box center [561, 268] width 1123 height 537
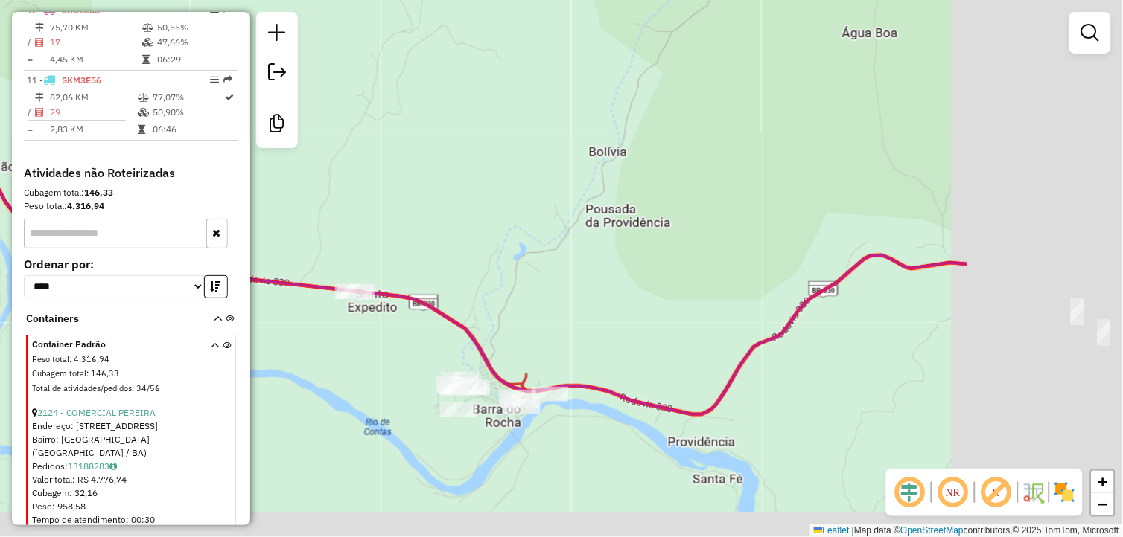
drag, startPoint x: 628, startPoint y: 226, endPoint x: 387, endPoint y: 184, distance: 244.0
click at [390, 185] on div "Janela de atendimento Grade de atendimento Capacidade Transportadoras Veículos …" at bounding box center [561, 268] width 1123 height 537
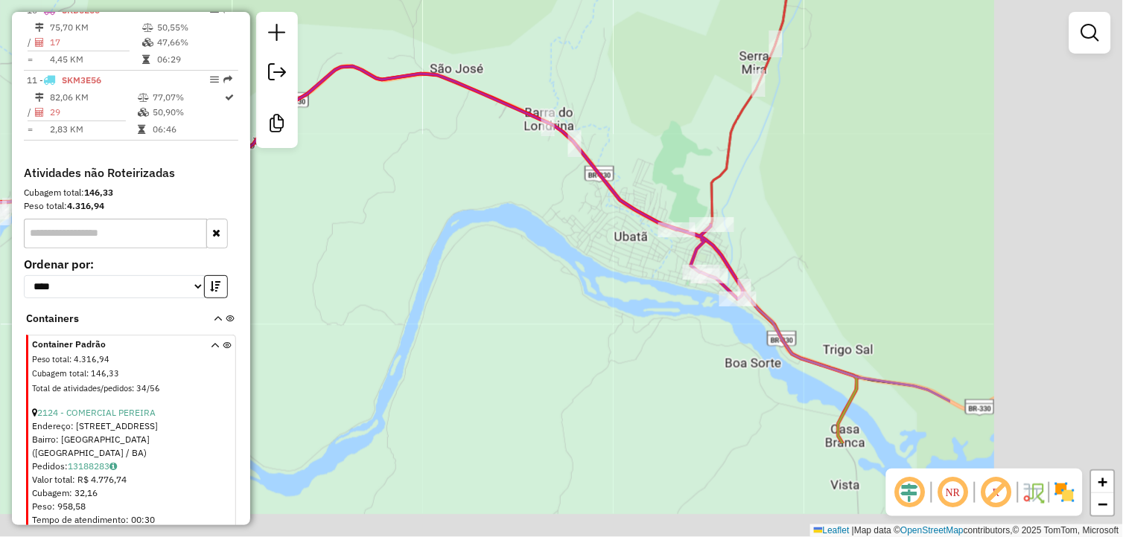
drag, startPoint x: 859, startPoint y: 357, endPoint x: 581, endPoint y: 217, distance: 311.9
click at [578, 218] on div "Janela de atendimento Grade de atendimento Capacidade Transportadoras Veículos …" at bounding box center [561, 268] width 1123 height 537
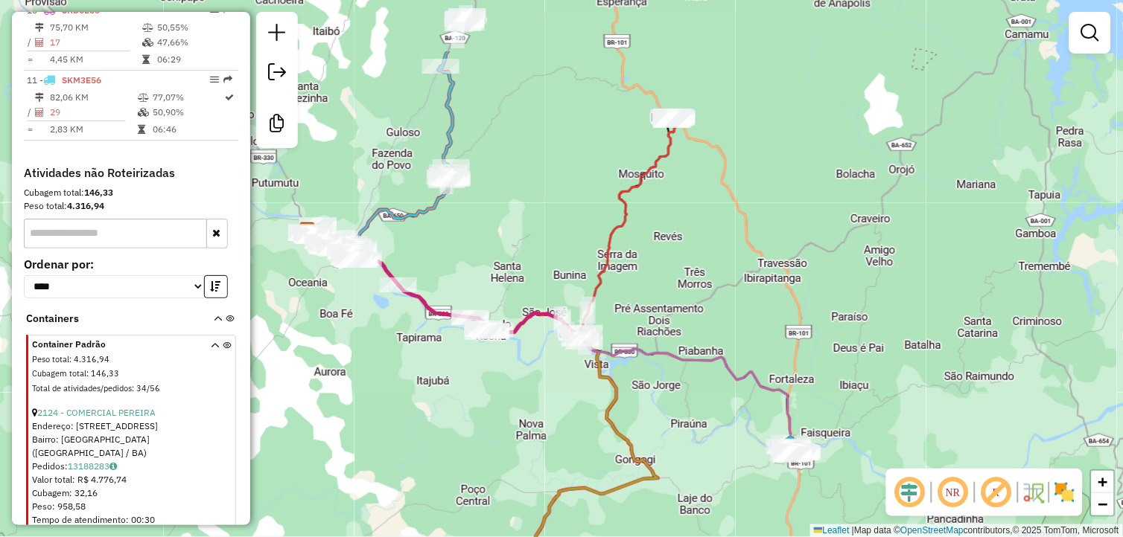
drag, startPoint x: 855, startPoint y: 201, endPoint x: 650, endPoint y: 321, distance: 237.2
click at [764, 306] on div "Janela de atendimento Grade de atendimento Capacidade Transportadoras Veículos …" at bounding box center [561, 268] width 1123 height 537
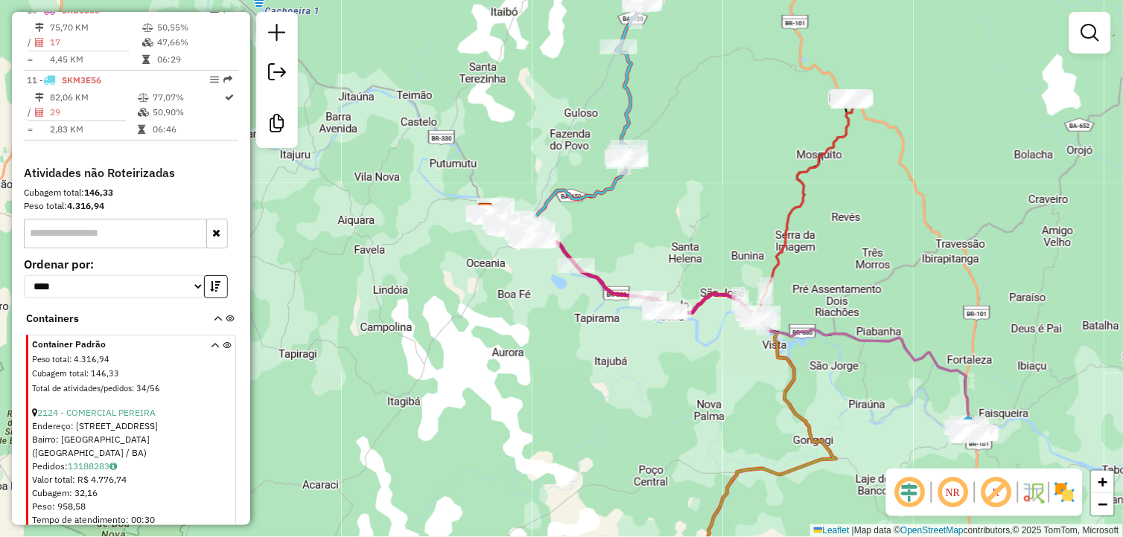
drag, startPoint x: 411, startPoint y: 371, endPoint x: 576, endPoint y: 351, distance: 166.4
click at [576, 351] on div "Janela de atendimento Grade de atendimento Capacidade Transportadoras Veículos …" at bounding box center [561, 268] width 1123 height 537
